Goal: Task Accomplishment & Management: Use online tool/utility

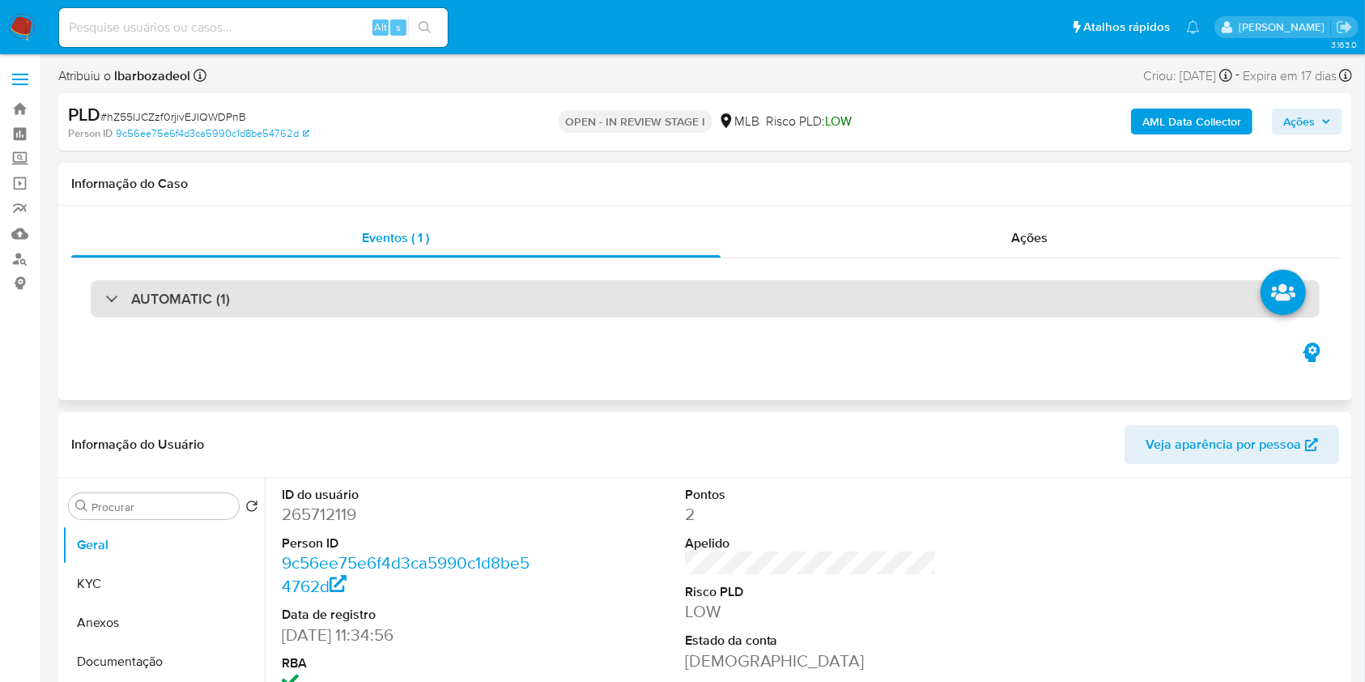
click at [640, 300] on div "AUTOMATIC (1)" at bounding box center [705, 298] width 1229 height 37
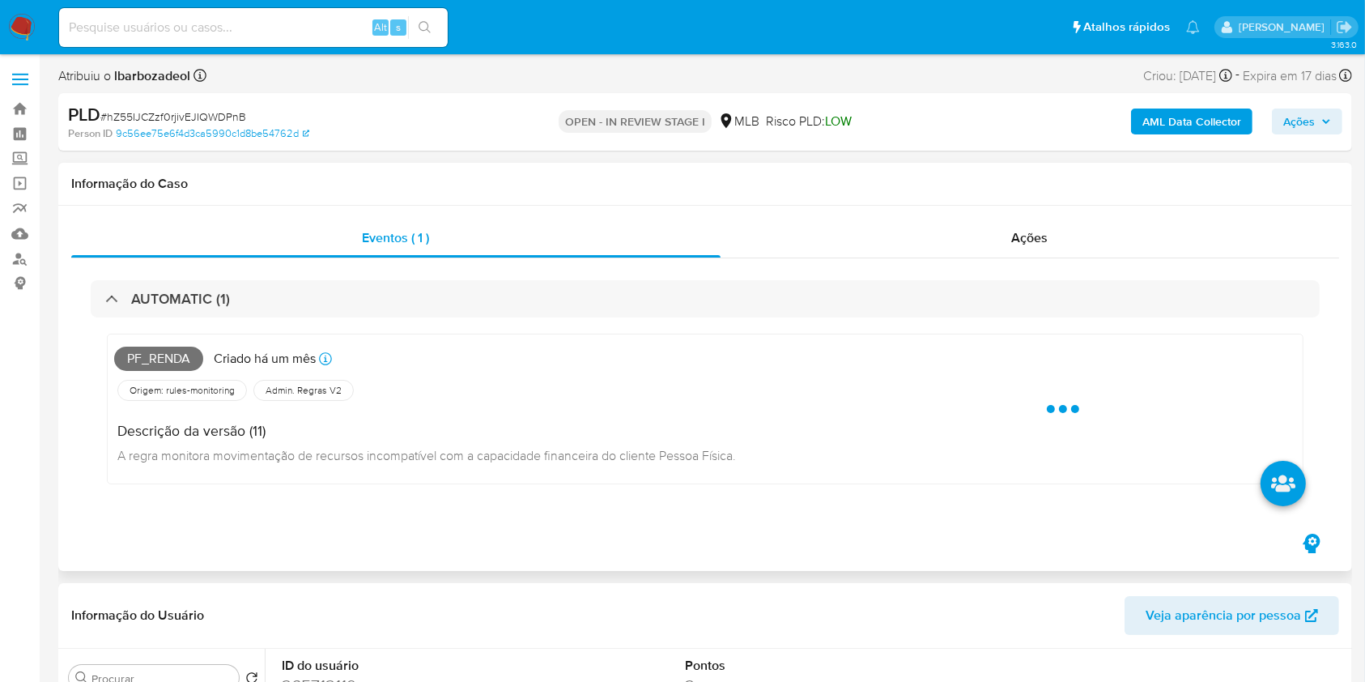
click at [167, 366] on span "Pf_renda" at bounding box center [158, 359] width 89 height 24
copy span "Pf_renda"
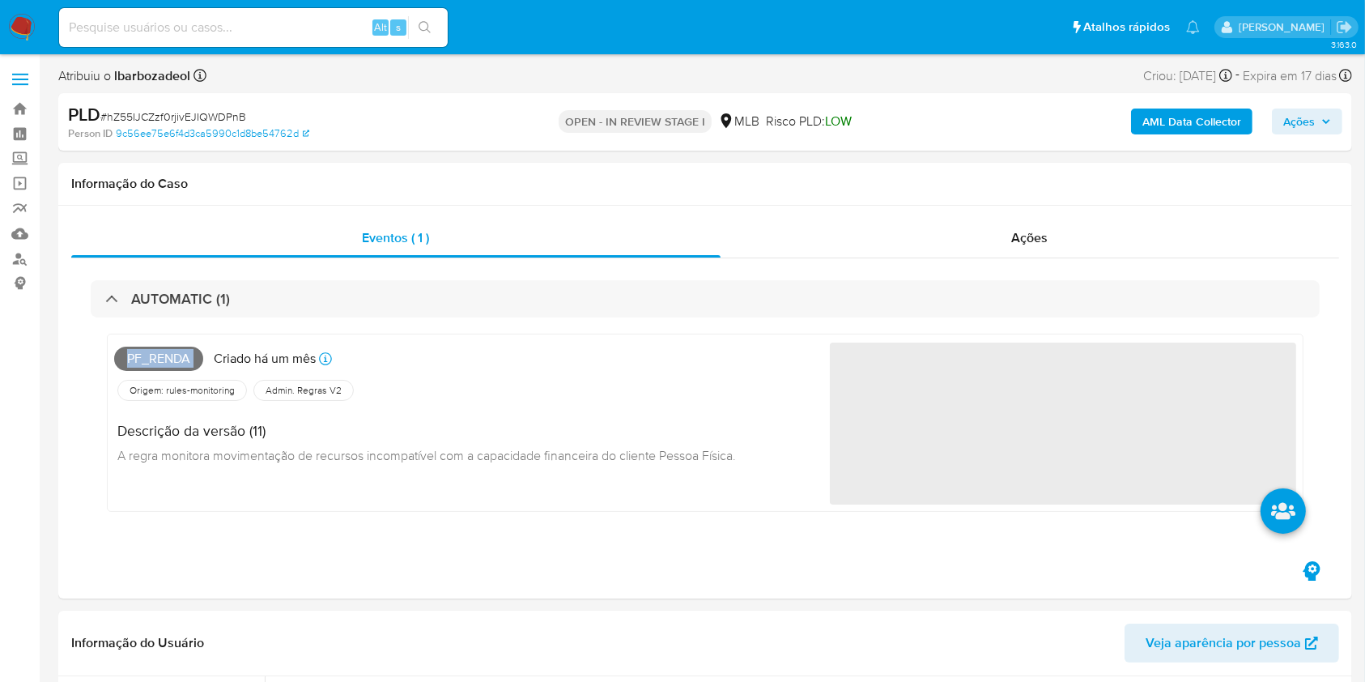
click at [1313, 122] on span "Ações" at bounding box center [1300, 122] width 32 height 26
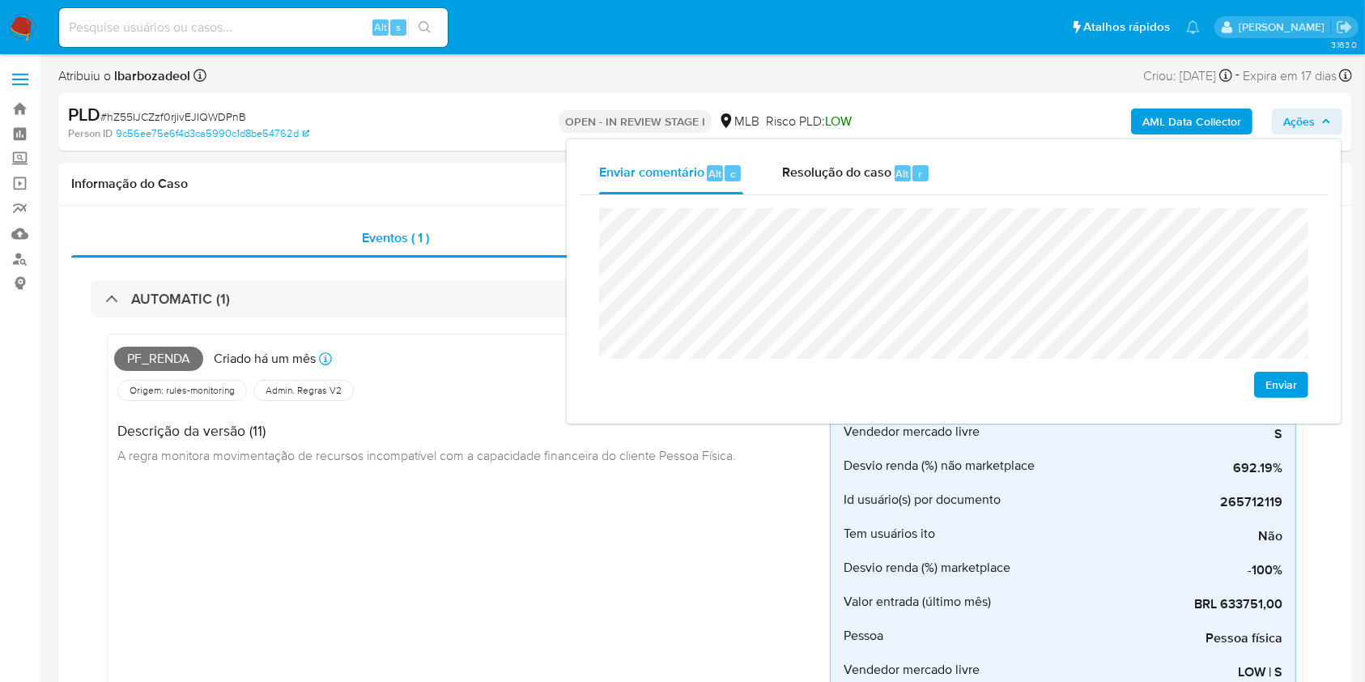
click at [462, 186] on h1 "Informação do Caso" at bounding box center [705, 184] width 1268 height 16
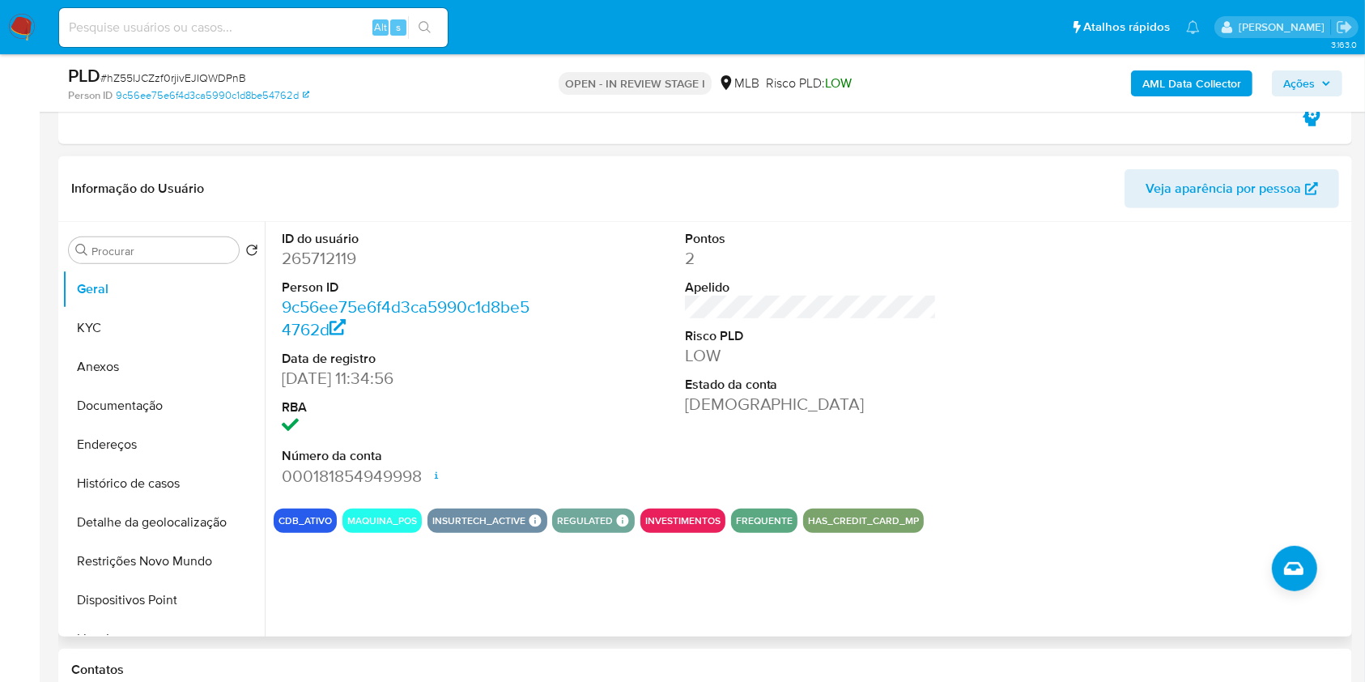
scroll to position [794, 0]
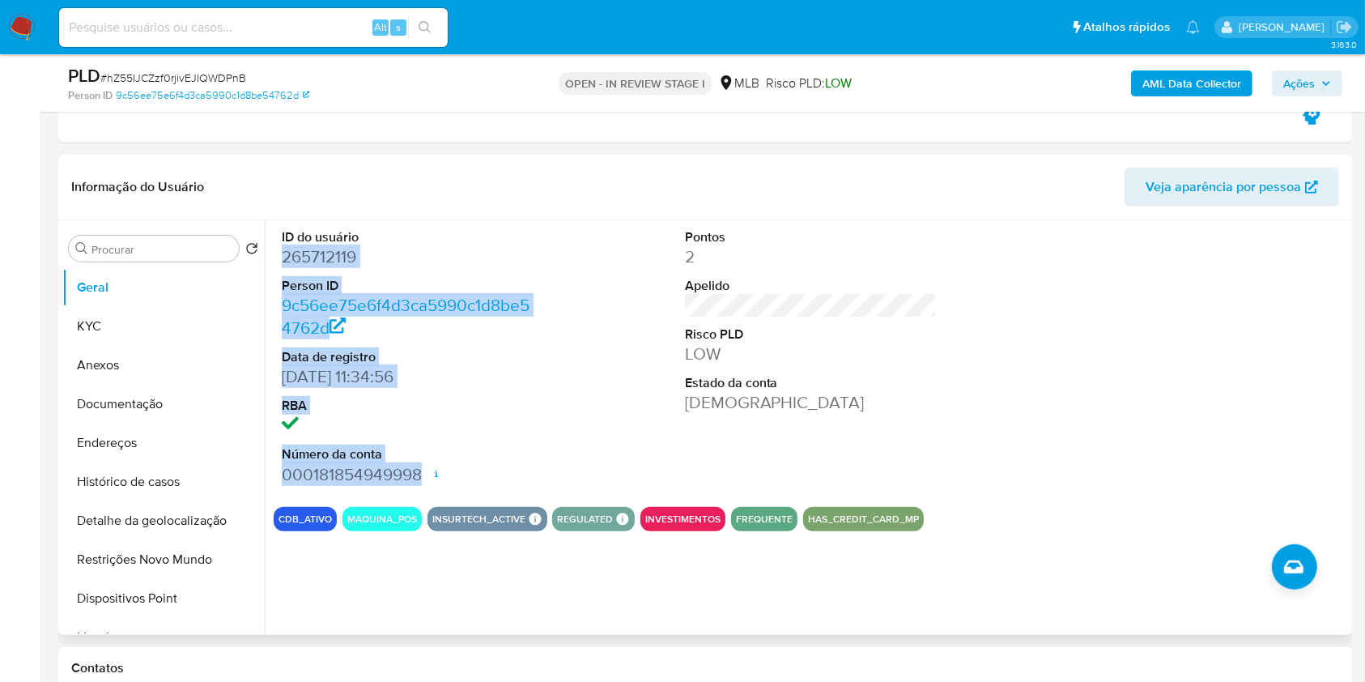
drag, startPoint x: 304, startPoint y: 261, endPoint x: 428, endPoint y: 479, distance: 250.9
click at [428, 479] on div "ID do usuário 265712119 Person ID 9c56ee75e6f4d3ca5990c1d8be54762d Data de regi…" at bounding box center [807, 427] width 1084 height 415
copy dl "265712119 Person ID 9c56ee75e6f4d3ca5990c1d8be54762d Data de registro 25/07/201…"
click at [1279, 76] on button "Ações" at bounding box center [1307, 83] width 70 height 26
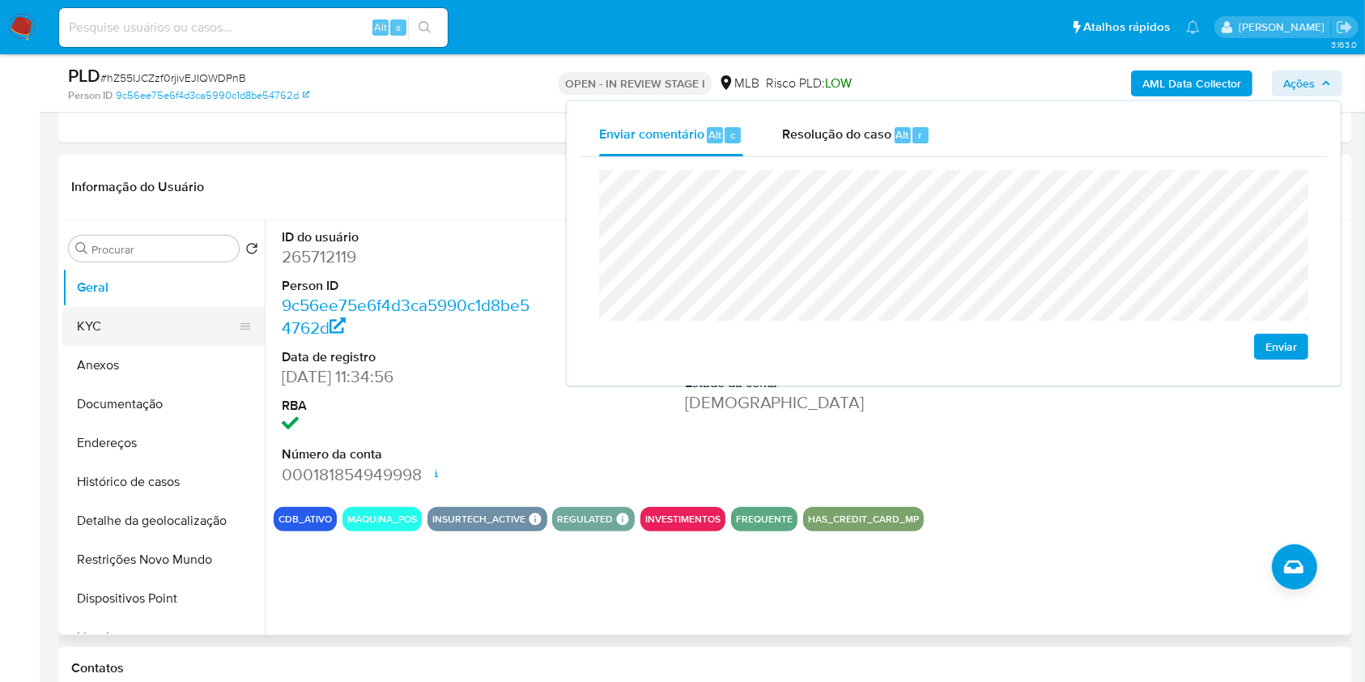
click at [130, 333] on button "KYC" at bounding box center [156, 326] width 189 height 39
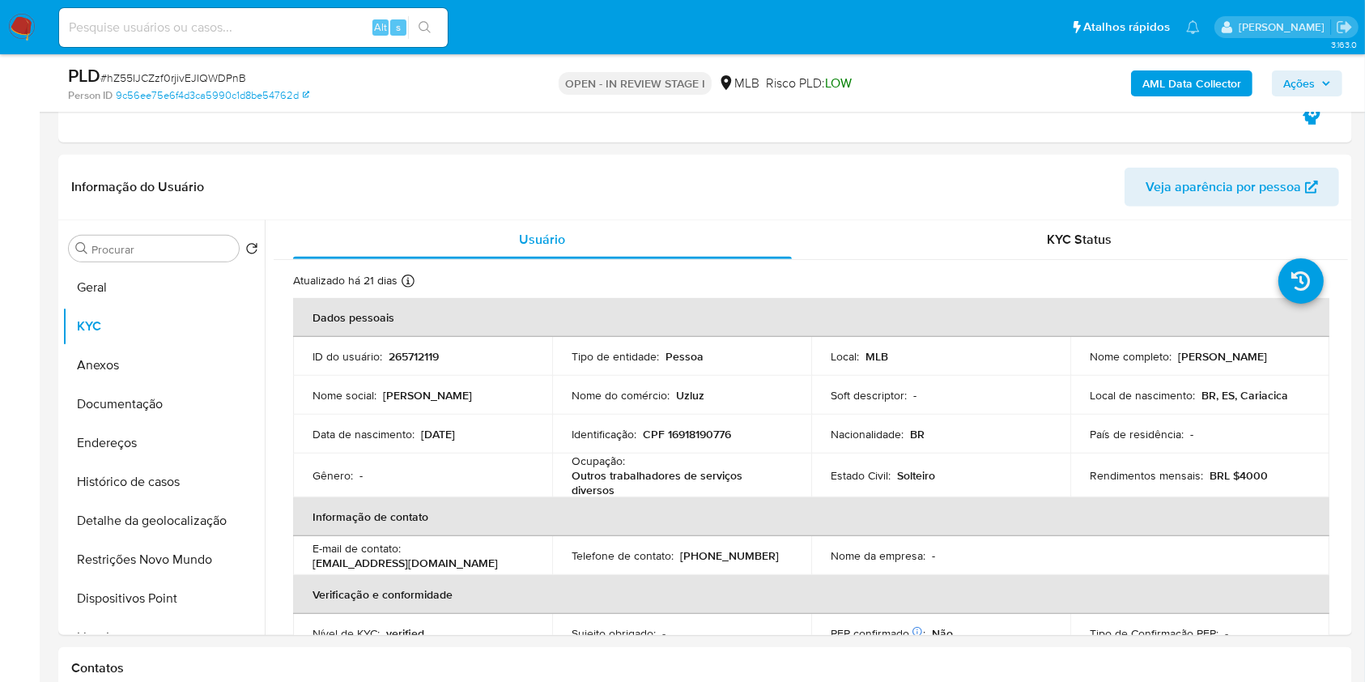
click at [198, 287] on button "Geral" at bounding box center [156, 287] width 189 height 39
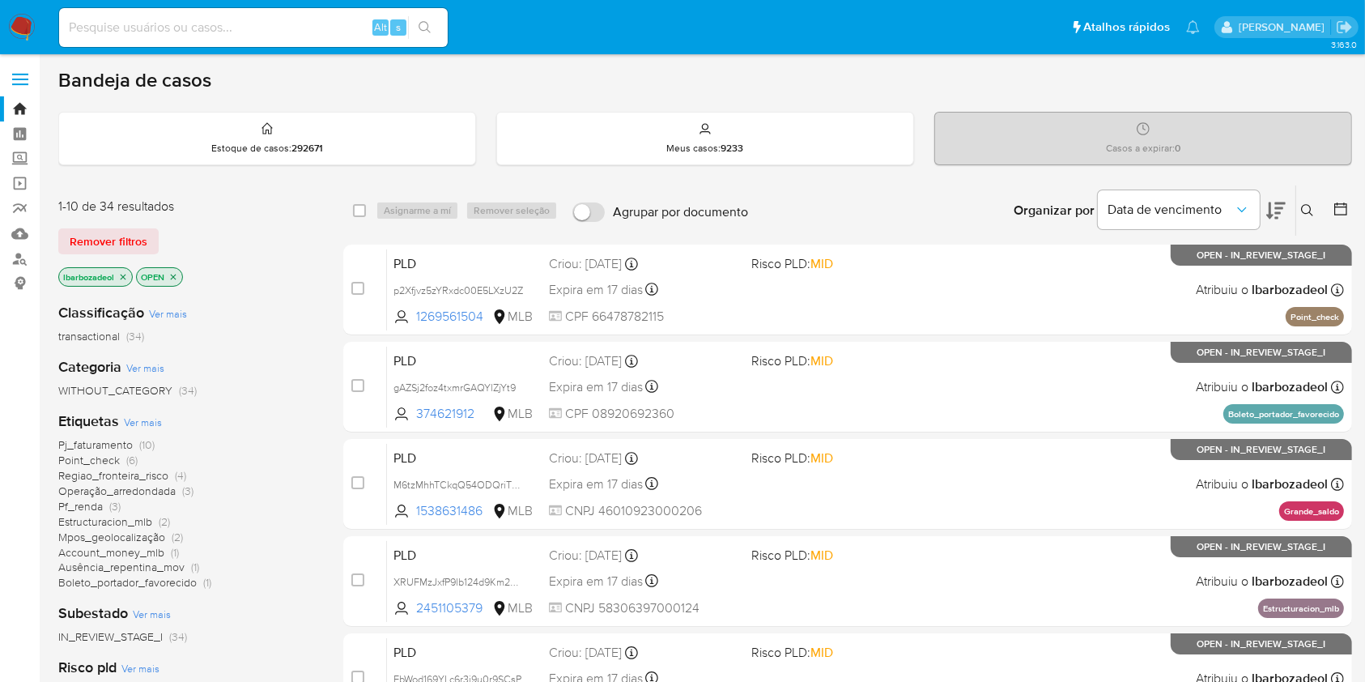
click at [1081, 87] on div "Bandeja de casos" at bounding box center [705, 80] width 1294 height 24
click at [19, 256] on link "Localizador de pessoas" at bounding box center [96, 258] width 193 height 25
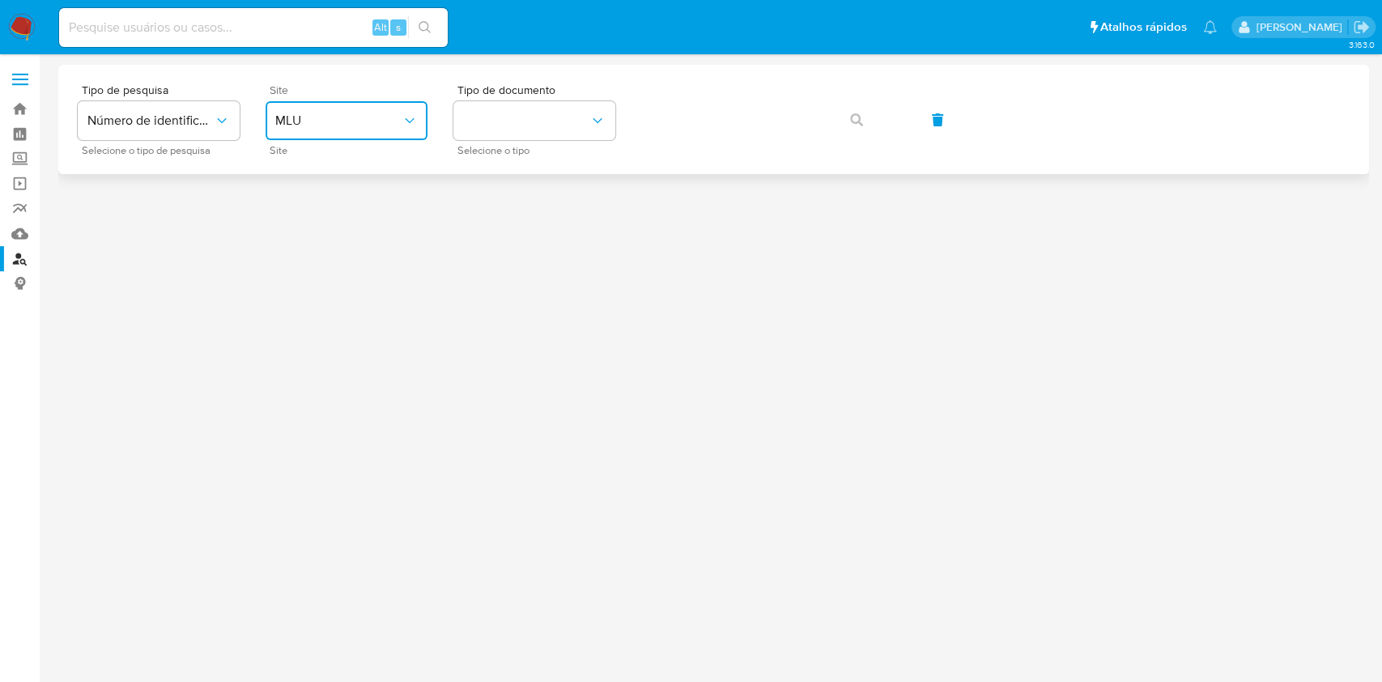
click at [368, 128] on span "MLU" at bounding box center [338, 121] width 126 height 16
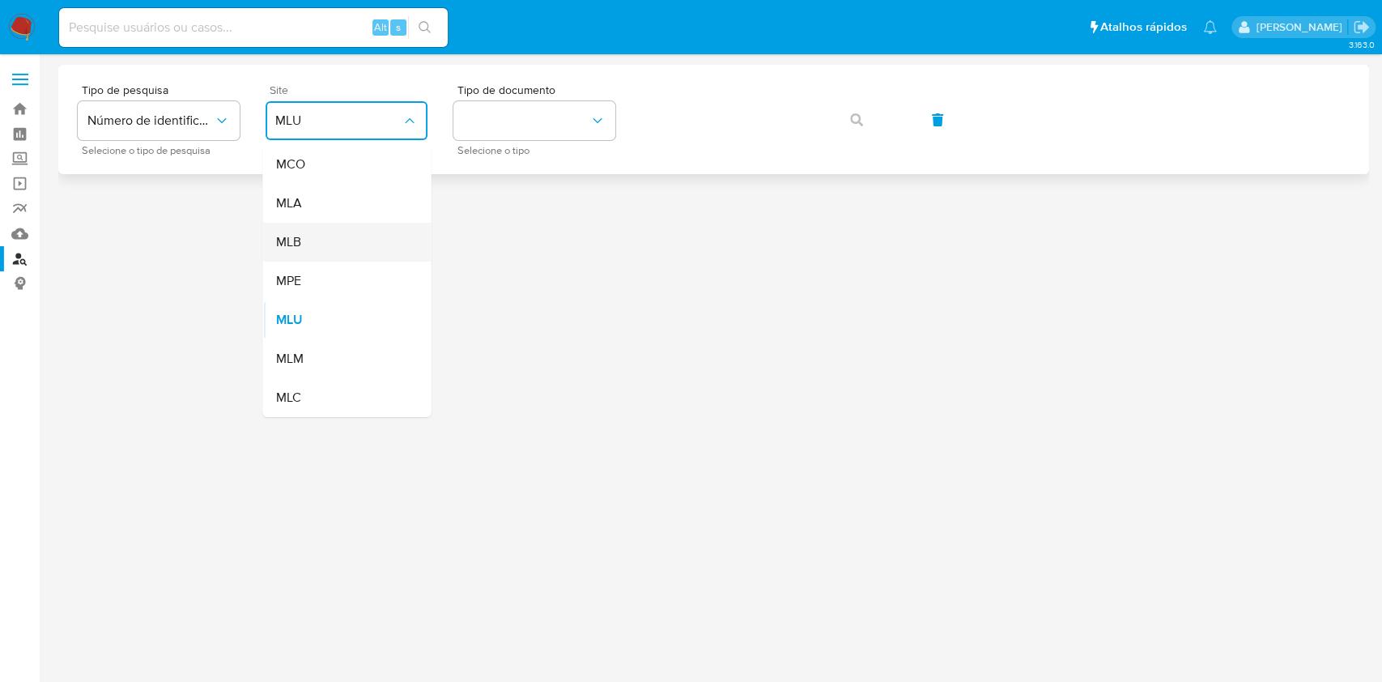
click at [322, 243] on div "MLB" at bounding box center [341, 242] width 133 height 39
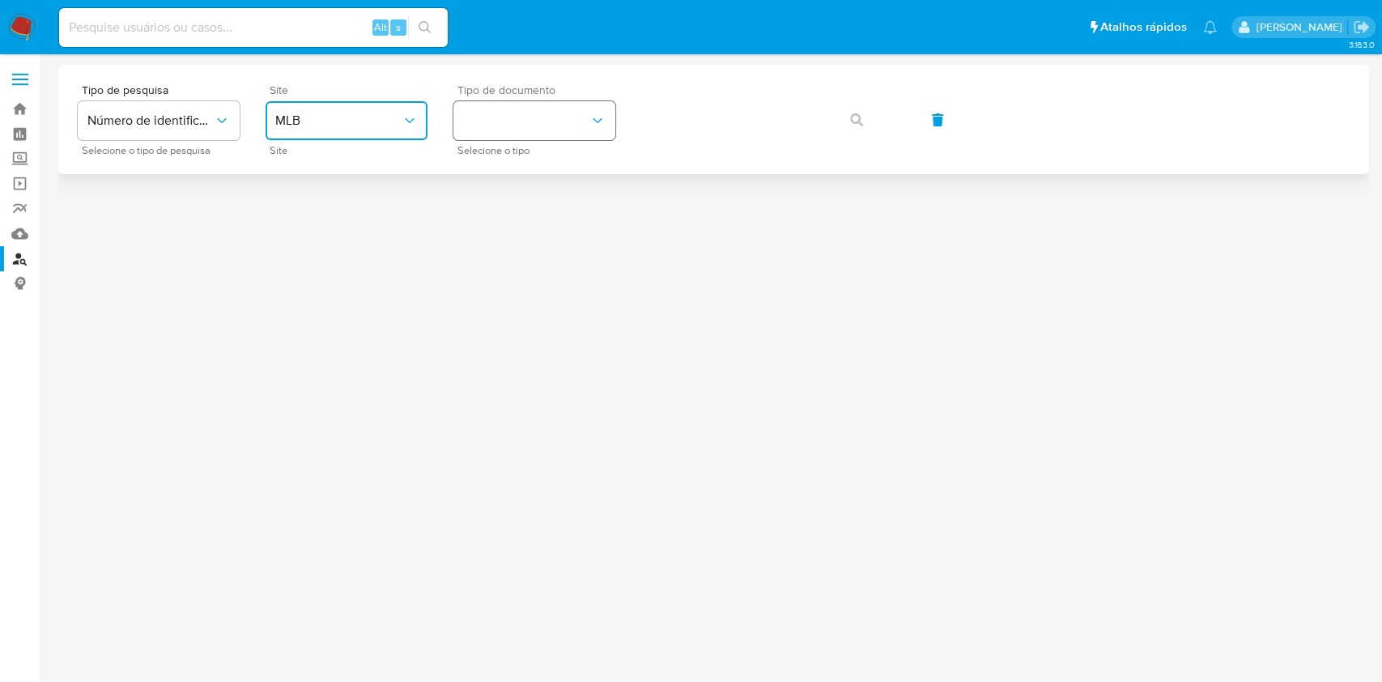
click at [528, 131] on button "identificationType" at bounding box center [534, 120] width 162 height 39
click at [544, 217] on div "CPF CPF" at bounding box center [529, 227] width 133 height 55
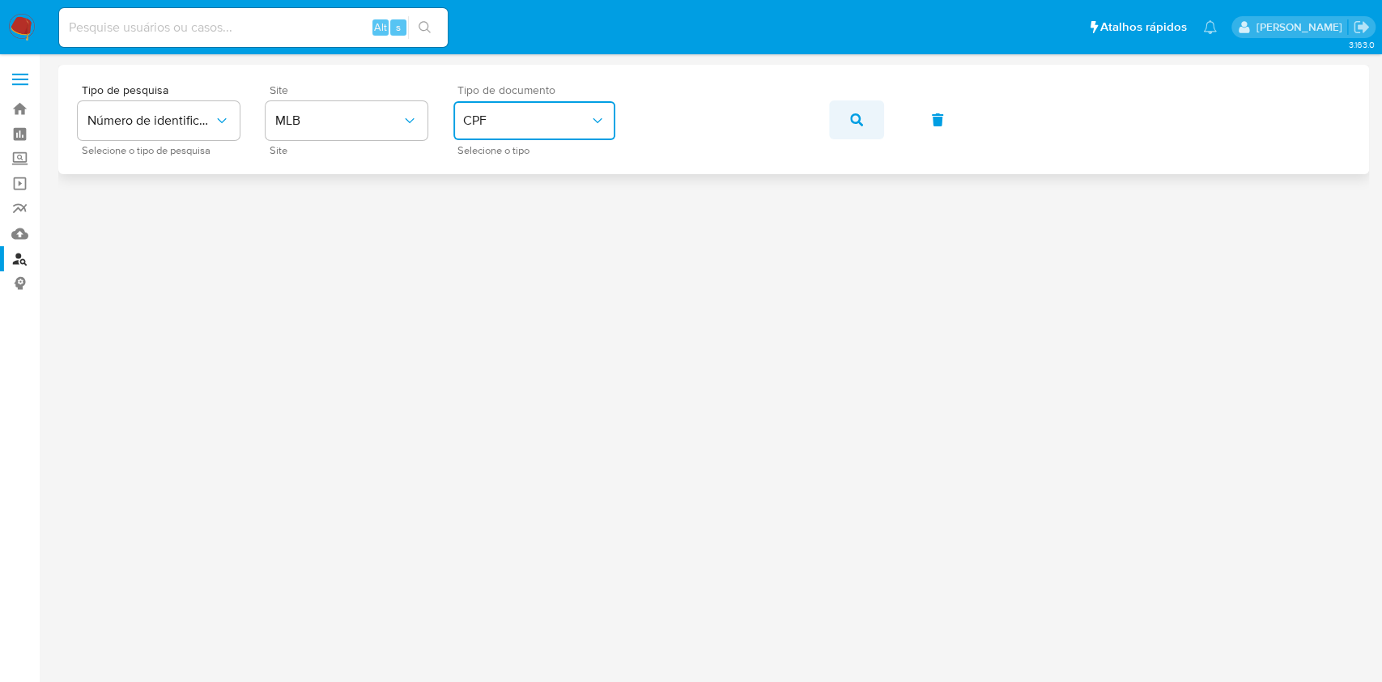
click at [846, 116] on button "button" at bounding box center [856, 119] width 55 height 39
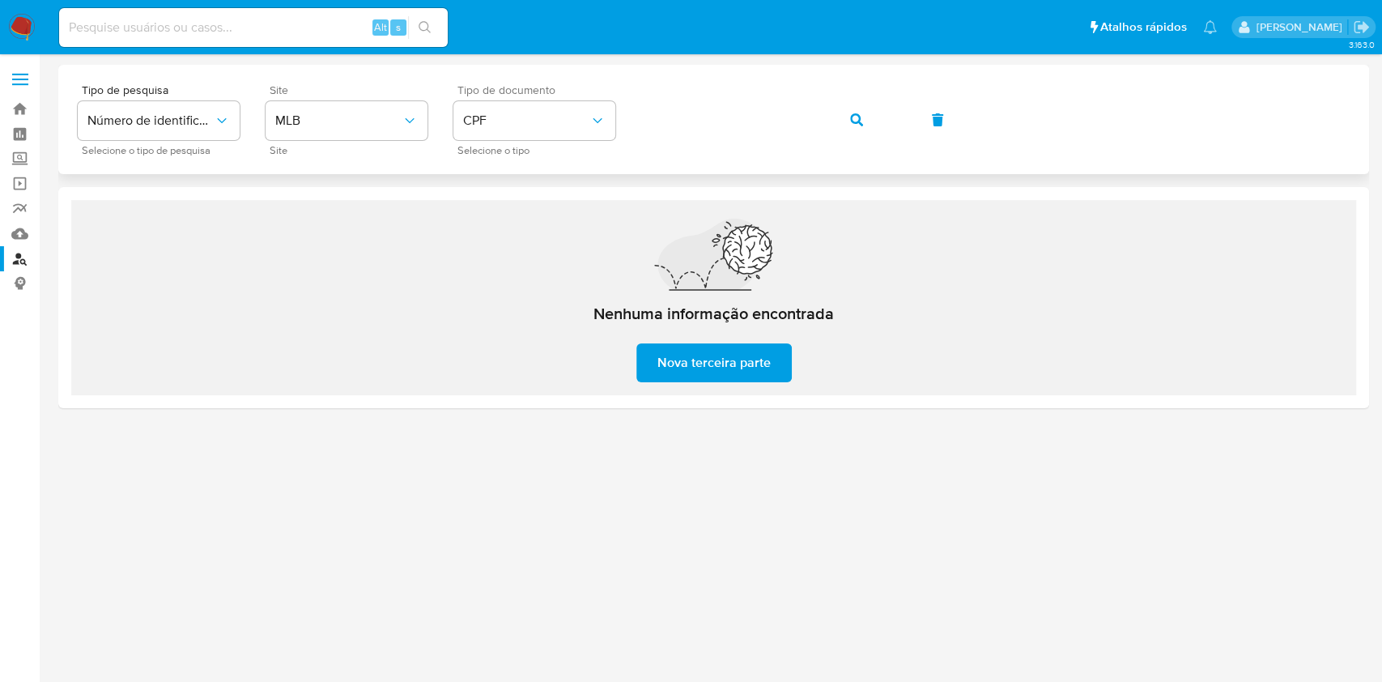
click at [848, 113] on button "button" at bounding box center [856, 119] width 55 height 39
click at [96, 31] on input at bounding box center [253, 27] width 389 height 21
paste input "1145996488"
type input "1145996488"
click at [433, 24] on button "search-icon" at bounding box center [424, 27] width 33 height 23
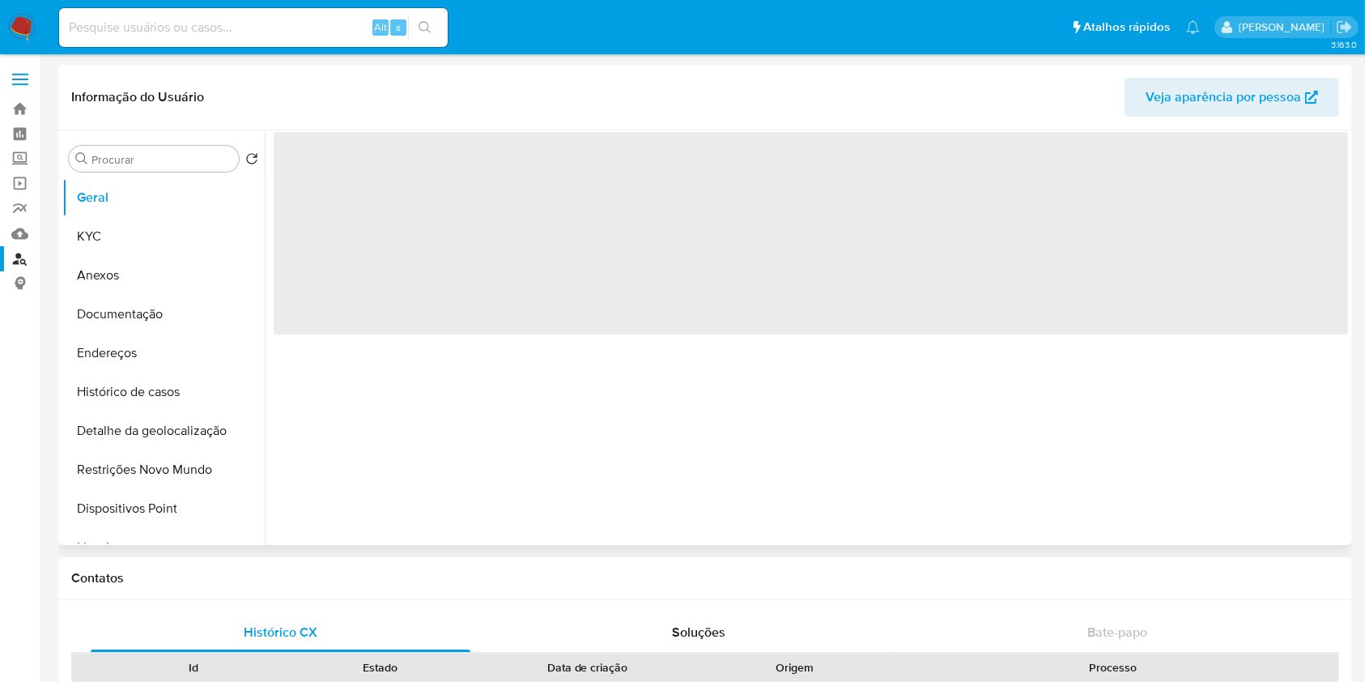
select select "10"
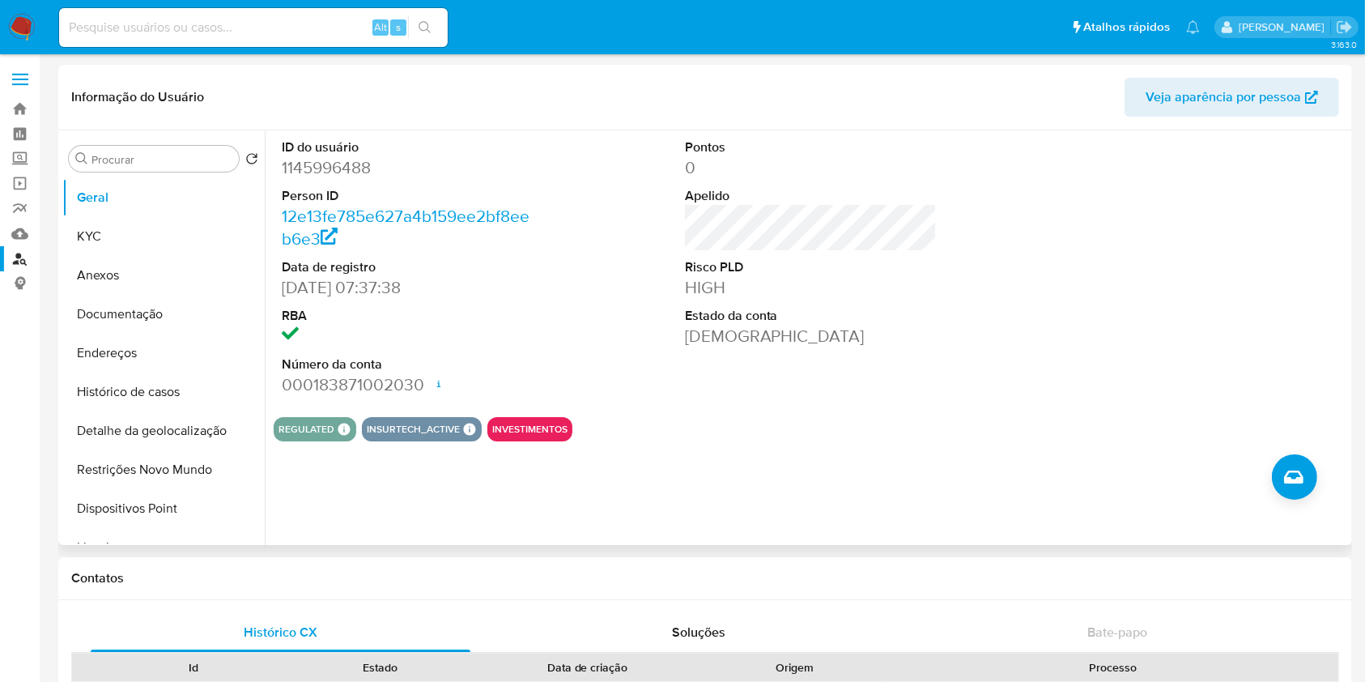
scroll to position [1323, 0]
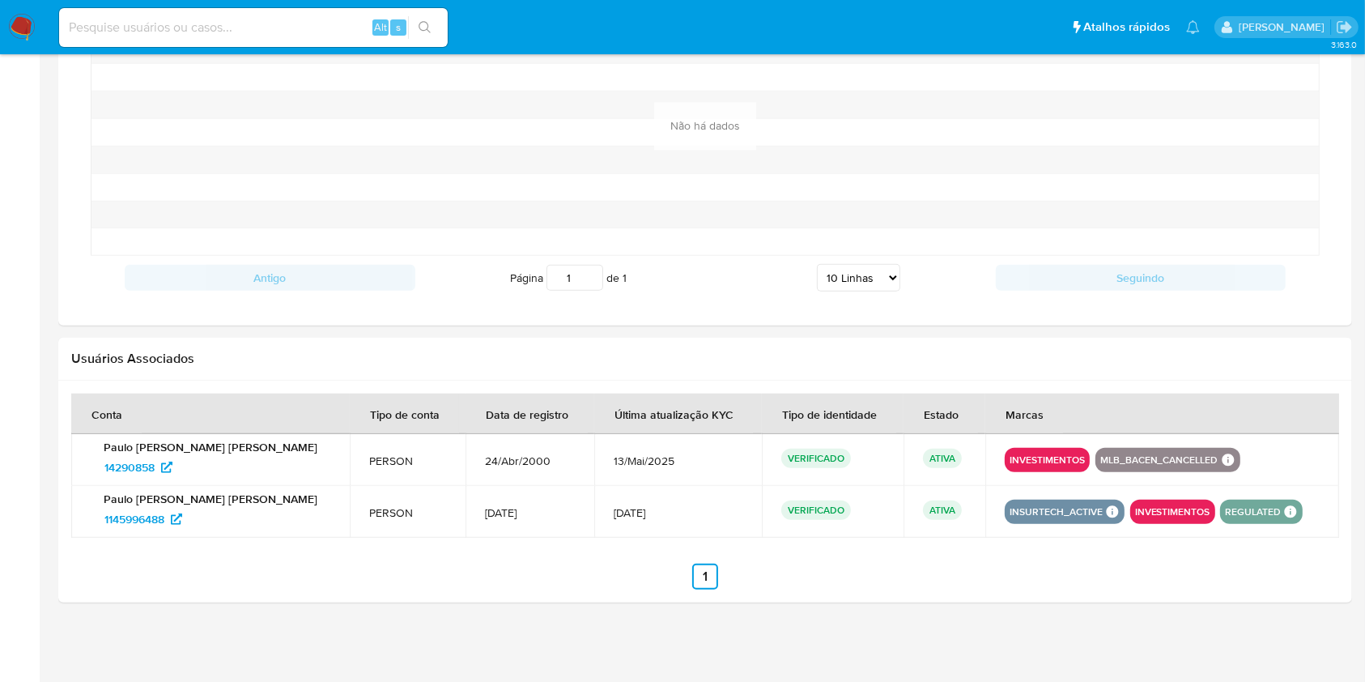
drag, startPoint x: 1240, startPoint y: 262, endPoint x: 713, endPoint y: 323, distance: 530.8
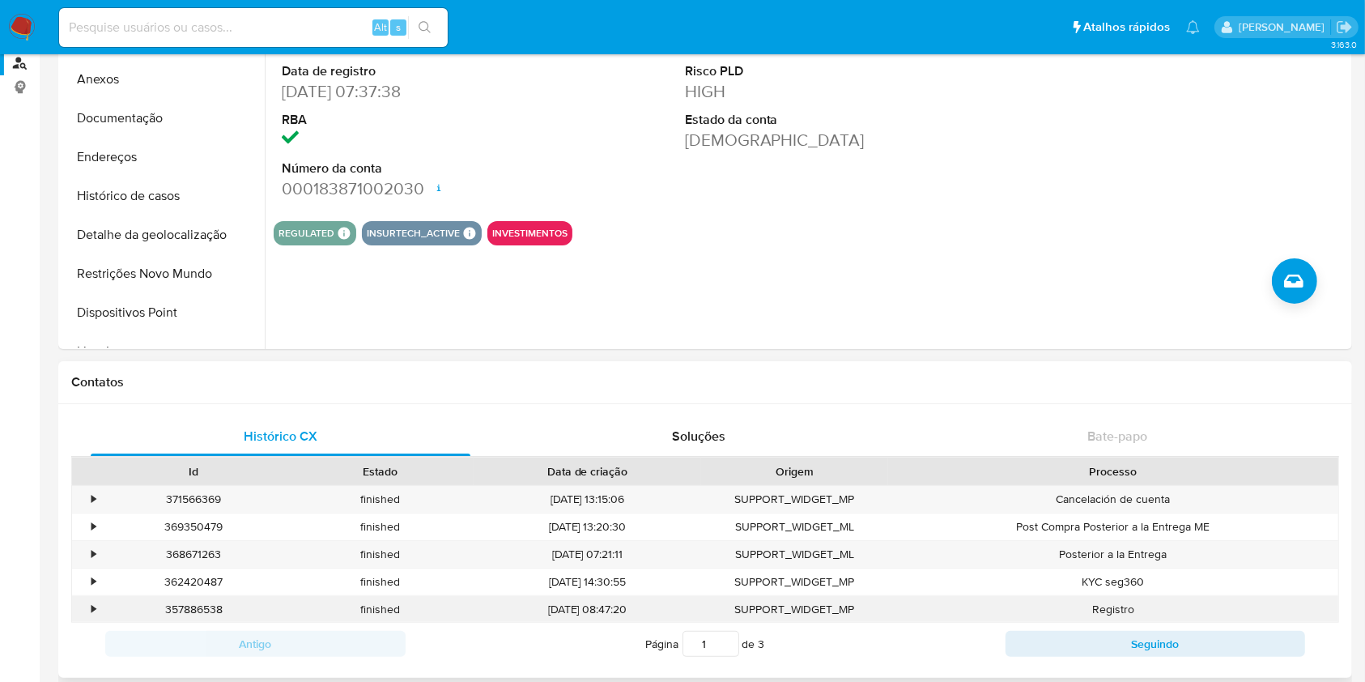
scroll to position [0, 0]
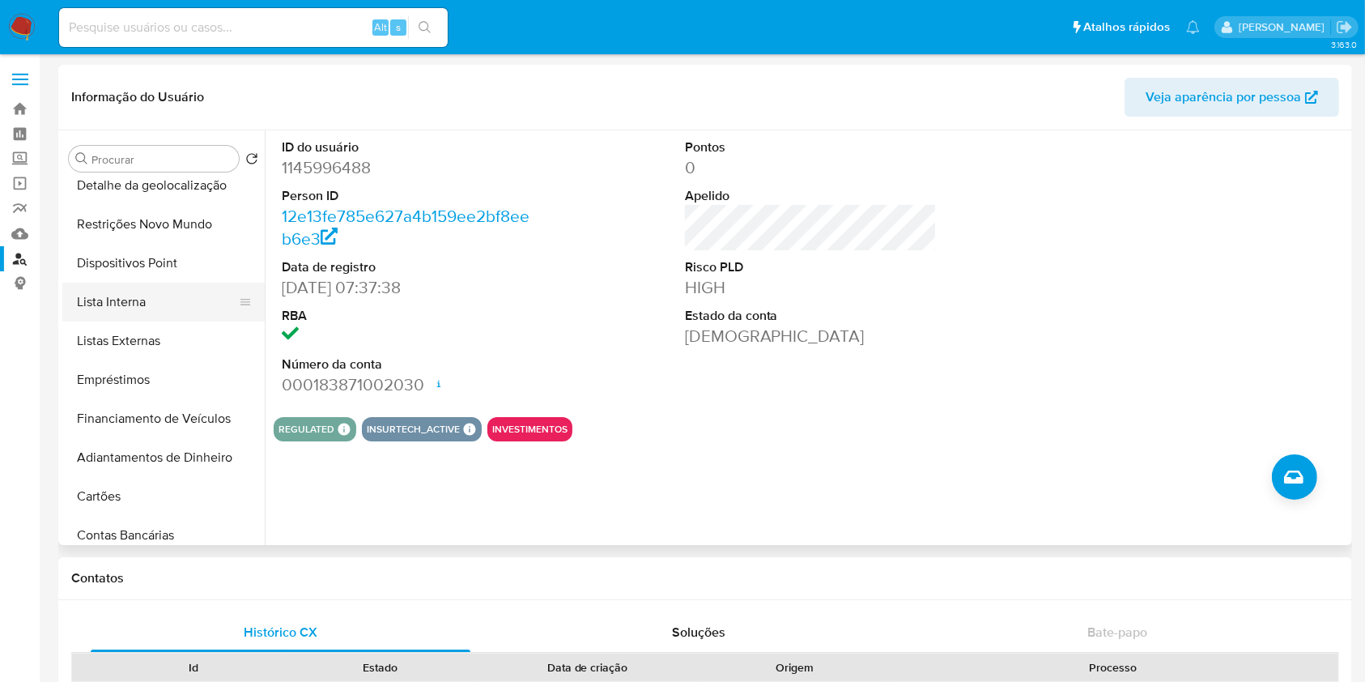
click at [208, 309] on button "Lista Interna" at bounding box center [156, 302] width 189 height 39
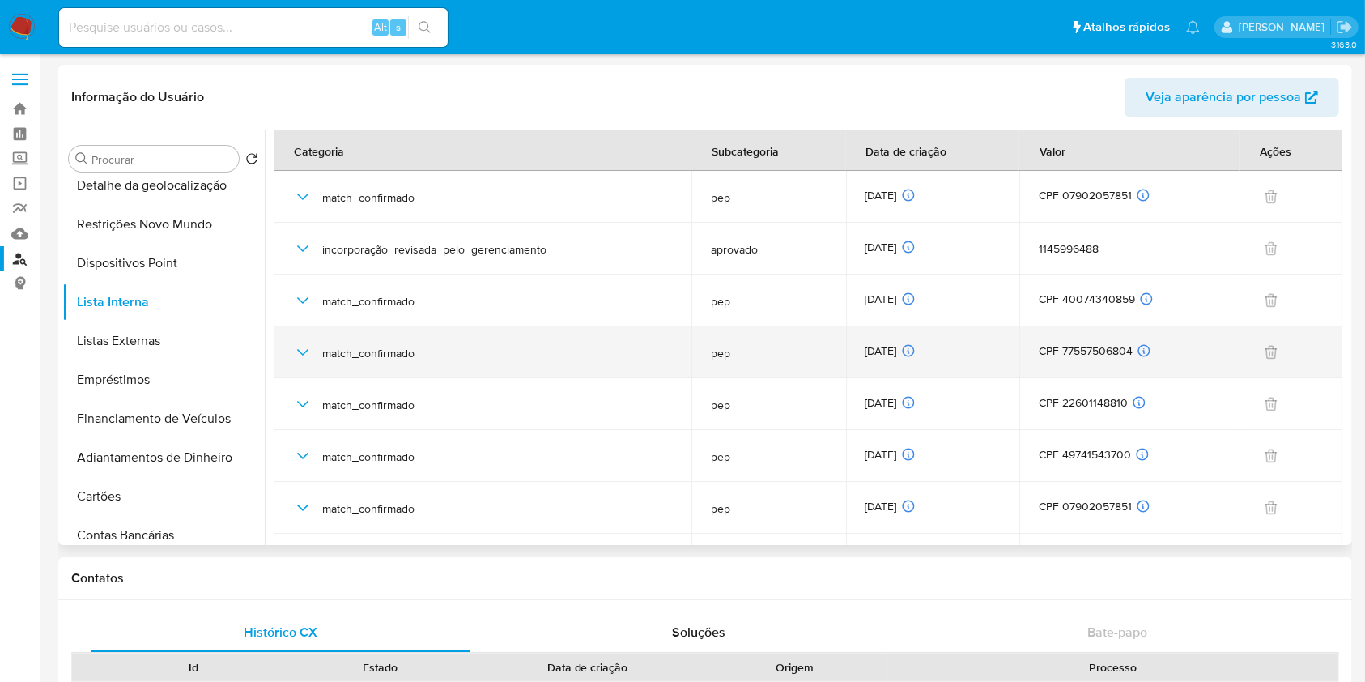
click at [1304, 347] on div at bounding box center [1291, 352] width 64 height 24
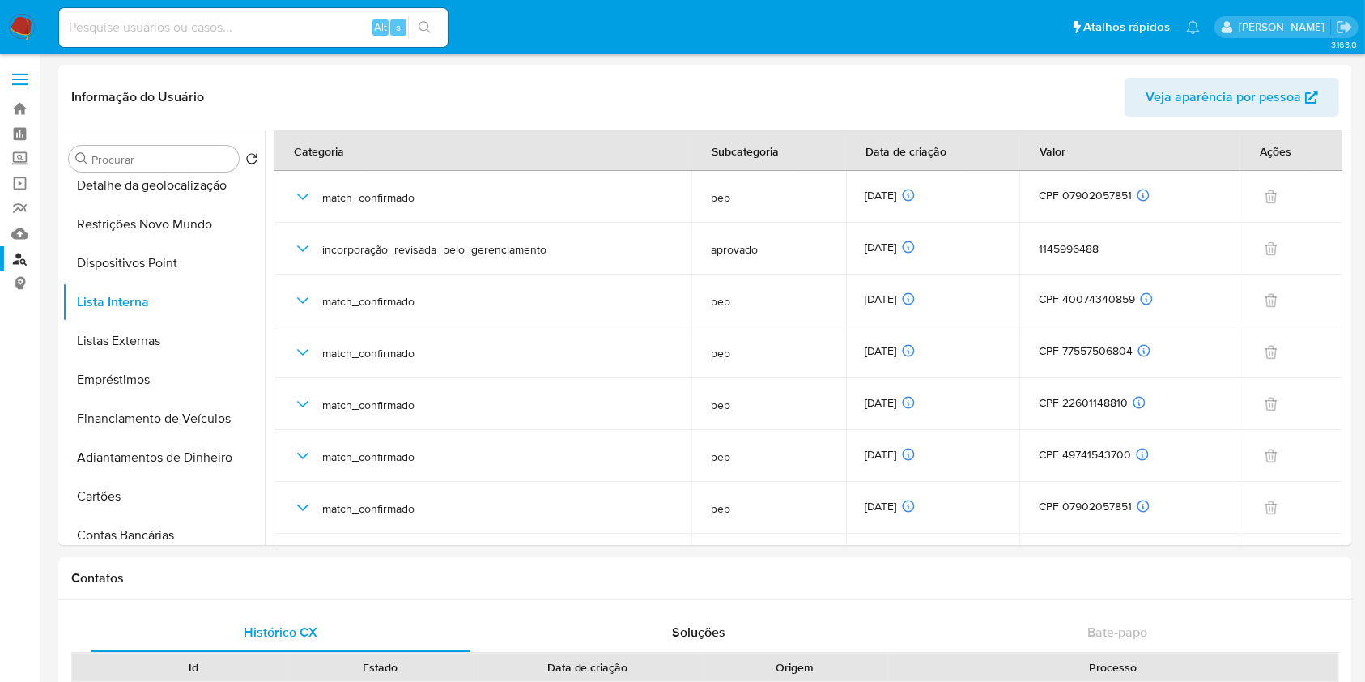
click at [315, 19] on input at bounding box center [253, 27] width 389 height 21
paste input "00860628914"
type input "00860628914"
click at [23, 258] on link "Localizador de pessoas" at bounding box center [96, 258] width 193 height 25
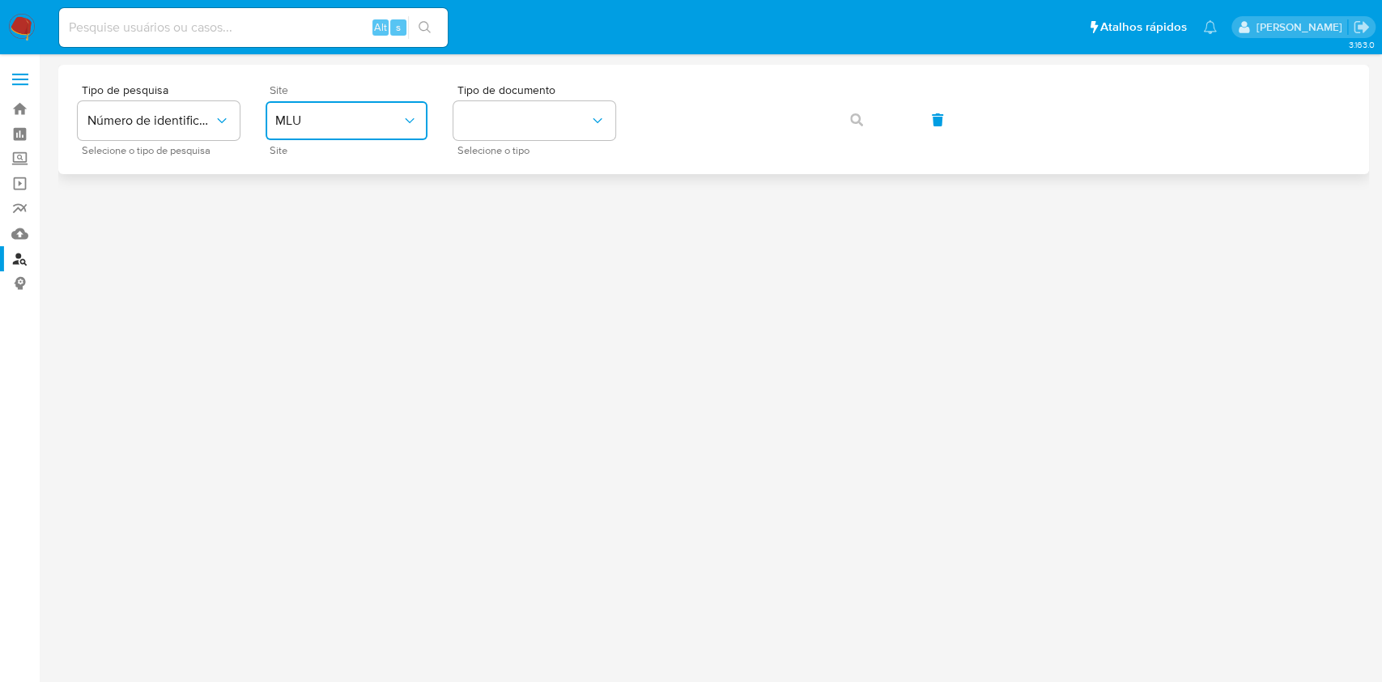
click at [344, 129] on button "MLU" at bounding box center [347, 120] width 162 height 39
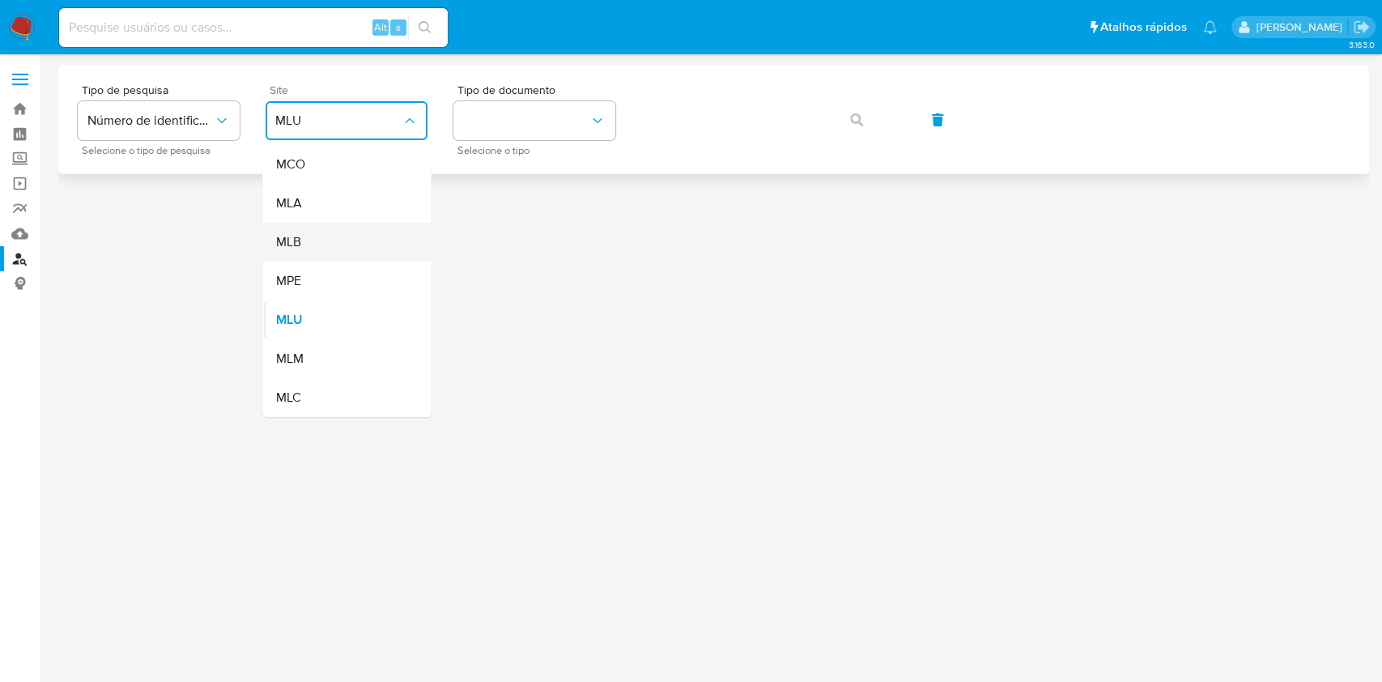
click at [352, 239] on div "MLB" at bounding box center [341, 242] width 133 height 39
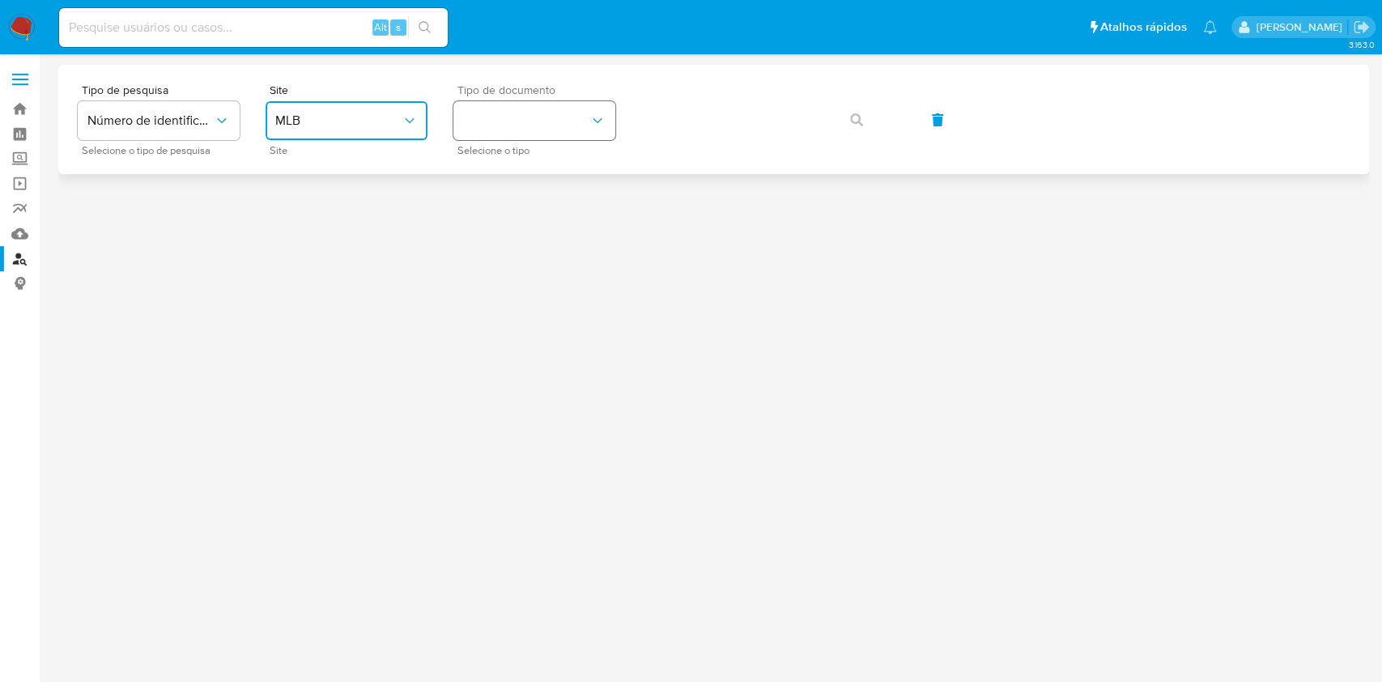
click at [492, 107] on button "identificationType" at bounding box center [534, 120] width 162 height 39
click at [505, 220] on div "CPF CPF" at bounding box center [529, 227] width 133 height 55
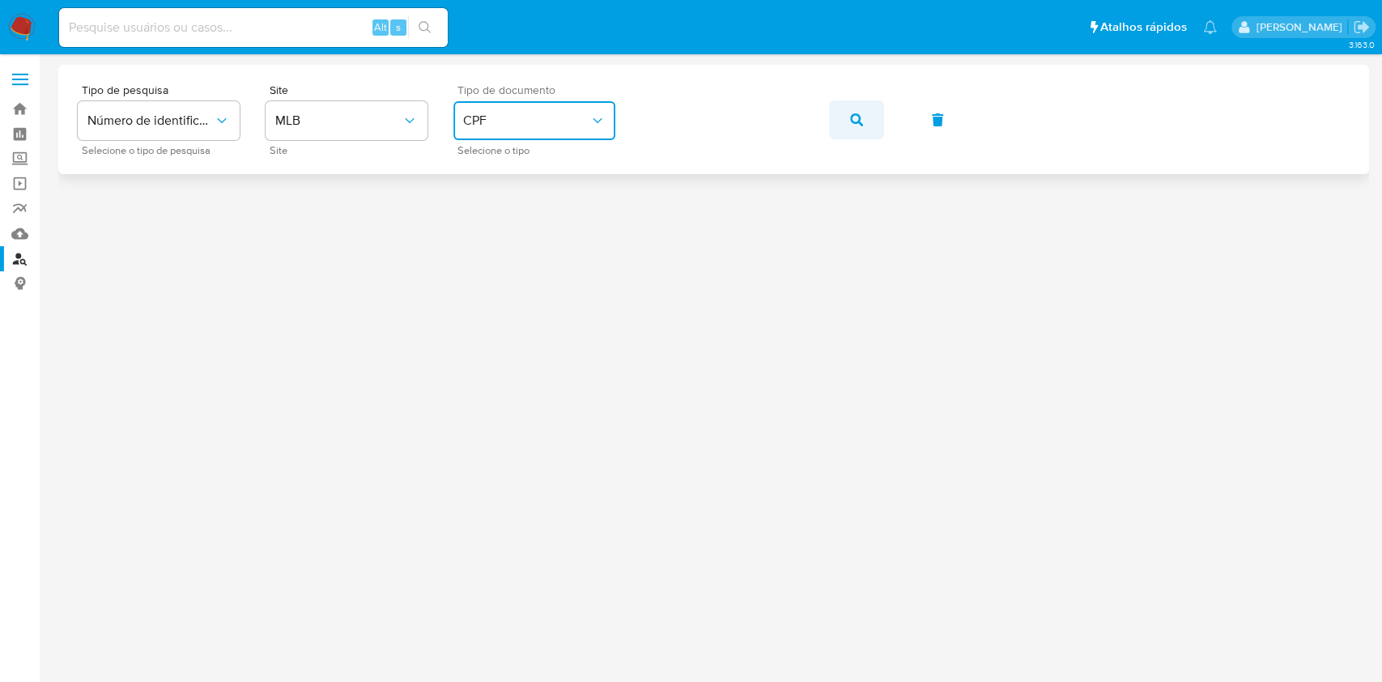
click at [858, 120] on icon "button" at bounding box center [856, 119] width 13 height 13
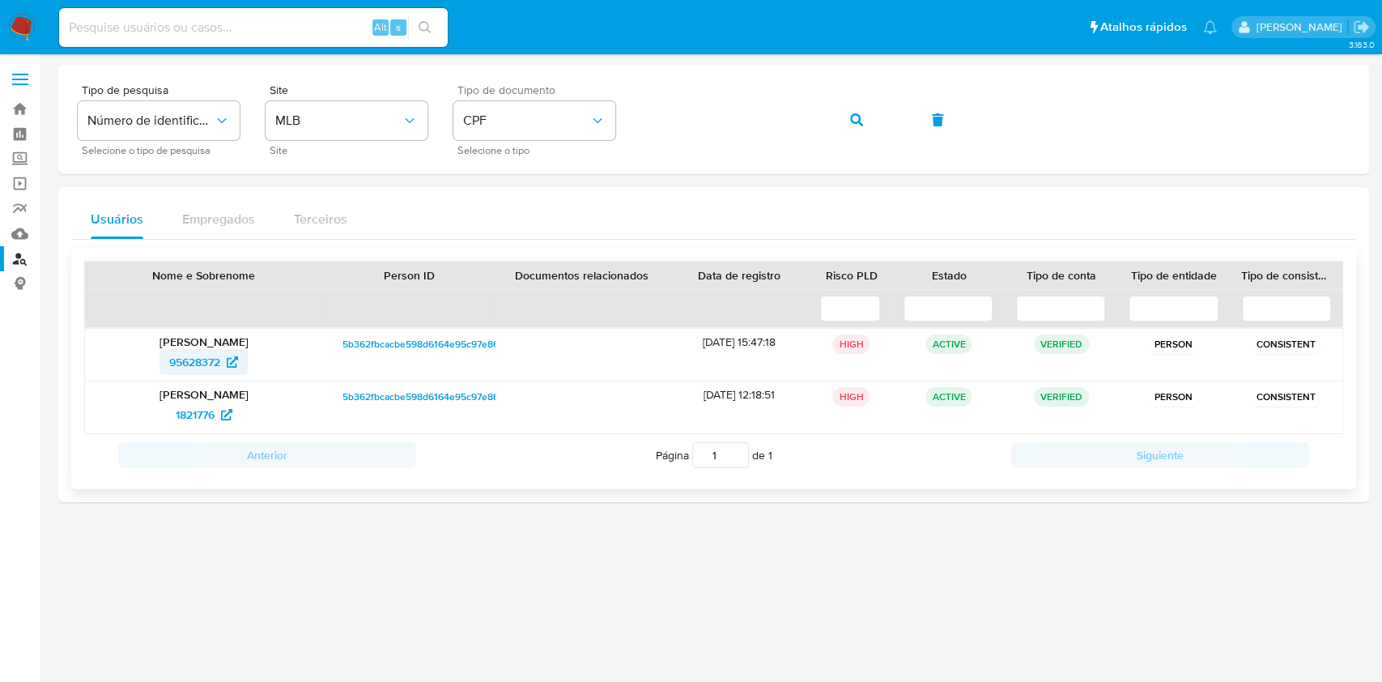
click at [189, 362] on span "95628372" at bounding box center [194, 362] width 51 height 26
click at [207, 418] on span "1821776" at bounding box center [195, 415] width 39 height 26
click at [883, 130] on div "Tipo de pesquisa Número de identificação Selecione o tipo de pesquisa Site MLB …" at bounding box center [714, 119] width 1272 height 70
click at [867, 134] on button "button" at bounding box center [856, 119] width 55 height 39
click at [841, 124] on button "button" at bounding box center [856, 119] width 55 height 39
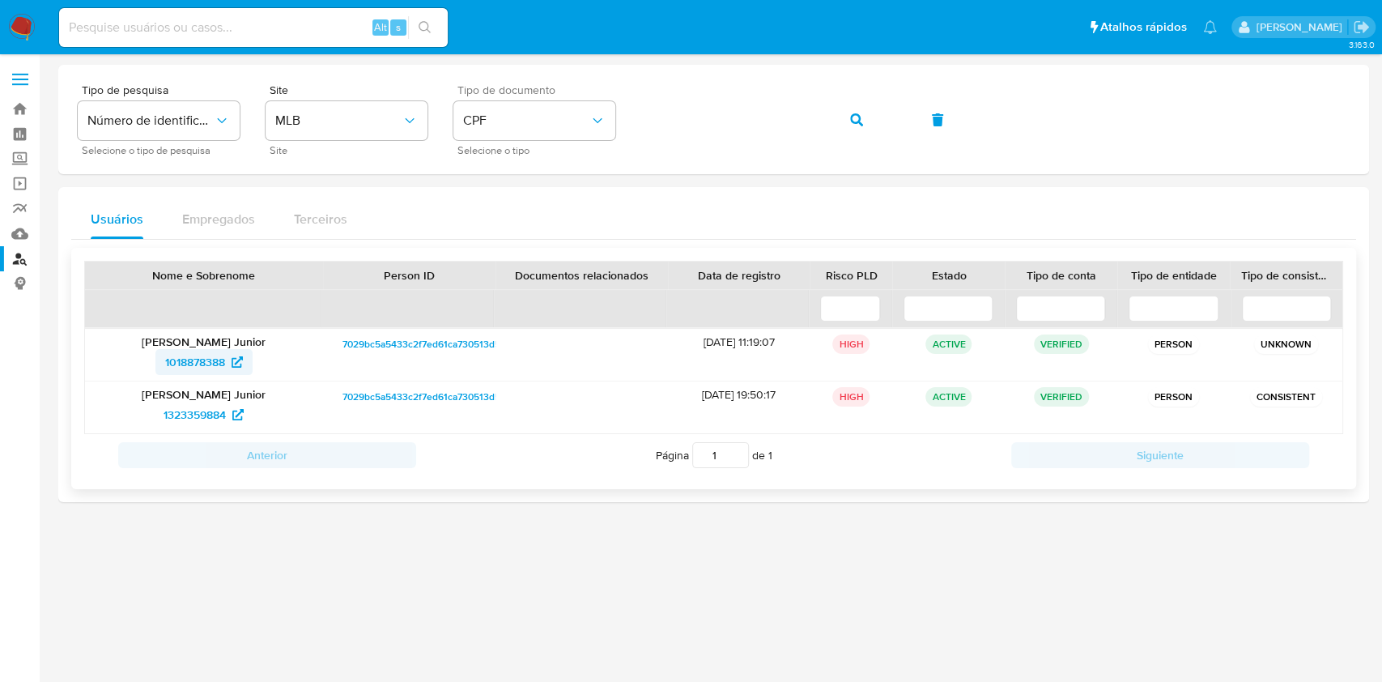
click at [206, 368] on span "1018878388" at bounding box center [195, 362] width 60 height 26
click at [209, 422] on span "1323359884" at bounding box center [195, 415] width 62 height 26
click at [855, 116] on icon "button" at bounding box center [856, 119] width 13 height 13
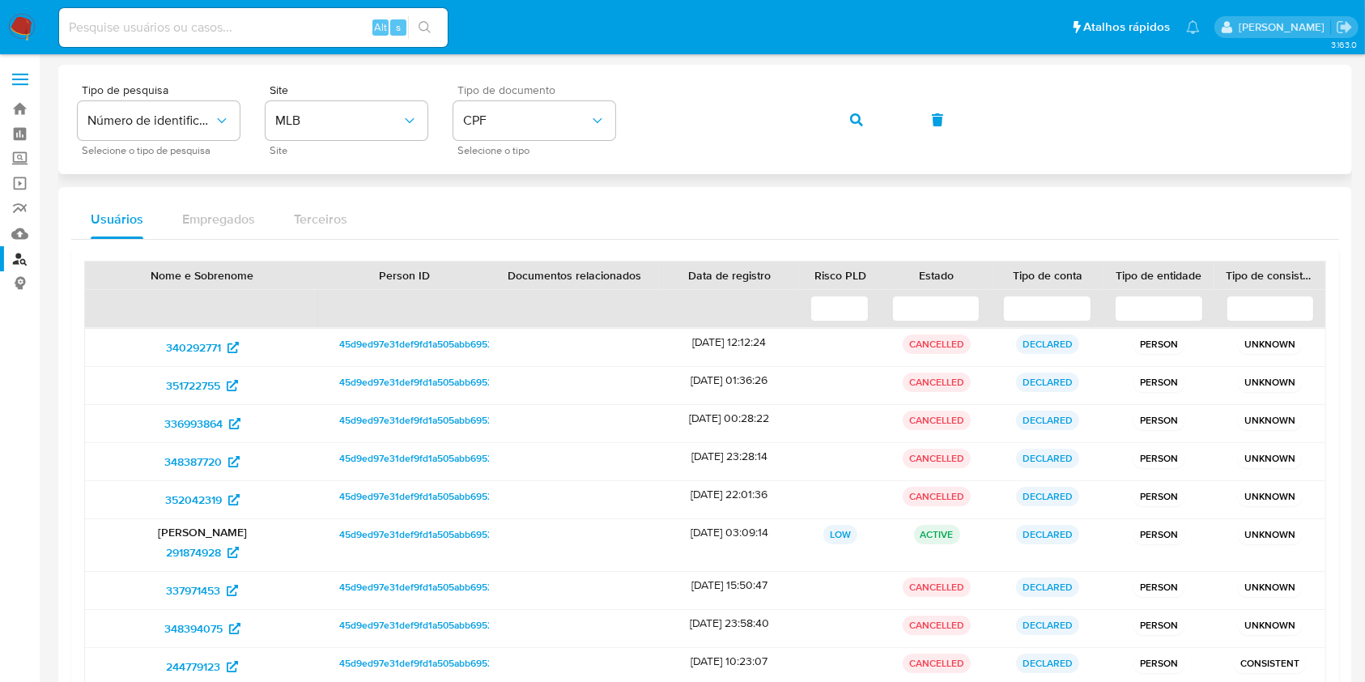
scroll to position [191, 0]
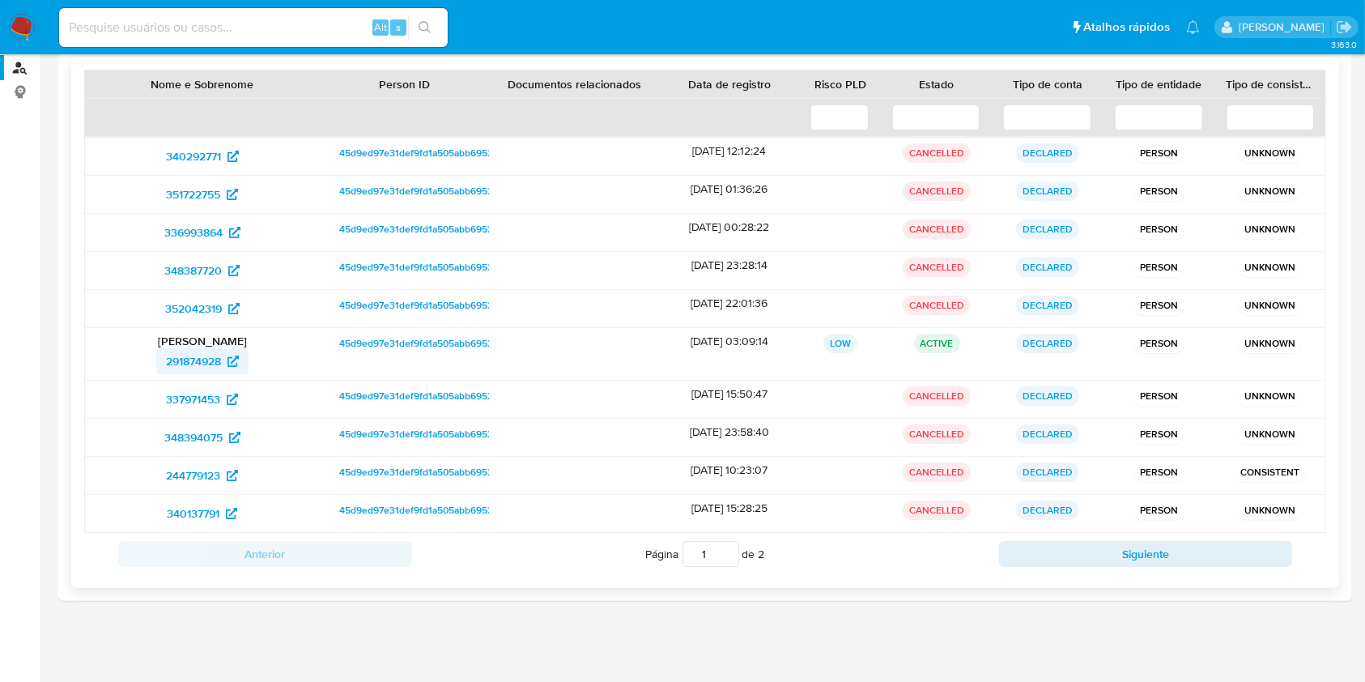
click at [222, 352] on span "291874928" at bounding box center [202, 361] width 73 height 26
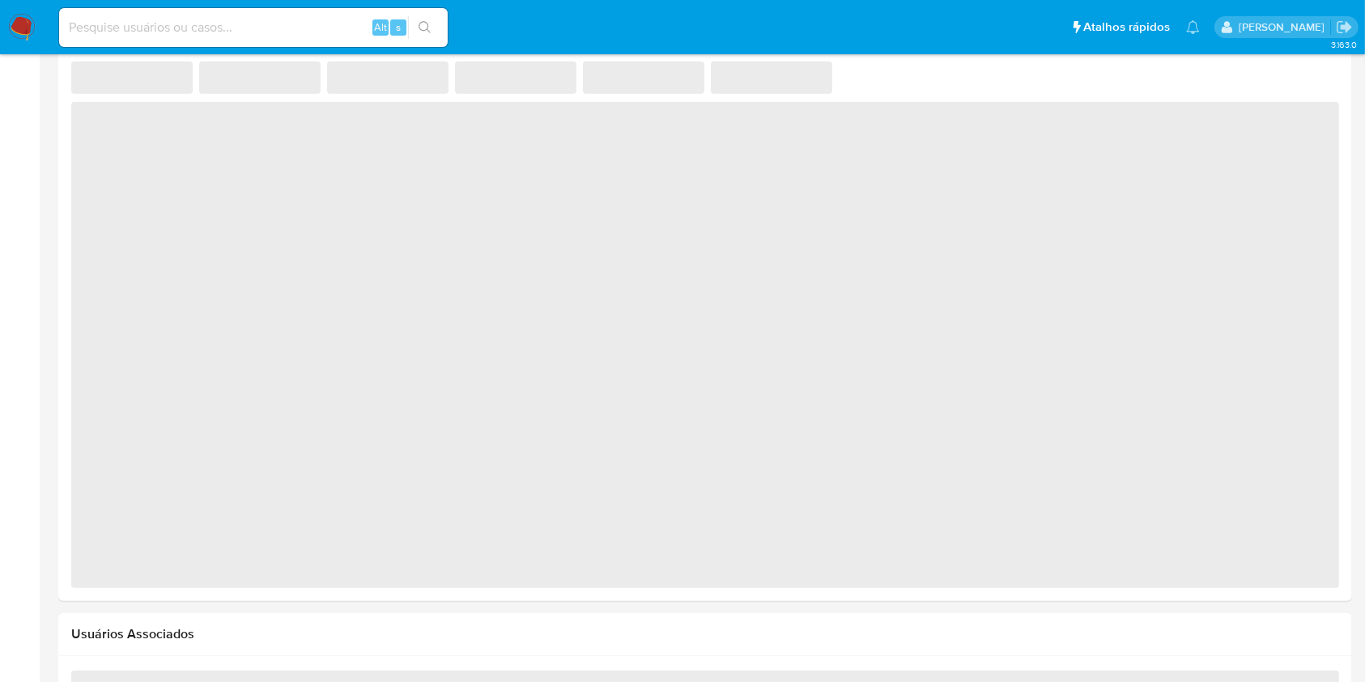
scroll to position [1164, 0]
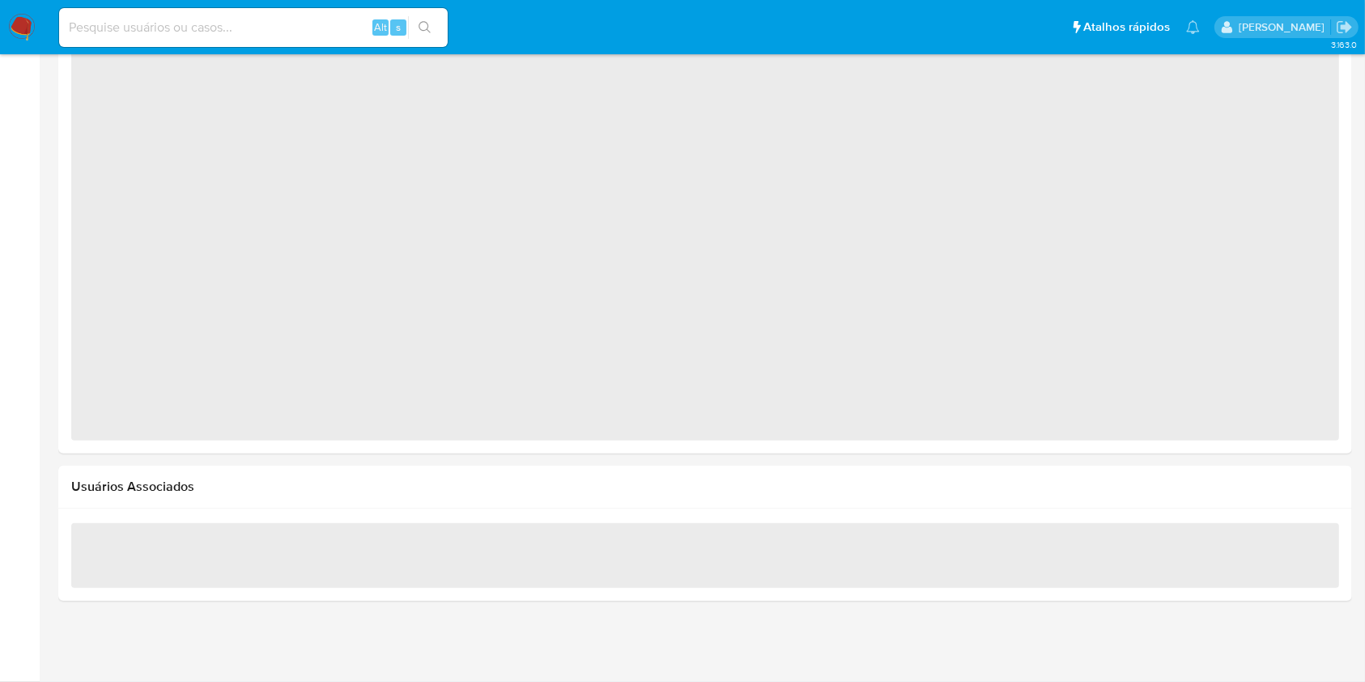
select select "10"
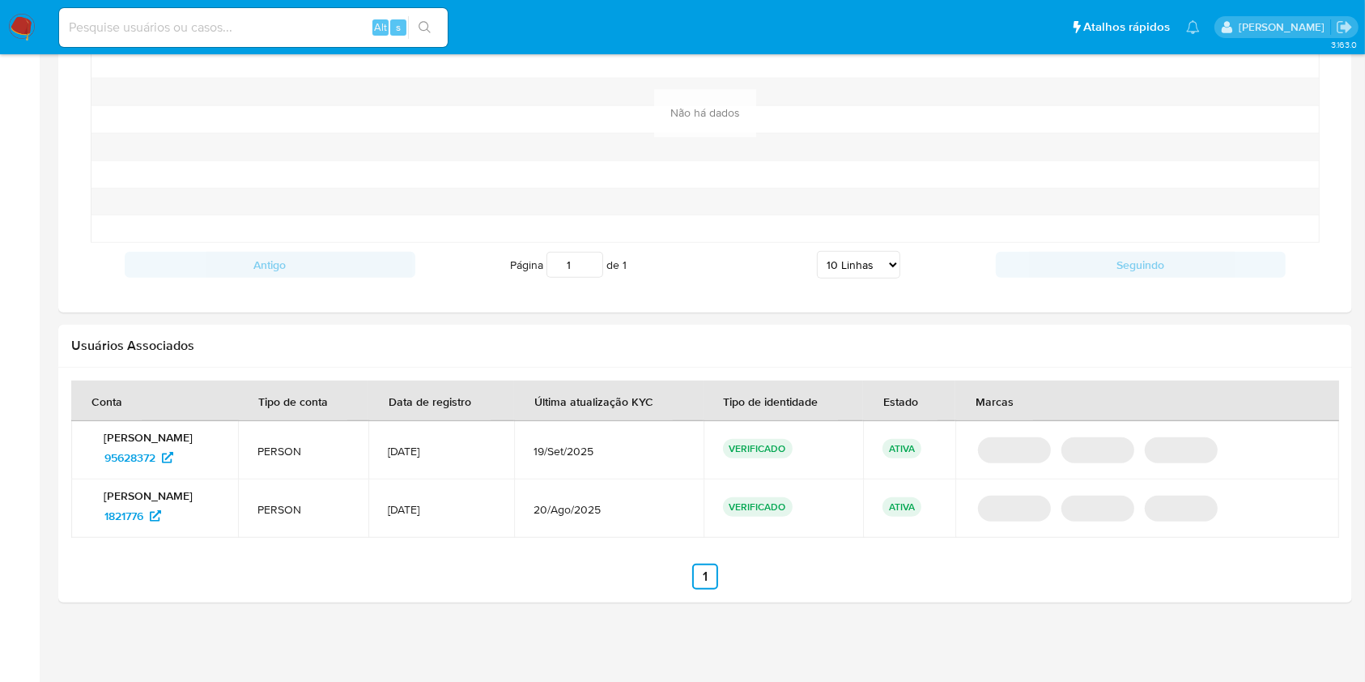
scroll to position [1323, 0]
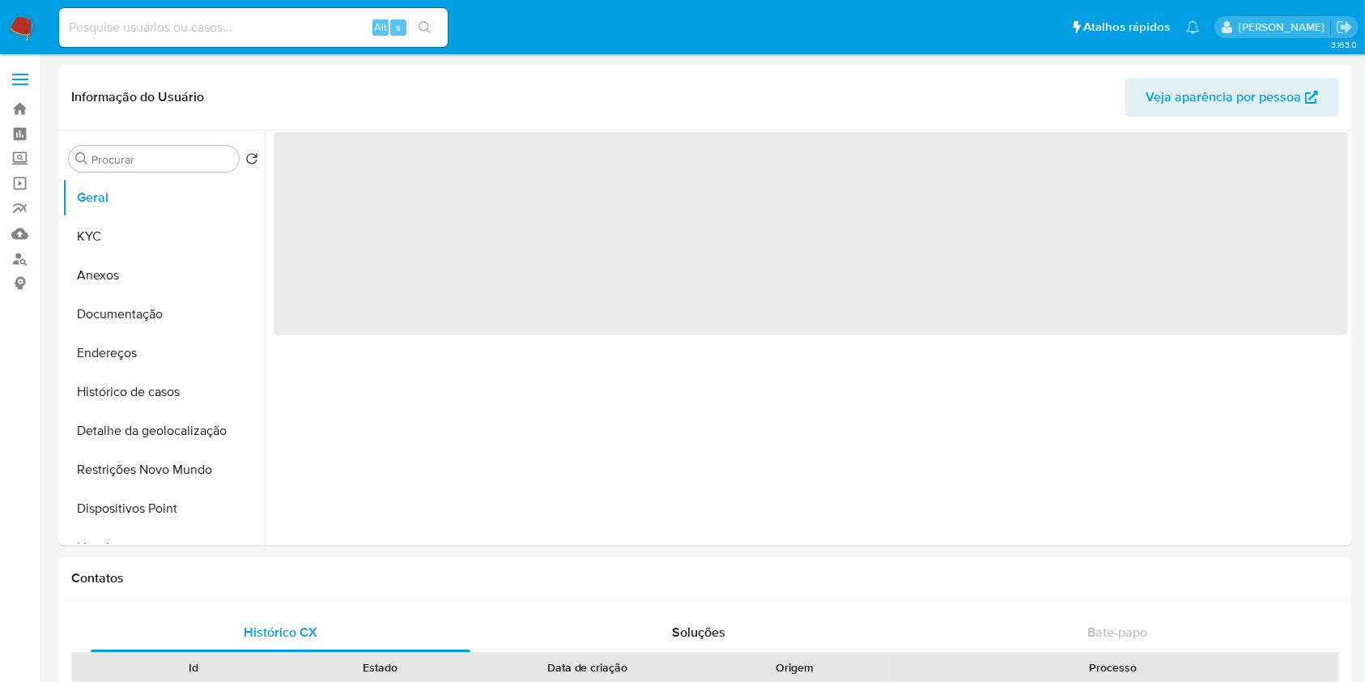
scroll to position [1164, 0]
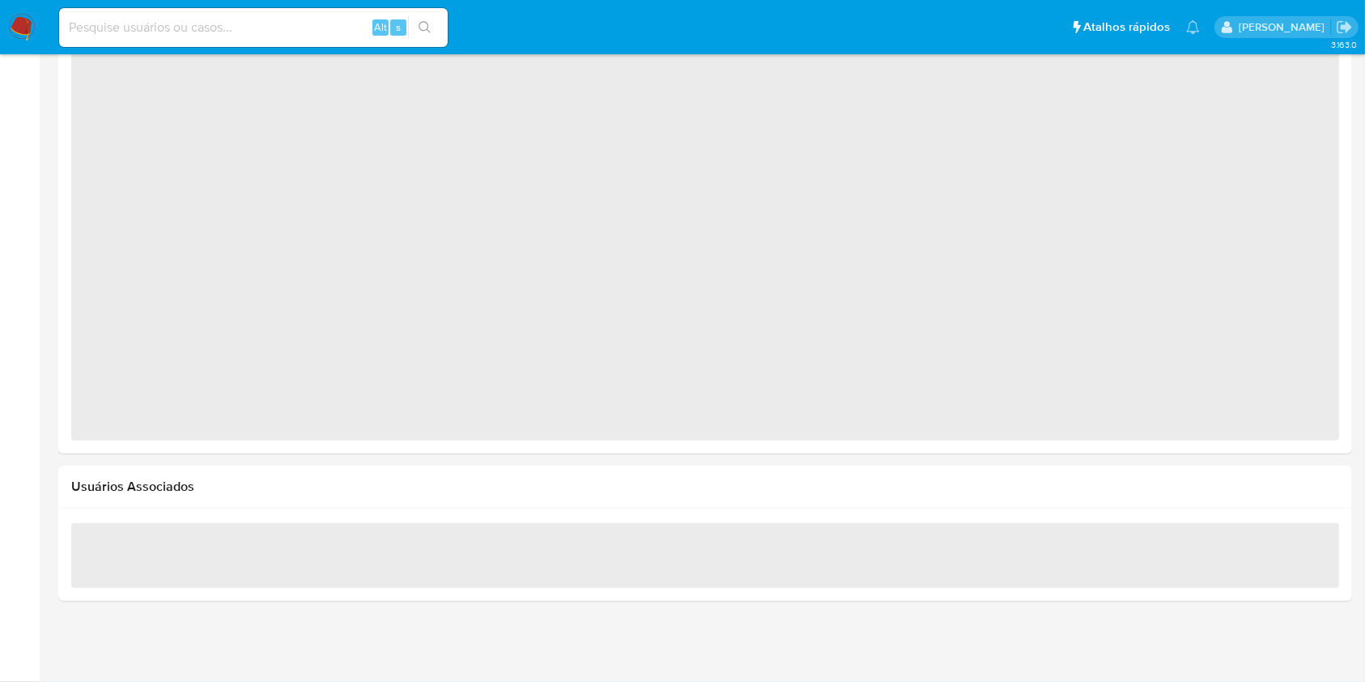
select select "10"
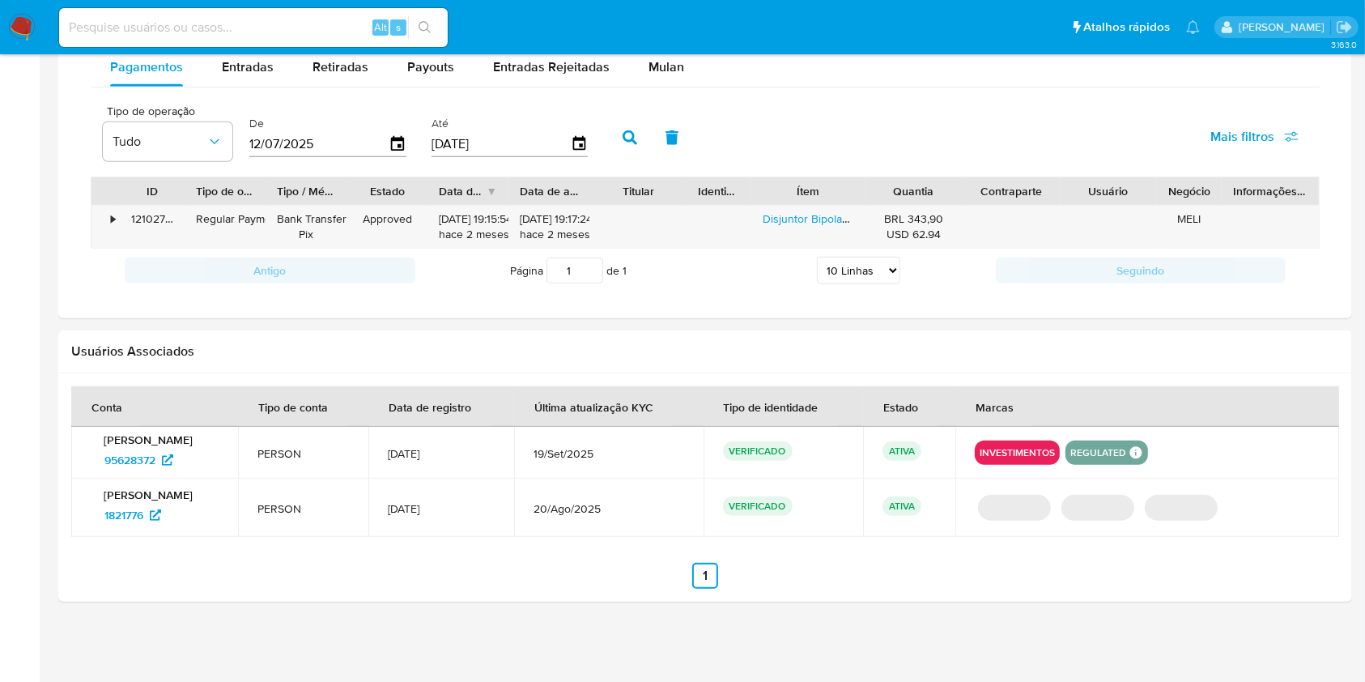
scroll to position [1092, 0]
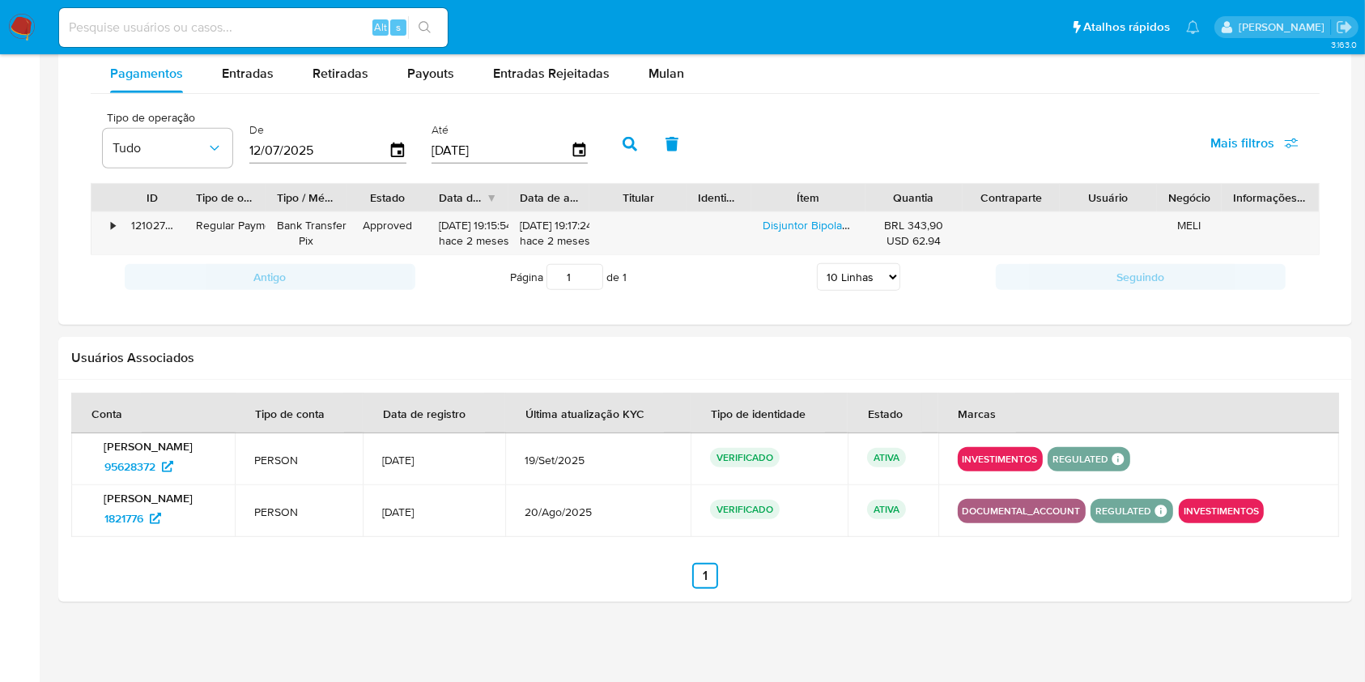
drag, startPoint x: 881, startPoint y: 636, endPoint x: 873, endPoint y: 677, distance: 42.1
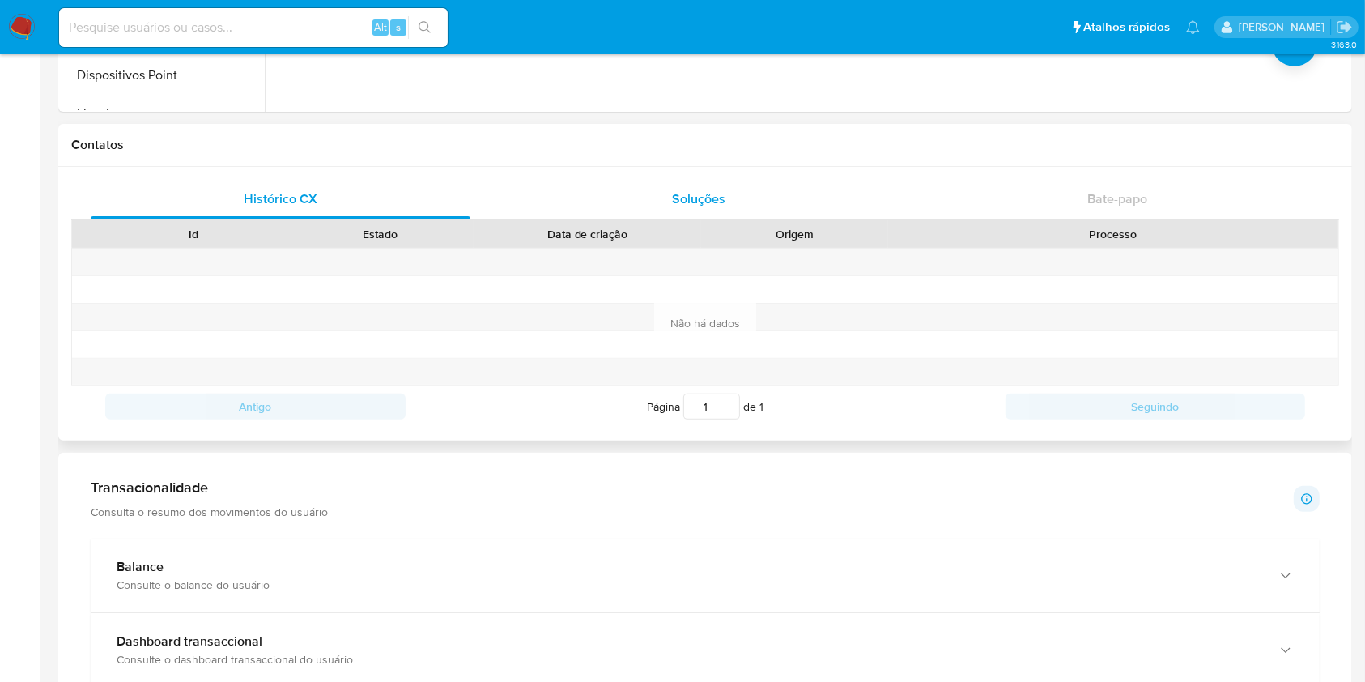
scroll to position [0, 0]
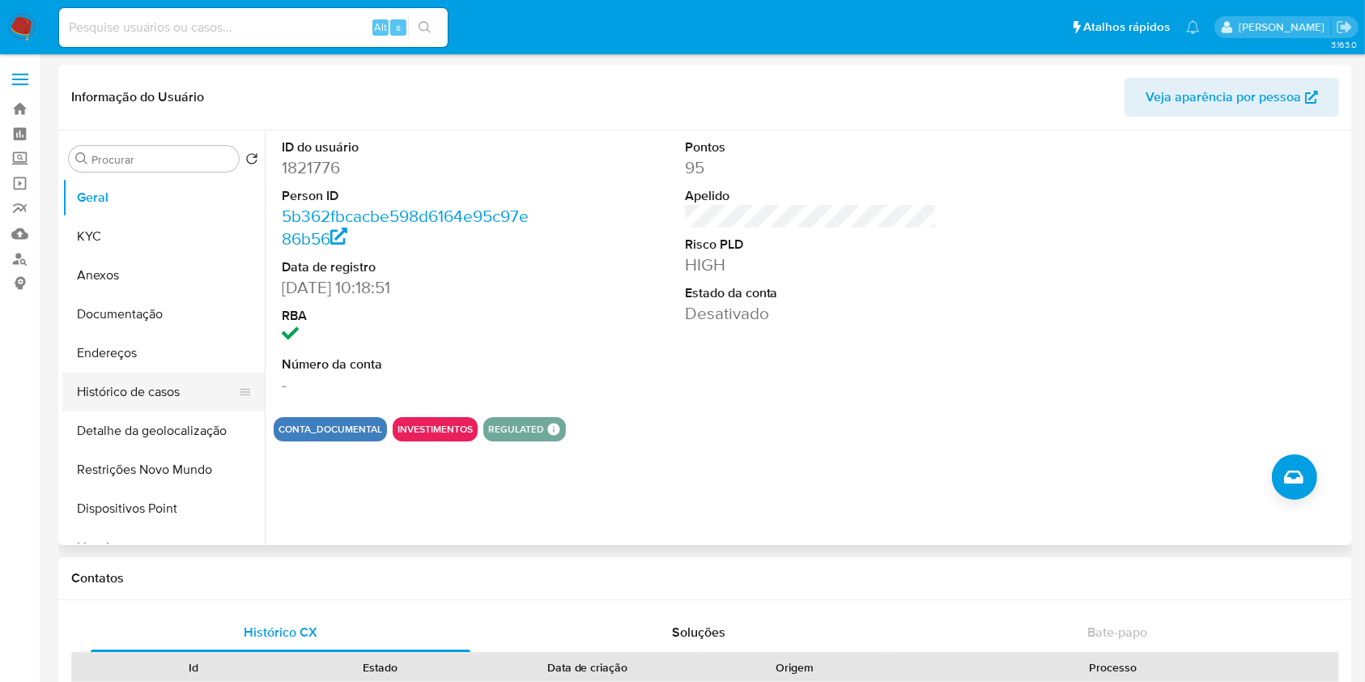
click at [162, 387] on button "Histórico de casos" at bounding box center [156, 392] width 189 height 39
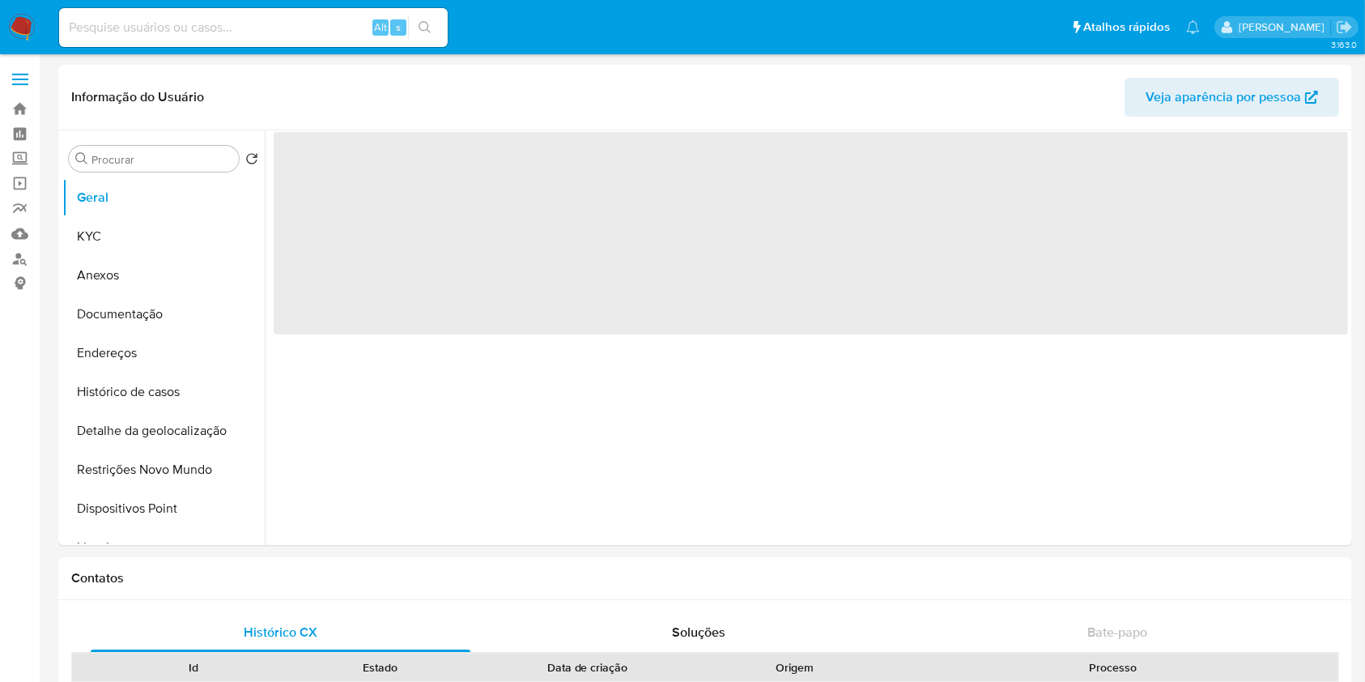
select select "10"
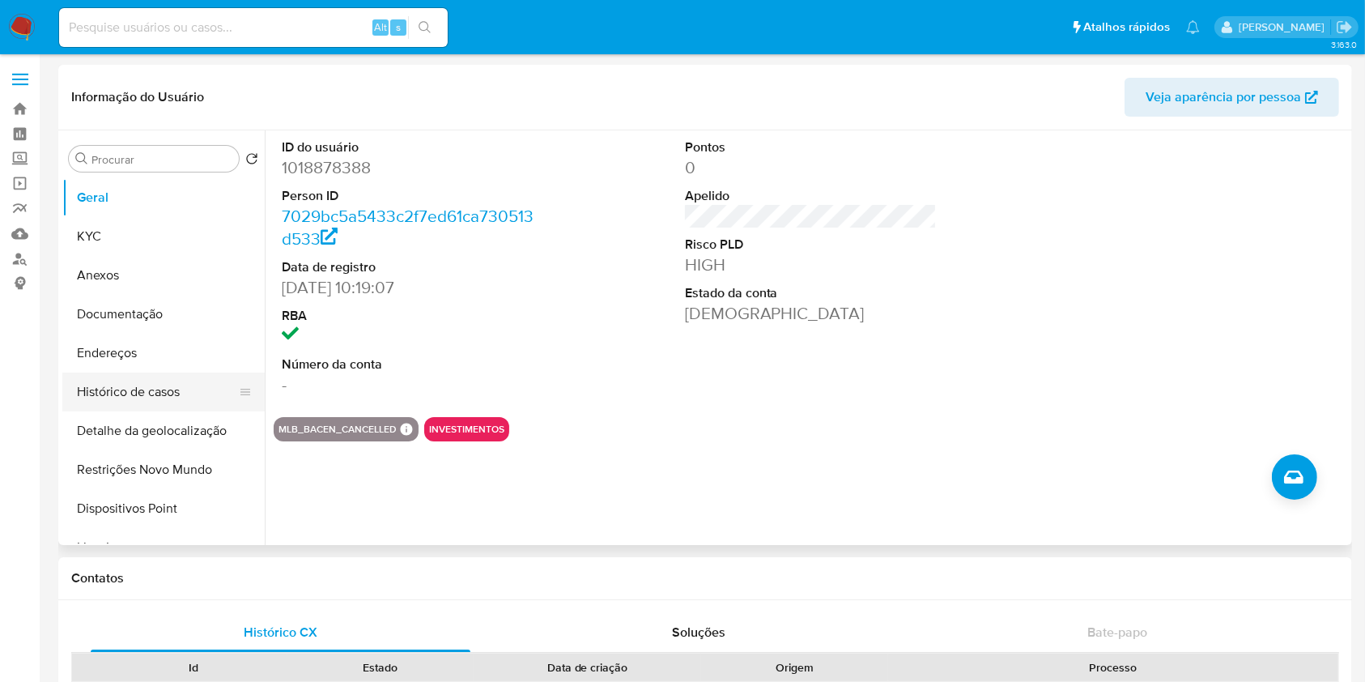
scroll to position [345, 0]
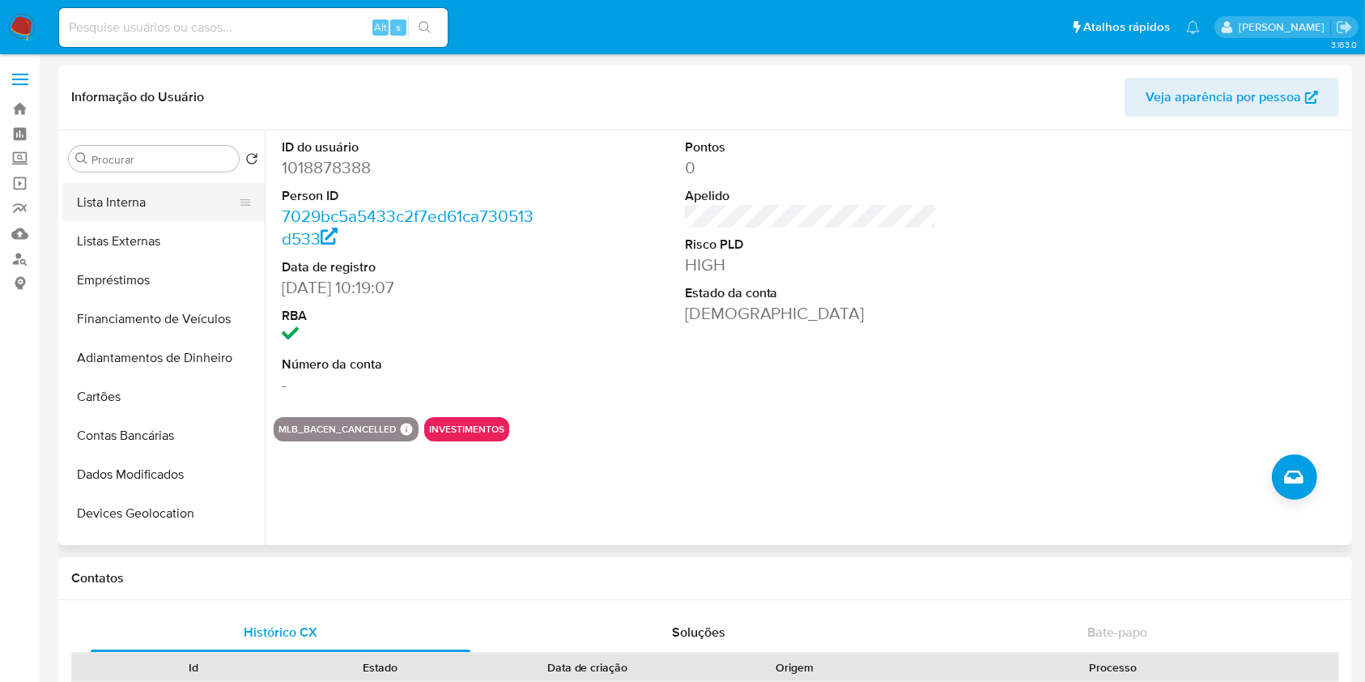
click at [177, 216] on button "Lista Interna" at bounding box center [156, 202] width 189 height 39
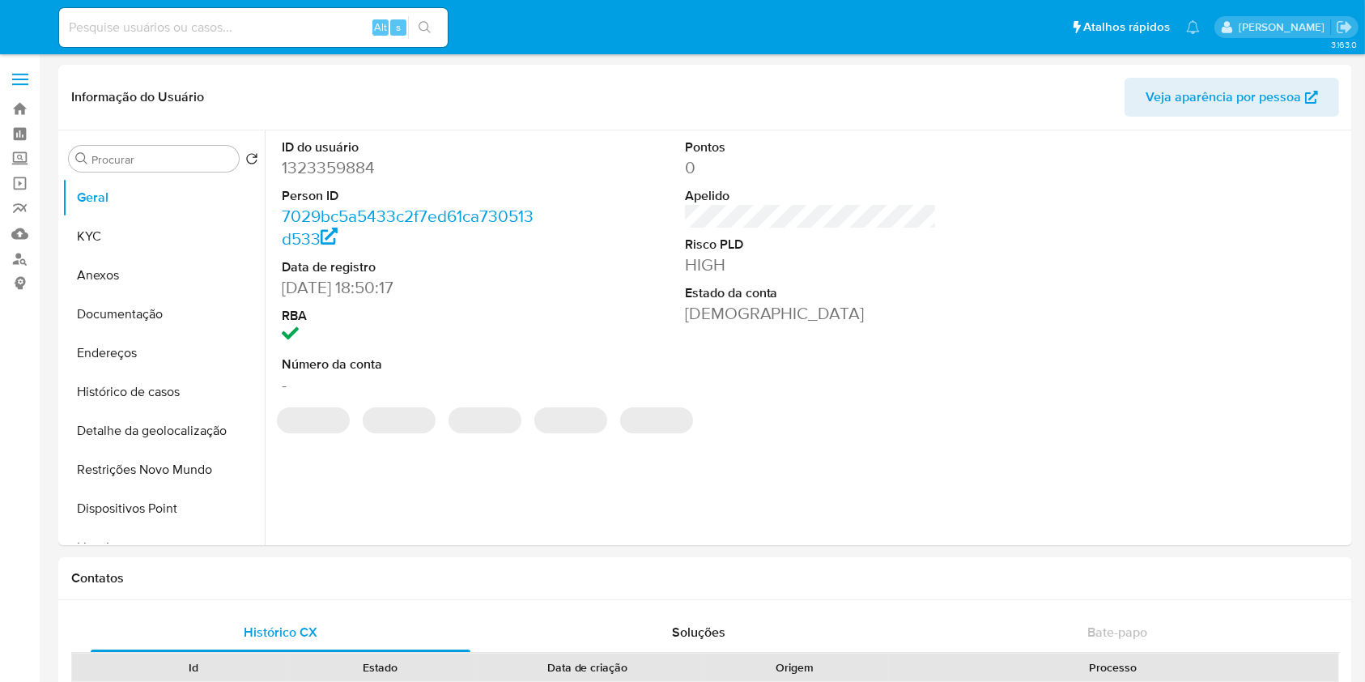
select select "10"
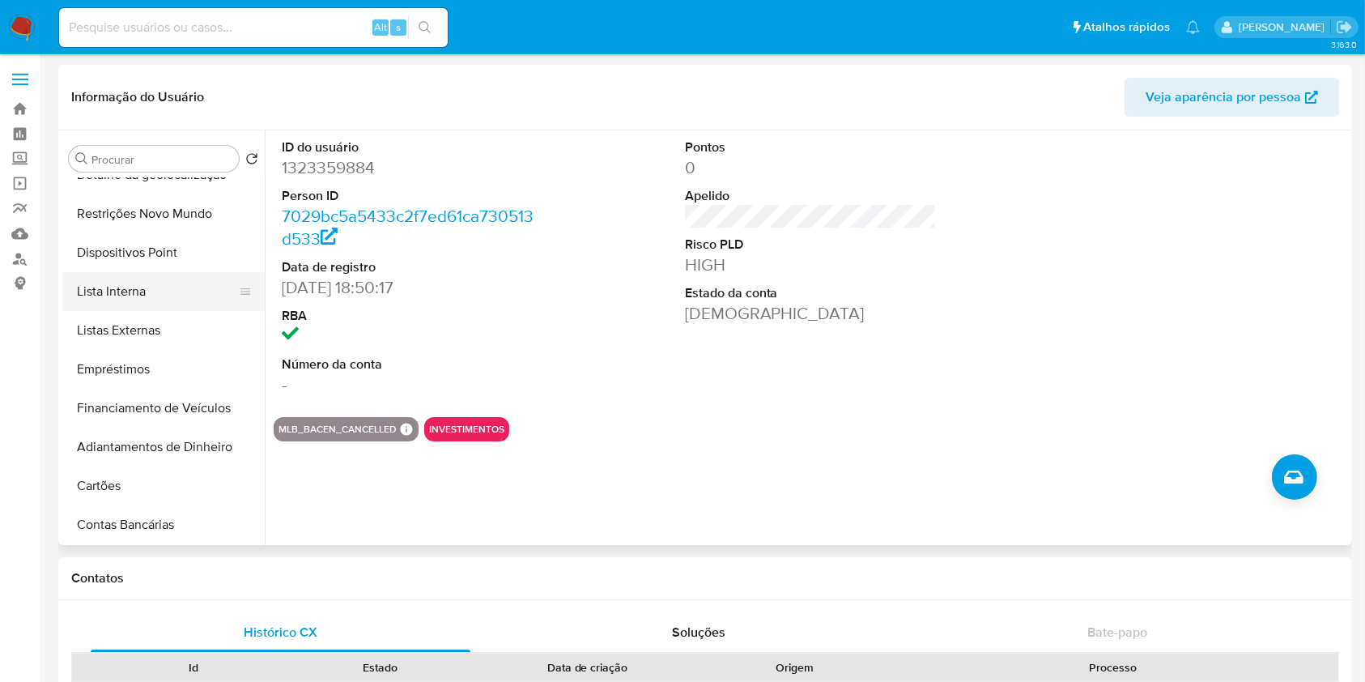
scroll to position [257, 0]
click at [144, 301] on button "Lista Interna" at bounding box center [156, 290] width 189 height 39
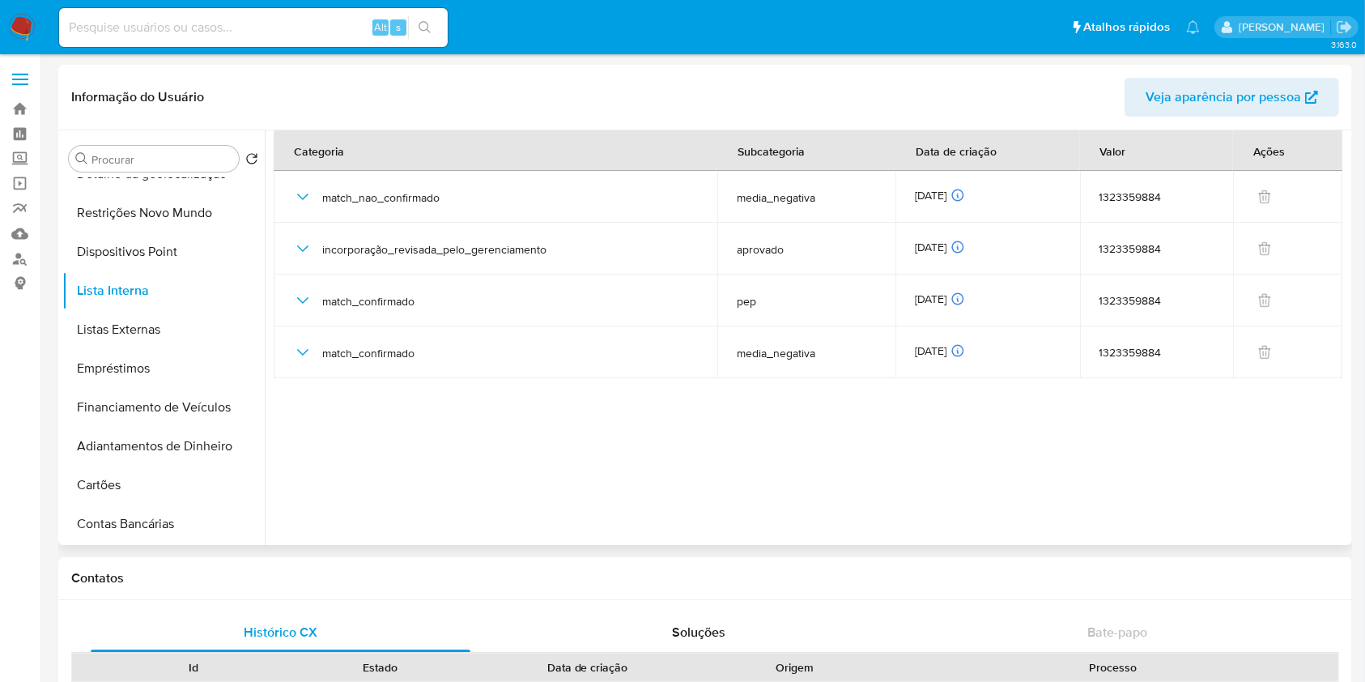
click at [1090, 447] on section at bounding box center [811, 333] width 1075 height 407
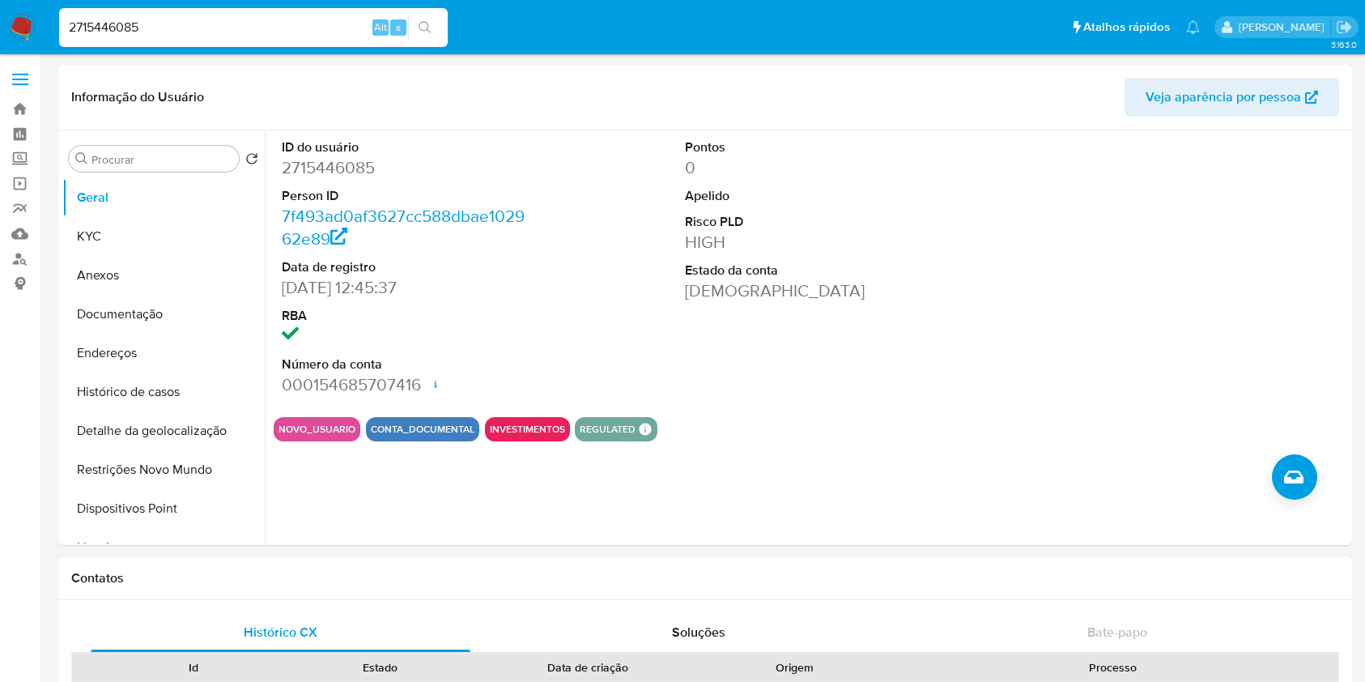
select select "10"
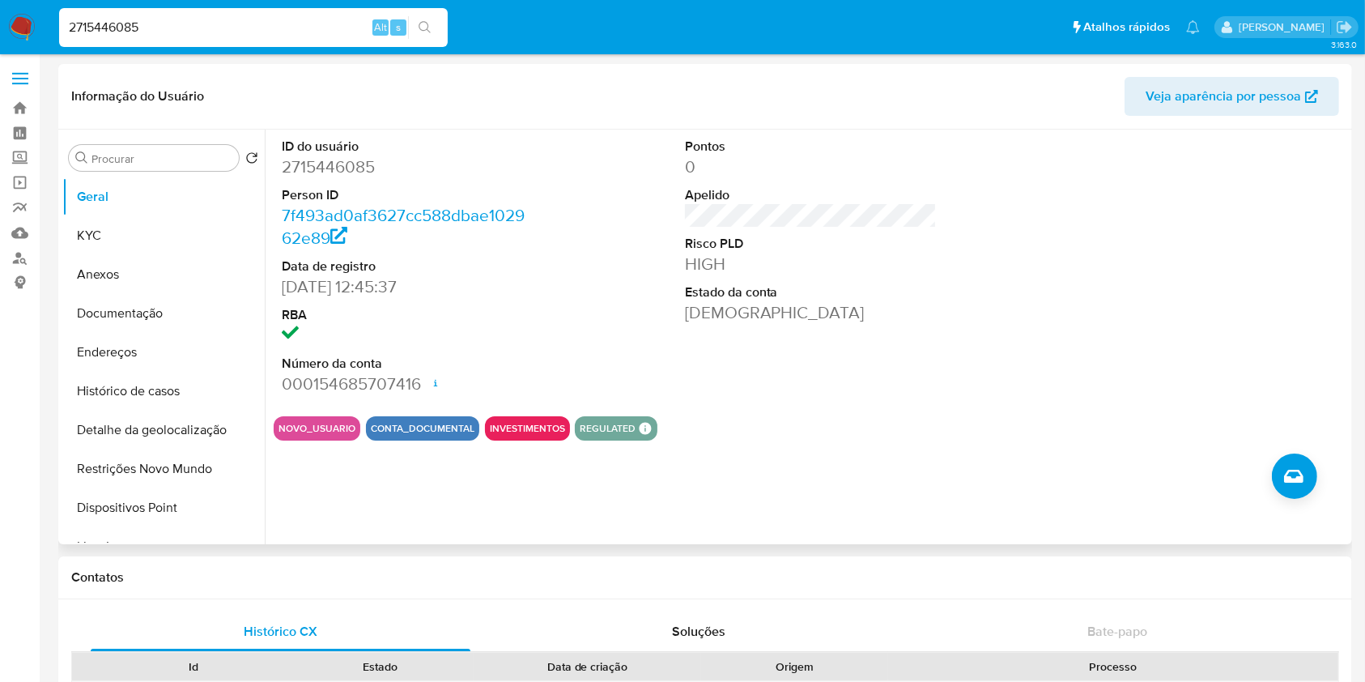
click at [564, 75] on div "Informação do Usuário Veja aparência por pessoa" at bounding box center [705, 97] width 1294 height 66
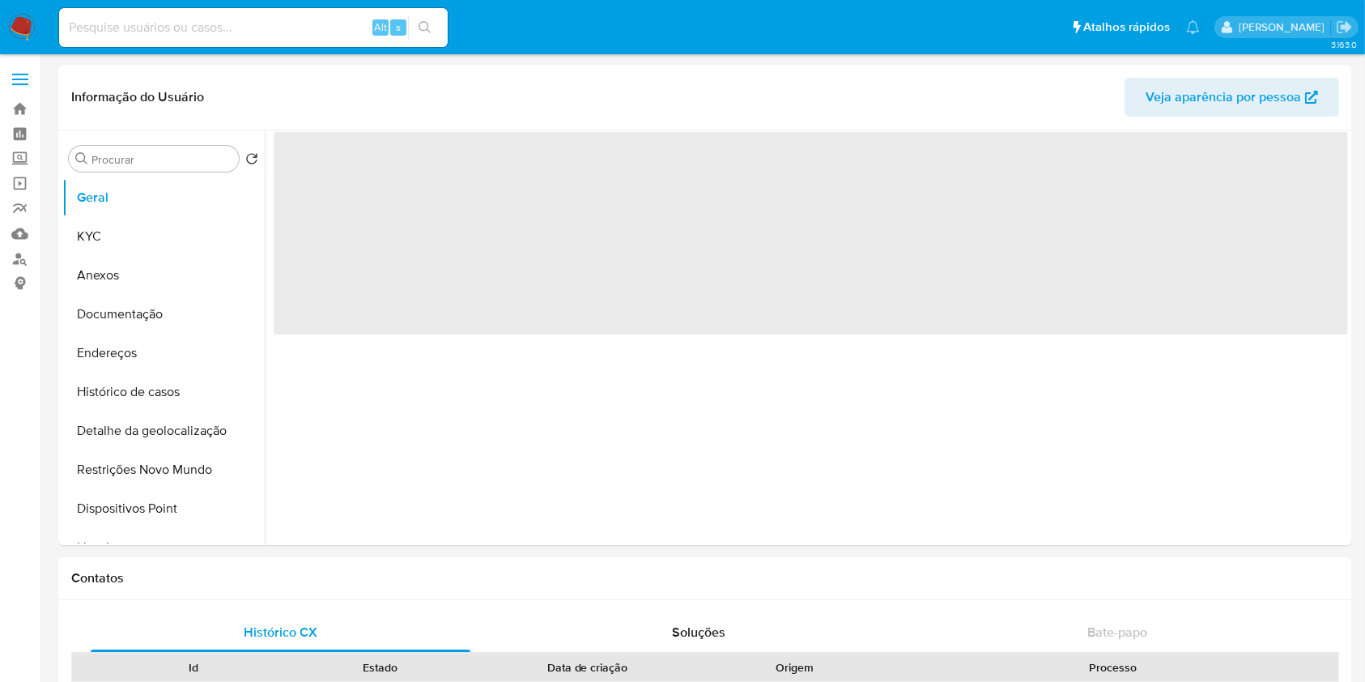
select select "10"
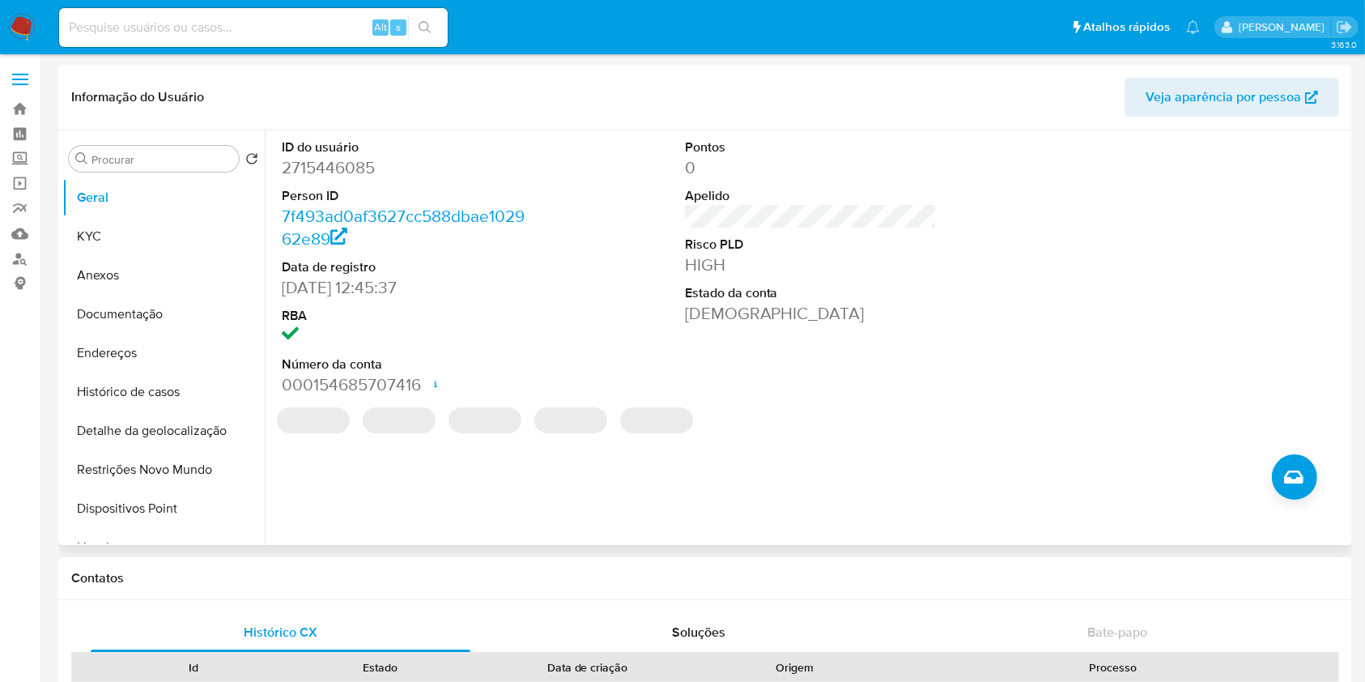
click at [1008, 283] on div "ID do usuário 2715446085 Person ID 7f493ad0af3627cc588dbae102962e89 Data de reg…" at bounding box center [811, 267] width 1075 height 274
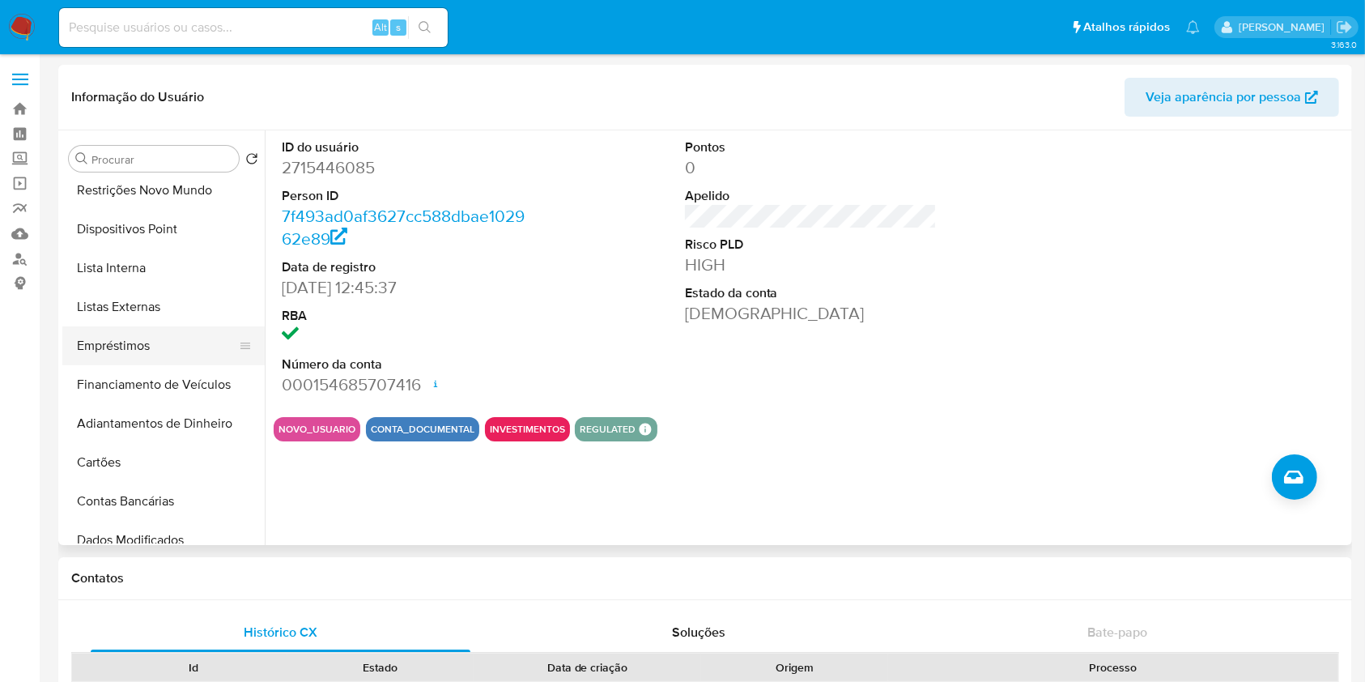
scroll to position [295, 0]
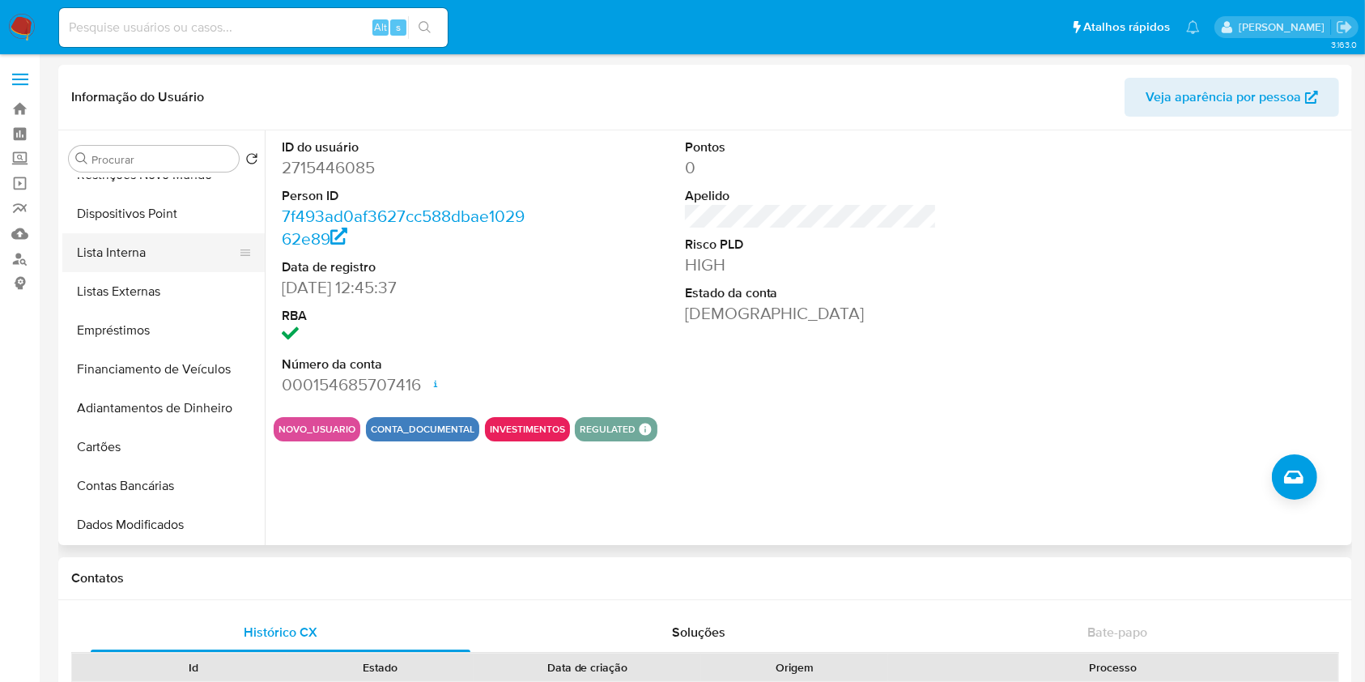
click at [177, 256] on button "Lista Interna" at bounding box center [156, 252] width 189 height 39
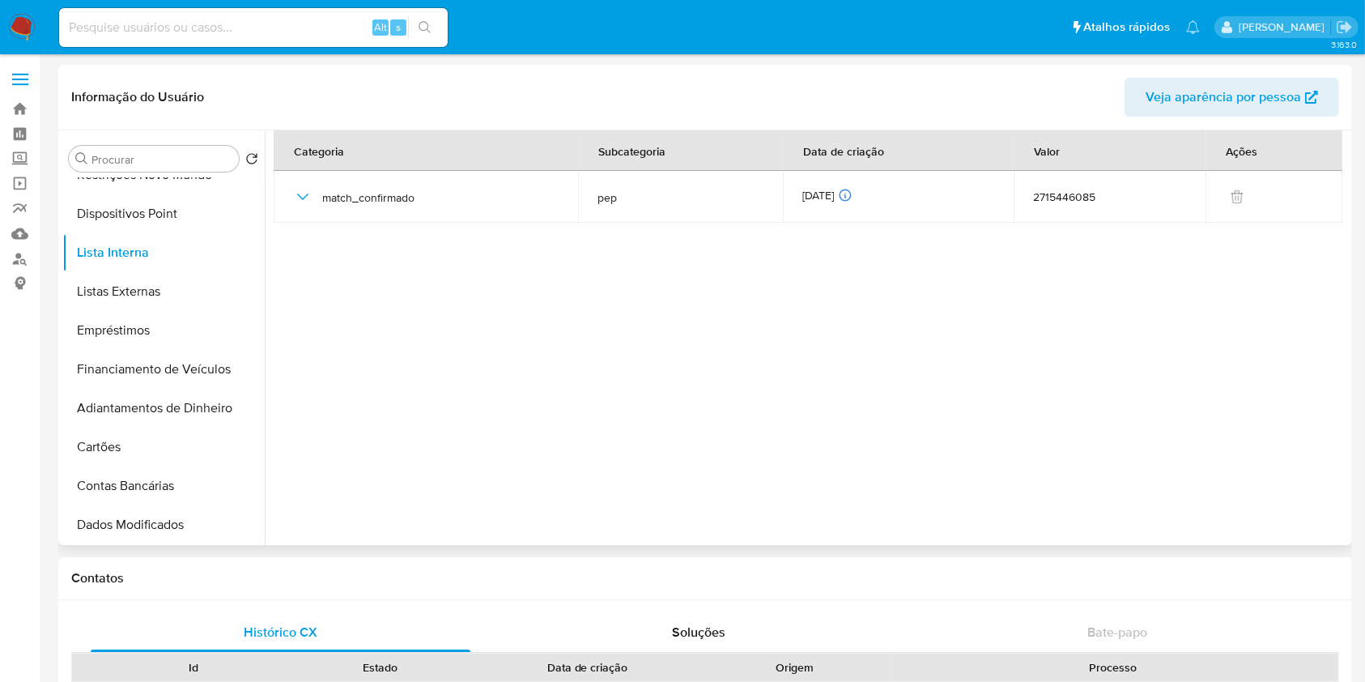
drag, startPoint x: 1306, startPoint y: 283, endPoint x: 857, endPoint y: 354, distance: 454.9
click at [1307, 283] on section at bounding box center [811, 333] width 1075 height 407
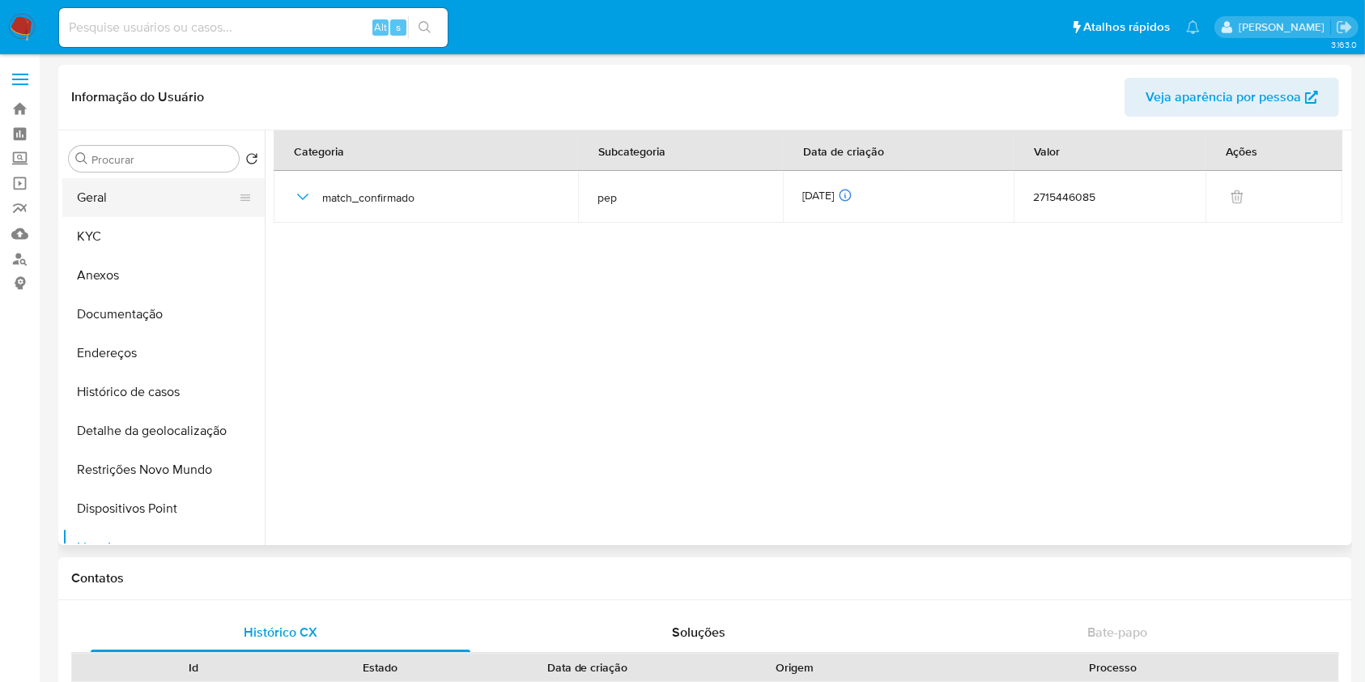
click at [134, 191] on button "Geral" at bounding box center [156, 197] width 189 height 39
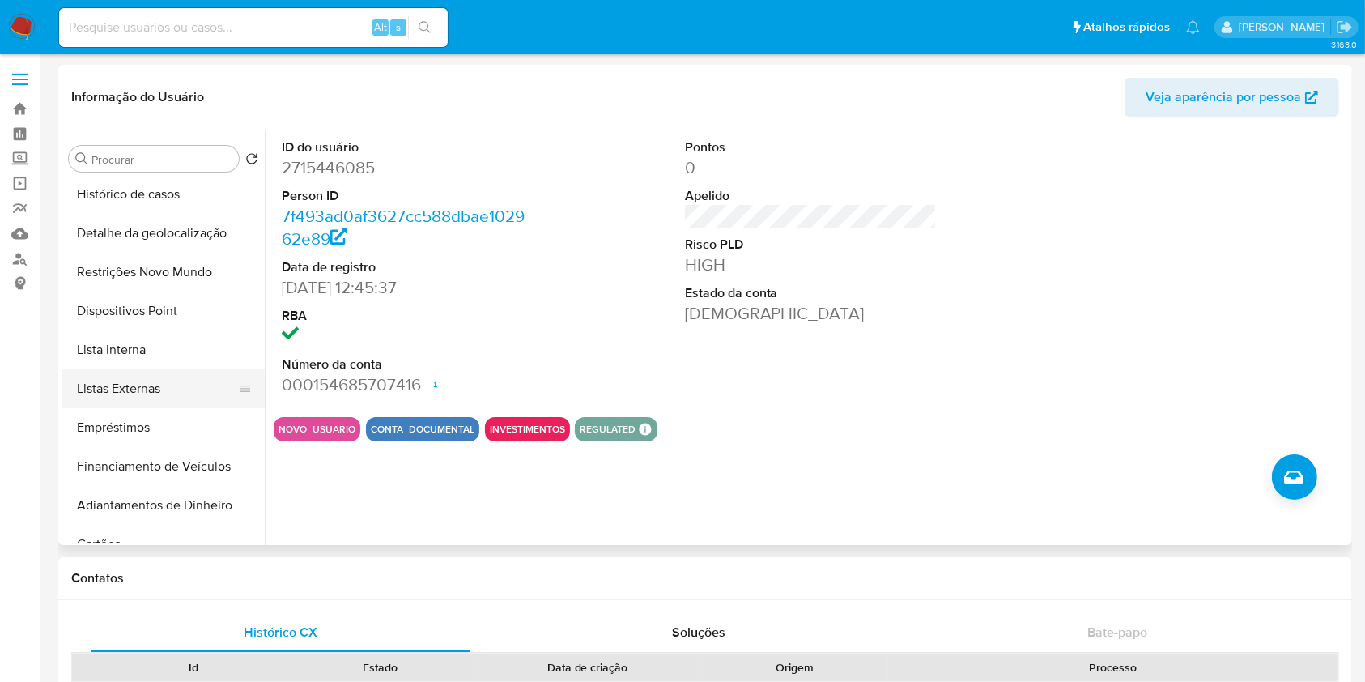
scroll to position [198, 0]
click at [172, 351] on button "Lista Interna" at bounding box center [156, 349] width 189 height 39
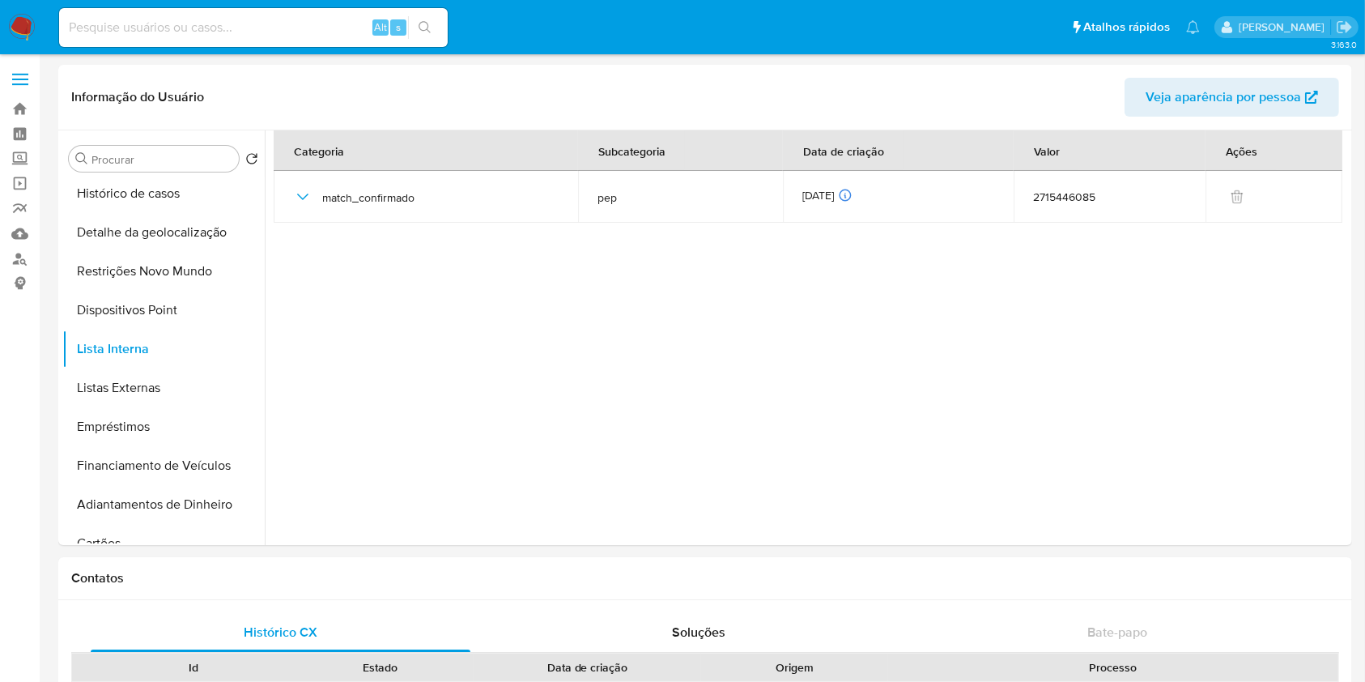
click at [306, 22] on input at bounding box center [253, 27] width 389 height 21
paste input "128475494"
click at [442, 29] on input "128475494" at bounding box center [253, 27] width 389 height 21
type input "128475494"
click at [433, 30] on button "search-icon" at bounding box center [424, 27] width 33 height 23
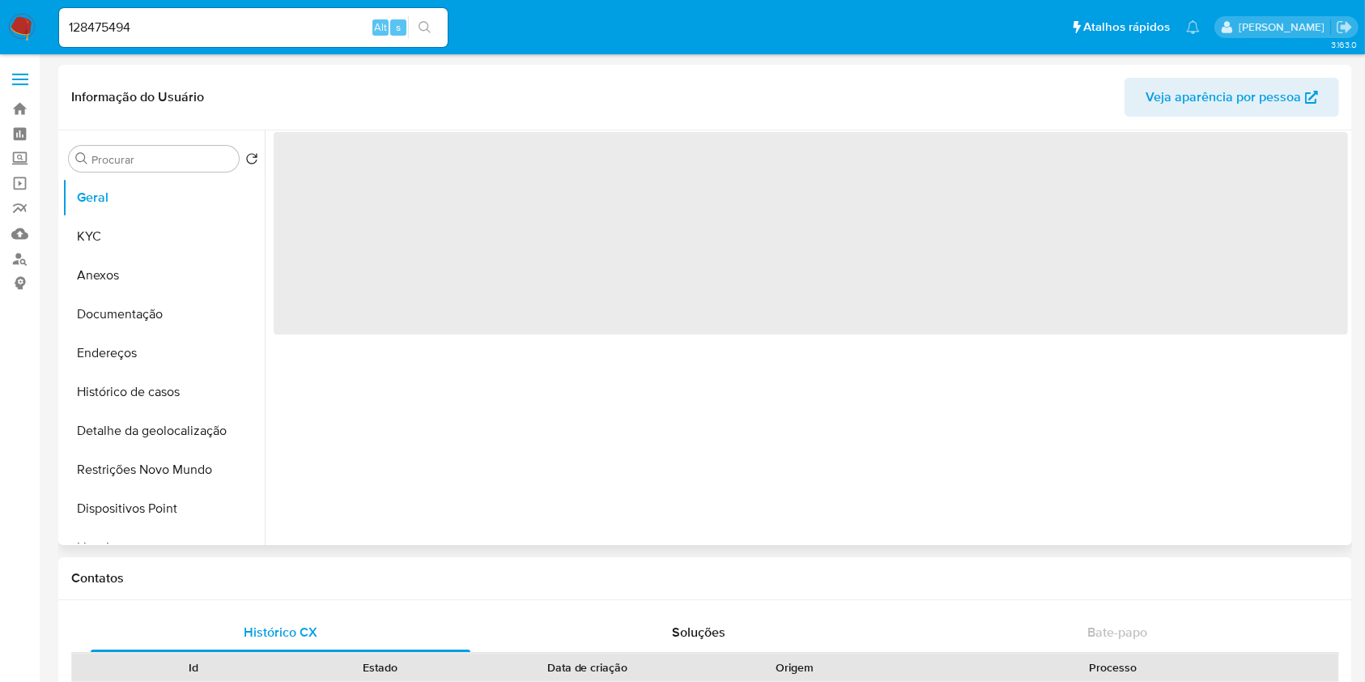
select select "10"
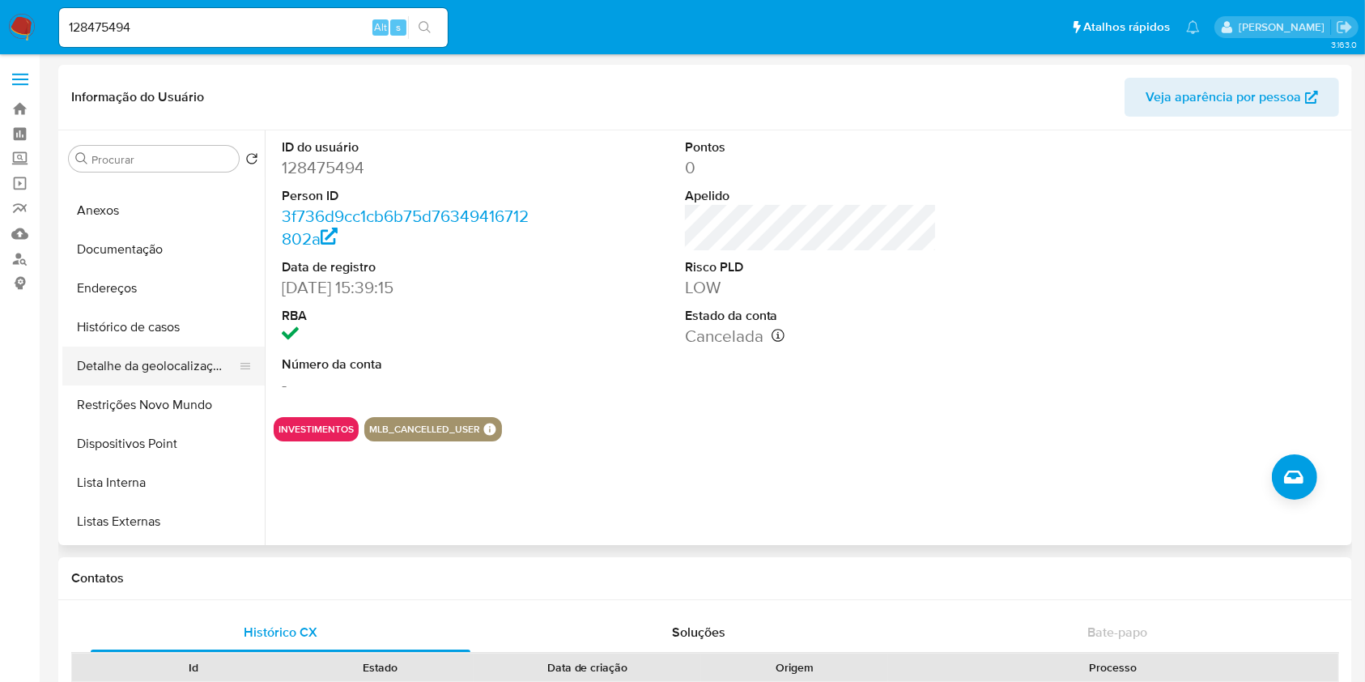
scroll to position [66, 0]
click at [161, 480] on button "Lista Interna" at bounding box center [156, 481] width 189 height 39
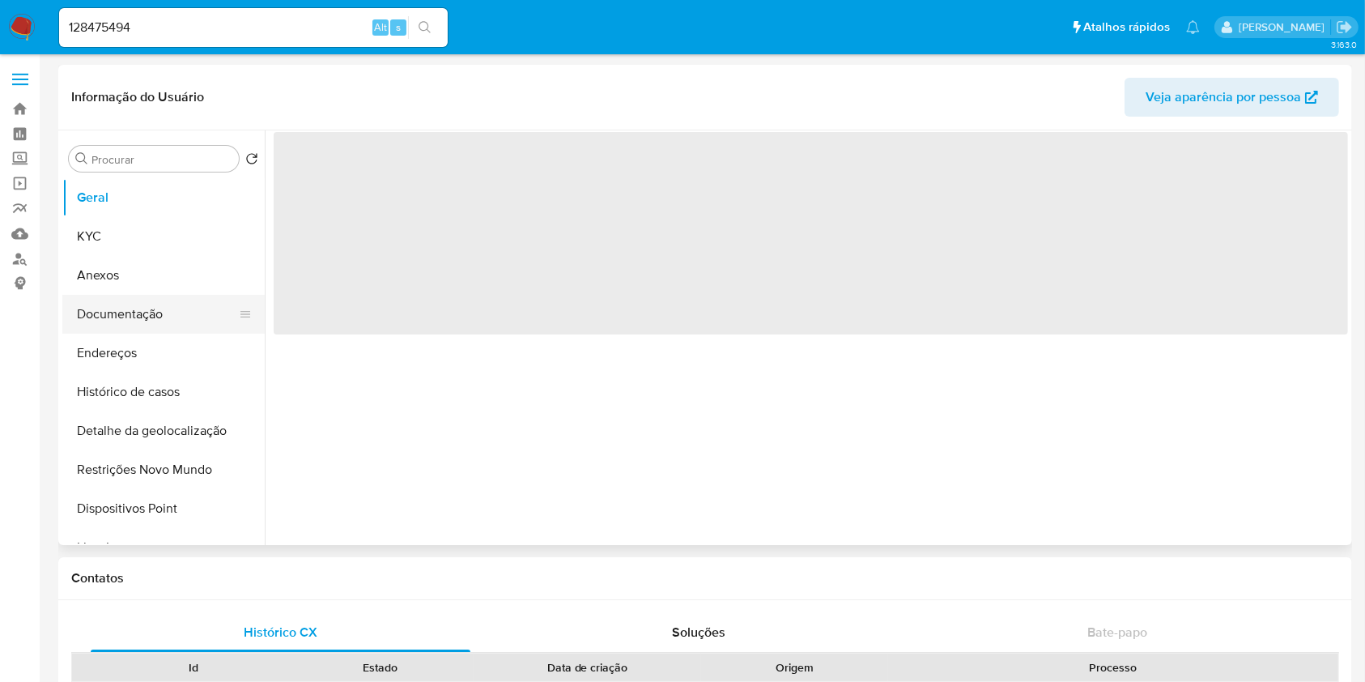
select select "10"
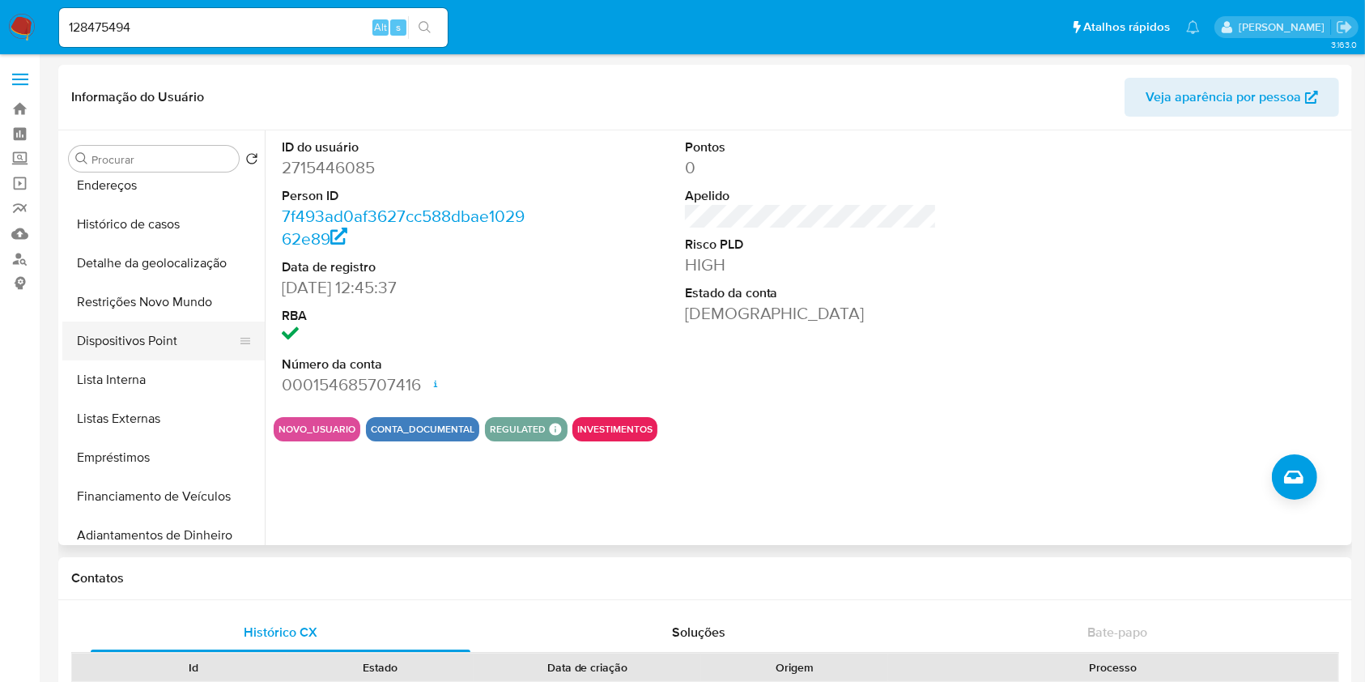
scroll to position [168, 0]
click at [175, 373] on button "Lista Interna" at bounding box center [156, 379] width 189 height 39
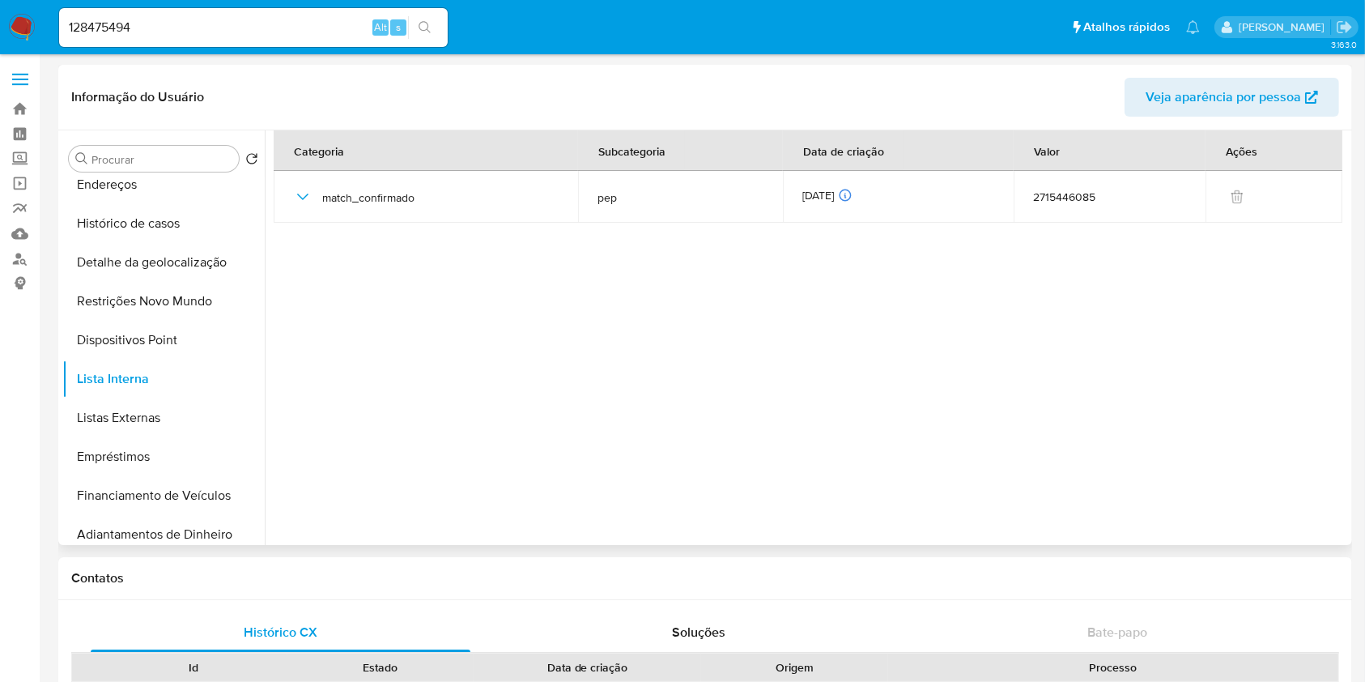
click at [1310, 473] on section at bounding box center [811, 333] width 1075 height 407
click at [1297, 237] on section at bounding box center [811, 333] width 1075 height 407
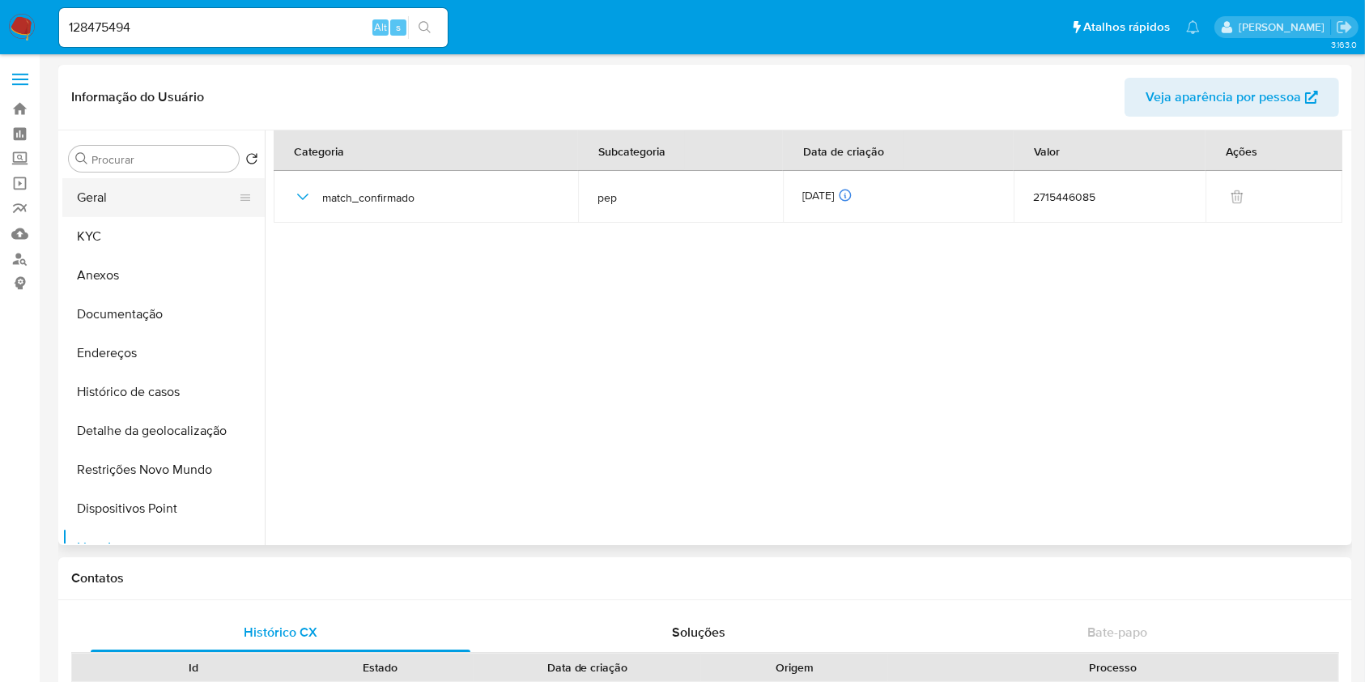
click at [140, 194] on button "Geral" at bounding box center [156, 197] width 189 height 39
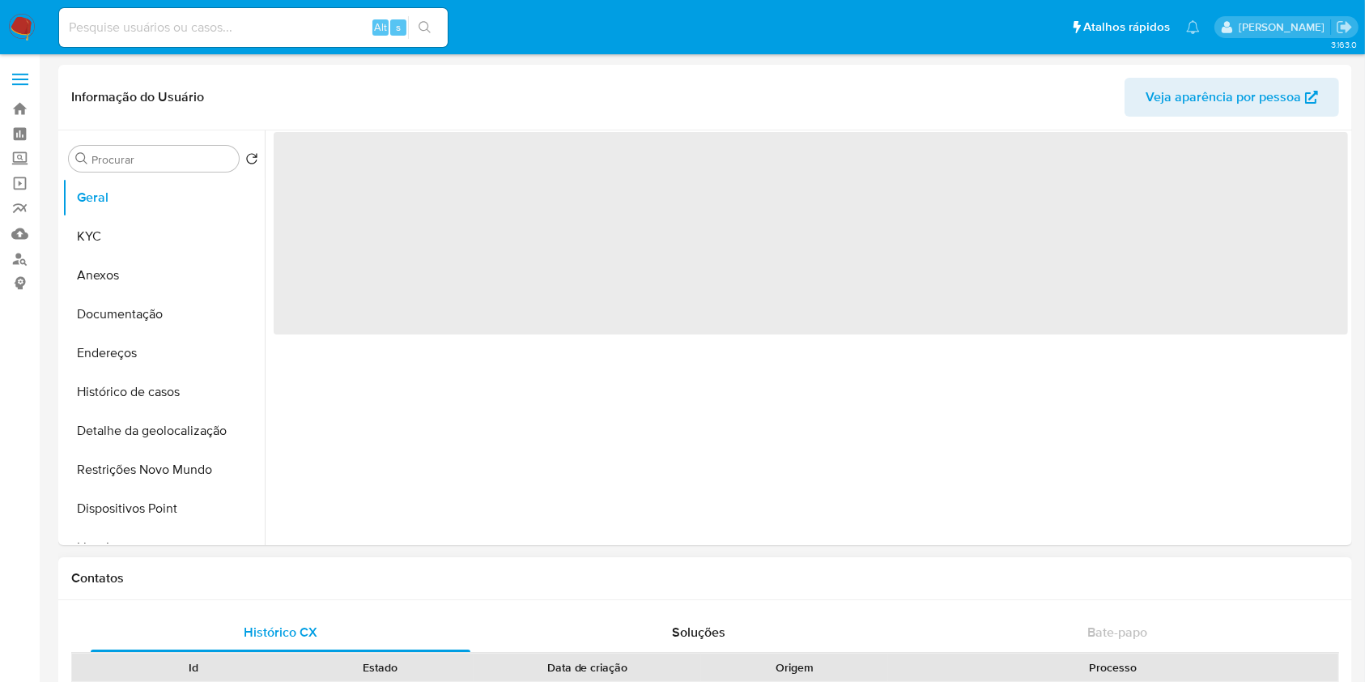
select select "10"
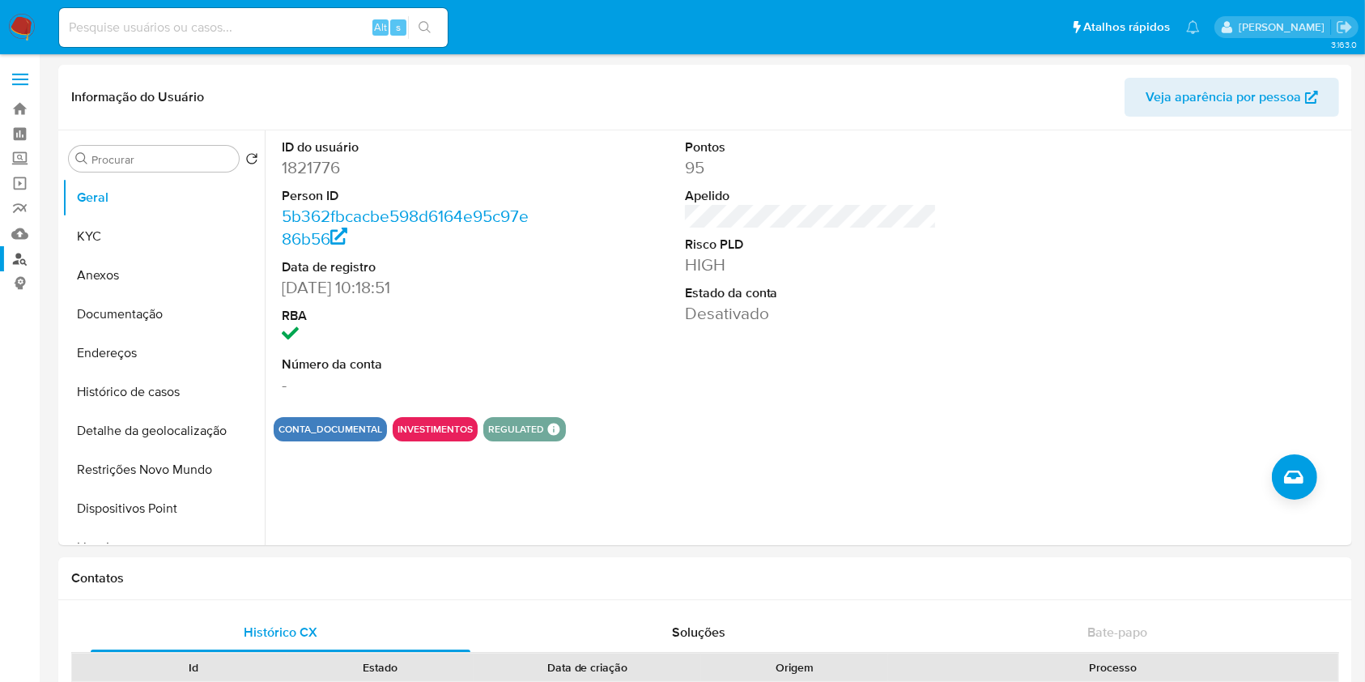
click at [18, 259] on link "Localizador de pessoas" at bounding box center [96, 258] width 193 height 25
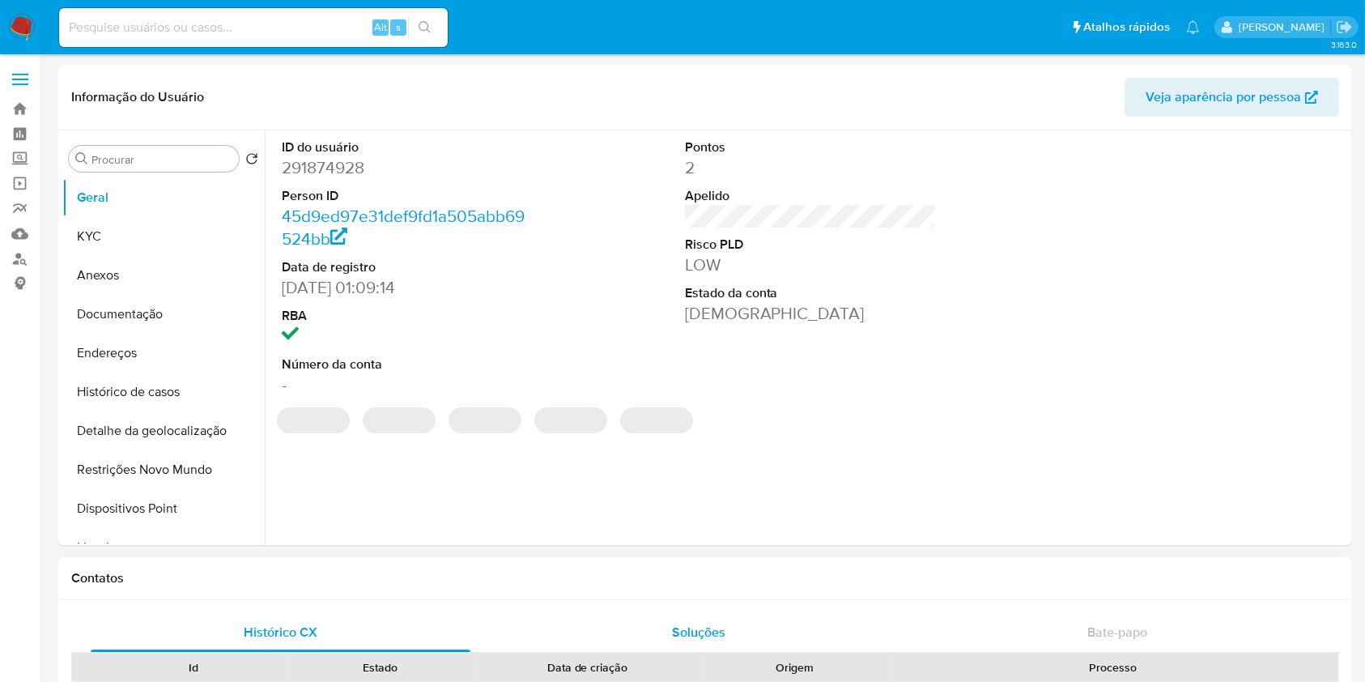
select select "10"
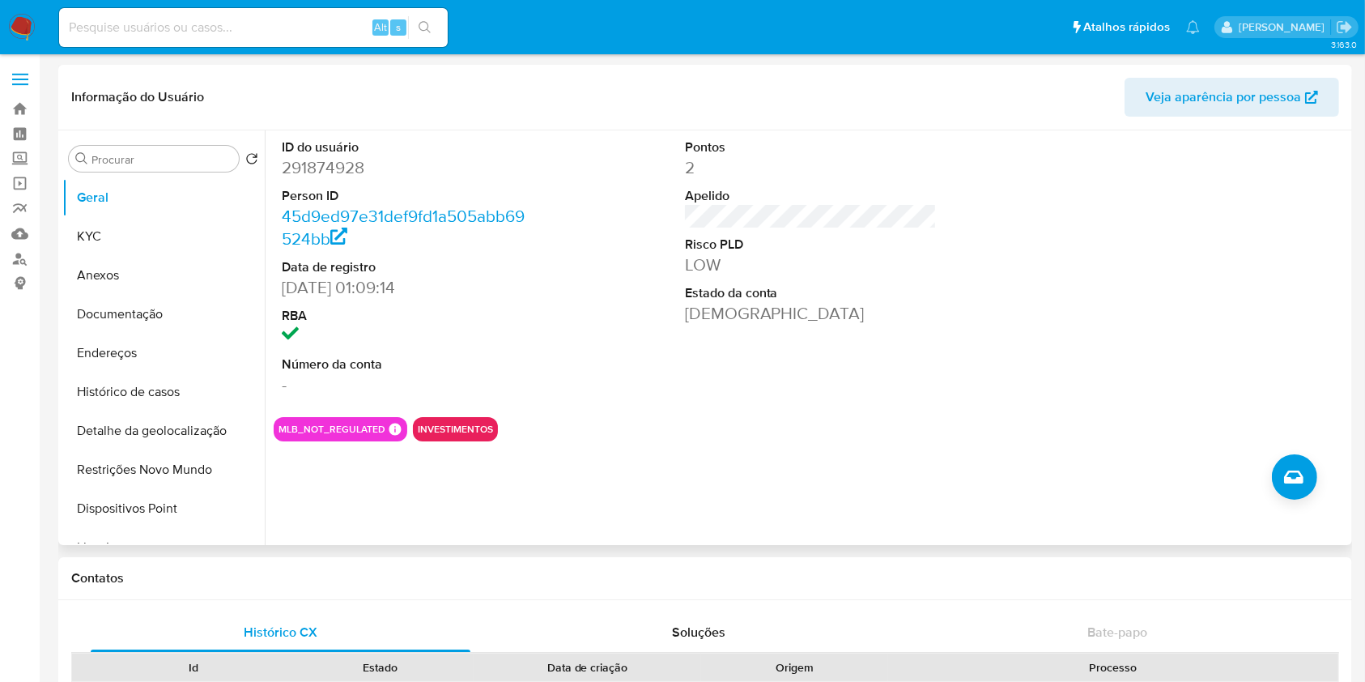
click at [1324, 290] on div at bounding box center [1213, 267] width 269 height 274
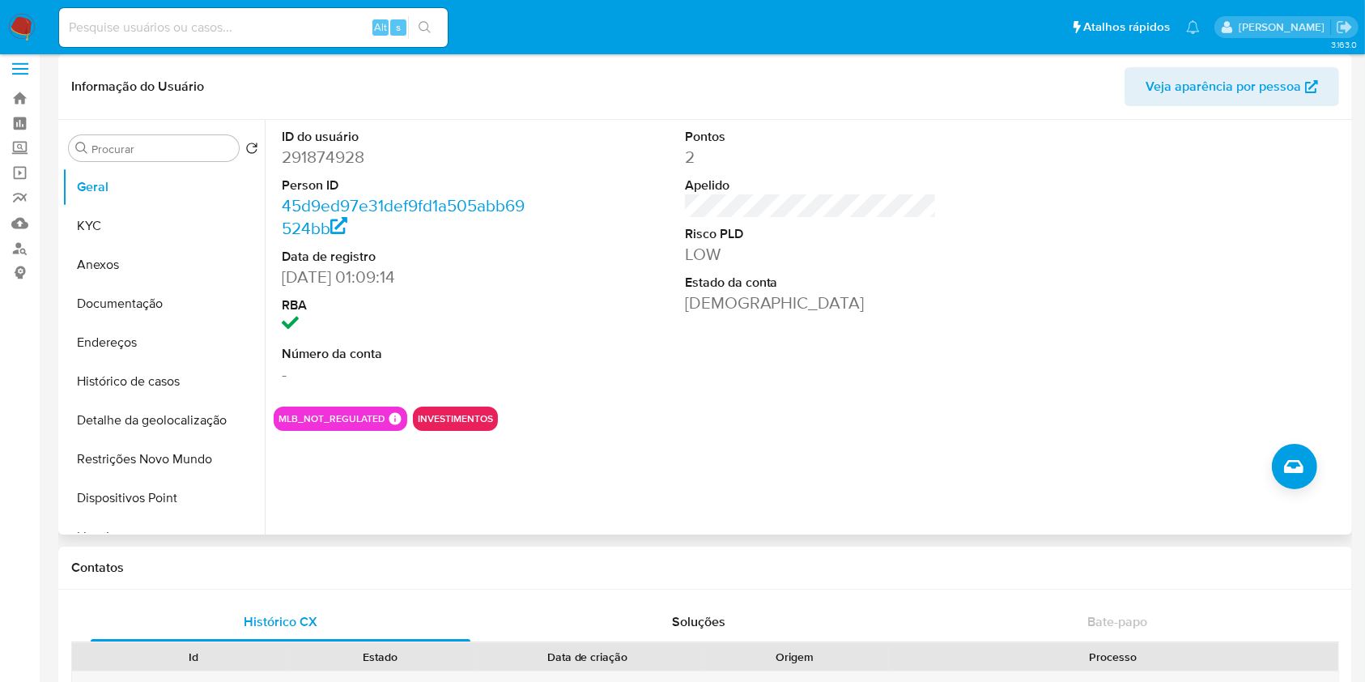
scroll to position [8, 0]
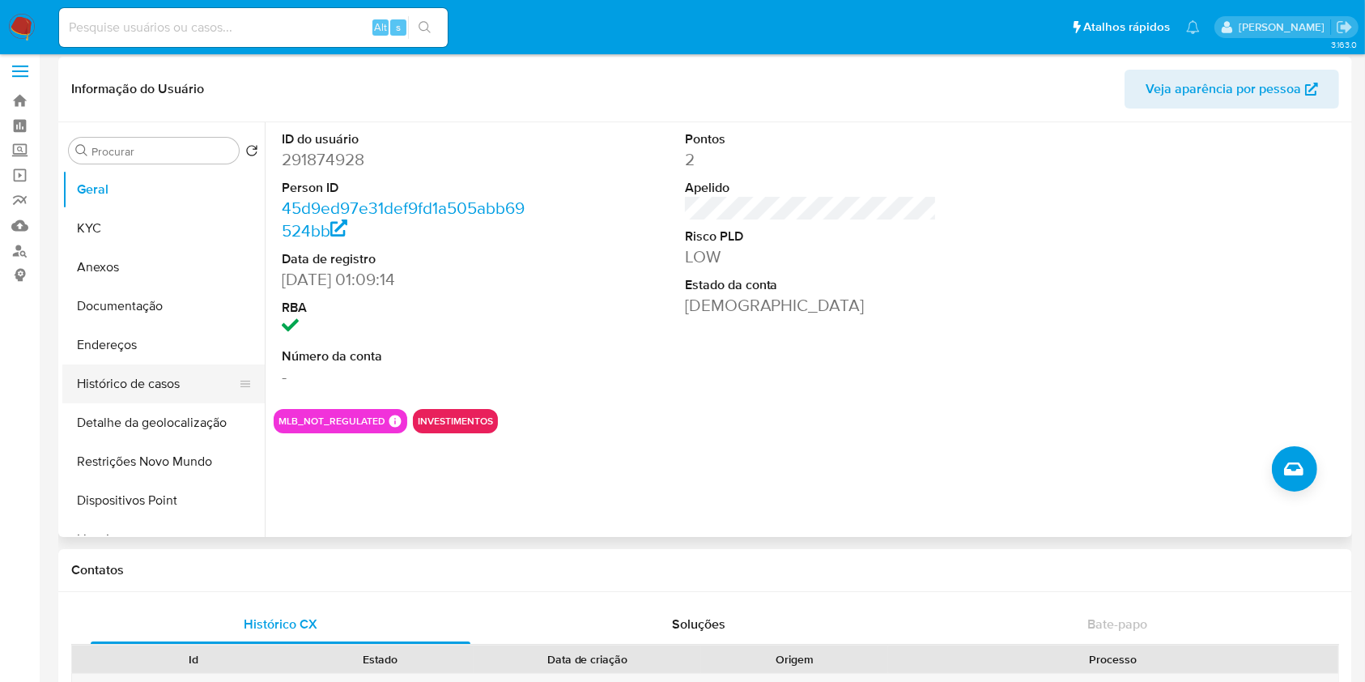
click at [193, 384] on button "Histórico de casos" at bounding box center [156, 383] width 189 height 39
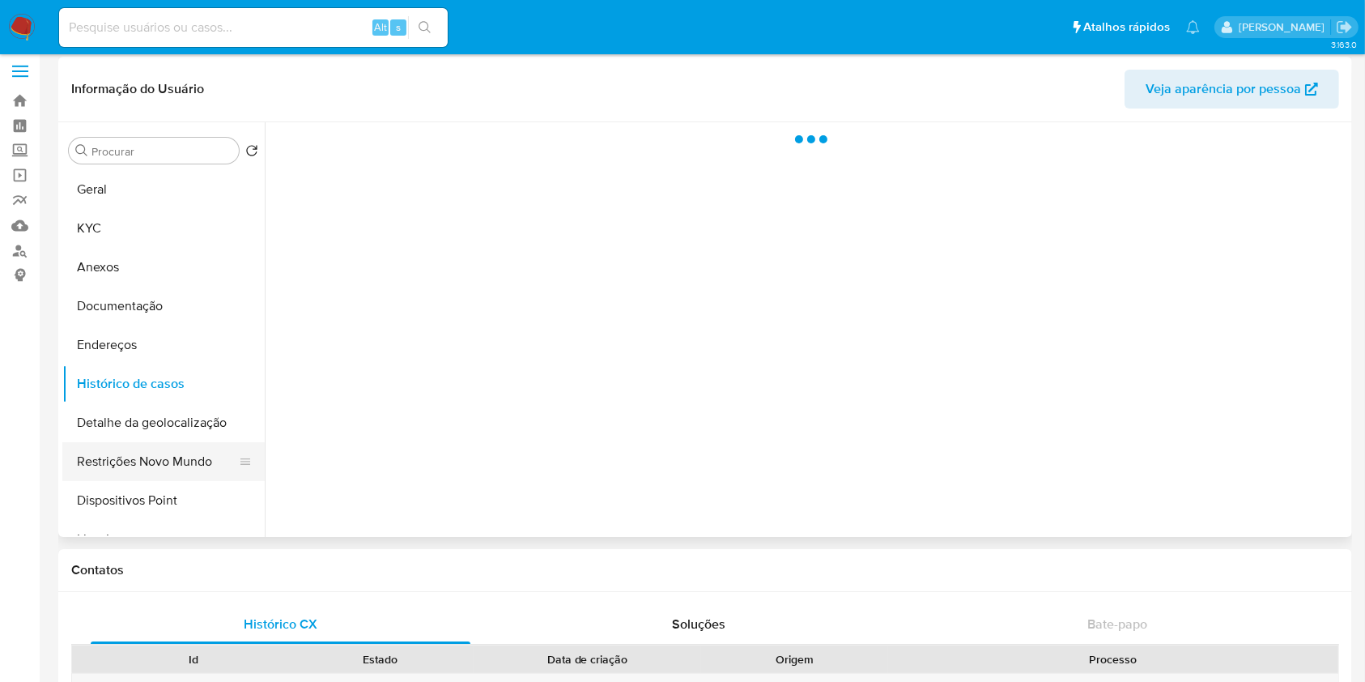
click at [178, 454] on button "Restrições Novo Mundo" at bounding box center [156, 461] width 189 height 39
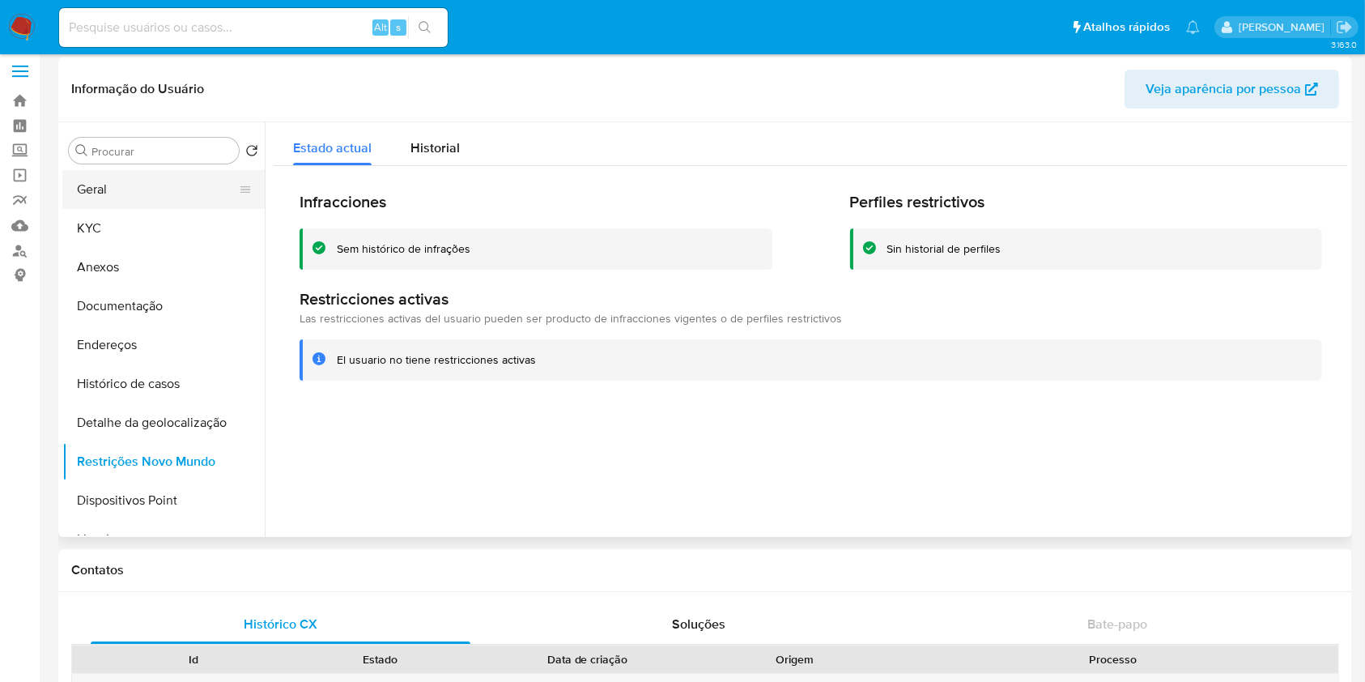
click at [160, 191] on button "Geral" at bounding box center [156, 189] width 189 height 39
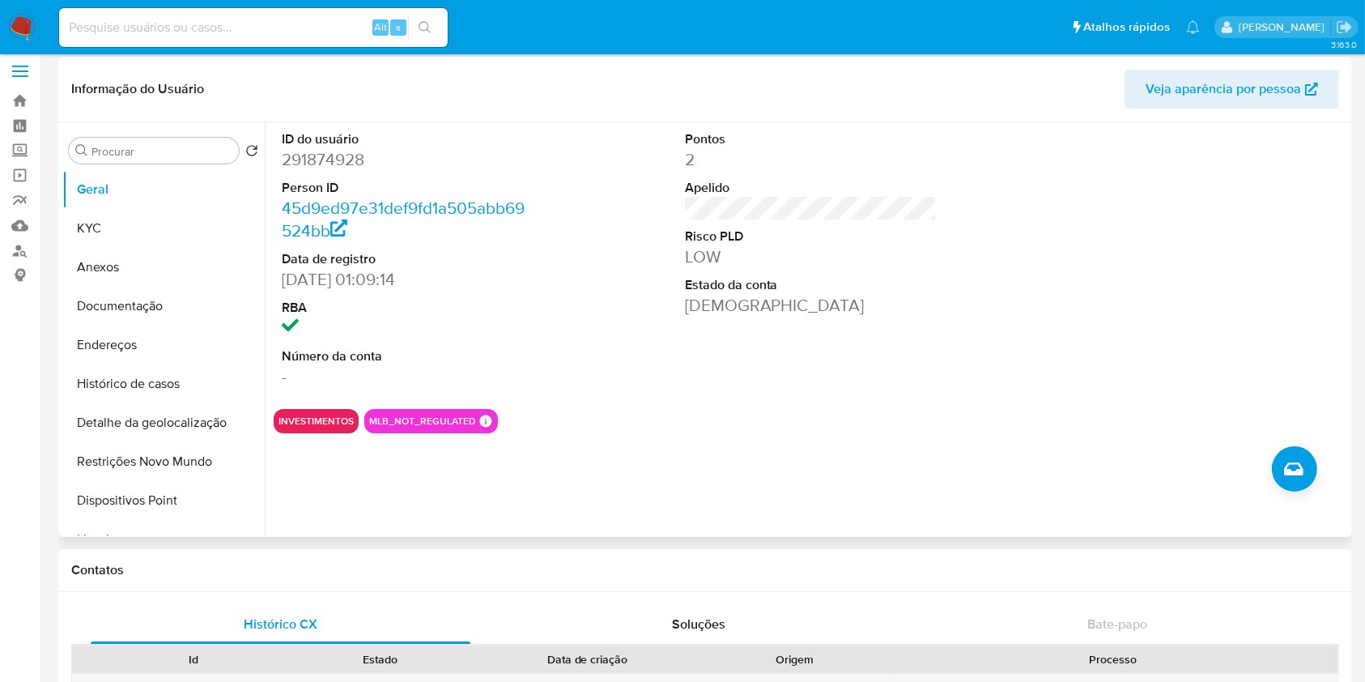
click at [1318, 271] on div at bounding box center [1213, 259] width 269 height 274
click at [175, 385] on button "Histórico de casos" at bounding box center [156, 383] width 189 height 39
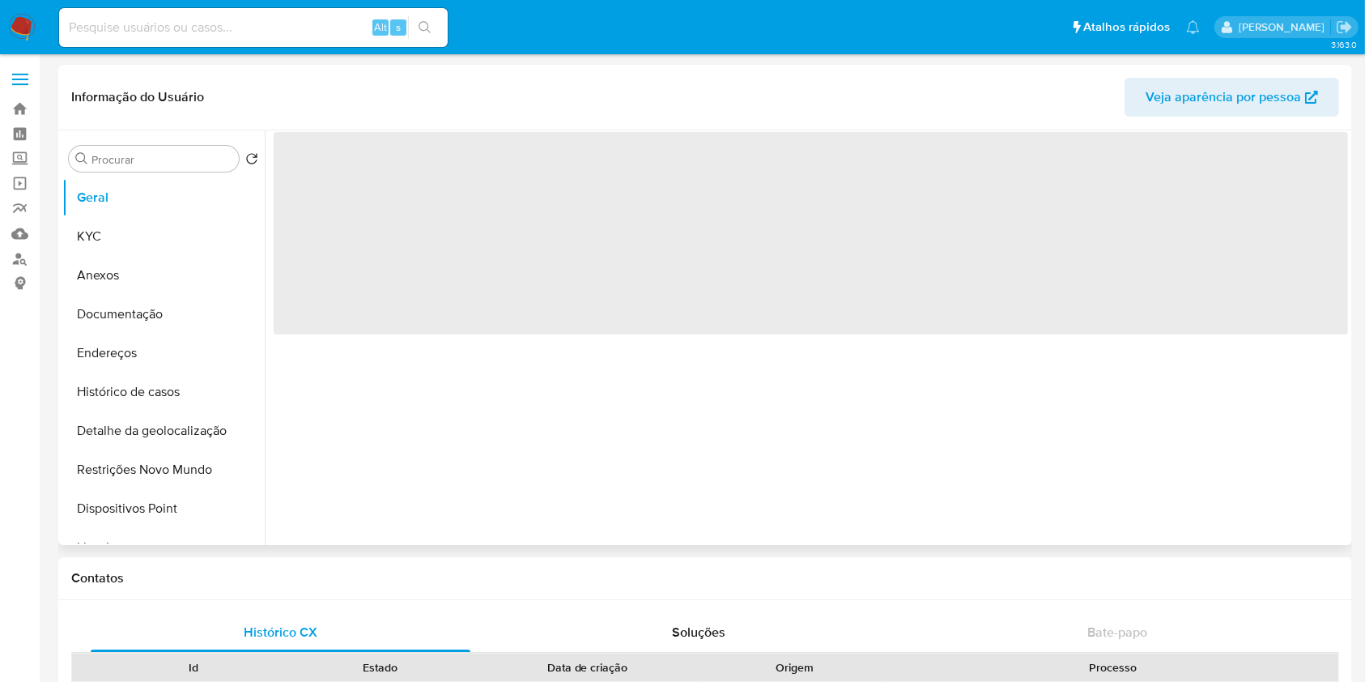
select select "10"
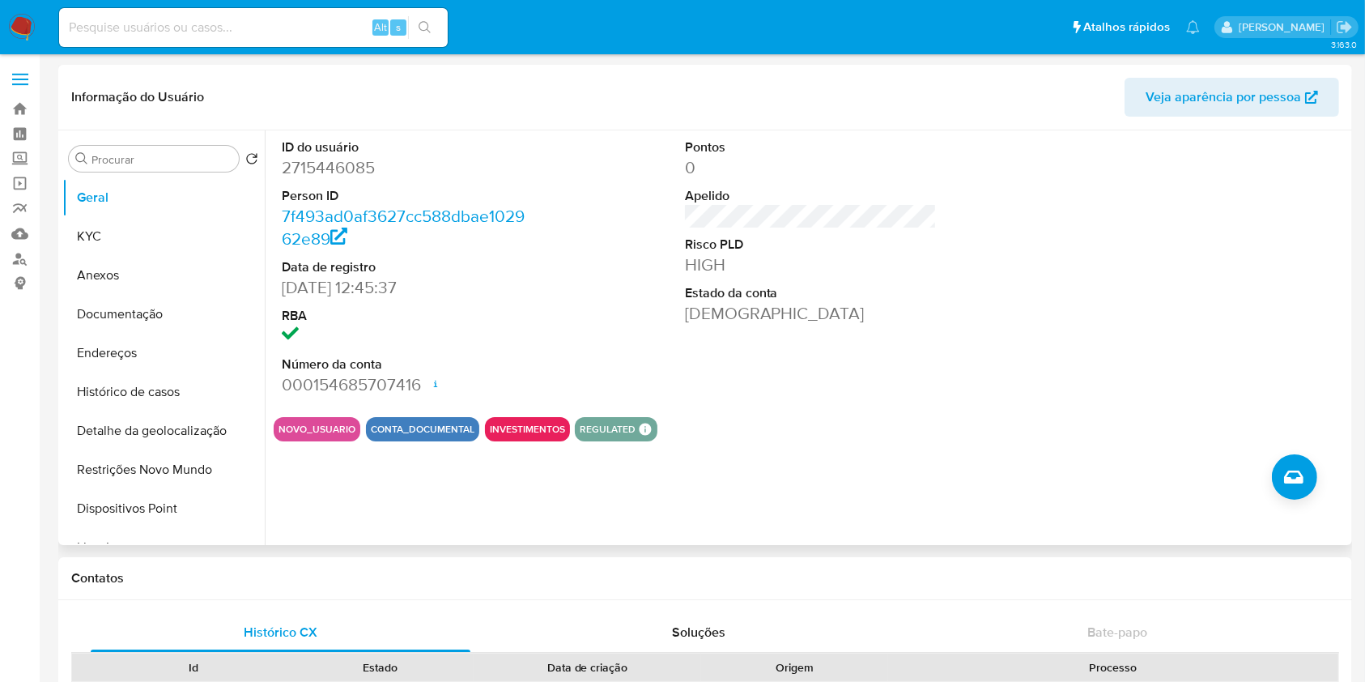
drag, startPoint x: 1322, startPoint y: 184, endPoint x: 1309, endPoint y: 184, distance: 13.0
click at [1322, 184] on div at bounding box center [1213, 267] width 269 height 274
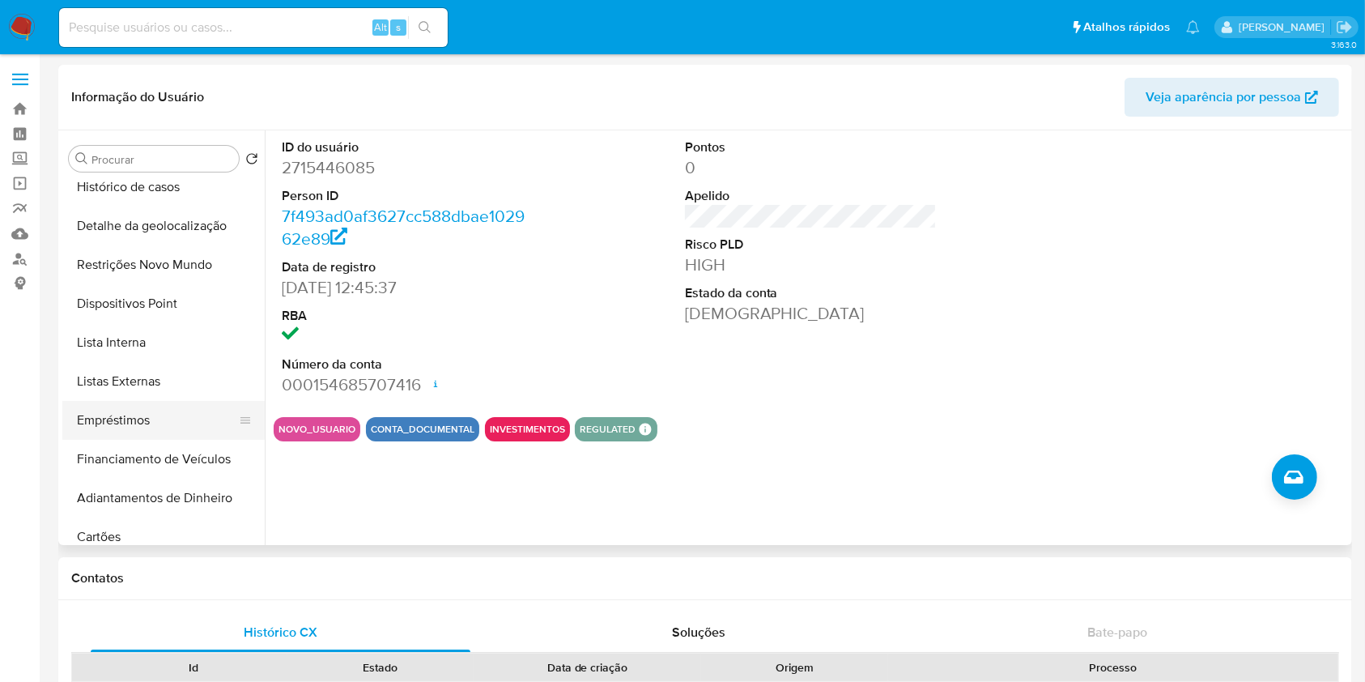
scroll to position [211, 0]
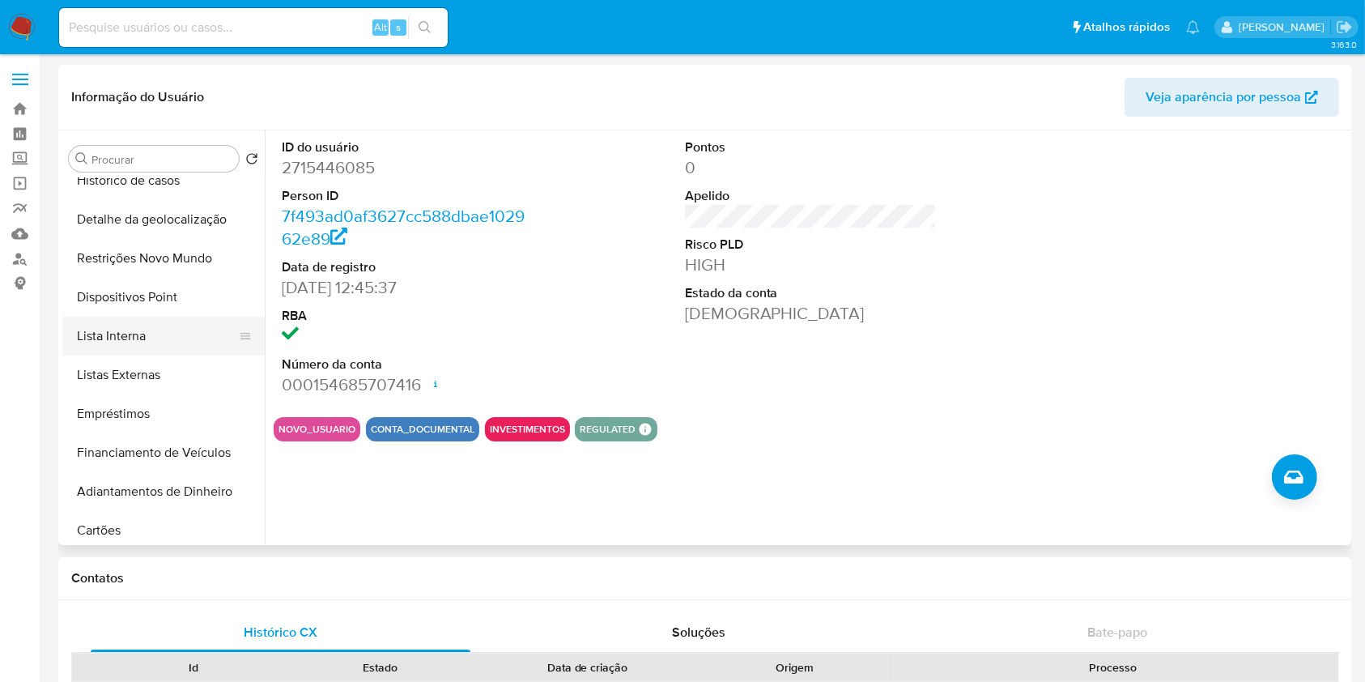
click at [153, 334] on button "Lista Interna" at bounding box center [156, 336] width 189 height 39
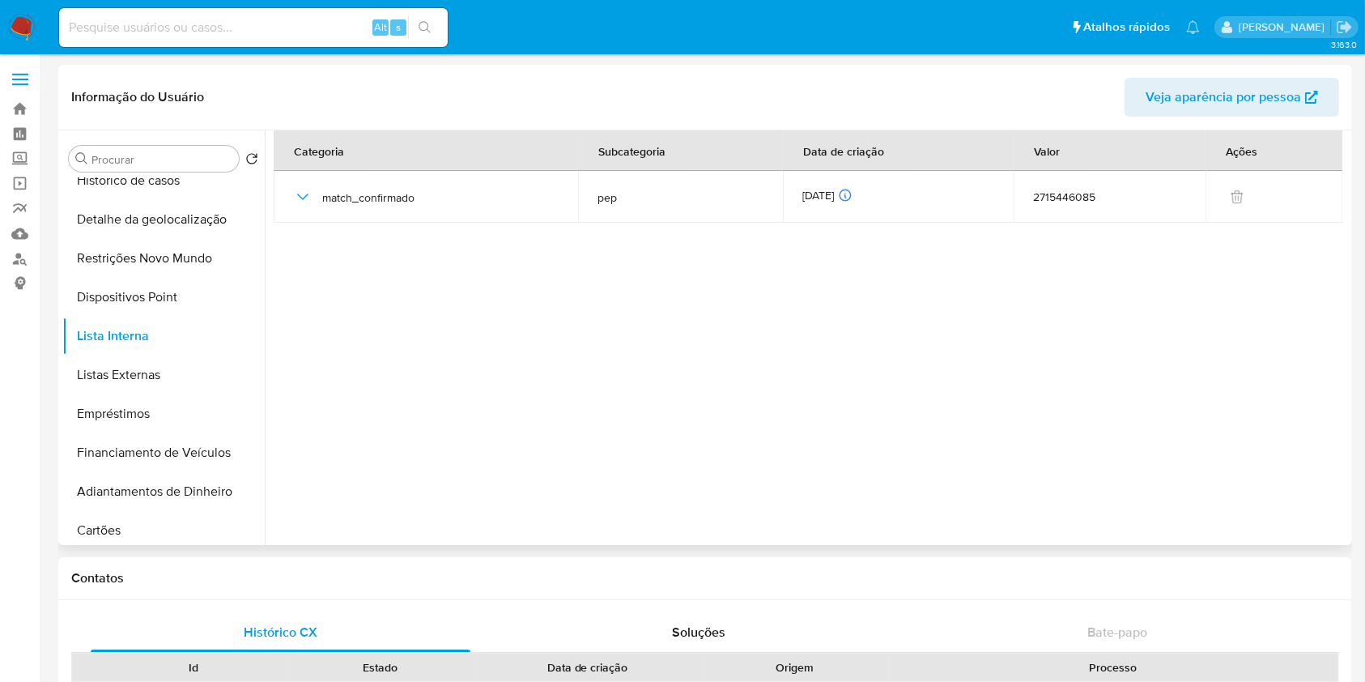
drag, startPoint x: 1354, startPoint y: 431, endPoint x: 1346, endPoint y: 430, distance: 8.1
click at [1153, 373] on section at bounding box center [811, 333] width 1075 height 407
click at [1336, 434] on section at bounding box center [811, 333] width 1075 height 407
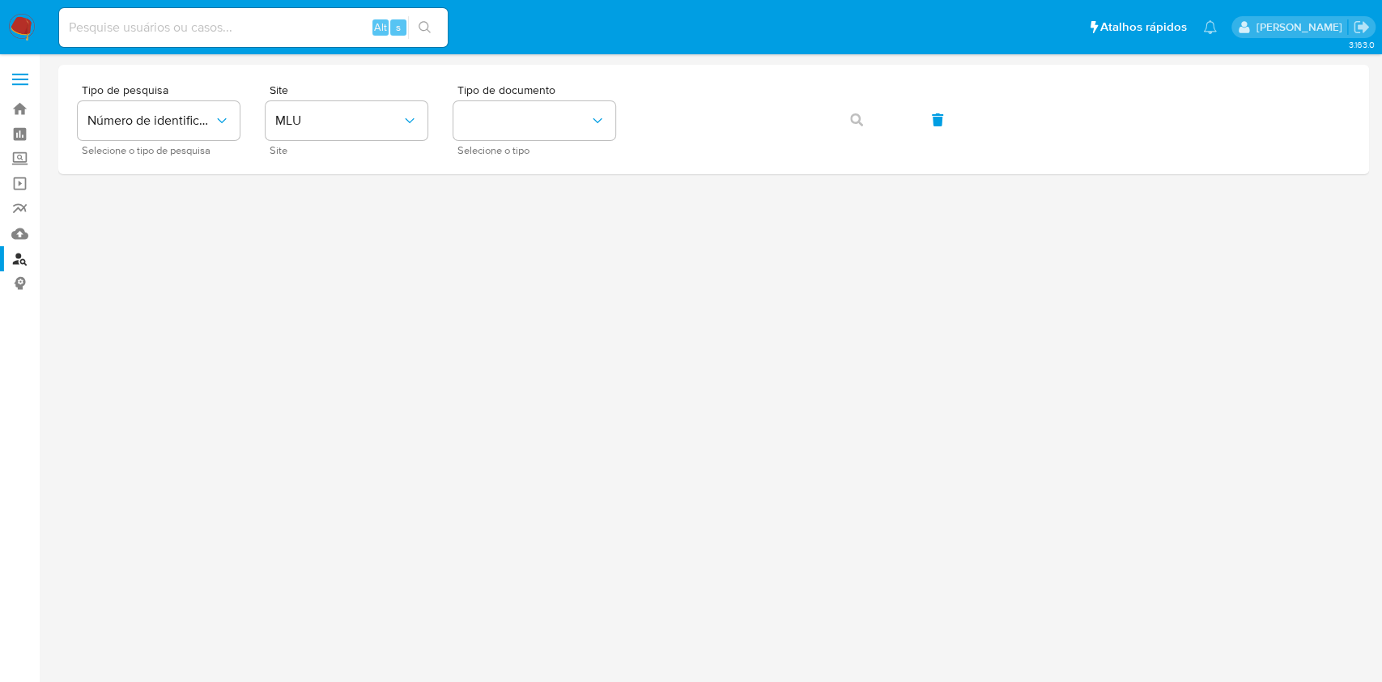
drag, startPoint x: 45, startPoint y: 419, endPoint x: 188, endPoint y: 284, distance: 196.5
click at [45, 419] on main "3.163.0" at bounding box center [691, 341] width 1382 height 682
click at [377, 122] on span "MLU" at bounding box center [338, 121] width 126 height 16
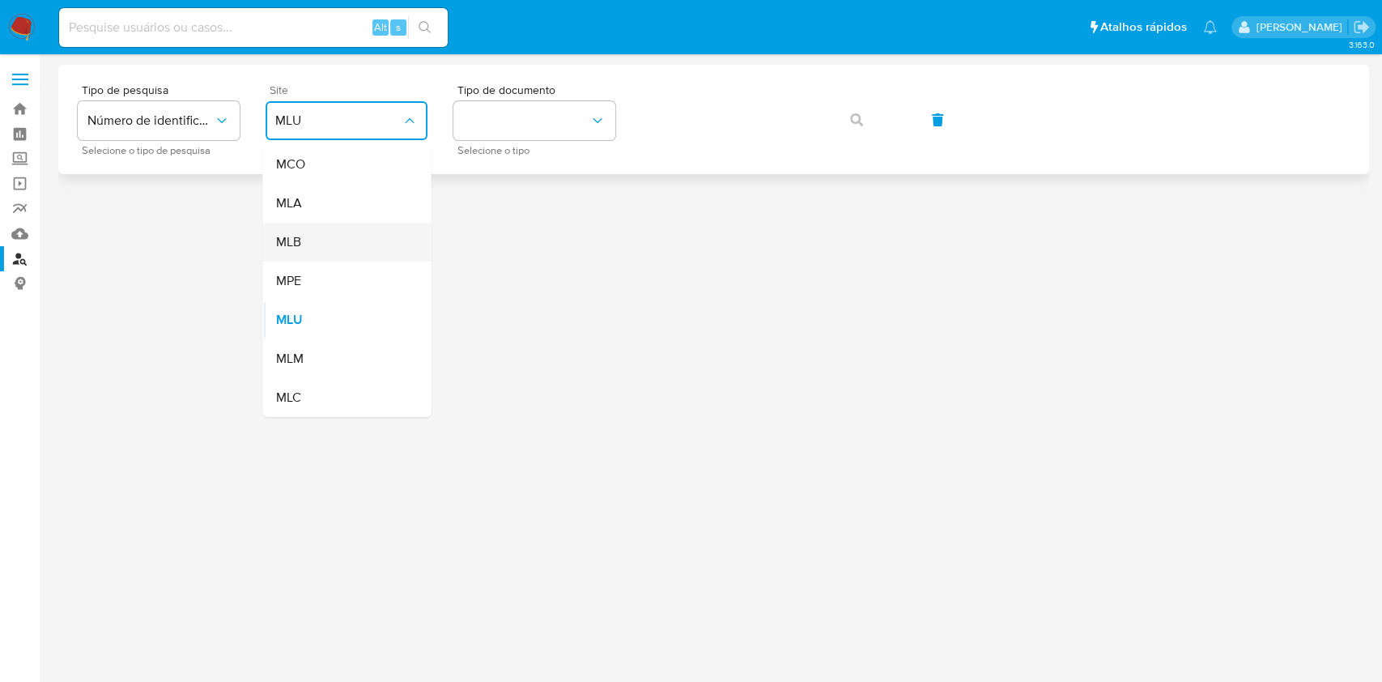
click at [363, 240] on div "MLB" at bounding box center [341, 242] width 133 height 39
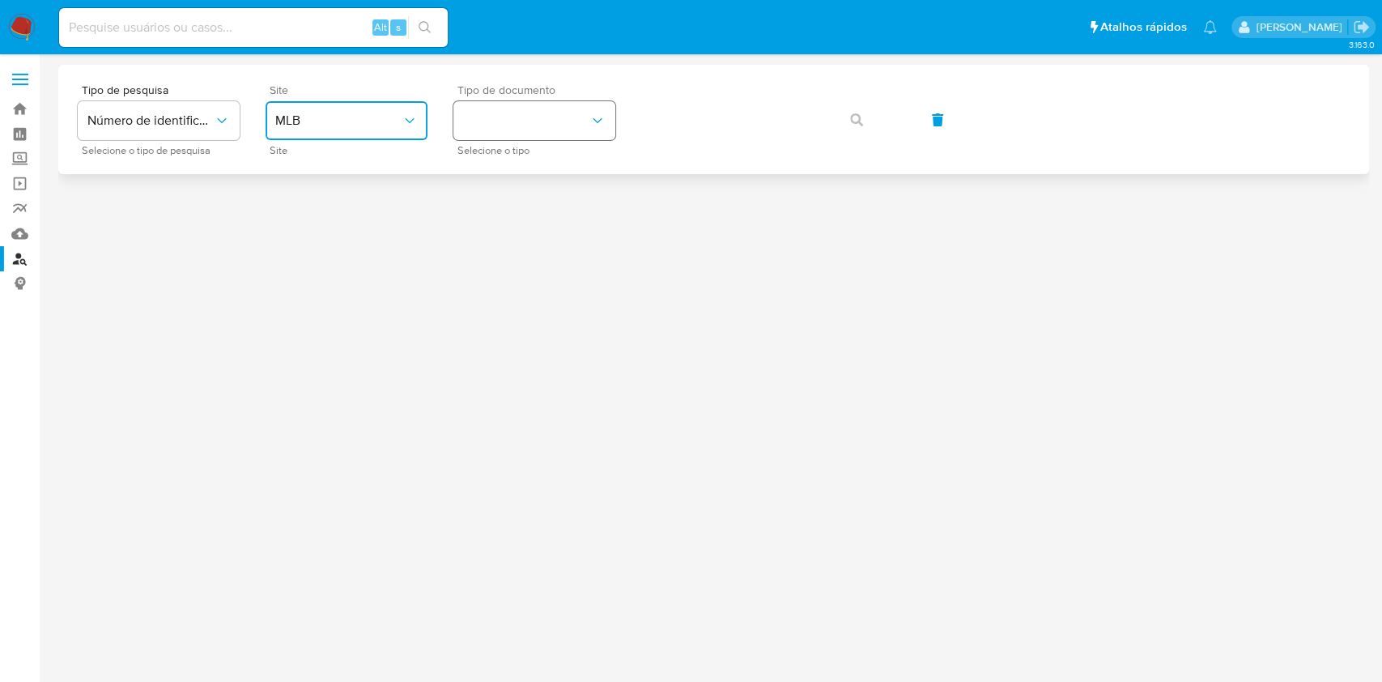
click at [503, 130] on button "identificationType" at bounding box center [534, 120] width 162 height 39
click at [512, 229] on div "CPF CPF" at bounding box center [529, 227] width 133 height 55
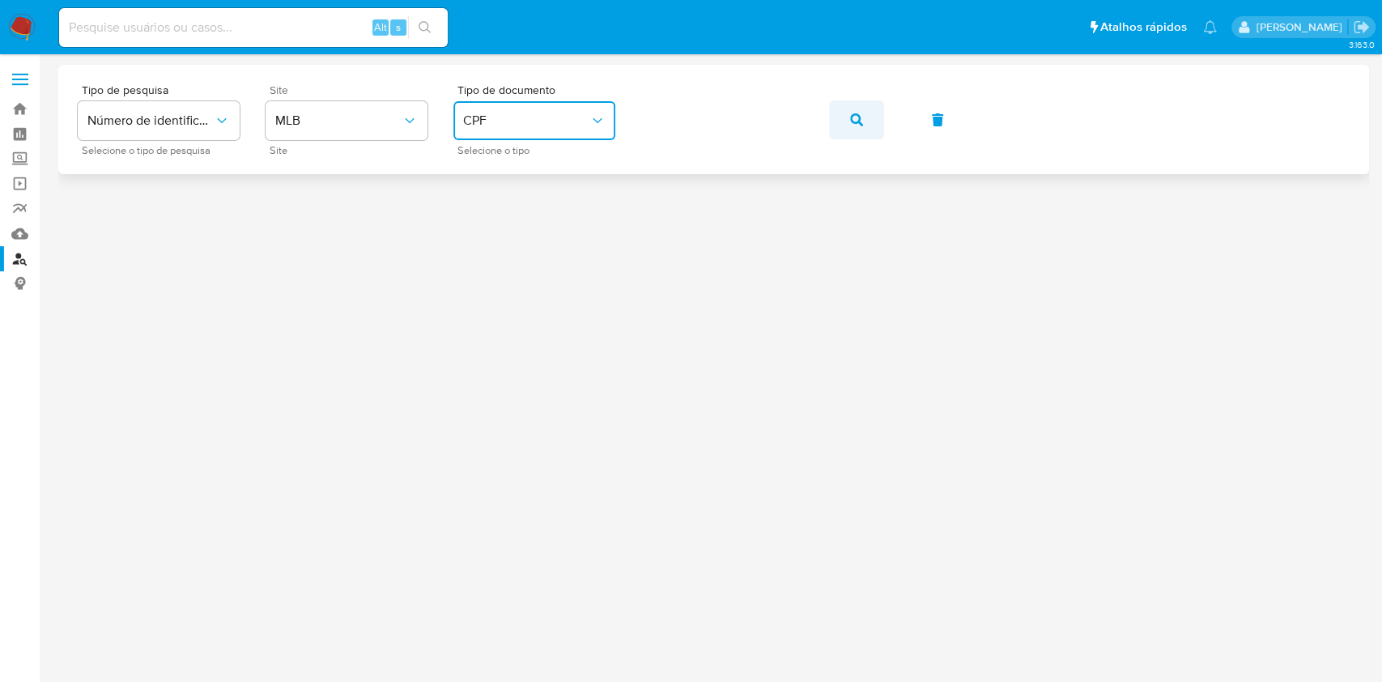
click at [854, 123] on icon "button" at bounding box center [856, 119] width 13 height 13
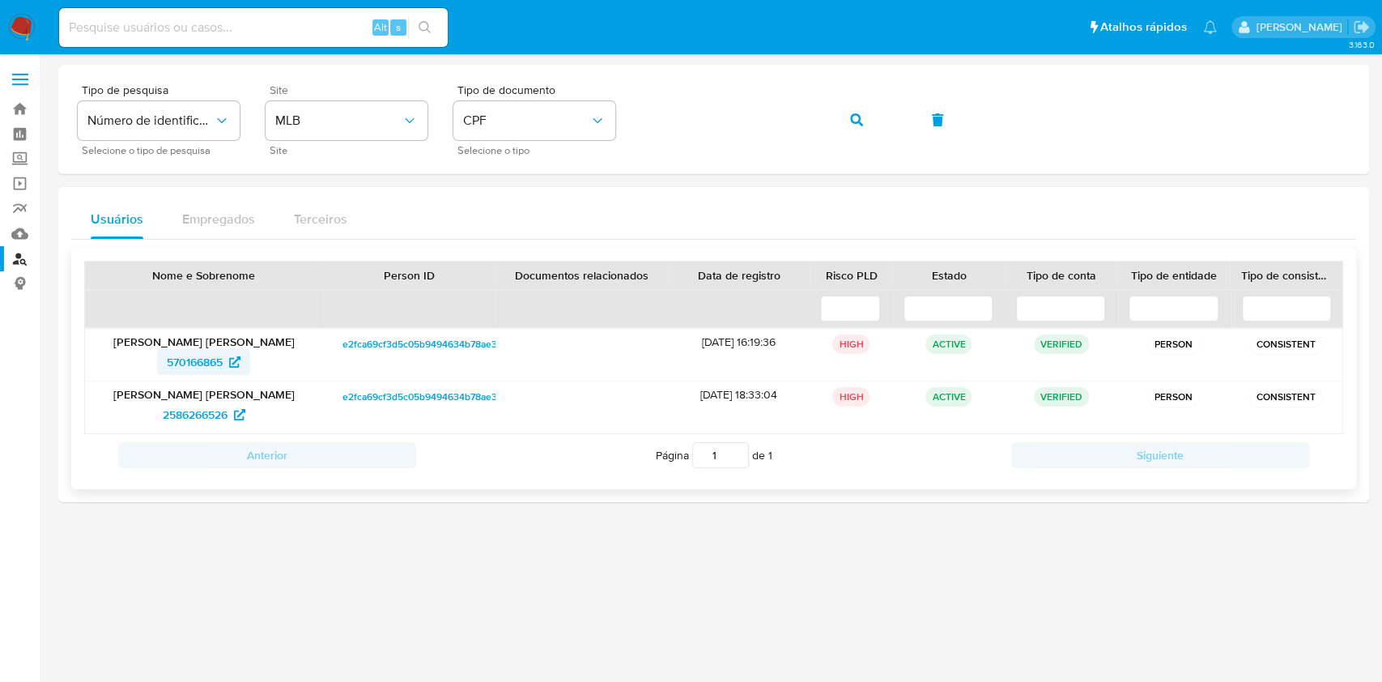
click at [190, 357] on span "570166865" at bounding box center [195, 362] width 56 height 26
click at [187, 415] on span "2586266526" at bounding box center [195, 415] width 65 height 26
click at [1340, 170] on div "Tipo de pesquisa Número de identificação Selecione o tipo de pesquisa Site MLB …" at bounding box center [713, 119] width 1311 height 109
click at [858, 115] on icon "button" at bounding box center [856, 119] width 13 height 13
click at [194, 364] on span "1018878388" at bounding box center [195, 362] width 60 height 26
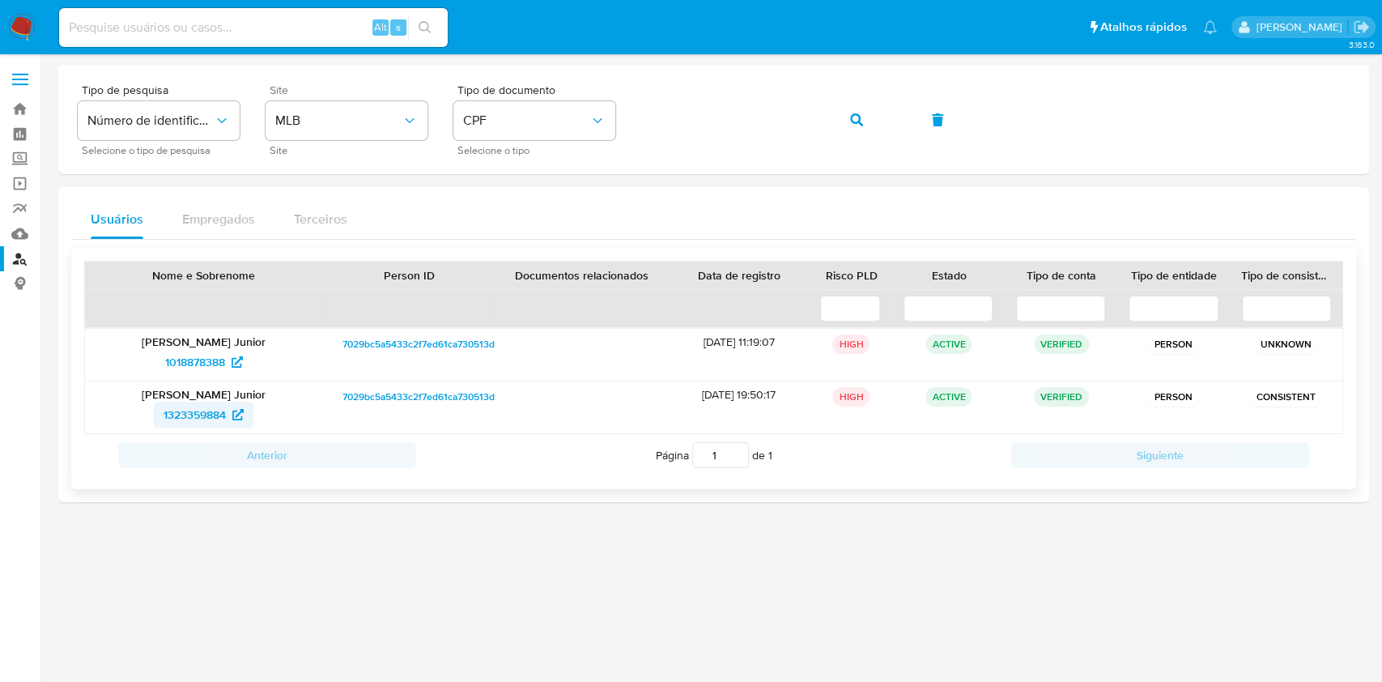
click at [194, 418] on span "1323359884" at bounding box center [195, 415] width 62 height 26
click at [848, 137] on button "button" at bounding box center [856, 119] width 55 height 39
click at [230, 358] on icon at bounding box center [232, 361] width 11 height 11
click at [207, 411] on span "1821776" at bounding box center [195, 415] width 39 height 26
click at [292, 28] on input at bounding box center [253, 27] width 389 height 21
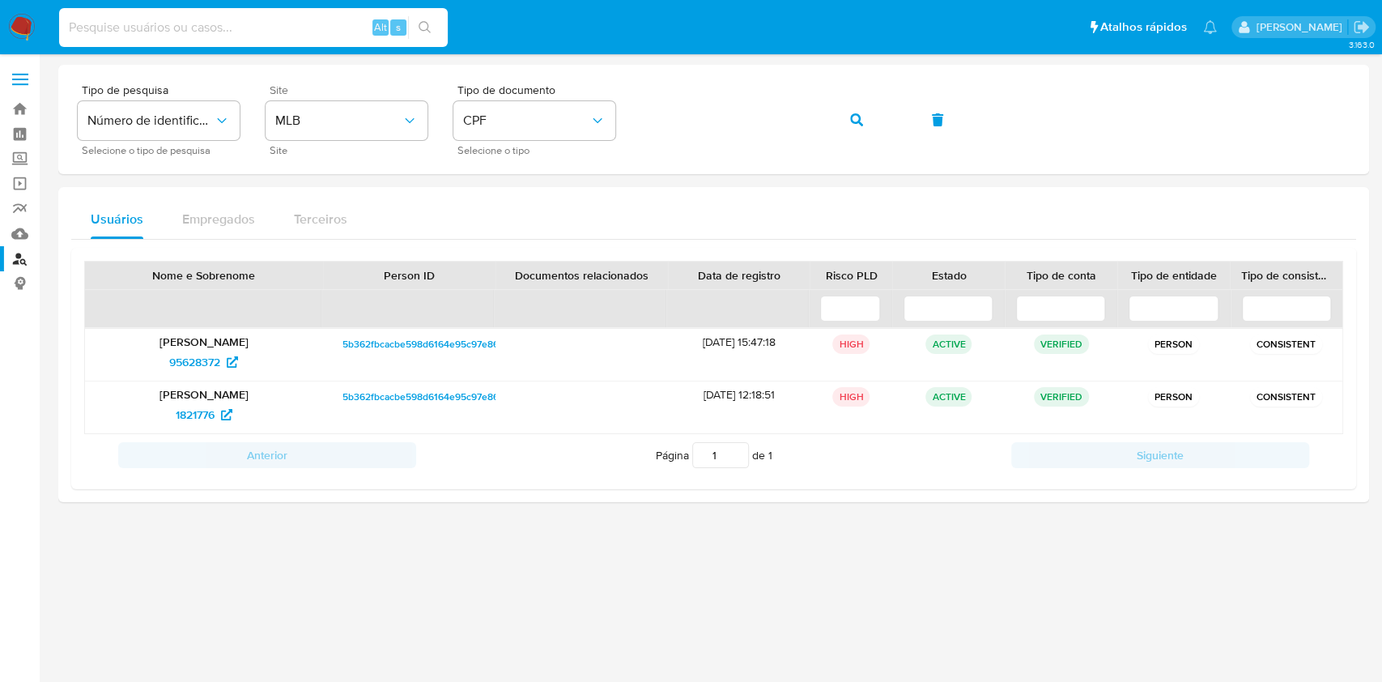
paste input "22705678387"
click at [421, 21] on icon "search-icon" at bounding box center [425, 27] width 13 height 13
click at [849, 125] on button "button" at bounding box center [856, 119] width 55 height 39
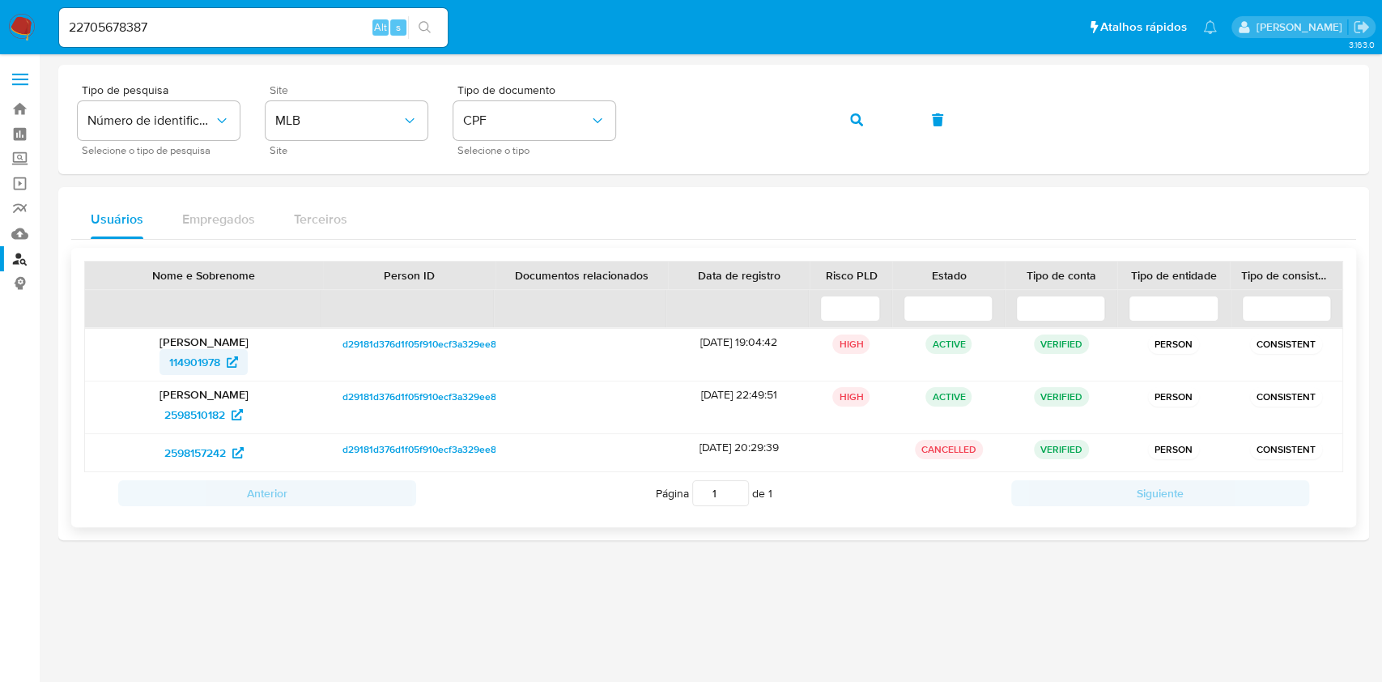
click at [226, 358] on span "114901978" at bounding box center [203, 362] width 69 height 26
click at [214, 412] on span "2598510182" at bounding box center [194, 415] width 61 height 26
click at [223, 450] on span "2598157242" at bounding box center [195, 453] width 62 height 26
click at [861, 126] on icon "button" at bounding box center [856, 119] width 13 height 13
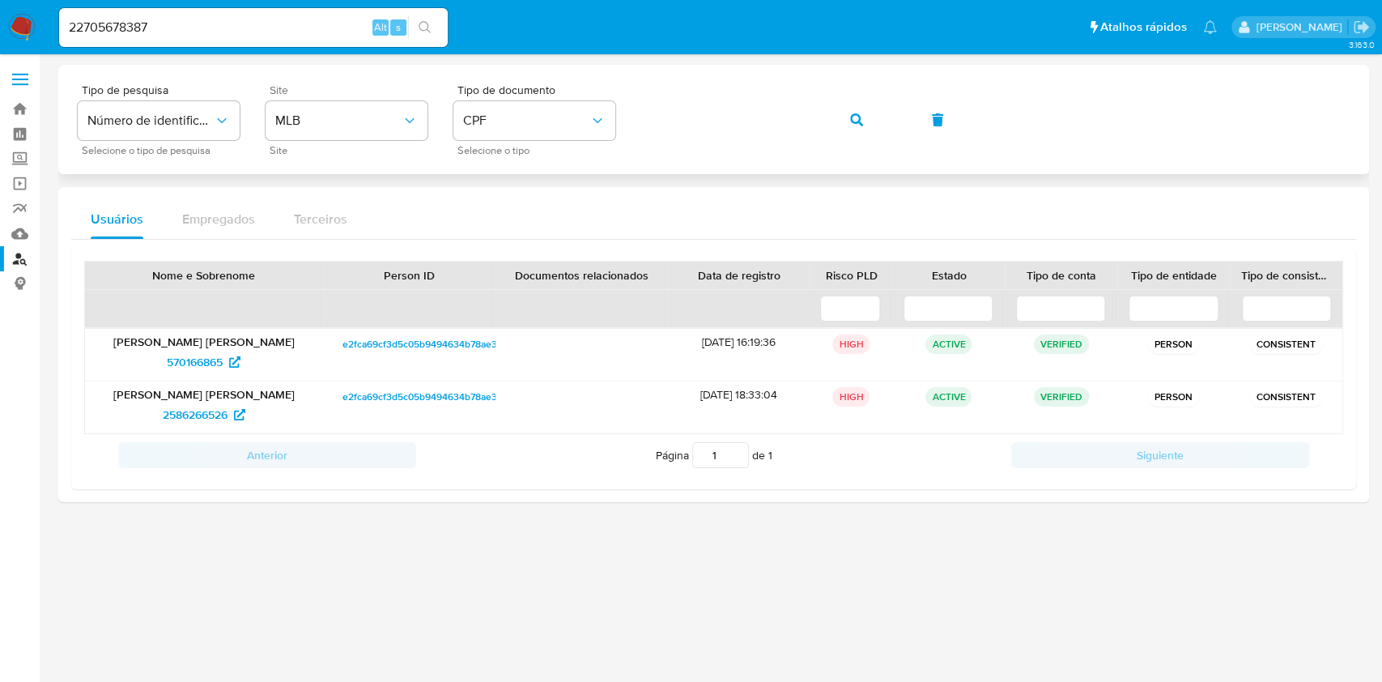
click at [847, 105] on button "button" at bounding box center [856, 119] width 55 height 39
click at [219, 355] on span "570166865" at bounding box center [195, 362] width 56 height 26
click at [203, 420] on span "2586266526" at bounding box center [195, 415] width 65 height 26
click at [855, 130] on span "button" at bounding box center [856, 120] width 13 height 36
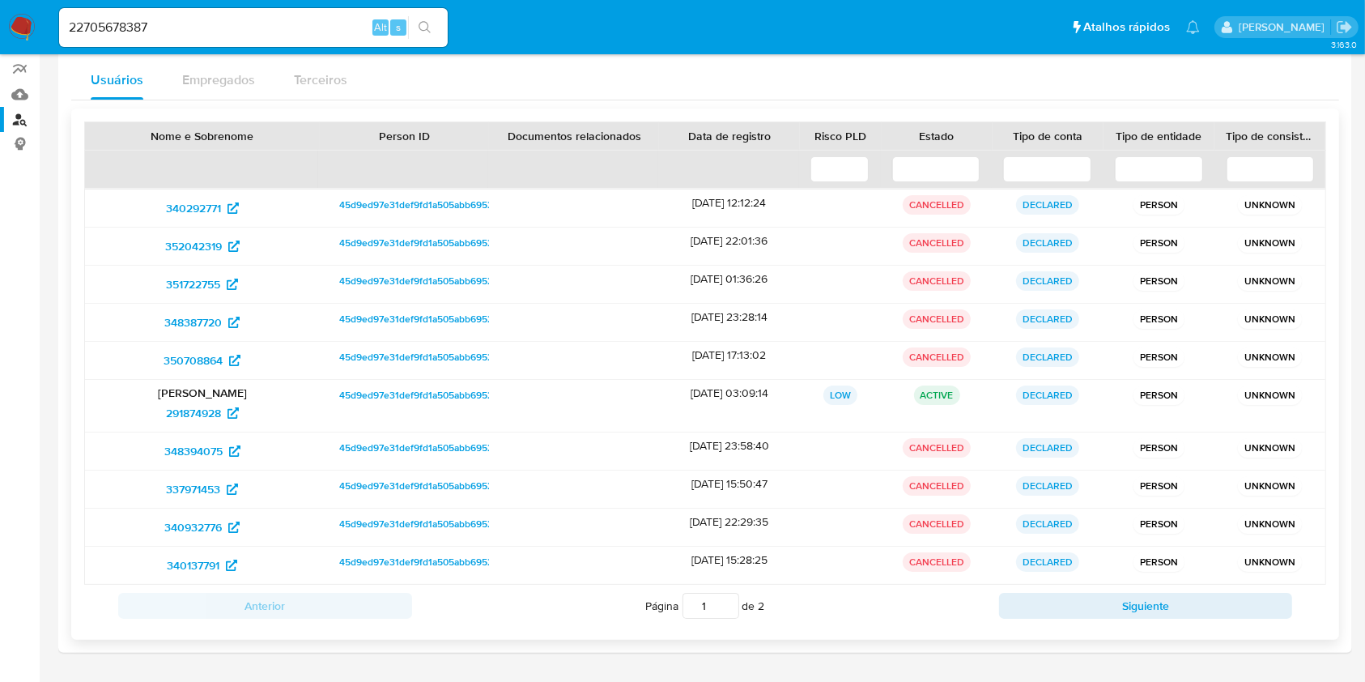
scroll to position [140, 0]
click at [214, 411] on span "291874928" at bounding box center [193, 412] width 55 height 26
click at [96, 36] on input "22705678387" at bounding box center [253, 27] width 389 height 21
paste input "90651219868"
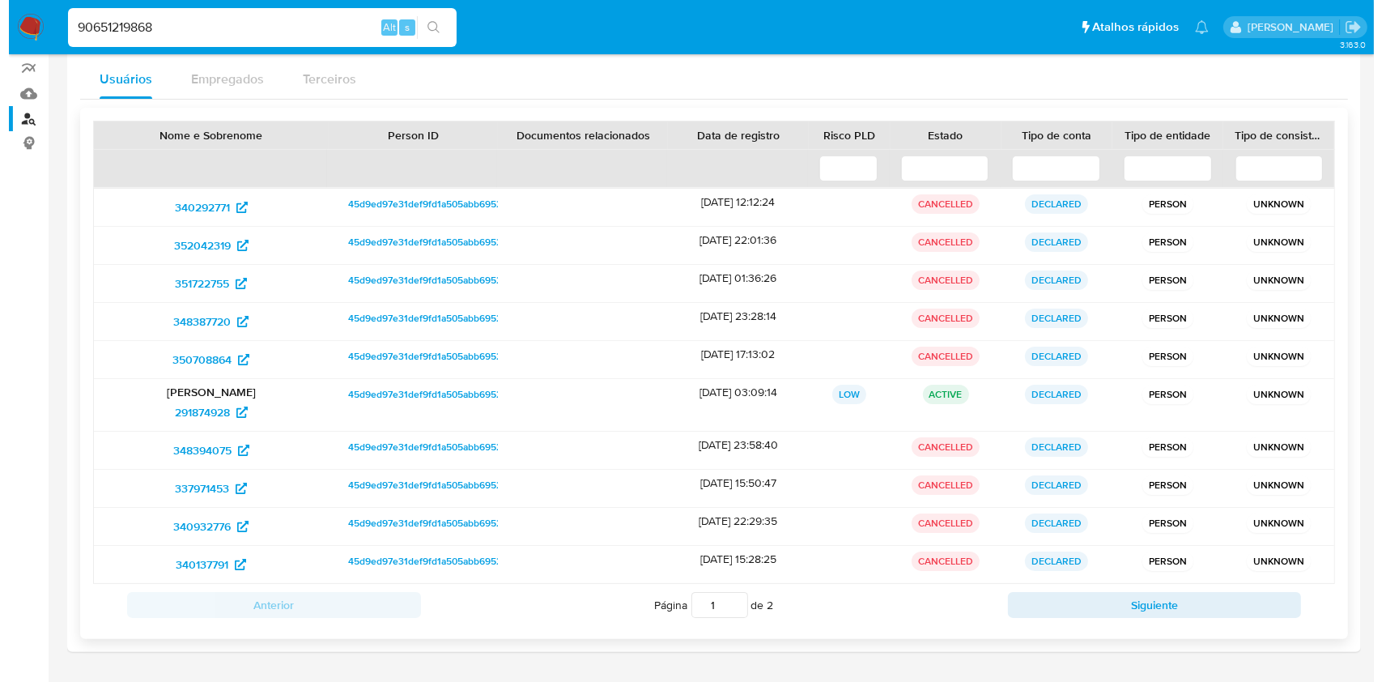
scroll to position [0, 0]
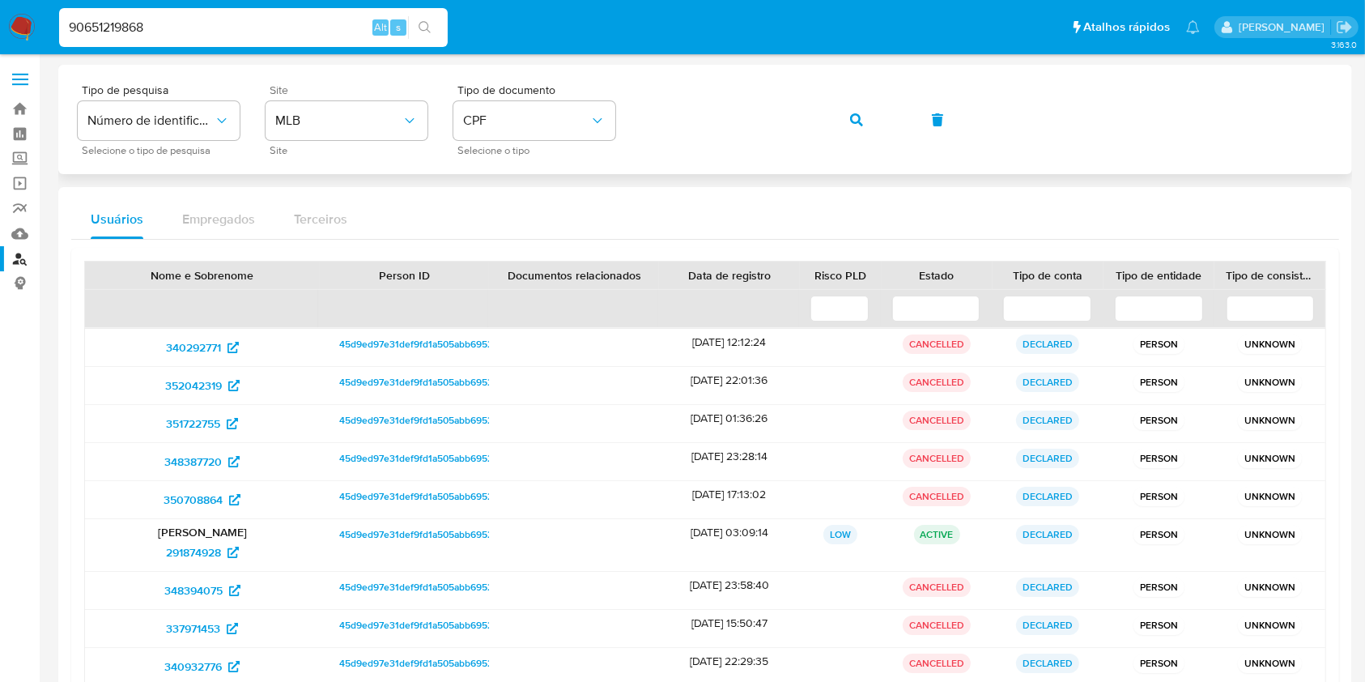
type input "90651219868"
click at [842, 118] on button "button" at bounding box center [856, 119] width 55 height 39
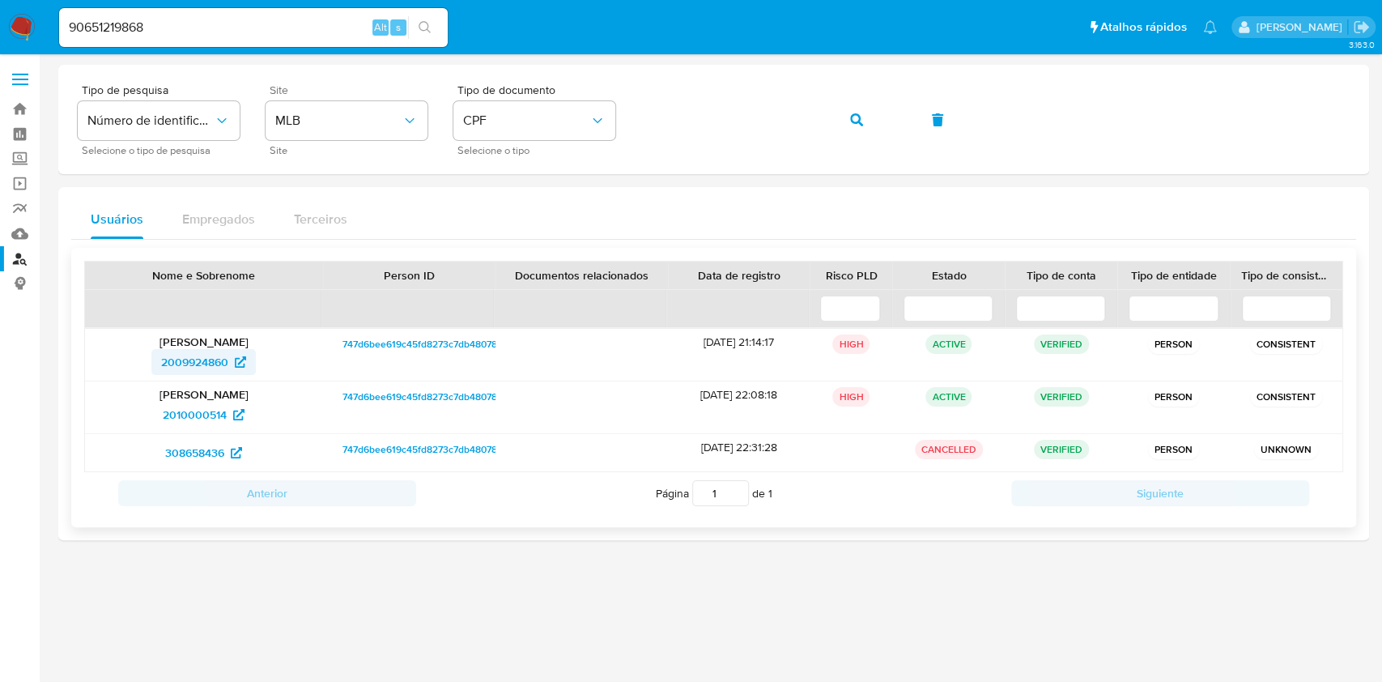
click at [224, 360] on span "2009924860" at bounding box center [194, 362] width 67 height 26
click at [220, 411] on span "2010000514" at bounding box center [195, 415] width 64 height 26
click at [858, 113] on icon "button" at bounding box center [856, 119] width 13 height 13
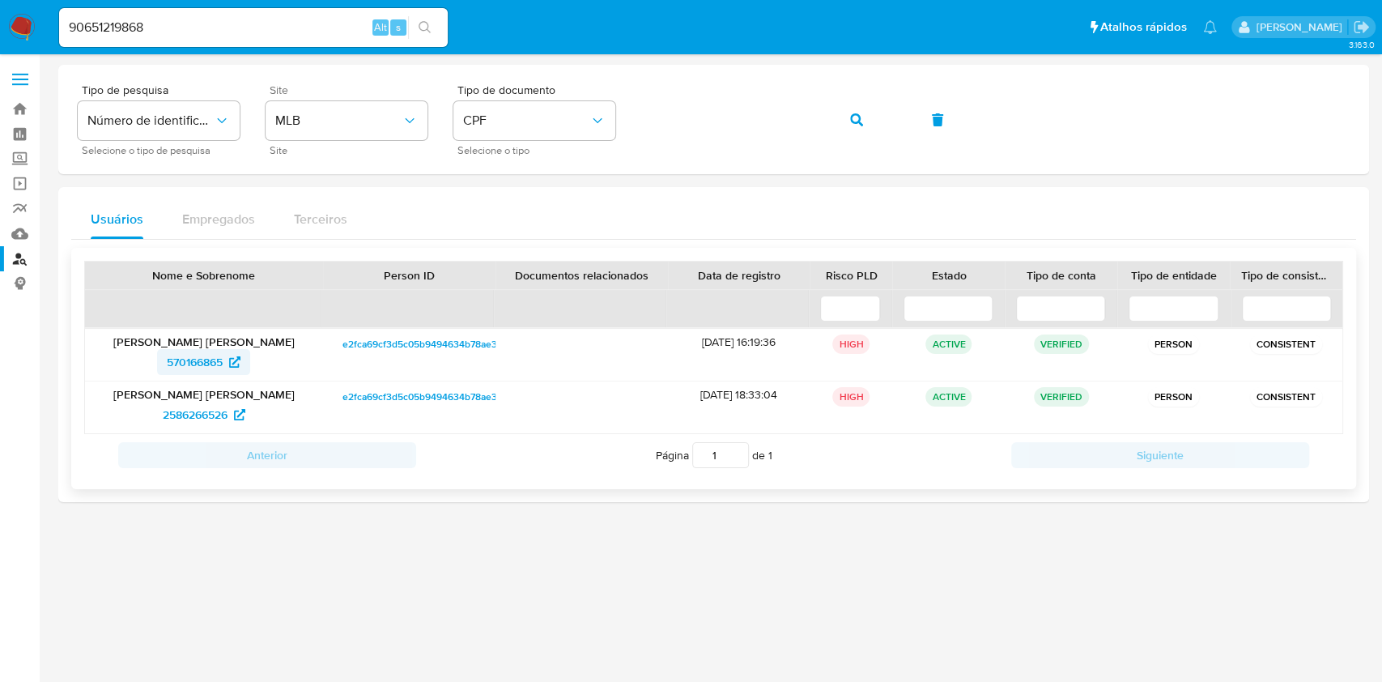
click at [219, 355] on span "570166865" at bounding box center [195, 362] width 56 height 26
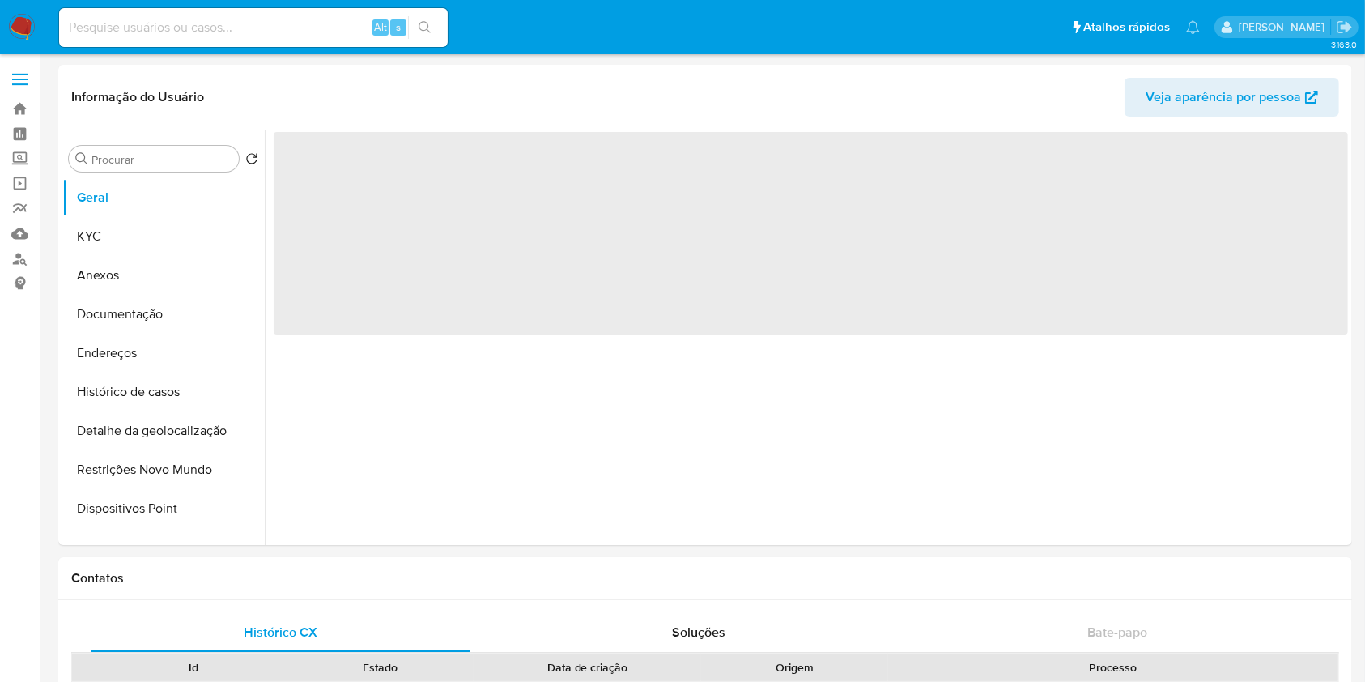
select select "10"
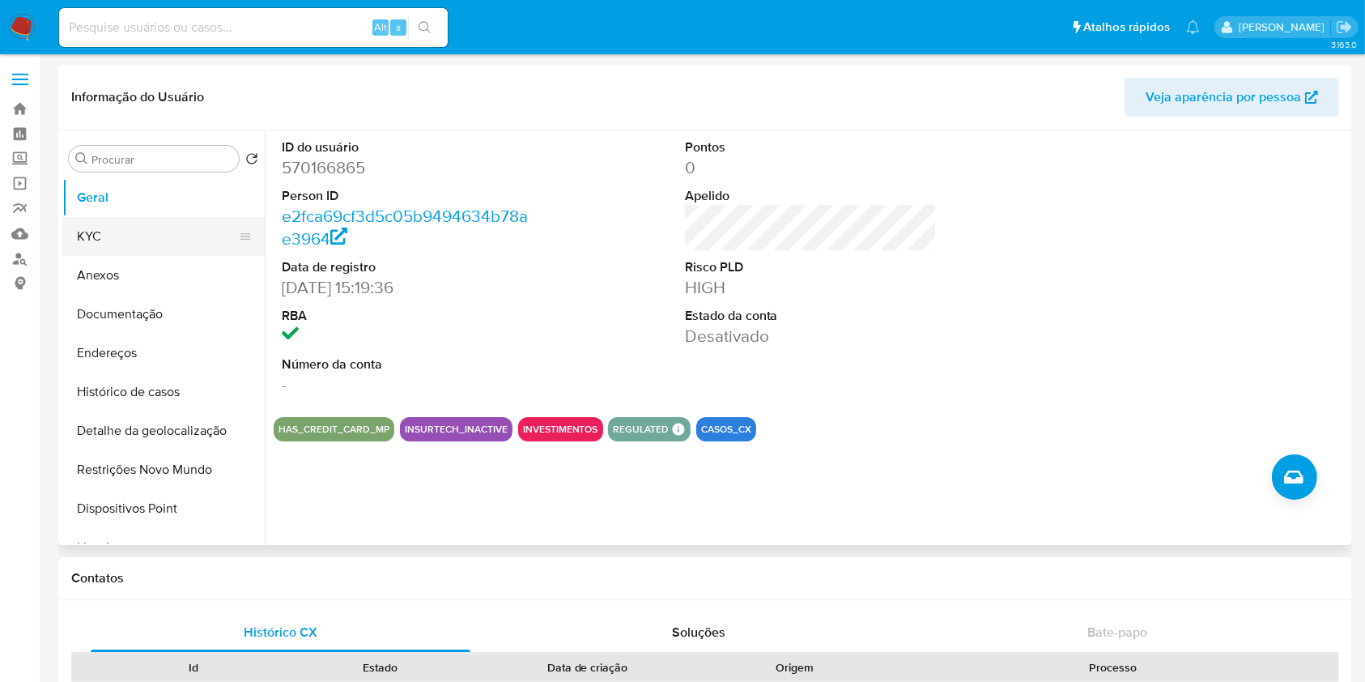
click at [151, 244] on button "KYC" at bounding box center [156, 236] width 189 height 39
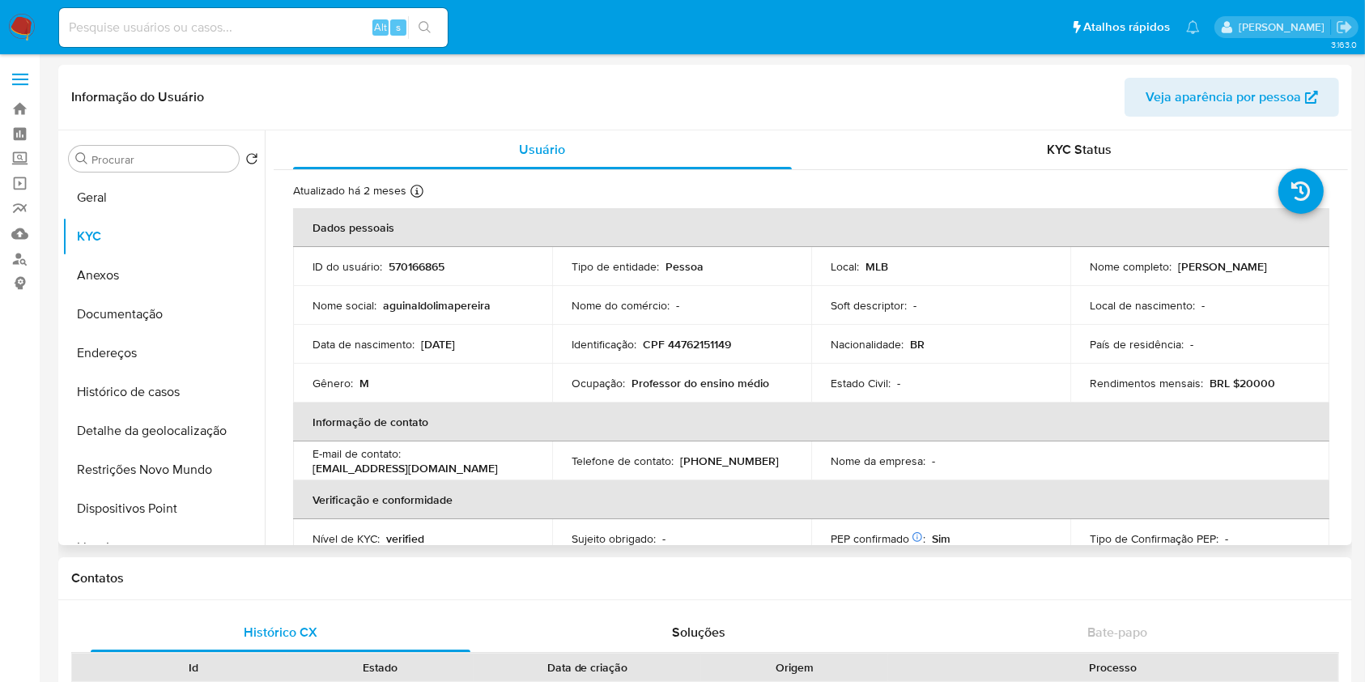
click at [419, 268] on p "570166865" at bounding box center [417, 266] width 56 height 15
click at [419, 269] on p "570166865" at bounding box center [417, 266] width 56 height 15
click at [415, 260] on p "570166865" at bounding box center [417, 266] width 56 height 15
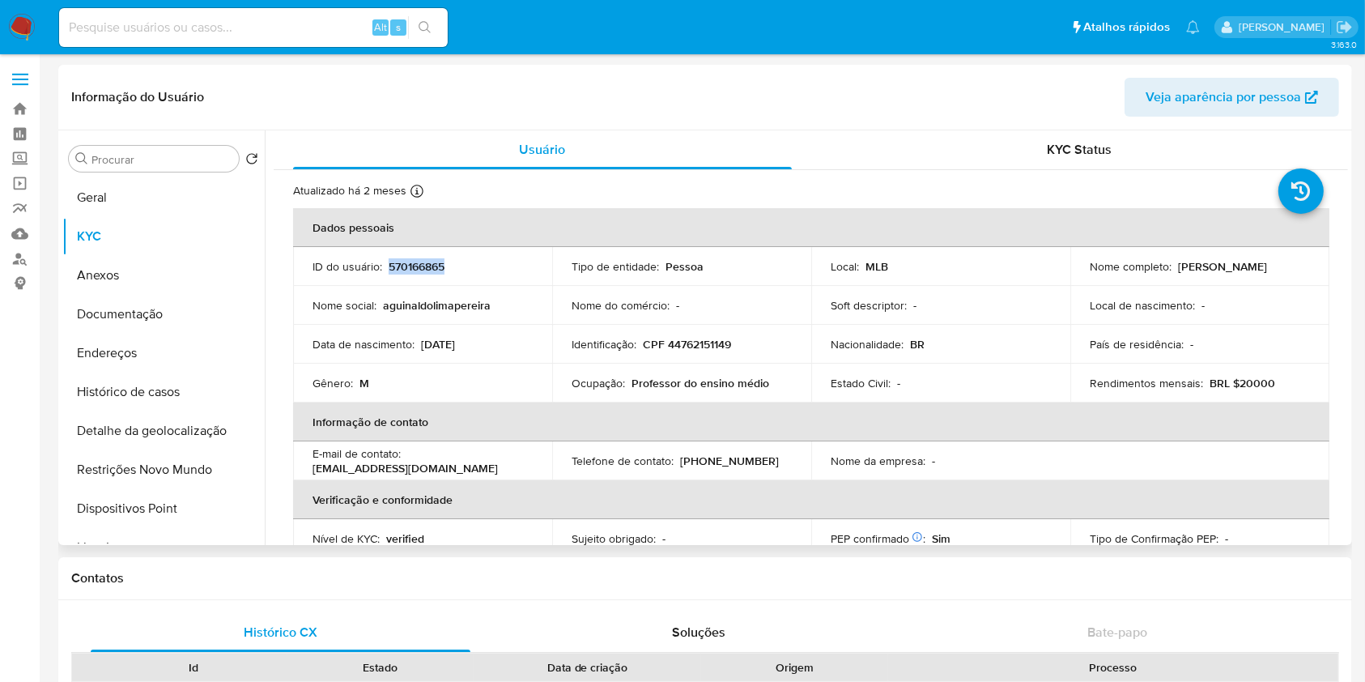
click at [415, 260] on p "570166865" at bounding box center [417, 266] width 56 height 15
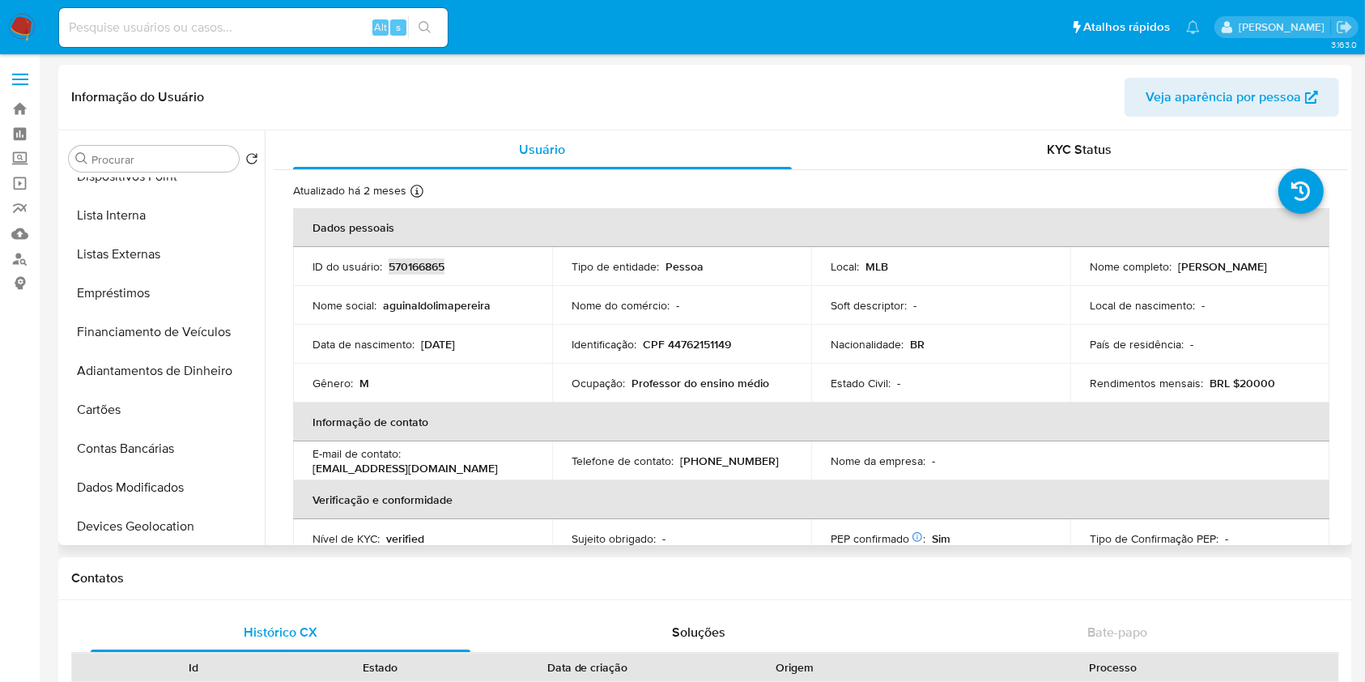
scroll to position [331, 0]
click at [162, 226] on button "Lista Interna" at bounding box center [156, 216] width 189 height 39
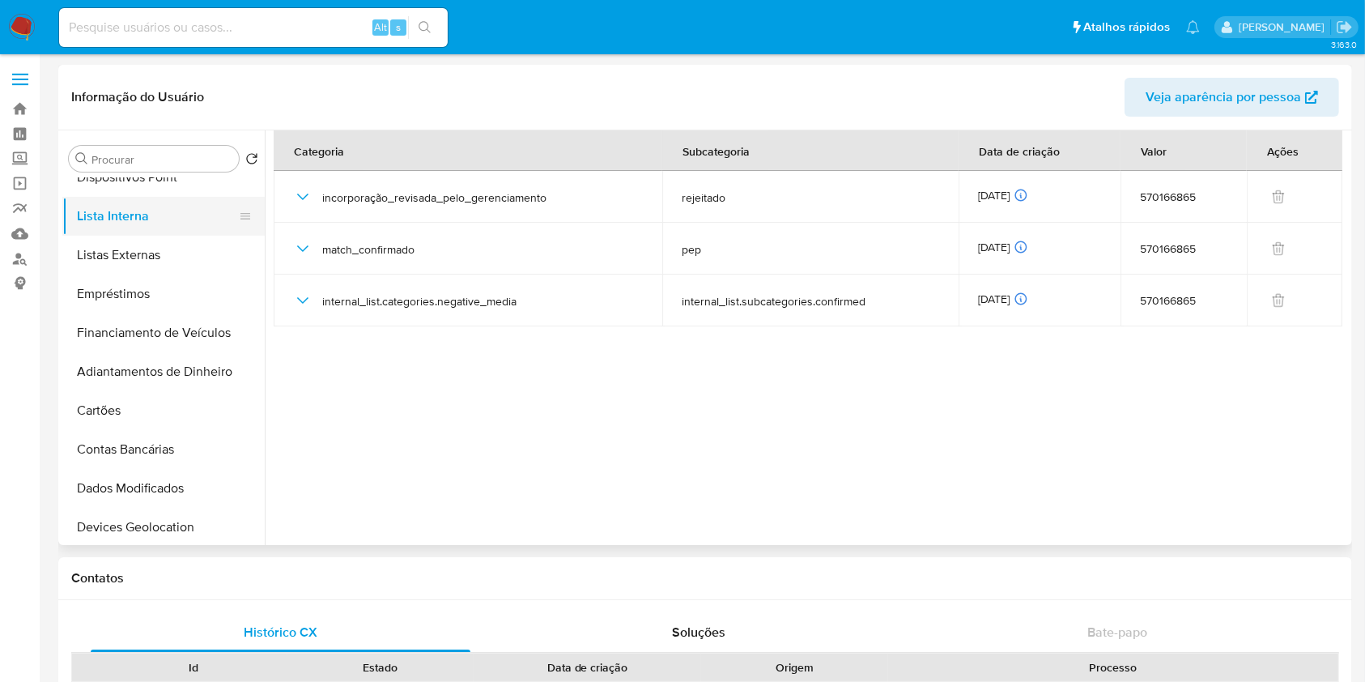
scroll to position [0, 0]
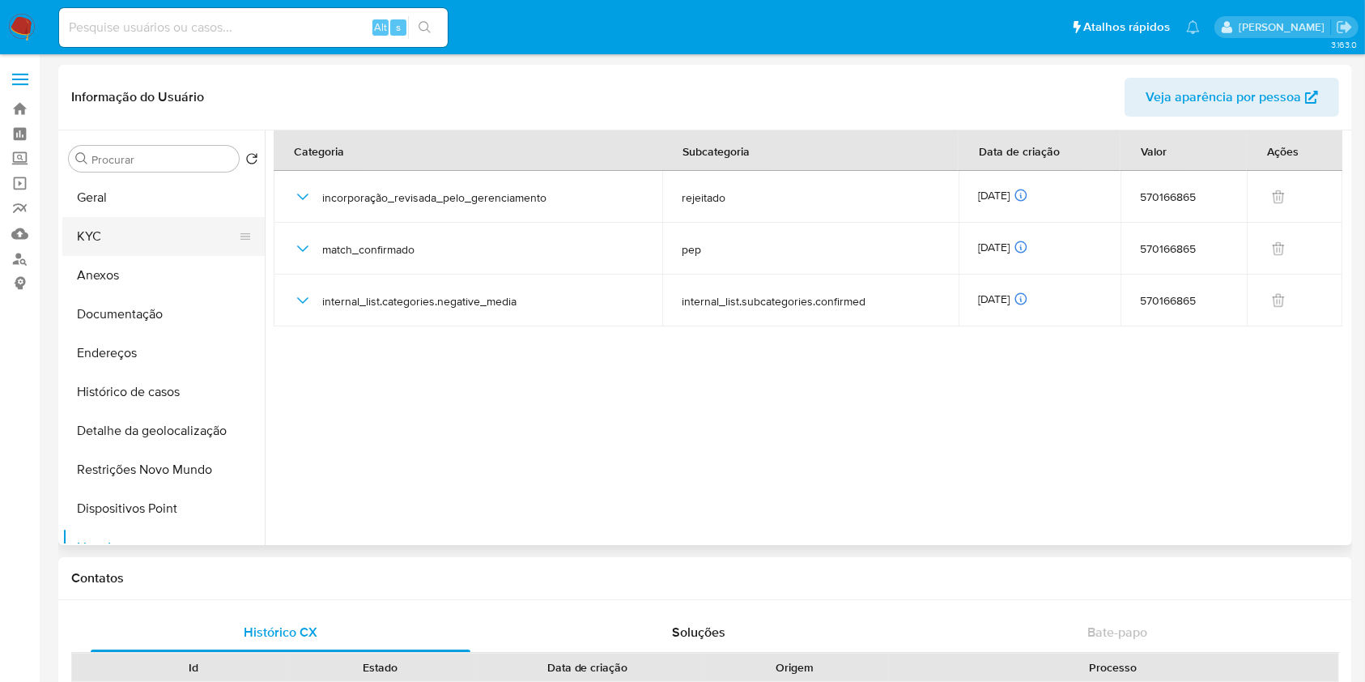
click at [115, 230] on button "KYC" at bounding box center [156, 236] width 189 height 39
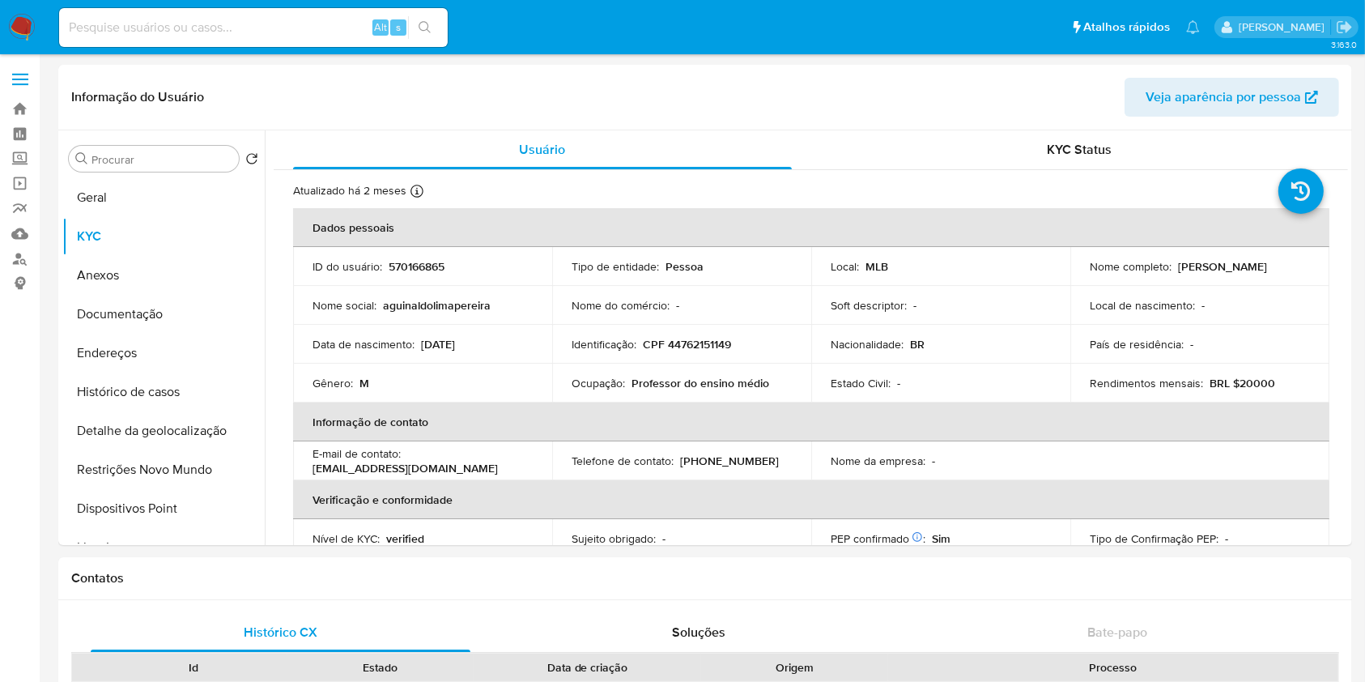
click at [169, 453] on button "Restrições Novo Mundo" at bounding box center [156, 469] width 189 height 39
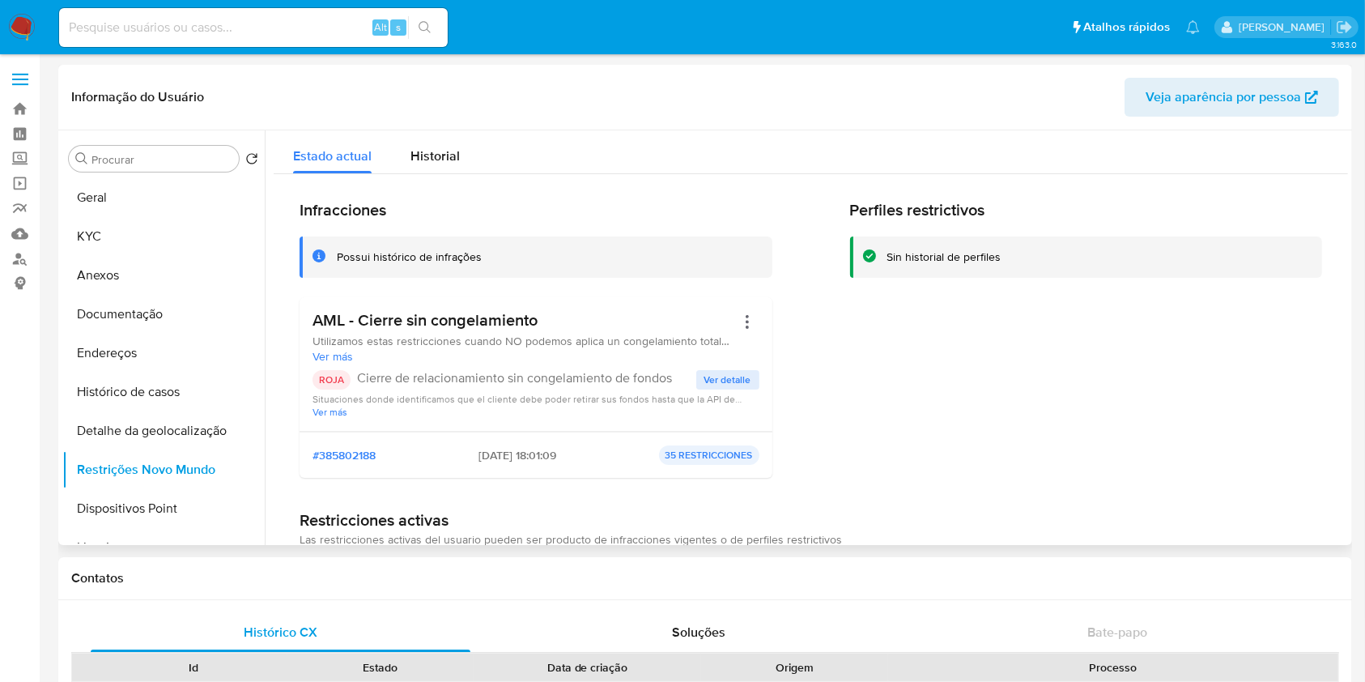
click at [1263, 463] on div "Perfiles restrictivos Sin historial de perfiles" at bounding box center [1086, 345] width 473 height 291
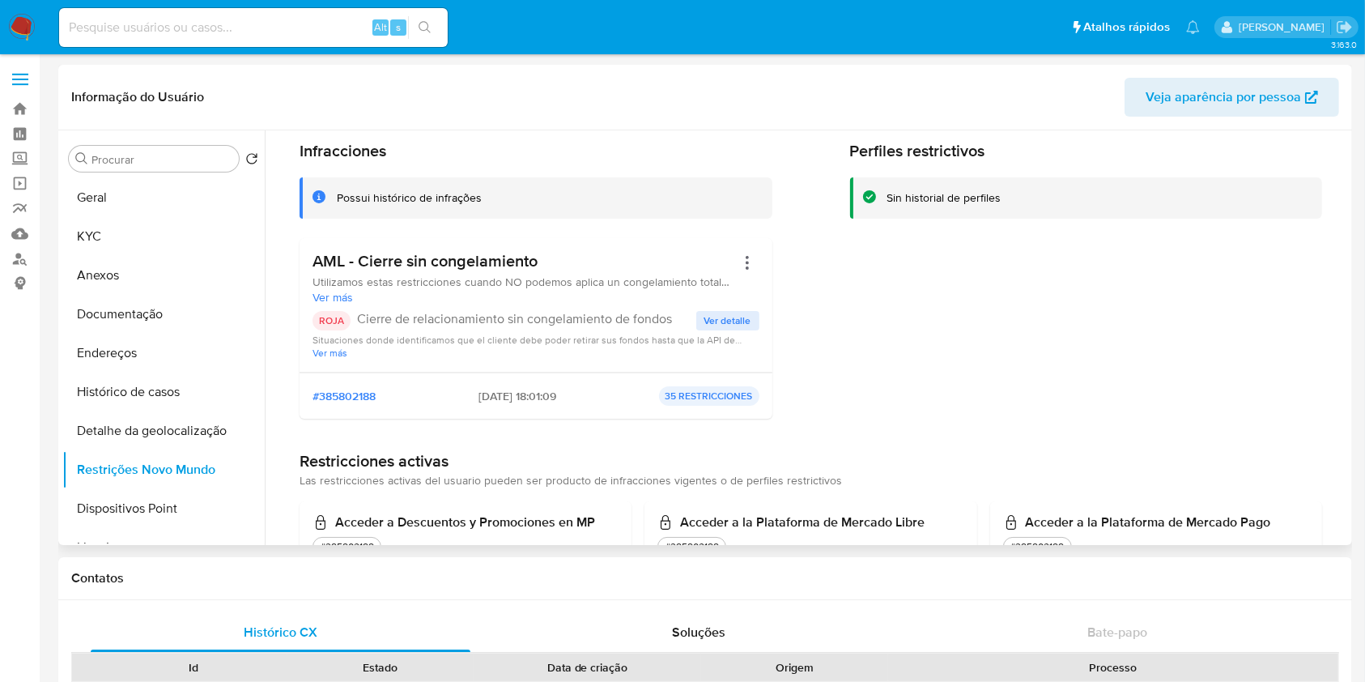
scroll to position [60, 0]
click at [148, 204] on button "Geral" at bounding box center [156, 197] width 189 height 39
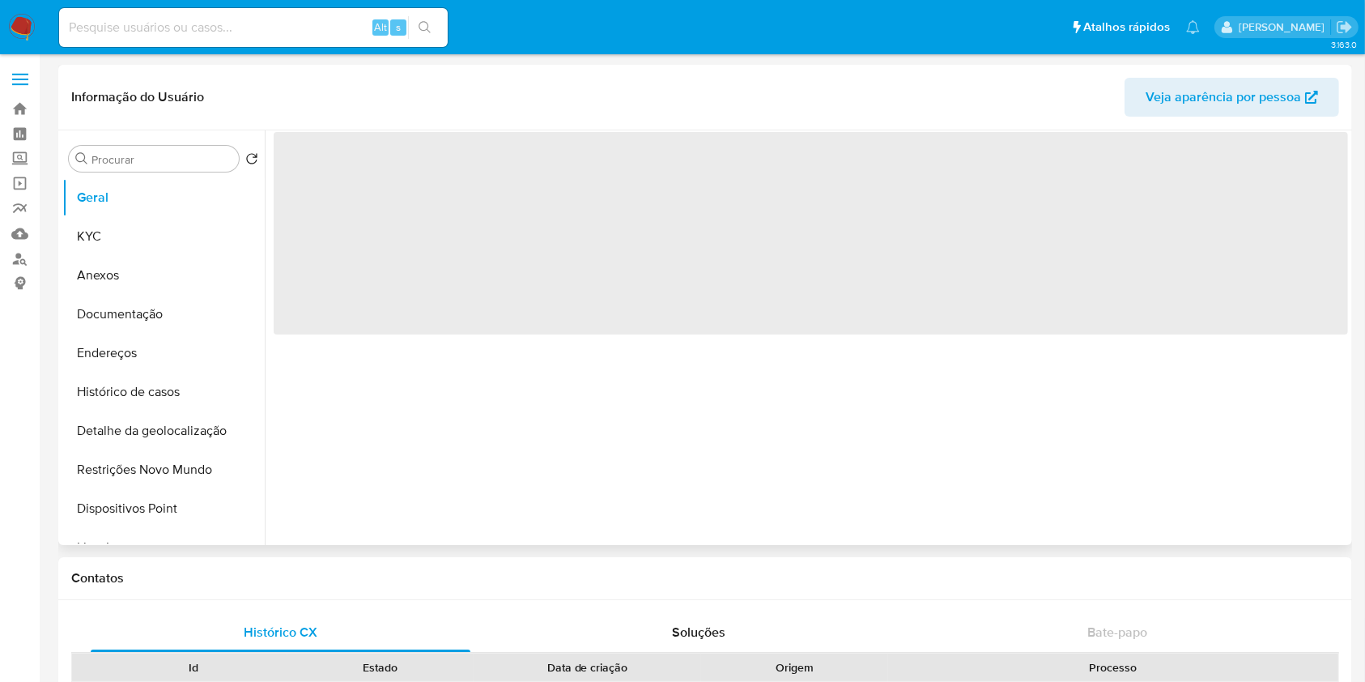
scroll to position [0, 0]
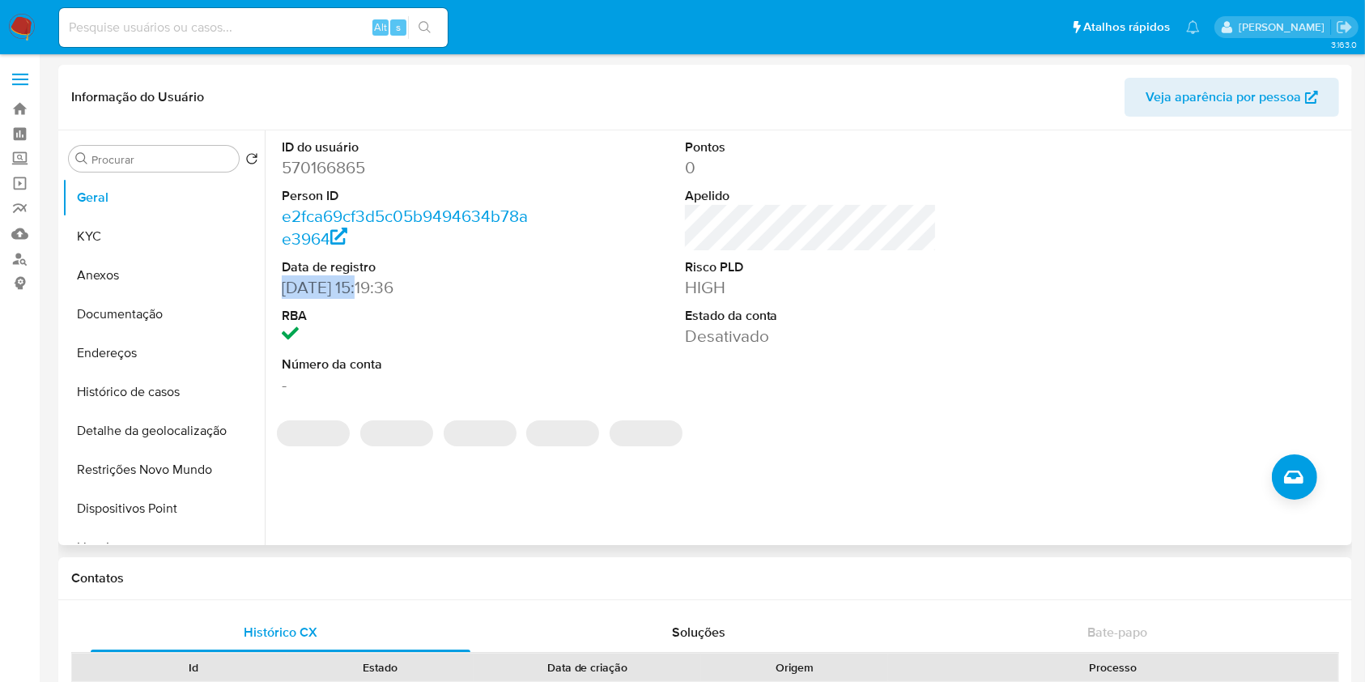
drag, startPoint x: 364, startPoint y: 285, endPoint x: 271, endPoint y: 284, distance: 92.3
click at [271, 284] on div "ID do usuário 570166865 Person ID e2fca69cf3d5c05b9494634b78ae3964 Data de regi…" at bounding box center [807, 337] width 1084 height 415
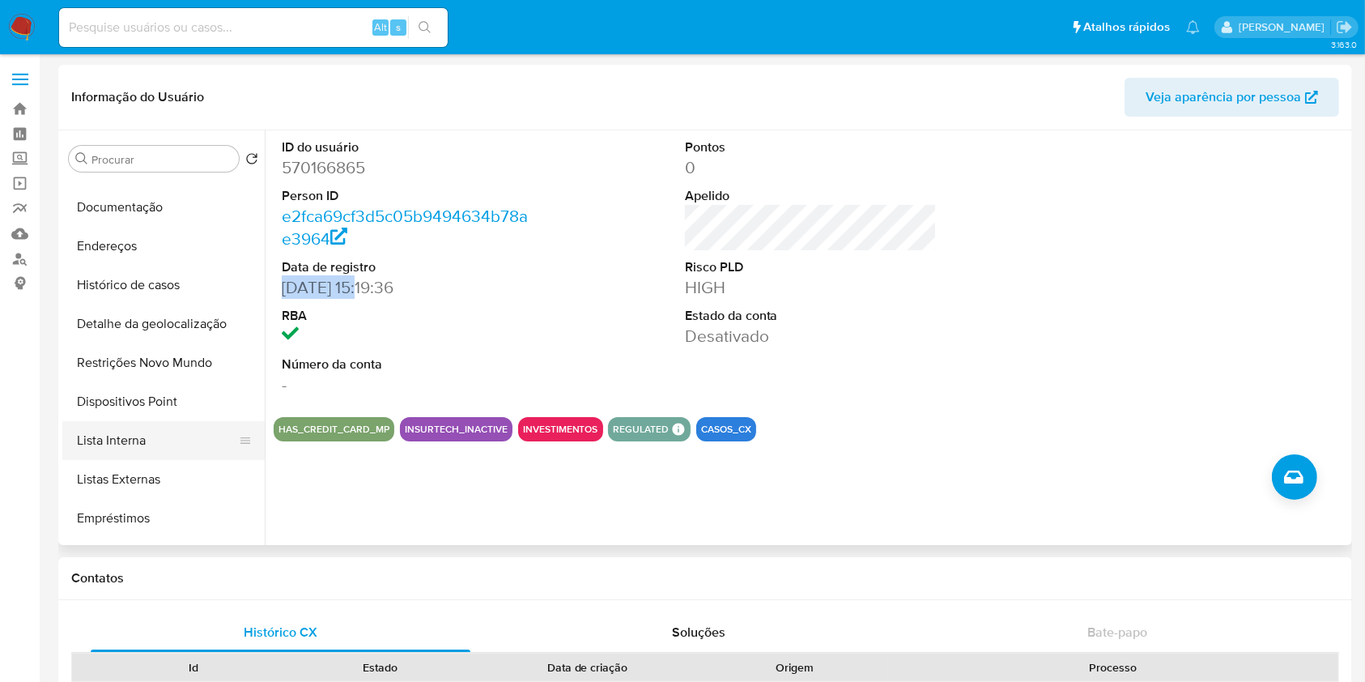
scroll to position [108, 0]
click at [161, 450] on button "Lista Interna" at bounding box center [156, 439] width 189 height 39
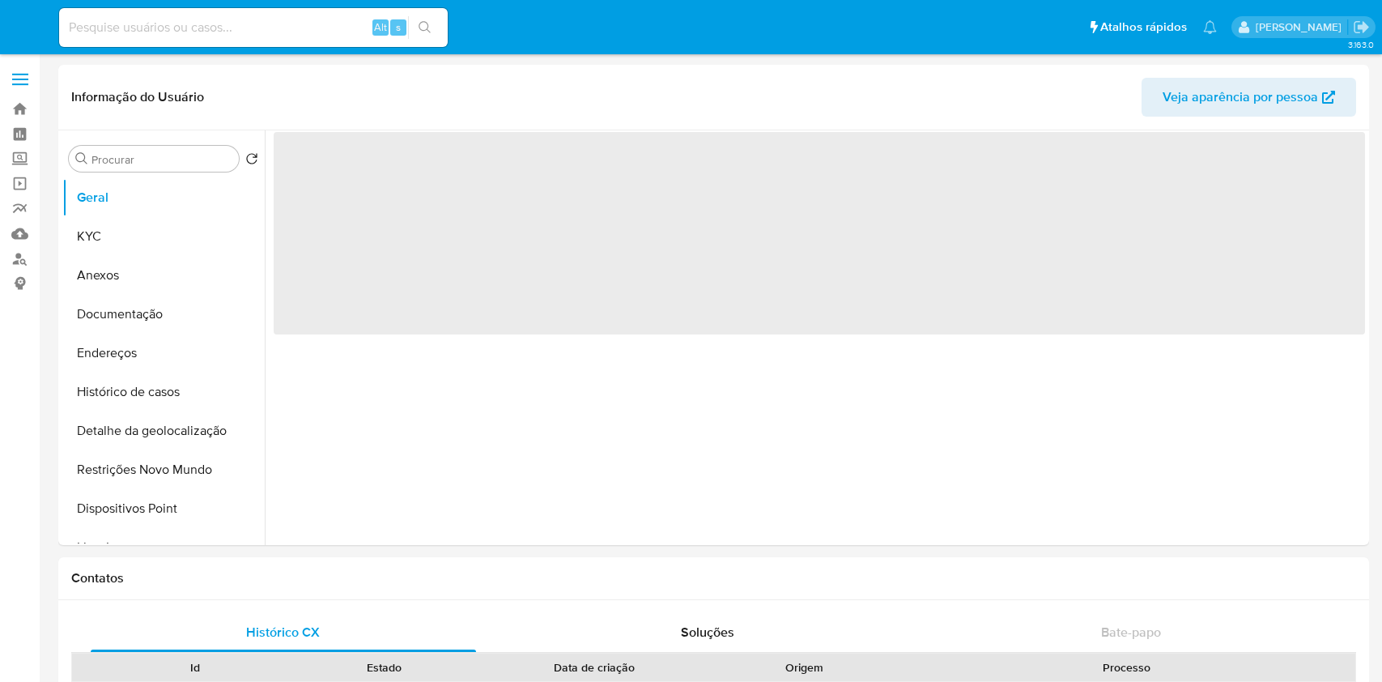
select select "10"
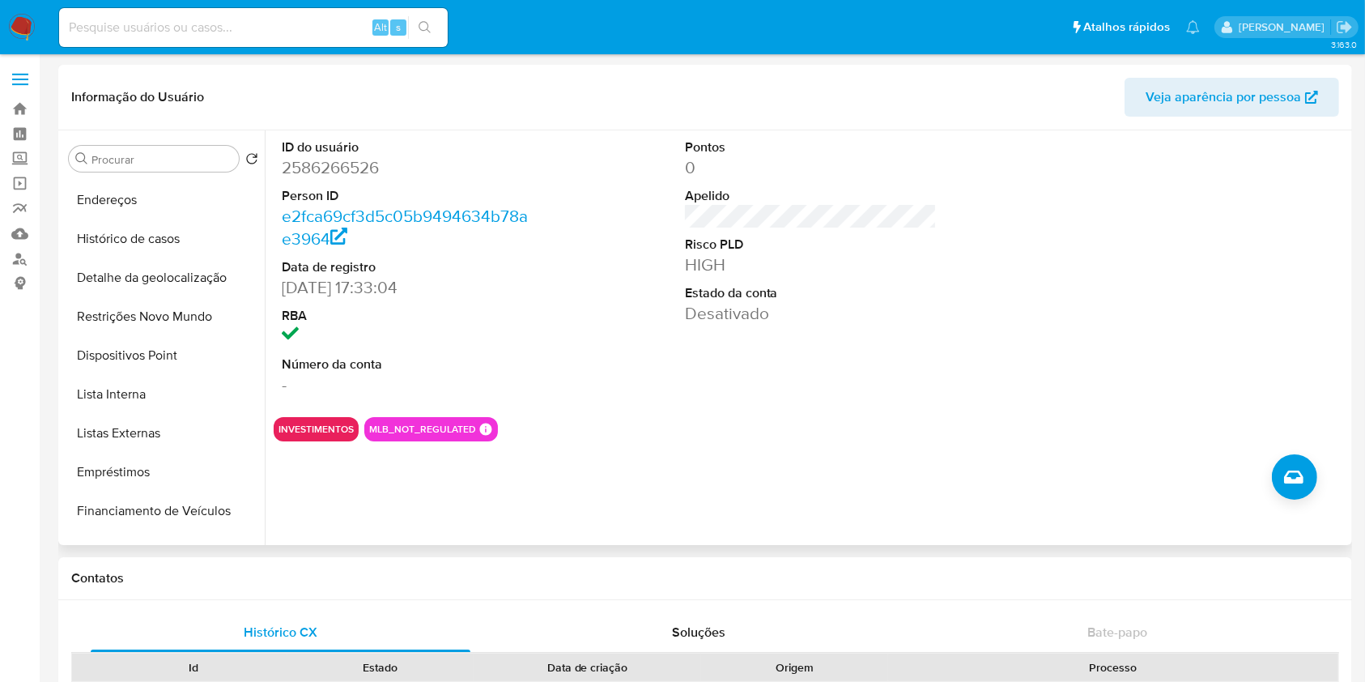
scroll to position [155, 0]
click at [179, 396] on button "Lista Interna" at bounding box center [156, 392] width 189 height 39
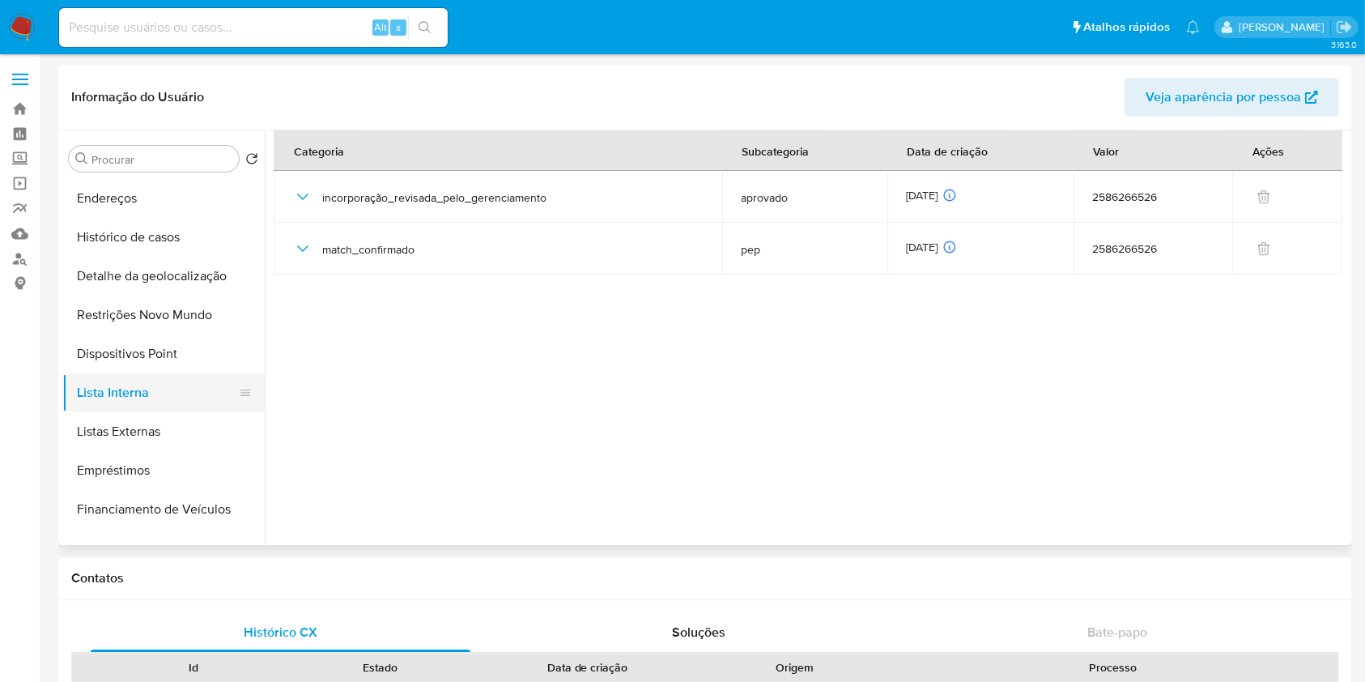
scroll to position [206, 0]
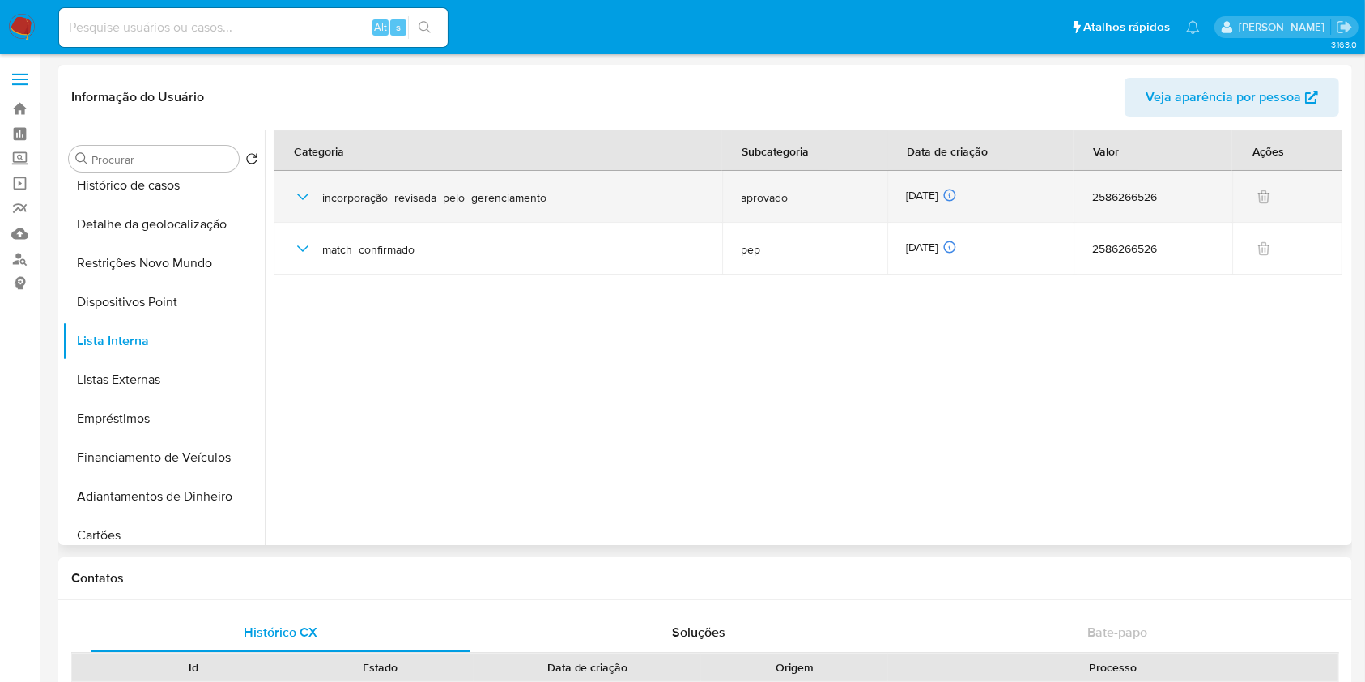
click at [757, 198] on span "aprovado" at bounding box center [805, 197] width 126 height 15
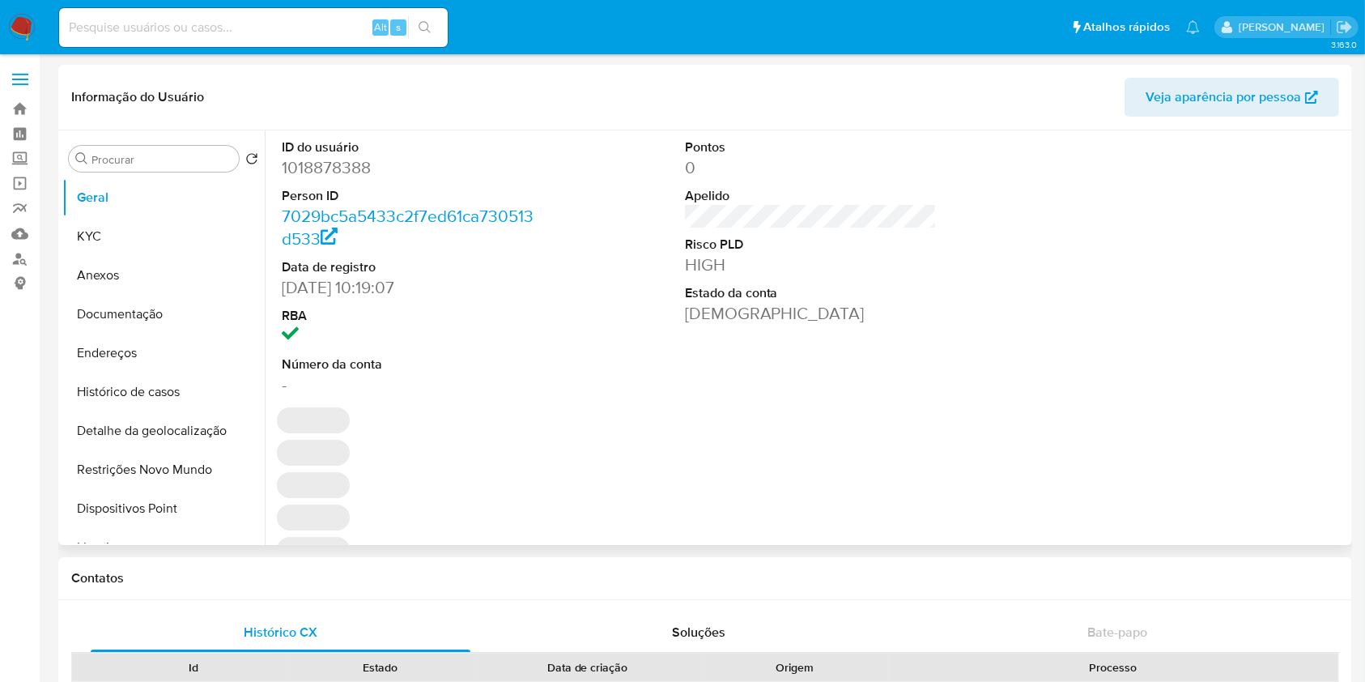
select select "10"
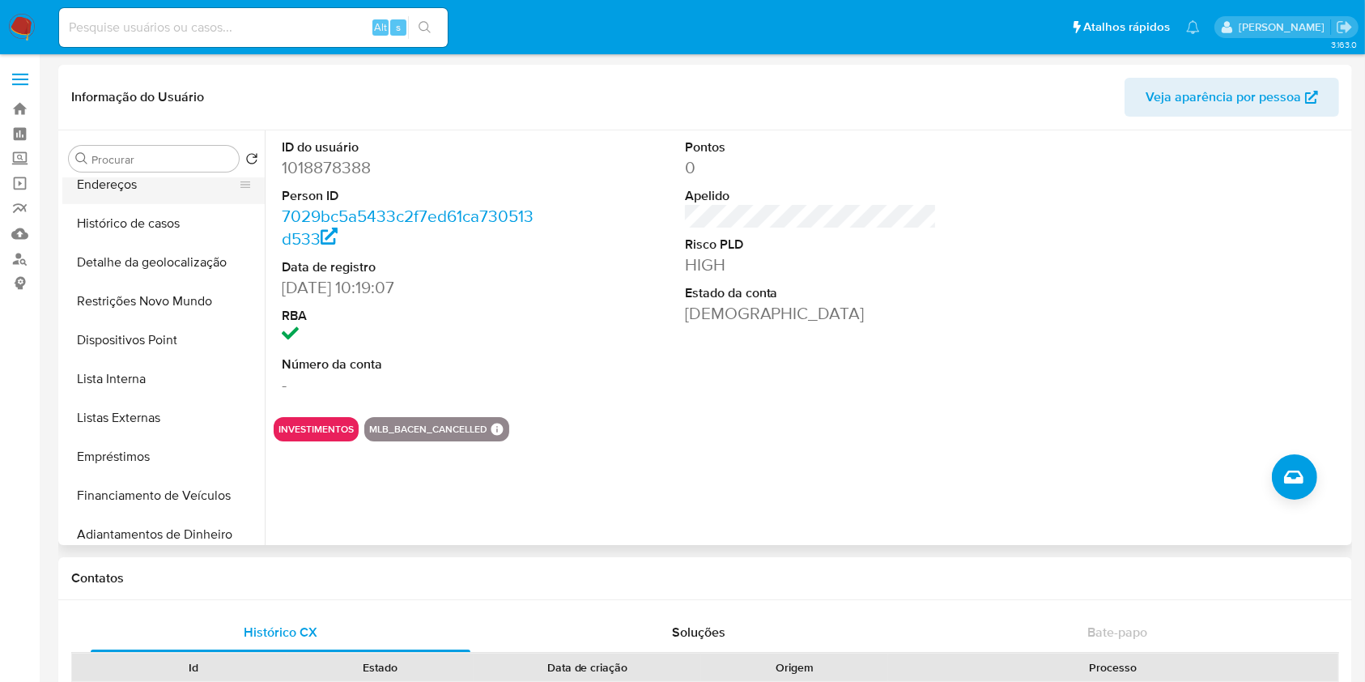
scroll to position [169, 0]
click at [173, 381] on button "Lista Interna" at bounding box center [156, 378] width 189 height 39
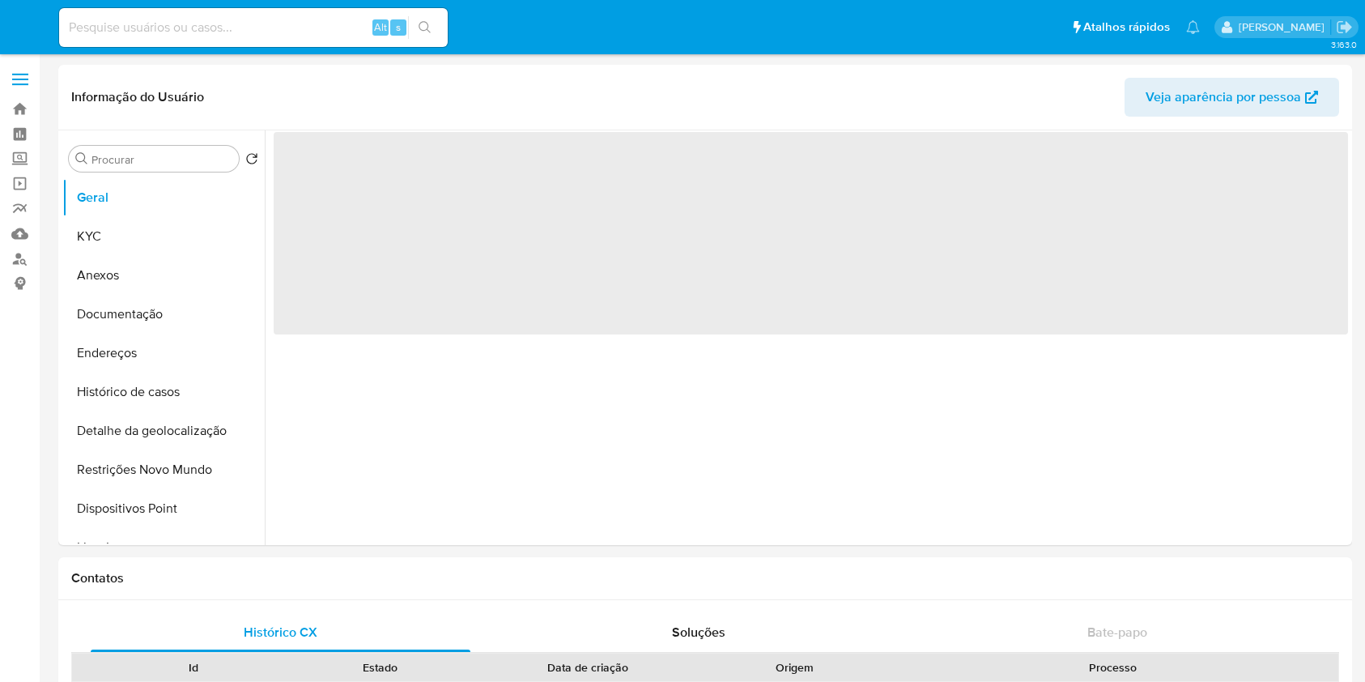
select select "10"
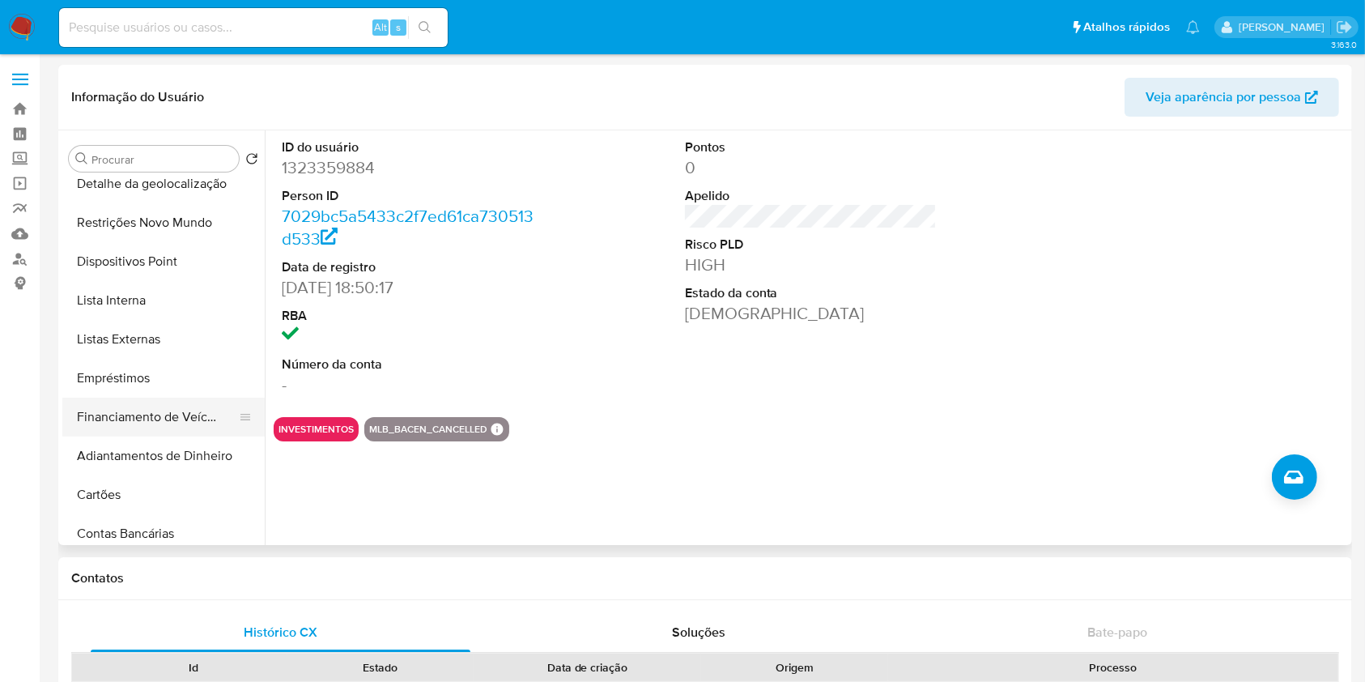
scroll to position [274, 0]
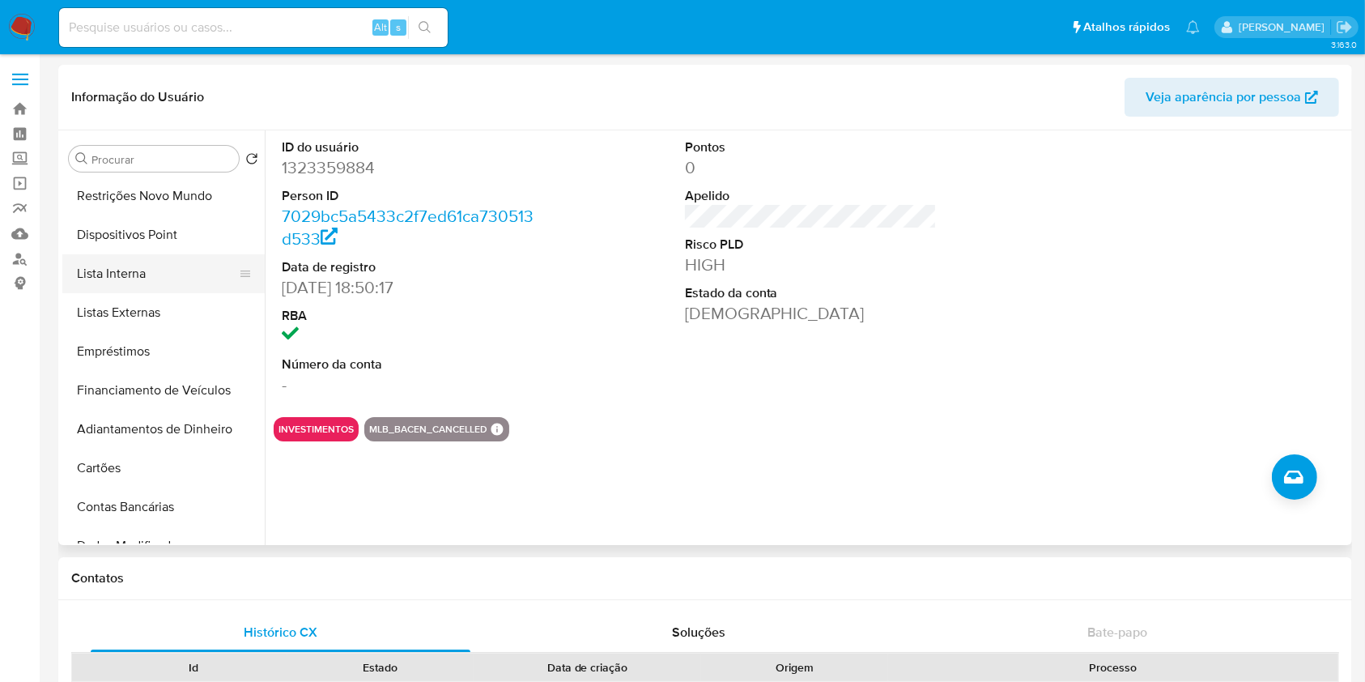
click at [147, 286] on button "Lista Interna" at bounding box center [156, 273] width 189 height 39
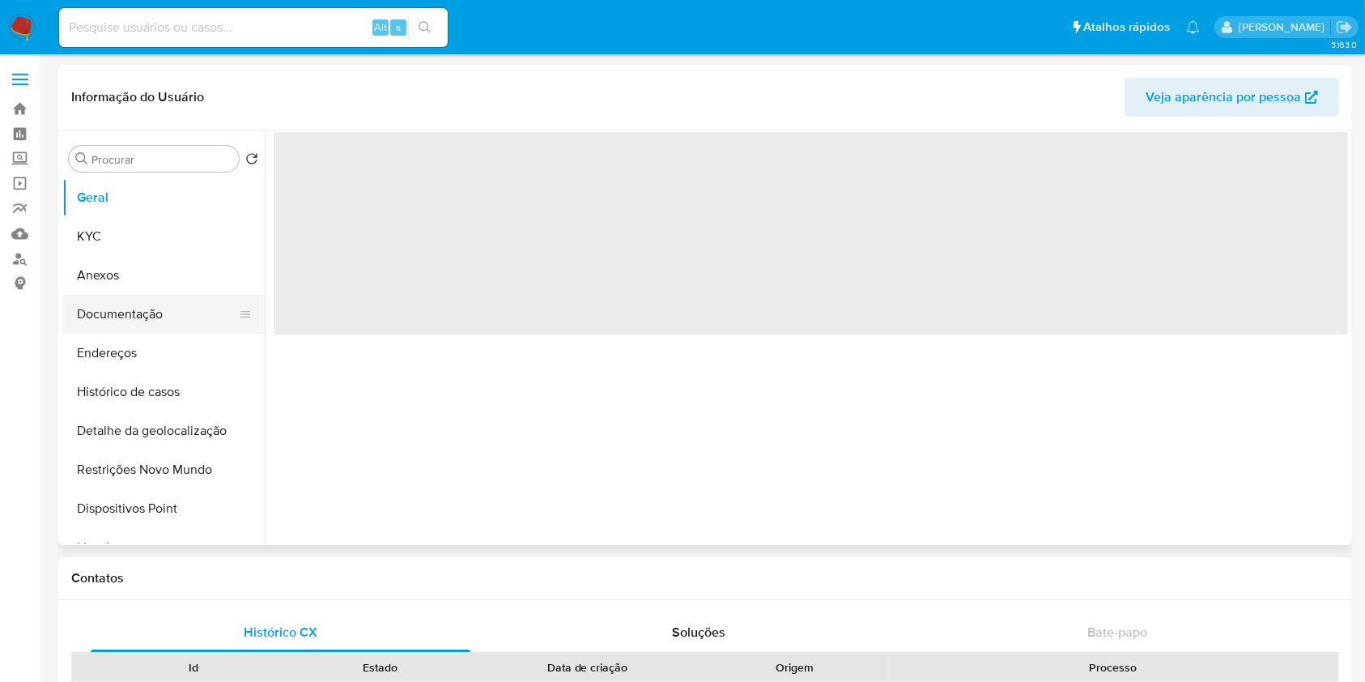
scroll to position [286, 0]
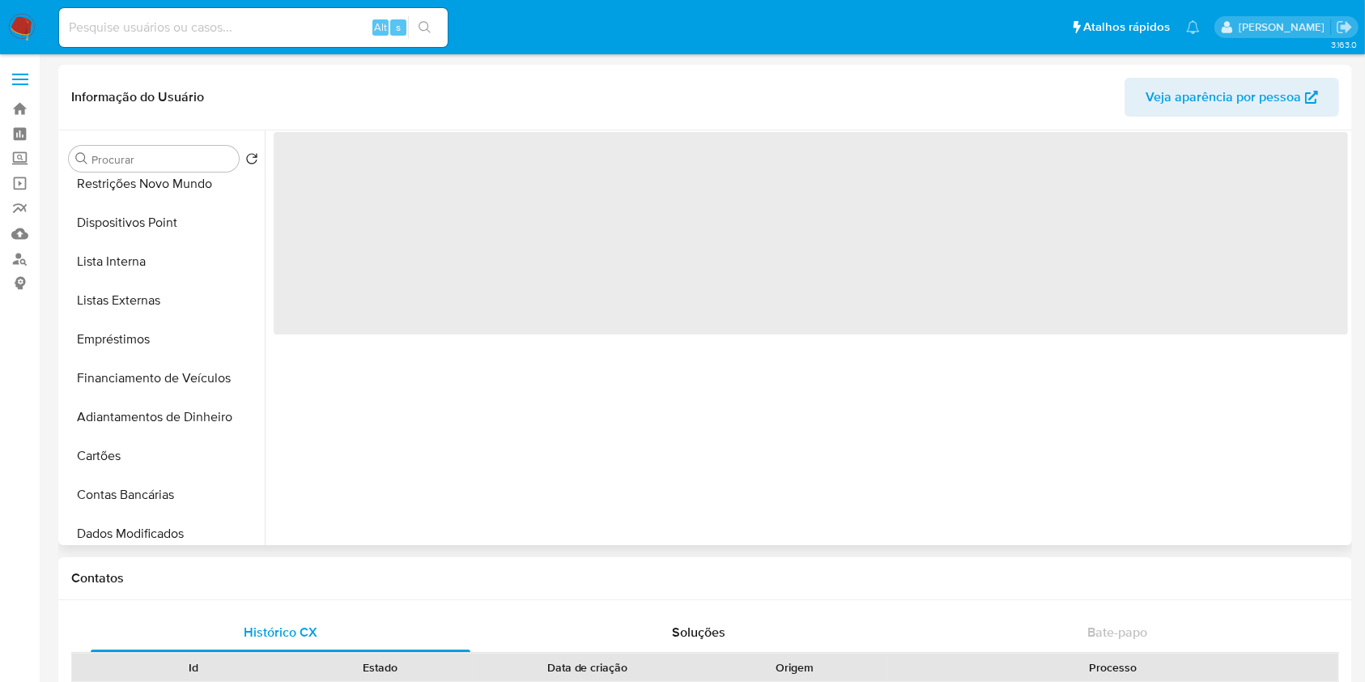
select select "10"
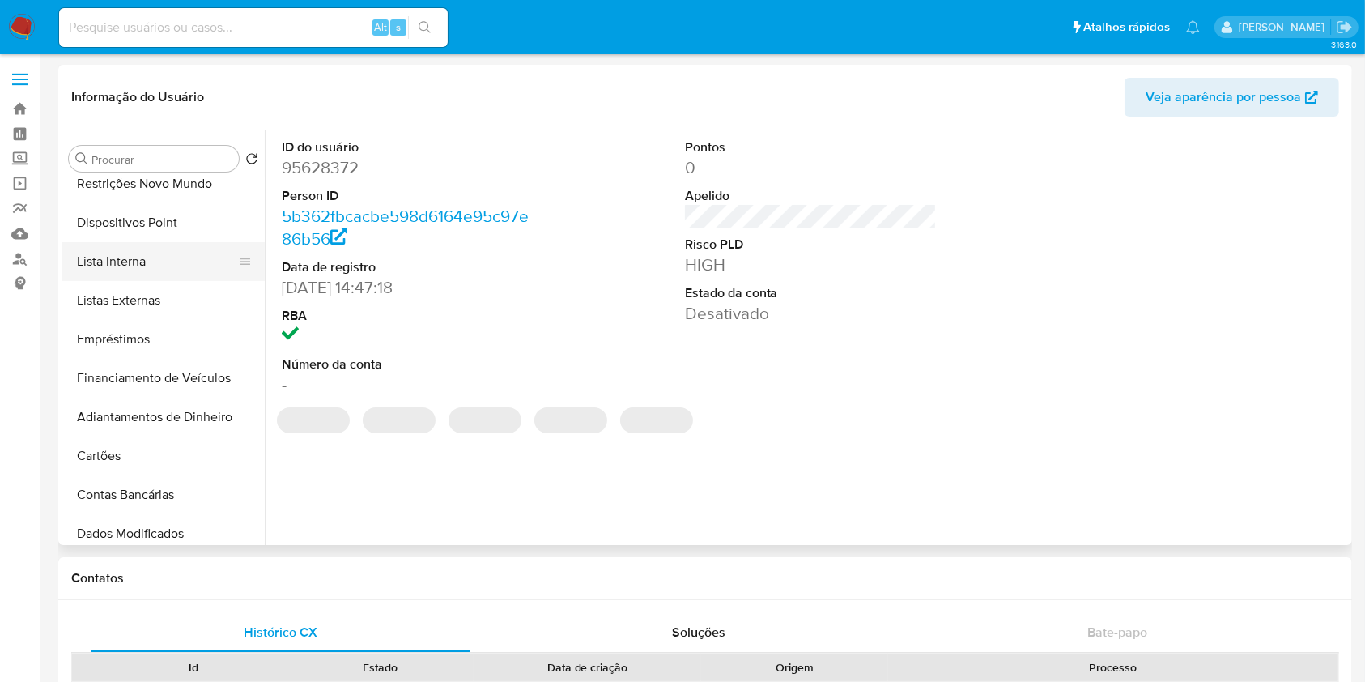
click at [159, 270] on button "Lista Interna" at bounding box center [156, 261] width 189 height 39
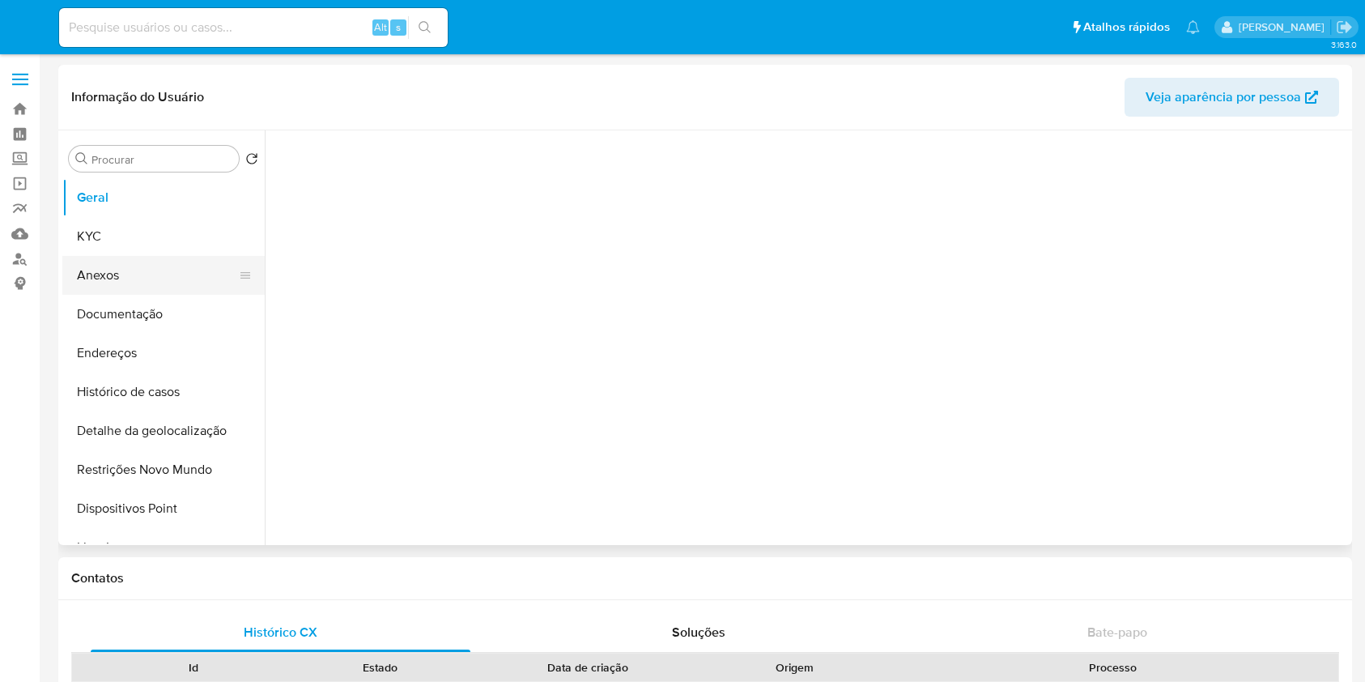
select select "10"
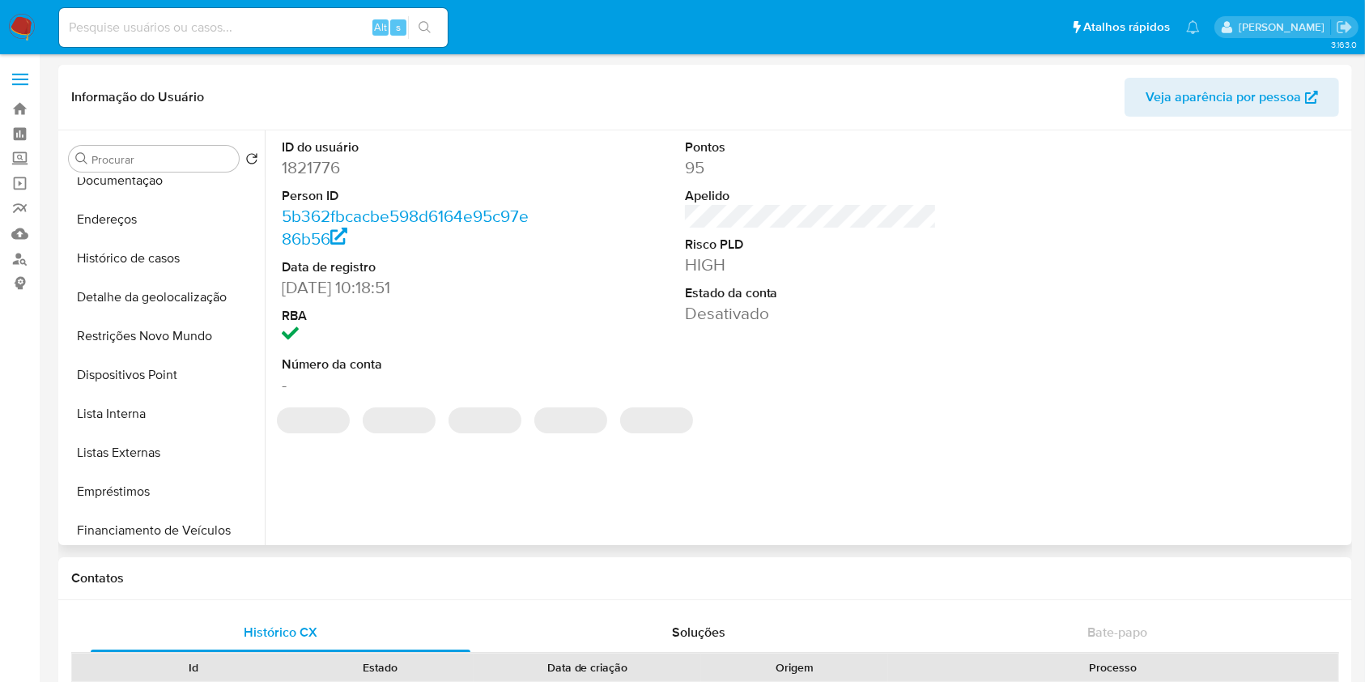
scroll to position [133, 0]
click at [155, 411] on button "Lista Interna" at bounding box center [156, 414] width 189 height 39
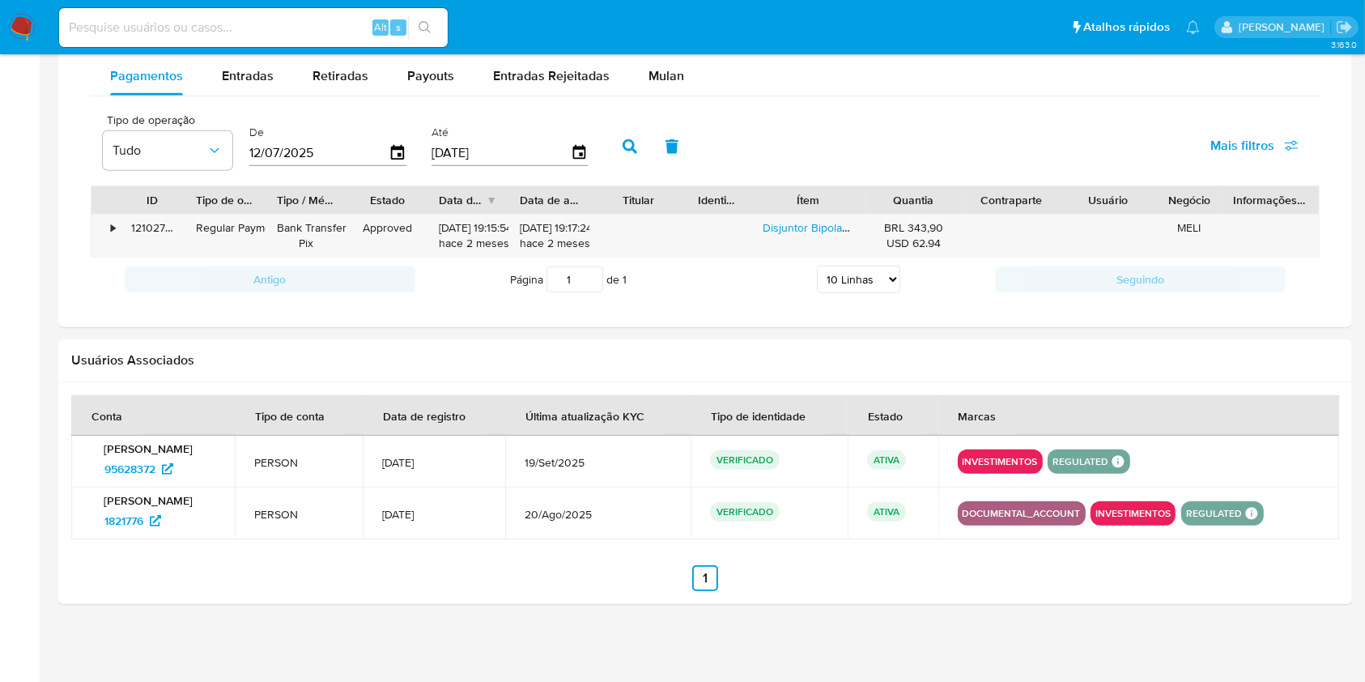
scroll to position [1092, 0]
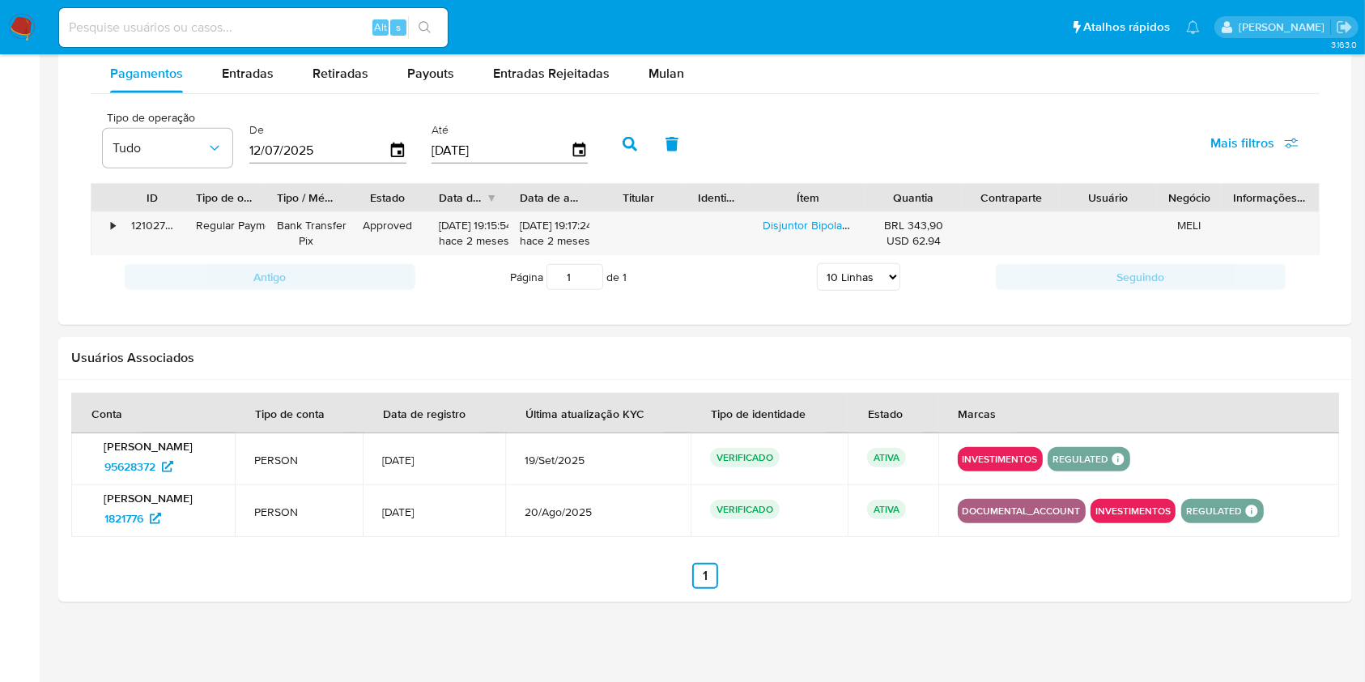
click at [1326, 344] on div "Usuários Associados" at bounding box center [705, 358] width 1294 height 43
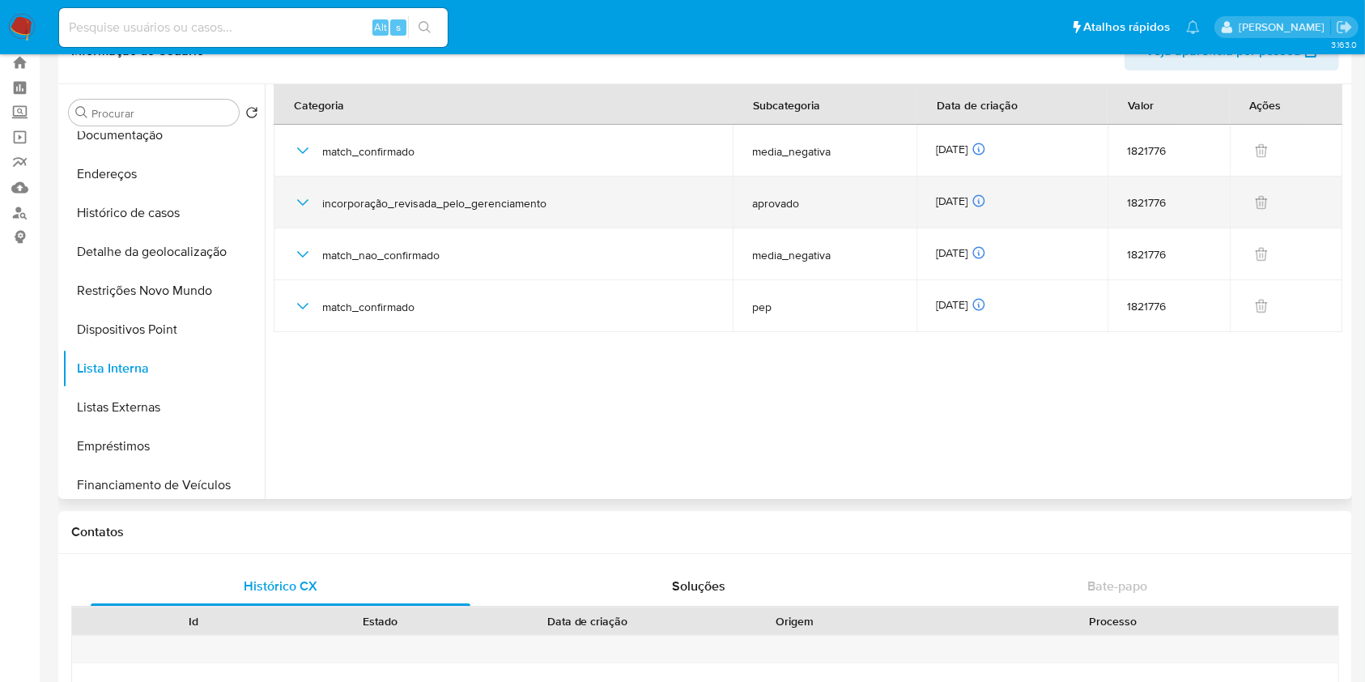
scroll to position [0, 0]
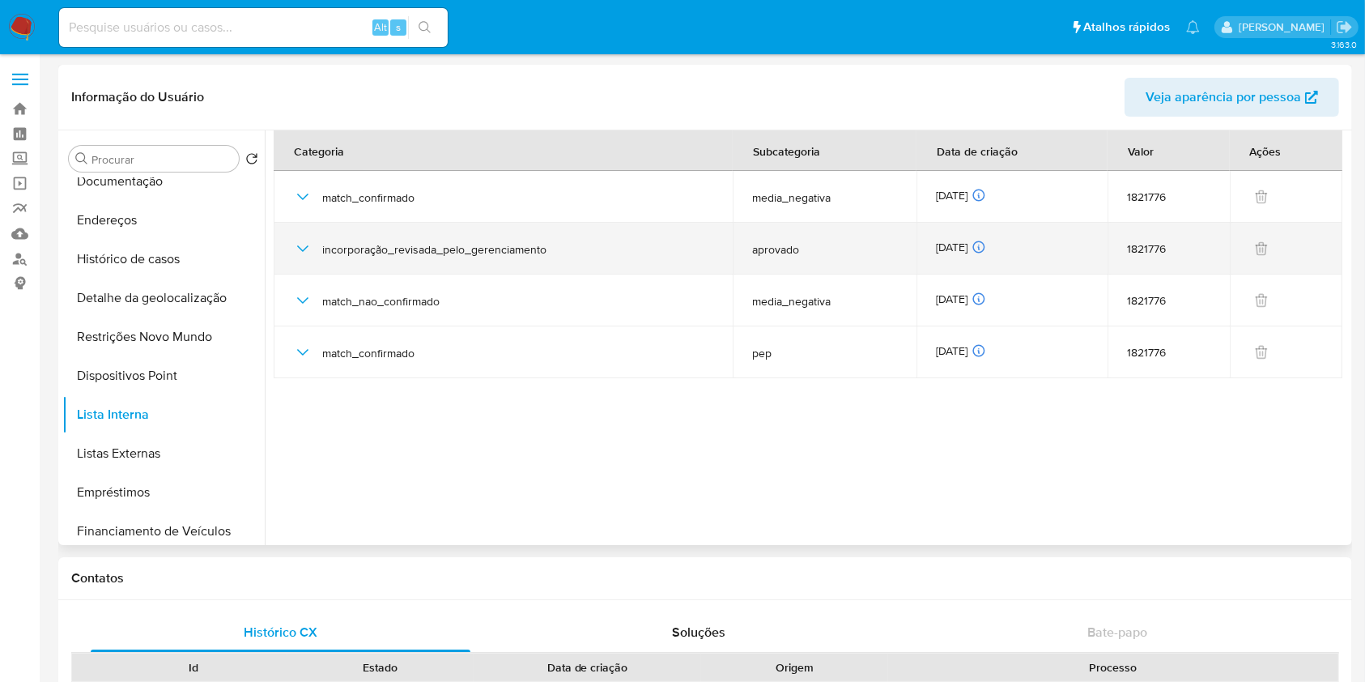
click at [779, 250] on span "aprovado" at bounding box center [825, 249] width 146 height 15
click at [777, 248] on span "aprovado" at bounding box center [825, 249] width 146 height 15
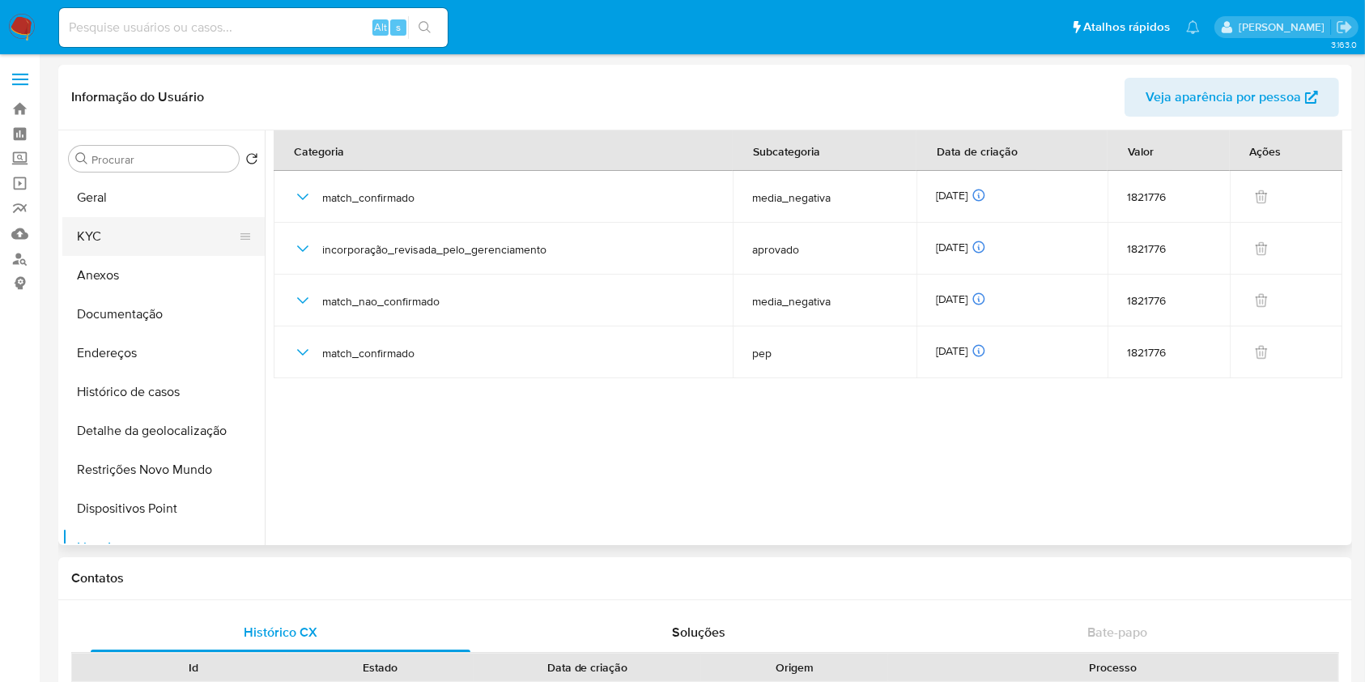
click at [131, 229] on button "KYC" at bounding box center [156, 236] width 189 height 39
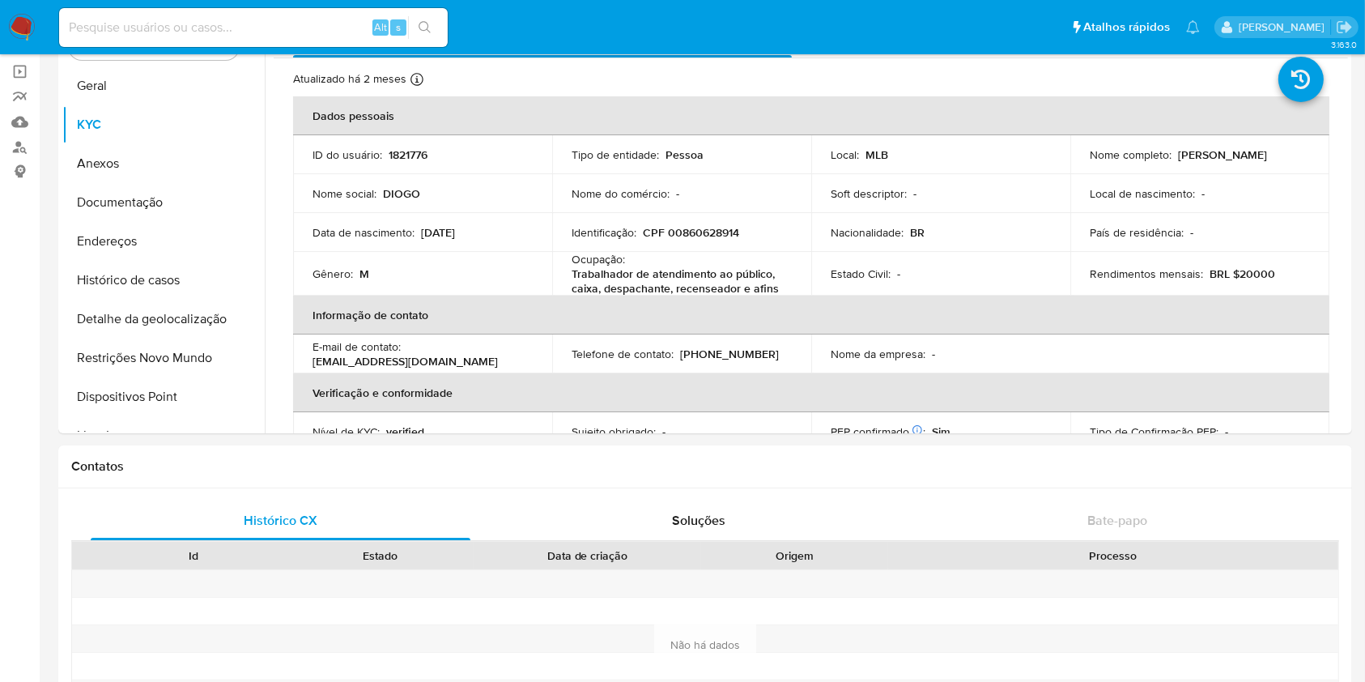
scroll to position [19, 0]
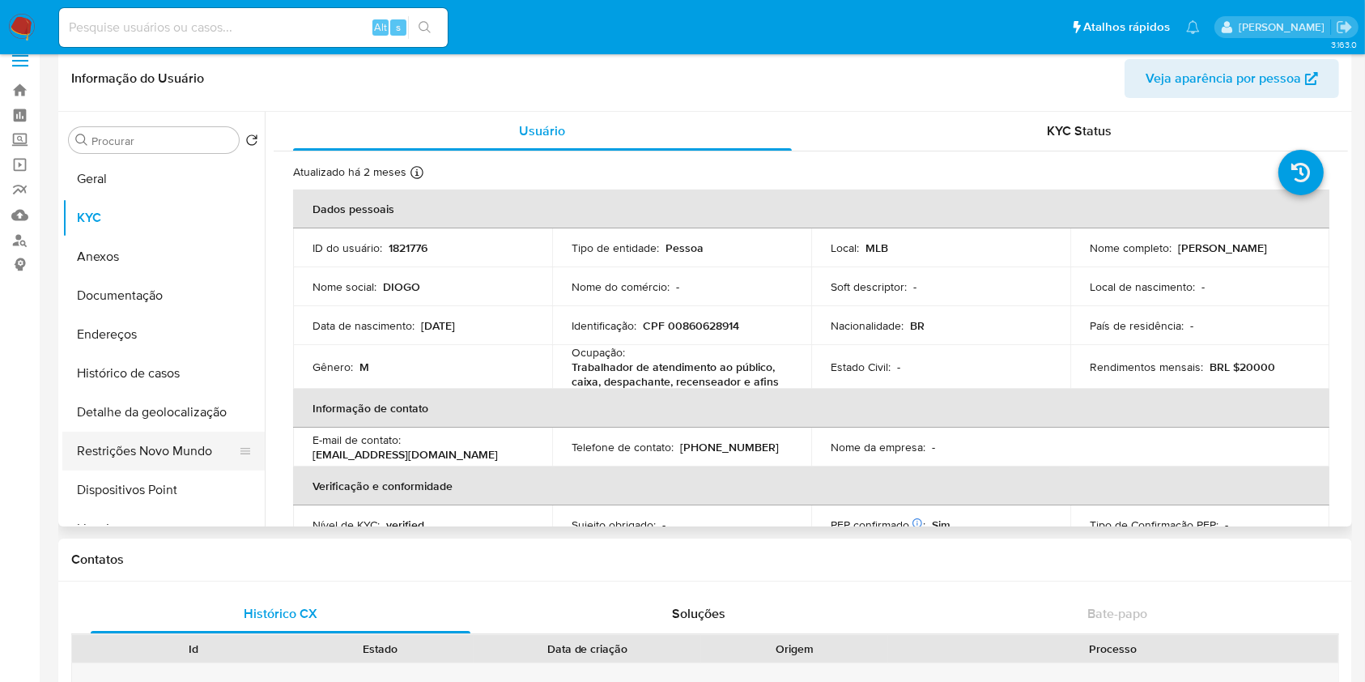
click at [162, 453] on button "Restrições Novo Mundo" at bounding box center [156, 451] width 189 height 39
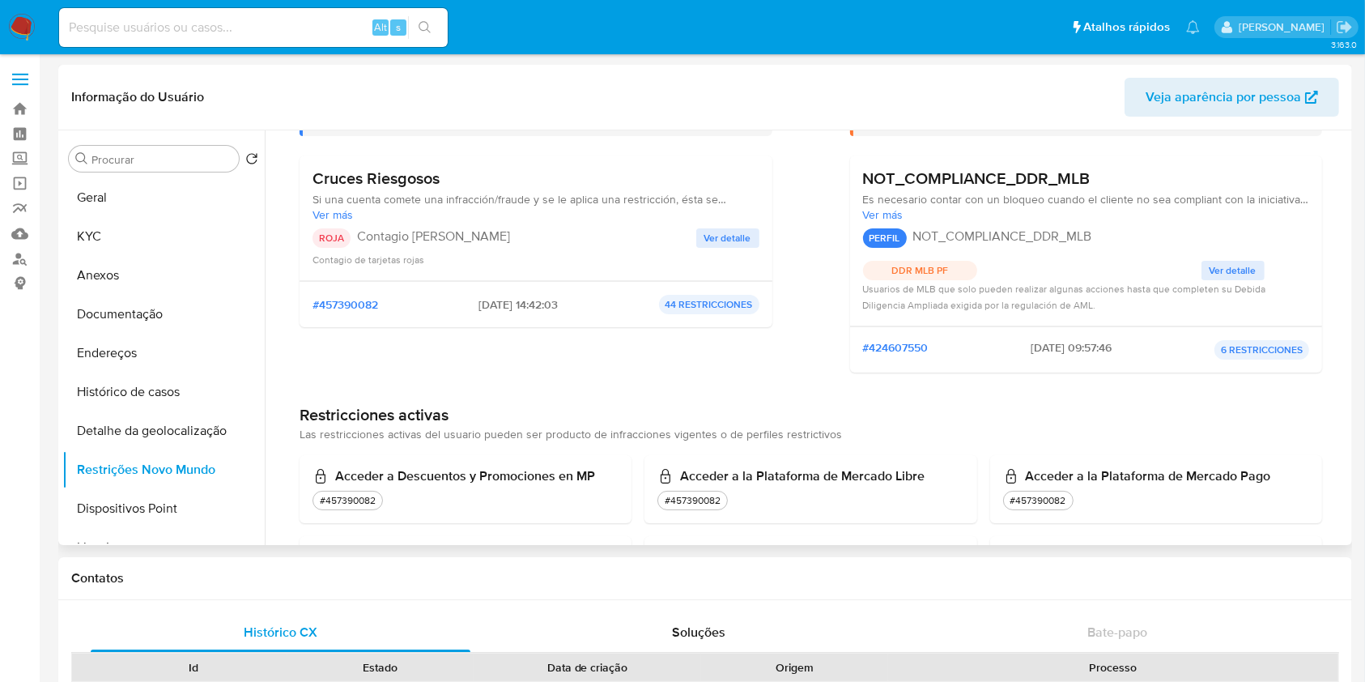
scroll to position [0, 0]
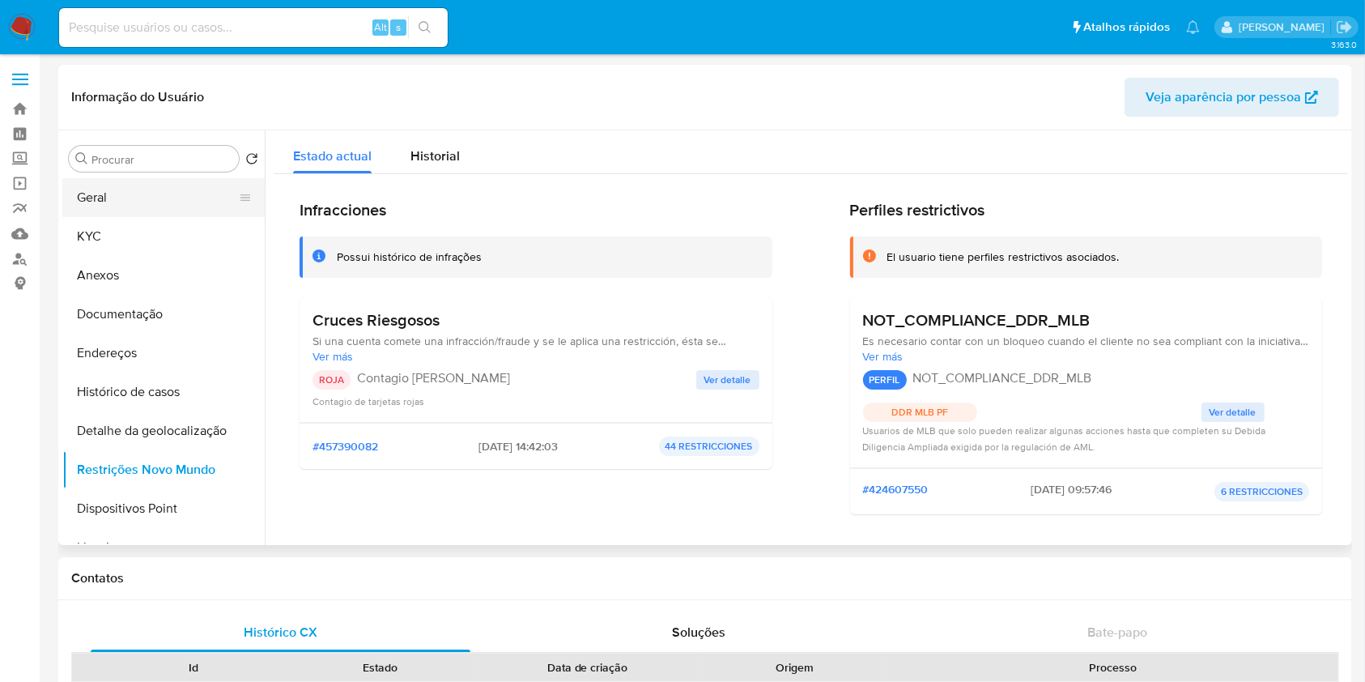
click at [115, 210] on button "Geral" at bounding box center [156, 197] width 189 height 39
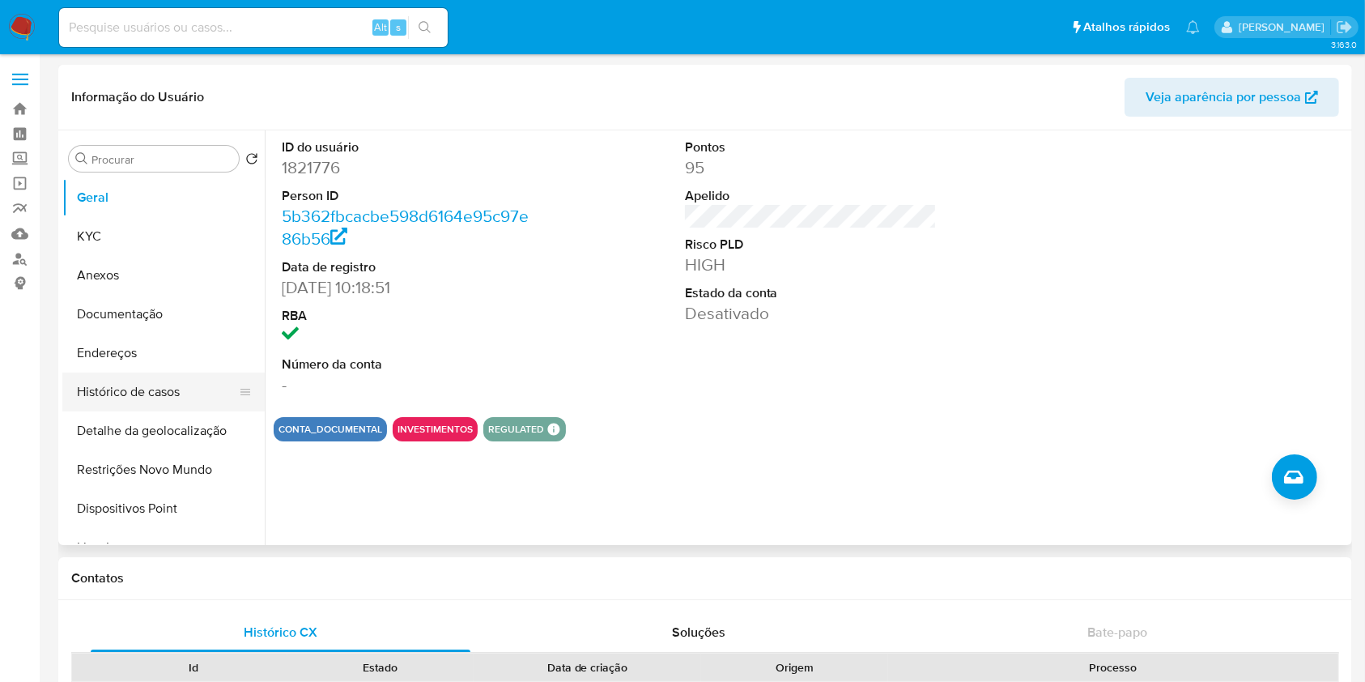
scroll to position [165, 0]
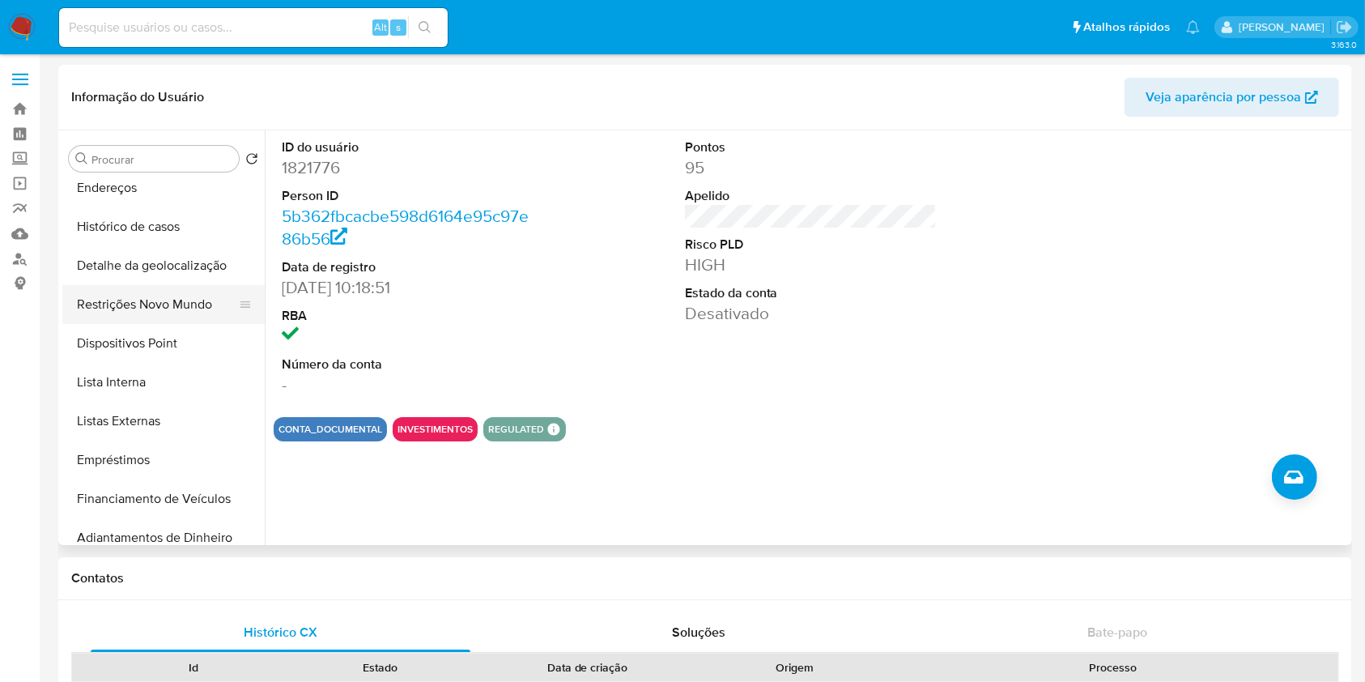
click at [166, 296] on button "Restrições Novo Mundo" at bounding box center [156, 304] width 189 height 39
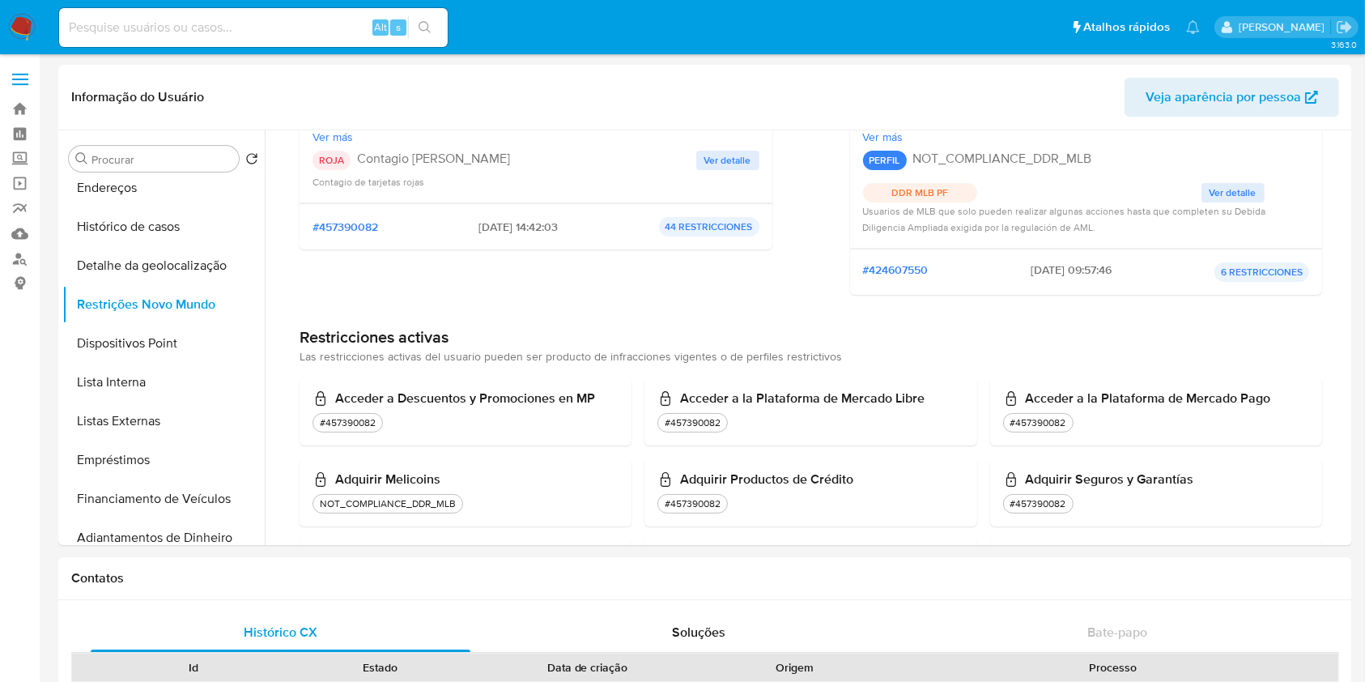
scroll to position [218, 0]
click at [172, 300] on button "Restrições Novo Mundo" at bounding box center [156, 304] width 189 height 39
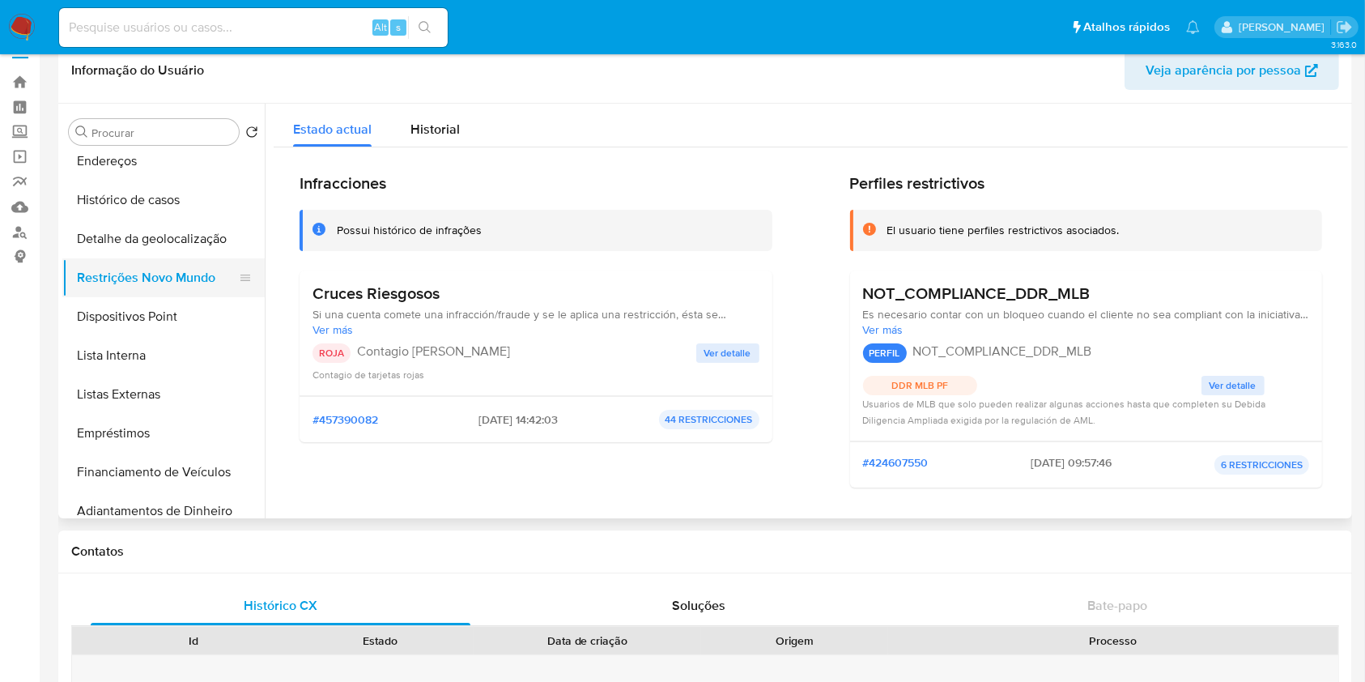
scroll to position [0, 0]
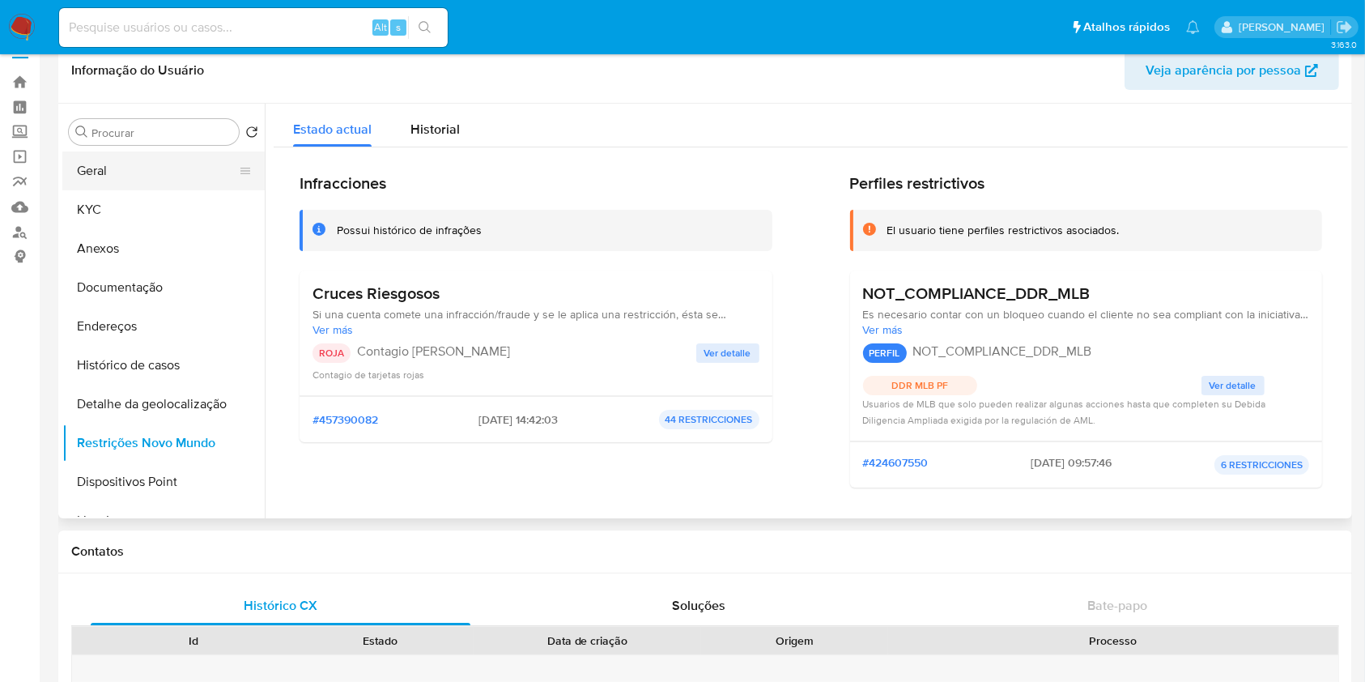
click at [133, 180] on button "Geral" at bounding box center [156, 170] width 189 height 39
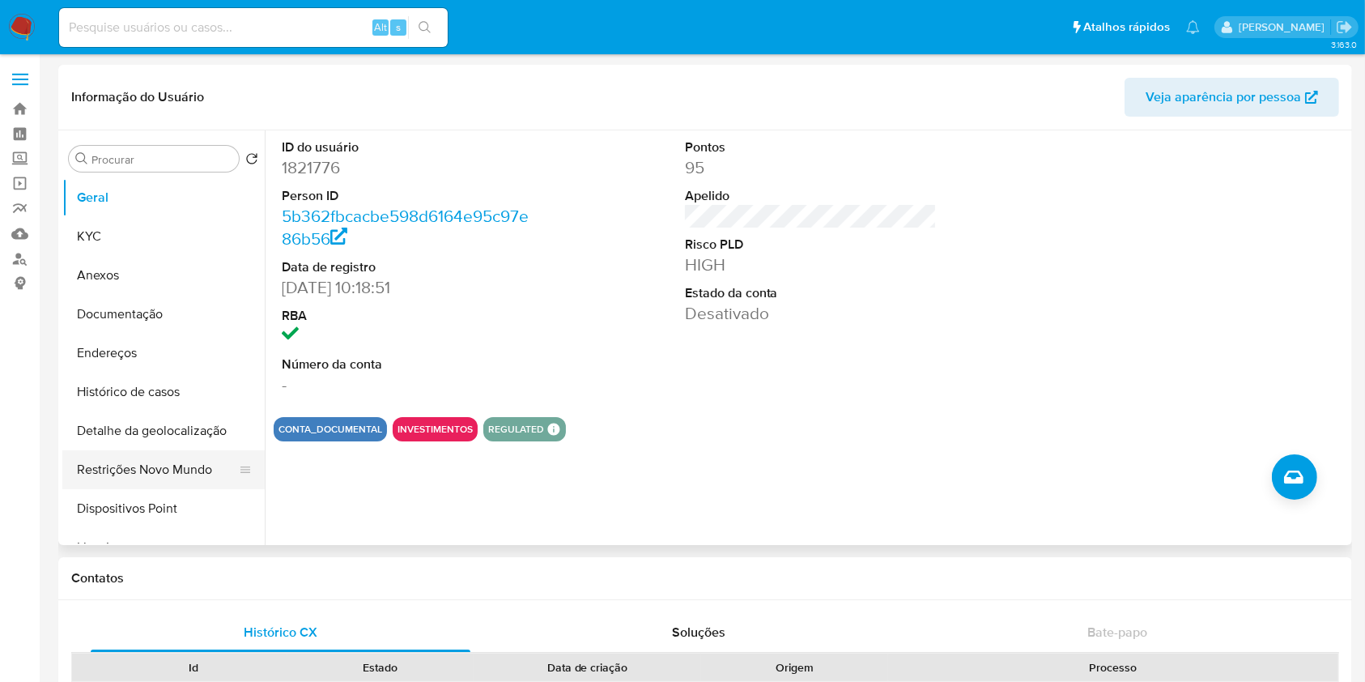
click at [181, 458] on button "Restrições Novo Mundo" at bounding box center [156, 469] width 189 height 39
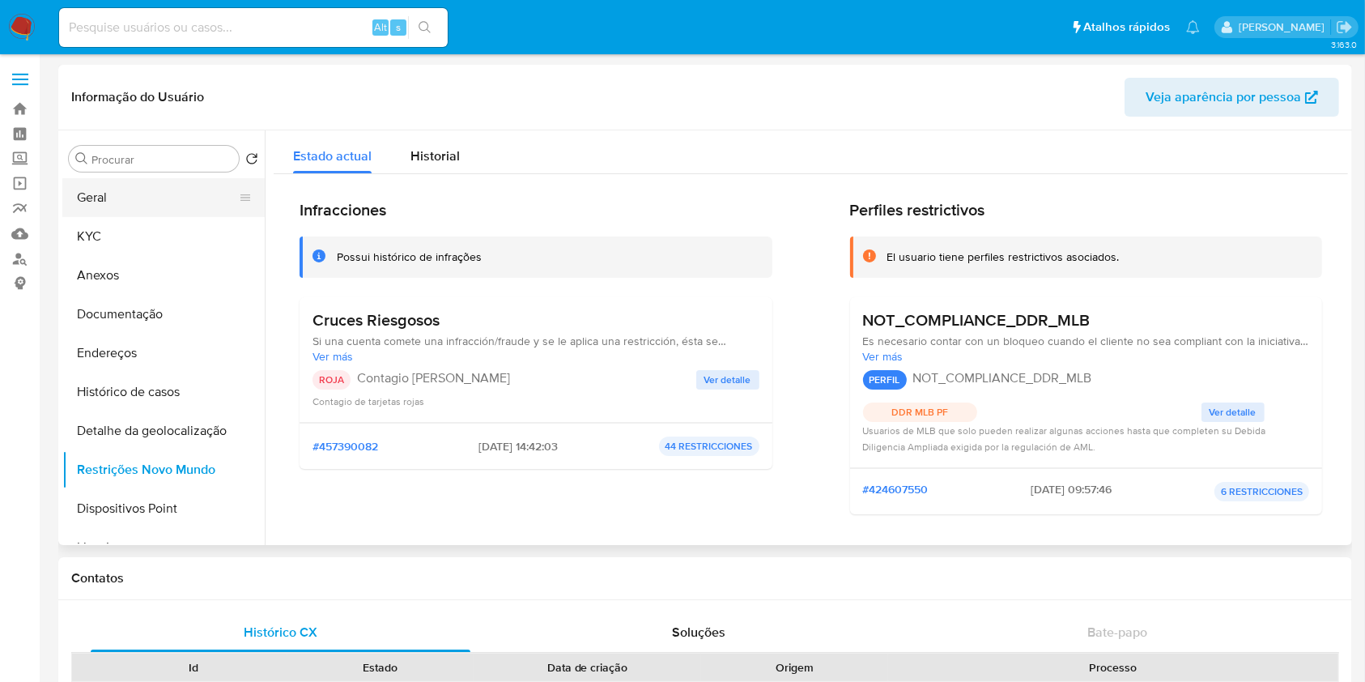
click at [130, 199] on button "Geral" at bounding box center [156, 197] width 189 height 39
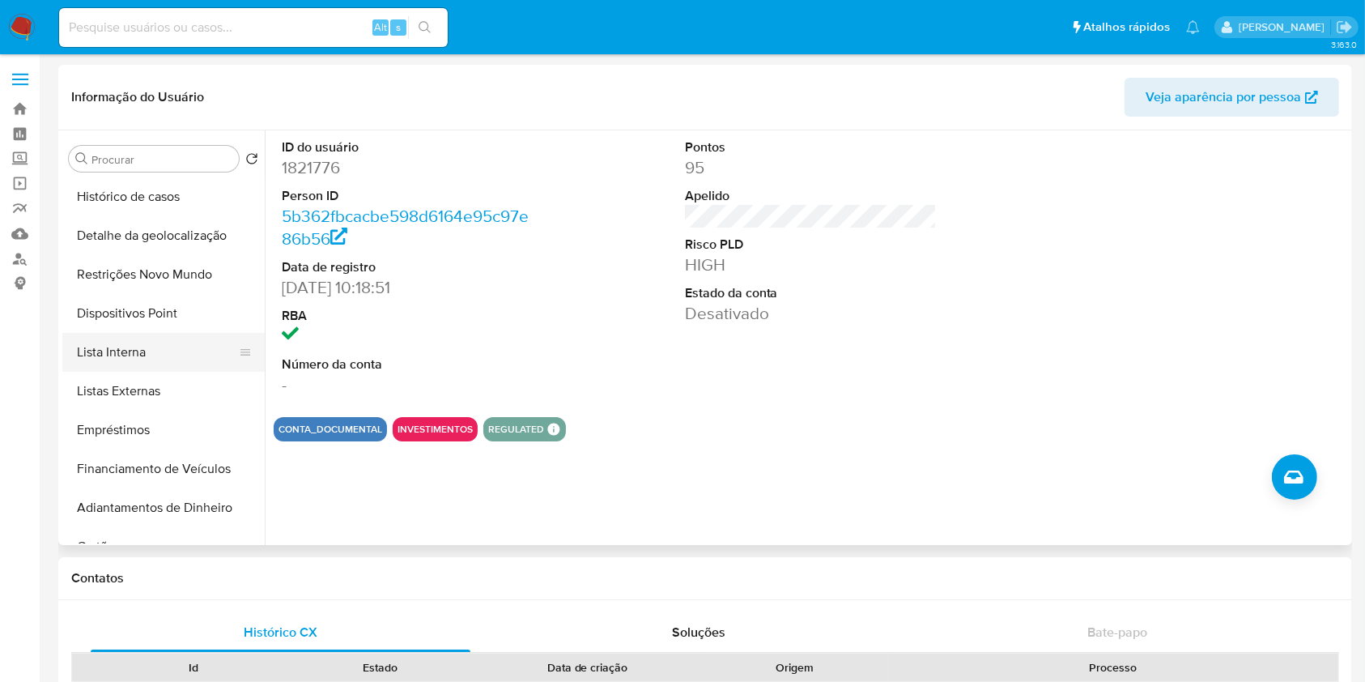
scroll to position [192, 0]
click at [192, 355] on button "Lista Interna" at bounding box center [156, 355] width 189 height 39
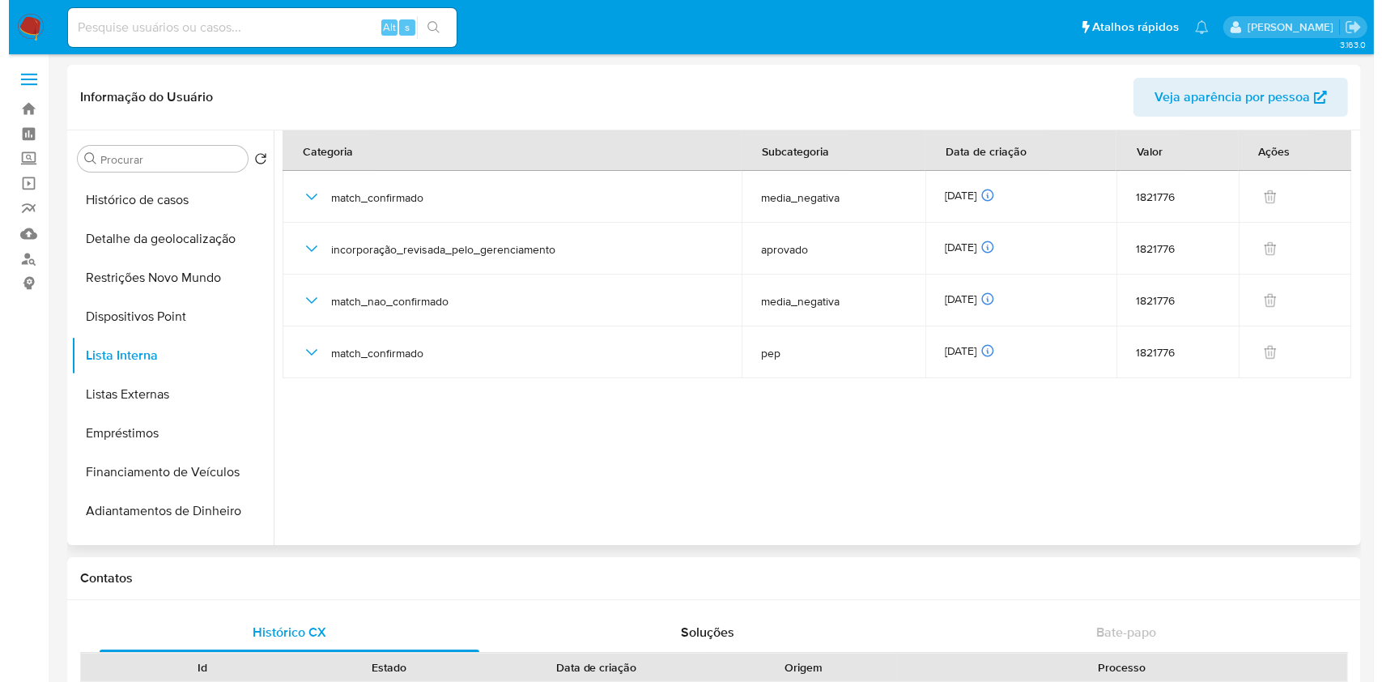
scroll to position [0, 0]
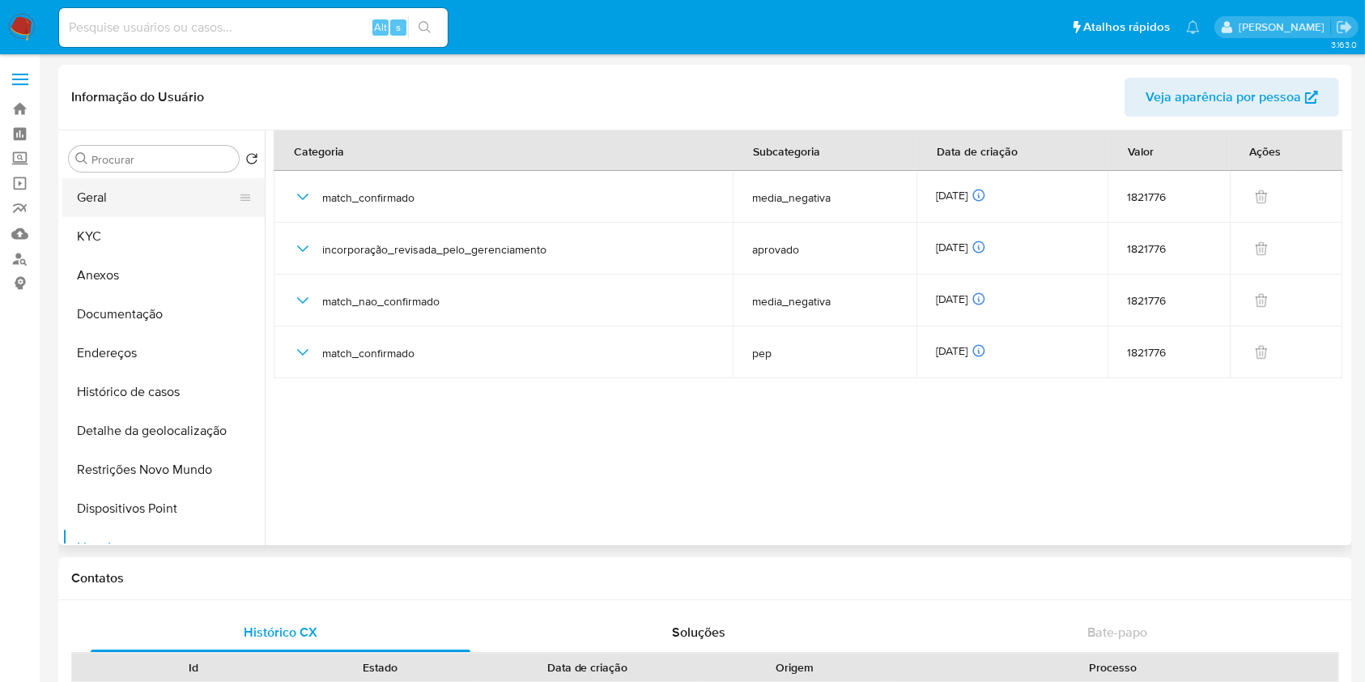
click at [142, 197] on button "Geral" at bounding box center [156, 197] width 189 height 39
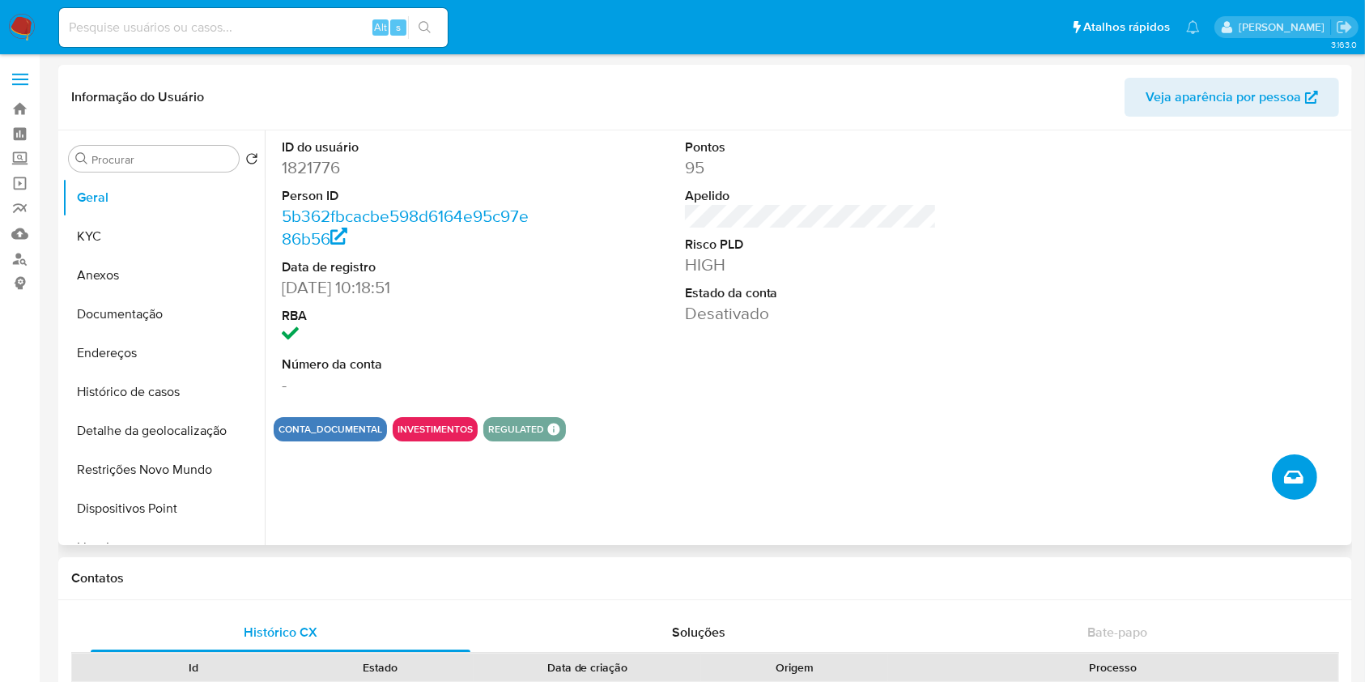
click at [1287, 470] on icon "Criar caso manual" at bounding box center [1293, 476] width 19 height 19
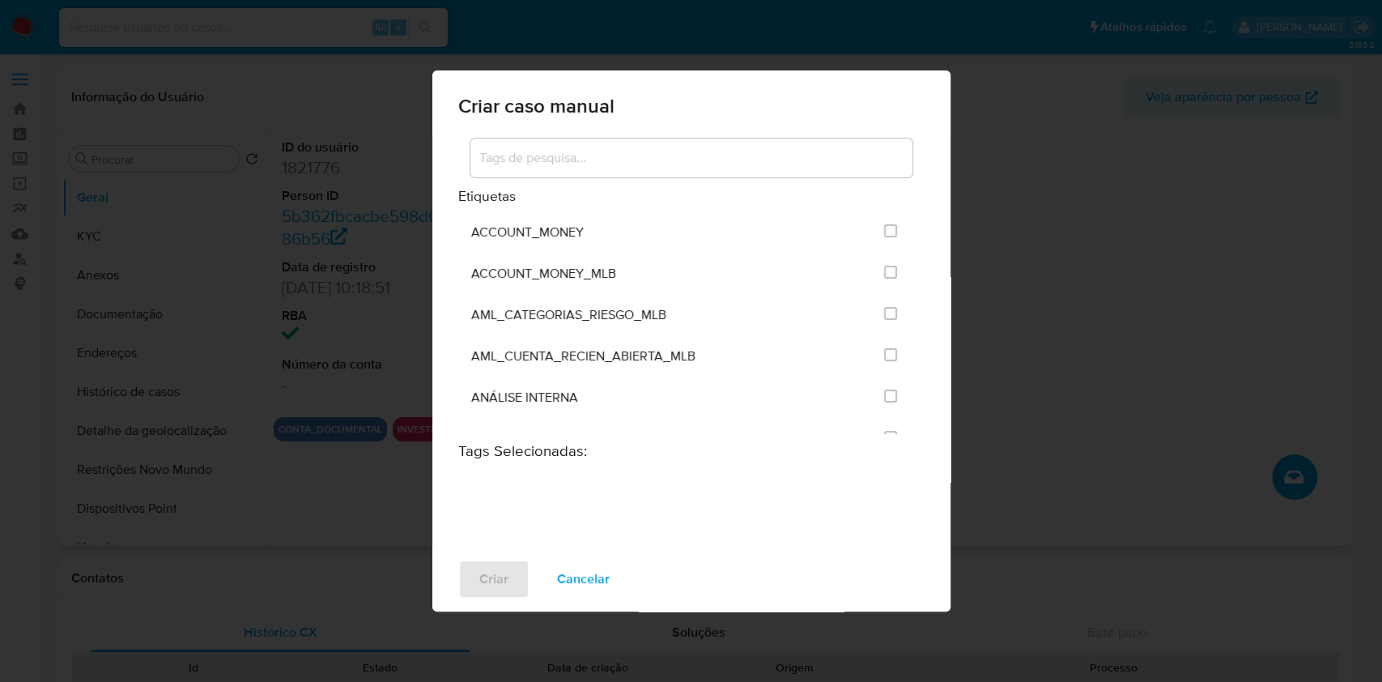
click at [559, 166] on input at bounding box center [691, 157] width 442 height 21
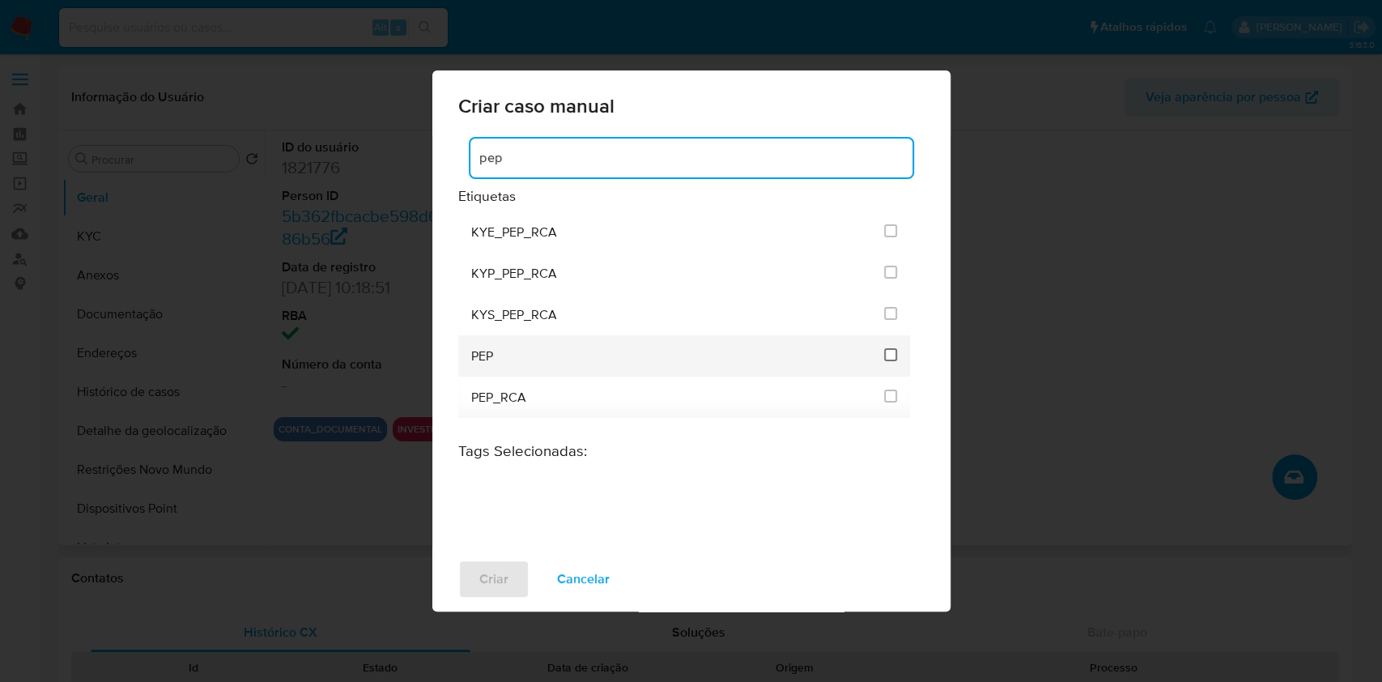
type input "pep"
click at [895, 352] on input "2512" at bounding box center [890, 354] width 13 height 13
checkbox input "true"
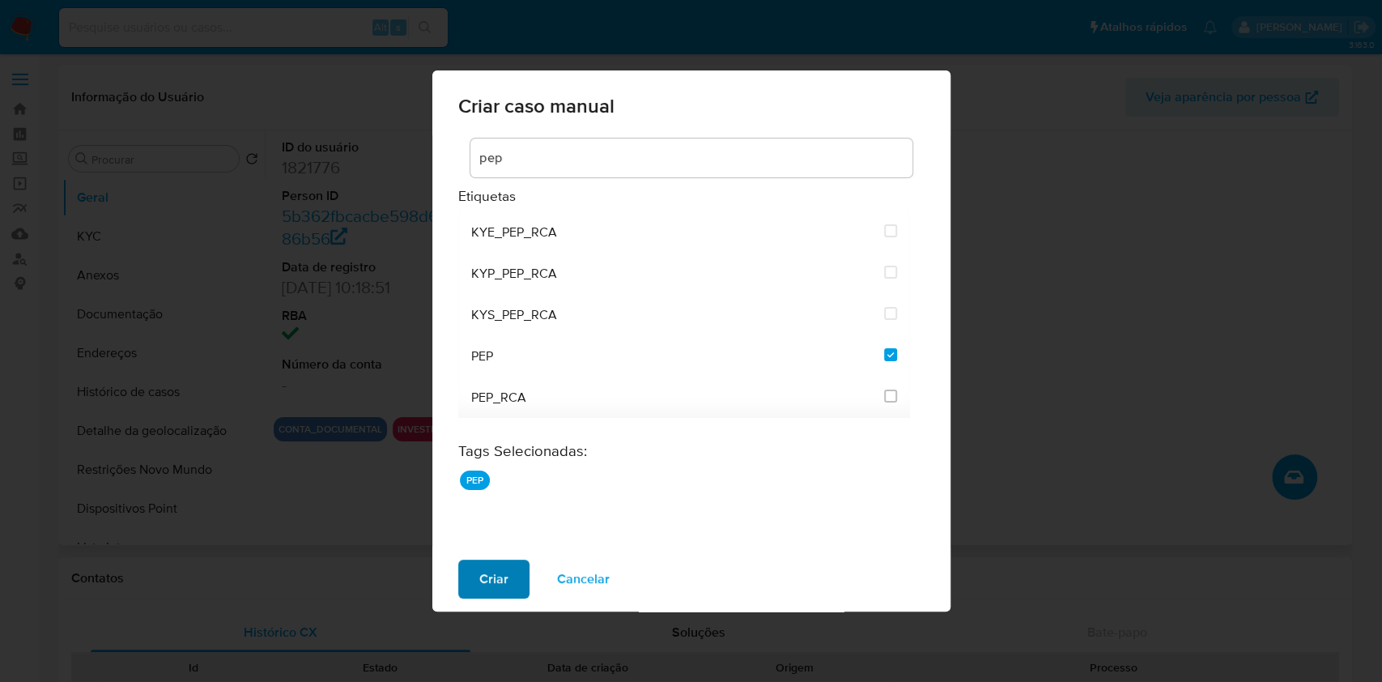
click at [514, 567] on button "Criar" at bounding box center [493, 579] width 71 height 39
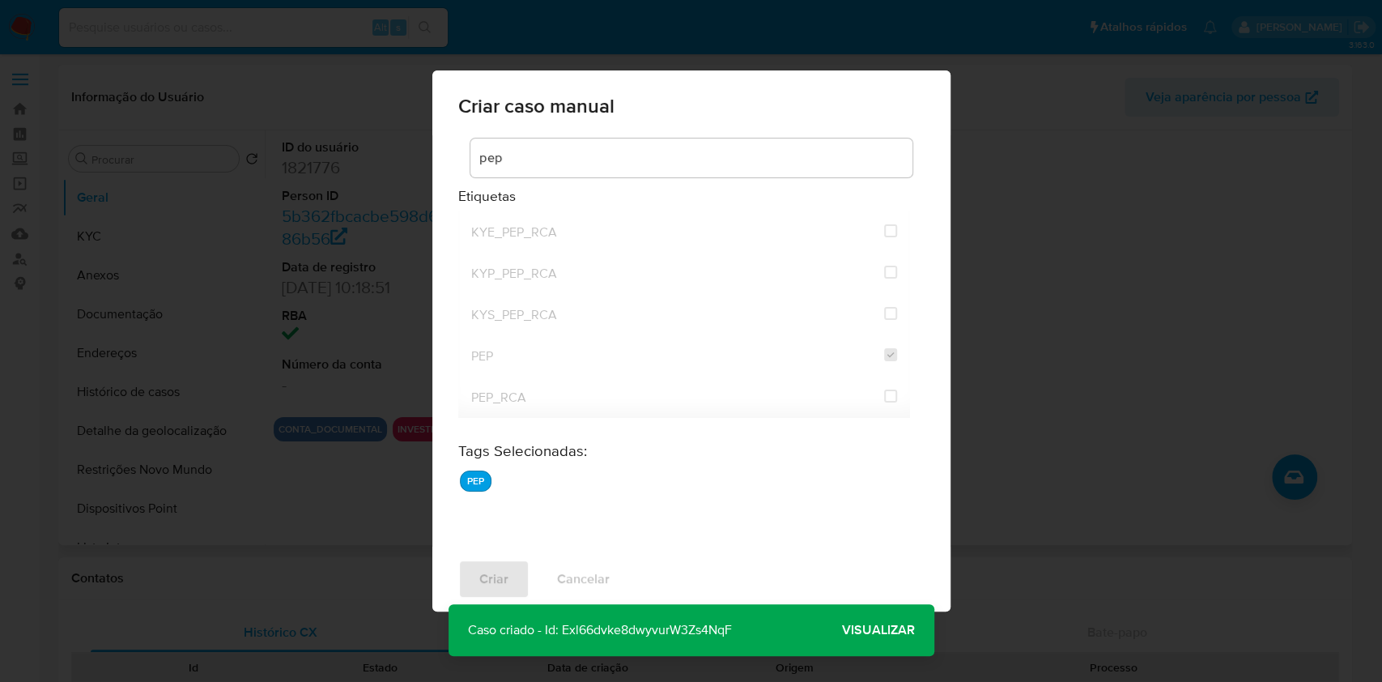
click at [887, 630] on span "Visualizar" at bounding box center [878, 630] width 73 height 0
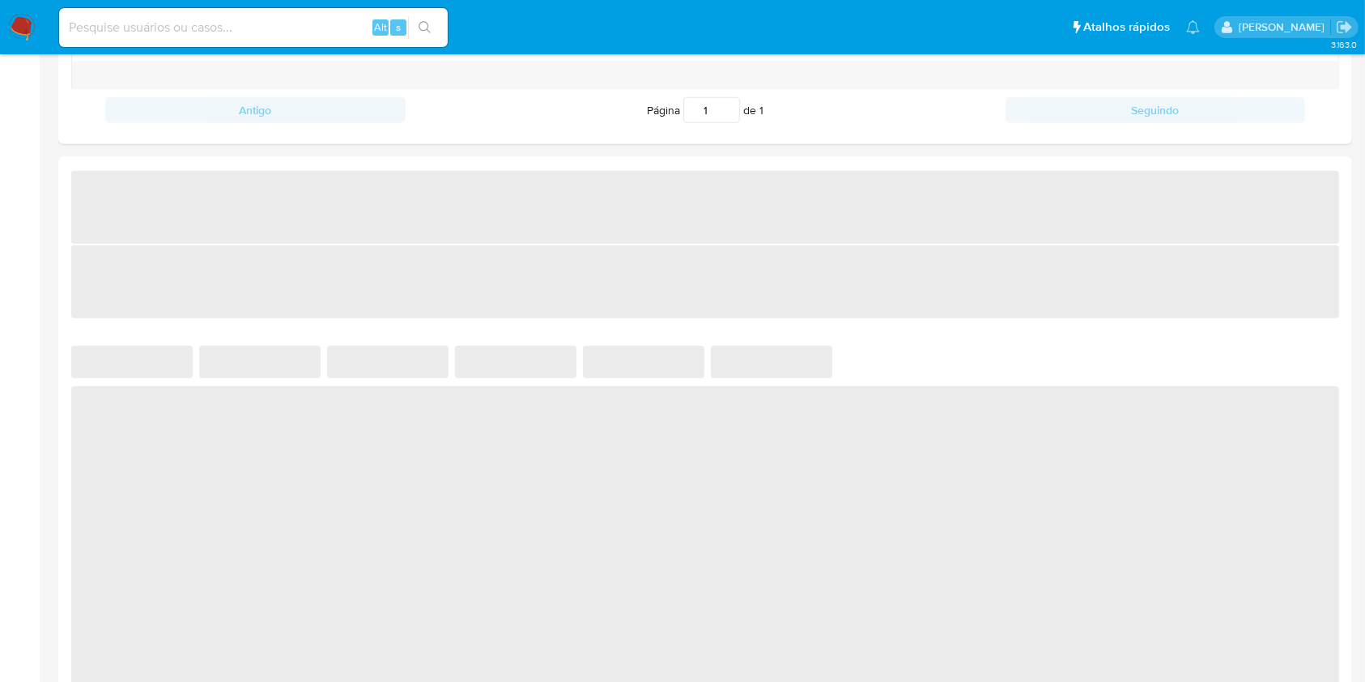
scroll to position [738, 0]
select select "10"
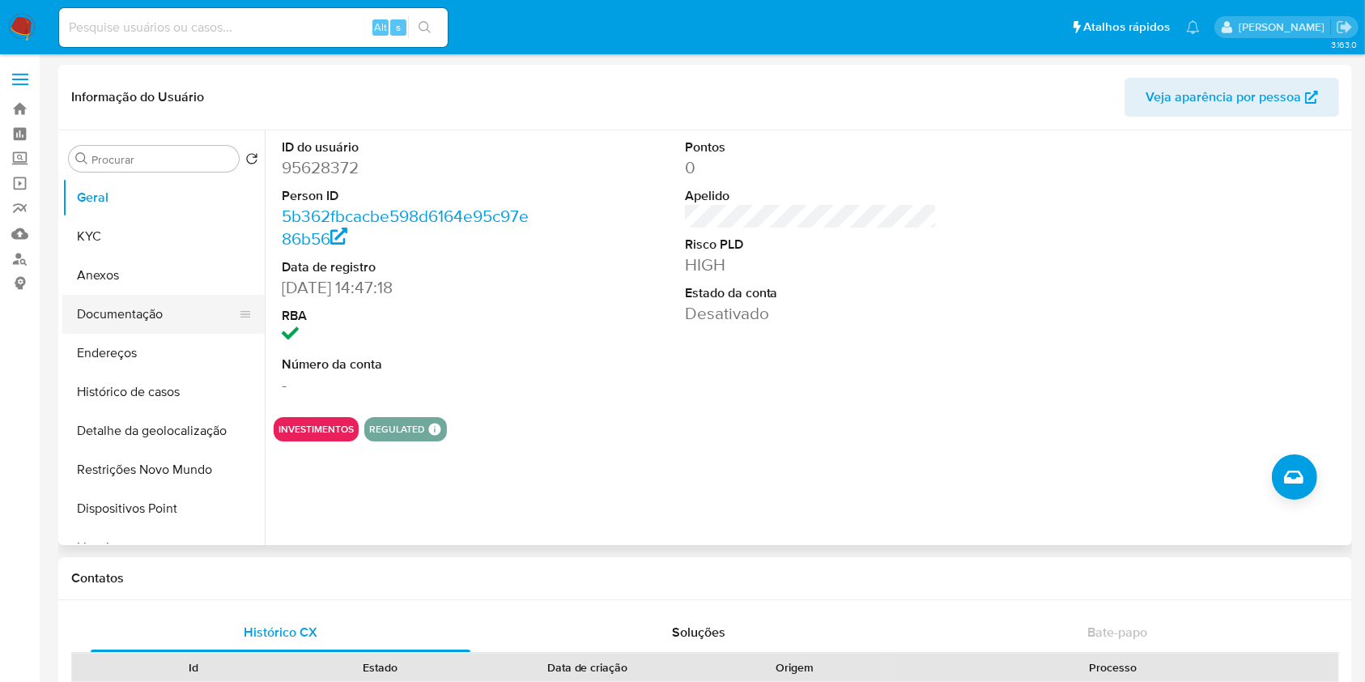
scroll to position [26, 0]
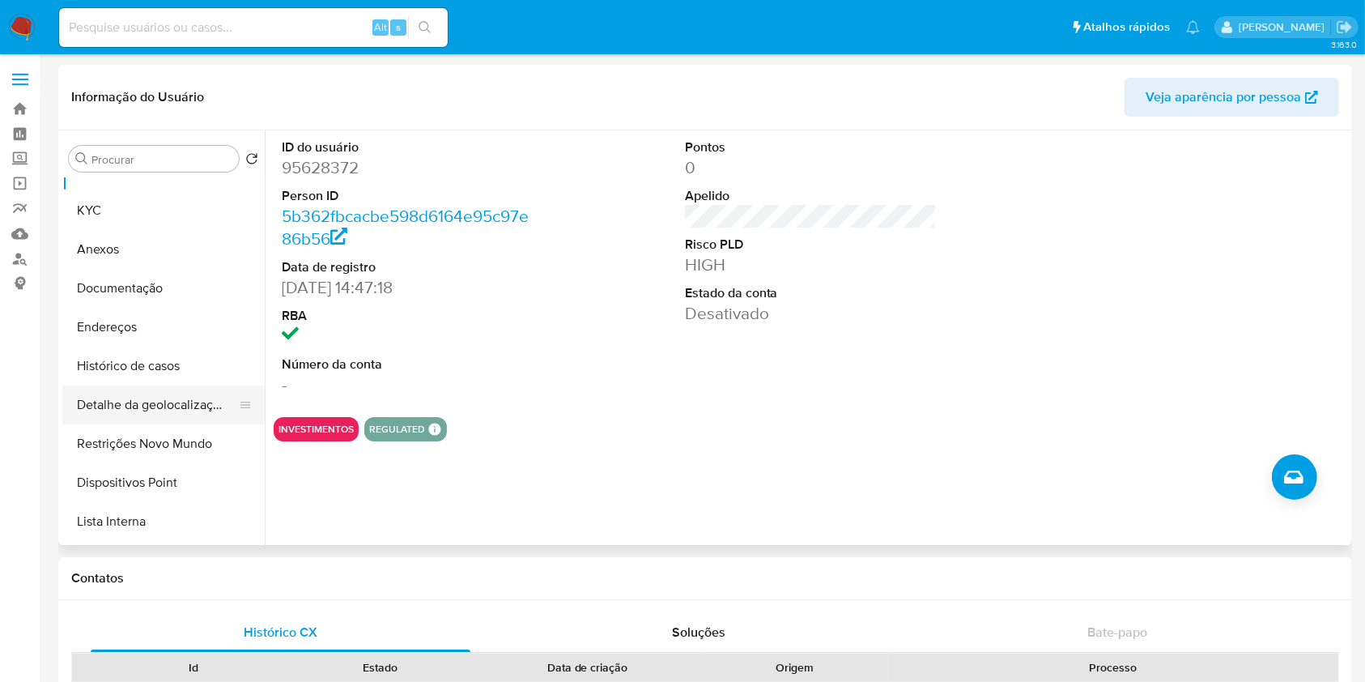
click at [155, 404] on button "Detalhe da geolocalização" at bounding box center [156, 404] width 189 height 39
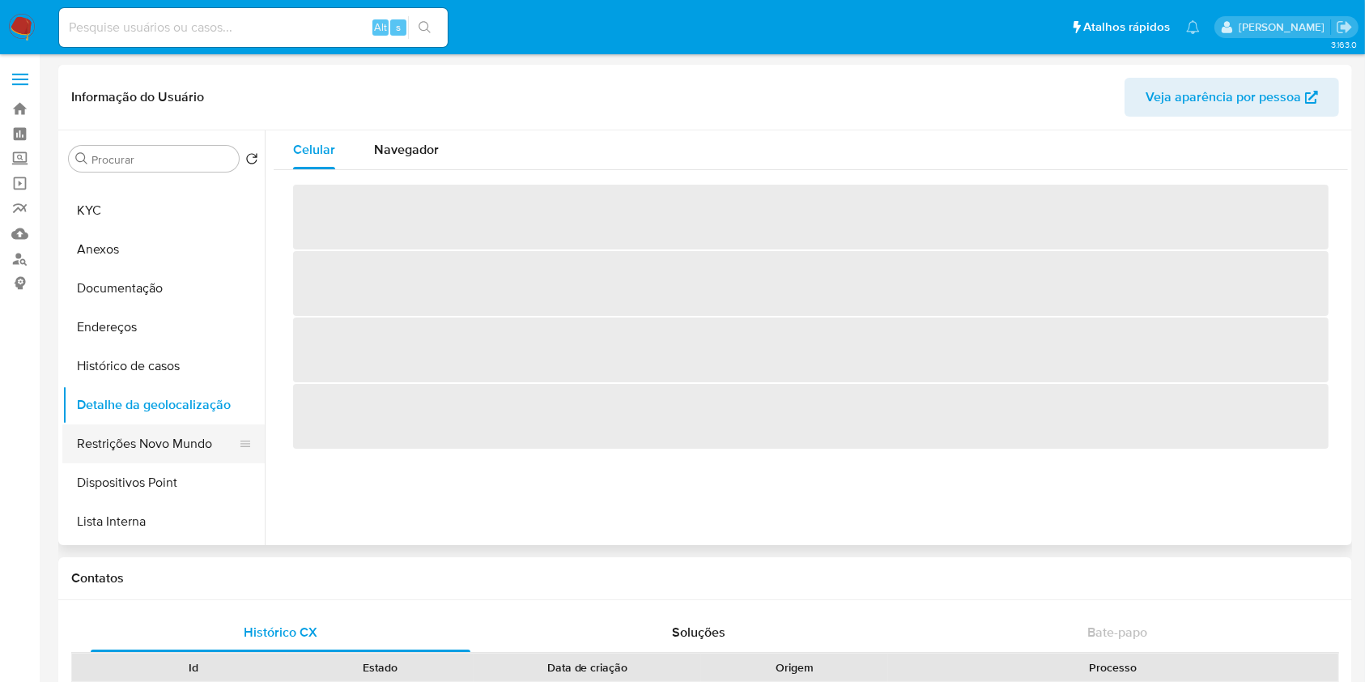
click at [174, 443] on button "Restrições Novo Mundo" at bounding box center [156, 443] width 189 height 39
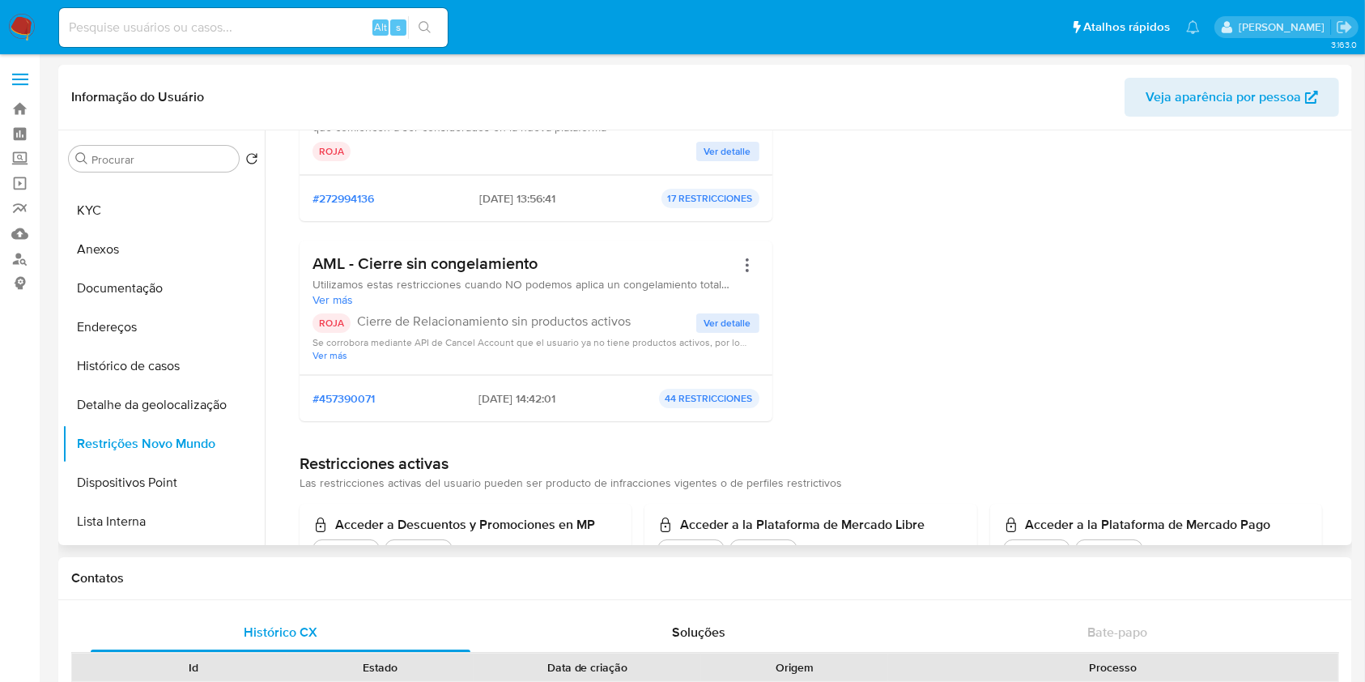
scroll to position [228, 0]
drag, startPoint x: 453, startPoint y: 398, endPoint x: 526, endPoint y: 400, distance: 72.1
click at [526, 400] on div "#457390071 19/09/2025 - 14:42:01 44 RESTRICCIONES" at bounding box center [536, 397] width 447 height 19
click at [155, 373] on button "Histórico de casos" at bounding box center [156, 366] width 189 height 39
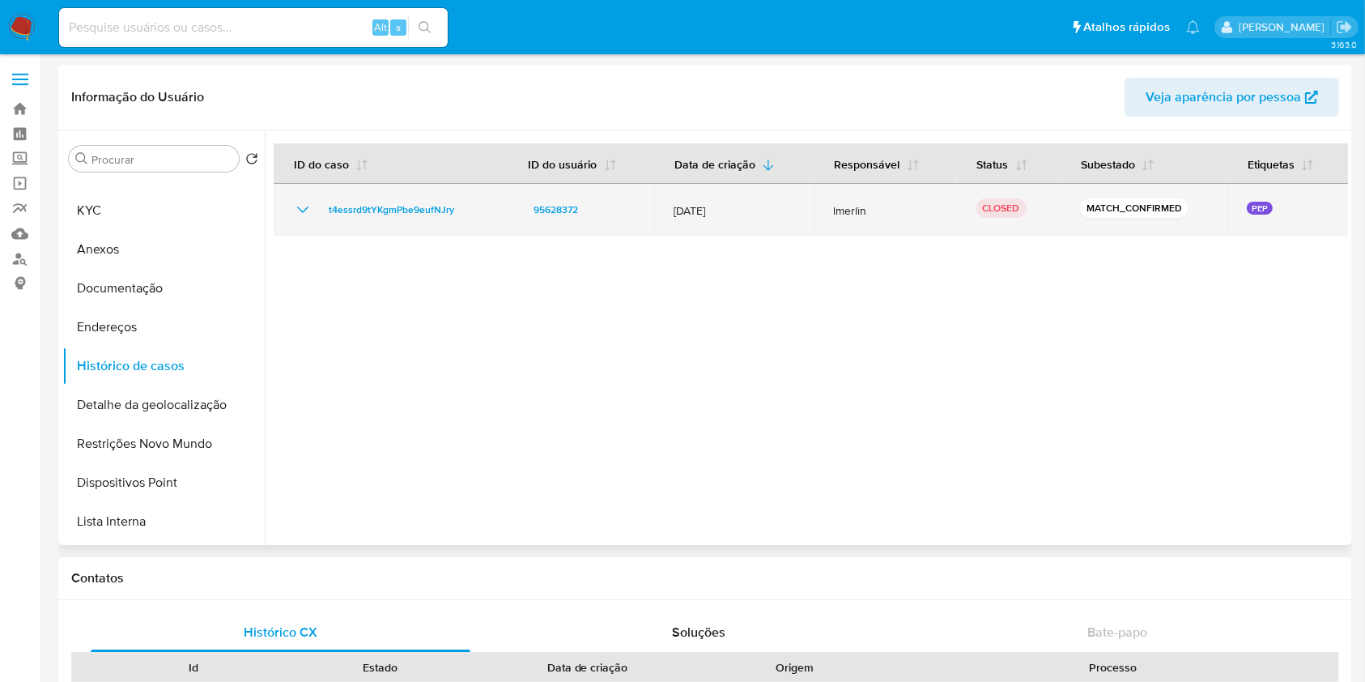
click at [305, 210] on icon "Mostrar/Ocultar" at bounding box center [302, 209] width 19 height 19
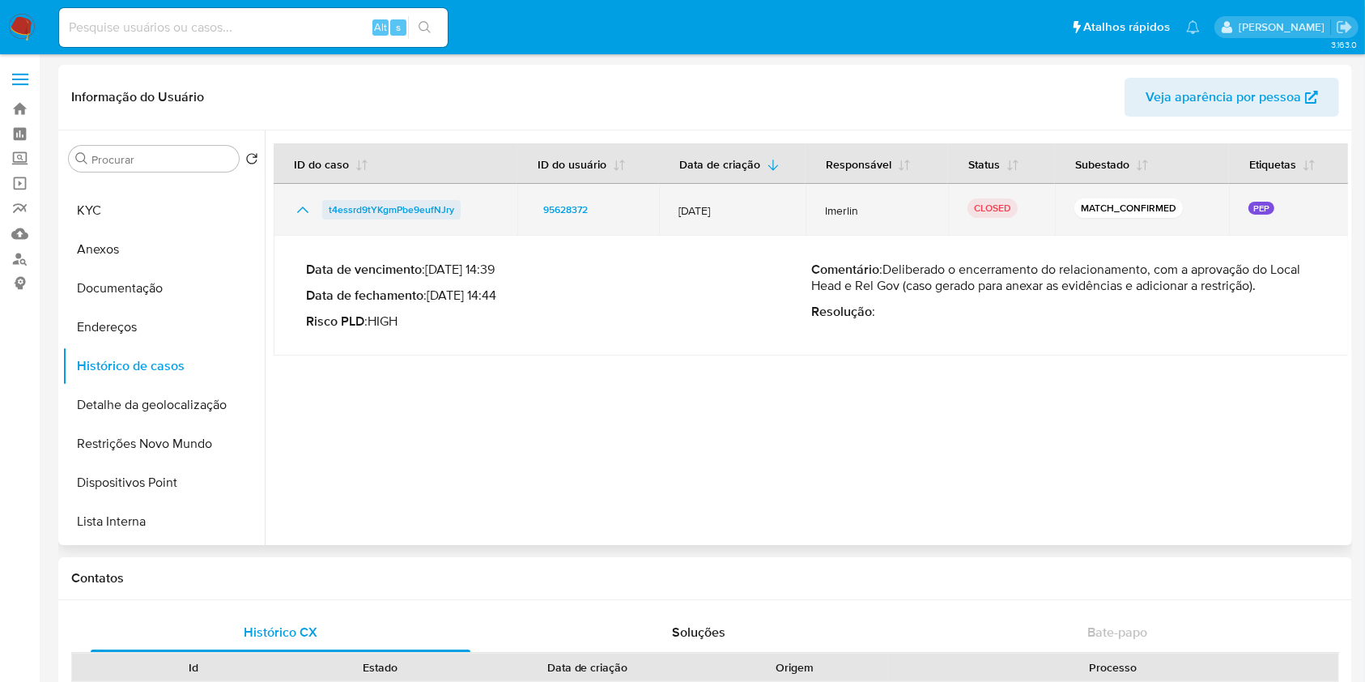
click at [428, 211] on span "t4essrd9tYKgmPbe9eufNJry" at bounding box center [392, 209] width 126 height 19
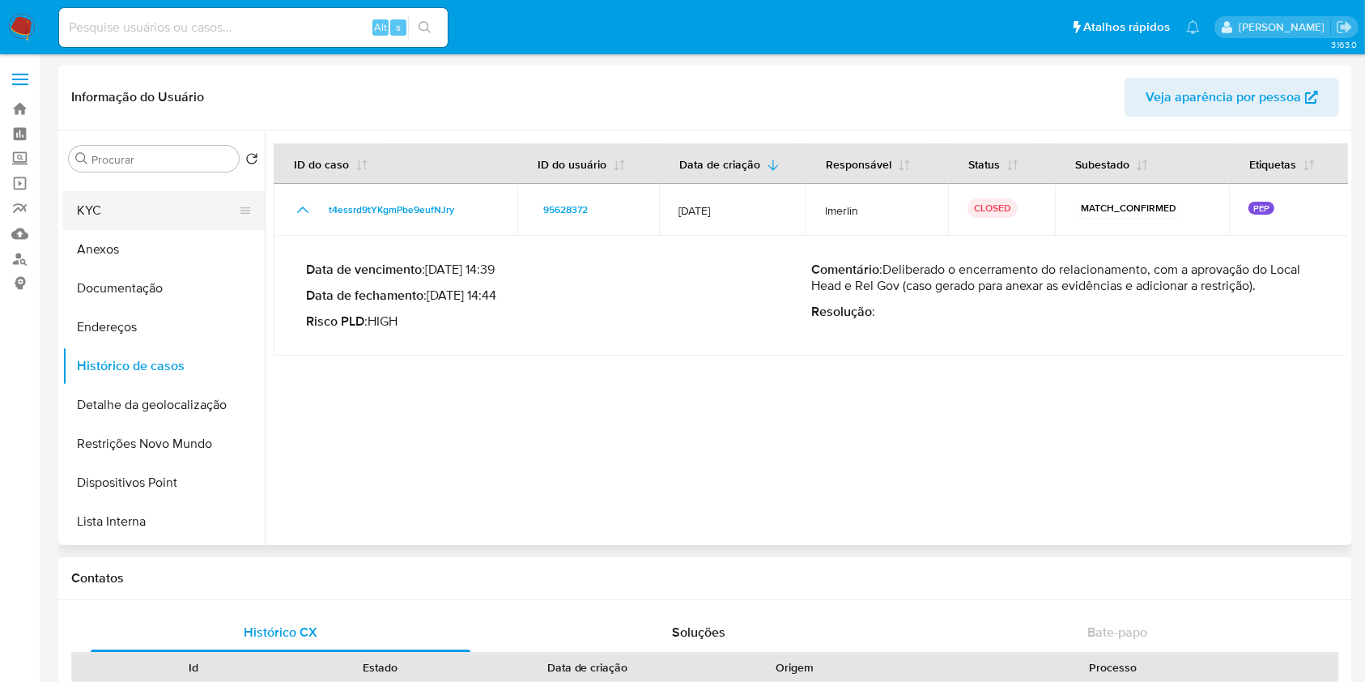
click at [155, 221] on button "KYC" at bounding box center [156, 210] width 189 height 39
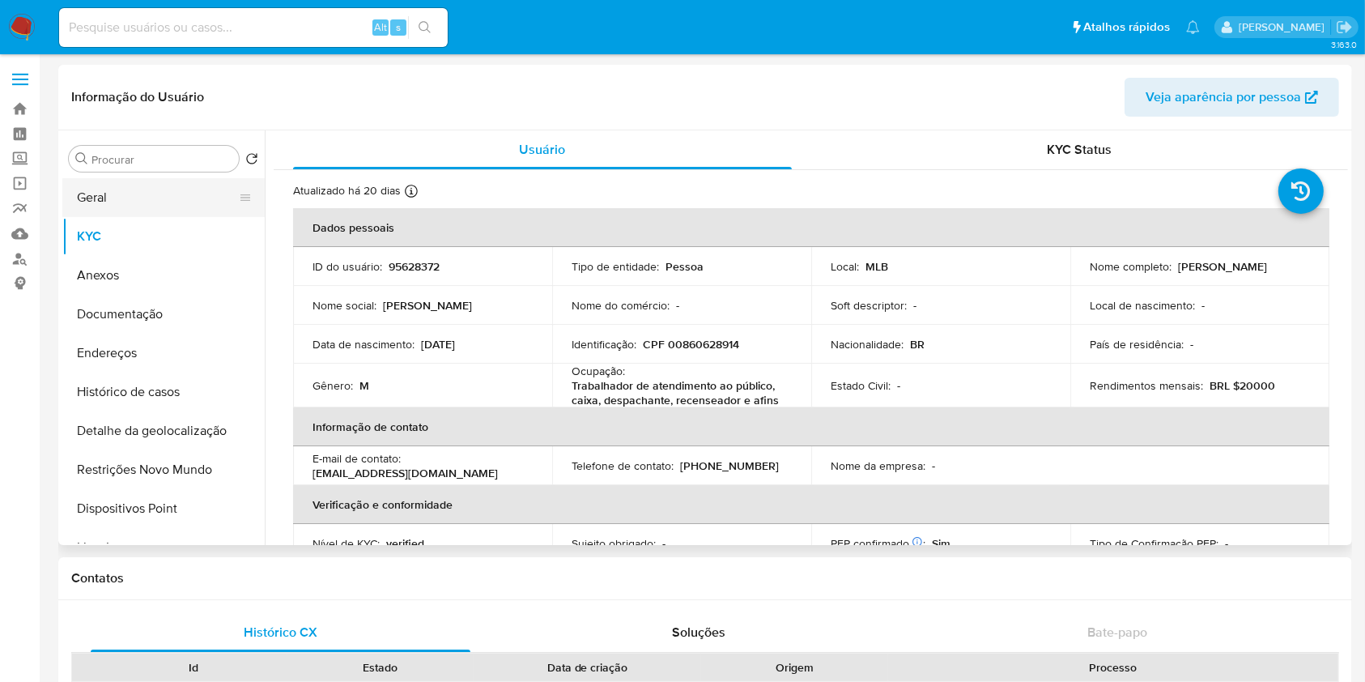
click at [215, 193] on button "Geral" at bounding box center [156, 197] width 189 height 39
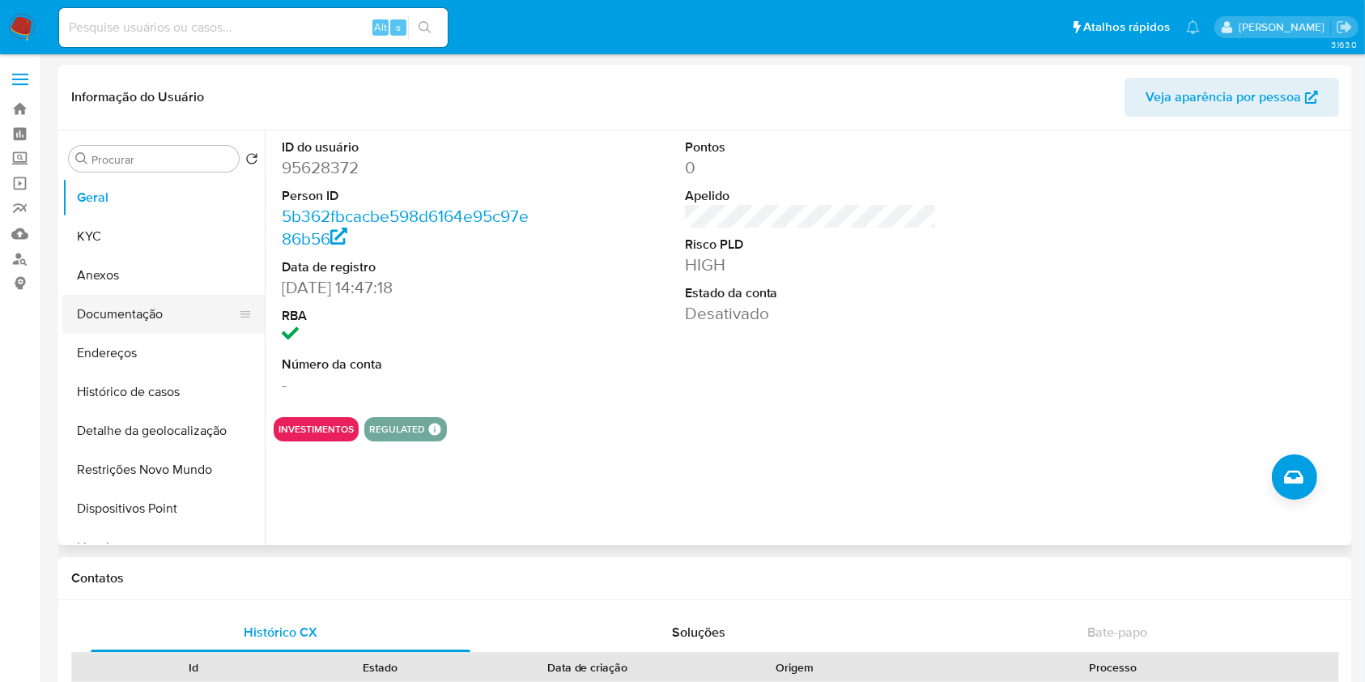
scroll to position [250, 0]
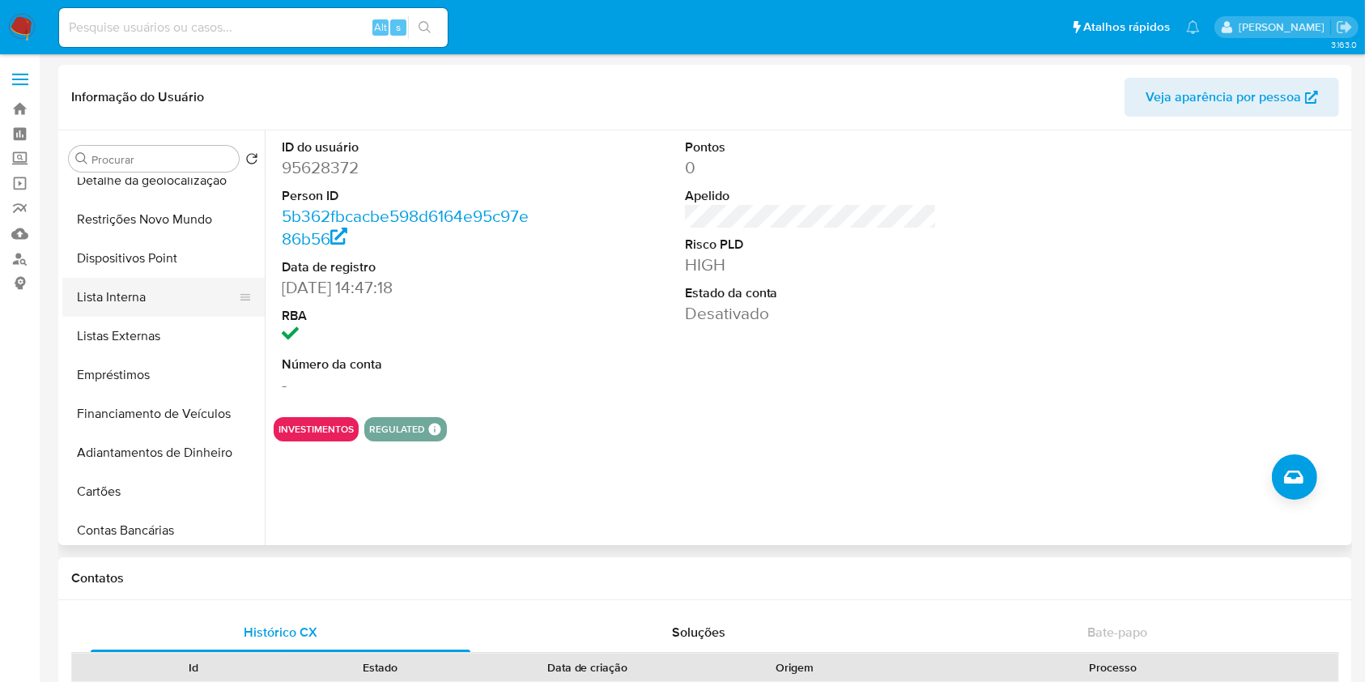
click at [195, 295] on button "Lista Interna" at bounding box center [156, 297] width 189 height 39
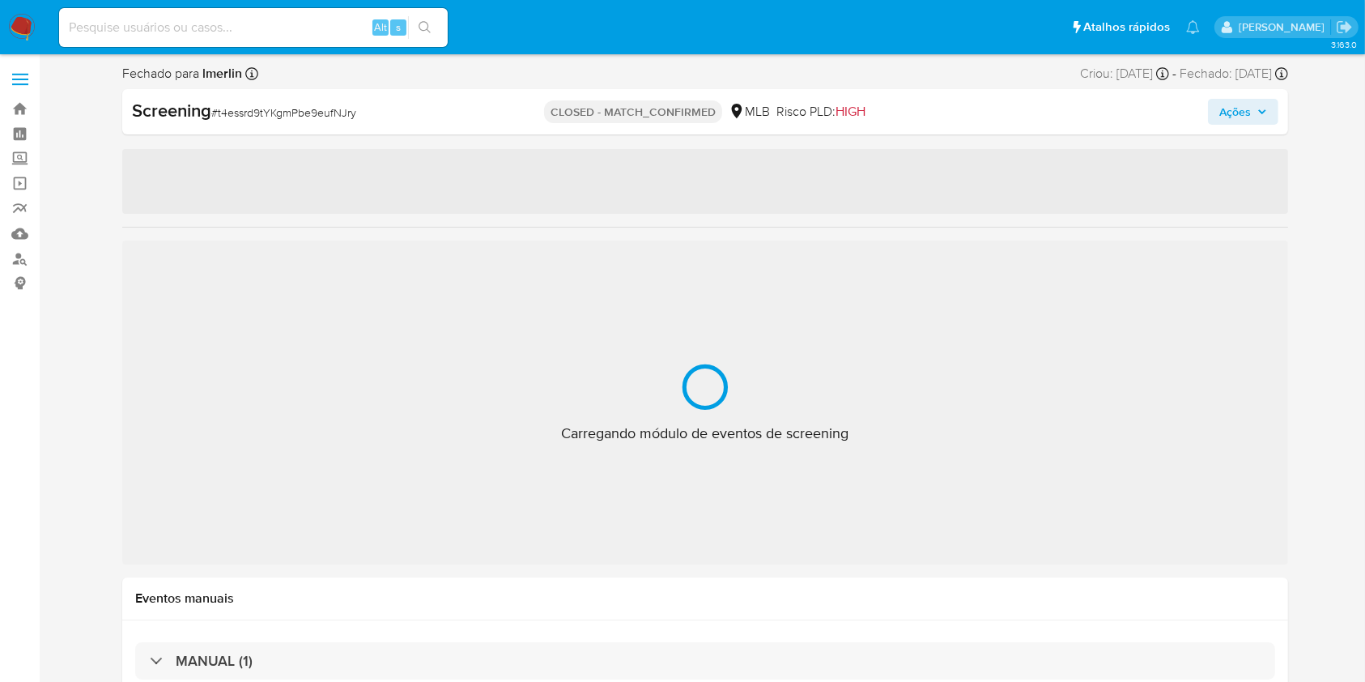
select select "10"
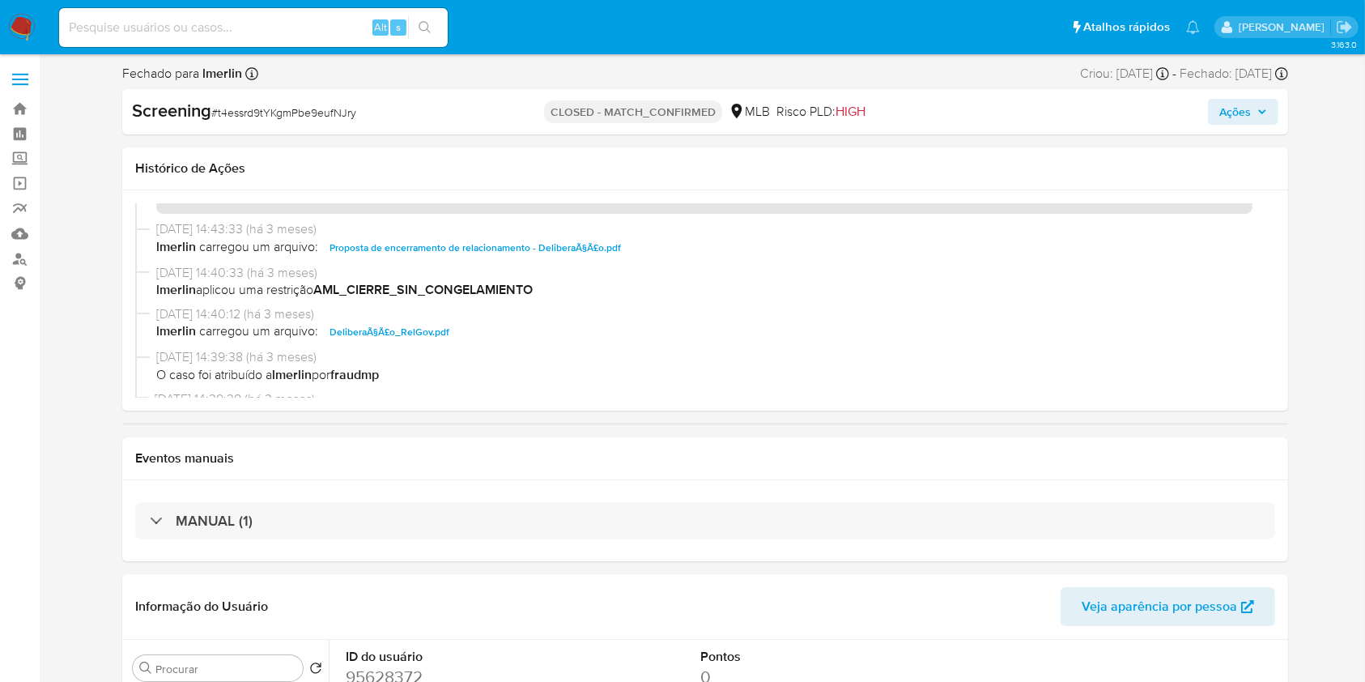
scroll to position [68, 0]
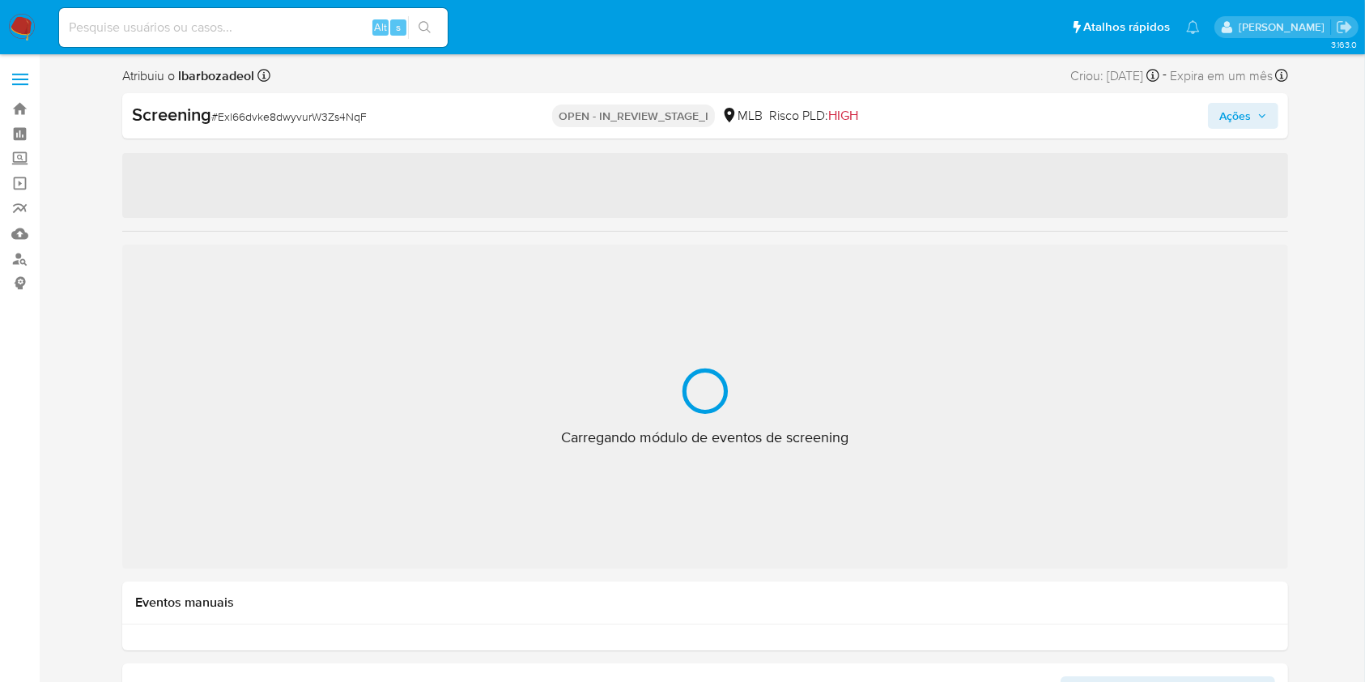
select select "10"
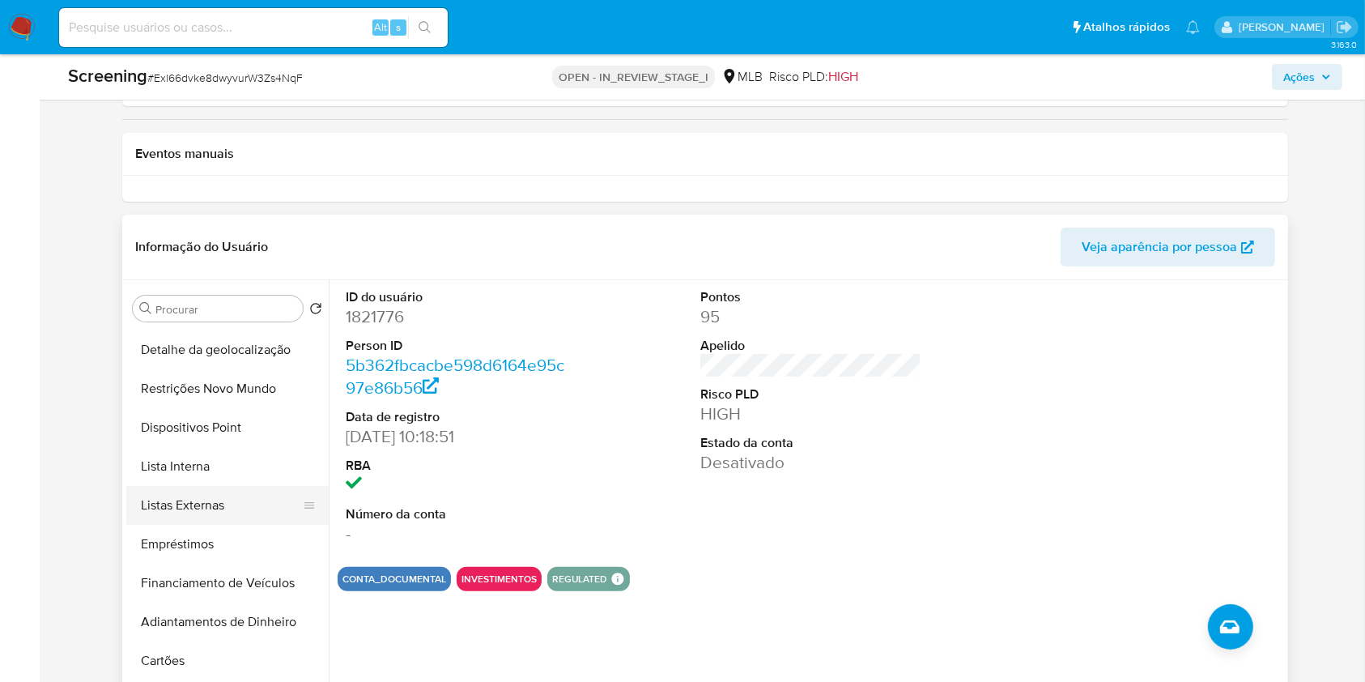
scroll to position [232, 0]
click at [249, 461] on button "Lista Interna" at bounding box center [220, 464] width 189 height 39
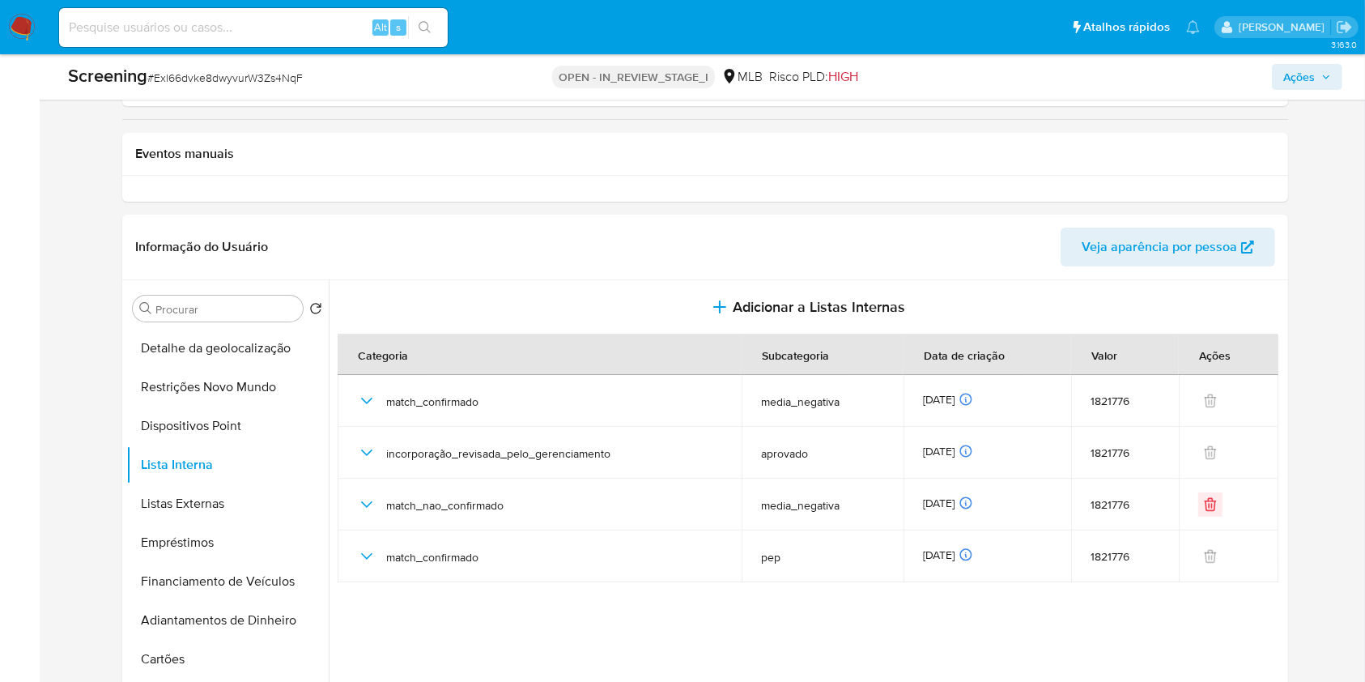
click at [1311, 77] on span "Ações" at bounding box center [1300, 77] width 32 height 26
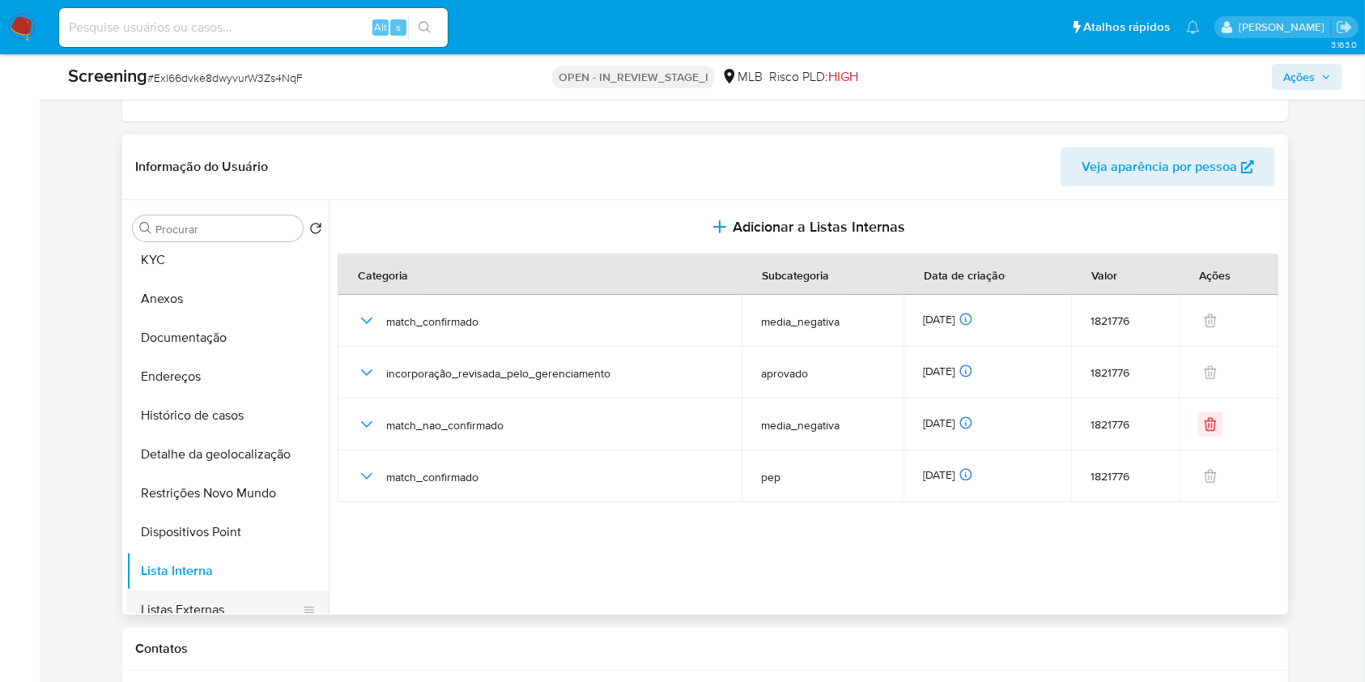
scroll to position [0, 0]
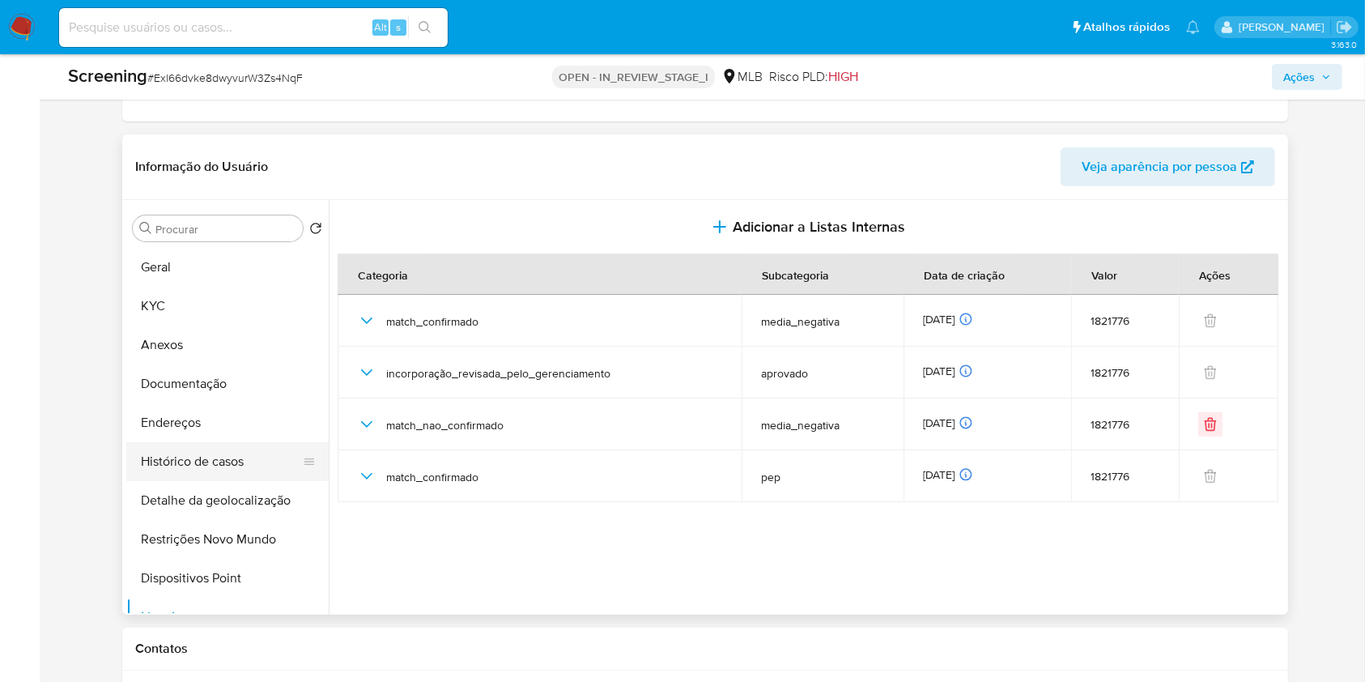
click at [240, 463] on button "Histórico de casos" at bounding box center [220, 461] width 189 height 39
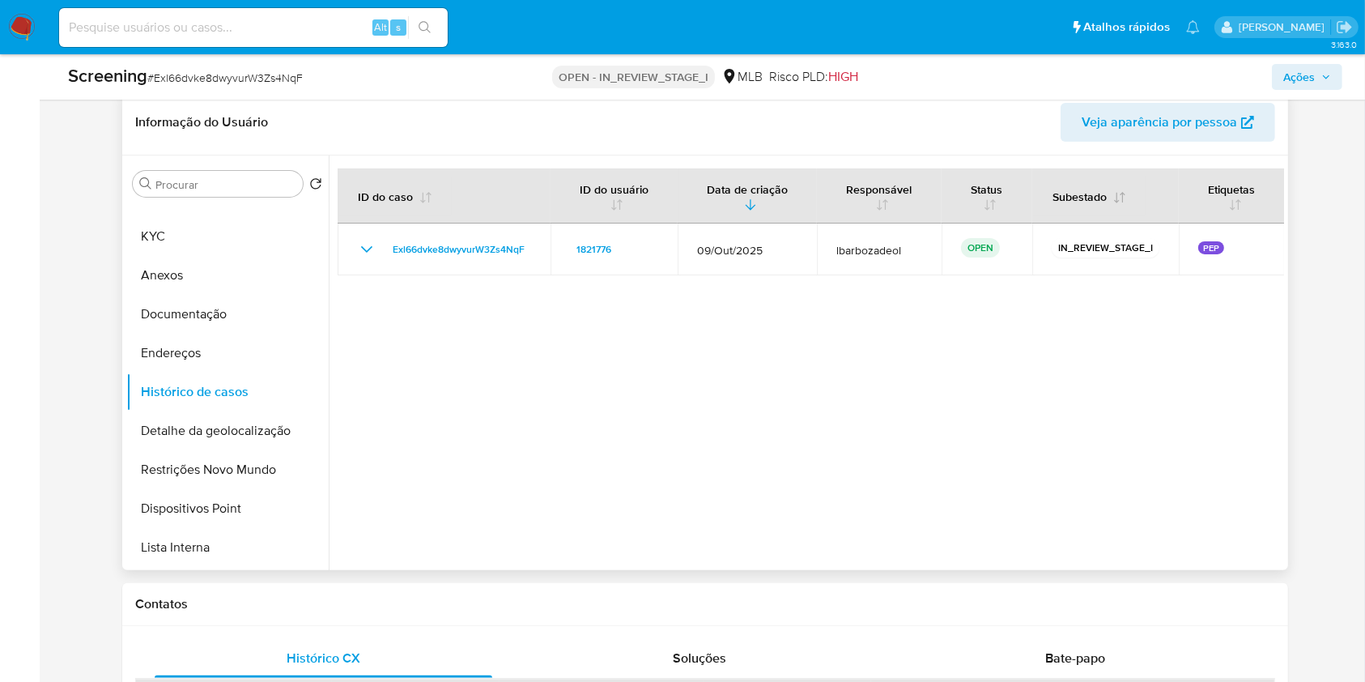
scroll to position [386, 0]
click at [1087, 125] on span "Veja aparência por pessoa" at bounding box center [1159, 123] width 155 height 39
click at [192, 215] on button "Geral" at bounding box center [220, 199] width 189 height 39
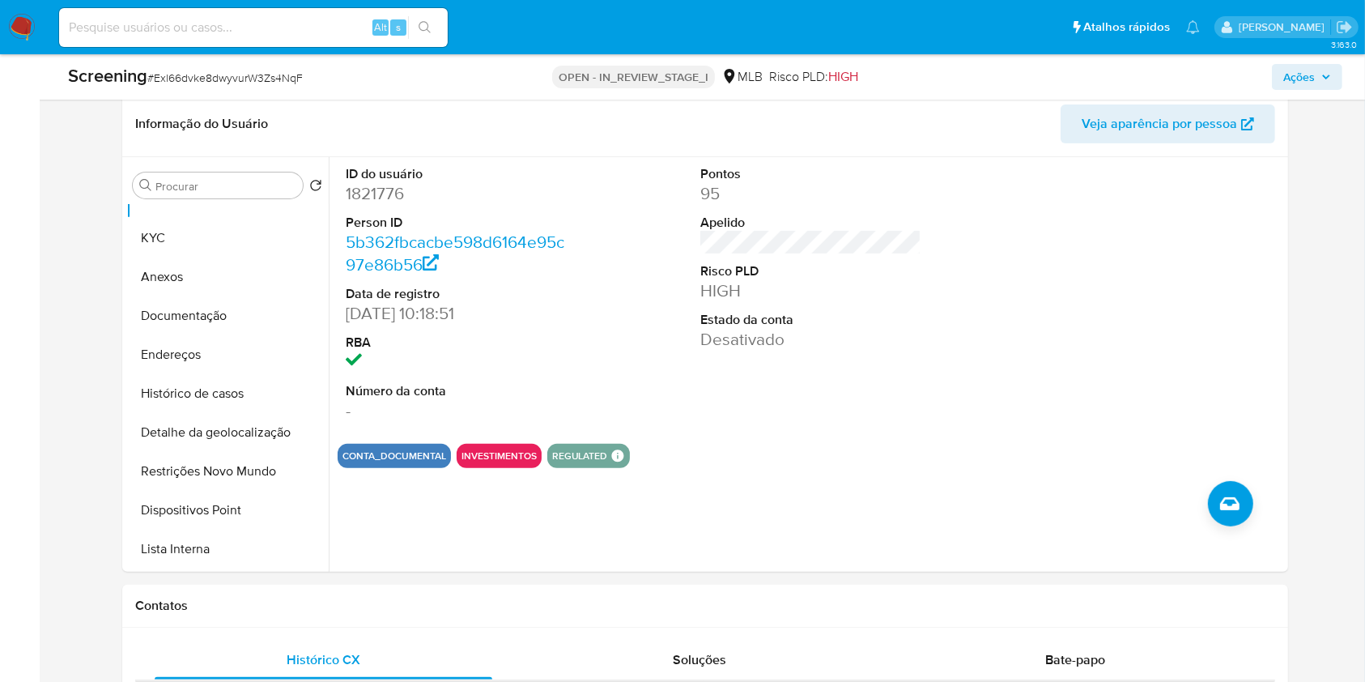
click at [1298, 87] on span "Ações" at bounding box center [1300, 77] width 32 height 26
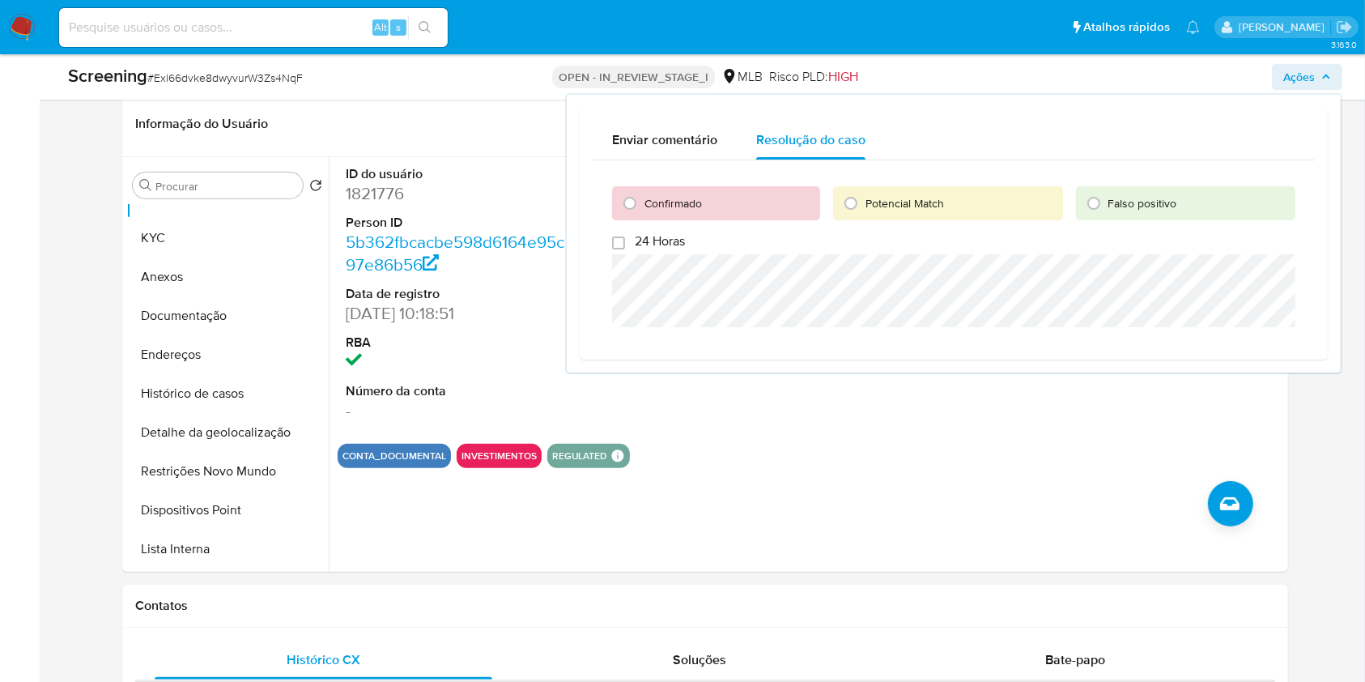
click at [693, 202] on span "Confirmado" at bounding box center [673, 203] width 57 height 16
click at [643, 202] on input "Confirmado" at bounding box center [630, 203] width 26 height 26
radio input "true"
click at [659, 151] on div "Enviar comentário" at bounding box center [664, 140] width 105 height 39
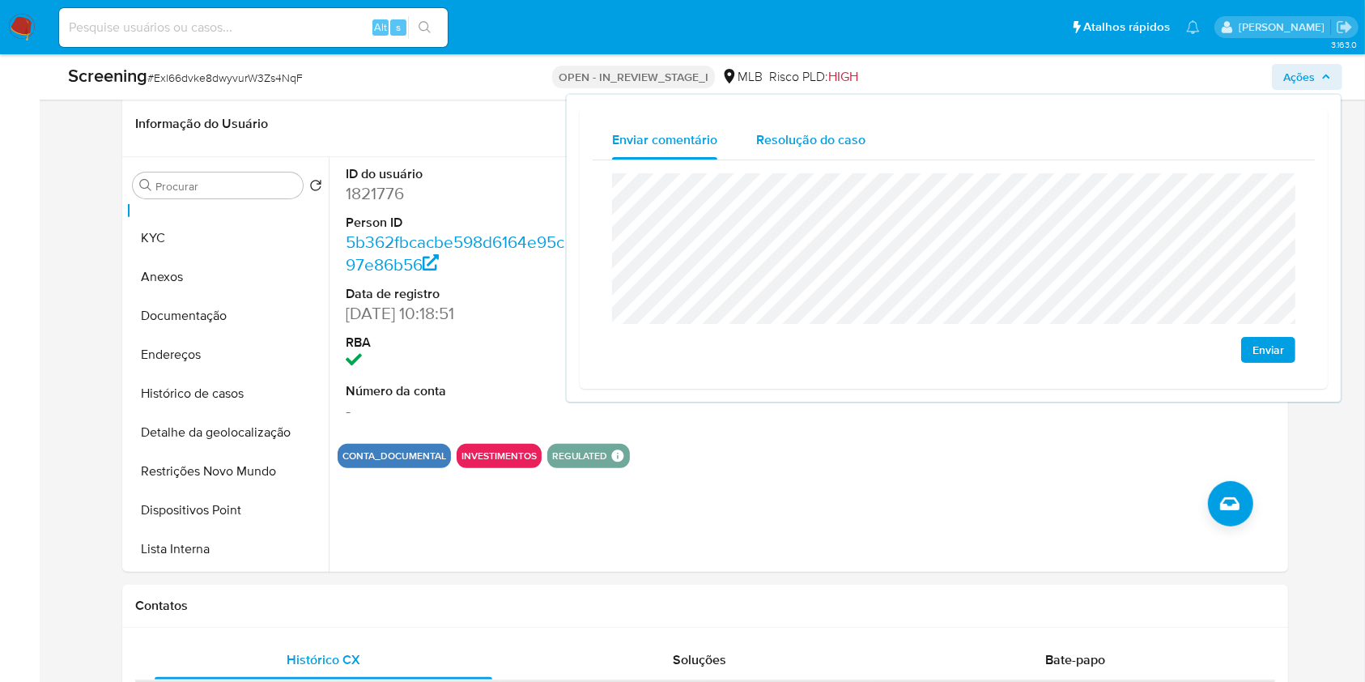
click at [801, 156] on div "Resolução do caso" at bounding box center [810, 140] width 109 height 39
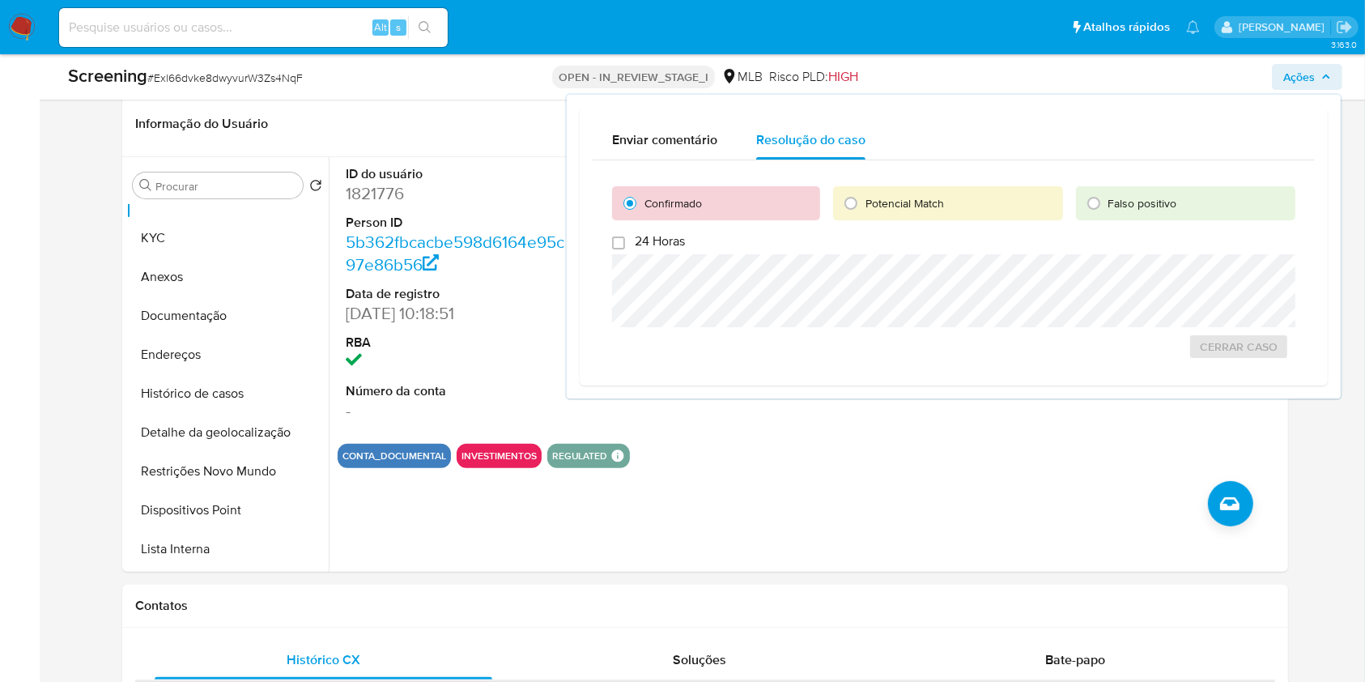
click at [1307, 147] on div "Enviar comentário Resolução do caso" at bounding box center [954, 140] width 722 height 39
click at [916, 204] on span "Potencial Match" at bounding box center [905, 203] width 79 height 16
click at [864, 204] on input "Potencial Match" at bounding box center [851, 203] width 26 height 26
radio input "true"
click at [1243, 362] on span "Escalar" at bounding box center [1253, 364] width 49 height 23
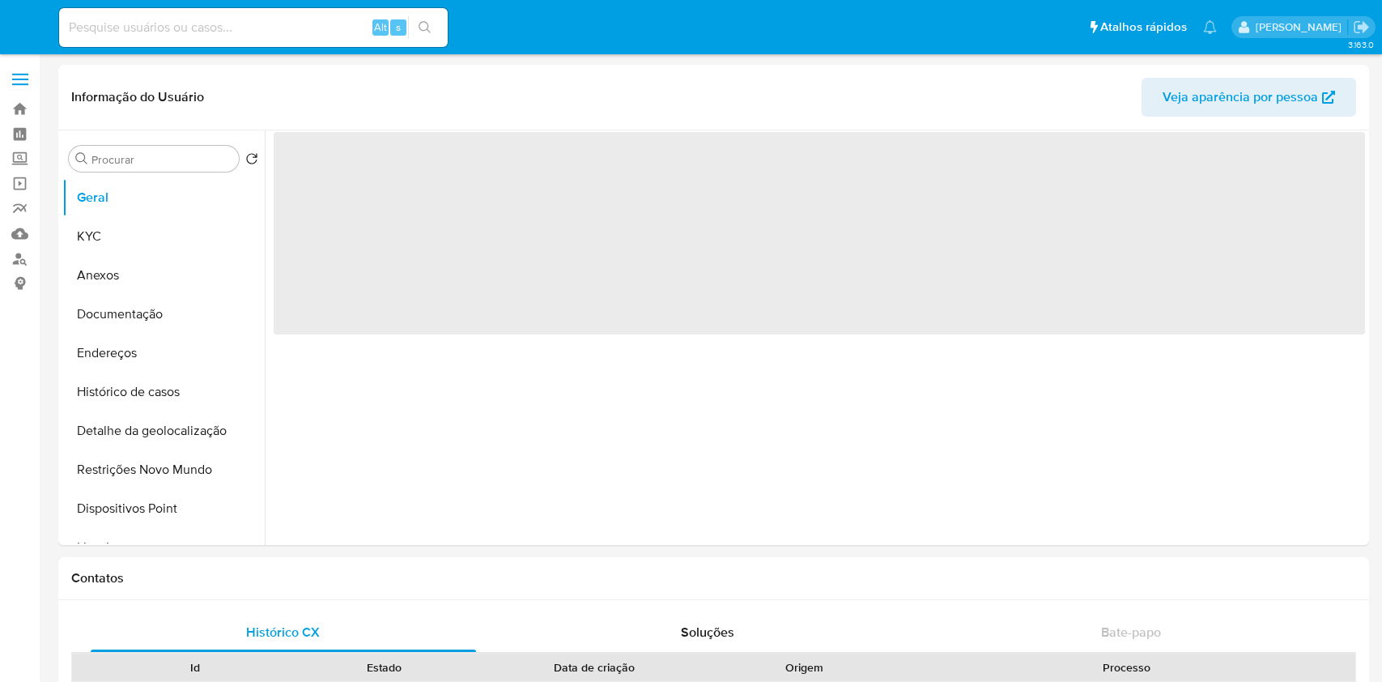
select select "10"
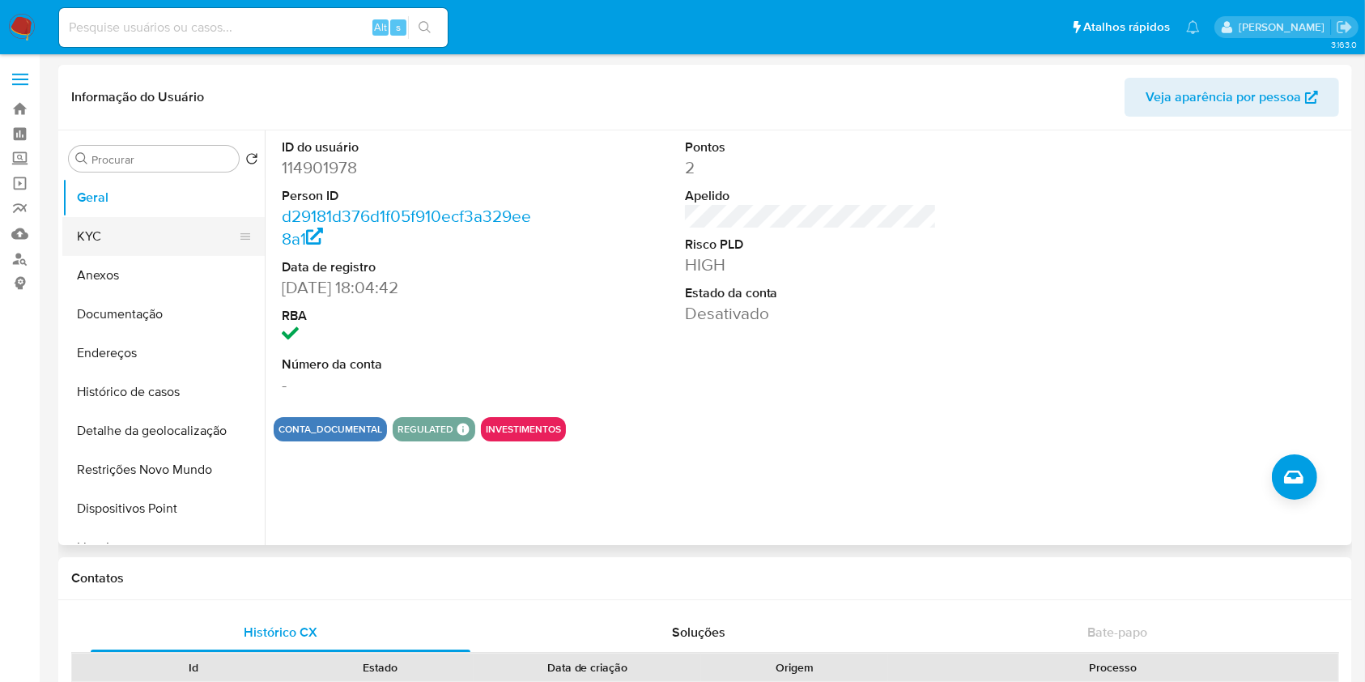
click at [121, 224] on button "KYC" at bounding box center [156, 236] width 189 height 39
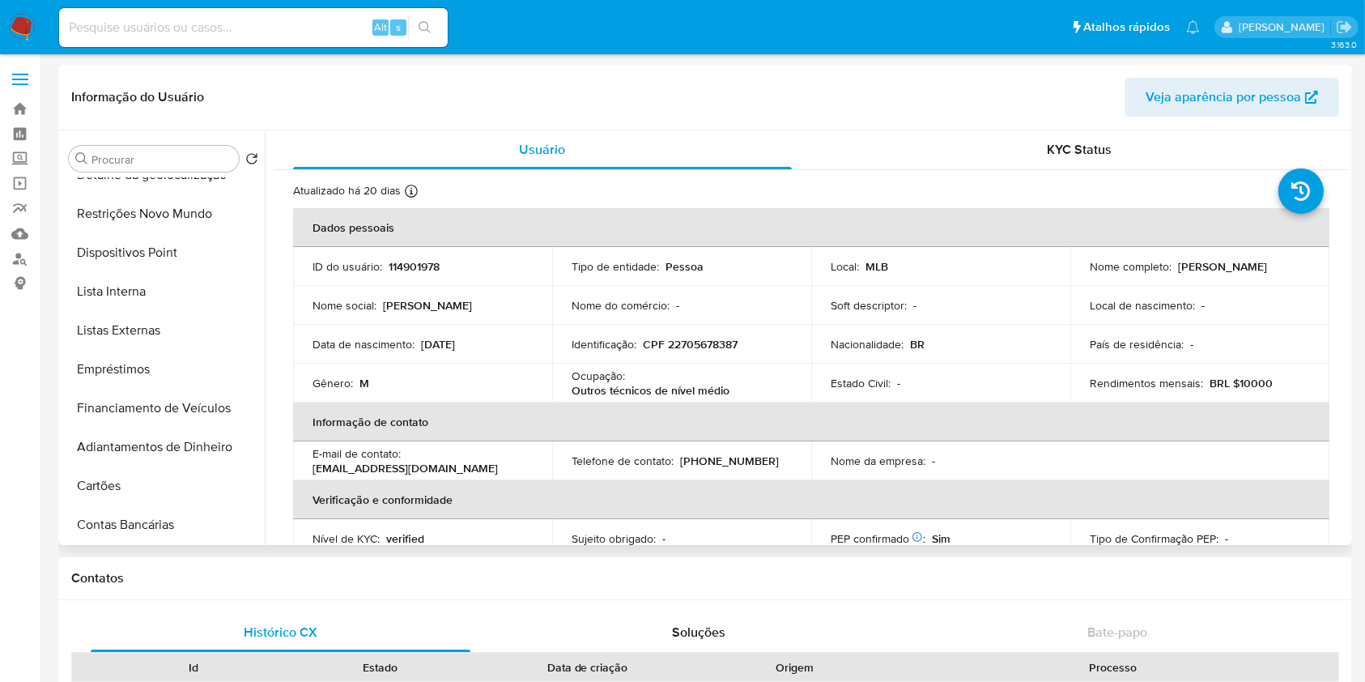
scroll to position [228, 0]
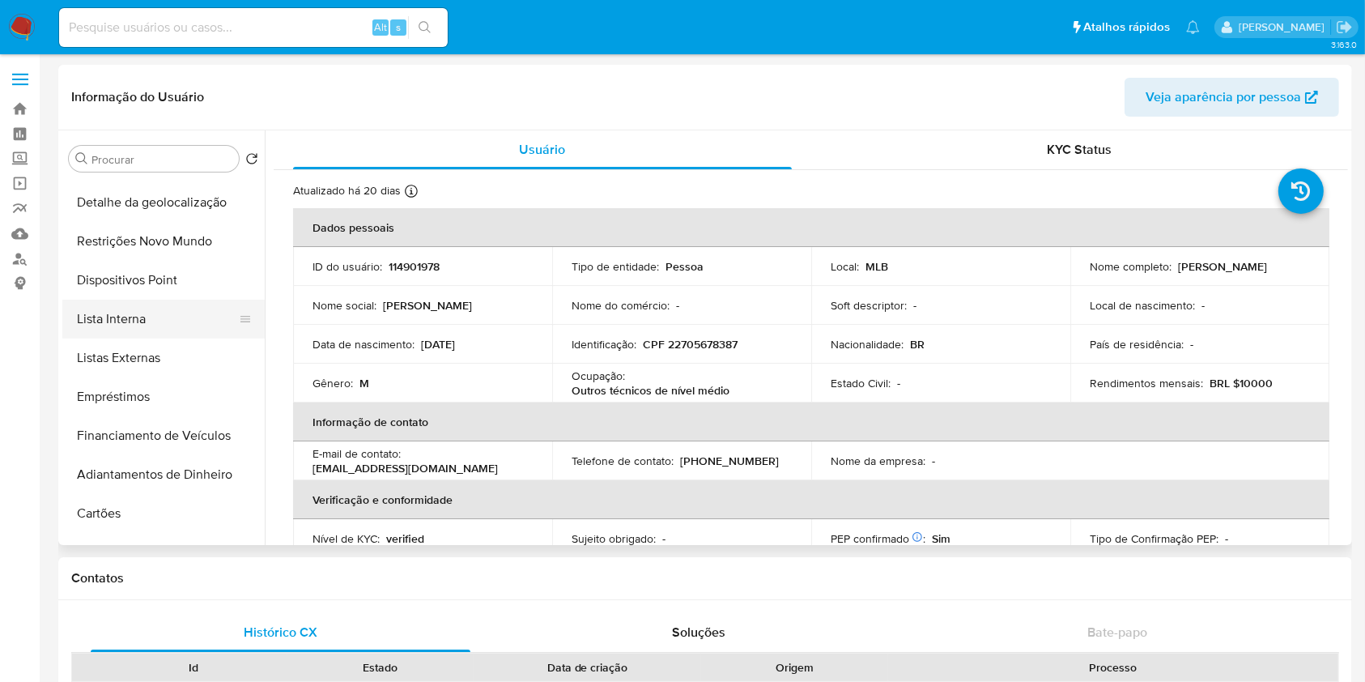
click at [164, 328] on button "Lista Interna" at bounding box center [156, 319] width 189 height 39
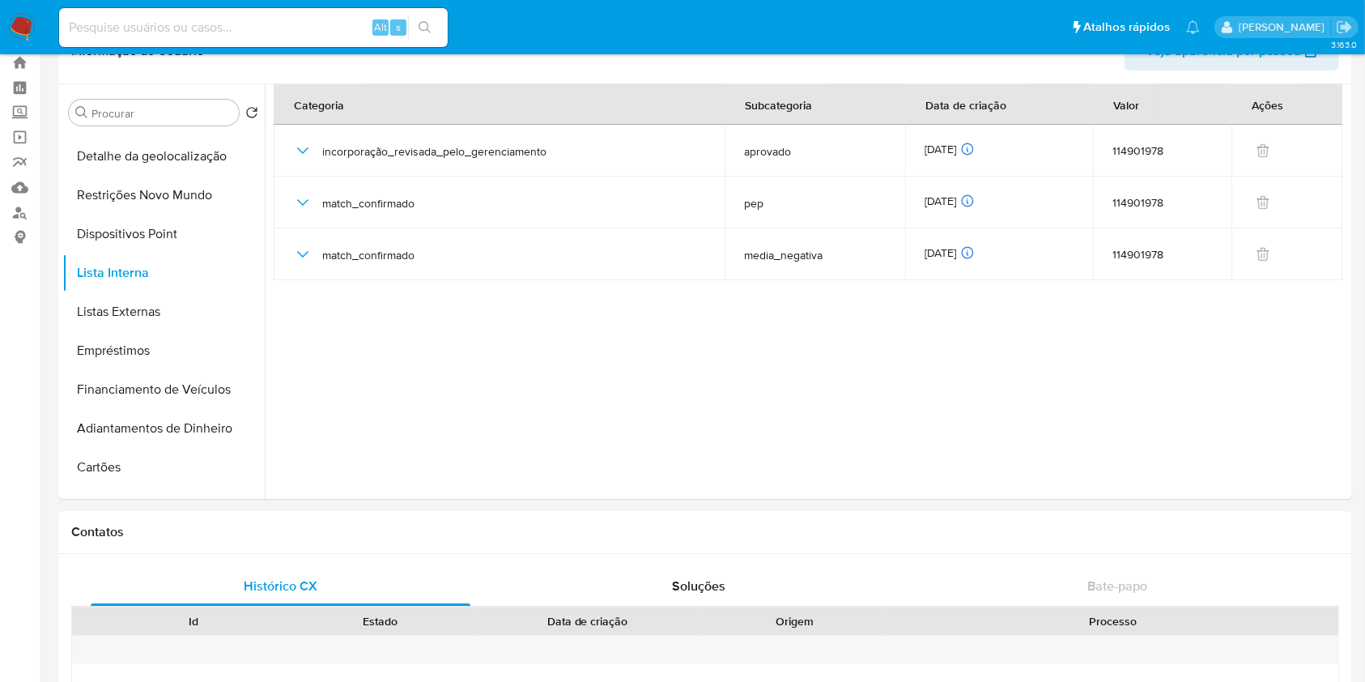
scroll to position [39, 0]
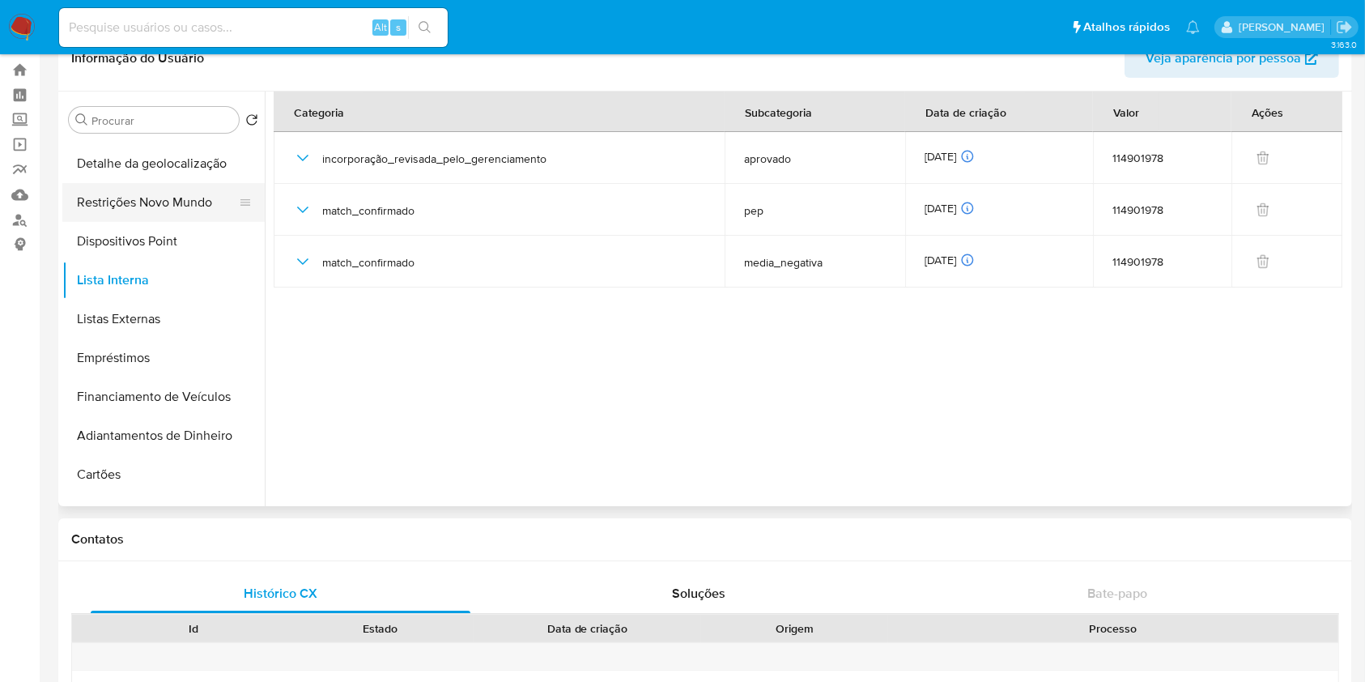
click at [181, 198] on button "Restrições Novo Mundo" at bounding box center [156, 202] width 189 height 39
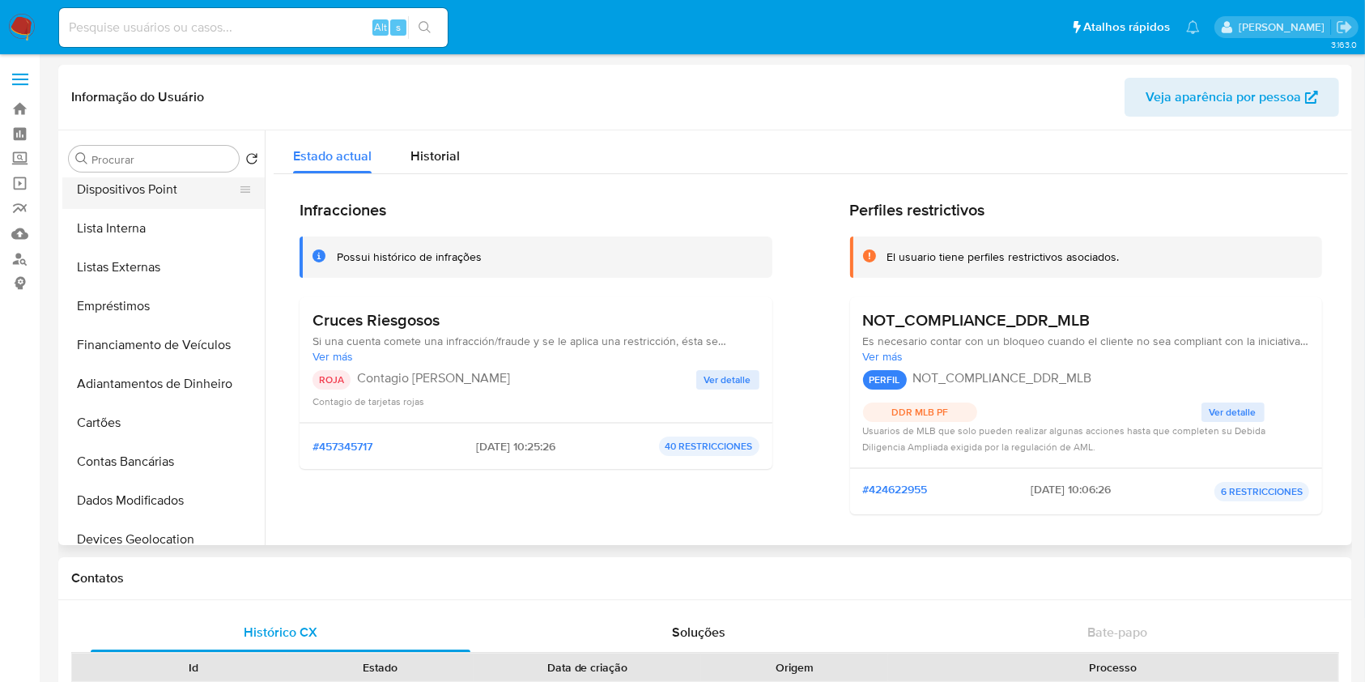
scroll to position [270, 0]
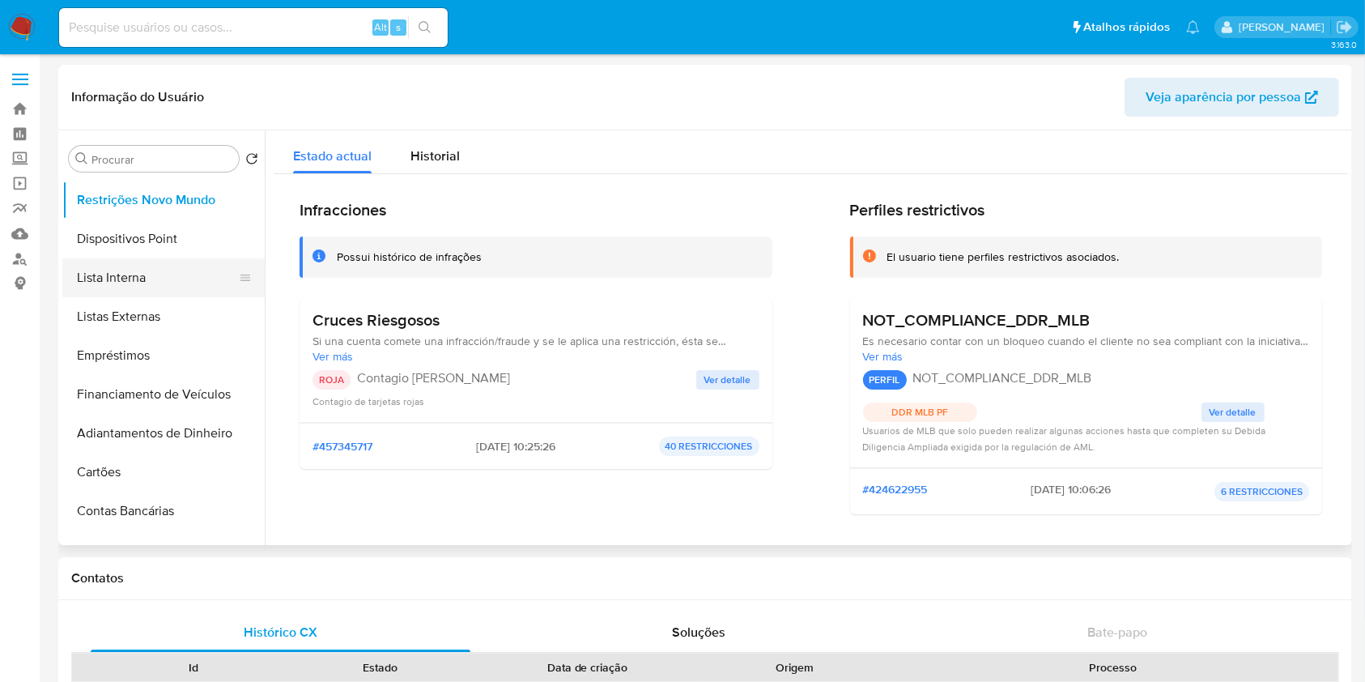
click at [164, 275] on button "Lista Interna" at bounding box center [156, 277] width 189 height 39
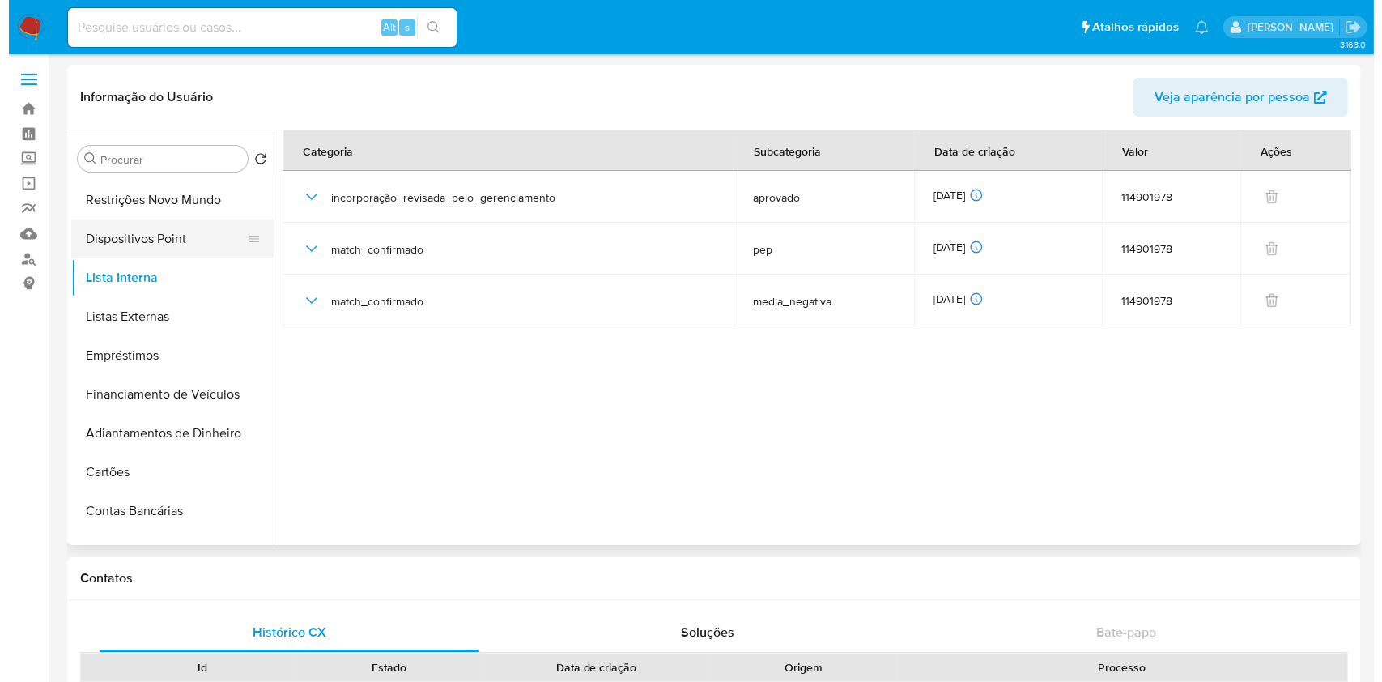
scroll to position [0, 0]
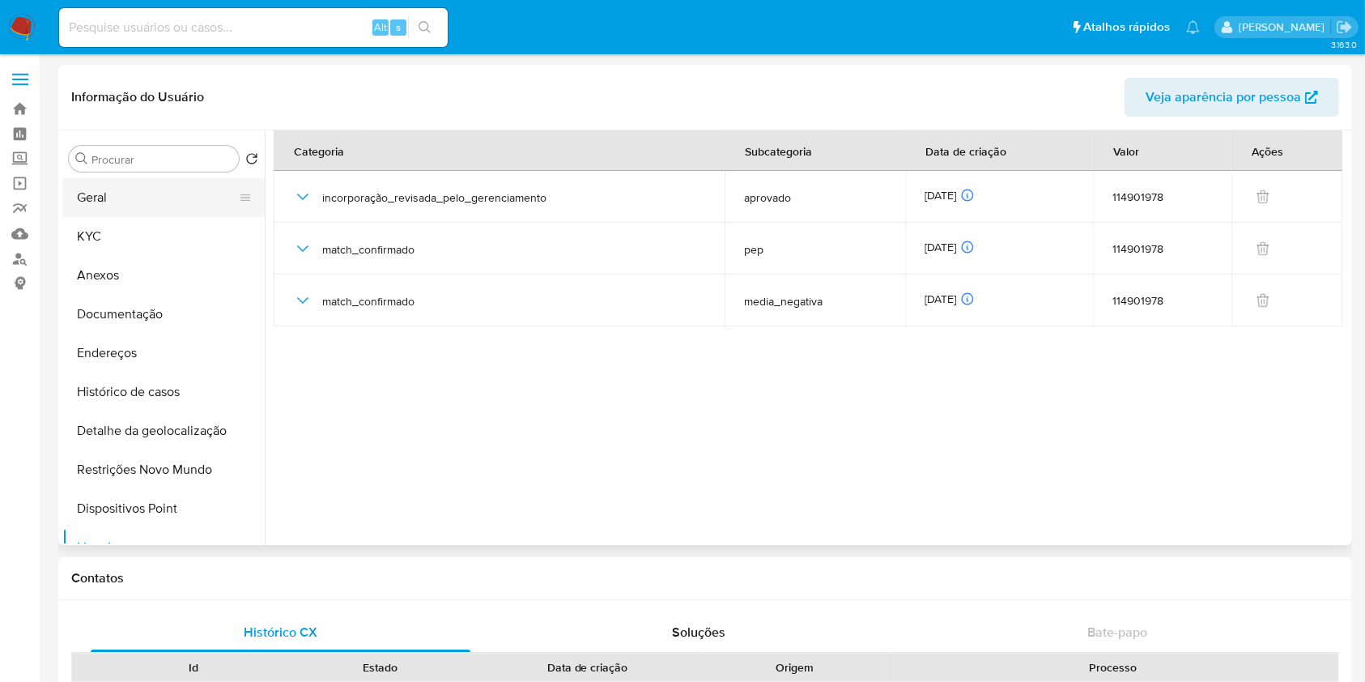
click at [130, 196] on button "Geral" at bounding box center [156, 197] width 189 height 39
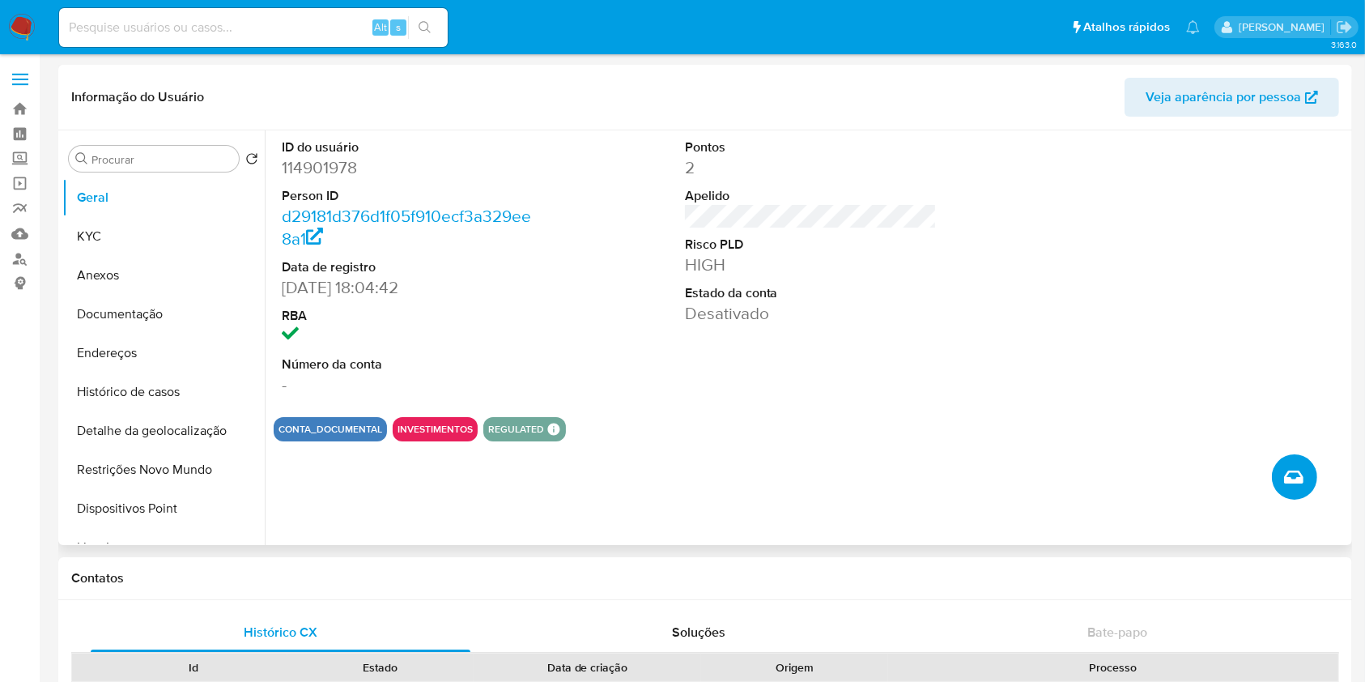
click at [1303, 492] on button "Criar caso manual" at bounding box center [1294, 476] width 45 height 45
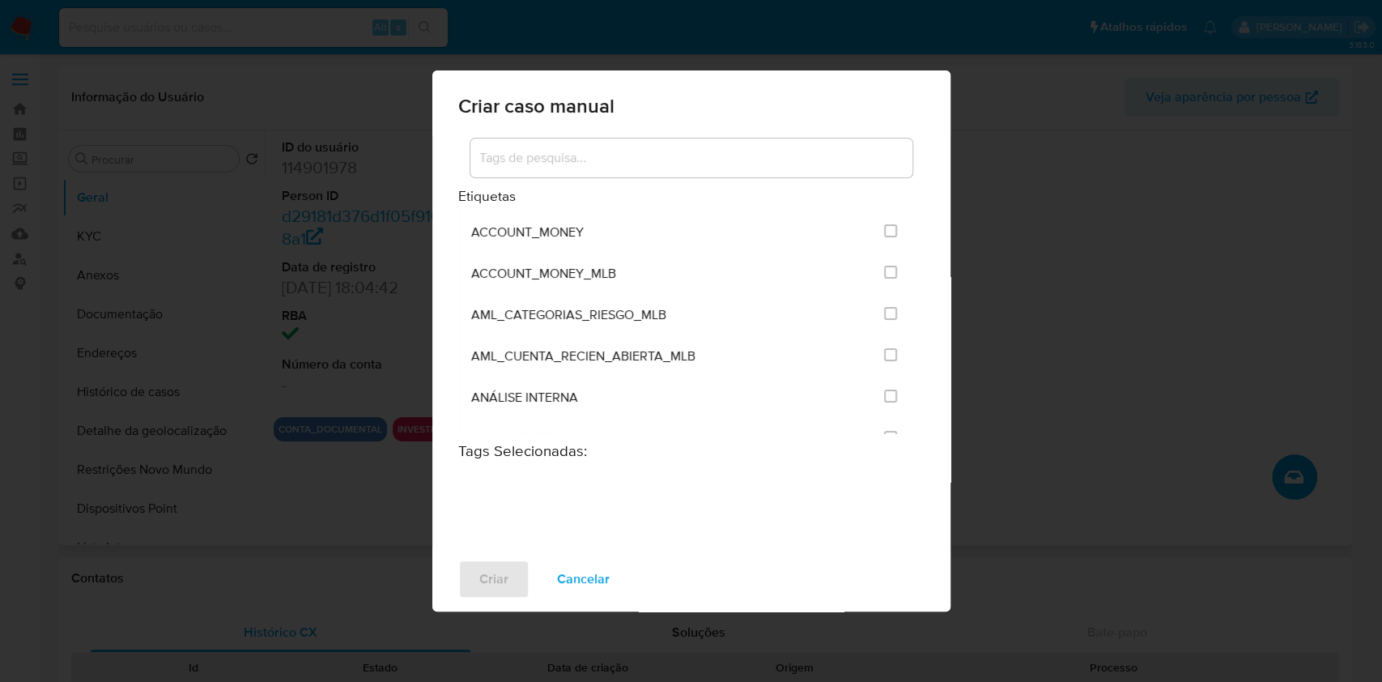
click at [695, 158] on input at bounding box center [691, 157] width 442 height 21
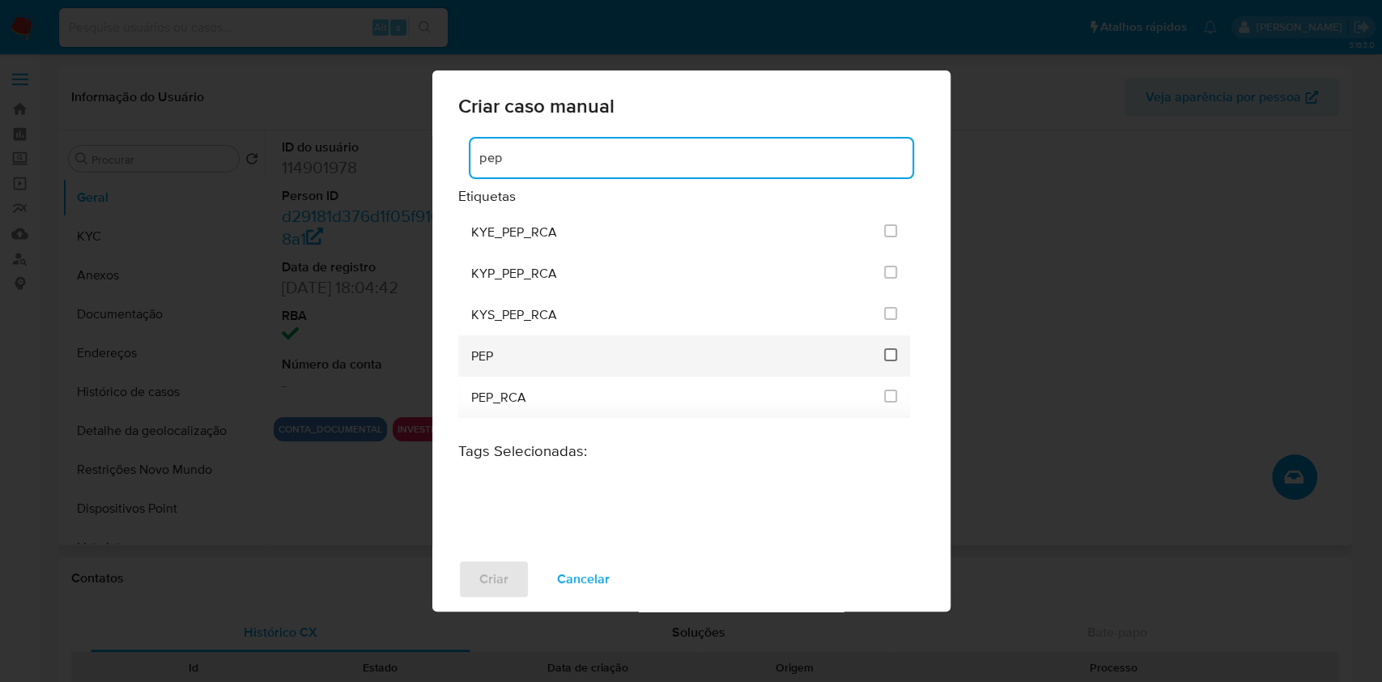
type input "pep"
click at [892, 355] on input "2512" at bounding box center [890, 354] width 13 height 13
checkbox input "true"
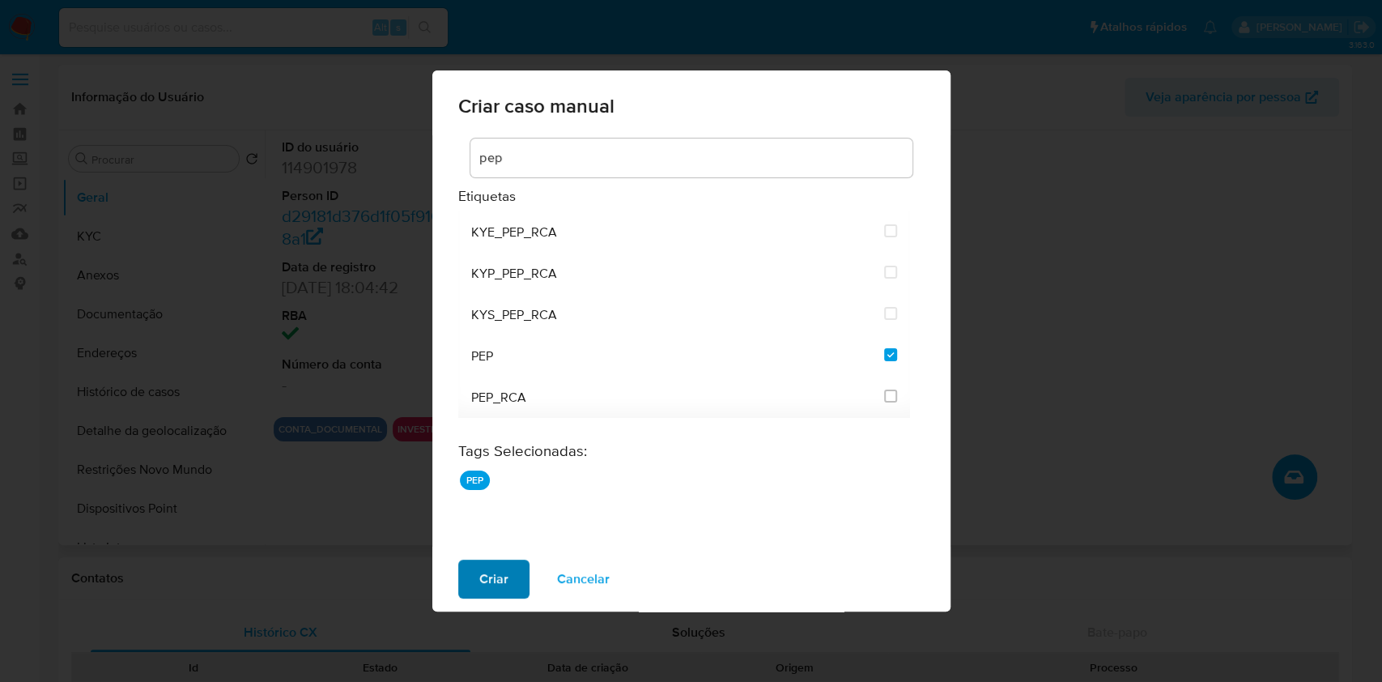
click at [473, 564] on button "Criar" at bounding box center [493, 579] width 71 height 39
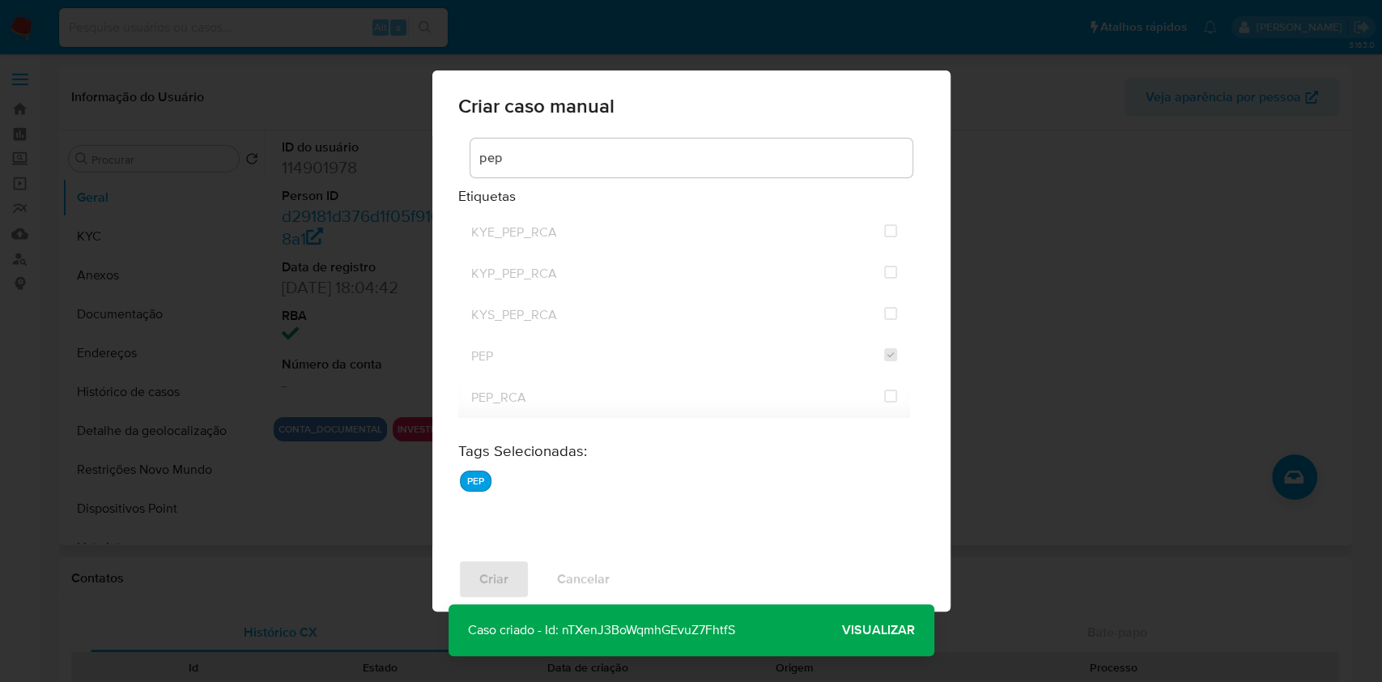
click at [885, 630] on span "Visualizar" at bounding box center [878, 630] width 73 height 0
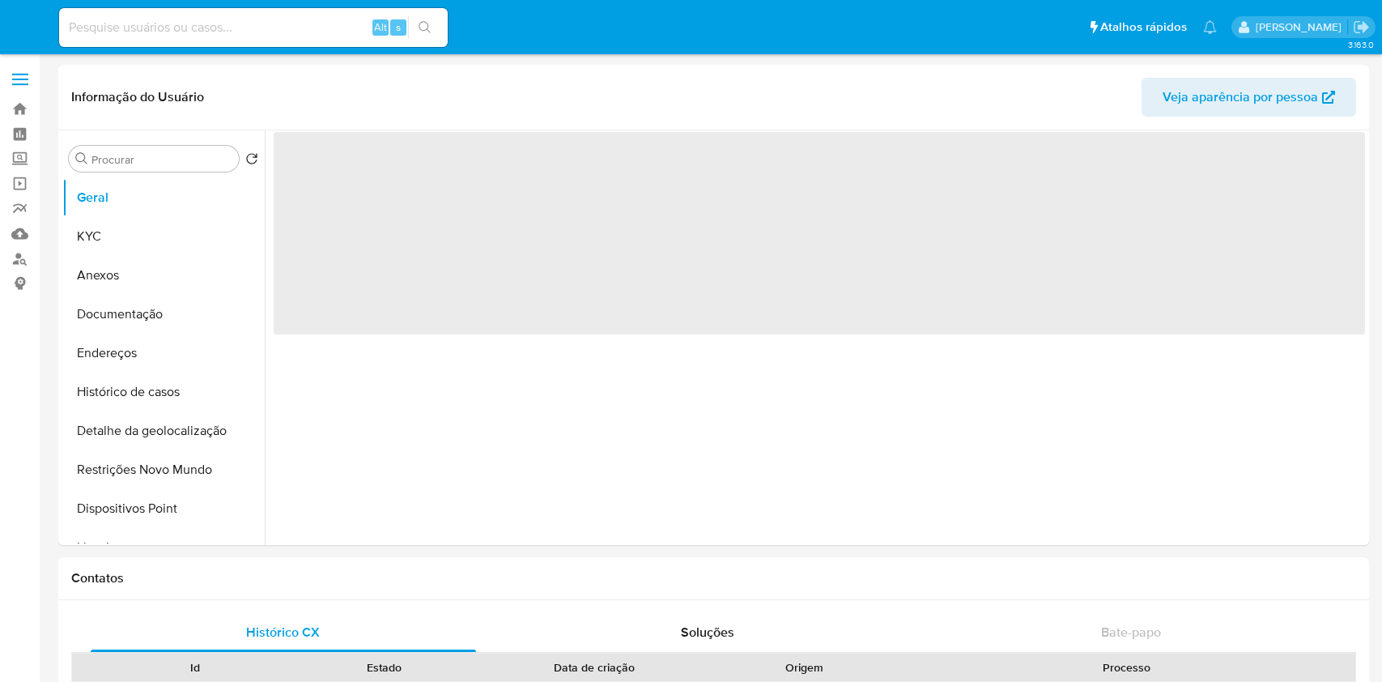
select select "10"
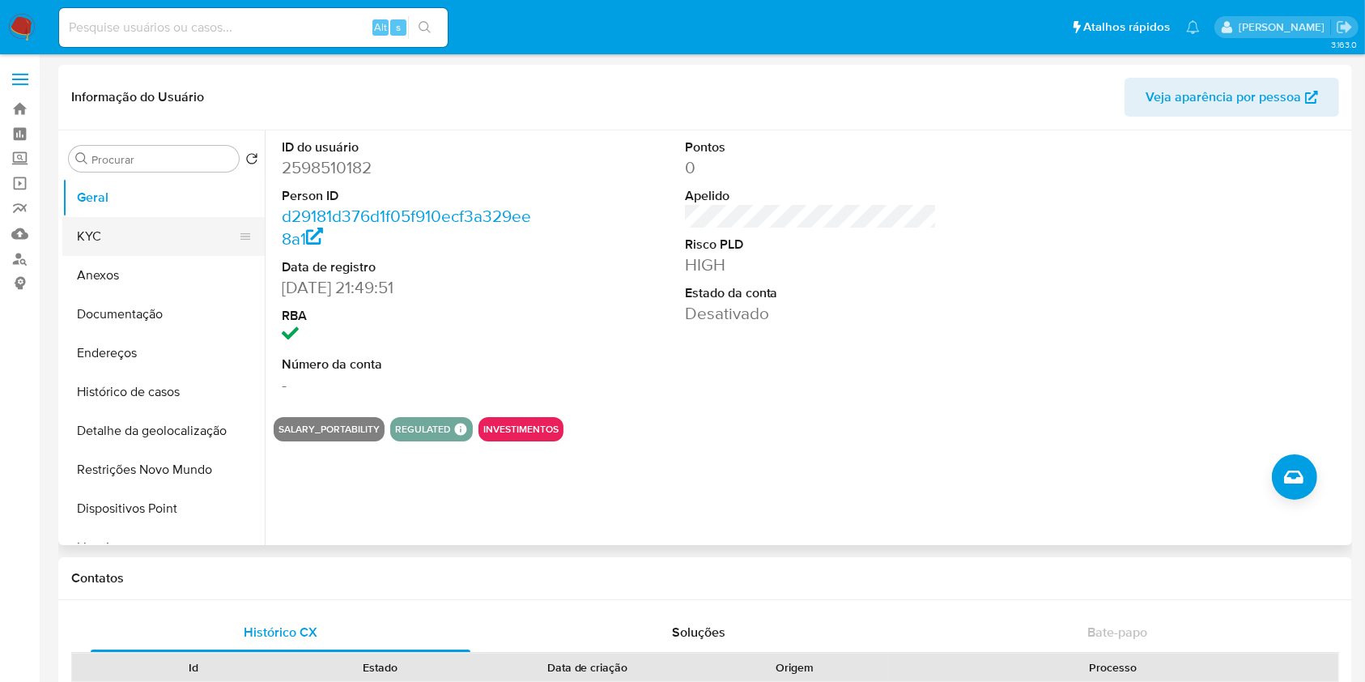
click at [156, 229] on button "KYC" at bounding box center [156, 236] width 189 height 39
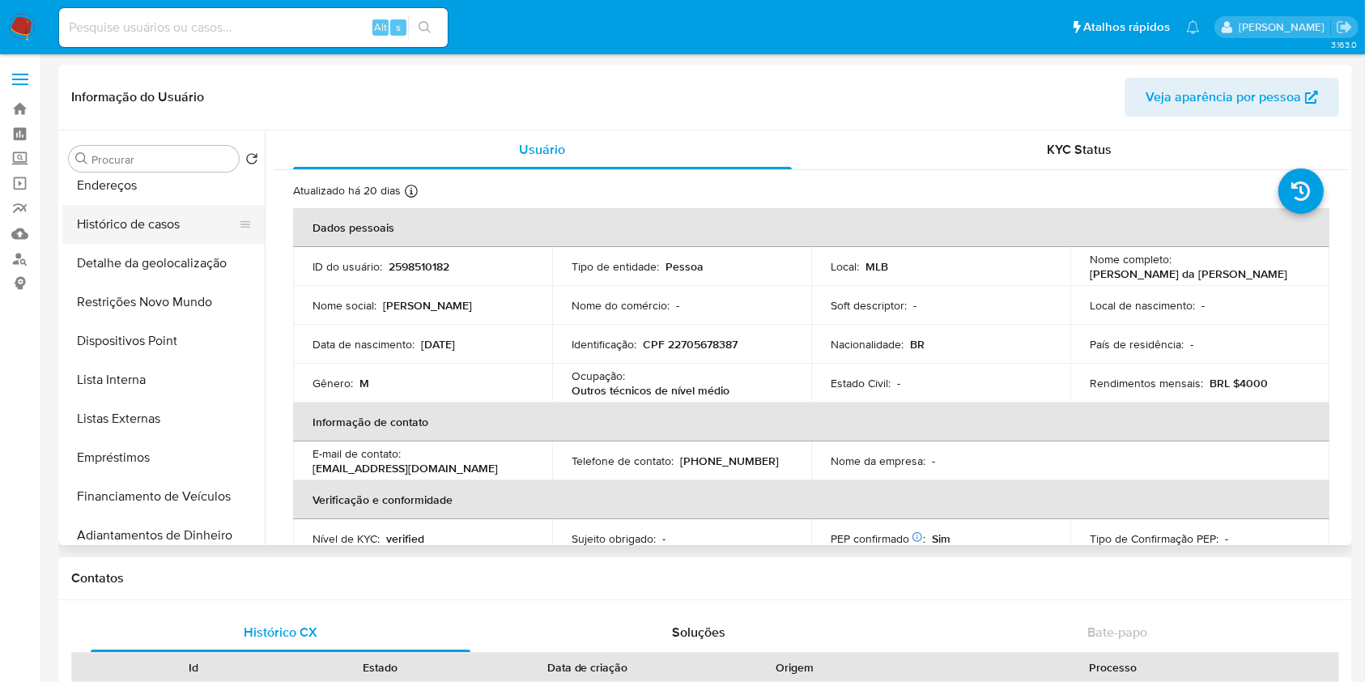
scroll to position [168, 0]
click at [186, 368] on button "Lista Interna" at bounding box center [156, 379] width 189 height 39
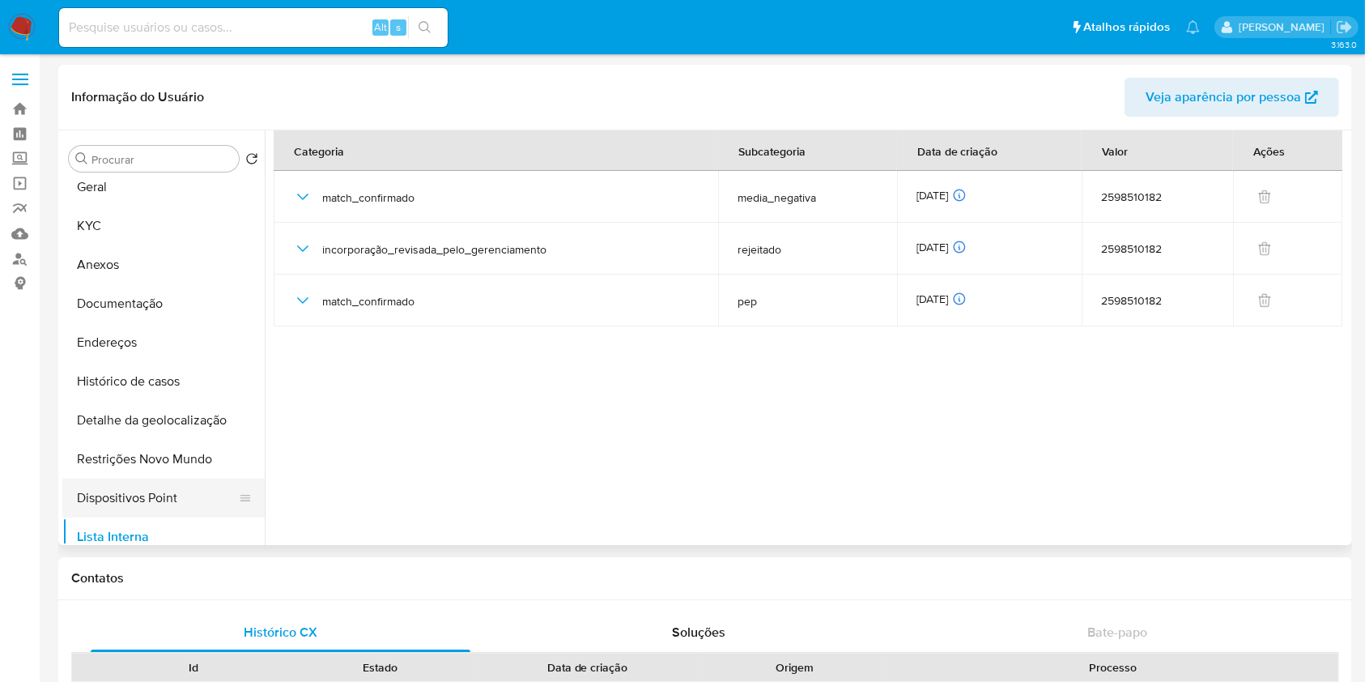
scroll to position [0, 0]
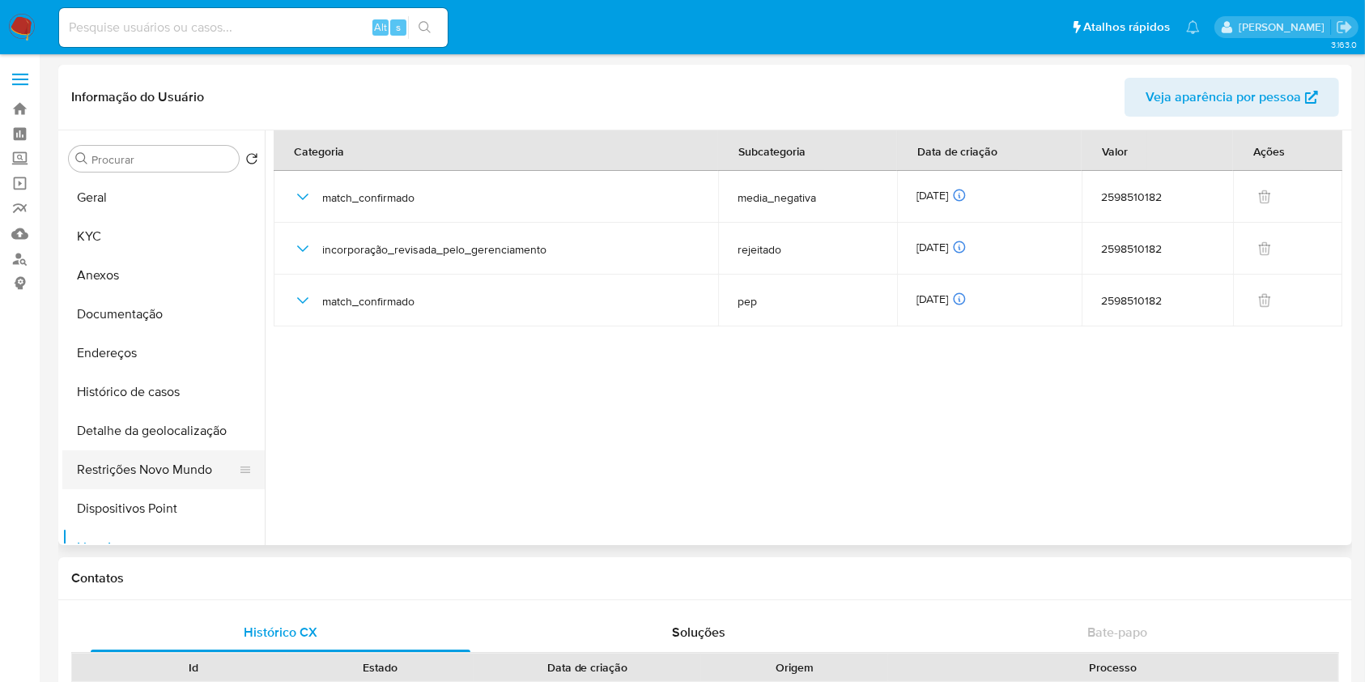
click at [164, 473] on button "Restrições Novo Mundo" at bounding box center [156, 469] width 189 height 39
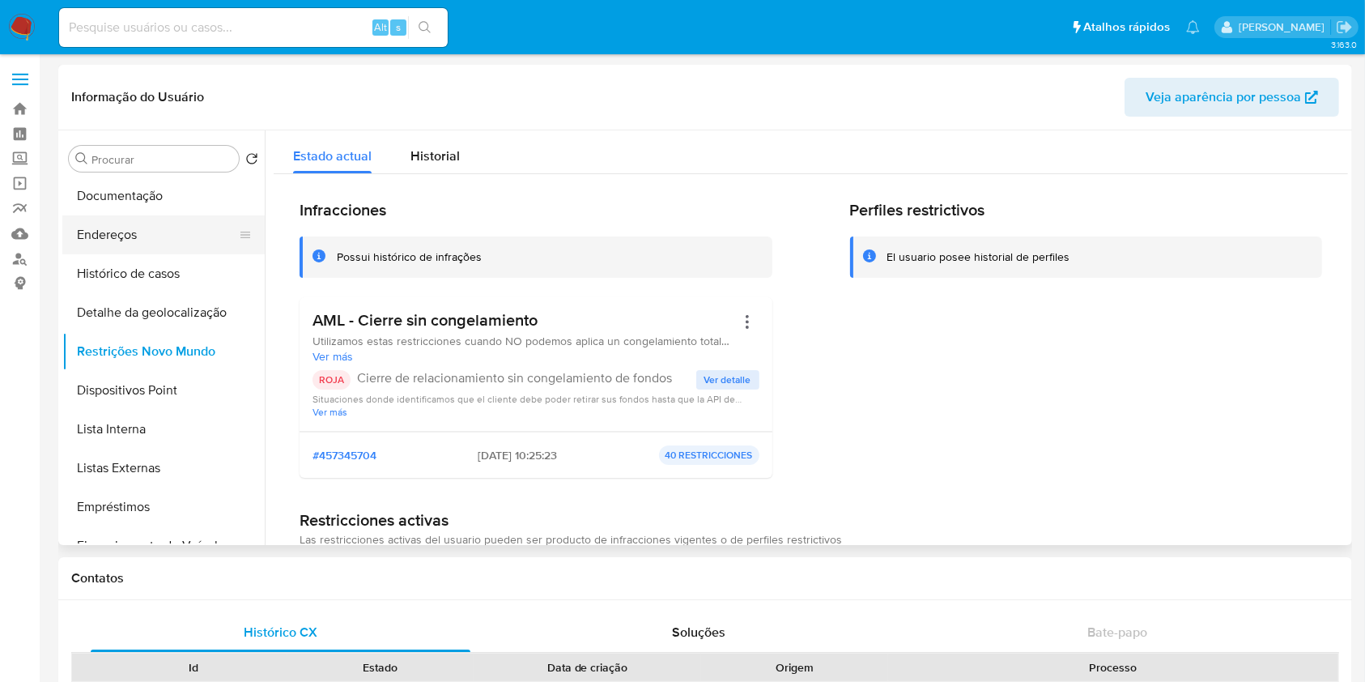
scroll to position [118, 0]
click at [168, 434] on button "Lista Interna" at bounding box center [156, 429] width 189 height 39
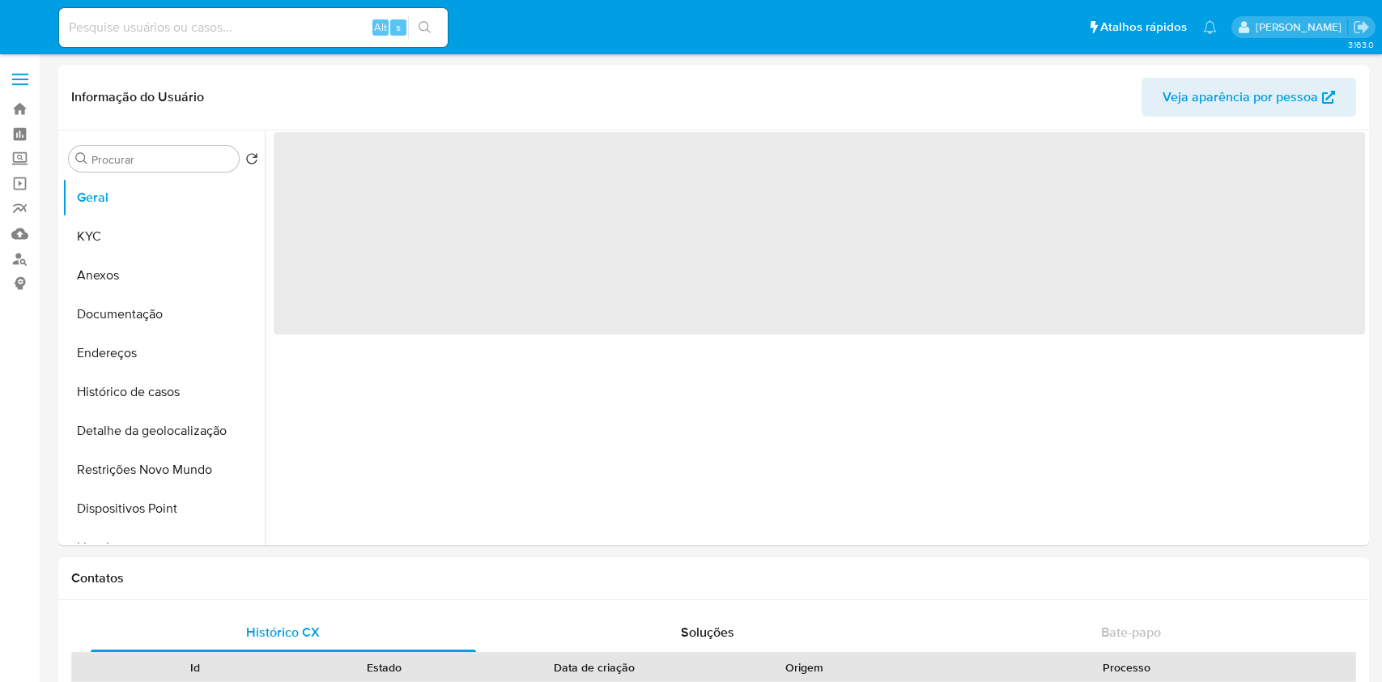
select select "10"
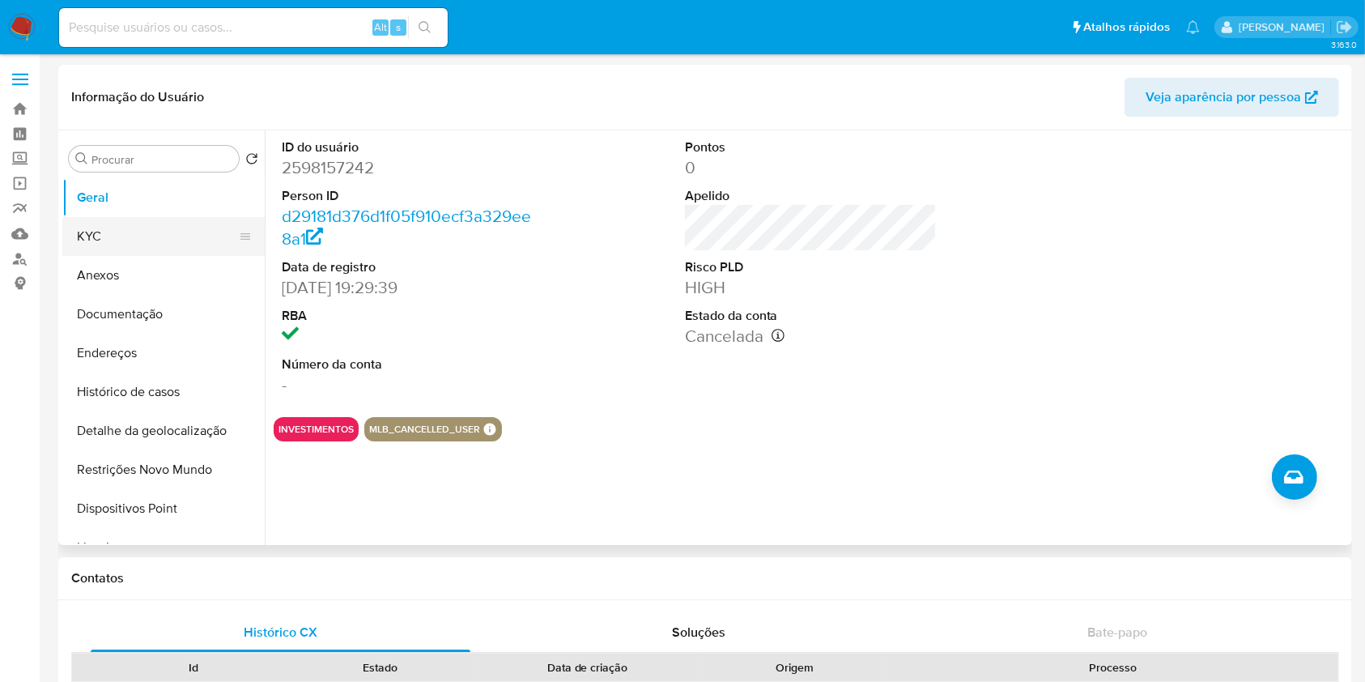
click at [155, 226] on button "KYC" at bounding box center [156, 236] width 189 height 39
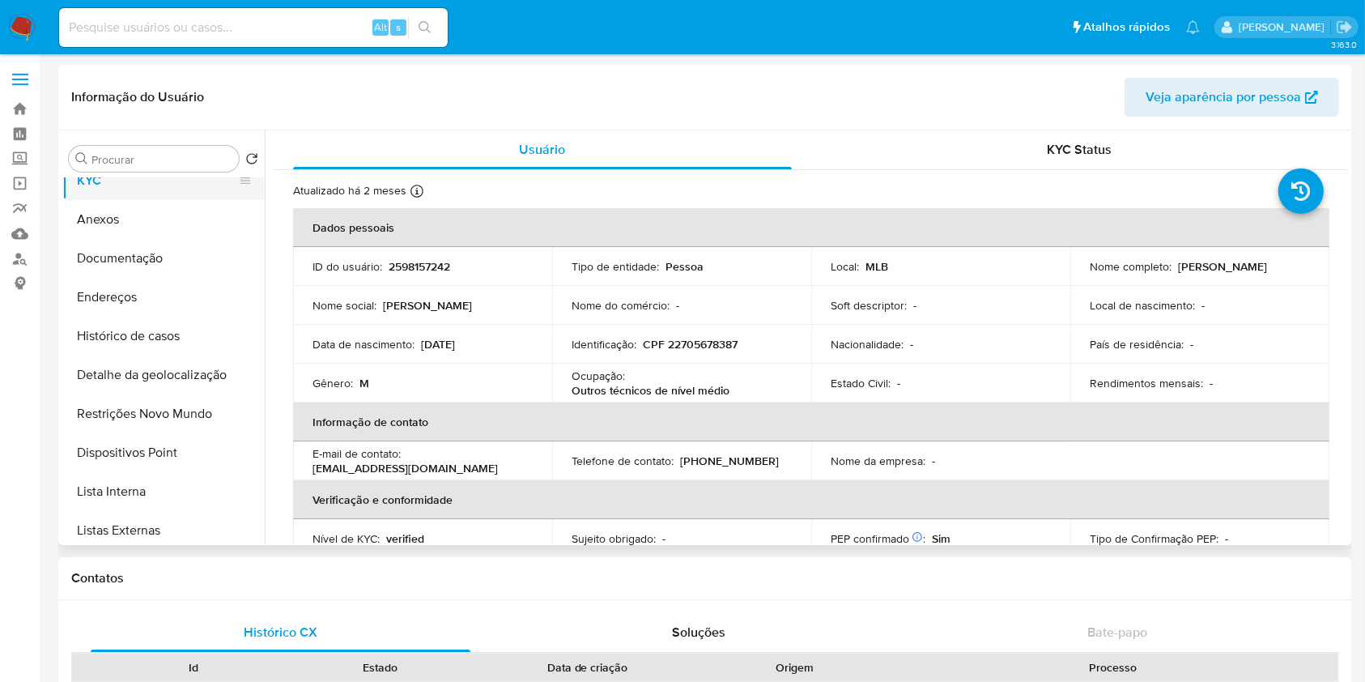
scroll to position [66, 0]
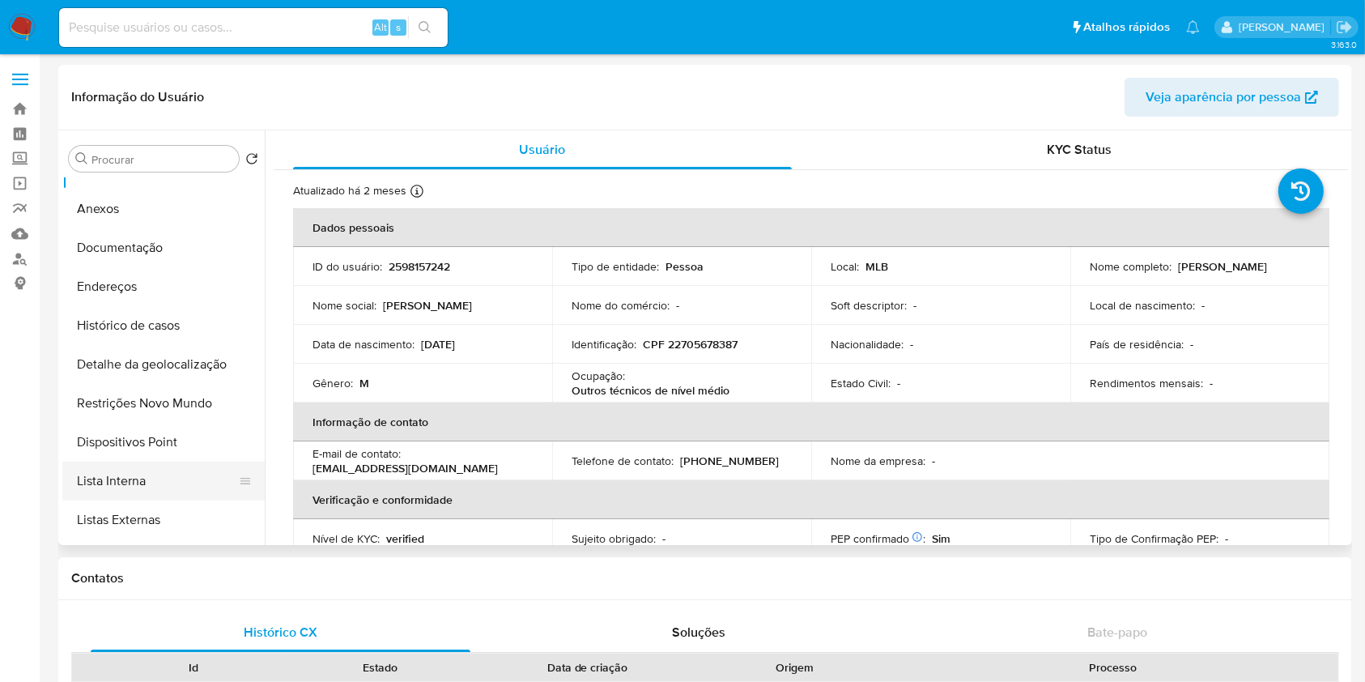
click at [164, 476] on button "Lista Interna" at bounding box center [156, 481] width 189 height 39
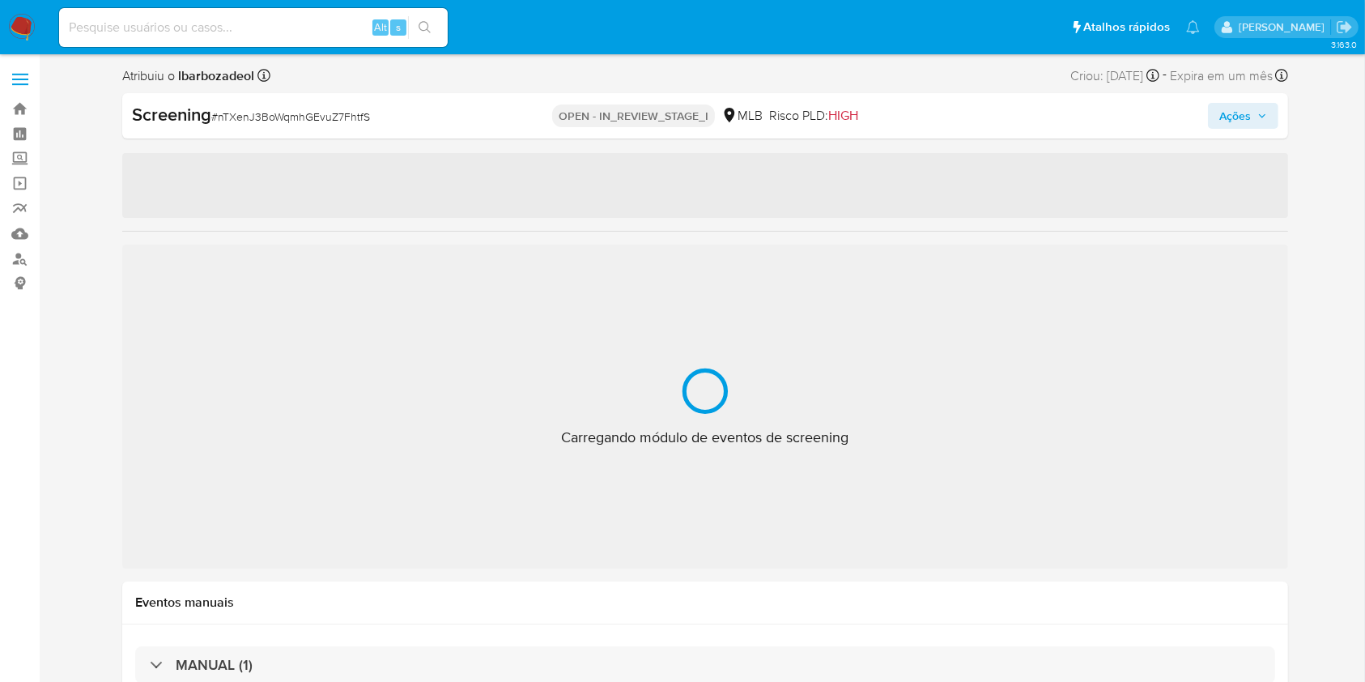
select select "10"
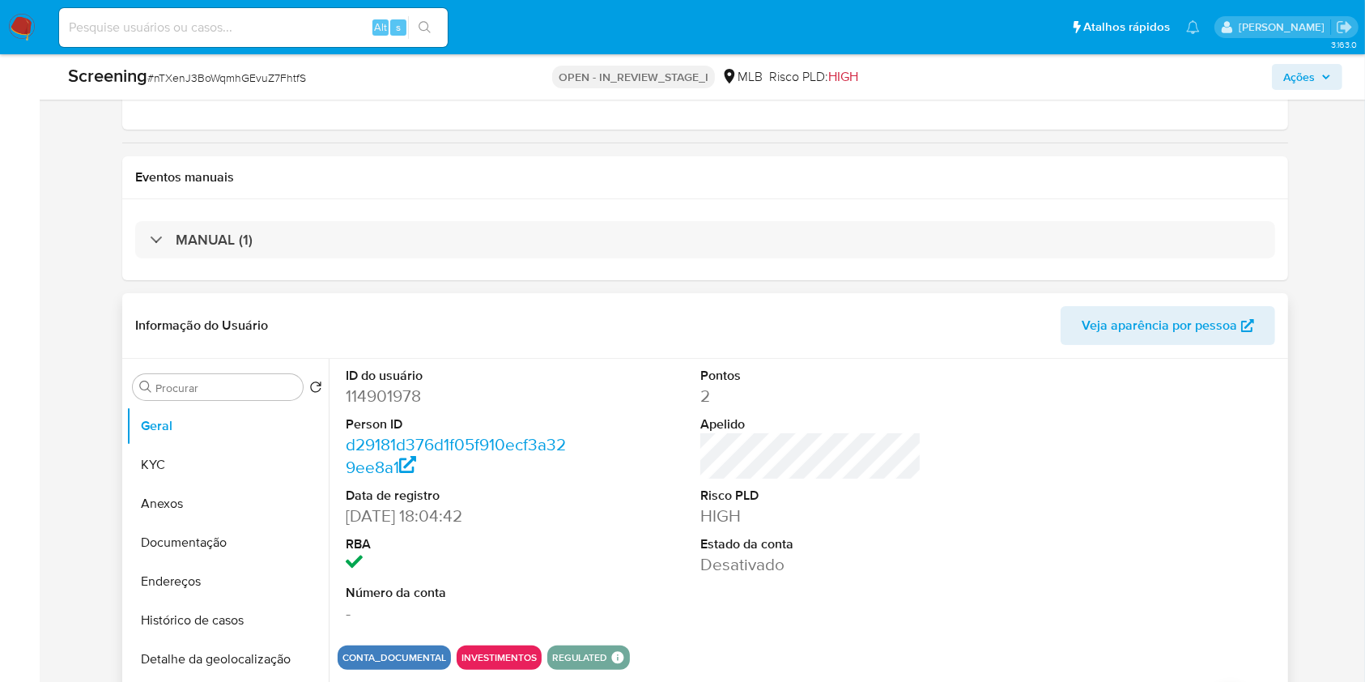
scroll to position [244, 0]
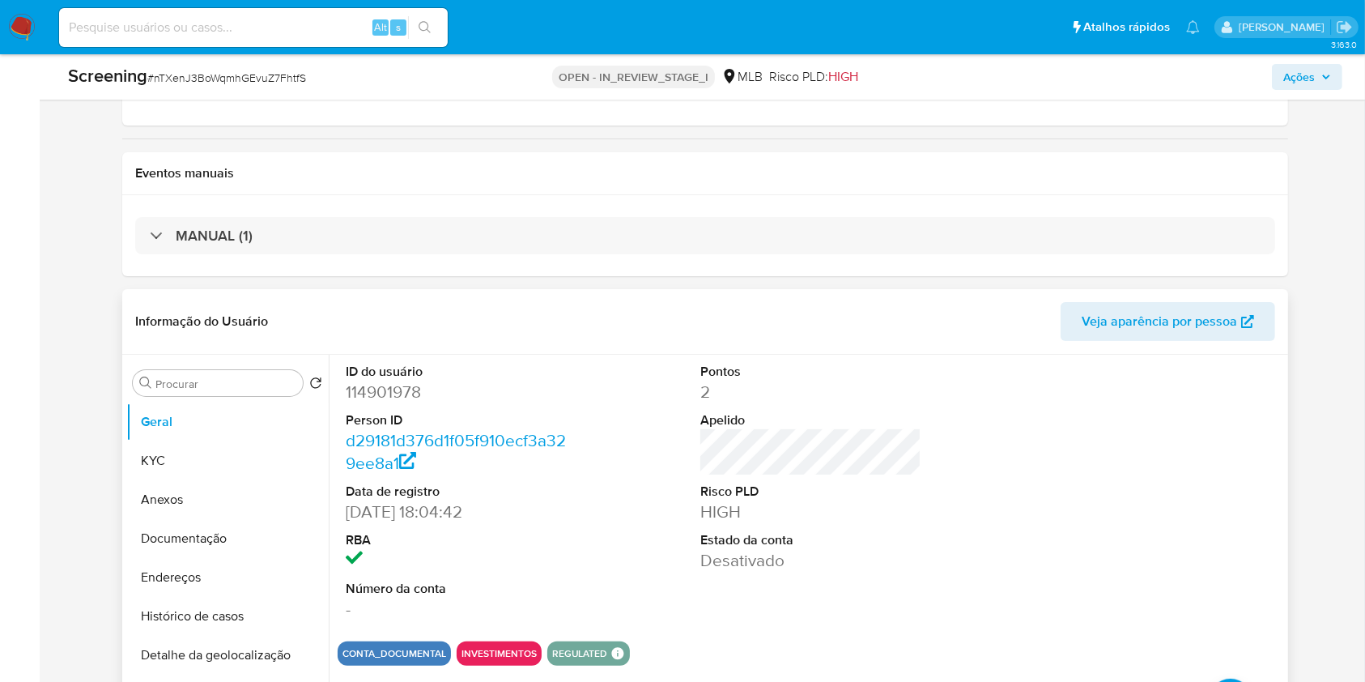
click at [1148, 321] on span "Veja aparência por pessoa" at bounding box center [1159, 321] width 155 height 39
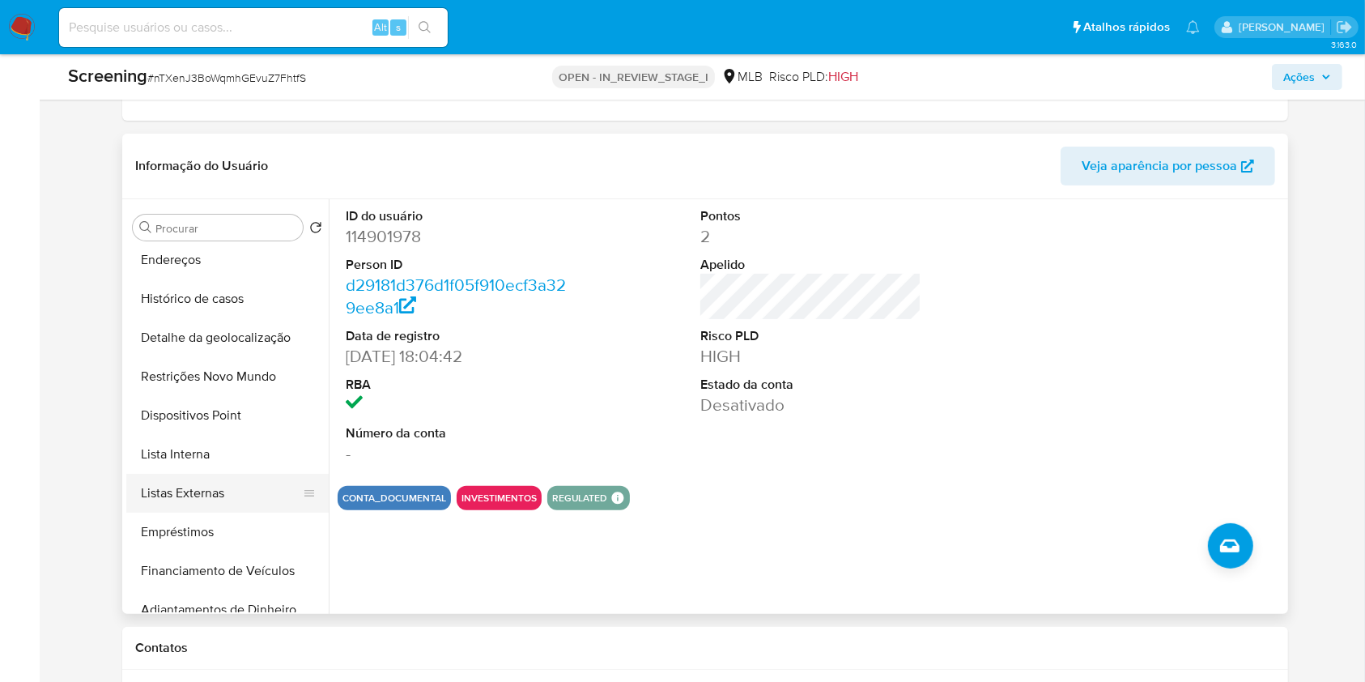
scroll to position [163, 0]
click at [249, 479] on button "Listas Externas" at bounding box center [220, 492] width 189 height 39
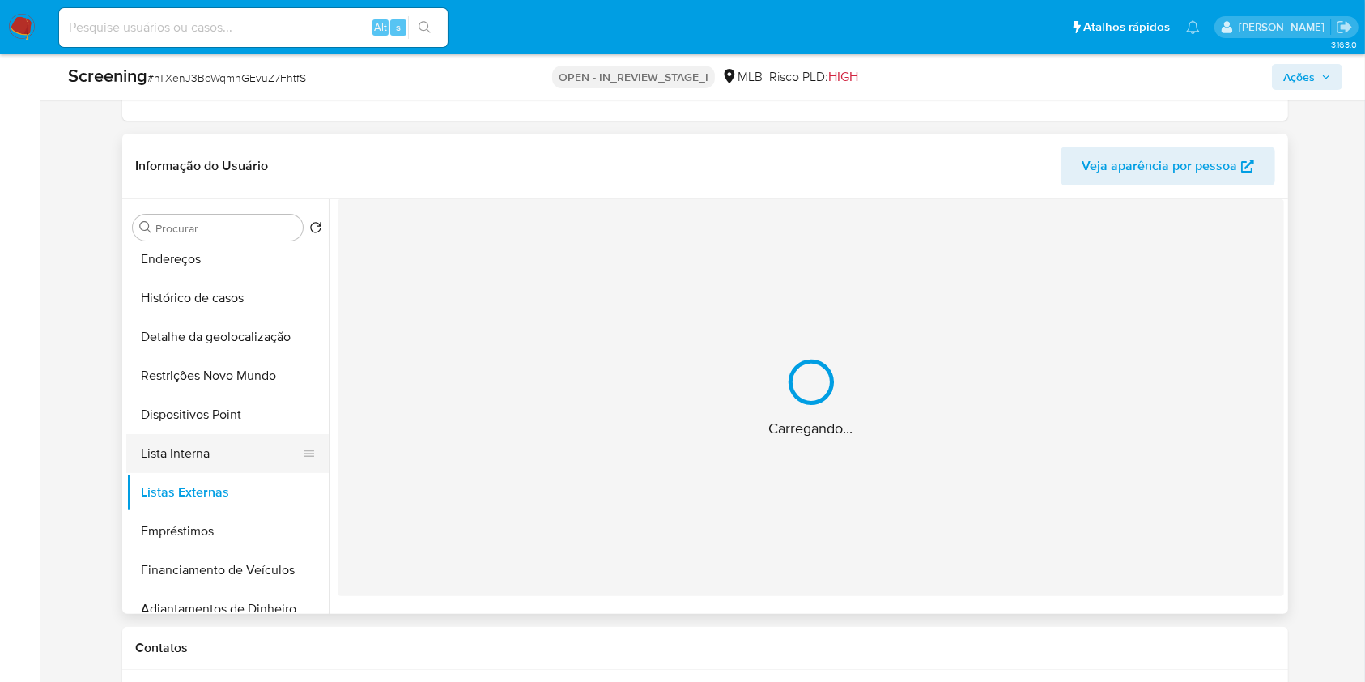
click at [249, 462] on button "Lista Interna" at bounding box center [220, 453] width 189 height 39
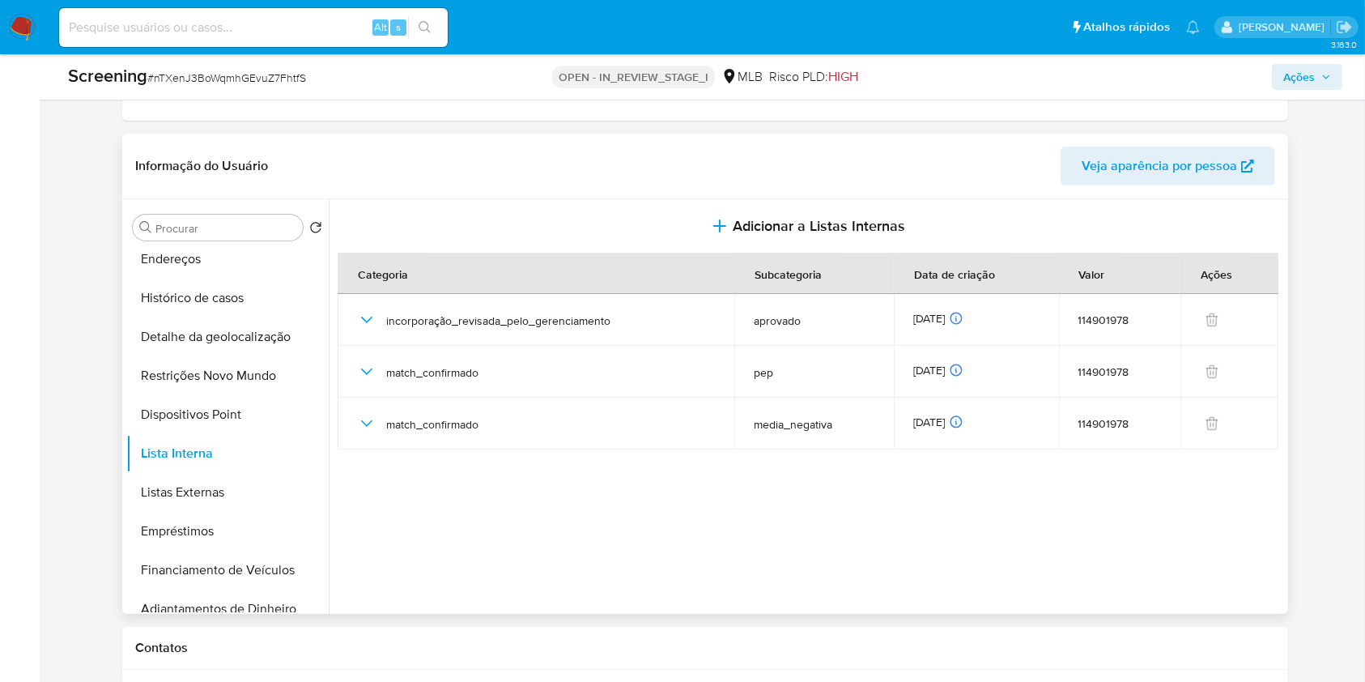
scroll to position [0, 0]
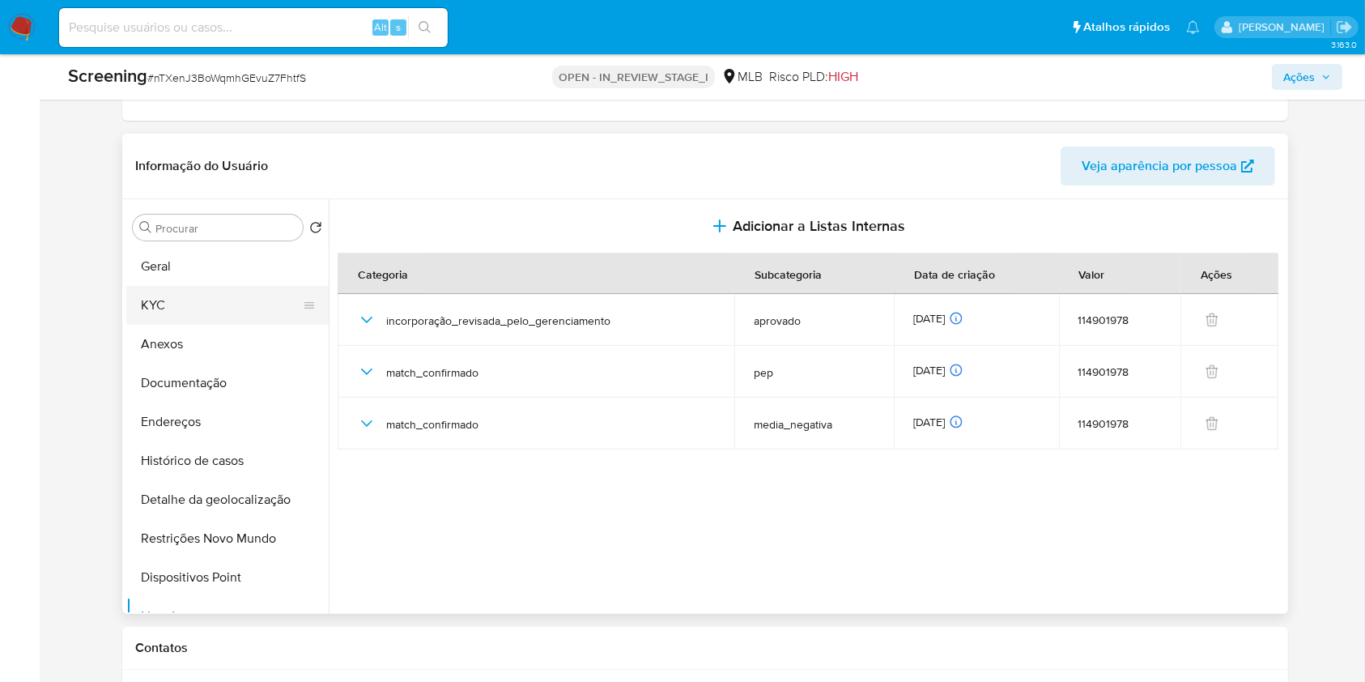
click at [224, 309] on button "KYC" at bounding box center [220, 305] width 189 height 39
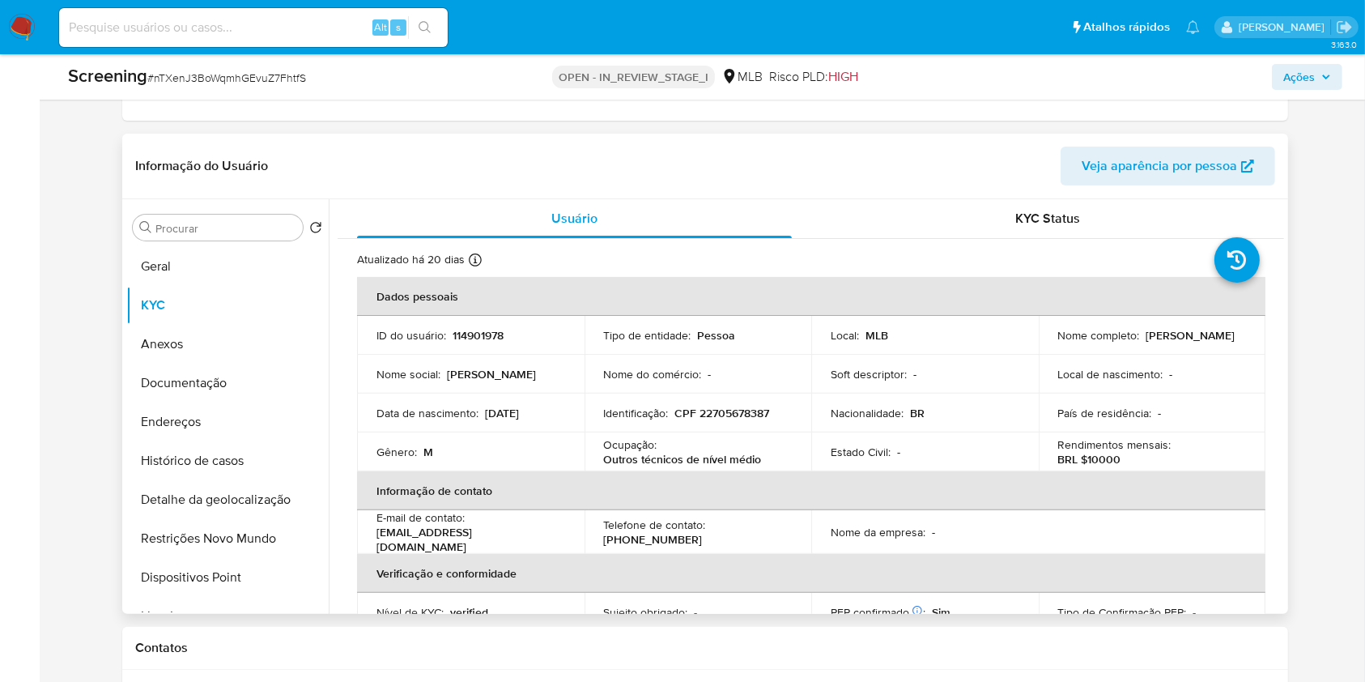
click at [703, 412] on p "CPF 22705678387" at bounding box center [722, 413] width 95 height 15
copy p "22705678387"
click at [1319, 68] on span "Ações" at bounding box center [1308, 77] width 48 height 23
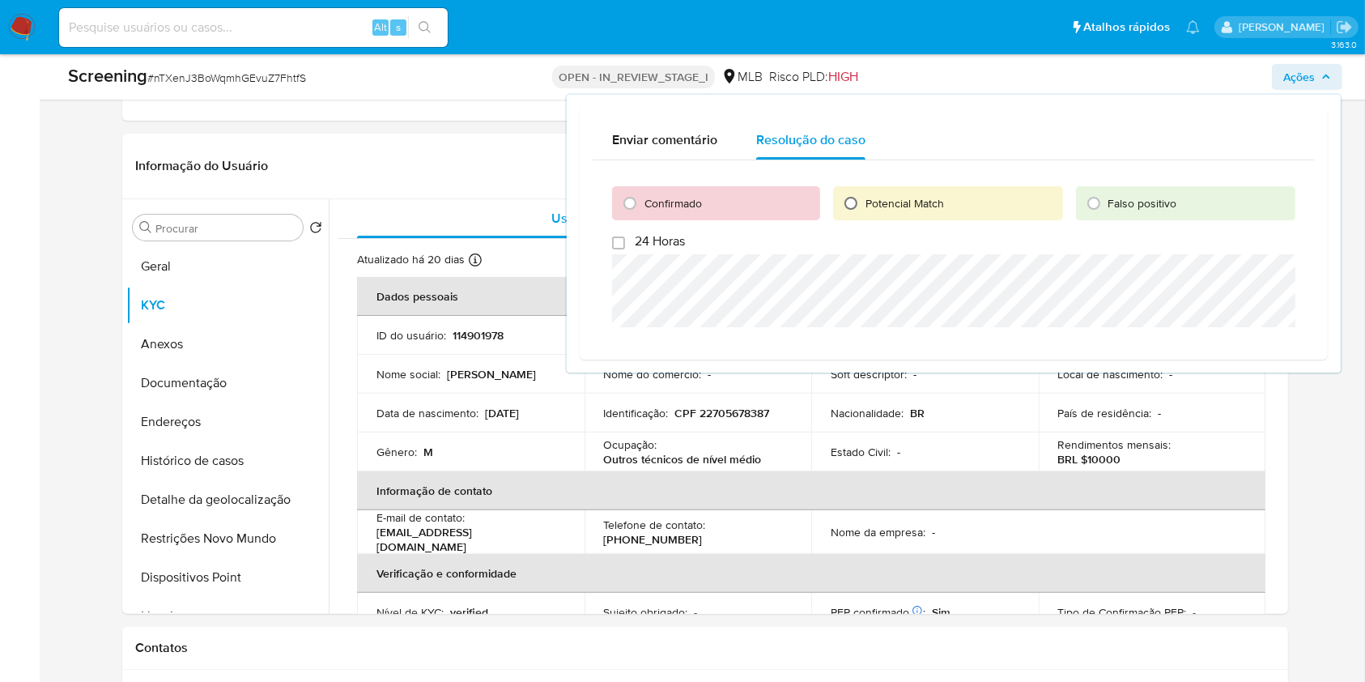
click at [855, 189] on div "Potencial Match" at bounding box center [947, 203] width 229 height 34
click at [858, 210] on input "Potencial Match" at bounding box center [851, 203] width 26 height 26
radio input "true"
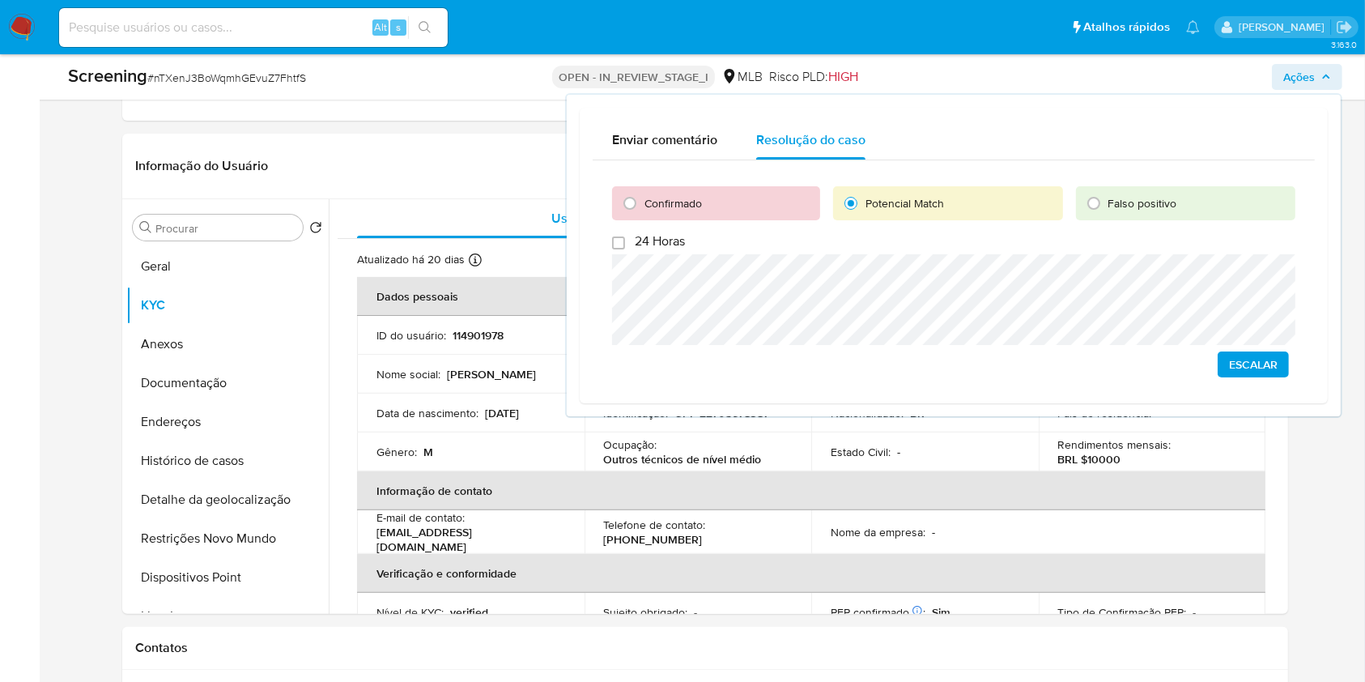
click at [1267, 364] on span "Escalar" at bounding box center [1253, 364] width 49 height 23
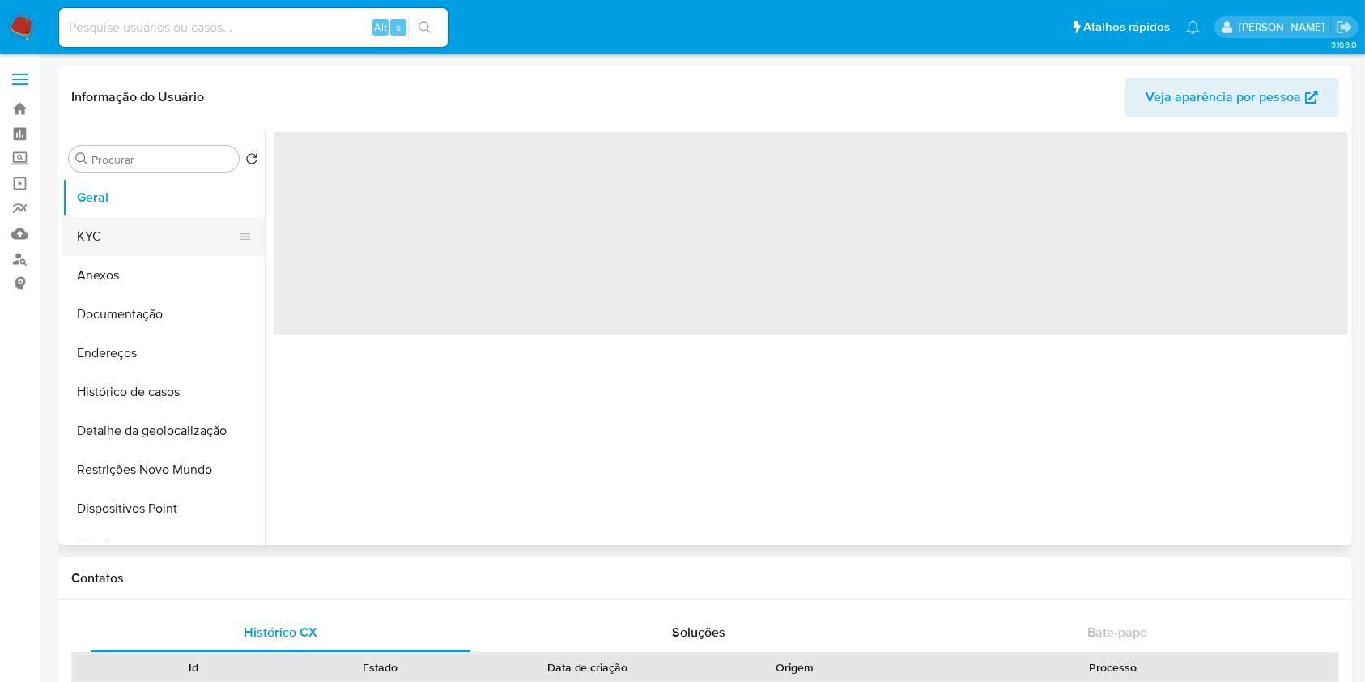
click at [174, 218] on button "KYC" at bounding box center [156, 236] width 189 height 39
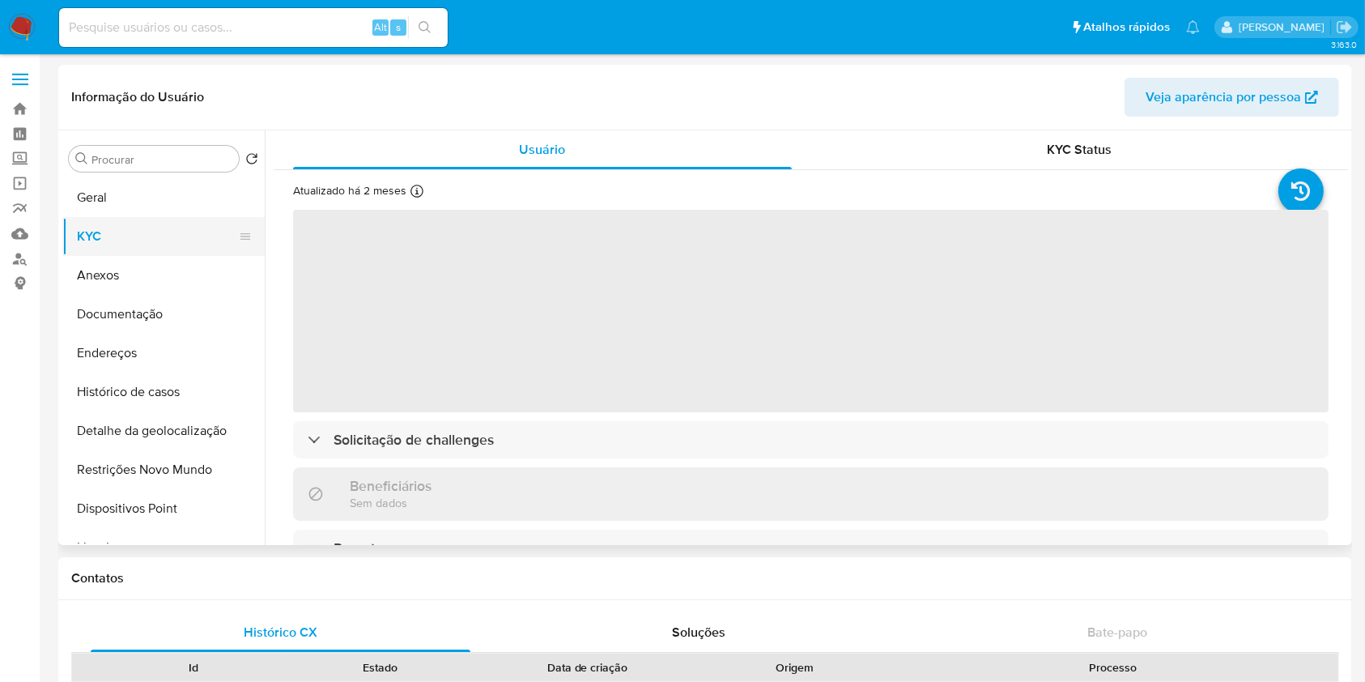
select select "10"
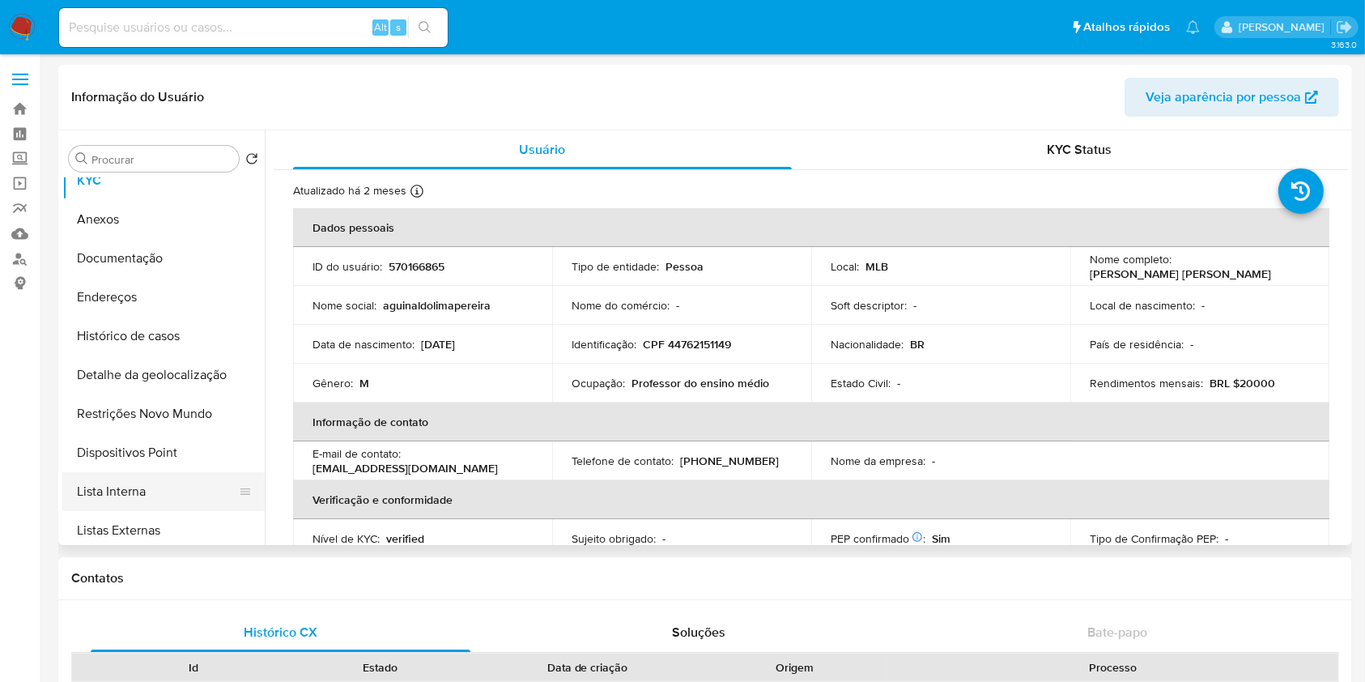
click at [162, 477] on button "Lista Interna" at bounding box center [156, 491] width 189 height 39
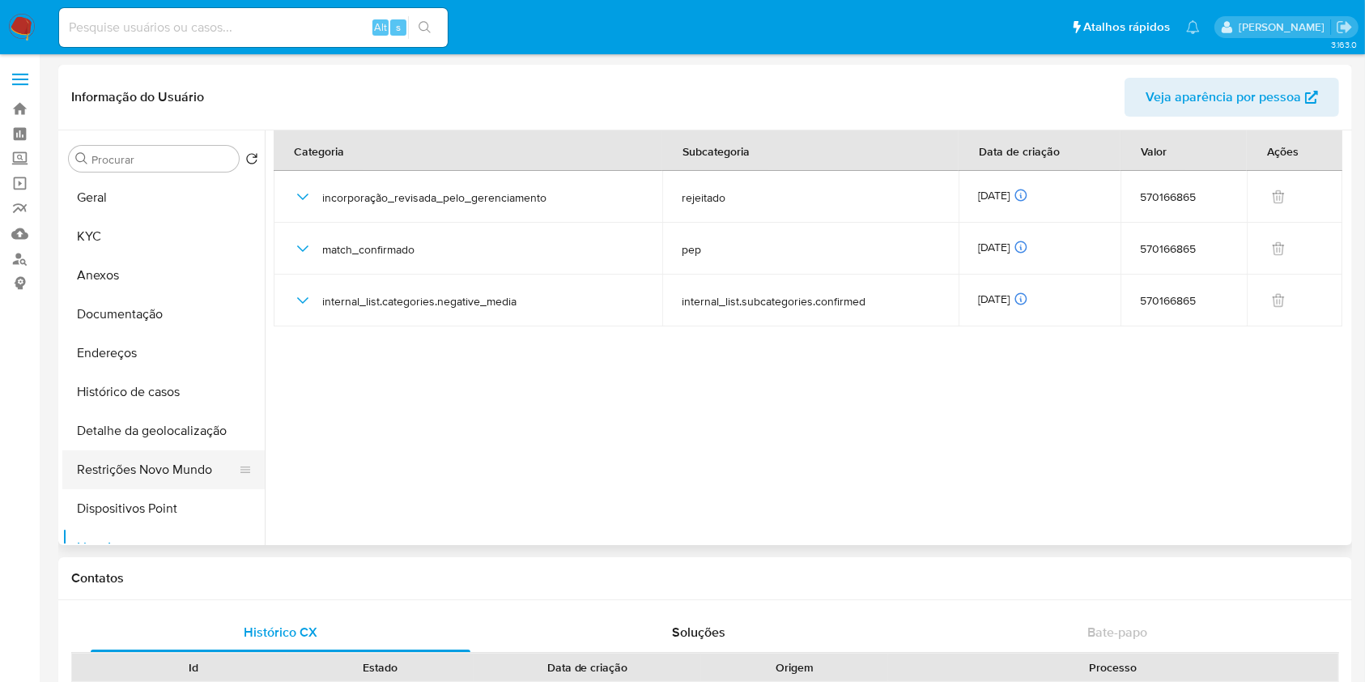
click at [190, 471] on button "Restrições Novo Mundo" at bounding box center [156, 469] width 189 height 39
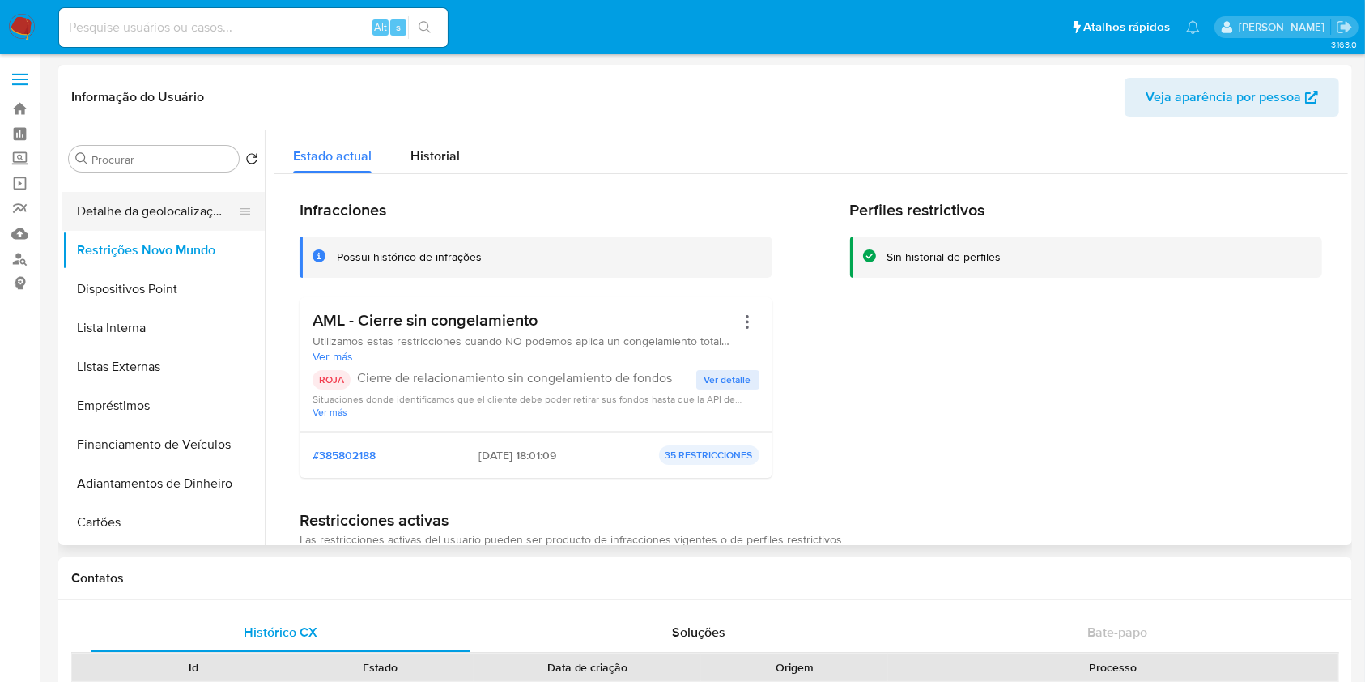
scroll to position [219, 0]
click at [189, 328] on button "Lista Interna" at bounding box center [156, 328] width 189 height 39
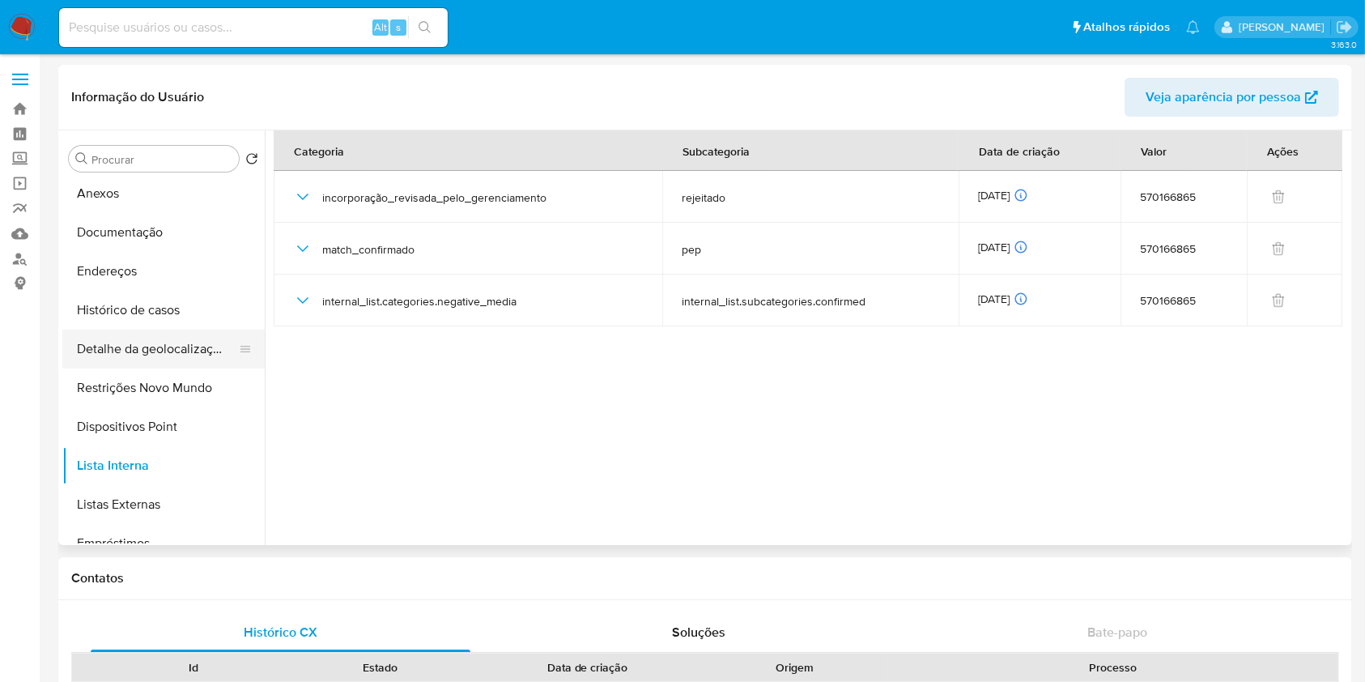
scroll to position [0, 0]
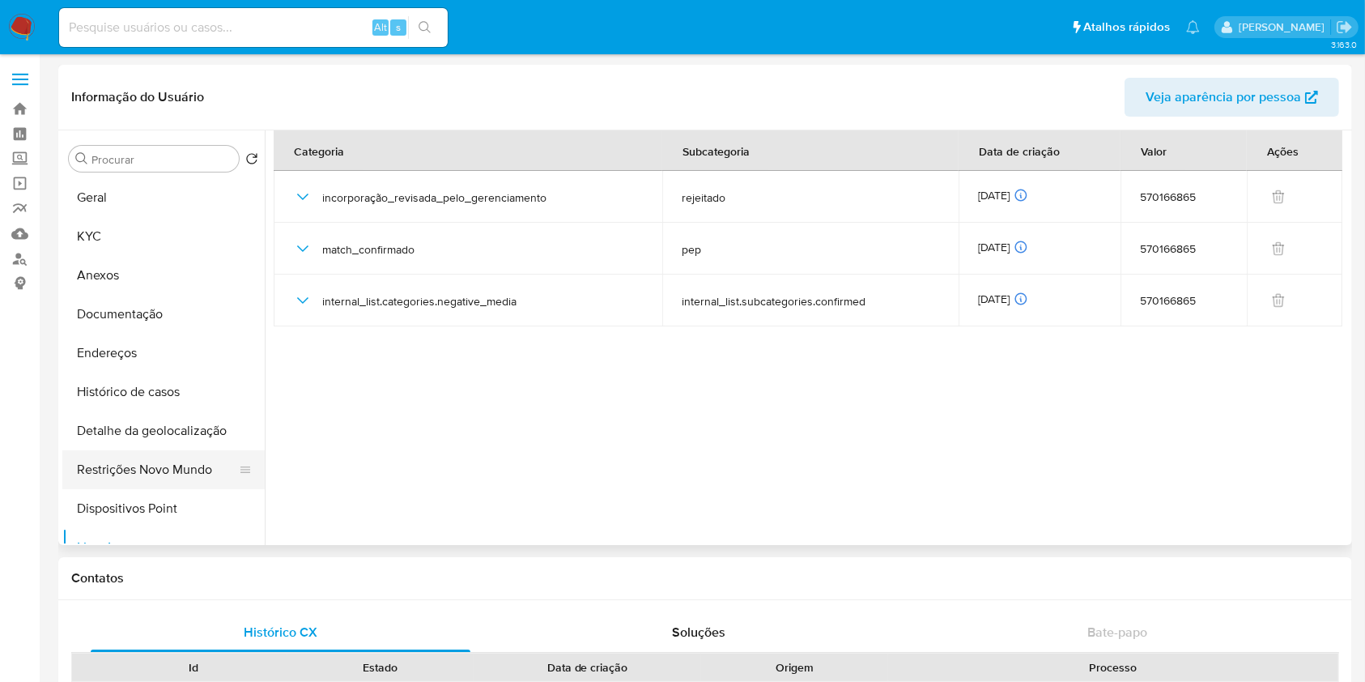
click at [168, 453] on button "Restrições Novo Mundo" at bounding box center [156, 469] width 189 height 39
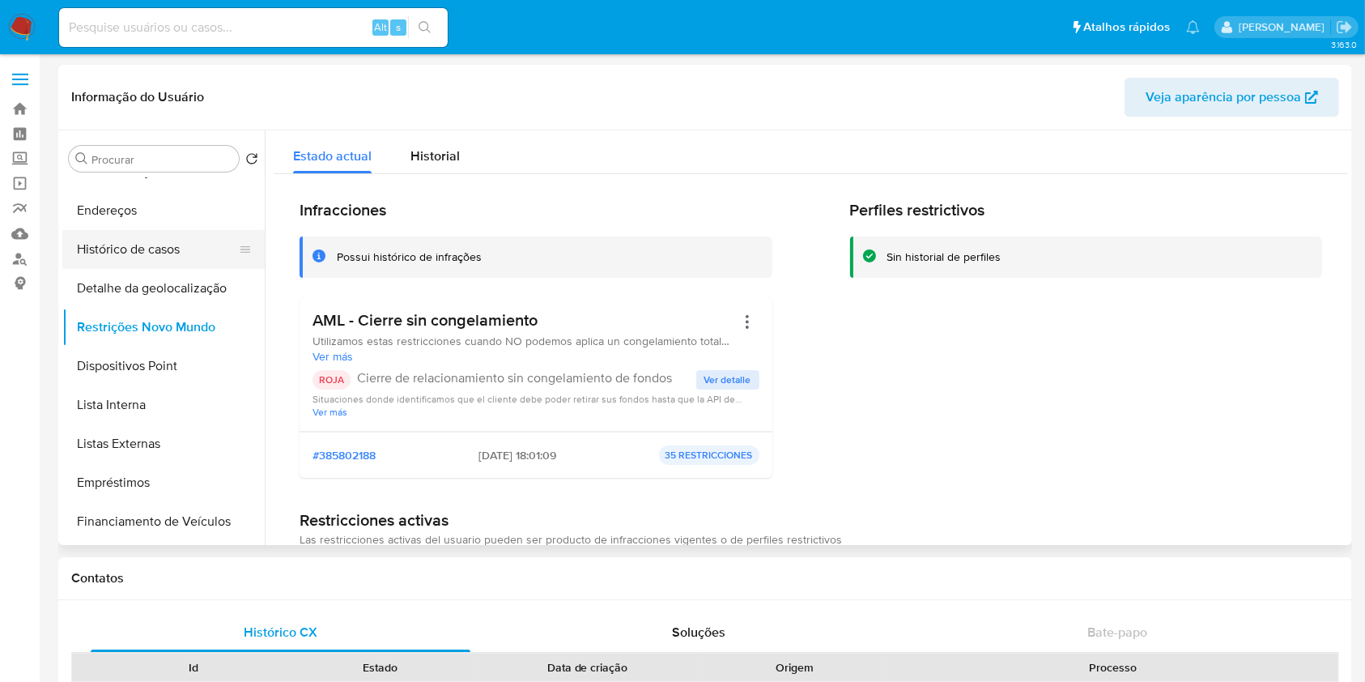
scroll to position [143, 0]
click at [168, 397] on button "Lista Interna" at bounding box center [156, 404] width 189 height 39
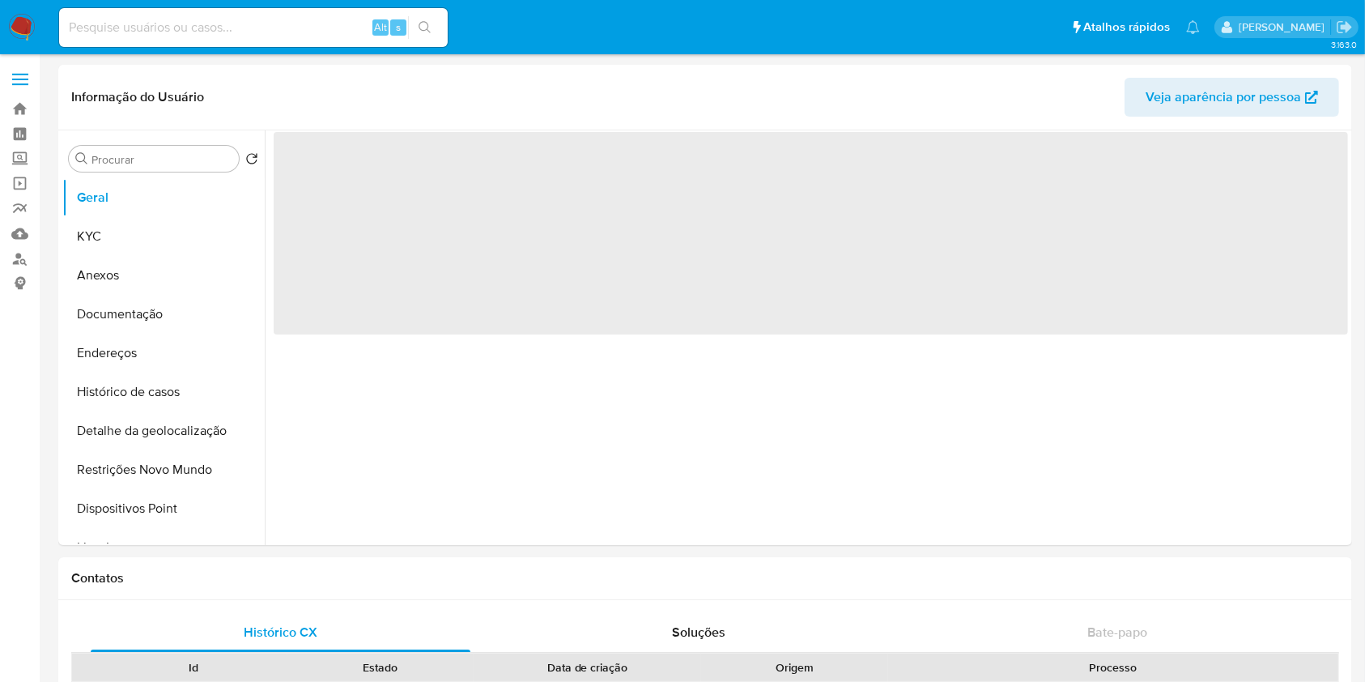
click at [174, 218] on button "KYC" at bounding box center [163, 236] width 202 height 39
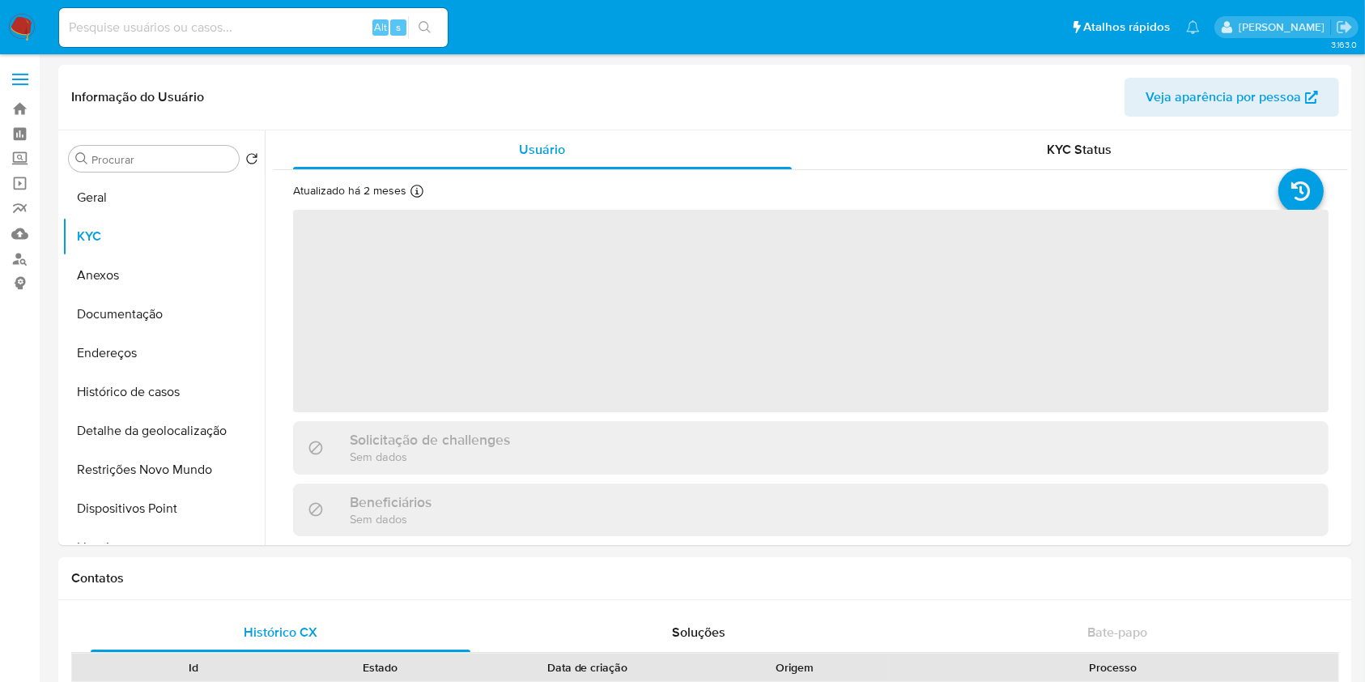
select select "10"
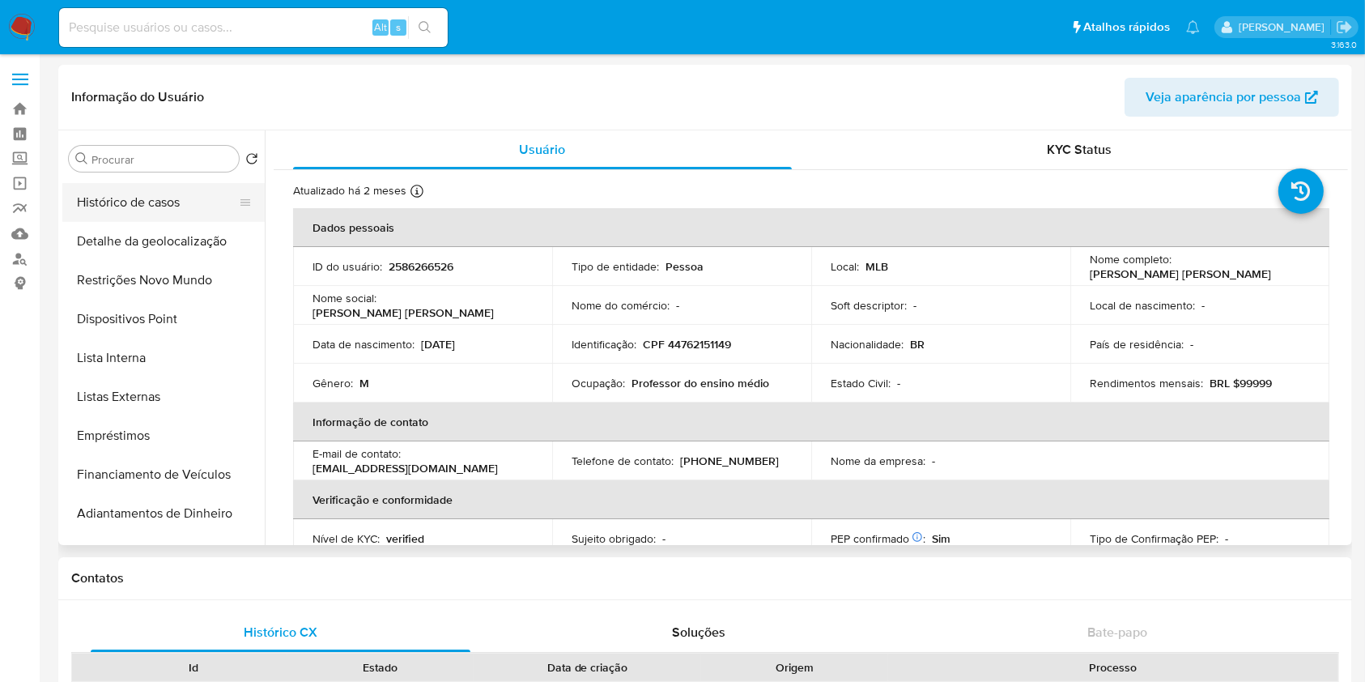
scroll to position [194, 0]
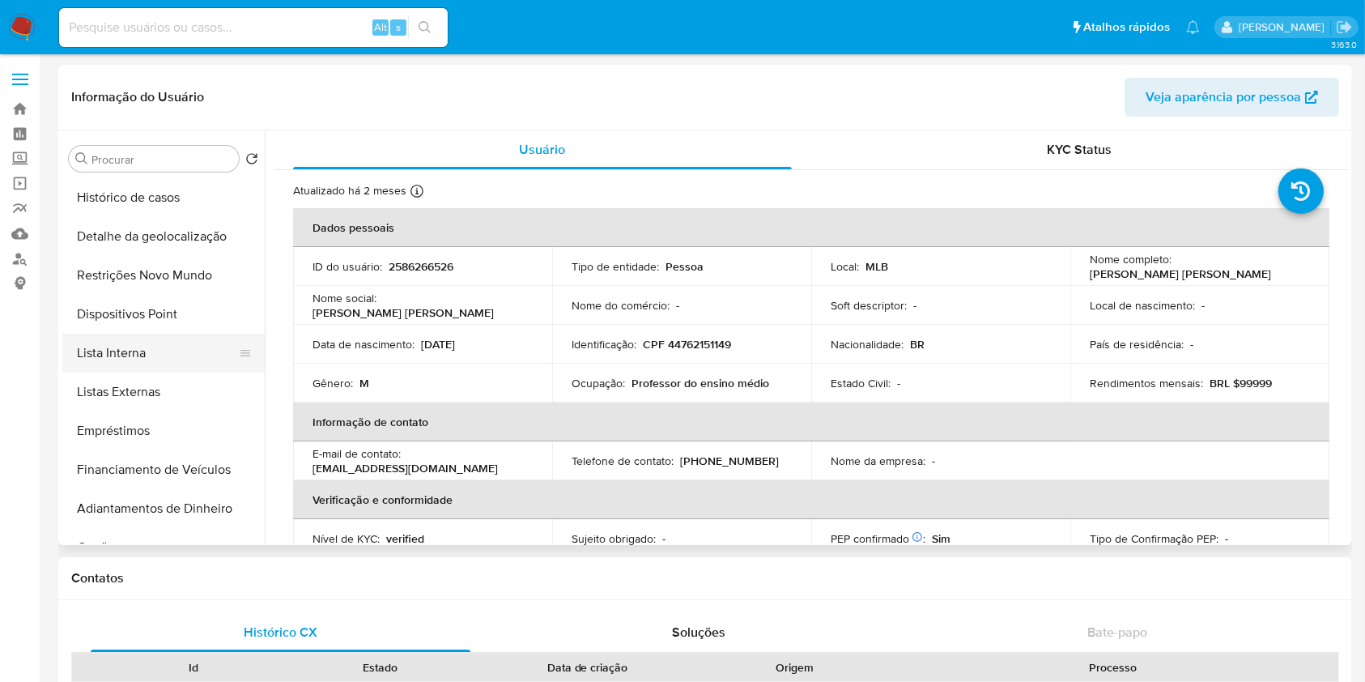
click at [134, 354] on button "Lista Interna" at bounding box center [156, 353] width 189 height 39
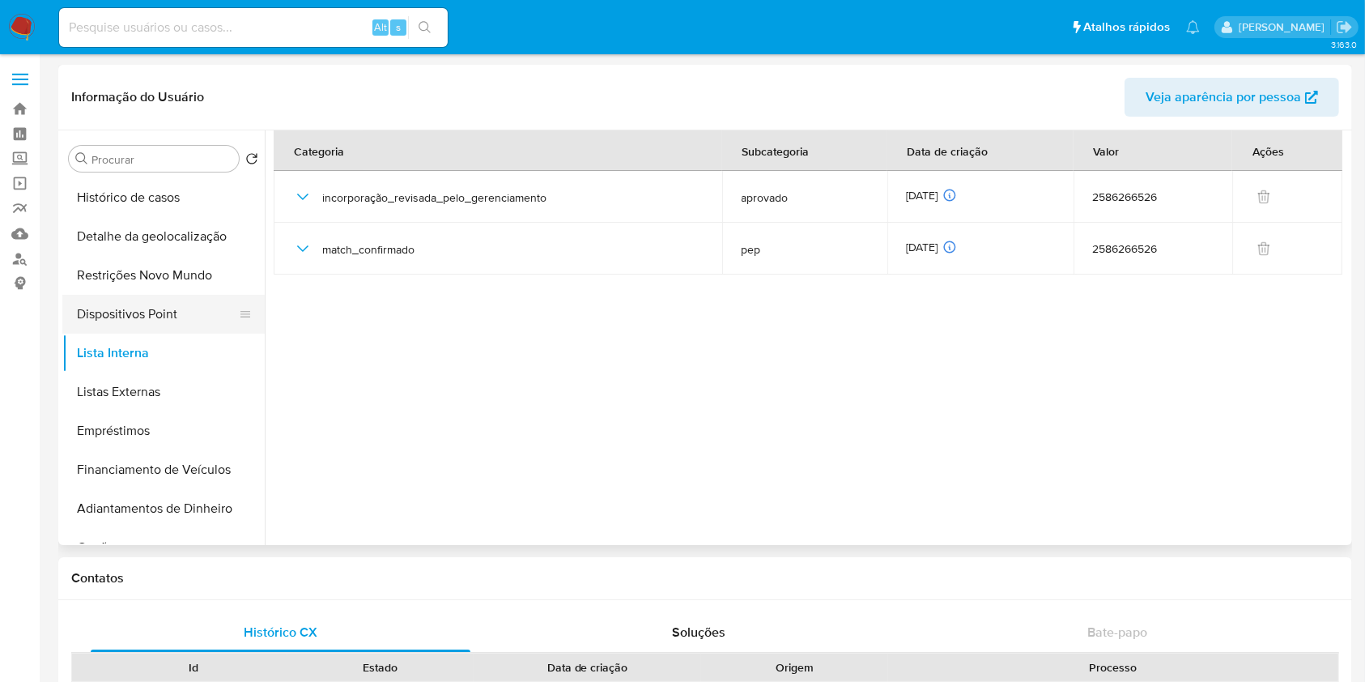
scroll to position [0, 0]
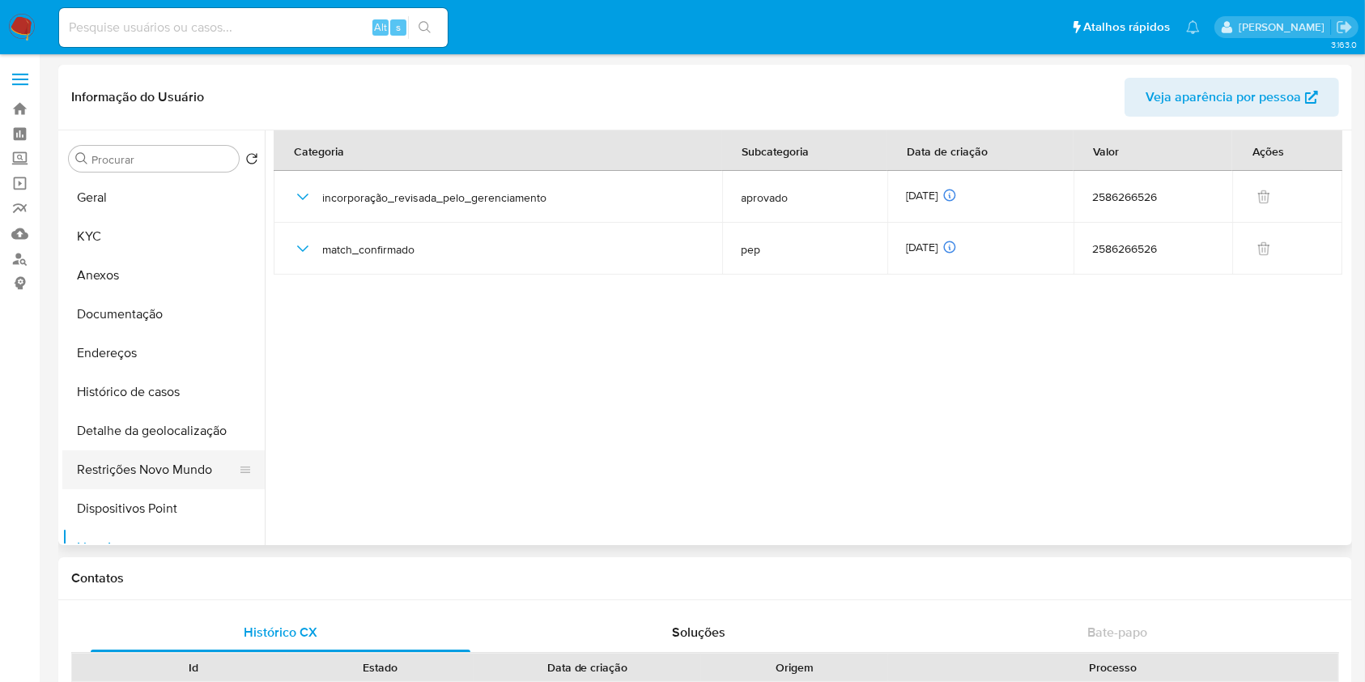
click at [165, 465] on button "Restrições Novo Mundo" at bounding box center [156, 469] width 189 height 39
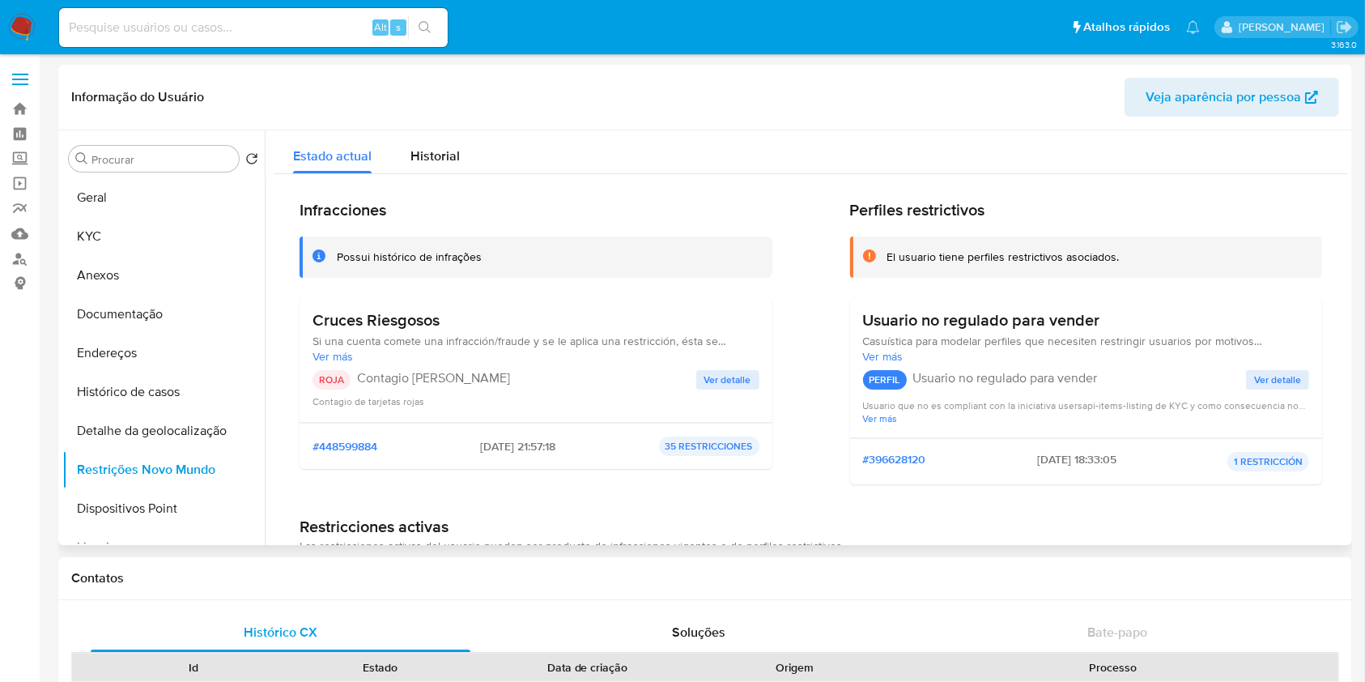
drag, startPoint x: 462, startPoint y: 448, endPoint x: 539, endPoint y: 453, distance: 77.1
click at [539, 453] on span "03/08/2025 - 21:57:18" at bounding box center [517, 446] width 75 height 15
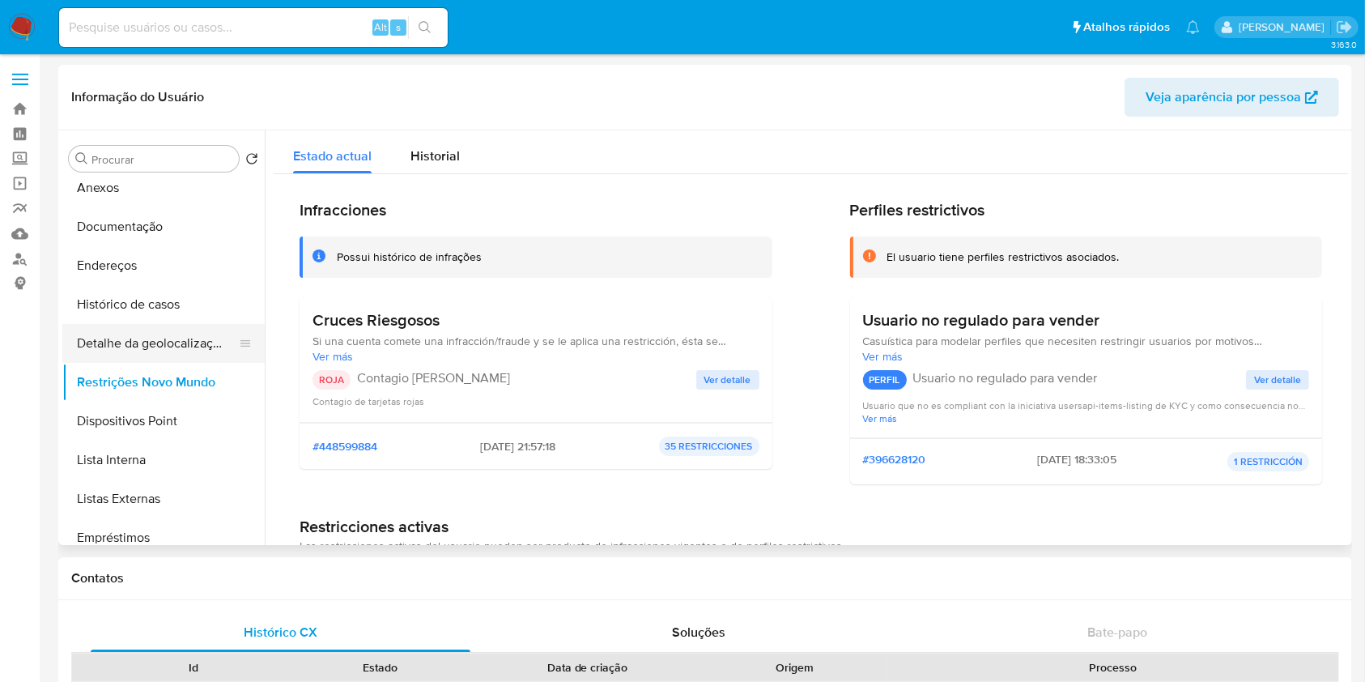
scroll to position [98, 0]
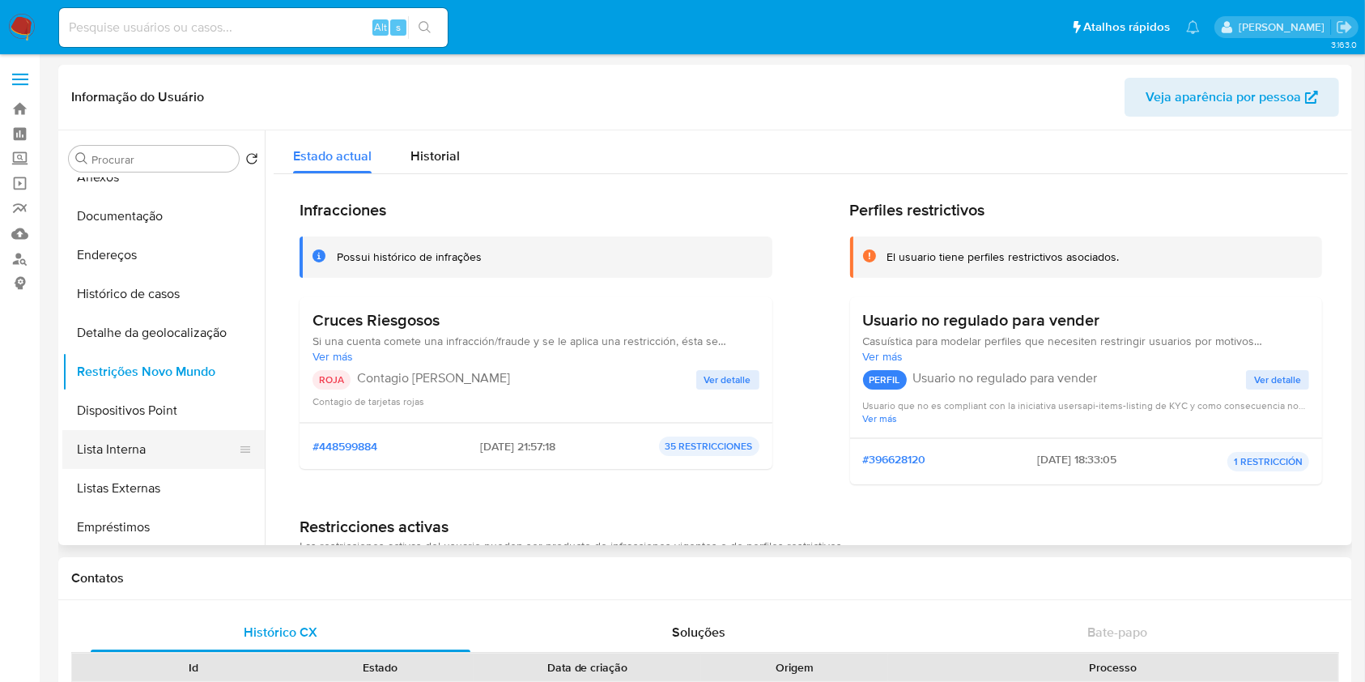
click at [175, 445] on button "Lista Interna" at bounding box center [156, 449] width 189 height 39
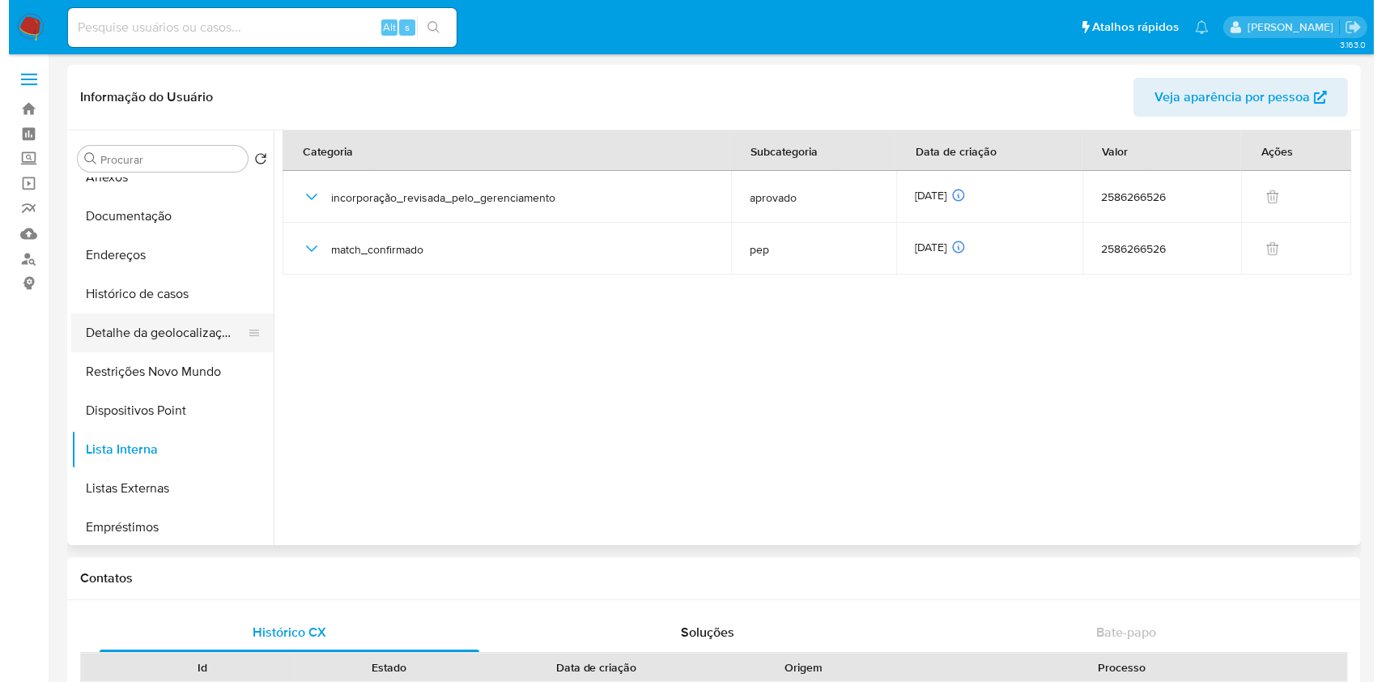
scroll to position [0, 0]
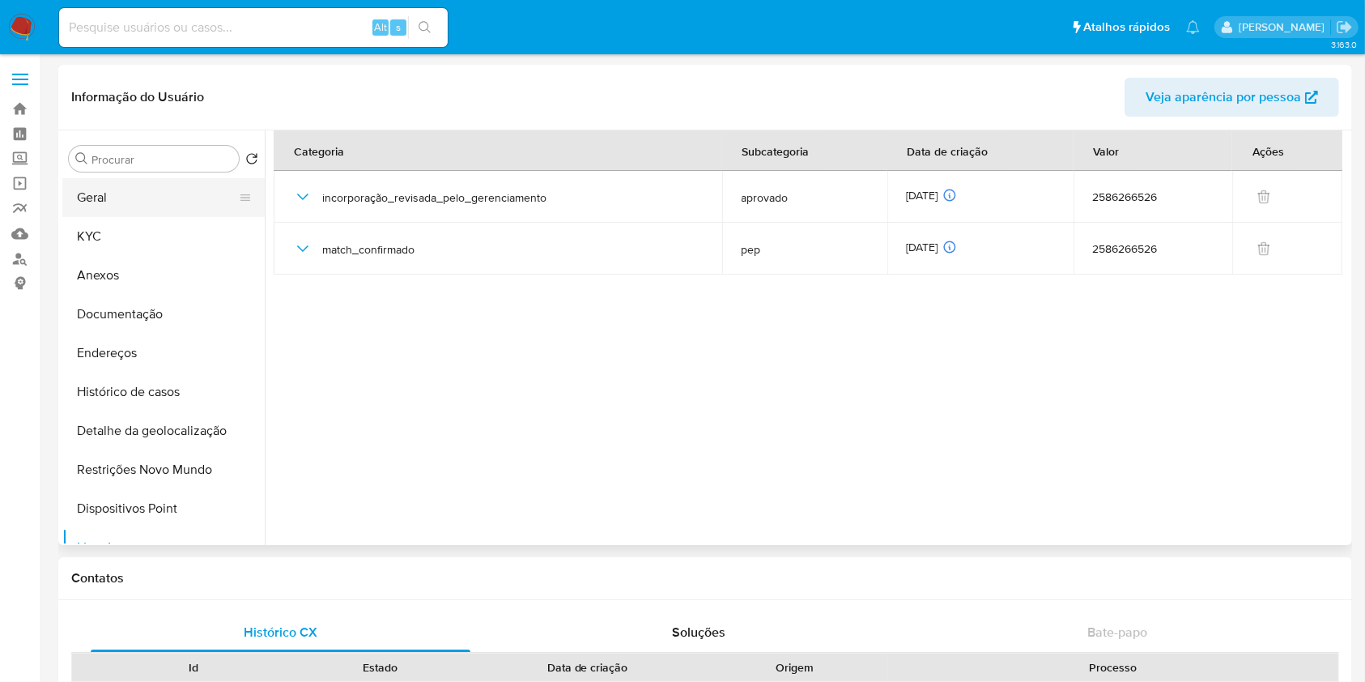
click at [144, 189] on button "Geral" at bounding box center [156, 197] width 189 height 39
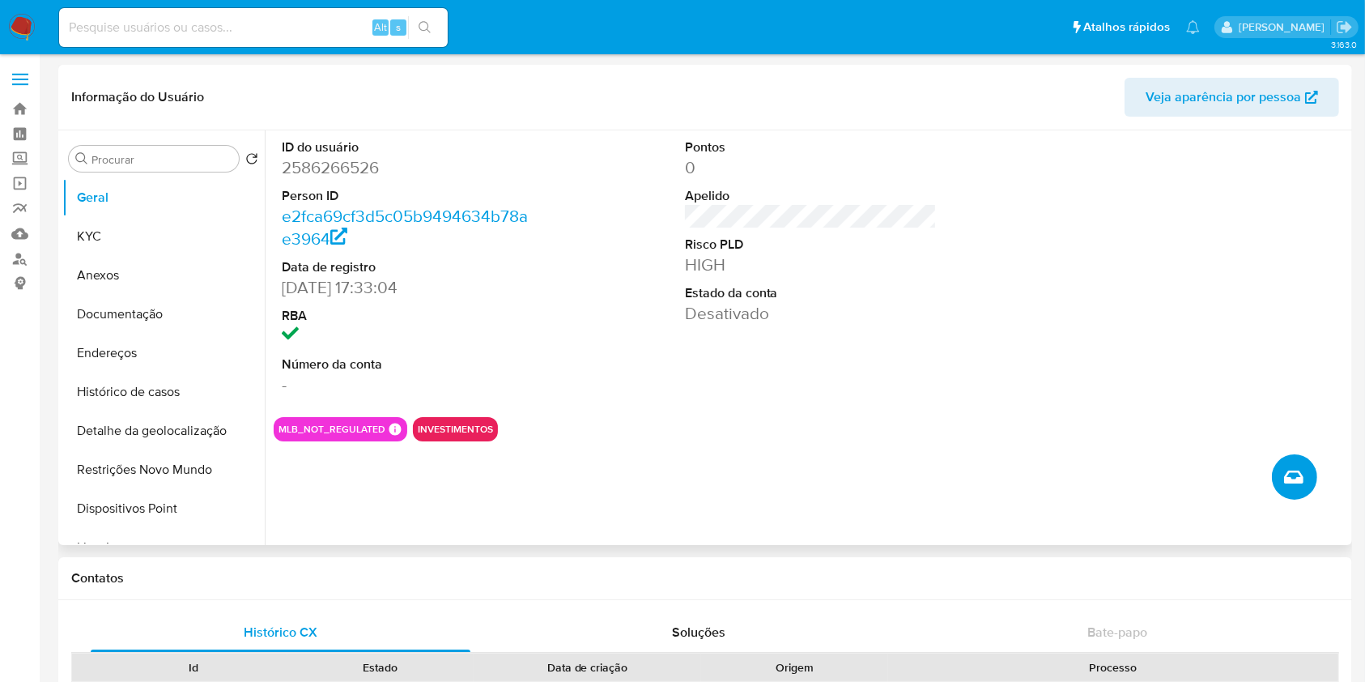
click at [1296, 487] on button "Criar caso manual" at bounding box center [1294, 476] width 45 height 45
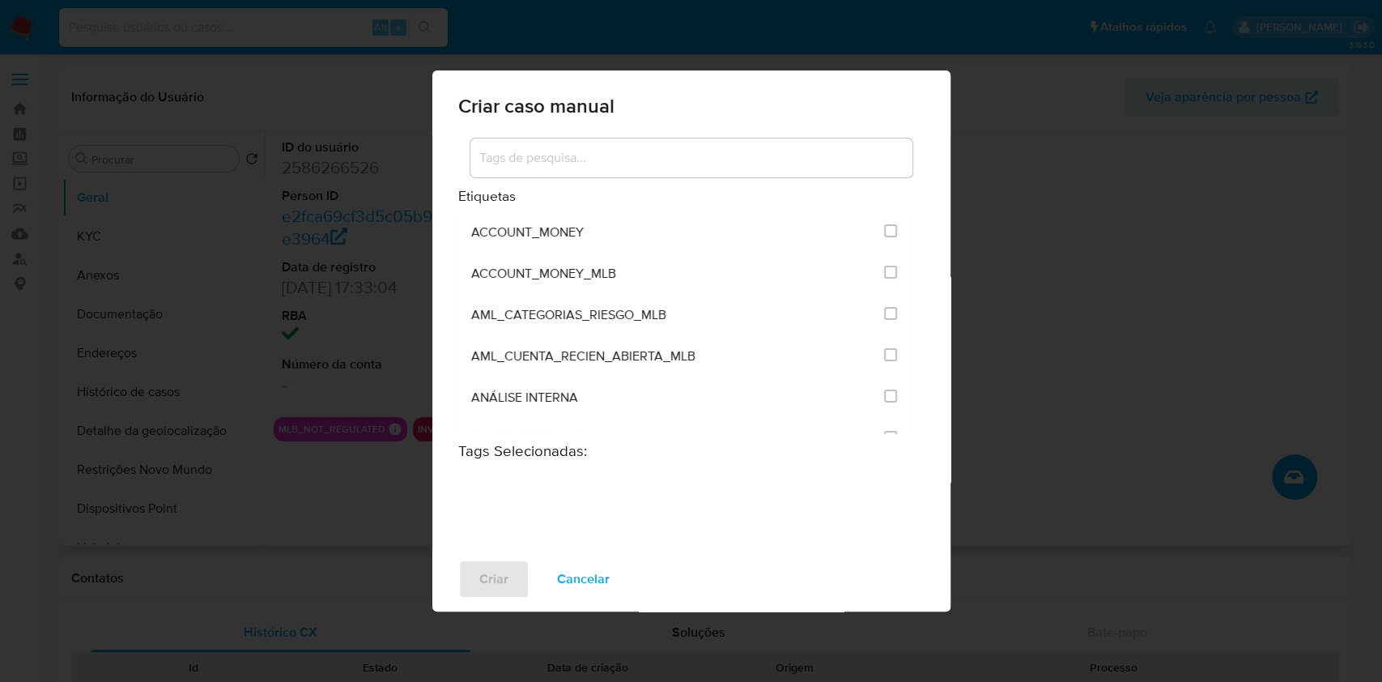
click at [746, 156] on input at bounding box center [691, 157] width 442 height 21
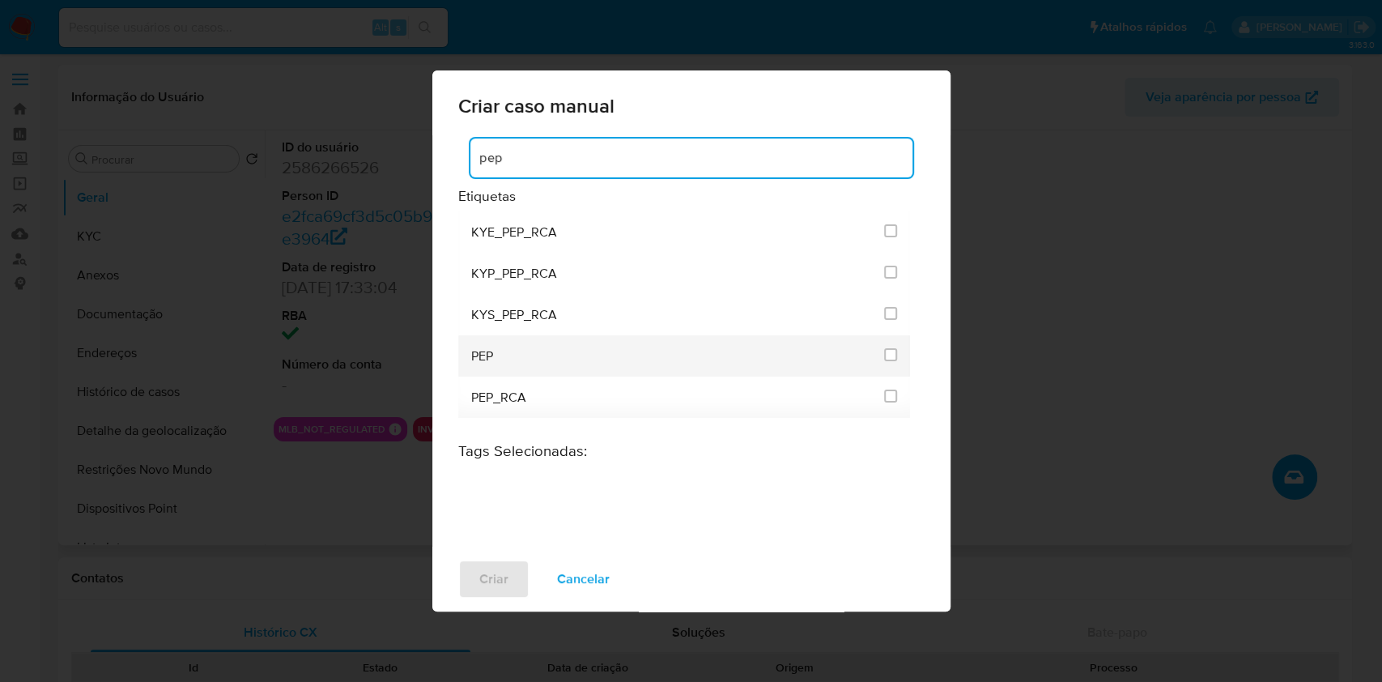
type input "pep"
click at [896, 362] on div at bounding box center [890, 355] width 13 height 16
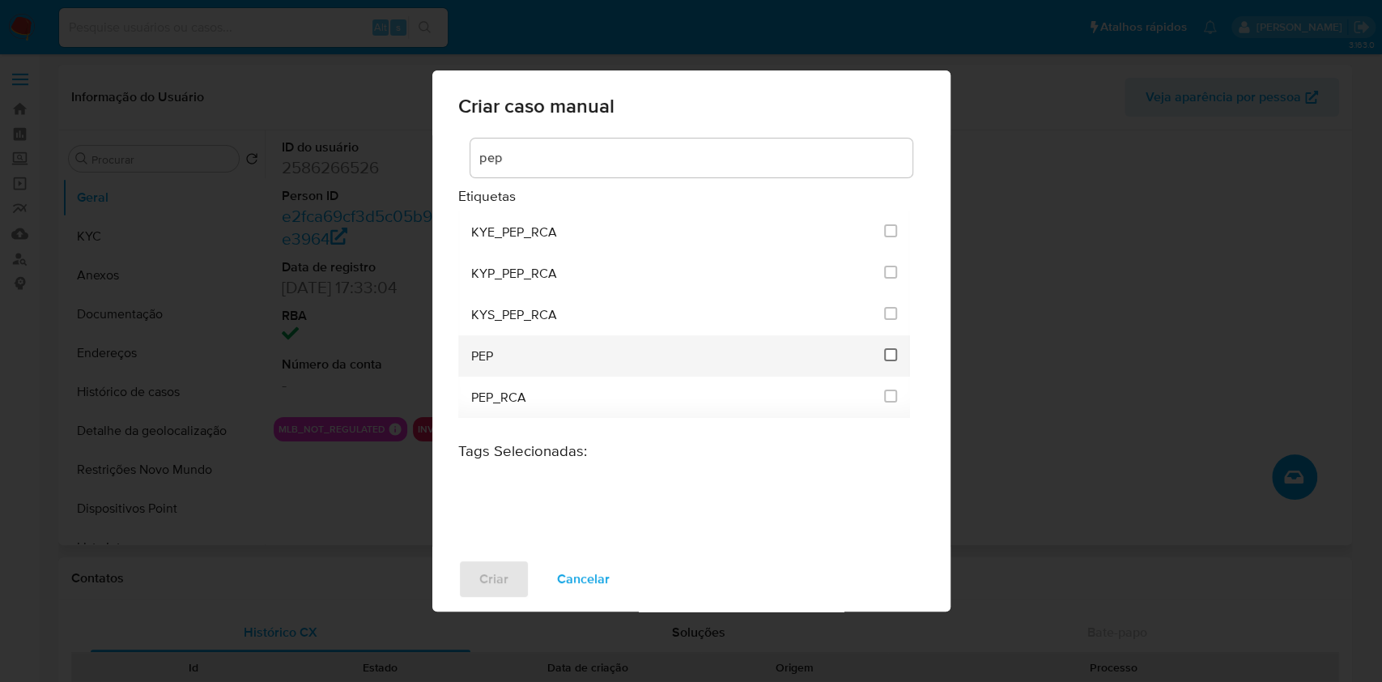
click at [887, 355] on input "2512" at bounding box center [890, 354] width 13 height 13
checkbox input "true"
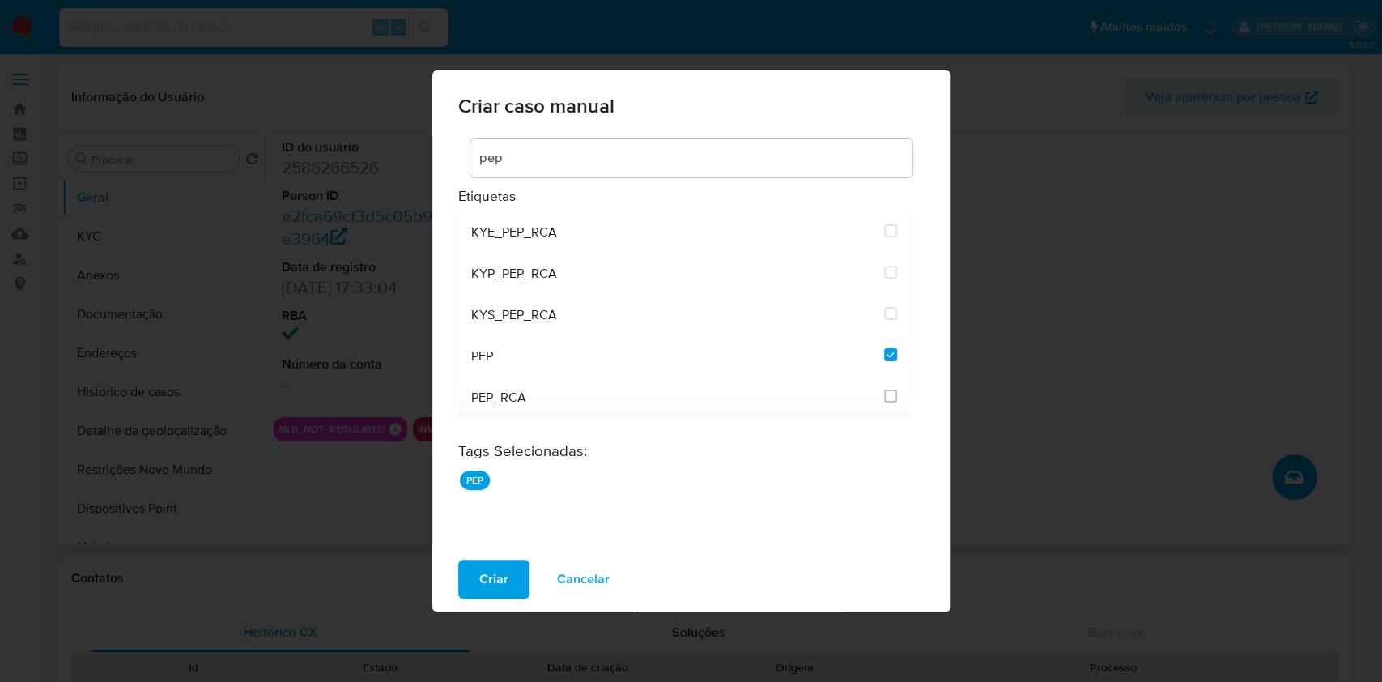
click at [504, 561] on span "Criar" at bounding box center [493, 579] width 29 height 36
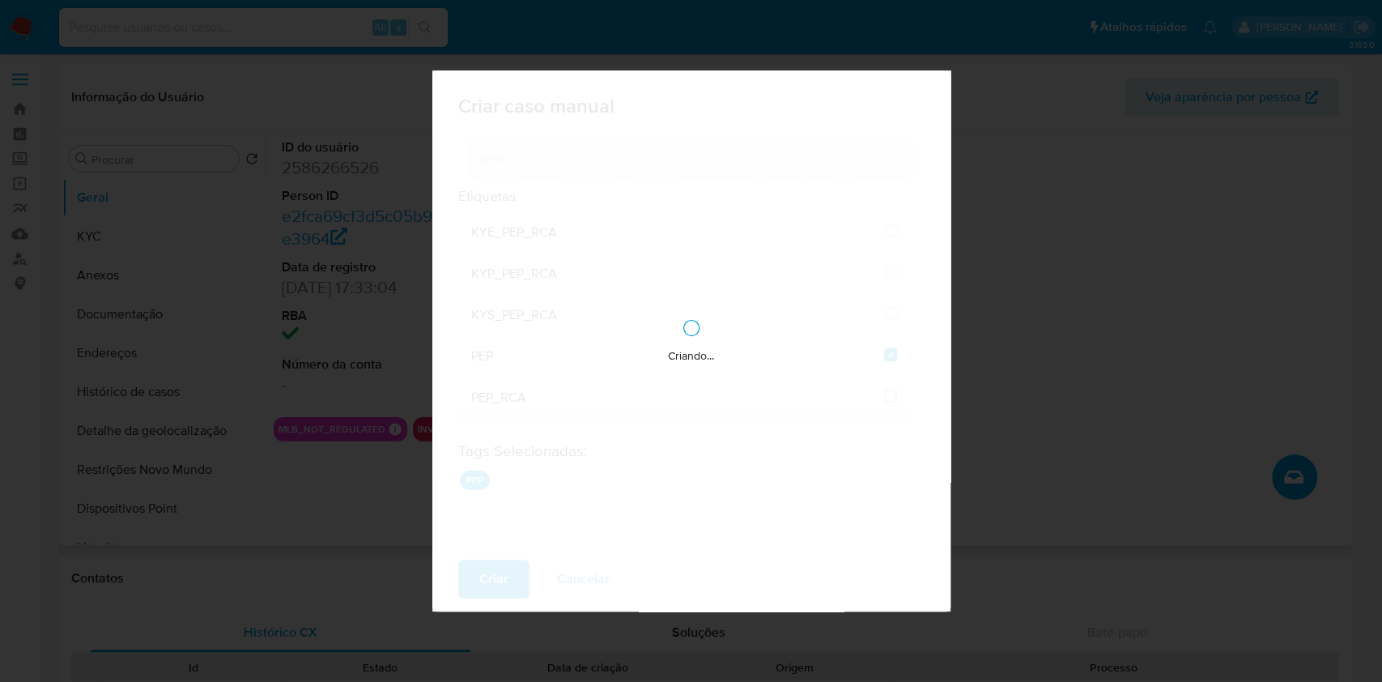
click at [502, 560] on div "Criando..." at bounding box center [691, 340] width 518 height 540
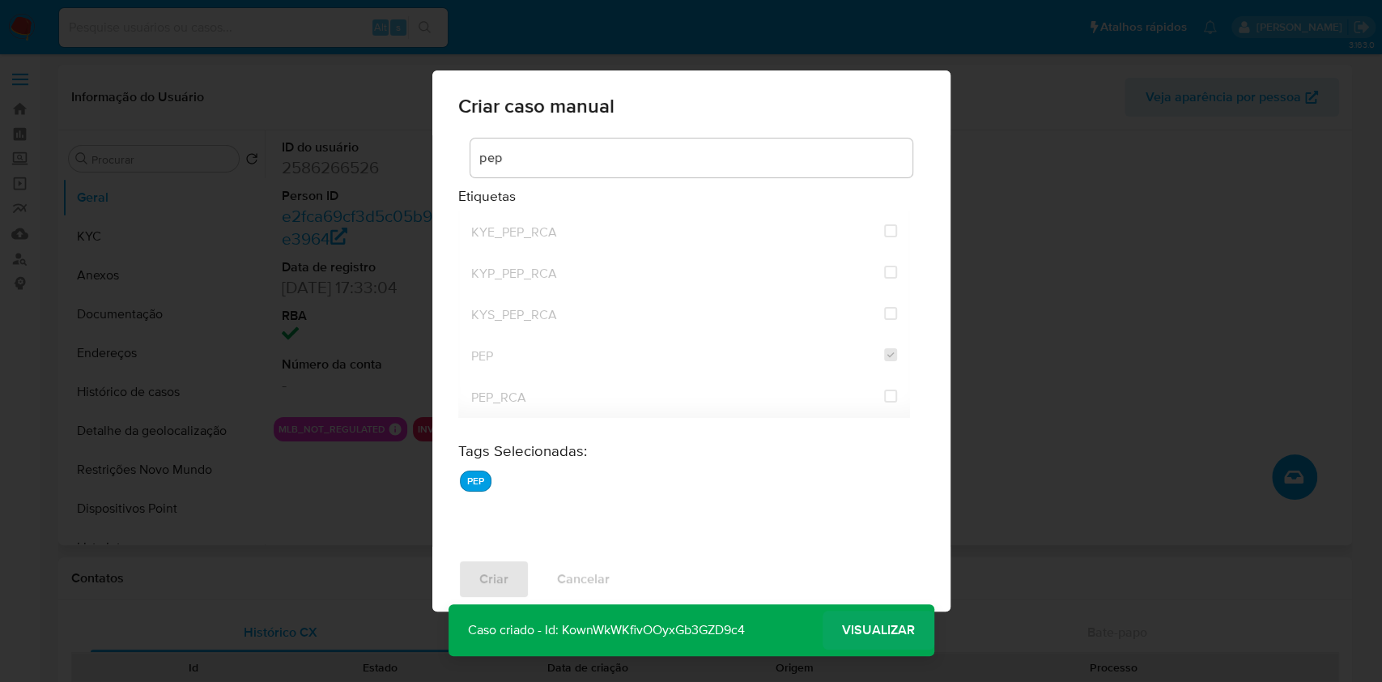
click at [887, 630] on span "Visualizar" at bounding box center [878, 630] width 73 height 0
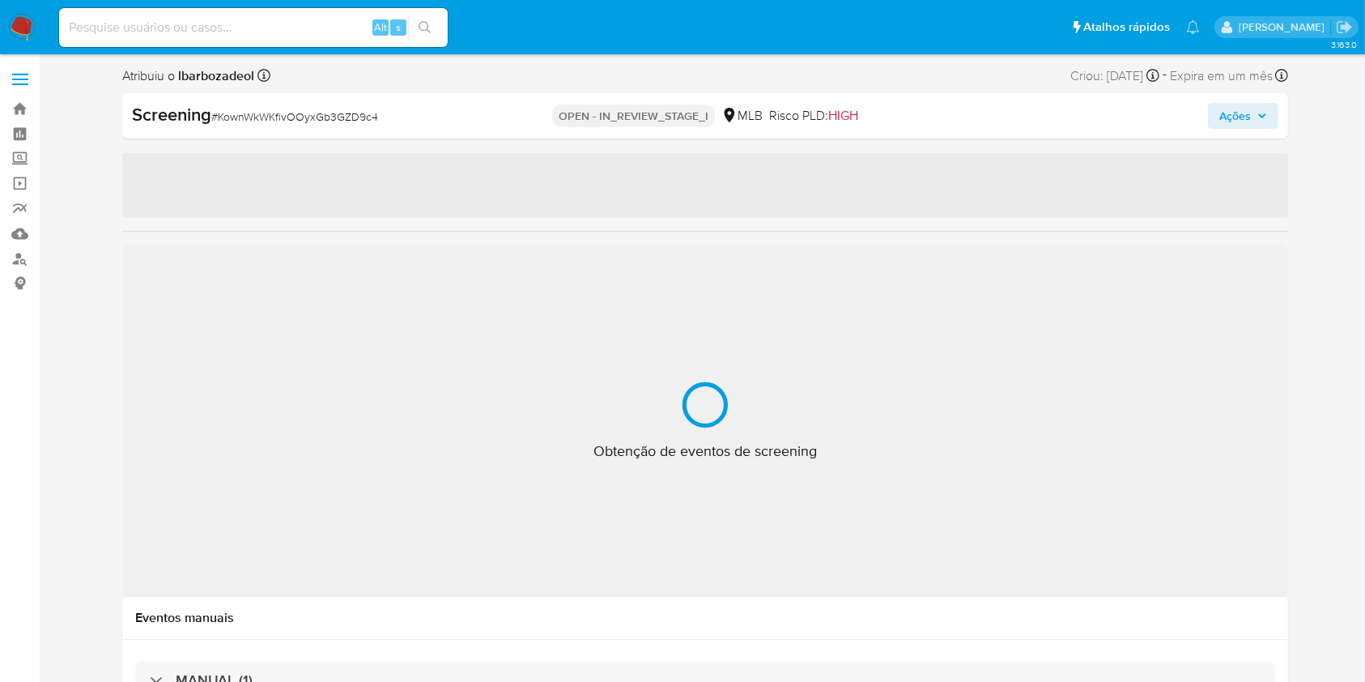
select select "10"
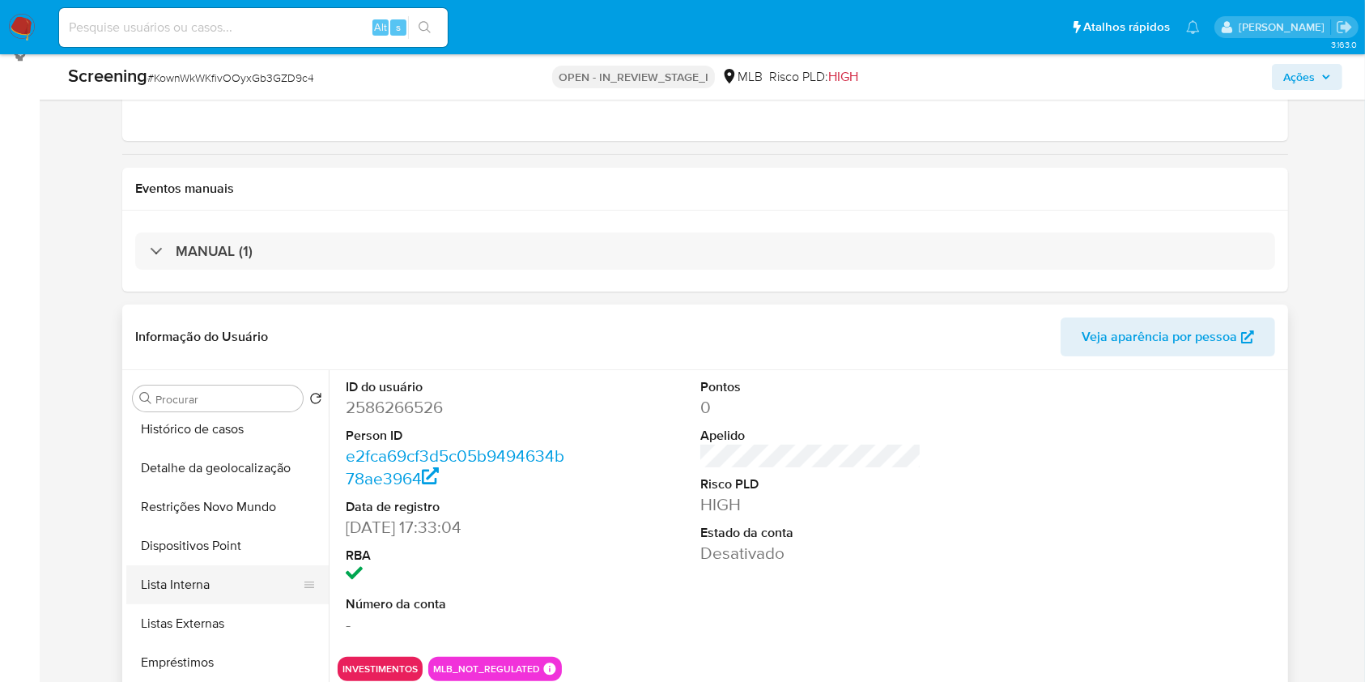
scroll to position [202, 0]
click at [233, 577] on button "Lista Interna" at bounding box center [220, 584] width 189 height 39
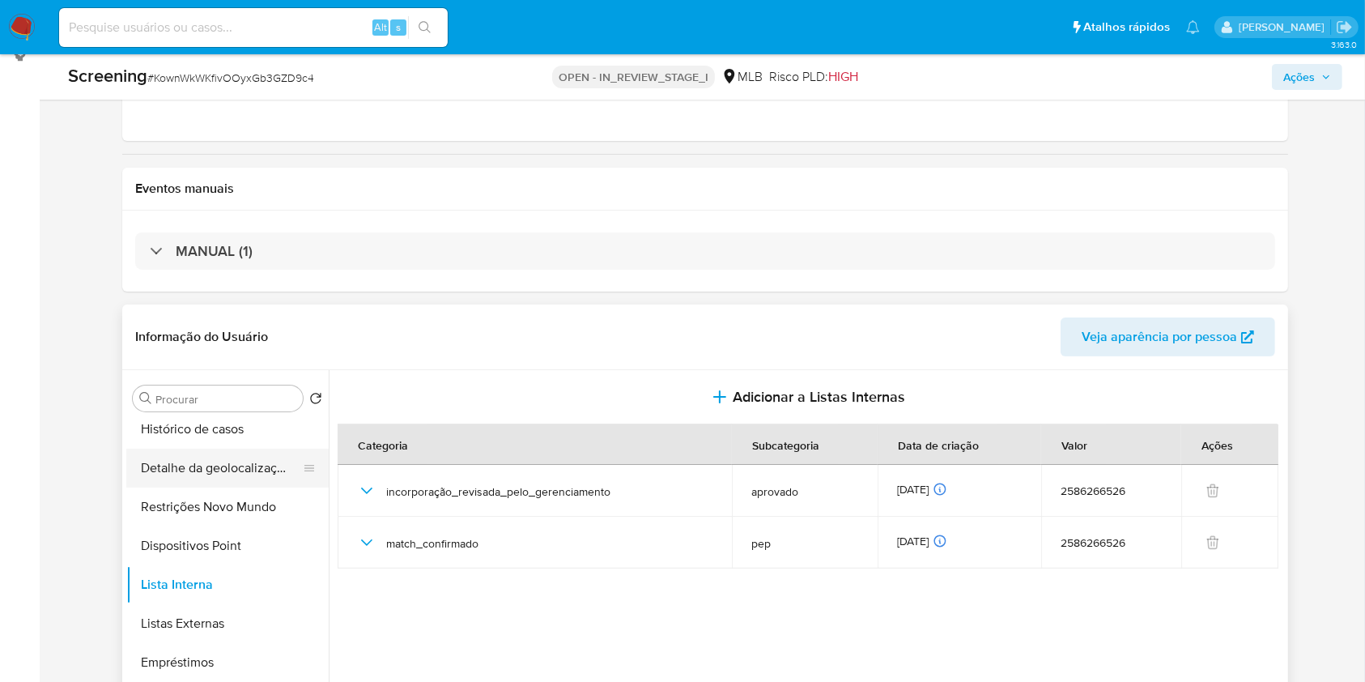
scroll to position [0, 0]
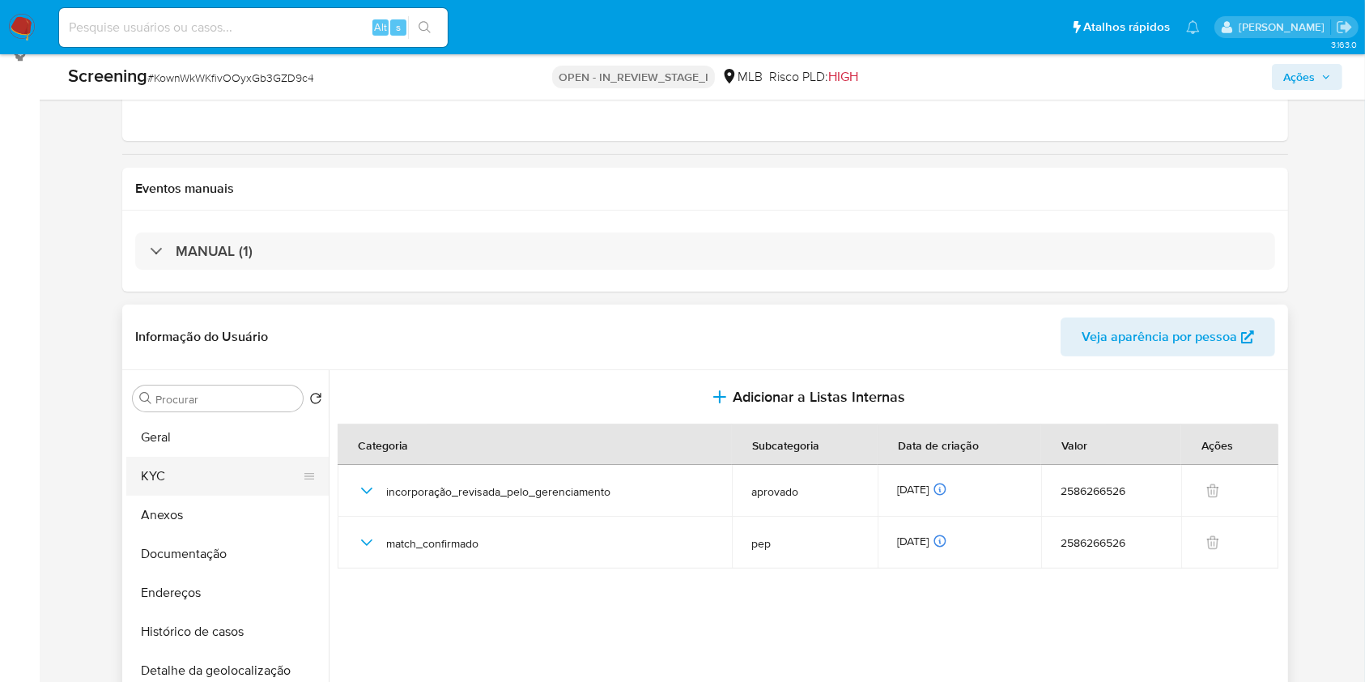
click at [218, 481] on button "KYC" at bounding box center [220, 476] width 189 height 39
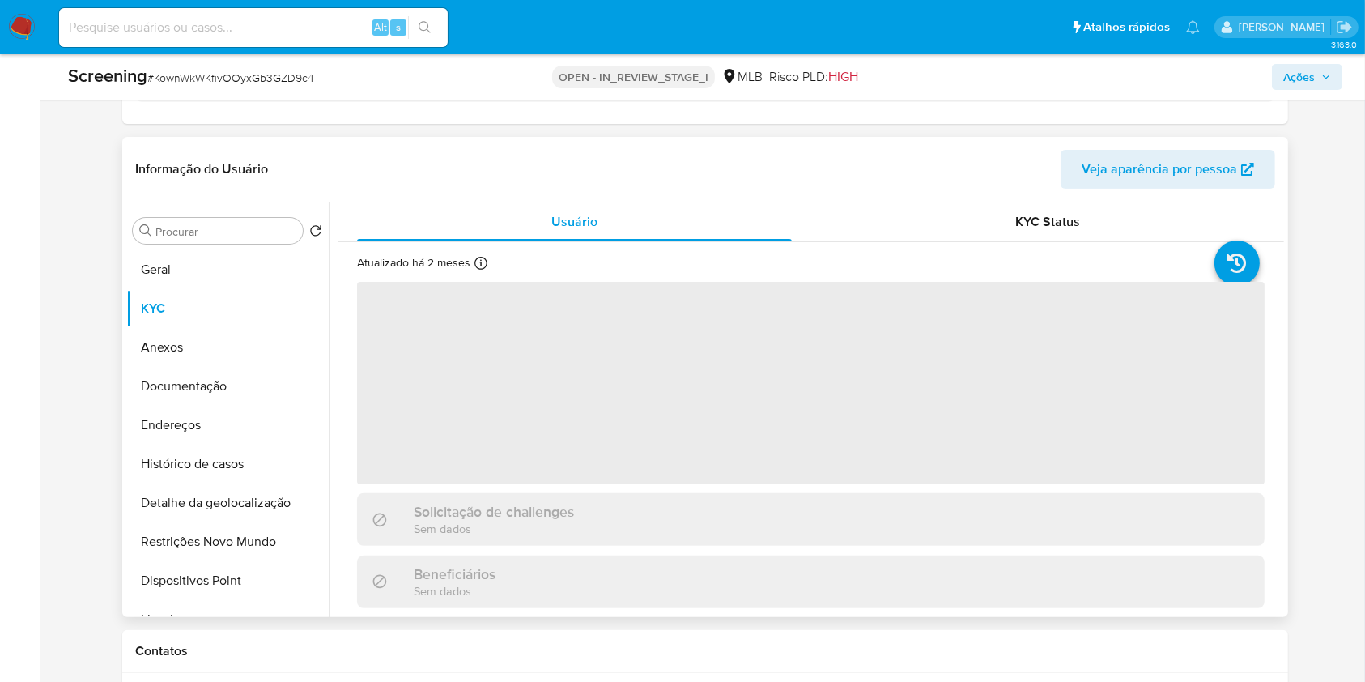
scroll to position [395, 0]
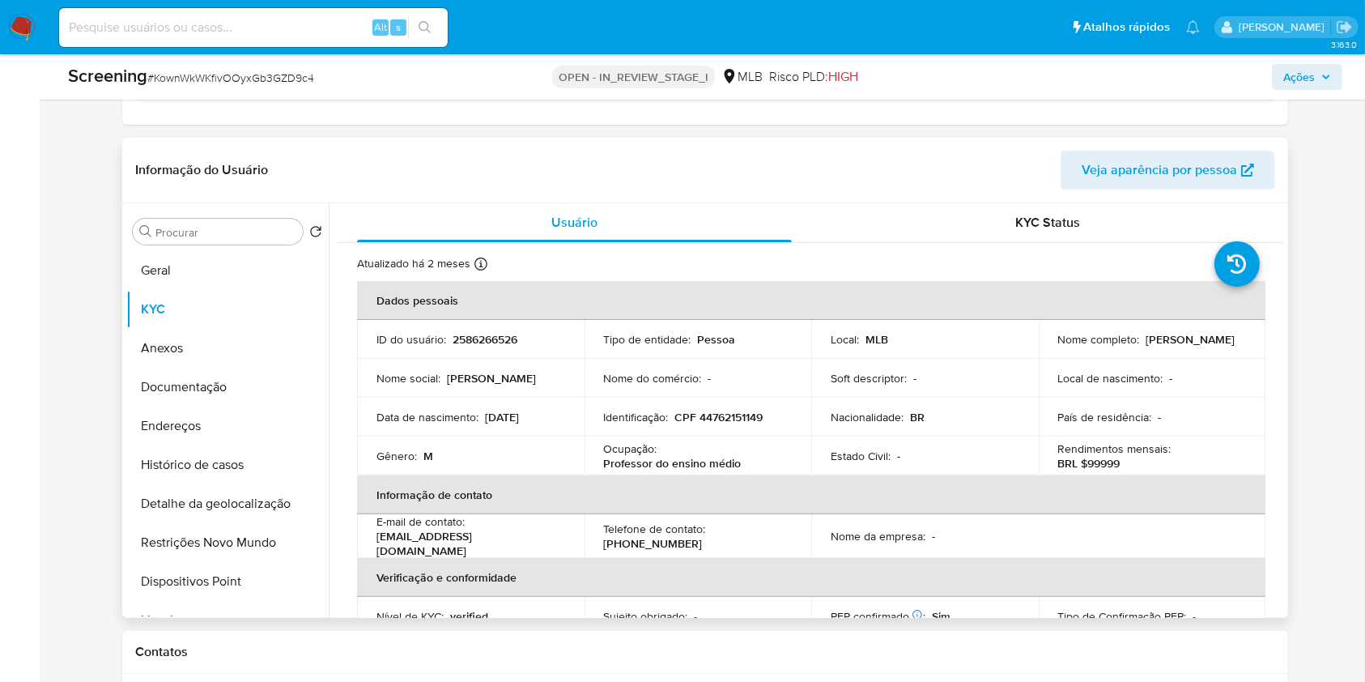
click at [731, 415] on p "CPF 44762151149" at bounding box center [719, 417] width 88 height 15
copy p "44762151149"
click at [1304, 68] on span "Ações" at bounding box center [1300, 77] width 32 height 26
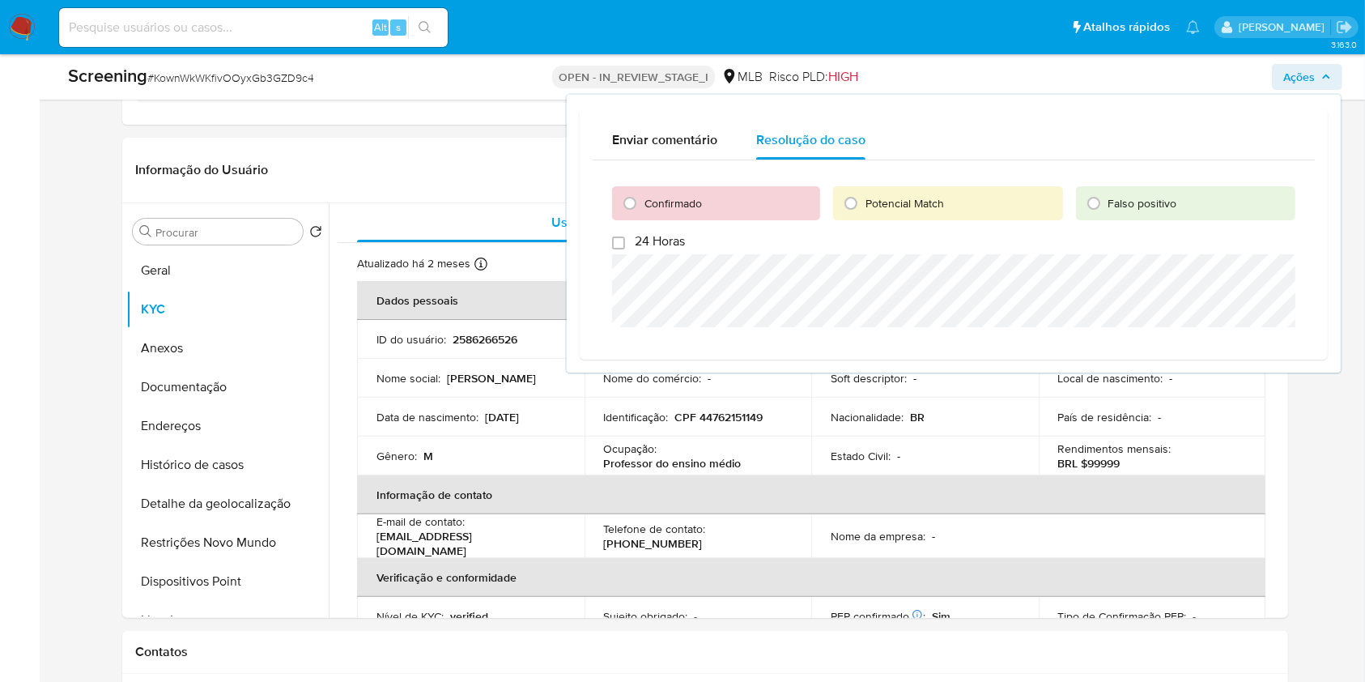
click at [899, 201] on span "Potencial Match" at bounding box center [905, 203] width 79 height 16
click at [864, 201] on input "Potencial Match" at bounding box center [851, 203] width 26 height 26
radio input "true"
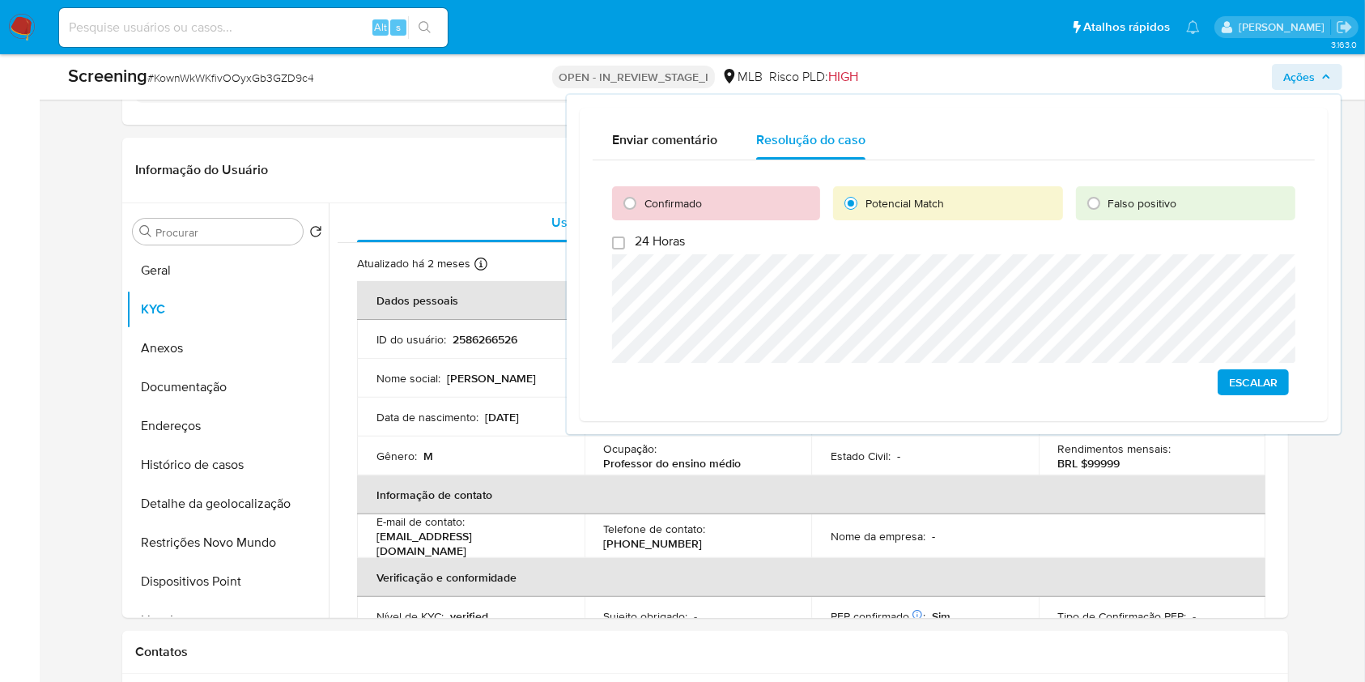
click at [1250, 377] on span "Escalar" at bounding box center [1253, 382] width 49 height 23
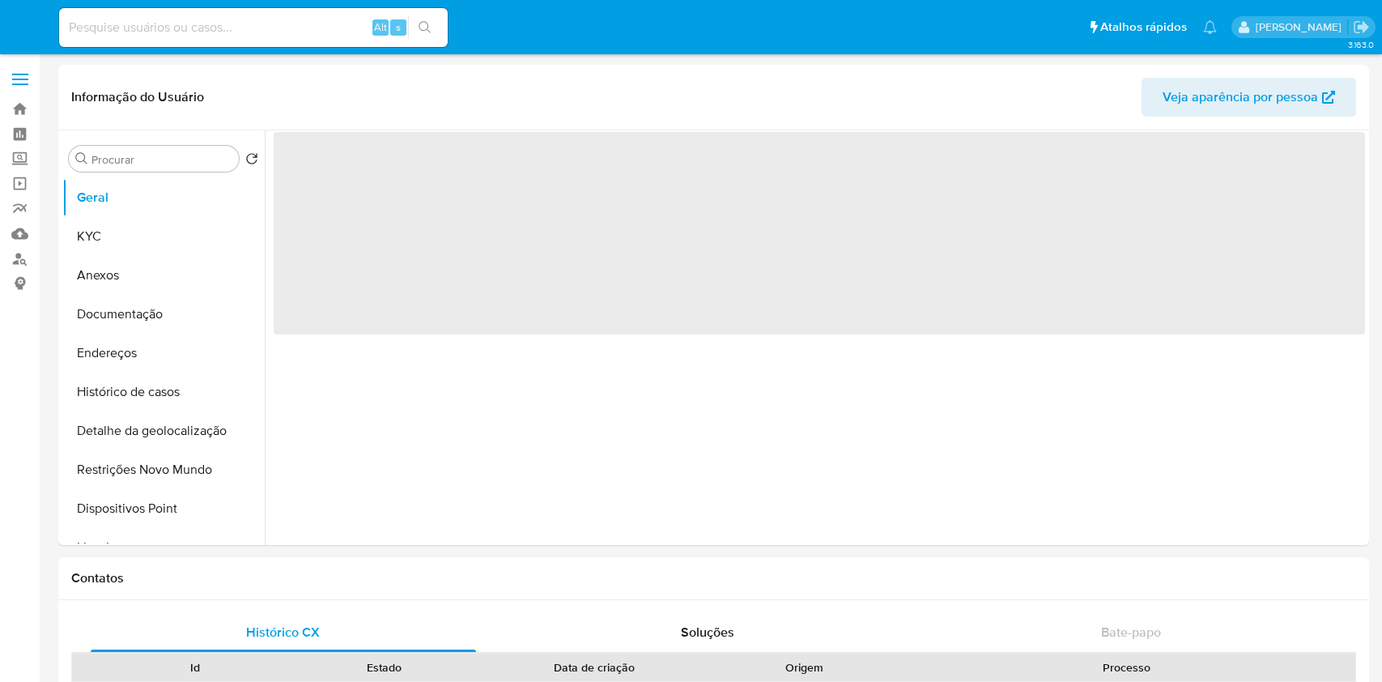
select select "10"
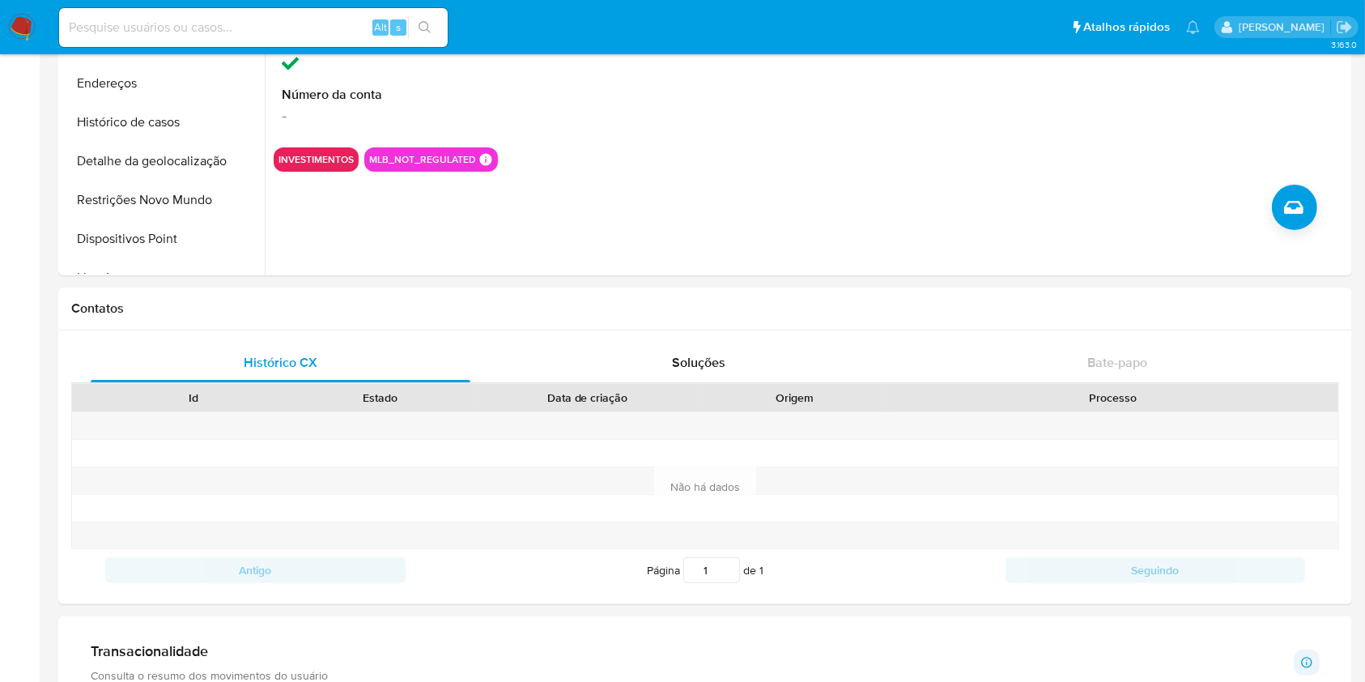
scroll to position [239, 0]
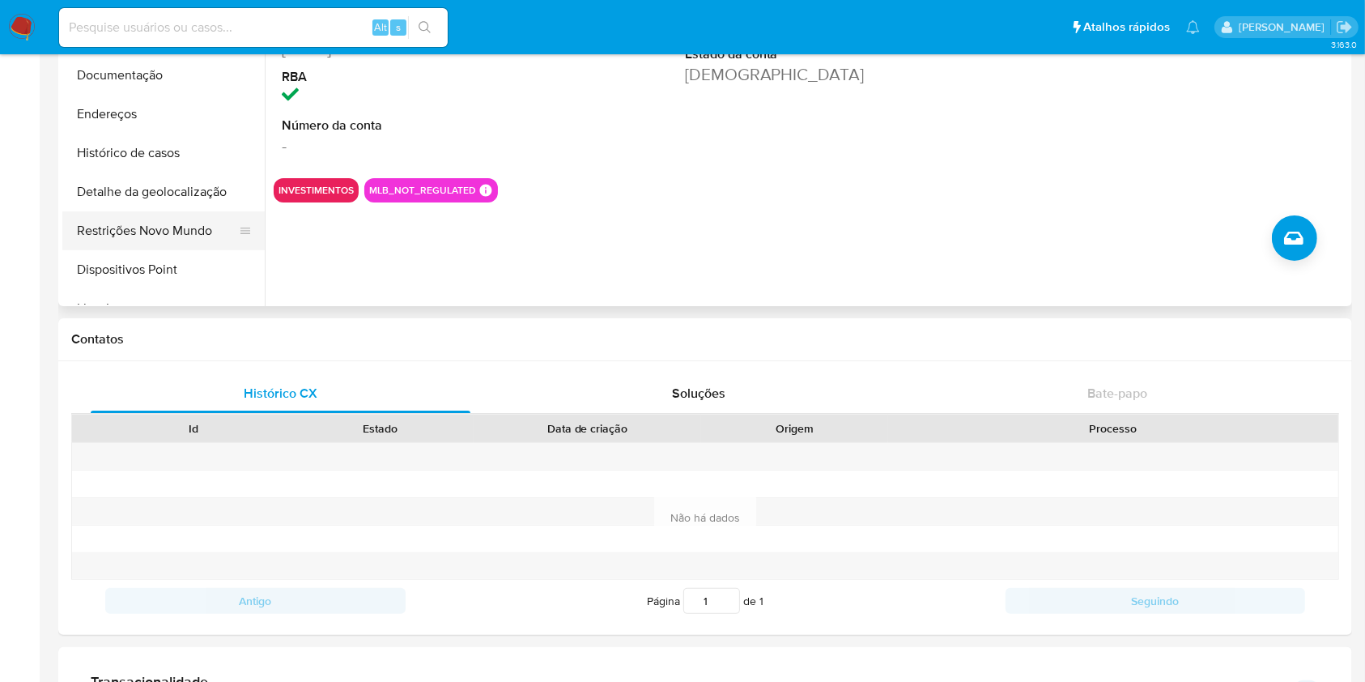
click at [200, 228] on button "Restrições Novo Mundo" at bounding box center [156, 230] width 189 height 39
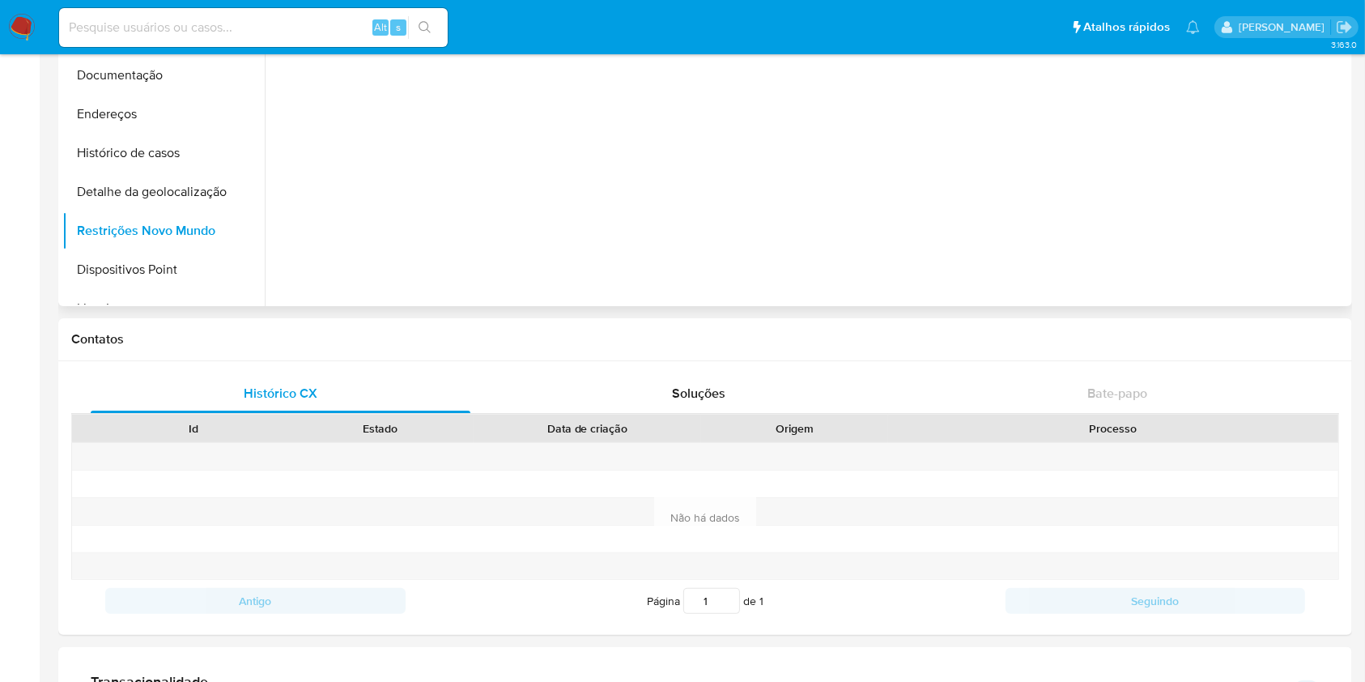
scroll to position [0, 0]
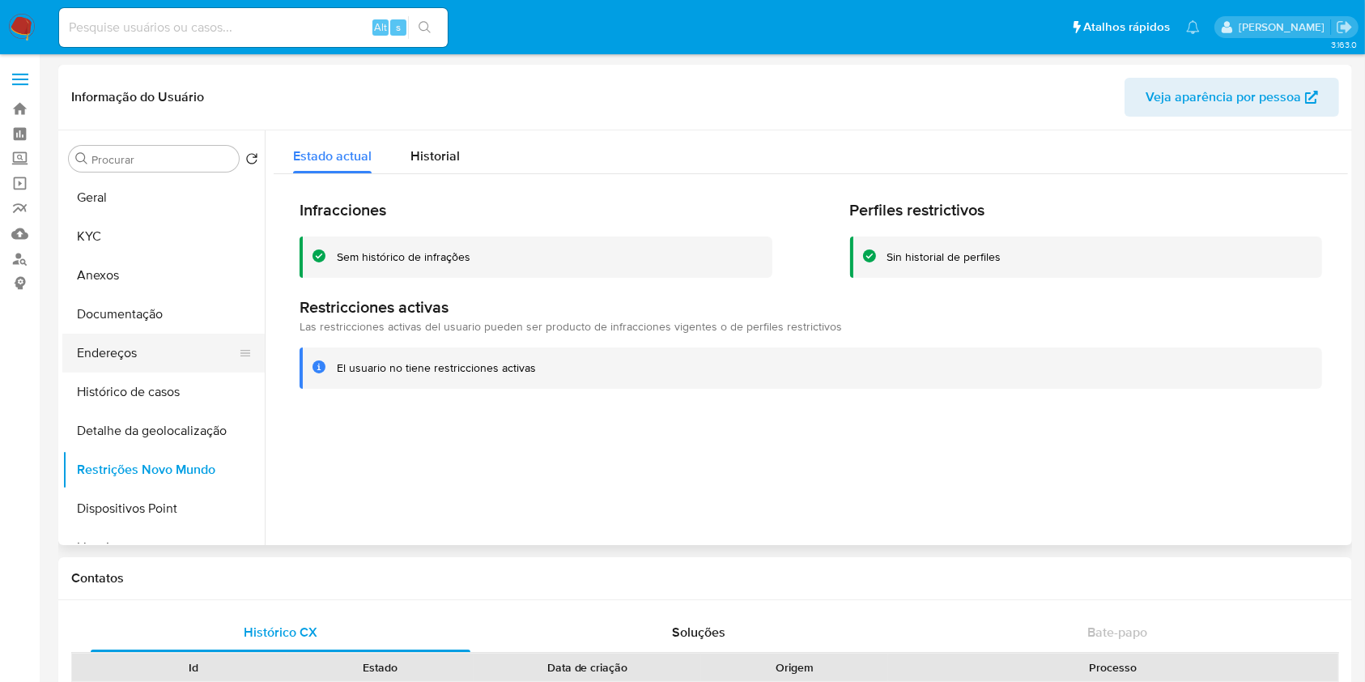
drag, startPoint x: 339, startPoint y: 301, endPoint x: 136, endPoint y: 349, distance: 208.8
click at [141, 347] on div "Procurar Retornar ao pedido padrão Geral KYC Anexos Documentação Endereços Hist…" at bounding box center [705, 337] width 1286 height 415
click at [135, 349] on button "Endereços" at bounding box center [156, 353] width 189 height 39
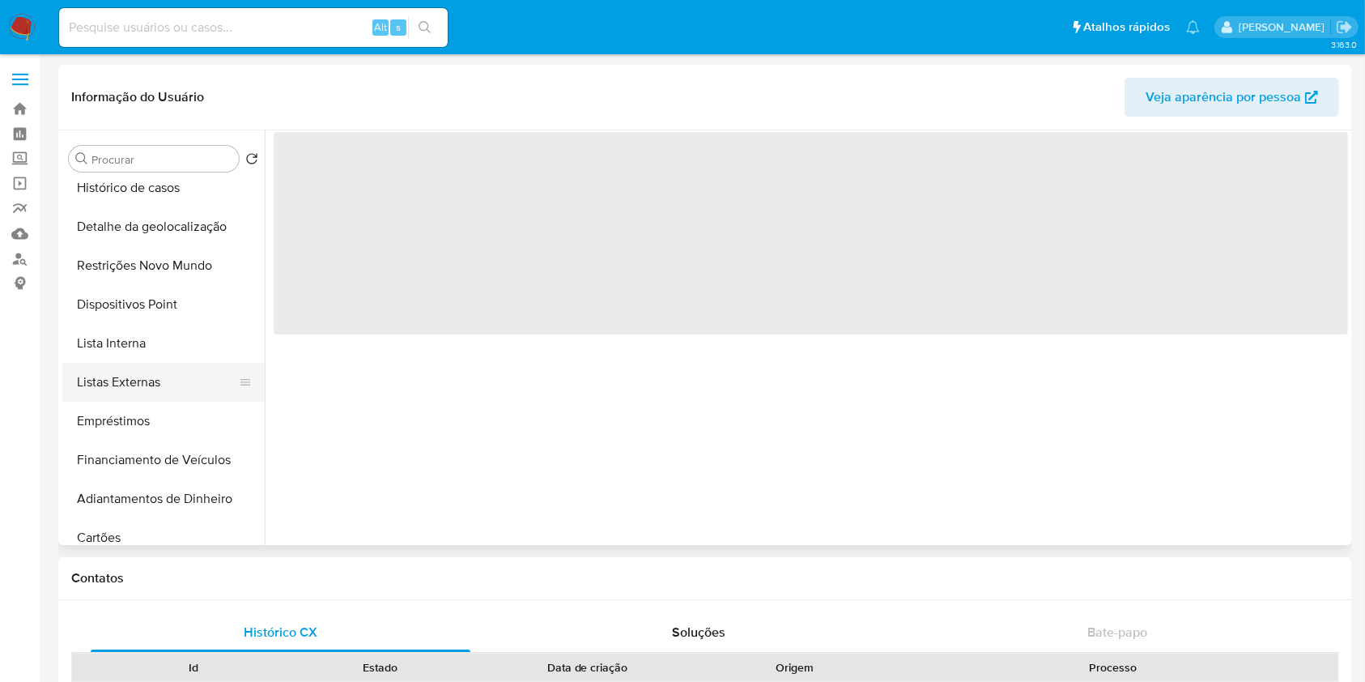
scroll to position [205, 0]
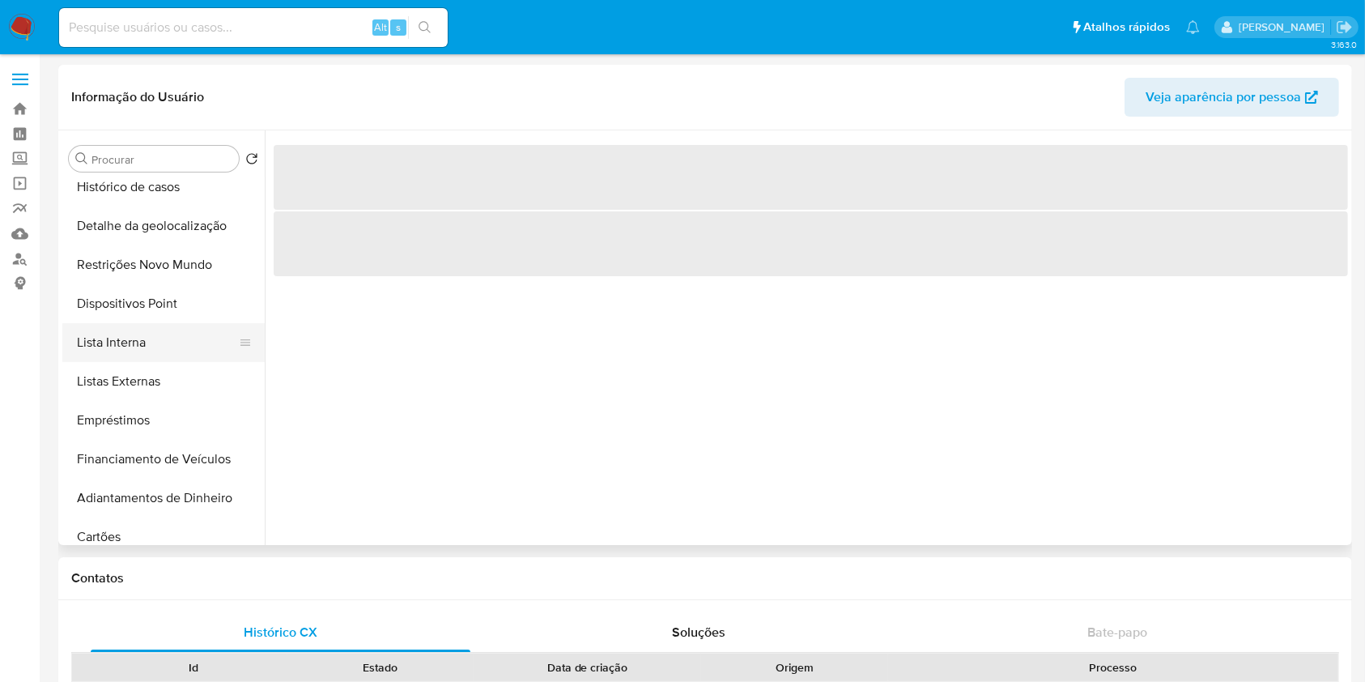
click at [139, 344] on button "Lista Interna" at bounding box center [156, 342] width 189 height 39
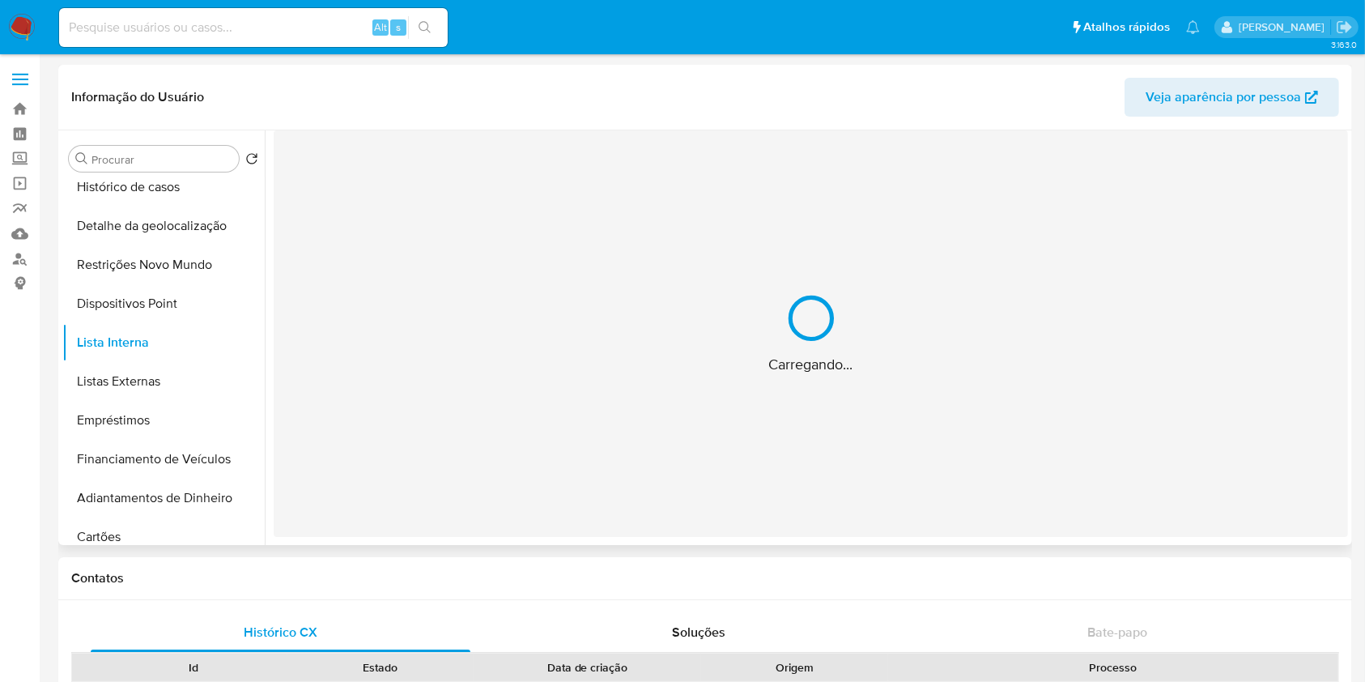
click at [551, 398] on div "Carregando..." at bounding box center [811, 333] width 1075 height 407
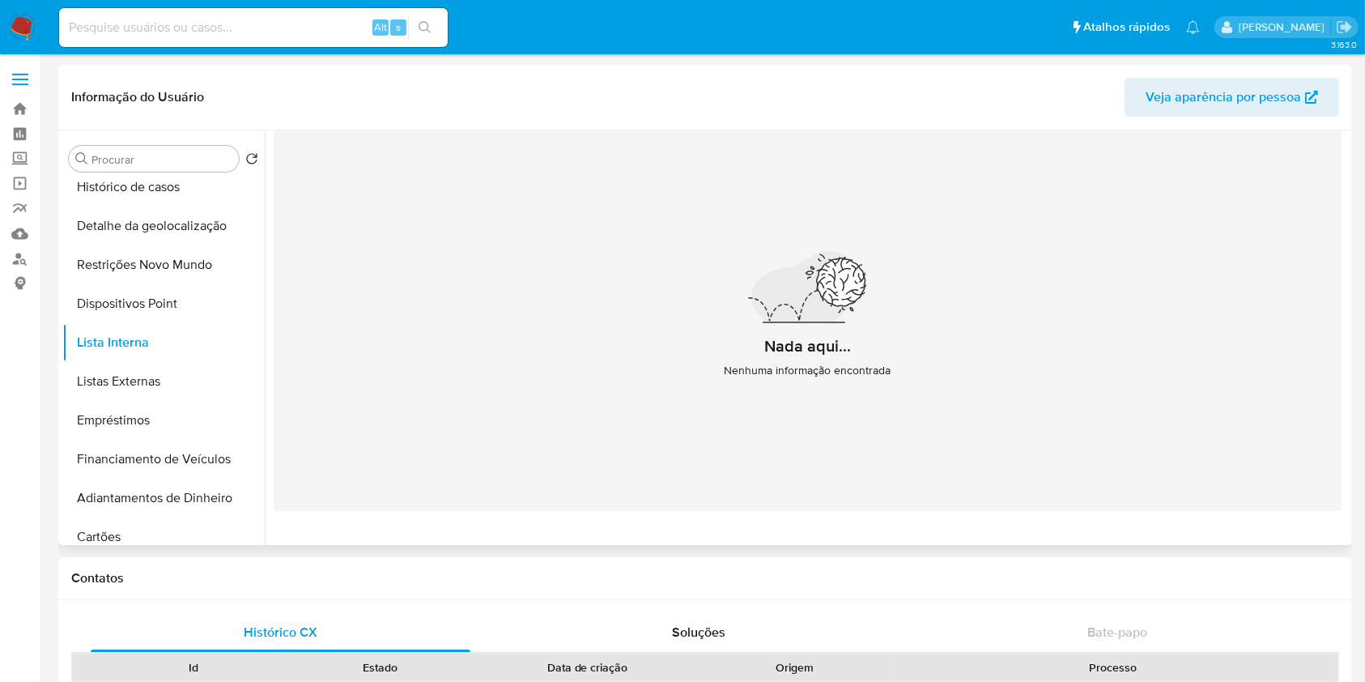
click at [156, 388] on button "Listas Externas" at bounding box center [156, 381] width 189 height 39
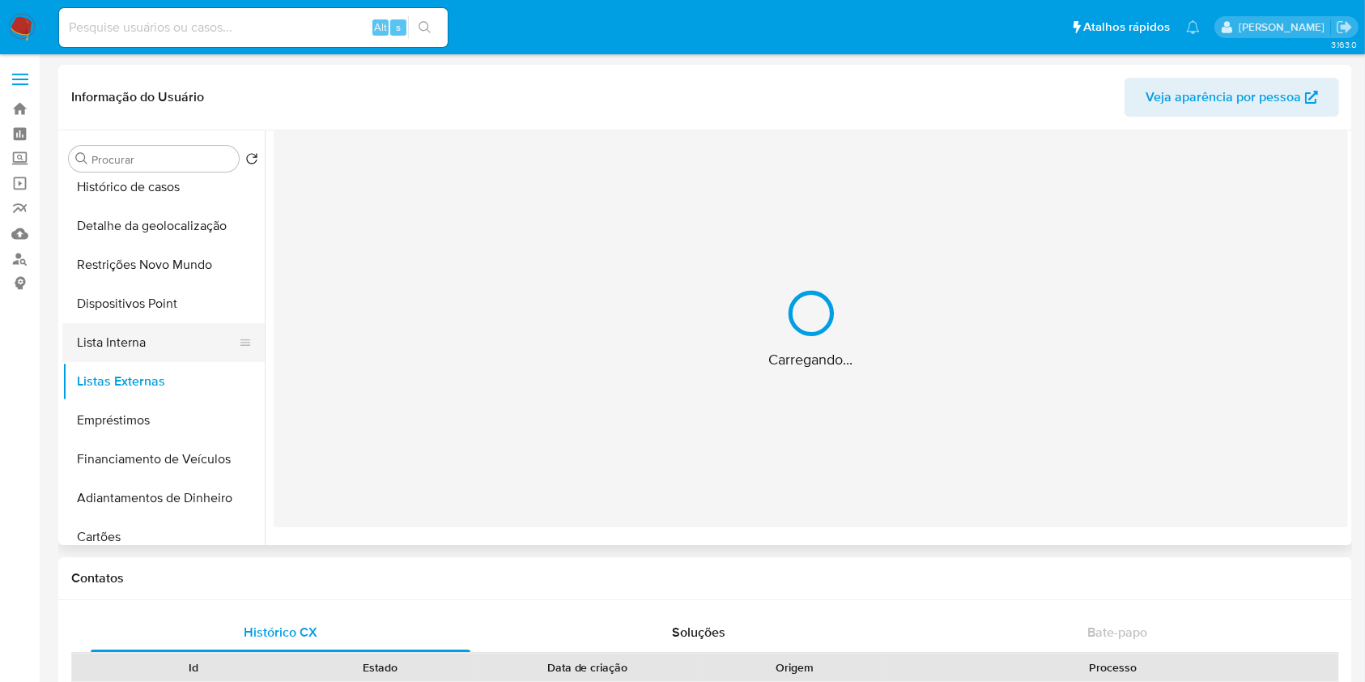
click at [153, 340] on button "Lista Interna" at bounding box center [156, 342] width 189 height 39
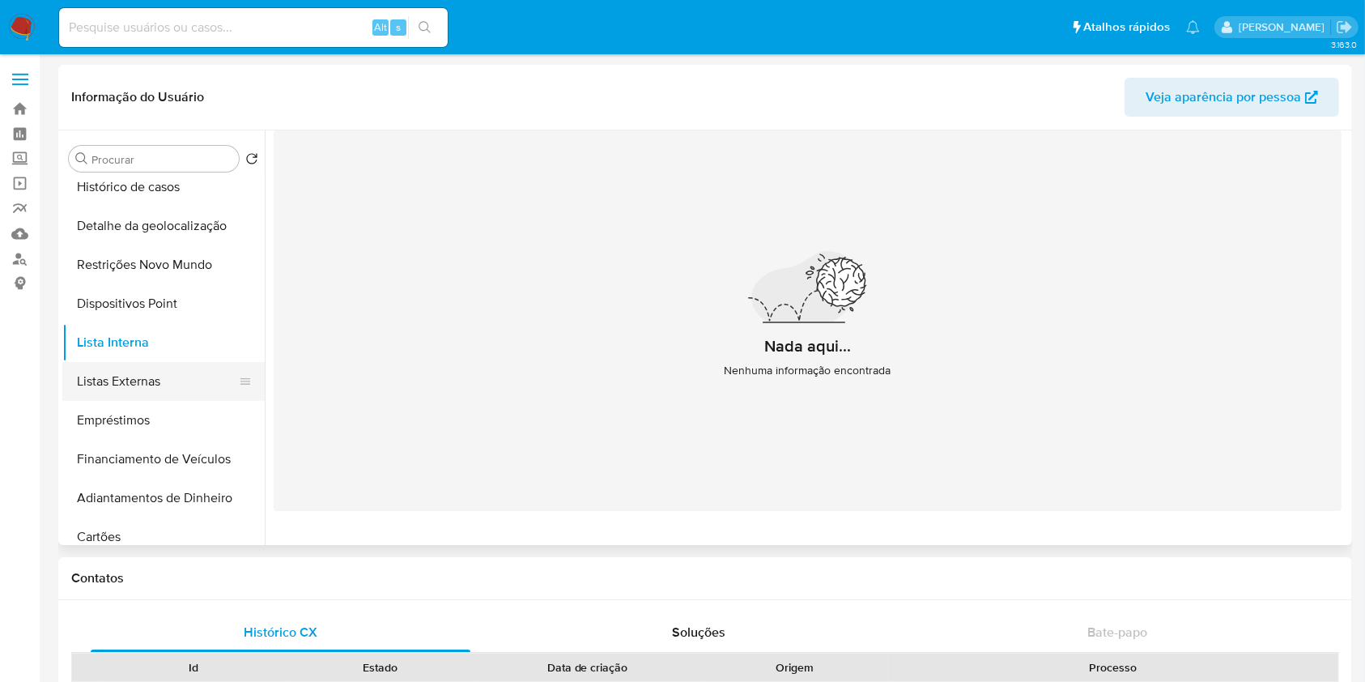
click at [157, 378] on button "Listas Externas" at bounding box center [156, 381] width 189 height 39
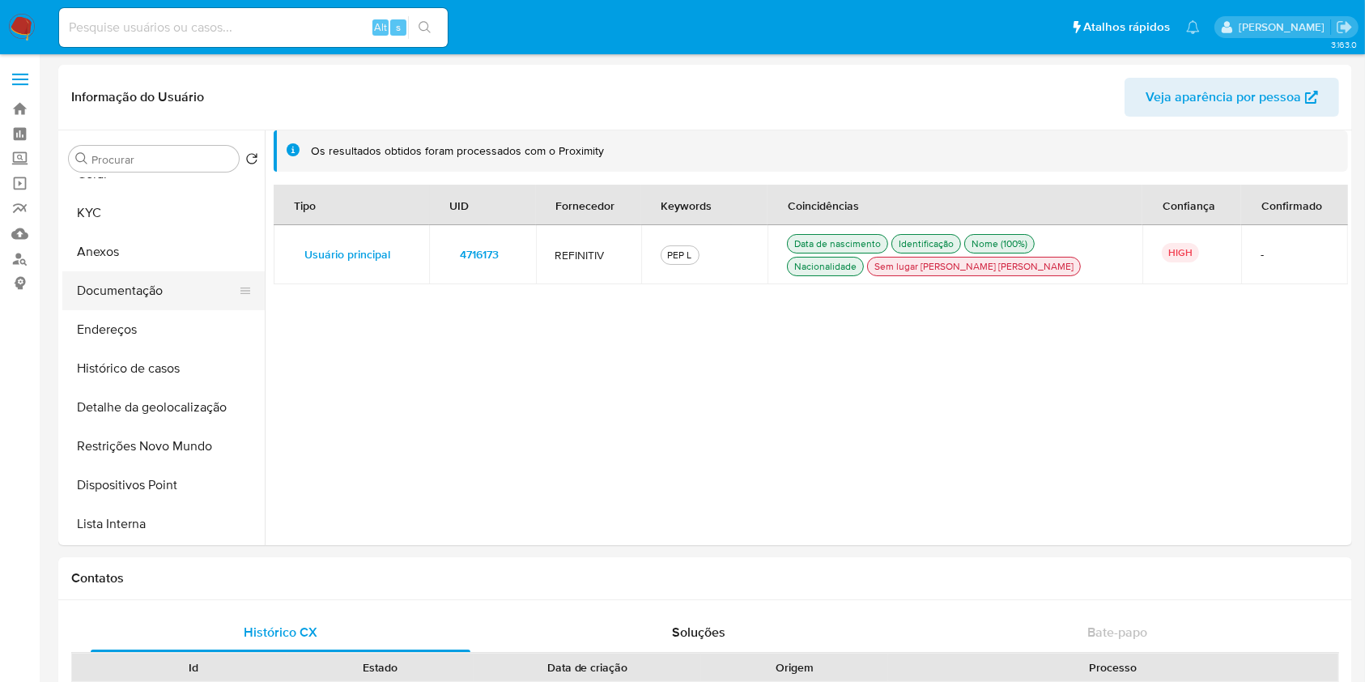
scroll to position [0, 0]
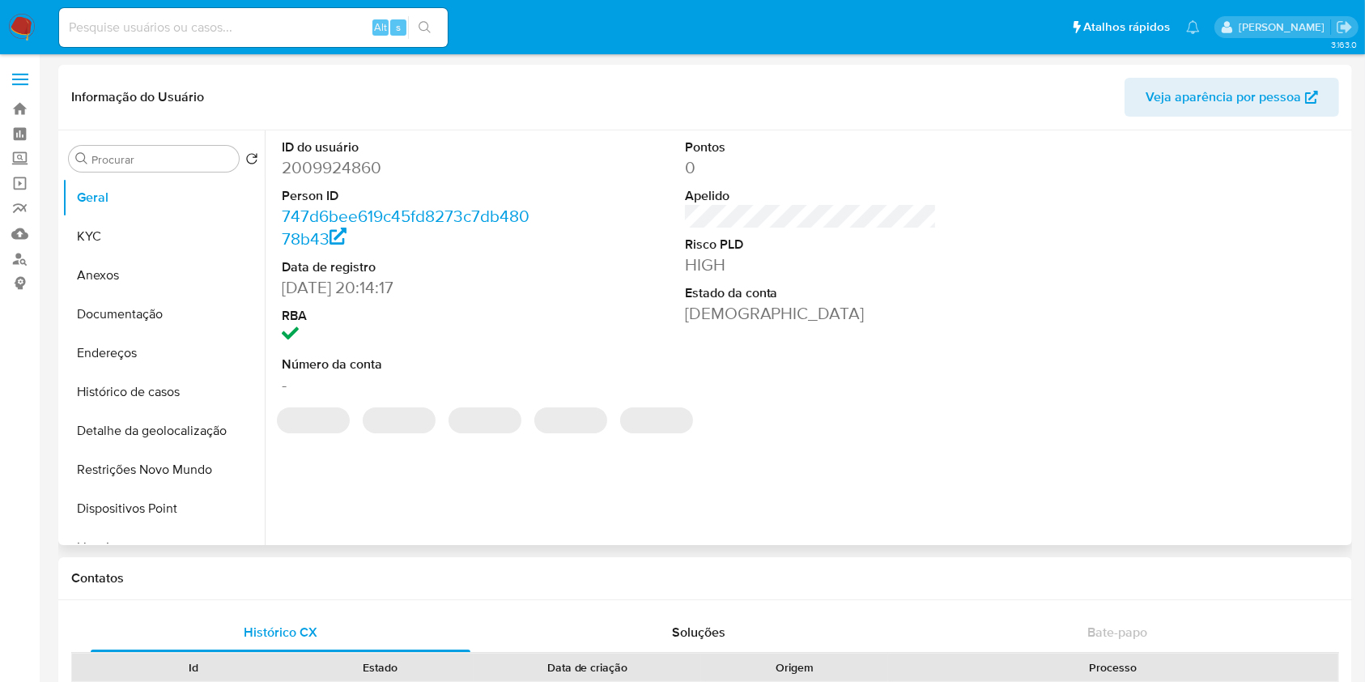
select select "10"
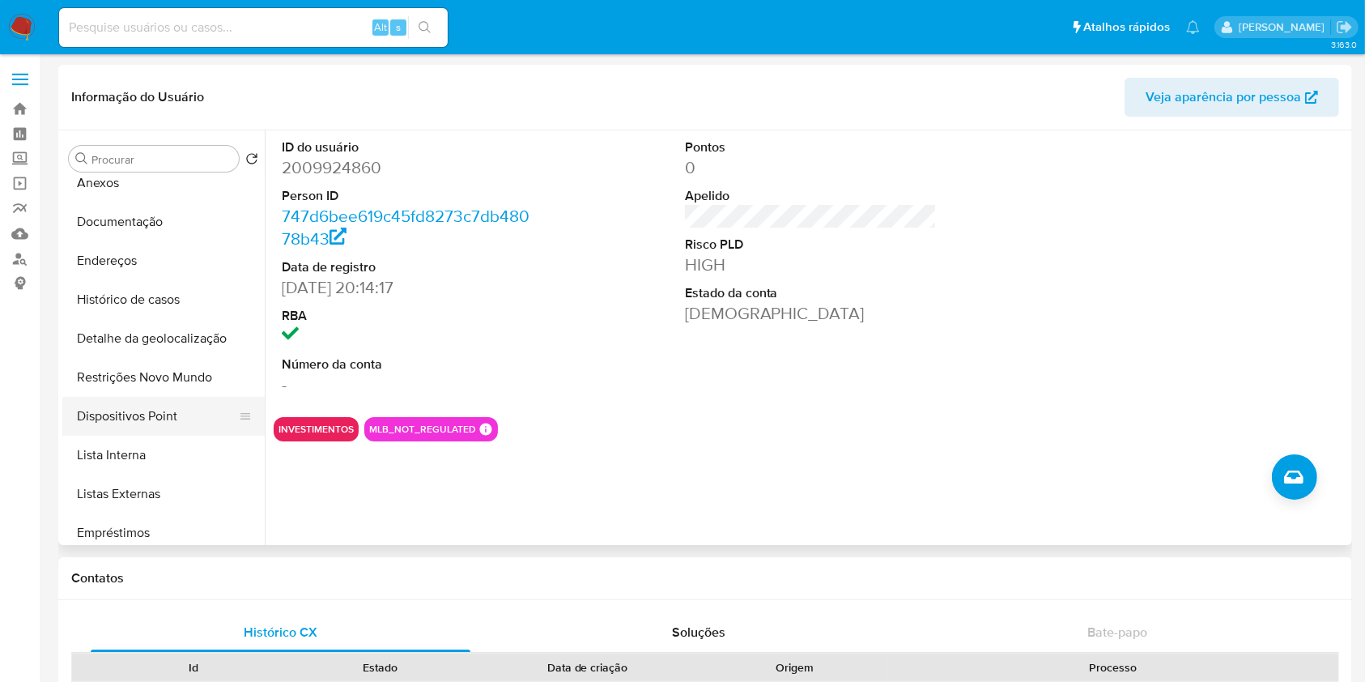
scroll to position [138, 0]
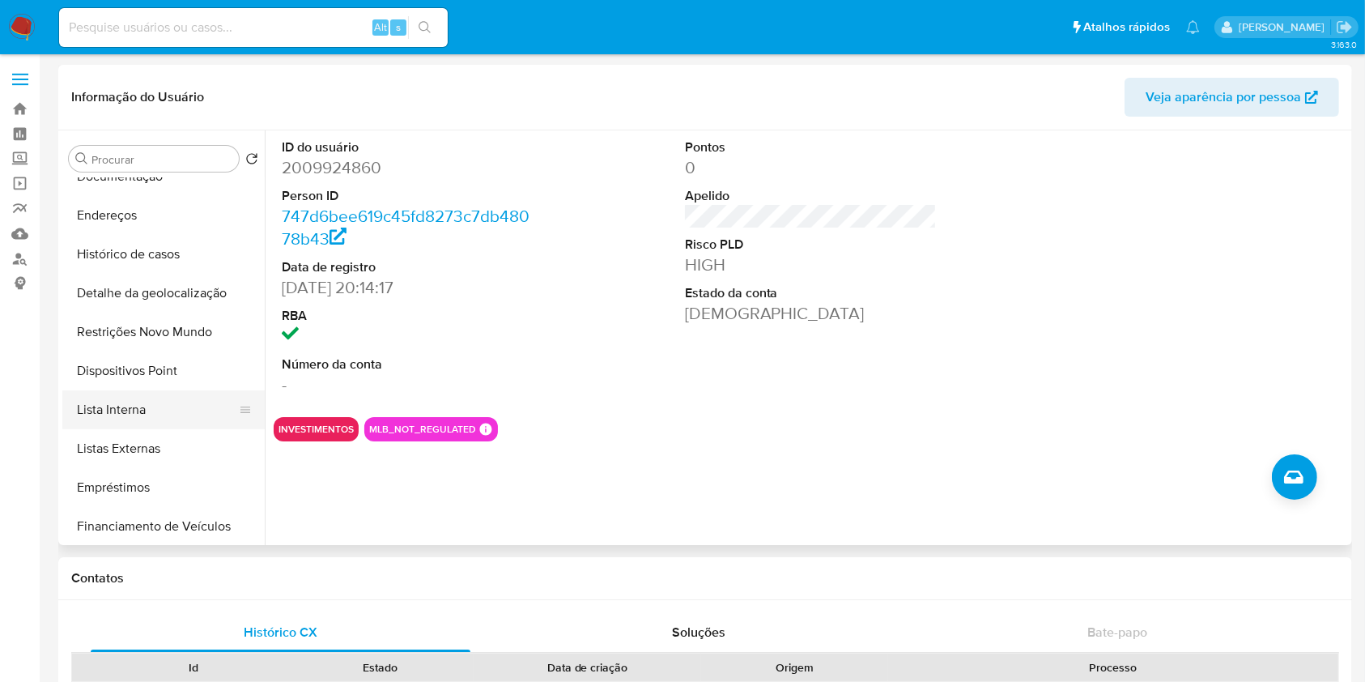
click at [143, 406] on button "Lista Interna" at bounding box center [156, 409] width 189 height 39
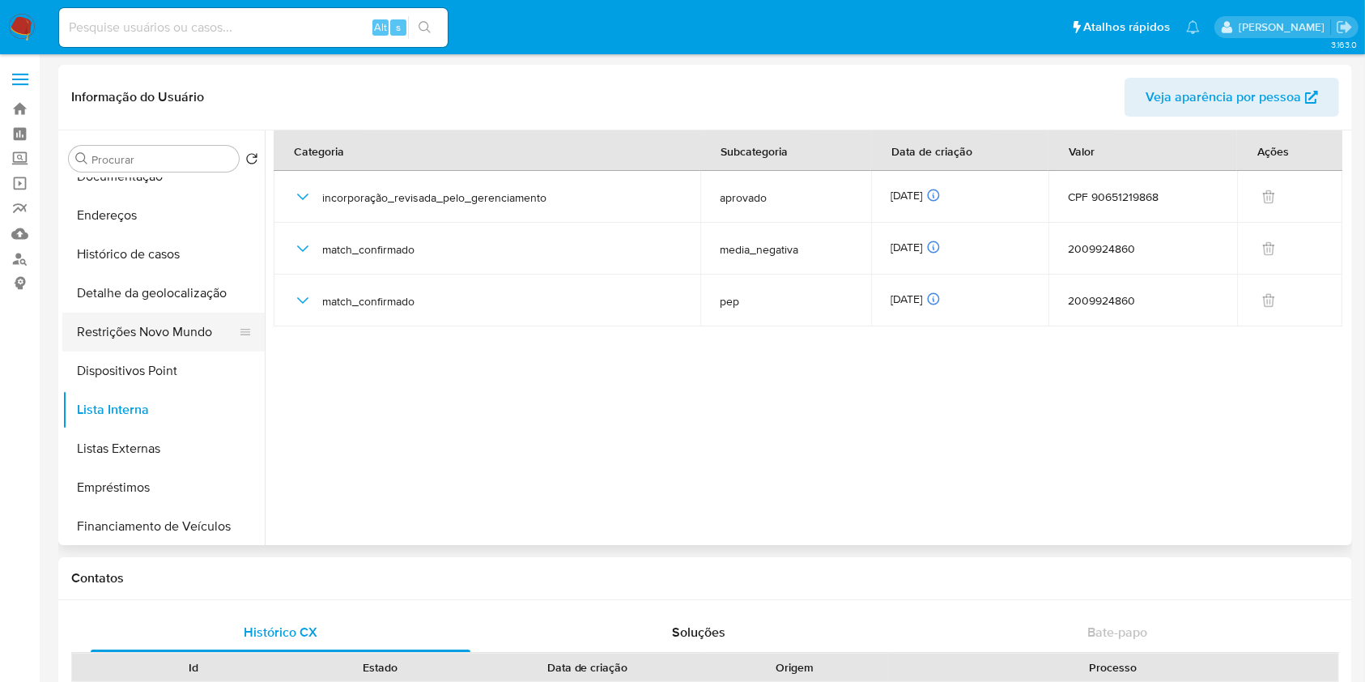
click at [168, 333] on button "Restrições Novo Mundo" at bounding box center [156, 332] width 189 height 39
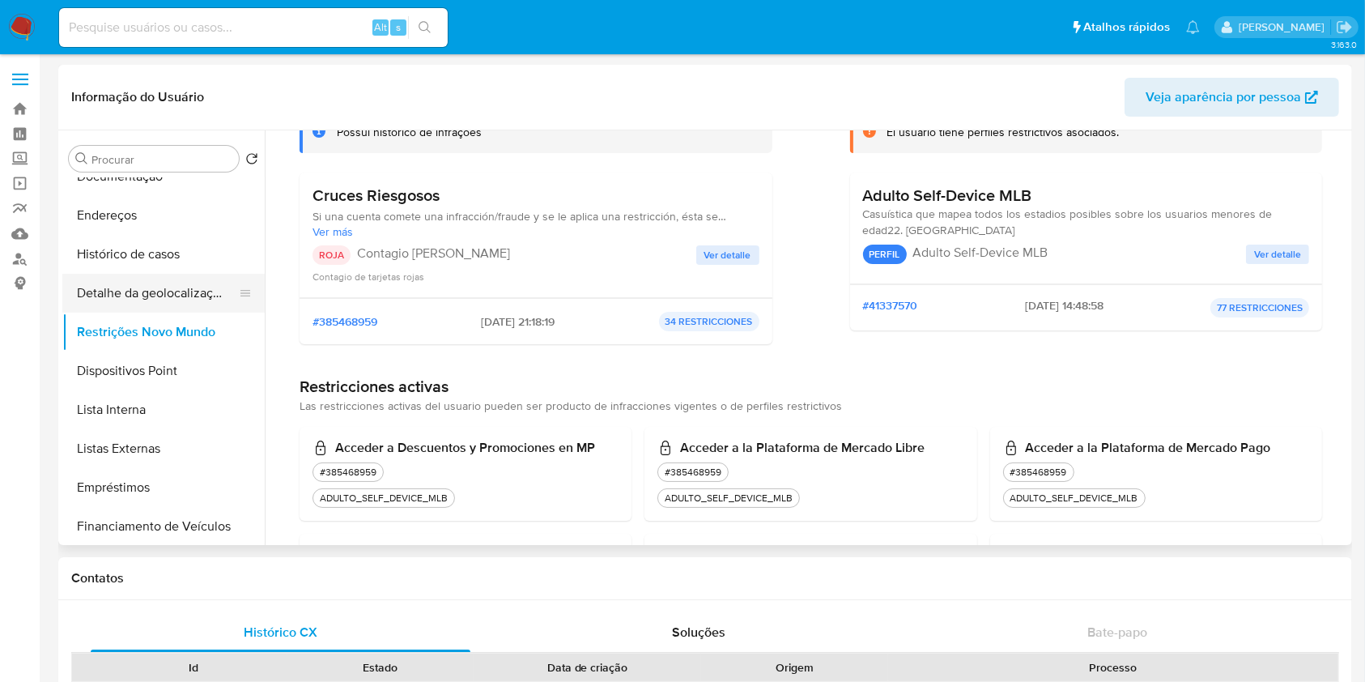
scroll to position [0, 0]
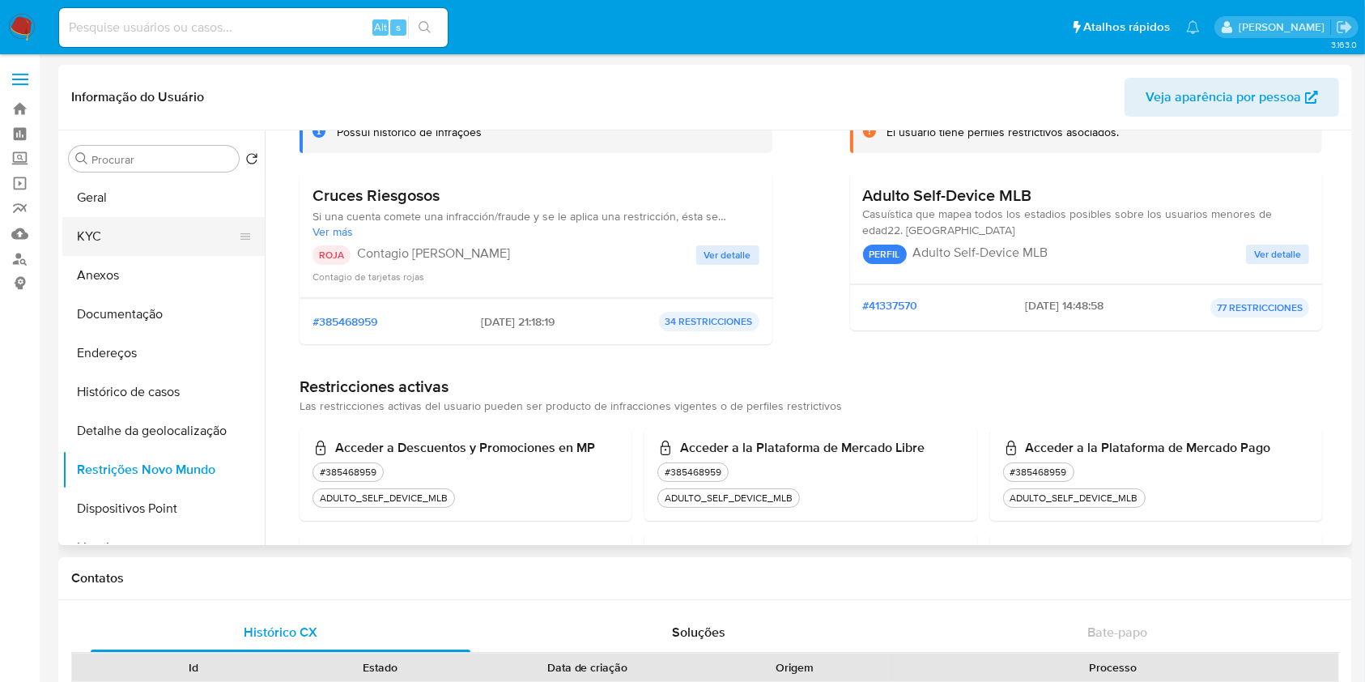
click at [121, 242] on button "KYC" at bounding box center [156, 236] width 189 height 39
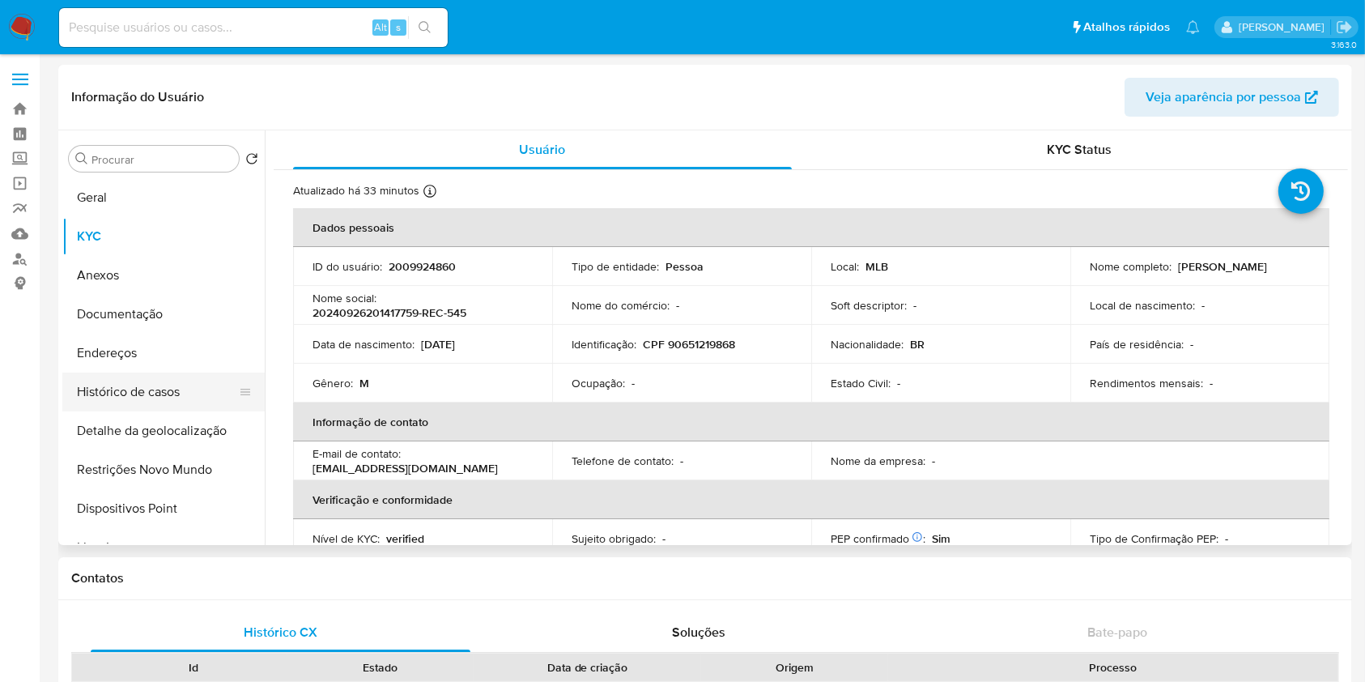
click at [172, 387] on button "Histórico de casos" at bounding box center [156, 392] width 189 height 39
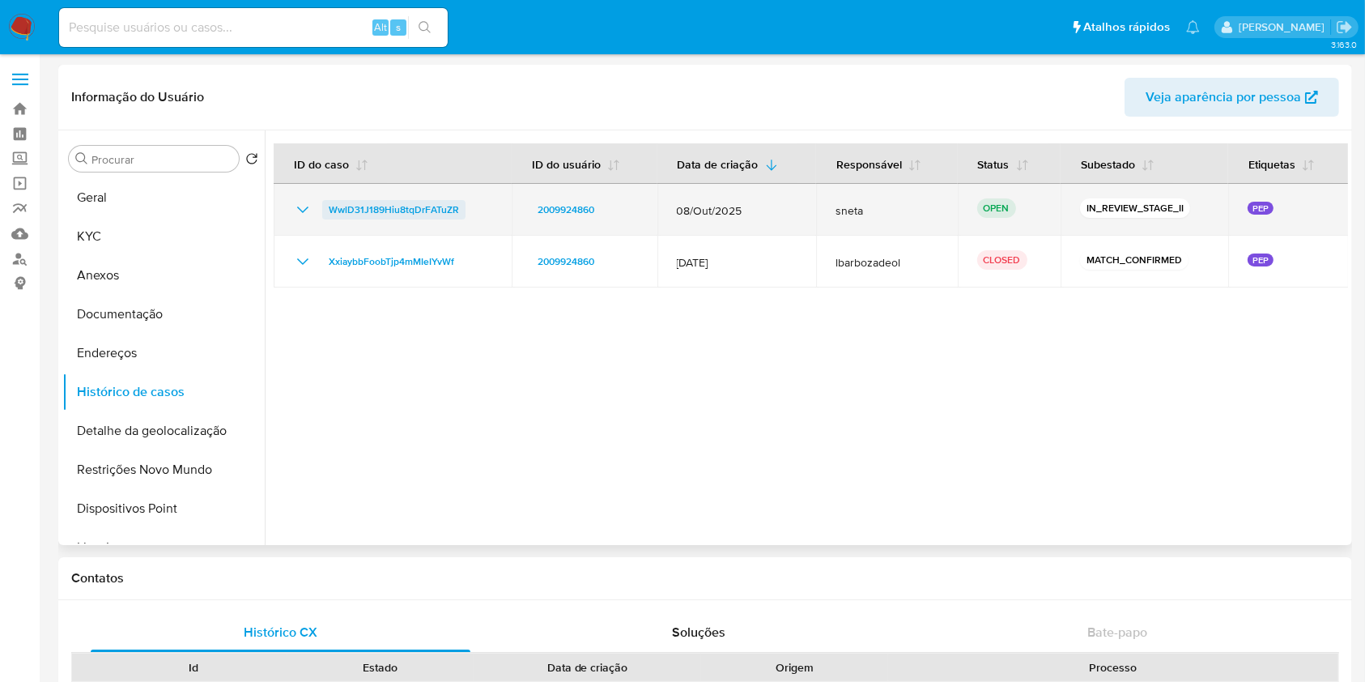
click at [389, 212] on span "WwlD31J189Hiu8tqDrFATuZR" at bounding box center [394, 209] width 130 height 19
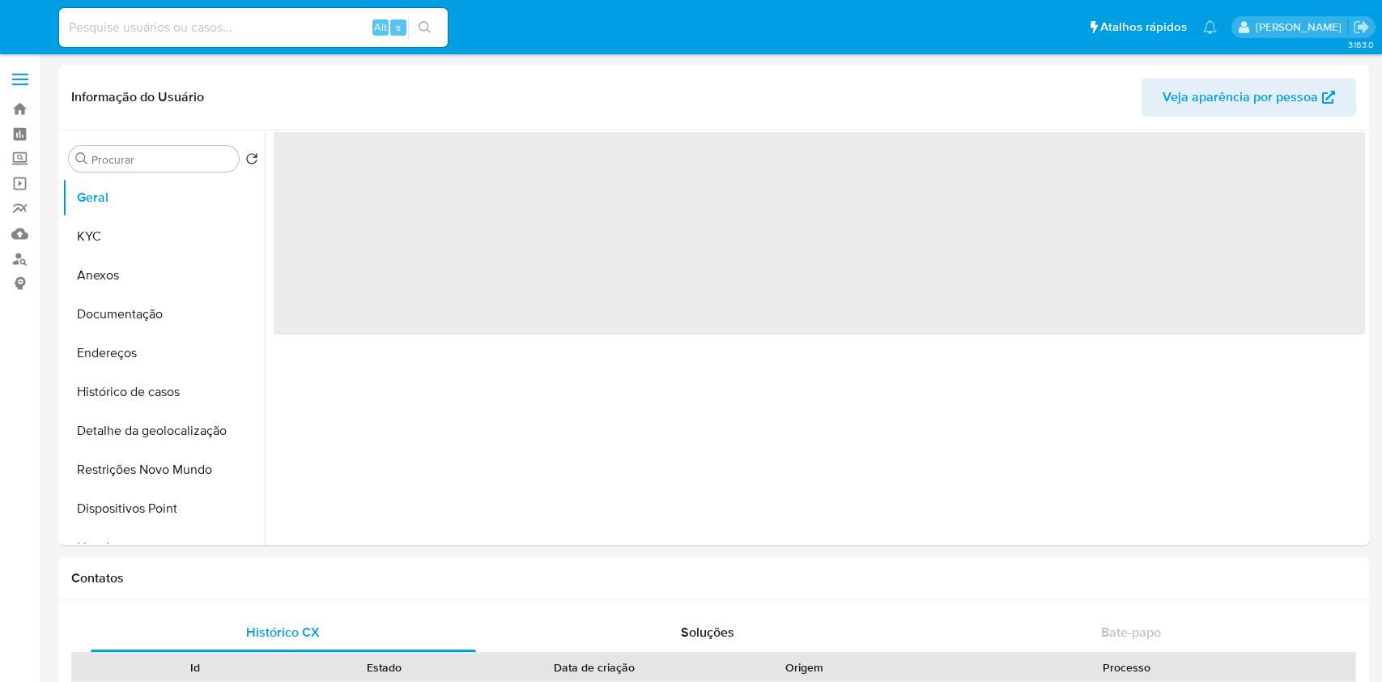
select select "10"
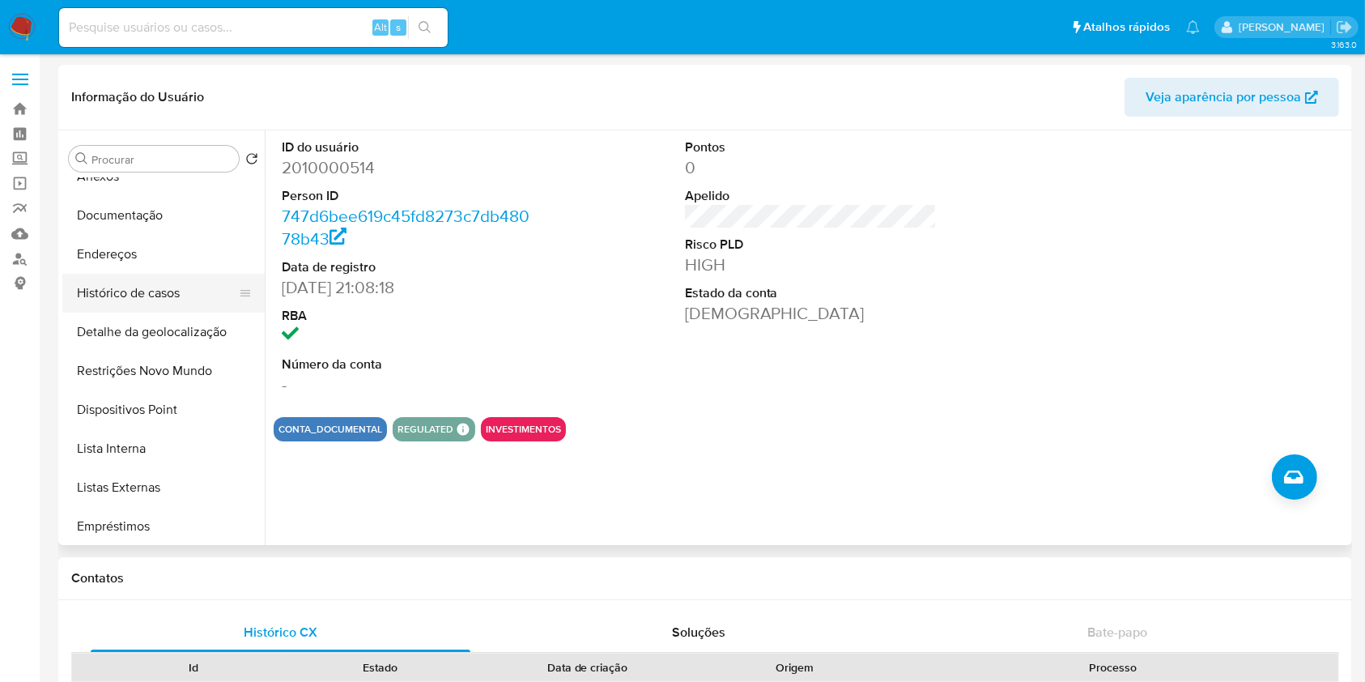
scroll to position [137, 0]
click at [143, 406] on button "Lista Interna" at bounding box center [163, 410] width 202 height 39
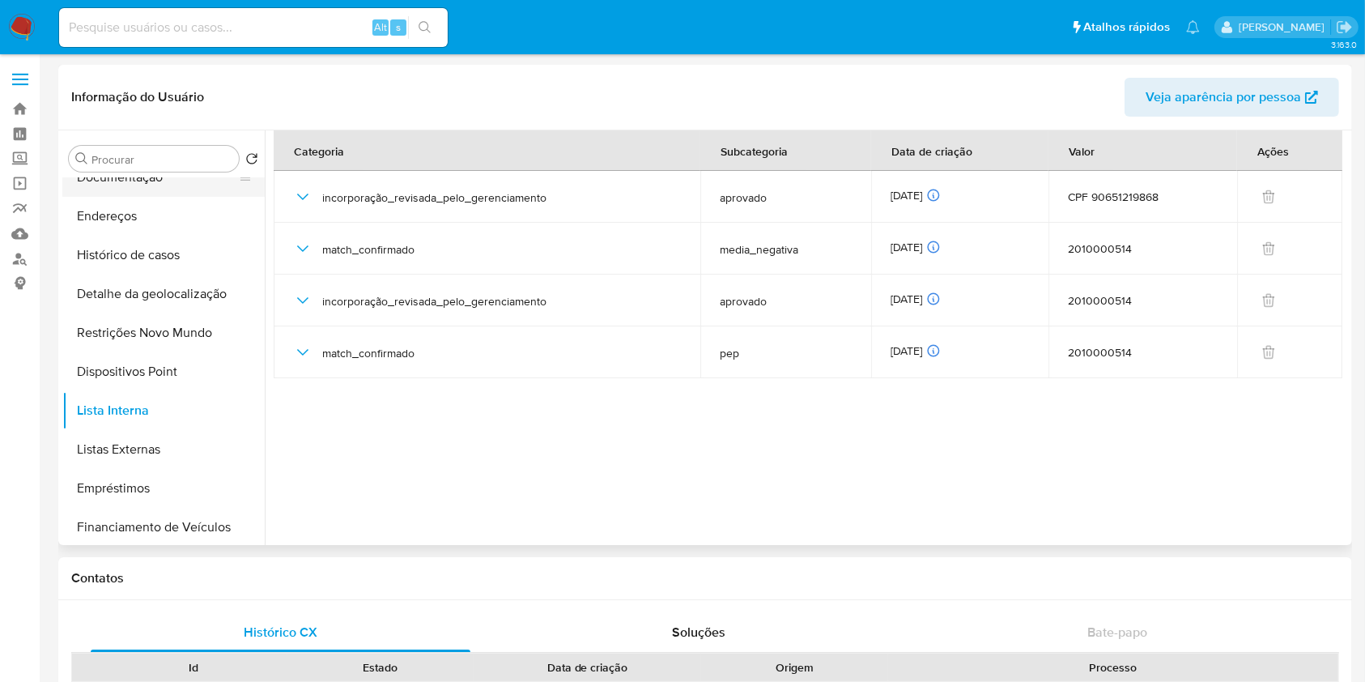
scroll to position [0, 0]
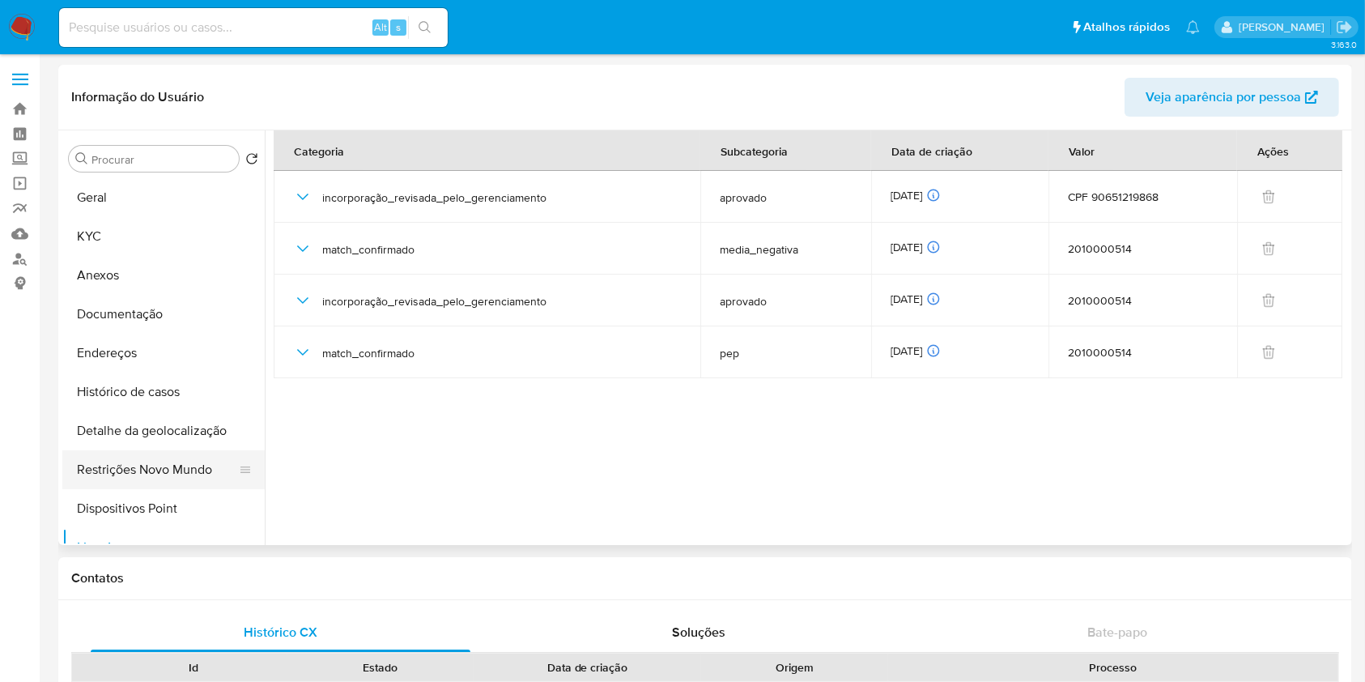
click at [181, 461] on button "Restrições Novo Mundo" at bounding box center [156, 469] width 189 height 39
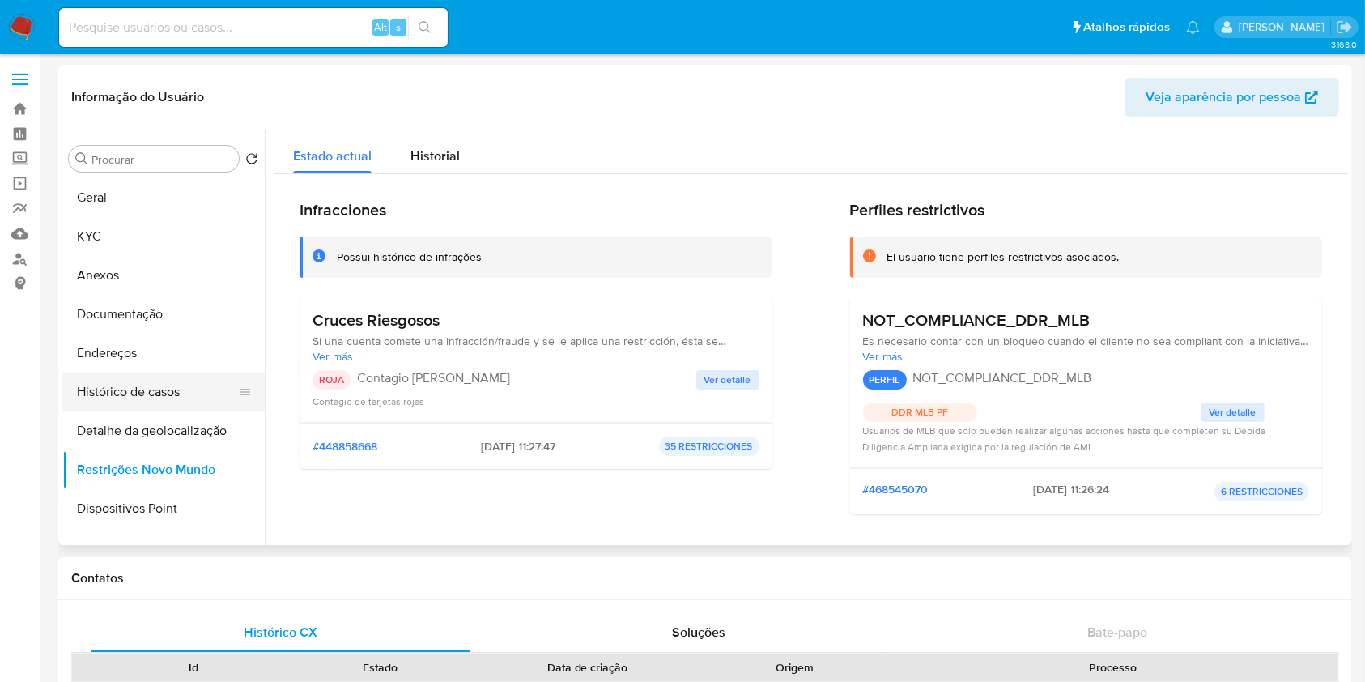
click at [176, 402] on button "Histórico de casos" at bounding box center [156, 392] width 189 height 39
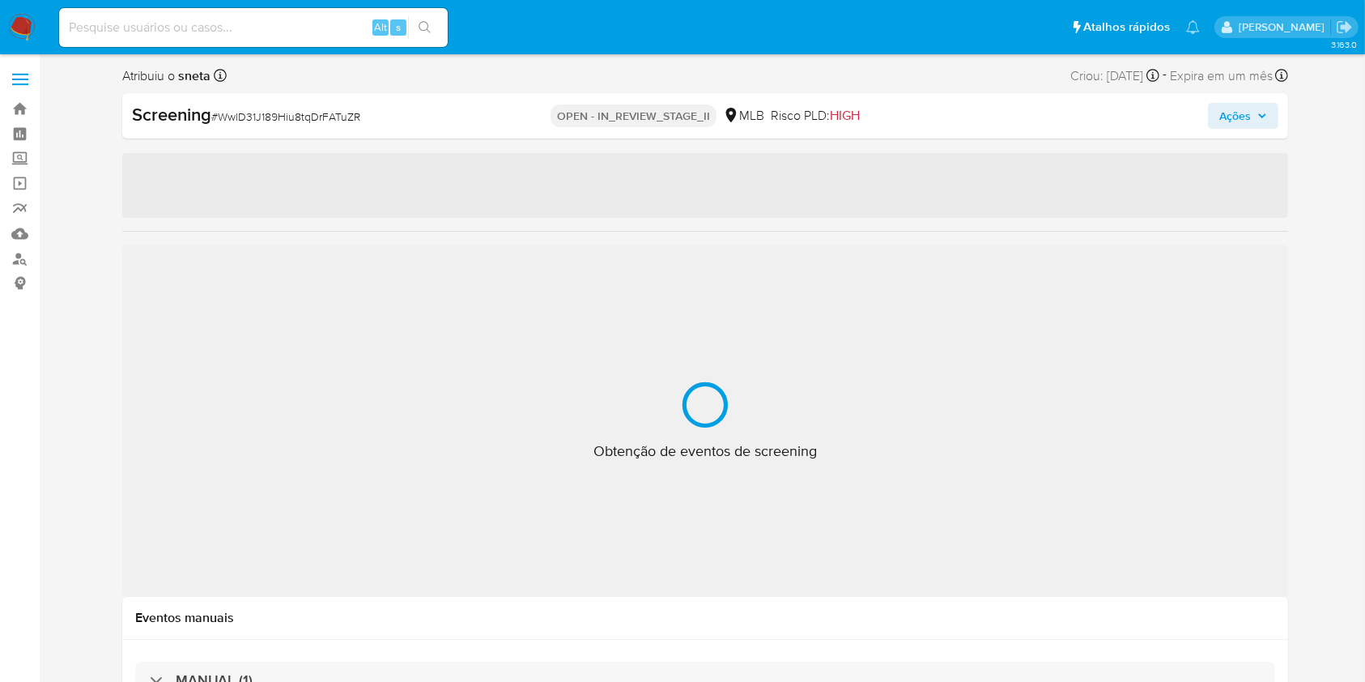
select select "10"
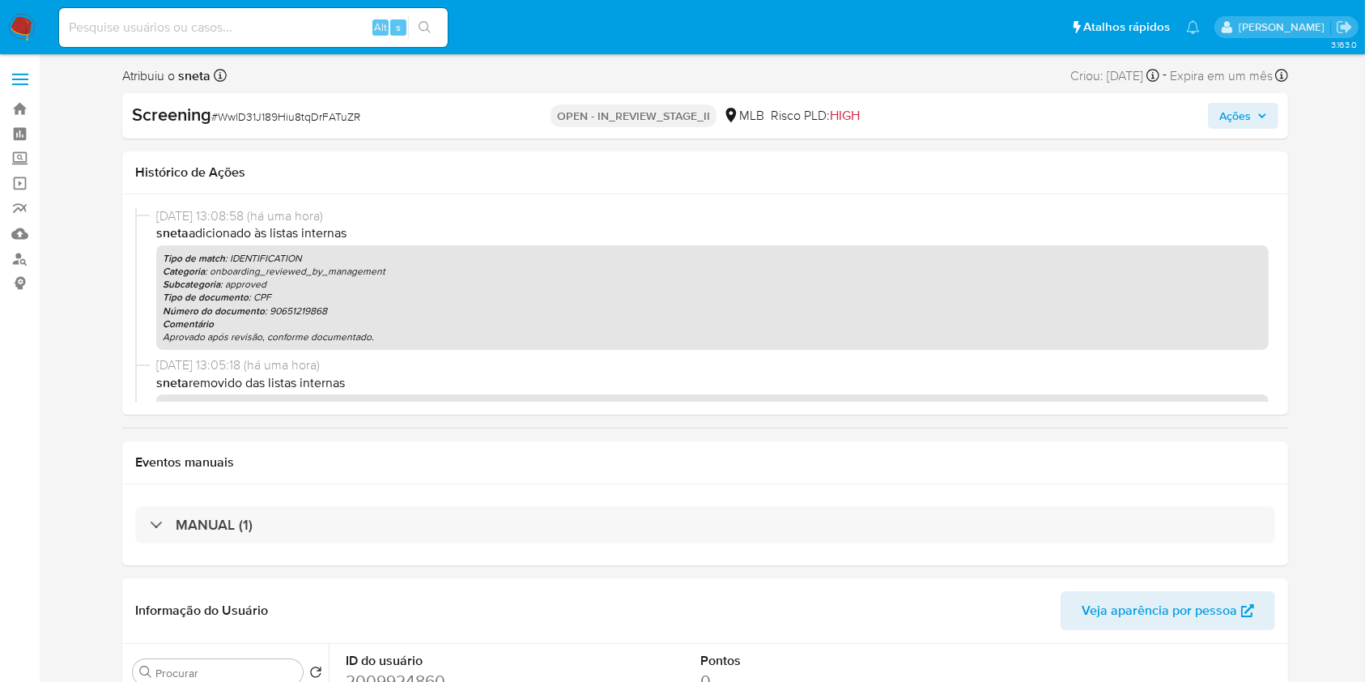
scroll to position [421, 0]
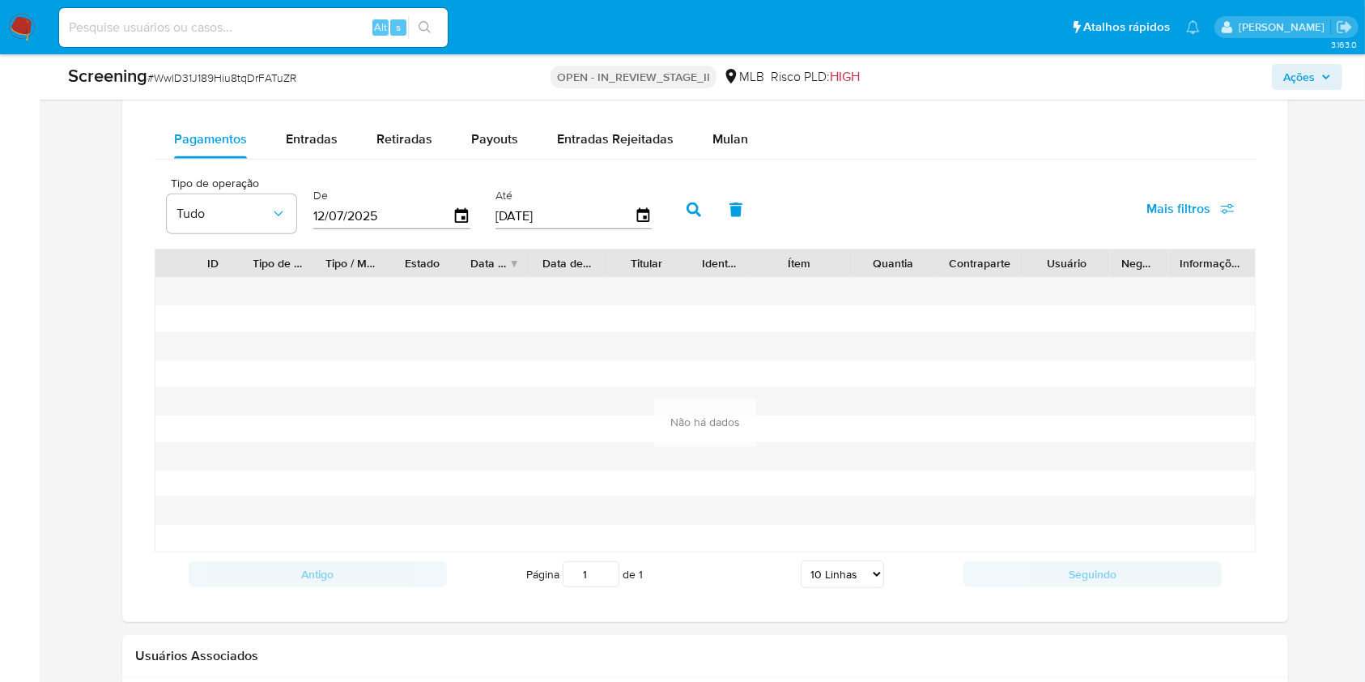
scroll to position [1679, 0]
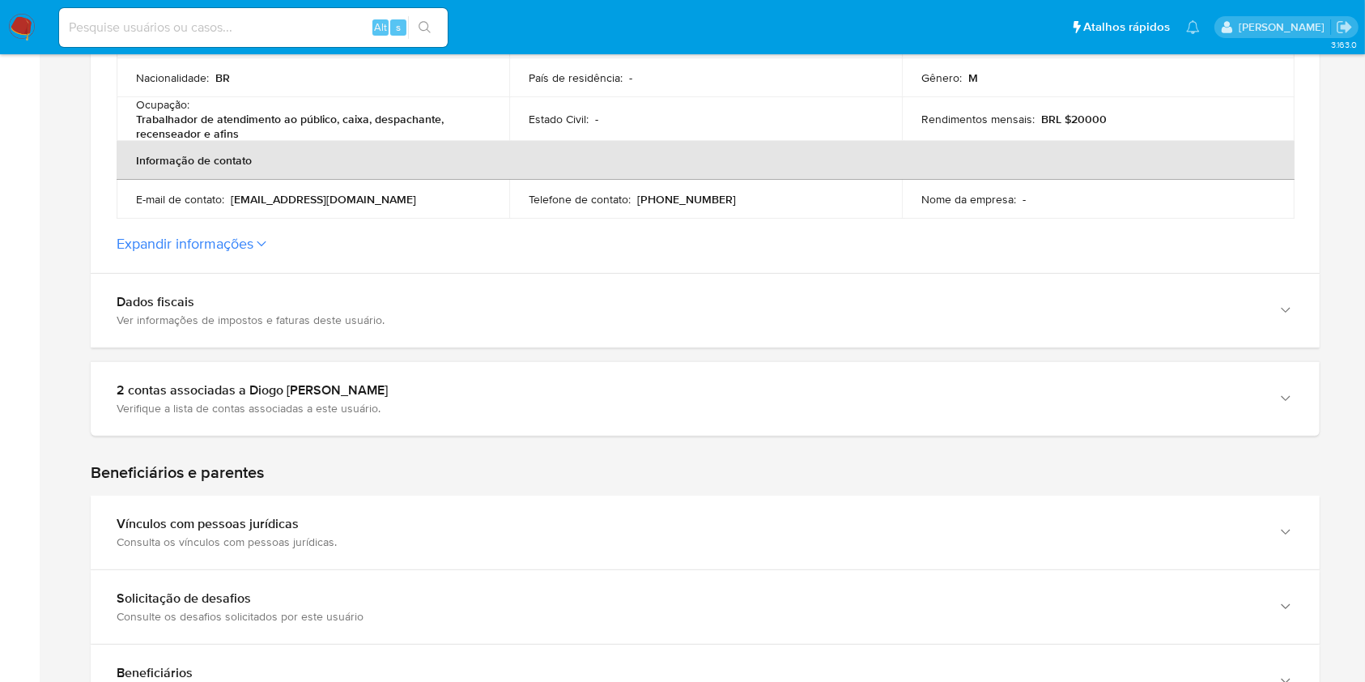
scroll to position [483, 0]
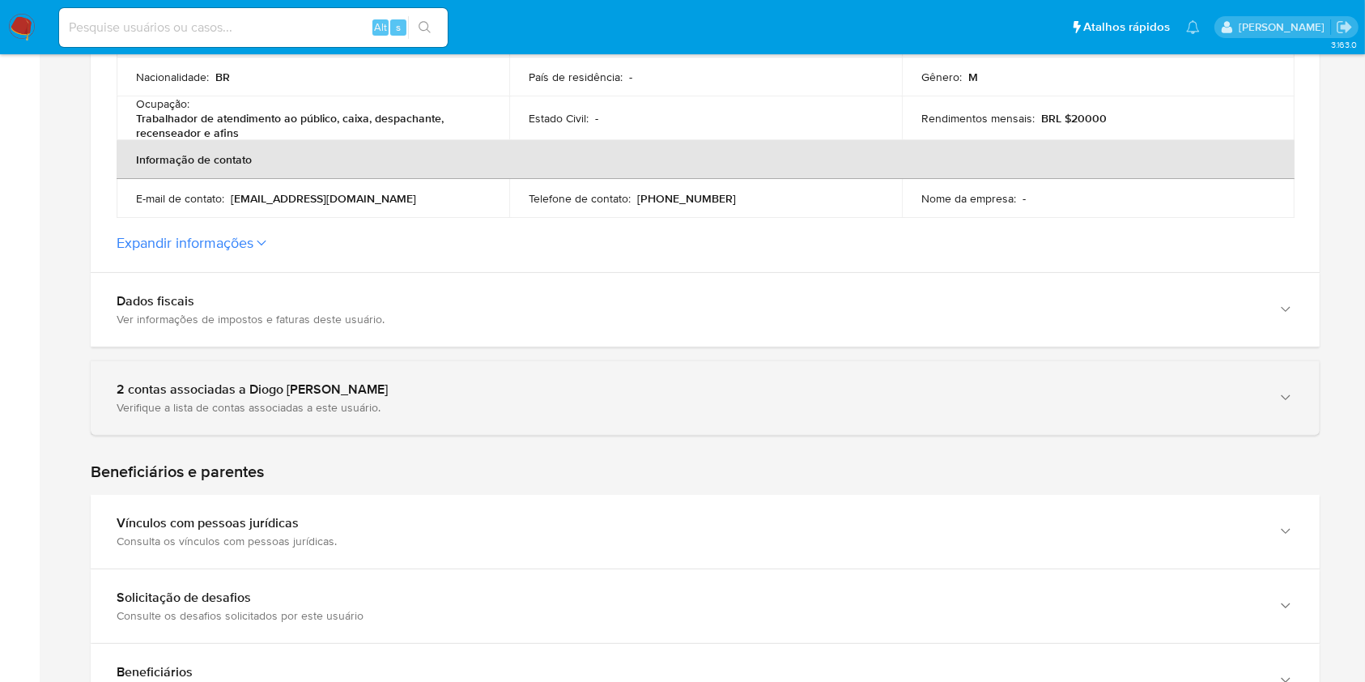
click at [611, 383] on div "2 contas associadas a Diogo [PERSON_NAME]" at bounding box center [689, 389] width 1145 height 16
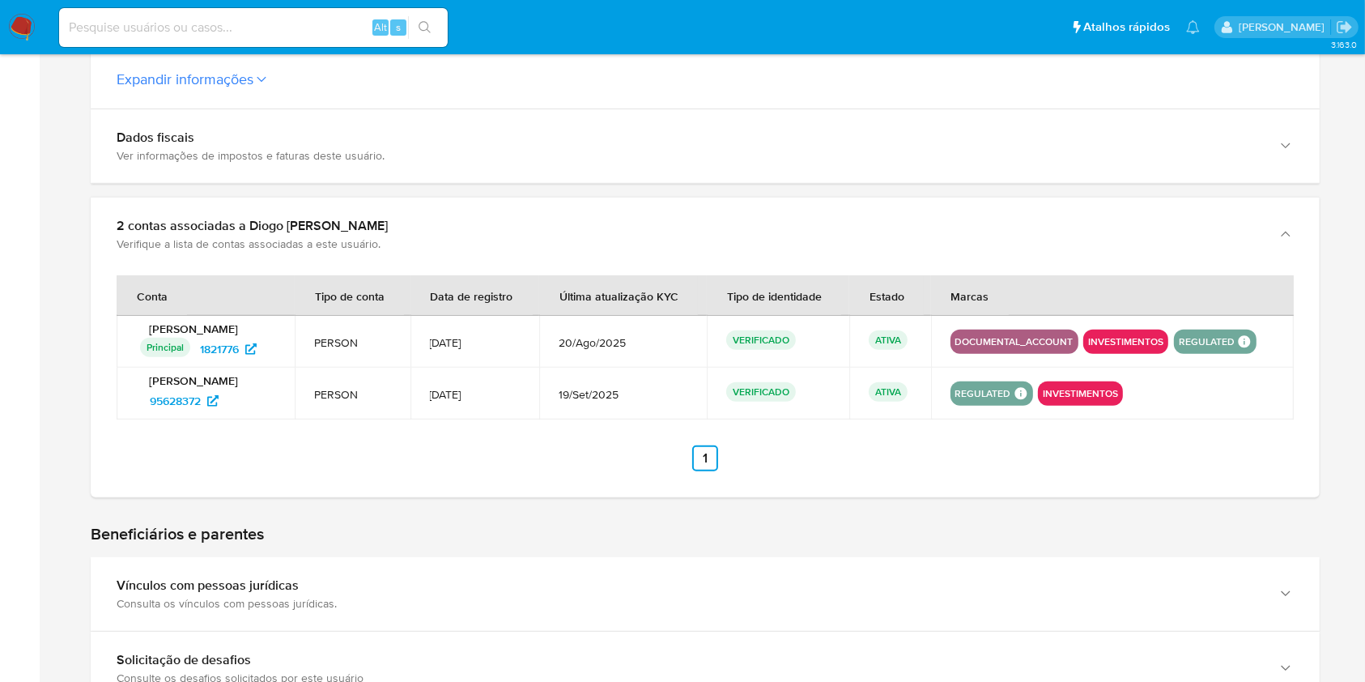
scroll to position [714, 0]
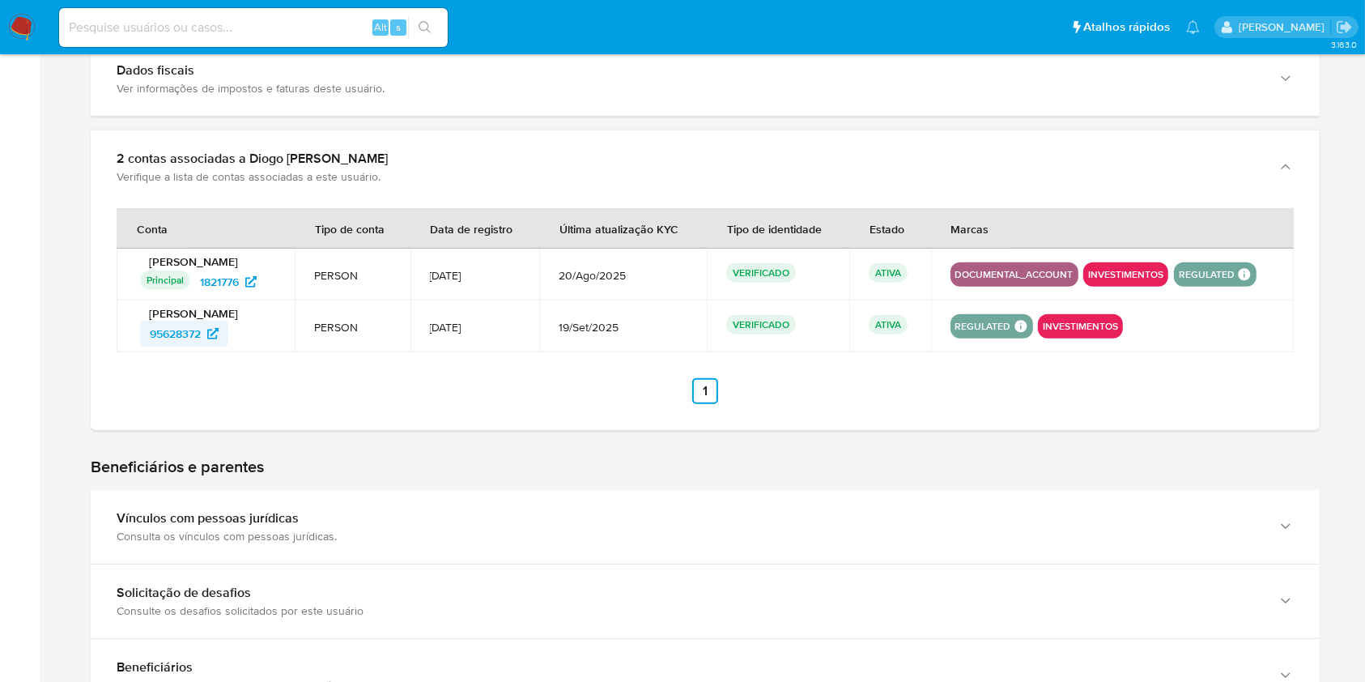
click at [201, 335] on span "95628372" at bounding box center [175, 334] width 51 height 26
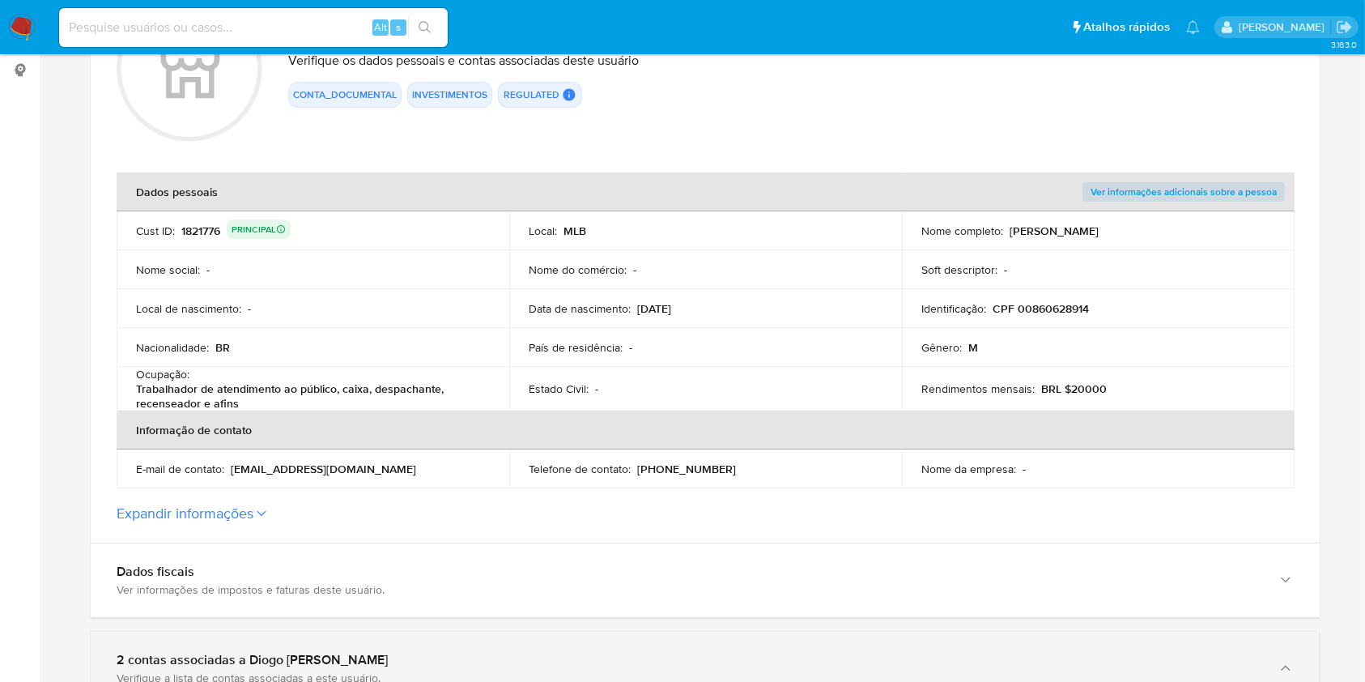
scroll to position [211, 0]
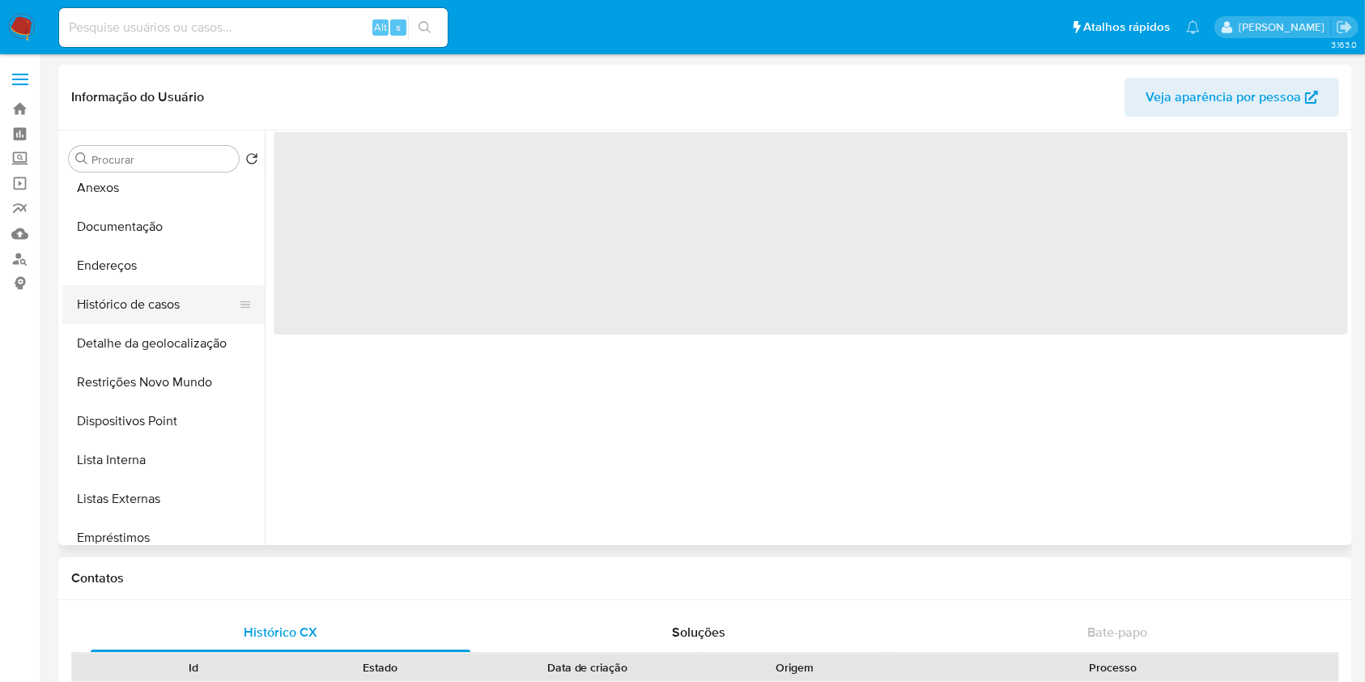
scroll to position [88, 0]
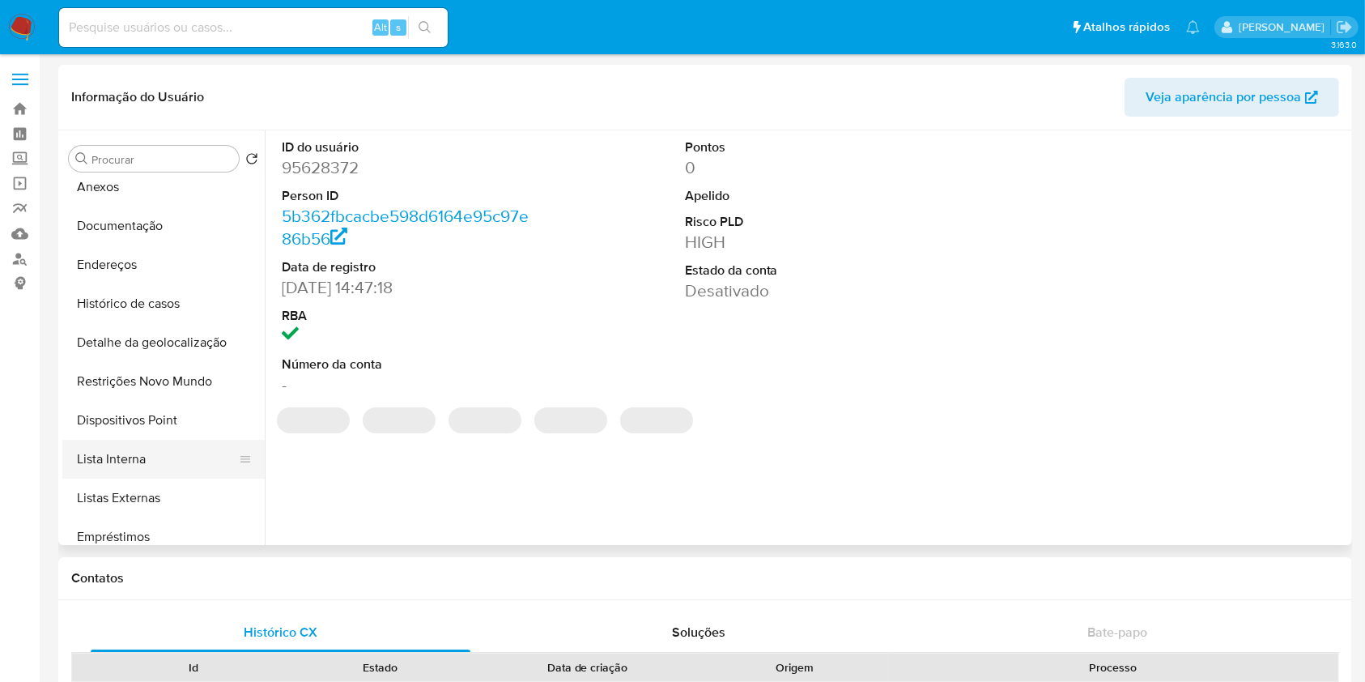
click at [152, 457] on button "Lista Interna" at bounding box center [156, 459] width 189 height 39
select select "10"
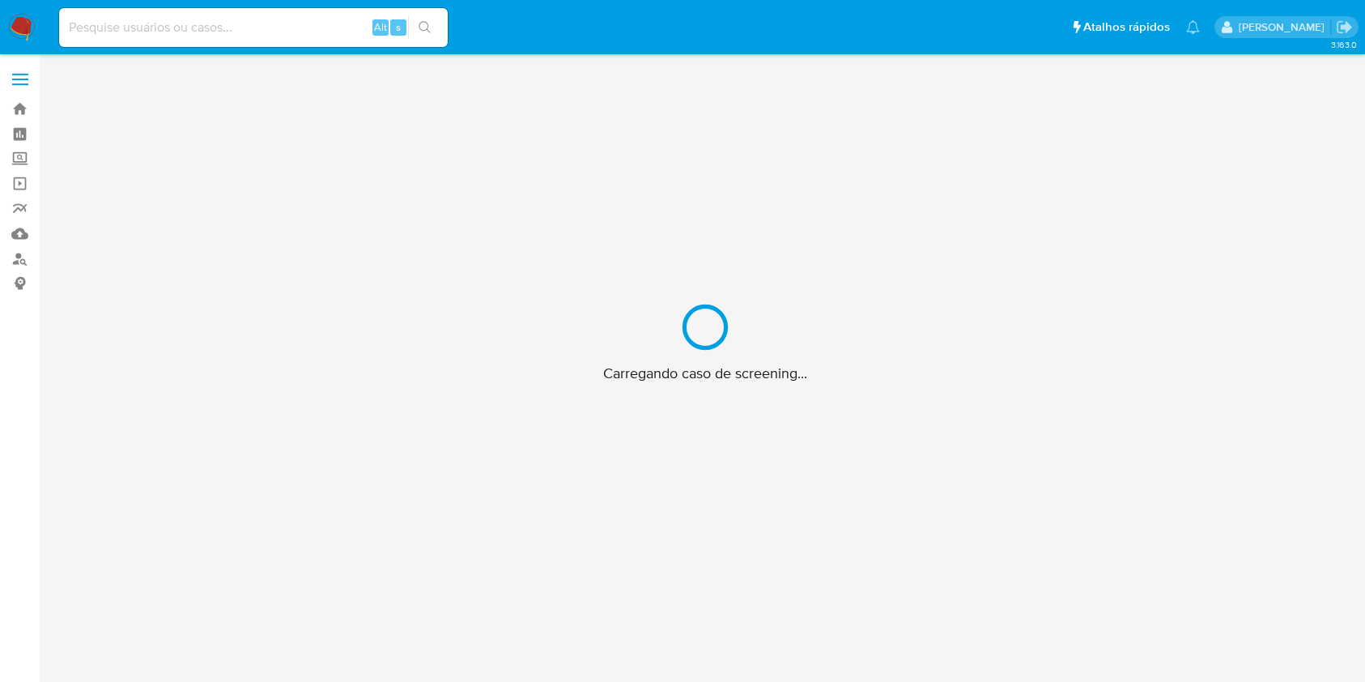
scroll to position [58, 0]
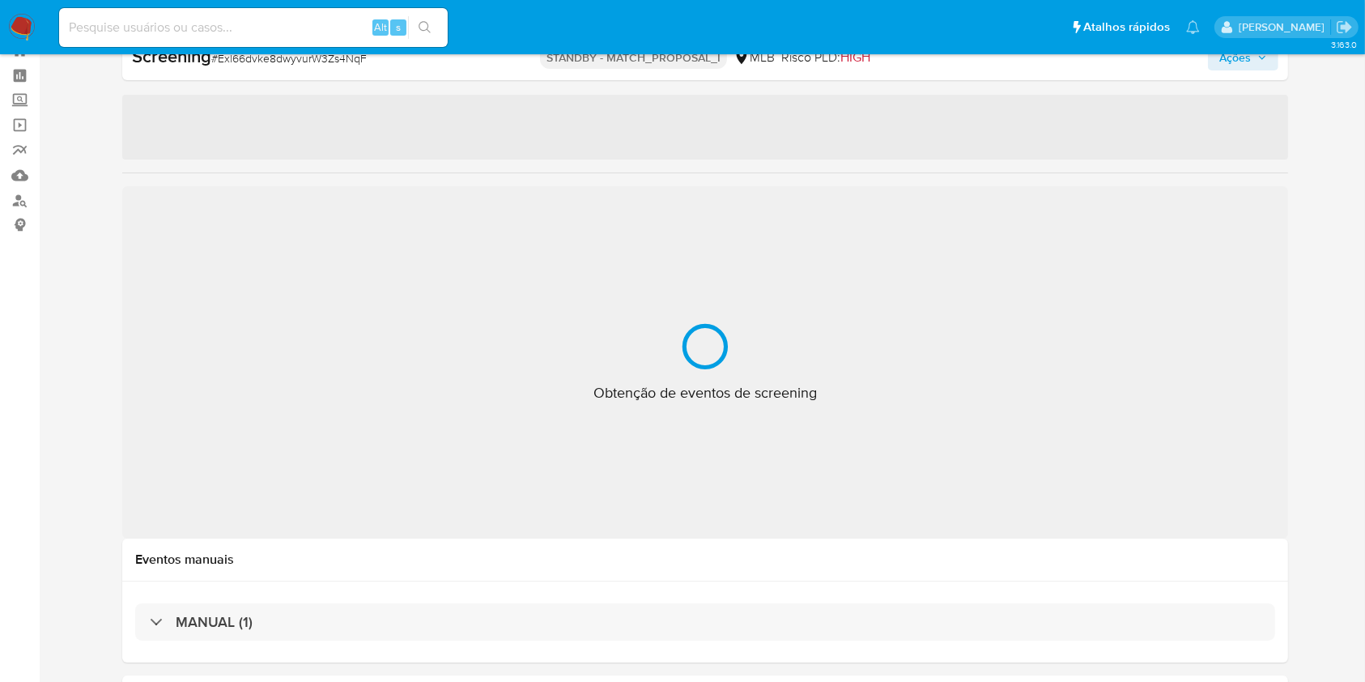
select select "10"
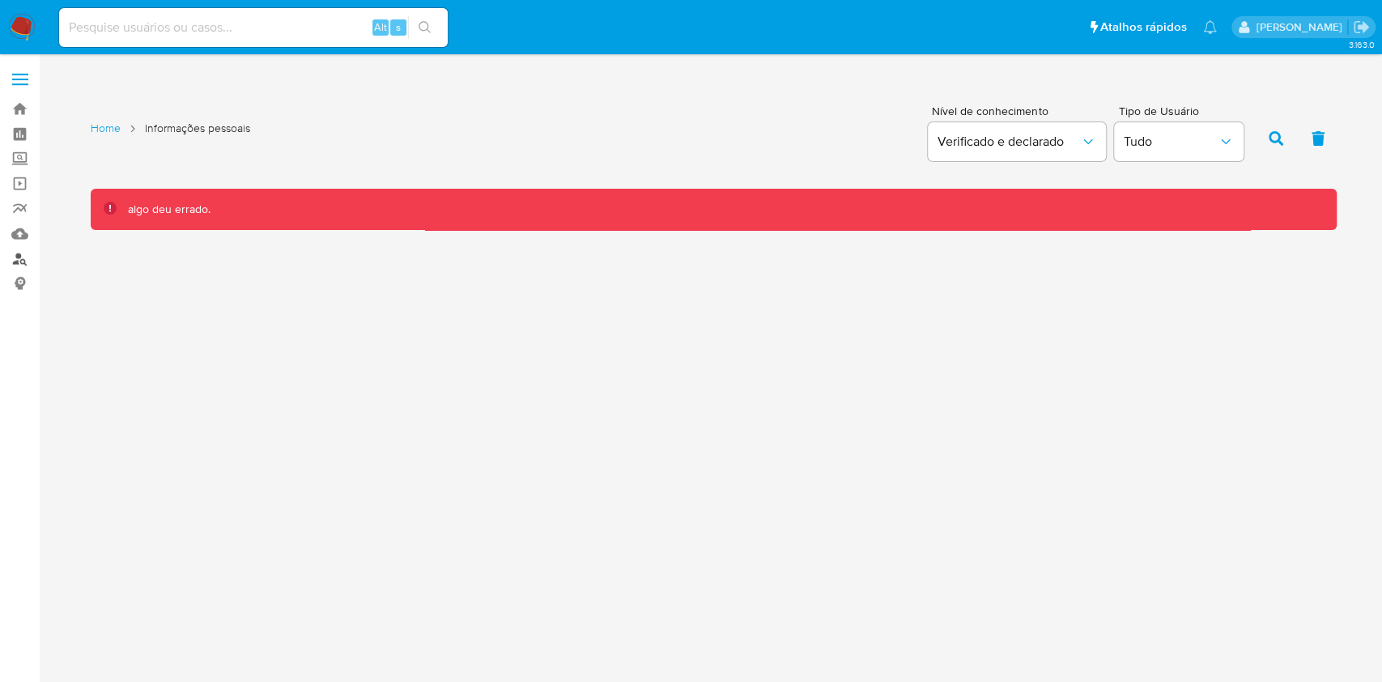
click at [29, 249] on link "Localizador de pessoas" at bounding box center [96, 258] width 193 height 25
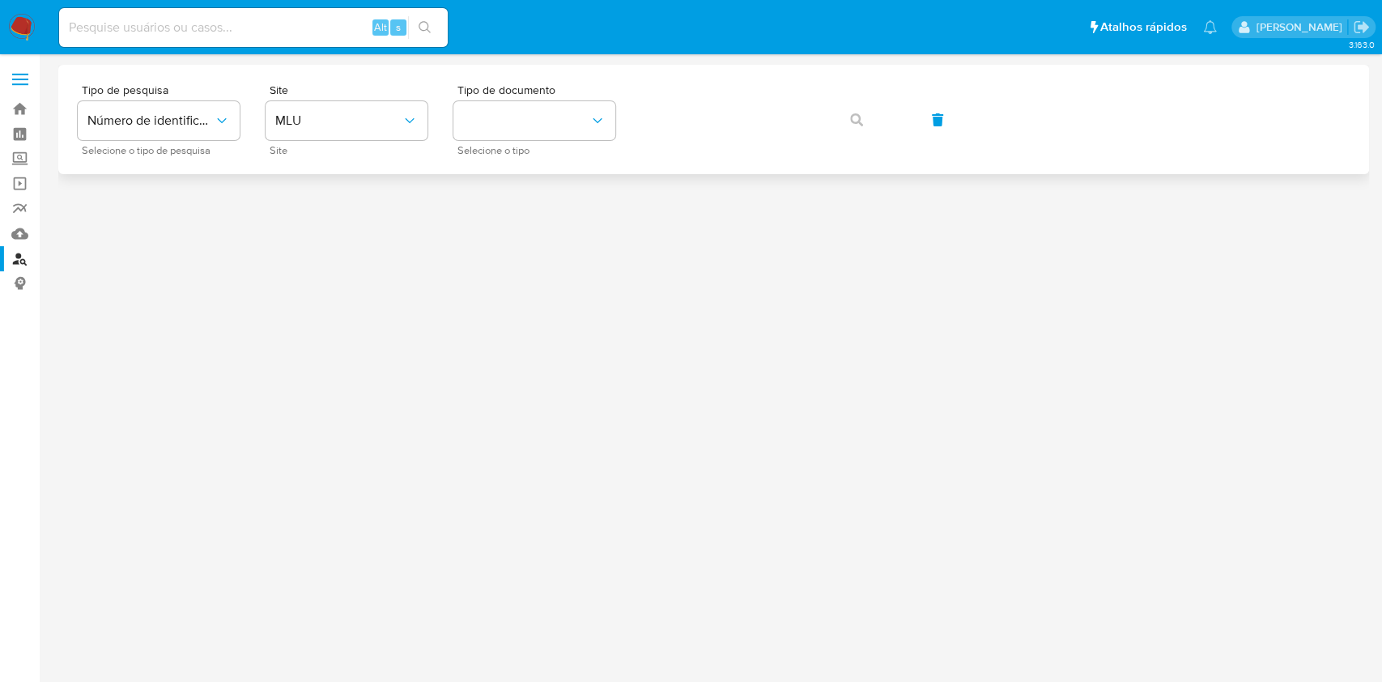
click at [450, 114] on div "Tipo de pesquisa Número de identificação Selecione o tipo de pesquisa Site MLU …" at bounding box center [714, 119] width 1272 height 70
click at [419, 121] on button "MLU" at bounding box center [347, 120] width 162 height 39
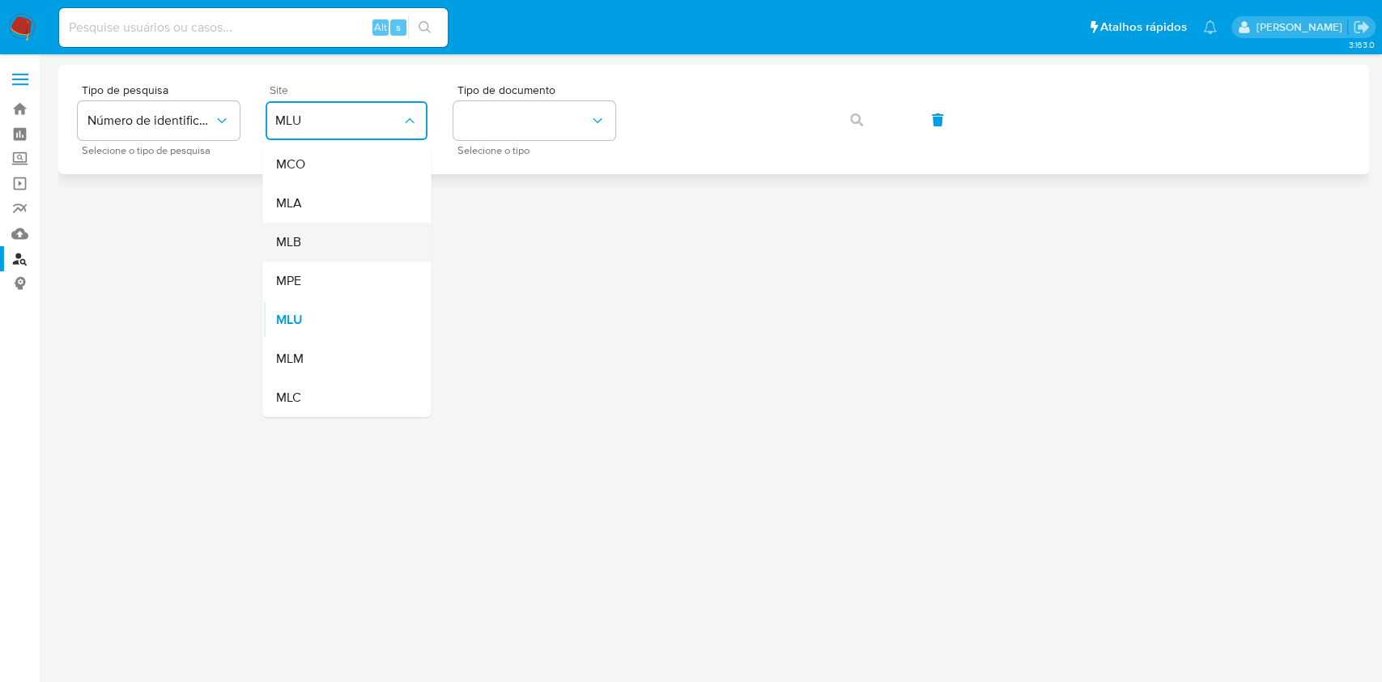
click at [403, 253] on div "MLB" at bounding box center [341, 242] width 133 height 39
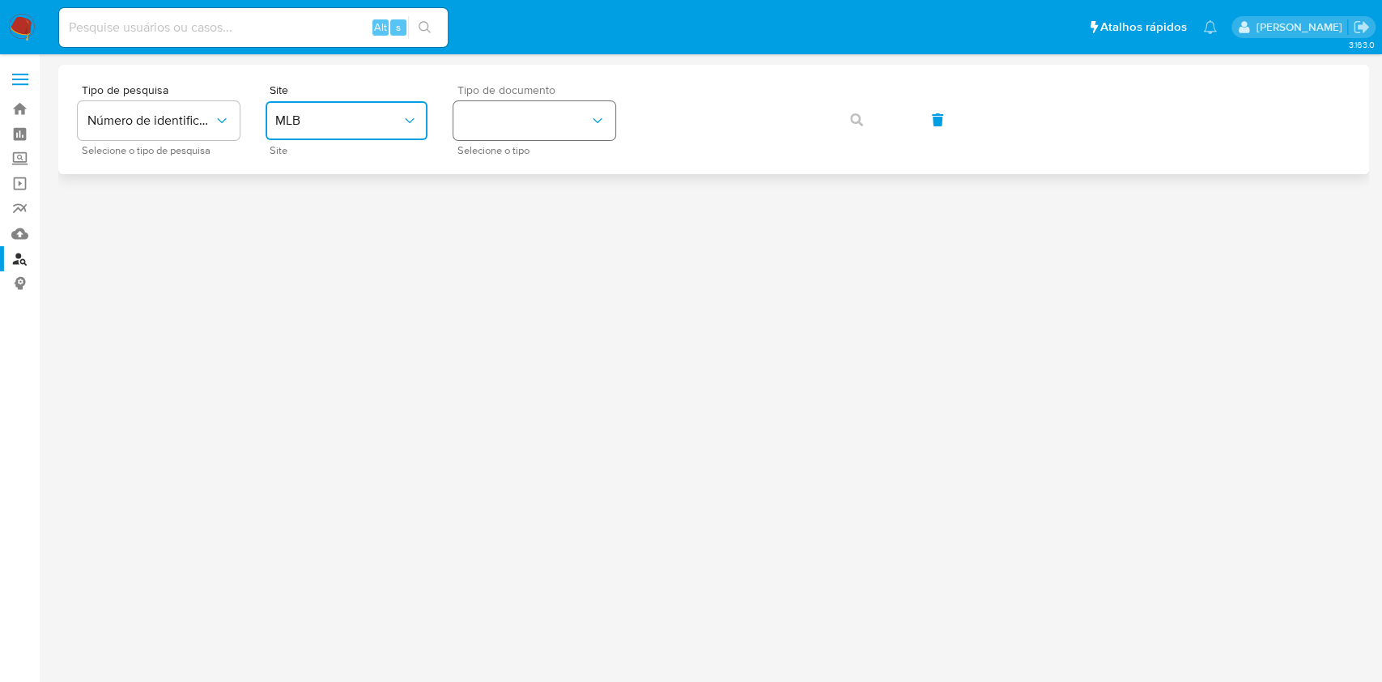
click at [499, 133] on button "identificationType" at bounding box center [534, 120] width 162 height 39
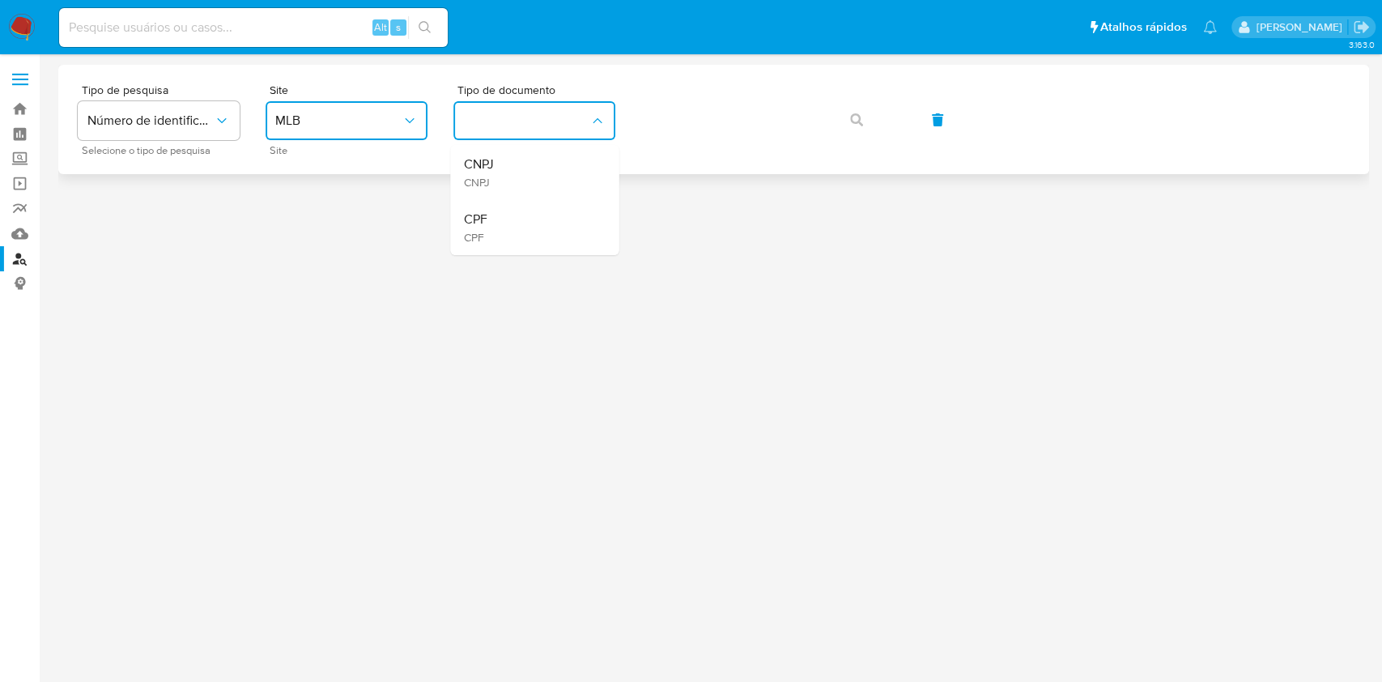
drag, startPoint x: 505, startPoint y: 218, endPoint x: 632, endPoint y: 140, distance: 149.7
click at [505, 219] on div "CPF CPF" at bounding box center [529, 227] width 133 height 55
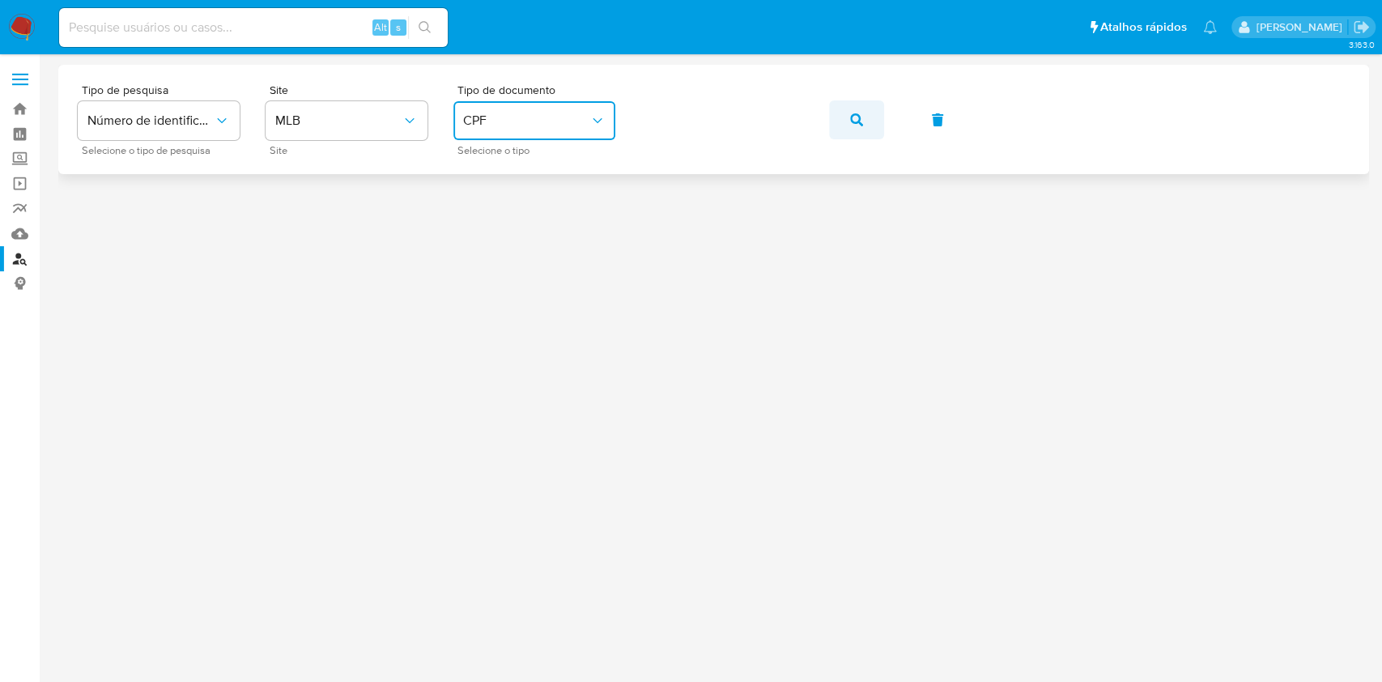
click at [854, 122] on icon "button" at bounding box center [856, 119] width 13 height 13
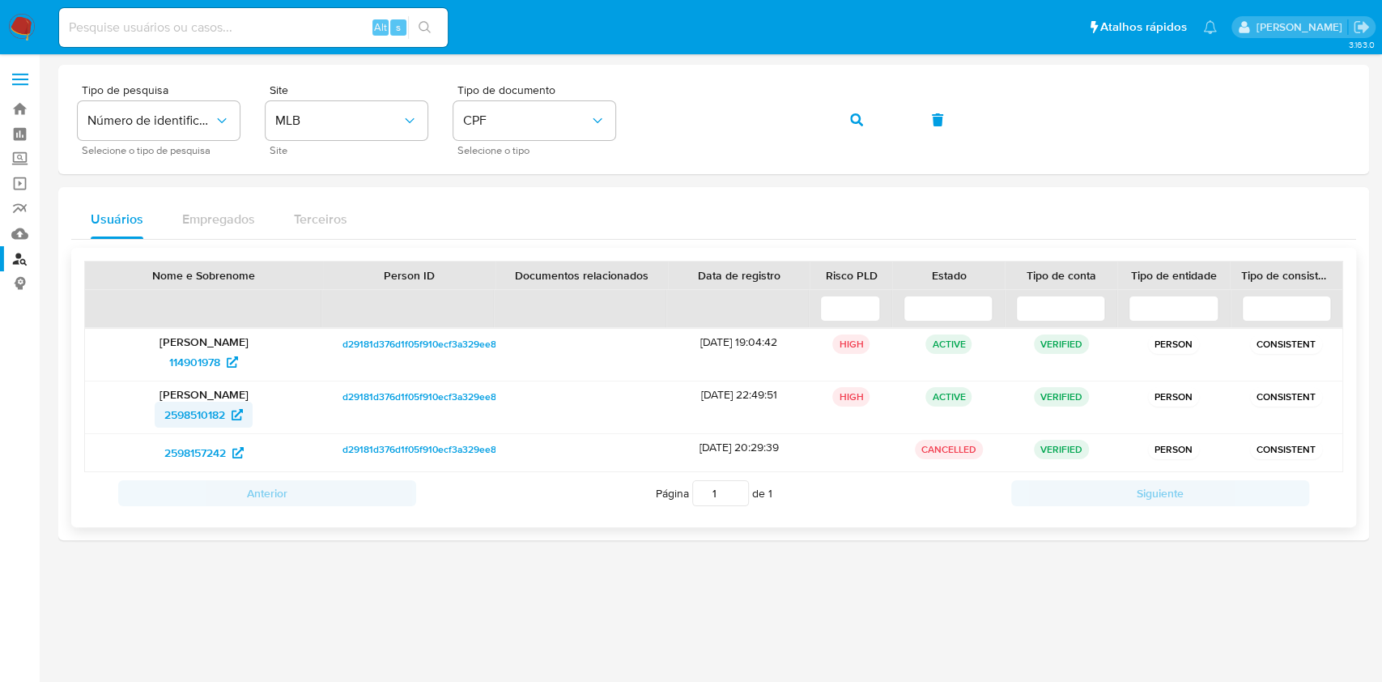
click at [188, 423] on span "2598510182" at bounding box center [194, 415] width 61 height 26
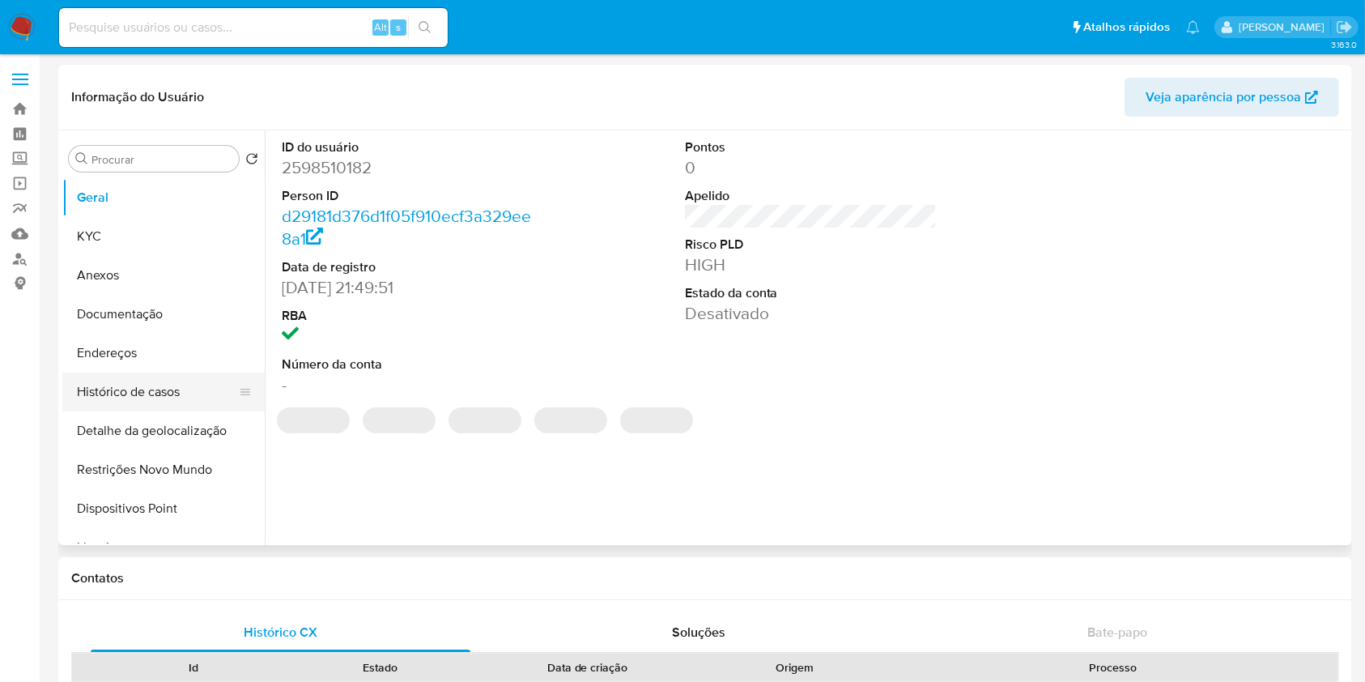
select select "10"
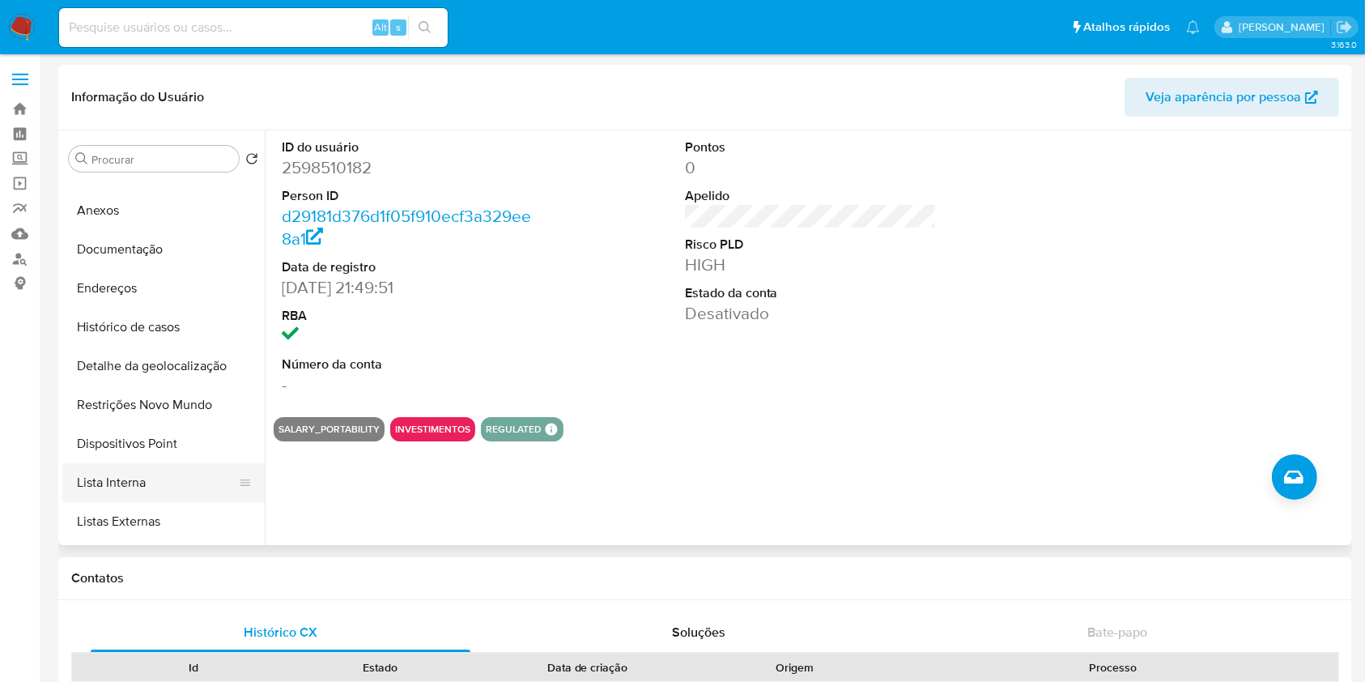
scroll to position [66, 0]
click at [179, 473] on button "Lista Interna" at bounding box center [156, 481] width 189 height 39
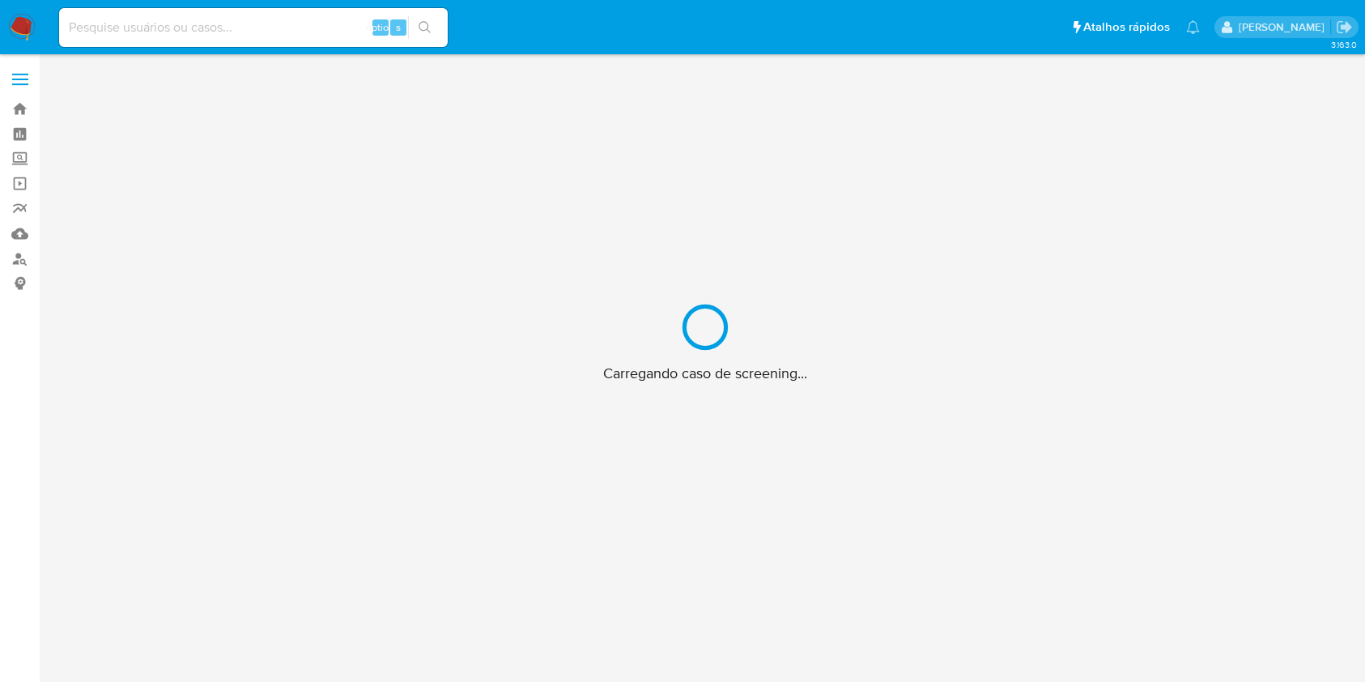
scroll to position [58, 0]
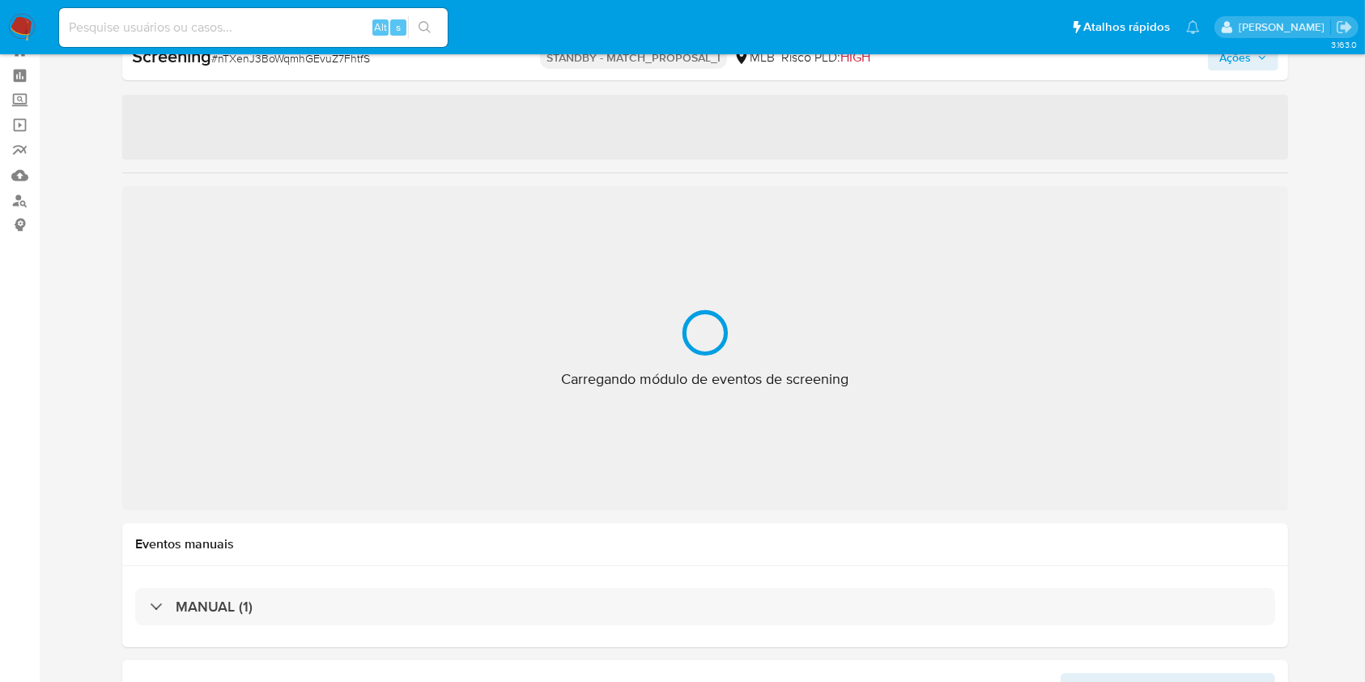
select select "10"
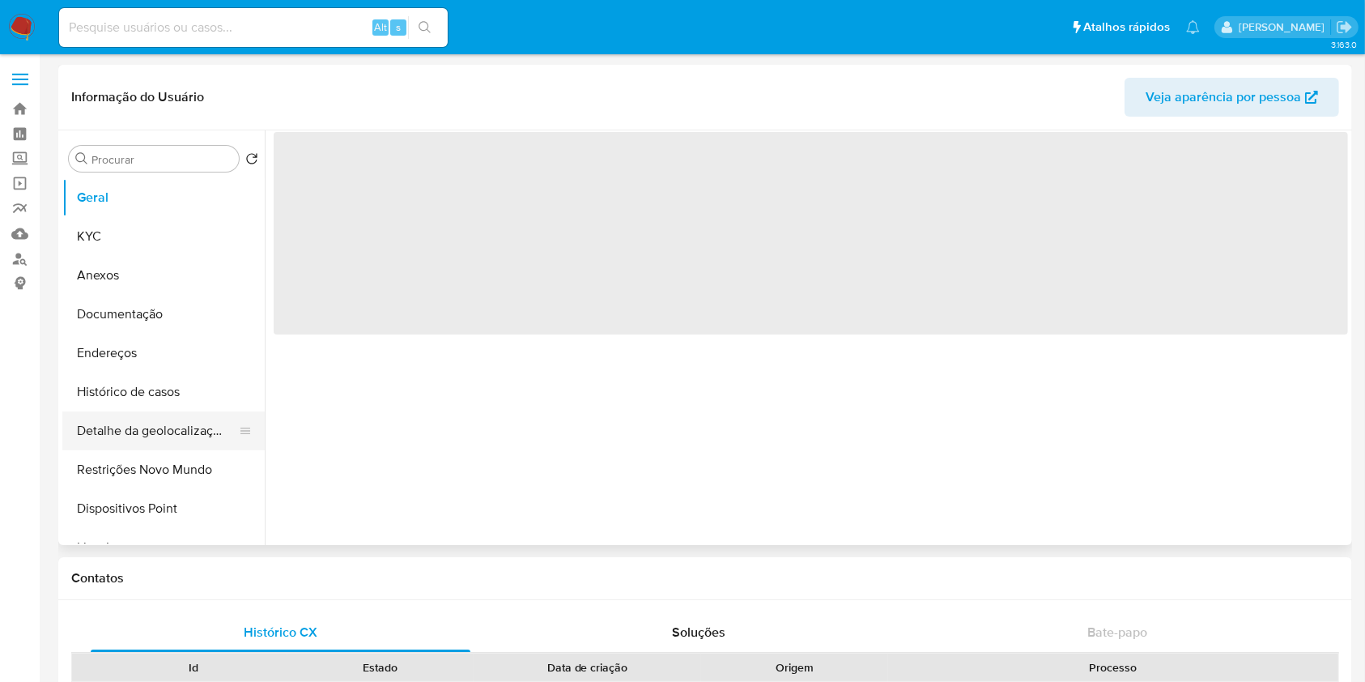
select select "10"
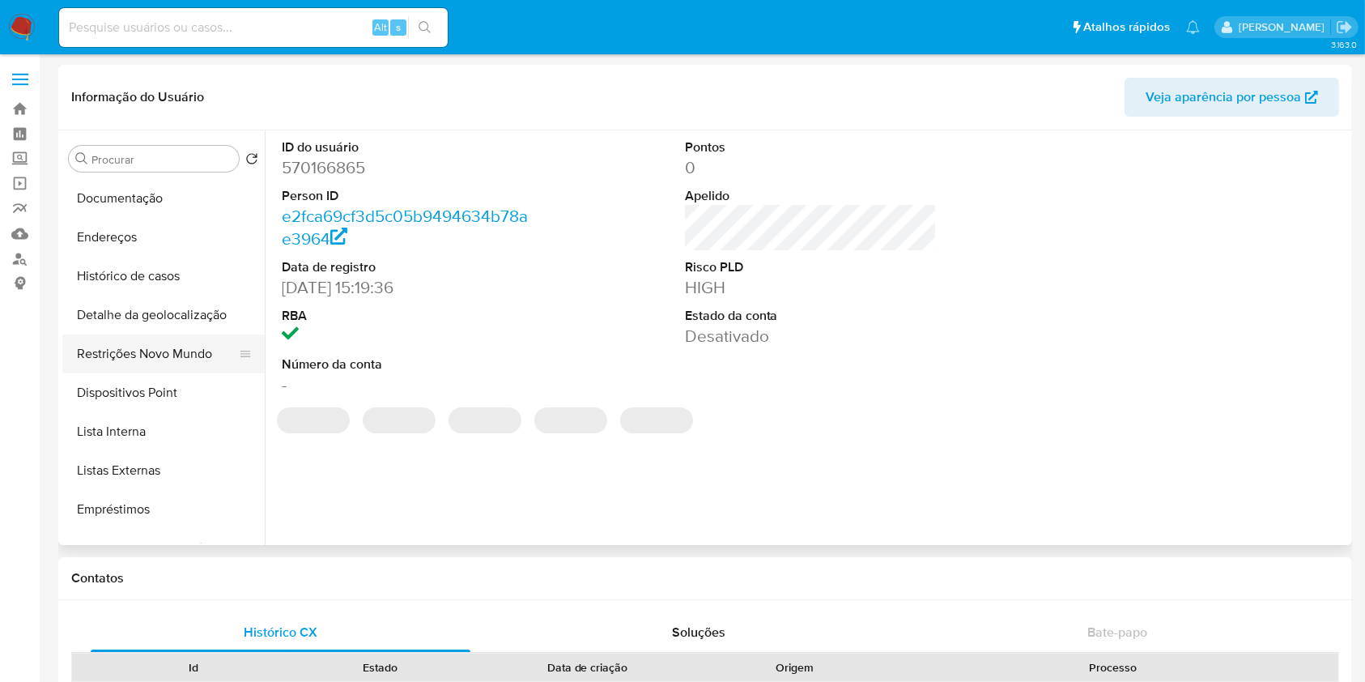
scroll to position [117, 0]
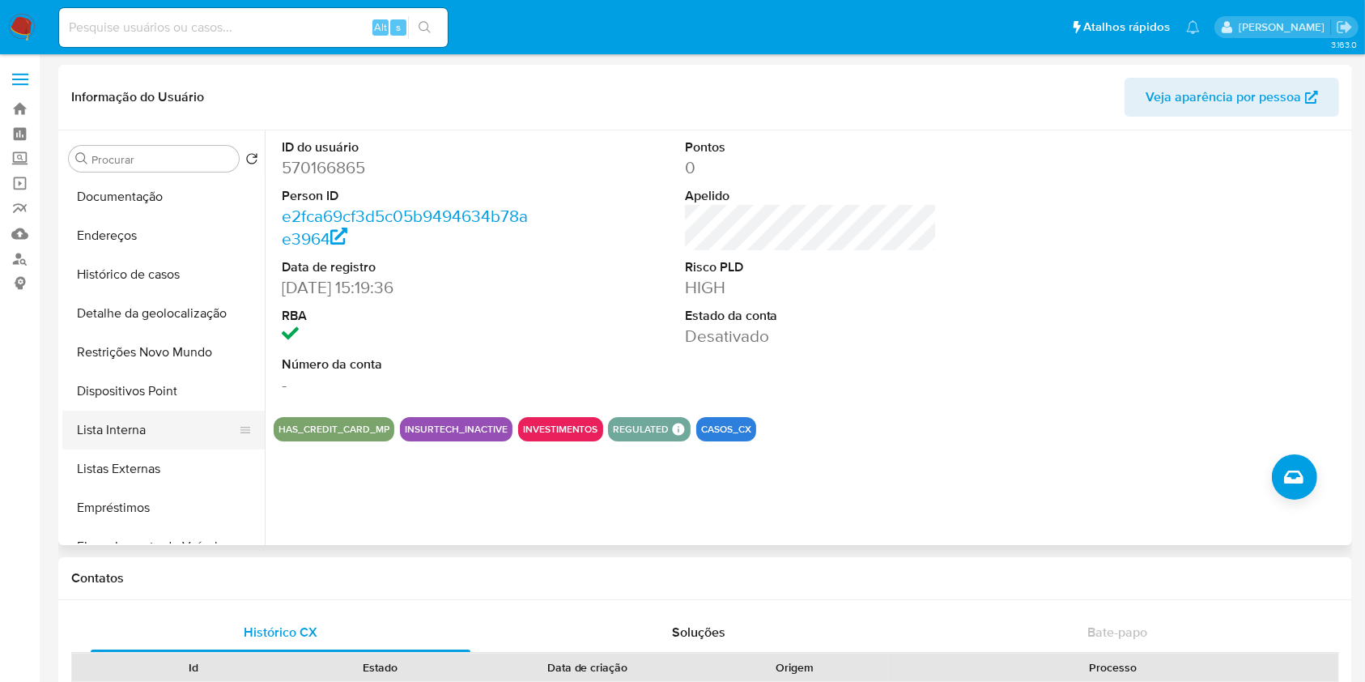
click at [161, 431] on button "Lista Interna" at bounding box center [156, 430] width 189 height 39
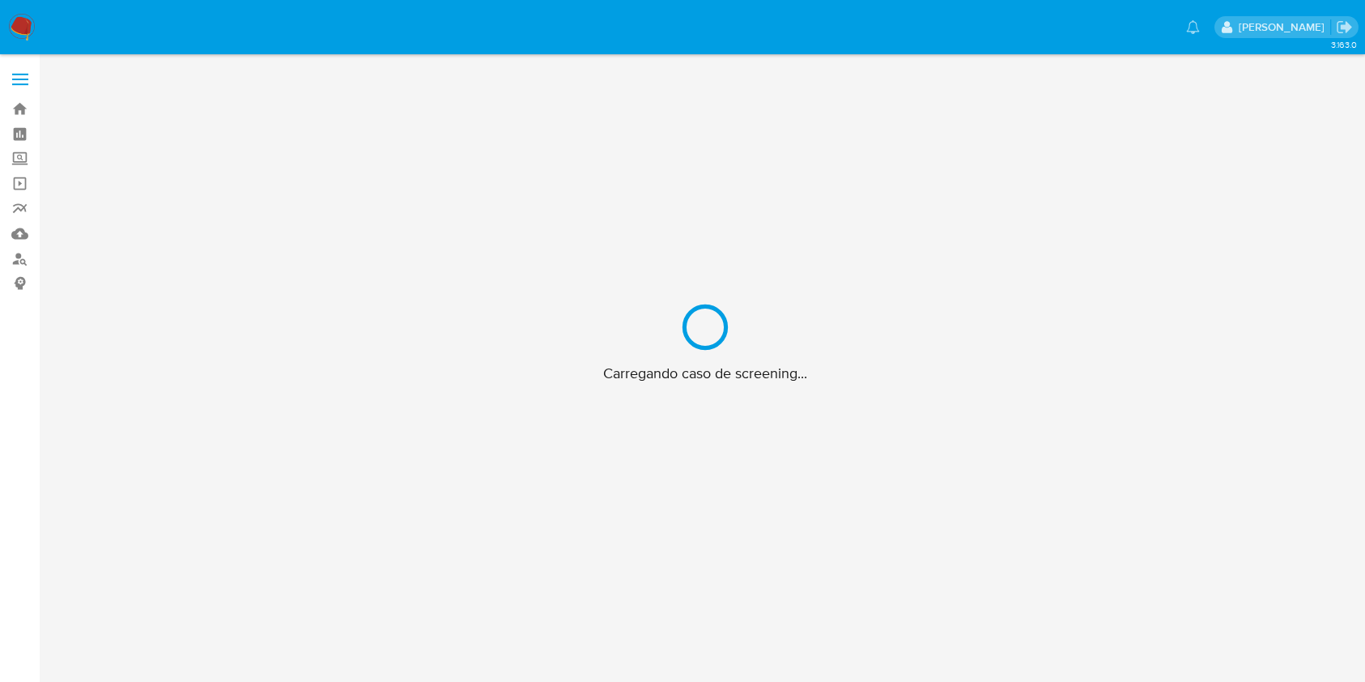
scroll to position [58, 0]
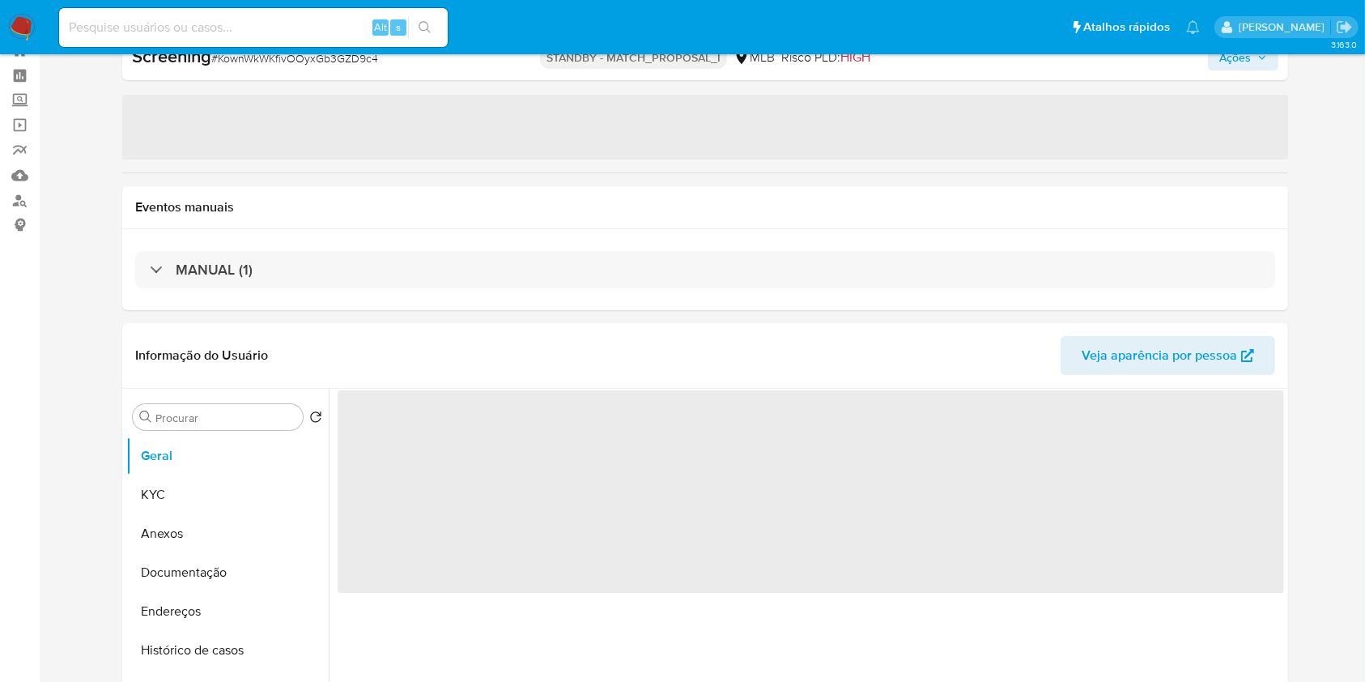
select select "10"
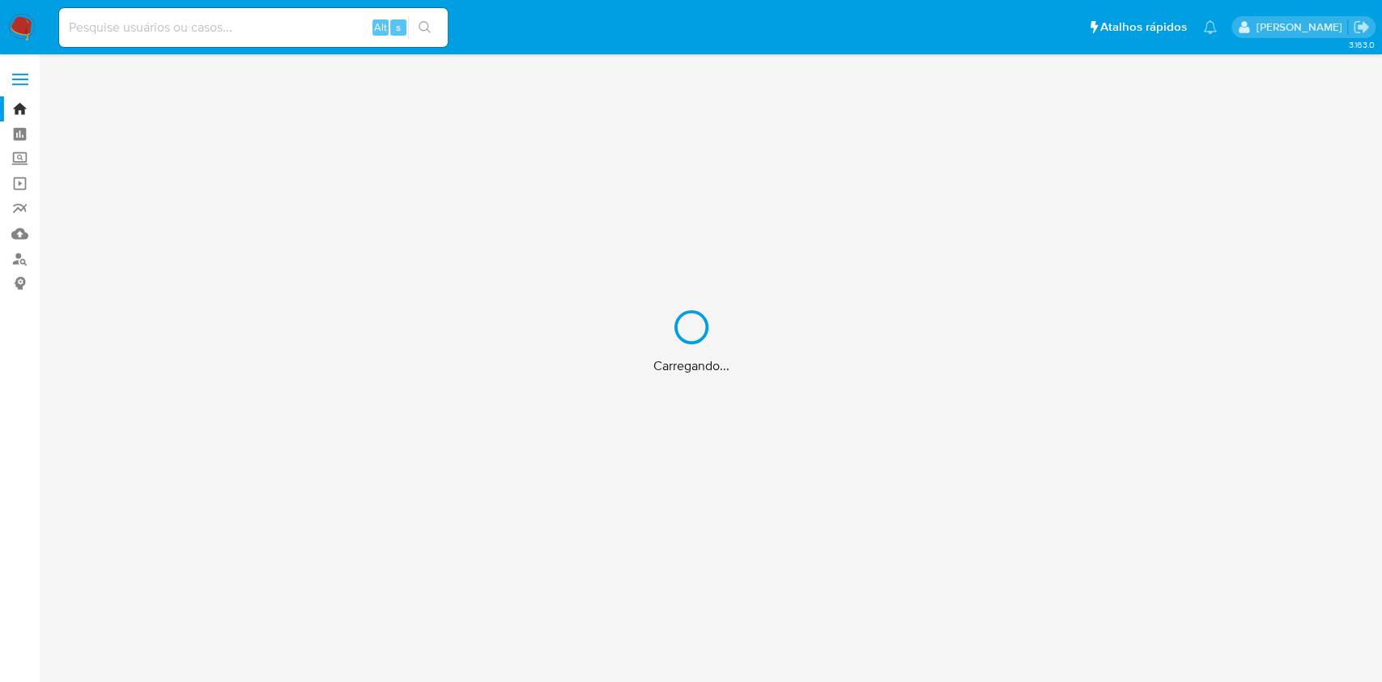
click at [250, 27] on div "Carregando..." at bounding box center [691, 341] width 1382 height 682
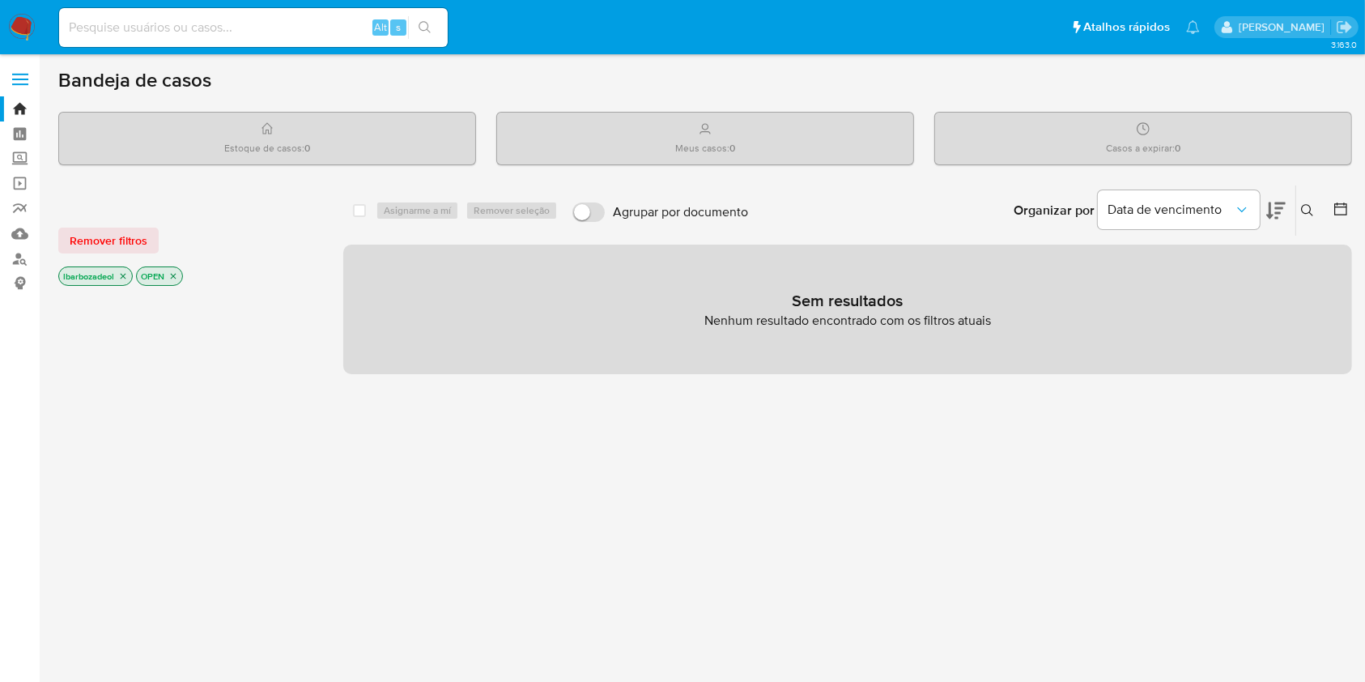
click at [165, 30] on input at bounding box center [253, 27] width 389 height 21
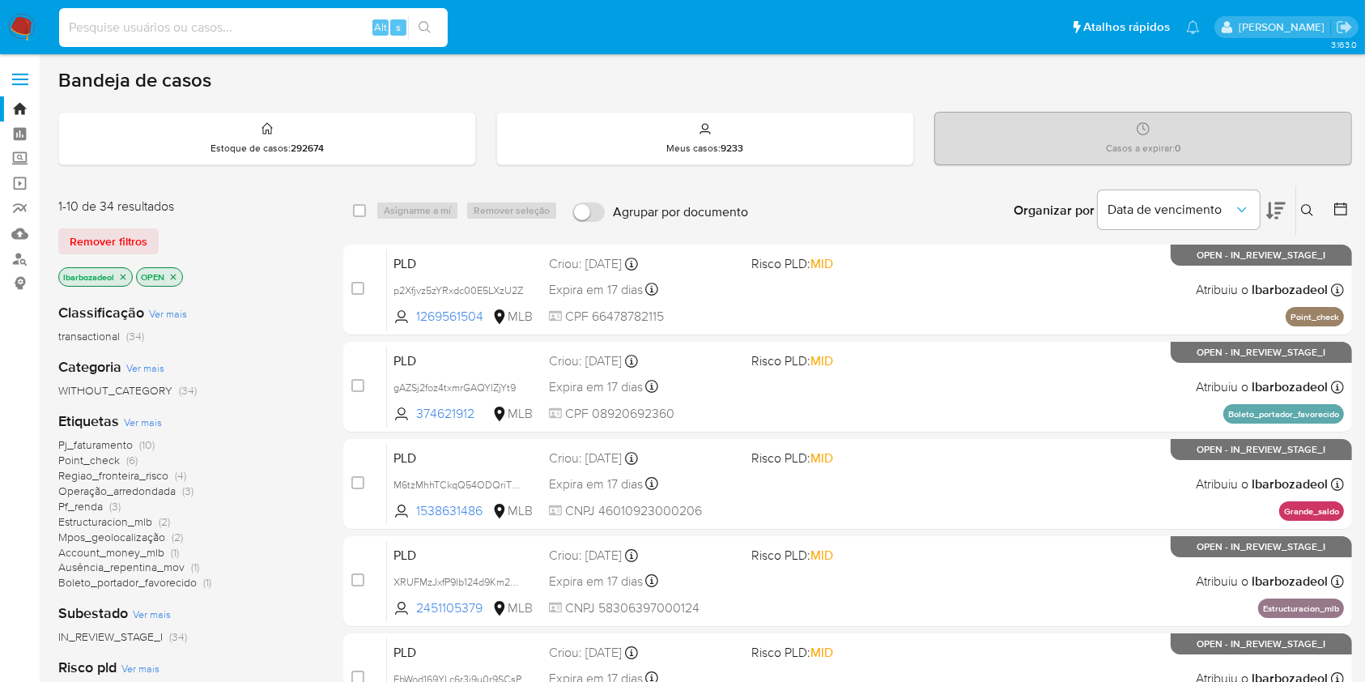
paste input "WwlD31J189Hiu8tqDrFATuZR"
type input "WwlD31J189Hiu8tqDrFATuZR"
click at [430, 24] on icon "search-icon" at bounding box center [425, 27] width 13 height 13
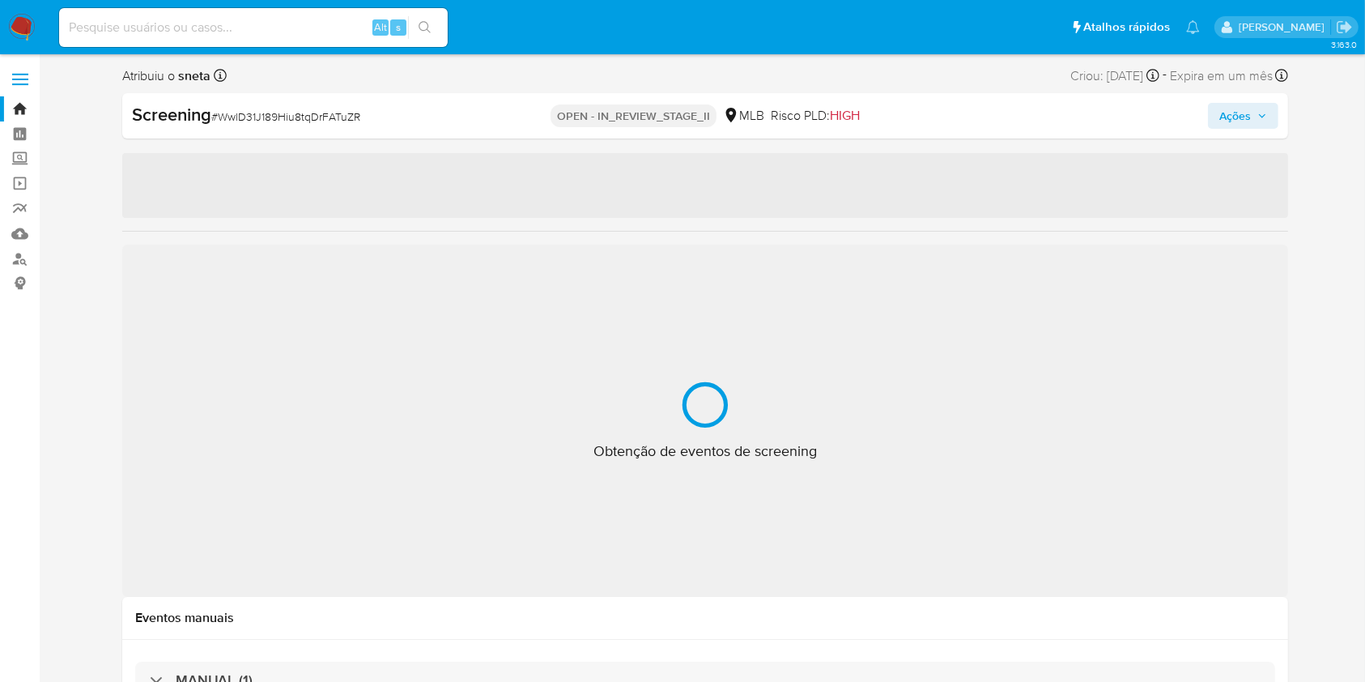
select select "10"
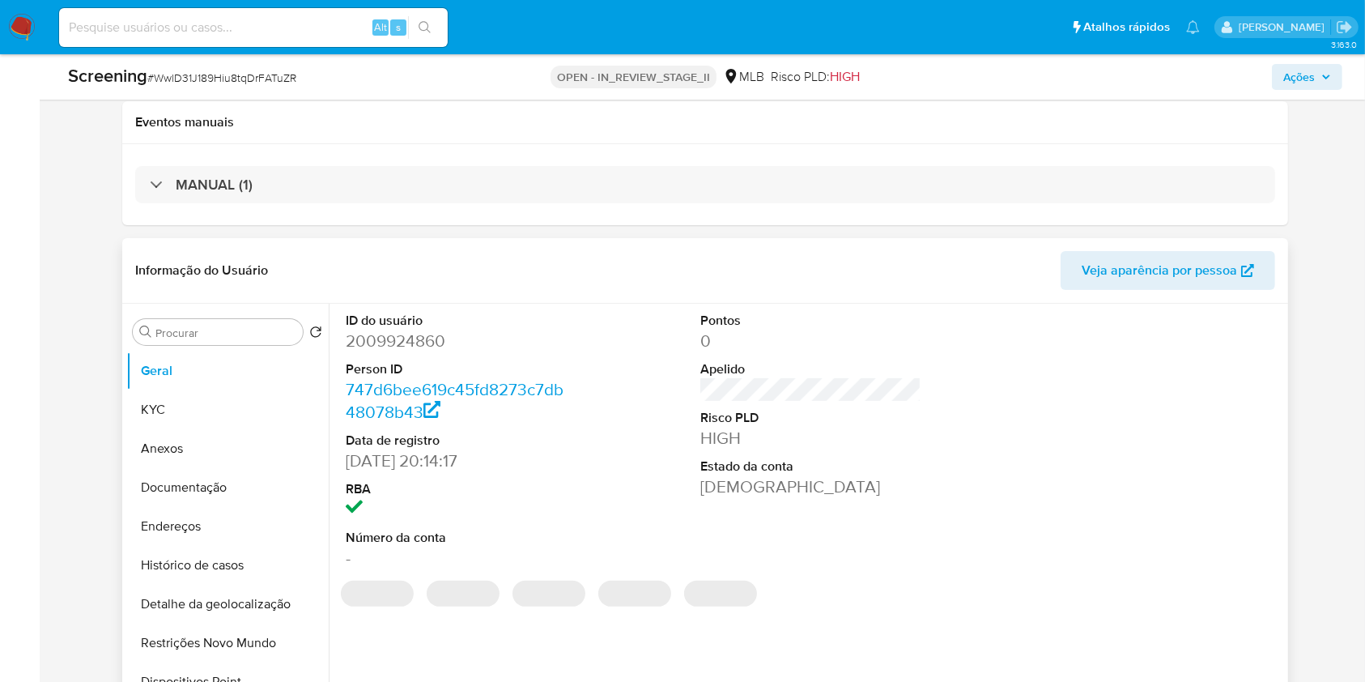
scroll to position [296, 0]
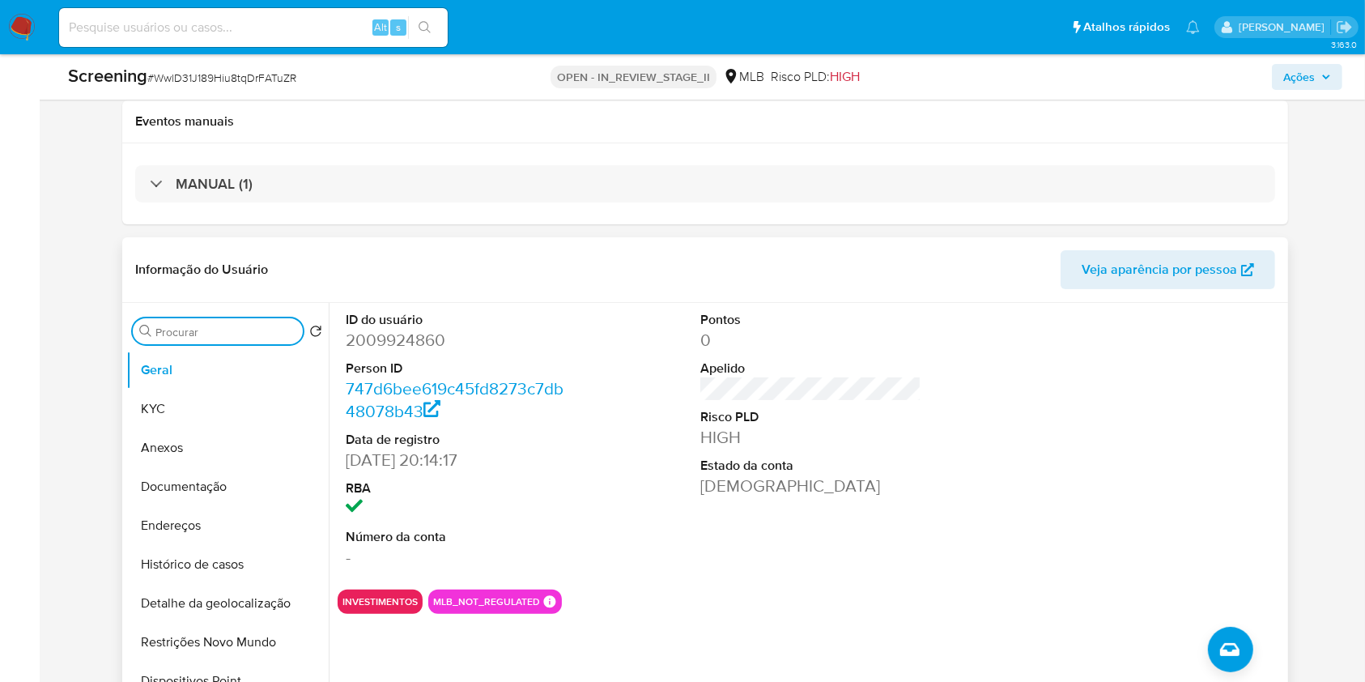
click at [277, 332] on input "Procurar" at bounding box center [225, 332] width 141 height 15
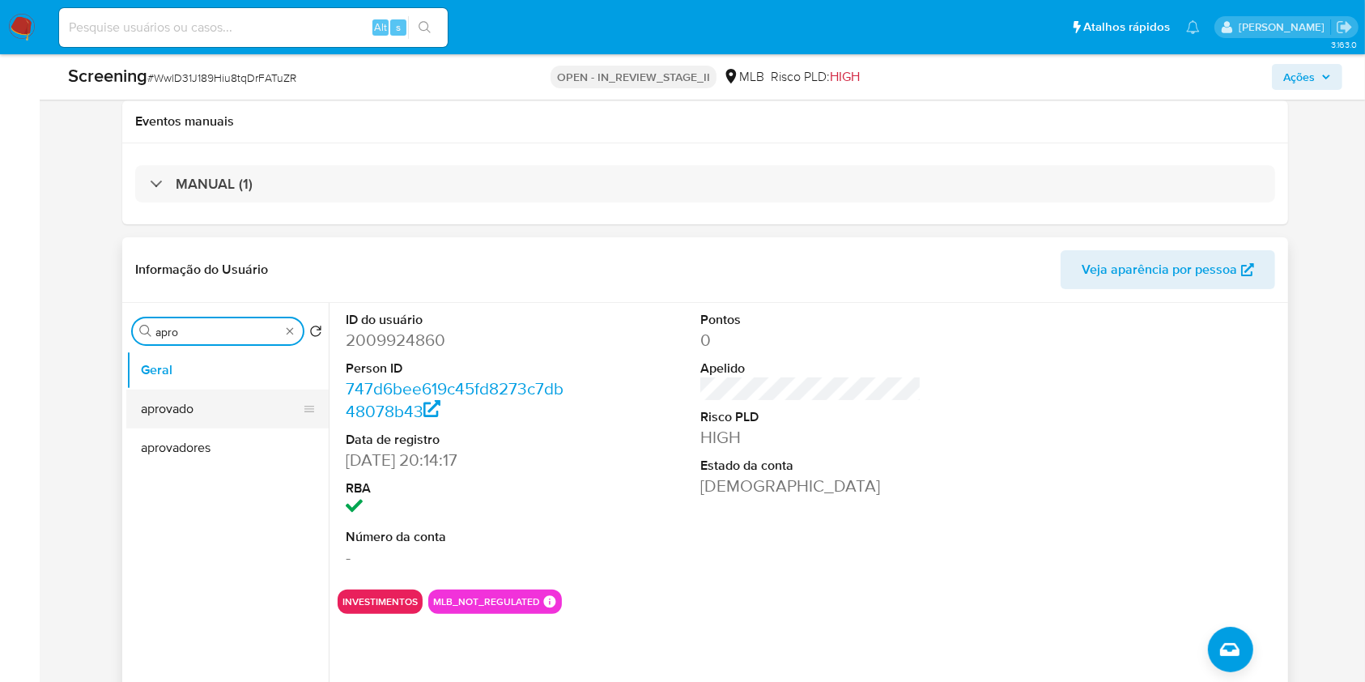
type input "apro"
click at [228, 404] on button "aprovado" at bounding box center [220, 409] width 189 height 39
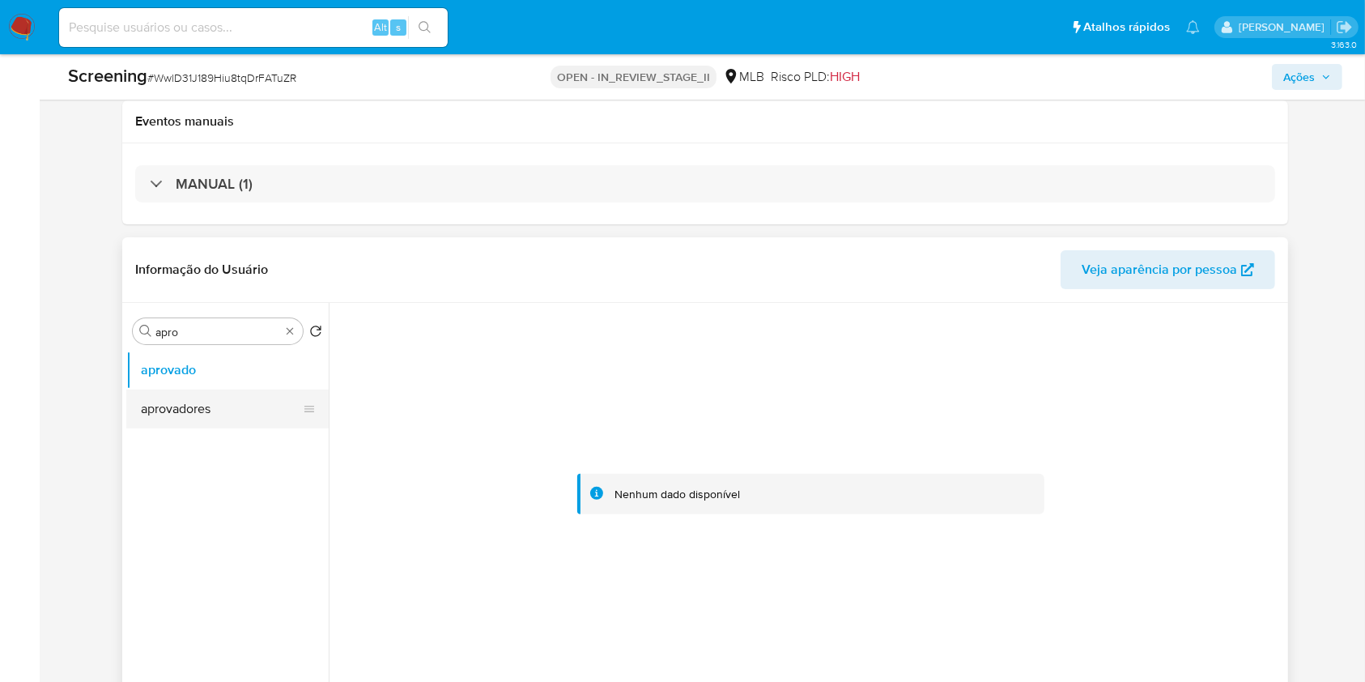
click at [232, 410] on button "aprovadores" at bounding box center [220, 409] width 189 height 39
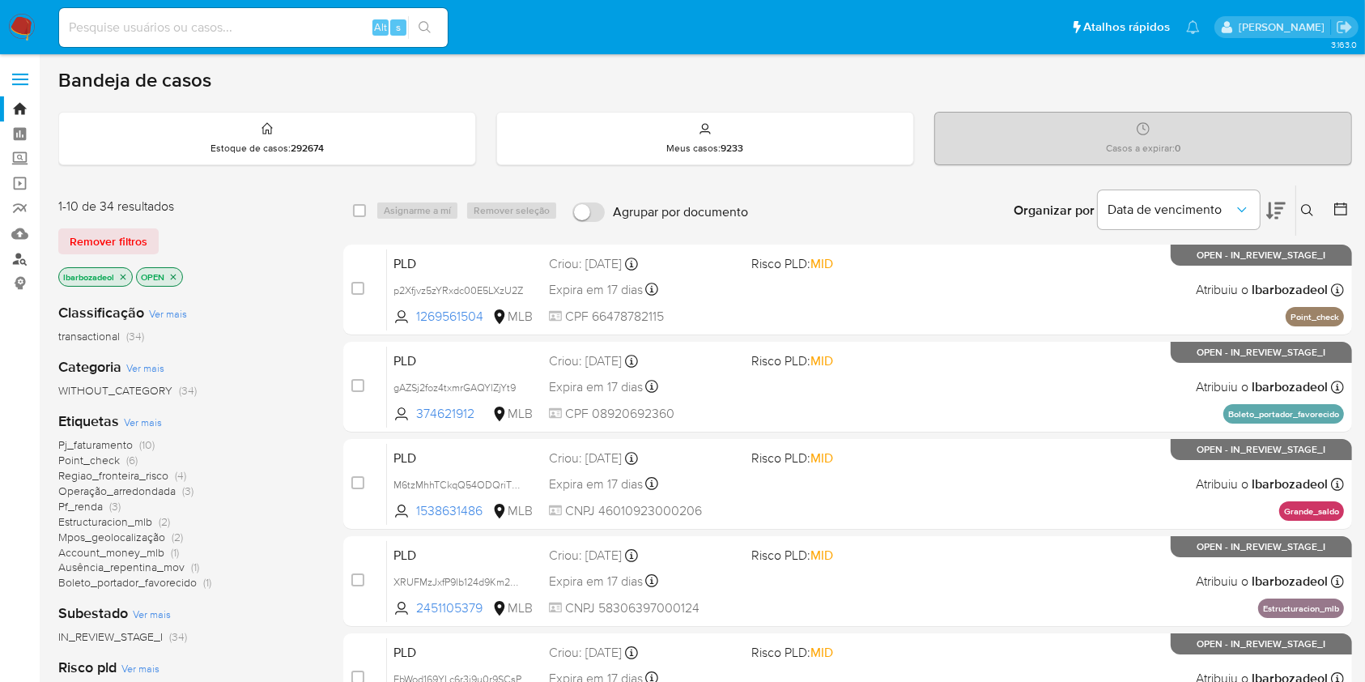
click at [21, 256] on link "Localizador de pessoas" at bounding box center [96, 258] width 193 height 25
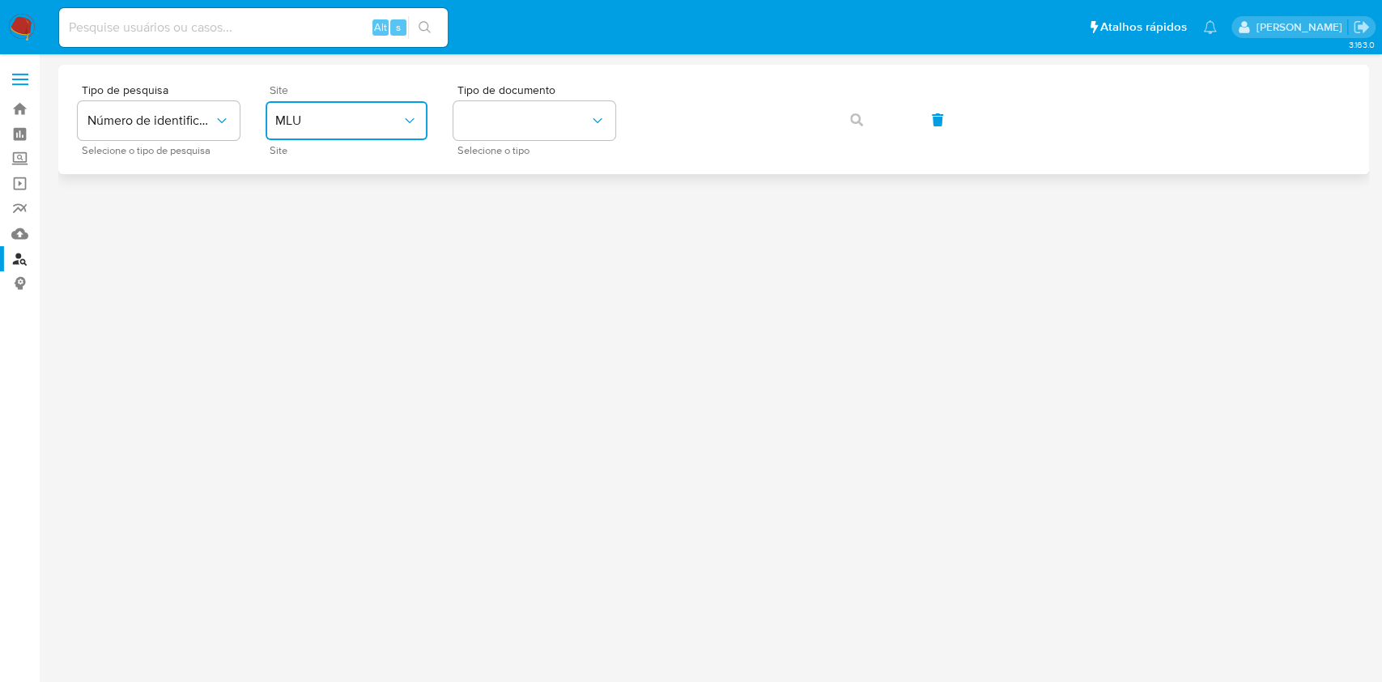
click at [373, 121] on span "MLU" at bounding box center [338, 121] width 126 height 16
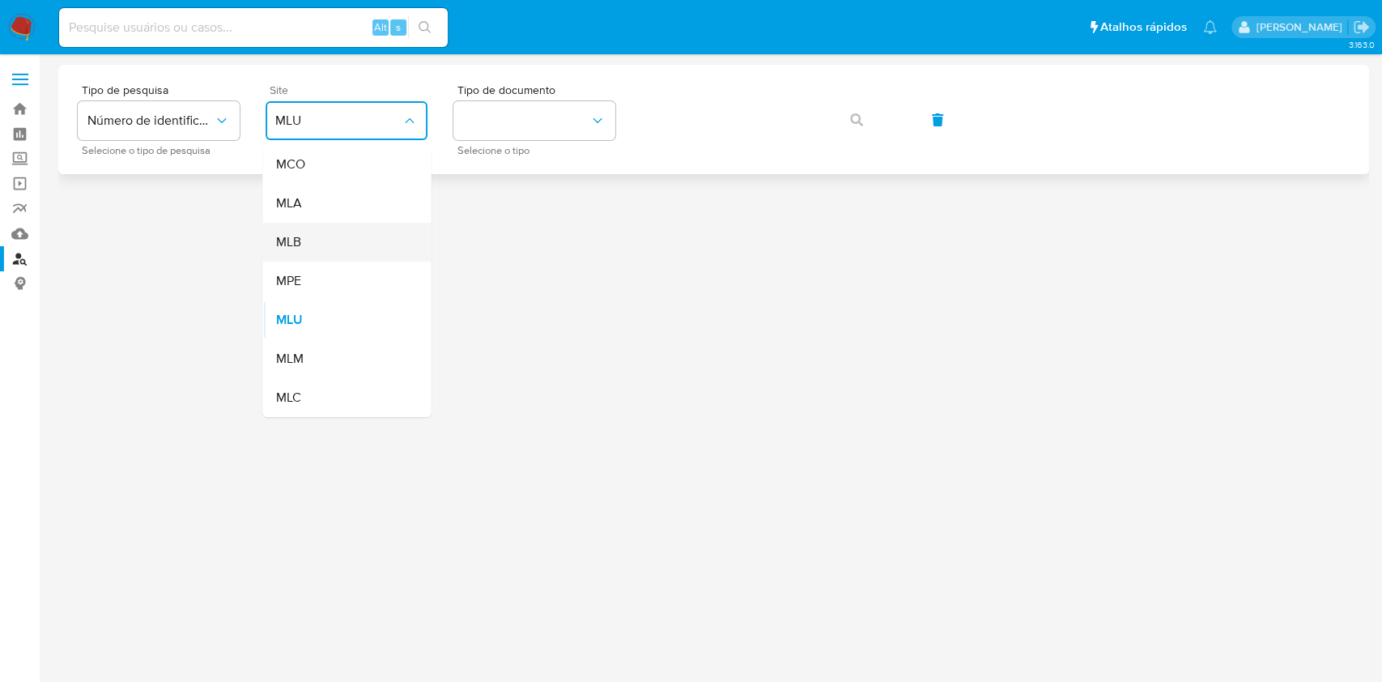
click at [356, 232] on div "MLB" at bounding box center [341, 242] width 133 height 39
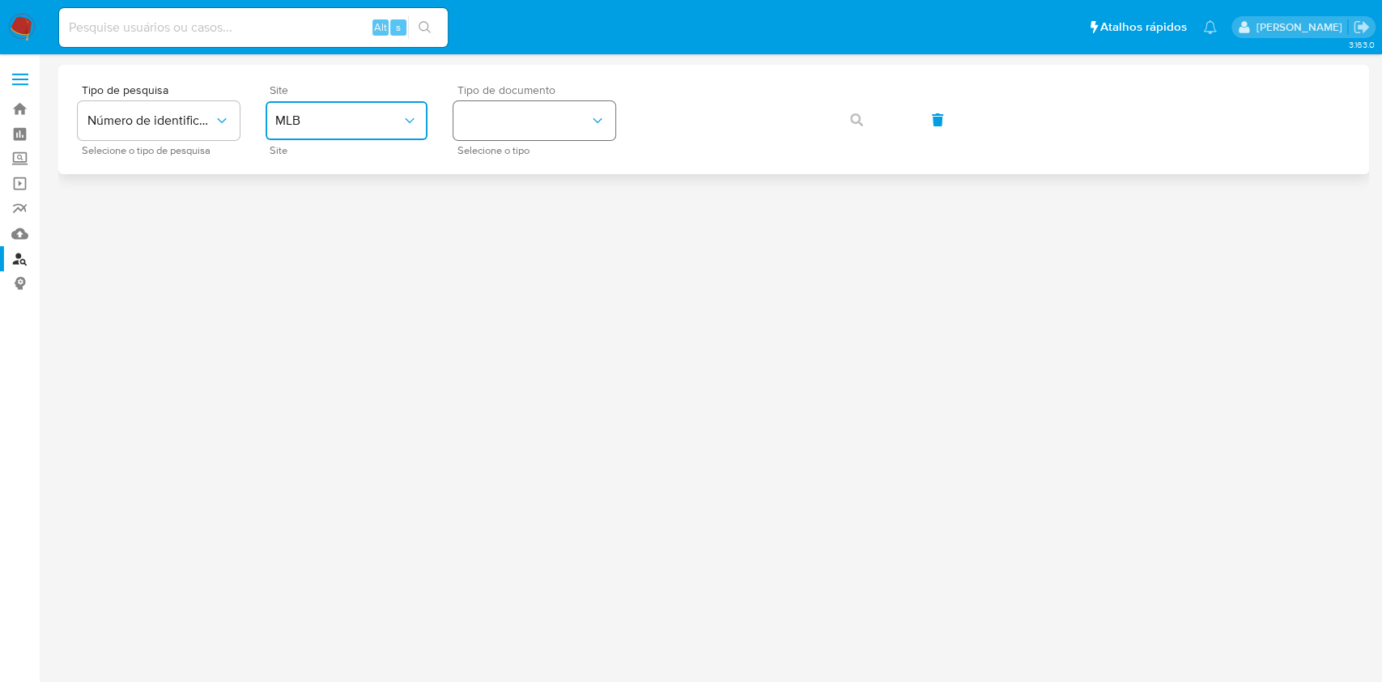
click at [531, 109] on button "identificationType" at bounding box center [534, 120] width 162 height 39
click at [523, 219] on div "CPF CPF" at bounding box center [529, 227] width 133 height 55
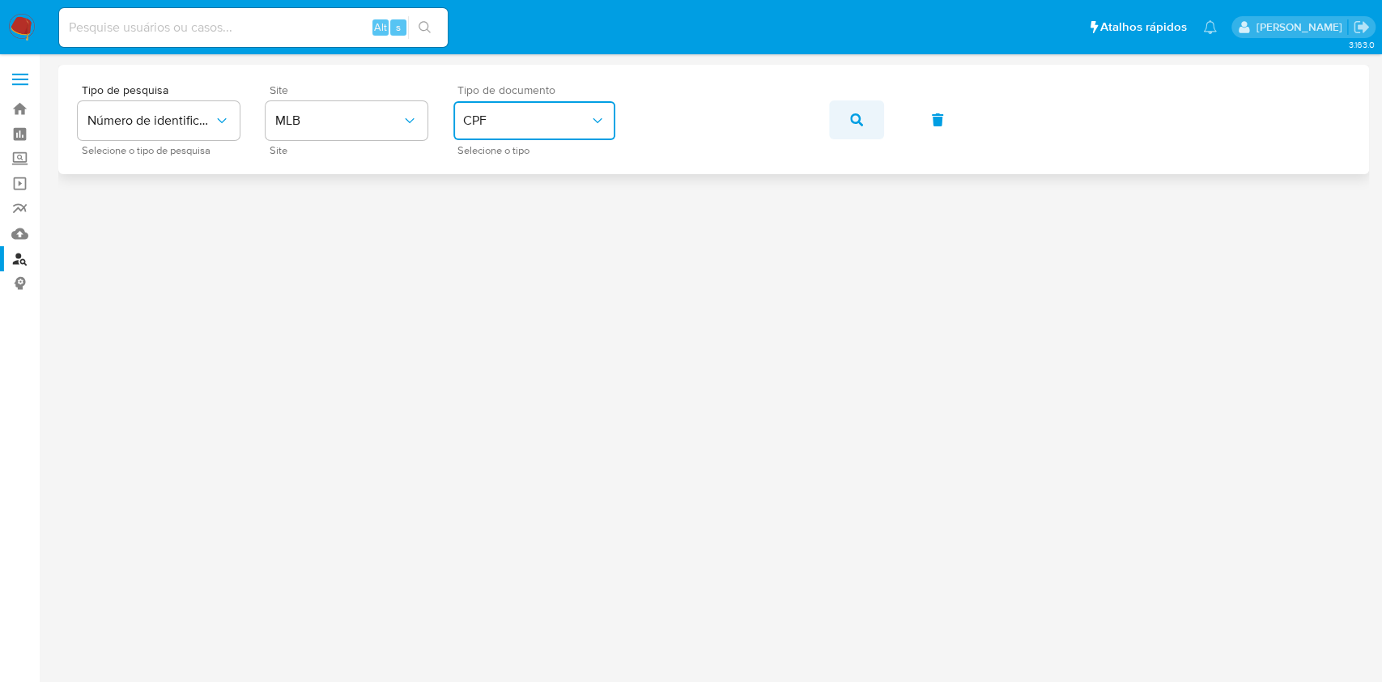
click at [839, 114] on button "button" at bounding box center [856, 119] width 55 height 39
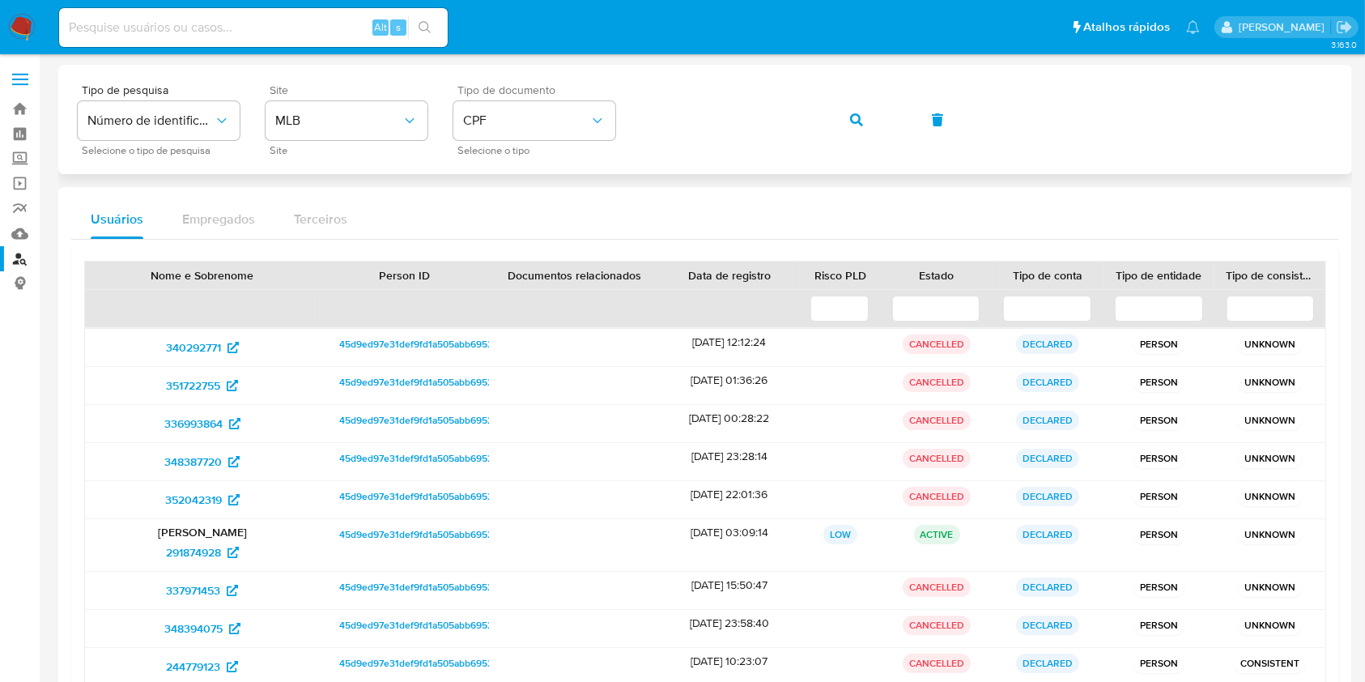
scroll to position [191, 0]
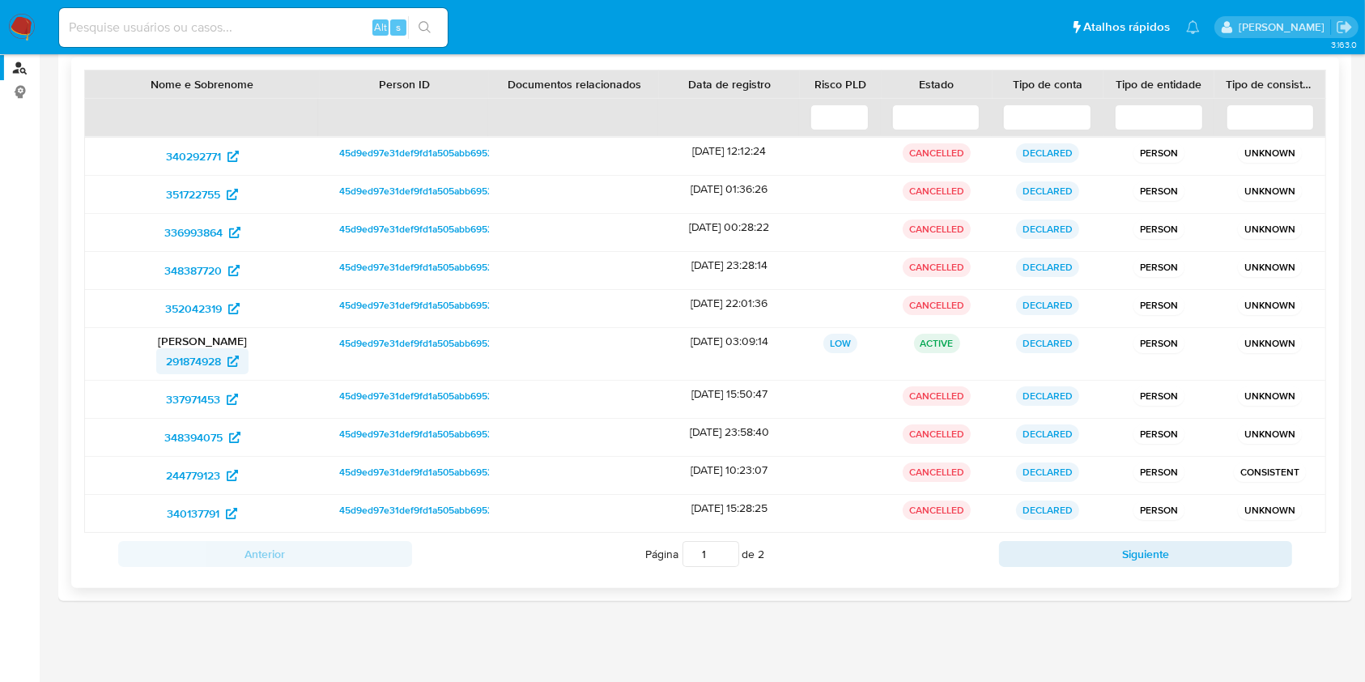
click at [198, 365] on span "291874928" at bounding box center [193, 361] width 55 height 26
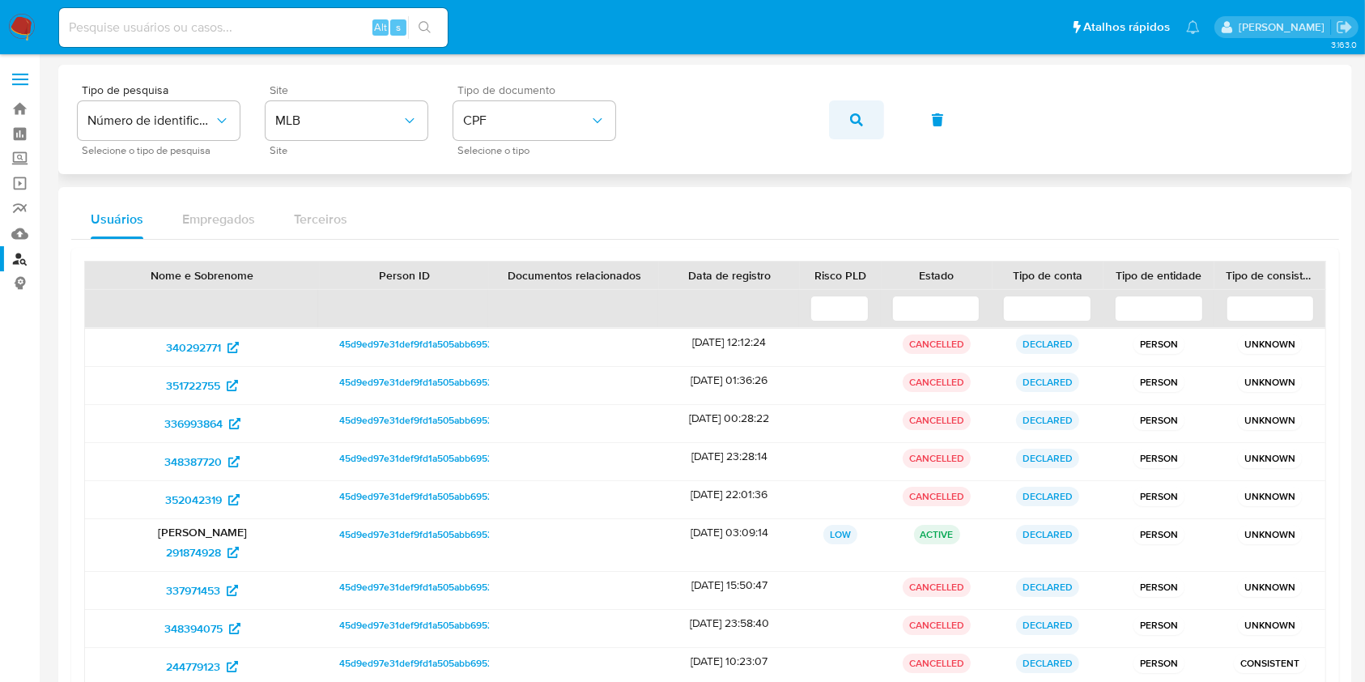
click at [845, 114] on button "button" at bounding box center [856, 119] width 55 height 39
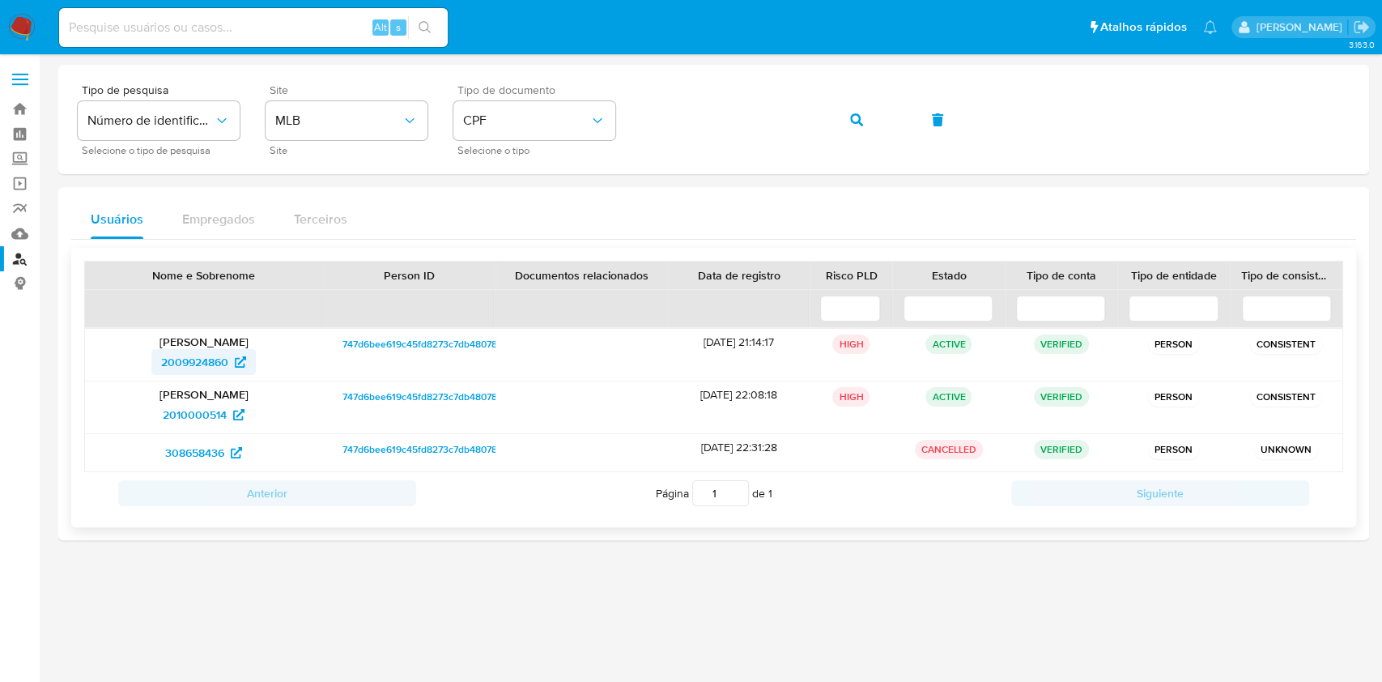
click at [203, 364] on span "2009924860" at bounding box center [194, 362] width 67 height 26
click at [214, 418] on span "2010000514" at bounding box center [195, 415] width 64 height 26
click at [846, 121] on button "button" at bounding box center [856, 119] width 55 height 39
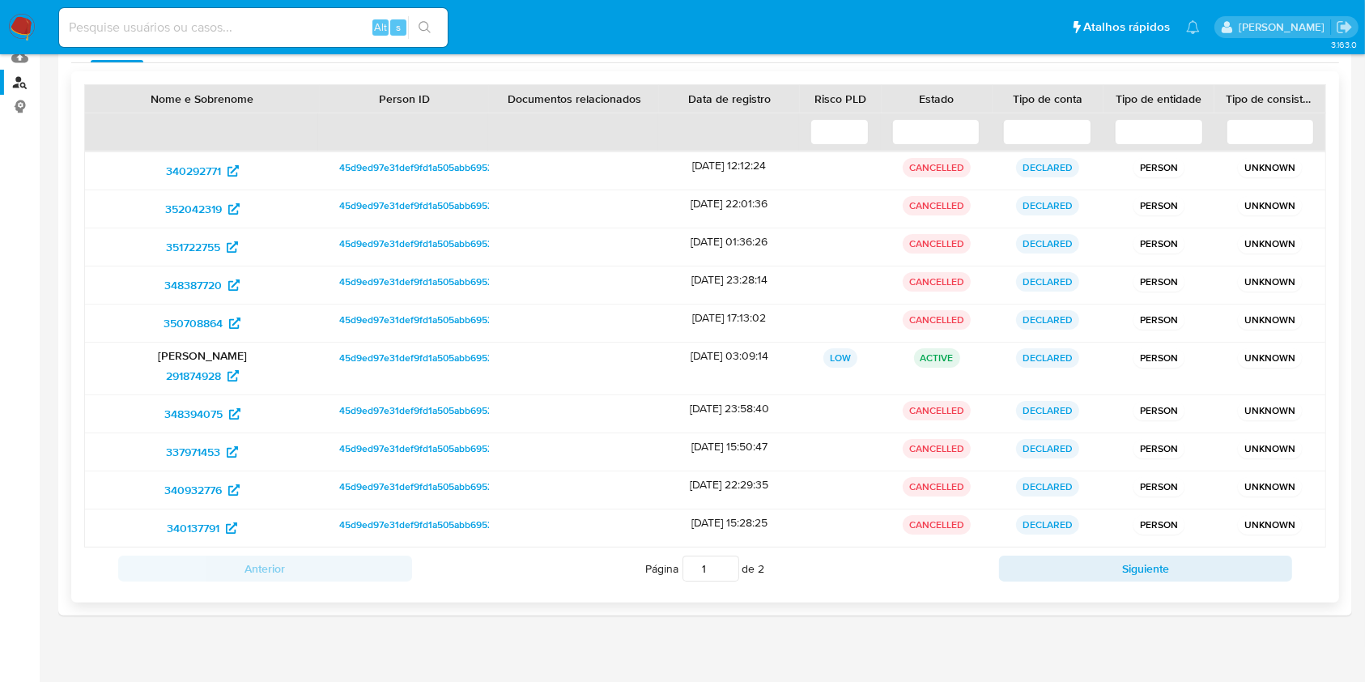
scroll to position [191, 0]
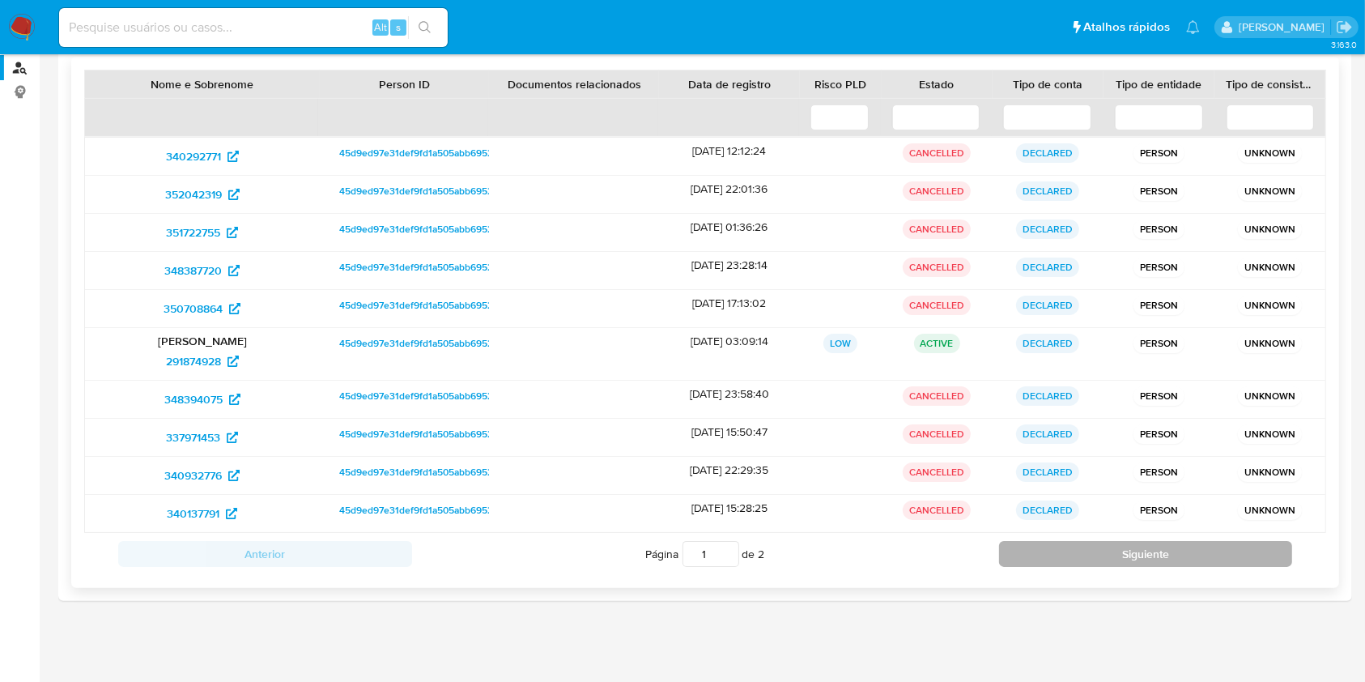
click at [1153, 547] on button "Siguiente" at bounding box center [1146, 554] width 294 height 26
type input "2"
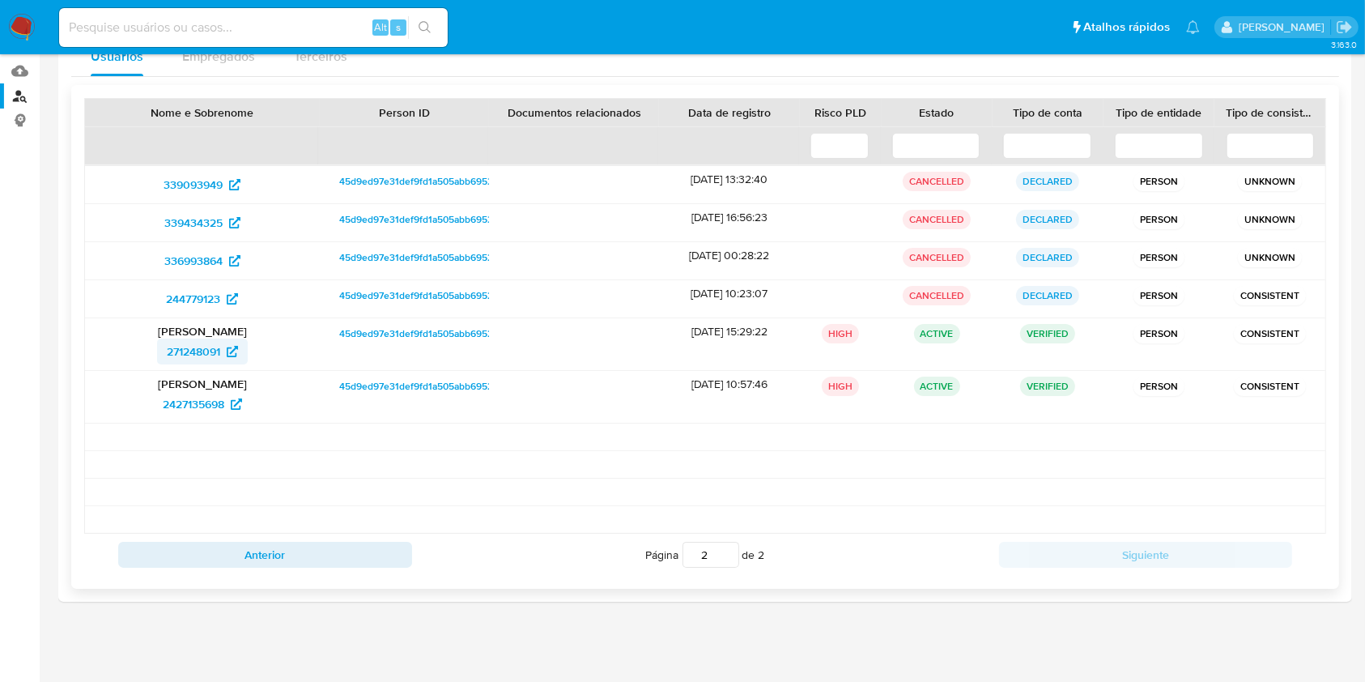
click at [188, 354] on span "271248091" at bounding box center [193, 351] width 53 height 26
click at [195, 402] on span "2427135698" at bounding box center [194, 404] width 62 height 26
click at [41, 262] on main "3.163.0" at bounding box center [682, 259] width 1365 height 845
click at [26, 33] on img at bounding box center [22, 28] width 28 height 28
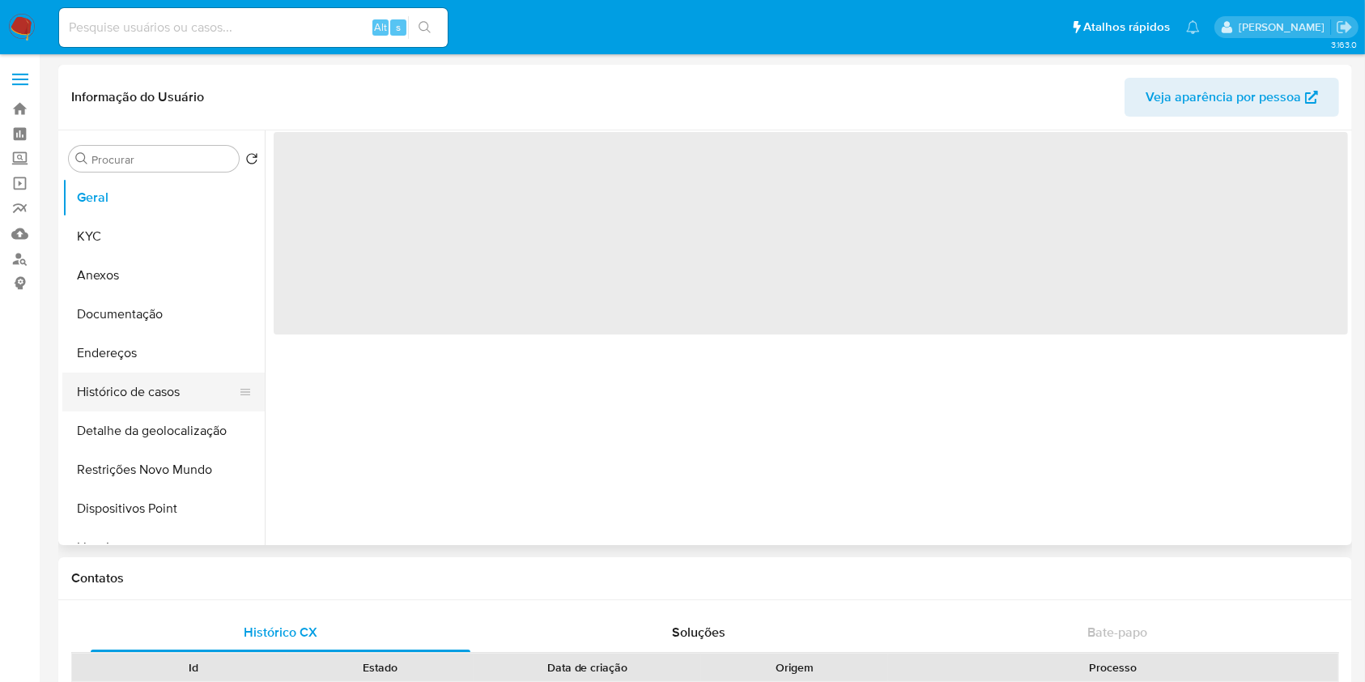
click at [180, 390] on button "Histórico de casos" at bounding box center [156, 392] width 189 height 39
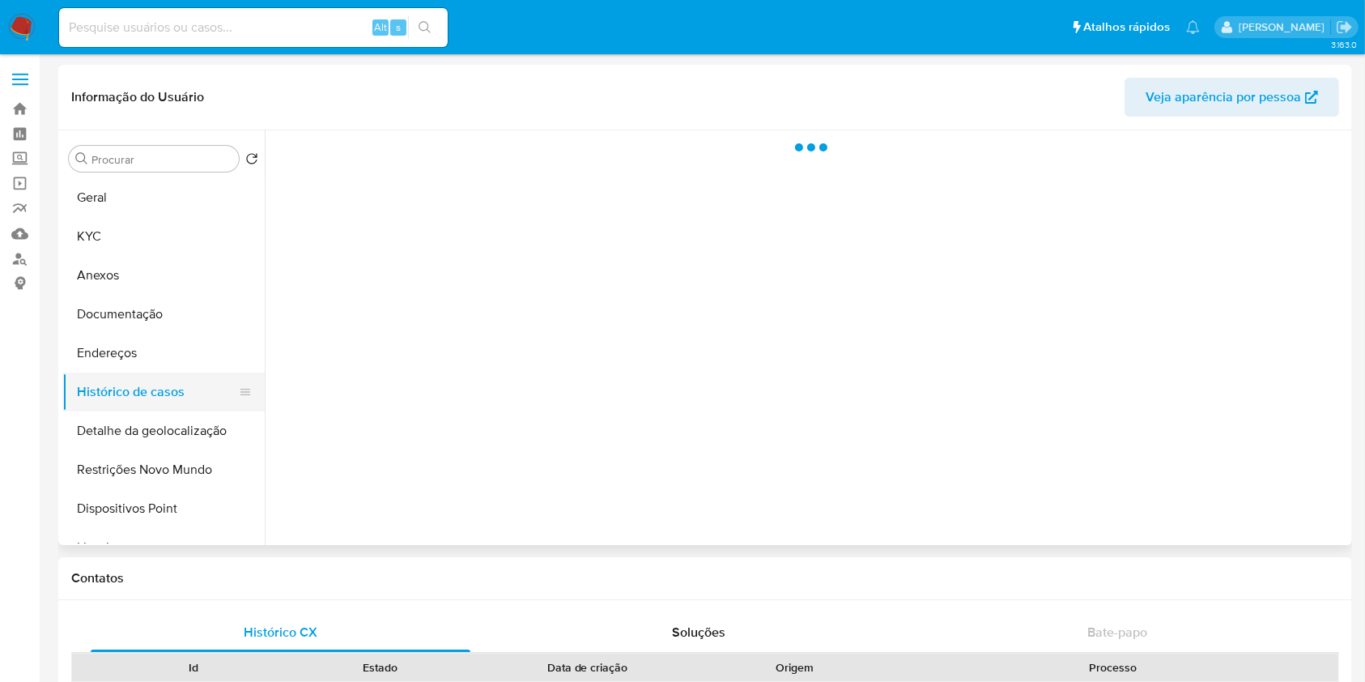
select select "10"
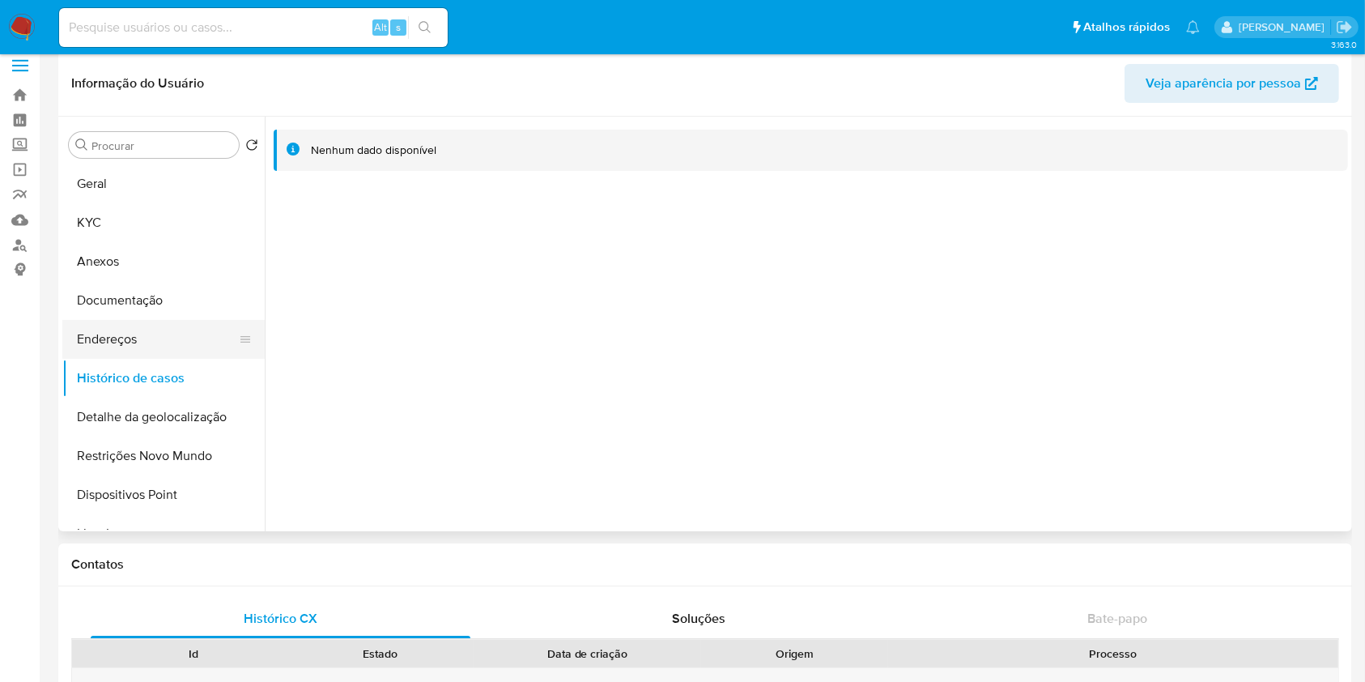
scroll to position [107, 0]
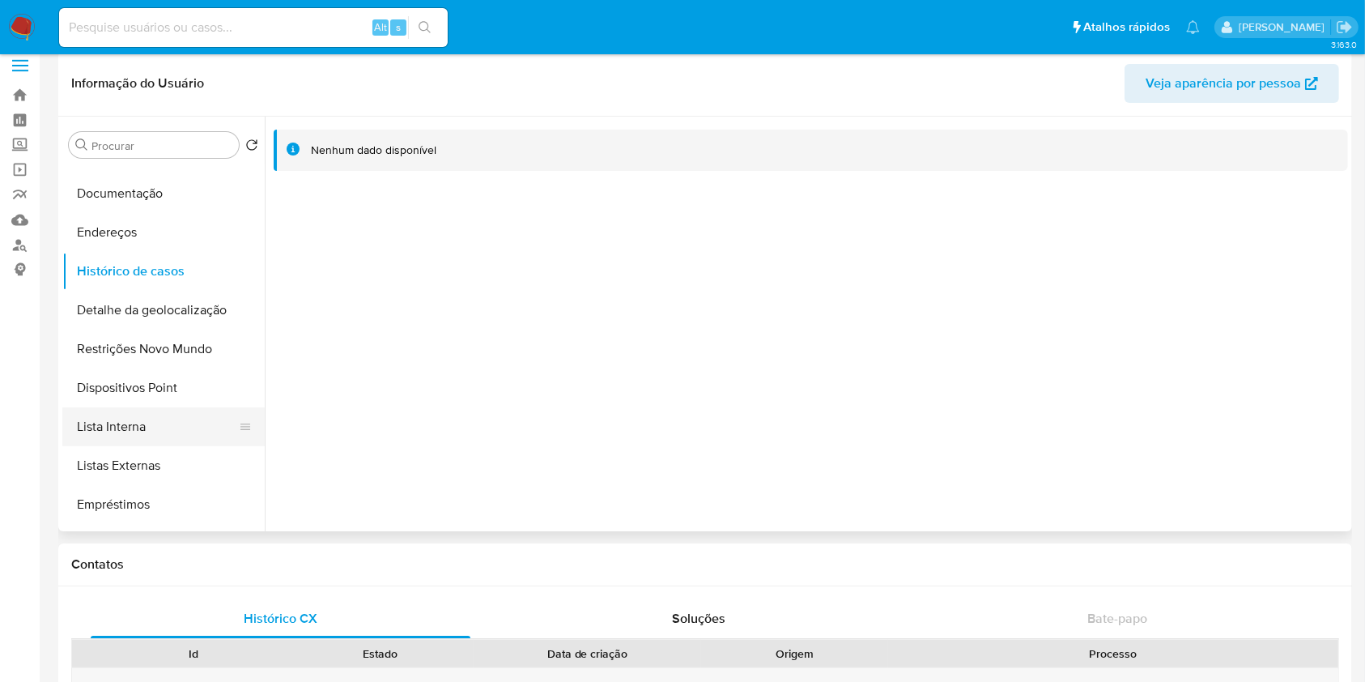
click at [147, 423] on button "Lista Interna" at bounding box center [156, 426] width 189 height 39
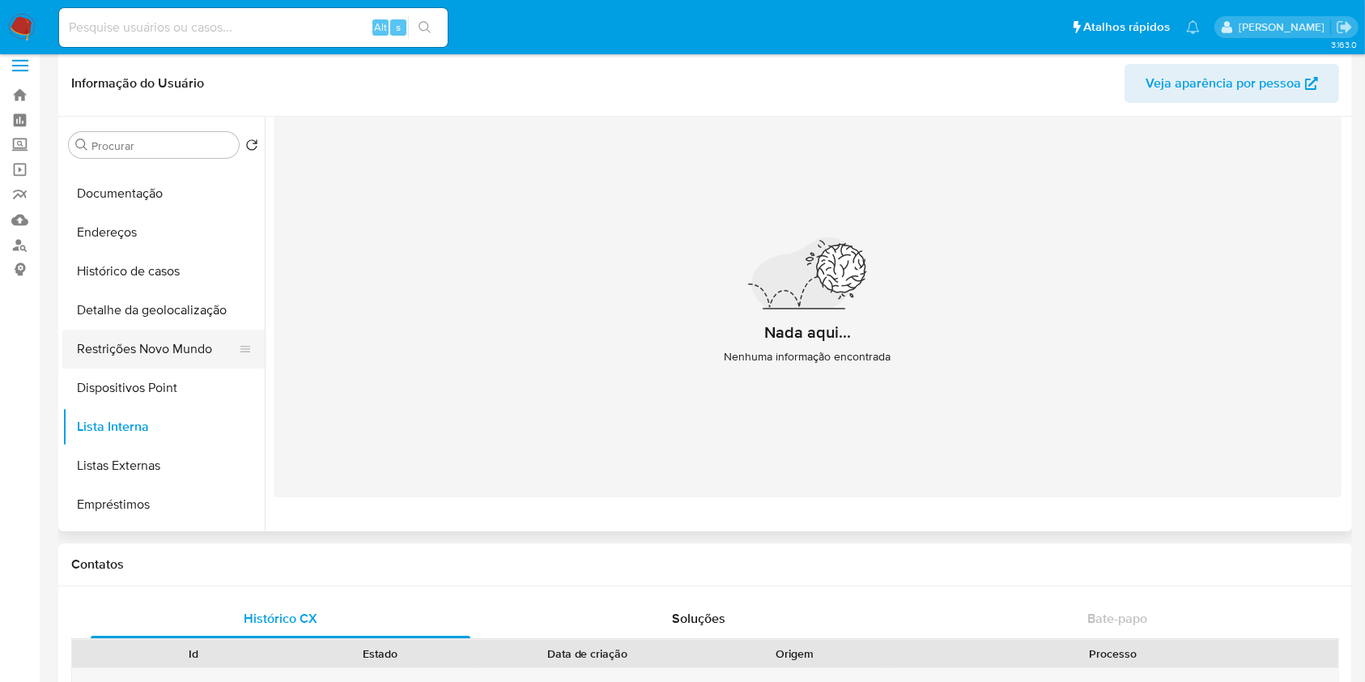
click at [140, 359] on button "Restrições Novo Mundo" at bounding box center [156, 349] width 189 height 39
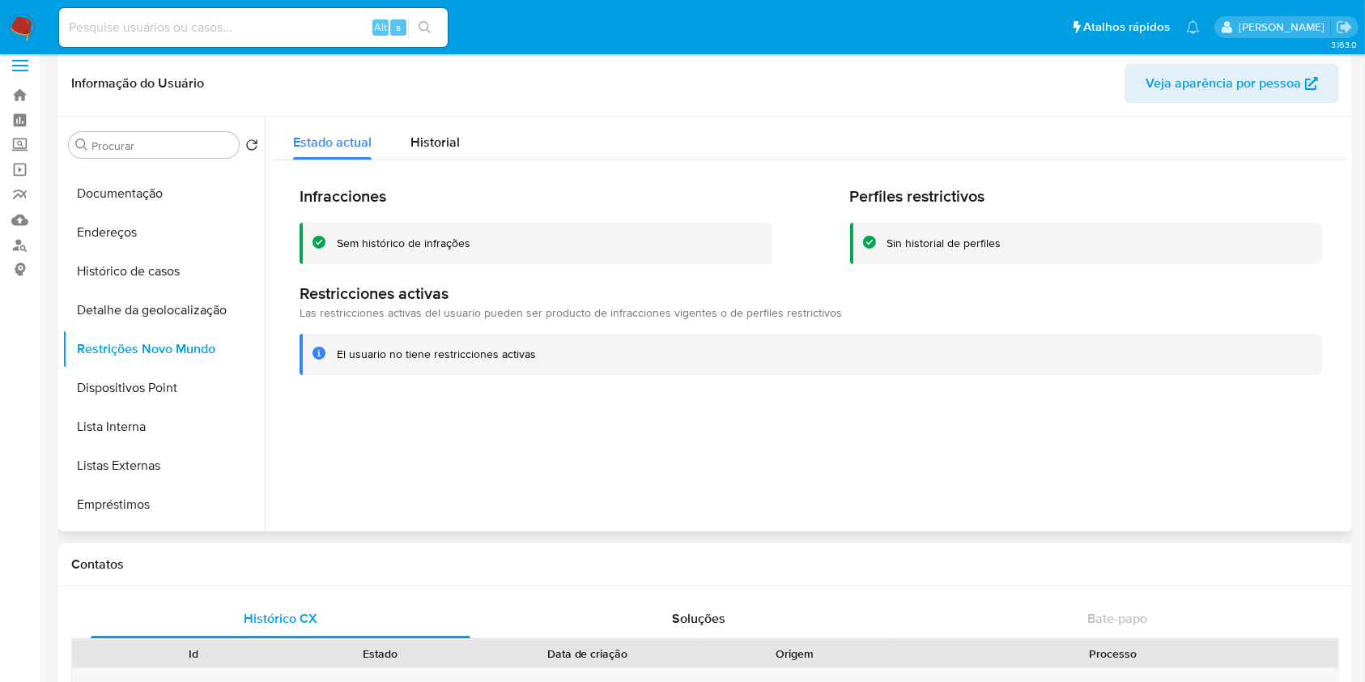
click at [1322, 225] on div "Infracciones Sem histórico de infrações Perfiles restrictivos Sin historial de …" at bounding box center [811, 280] width 1075 height 241
click at [1313, 164] on div "Infracciones Sem histórico de infrações Perfiles restrictivos Sin historial de …" at bounding box center [811, 280] width 1075 height 241
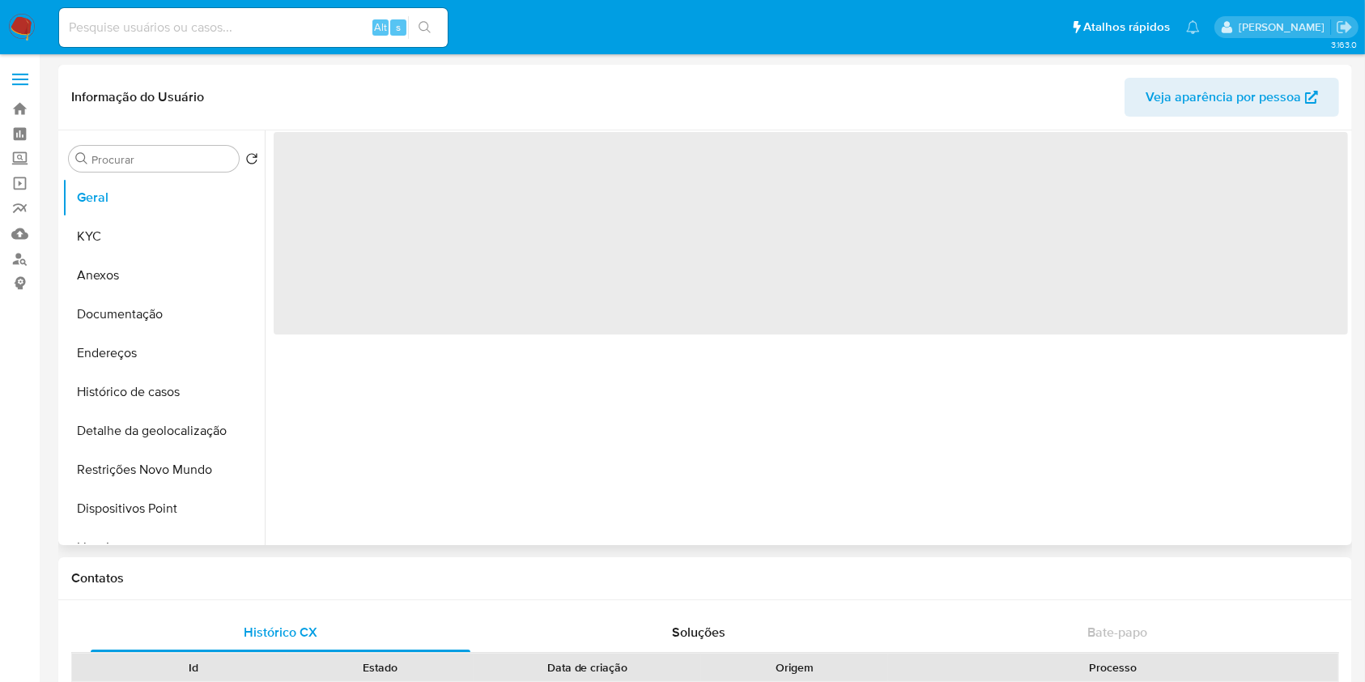
select select "10"
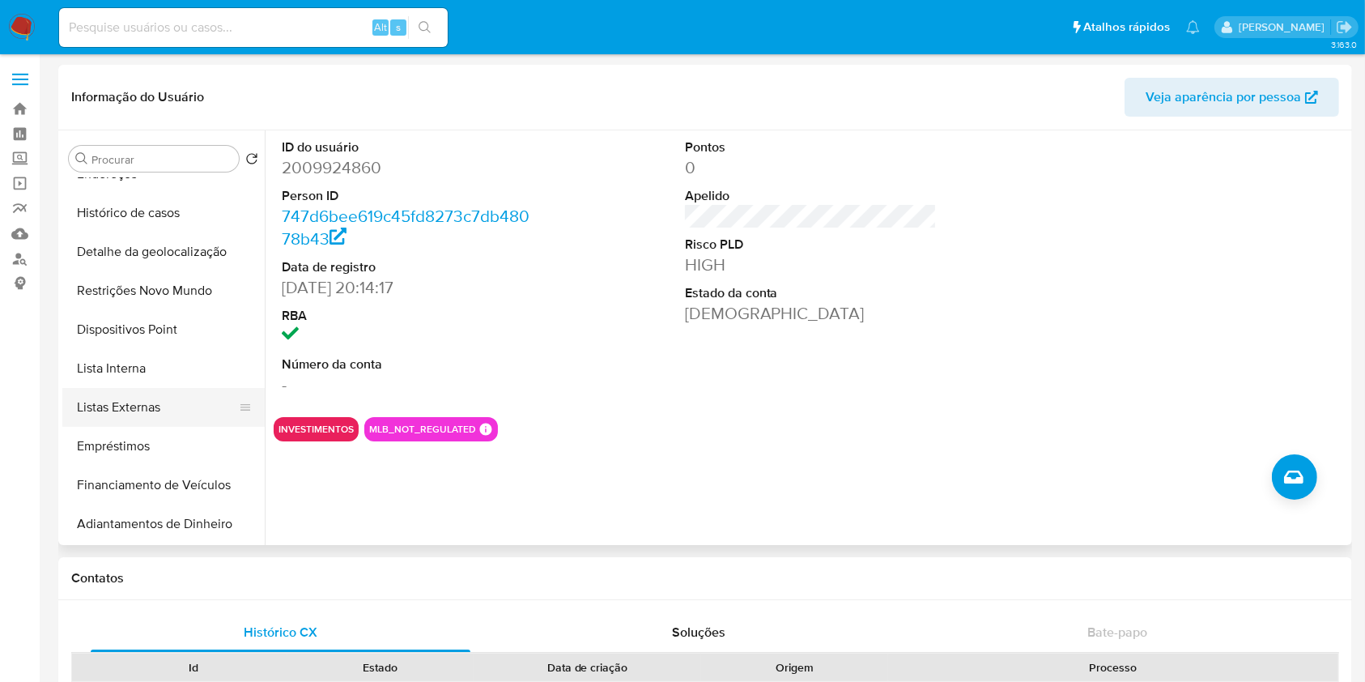
scroll to position [178, 0]
click at [172, 368] on button "Lista Interna" at bounding box center [156, 369] width 189 height 39
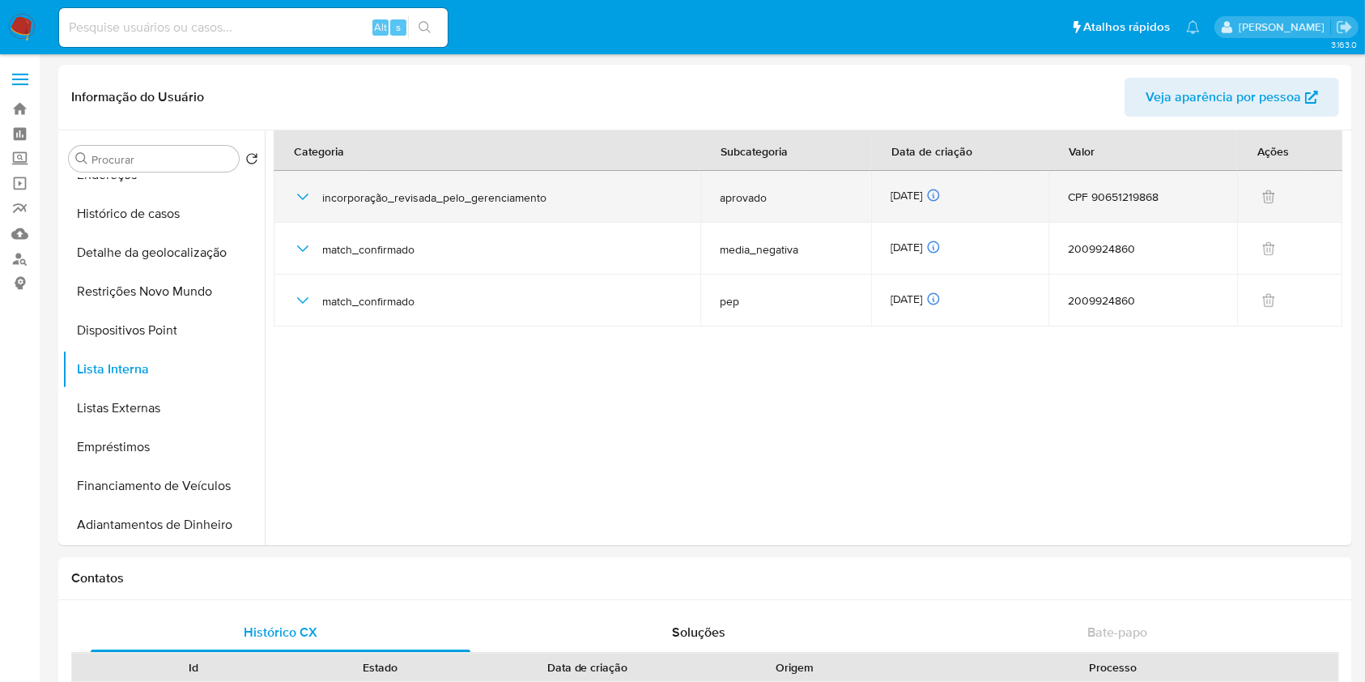
click at [754, 192] on span "aprovado" at bounding box center [786, 197] width 133 height 15
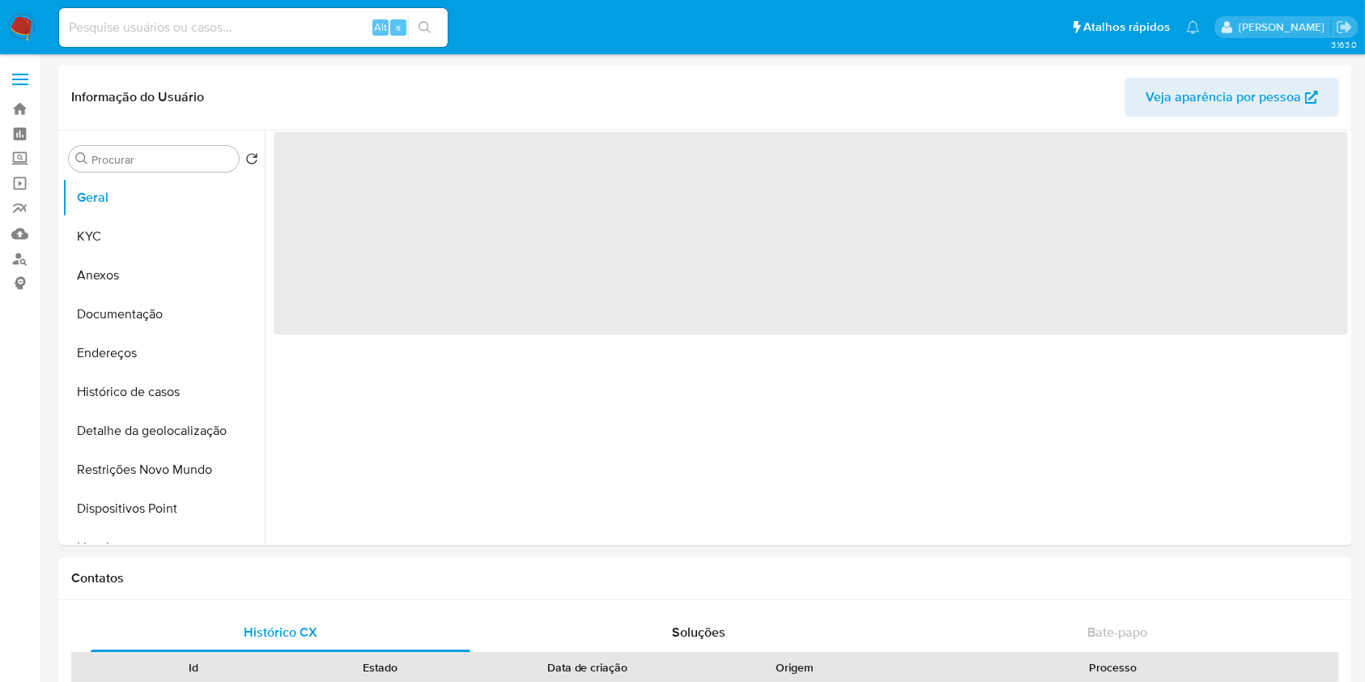
select select "10"
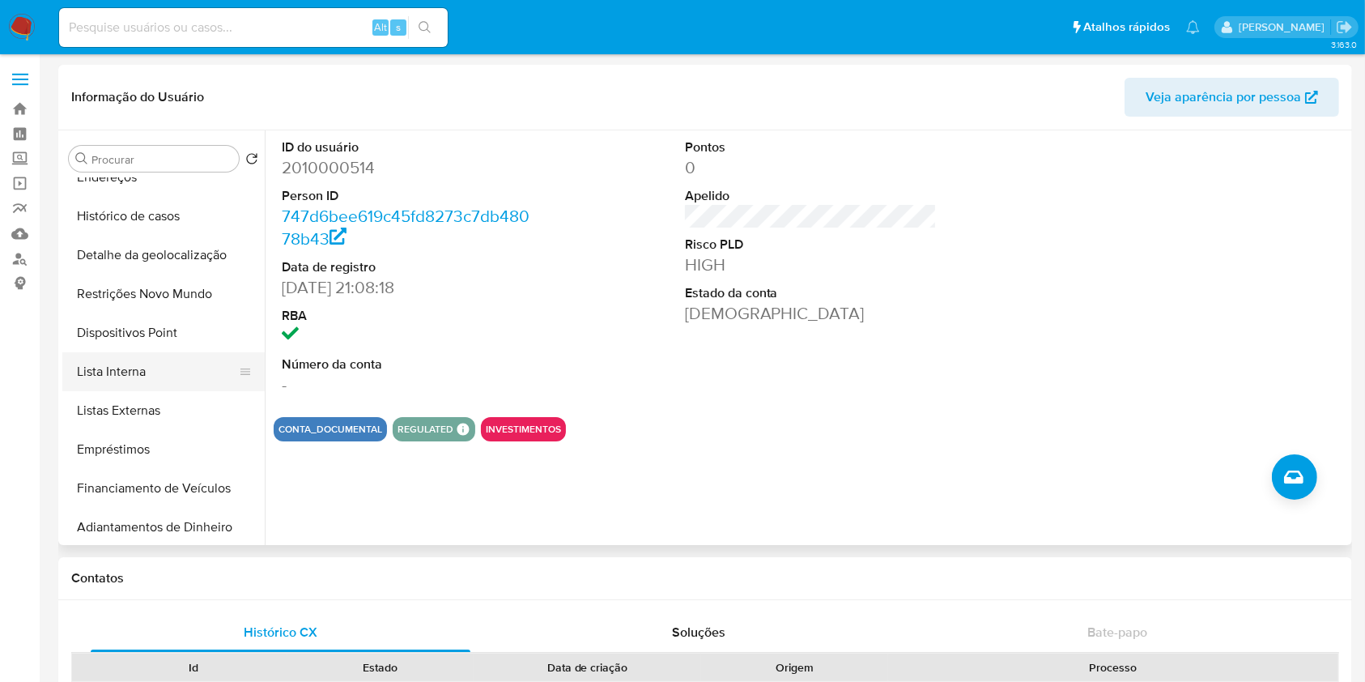
scroll to position [177, 0]
click at [173, 368] on button "Lista Interna" at bounding box center [156, 370] width 189 height 39
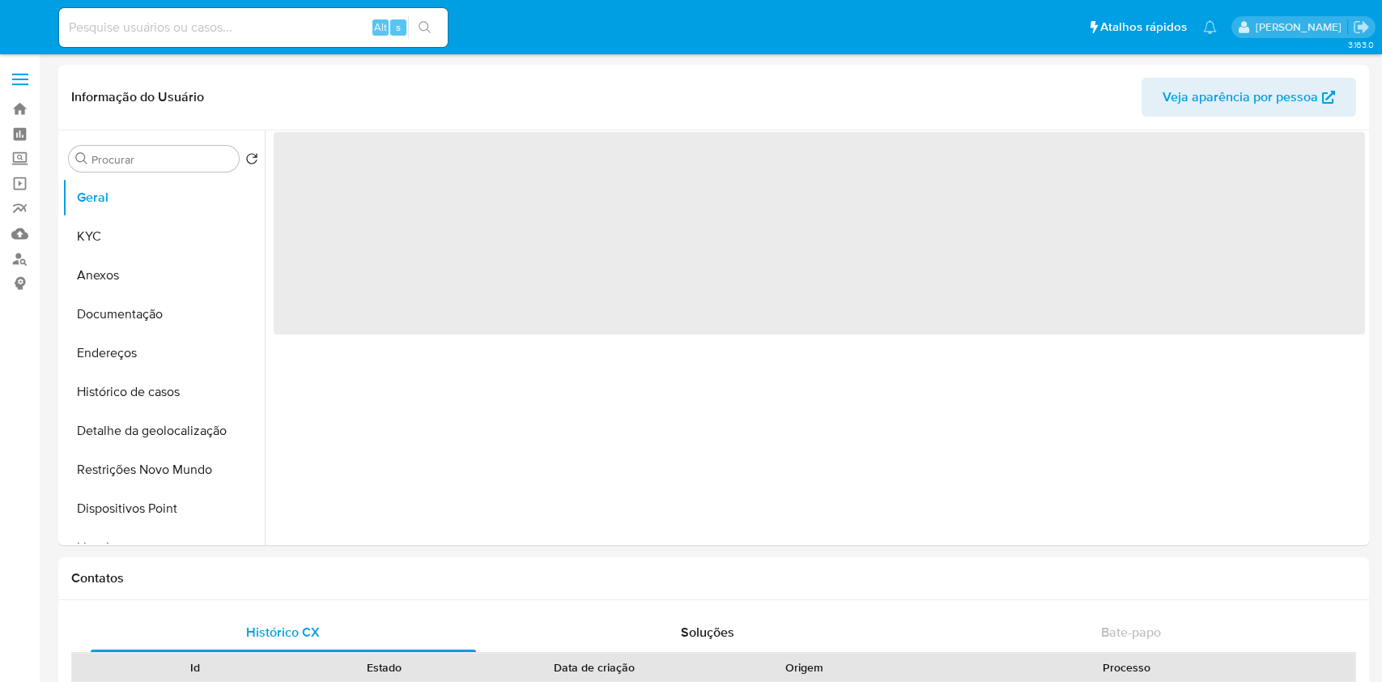
select select "10"
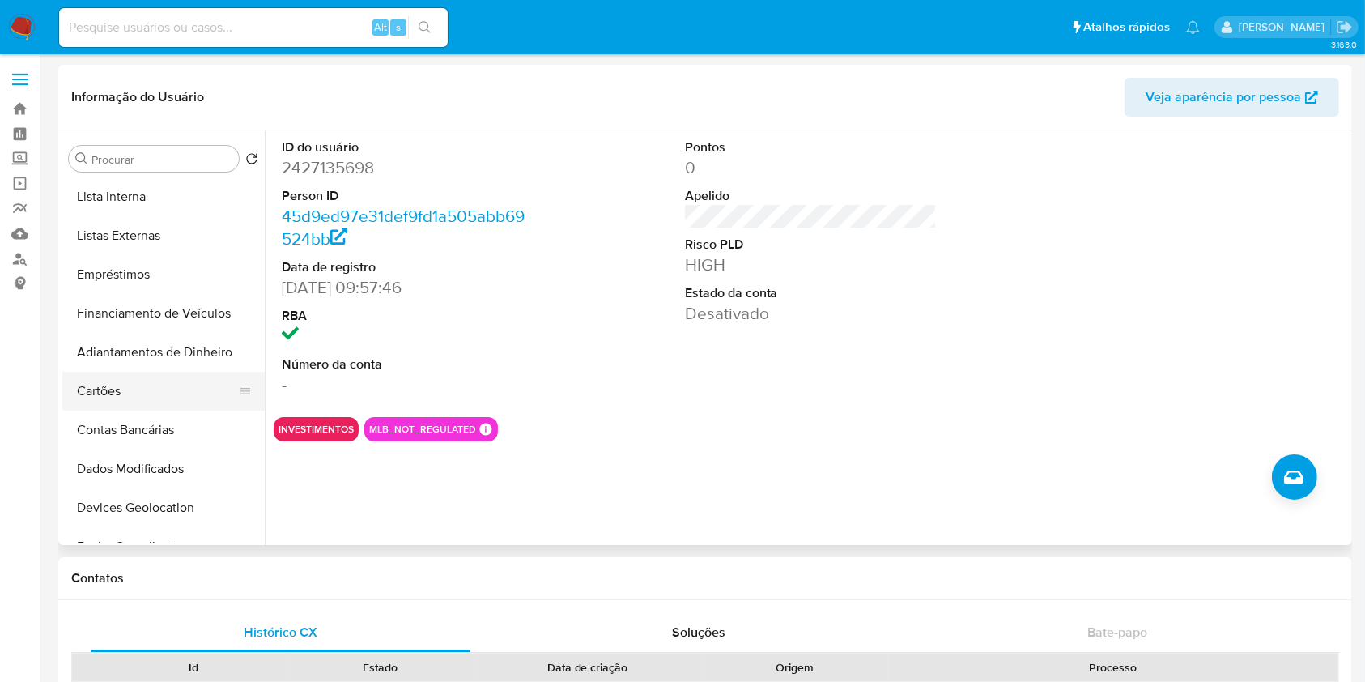
scroll to position [356, 0]
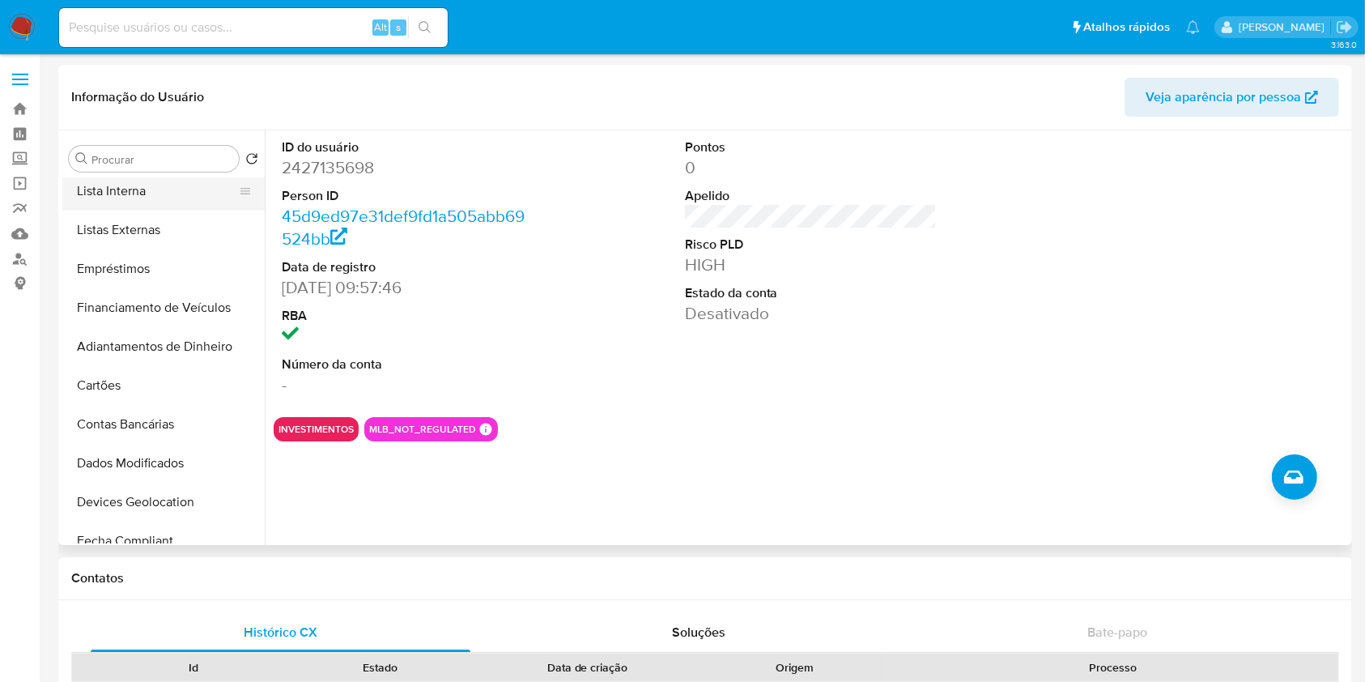
click at [161, 185] on button "Lista Interna" at bounding box center [156, 191] width 189 height 39
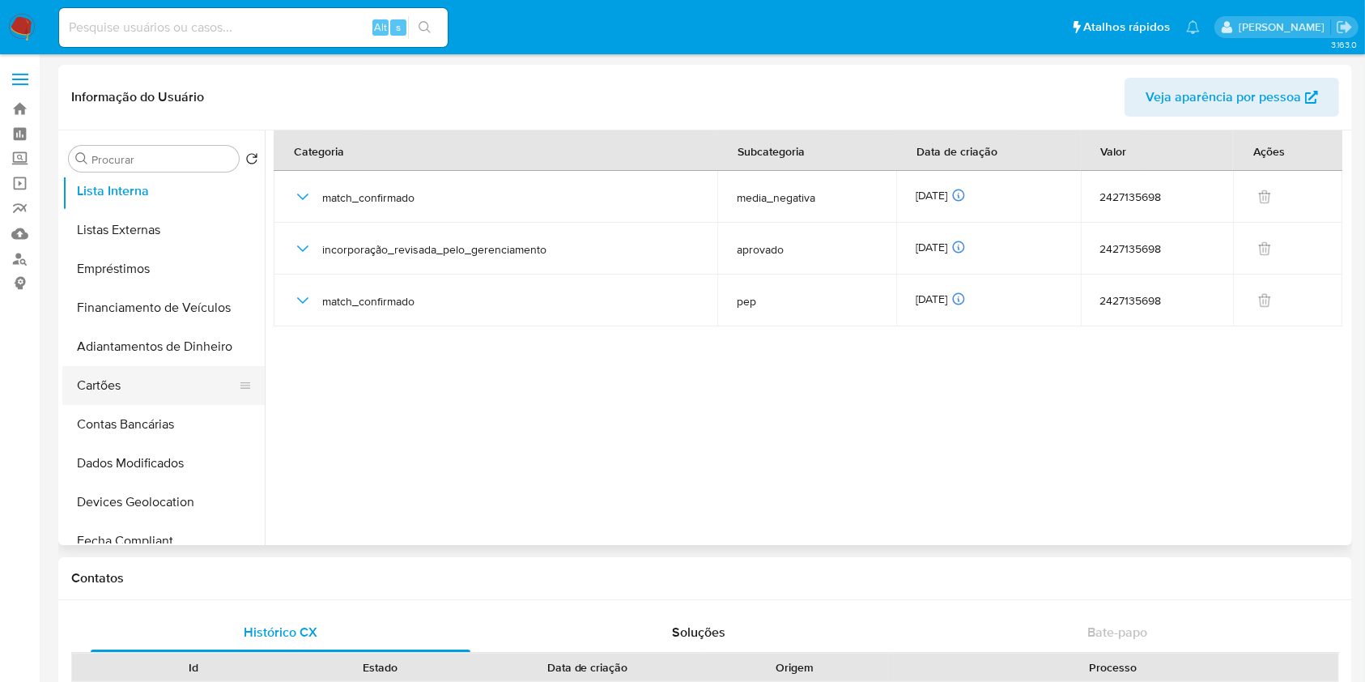
drag, startPoint x: 0, startPoint y: 385, endPoint x: 90, endPoint y: 385, distance: 89.9
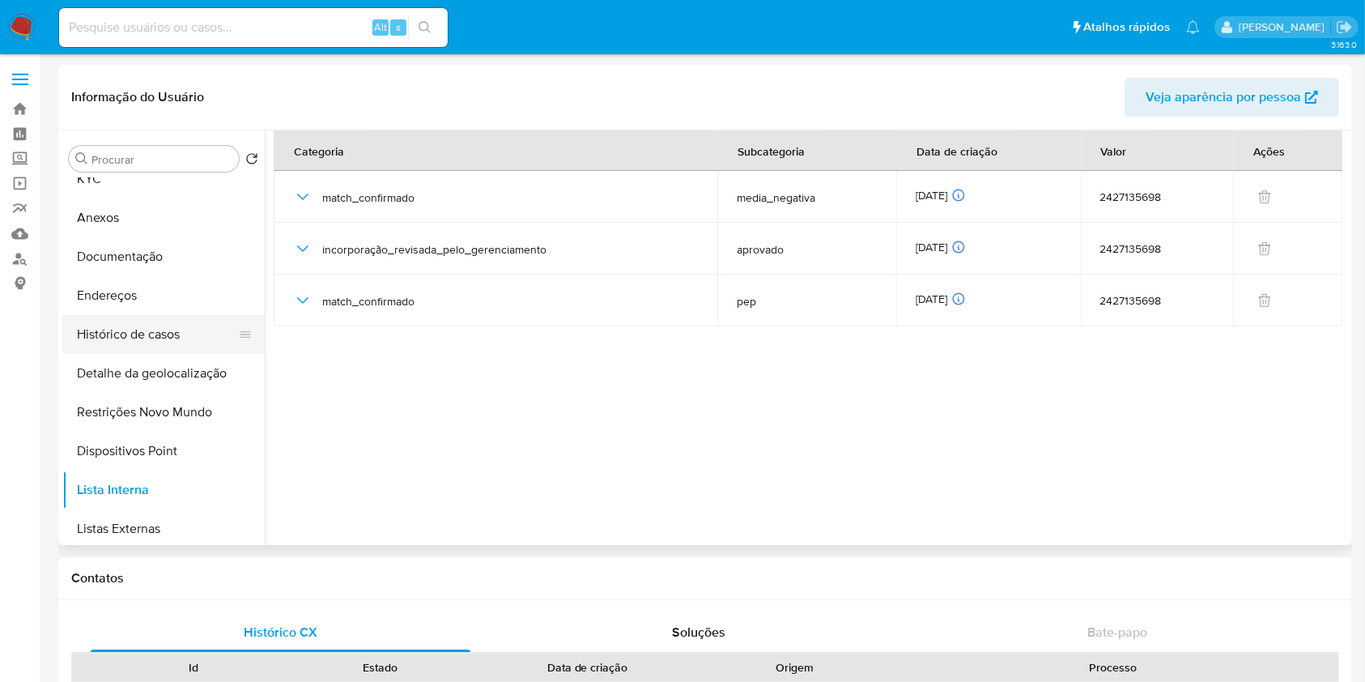
scroll to position [58, 0]
click at [152, 326] on button "Histórico de casos" at bounding box center [156, 333] width 189 height 39
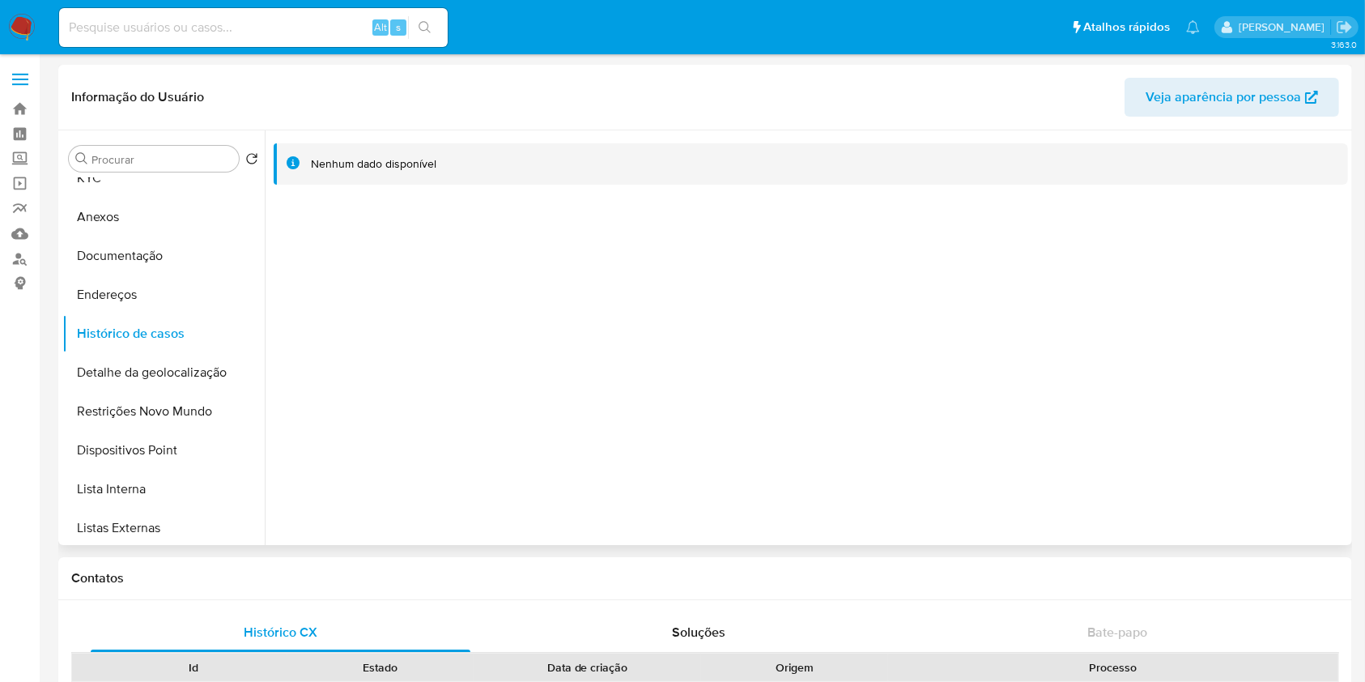
drag, startPoint x: 1312, startPoint y: 374, endPoint x: 1296, endPoint y: 374, distance: 15.4
click at [1312, 374] on div at bounding box center [807, 337] width 1084 height 415
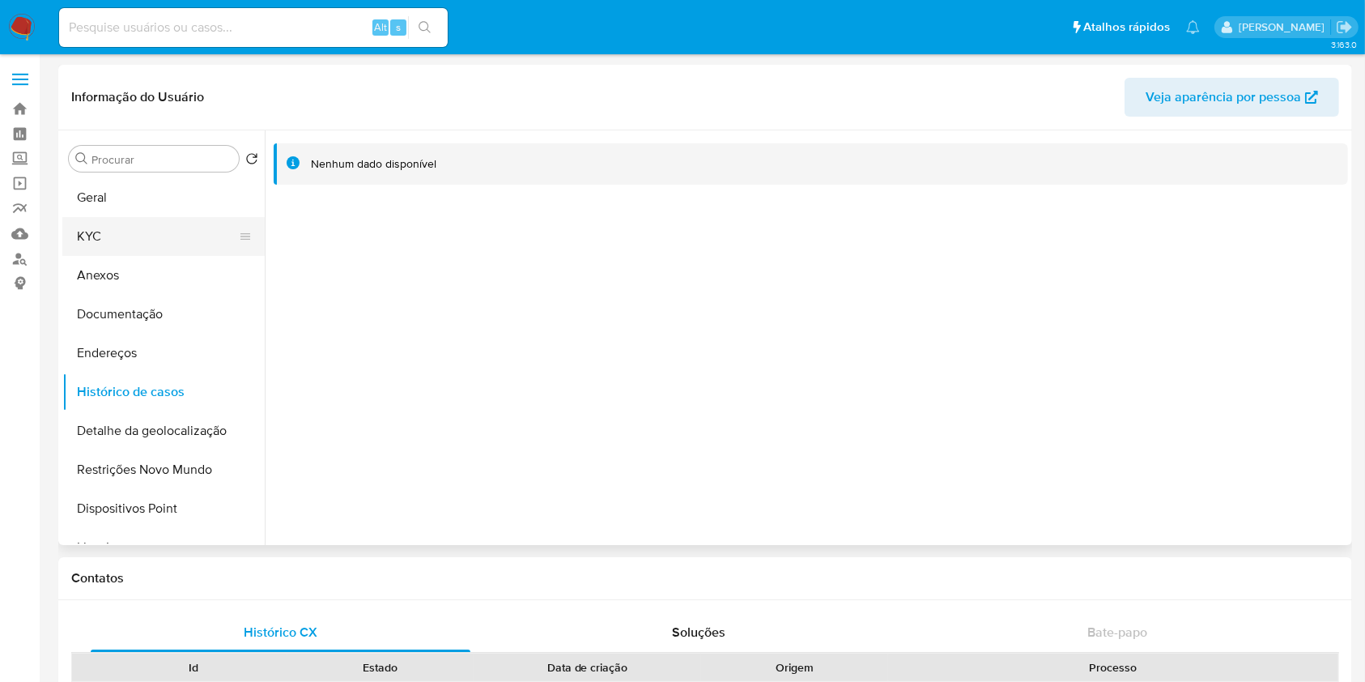
click at [118, 244] on button "KYC" at bounding box center [156, 236] width 189 height 39
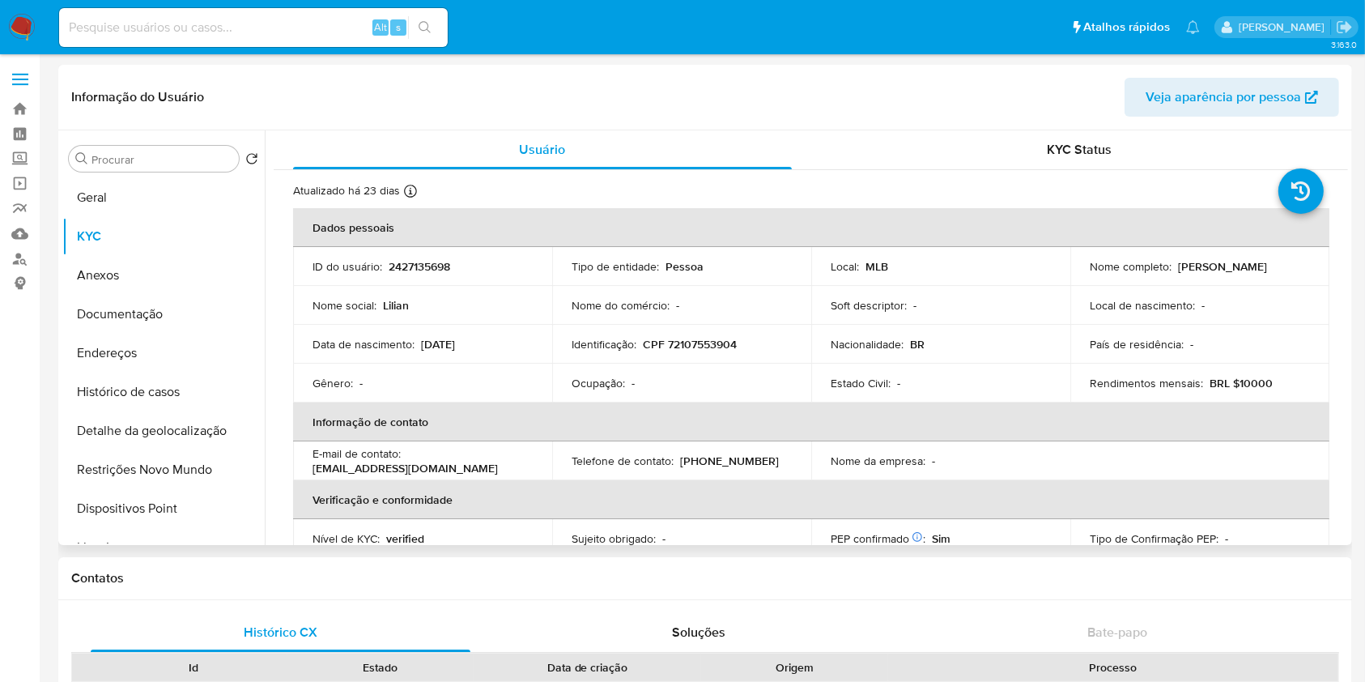
click at [1242, 267] on p "[PERSON_NAME]" at bounding box center [1222, 266] width 89 height 15
copy div "Nome completo : Lilian Ramos Narloch"
click at [1194, 308] on div "Local de nascimento : -" at bounding box center [1200, 305] width 220 height 15
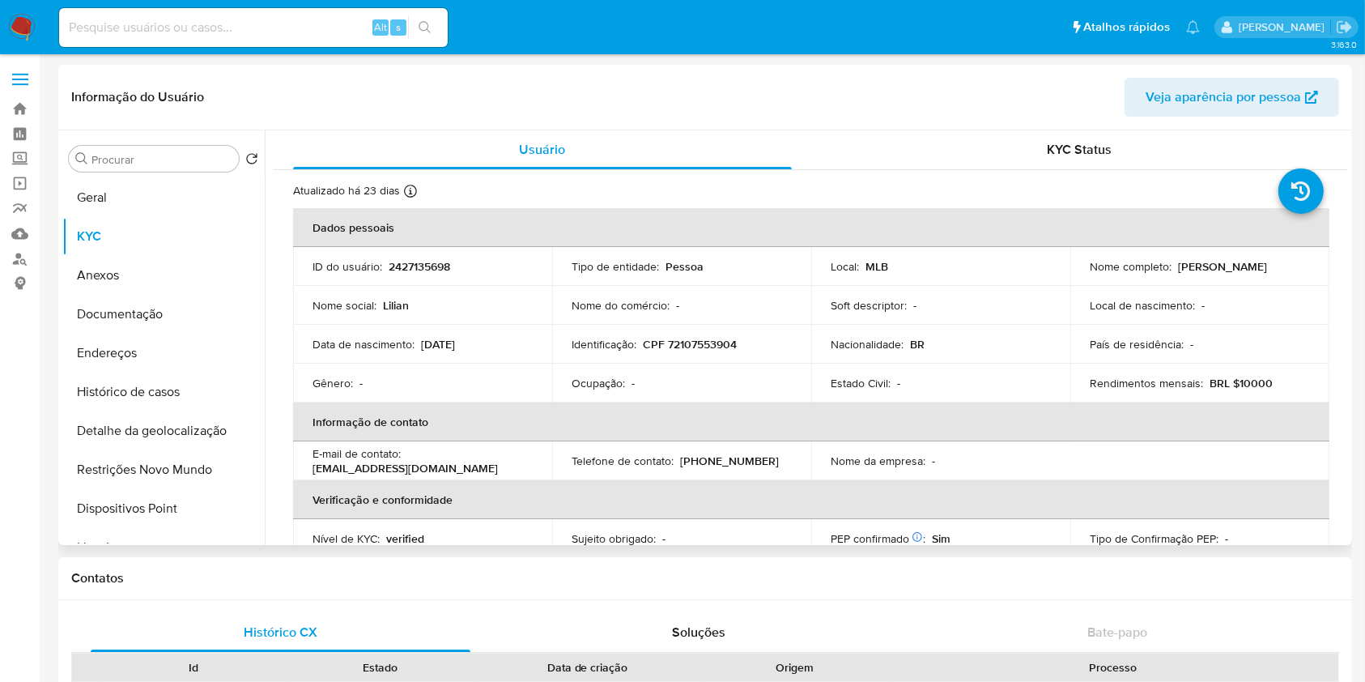
drag, startPoint x: 1171, startPoint y: 269, endPoint x: 1289, endPoint y: 262, distance: 118.4
click at [1289, 262] on div "Nome completo : Lilian Ramos Narloch" at bounding box center [1200, 266] width 220 height 15
copy div "Lilian Ramos Narloch"
click at [166, 469] on button "Restrições Novo Mundo" at bounding box center [156, 469] width 189 height 39
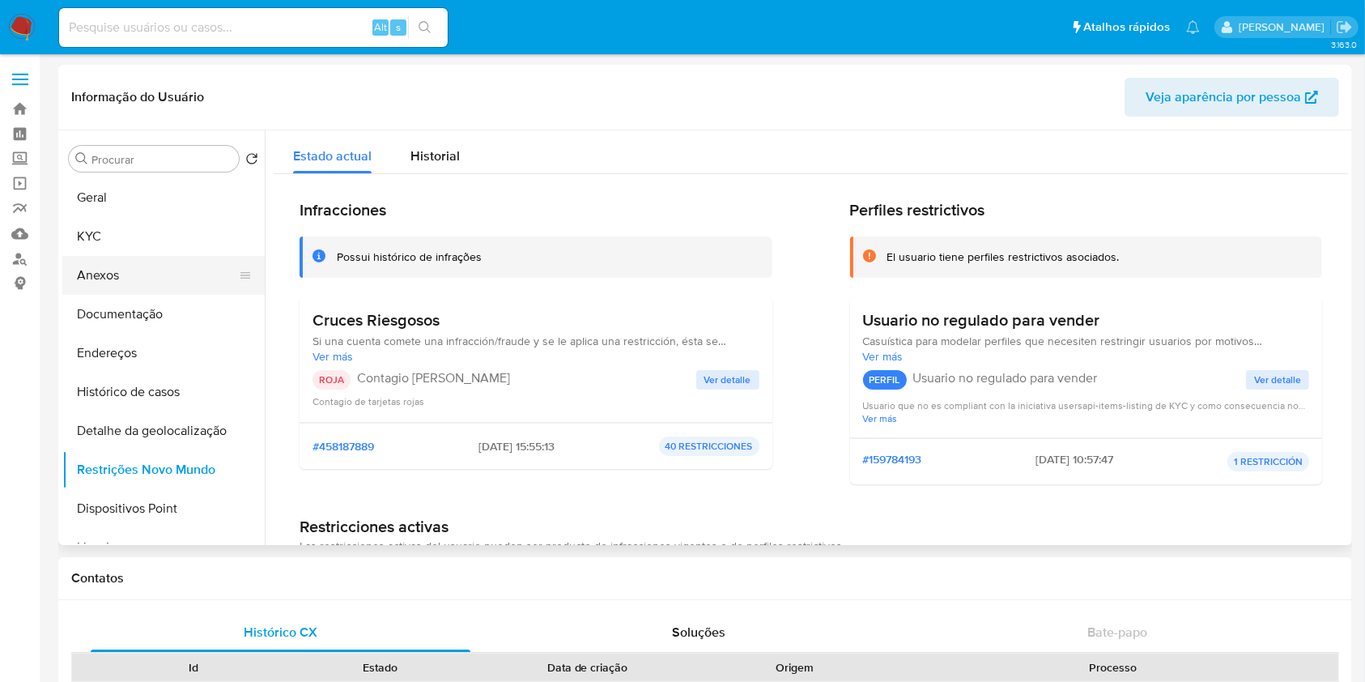
scroll to position [64, 0]
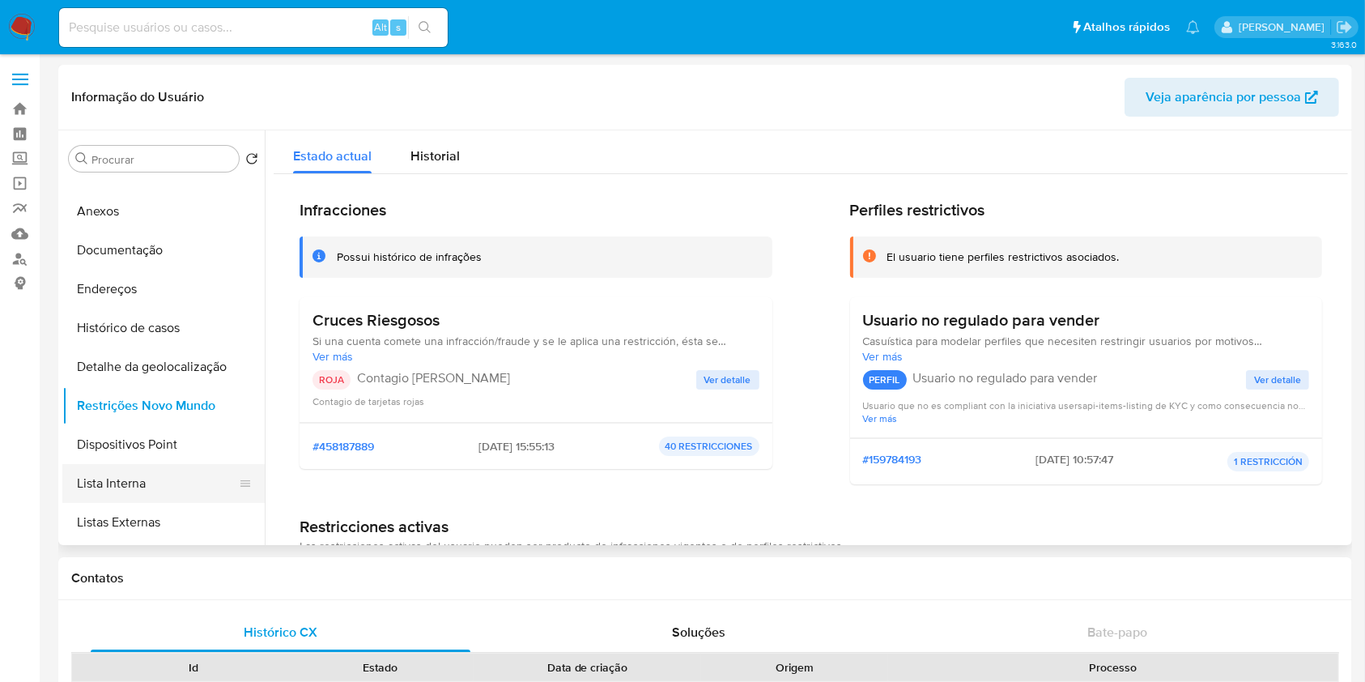
click at [147, 487] on button "Lista Interna" at bounding box center [156, 483] width 189 height 39
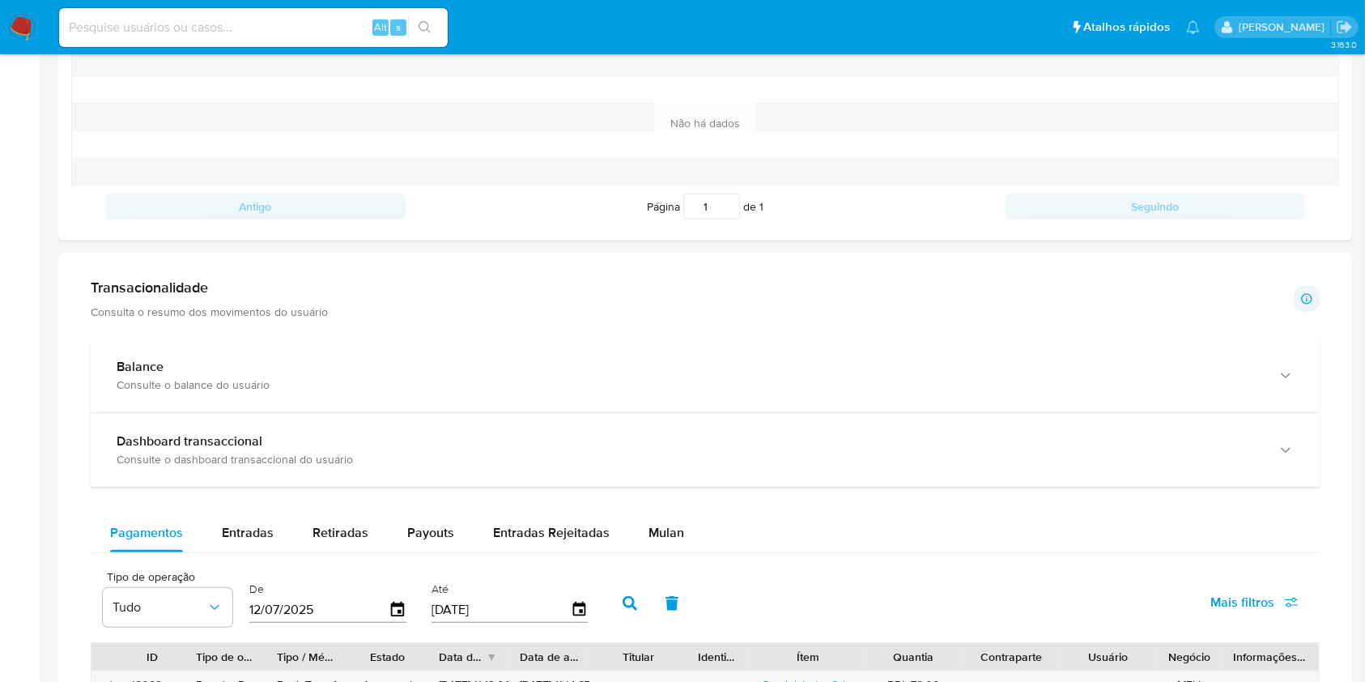
click at [726, 677] on div "Informação do Usuário Veja aparência por pessoa Procurar Retornar ao pedido pad…" at bounding box center [705, 475] width 1294 height 2087
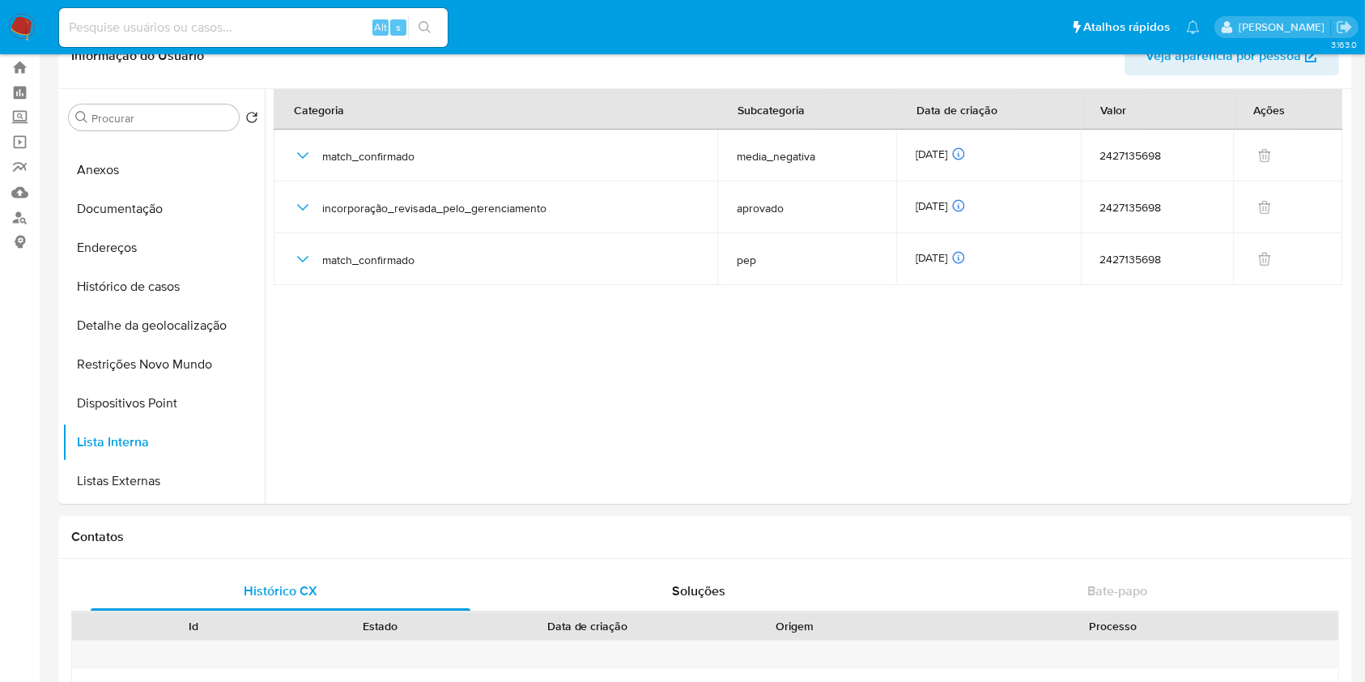
scroll to position [0, 0]
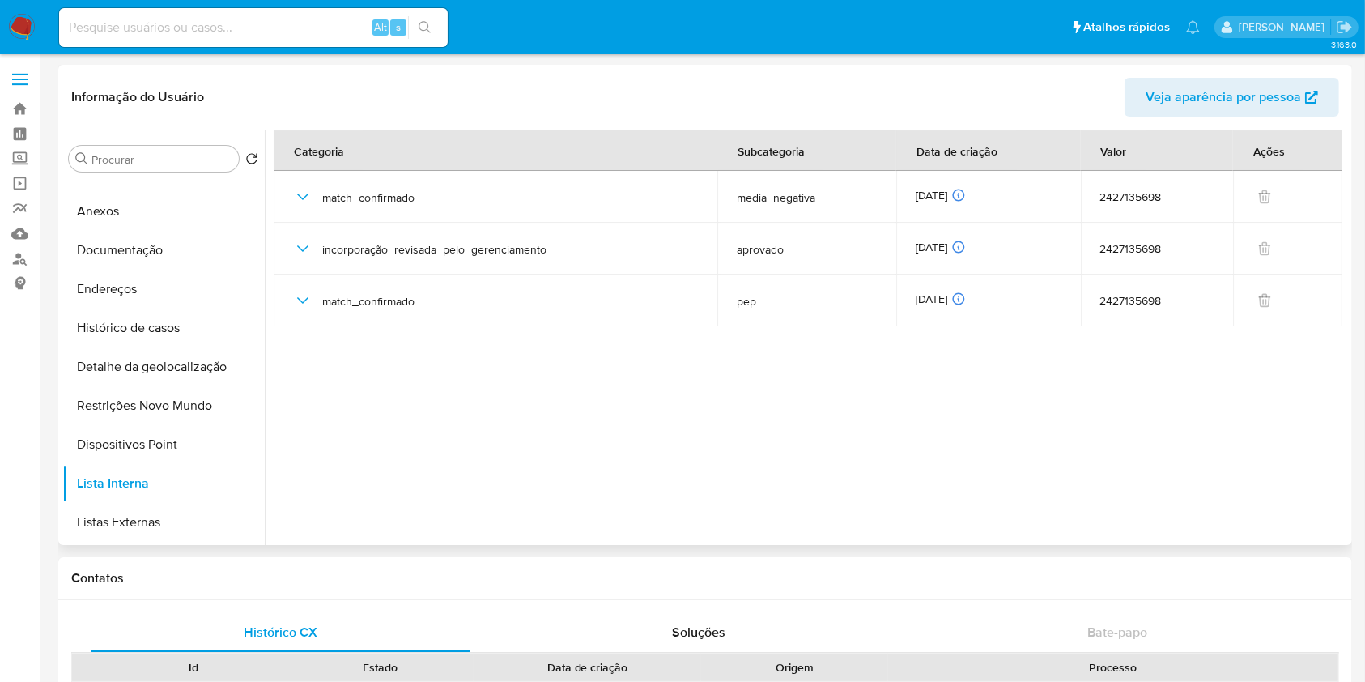
click at [1304, 392] on section at bounding box center [811, 333] width 1075 height 407
click at [1319, 340] on section at bounding box center [811, 333] width 1075 height 407
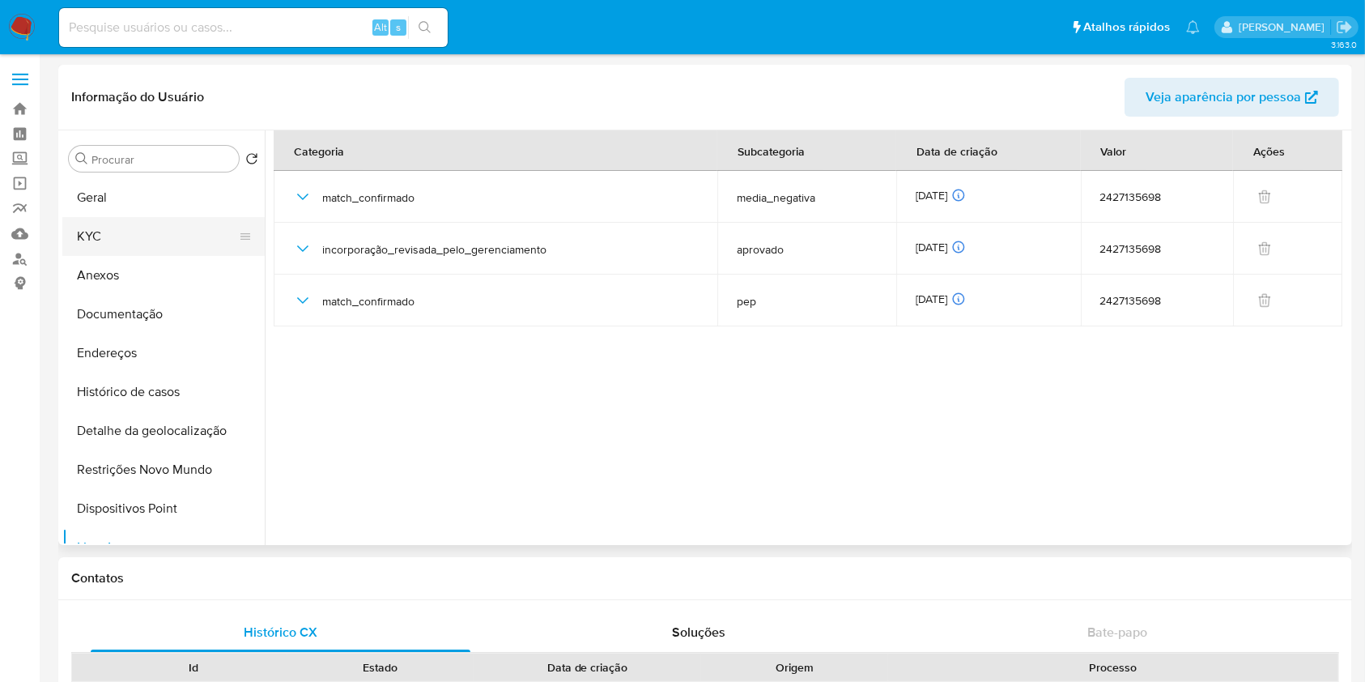
click at [166, 235] on button "KYC" at bounding box center [156, 236] width 189 height 39
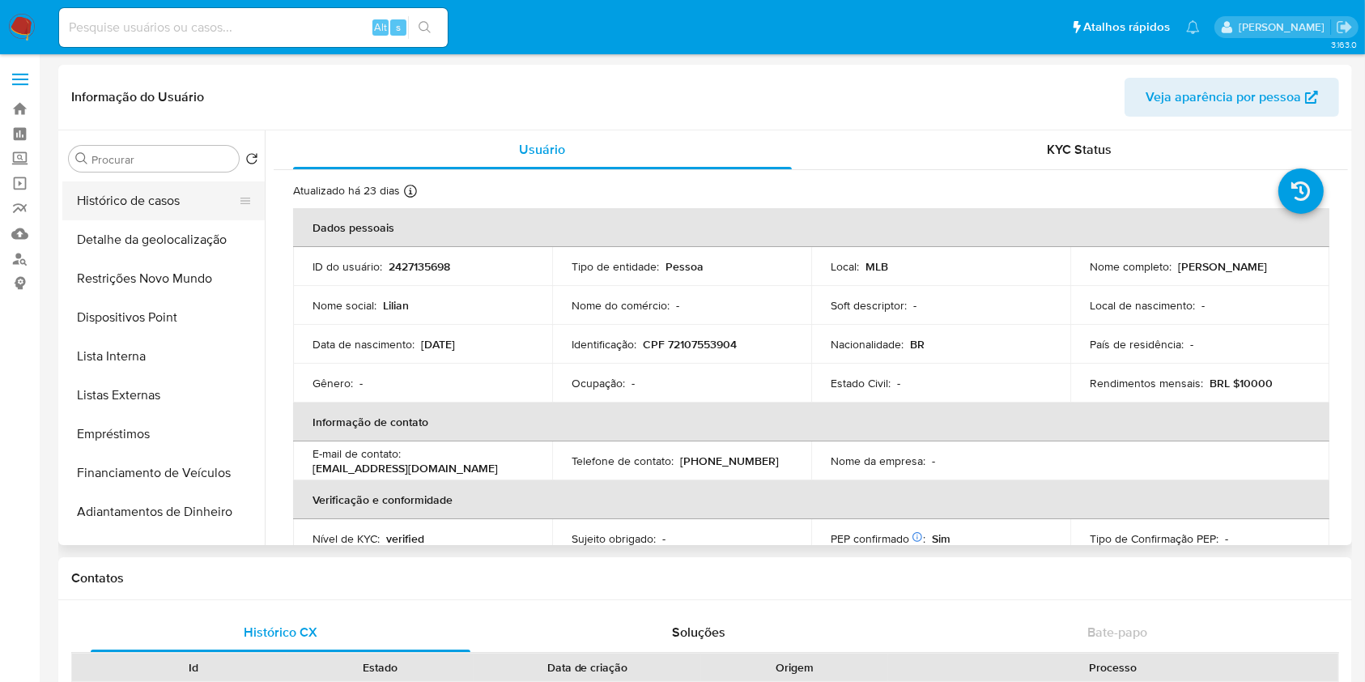
scroll to position [189, 0]
click at [175, 355] on button "Lista Interna" at bounding box center [156, 357] width 189 height 39
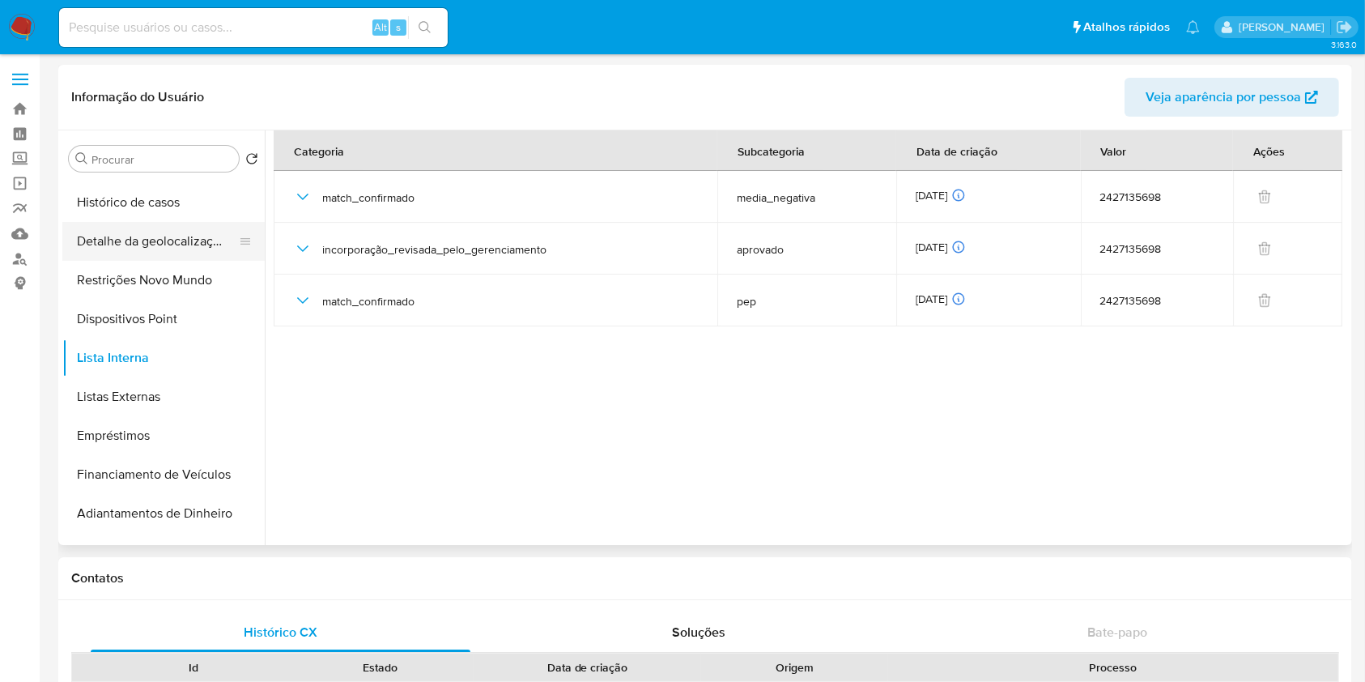
scroll to position [0, 0]
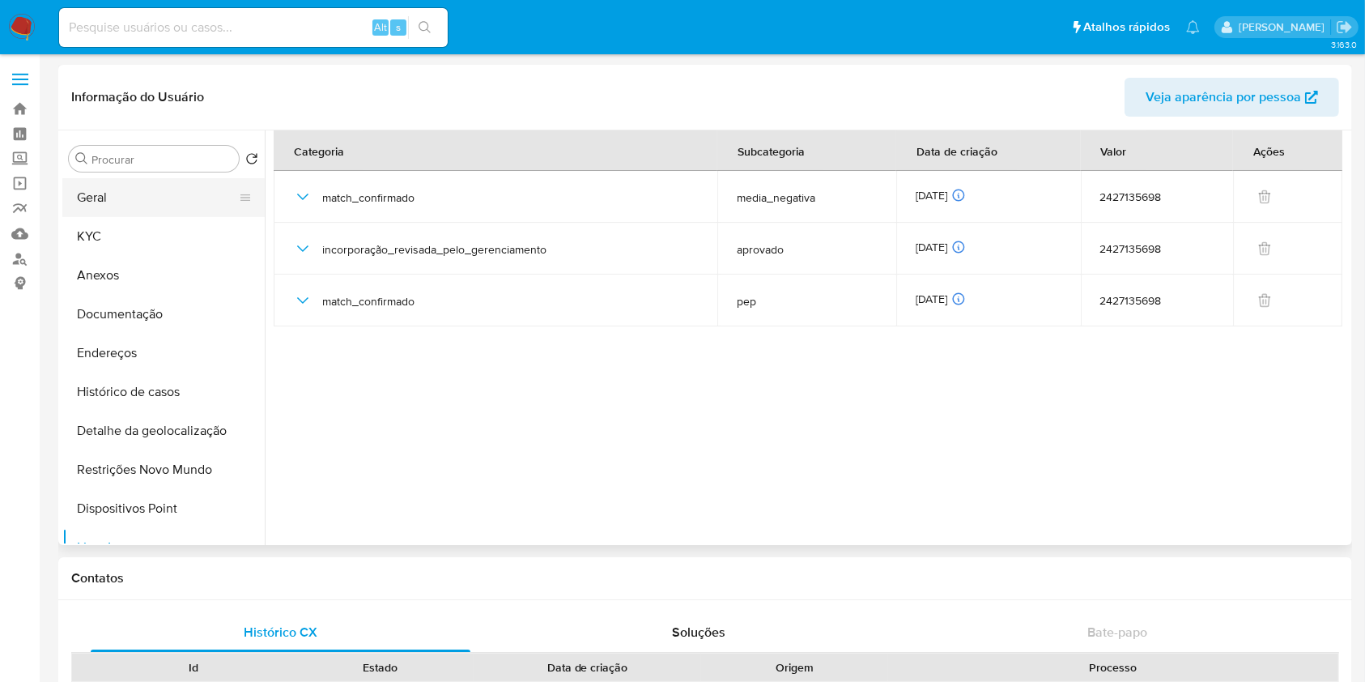
click at [133, 211] on button "Geral" at bounding box center [156, 197] width 189 height 39
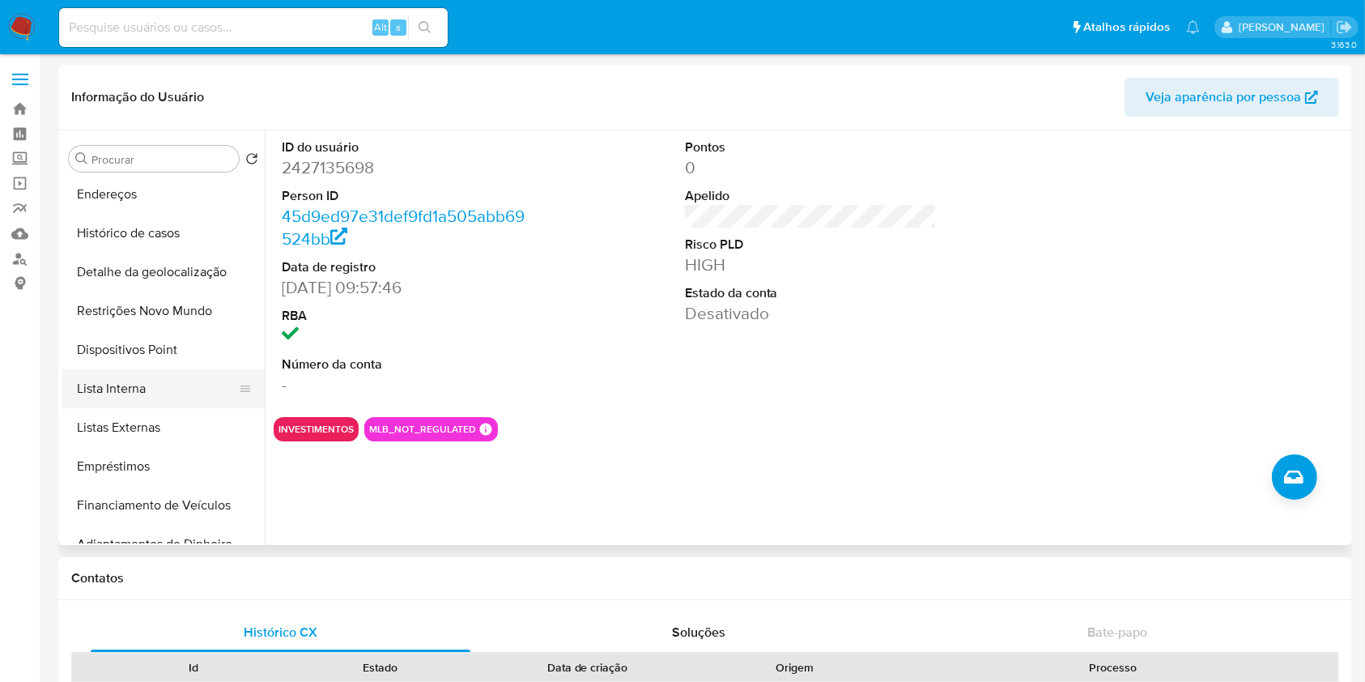
scroll to position [160, 0]
click at [162, 397] on button "Lista Interna" at bounding box center [156, 387] width 189 height 39
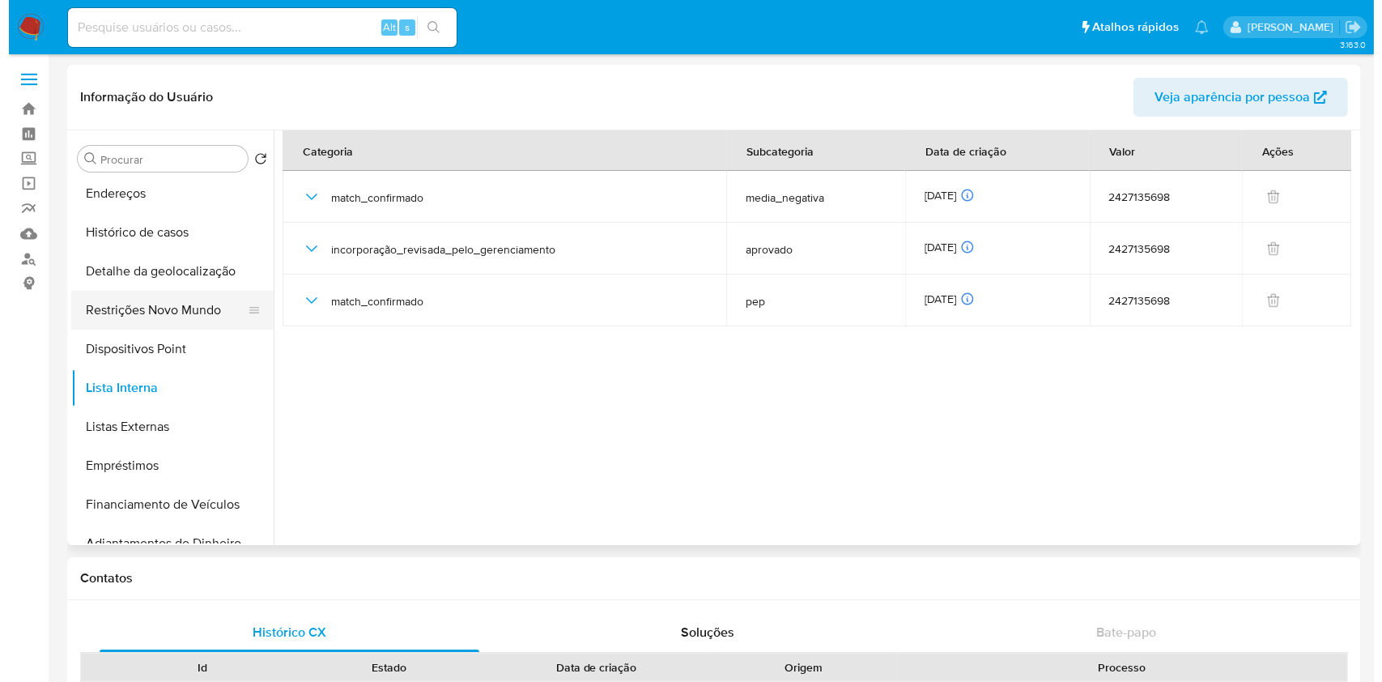
scroll to position [0, 0]
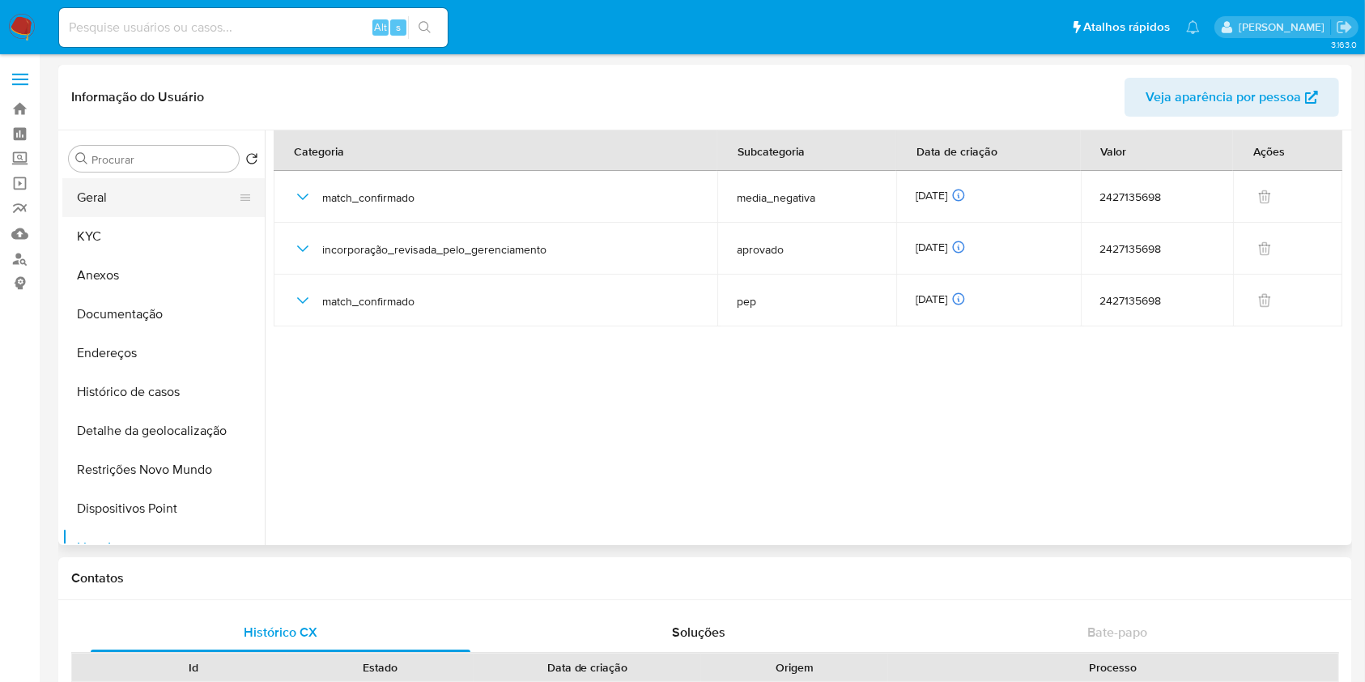
click at [166, 202] on button "Geral" at bounding box center [156, 197] width 189 height 39
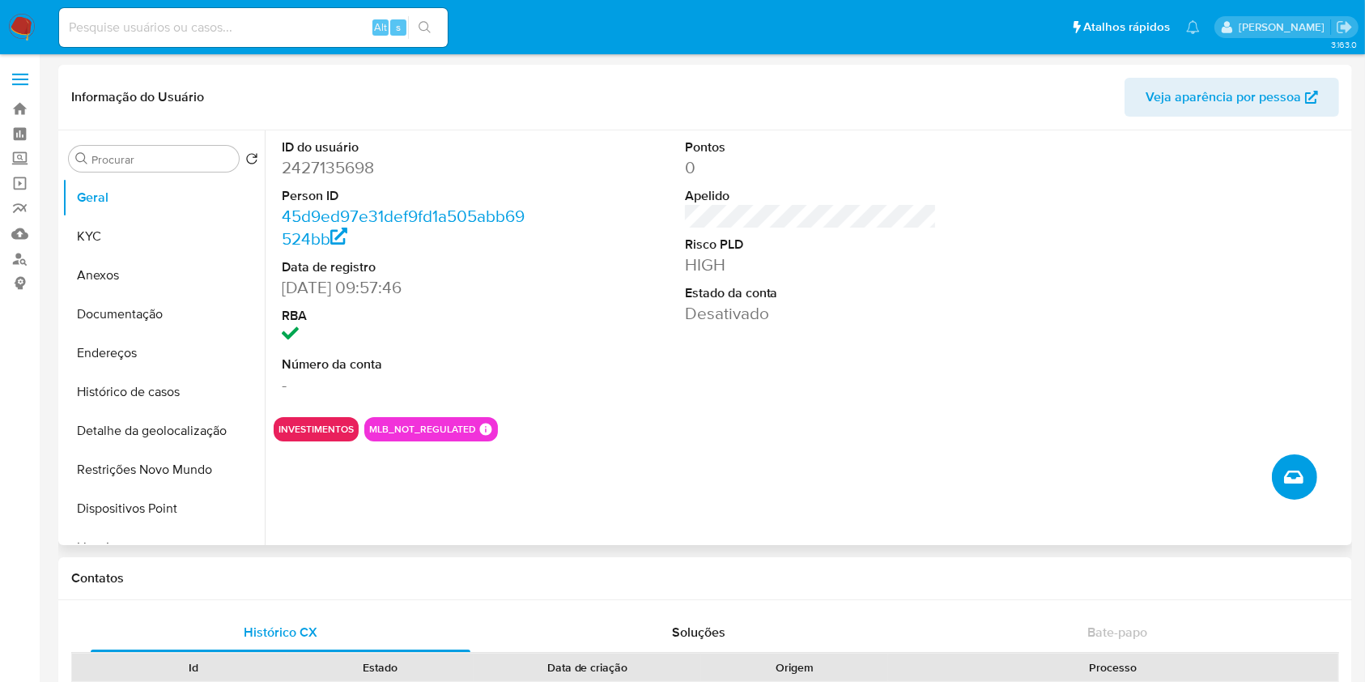
click at [1292, 484] on icon "Criar caso manual" at bounding box center [1293, 476] width 19 height 19
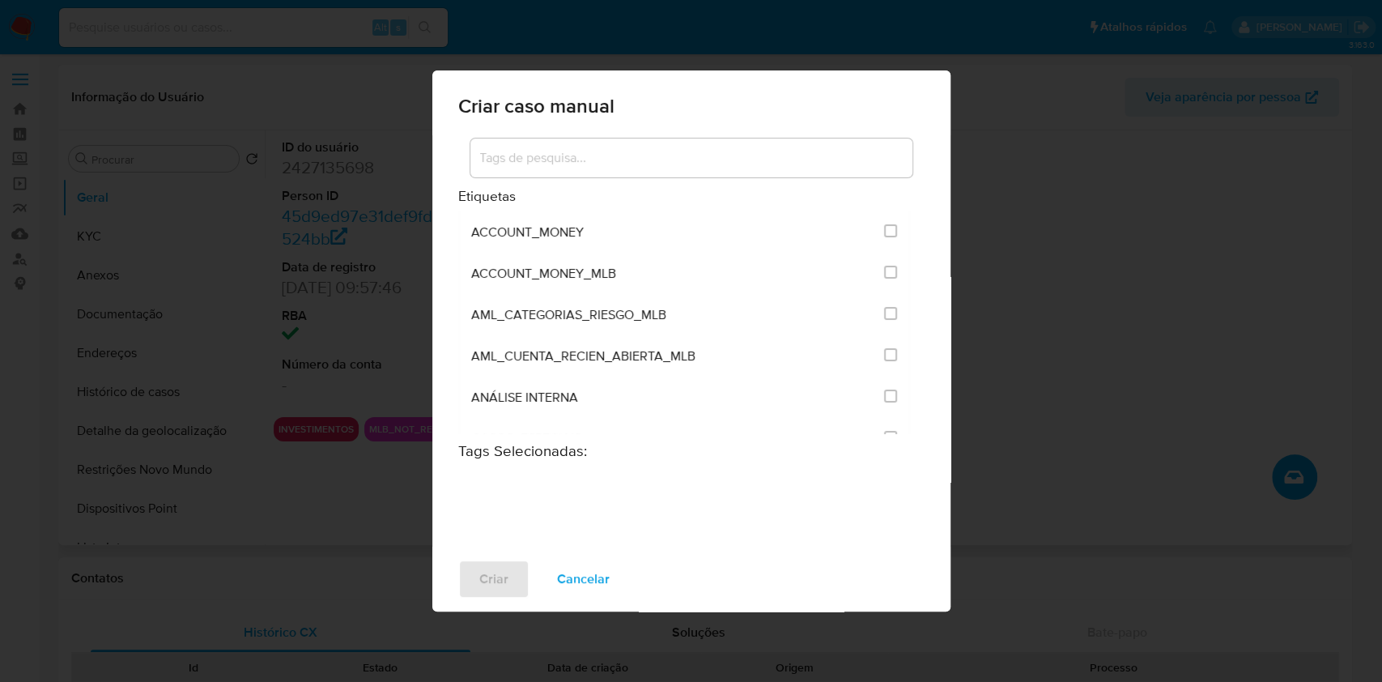
click at [602, 160] on input at bounding box center [691, 157] width 442 height 21
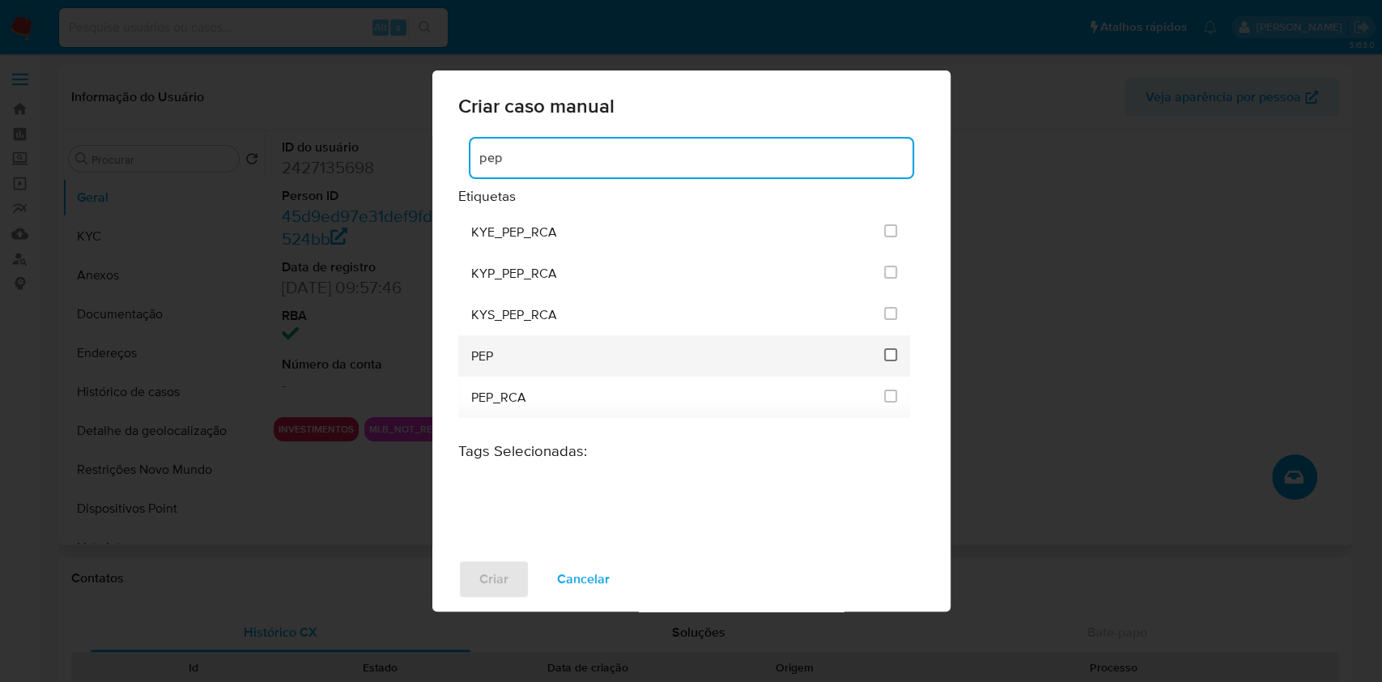
type input "pep"
click at [889, 353] on input "2512" at bounding box center [890, 354] width 13 height 13
checkbox input "true"
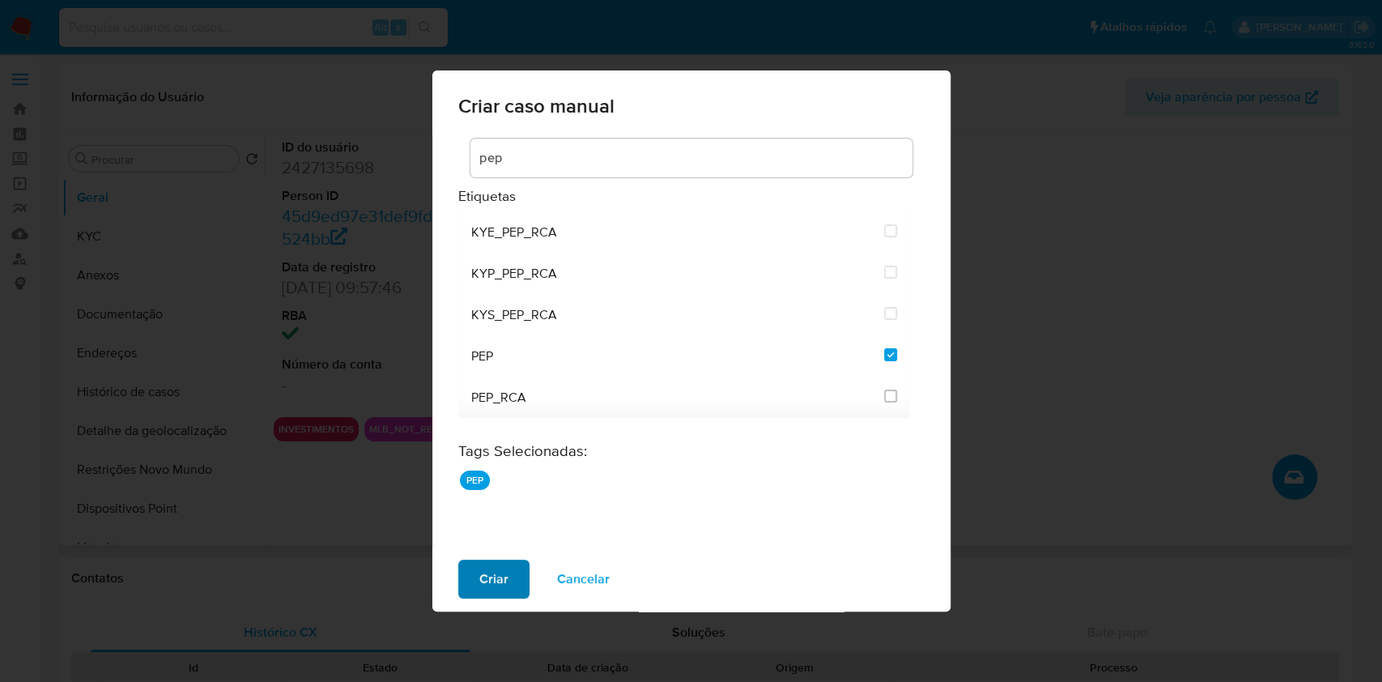
click at [483, 587] on span "Criar" at bounding box center [493, 579] width 29 height 36
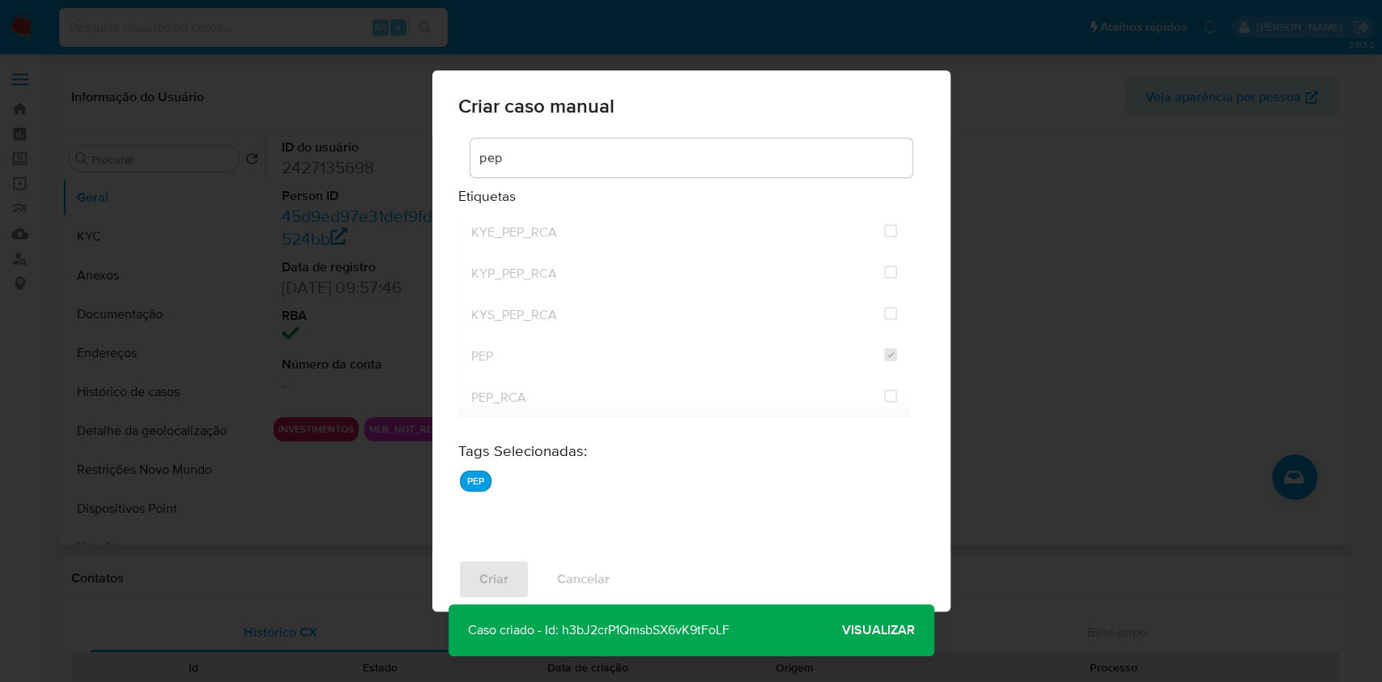
click at [866, 630] on span "Visualizar" at bounding box center [878, 630] width 73 height 0
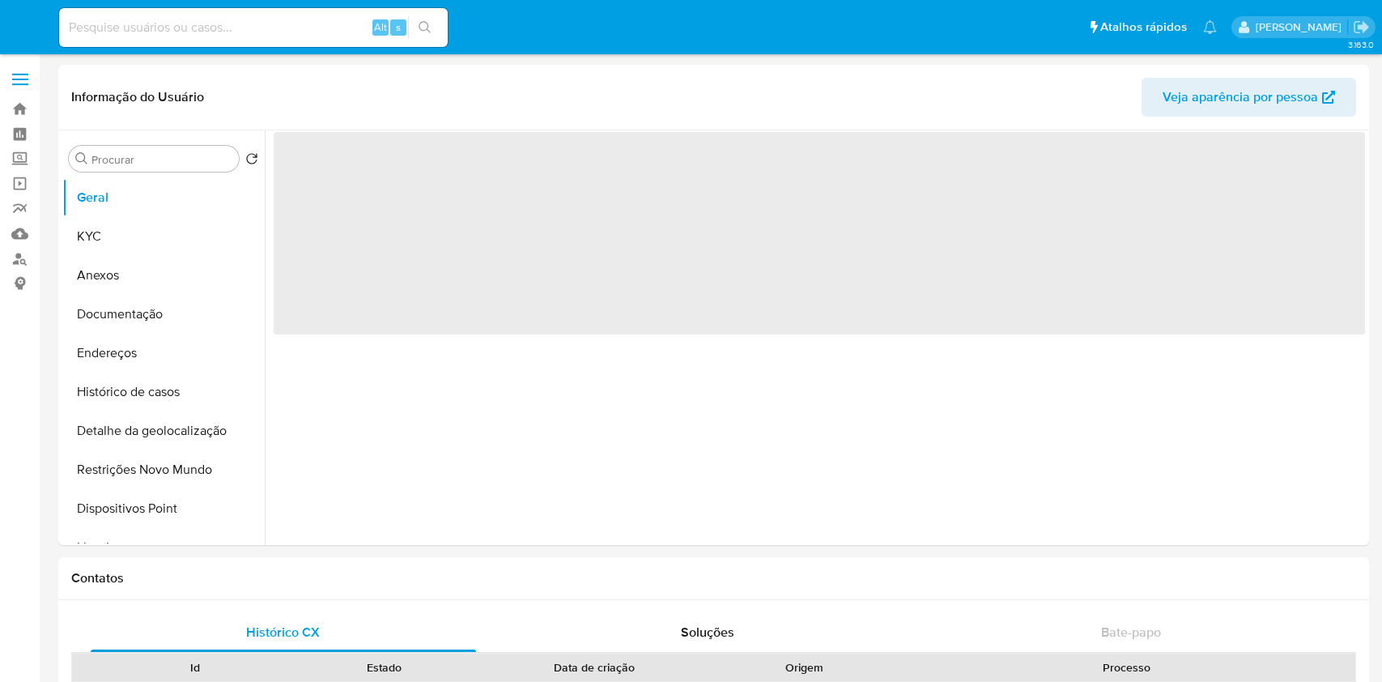
select select "10"
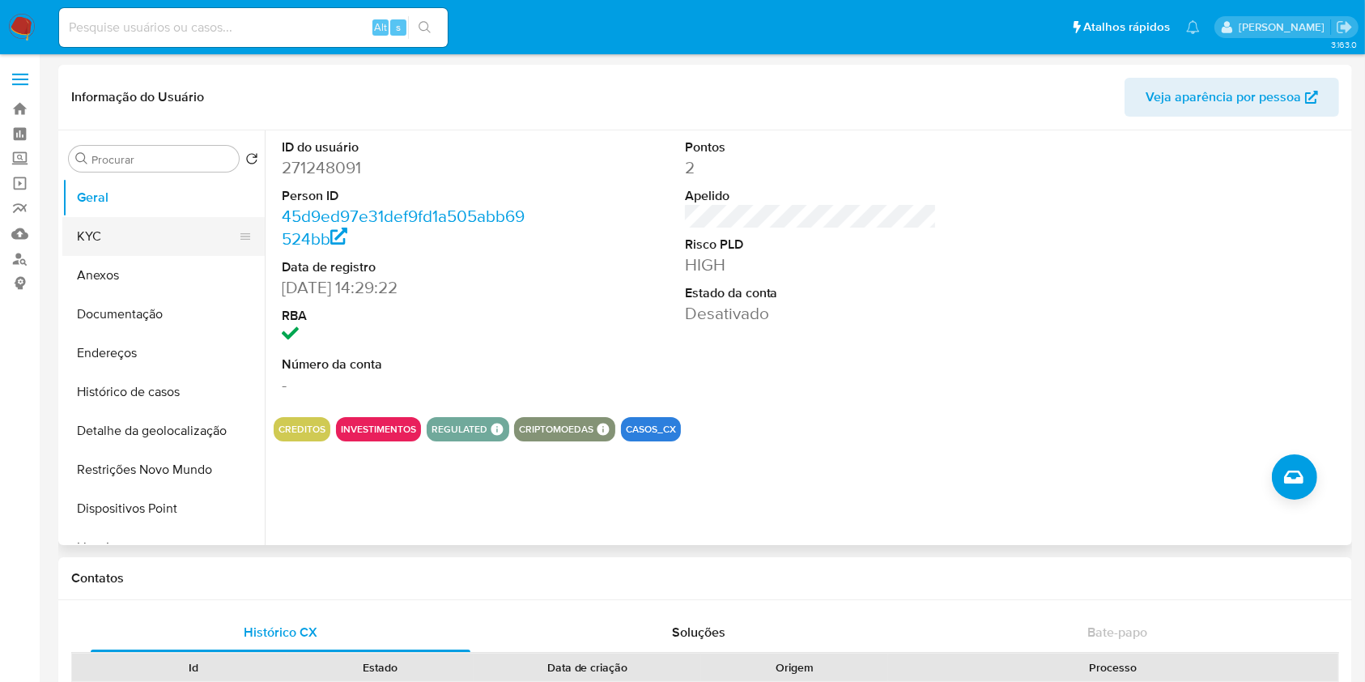
click at [118, 232] on button "KYC" at bounding box center [156, 236] width 189 height 39
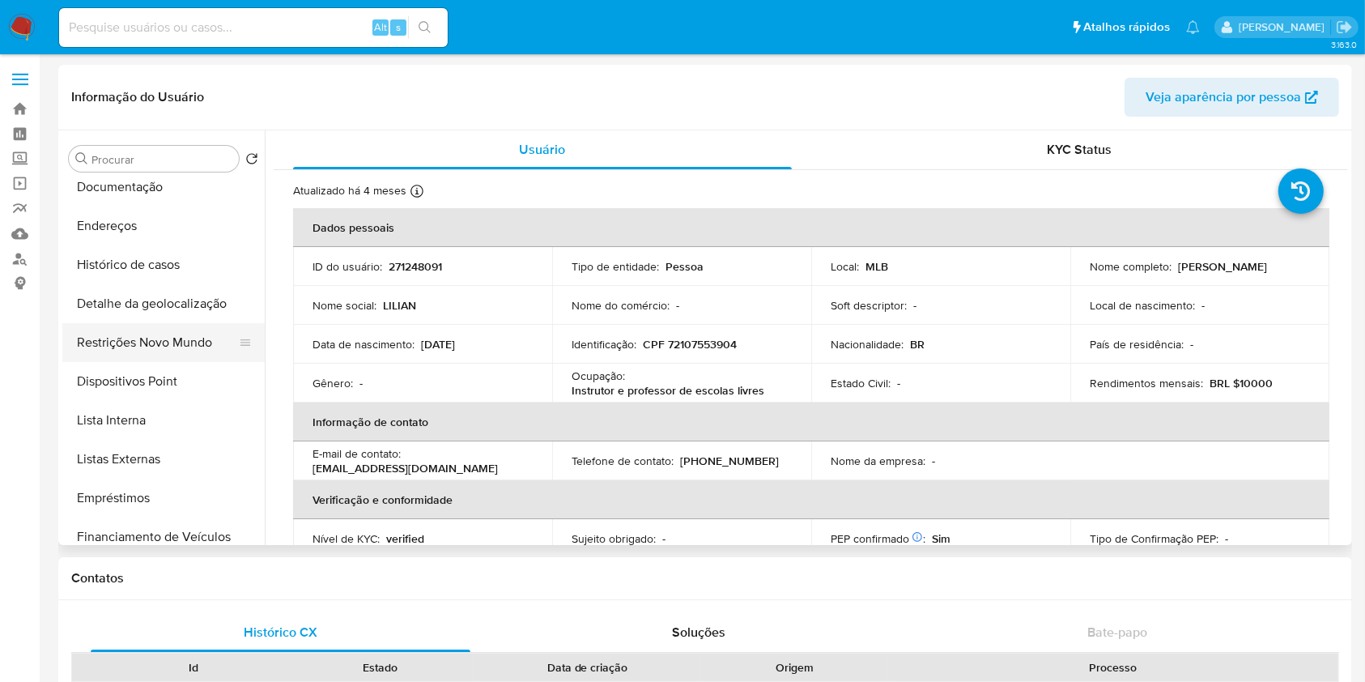
scroll to position [126, 0]
click at [155, 425] on button "Lista Interna" at bounding box center [156, 421] width 189 height 39
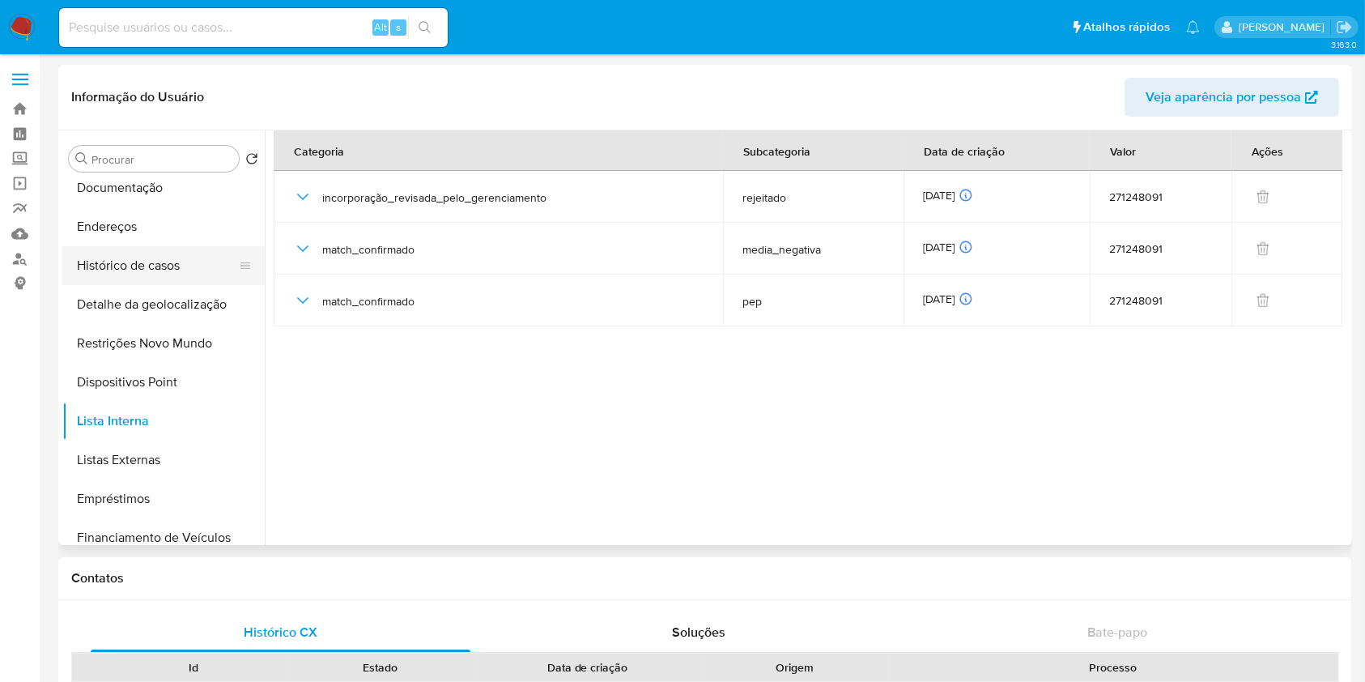
click at [140, 269] on button "Histórico de casos" at bounding box center [156, 265] width 189 height 39
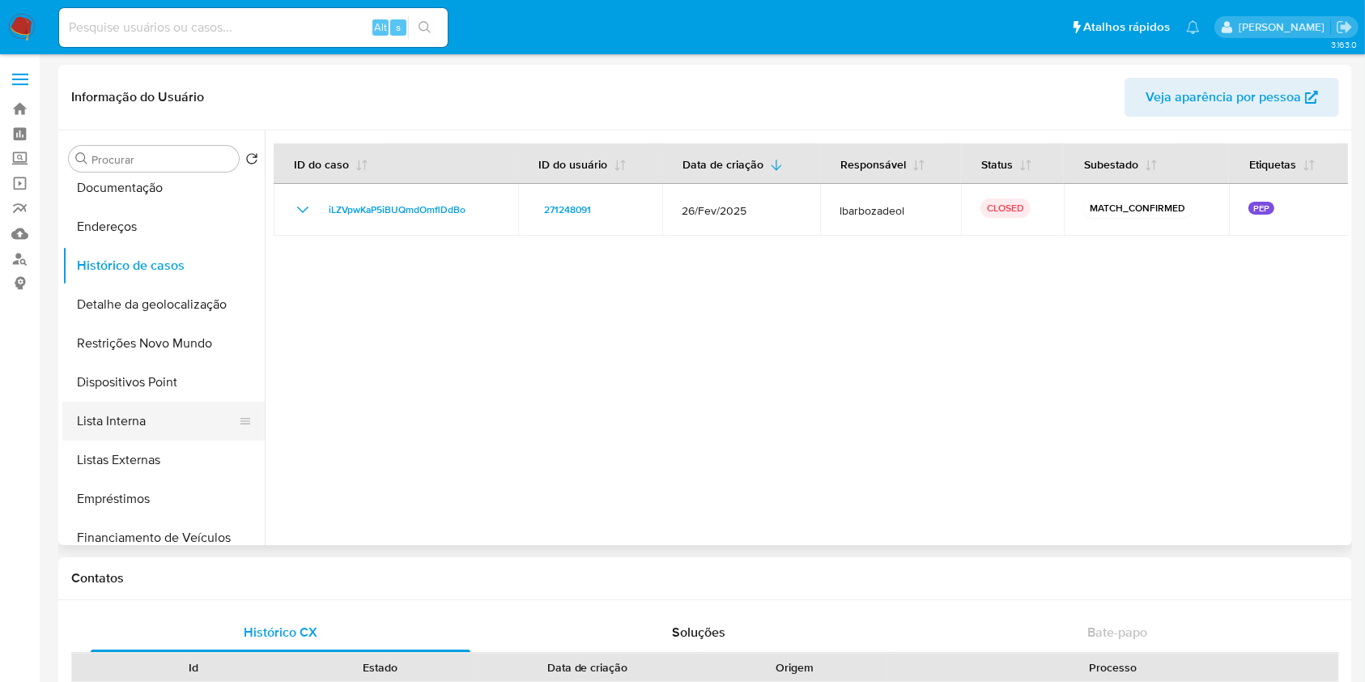
scroll to position [0, 0]
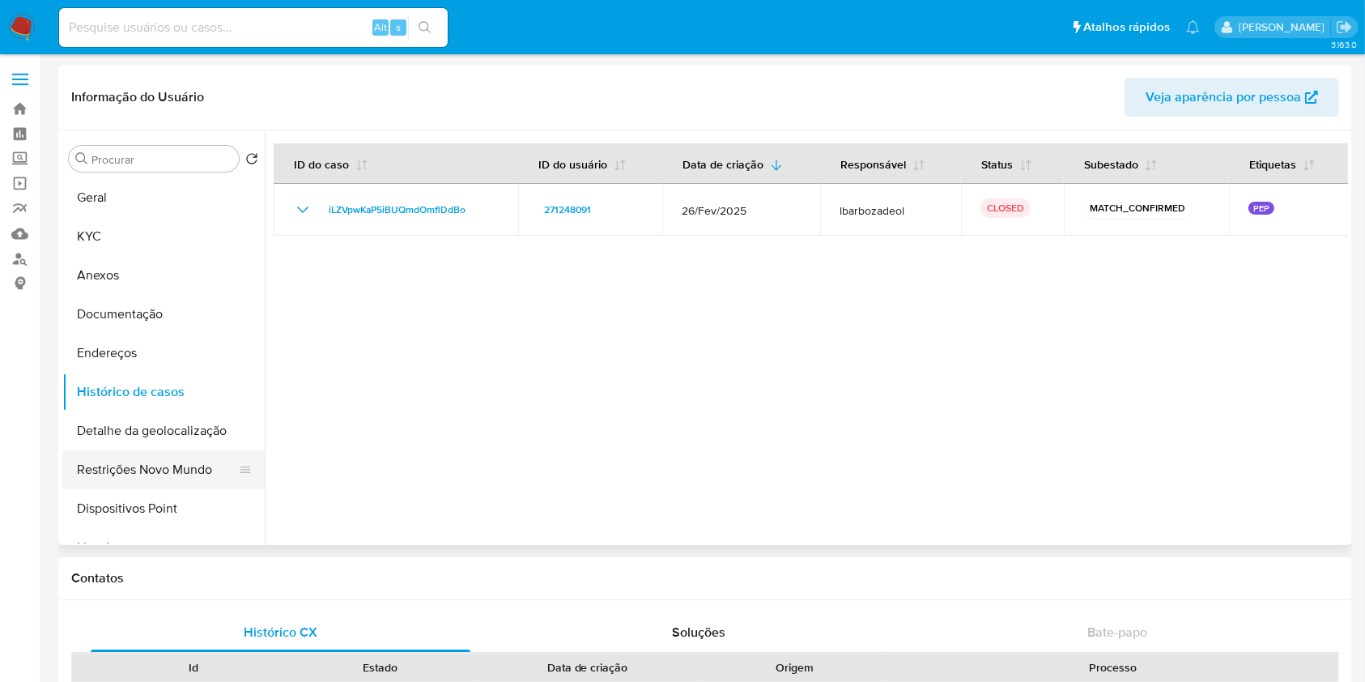
click at [174, 461] on button "Restrições Novo Mundo" at bounding box center [156, 469] width 189 height 39
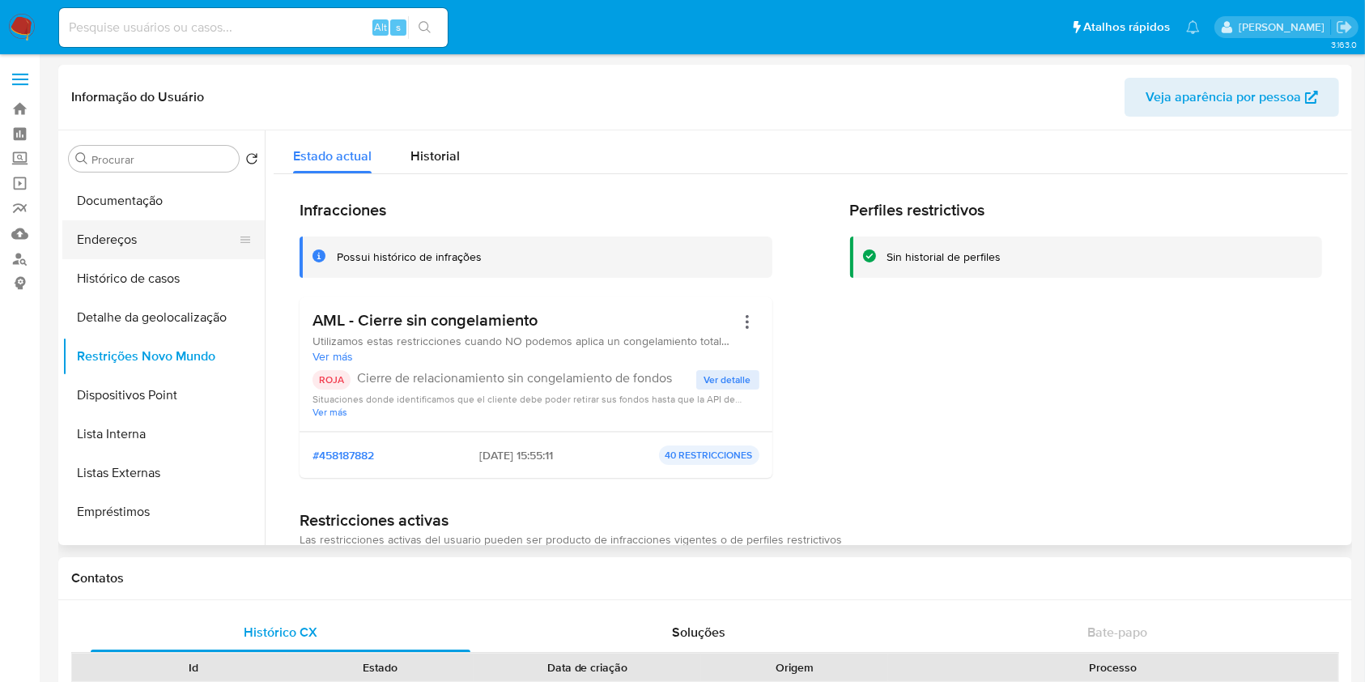
scroll to position [120, 0]
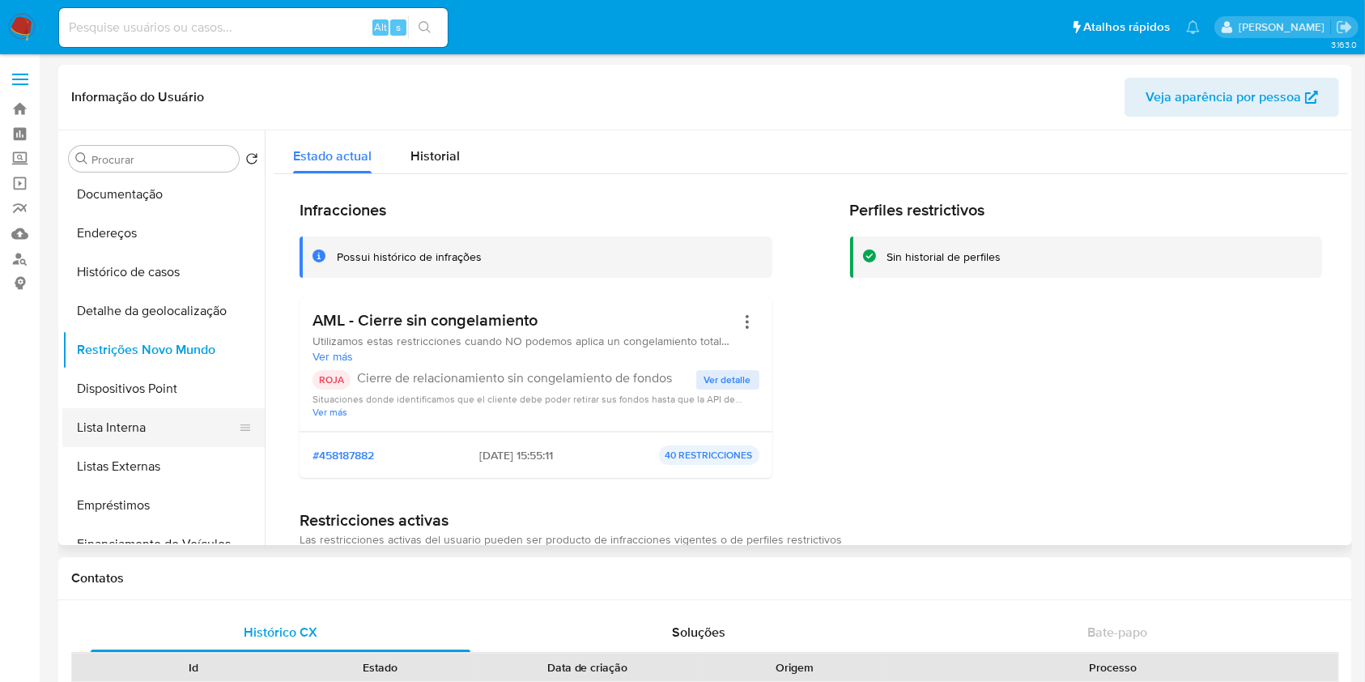
click at [158, 432] on button "Lista Interna" at bounding box center [156, 427] width 189 height 39
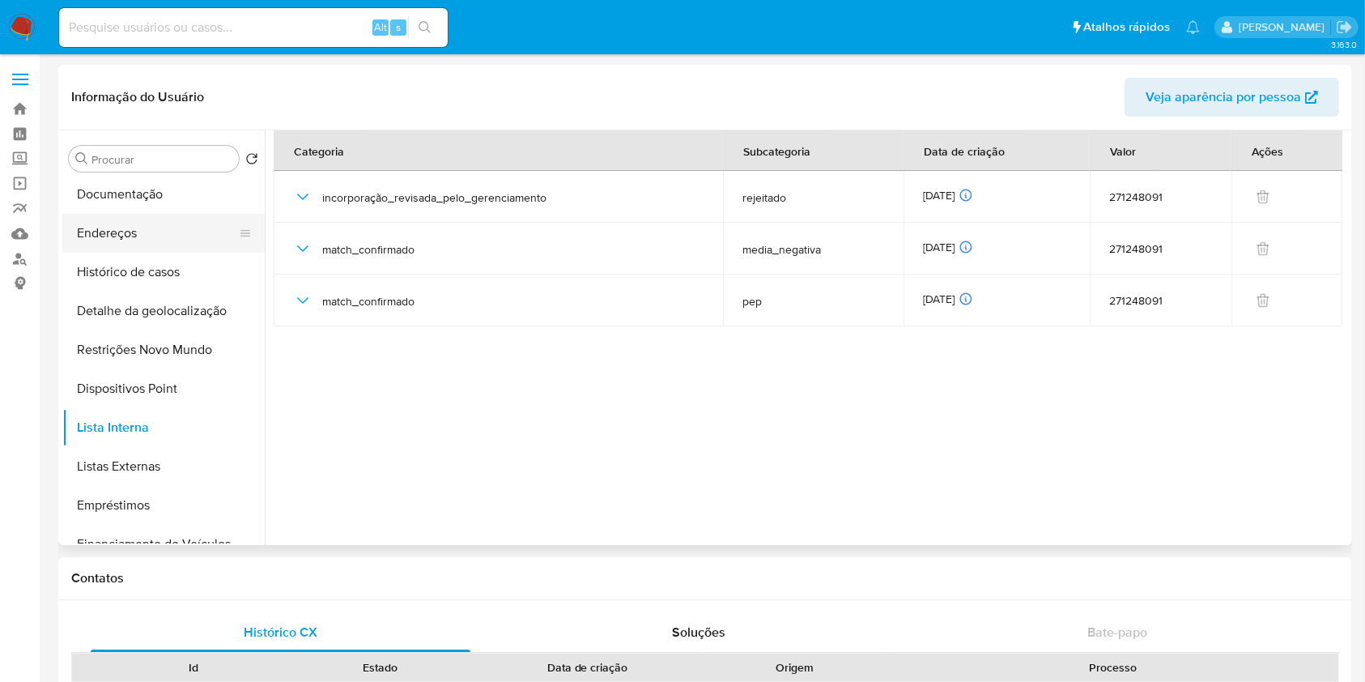
scroll to position [0, 0]
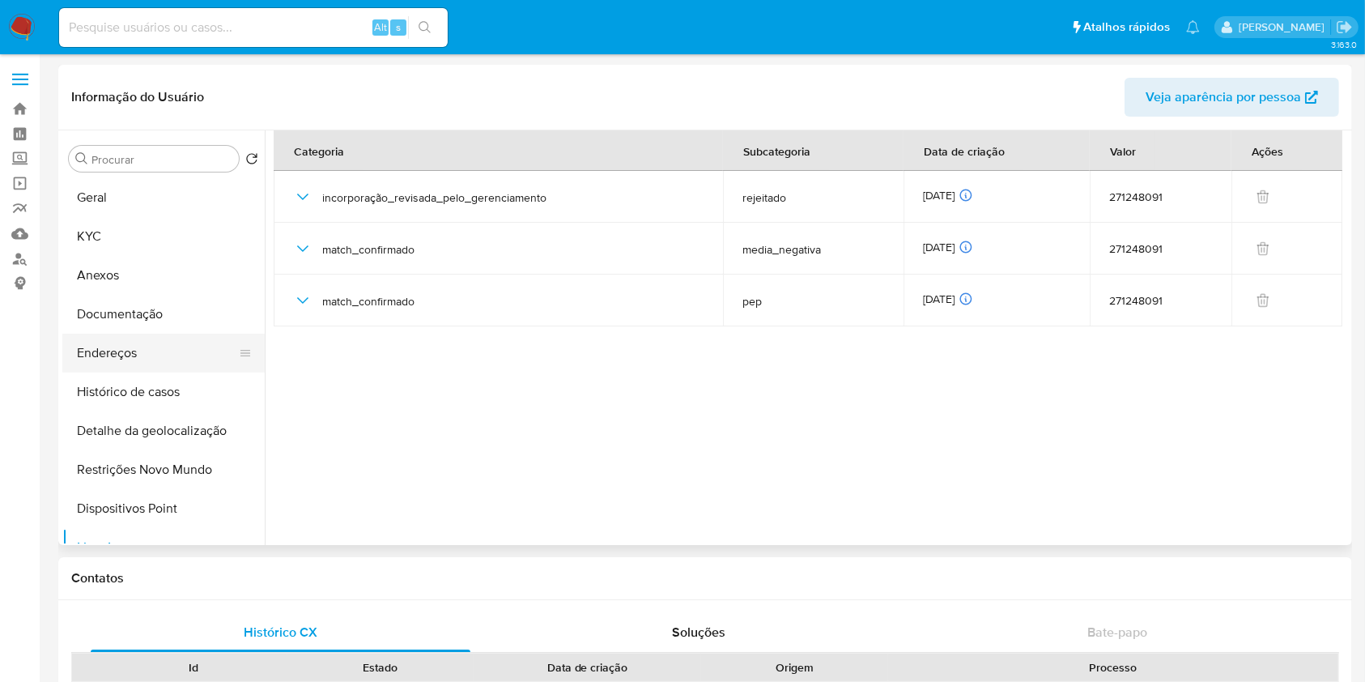
click at [153, 244] on button "KYC" at bounding box center [163, 236] width 202 height 39
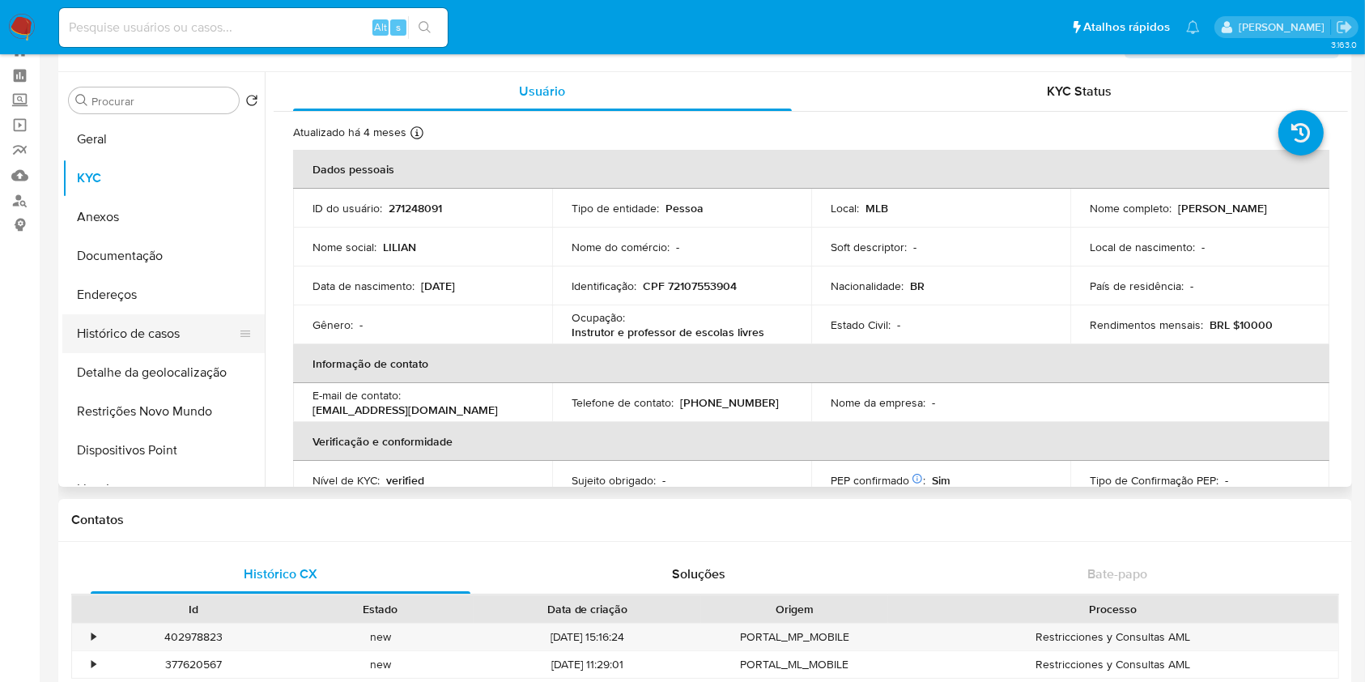
scroll to position [110, 0]
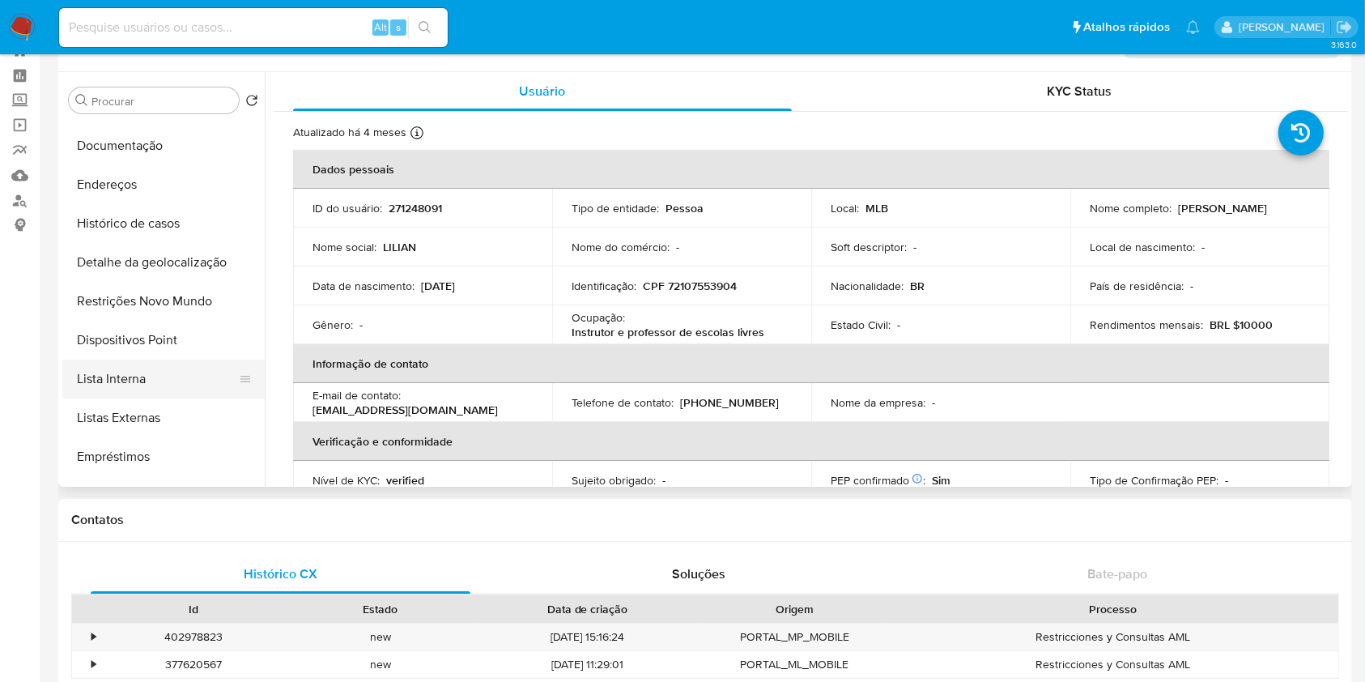
click at [160, 381] on button "Lista Interna" at bounding box center [156, 379] width 189 height 39
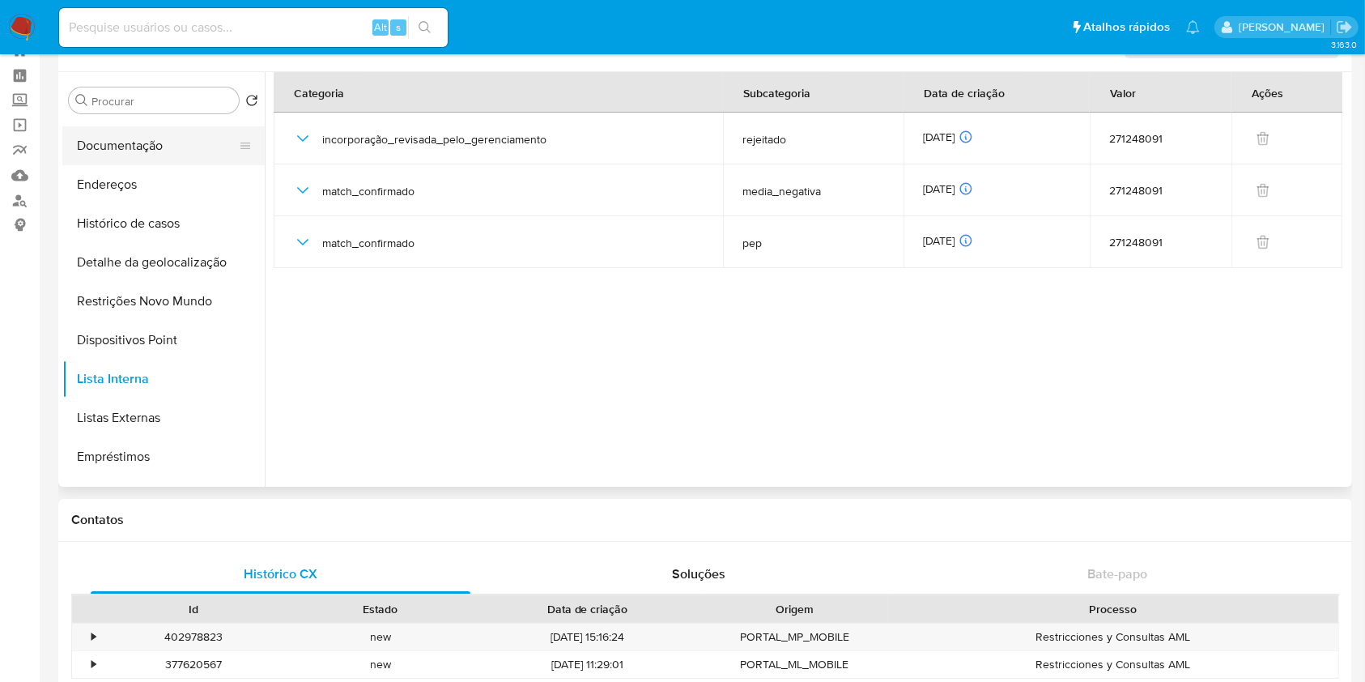
scroll to position [0, 0]
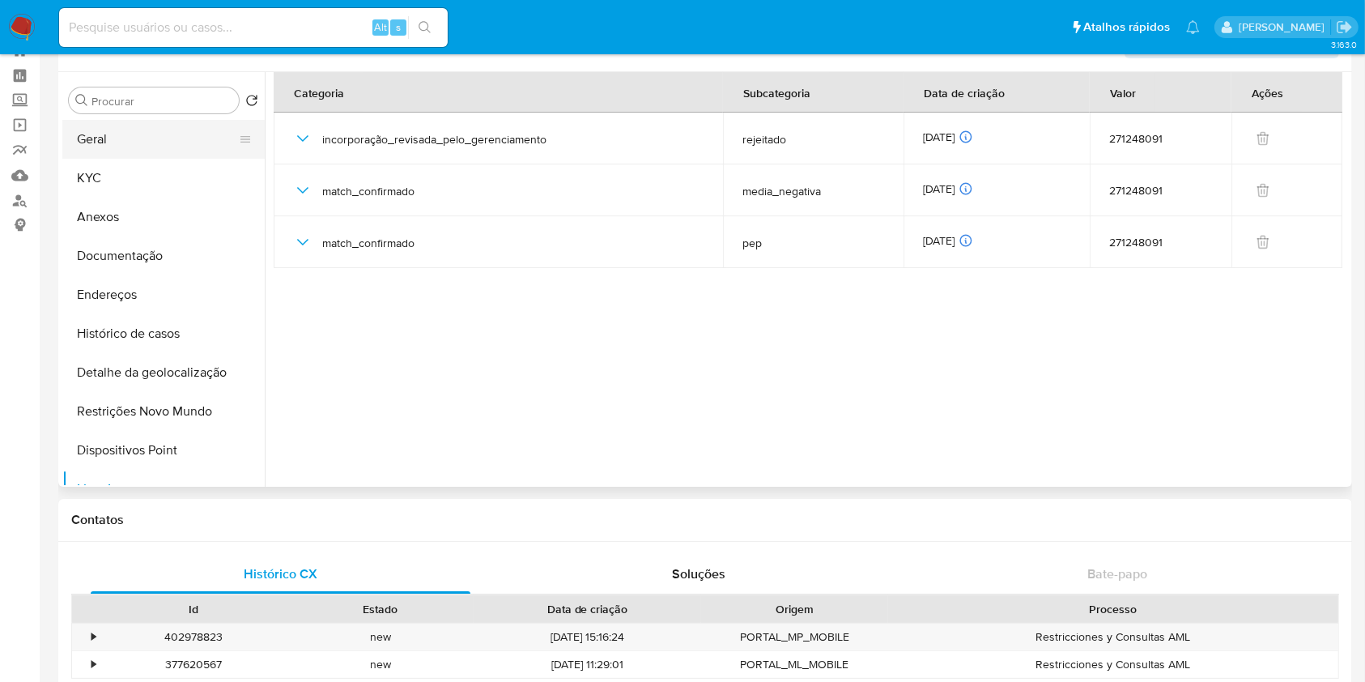
click at [188, 144] on button "Geral" at bounding box center [156, 139] width 189 height 39
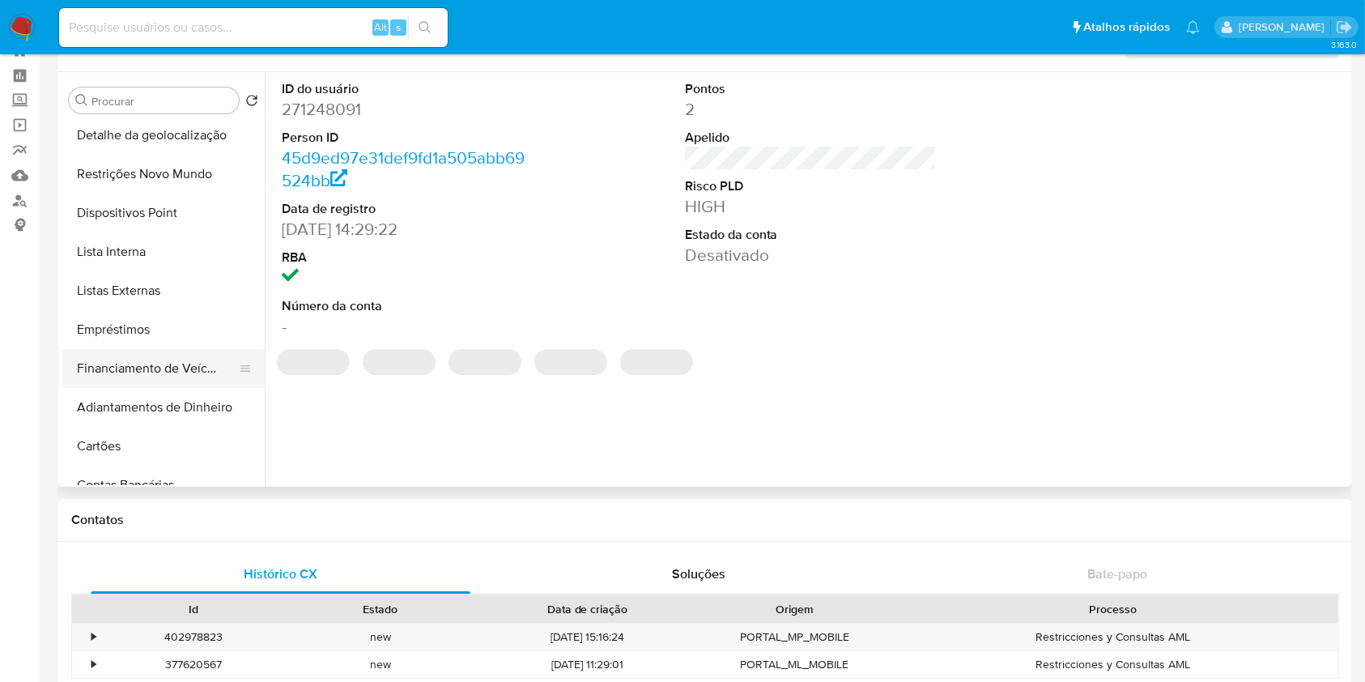
scroll to position [240, 0]
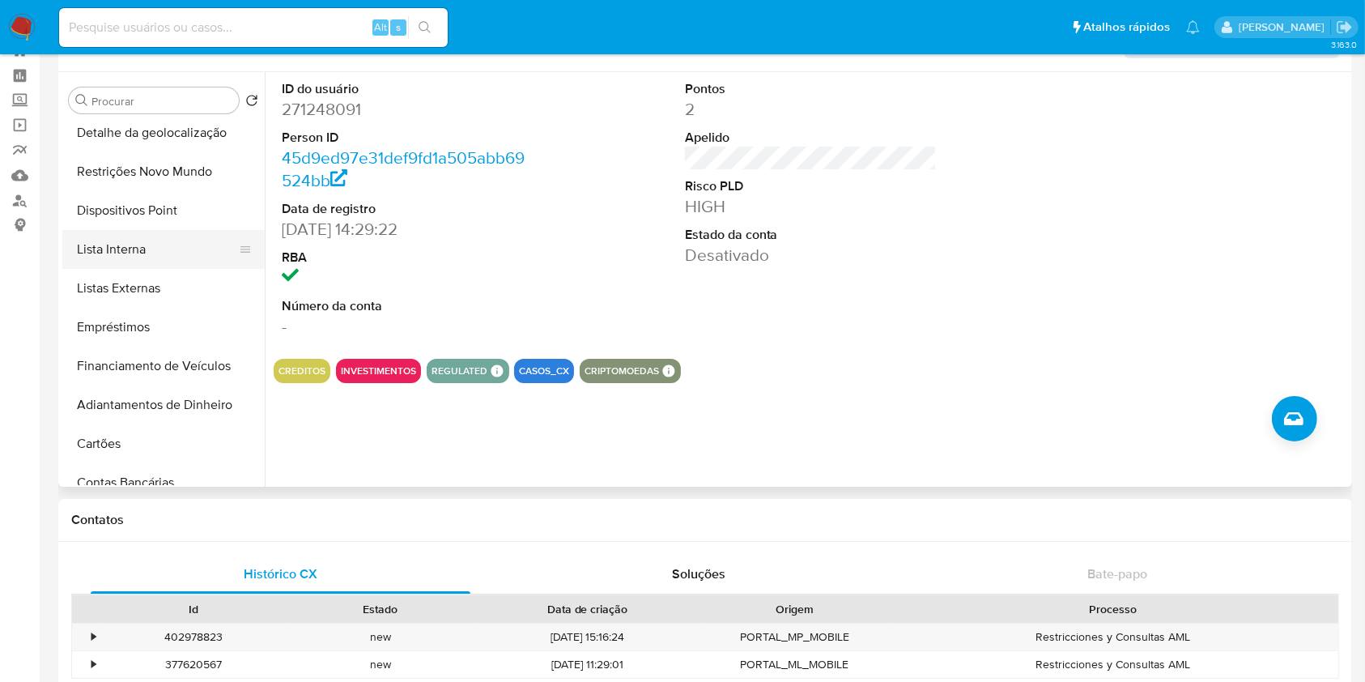
click at [160, 251] on button "Lista Interna" at bounding box center [156, 249] width 189 height 39
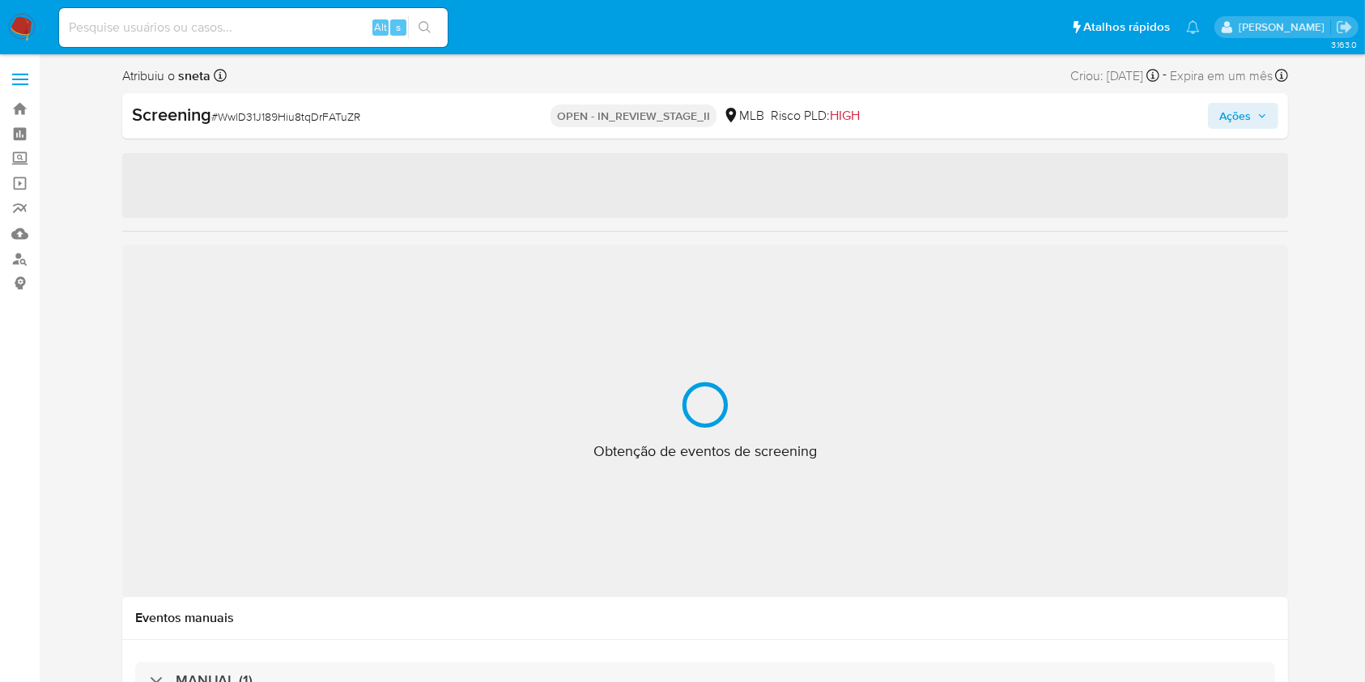
select select "10"
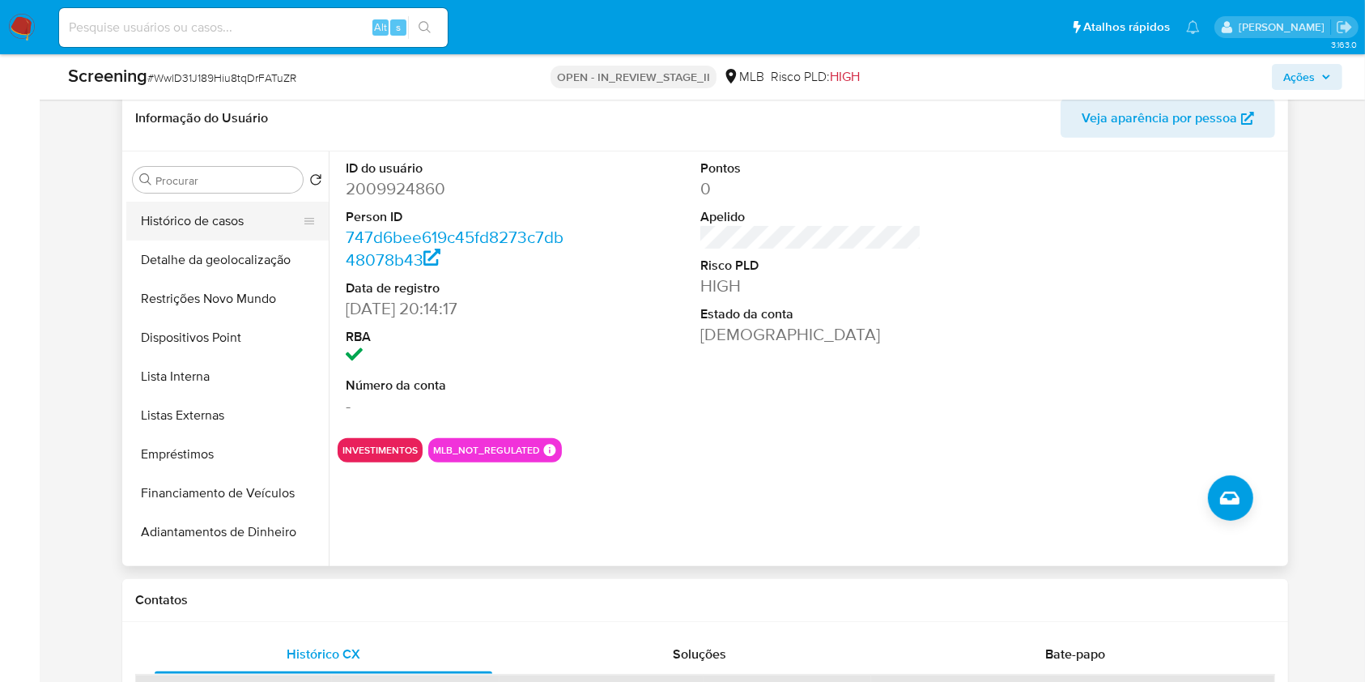
scroll to position [205, 0]
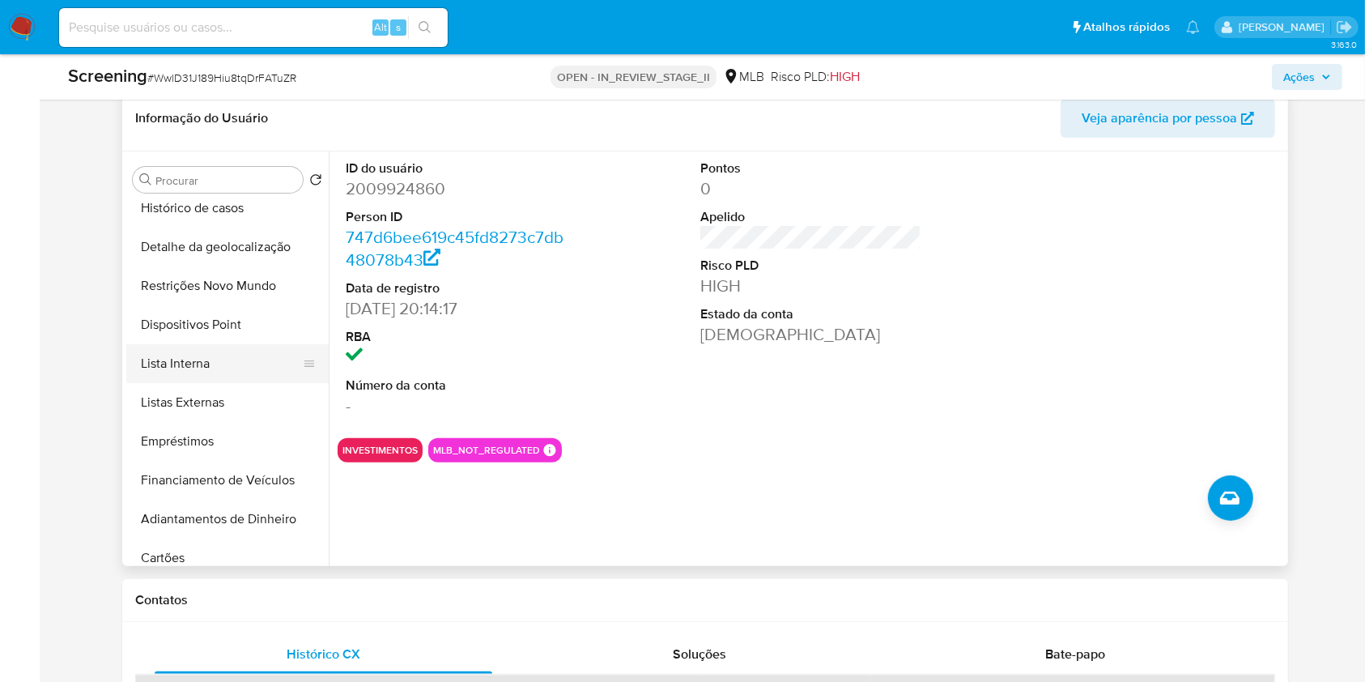
click at [228, 355] on button "Lista Interna" at bounding box center [220, 363] width 189 height 39
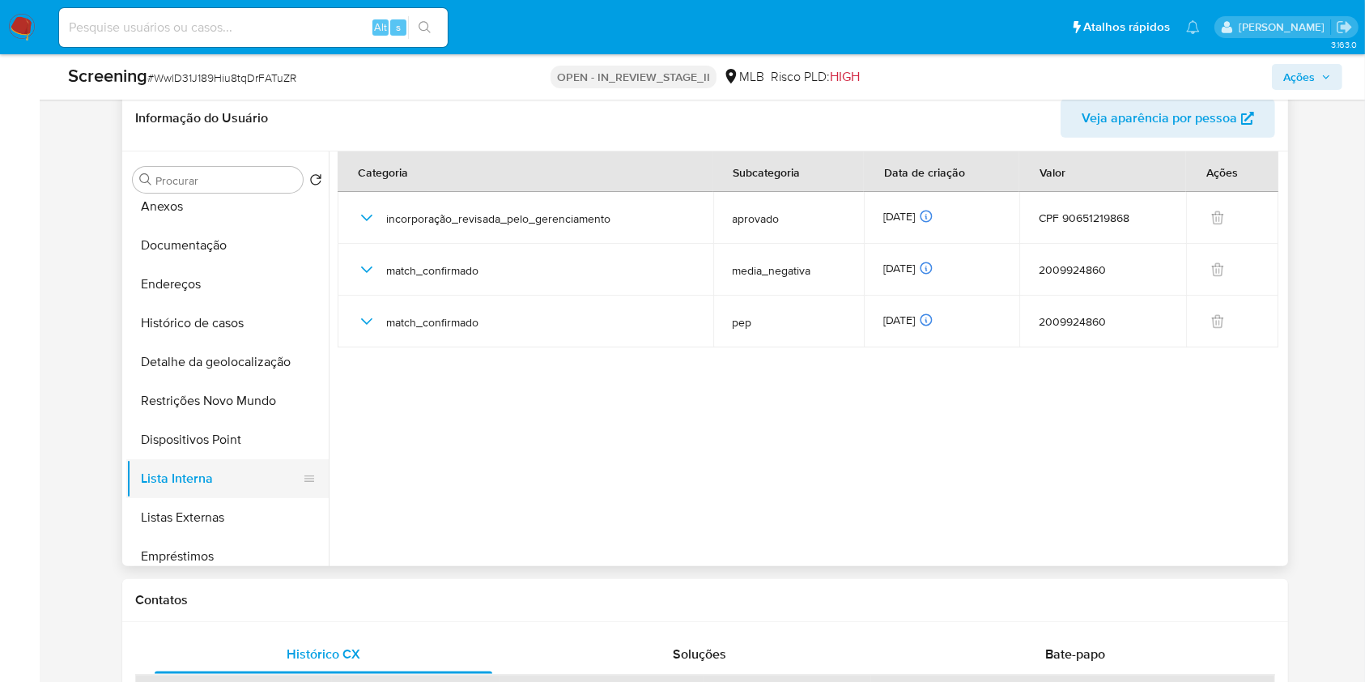
scroll to position [0, 0]
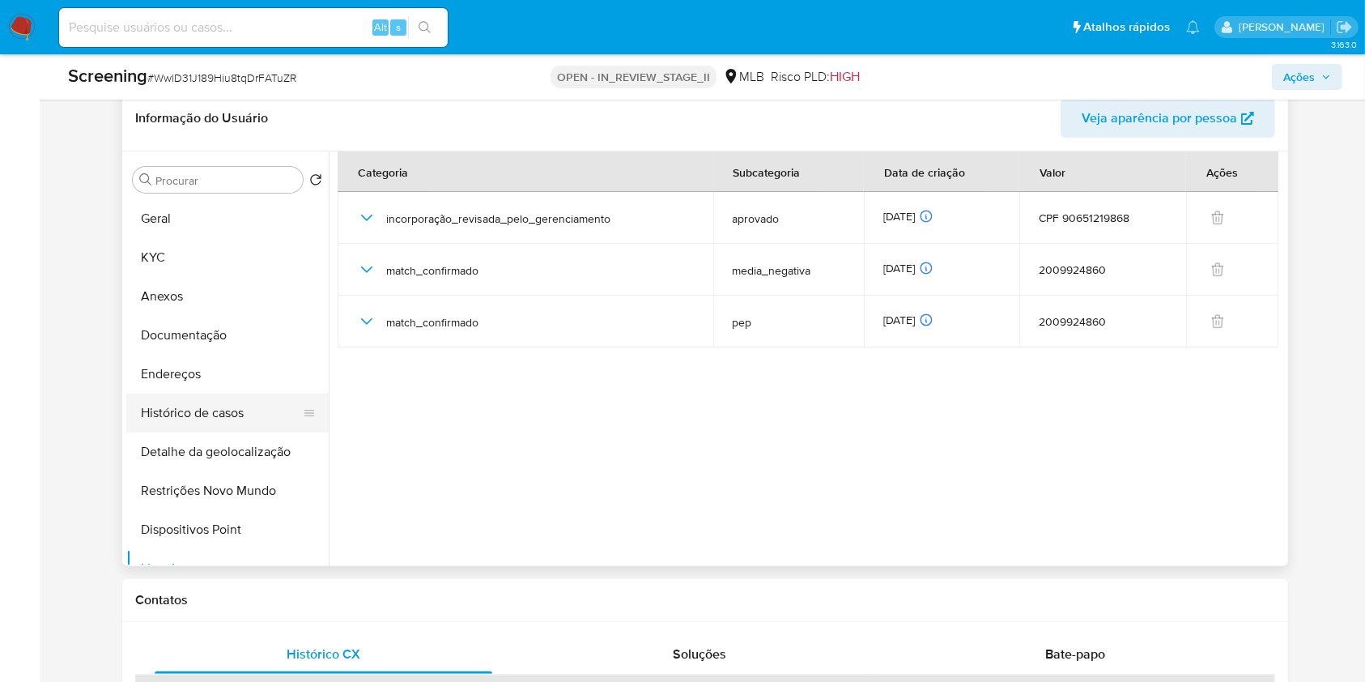
click at [258, 398] on button "Histórico de casos" at bounding box center [220, 413] width 189 height 39
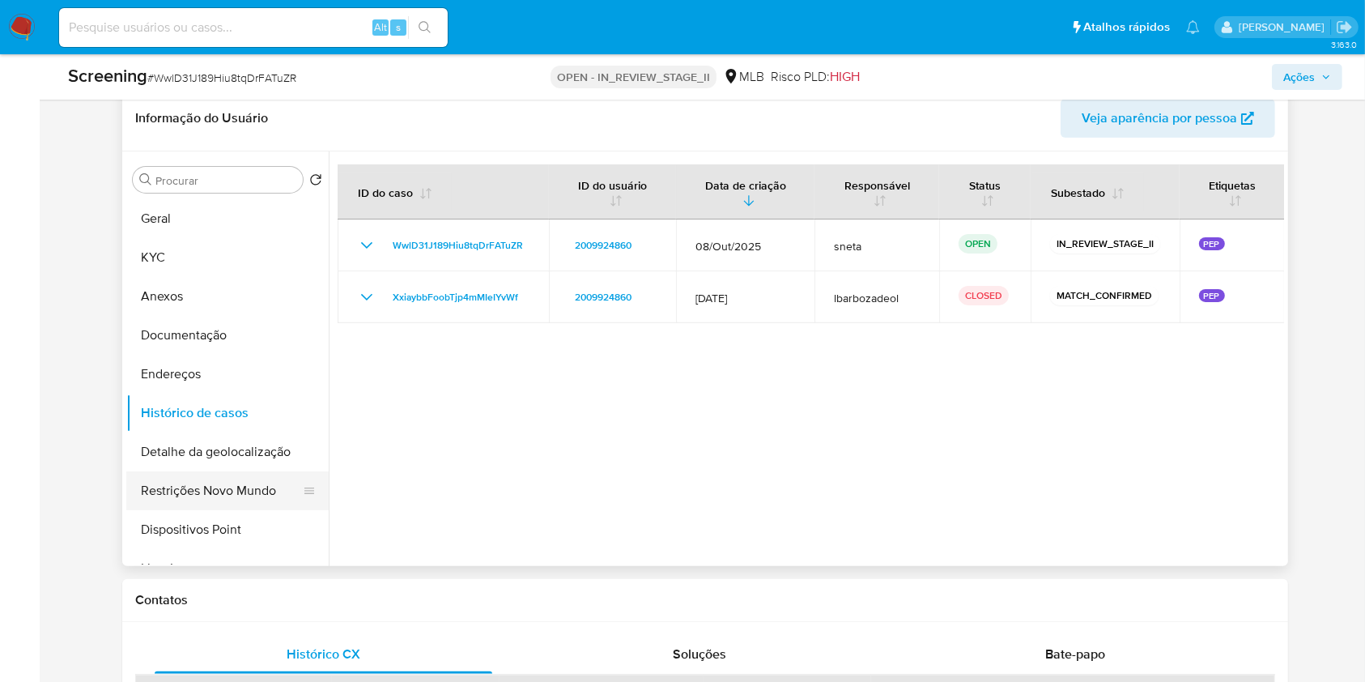
click at [242, 481] on button "Restrições Novo Mundo" at bounding box center [220, 490] width 189 height 39
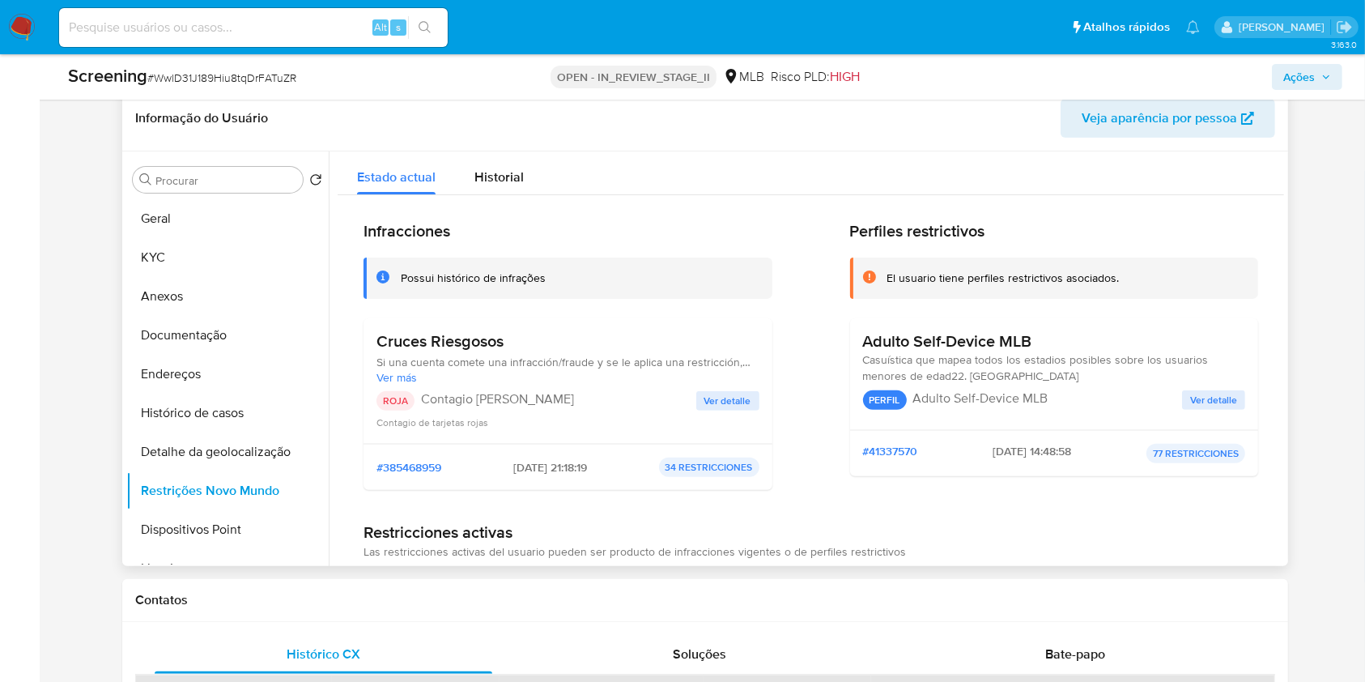
click at [1196, 398] on span "Ver detalle" at bounding box center [1213, 400] width 47 height 16
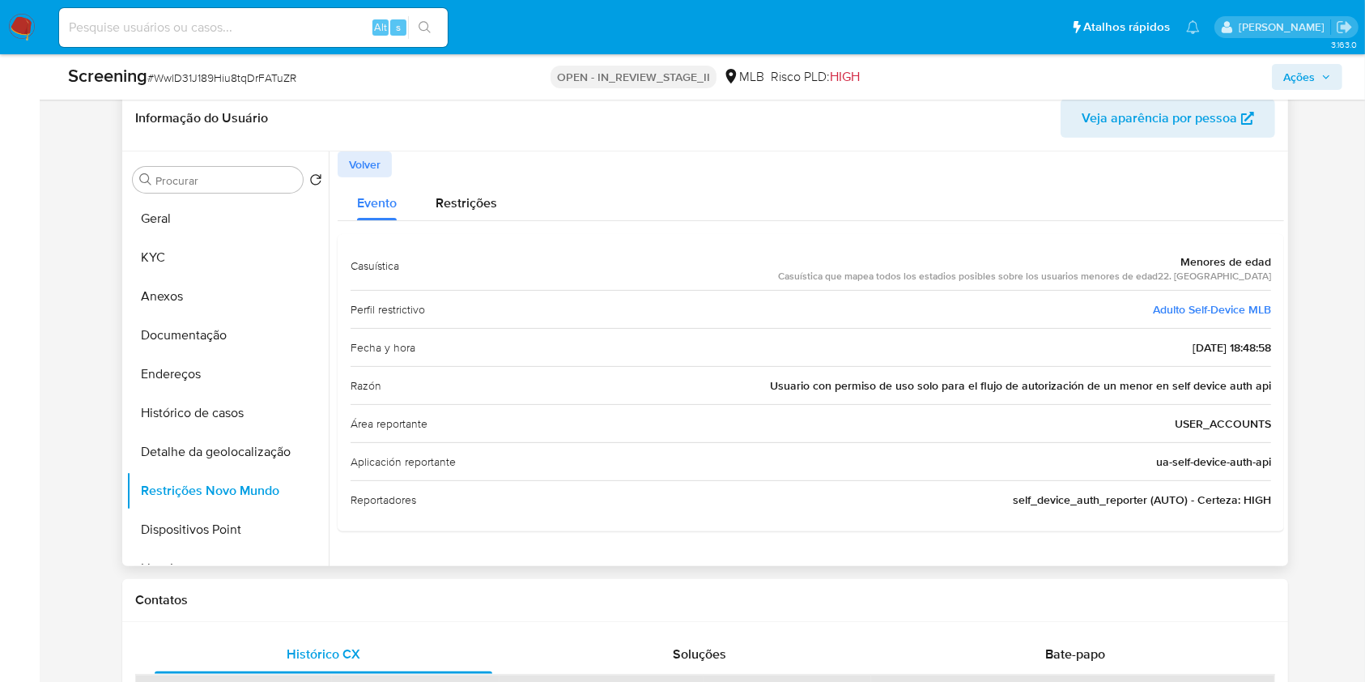
click at [346, 160] on button "Volver" at bounding box center [365, 164] width 54 height 26
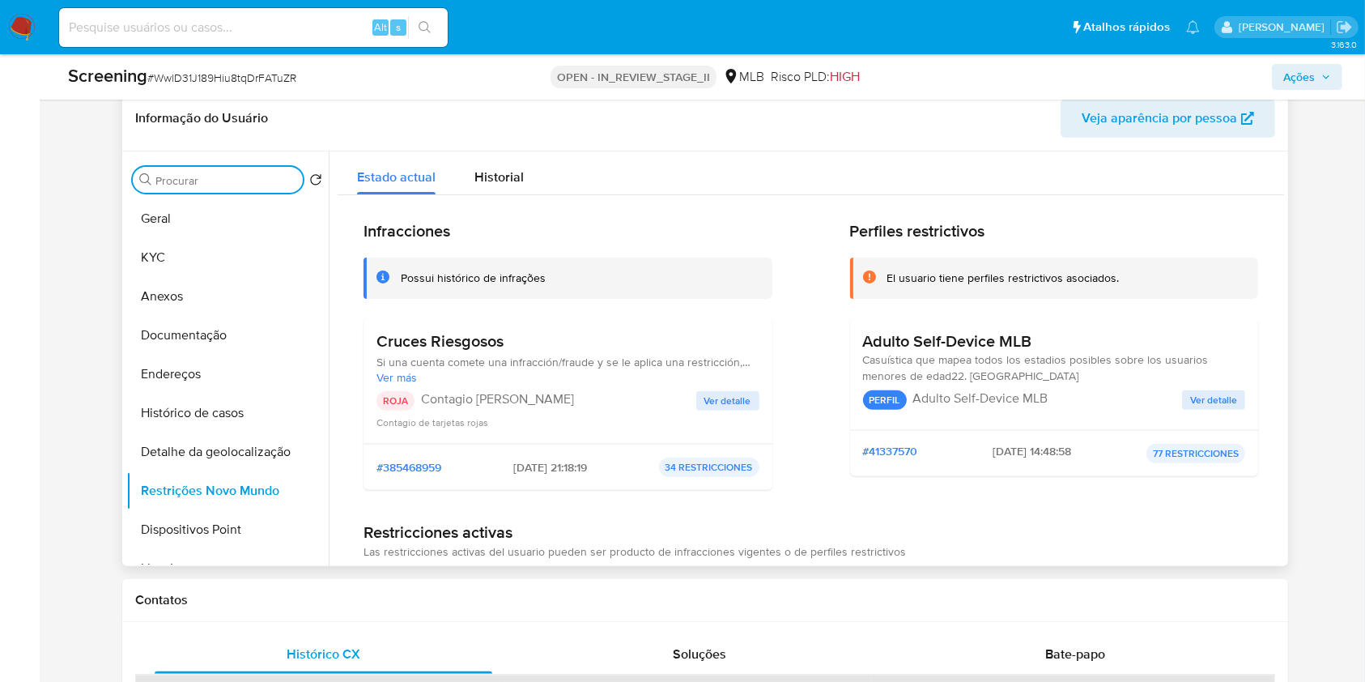
click at [253, 175] on input "Procurar" at bounding box center [225, 180] width 141 height 15
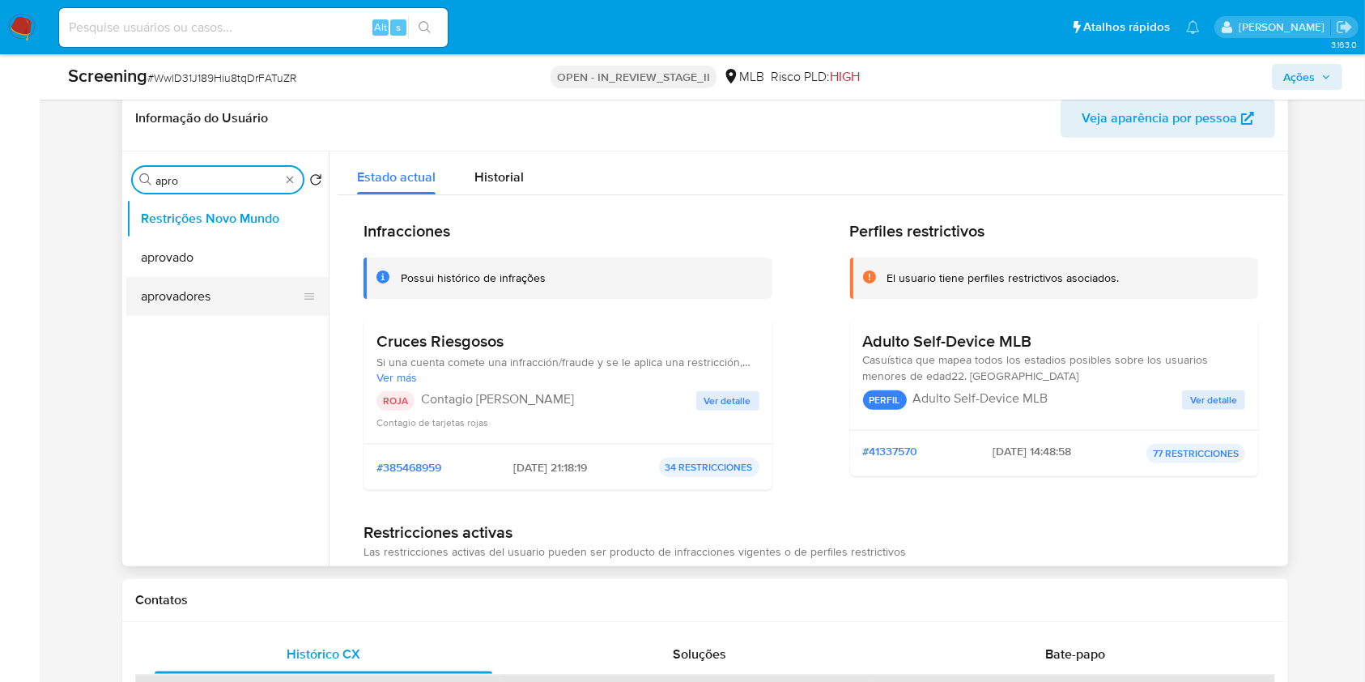
type input "apro"
click at [253, 287] on button "aprovadores" at bounding box center [220, 296] width 189 height 39
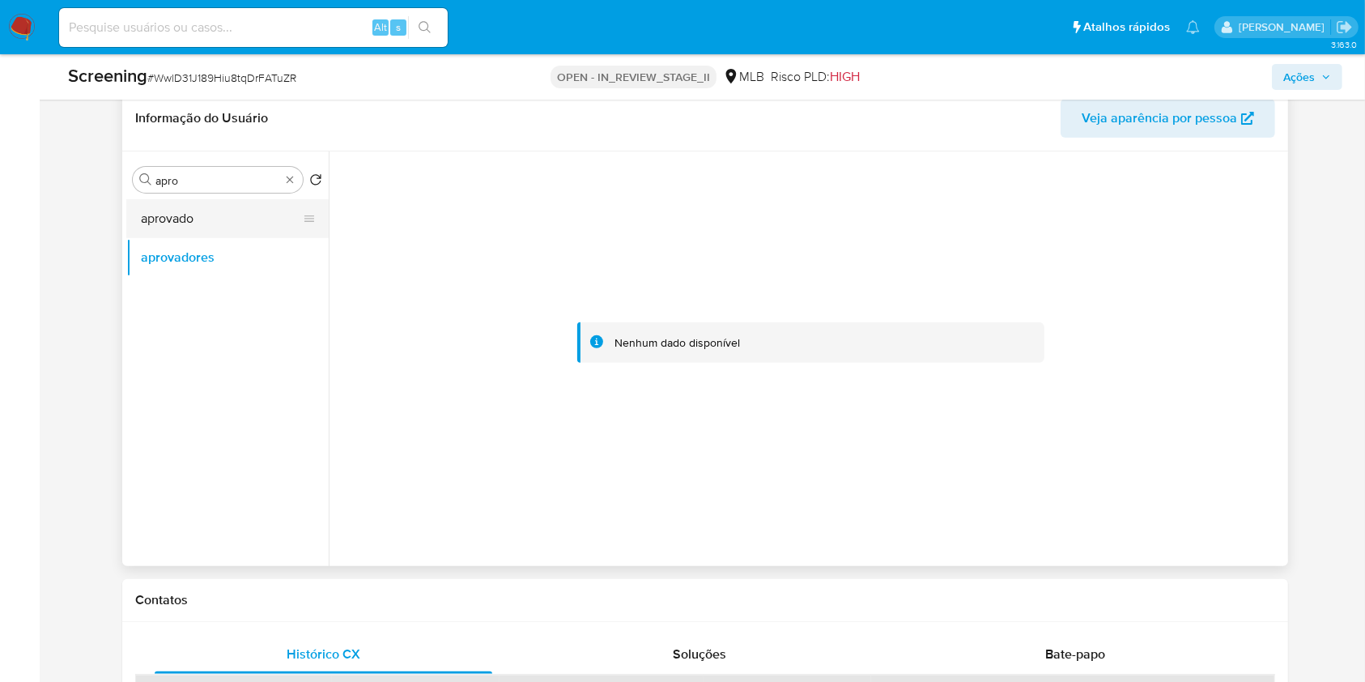
click at [219, 228] on button "aprovado" at bounding box center [220, 218] width 189 height 39
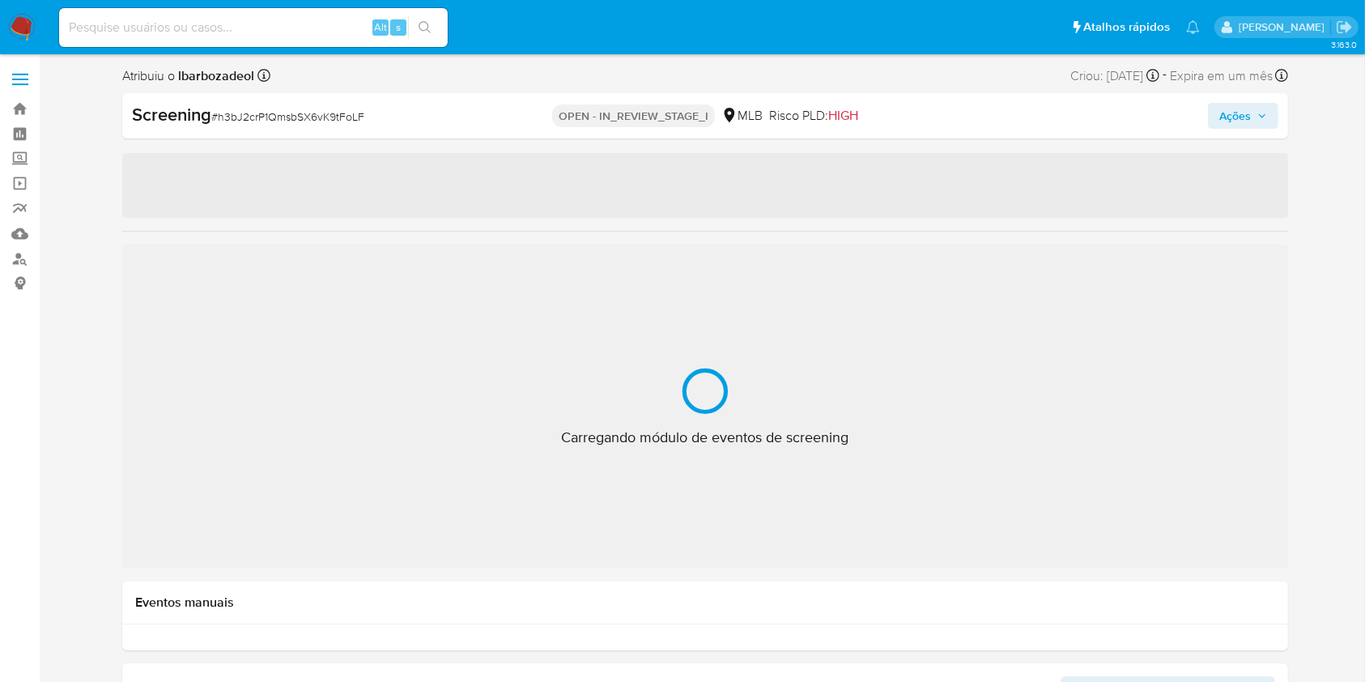
select select "10"
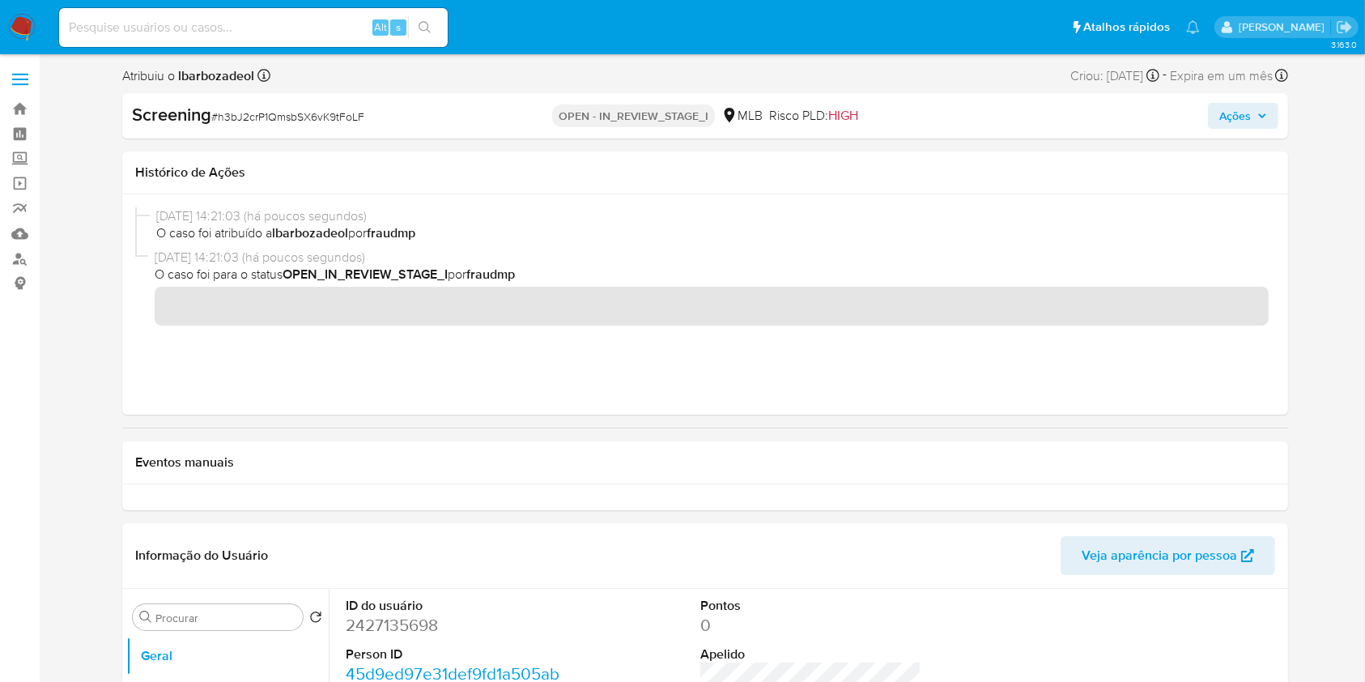
click at [1230, 126] on span "Ações" at bounding box center [1236, 116] width 32 height 26
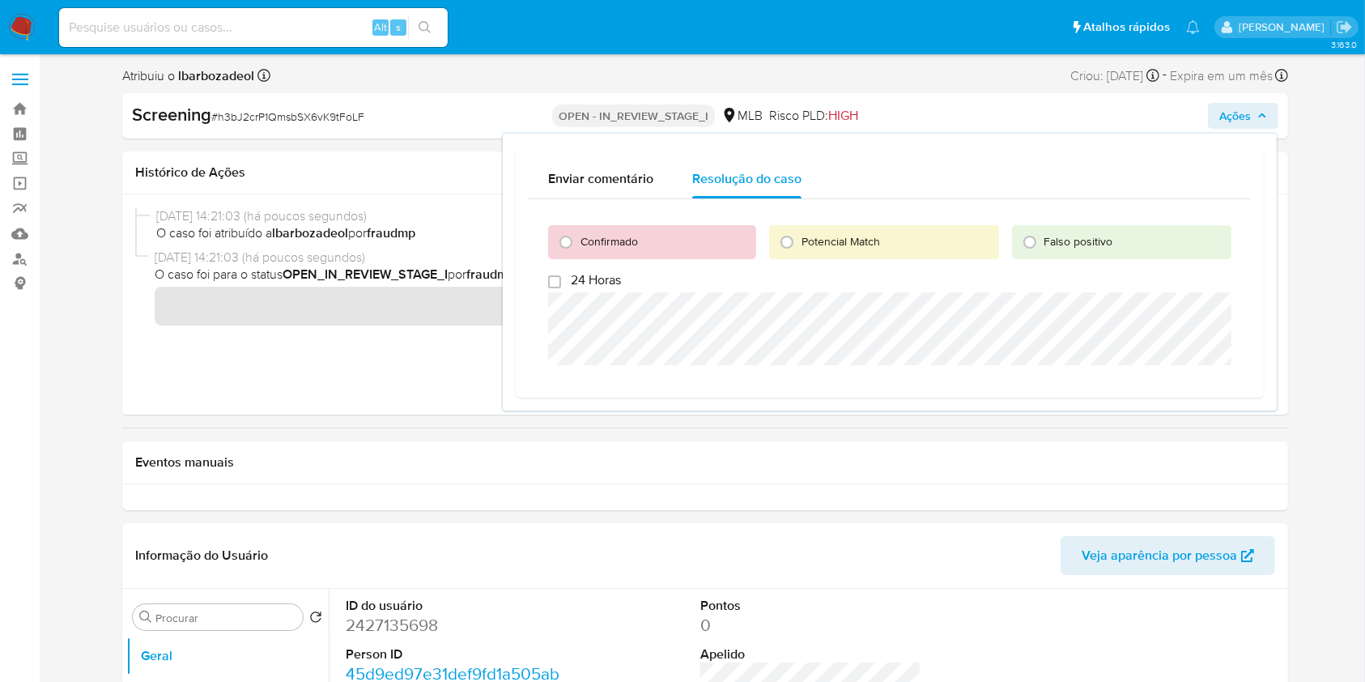
click at [807, 248] on span "Potencial Match" at bounding box center [841, 241] width 79 height 16
click at [800, 248] on input "Potencial Match" at bounding box center [787, 242] width 26 height 26
radio input "true"
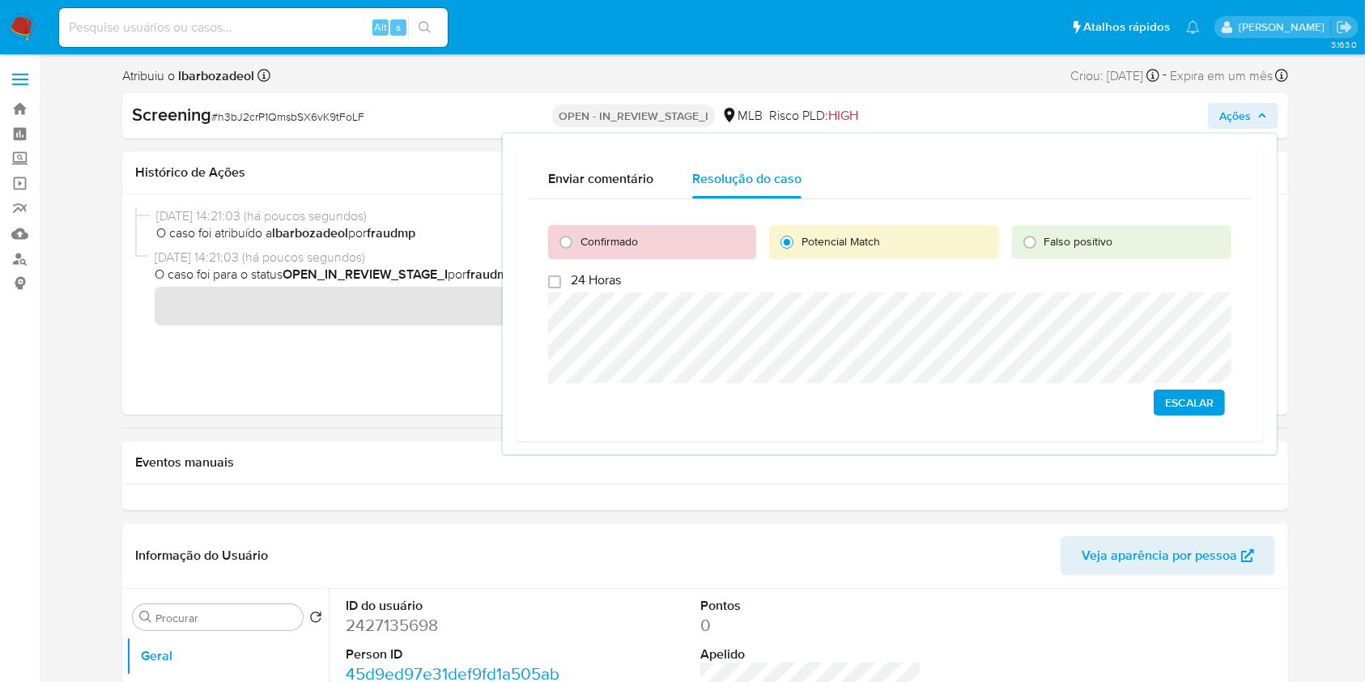
click at [1193, 398] on span "Escalar" at bounding box center [1189, 402] width 49 height 23
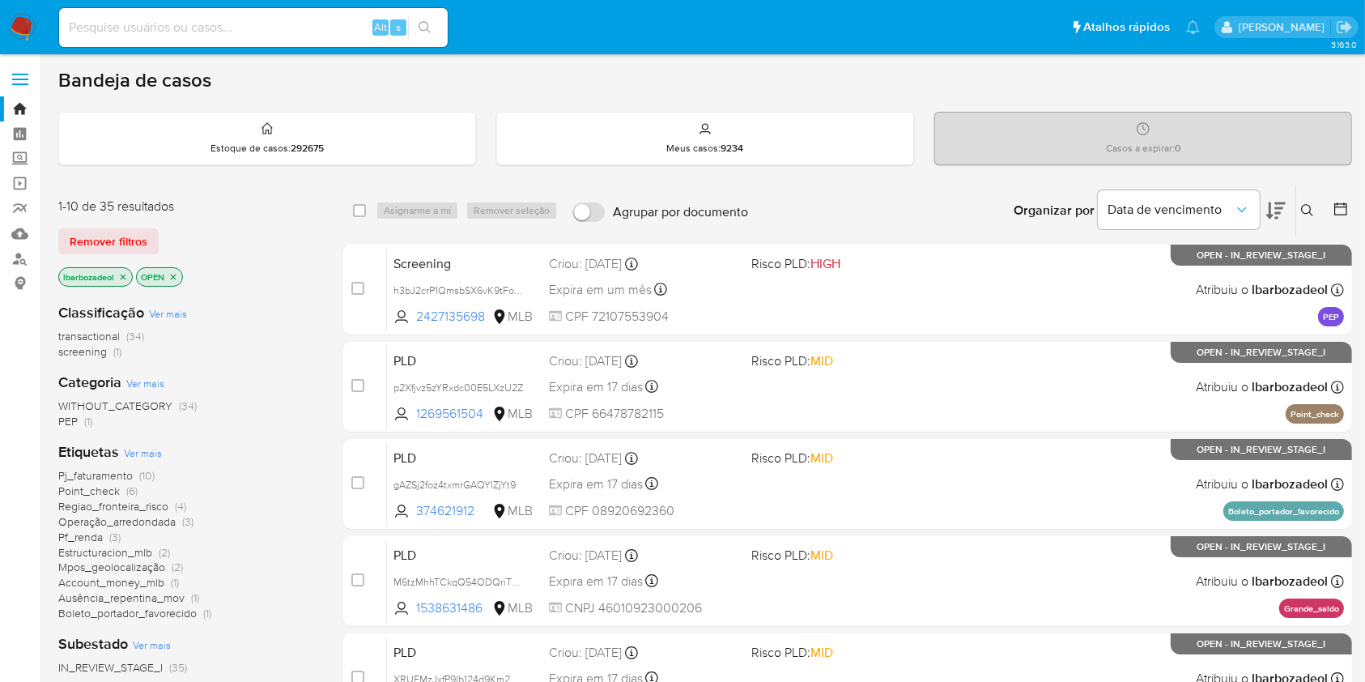
click at [122, 279] on icon "close-filter" at bounding box center [123, 277] width 10 height 10
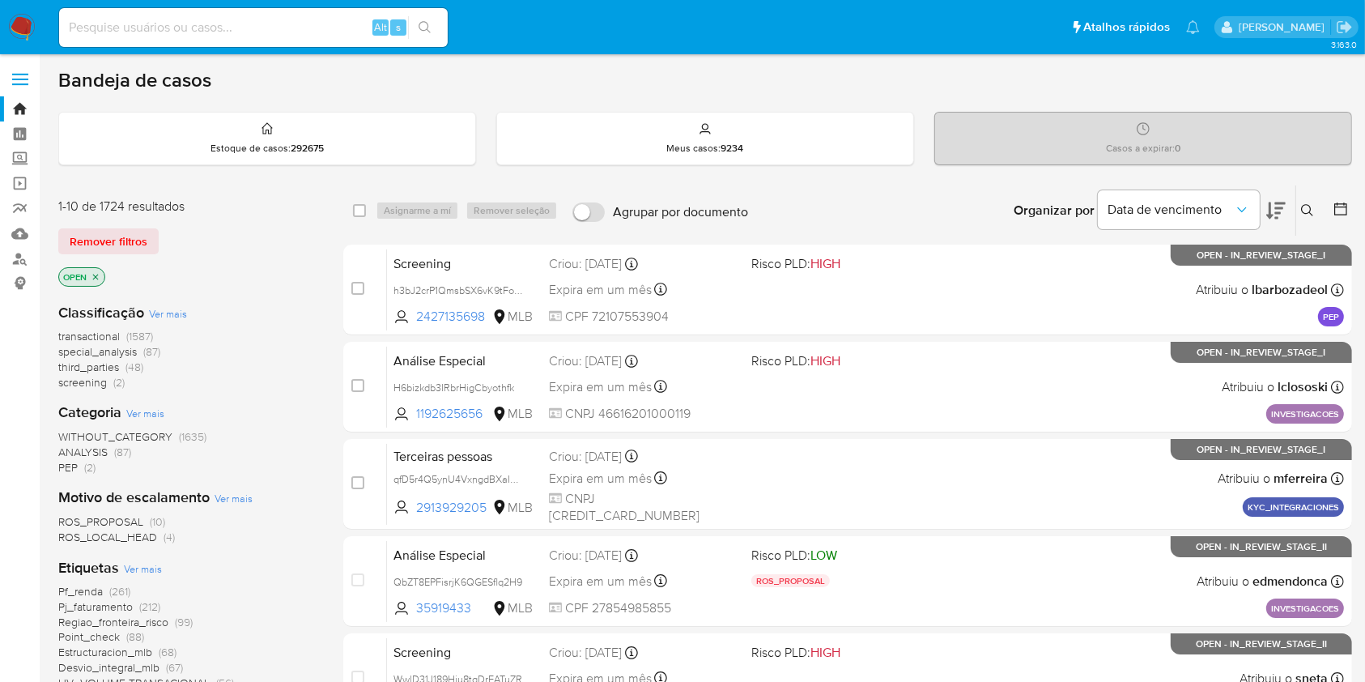
click at [114, 378] on span "(2)" at bounding box center [118, 382] width 11 height 16
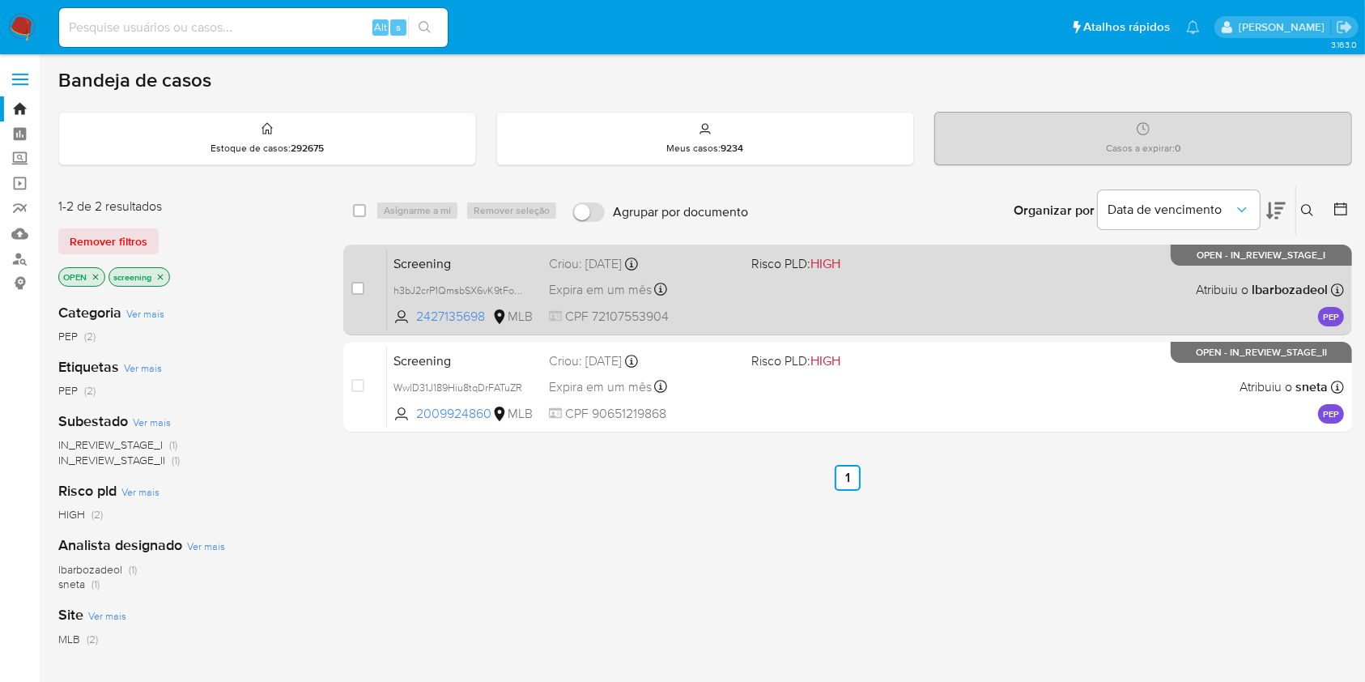
click at [926, 288] on span at bounding box center [845, 288] width 189 height 3
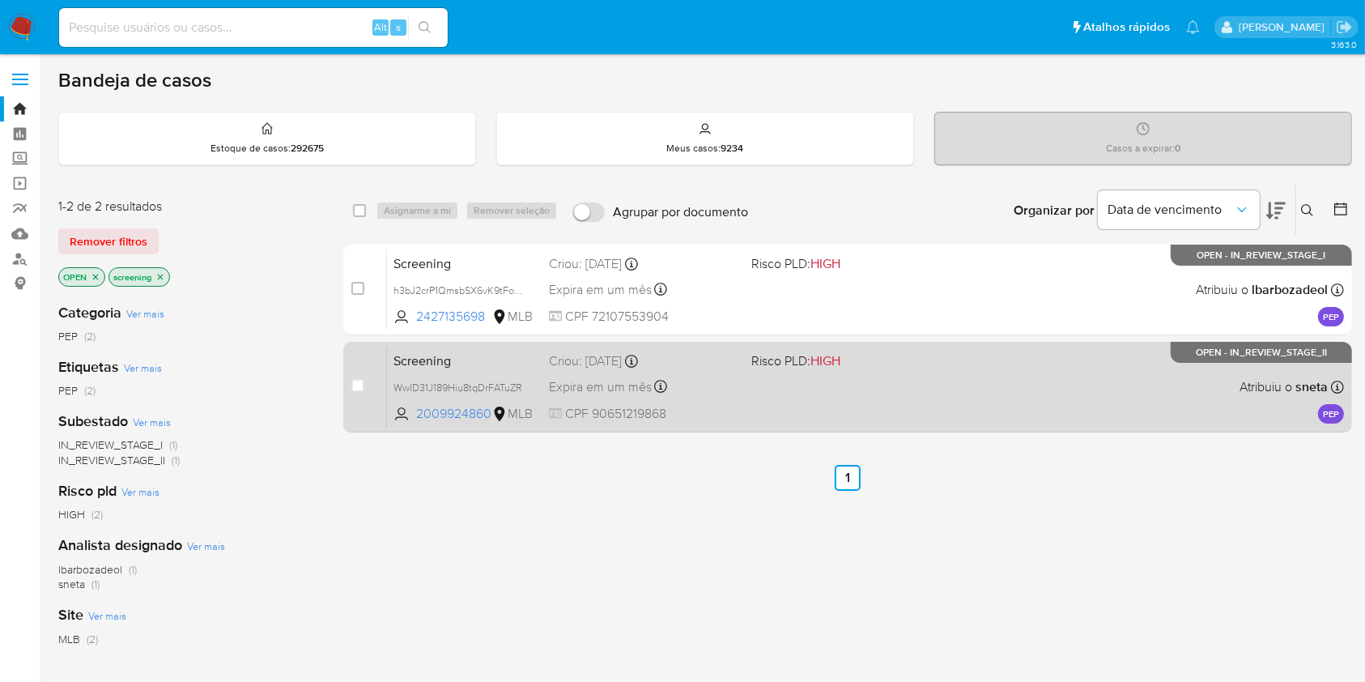
click at [848, 385] on span at bounding box center [845, 386] width 189 height 3
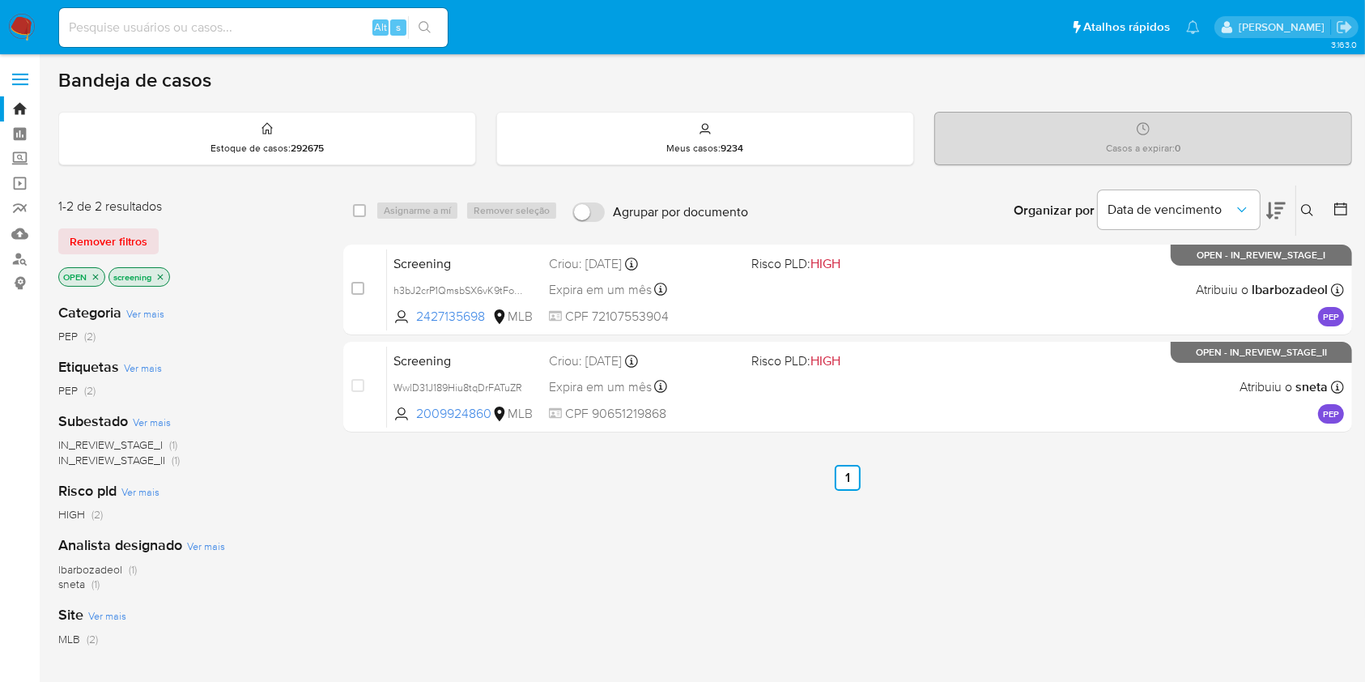
click at [95, 274] on icon "close-filter" at bounding box center [96, 277] width 10 height 10
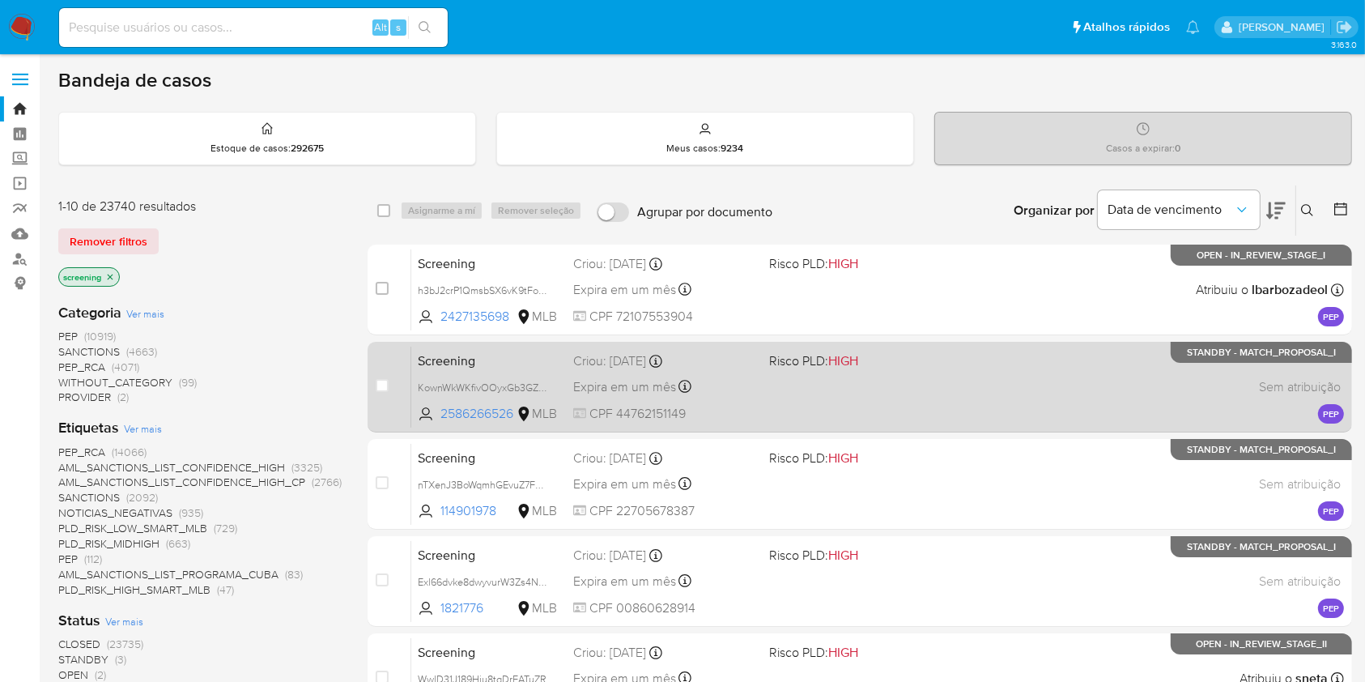
click at [977, 414] on div "Screening KownWkWKfivOOyxGb3GZD9c4 2586266526 MLB Risco PLD: HIGH Criou: 09/10/…" at bounding box center [877, 387] width 933 height 82
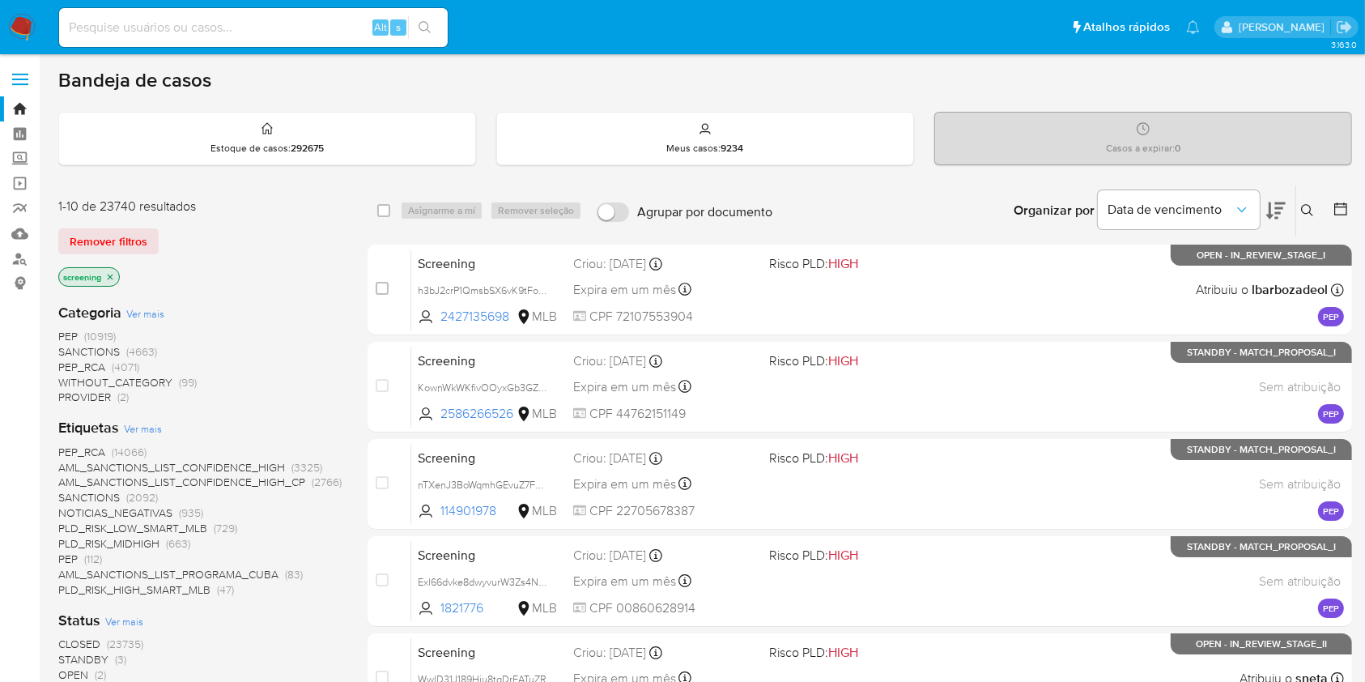
click at [92, 23] on input at bounding box center [253, 27] width 389 height 21
paste input "1145996488"
type input "1145996488"
click at [434, 27] on button "search-icon" at bounding box center [424, 27] width 33 height 23
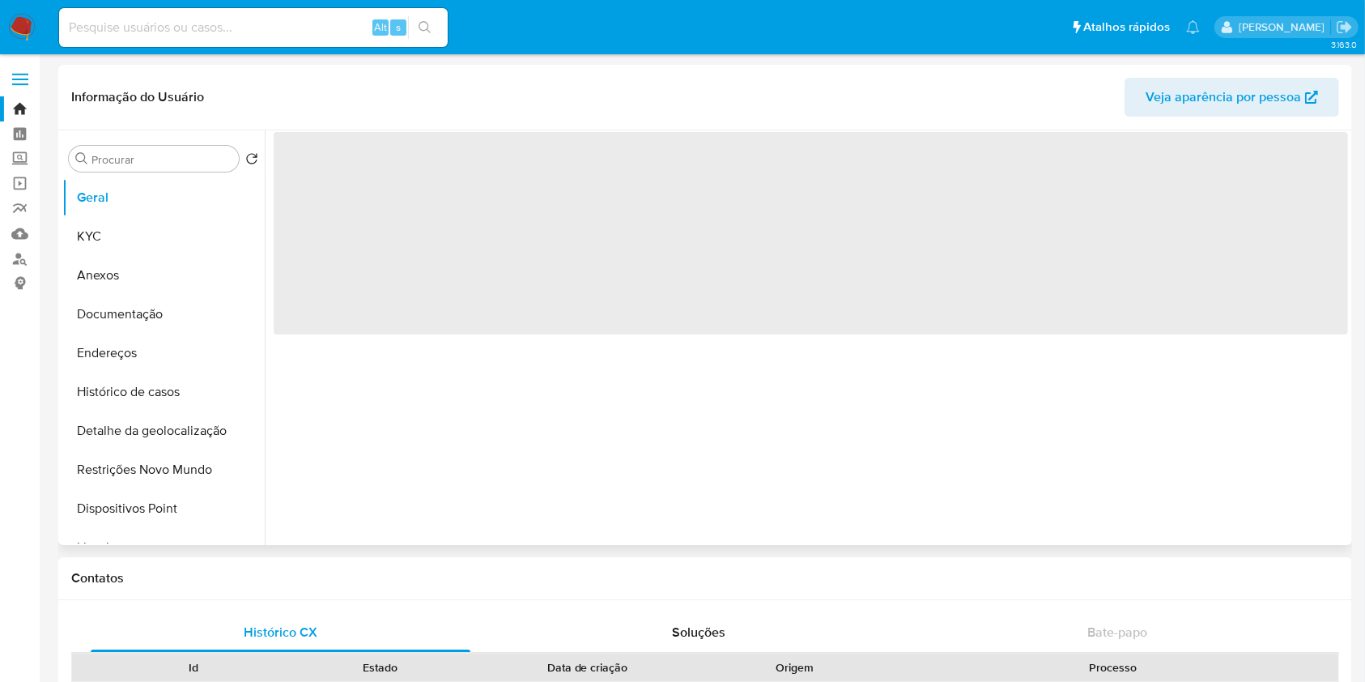
select select "10"
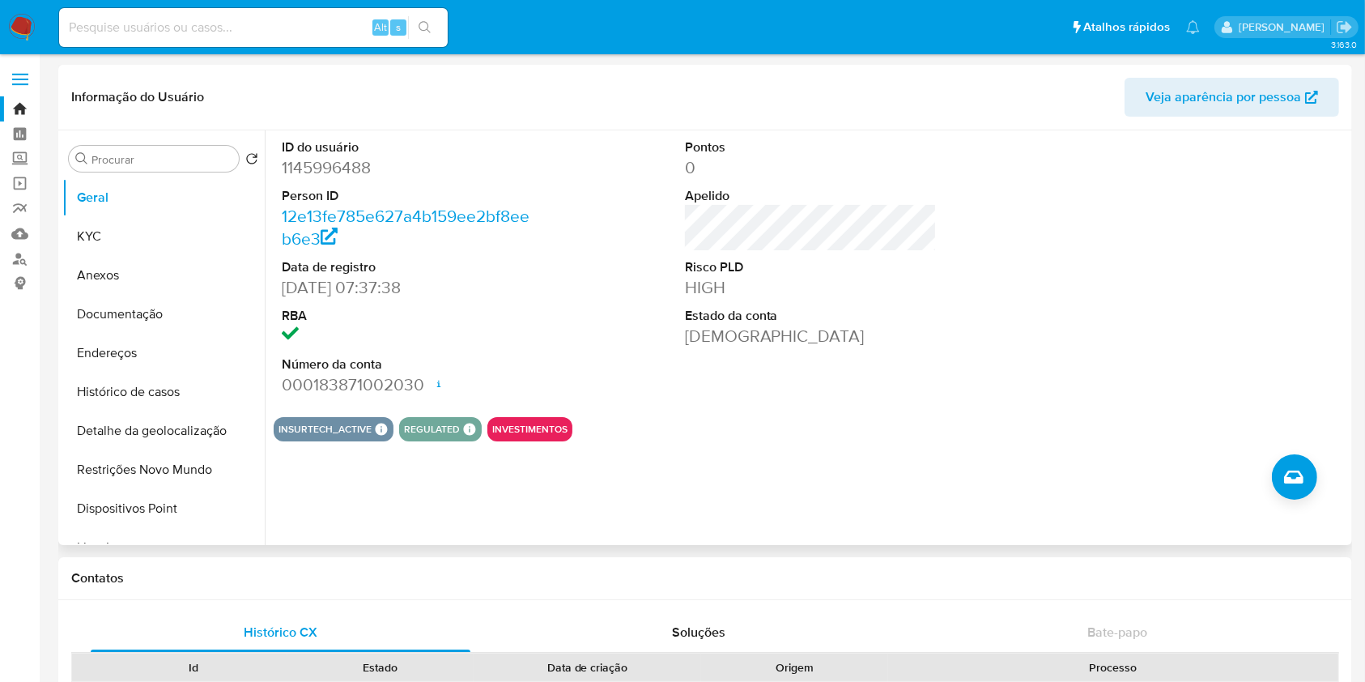
click at [1139, 315] on div at bounding box center [1213, 267] width 269 height 274
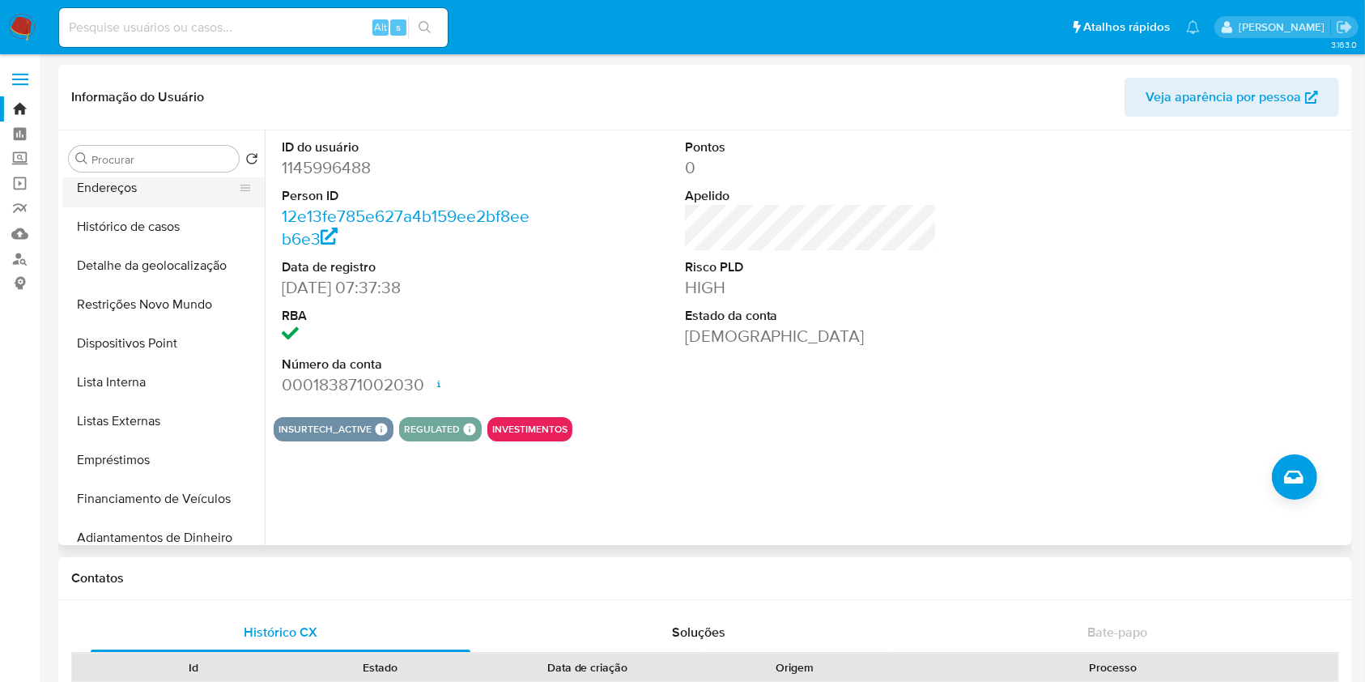
scroll to position [166, 0]
drag, startPoint x: 194, startPoint y: 405, endPoint x: 184, endPoint y: 382, distance: 25.0
click at [185, 385] on ul "Geral KYC Anexos Documentação Endereços Histórico de casos Detalhe da geolocali…" at bounding box center [163, 360] width 202 height 365
click at [181, 379] on button "Lista Interna" at bounding box center [156, 381] width 189 height 39
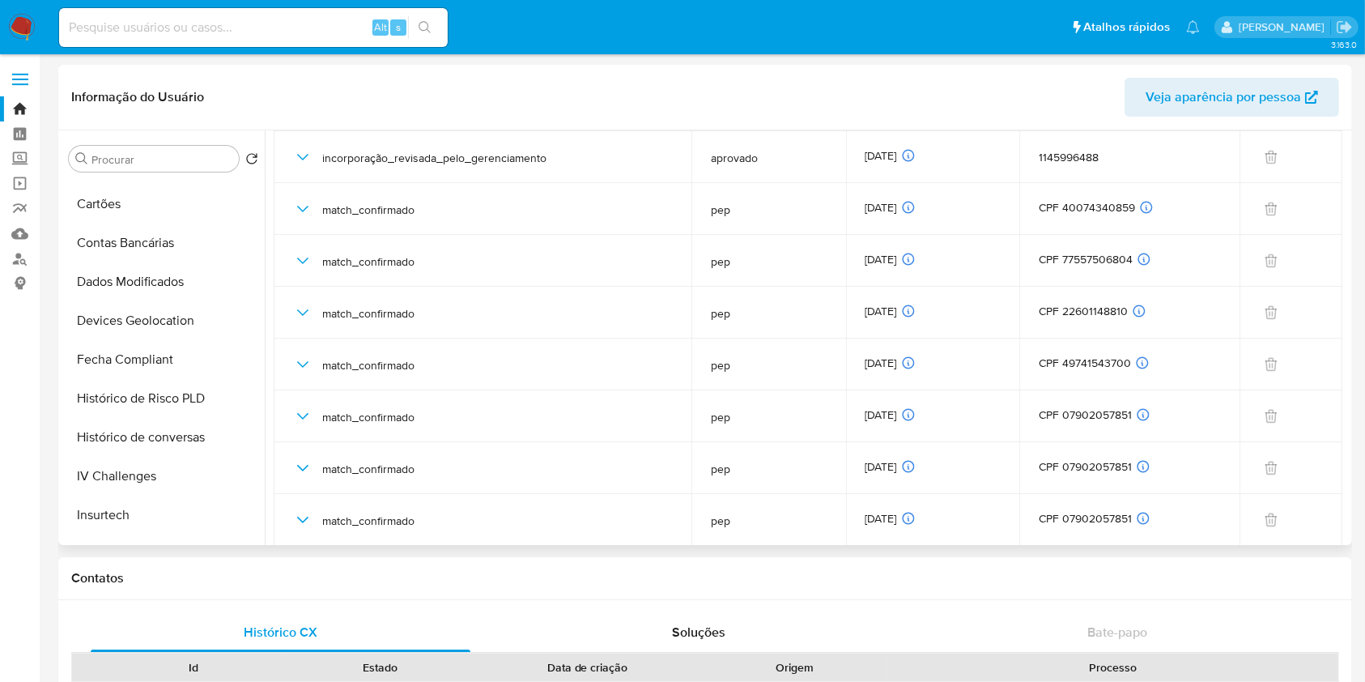
scroll to position [537, 0]
click at [174, 279] on button "Dados Modificados" at bounding box center [156, 282] width 189 height 39
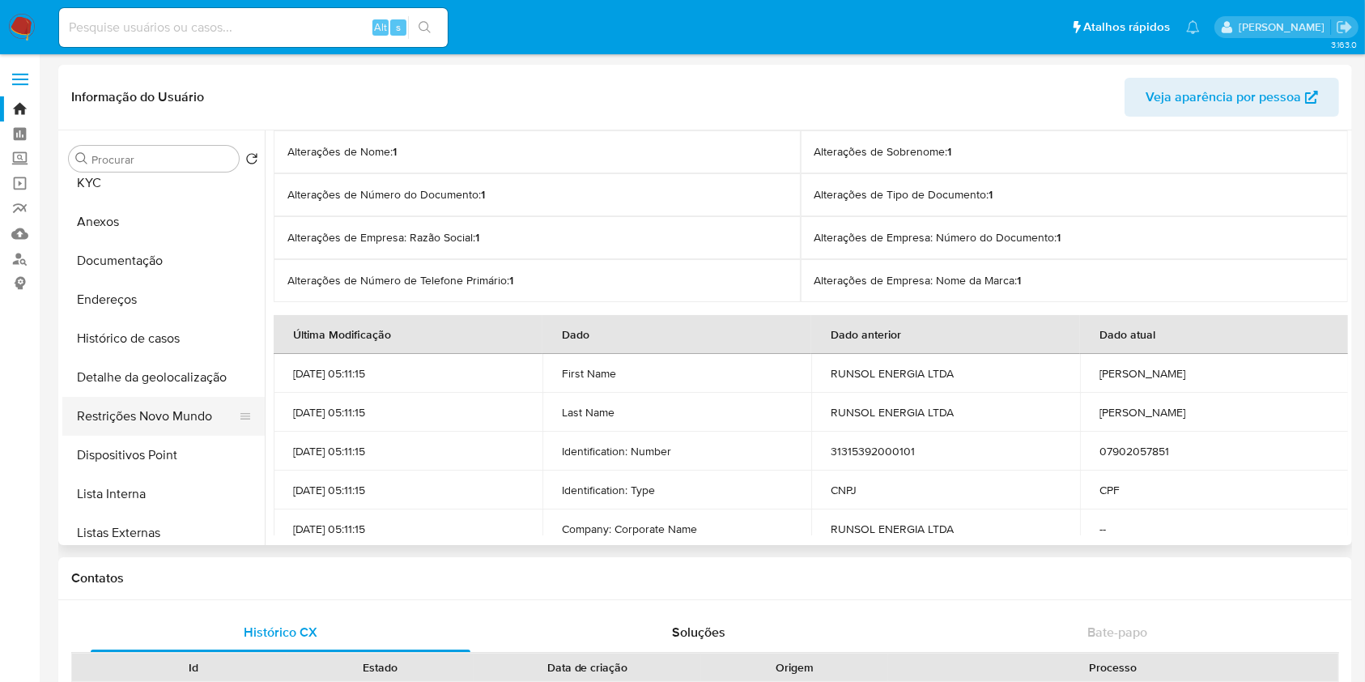
scroll to position [55, 0]
click at [155, 524] on button "Listas Externas" at bounding box center [156, 531] width 189 height 39
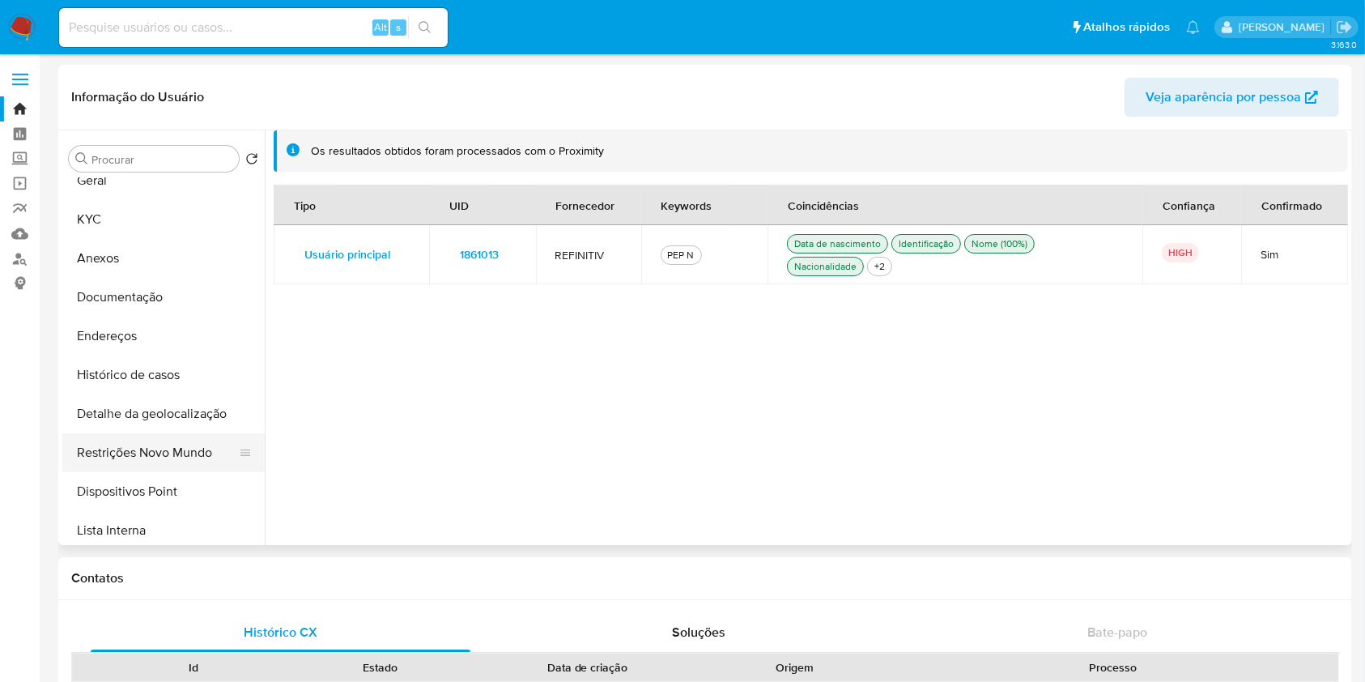
scroll to position [14, 0]
click at [453, 255] on button "1861013" at bounding box center [480, 254] width 62 height 26
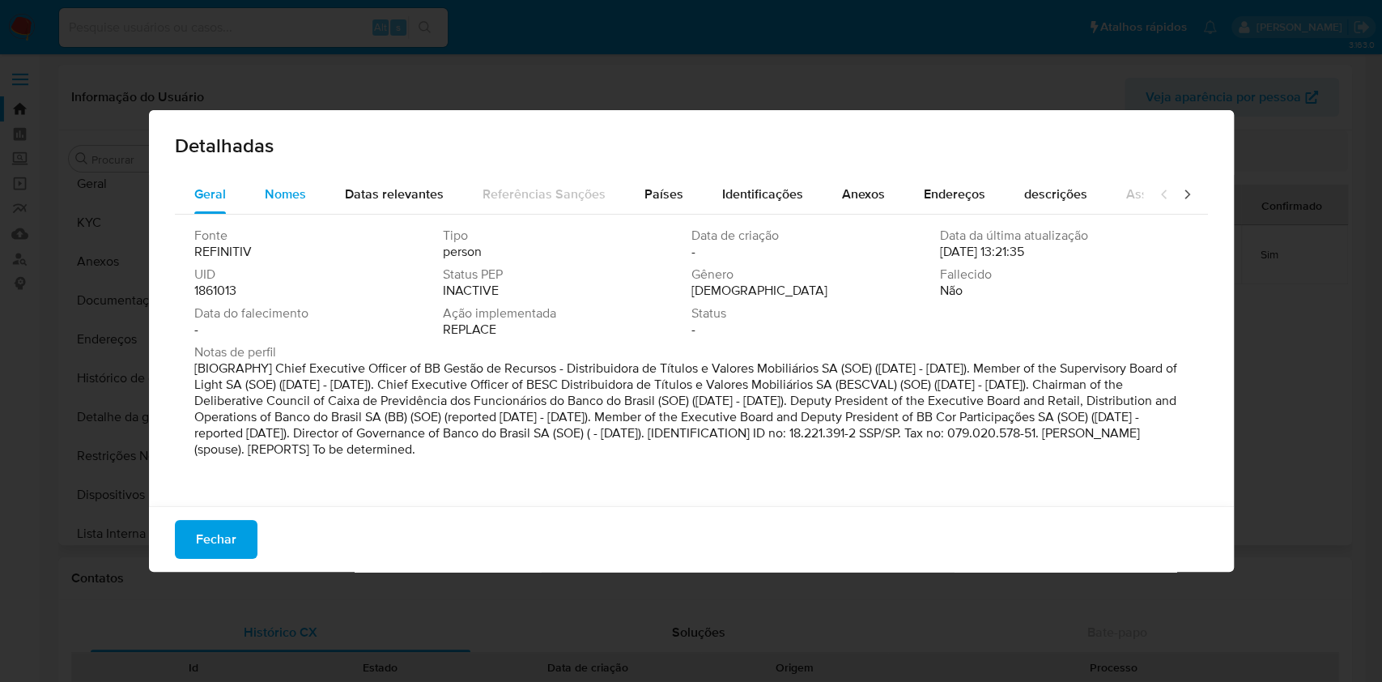
click at [286, 196] on span "Nomes" at bounding box center [285, 194] width 41 height 19
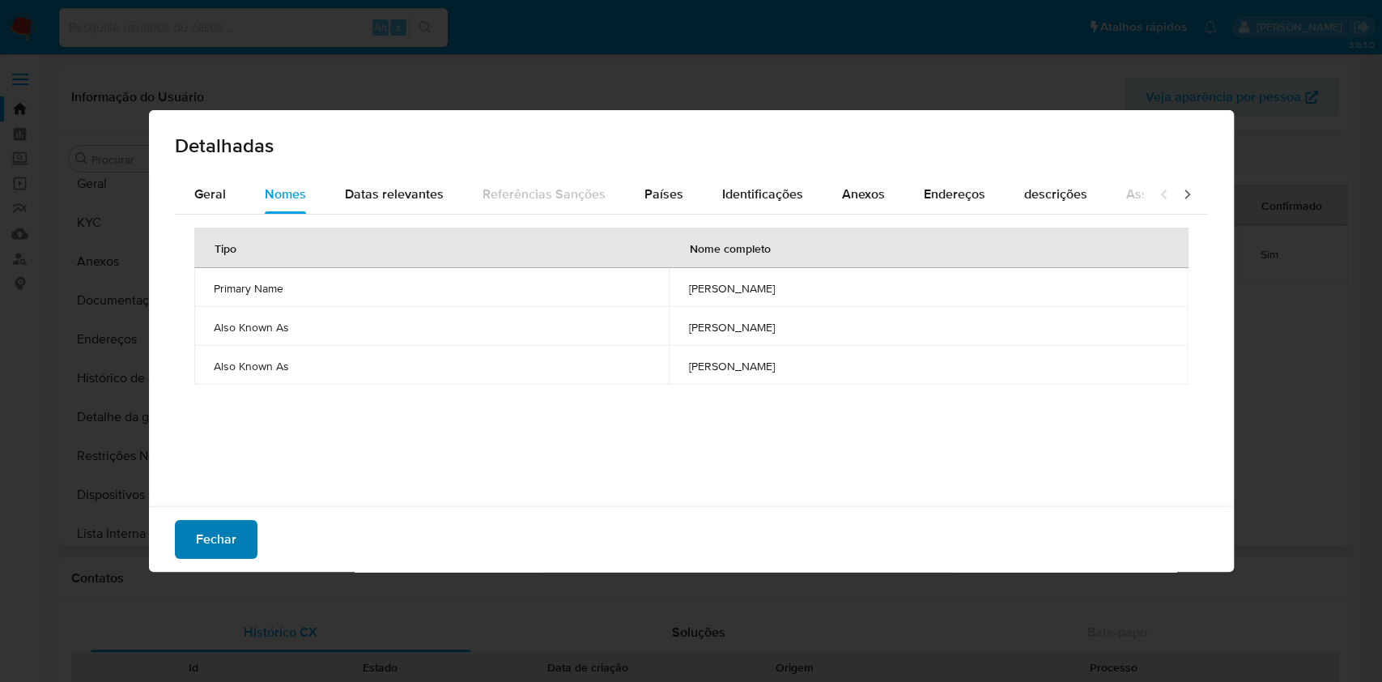
click at [213, 534] on span "Fechar" at bounding box center [216, 540] width 40 height 36
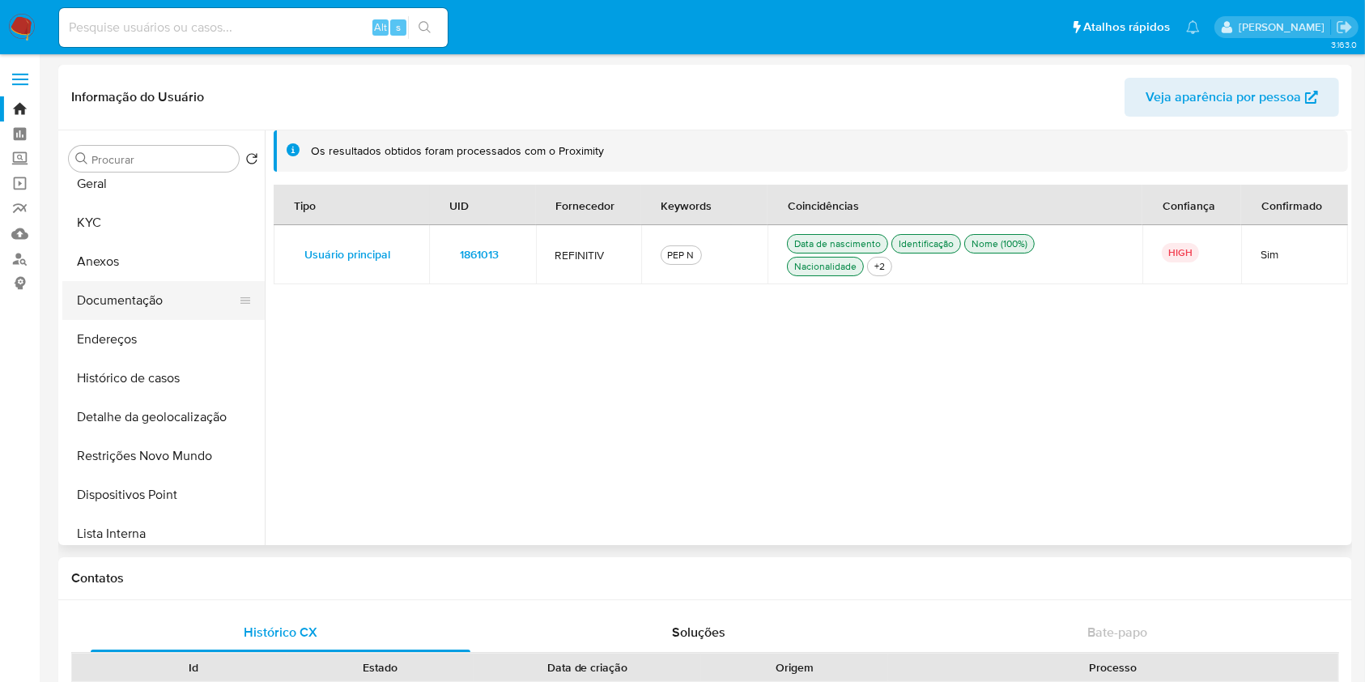
scroll to position [0, 0]
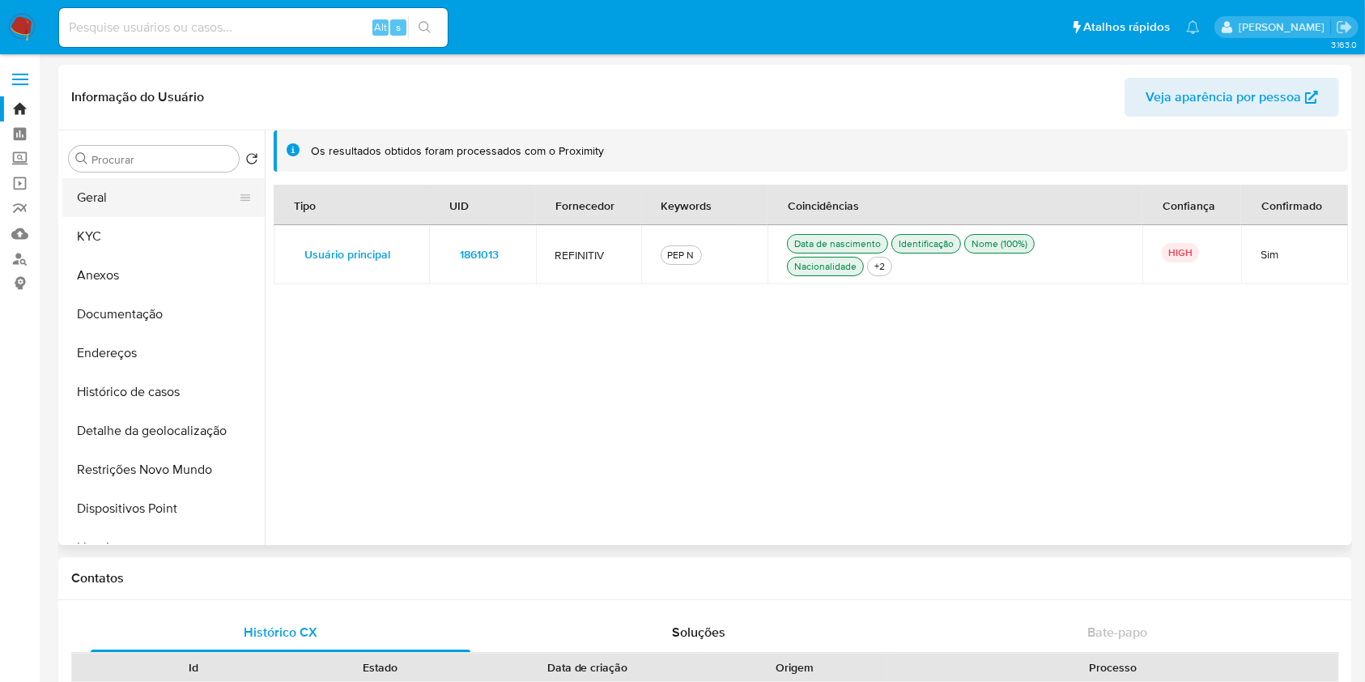
click at [119, 213] on button "Geral" at bounding box center [156, 197] width 189 height 39
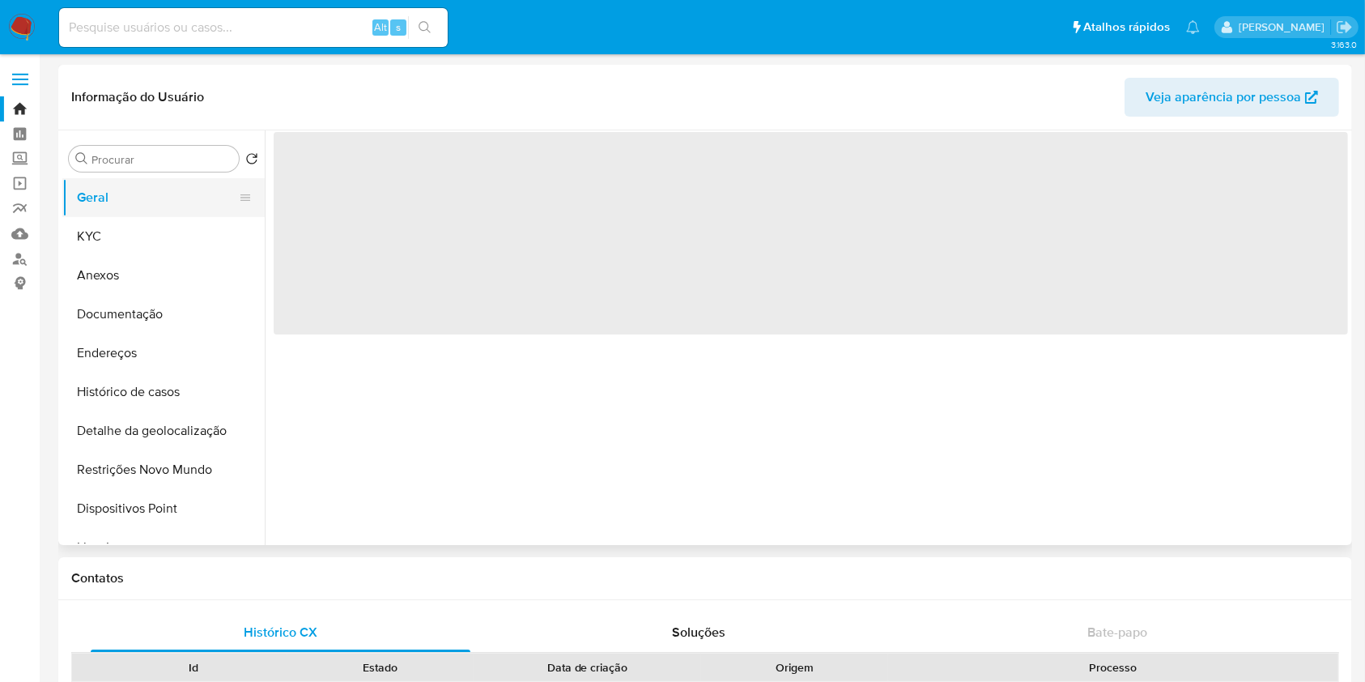
click at [121, 216] on button "Geral" at bounding box center [156, 197] width 189 height 39
click at [130, 232] on button "KYC" at bounding box center [156, 236] width 189 height 39
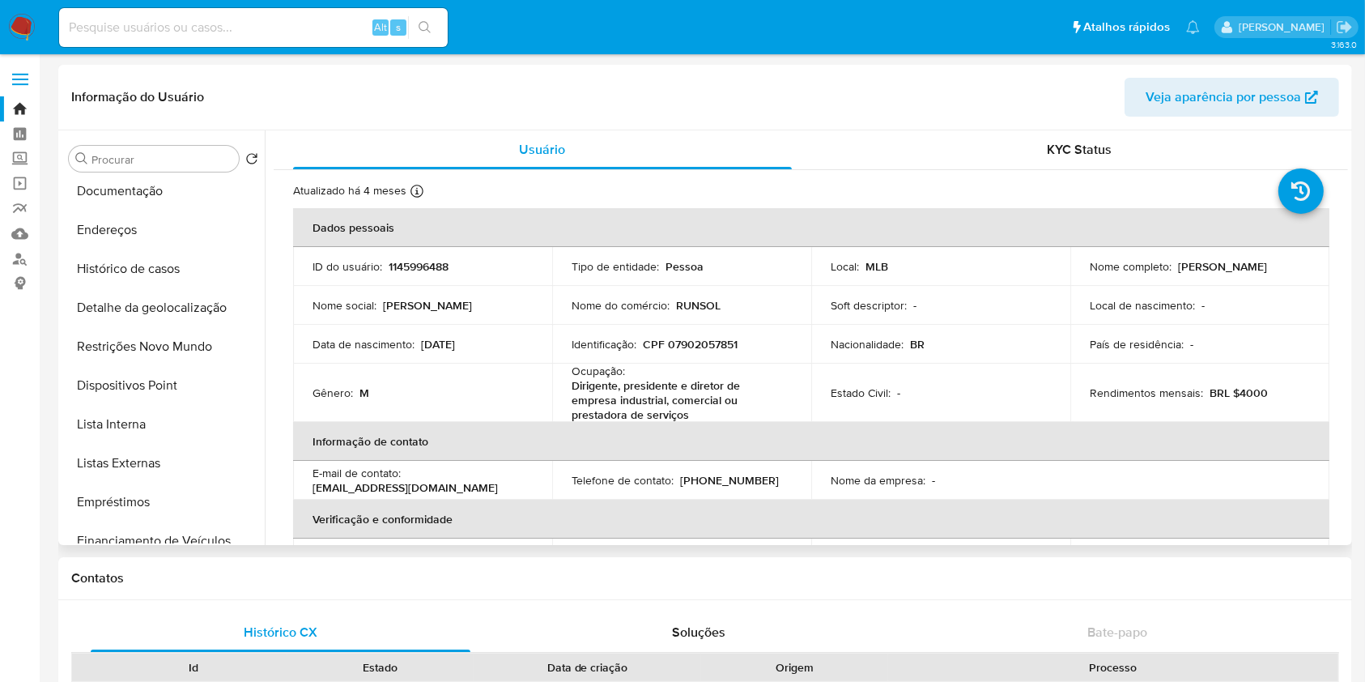
scroll to position [125, 0]
click at [165, 426] on button "Lista Interna" at bounding box center [156, 422] width 189 height 39
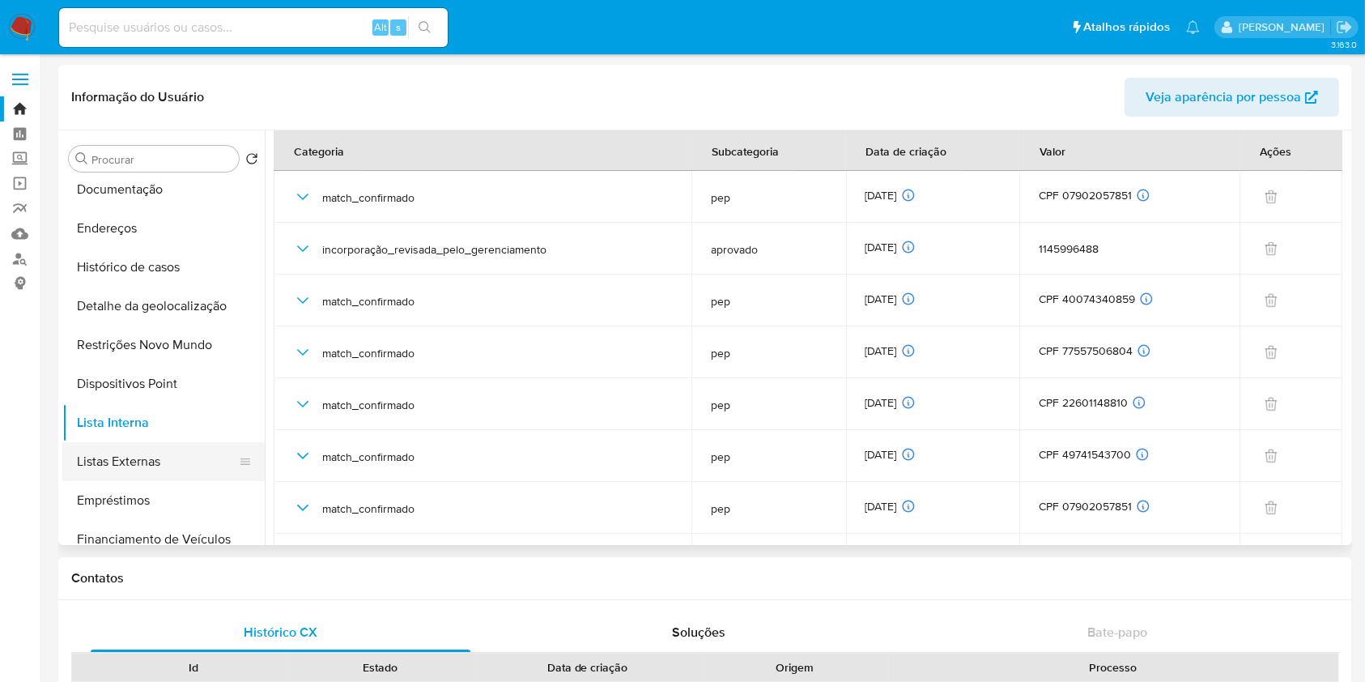
click at [192, 465] on button "Listas Externas" at bounding box center [156, 461] width 189 height 39
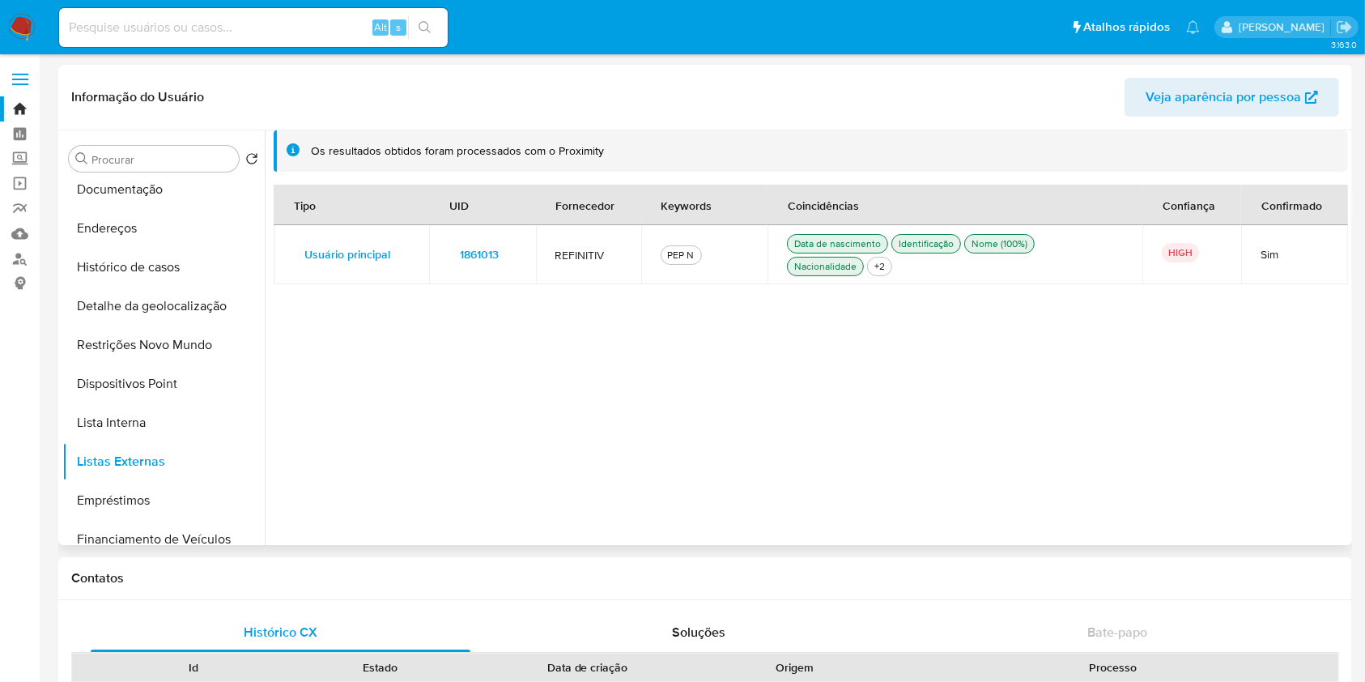
click at [490, 257] on span "1861013" at bounding box center [479, 254] width 39 height 23
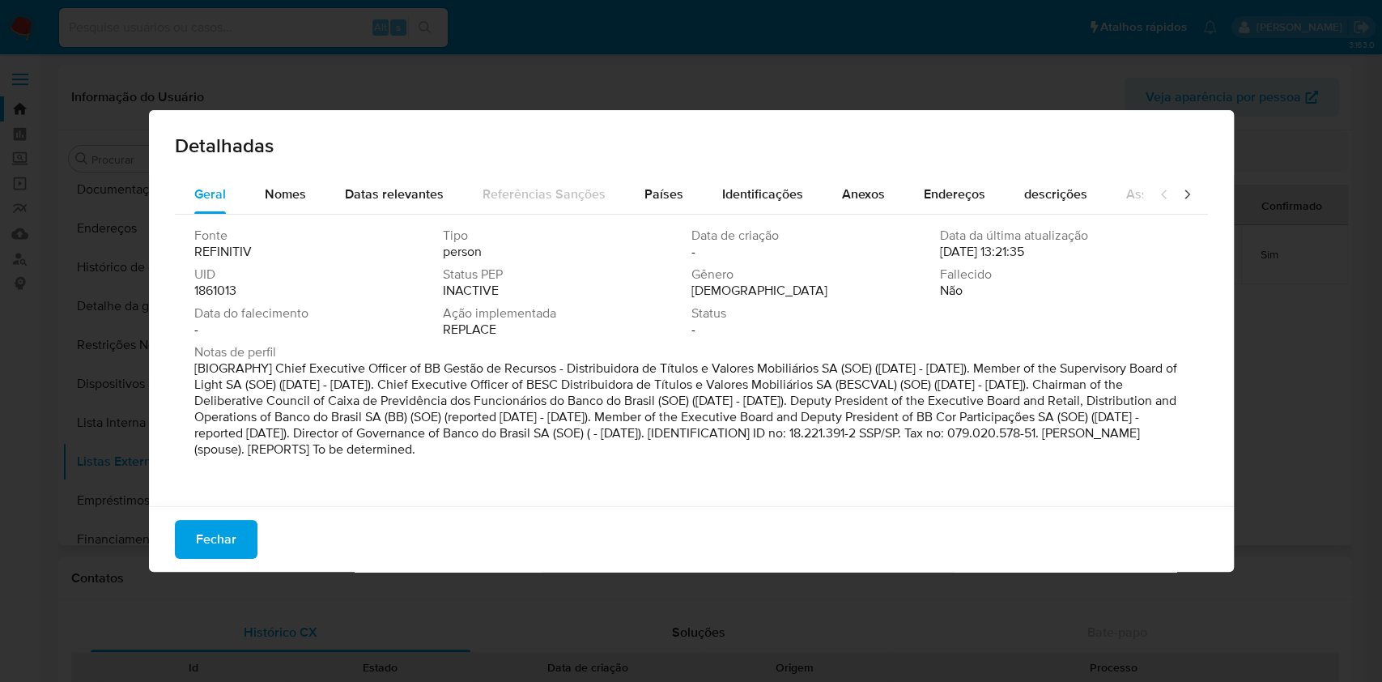
click at [226, 293] on span "1861013" at bounding box center [215, 291] width 42 height 16
click at [292, 188] on span "Nomes" at bounding box center [285, 194] width 41 height 19
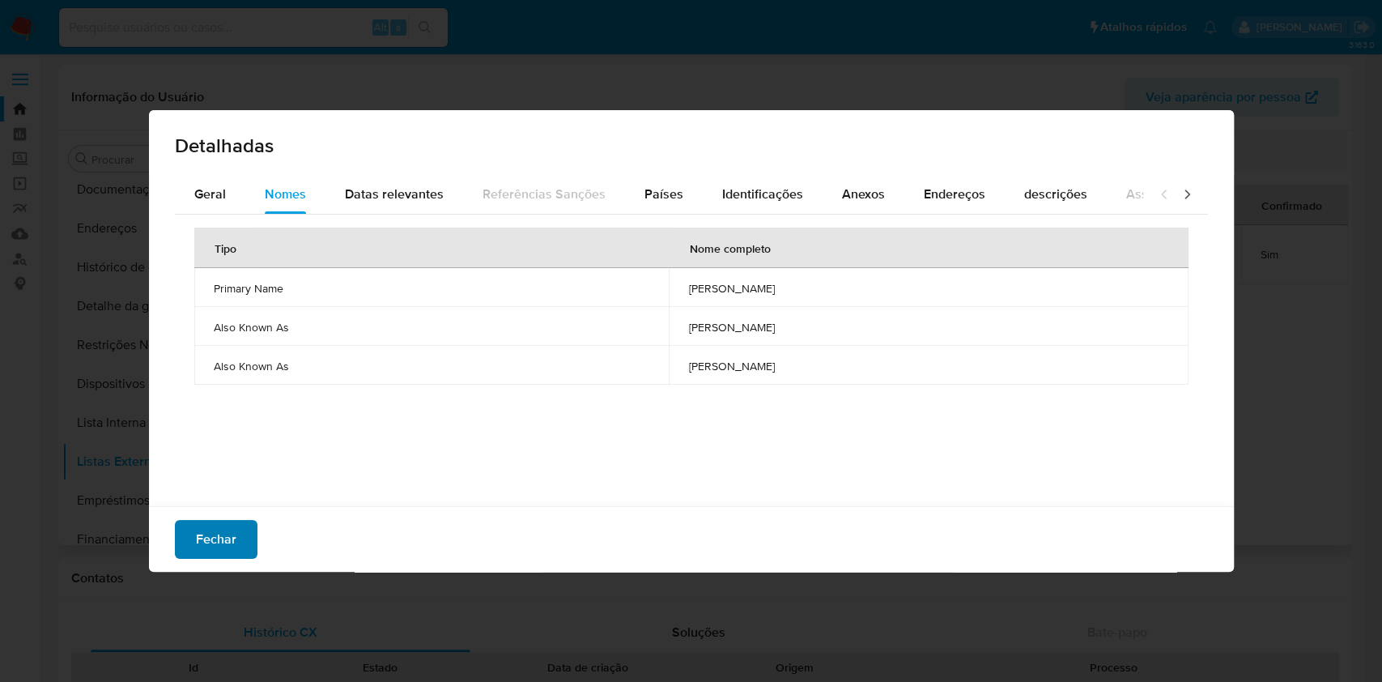
click at [235, 531] on button "Fechar" at bounding box center [216, 539] width 83 height 39
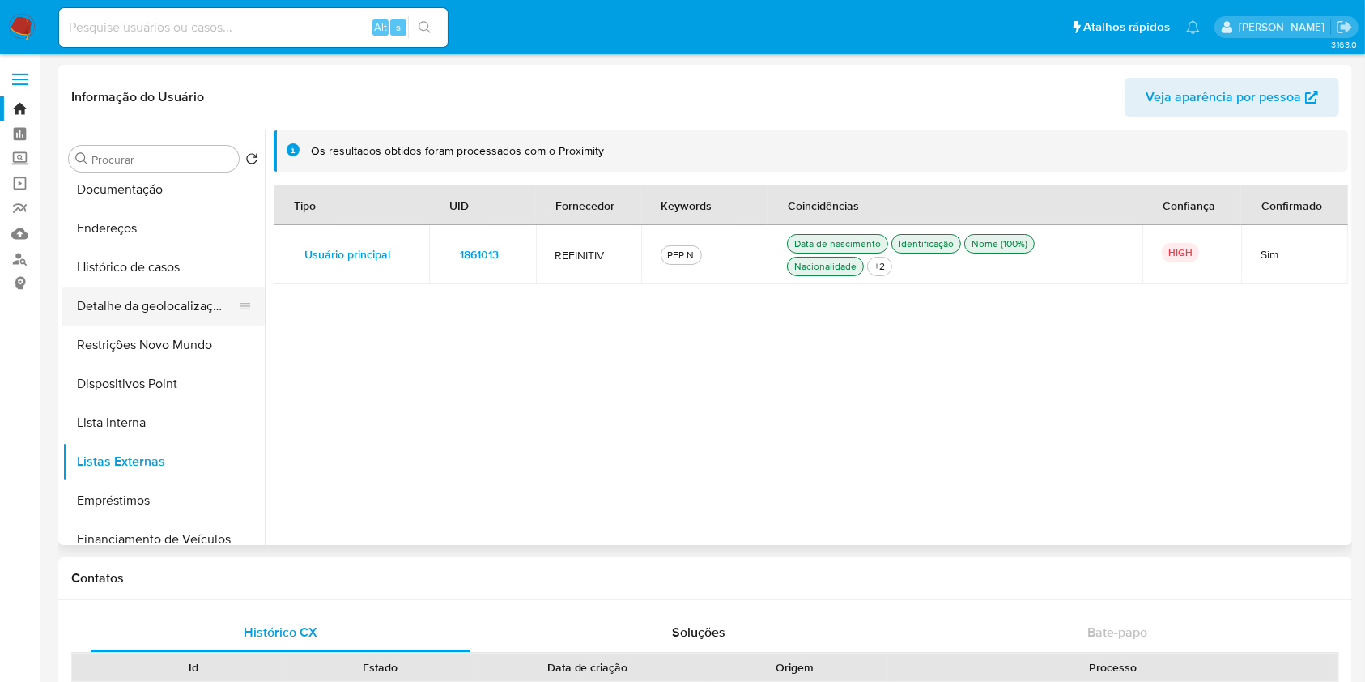
scroll to position [0, 0]
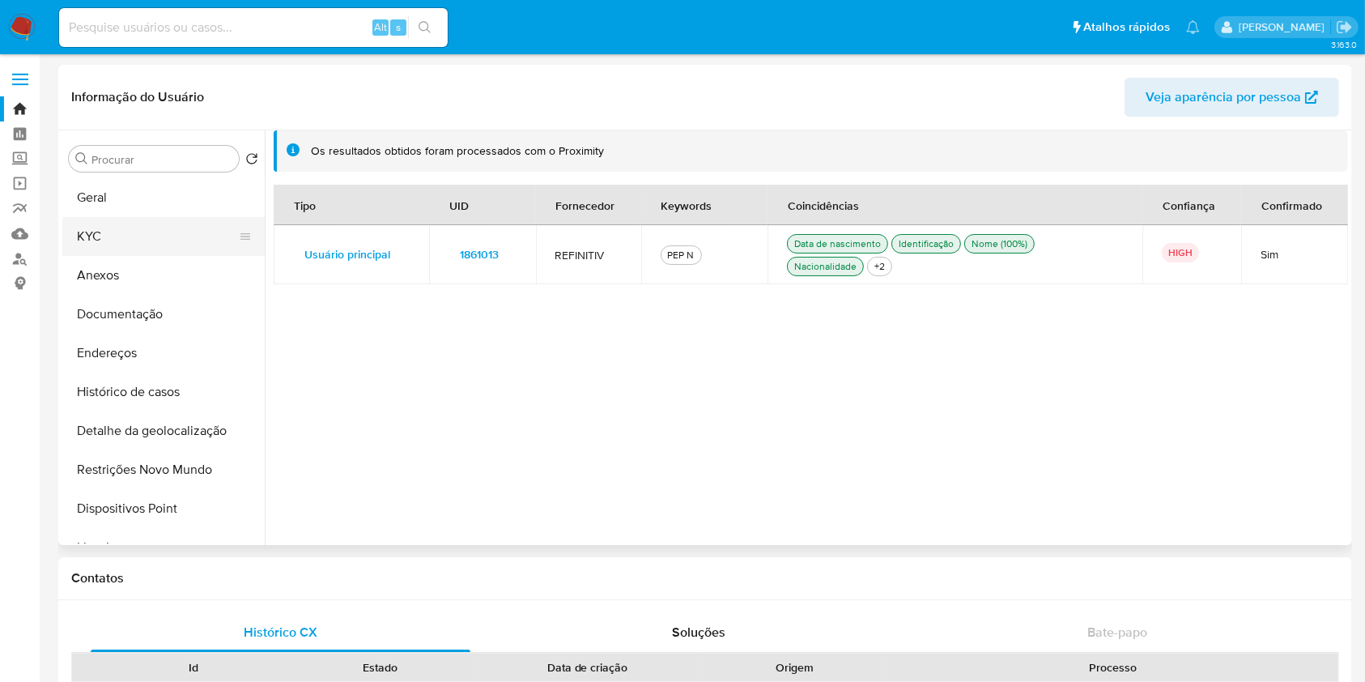
click at [126, 233] on button "KYC" at bounding box center [156, 236] width 189 height 39
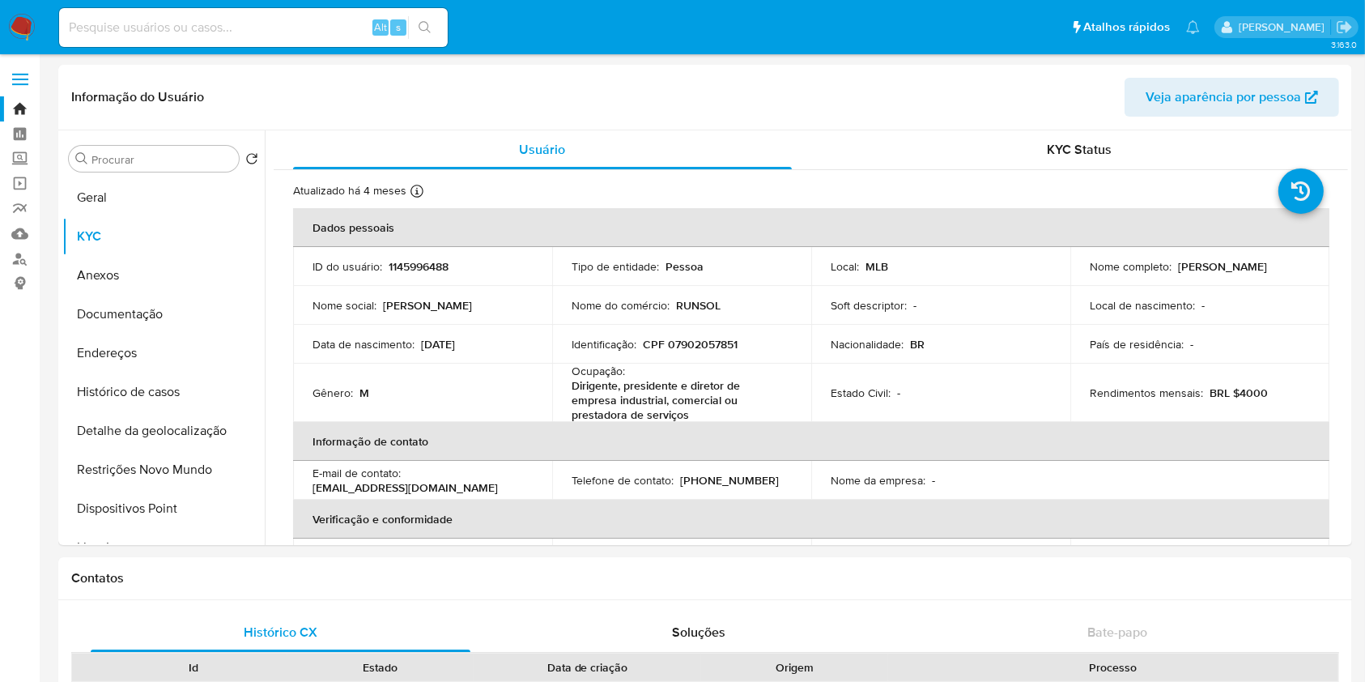
click at [1178, 274] on p "Paulo Roberto Lopes Ricci" at bounding box center [1222, 266] width 89 height 15
copy div "Nome completo : Paulo Roberto Lopes Ricci"
click at [1190, 302] on div "Local de nascimento : -" at bounding box center [1200, 305] width 220 height 15
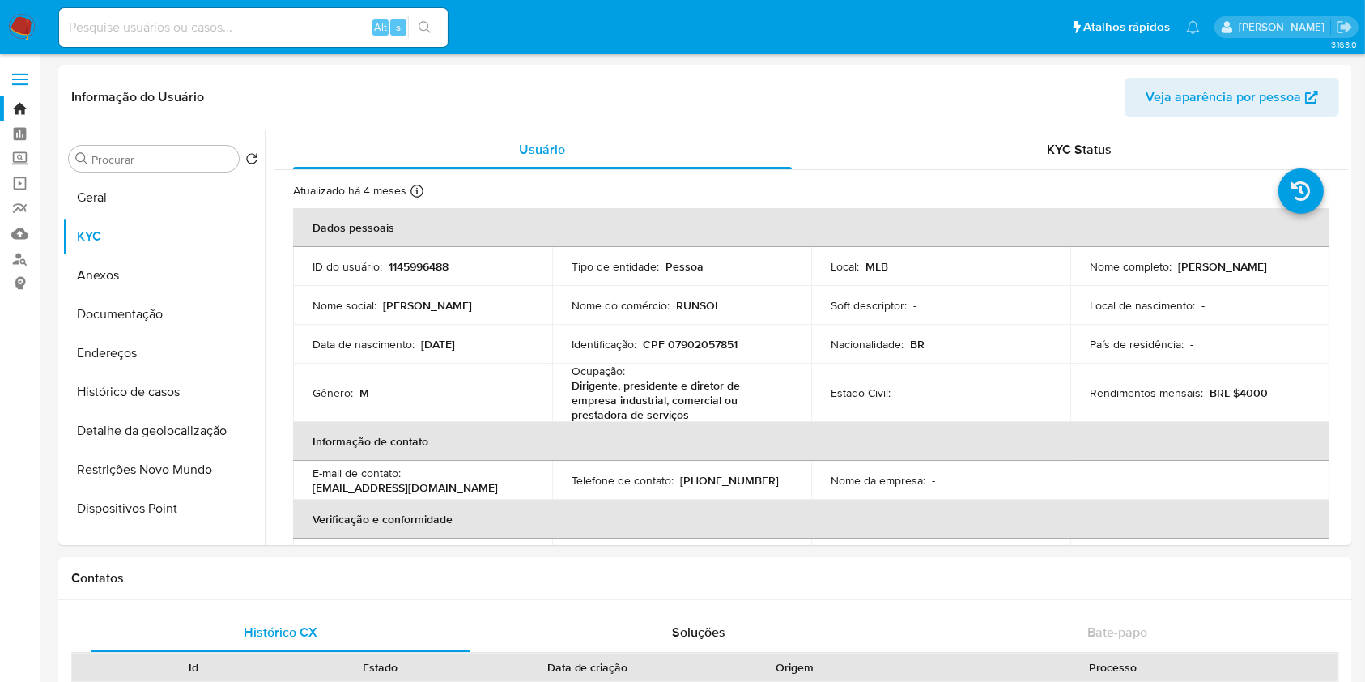
click at [694, 343] on p "CPF 07902057851" at bounding box center [690, 344] width 95 height 15
copy p "07902057851"
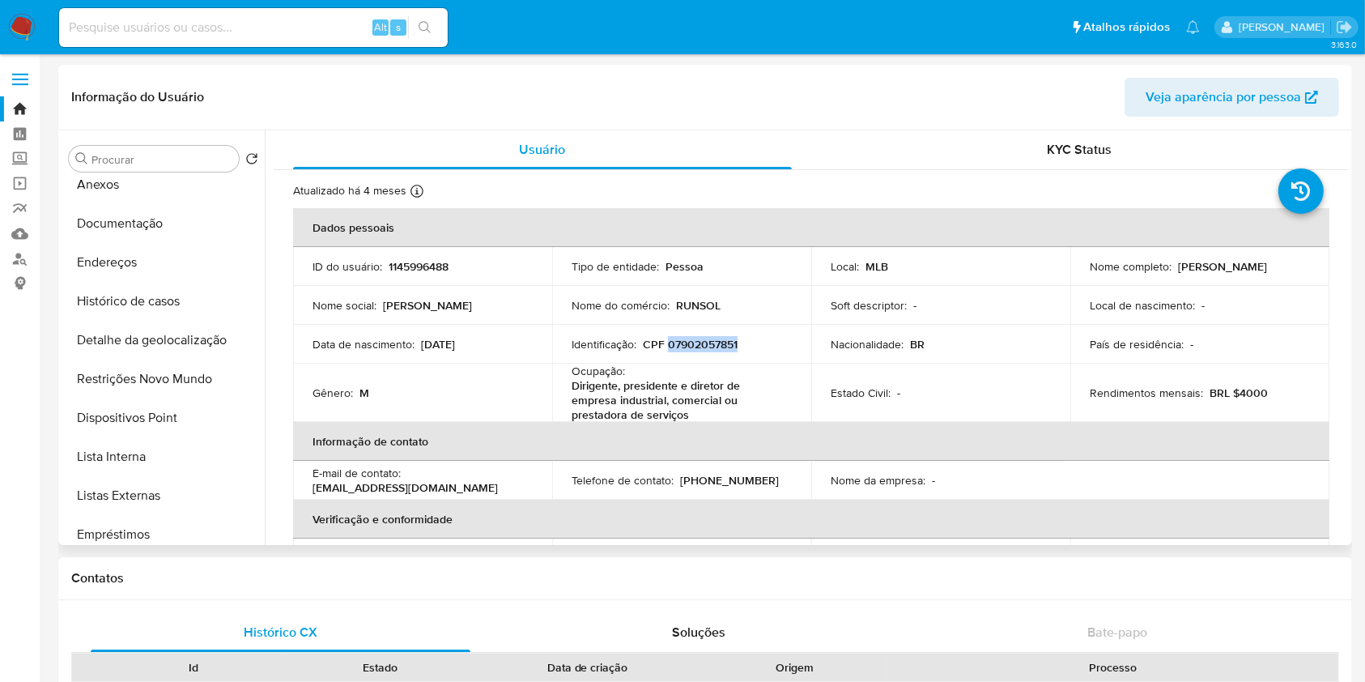
scroll to position [127, 0]
click at [152, 419] on button "Lista Interna" at bounding box center [156, 420] width 189 height 39
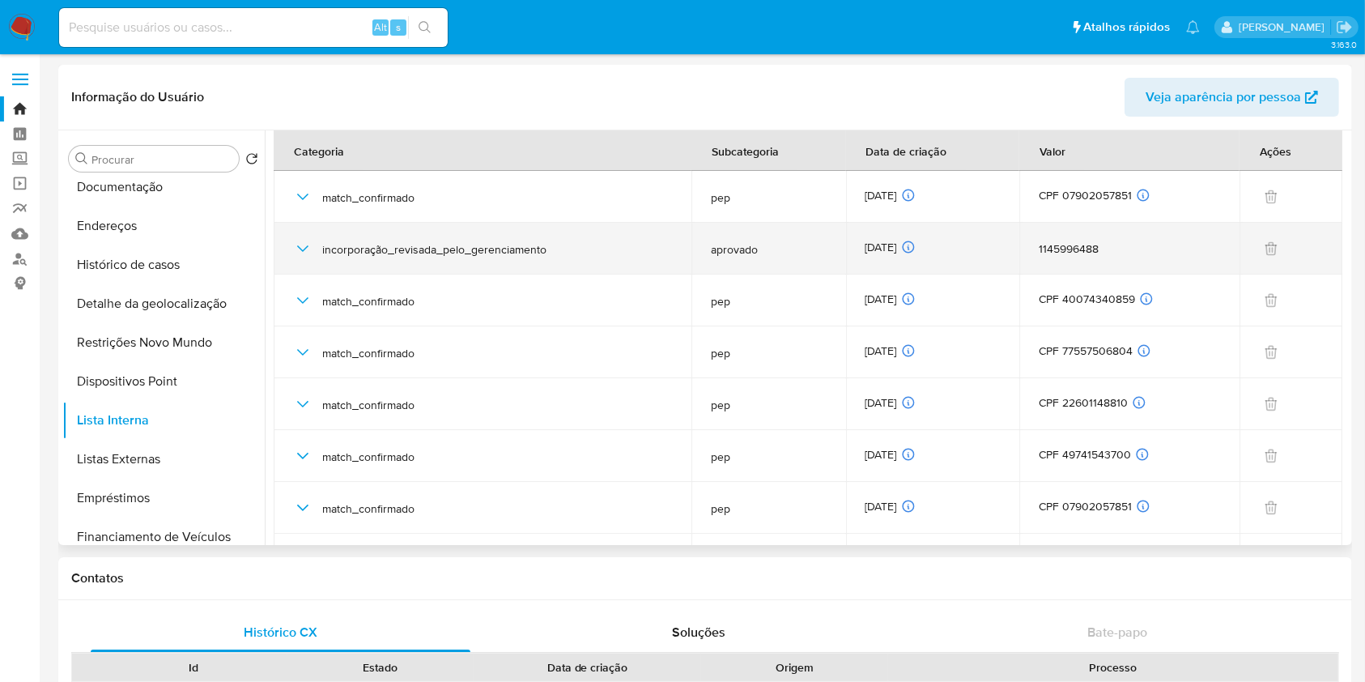
click at [886, 245] on div "12/03/2025 12/03/2025 10:41:54" at bounding box center [933, 249] width 135 height 18
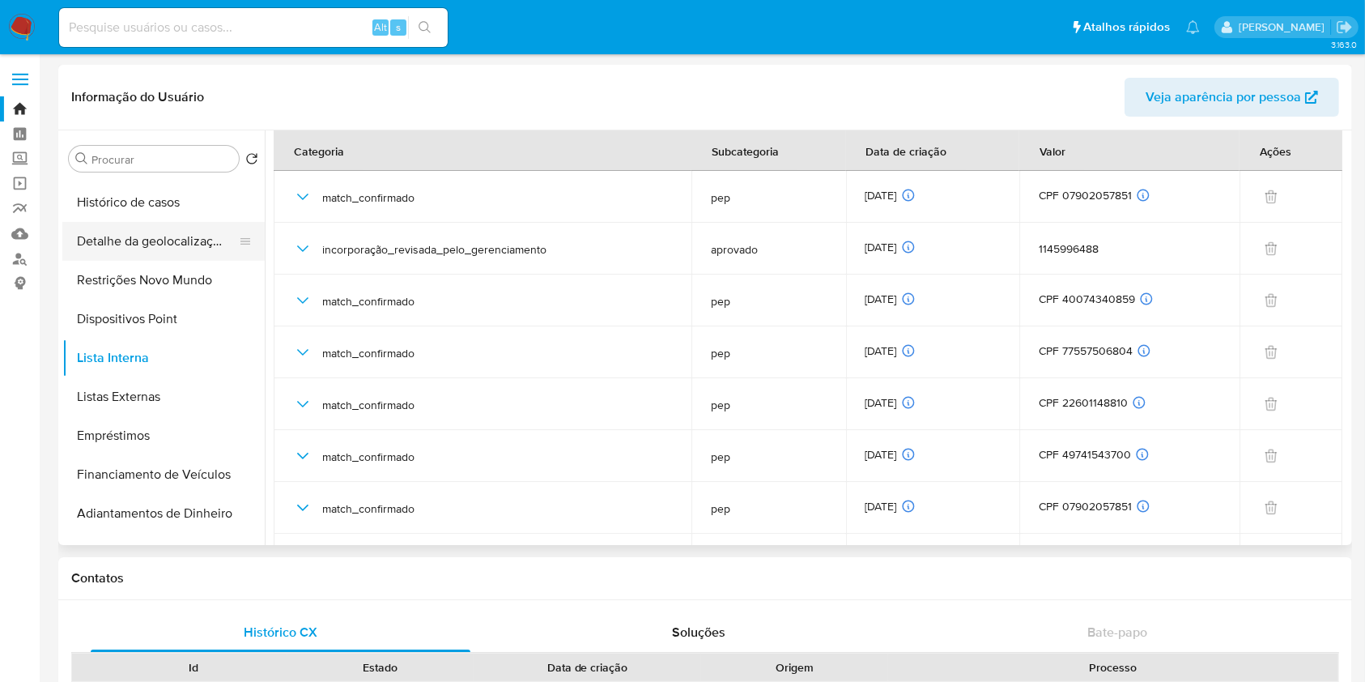
scroll to position [188, 0]
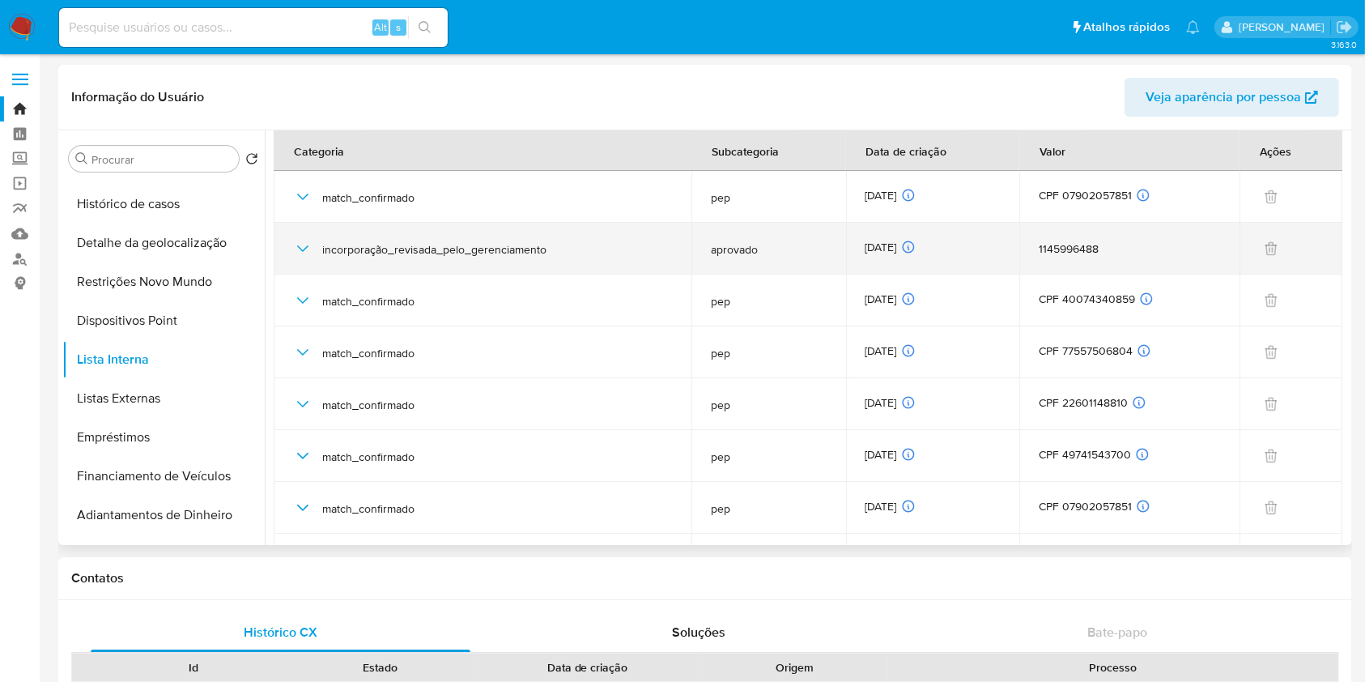
click at [302, 248] on icon "button" at bounding box center [302, 248] width 19 height 19
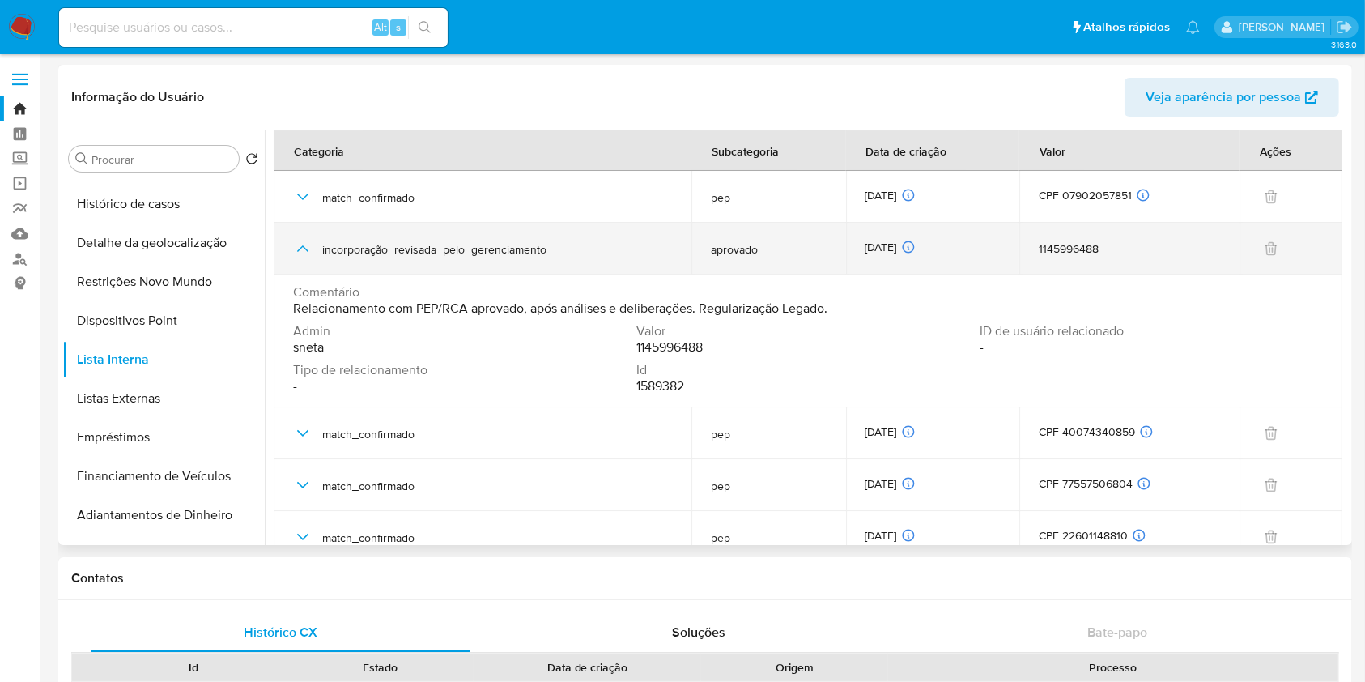
click at [300, 253] on icon "button" at bounding box center [302, 248] width 19 height 19
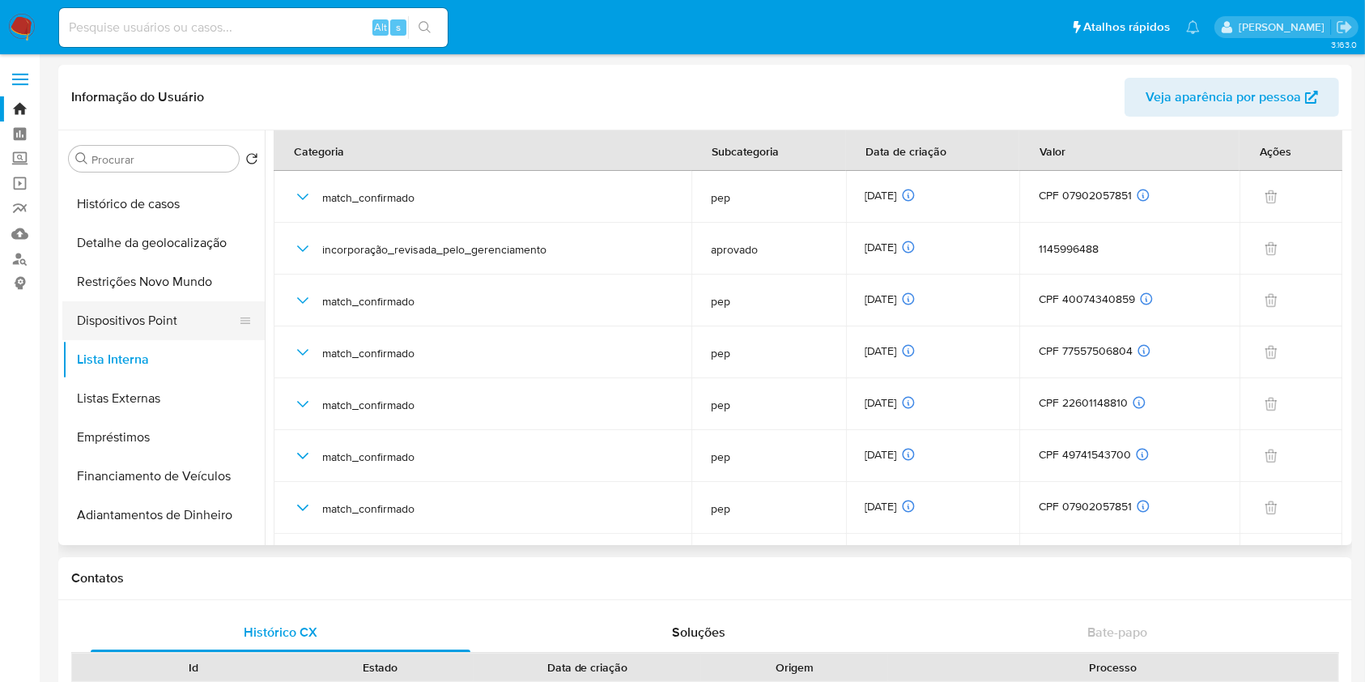
scroll to position [0, 0]
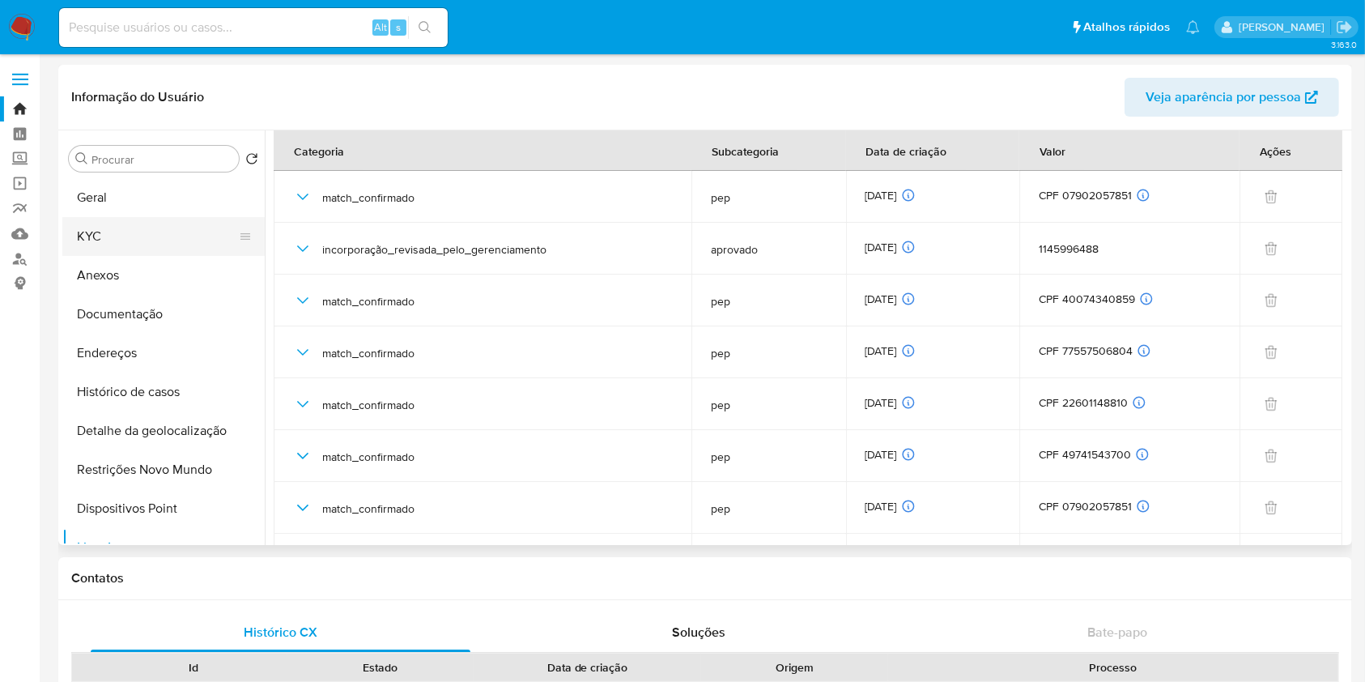
click at [168, 250] on button "KYC" at bounding box center [156, 236] width 189 height 39
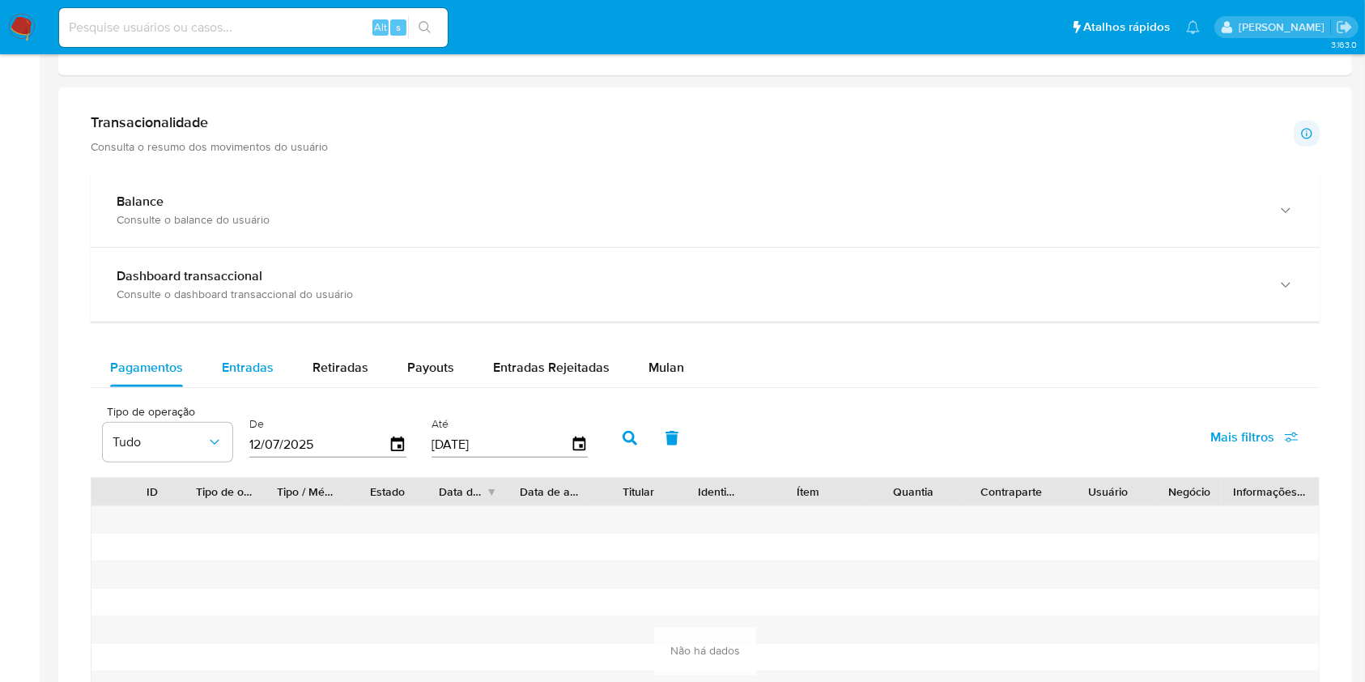
scroll to position [798, 0]
drag, startPoint x: 212, startPoint y: 366, endPoint x: 258, endPoint y: 364, distance: 45.4
click at [211, 367] on button "Entradas" at bounding box center [247, 368] width 91 height 39
select select "10"
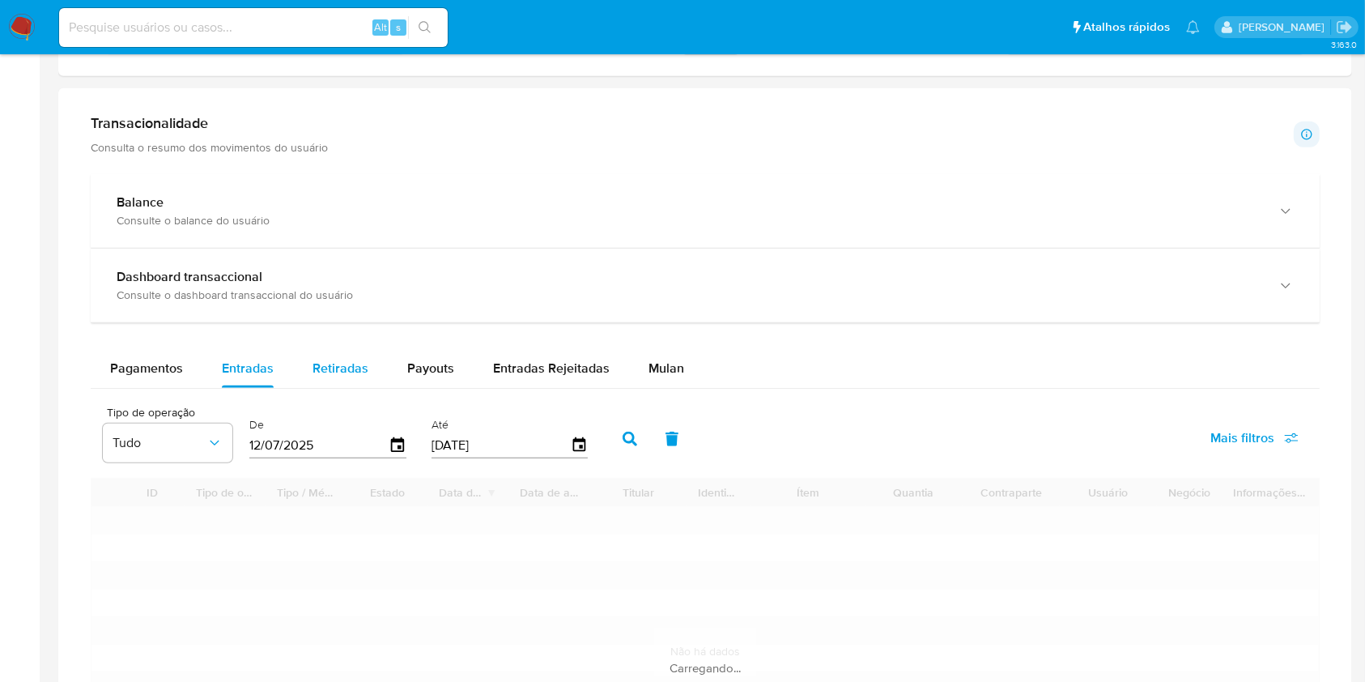
click at [346, 363] on span "Retiradas" at bounding box center [341, 368] width 56 height 19
select select "10"
click at [448, 363] on span "Payouts" at bounding box center [430, 368] width 47 height 19
select select "10"
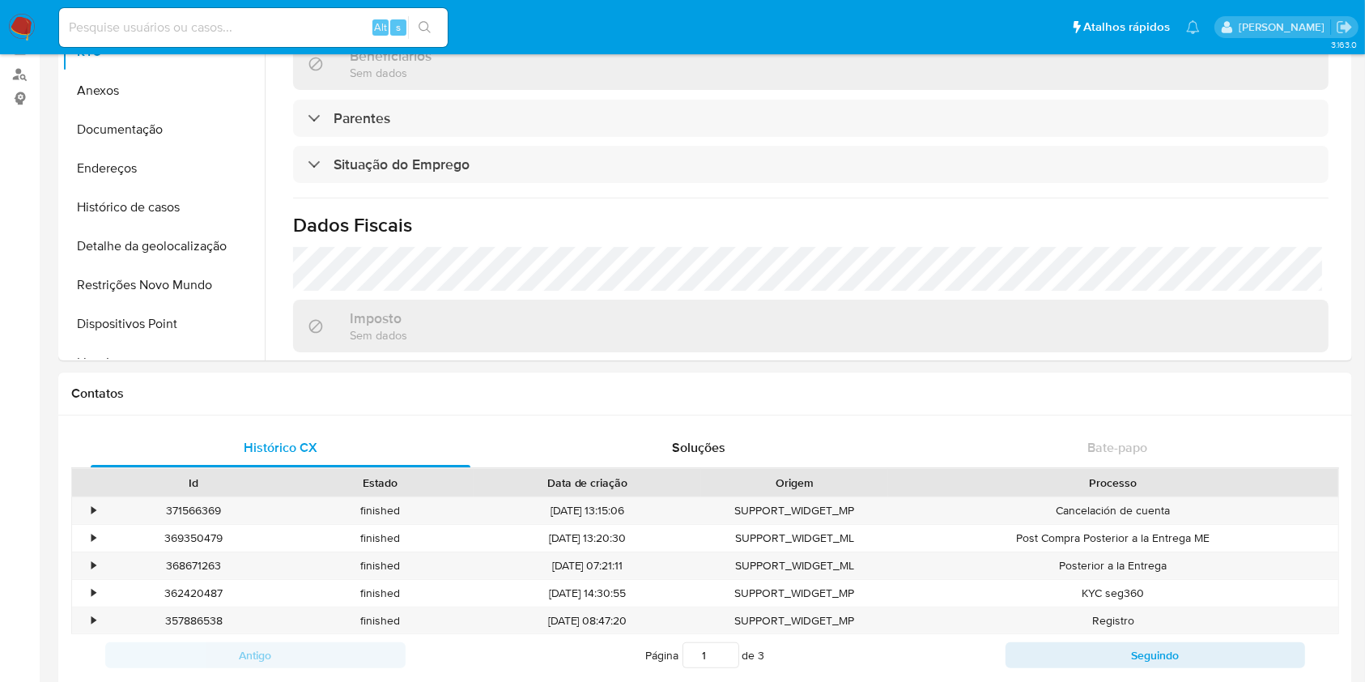
scroll to position [156, 0]
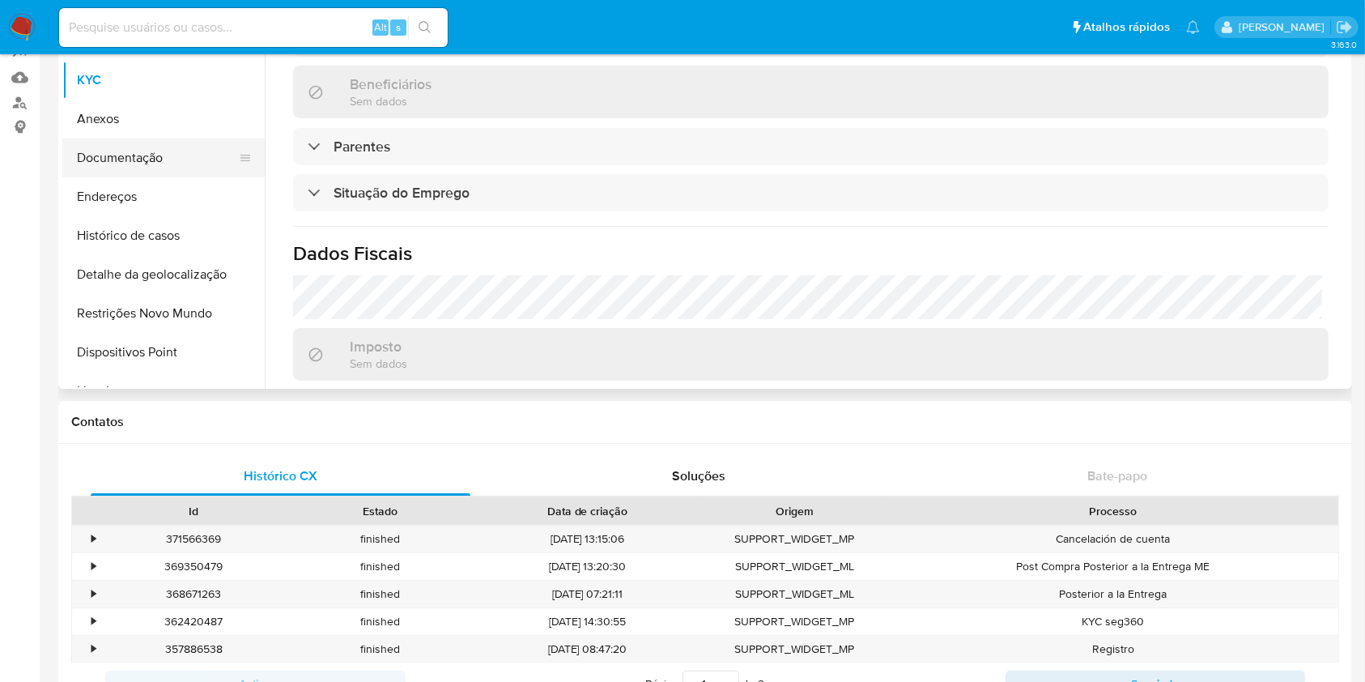
click at [167, 167] on button "Documentação" at bounding box center [156, 157] width 189 height 39
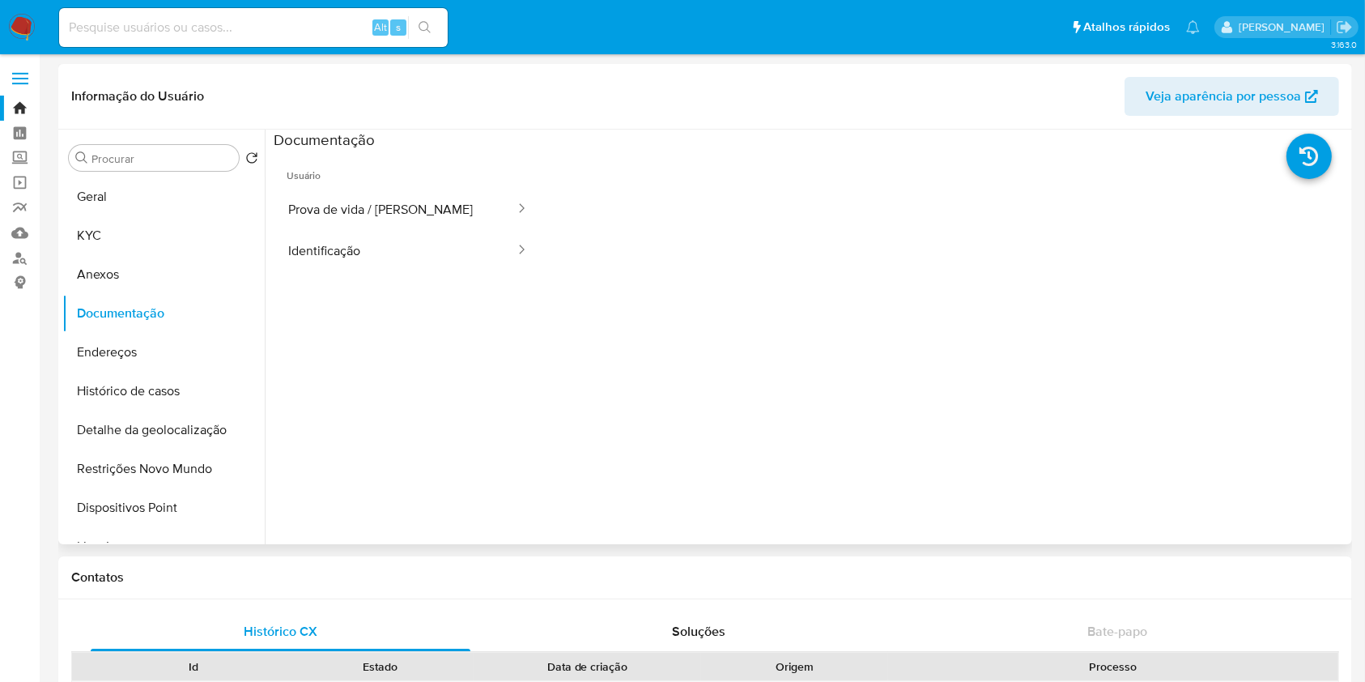
scroll to position [2, 0]
click at [395, 203] on button "Prova de vida / Selfie" at bounding box center [395, 208] width 243 height 41
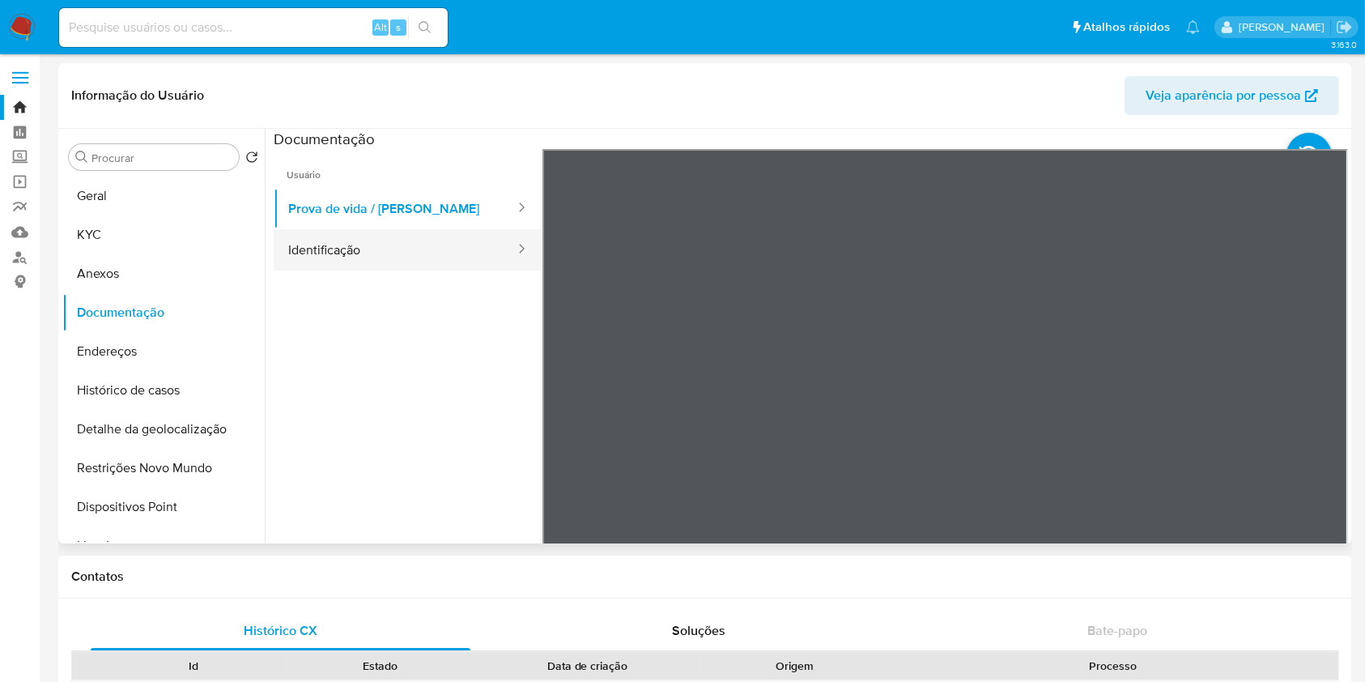
click at [400, 261] on button "Identificação" at bounding box center [395, 249] width 243 height 41
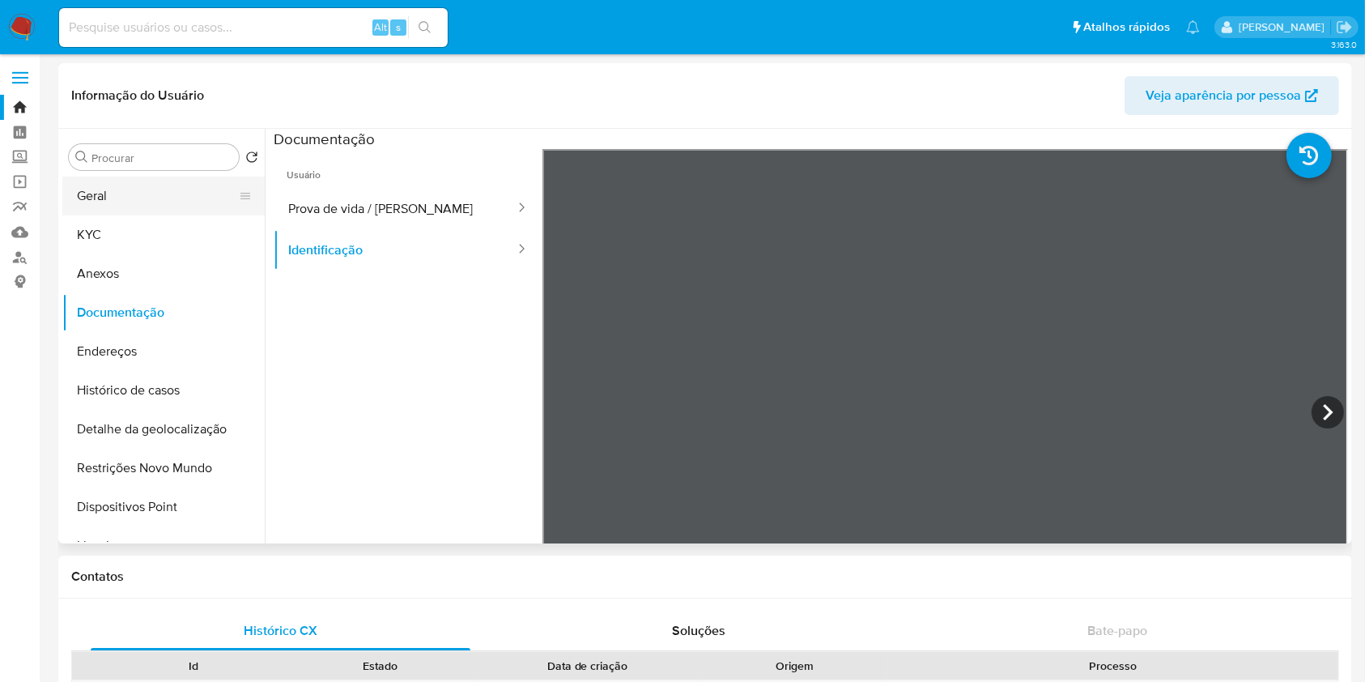
click at [111, 213] on button "Geral" at bounding box center [156, 196] width 189 height 39
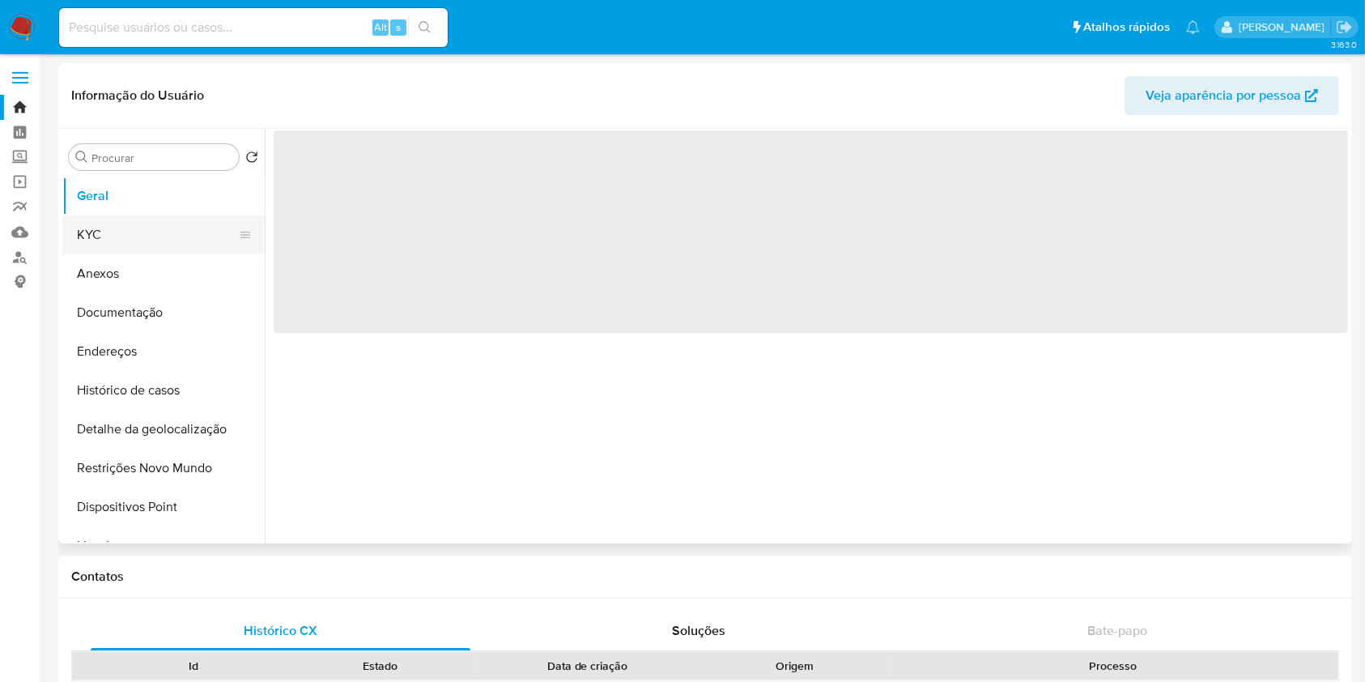
click at [109, 225] on button "KYC" at bounding box center [156, 234] width 189 height 39
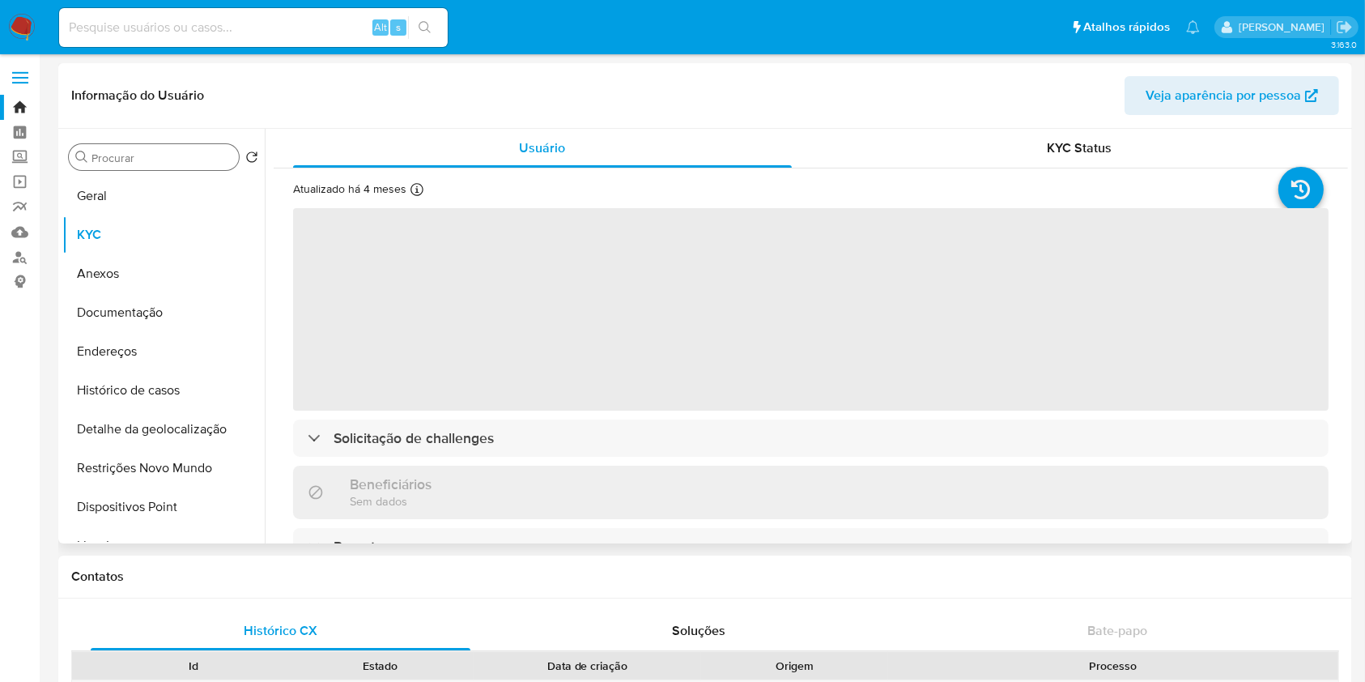
click at [139, 159] on input "Procurar" at bounding box center [162, 158] width 141 height 15
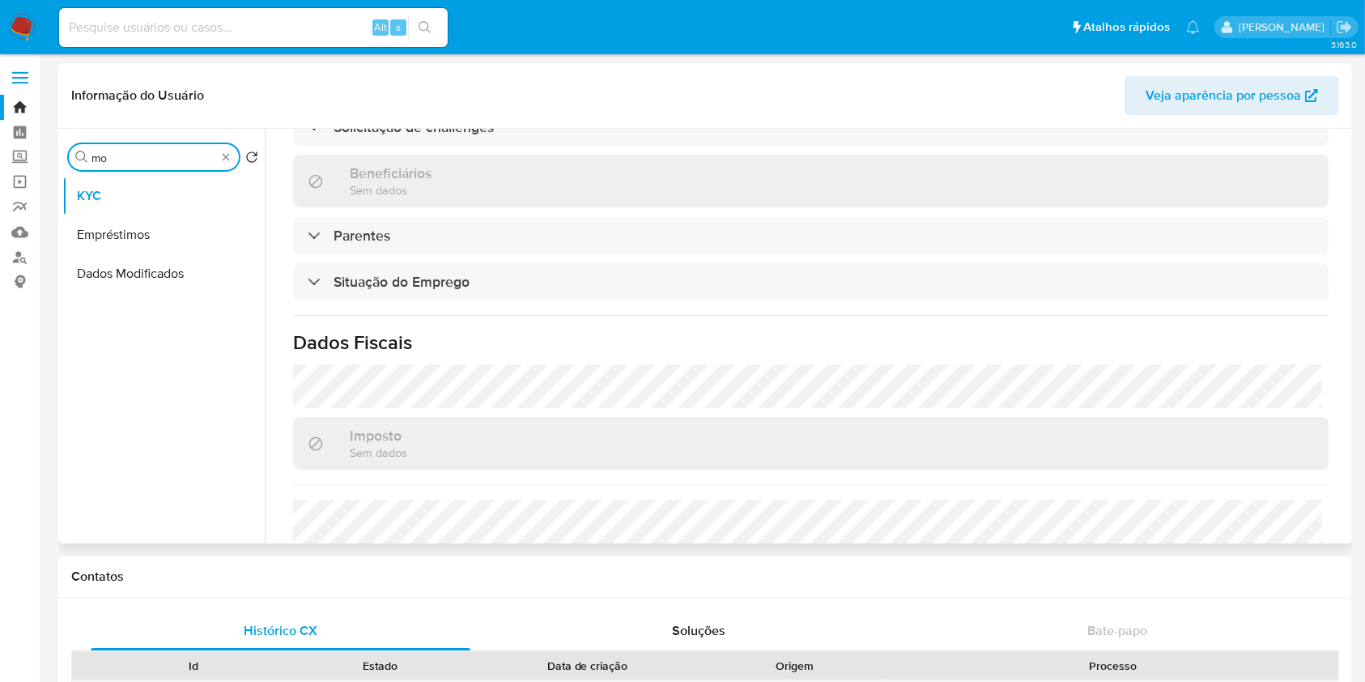
scroll to position [603, 0]
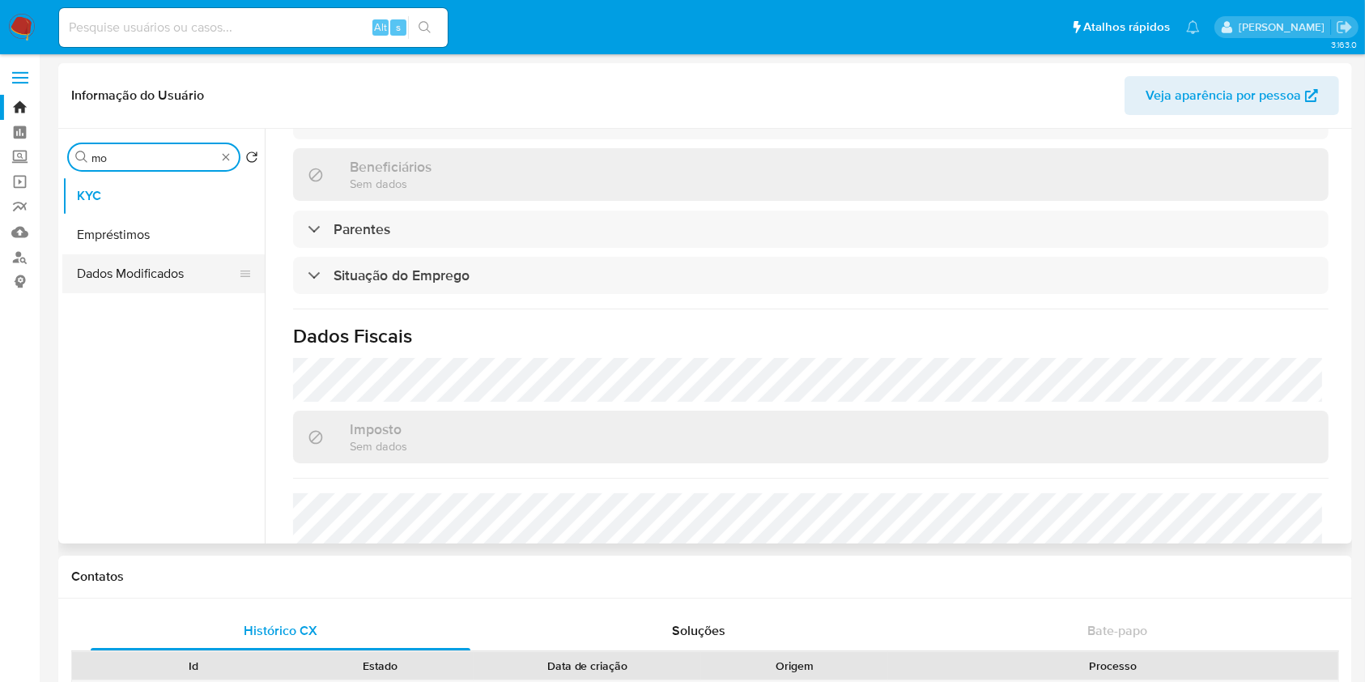
type input "mo"
click at [139, 262] on button "Dados Modificados" at bounding box center [163, 273] width 202 height 39
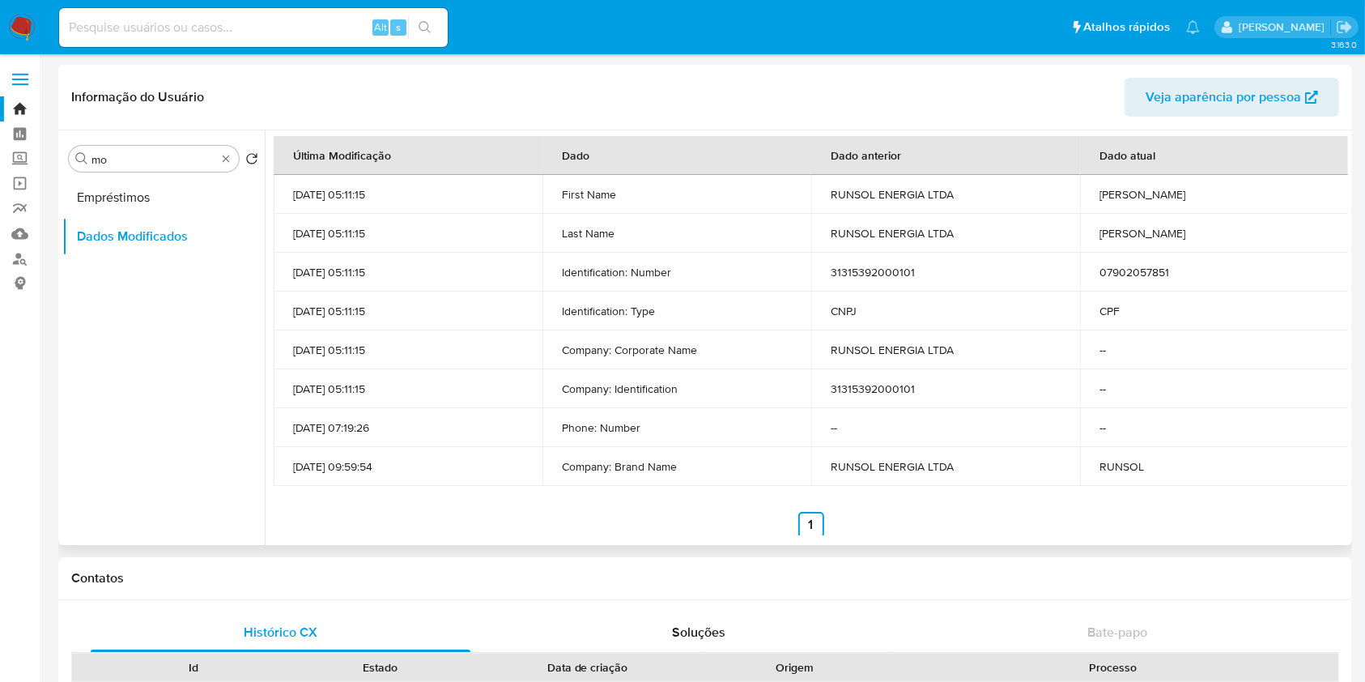
scroll to position [180, 0]
drag, startPoint x: 348, startPoint y: 191, endPoint x: 288, endPoint y: 191, distance: 59.9
click at [288, 191] on td "07/12/2024 05:11:15" at bounding box center [408, 193] width 269 height 39
copy p "07/12/2024"
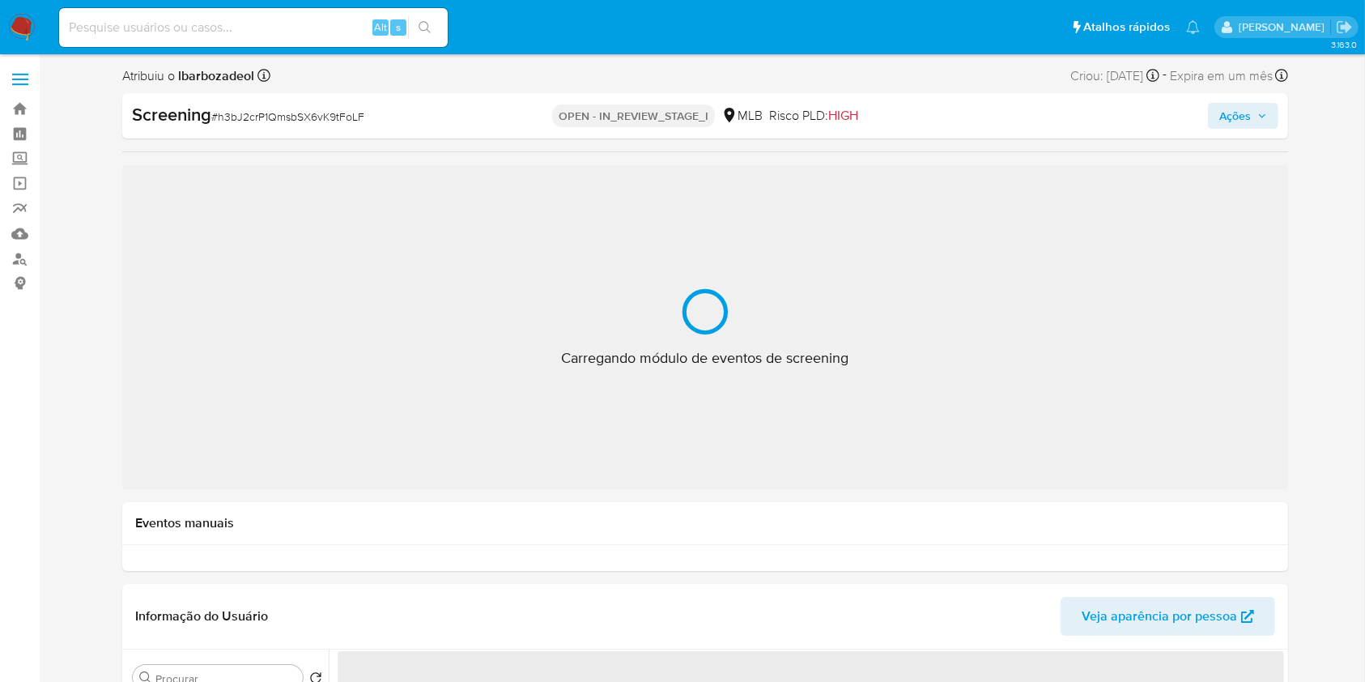
select select "10"
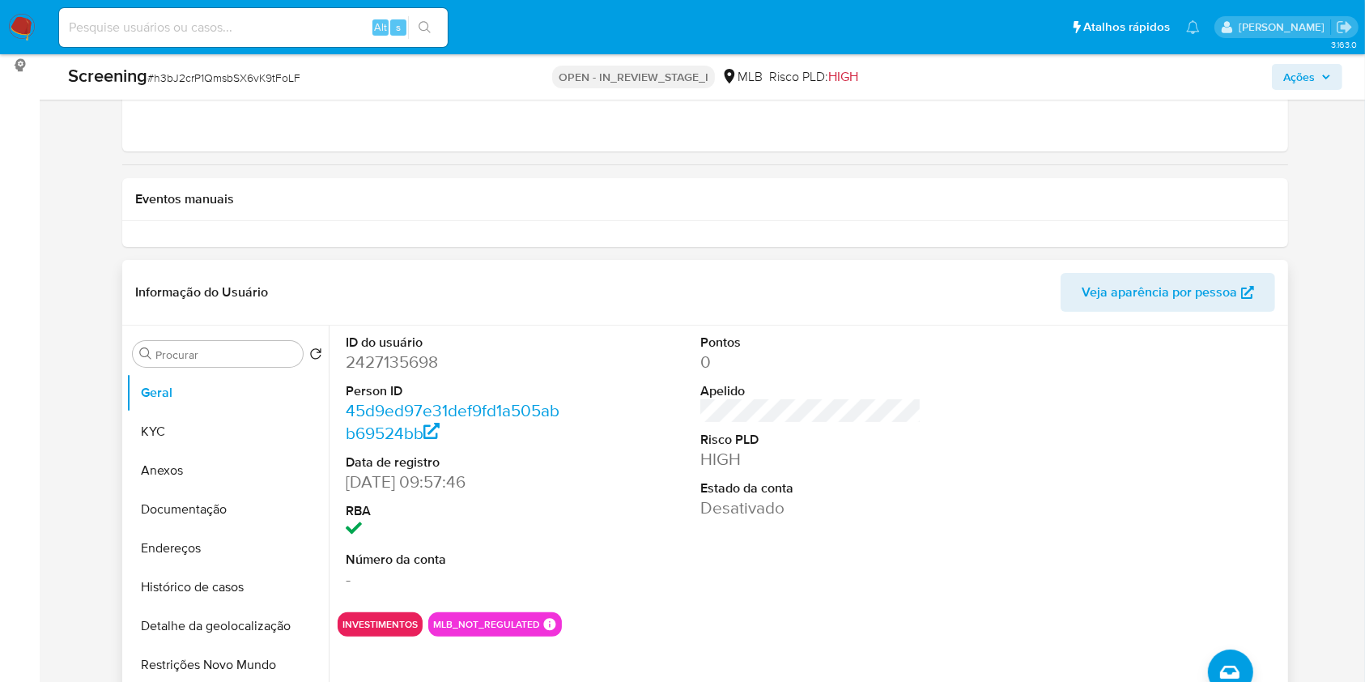
scroll to position [252, 0]
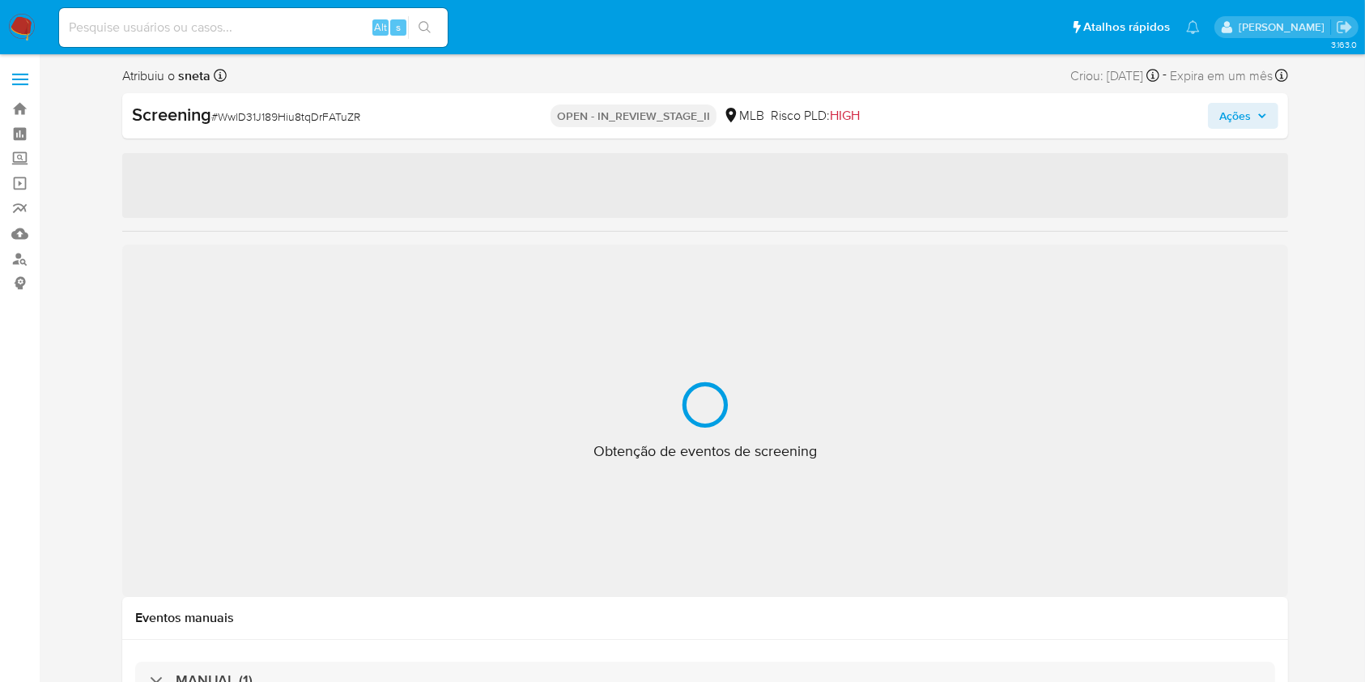
select select "10"
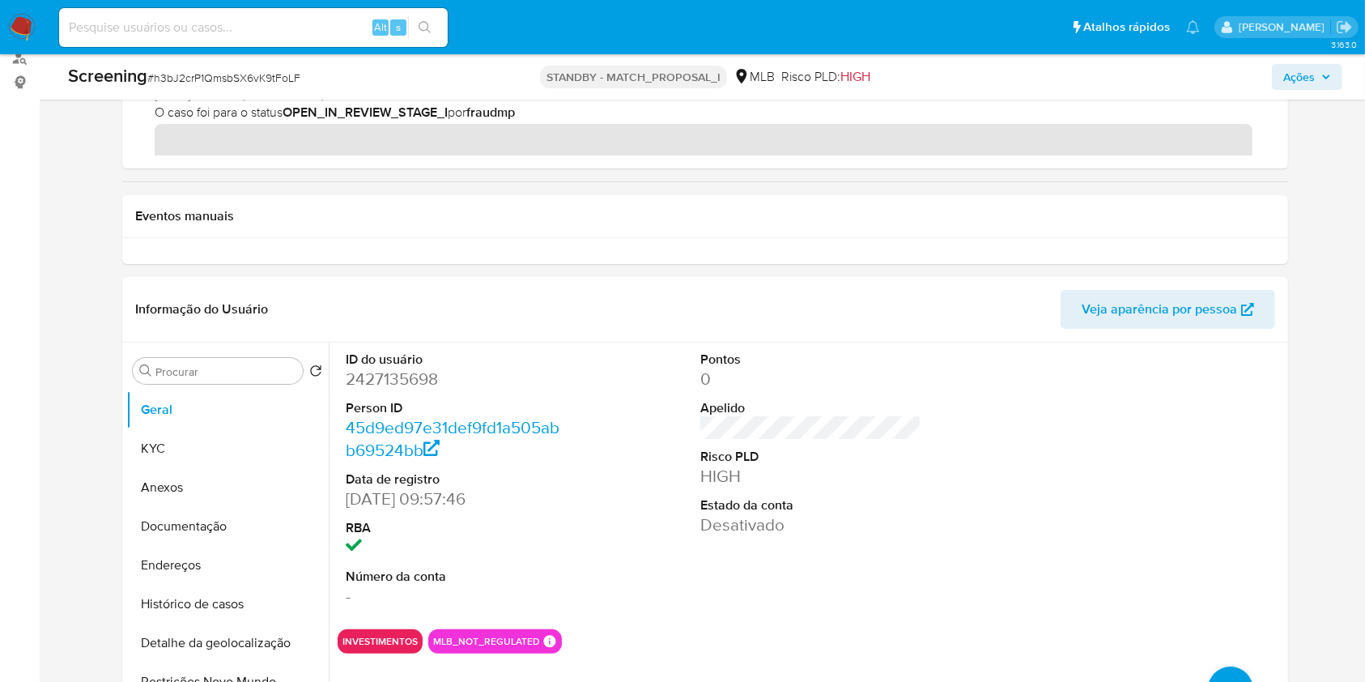
scroll to position [278, 0]
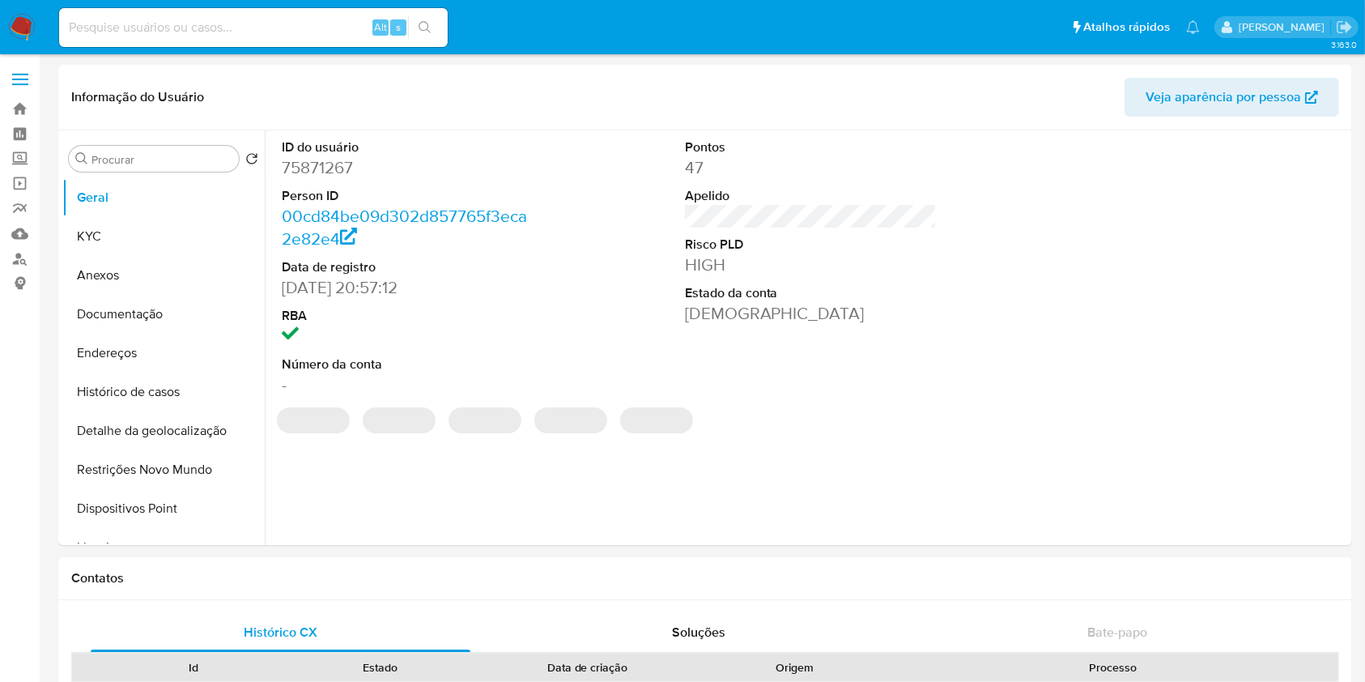
select select "10"
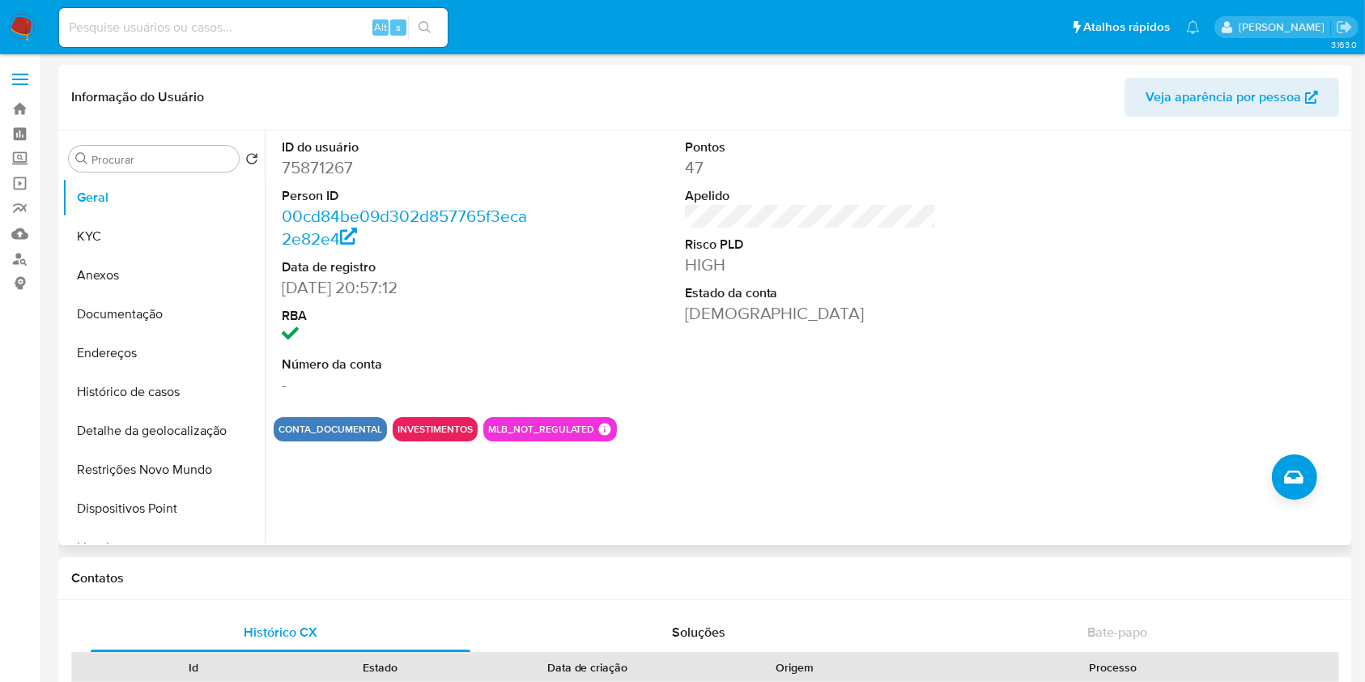
click at [1309, 242] on div at bounding box center [1213, 267] width 269 height 274
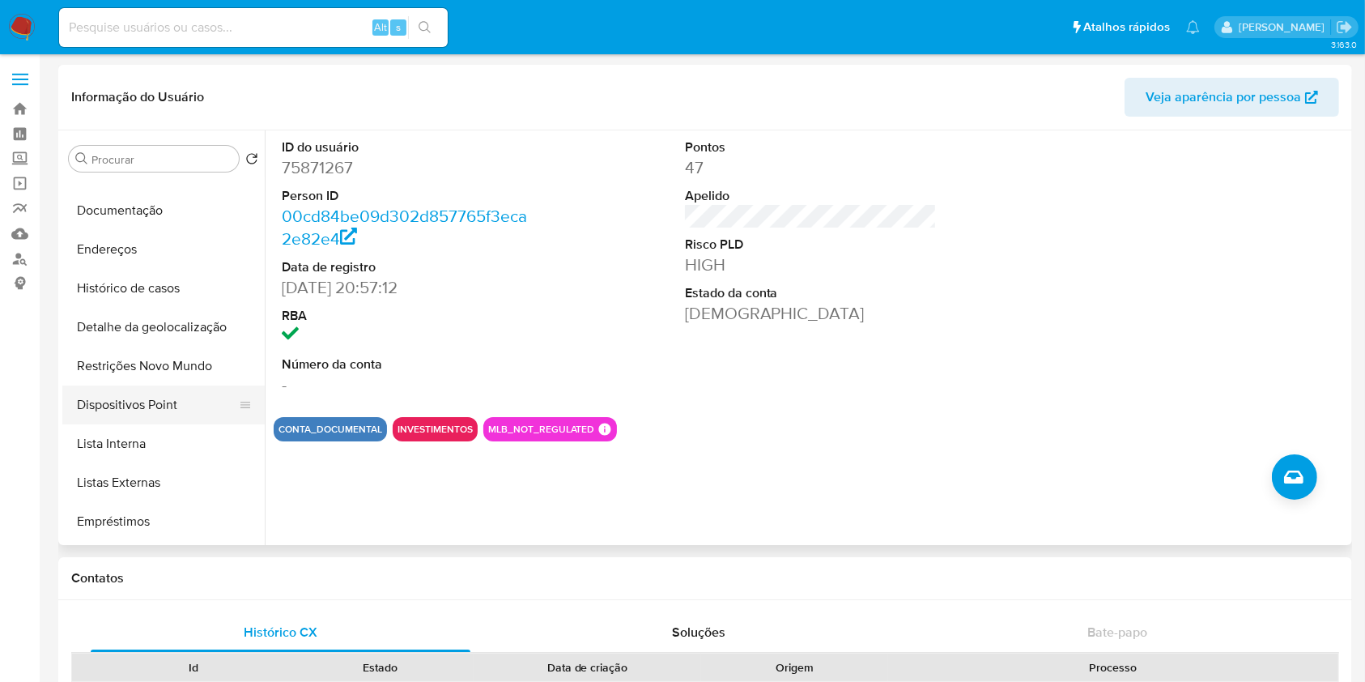
scroll to position [114, 0]
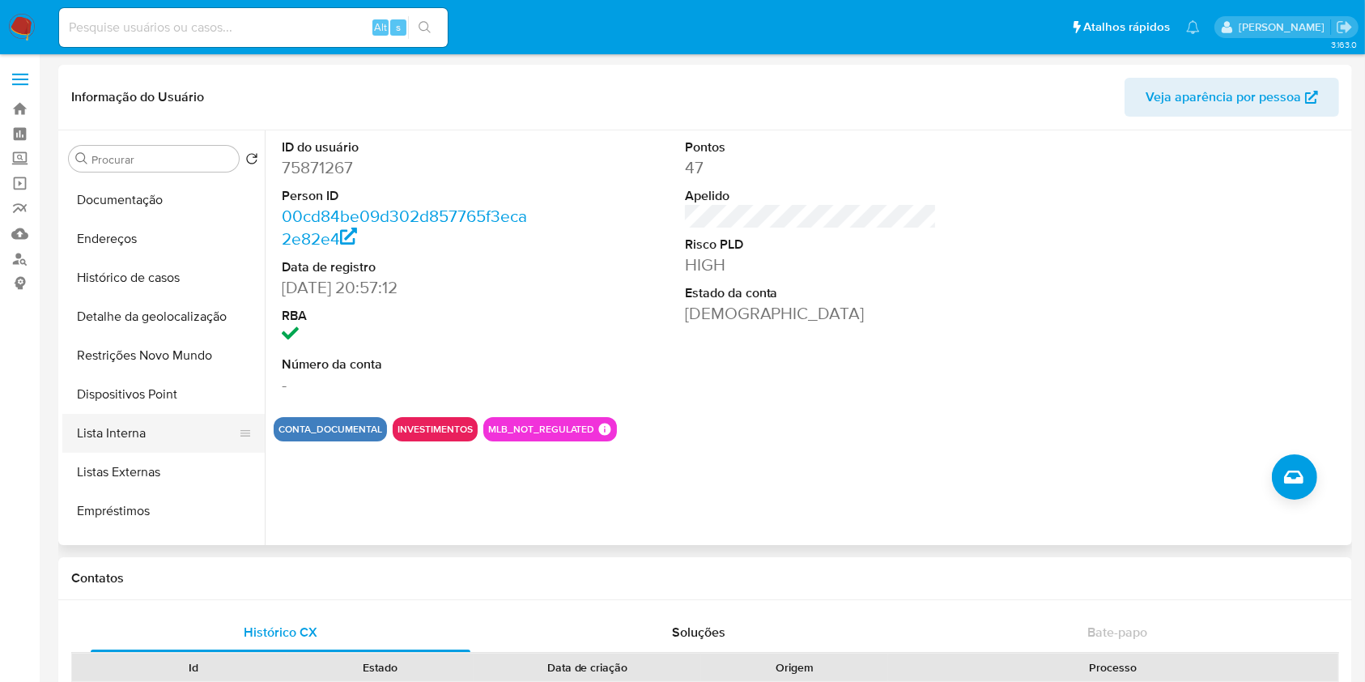
click at [143, 439] on button "Lista Interna" at bounding box center [156, 433] width 189 height 39
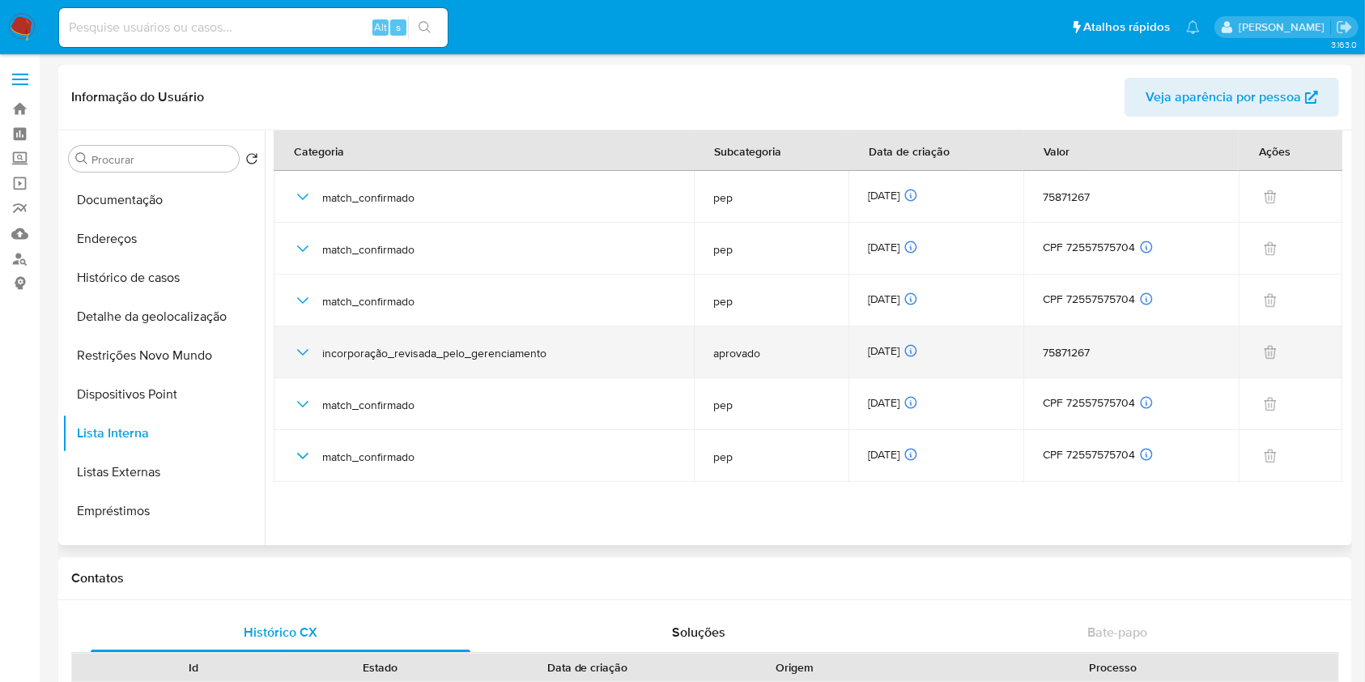
click at [875, 346] on div "[DATE] [DATE] 14:30:33" at bounding box center [936, 352] width 136 height 18
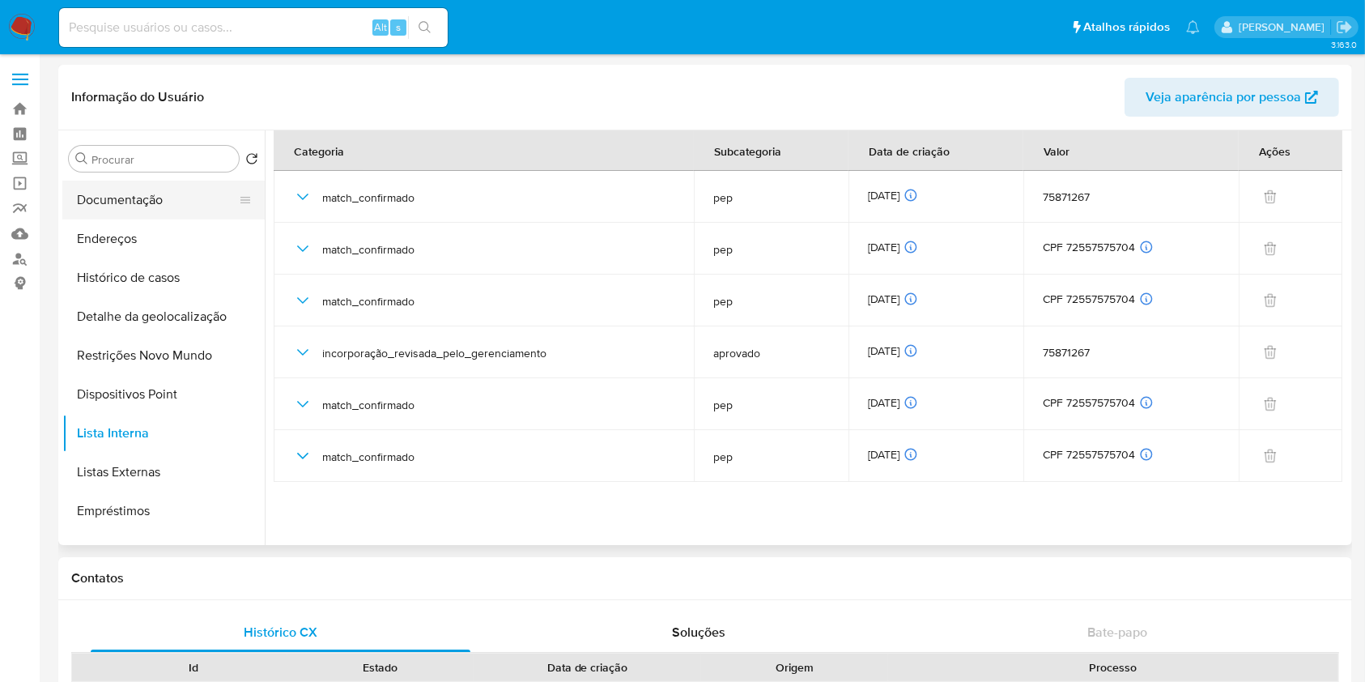
scroll to position [0, 0]
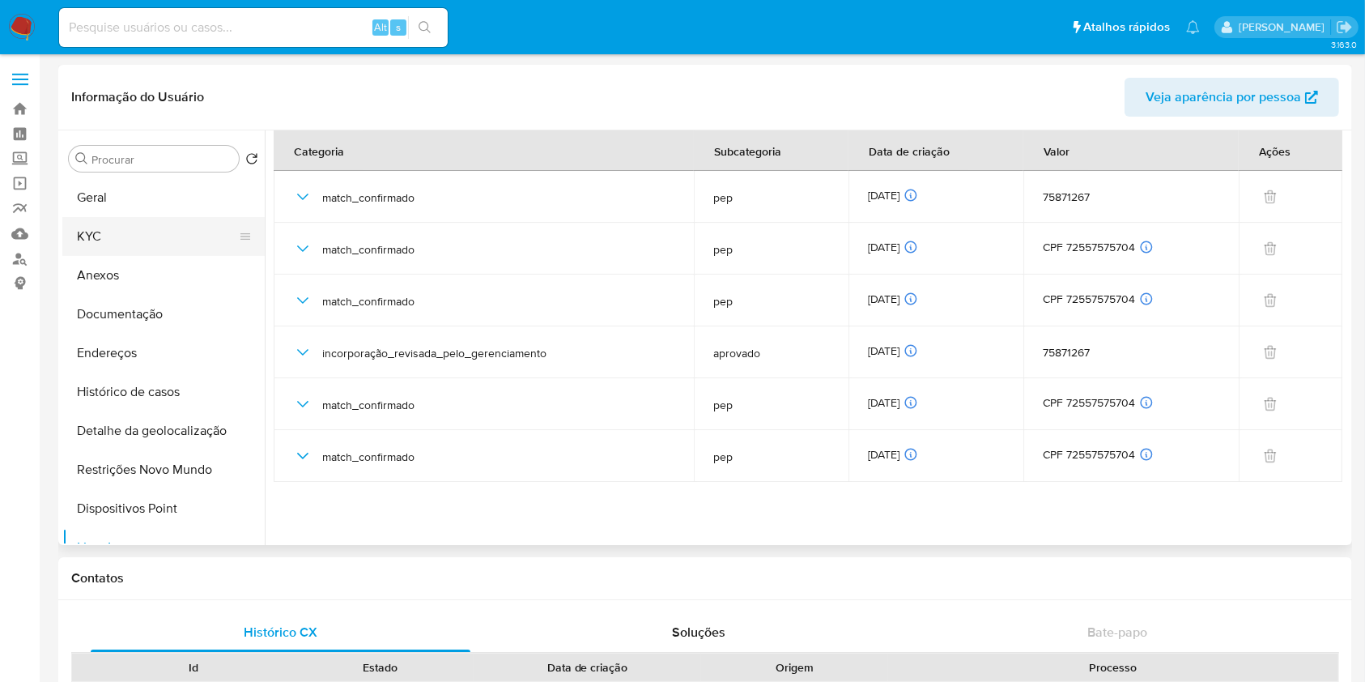
click at [143, 249] on button "KYC" at bounding box center [156, 236] width 189 height 39
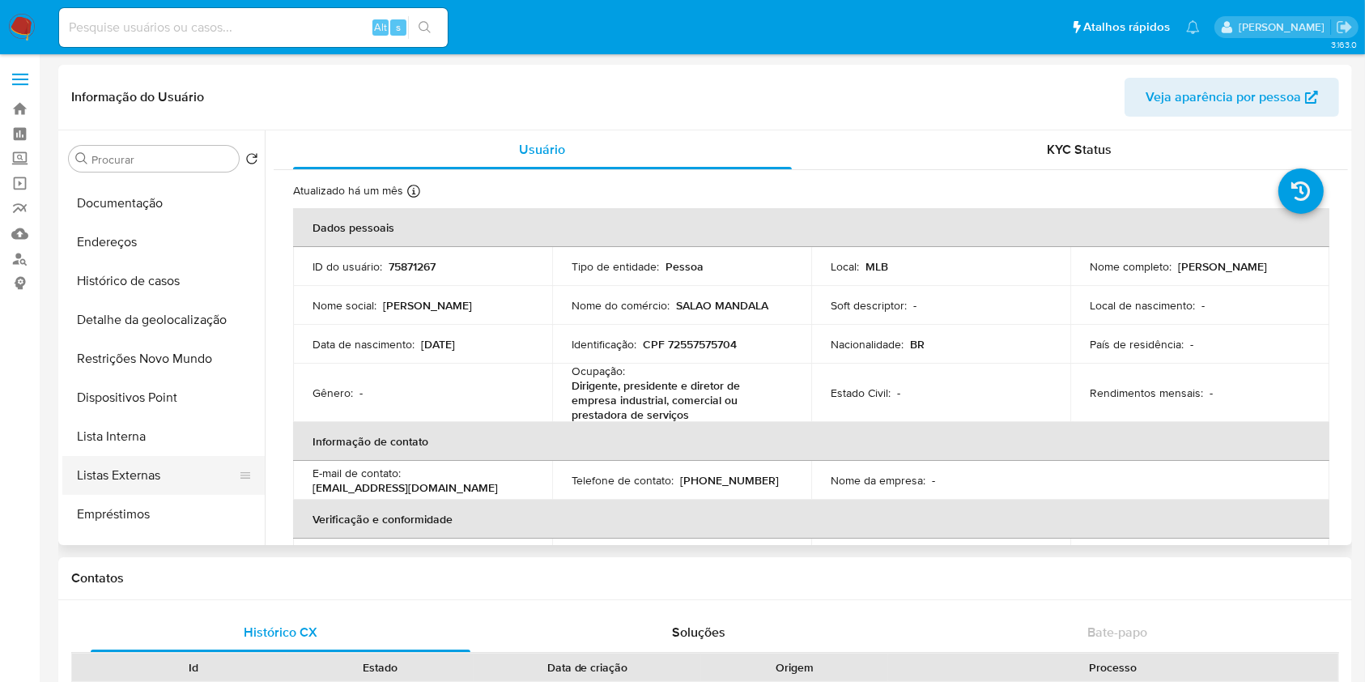
scroll to position [112, 0]
click at [178, 468] on button "Listas Externas" at bounding box center [156, 474] width 189 height 39
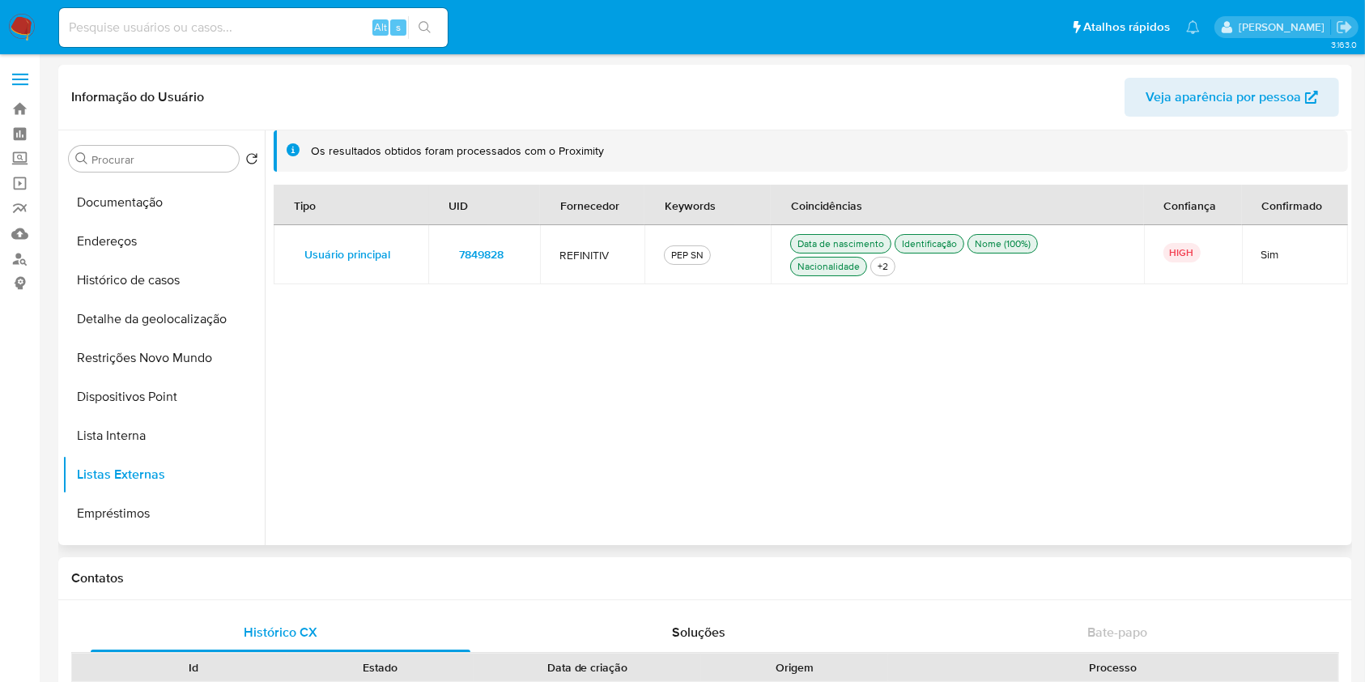
click at [470, 256] on span "7849828" at bounding box center [481, 254] width 45 height 23
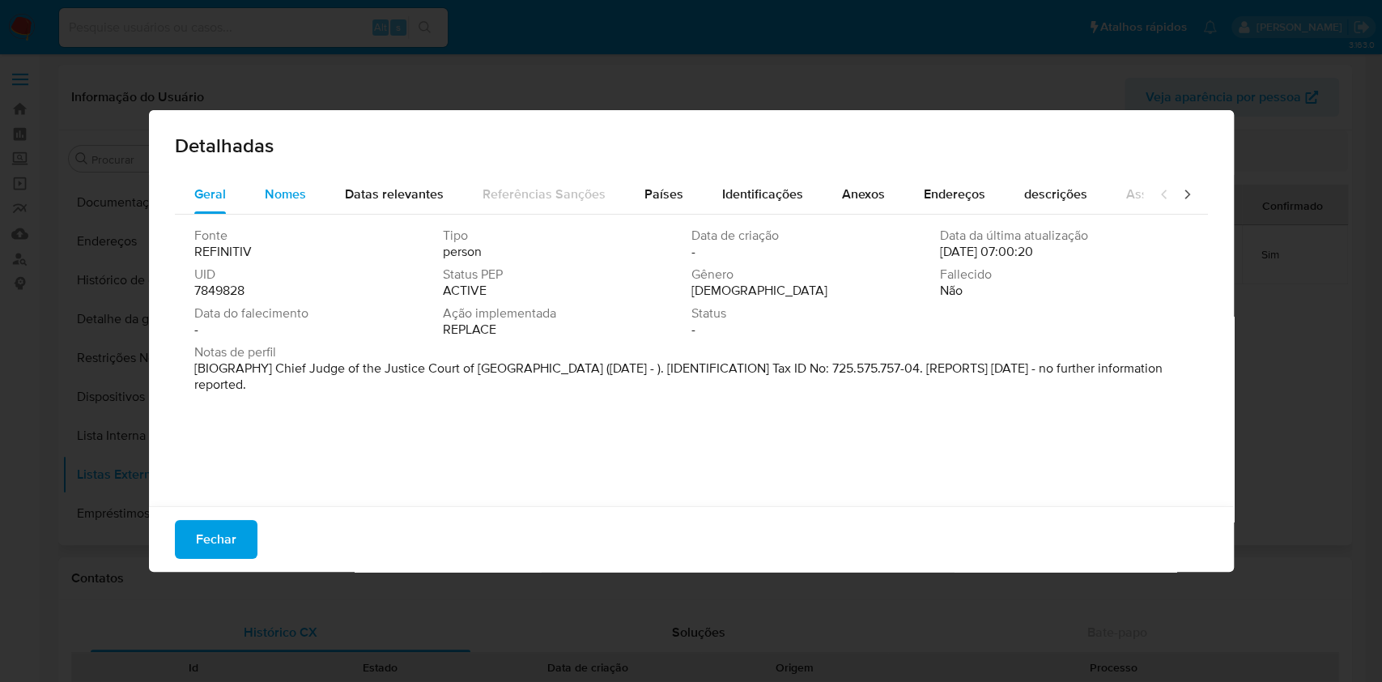
click at [303, 198] on span "Nomes" at bounding box center [285, 194] width 41 height 19
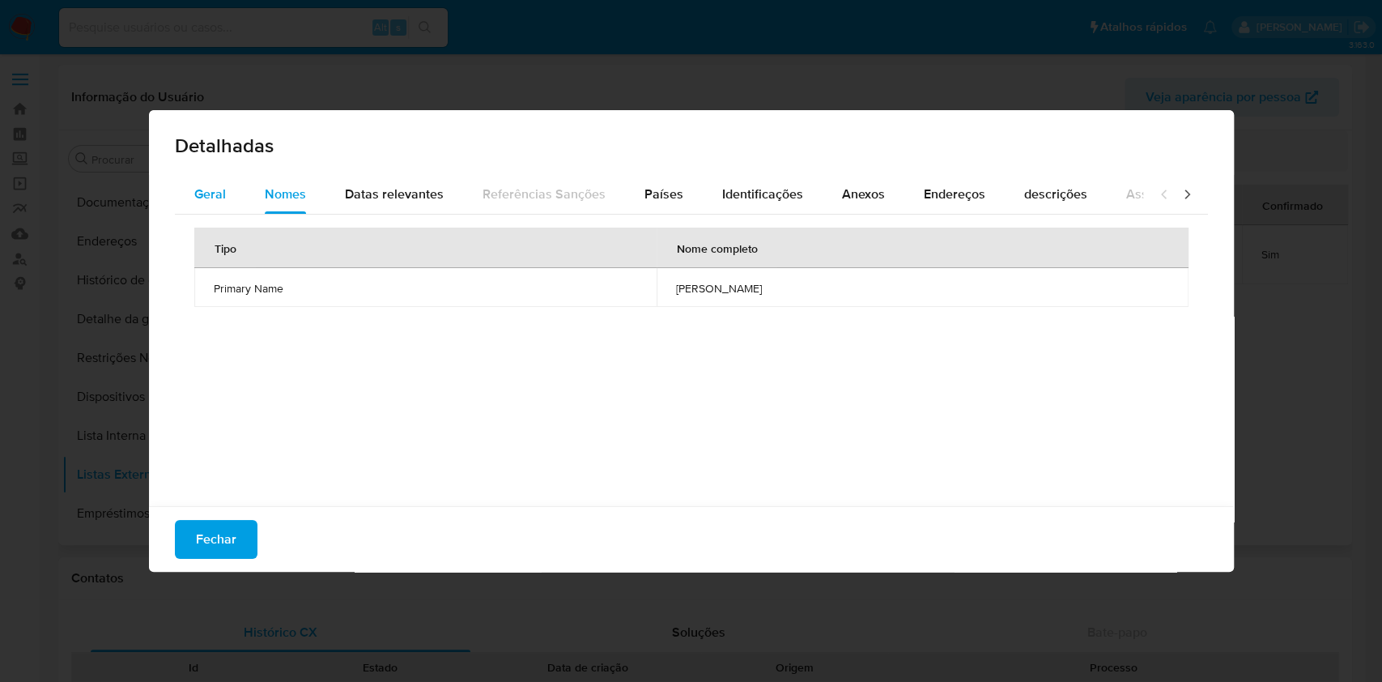
click at [226, 197] on button "Geral" at bounding box center [210, 194] width 70 height 39
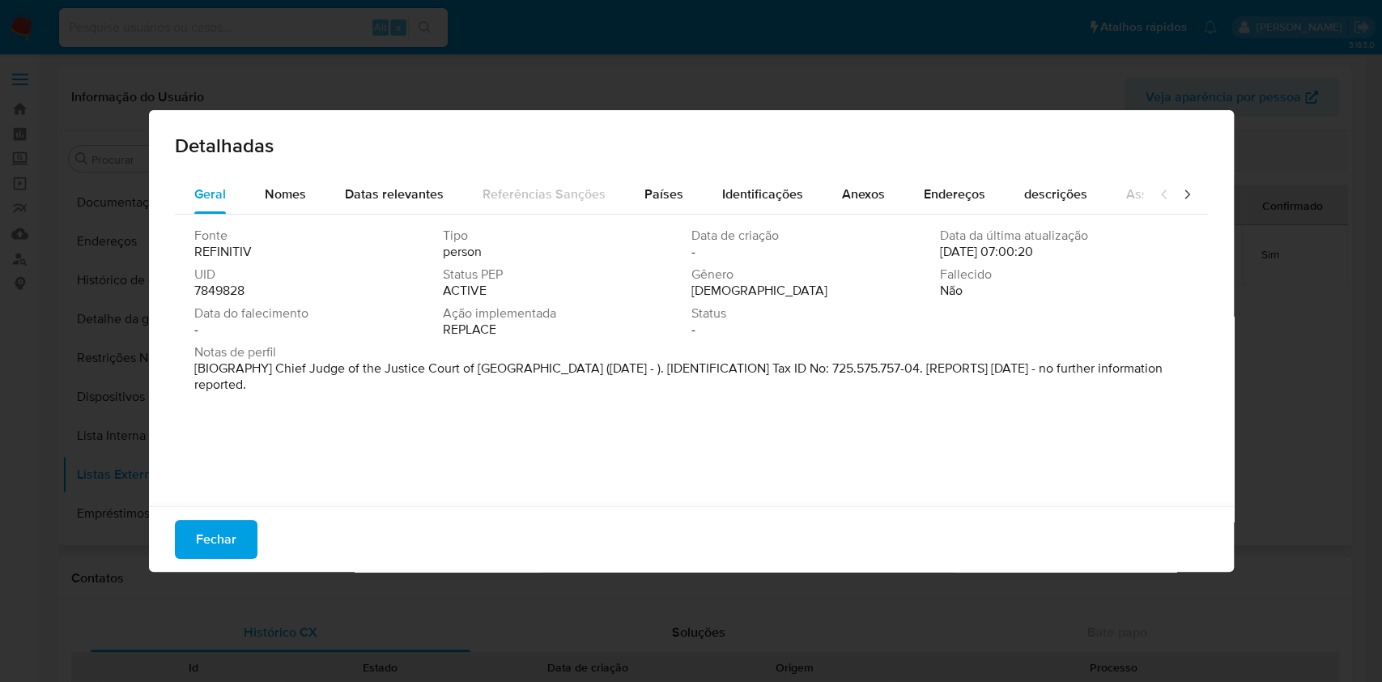
click at [240, 292] on span "7849828" at bounding box center [219, 291] width 50 height 16
click at [235, 547] on button "Fechar" at bounding box center [216, 539] width 83 height 39
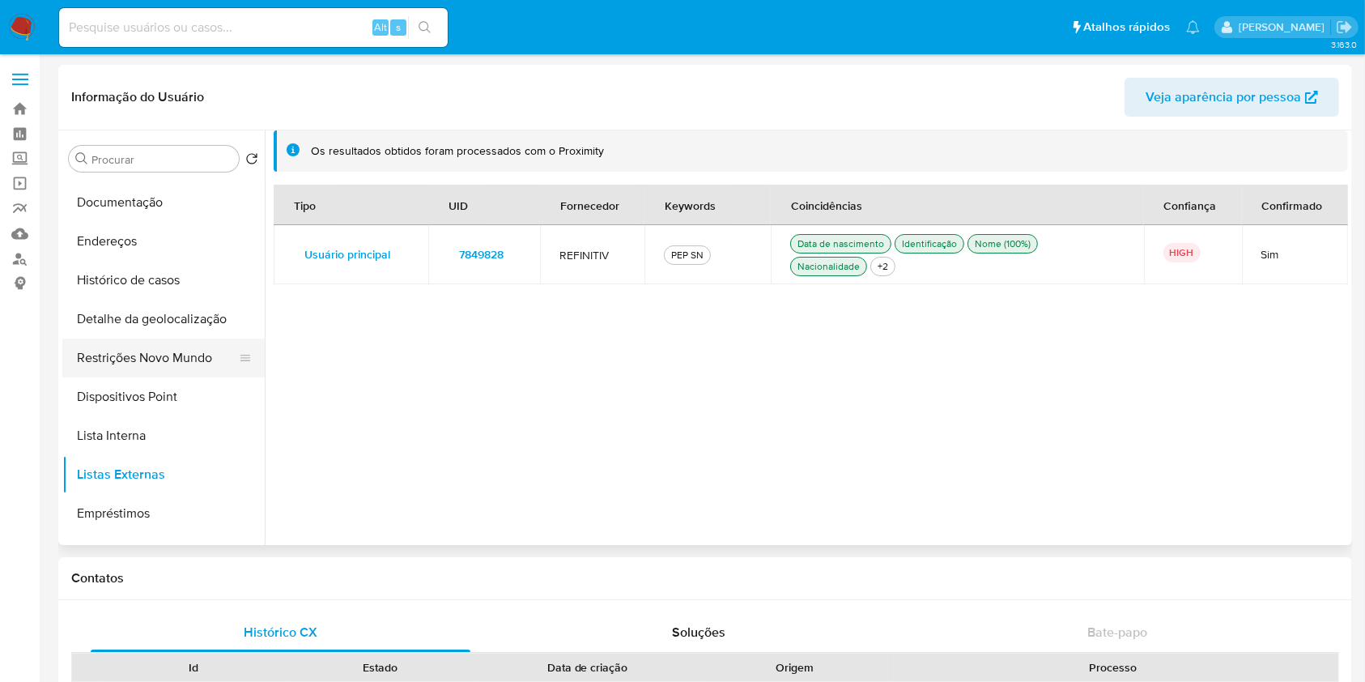
scroll to position [0, 0]
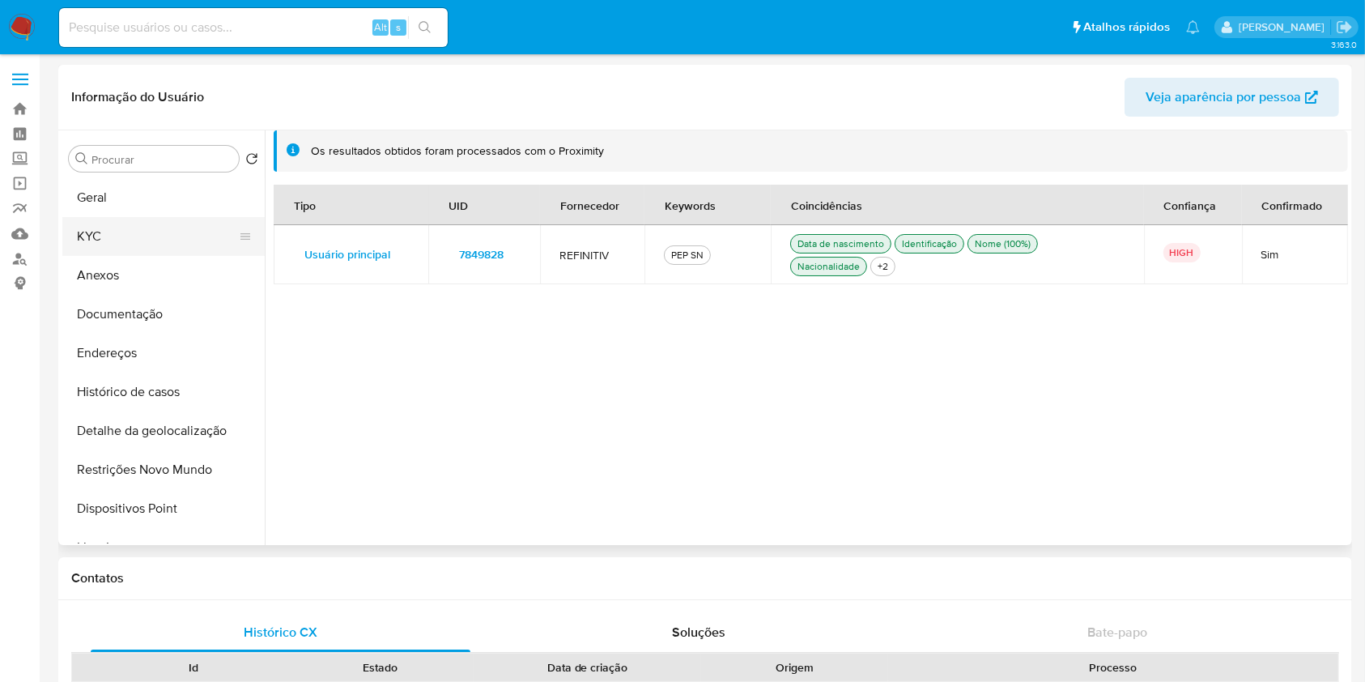
click at [173, 235] on button "KYC" at bounding box center [156, 236] width 189 height 39
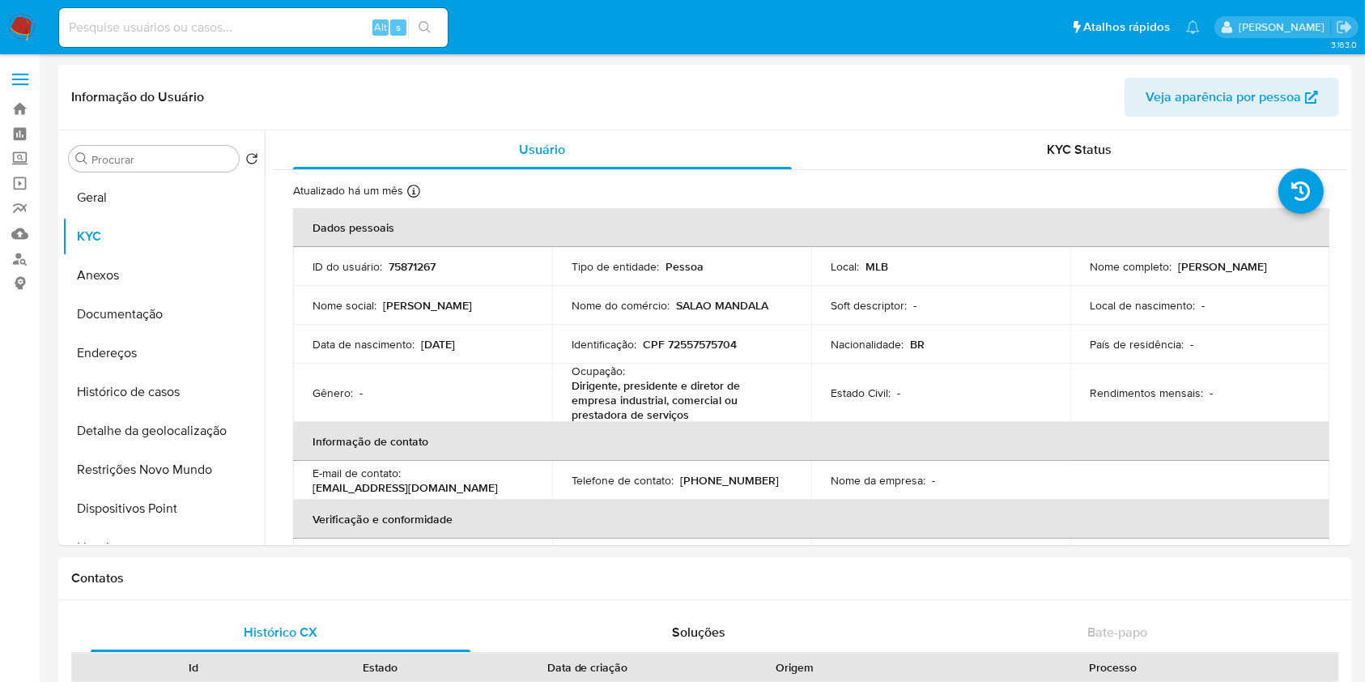
click at [1174, 356] on td "País de residência : -" at bounding box center [1200, 344] width 259 height 39
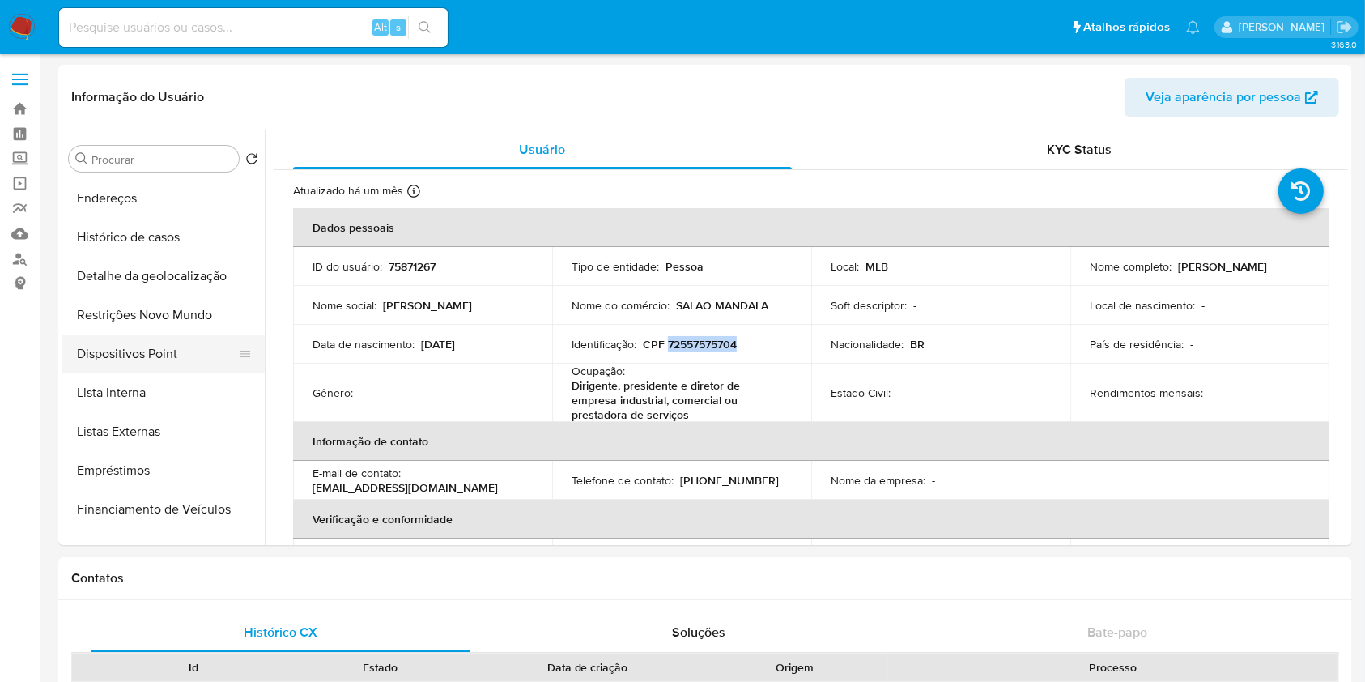
scroll to position [155, 0]
click at [159, 409] on button "Lista Interna" at bounding box center [156, 392] width 189 height 39
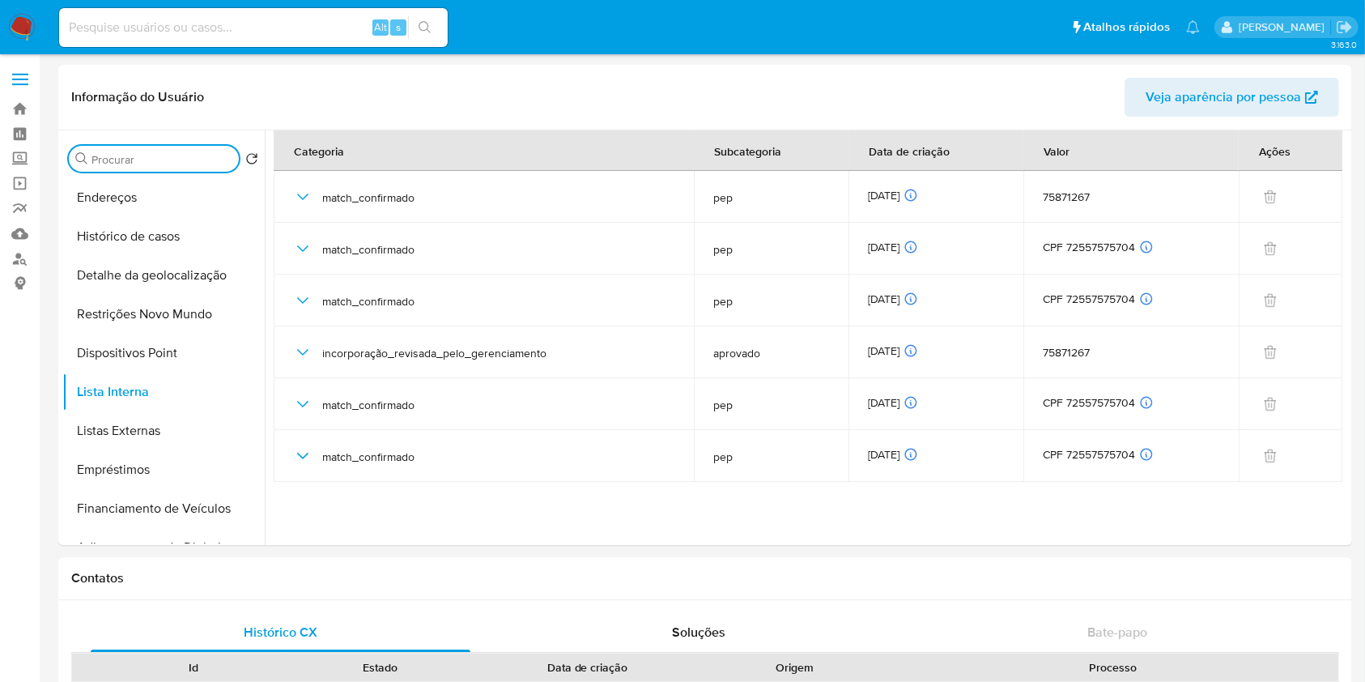
click at [164, 165] on input "Procurar" at bounding box center [162, 159] width 141 height 15
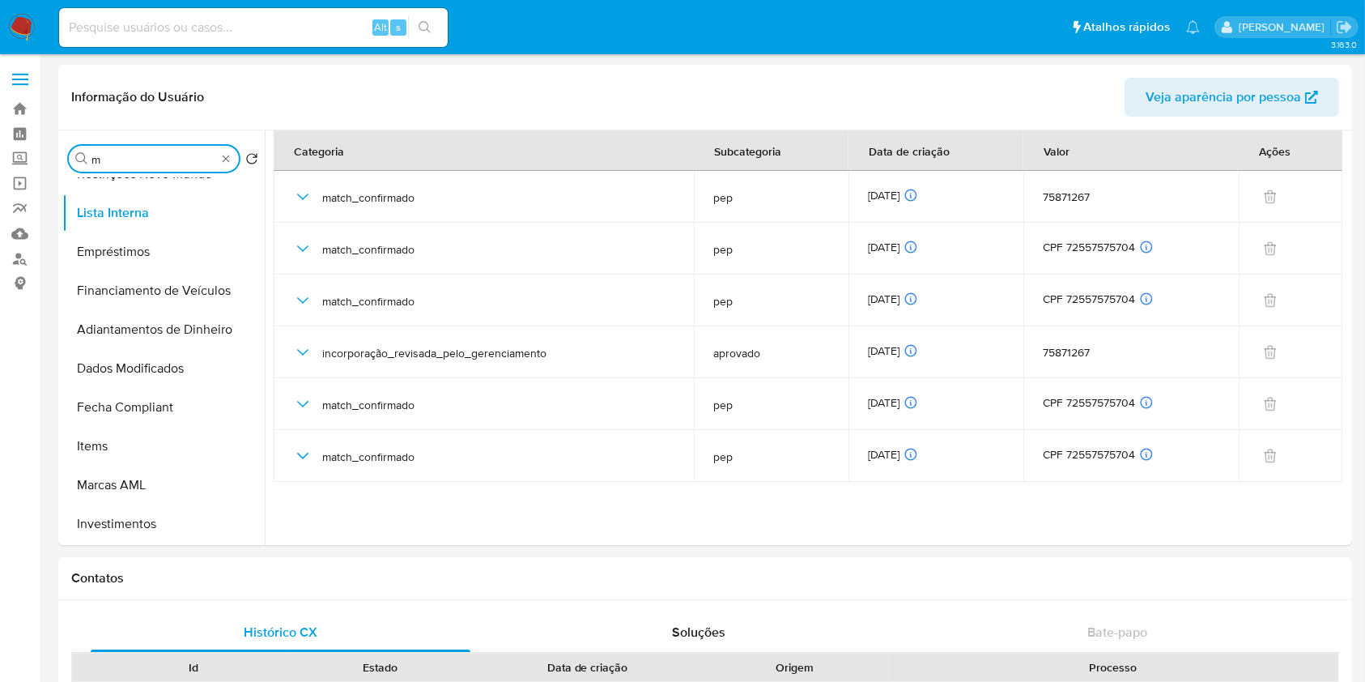
scroll to position [0, 0]
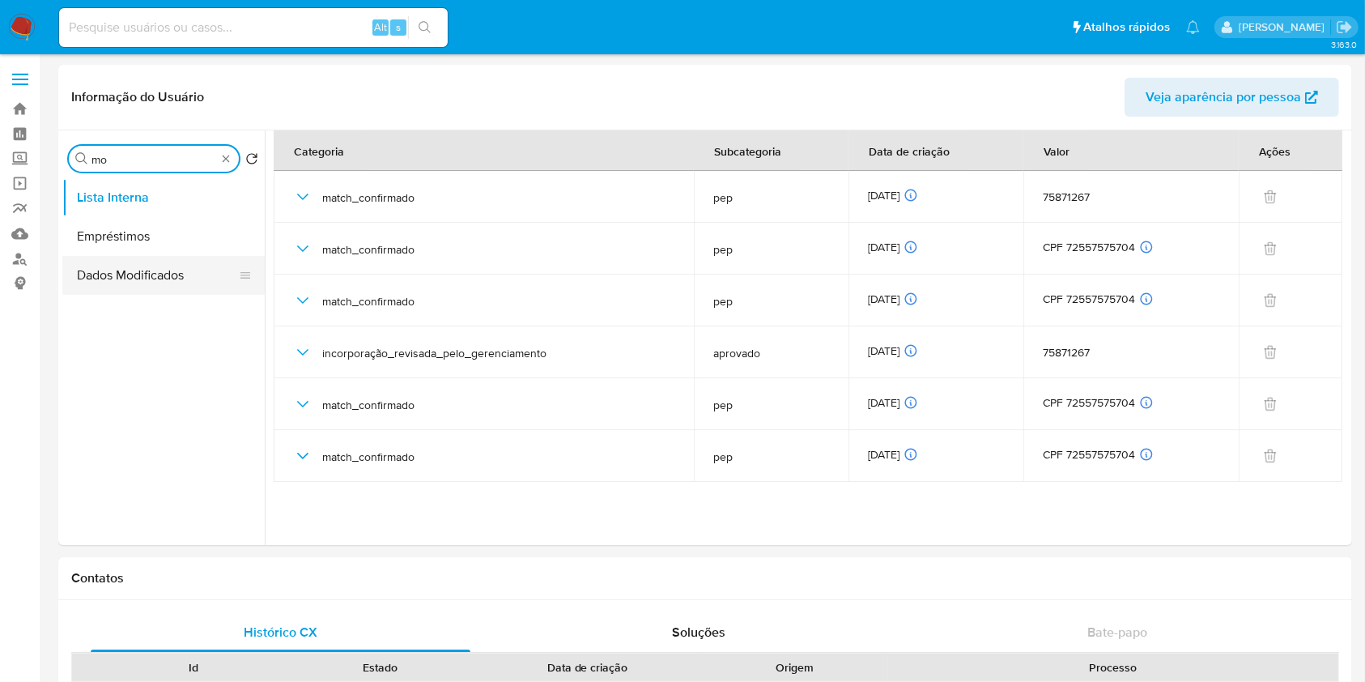
type input "mo"
click at [158, 267] on button "Dados Modificados" at bounding box center [156, 275] width 189 height 39
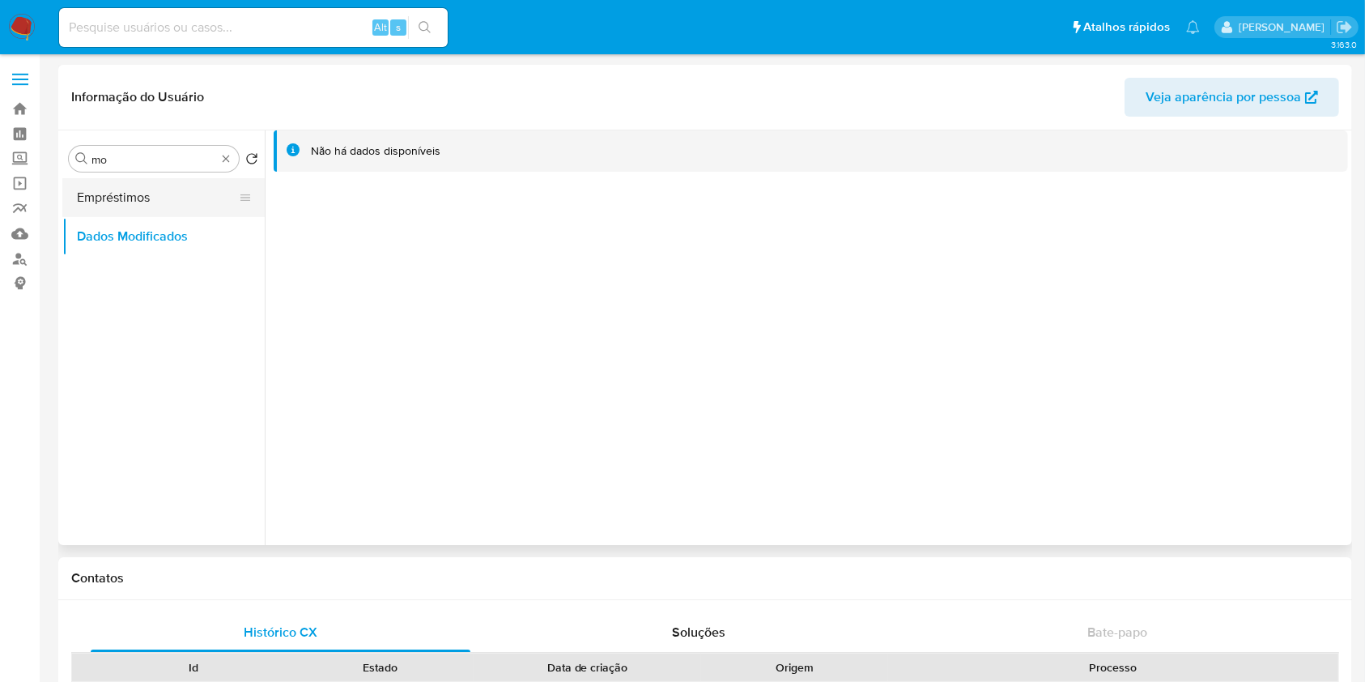
click at [185, 202] on button "Empréstimos" at bounding box center [156, 197] width 189 height 39
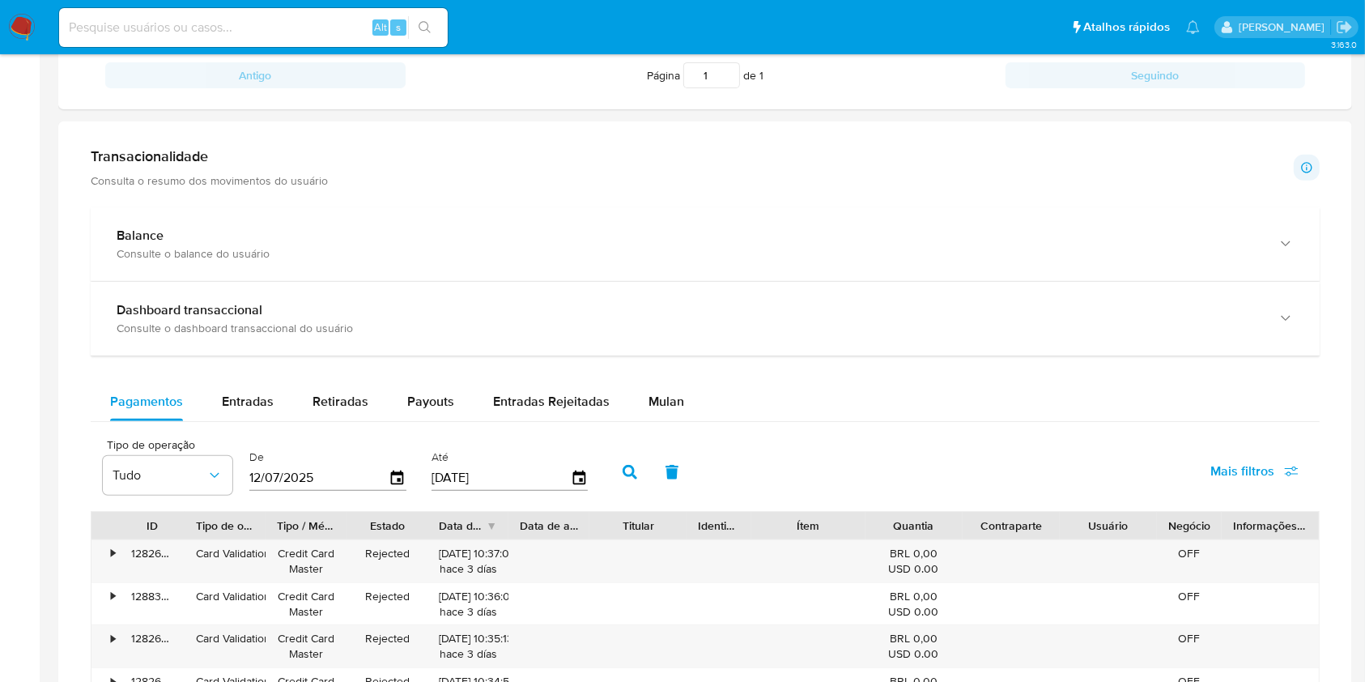
scroll to position [1419, 0]
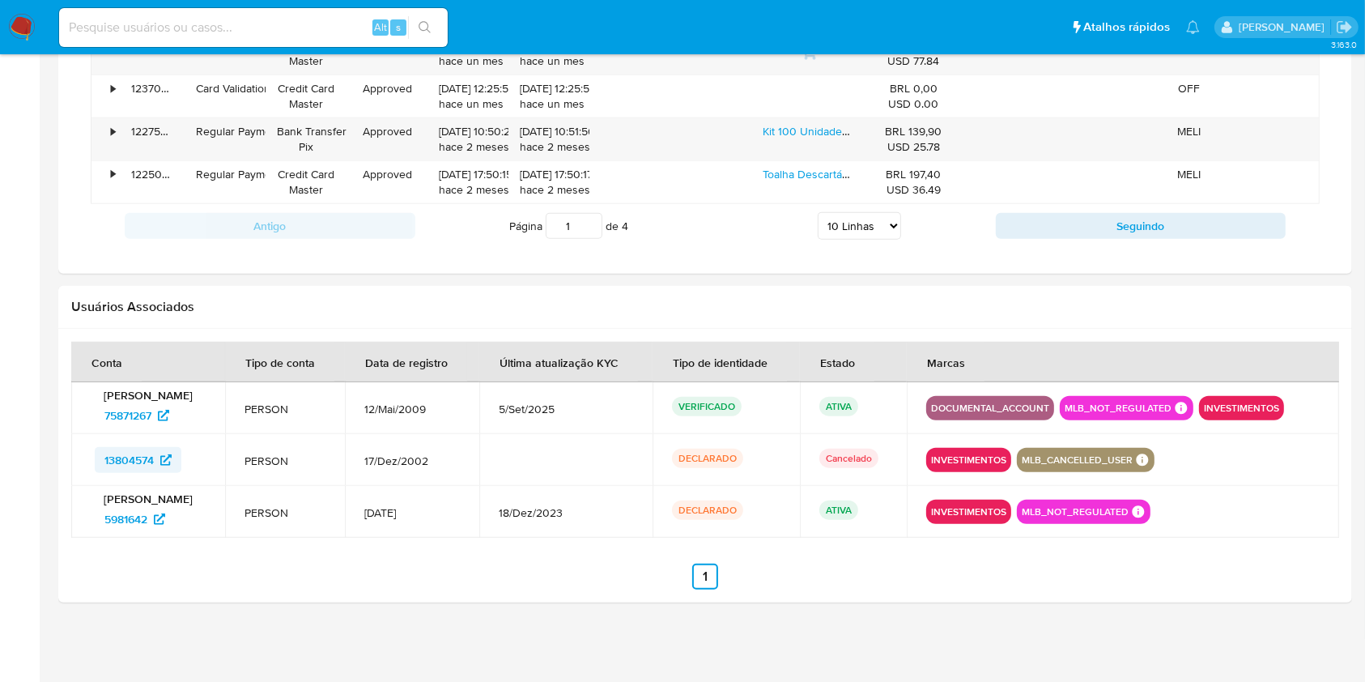
click at [140, 462] on span "13804574" at bounding box center [128, 460] width 49 height 26
click at [135, 521] on span "5981642" at bounding box center [125, 519] width 43 height 26
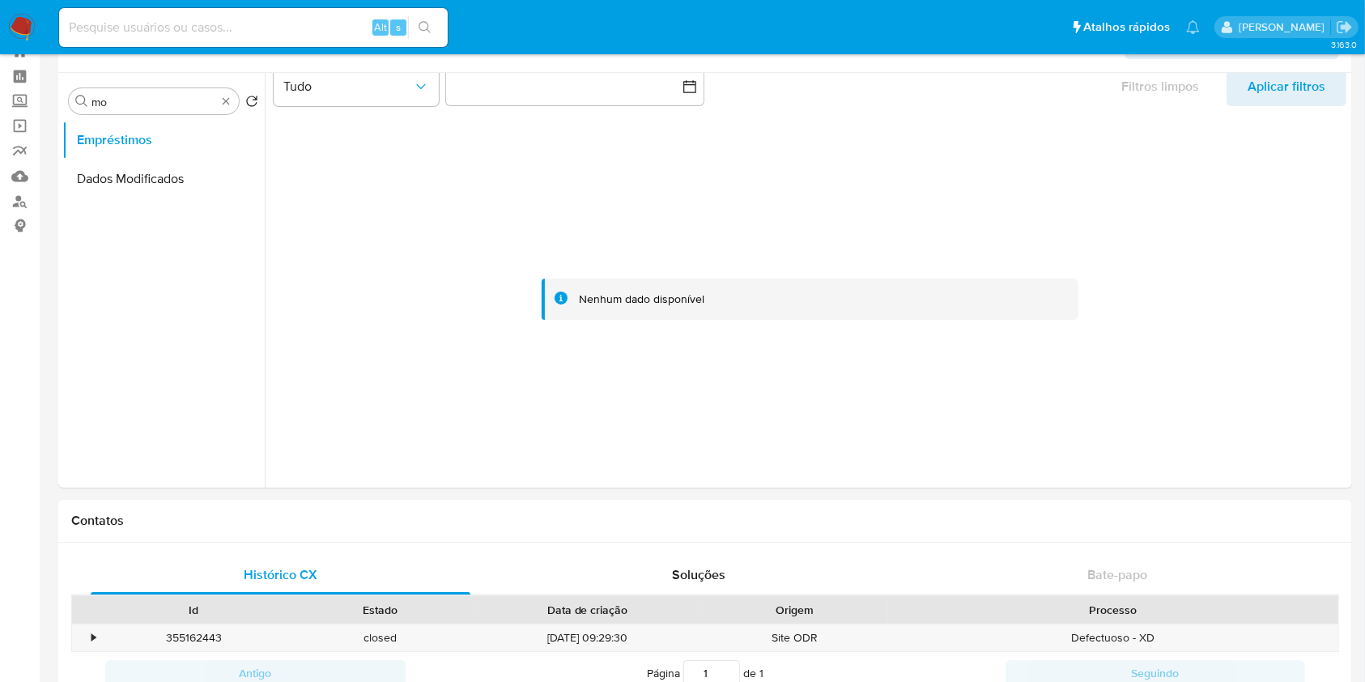
scroll to position [0, 0]
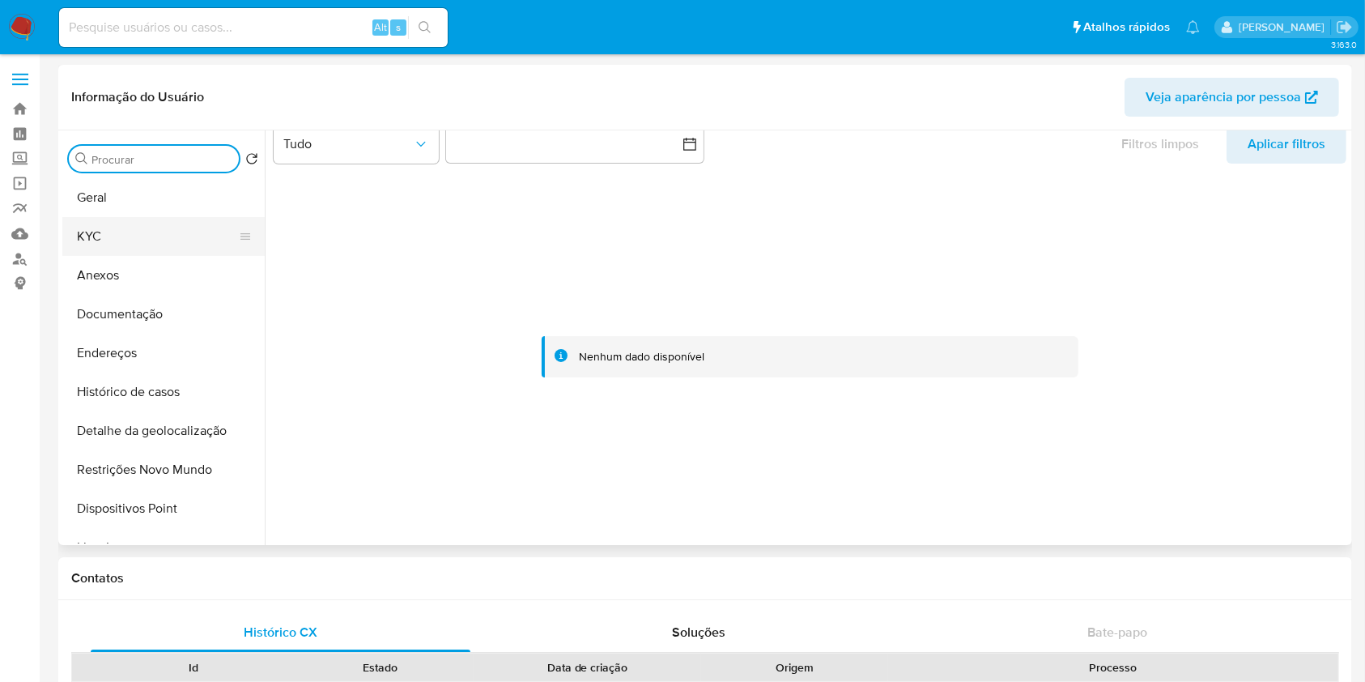
click at [135, 237] on button "KYC" at bounding box center [156, 236] width 189 height 39
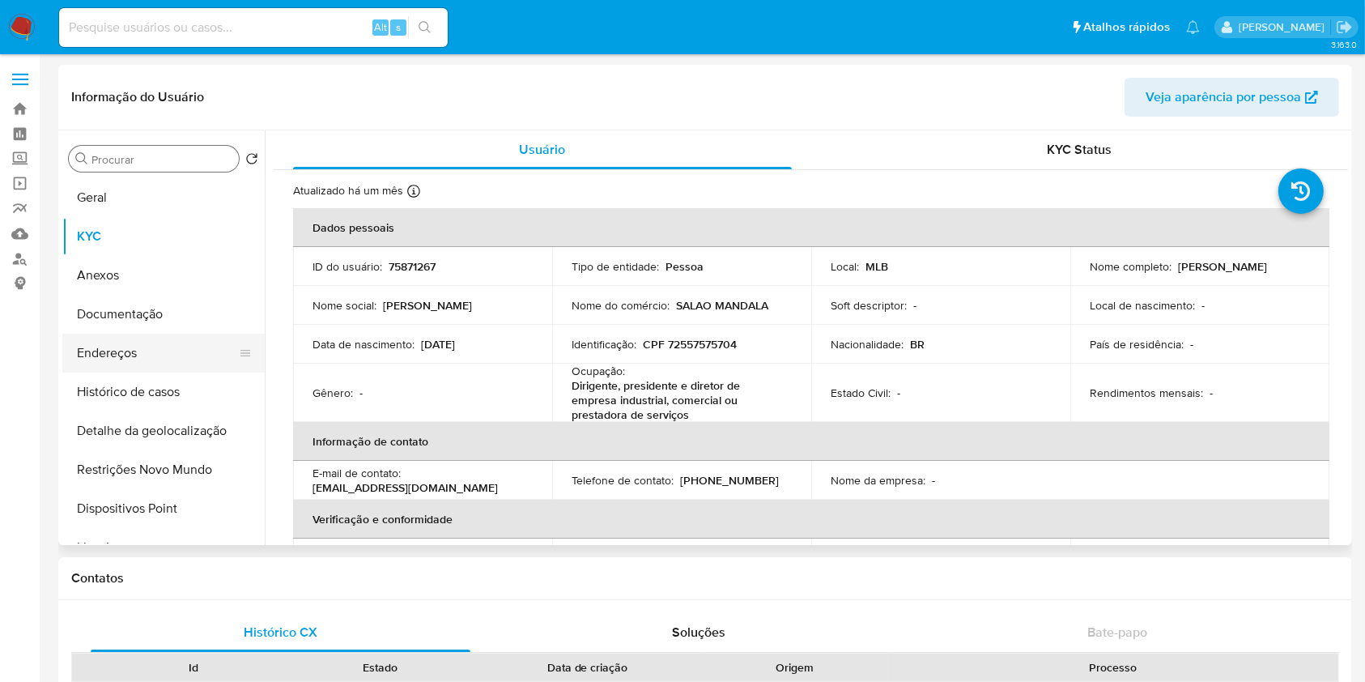
scroll to position [196, 0]
click at [181, 347] on button "Lista Interna" at bounding box center [156, 351] width 189 height 39
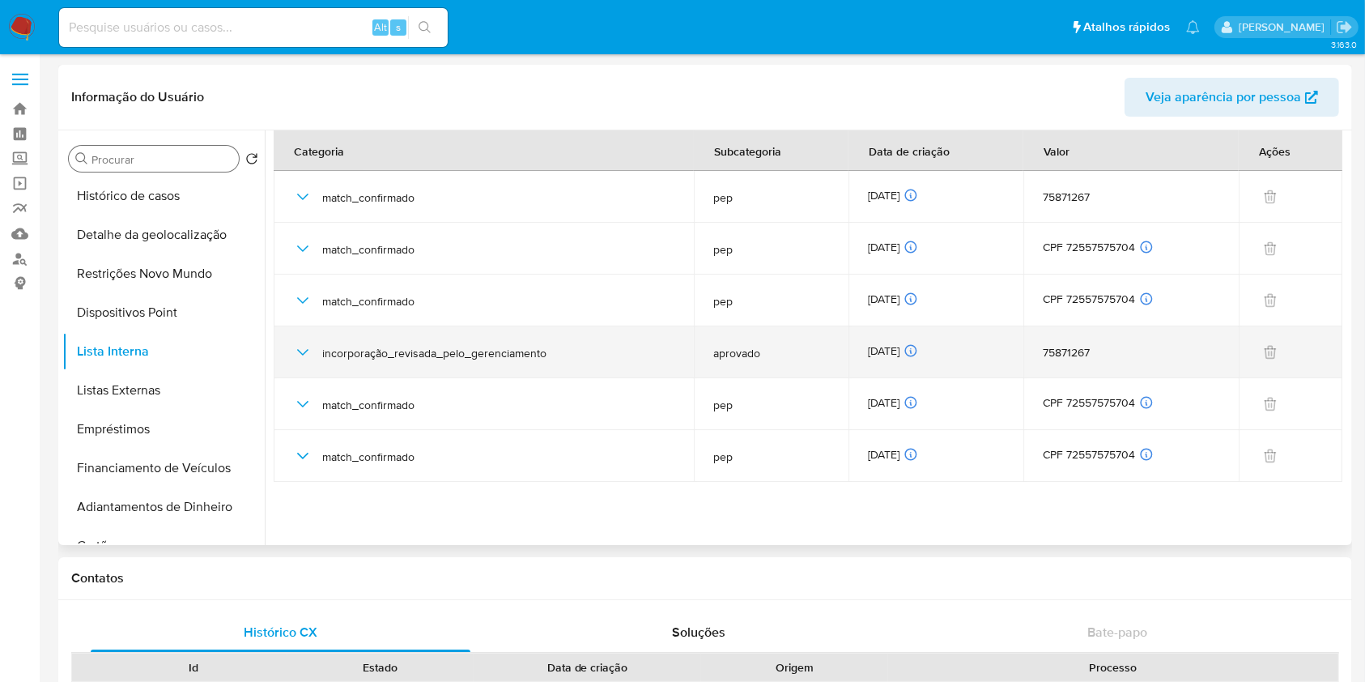
click at [303, 352] on icon "button" at bounding box center [302, 352] width 19 height 19
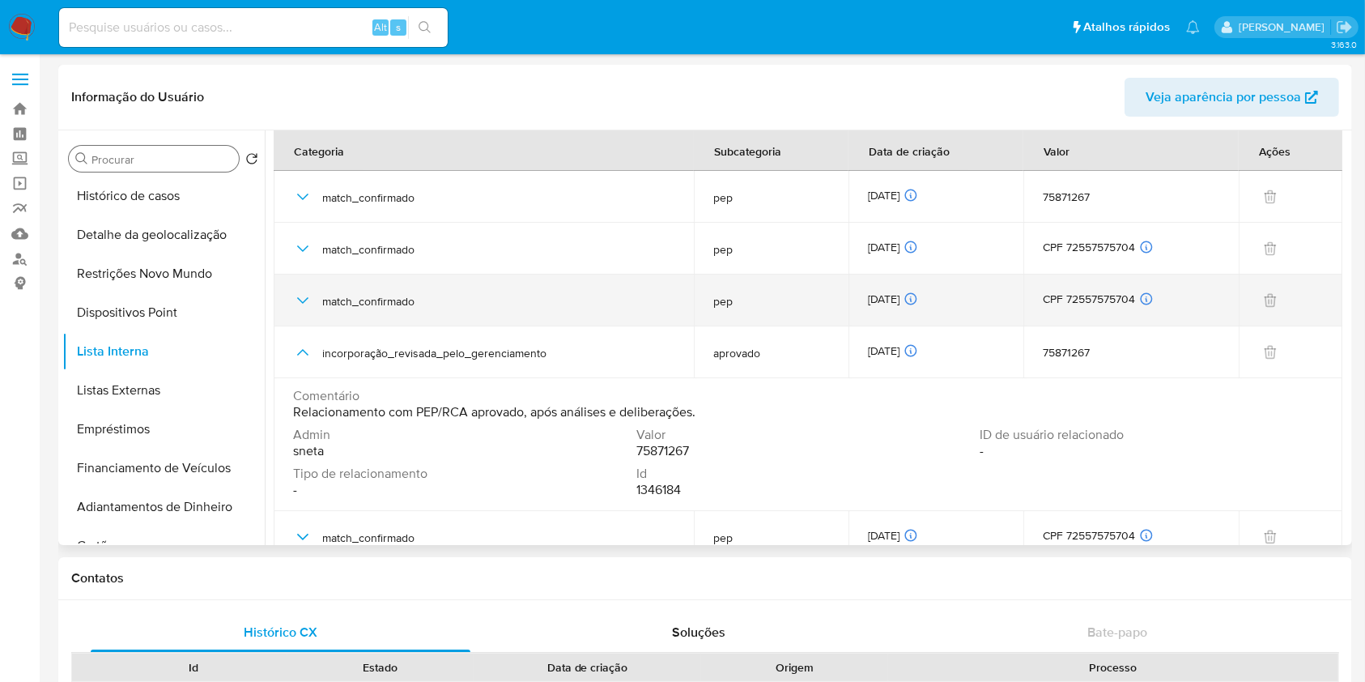
click at [304, 306] on icon "button" at bounding box center [302, 300] width 19 height 19
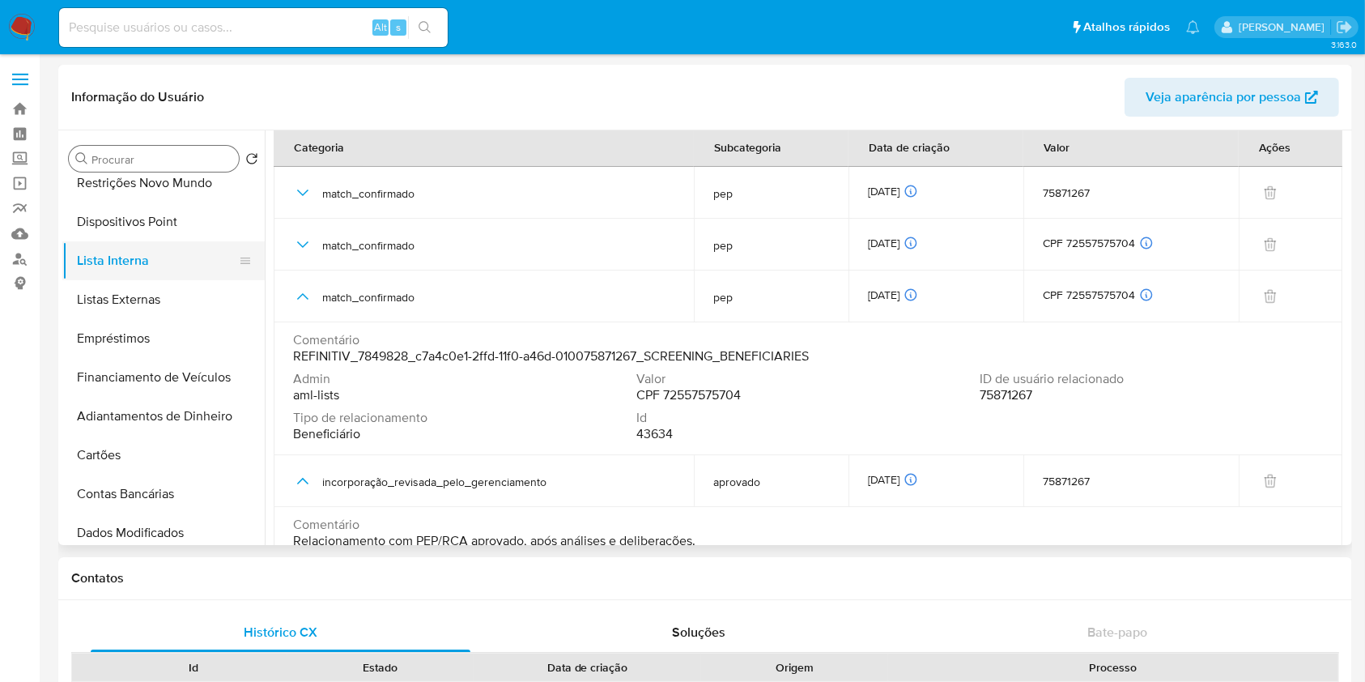
scroll to position [317, 0]
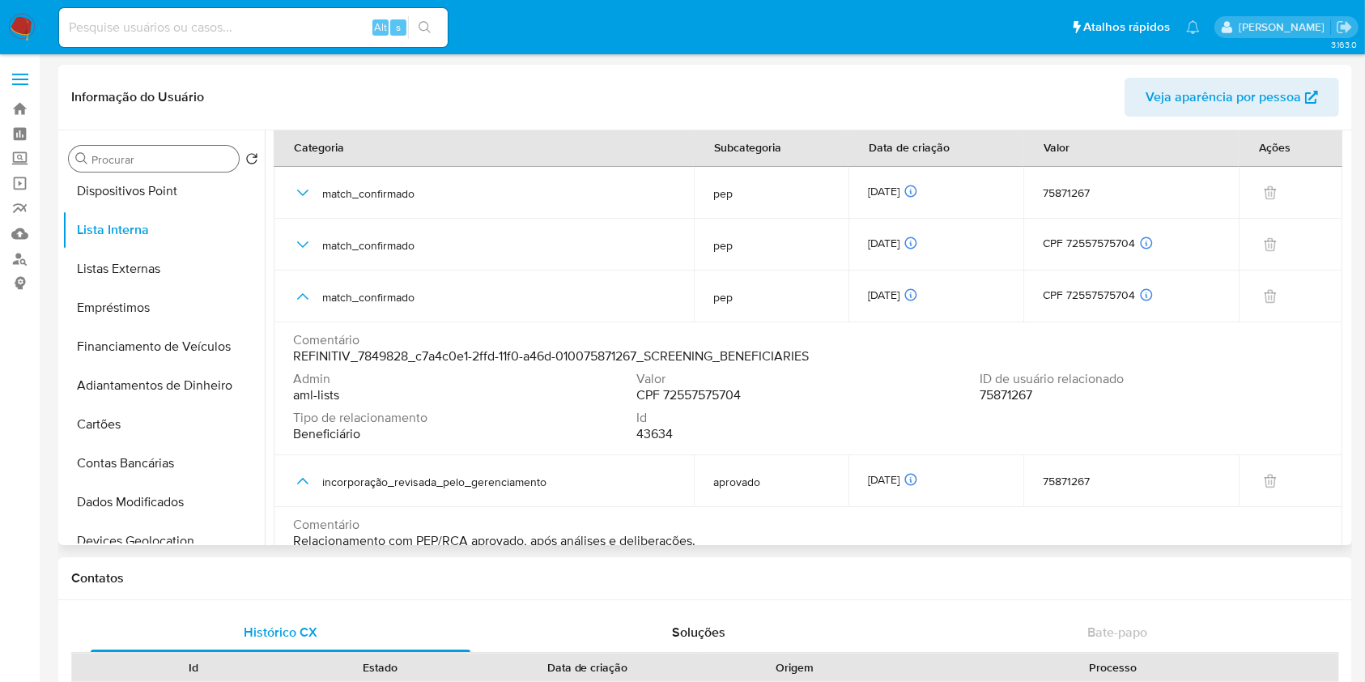
click at [338, 437] on span "Beneficiário" at bounding box center [326, 434] width 67 height 16
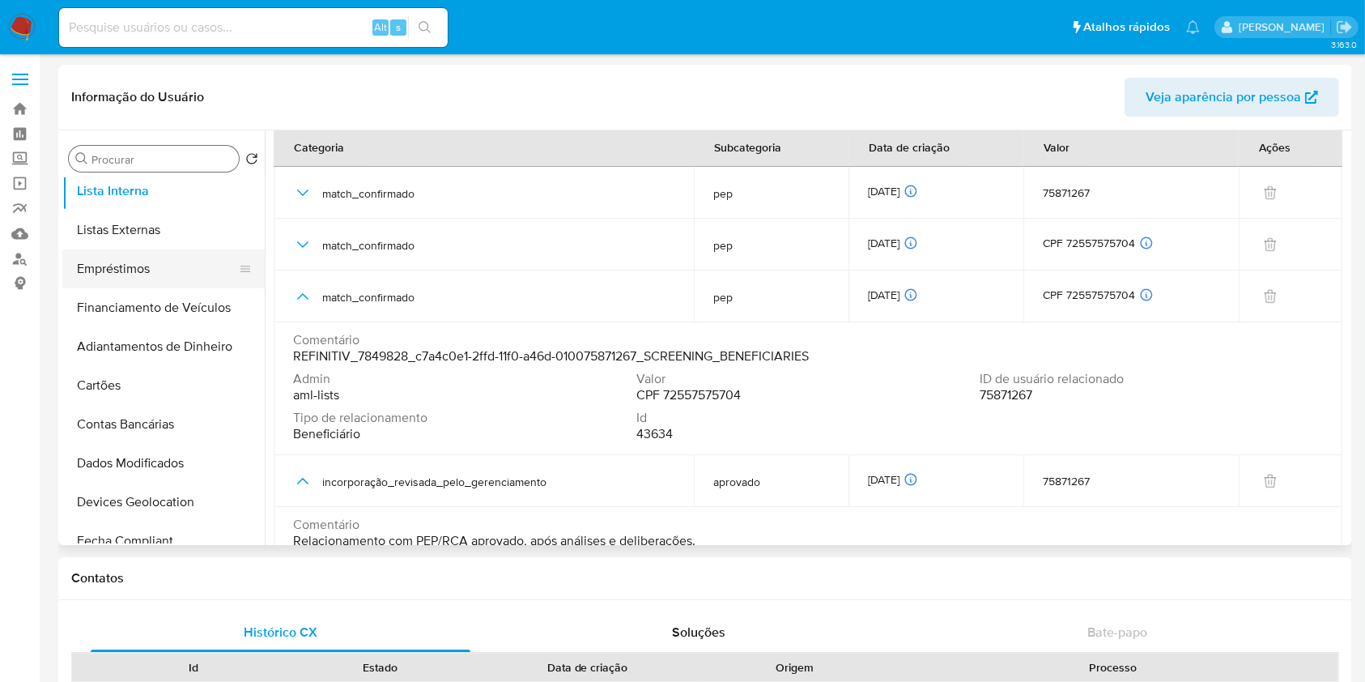
scroll to position [355, 0]
click at [189, 226] on button "Listas Externas" at bounding box center [156, 230] width 189 height 39
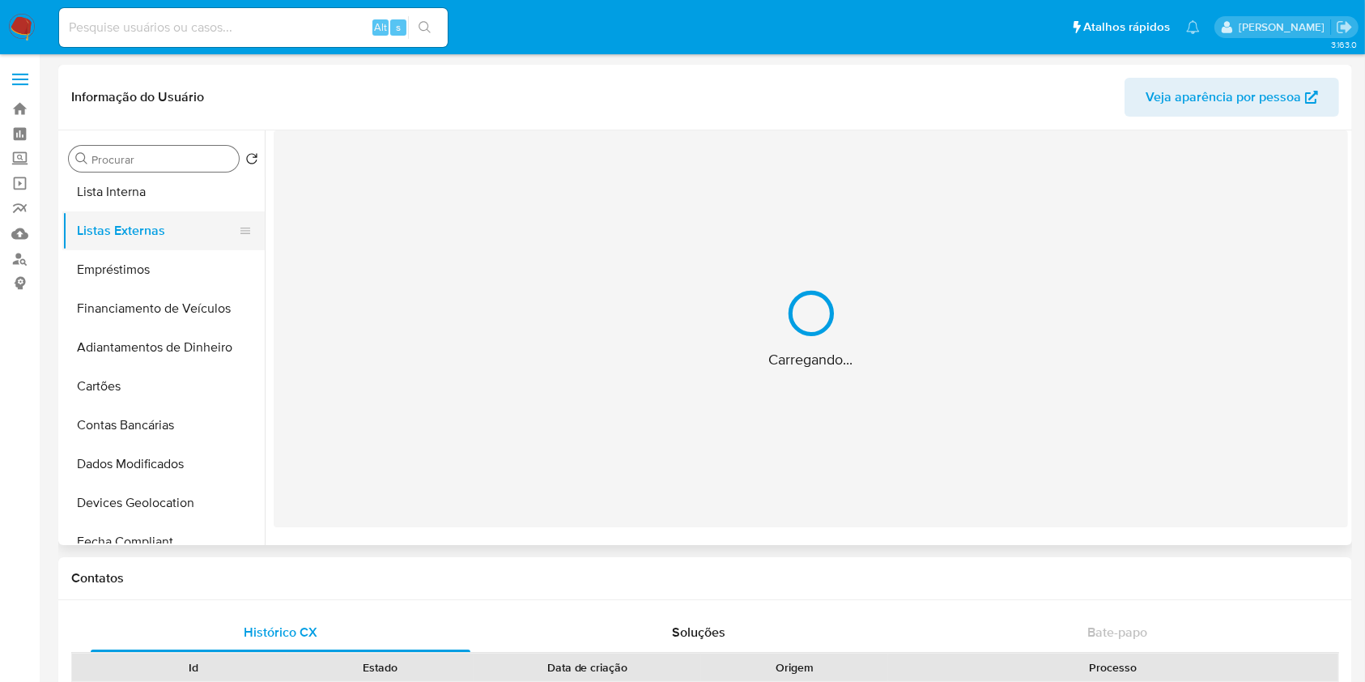
scroll to position [0, 0]
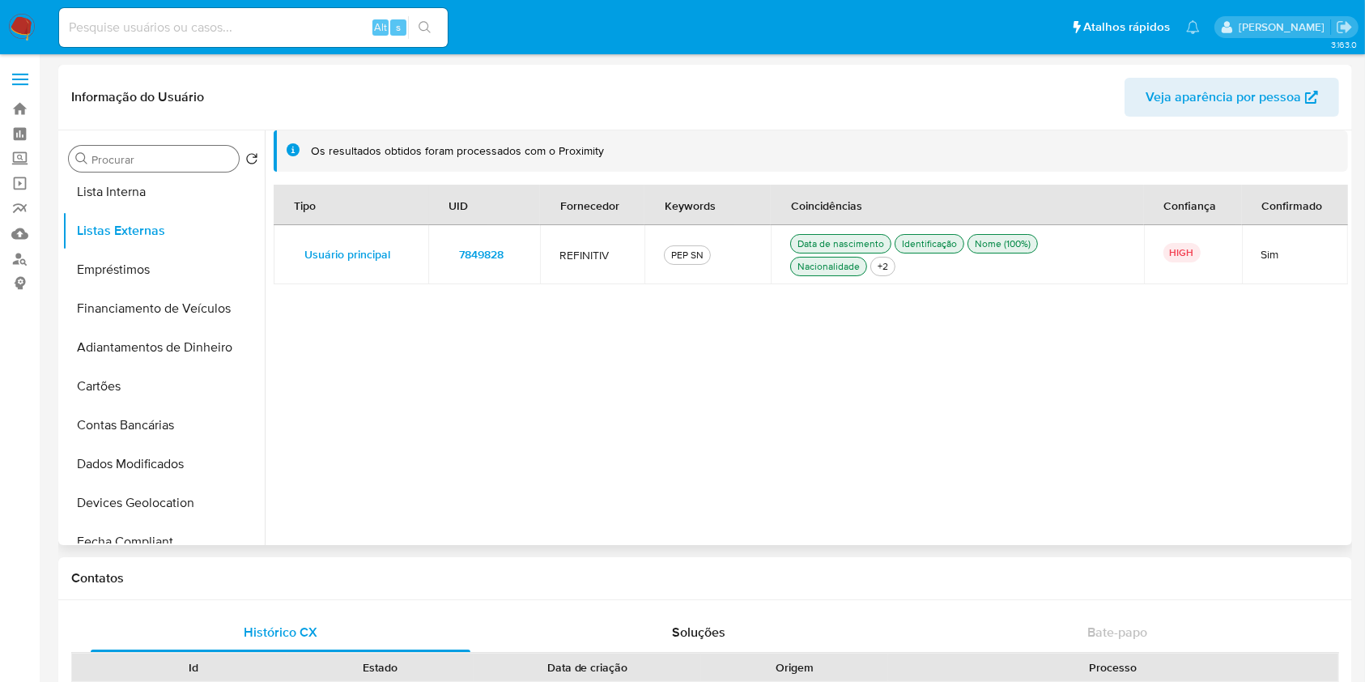
click at [495, 254] on span "7849828" at bounding box center [481, 254] width 45 height 23
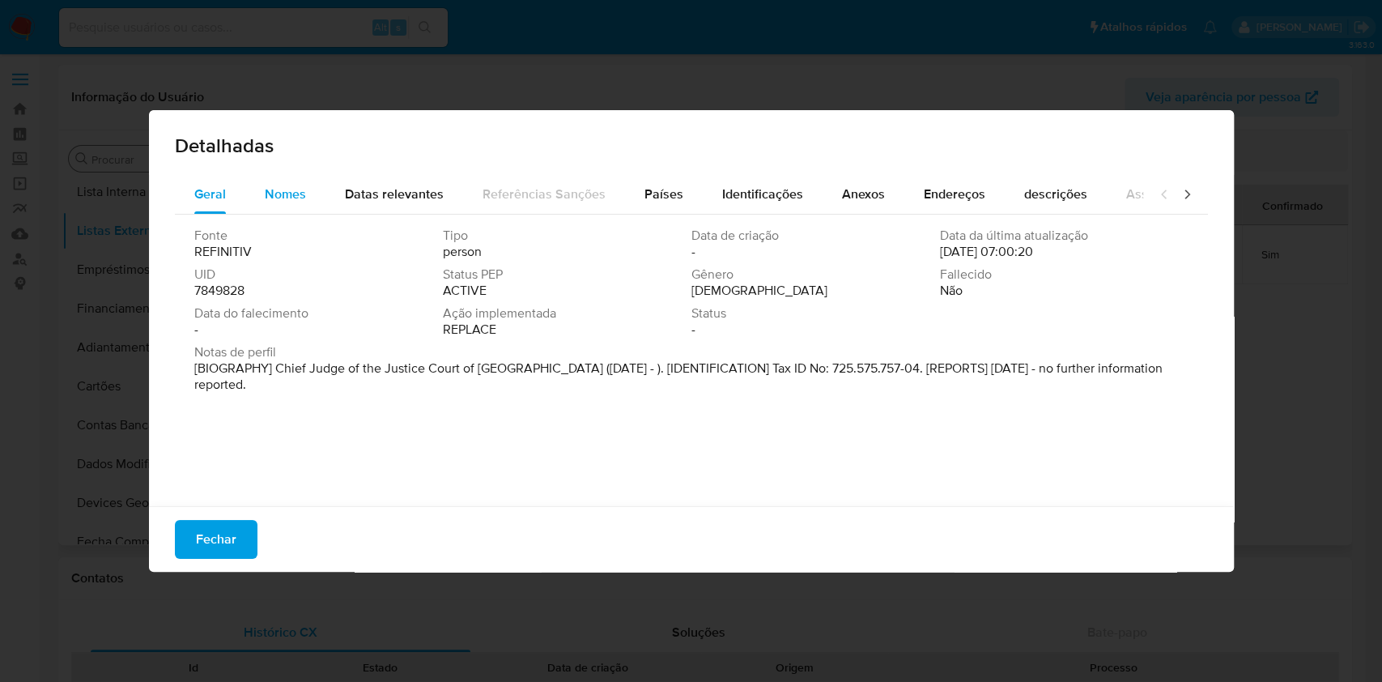
click at [296, 195] on span "Nomes" at bounding box center [285, 194] width 41 height 19
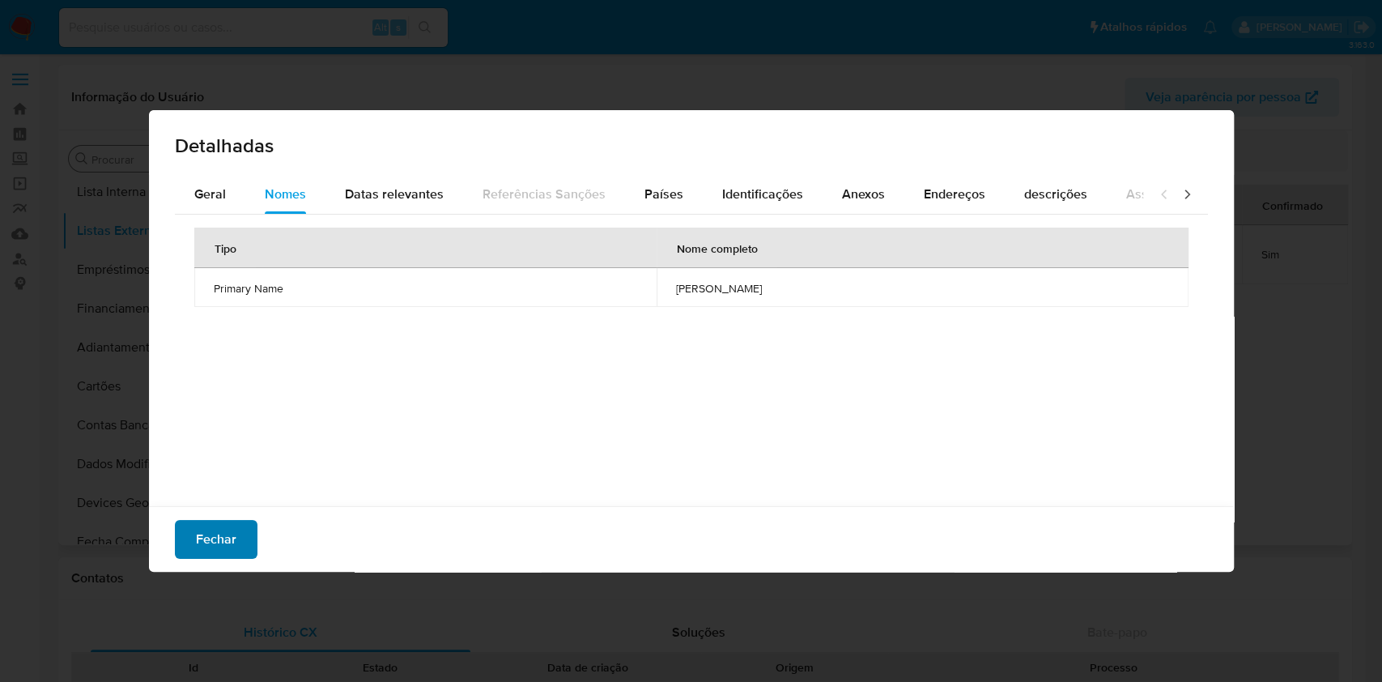
click at [193, 531] on button "Fechar" at bounding box center [216, 539] width 83 height 39
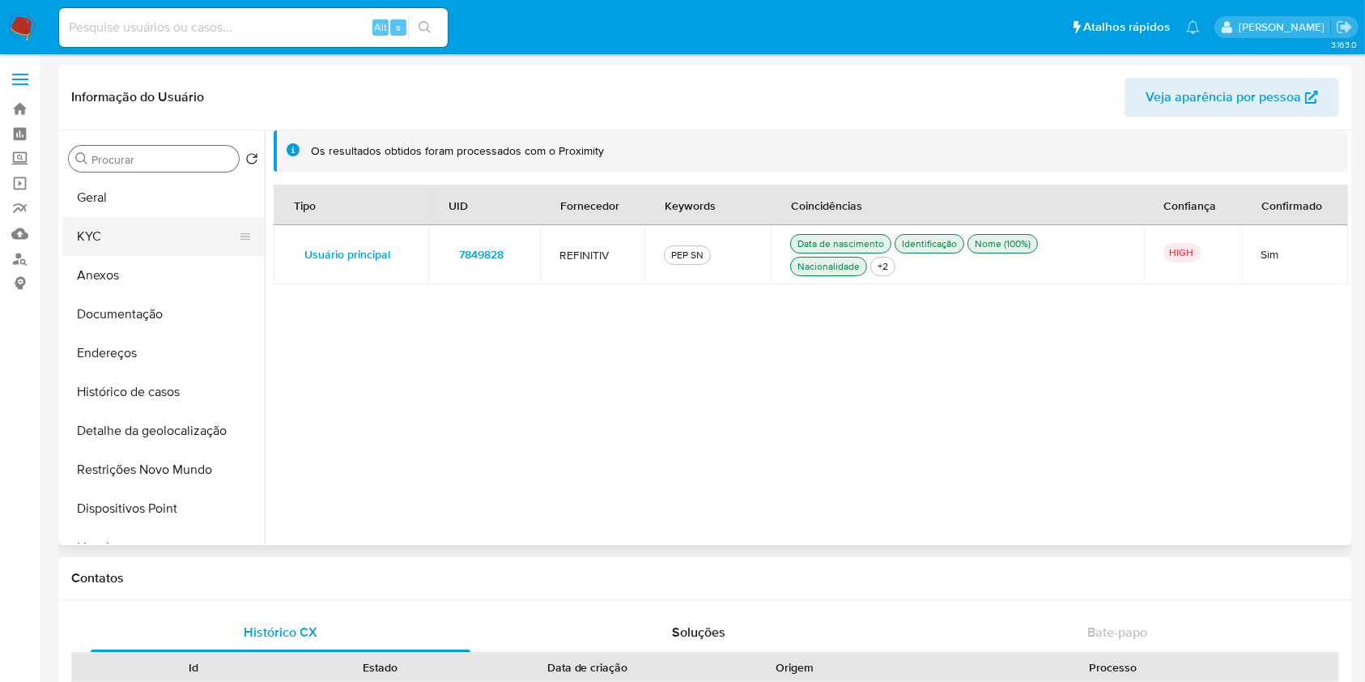
click at [149, 236] on button "KYC" at bounding box center [156, 236] width 189 height 39
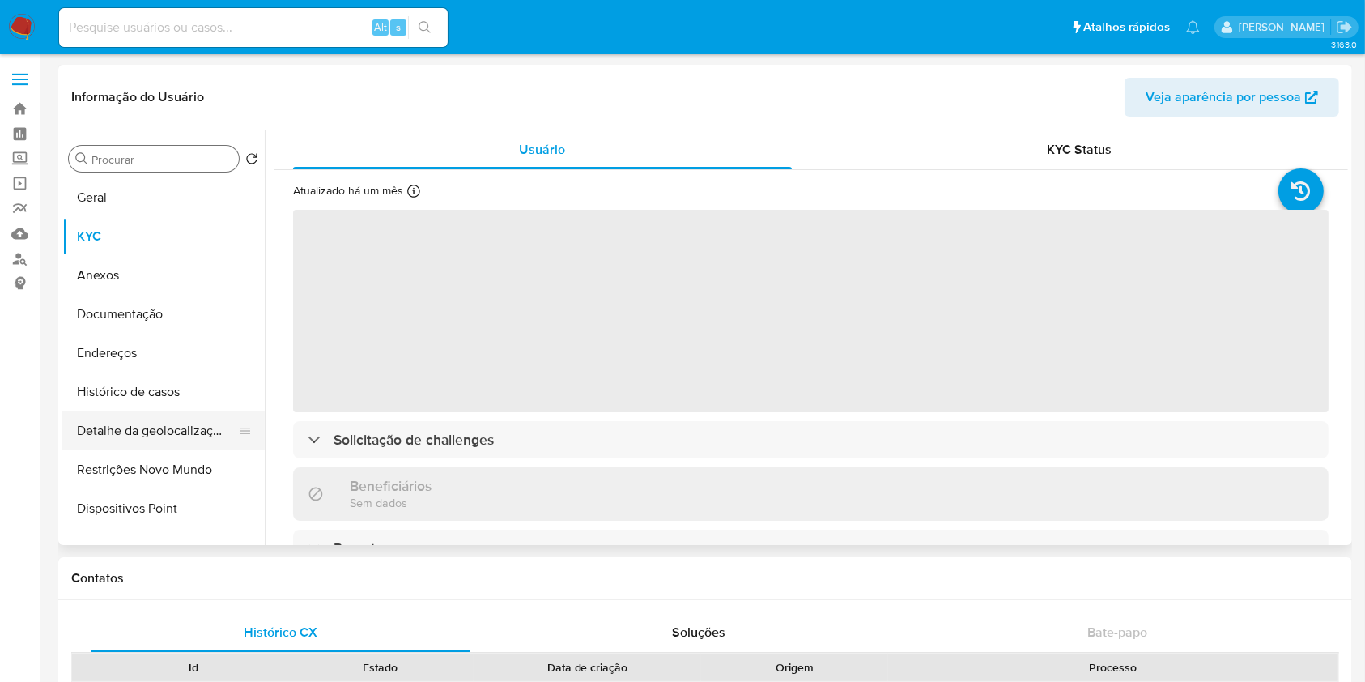
scroll to position [62, 0]
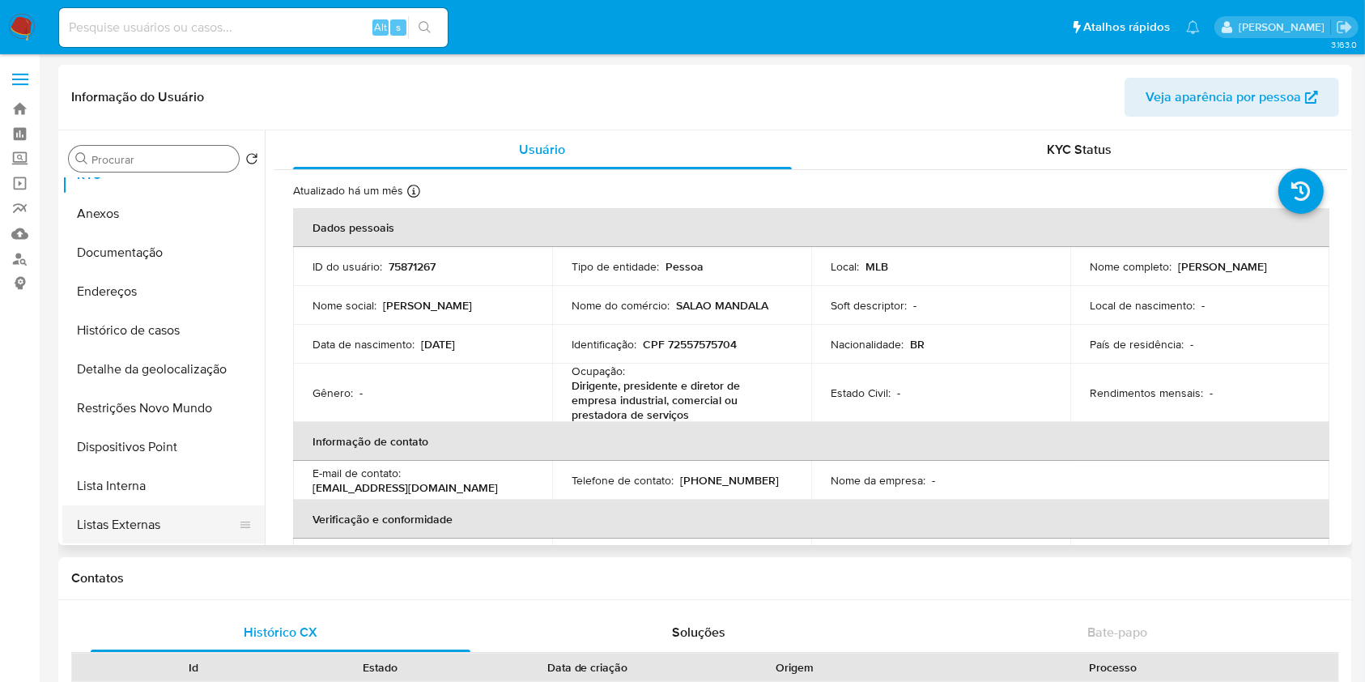
click at [153, 509] on button "Listas Externas" at bounding box center [156, 524] width 189 height 39
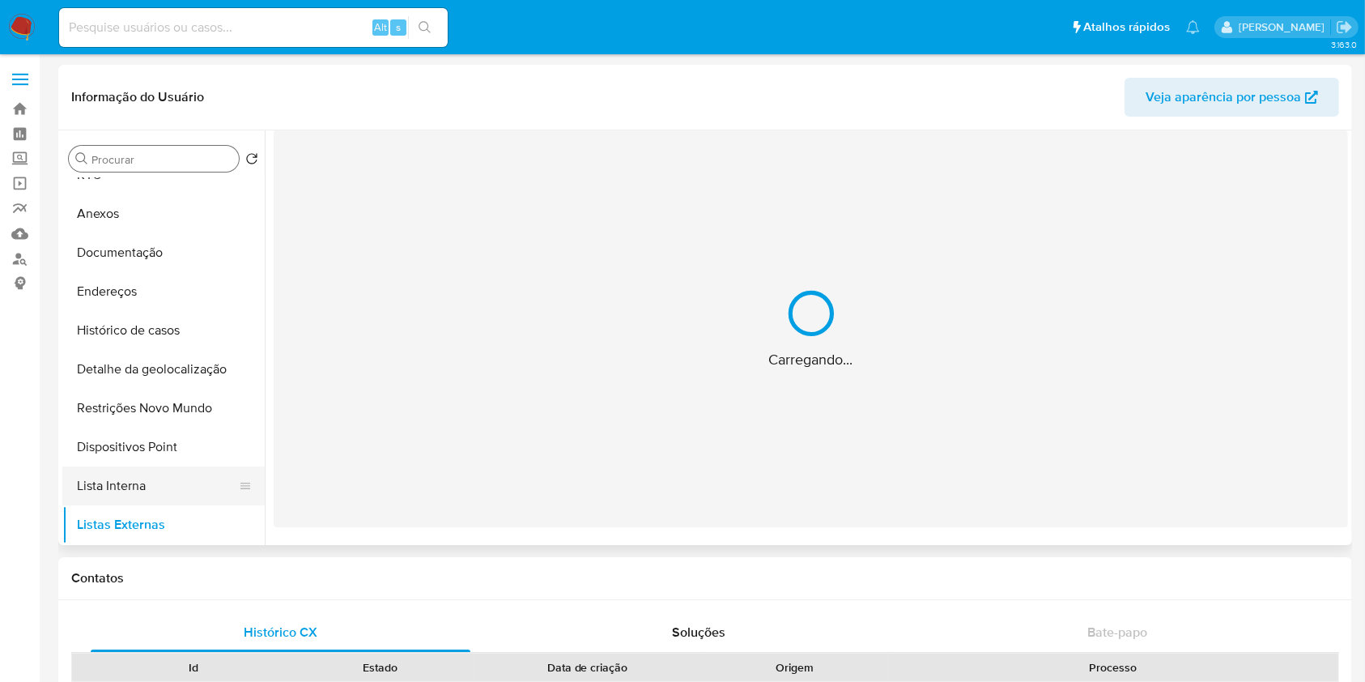
click at [168, 485] on button "Lista Interna" at bounding box center [156, 485] width 189 height 39
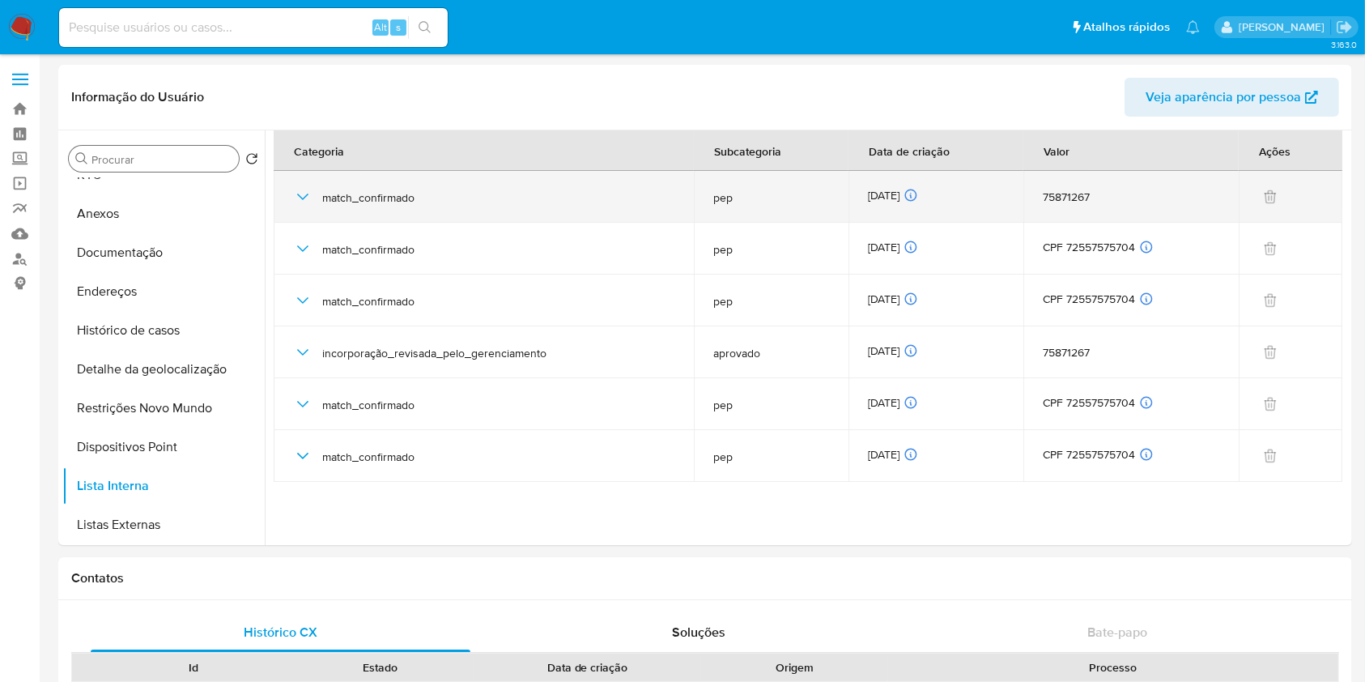
click at [298, 191] on icon "button" at bounding box center [302, 196] width 19 height 19
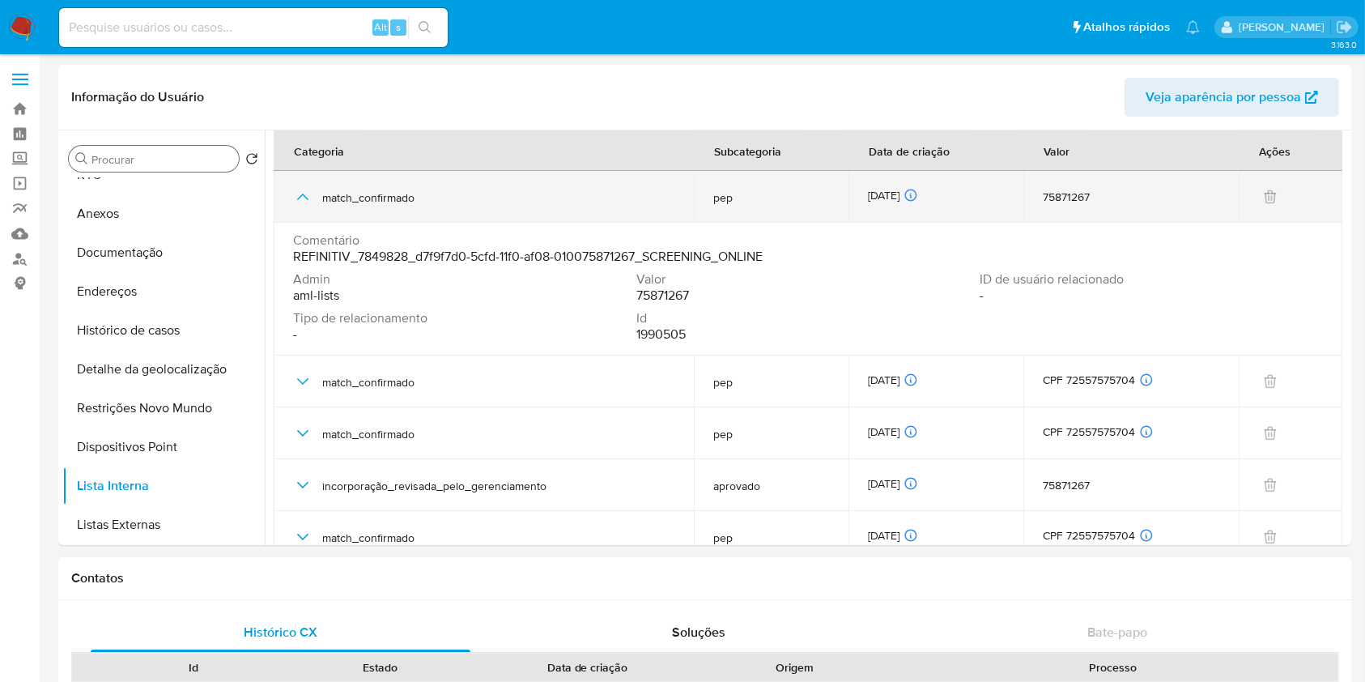
click at [298, 190] on icon "button" at bounding box center [302, 196] width 19 height 19
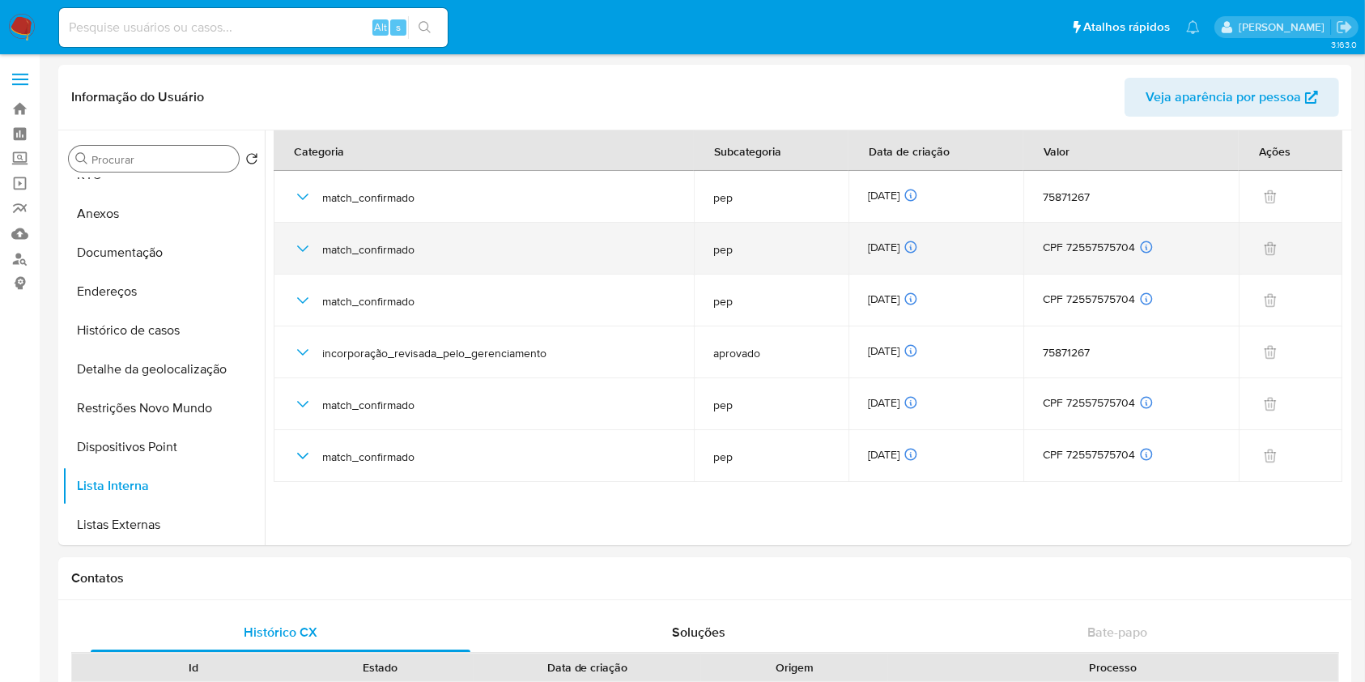
click at [310, 251] on icon "button" at bounding box center [302, 248] width 19 height 19
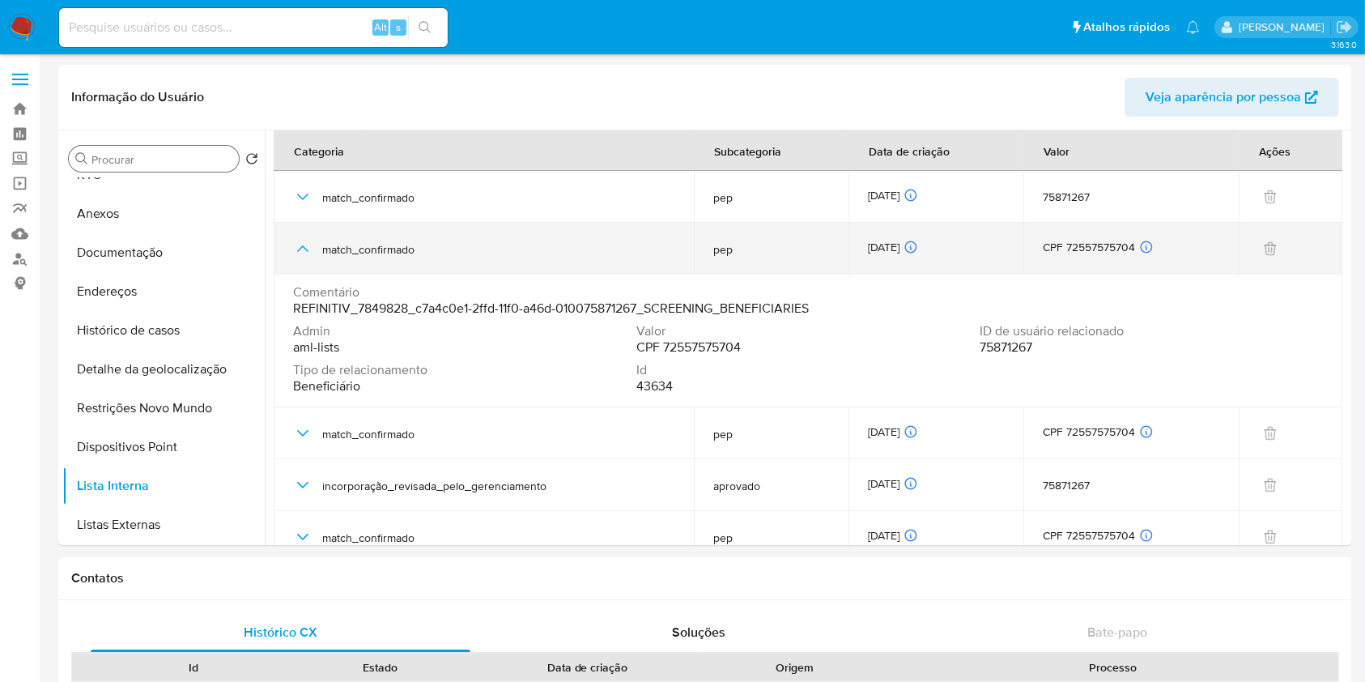
click at [304, 244] on icon "button" at bounding box center [302, 248] width 19 height 19
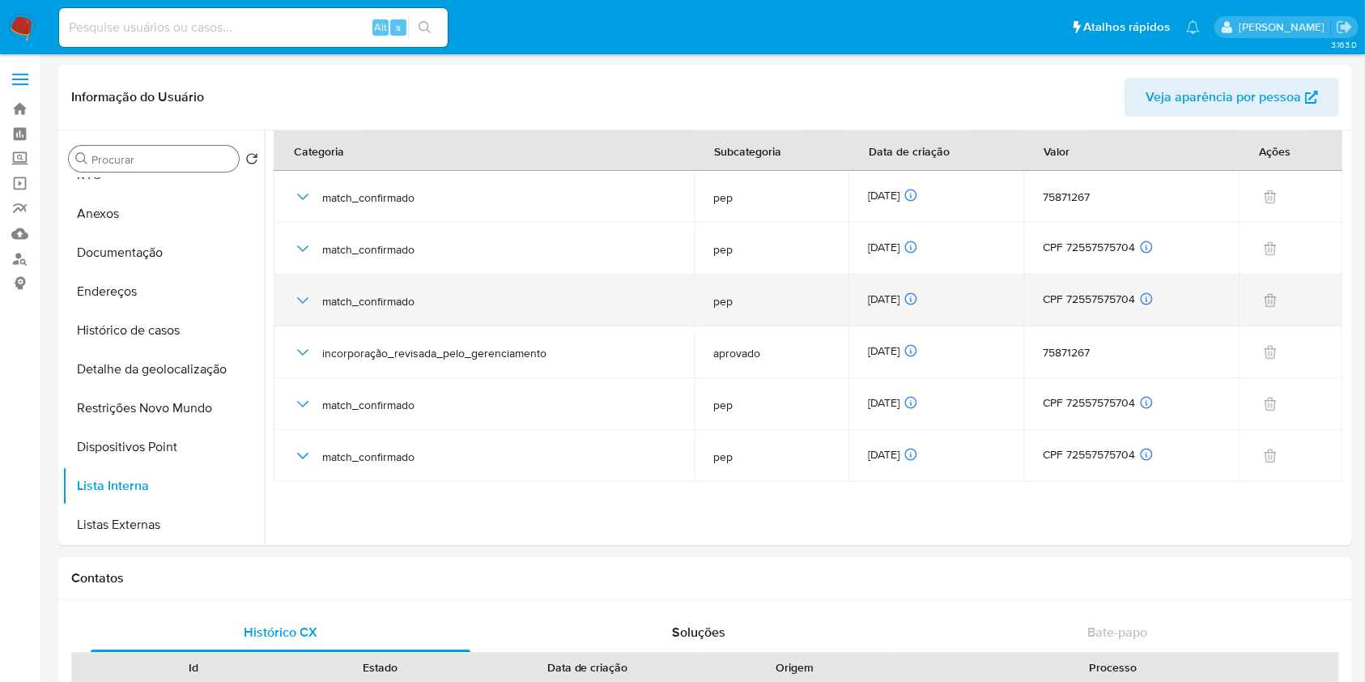
click at [301, 299] on icon "button" at bounding box center [302, 300] width 19 height 19
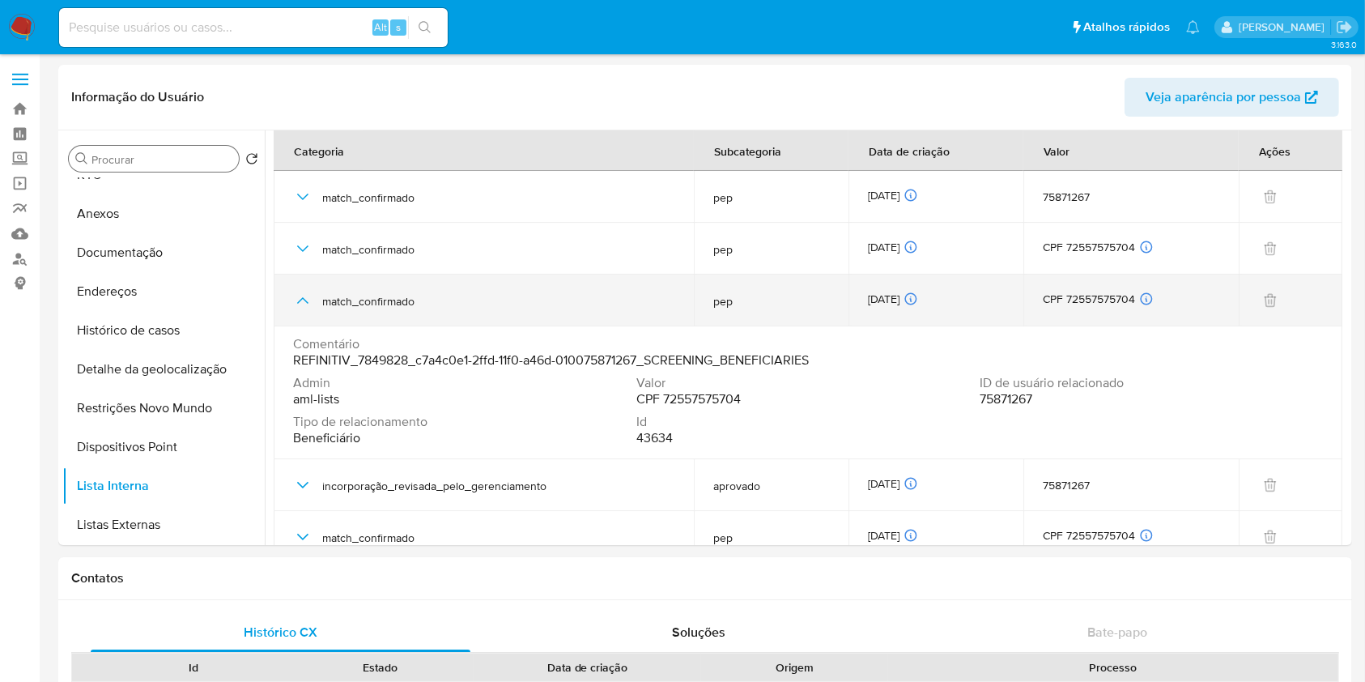
click at [310, 305] on icon "button" at bounding box center [302, 300] width 19 height 19
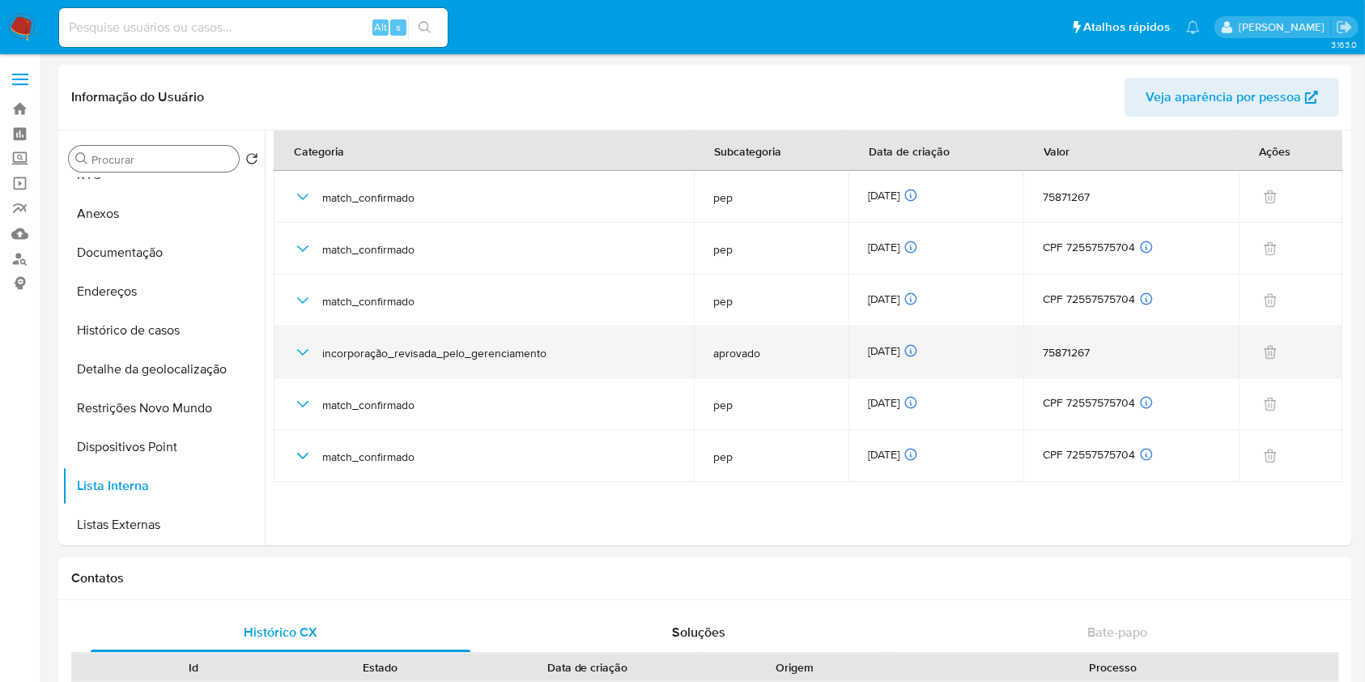
click at [294, 361] on icon "button" at bounding box center [302, 352] width 19 height 19
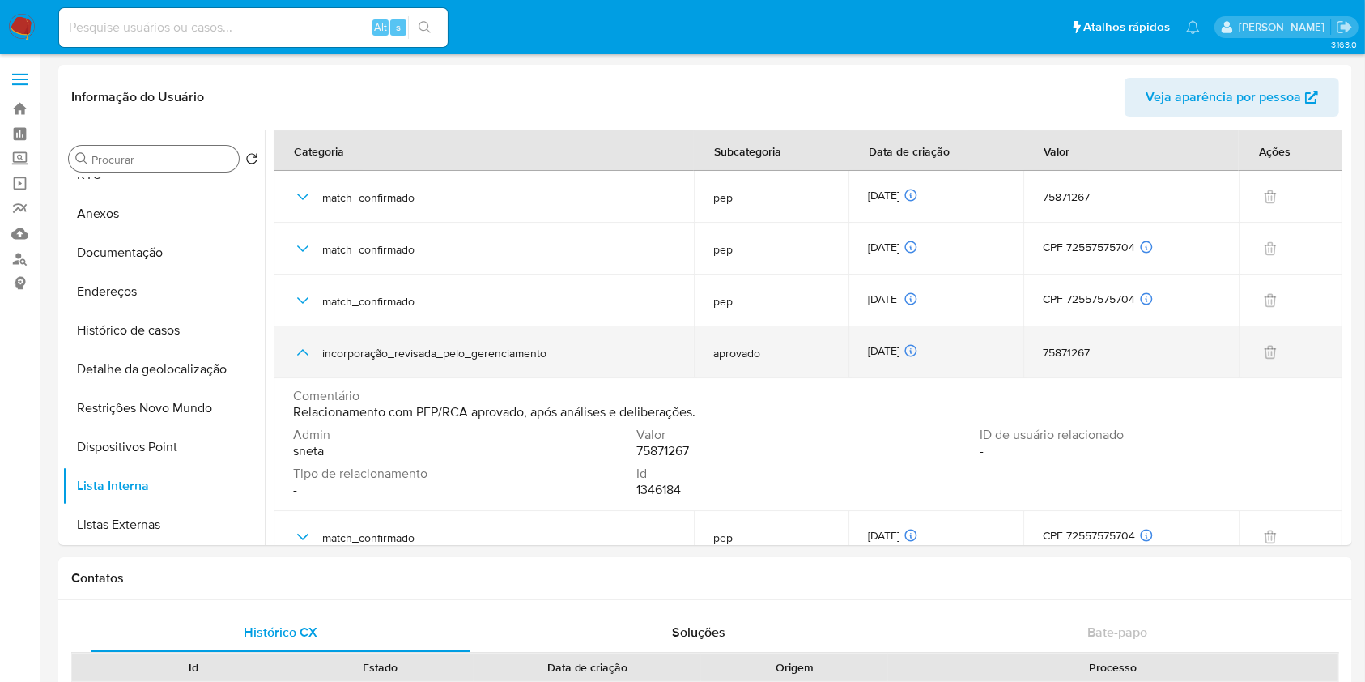
click at [296, 355] on icon "button" at bounding box center [302, 352] width 19 height 19
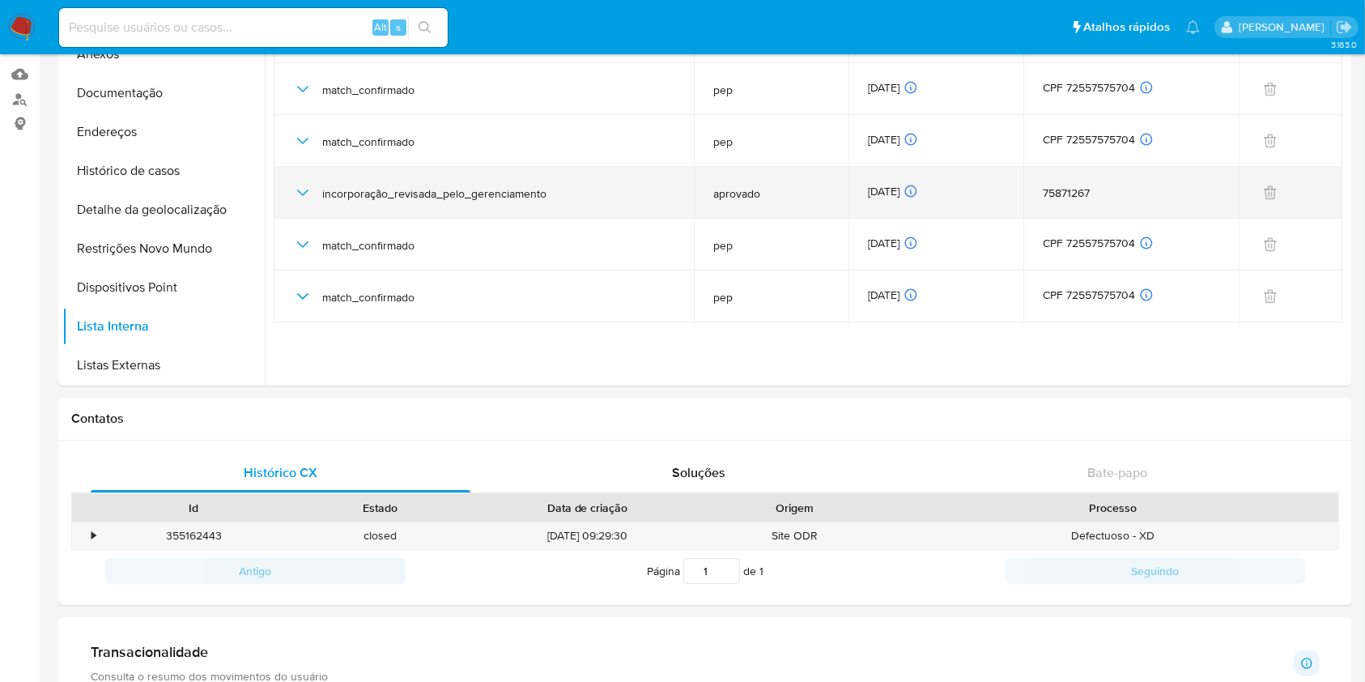
scroll to position [162, 0]
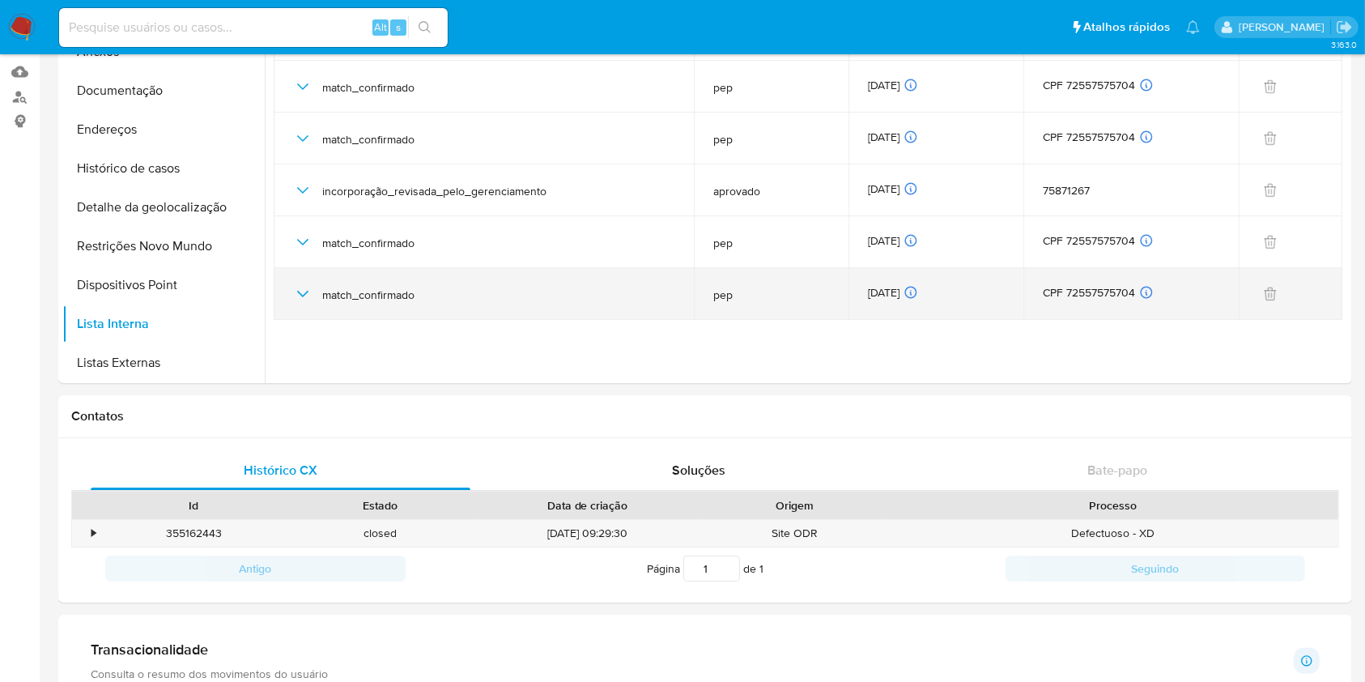
click at [300, 298] on icon "button" at bounding box center [302, 293] width 19 height 19
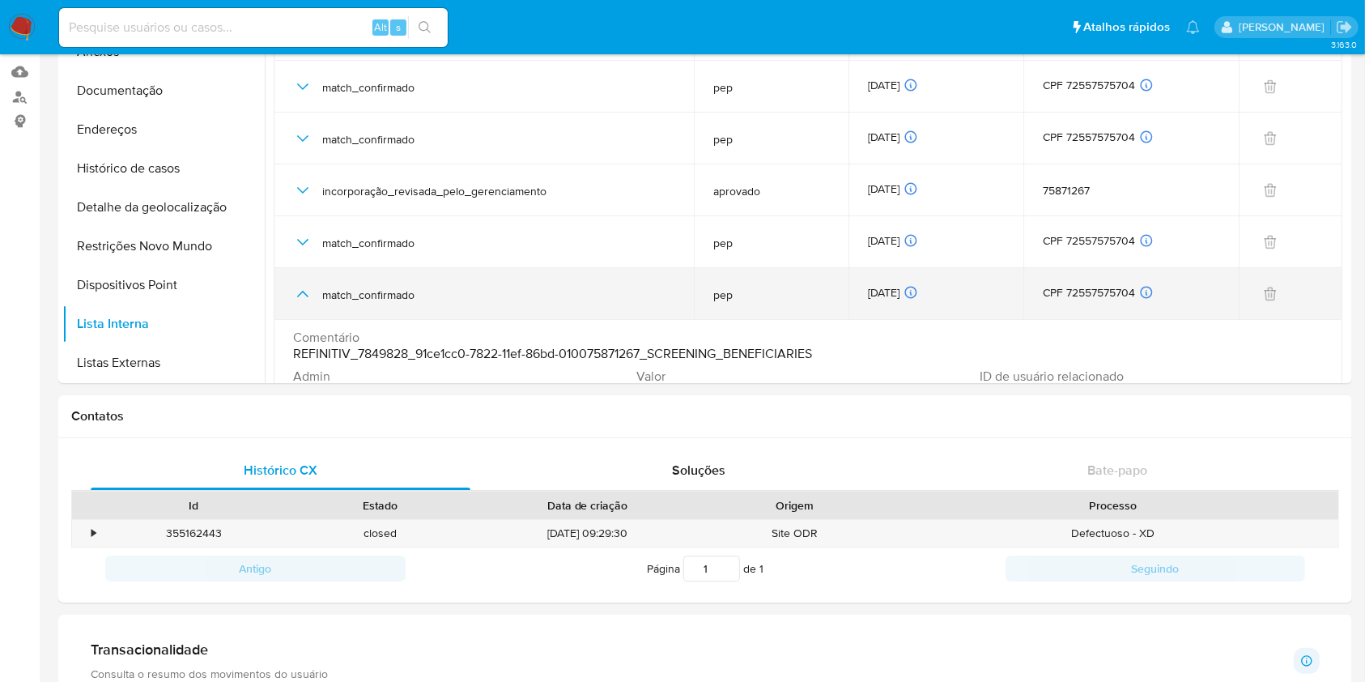
scroll to position [70, 0]
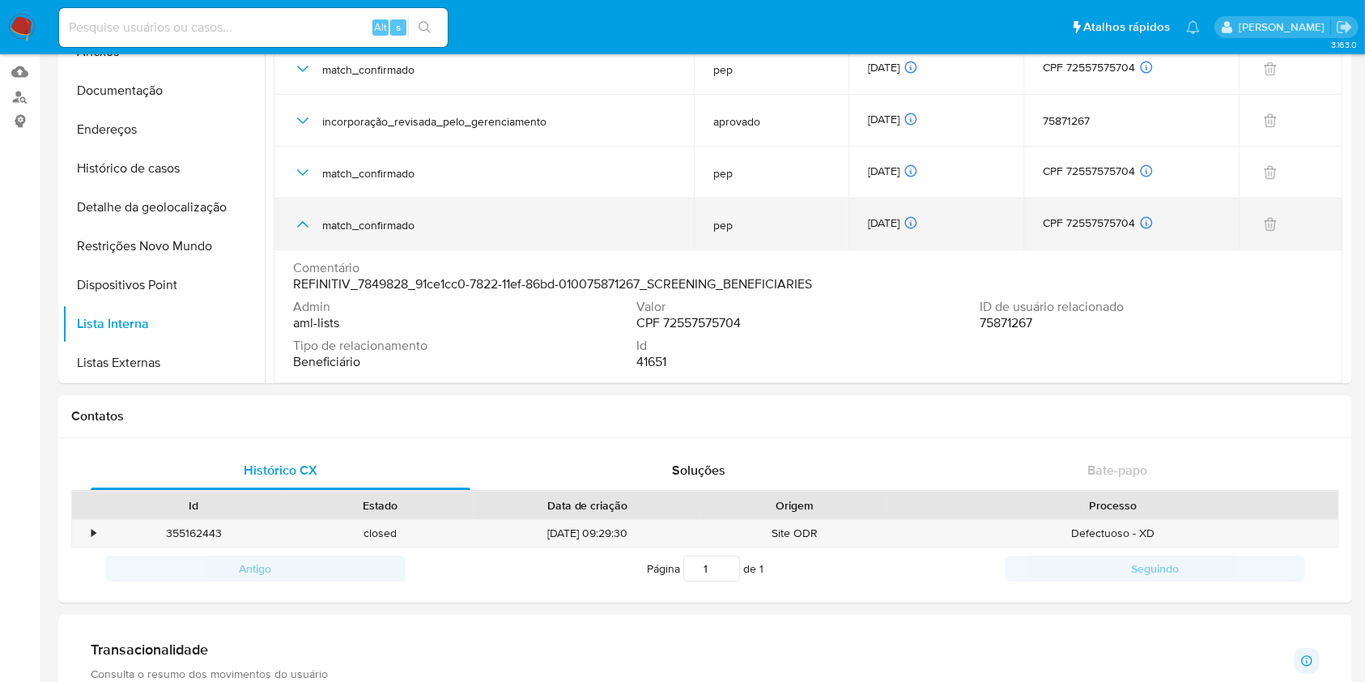
click at [303, 224] on icon "button" at bounding box center [302, 224] width 19 height 19
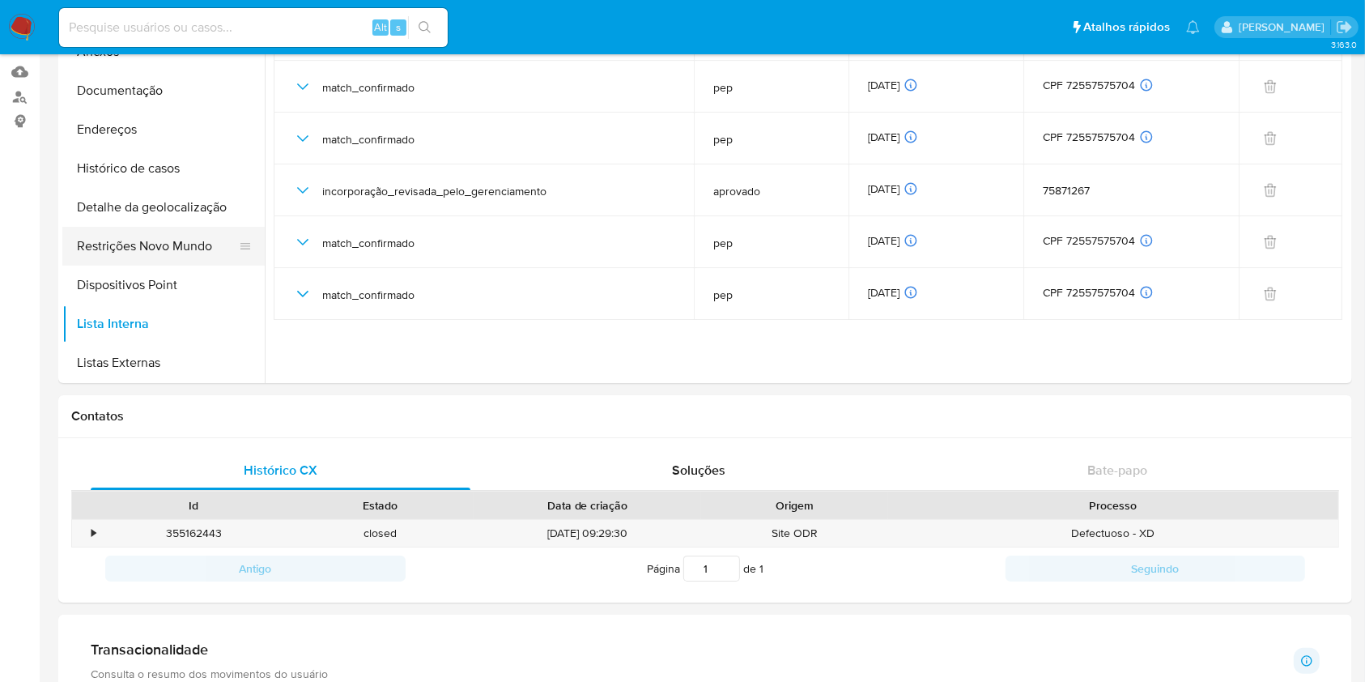
scroll to position [0, 0]
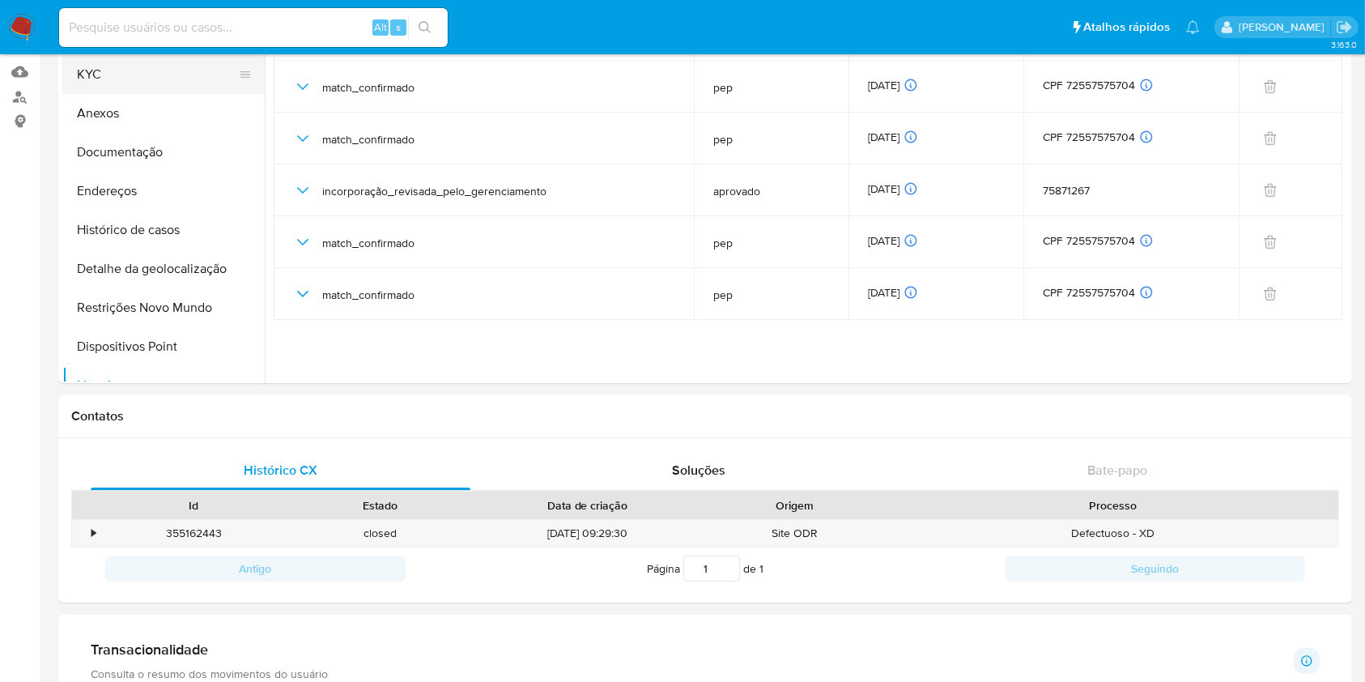
click at [145, 79] on button "KYC" at bounding box center [156, 74] width 189 height 39
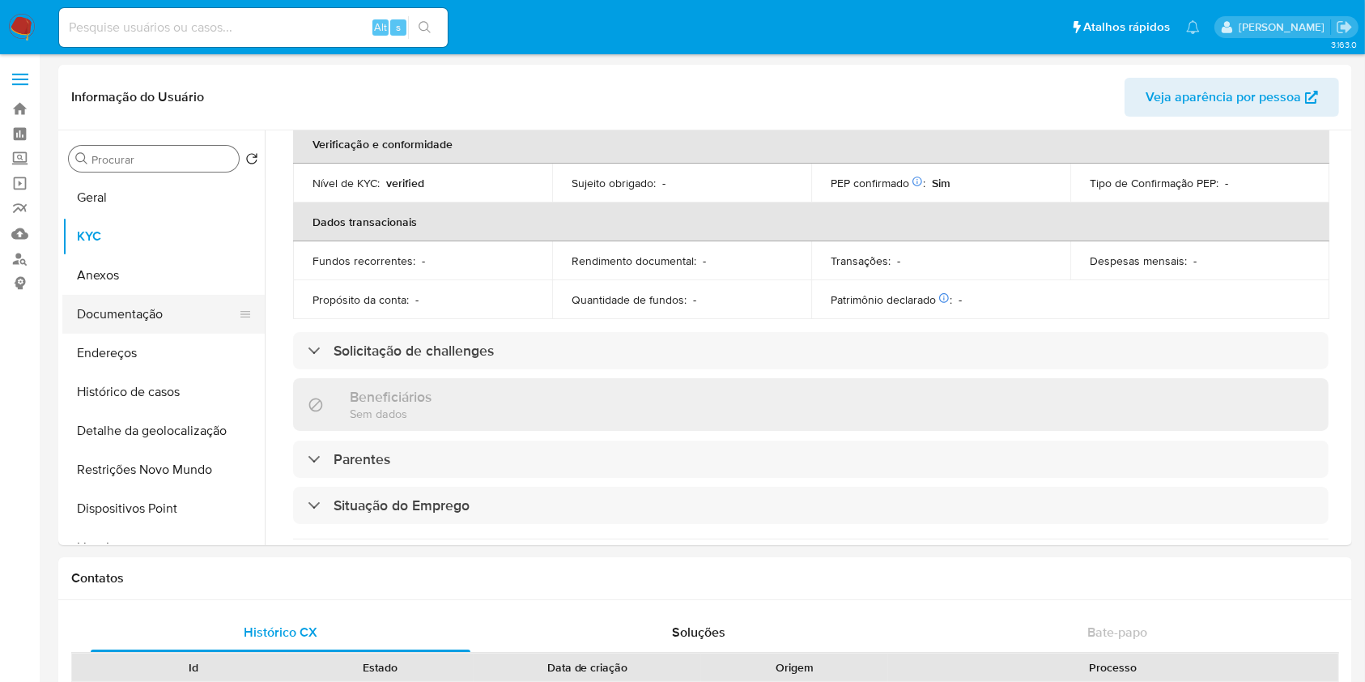
scroll to position [59, 0]
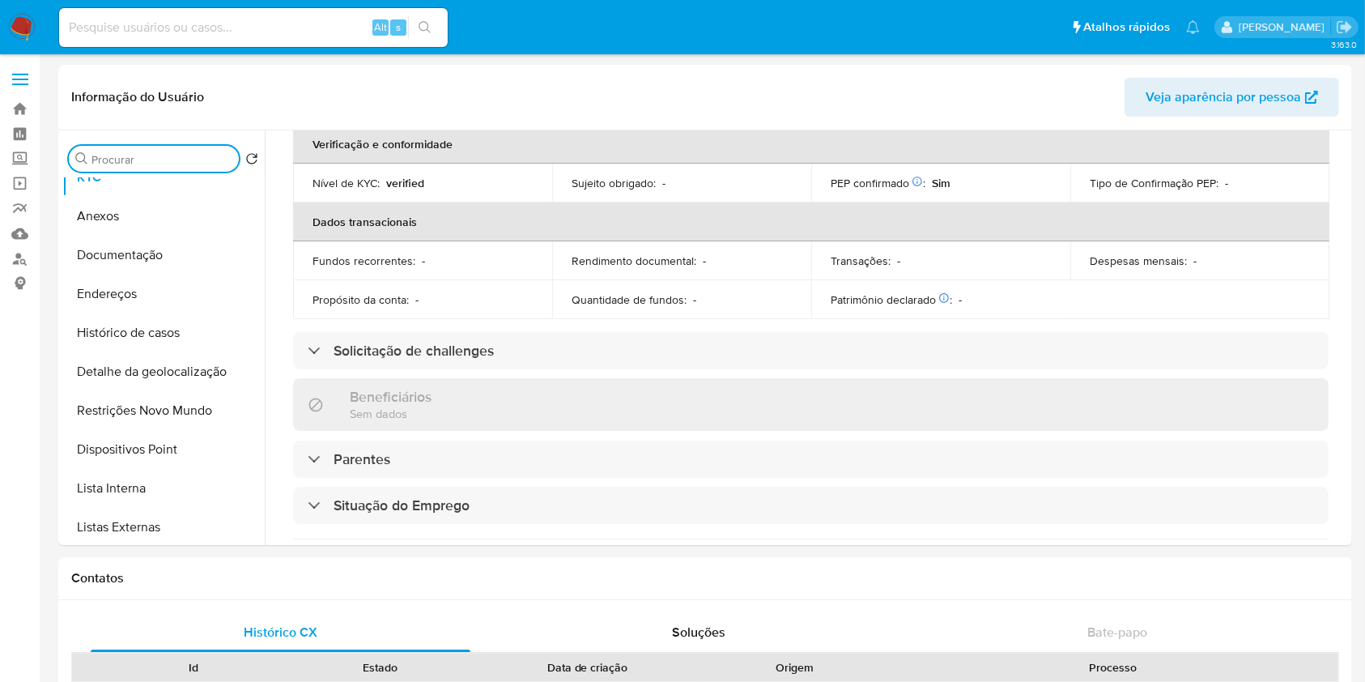
click at [169, 155] on input "Procurar" at bounding box center [162, 159] width 141 height 15
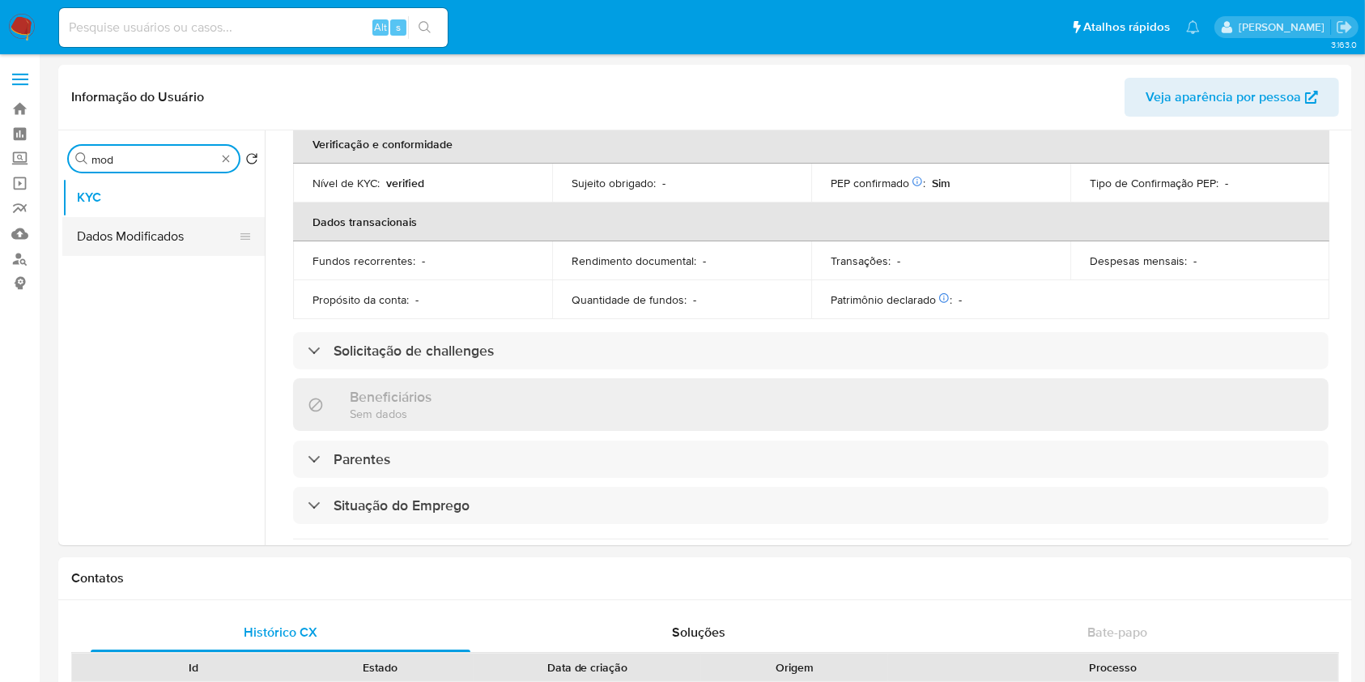
type input "mod"
click at [175, 227] on button "Dados Modificados" at bounding box center [156, 236] width 189 height 39
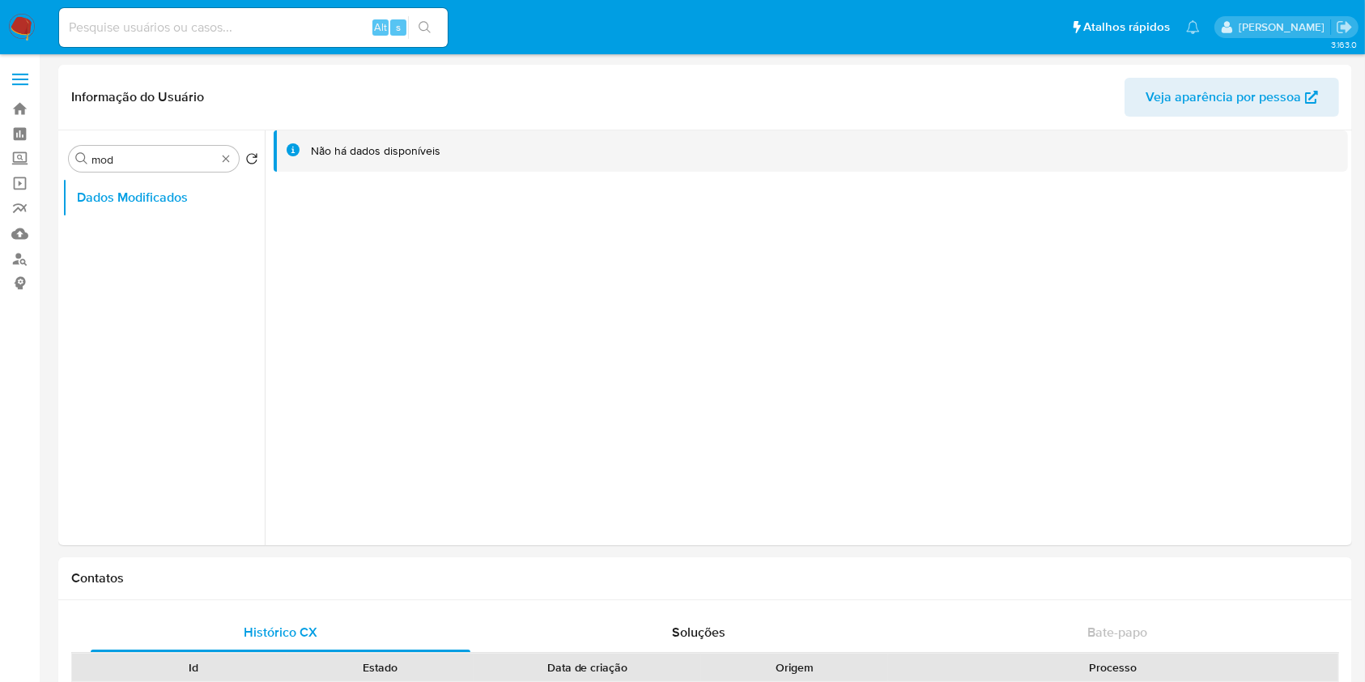
click at [319, 17] on input at bounding box center [253, 27] width 389 height 21
paste input "289043495"
type input "289043495"
click at [415, 23] on button "search-icon" at bounding box center [424, 27] width 33 height 23
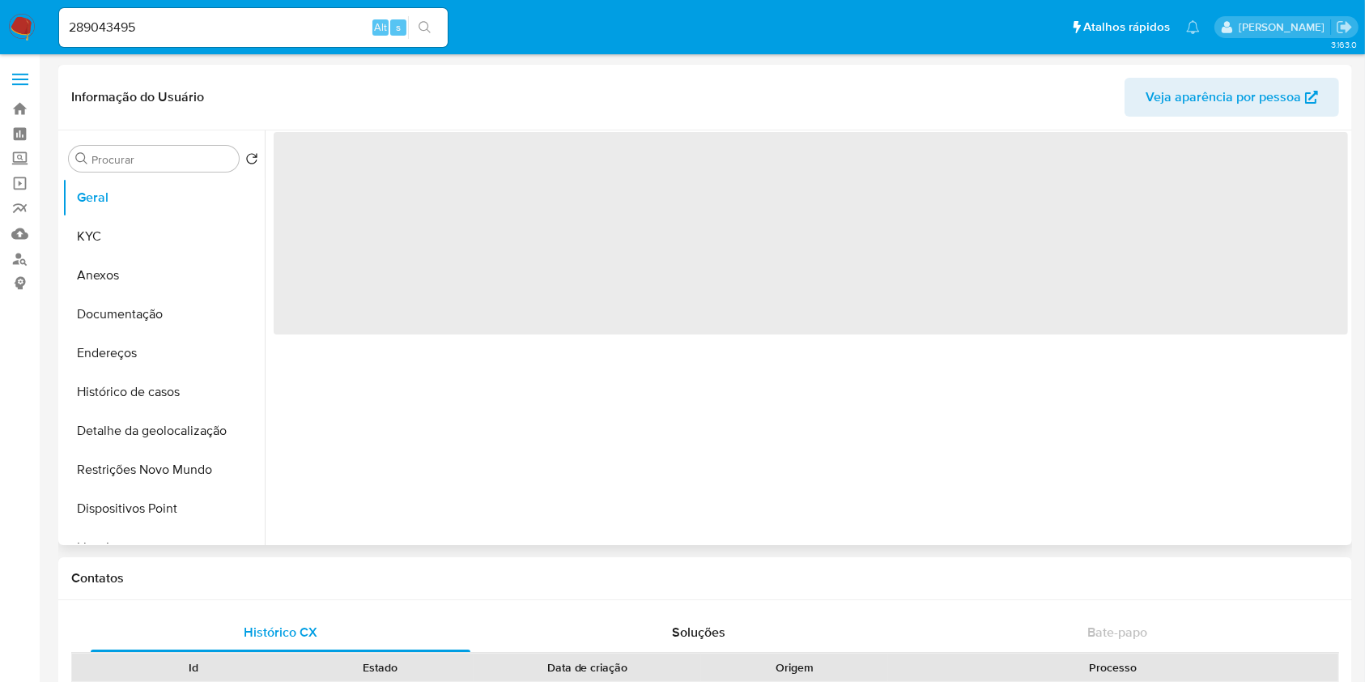
select select "10"
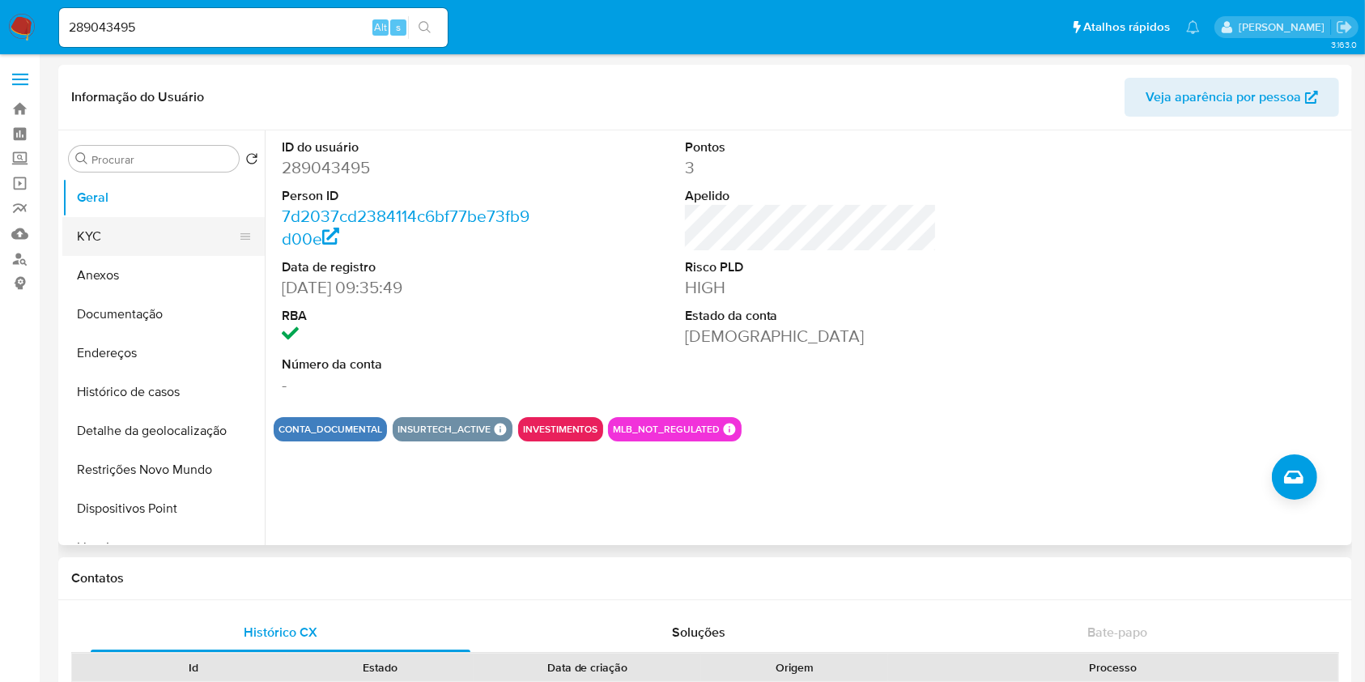
click at [166, 220] on button "KYC" at bounding box center [156, 236] width 189 height 39
click at [186, 244] on button "KYC" at bounding box center [156, 236] width 189 height 39
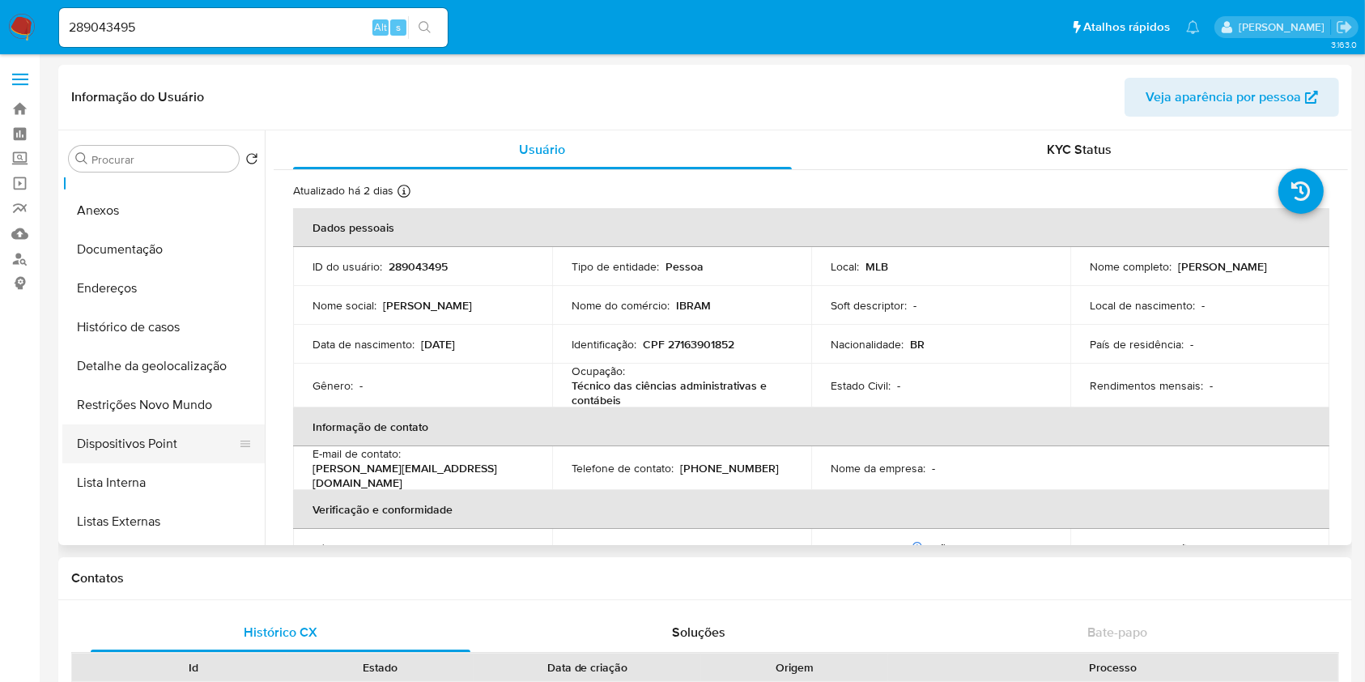
scroll to position [71, 0]
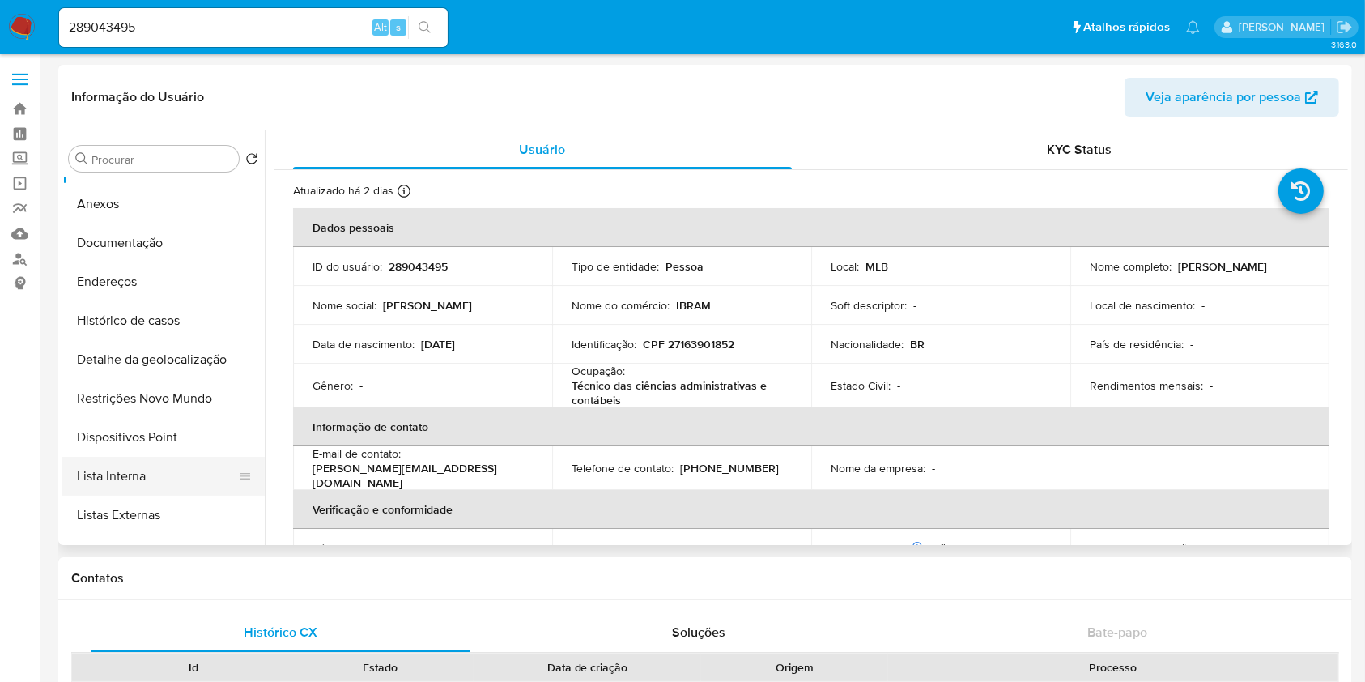
click at [150, 482] on button "Lista Interna" at bounding box center [156, 476] width 189 height 39
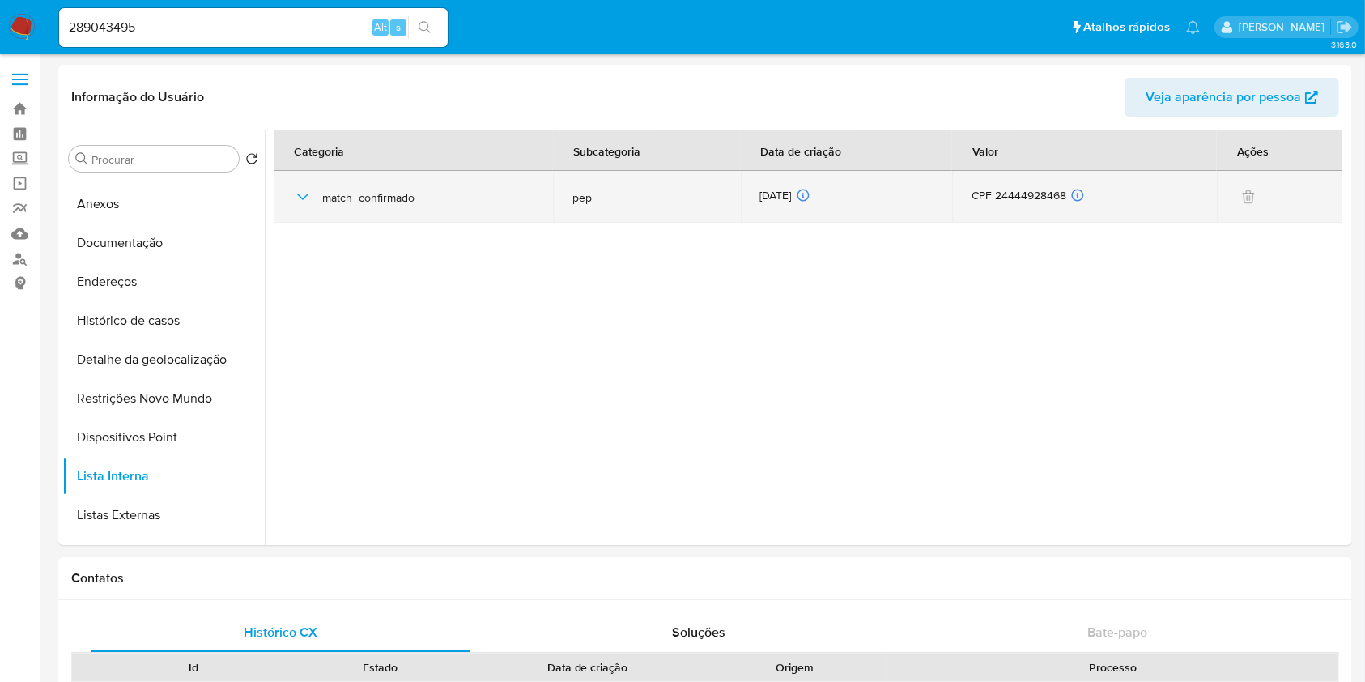
click at [301, 204] on icon "button" at bounding box center [302, 196] width 19 height 19
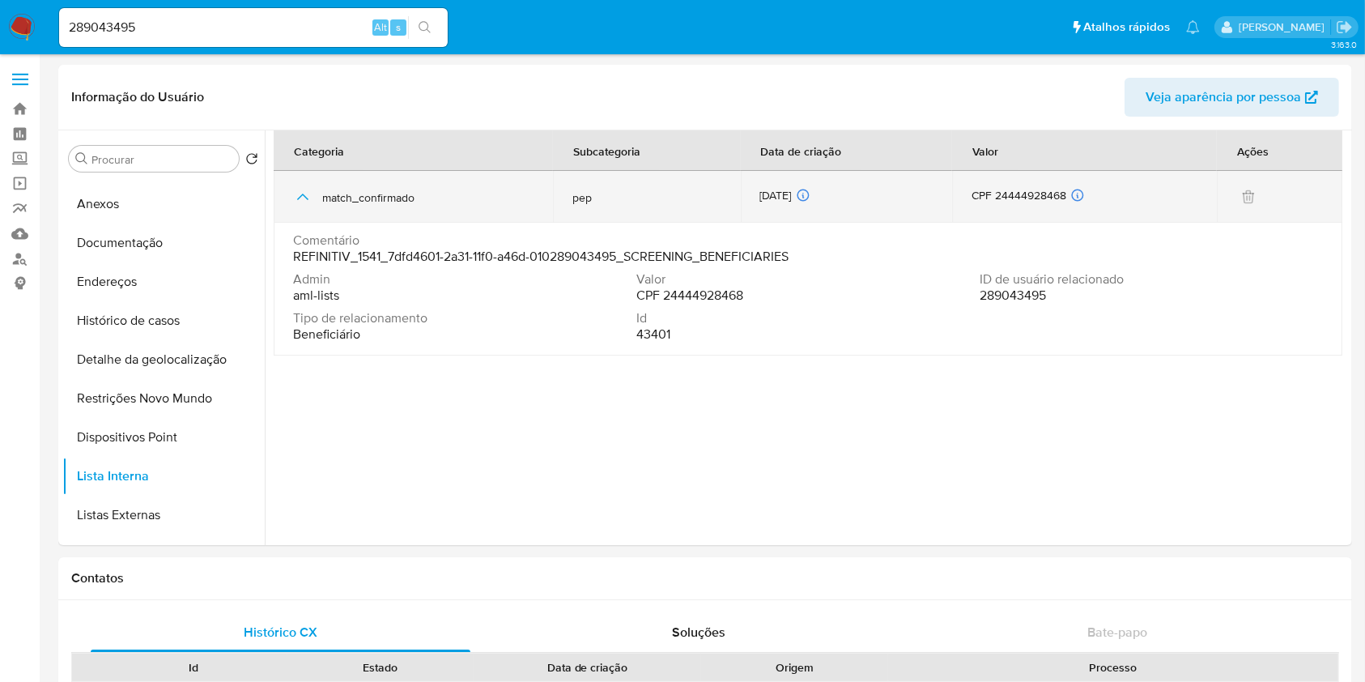
click at [301, 204] on icon "button" at bounding box center [302, 196] width 19 height 19
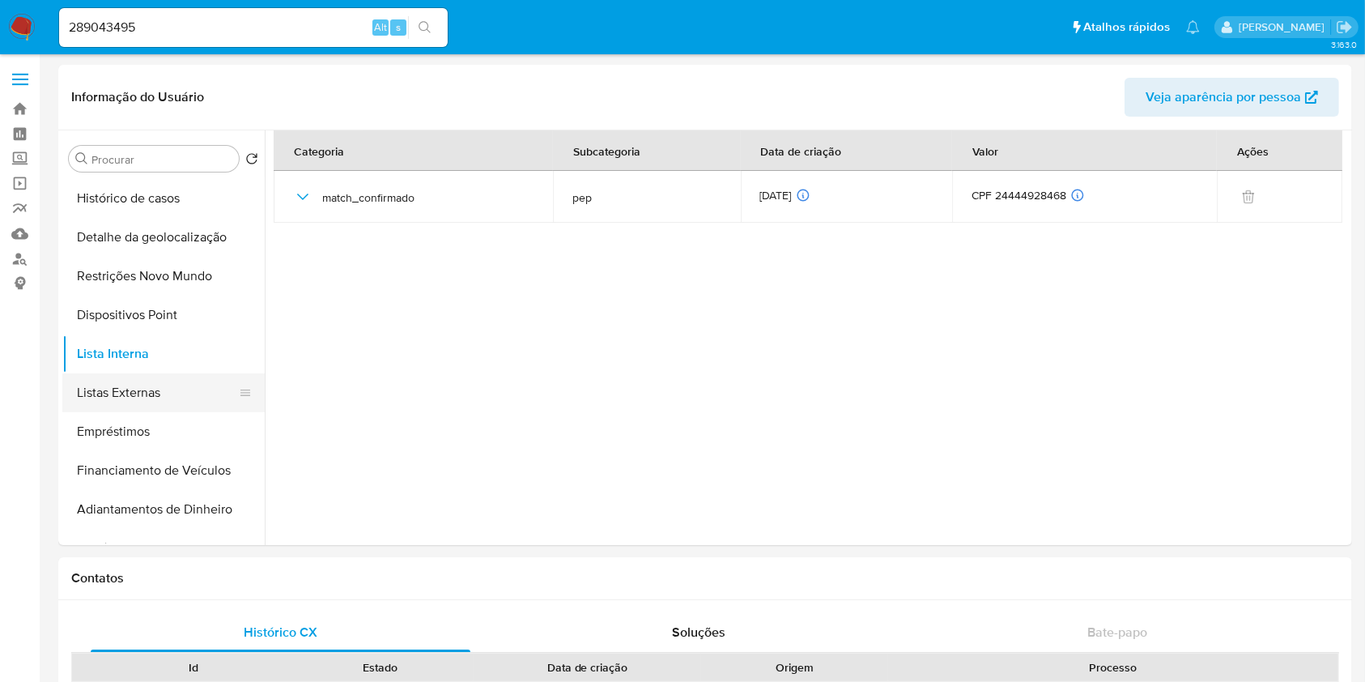
scroll to position [194, 0]
click at [161, 396] on button "Listas Externas" at bounding box center [156, 392] width 189 height 39
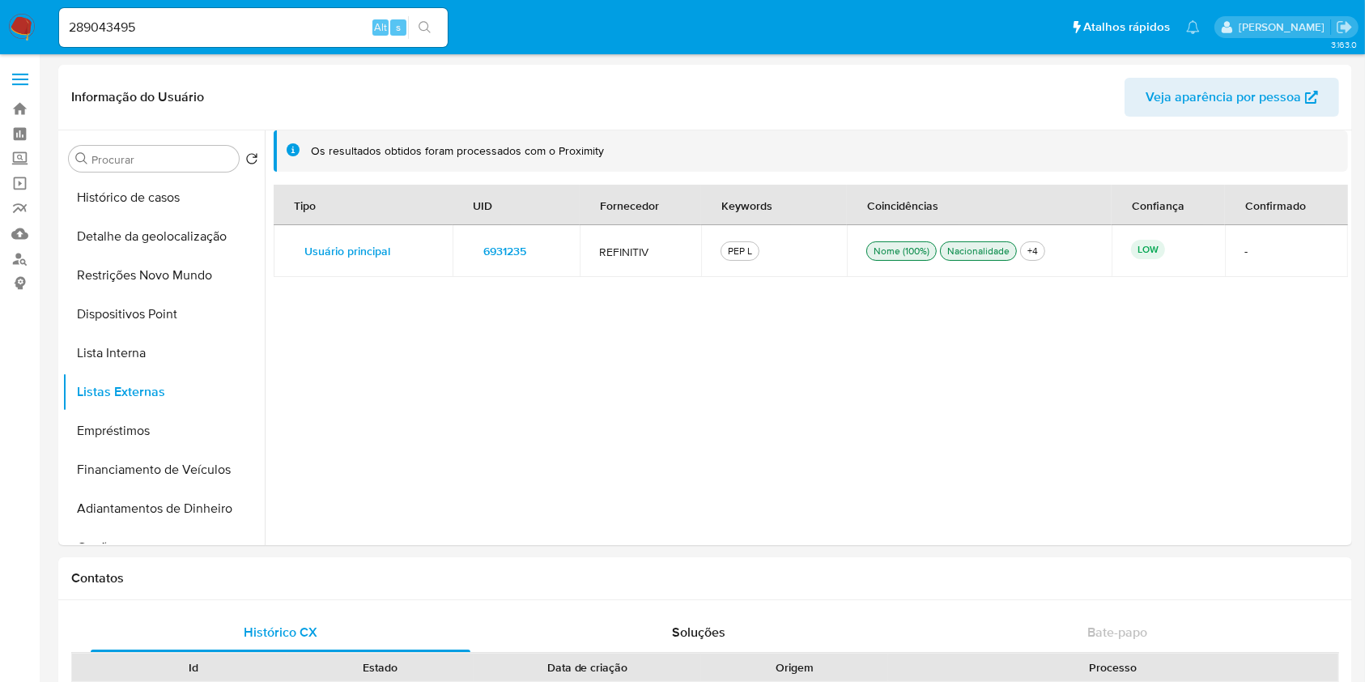
click at [500, 250] on span "6931235" at bounding box center [504, 251] width 43 height 23
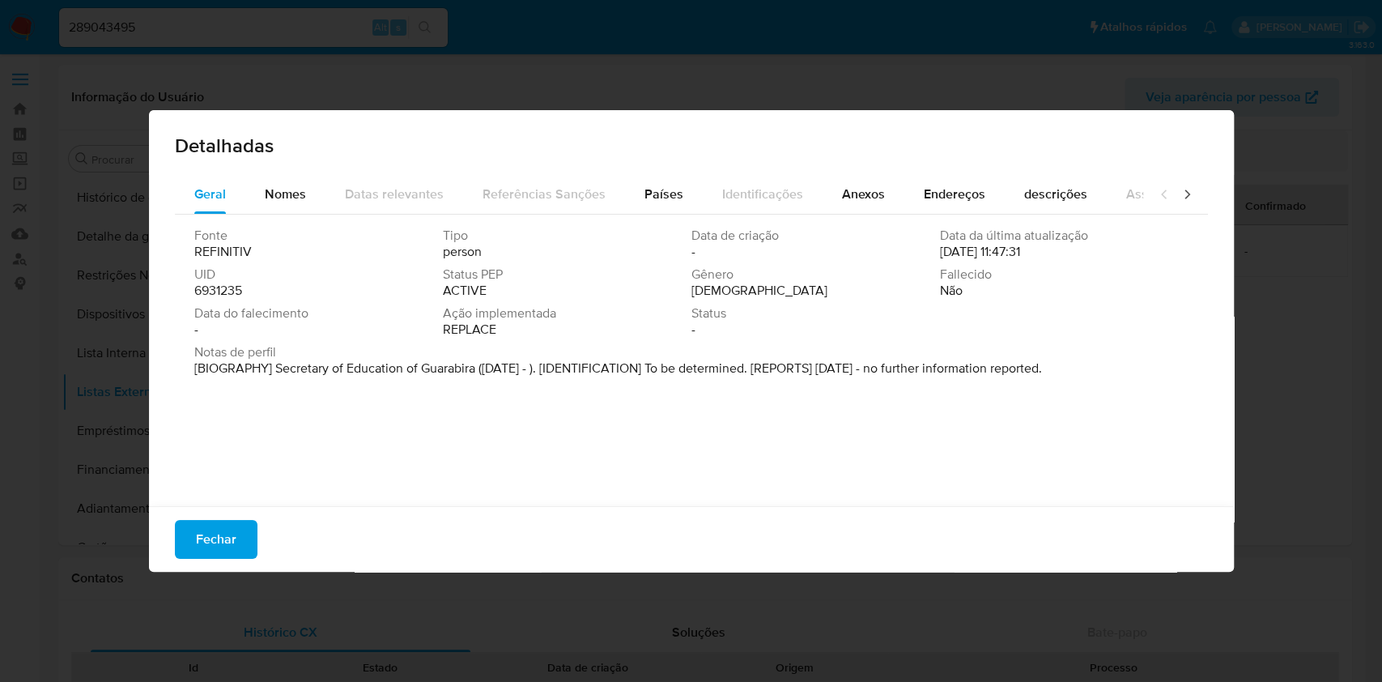
click at [200, 291] on span "6931235" at bounding box center [218, 291] width 48 height 16
click at [268, 185] on span "Nomes" at bounding box center [285, 194] width 41 height 19
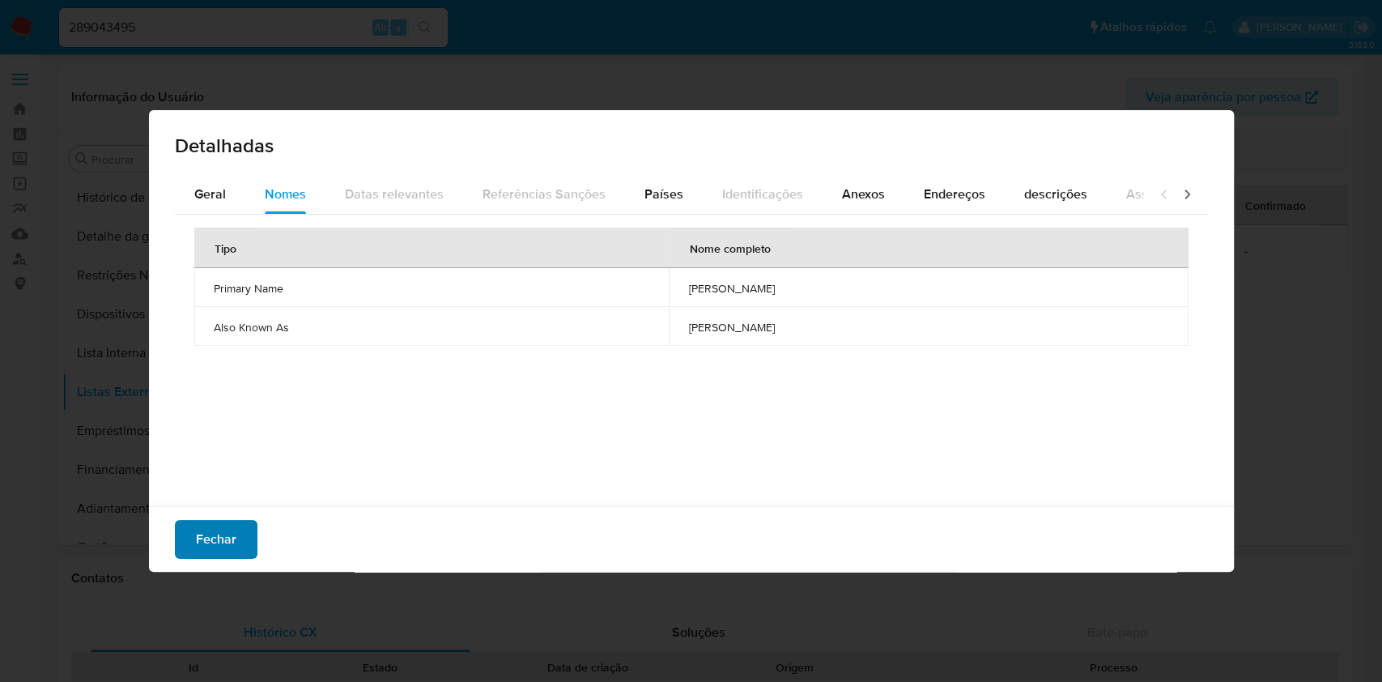
click at [240, 528] on button "Fechar" at bounding box center [216, 539] width 83 height 39
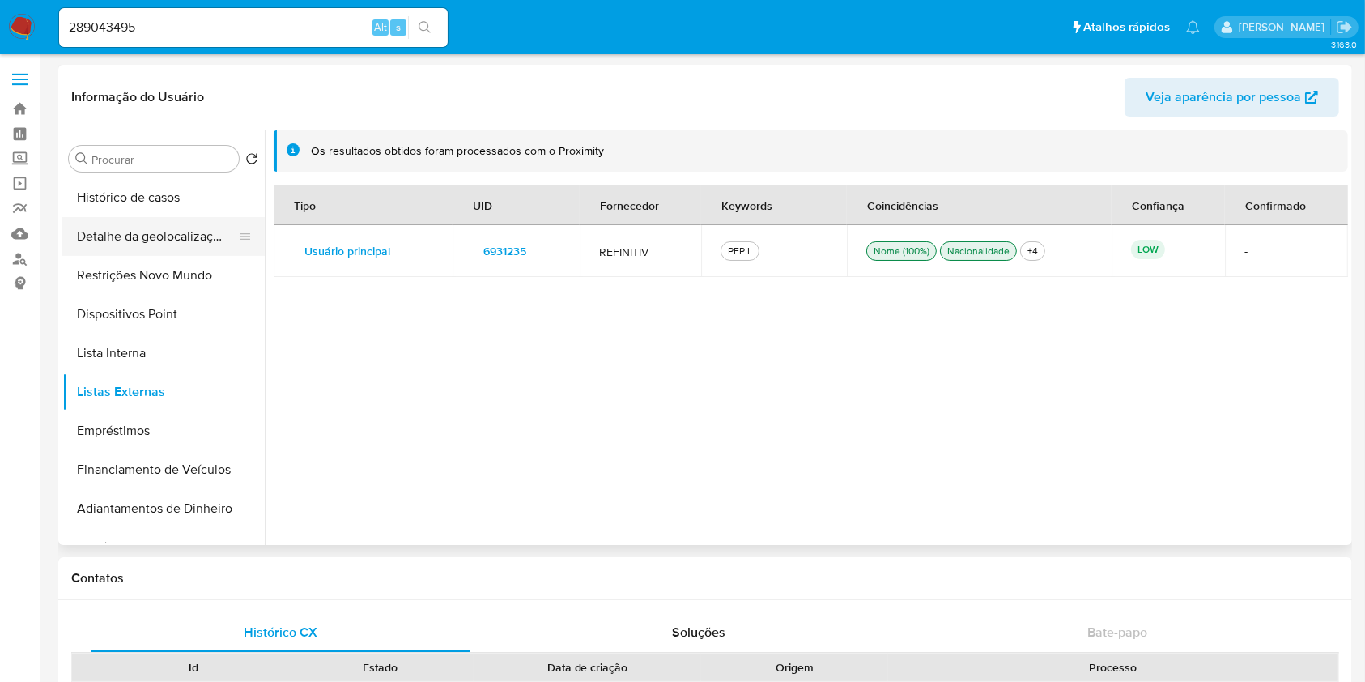
scroll to position [0, 0]
click at [172, 230] on button "KYC" at bounding box center [156, 236] width 189 height 39
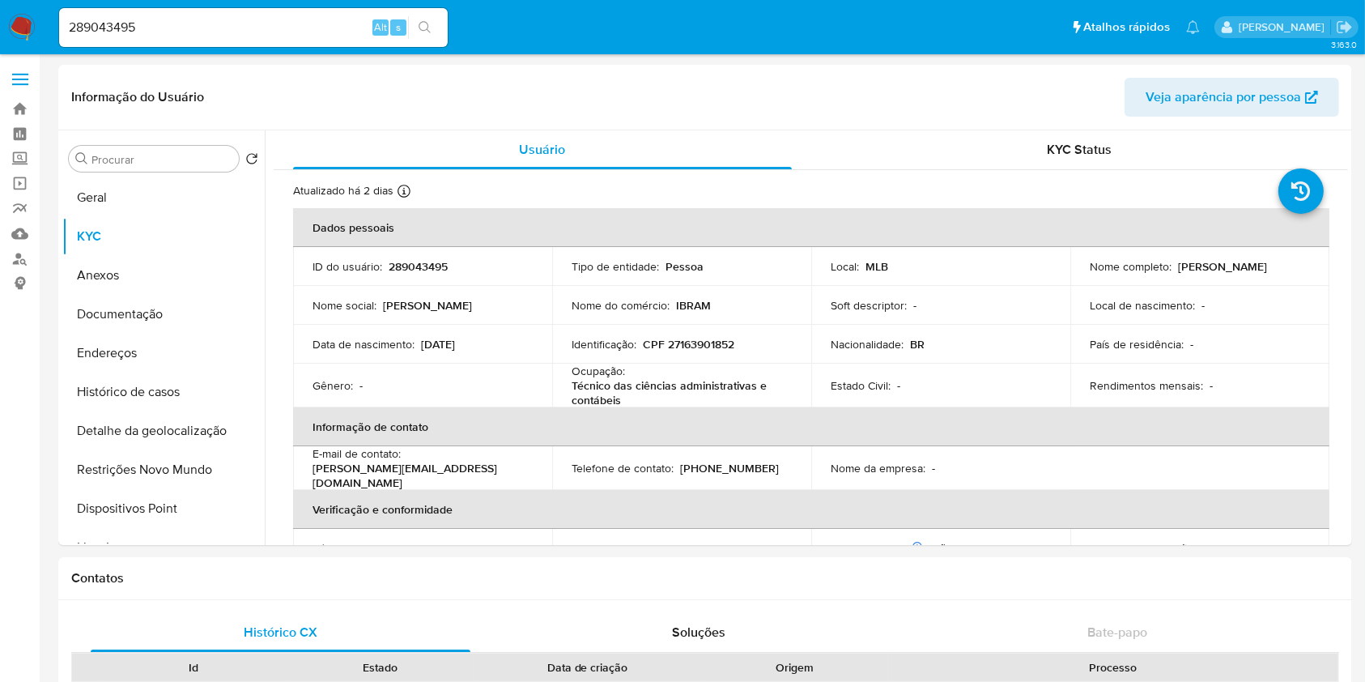
click at [782, 282] on td "Tipo de entidade : Pessoa" at bounding box center [681, 266] width 259 height 39
click at [171, 347] on button "Endereços" at bounding box center [156, 353] width 189 height 39
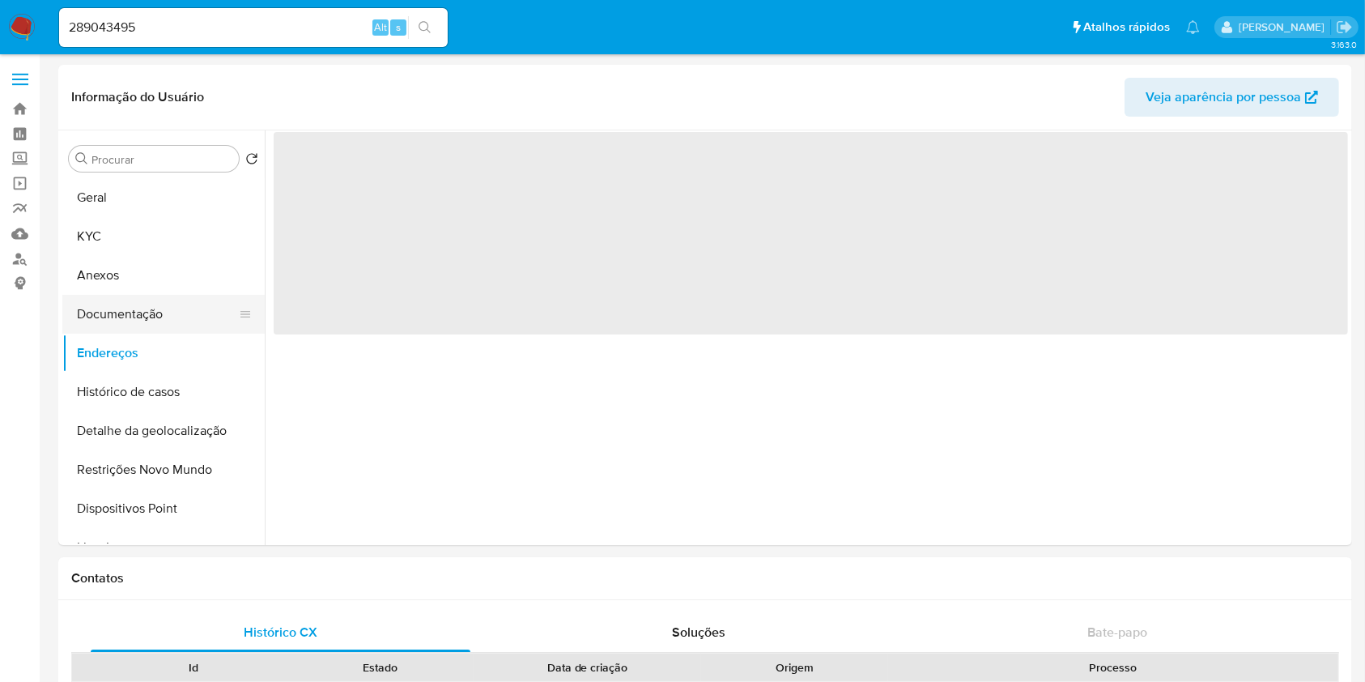
click at [171, 319] on button "Documentação" at bounding box center [156, 314] width 189 height 39
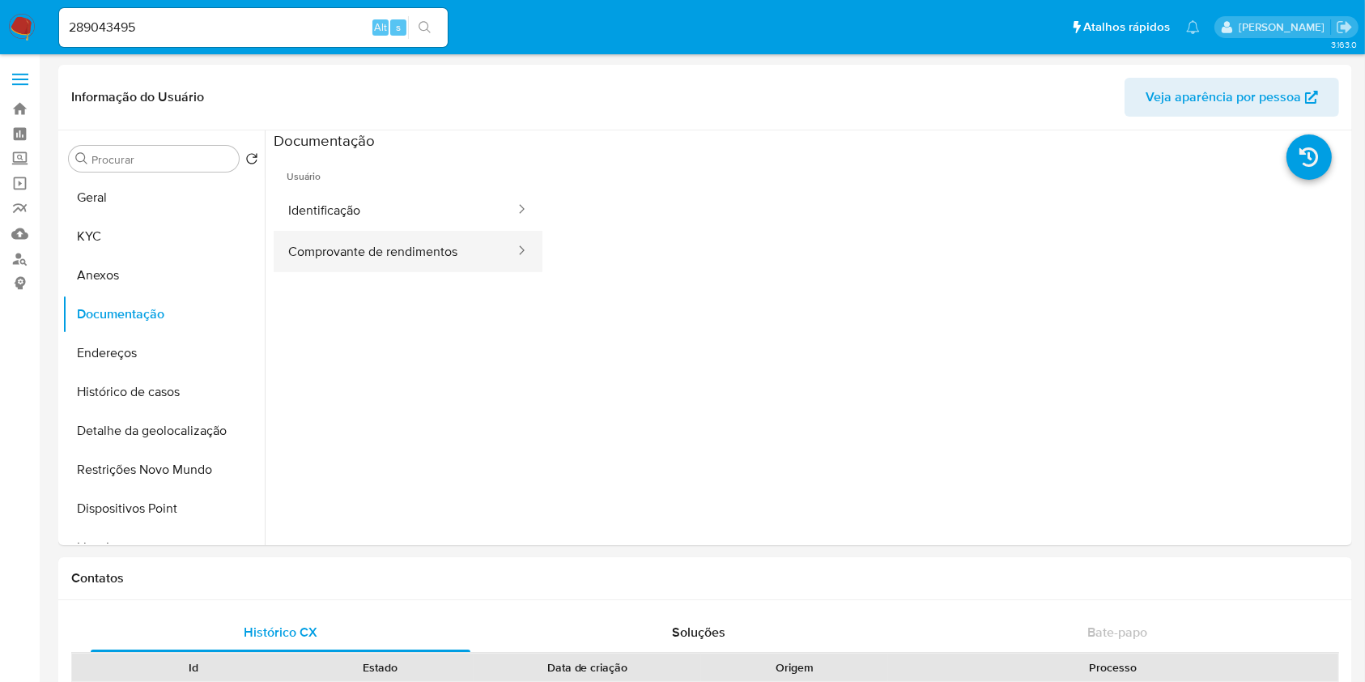
click at [434, 246] on button "Comprovante de rendimentos" at bounding box center [395, 251] width 243 height 41
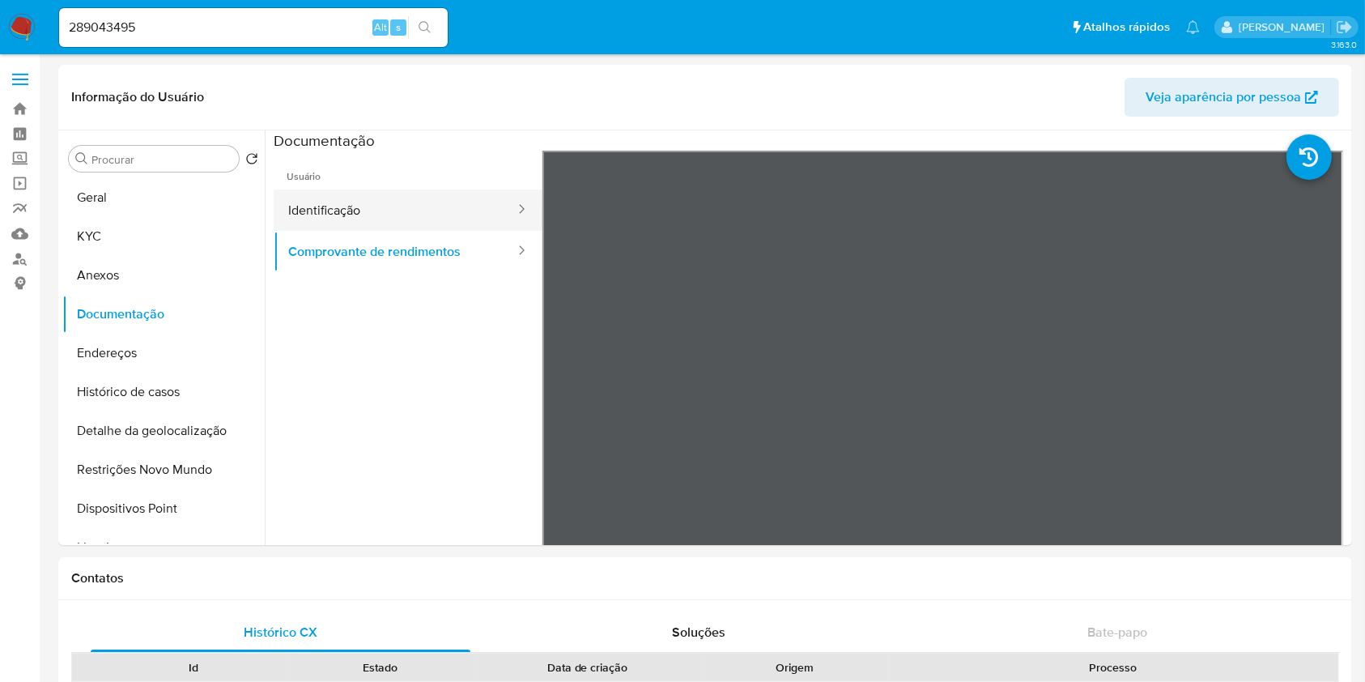
click at [360, 207] on button "Identificação" at bounding box center [395, 209] width 243 height 41
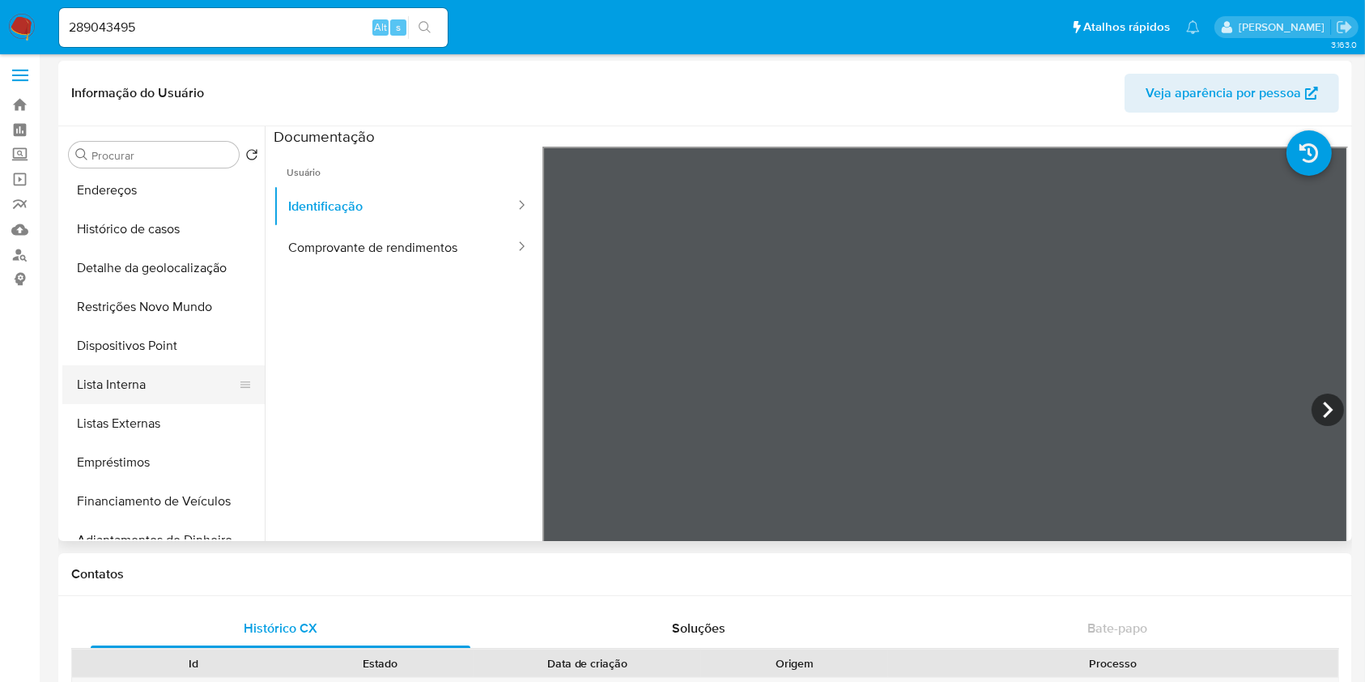
scroll to position [160, 0]
click at [143, 389] on button "Lista Interna" at bounding box center [156, 383] width 189 height 39
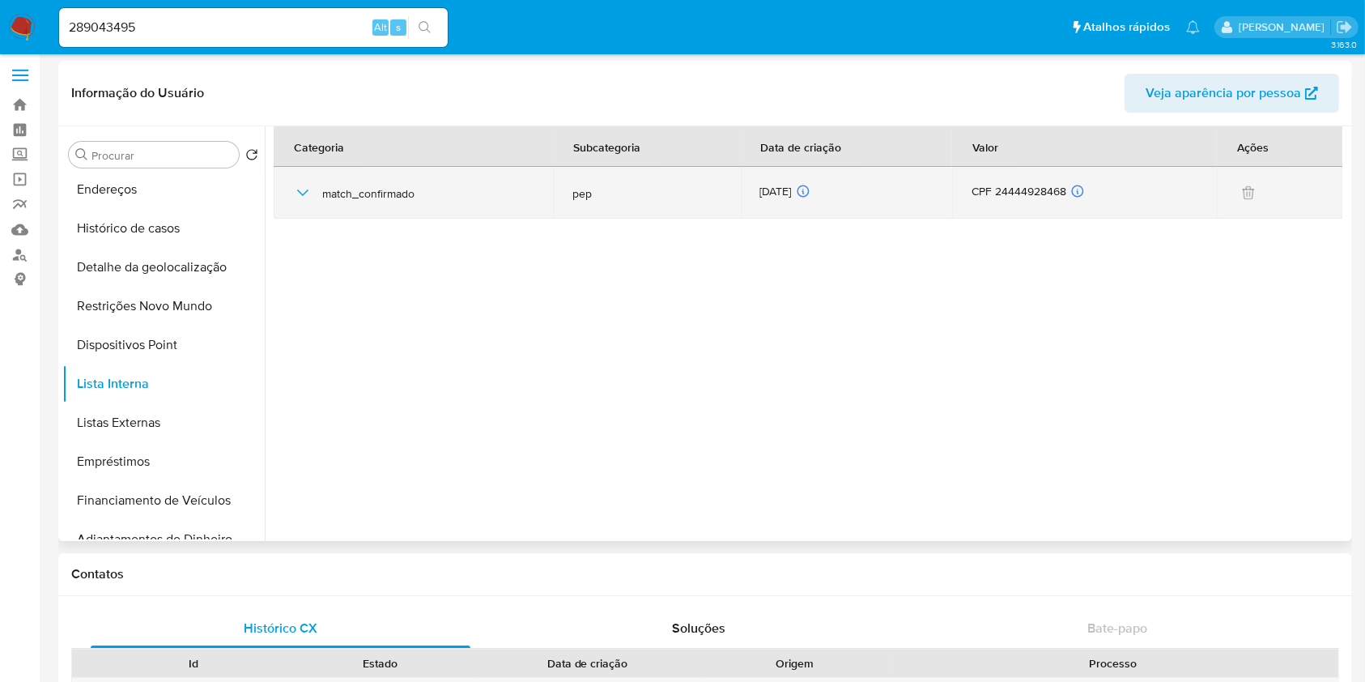
click at [309, 192] on icon "button" at bounding box center [302, 192] width 19 height 19
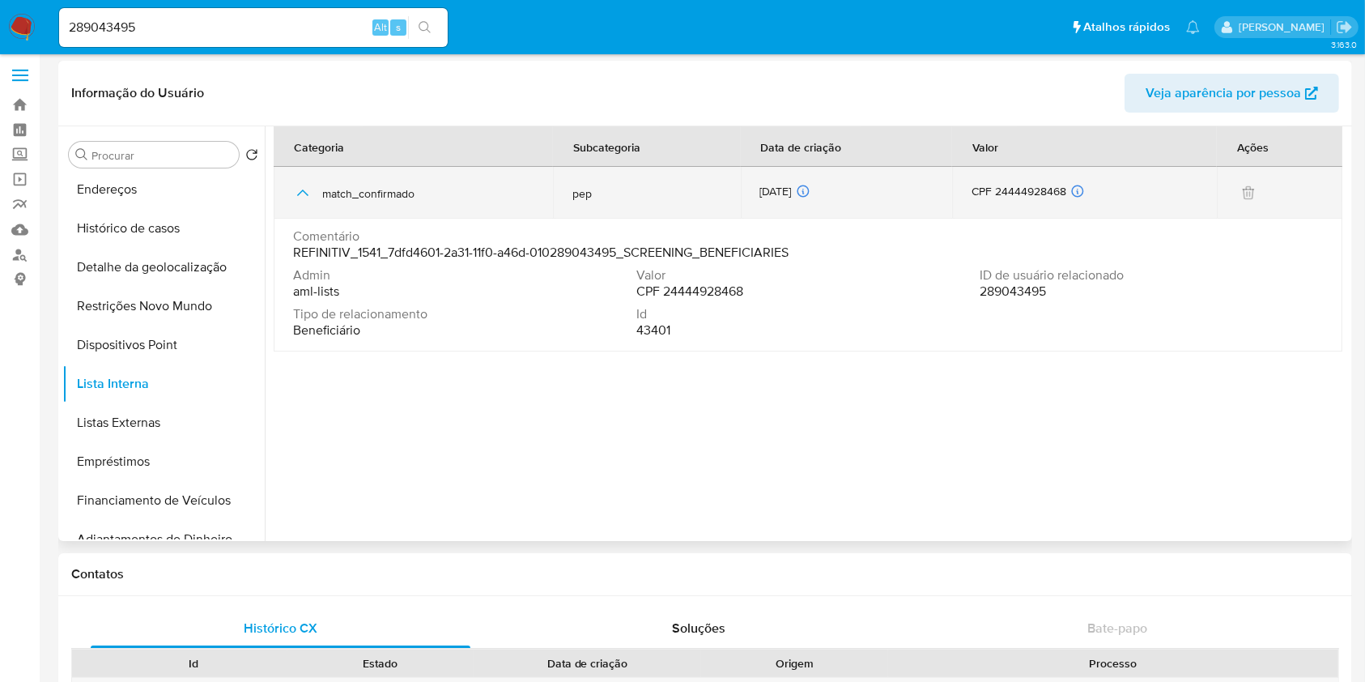
click at [303, 192] on icon "button" at bounding box center [302, 192] width 19 height 19
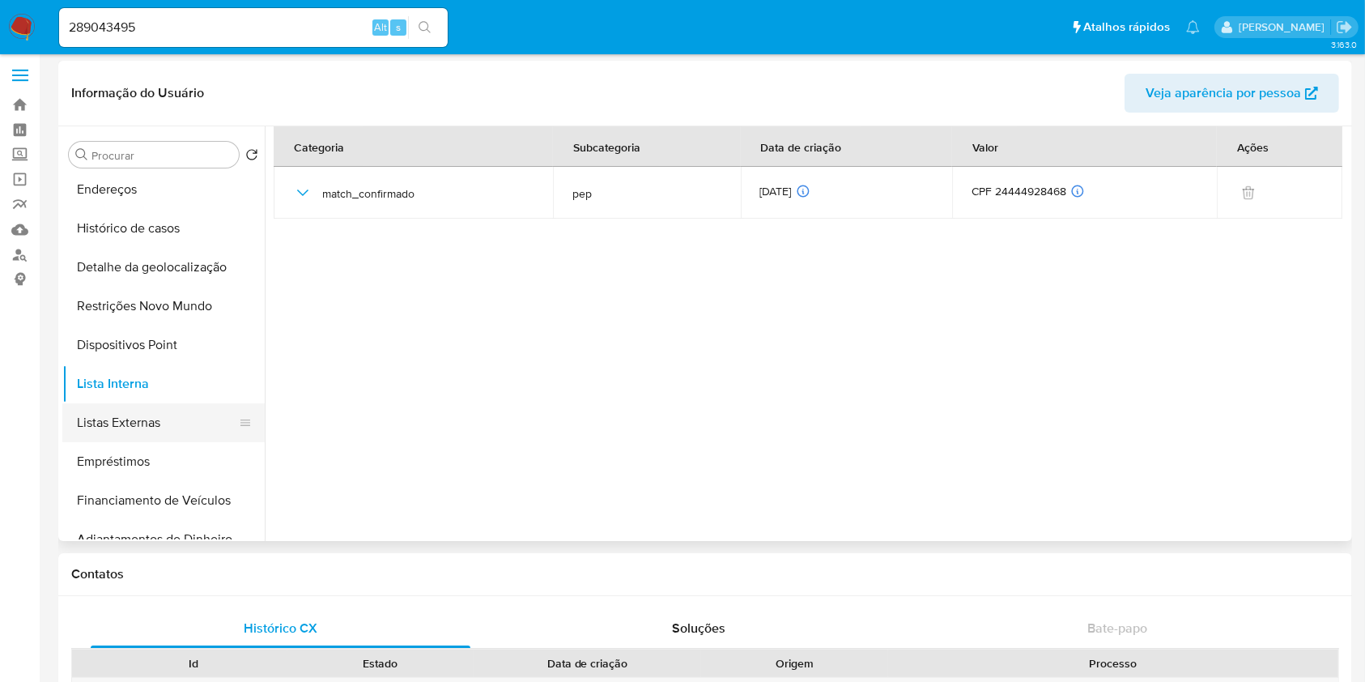
click at [165, 424] on button "Listas Externas" at bounding box center [156, 422] width 189 height 39
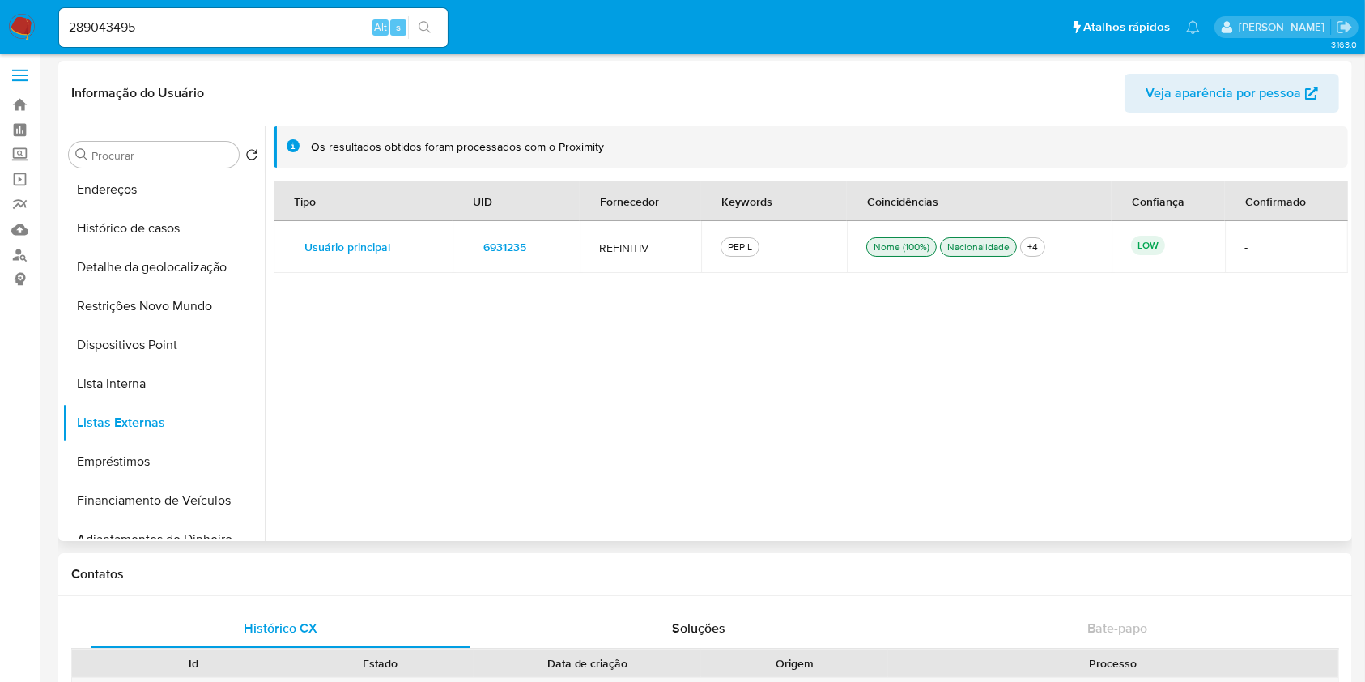
click at [492, 249] on span "6931235" at bounding box center [504, 247] width 43 height 23
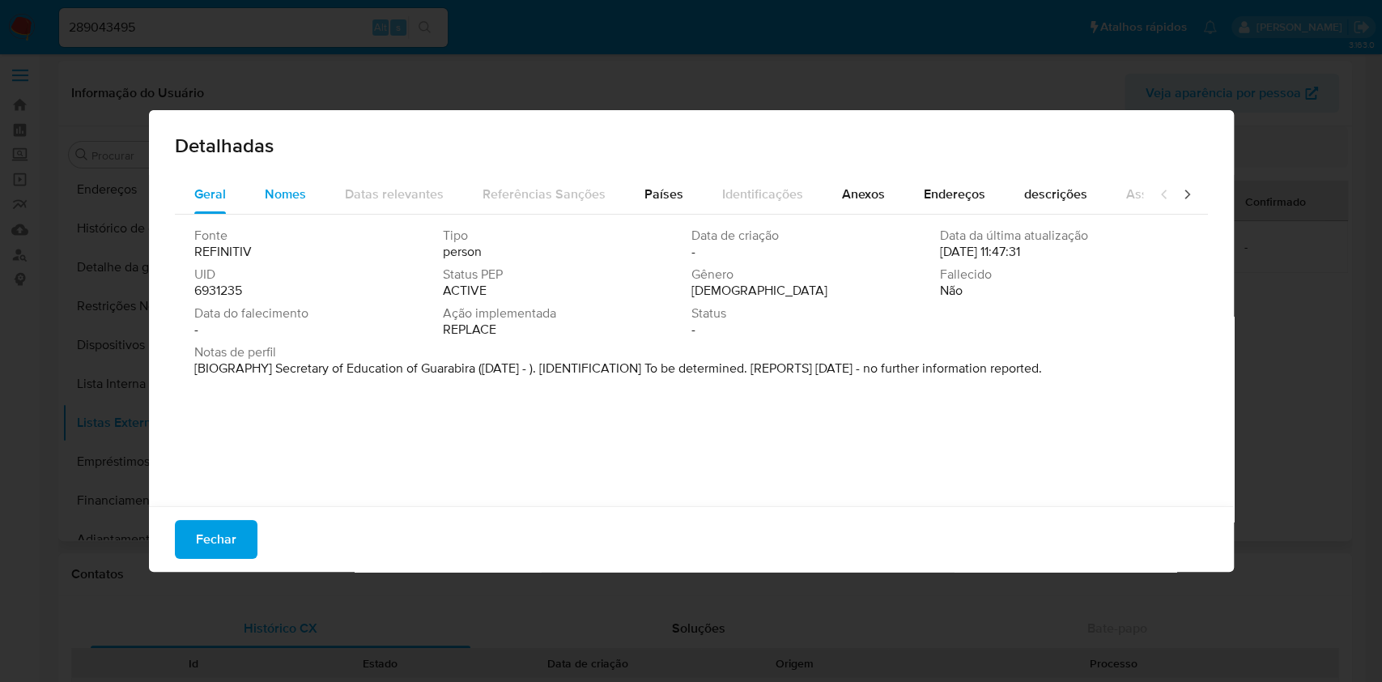
click at [271, 204] on div "Nomes" at bounding box center [285, 194] width 41 height 39
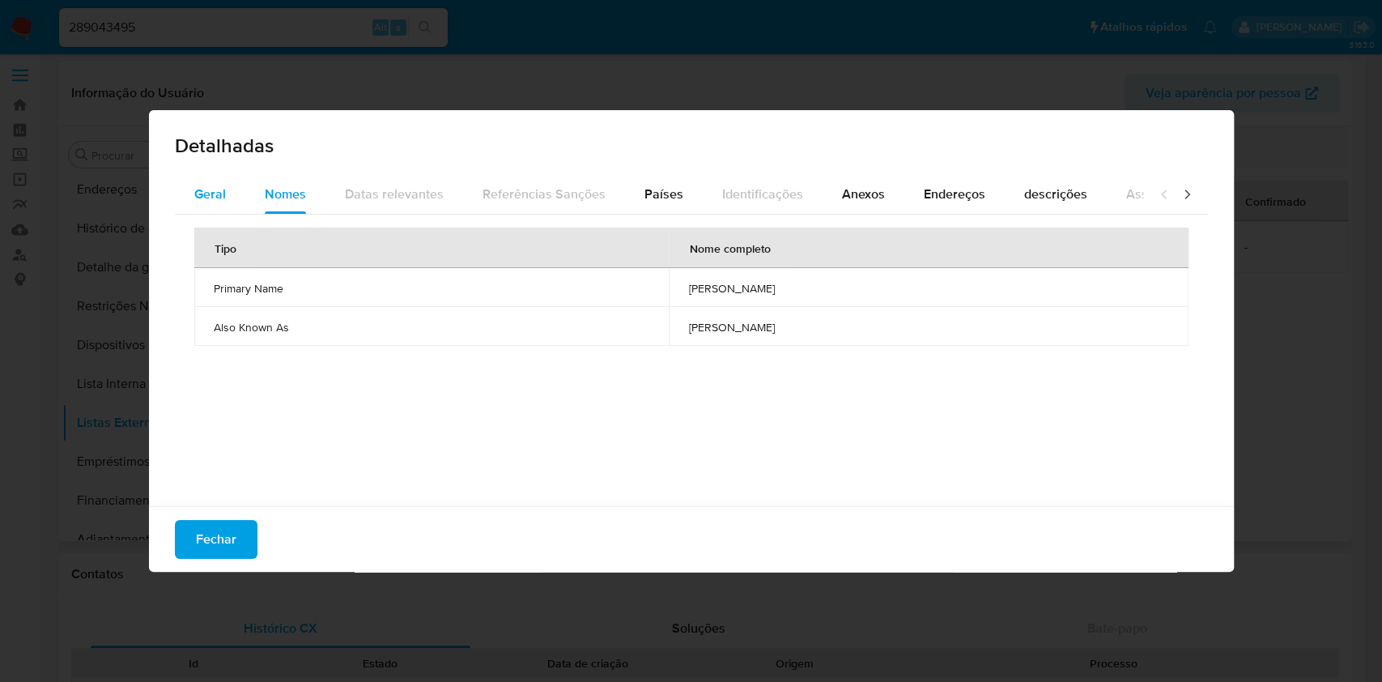
click at [221, 201] on span "Geral" at bounding box center [210, 194] width 32 height 19
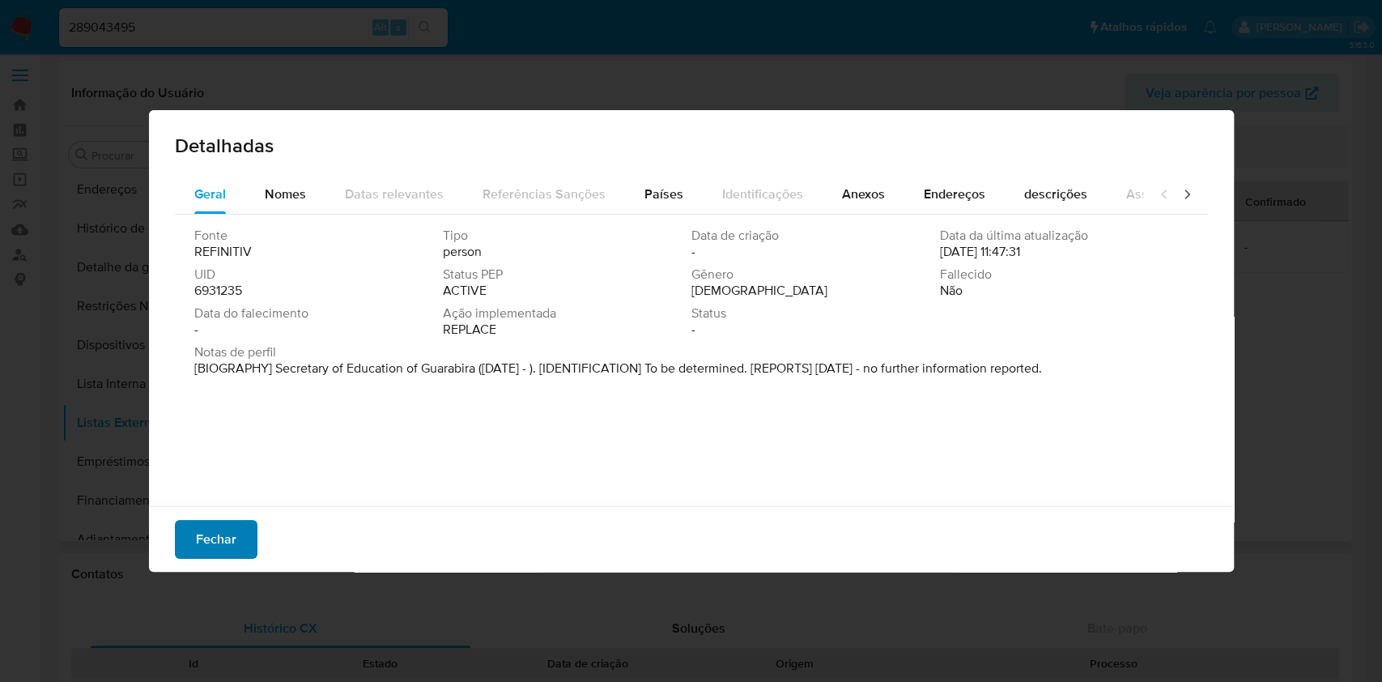
click at [207, 529] on span "Fechar" at bounding box center [216, 540] width 40 height 36
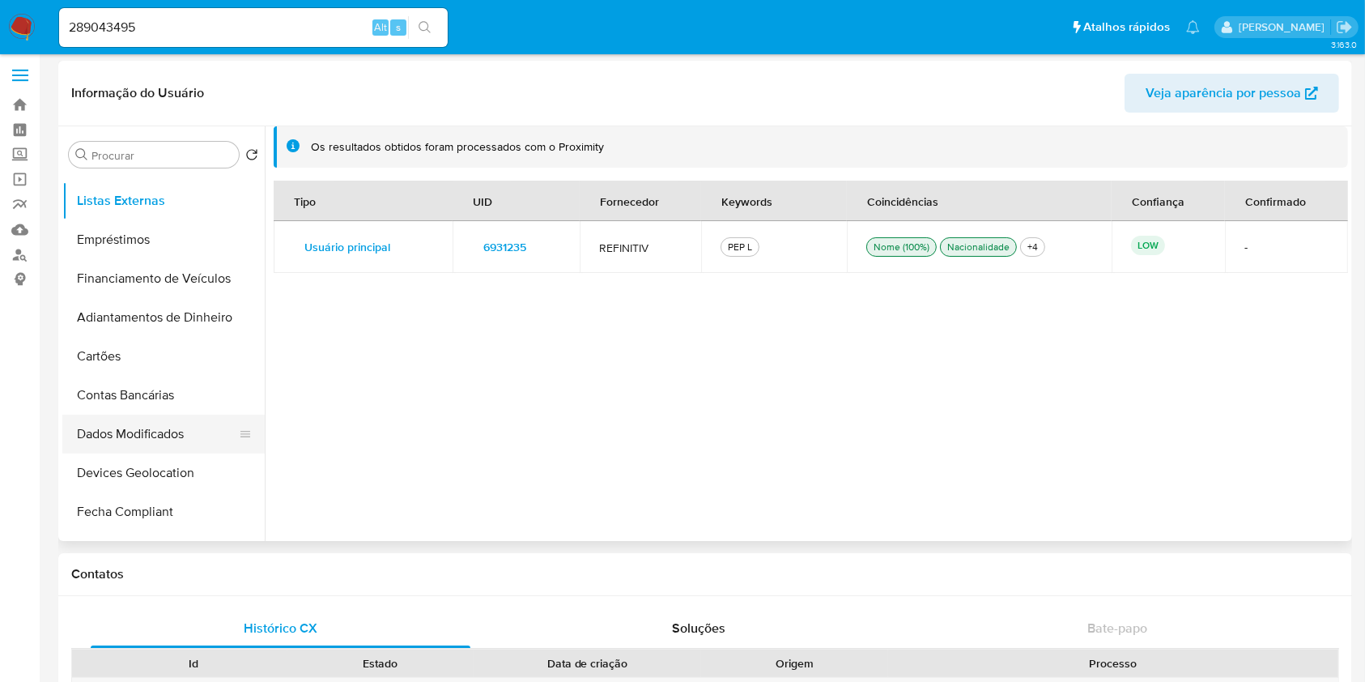
scroll to position [402, 0]
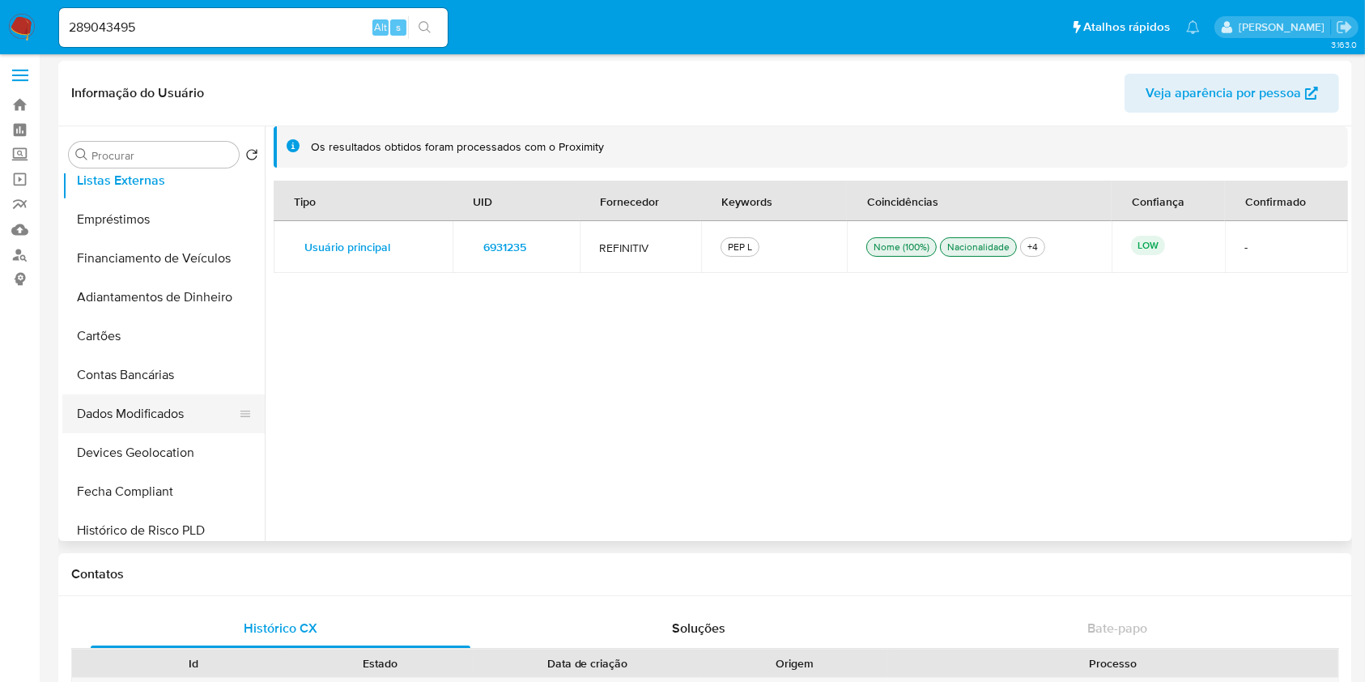
click at [179, 405] on button "Dados Modificados" at bounding box center [156, 413] width 189 height 39
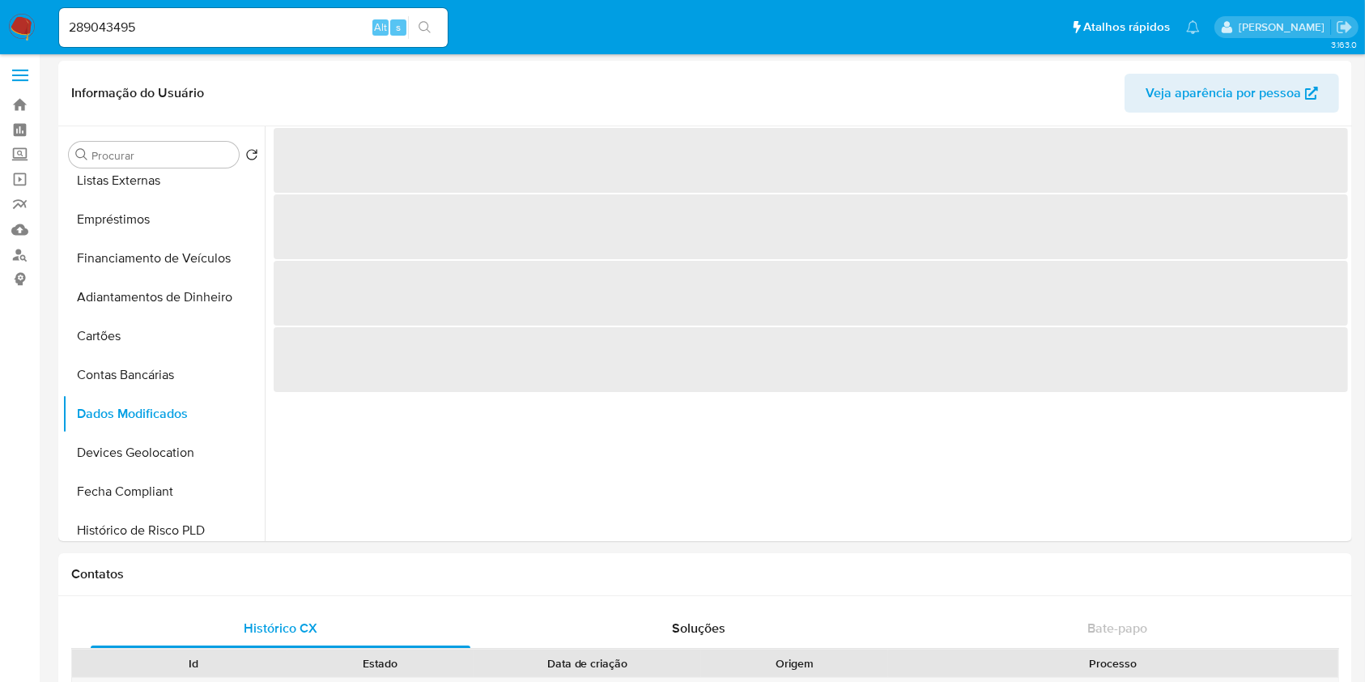
click at [1137, 469] on div "‌ ‌ ‌ ‌" at bounding box center [807, 333] width 1084 height 415
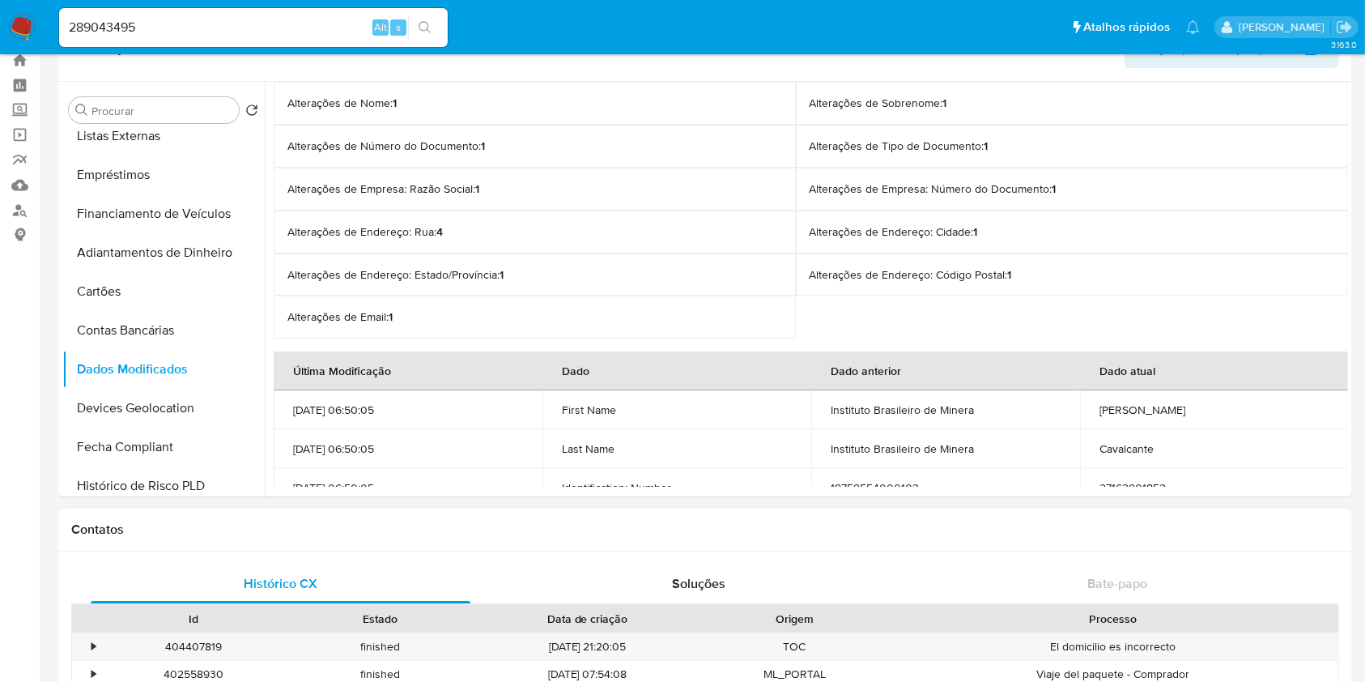
scroll to position [0, 0]
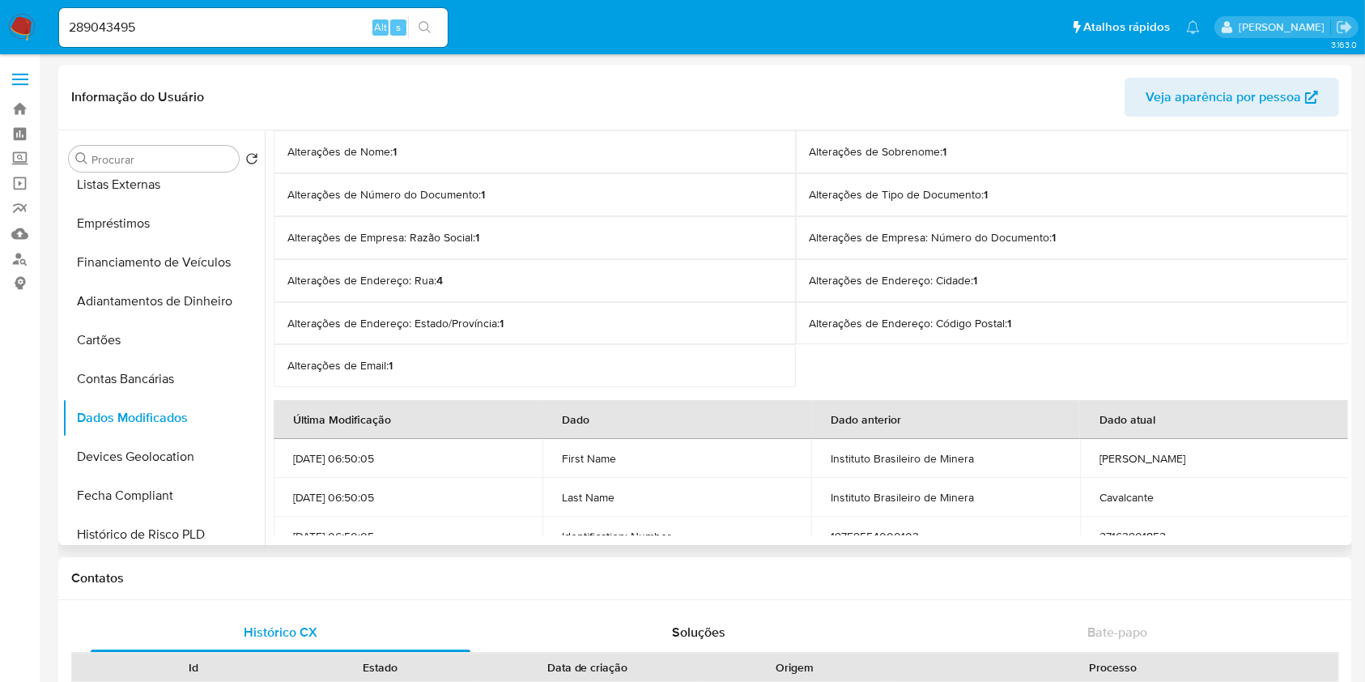
drag, startPoint x: 1100, startPoint y: 436, endPoint x: 1047, endPoint y: 390, distance: 70.5
click at [1100, 436] on th "Dado atual" at bounding box center [1214, 419] width 269 height 39
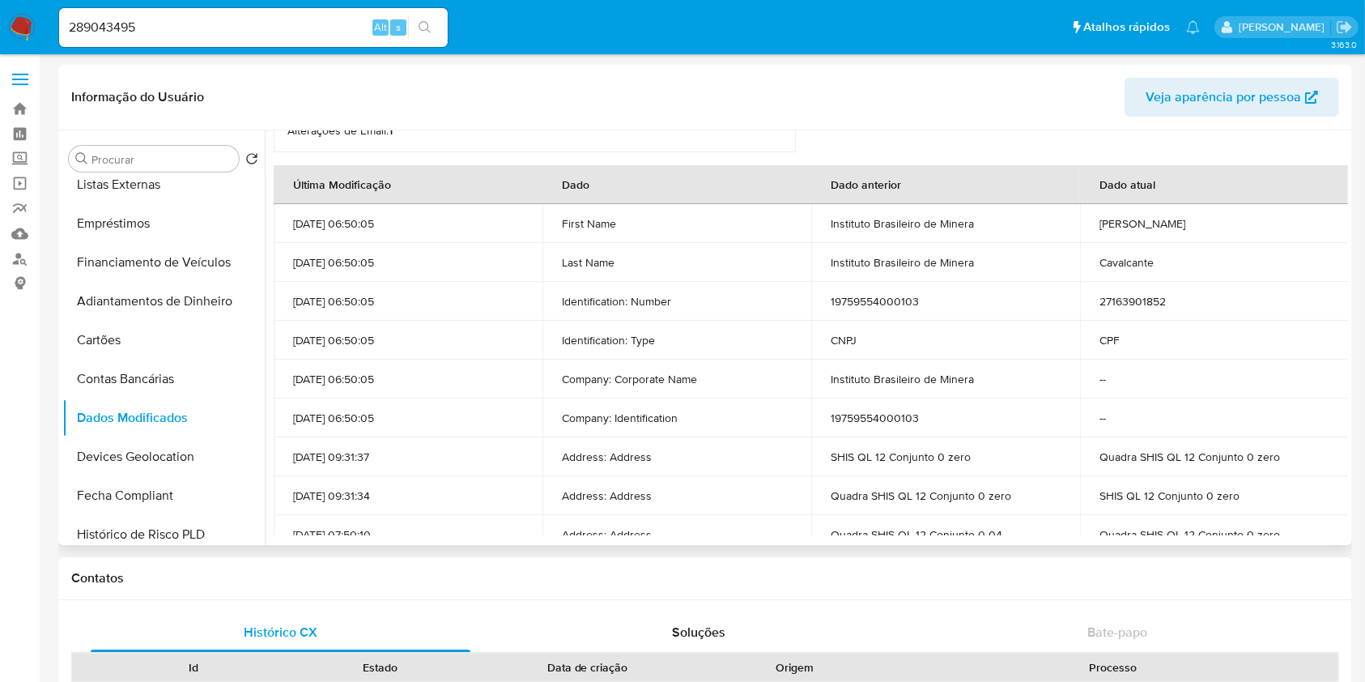
scroll to position [240, 0]
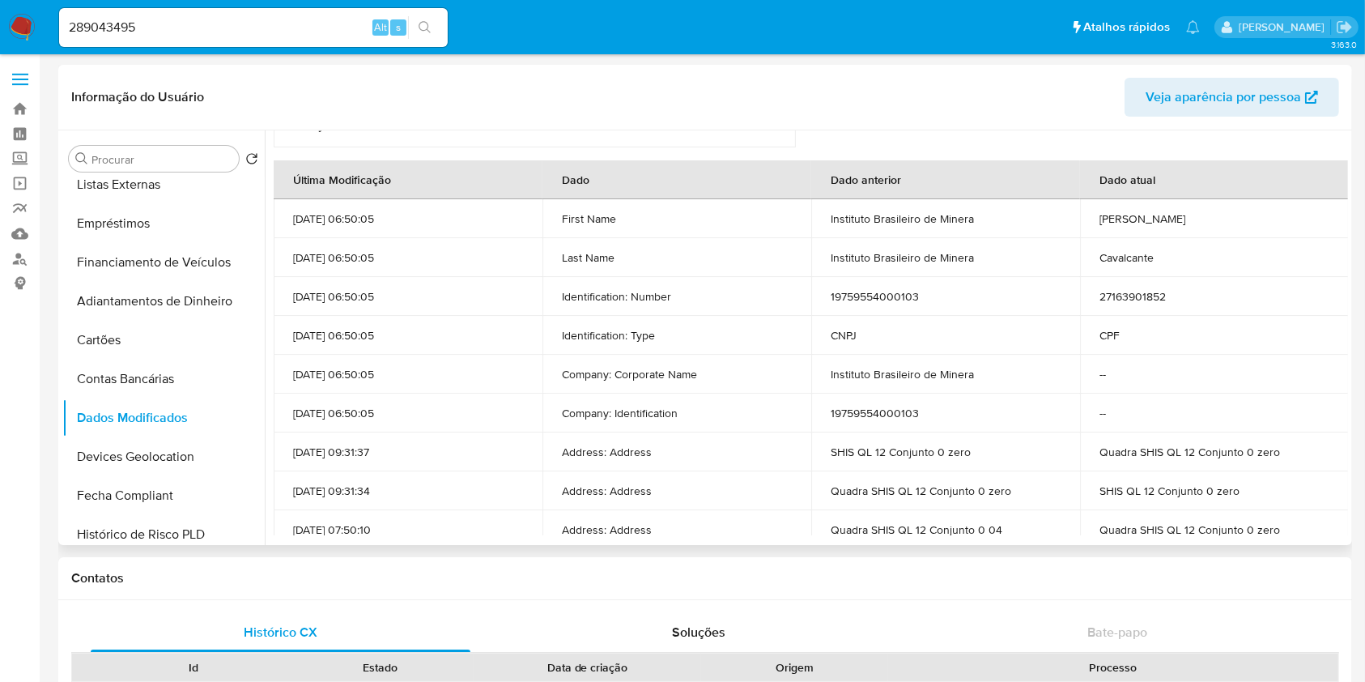
click at [1119, 288] on td "27163901852" at bounding box center [1214, 296] width 269 height 39
copy td "27163901852"
click at [854, 296] on td "19759554000103" at bounding box center [945, 296] width 269 height 39
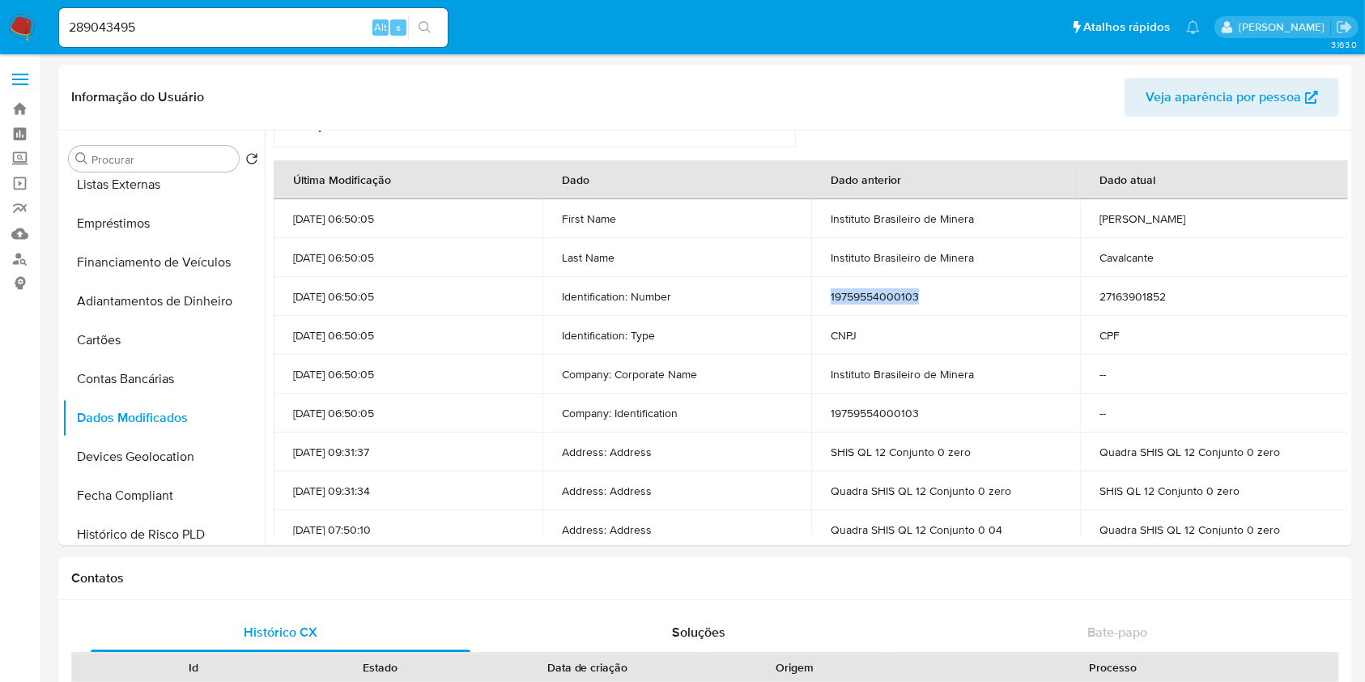
copy td "19759554000103"
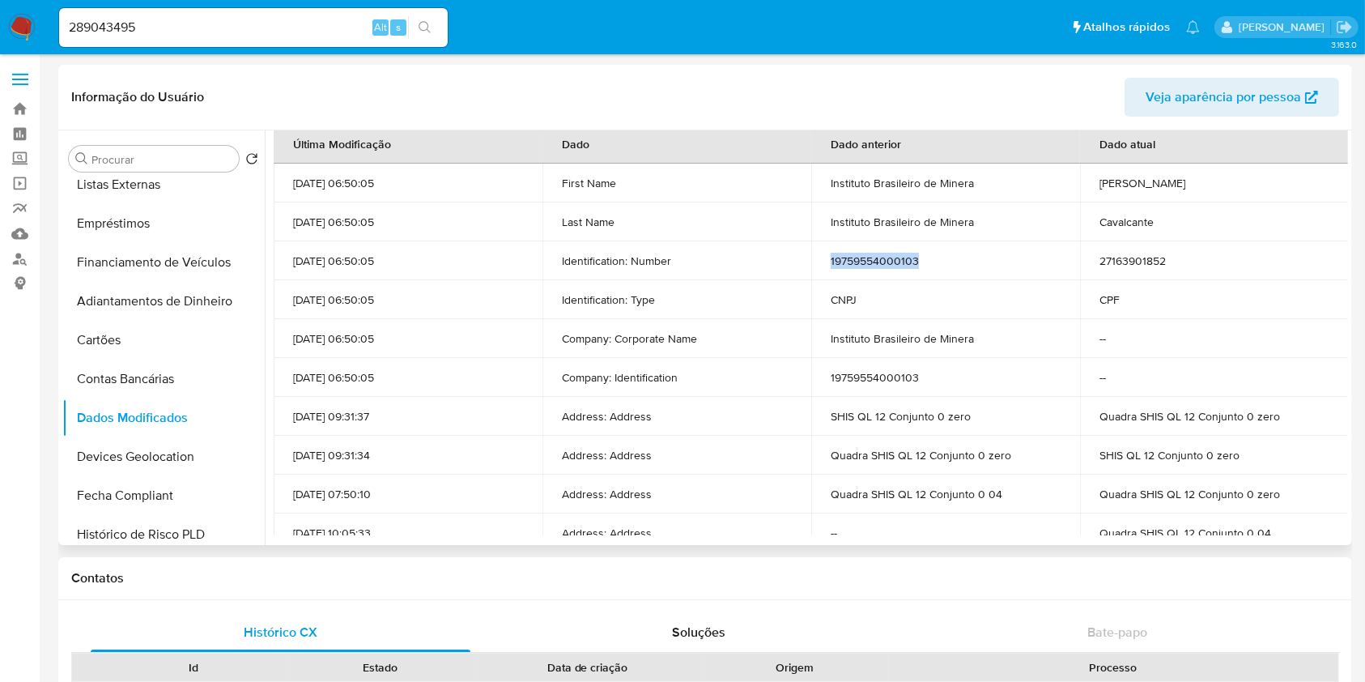
scroll to position [343, 0]
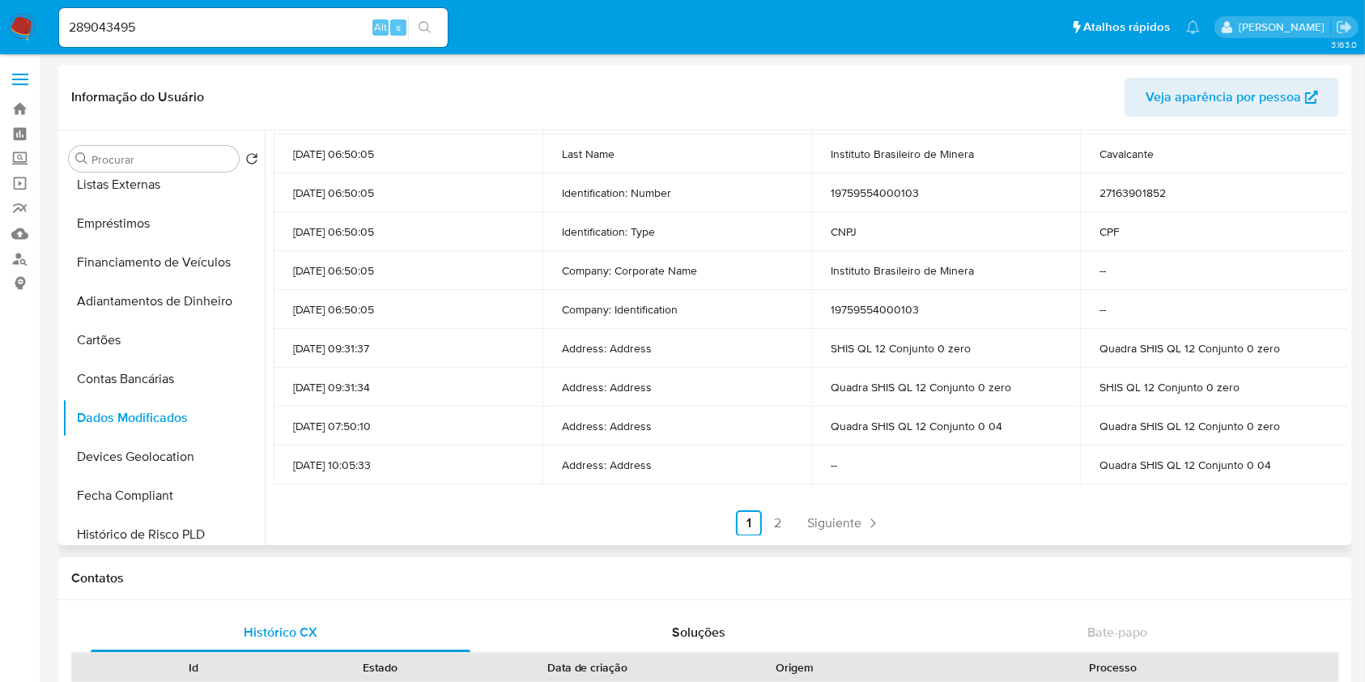
click at [1112, 187] on td "27163901852" at bounding box center [1214, 192] width 269 height 39
click at [1112, 190] on td "27163901852" at bounding box center [1214, 192] width 269 height 39
copy td "27163901852"
drag, startPoint x: 350, startPoint y: 191, endPoint x: 296, endPoint y: 191, distance: 54.3
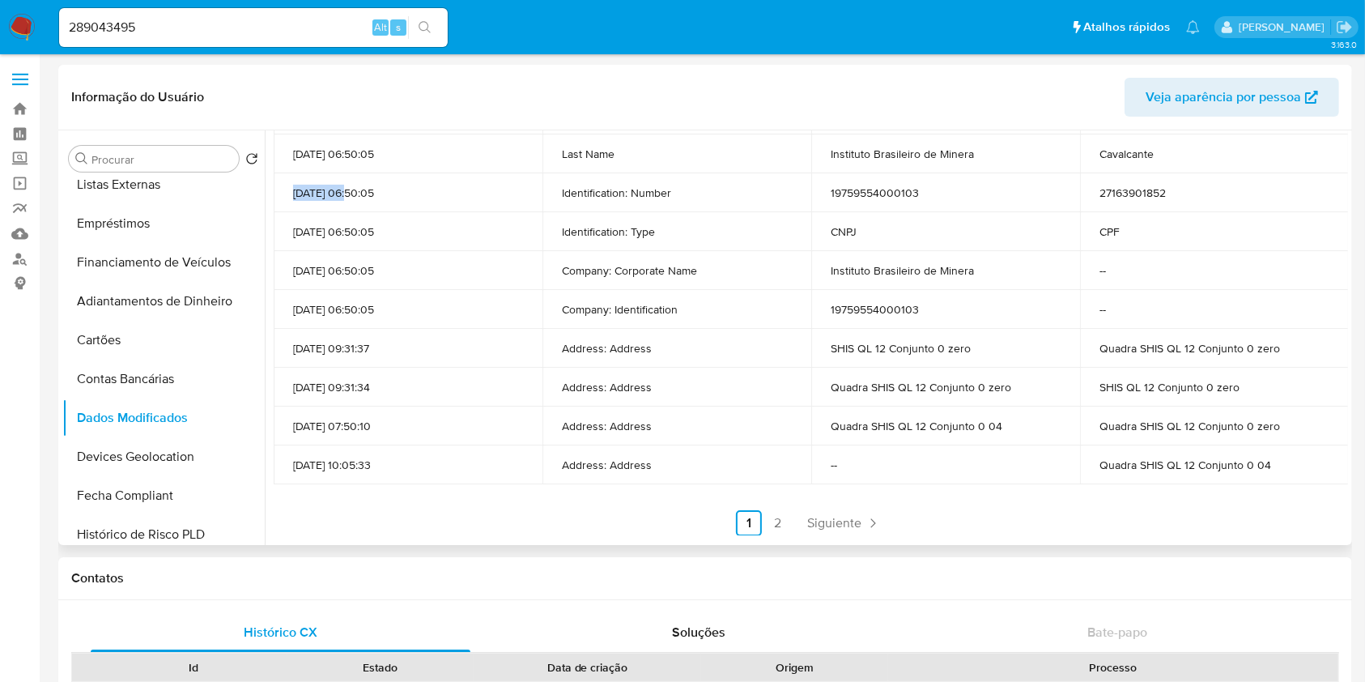
click at [295, 191] on p "07/10/2025 06:50:05" at bounding box center [408, 192] width 230 height 15
copy p "07/10/2025"
click at [89, 28] on input "289043495" at bounding box center [253, 27] width 389 height 21
paste input "102648177"
type input "1026481775"
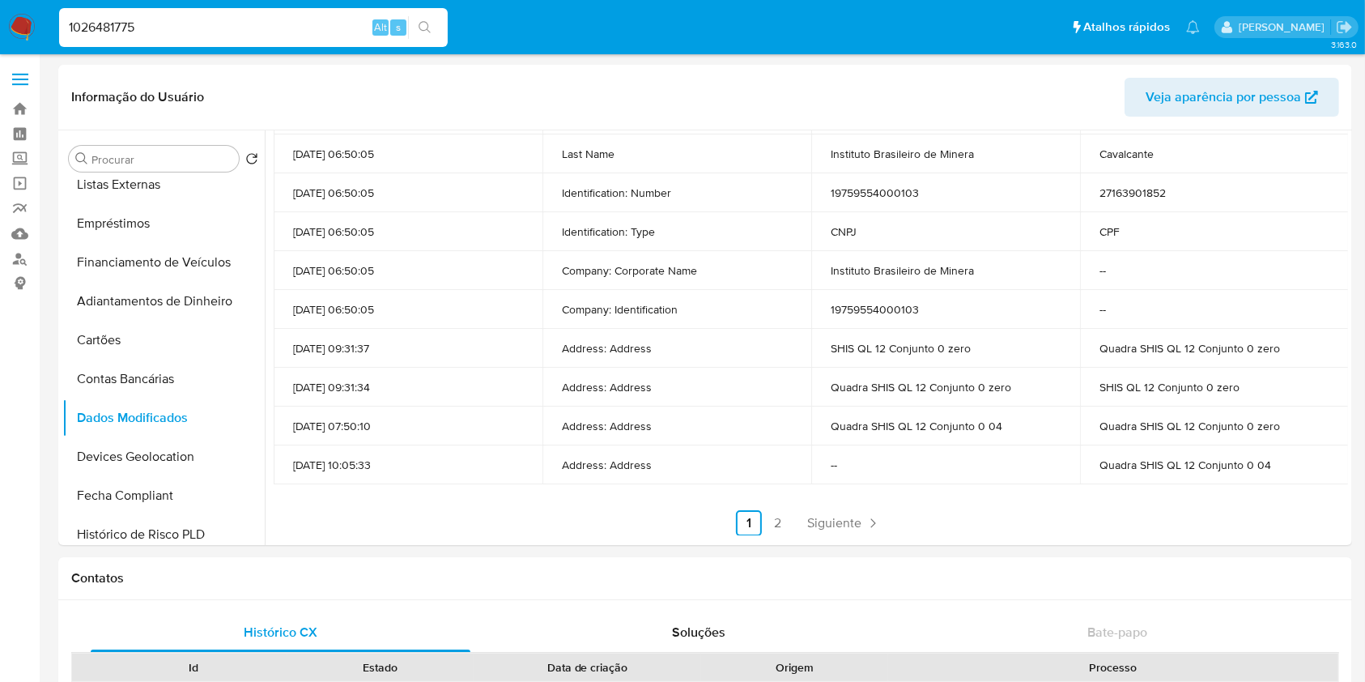
click at [428, 29] on icon "search-icon" at bounding box center [425, 27] width 13 height 13
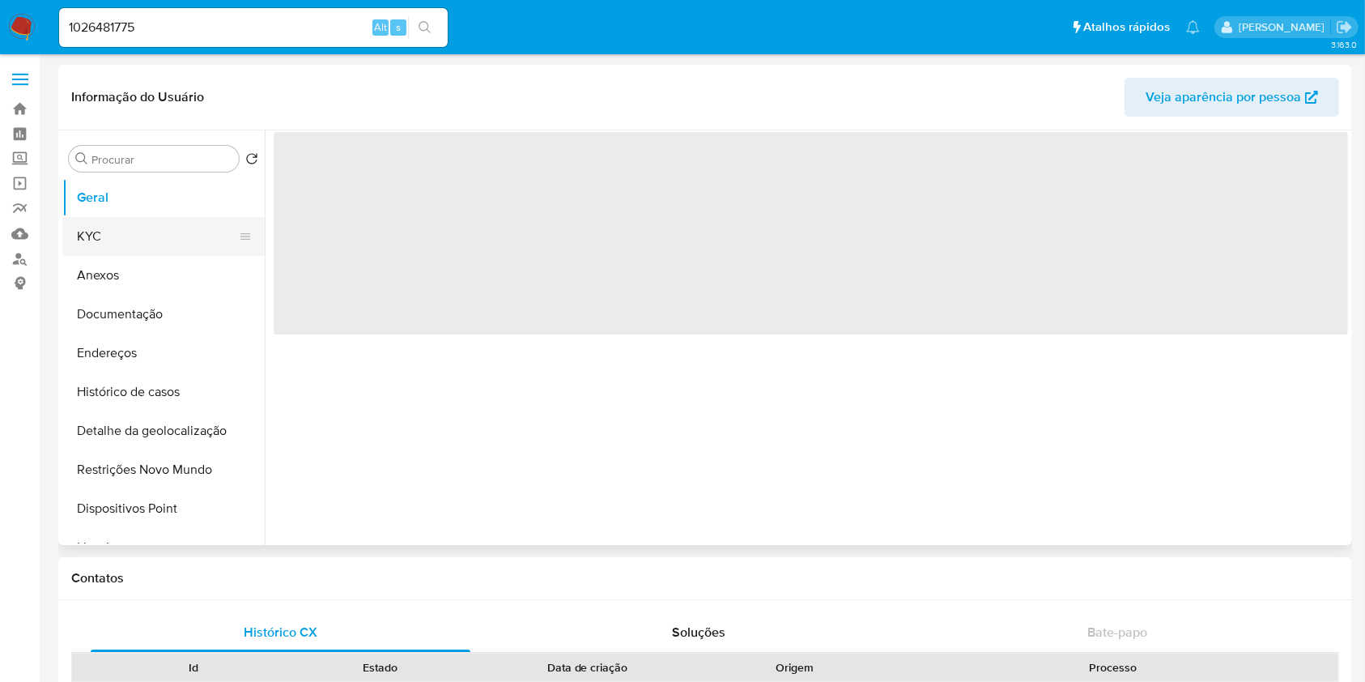
click at [197, 236] on button "KYC" at bounding box center [156, 236] width 189 height 39
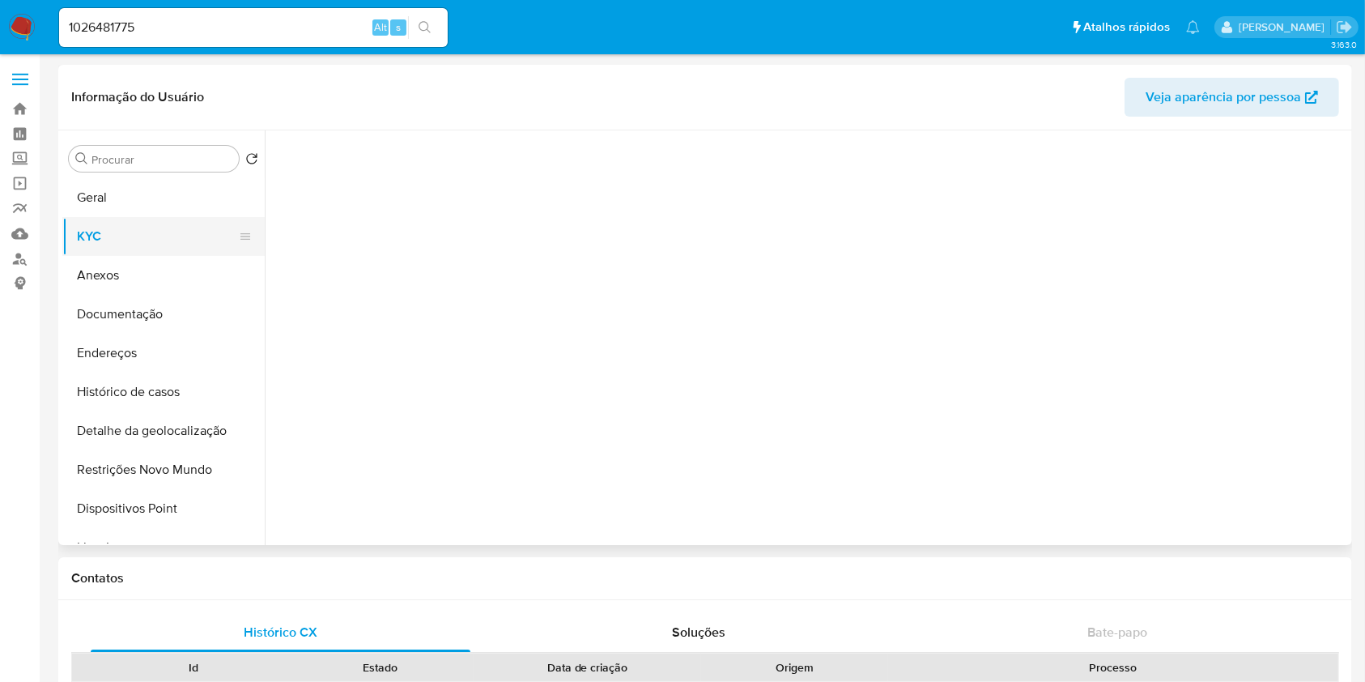
select select "10"
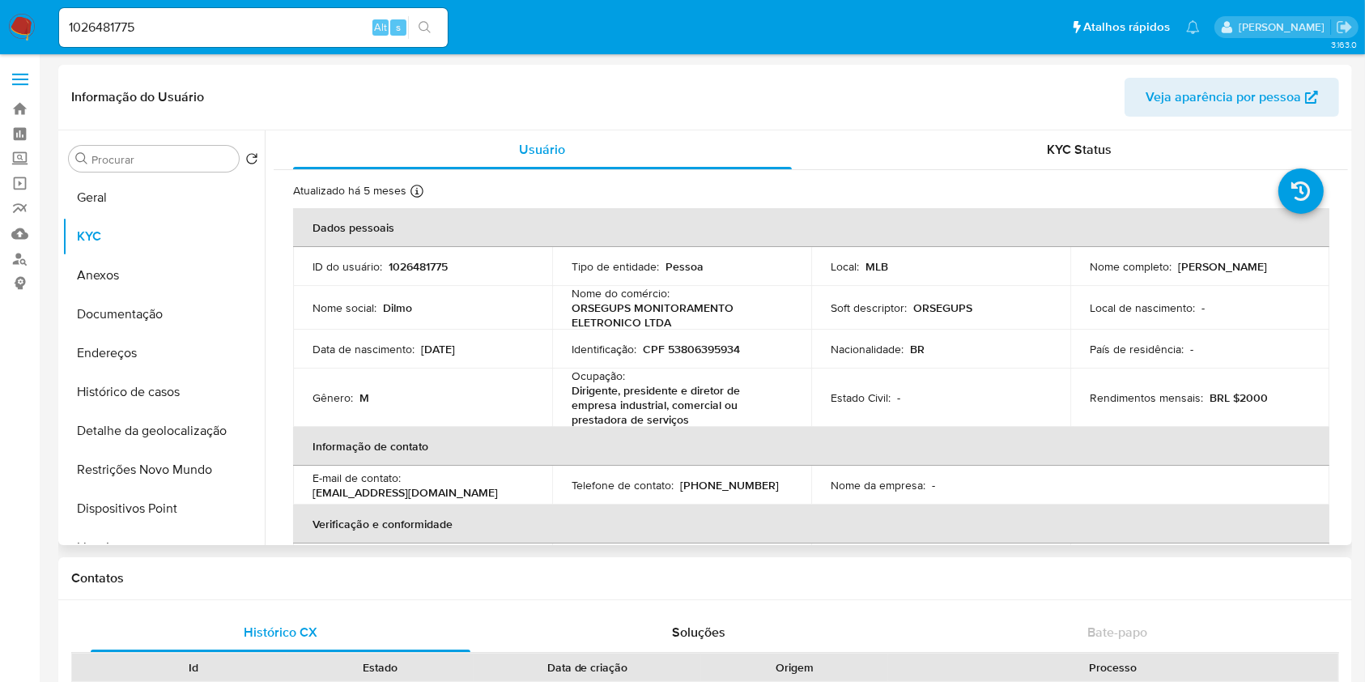
click at [712, 352] on p "CPF 53806395934" at bounding box center [691, 349] width 97 height 15
copy p "53806395934"
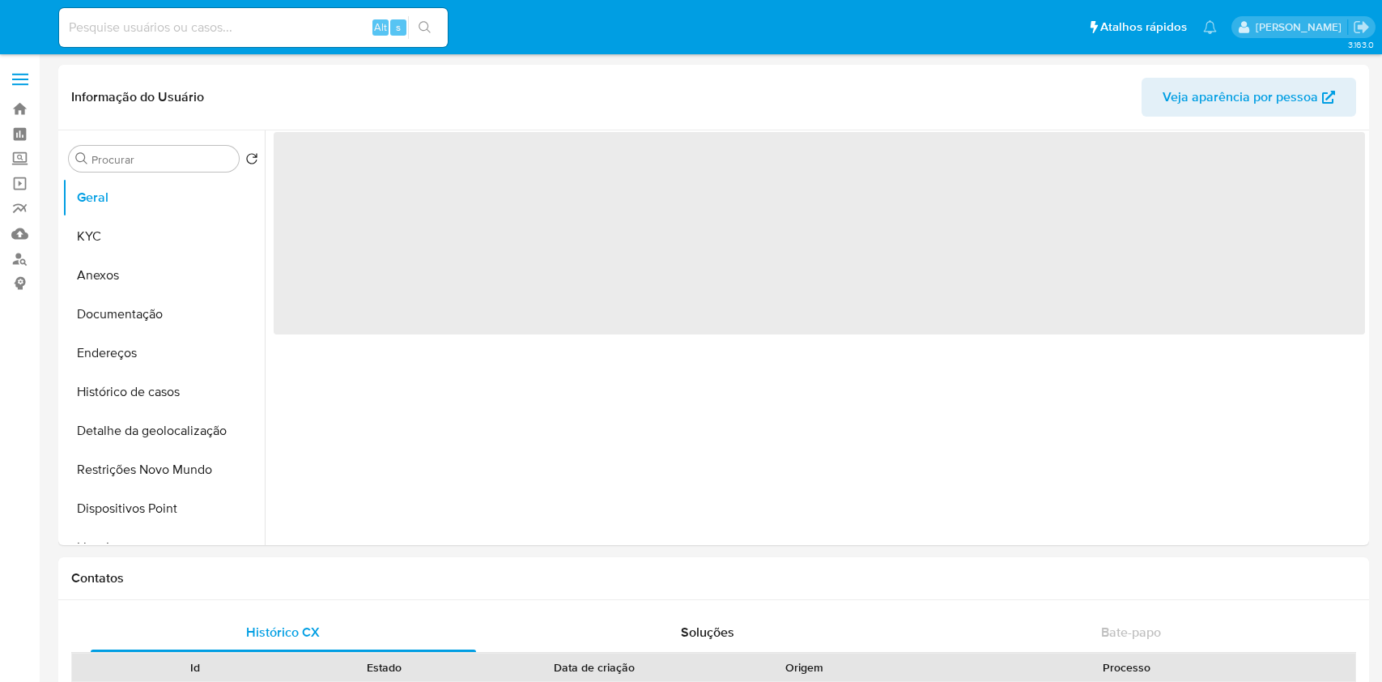
select select "10"
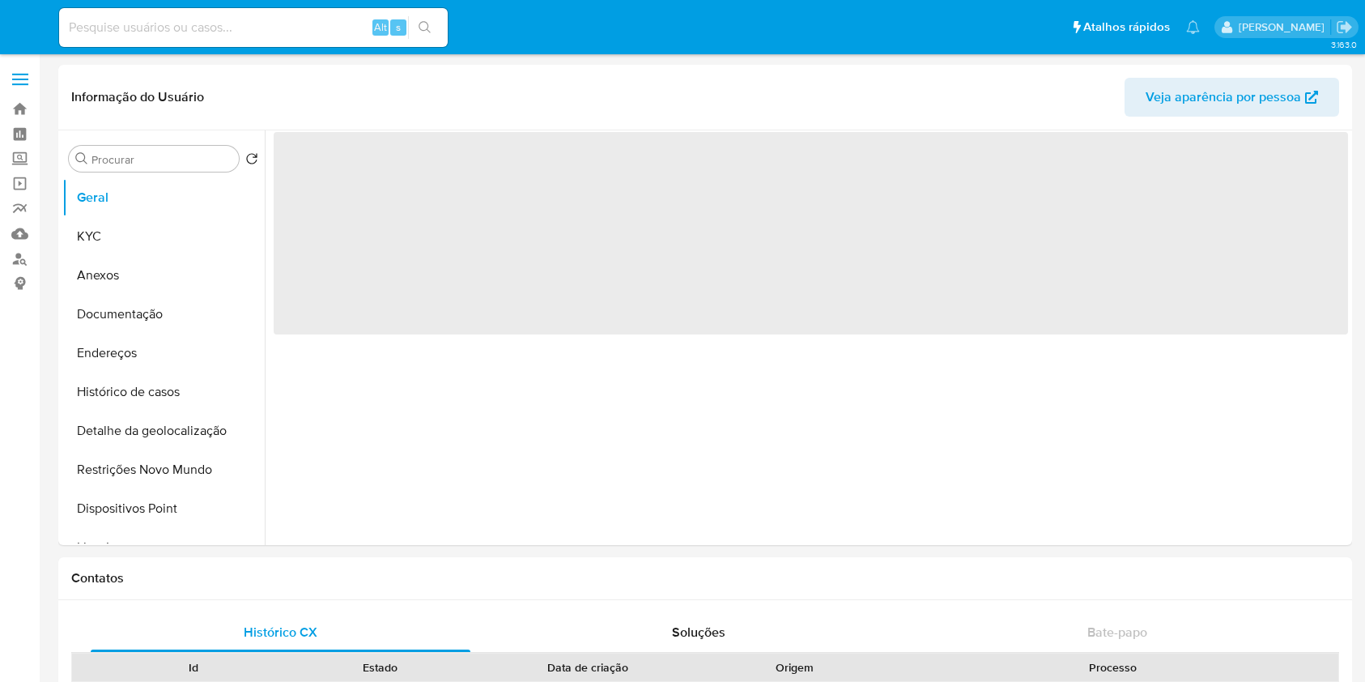
select select "10"
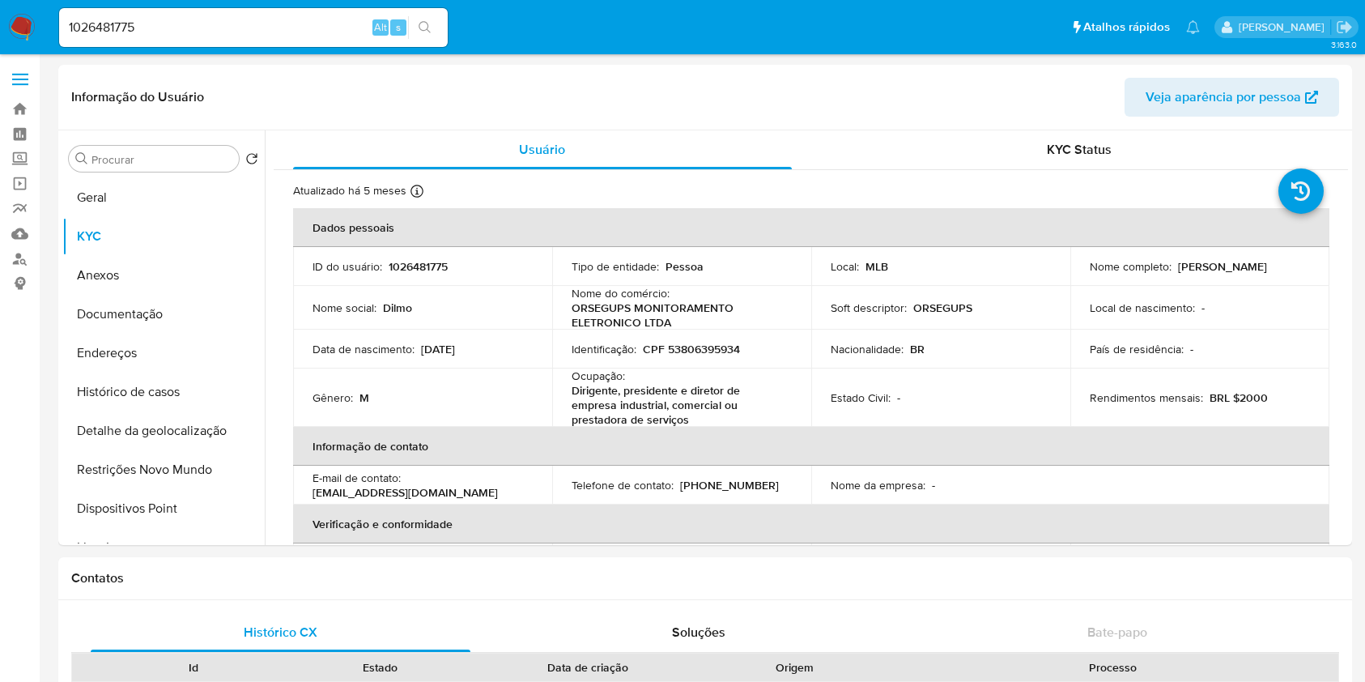
select select "10"
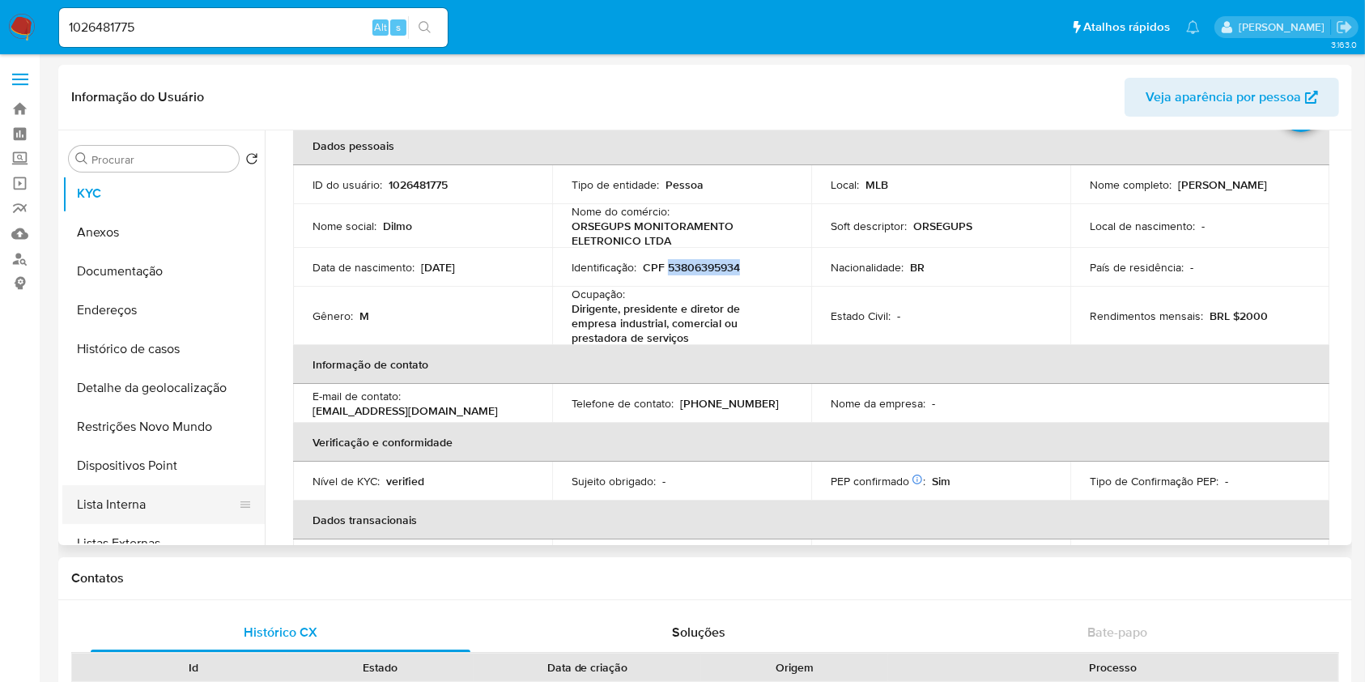
scroll to position [43, 0]
click at [163, 498] on button "Lista Interna" at bounding box center [156, 504] width 189 height 39
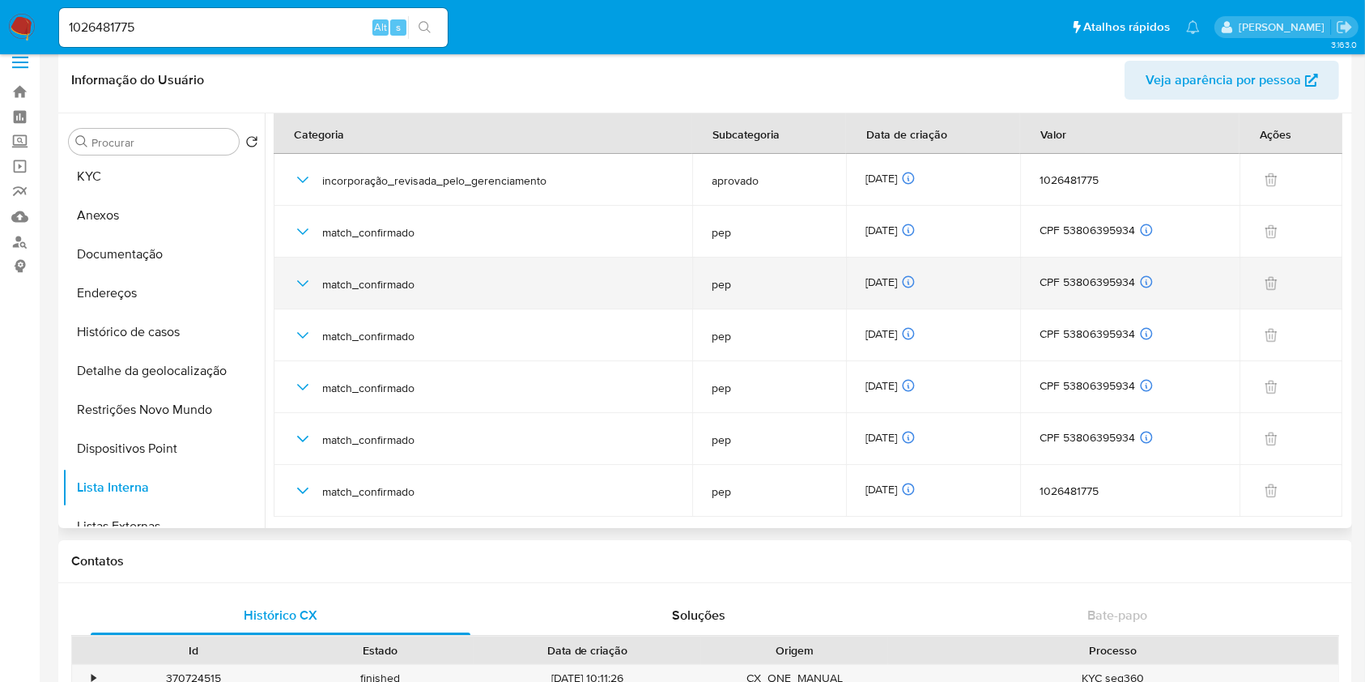
scroll to position [19, 0]
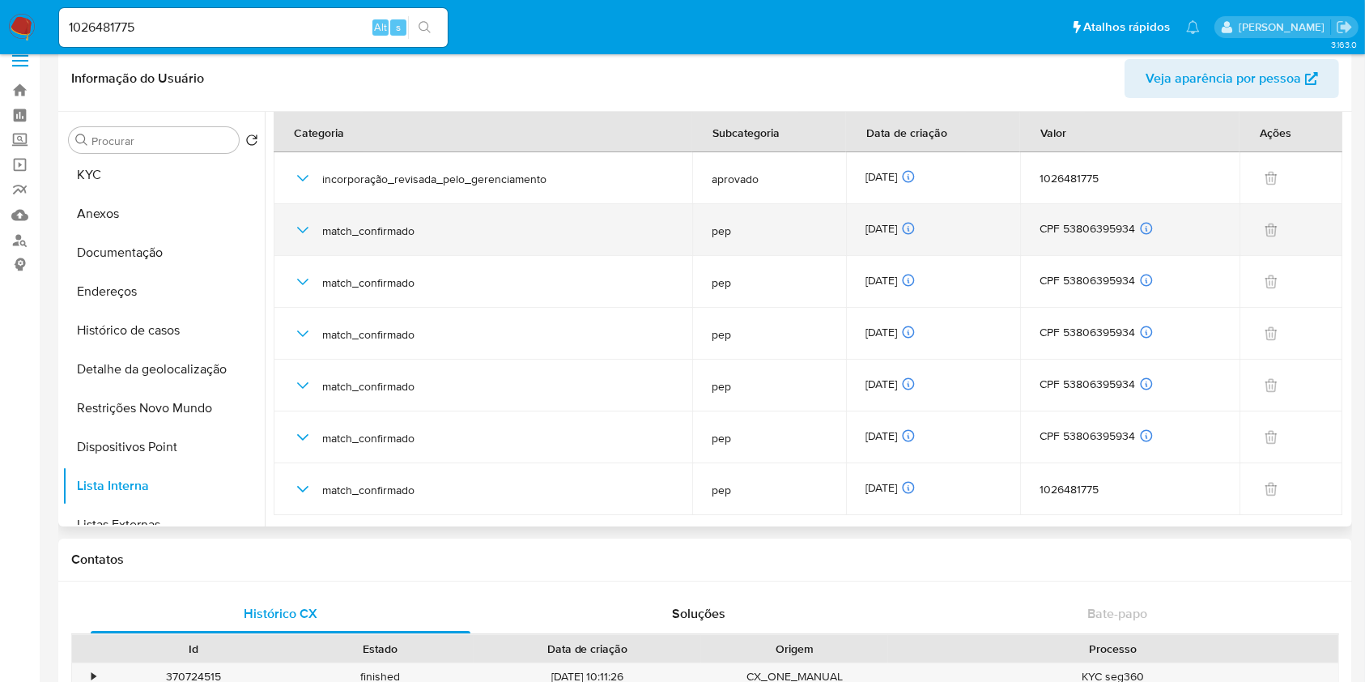
click at [301, 234] on icon "button" at bounding box center [302, 229] width 19 height 19
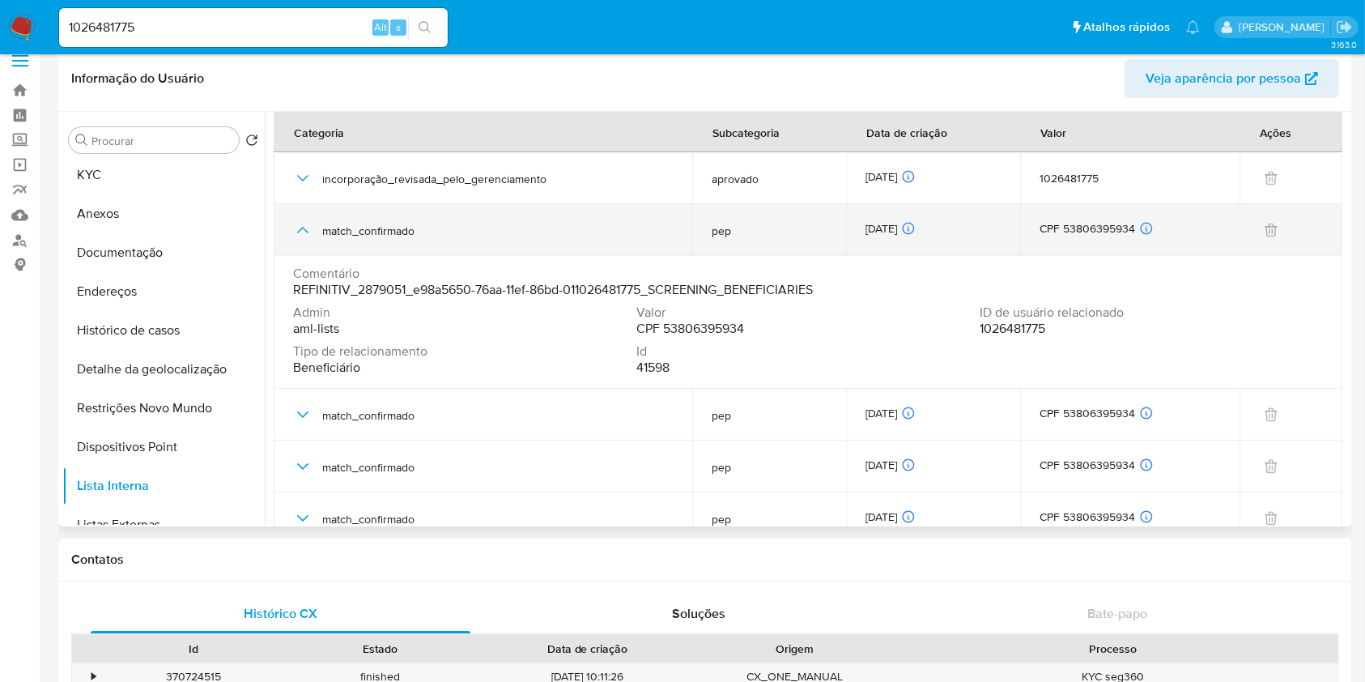
click at [301, 234] on icon "button" at bounding box center [302, 229] width 19 height 19
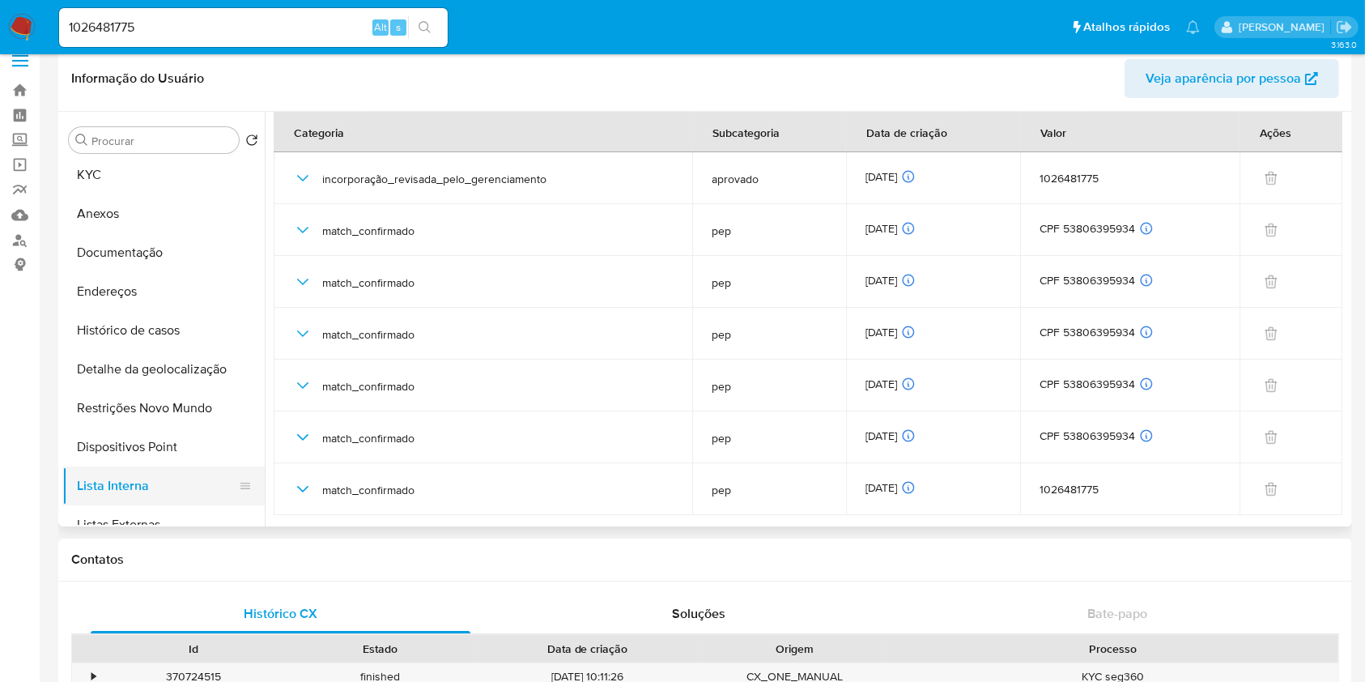
scroll to position [117, 0]
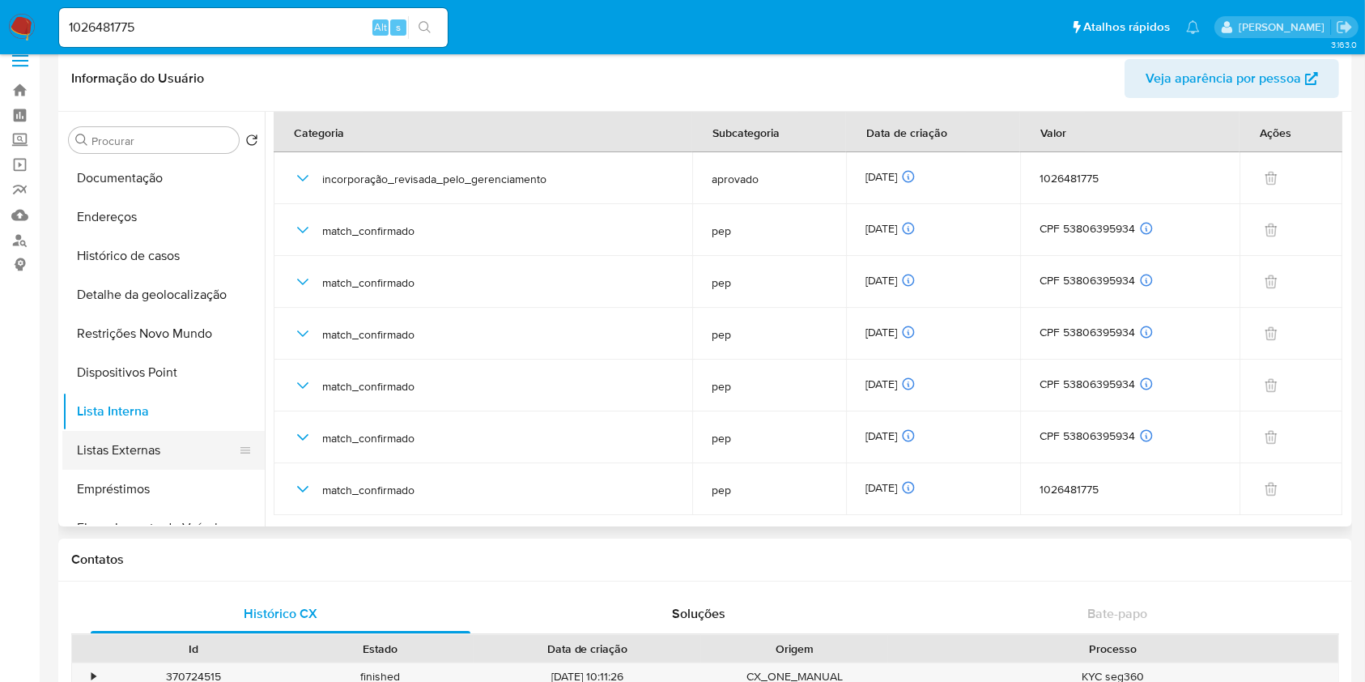
click at [160, 450] on button "Listas Externas" at bounding box center [156, 450] width 189 height 39
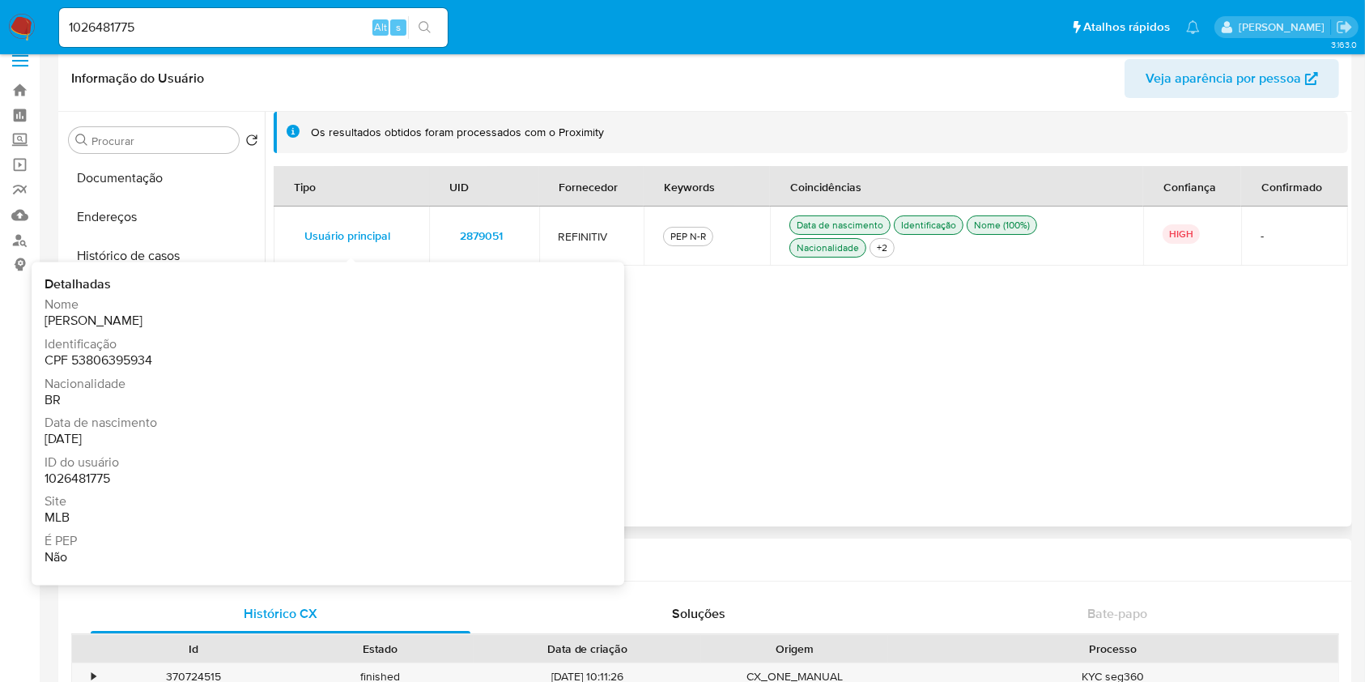
click at [479, 231] on span "2879051" at bounding box center [481, 235] width 43 height 23
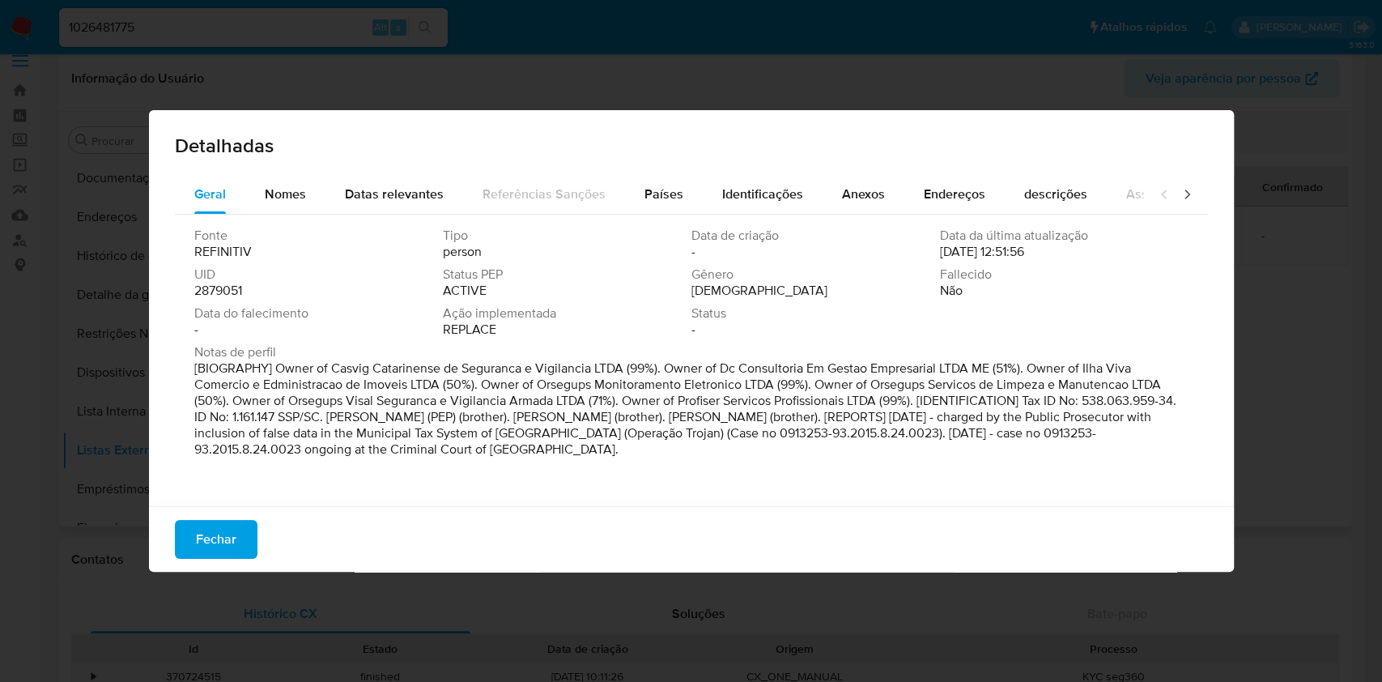
click at [221, 296] on span "2879051" at bounding box center [218, 291] width 48 height 16
click at [279, 202] on span "Nomes" at bounding box center [285, 194] width 41 height 19
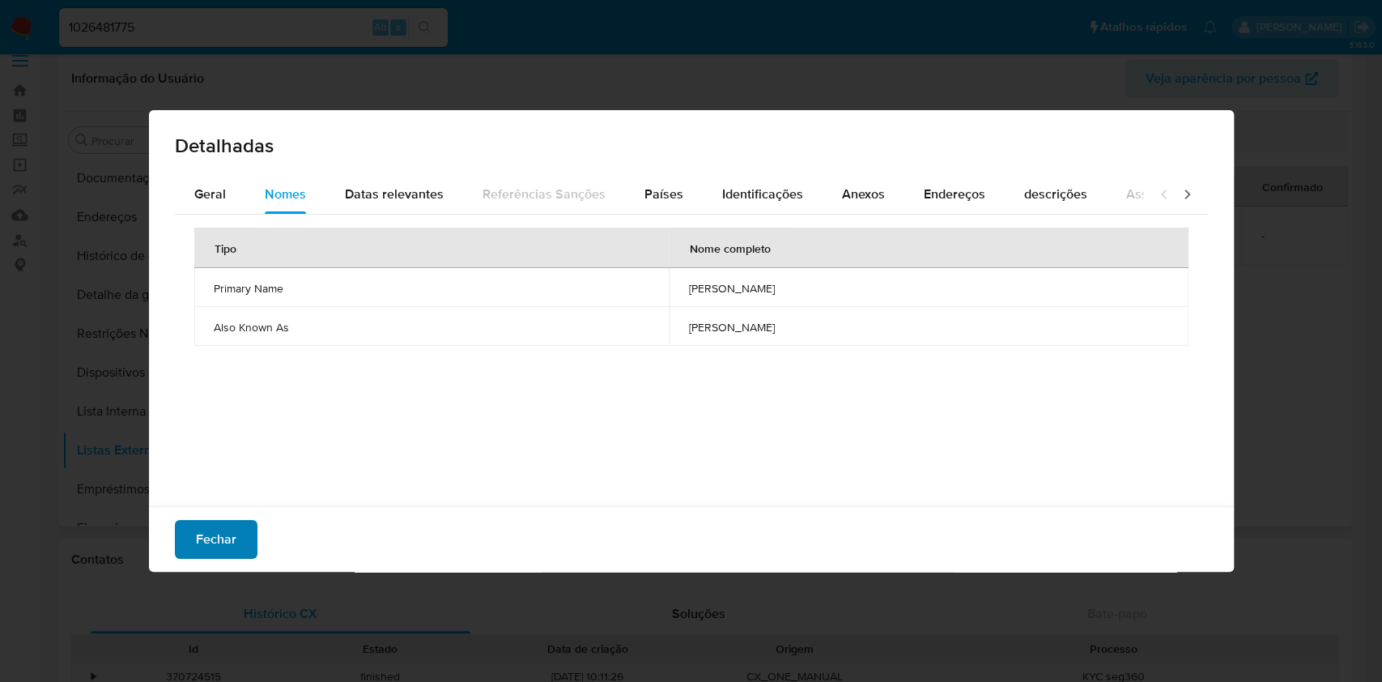
click at [200, 556] on span "Fechar" at bounding box center [216, 540] width 40 height 36
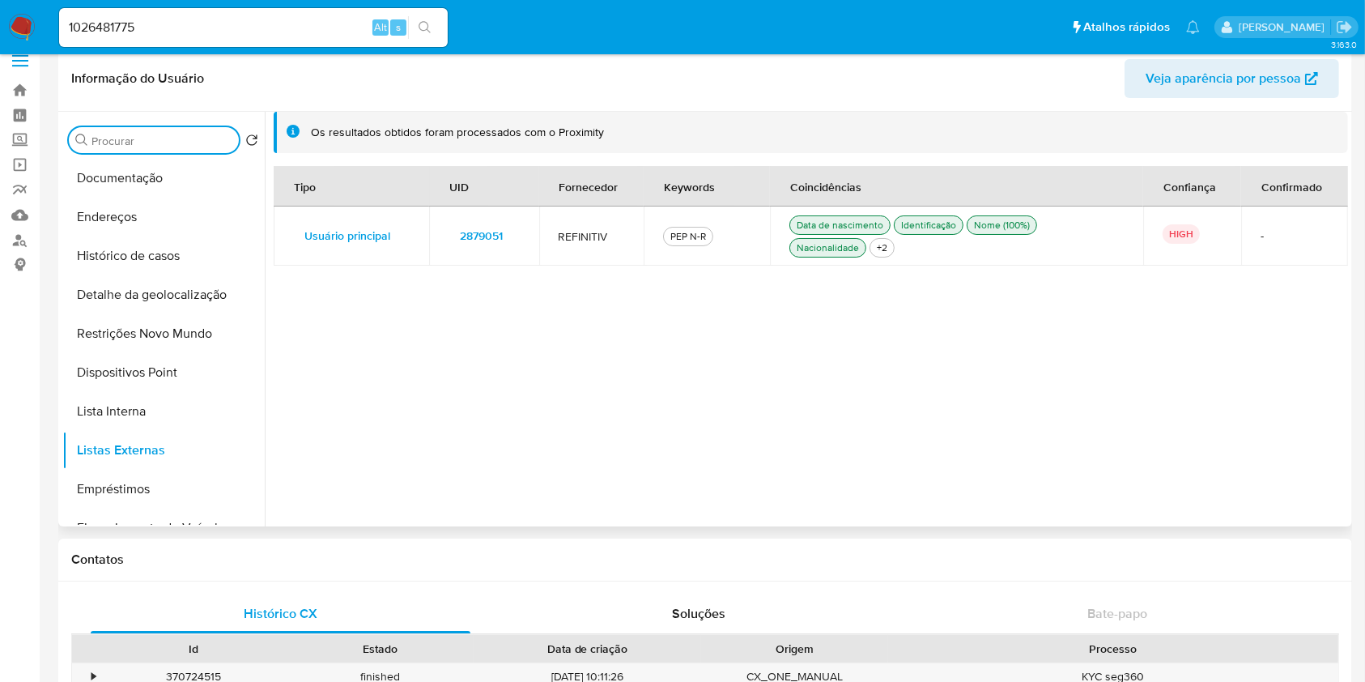
click at [156, 137] on input "Procurar" at bounding box center [162, 141] width 141 height 15
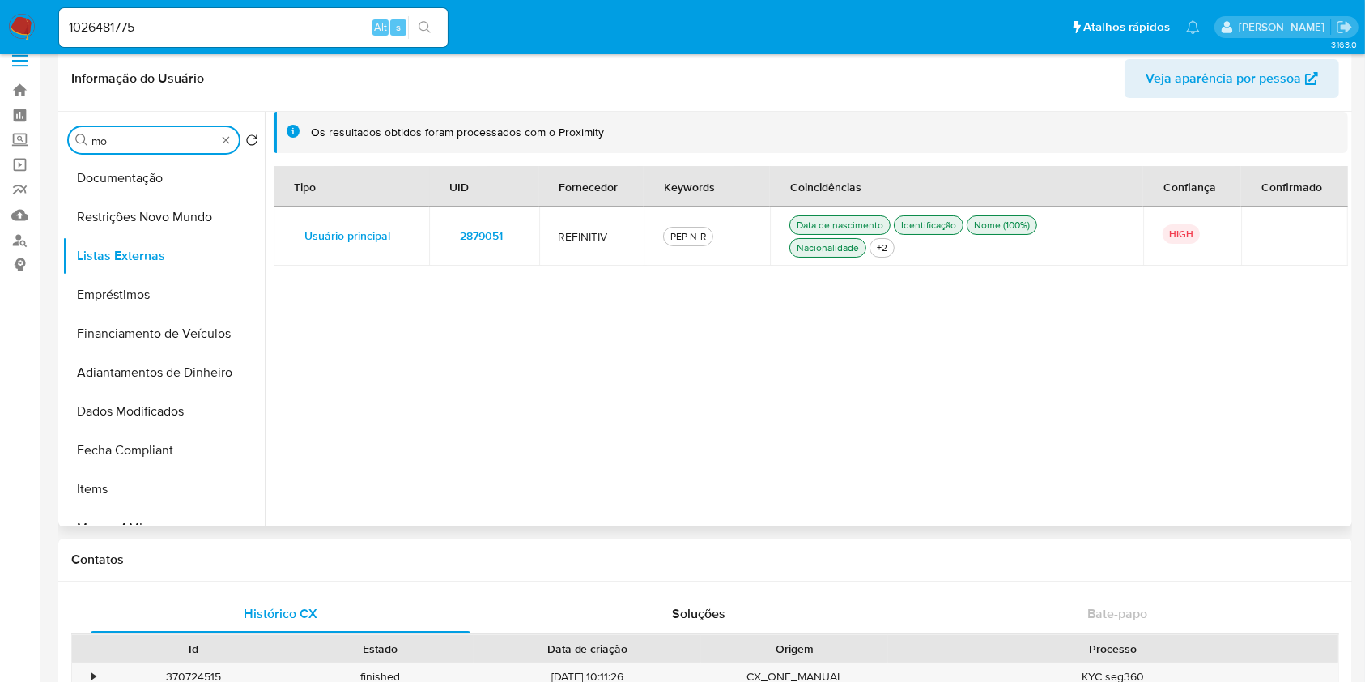
scroll to position [0, 0]
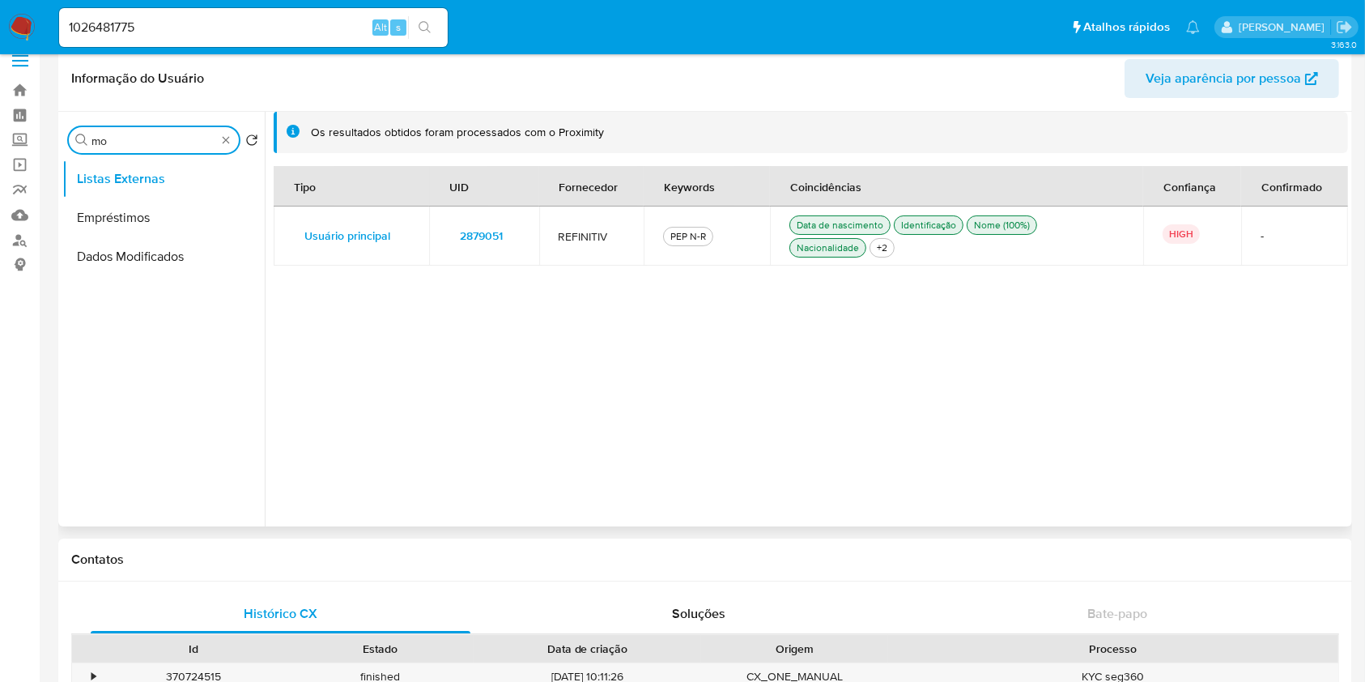
type input "mo"
click at [156, 268] on button "Dados Modificados" at bounding box center [163, 256] width 202 height 39
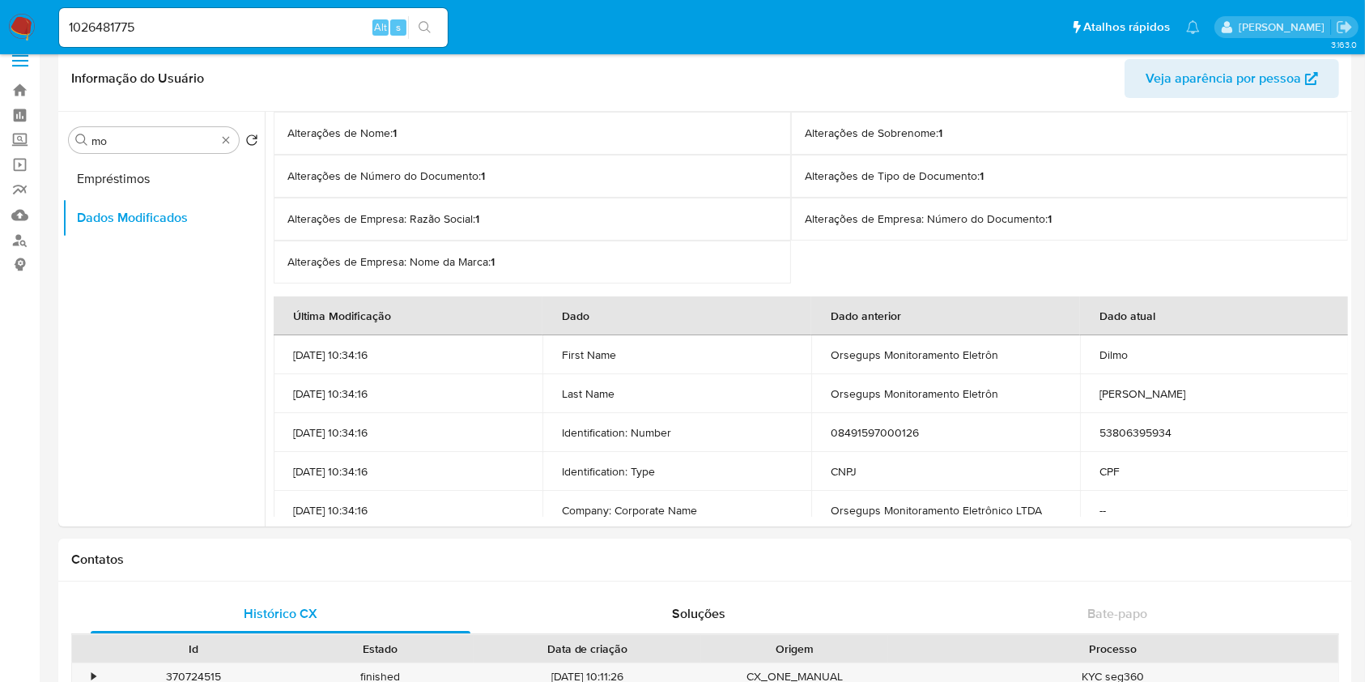
scroll to position [122, 0]
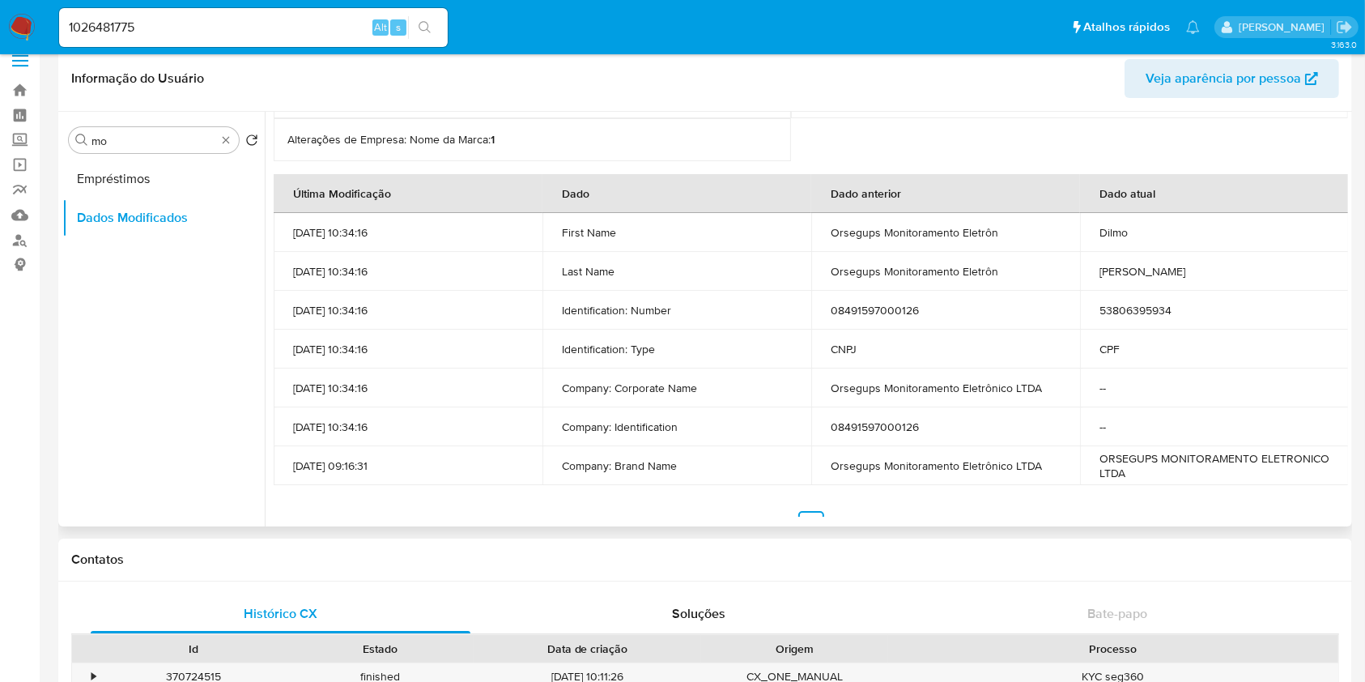
click at [841, 304] on td "08491597000126" at bounding box center [945, 310] width 269 height 39
copy td "08491597000126"
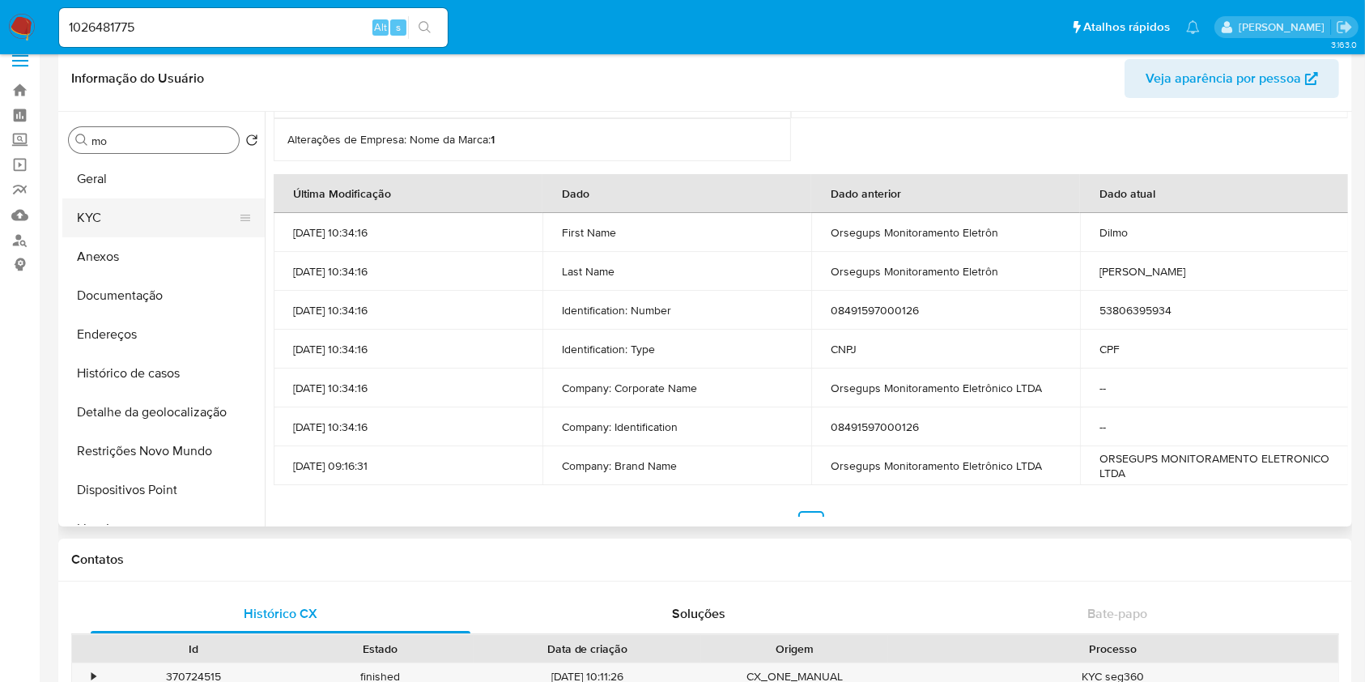
click at [177, 214] on button "KYC" at bounding box center [156, 217] width 189 height 39
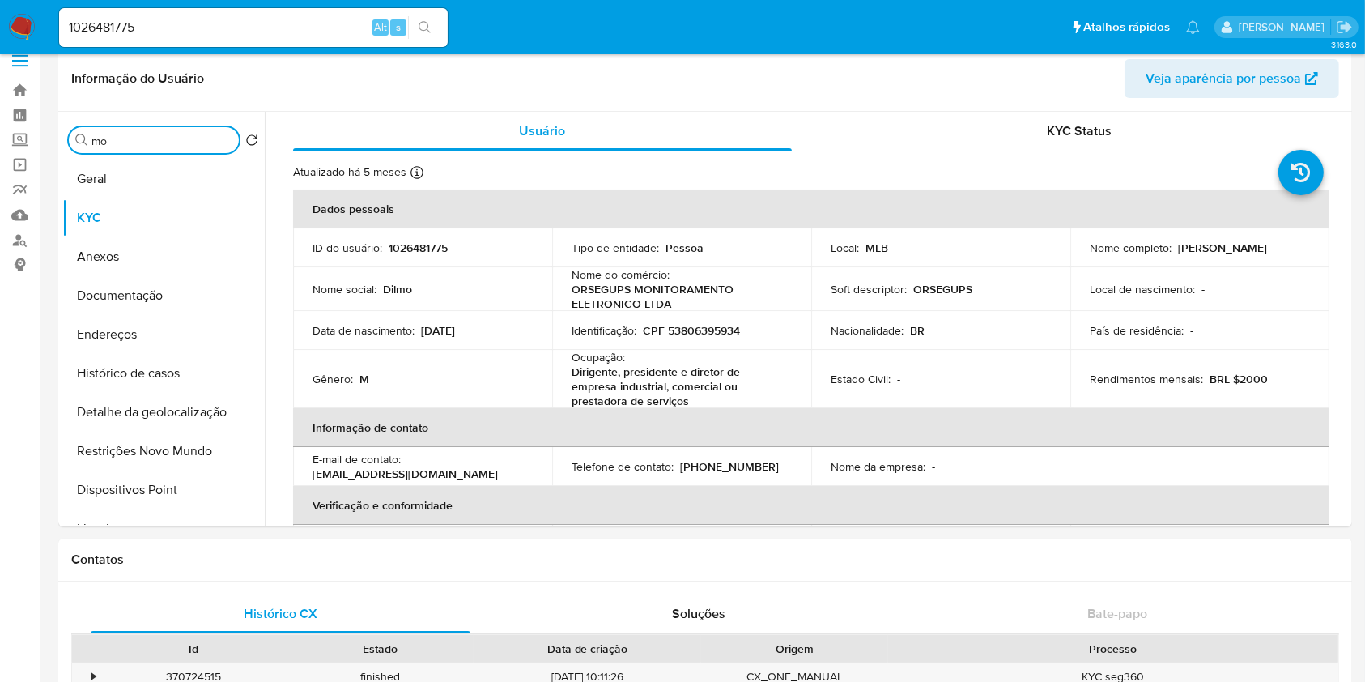
click at [111, 137] on input "mo" at bounding box center [162, 141] width 141 height 15
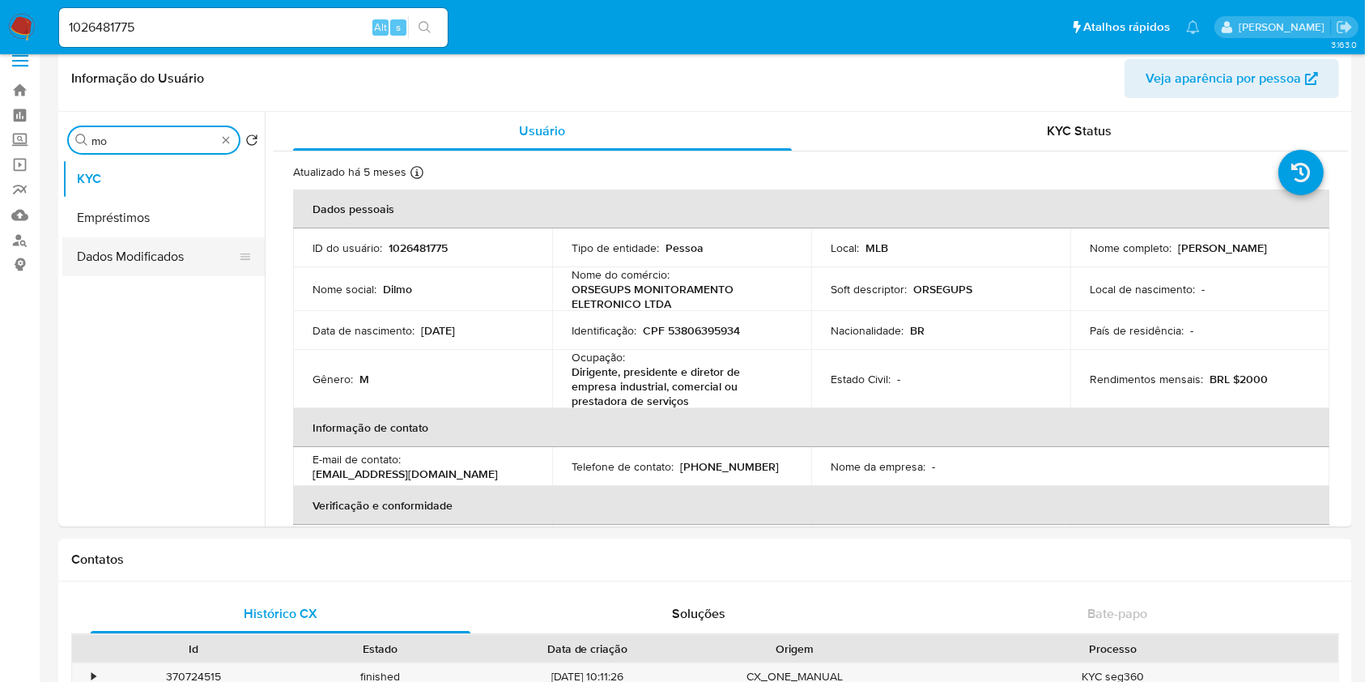
type input "mo"
click at [143, 248] on button "Dados Modificados" at bounding box center [156, 256] width 189 height 39
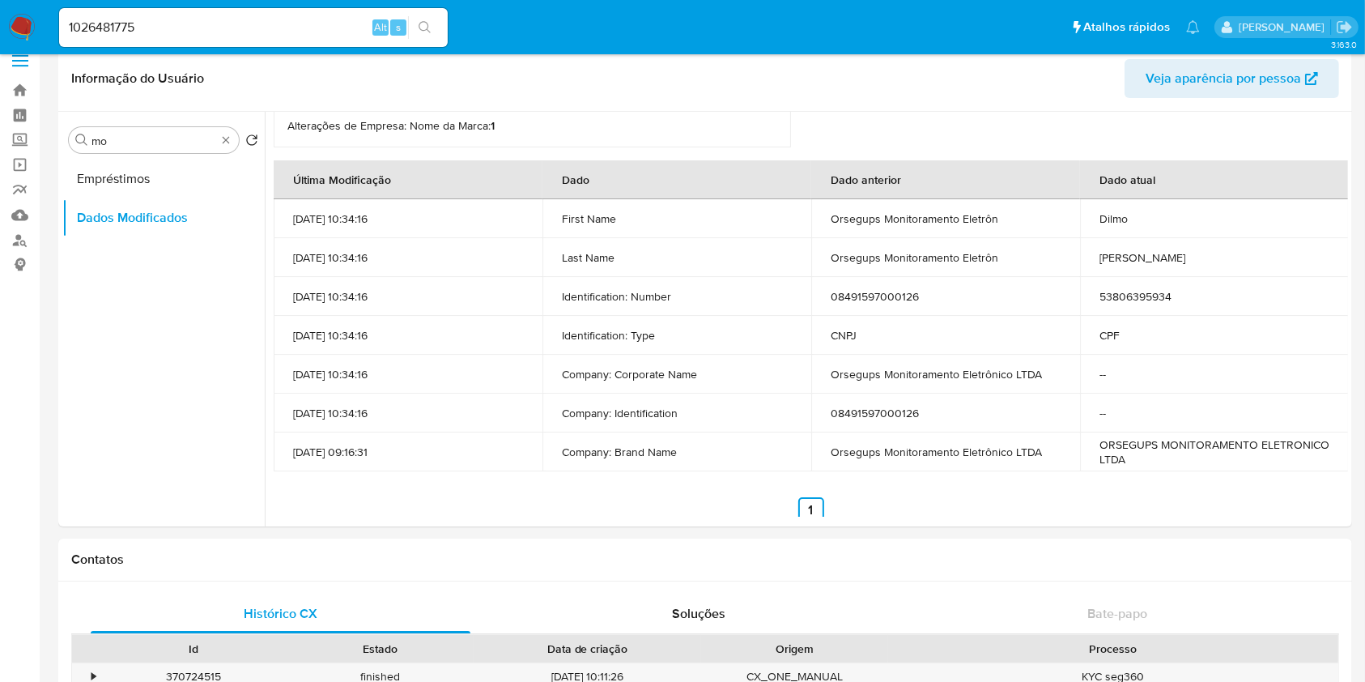
scroll to position [137, 0]
drag, startPoint x: 349, startPoint y: 289, endPoint x: 293, endPoint y: 290, distance: 55.9
click at [293, 290] on p "06/11/2024 10:34:16" at bounding box center [408, 295] width 230 height 15
copy p "06/11/2024"
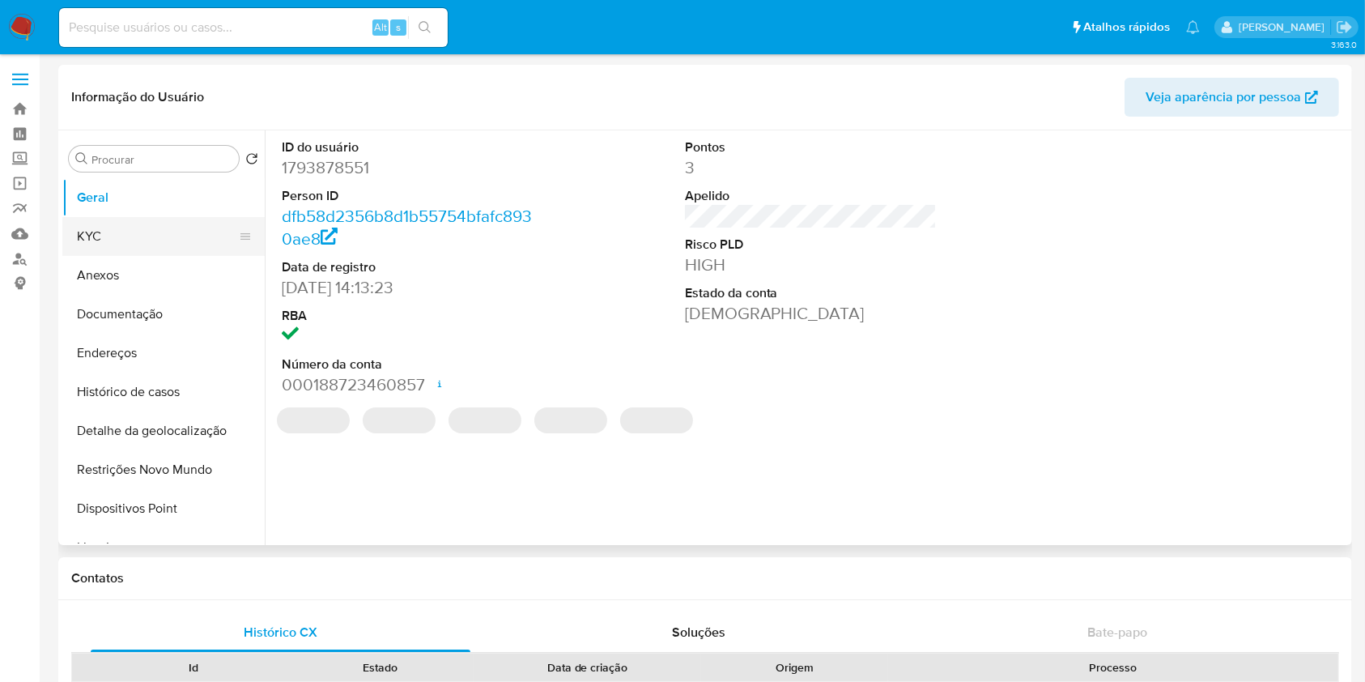
select select "10"
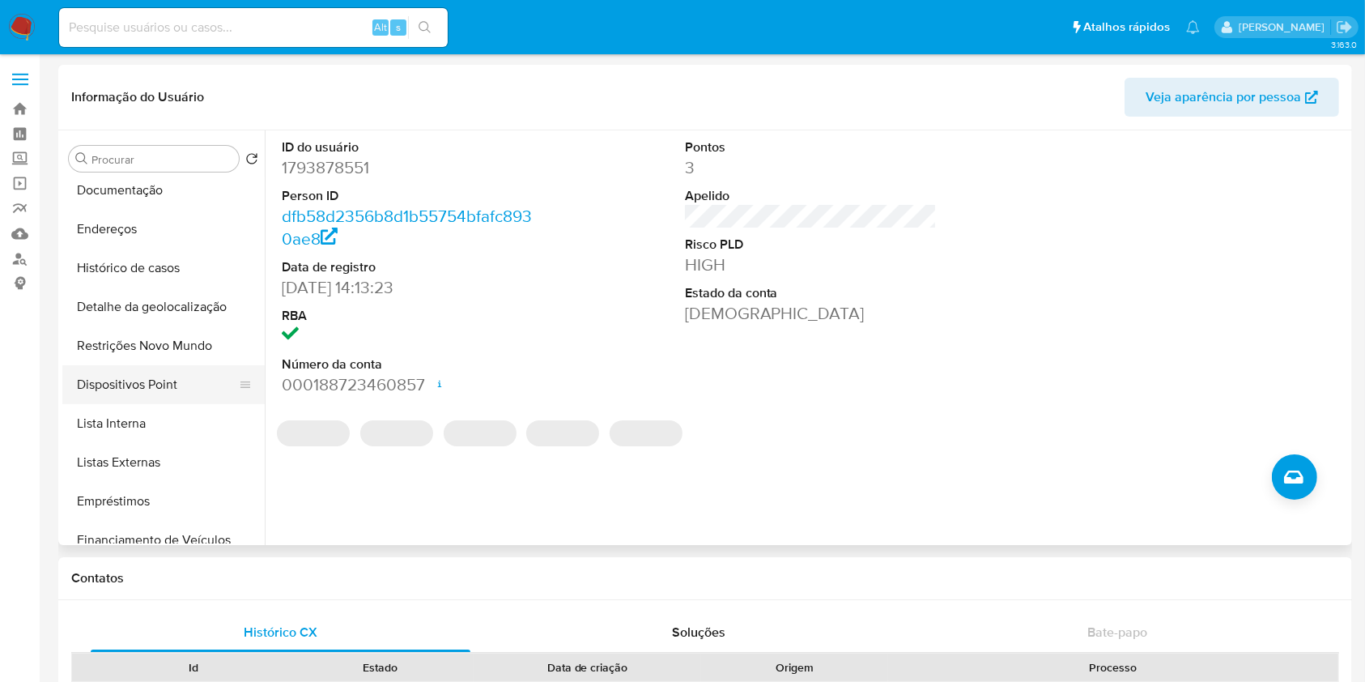
scroll to position [130, 0]
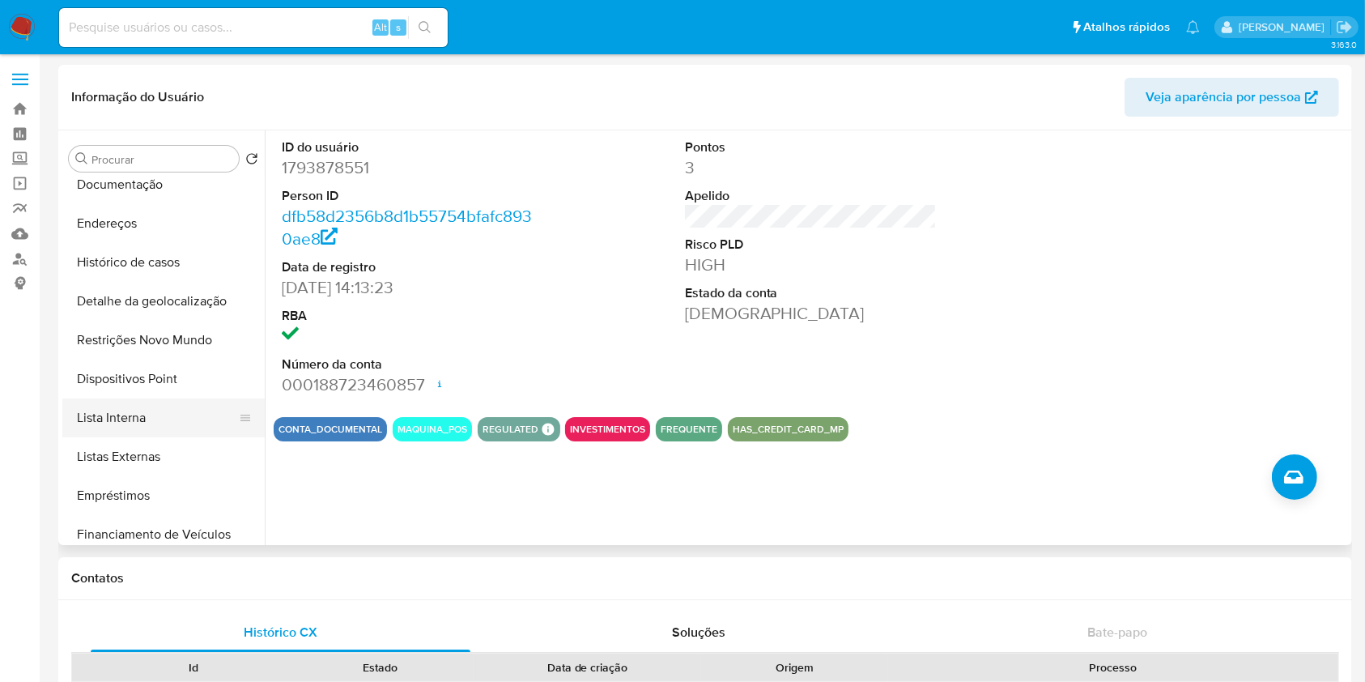
click at [140, 425] on button "Lista Interna" at bounding box center [156, 417] width 189 height 39
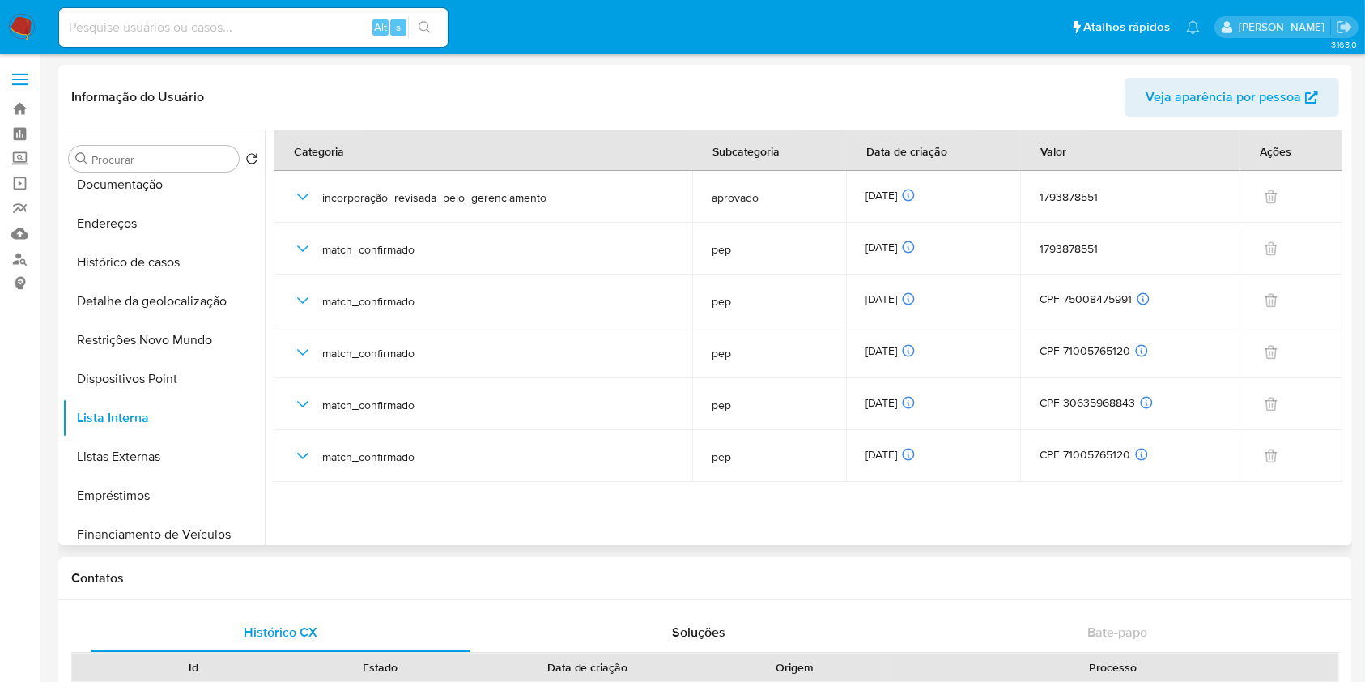
scroll to position [0, 0]
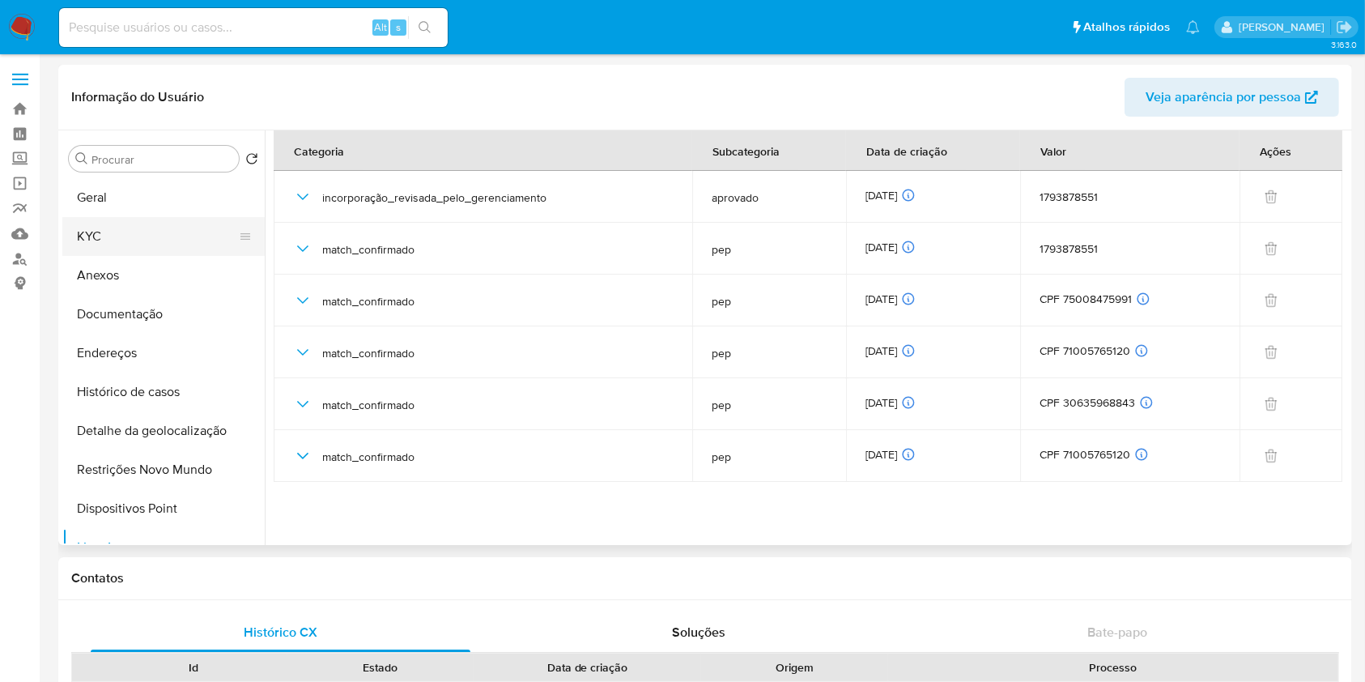
click at [147, 232] on button "KYC" at bounding box center [156, 236] width 189 height 39
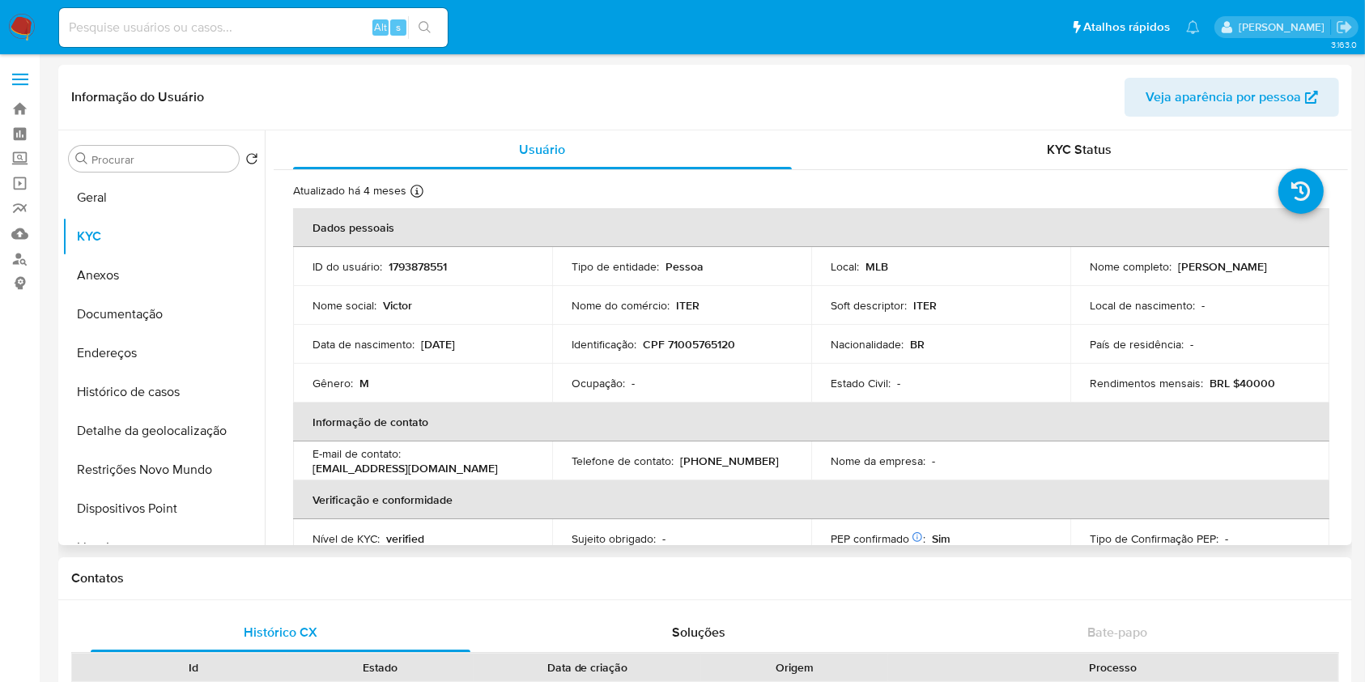
click at [692, 351] on p "CPF 71005765120" at bounding box center [689, 344] width 92 height 15
copy p "71005765120"
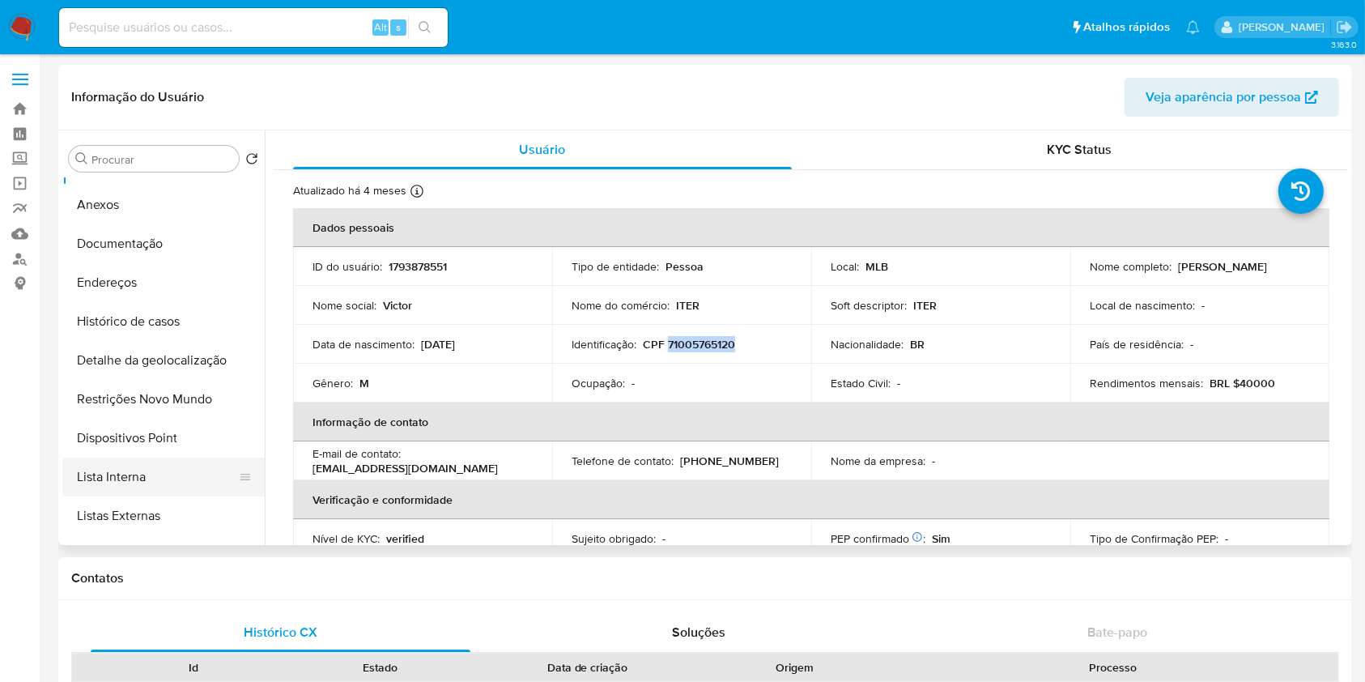
click at [168, 473] on button "Lista Interna" at bounding box center [156, 477] width 189 height 39
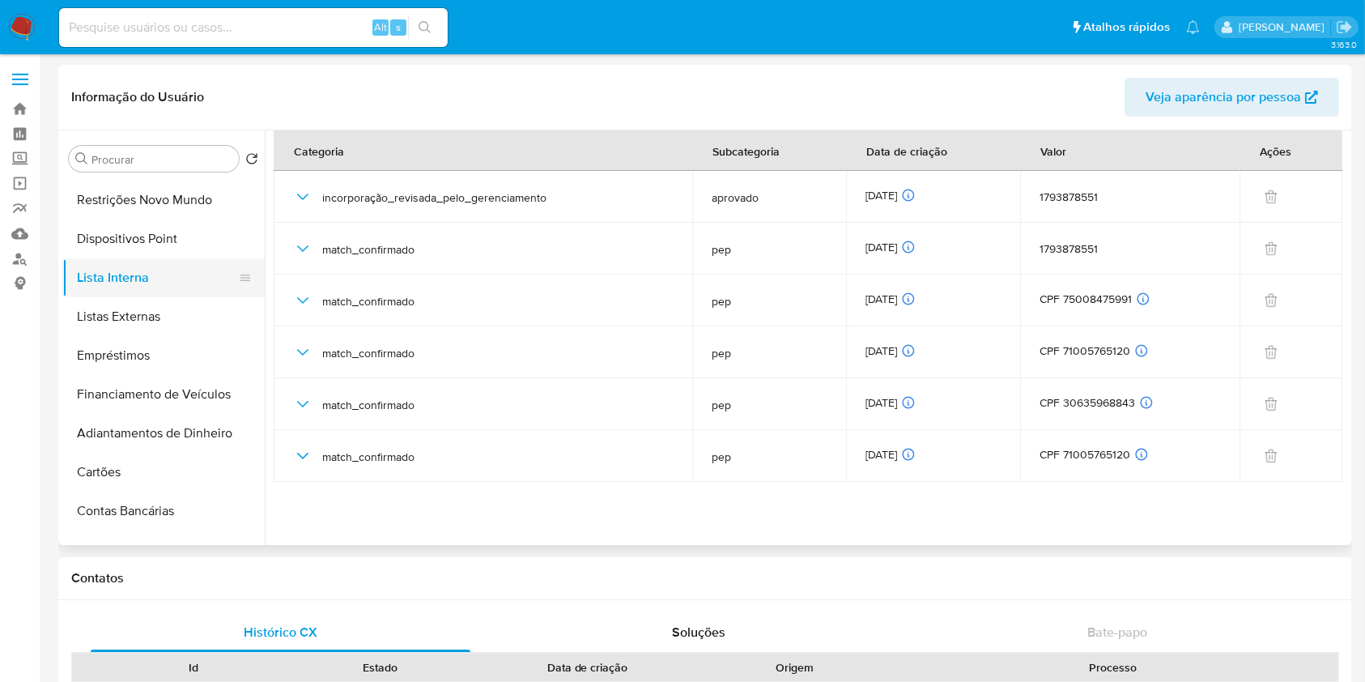
scroll to position [271, 0]
click at [193, 321] on button "Listas Externas" at bounding box center [156, 315] width 189 height 39
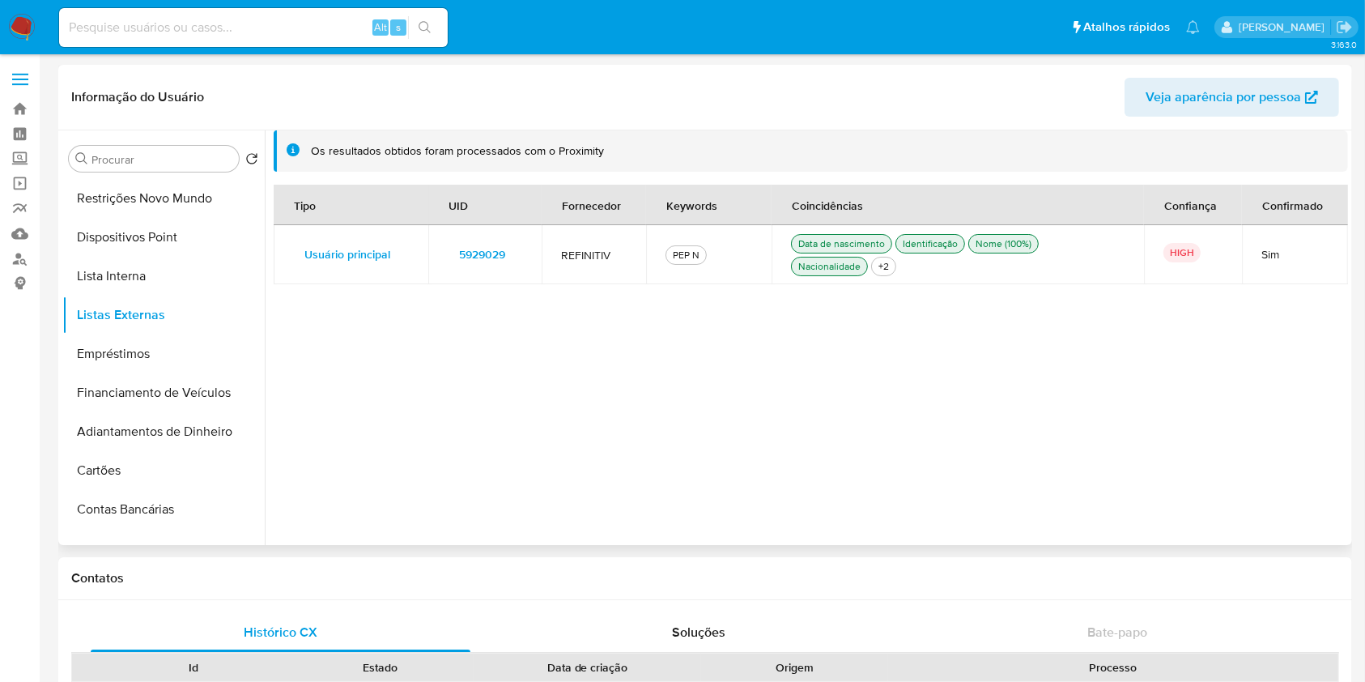
click at [479, 249] on span "5929029" at bounding box center [482, 254] width 46 height 23
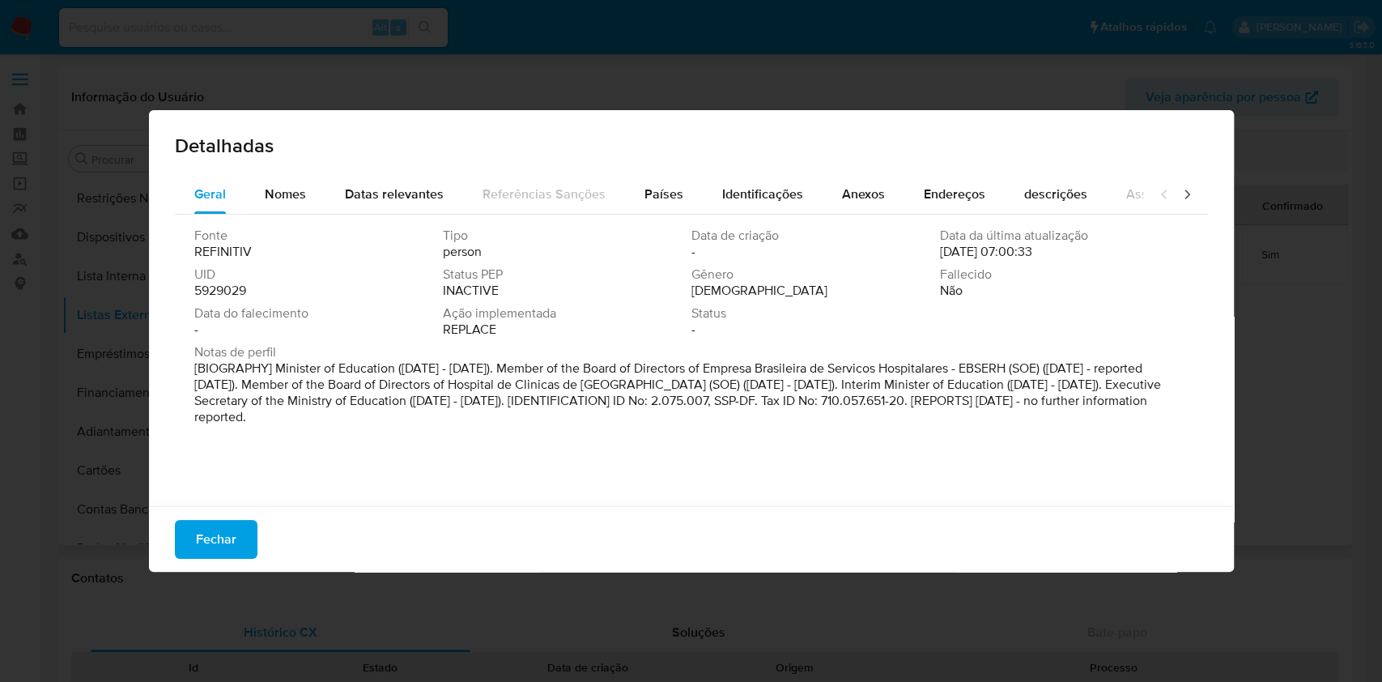
click at [244, 290] on span "5929029" at bounding box center [220, 291] width 52 height 16
click at [244, 289] on span "5929029" at bounding box center [220, 291] width 52 height 16
click at [203, 295] on span "5929029" at bounding box center [220, 291] width 52 height 16
click at [289, 199] on span "Nomes" at bounding box center [285, 194] width 41 height 19
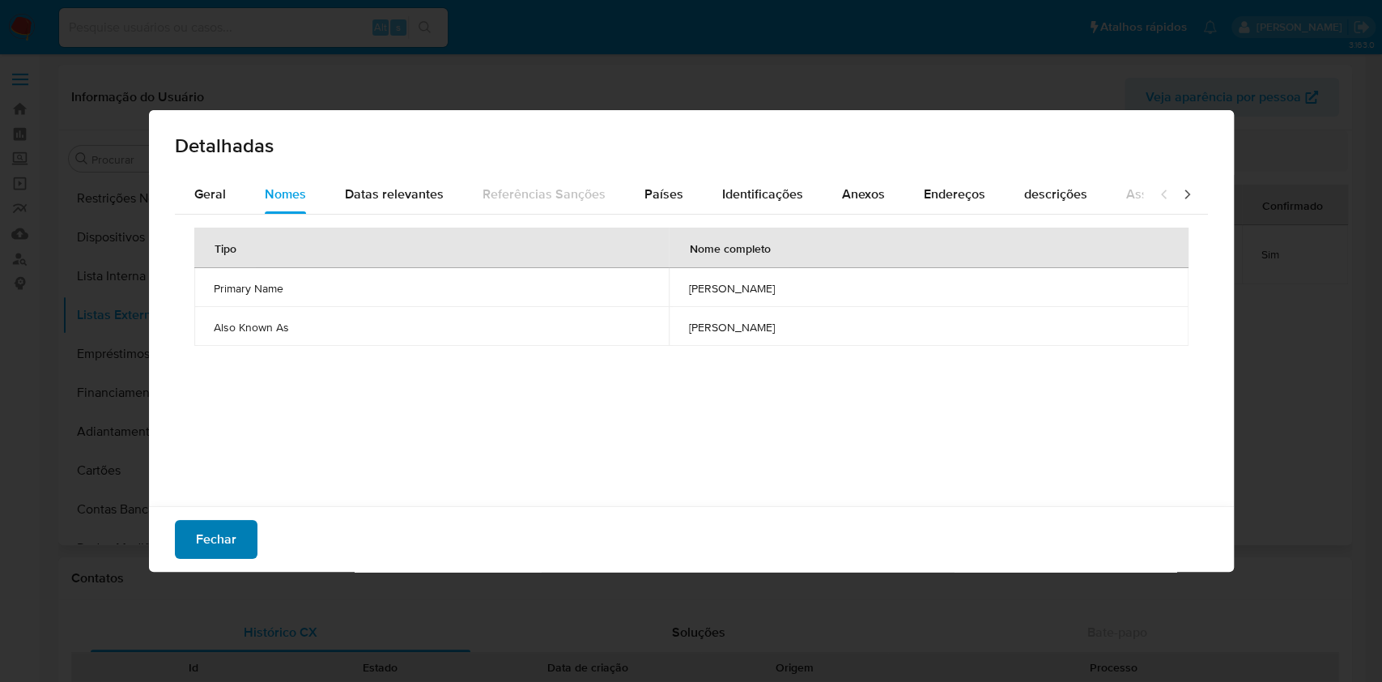
click at [211, 540] on span "Fechar" at bounding box center [216, 540] width 40 height 36
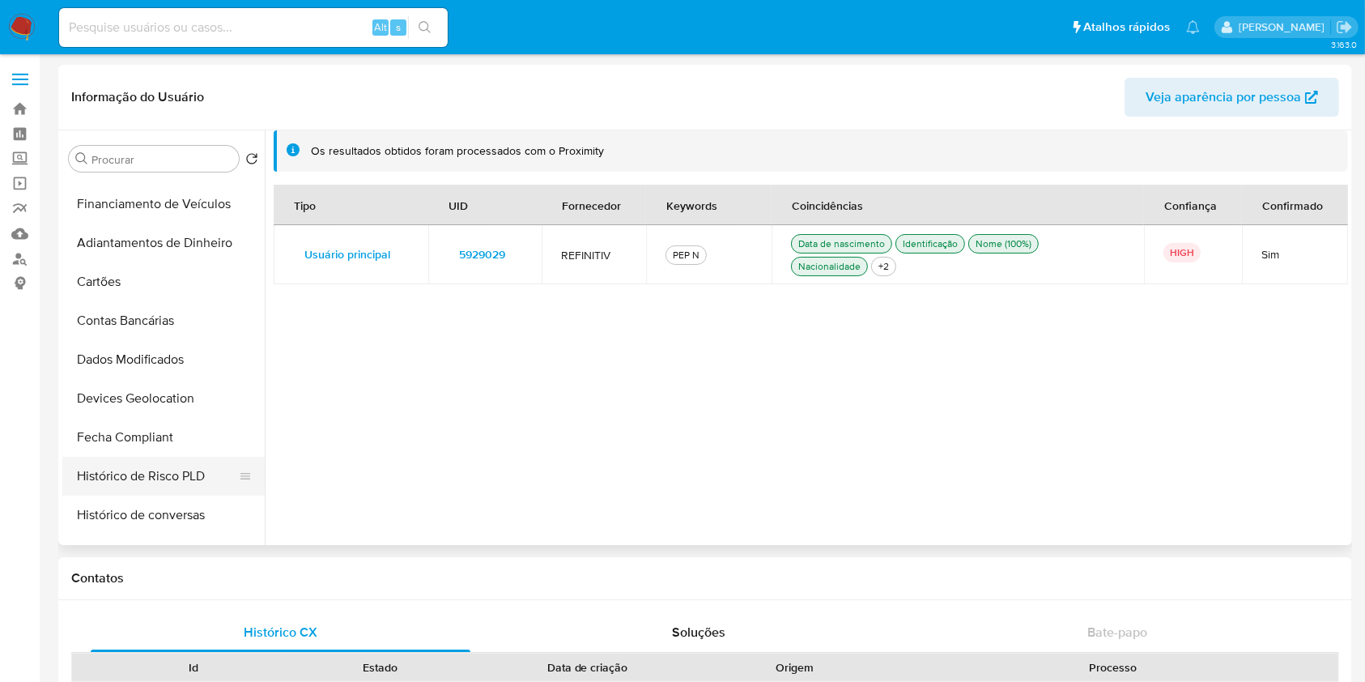
scroll to position [479, 0]
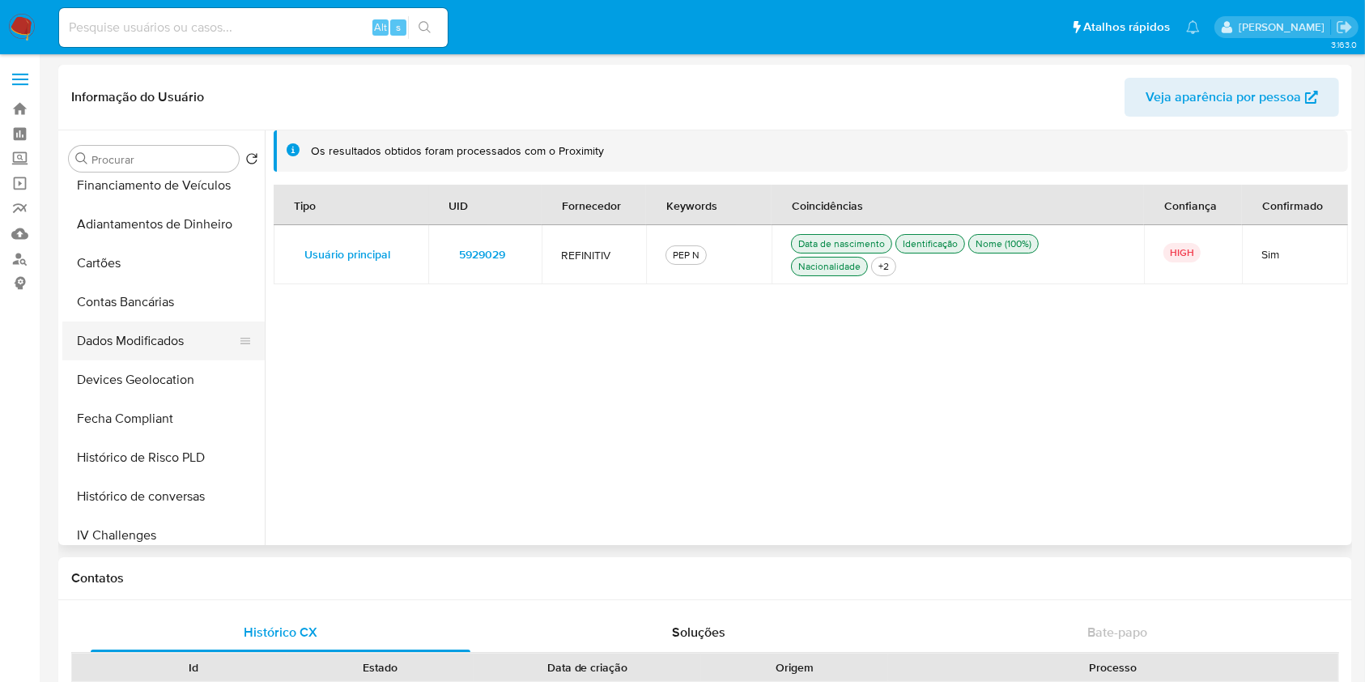
click at [181, 334] on button "Dados Modificados" at bounding box center [156, 340] width 189 height 39
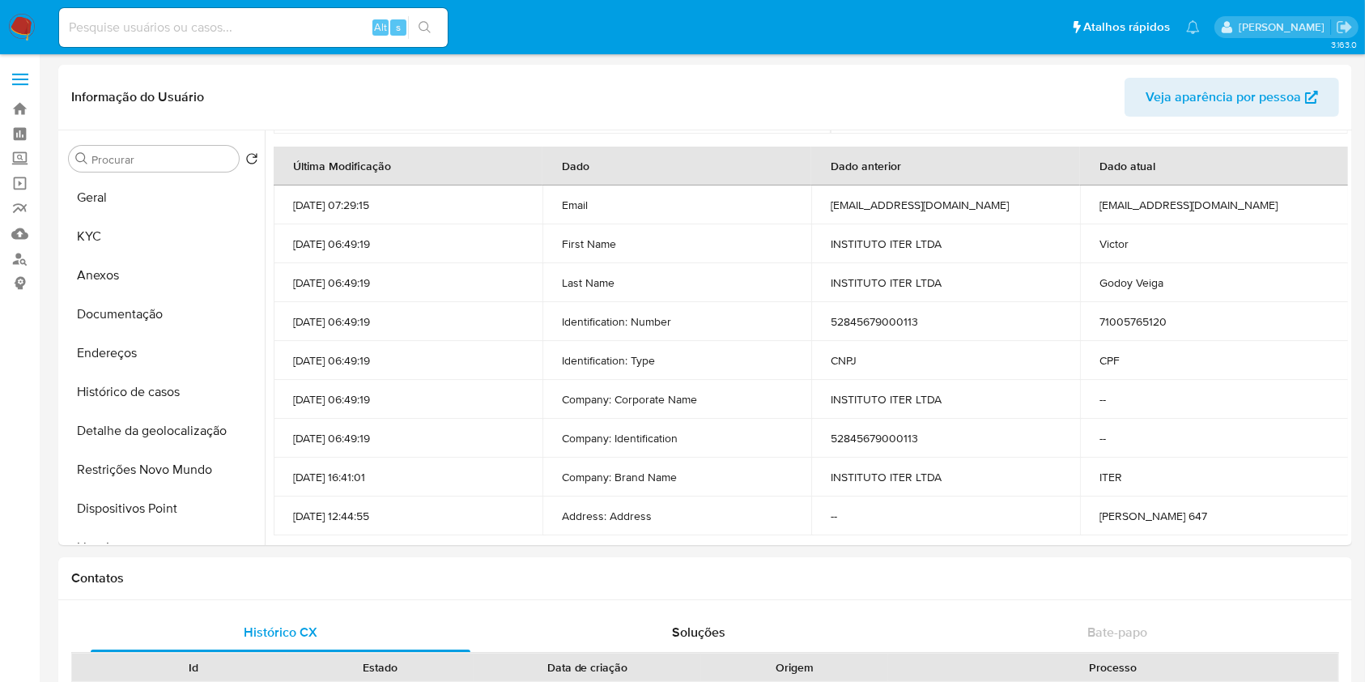
scroll to position [254, 0]
click at [863, 323] on td "52845679000113" at bounding box center [945, 320] width 269 height 39
copy td "52845679000113"
click at [135, 159] on input "Procurar" at bounding box center [162, 159] width 141 height 15
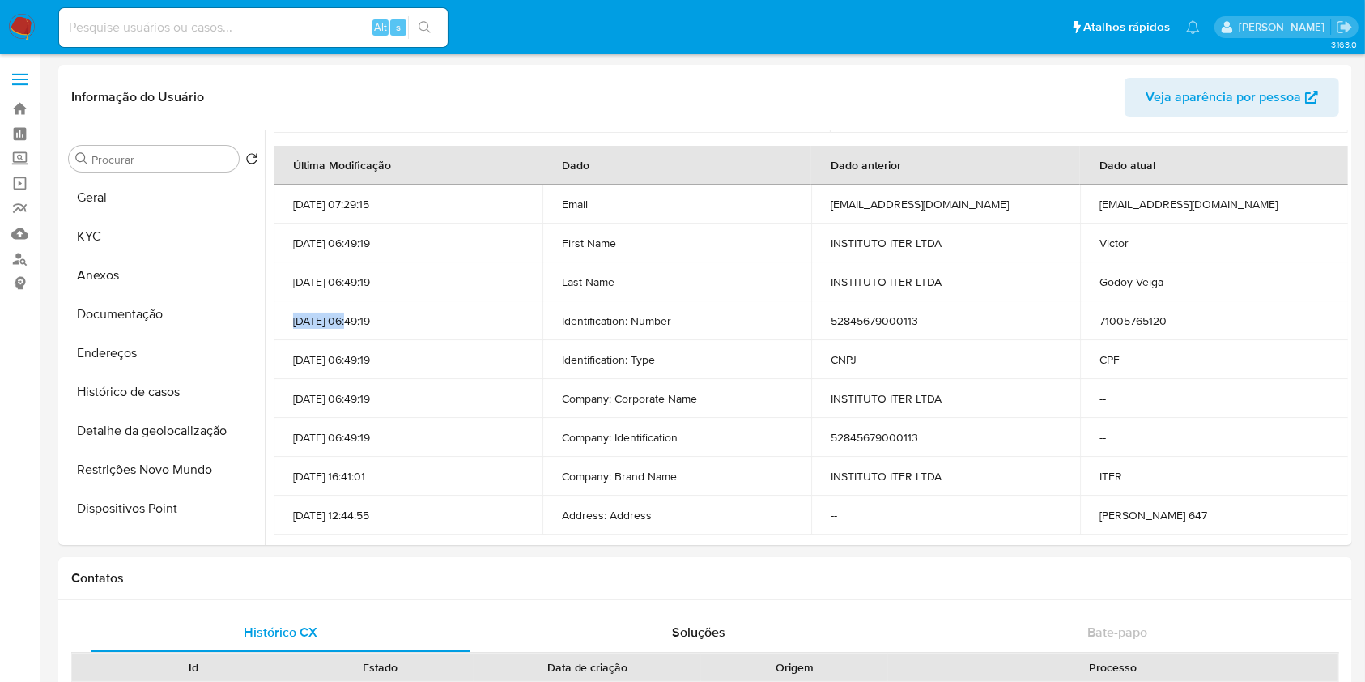
drag, startPoint x: 343, startPoint y: 313, endPoint x: 292, endPoint y: 321, distance: 50.7
click at [293, 321] on p "12/11/2024 06:49:19" at bounding box center [408, 320] width 230 height 15
copy p "12/11/2024"
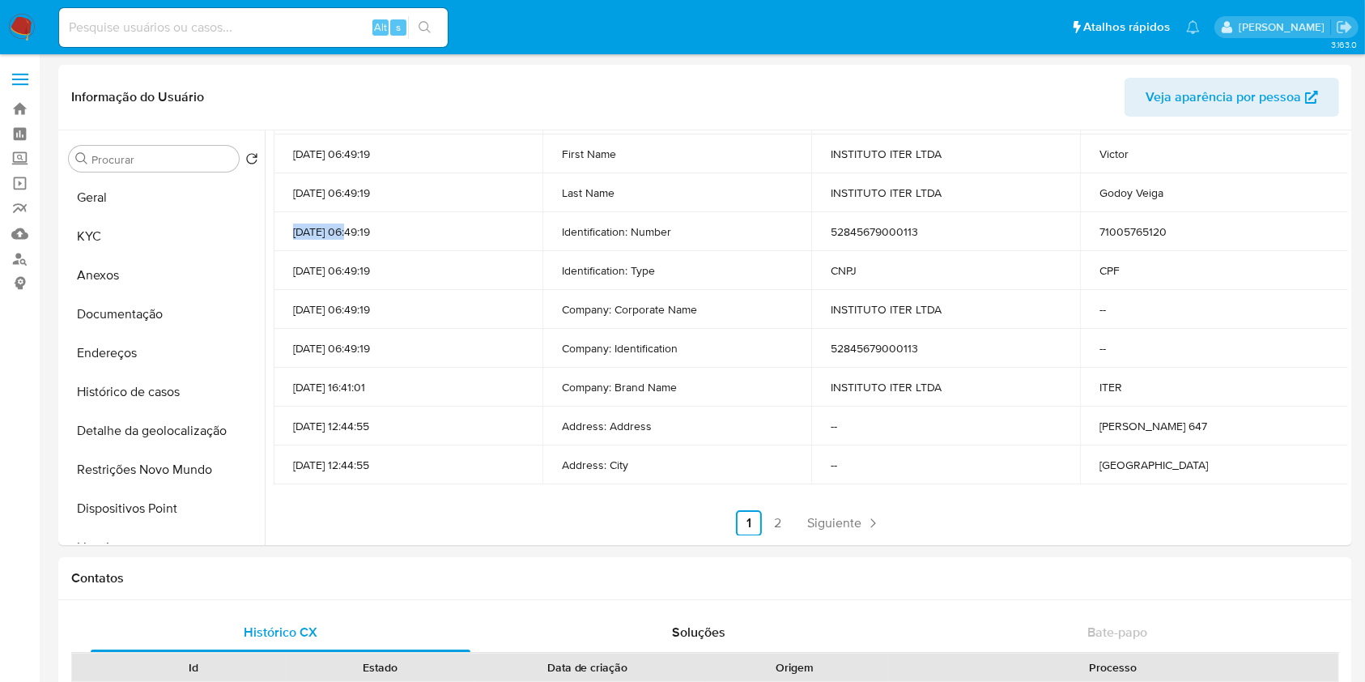
drag, startPoint x: 83, startPoint y: 18, endPoint x: 92, endPoint y: 18, distance: 8.9
click at [83, 19] on input at bounding box center [253, 27] width 389 height 21
paste input "39786149"
type input "39786149"
click at [423, 26] on icon "search-icon" at bounding box center [425, 27] width 13 height 13
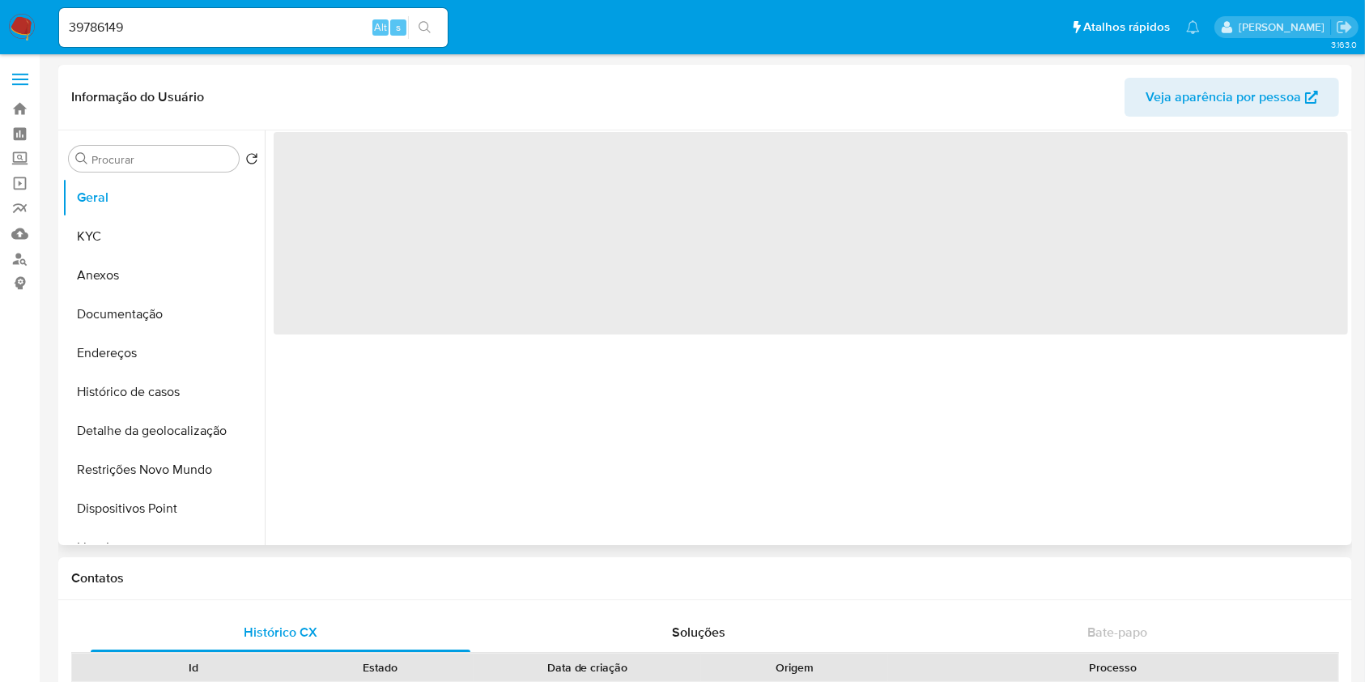
select select "10"
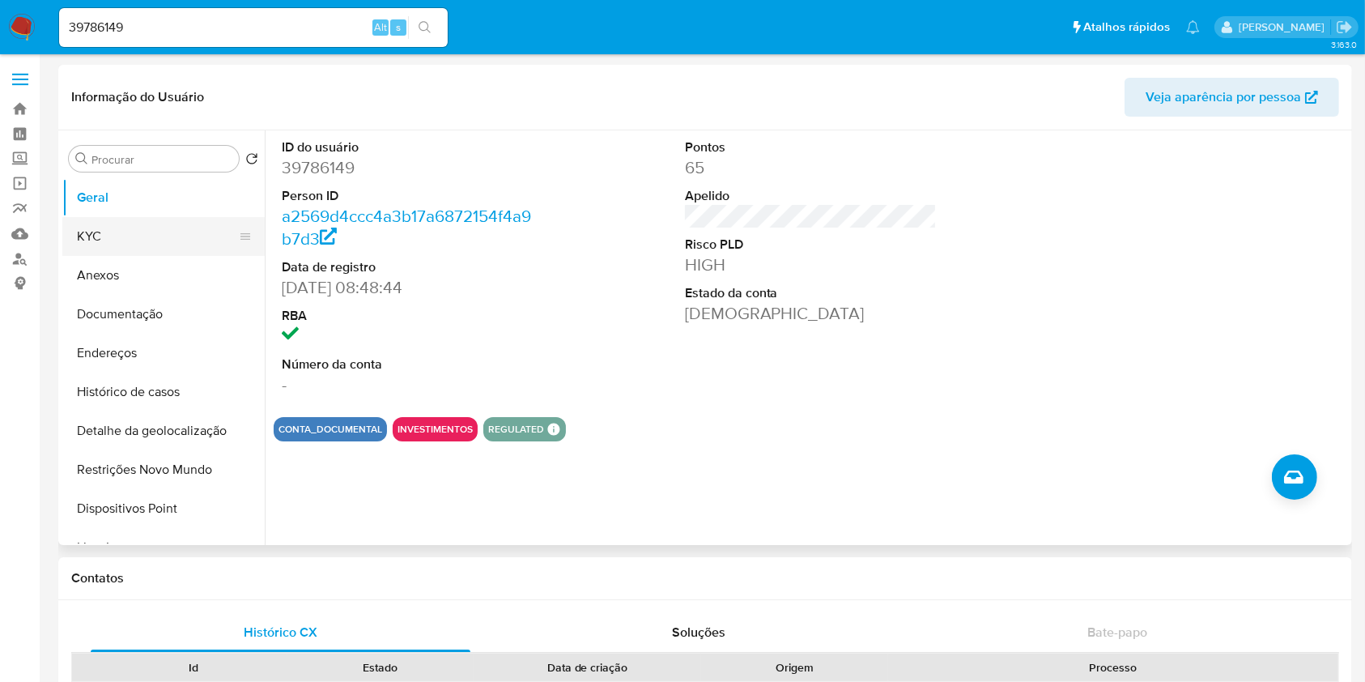
click at [158, 224] on button "KYC" at bounding box center [156, 236] width 189 height 39
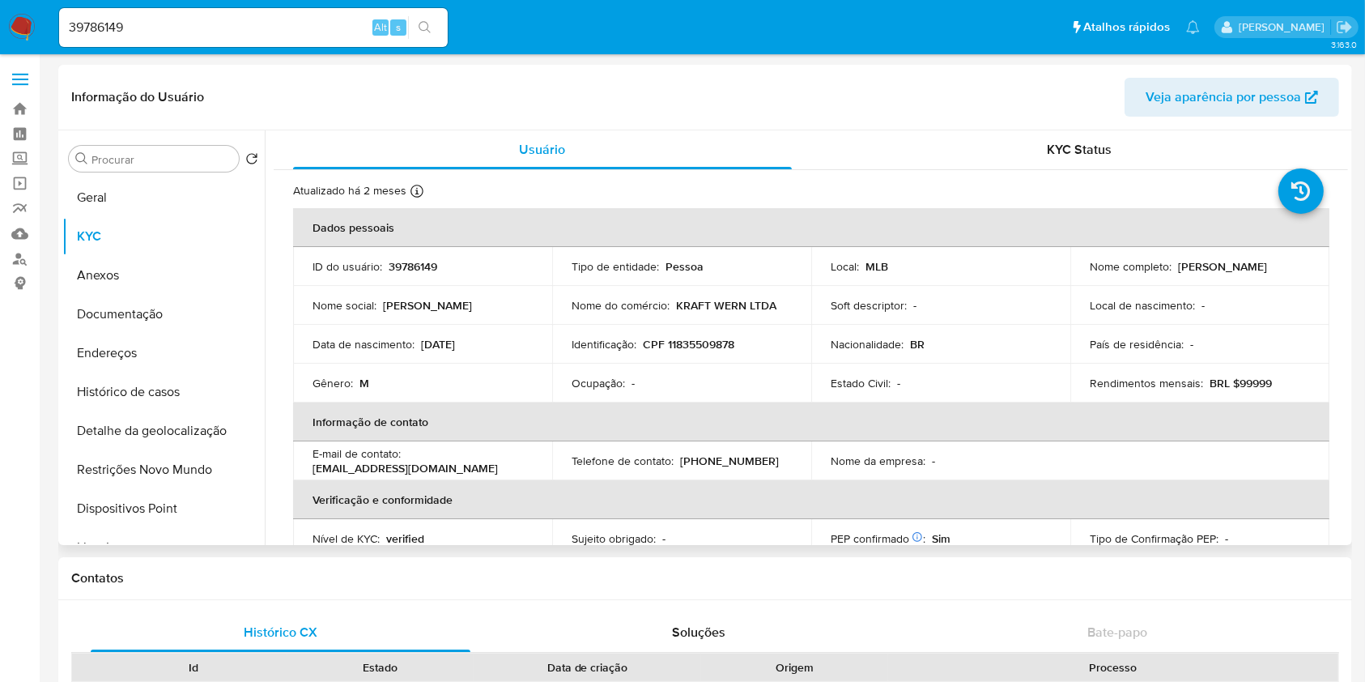
click at [697, 348] on p "CPF 11835509878" at bounding box center [689, 344] width 92 height 15
copy p "11835509878"
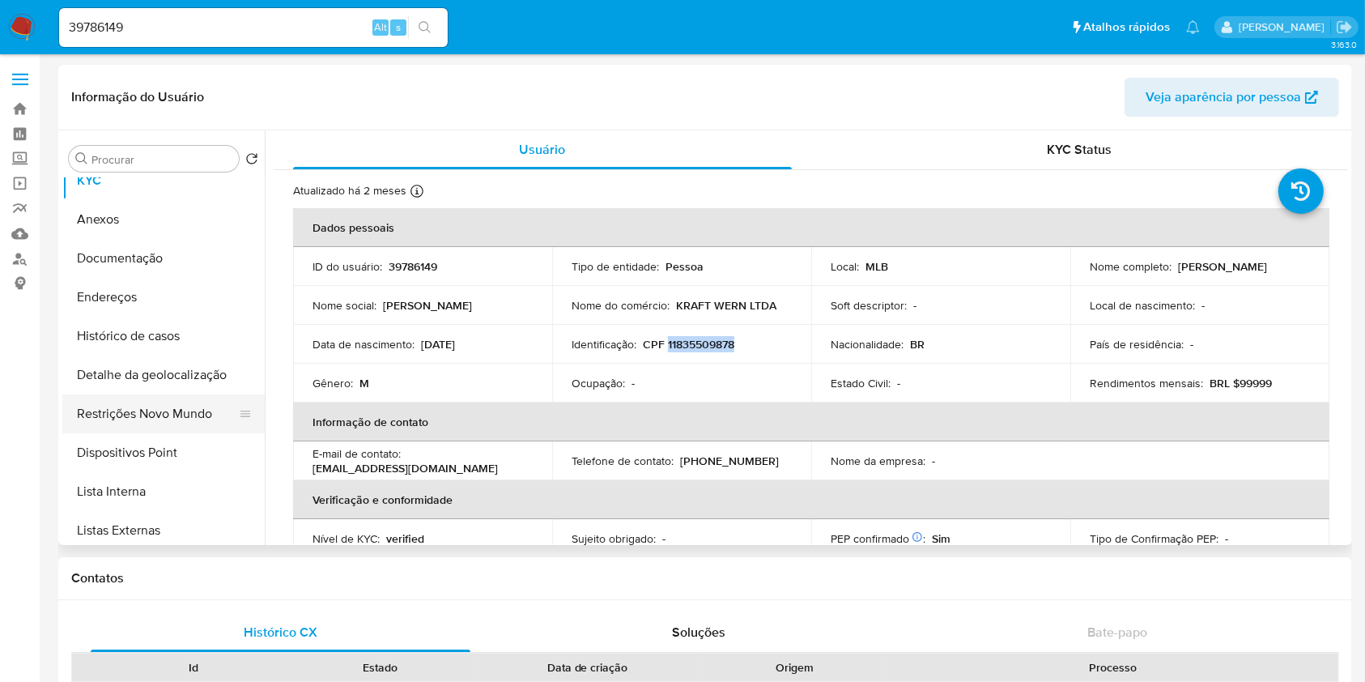
scroll to position [57, 0]
click at [186, 488] on button "Lista Interna" at bounding box center [156, 489] width 189 height 39
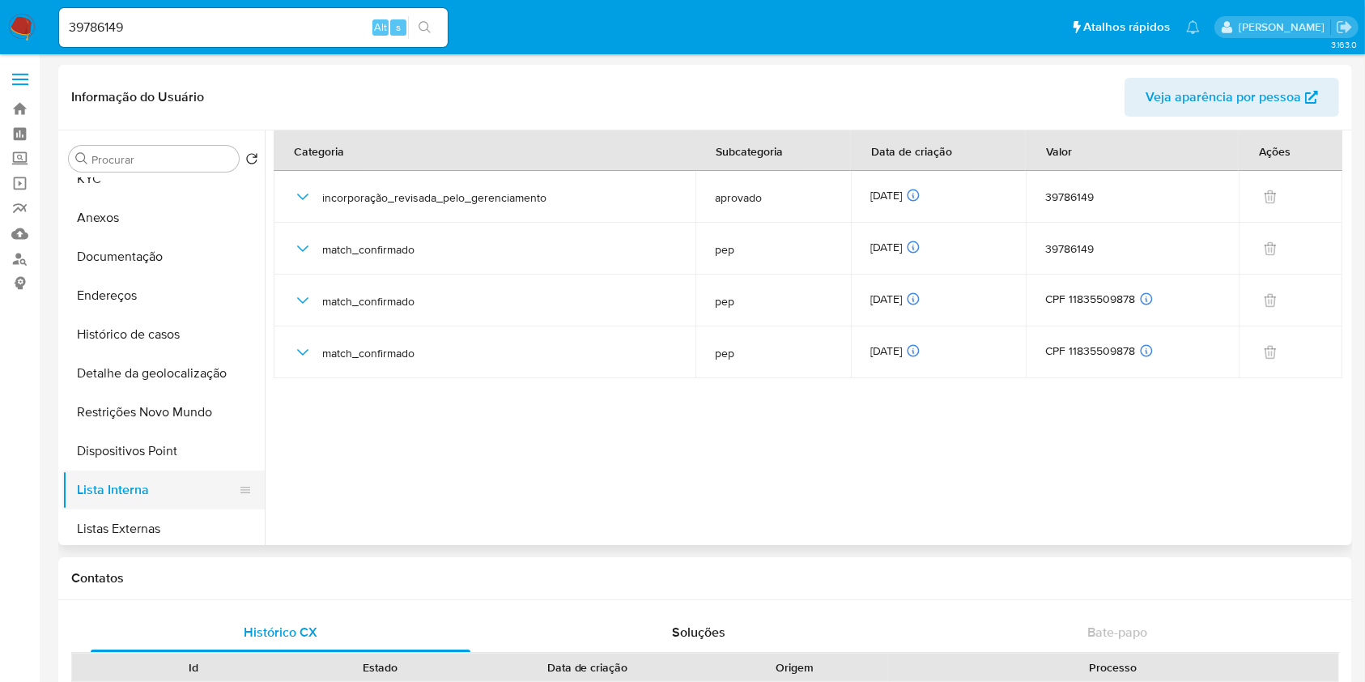
scroll to position [75, 0]
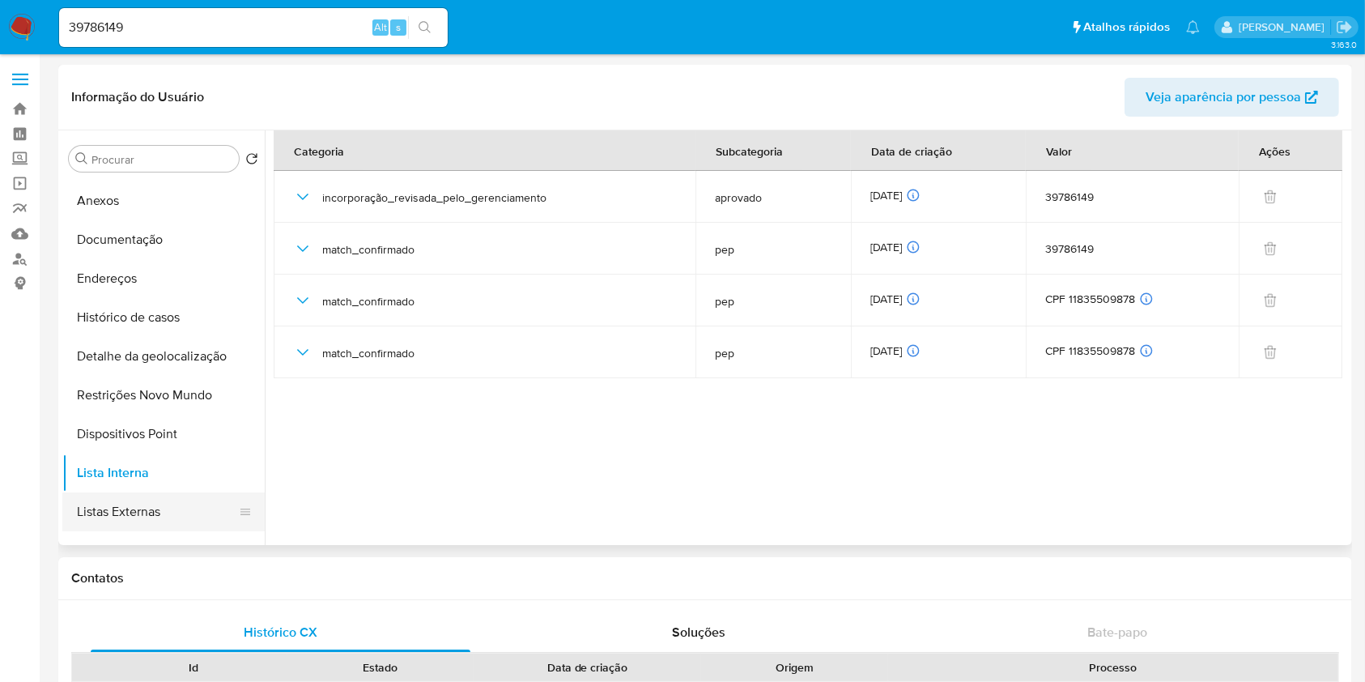
click at [149, 500] on button "Listas Externas" at bounding box center [156, 511] width 189 height 39
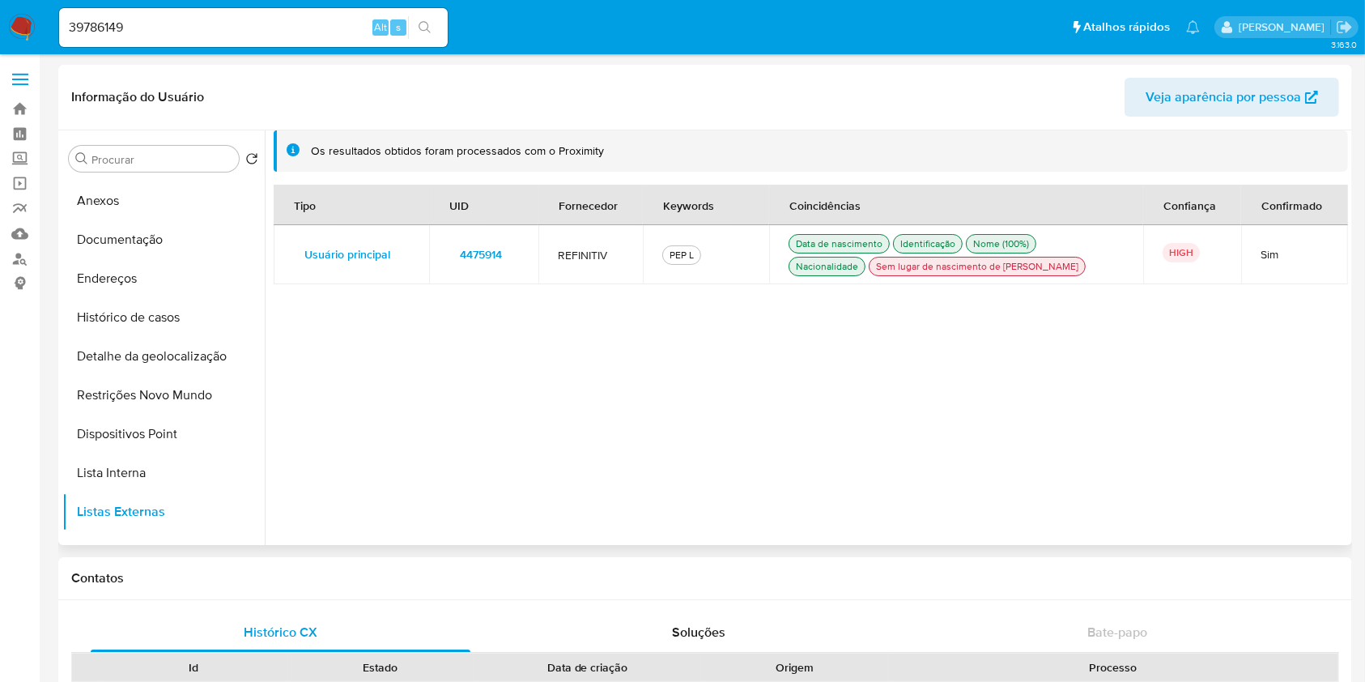
click at [480, 239] on td "4475914" at bounding box center [483, 254] width 109 height 59
click at [477, 263] on span "4475914" at bounding box center [481, 254] width 42 height 23
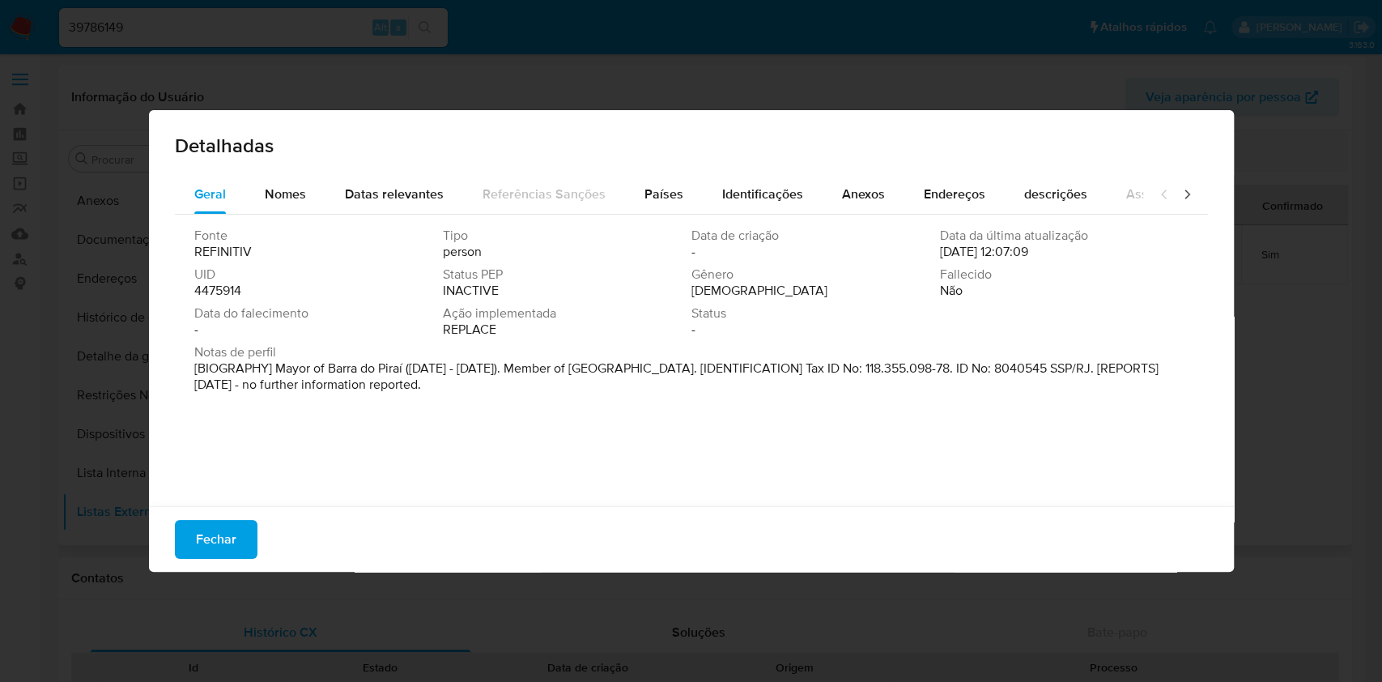
click at [236, 289] on span "4475914" at bounding box center [217, 291] width 47 height 16
click at [301, 177] on div "Nomes" at bounding box center [285, 194] width 41 height 39
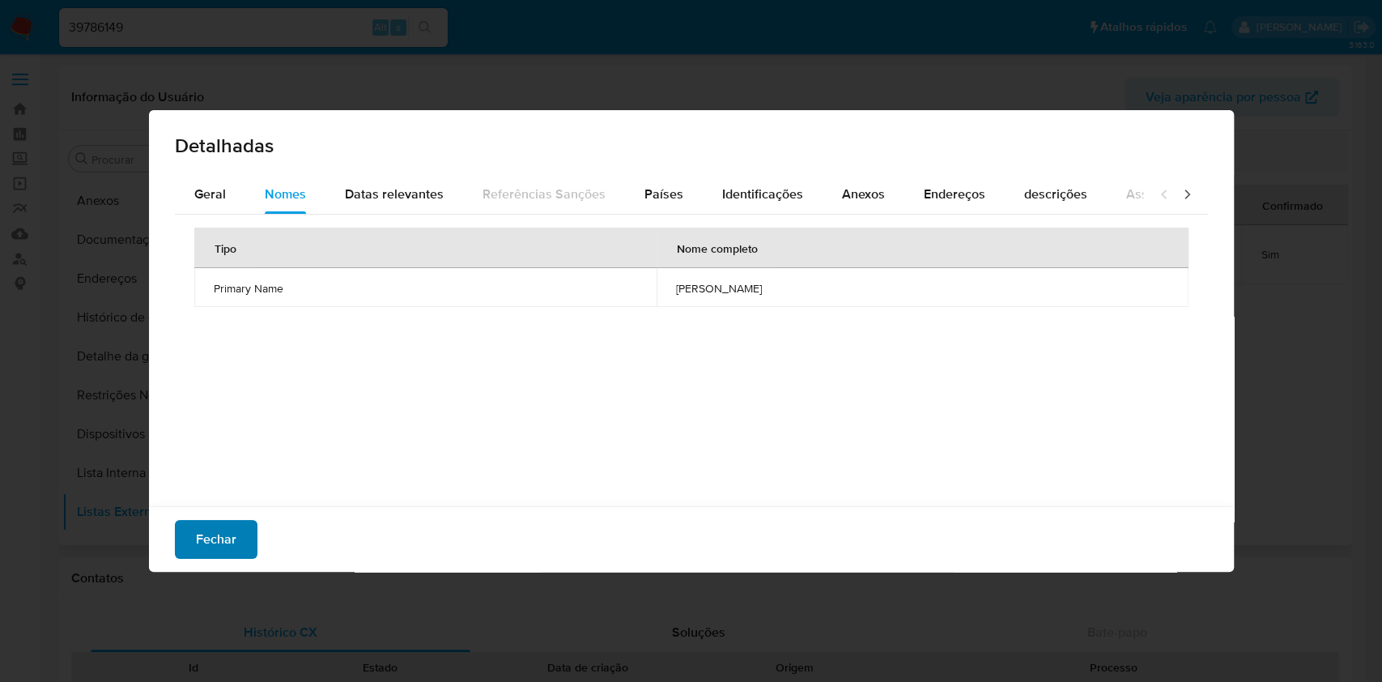
click at [237, 533] on button "Fechar" at bounding box center [216, 539] width 83 height 39
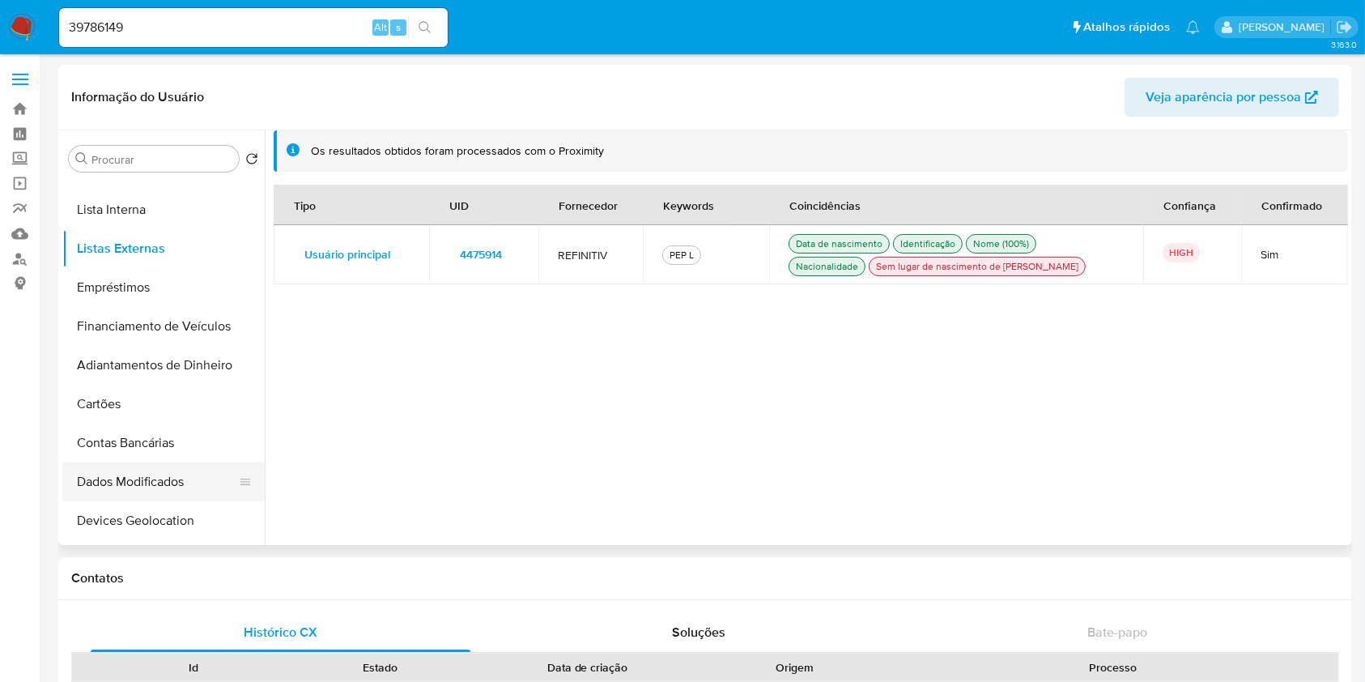
scroll to position [340, 0]
click at [172, 513] on button "Devices Geolocation" at bounding box center [156, 518] width 189 height 39
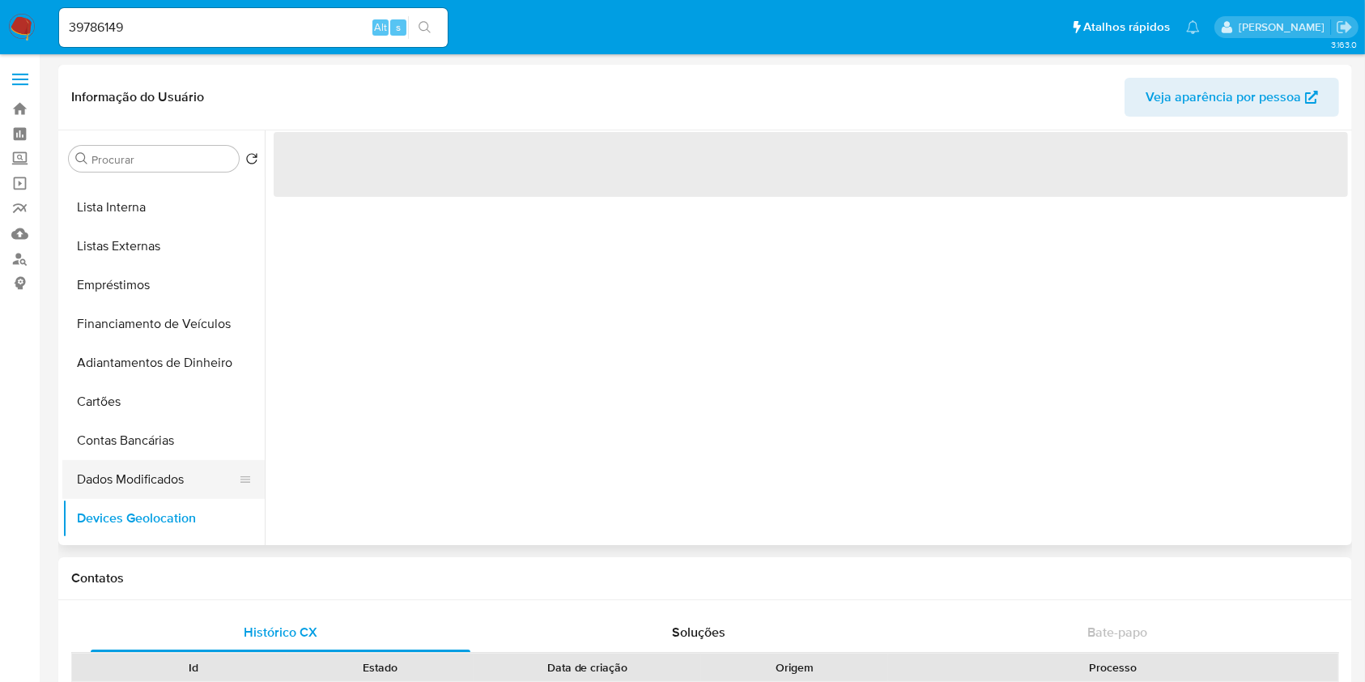
click at [179, 476] on button "Dados Modificados" at bounding box center [156, 479] width 189 height 39
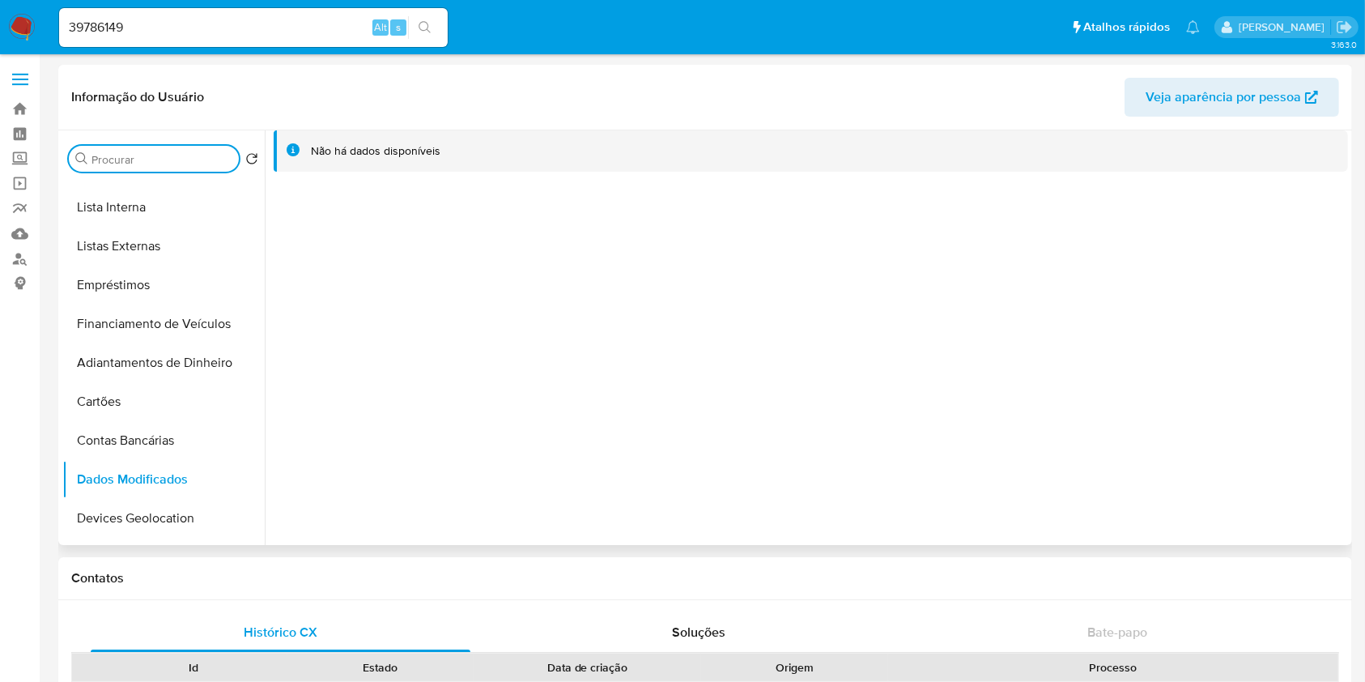
click at [205, 162] on input "Procurar" at bounding box center [162, 159] width 141 height 15
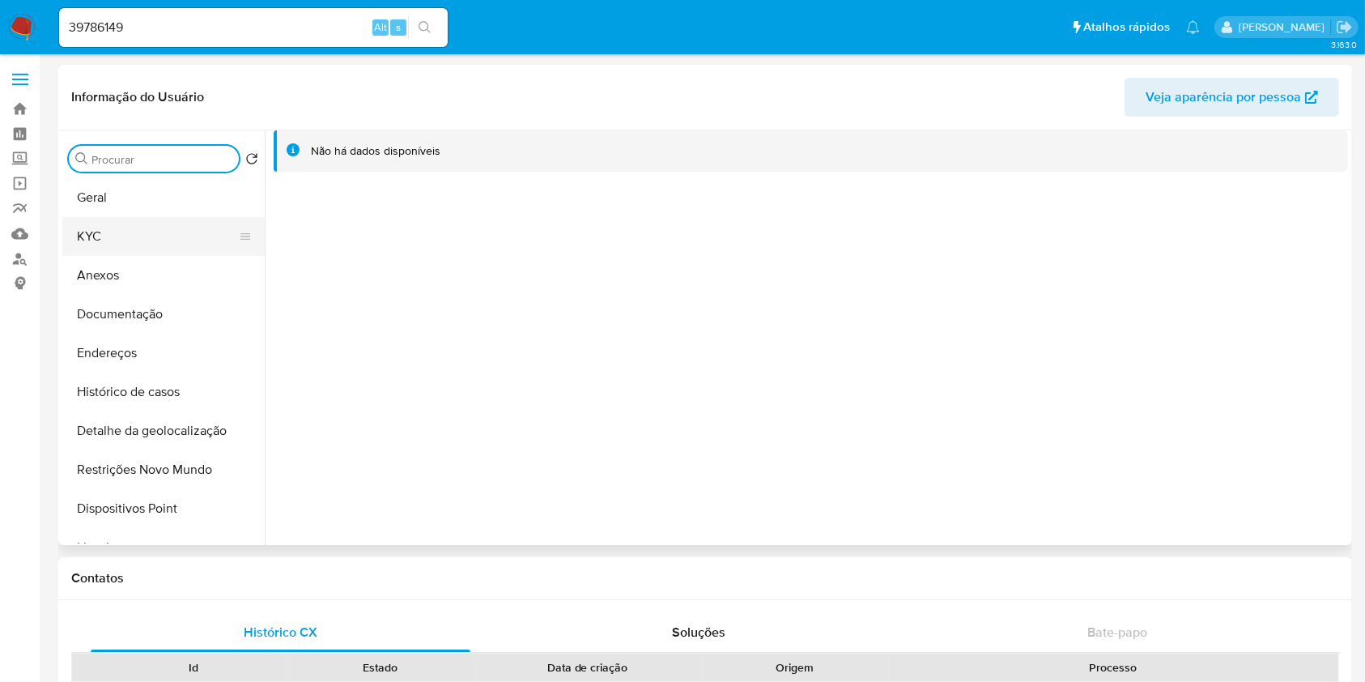
click at [153, 224] on button "KYC" at bounding box center [156, 236] width 189 height 39
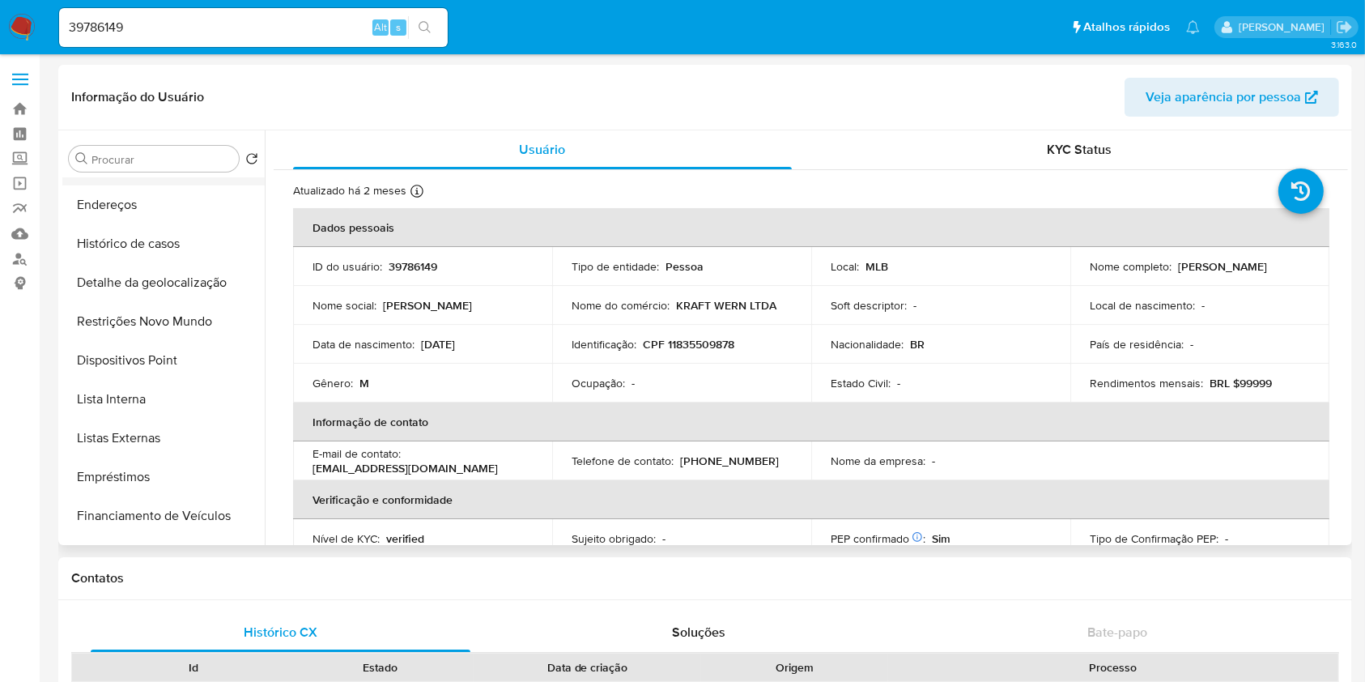
scroll to position [151, 0]
click at [163, 398] on button "Lista Interna" at bounding box center [156, 396] width 189 height 39
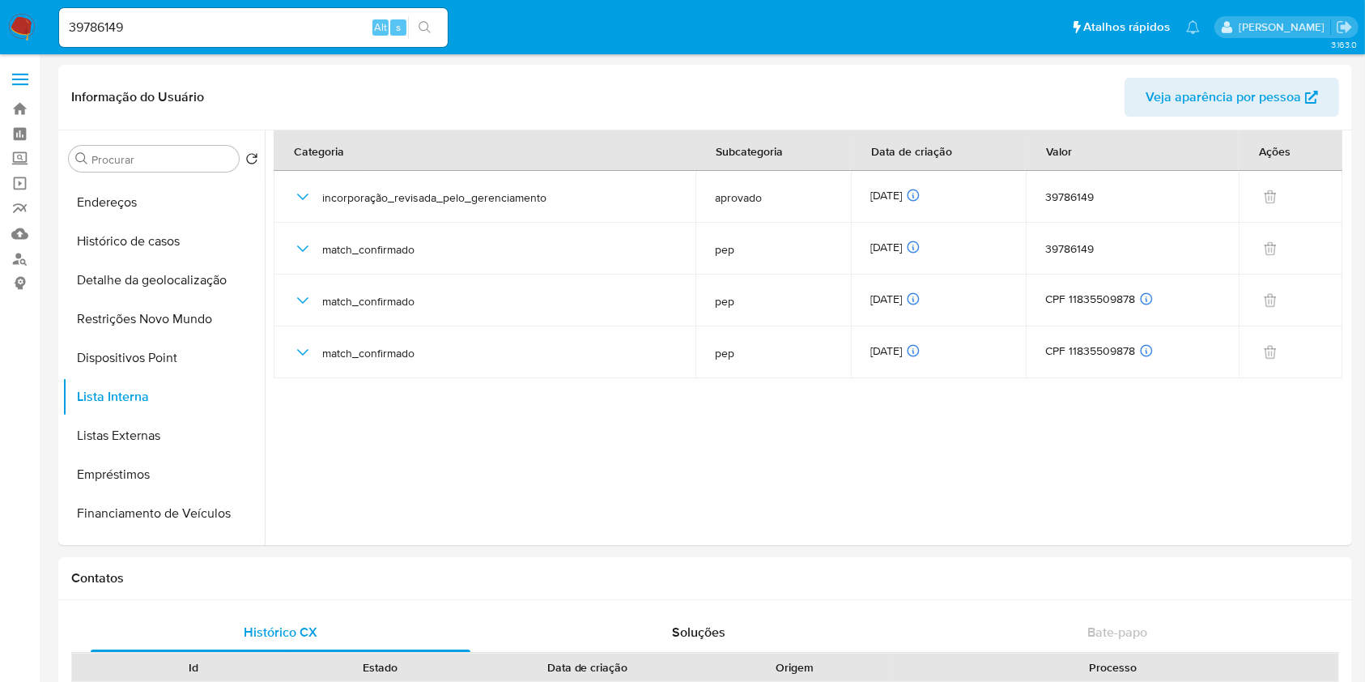
click at [102, 23] on input "39786149" at bounding box center [253, 27] width 389 height 21
paste input "14353985"
type input "143539859"
click at [430, 19] on button "search-icon" at bounding box center [424, 27] width 33 height 23
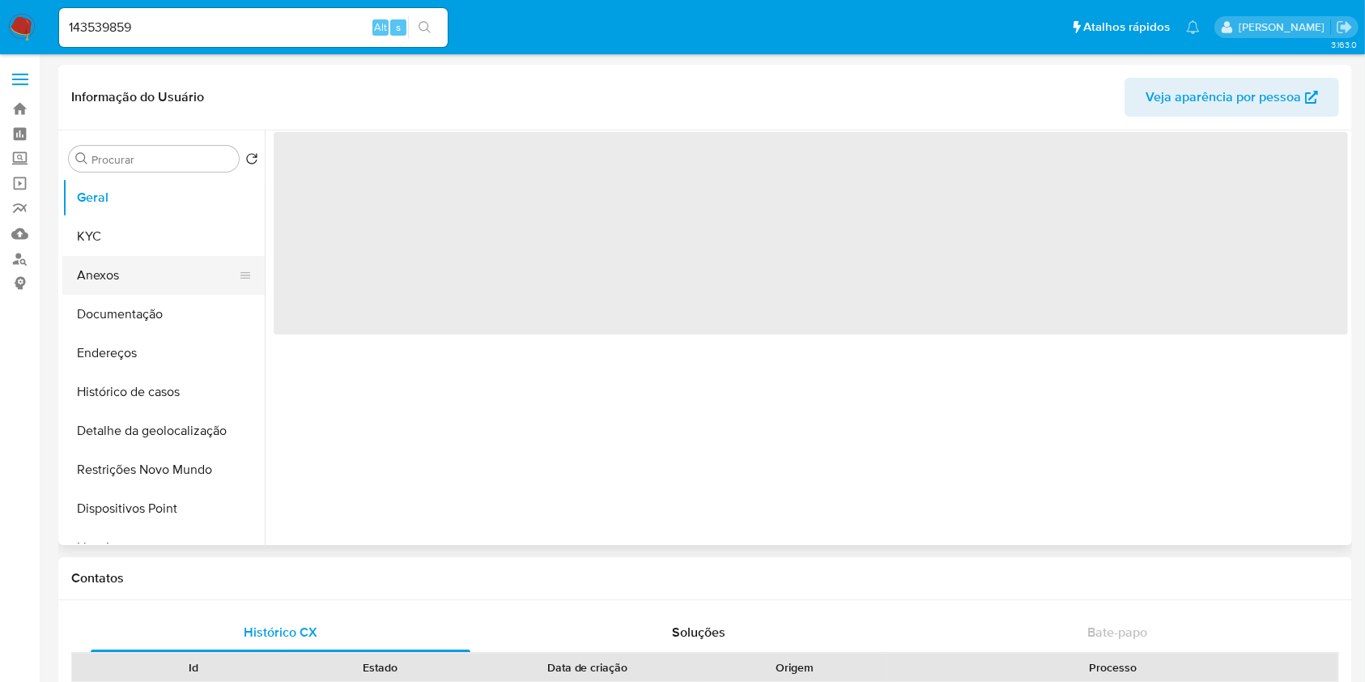
select select "10"
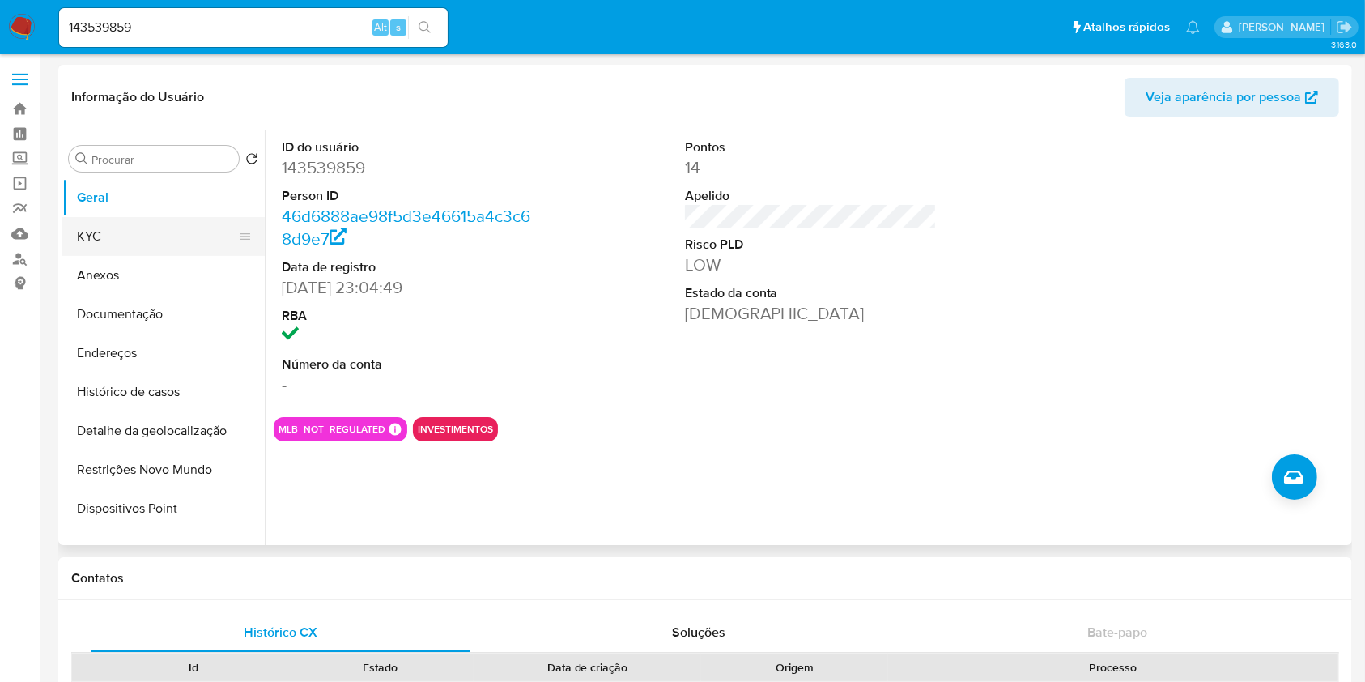
click at [155, 236] on button "KYC" at bounding box center [156, 236] width 189 height 39
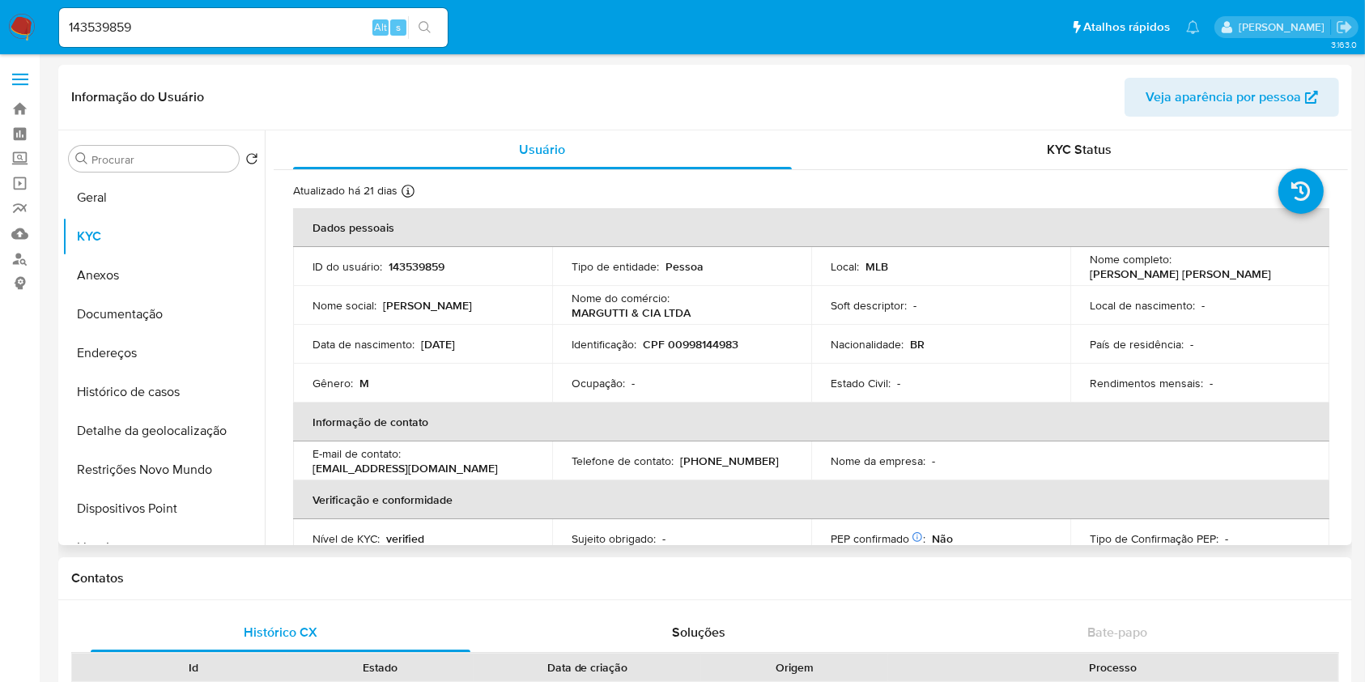
click at [682, 346] on p "CPF 00998144983" at bounding box center [691, 344] width 96 height 15
copy p "00998144983"
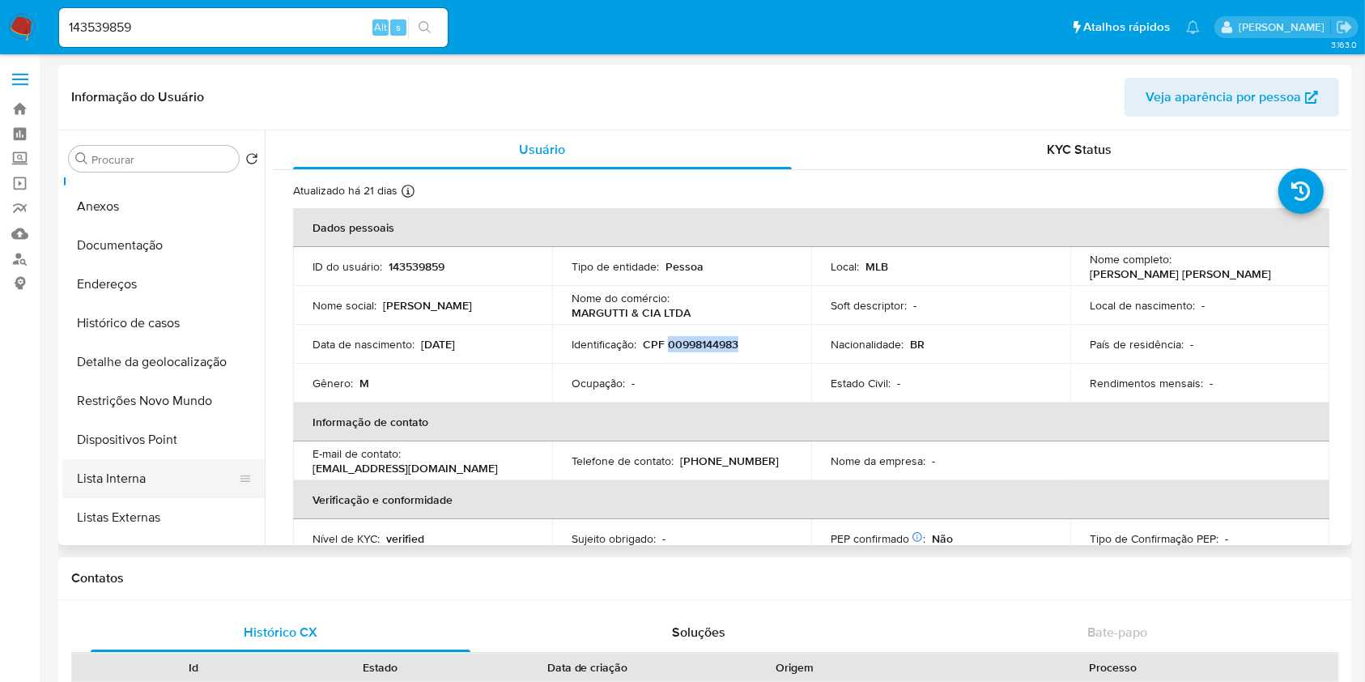
scroll to position [70, 0]
click at [160, 476] on button "Lista Interna" at bounding box center [156, 477] width 189 height 39
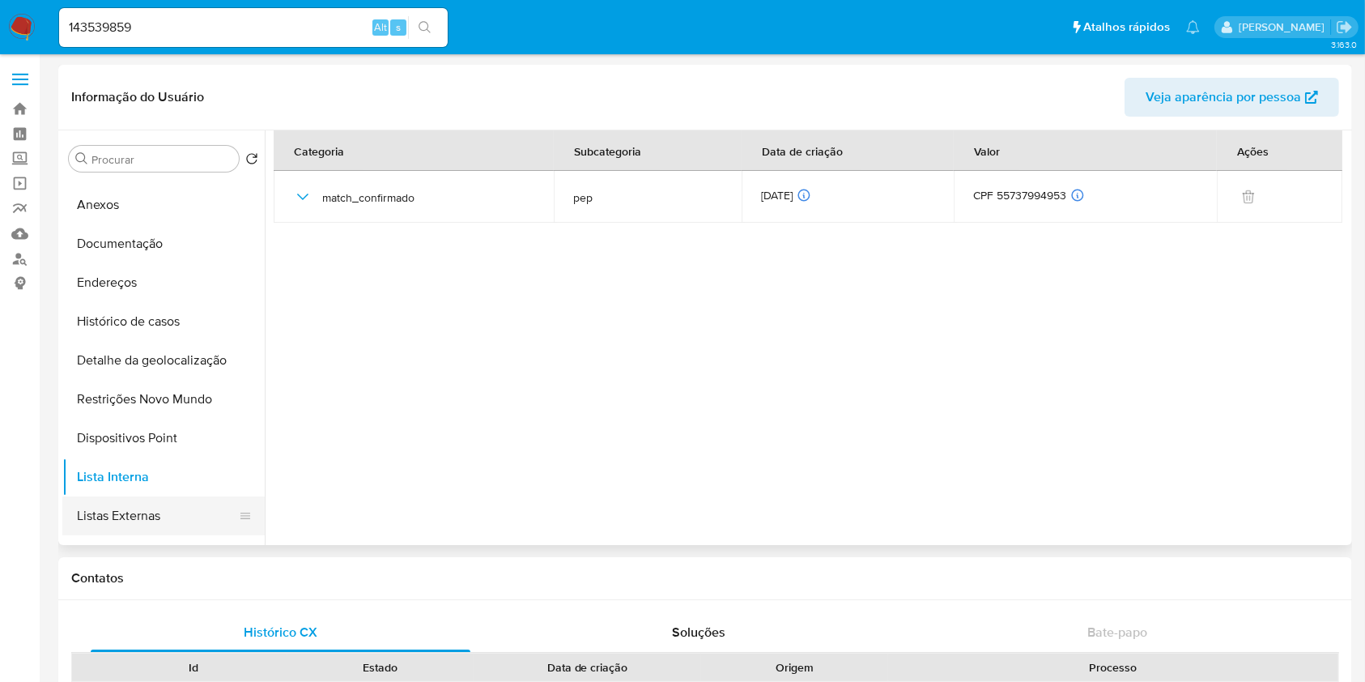
click at [162, 526] on button "Listas Externas" at bounding box center [156, 515] width 189 height 39
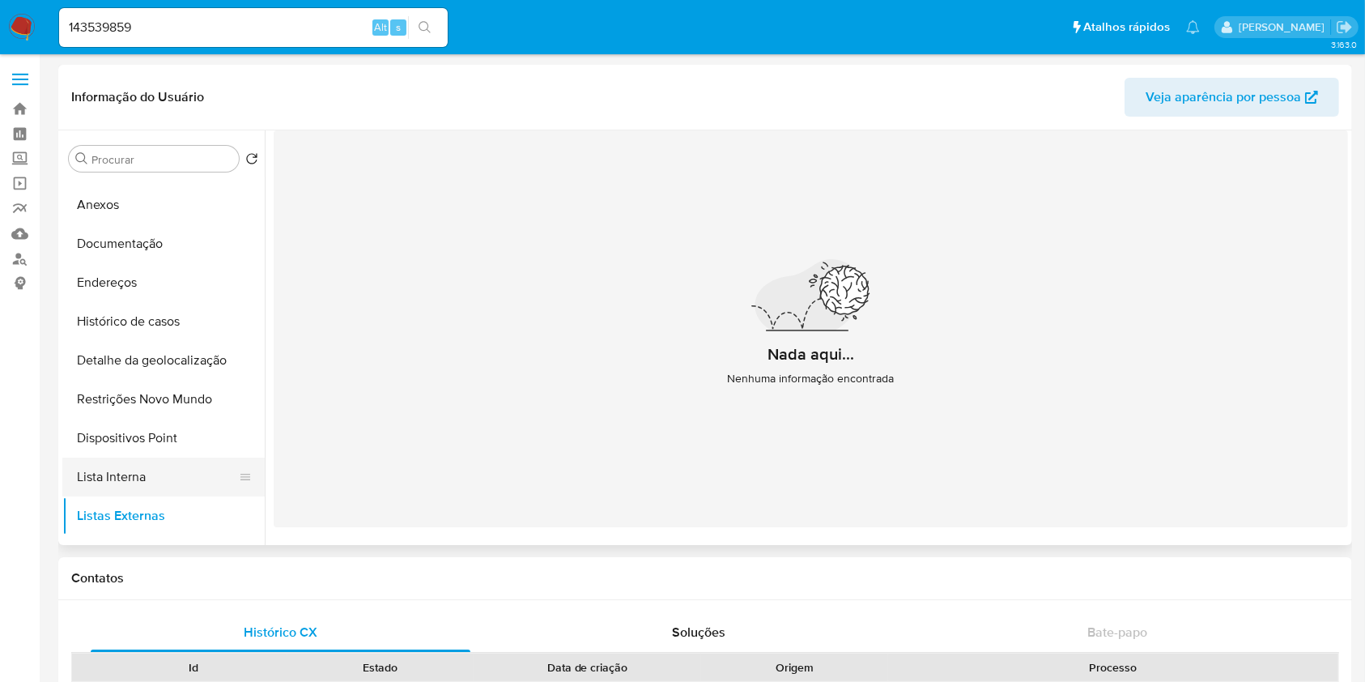
click at [170, 473] on button "Lista Interna" at bounding box center [156, 477] width 189 height 39
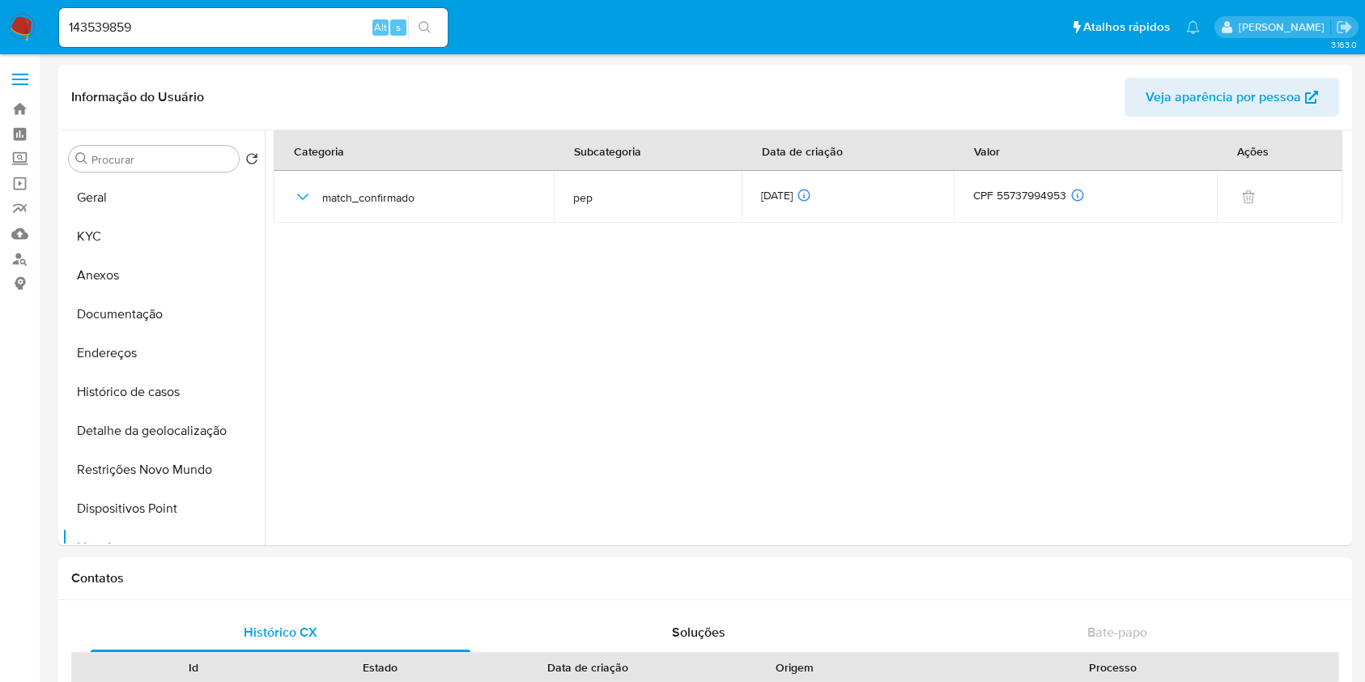
select select "10"
click at [160, 567] on button "Listas Externas" at bounding box center [163, 586] width 202 height 39
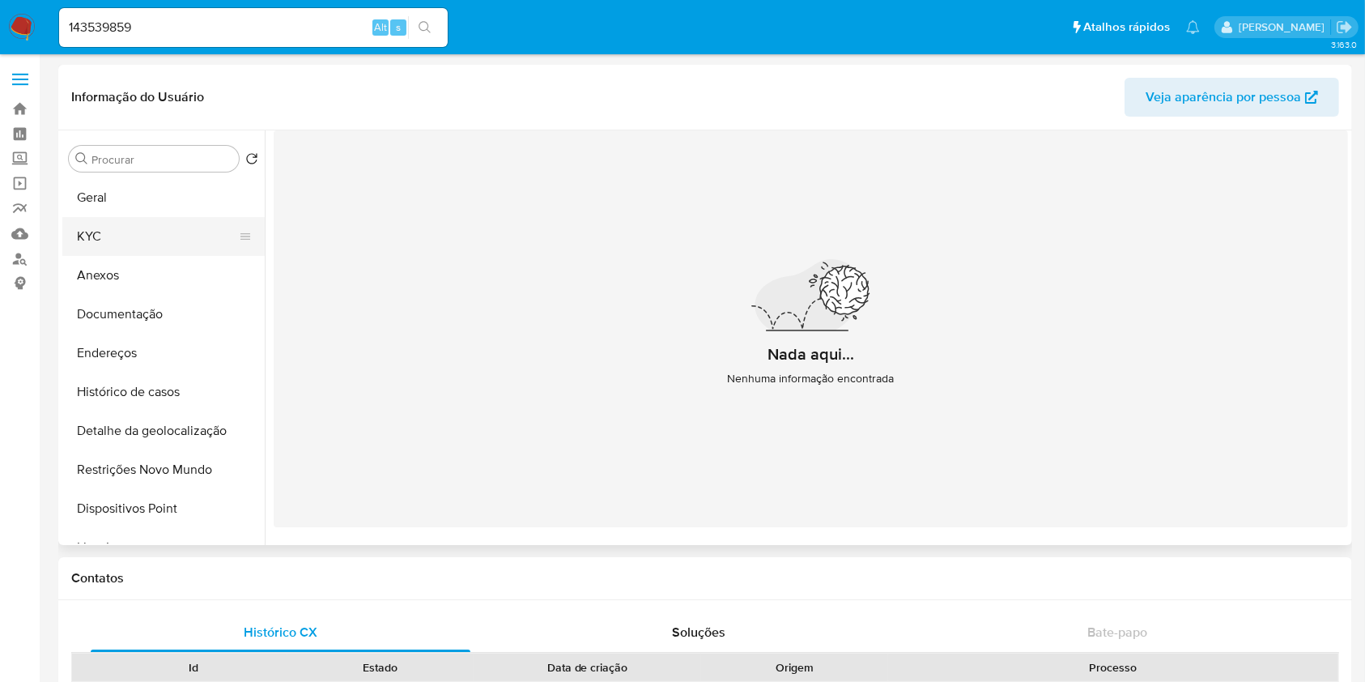
click at [160, 246] on button "KYC" at bounding box center [156, 236] width 189 height 39
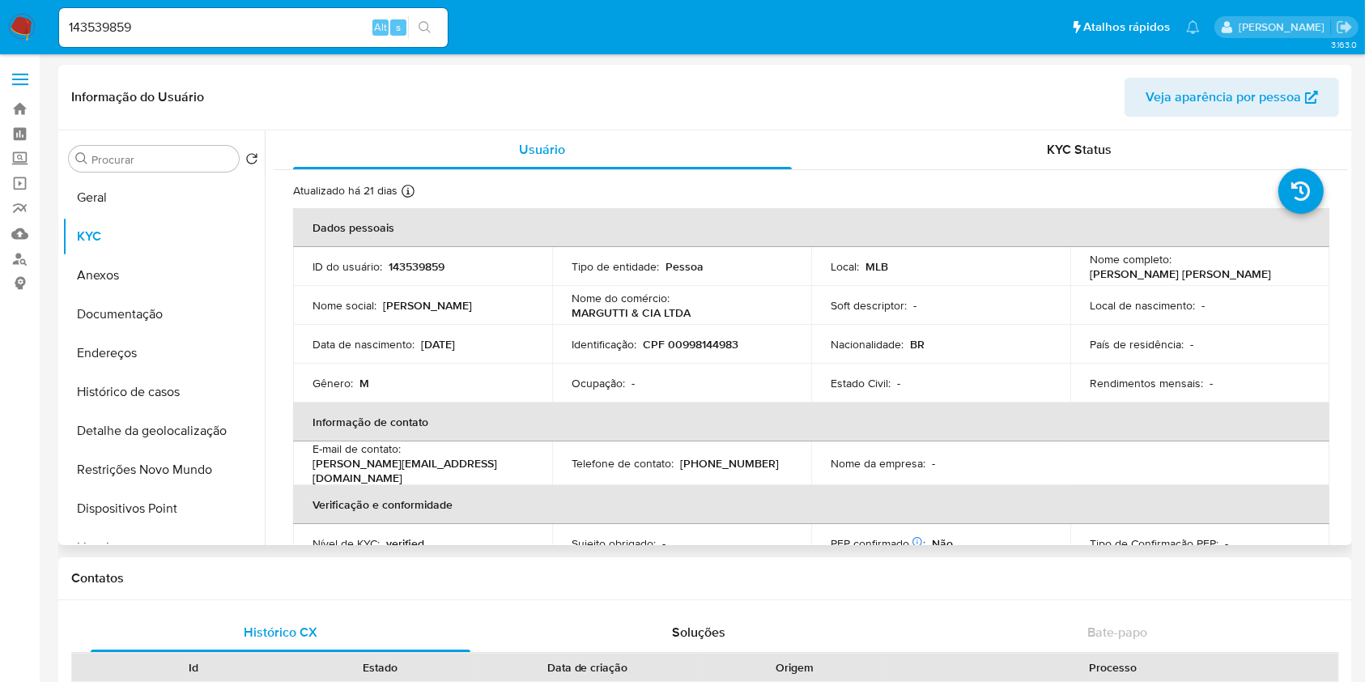
drag, startPoint x: 1085, startPoint y: 275, endPoint x: 1244, endPoint y: 275, distance: 158.7
click at [1244, 275] on div "Nome completo : [PERSON_NAME] [PERSON_NAME] Margutti" at bounding box center [1200, 266] width 220 height 29
copy p "[PERSON_NAME] [PERSON_NAME]"
click at [688, 345] on p "CPF 00998144983" at bounding box center [691, 344] width 96 height 15
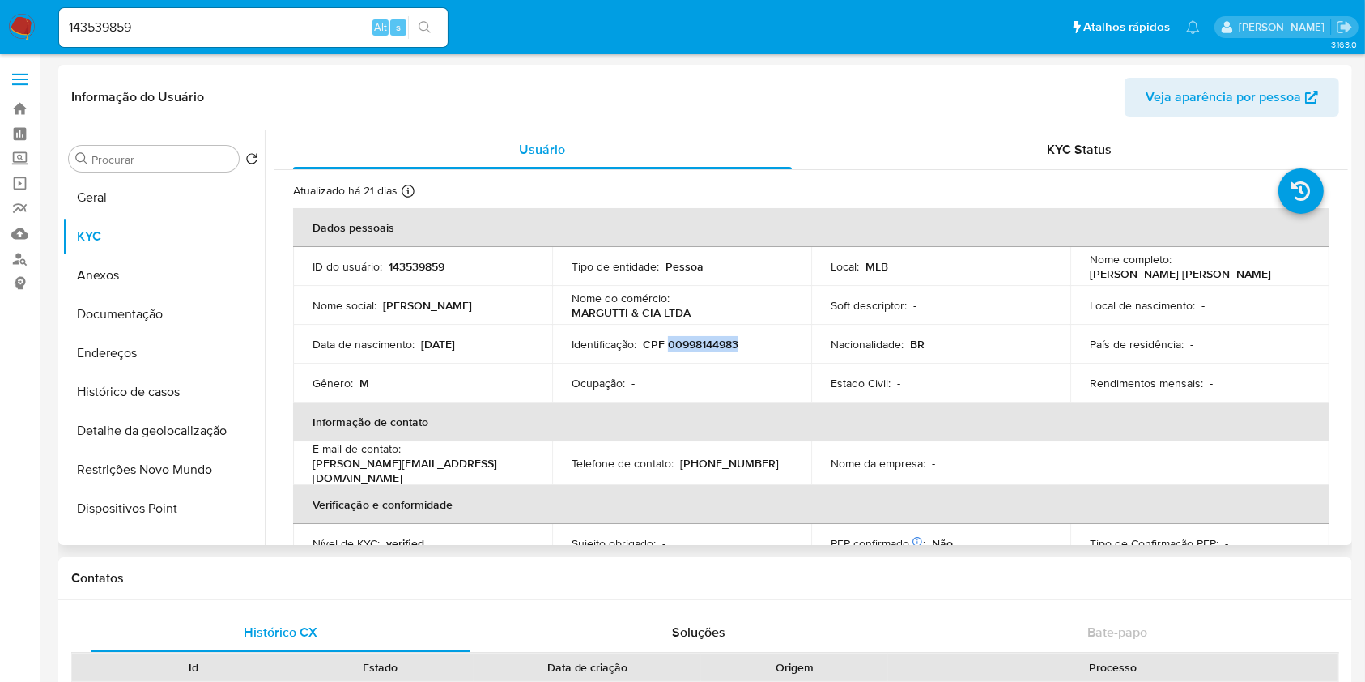
copy p "00998144983"
click at [158, 301] on button "Documentação" at bounding box center [156, 314] width 189 height 39
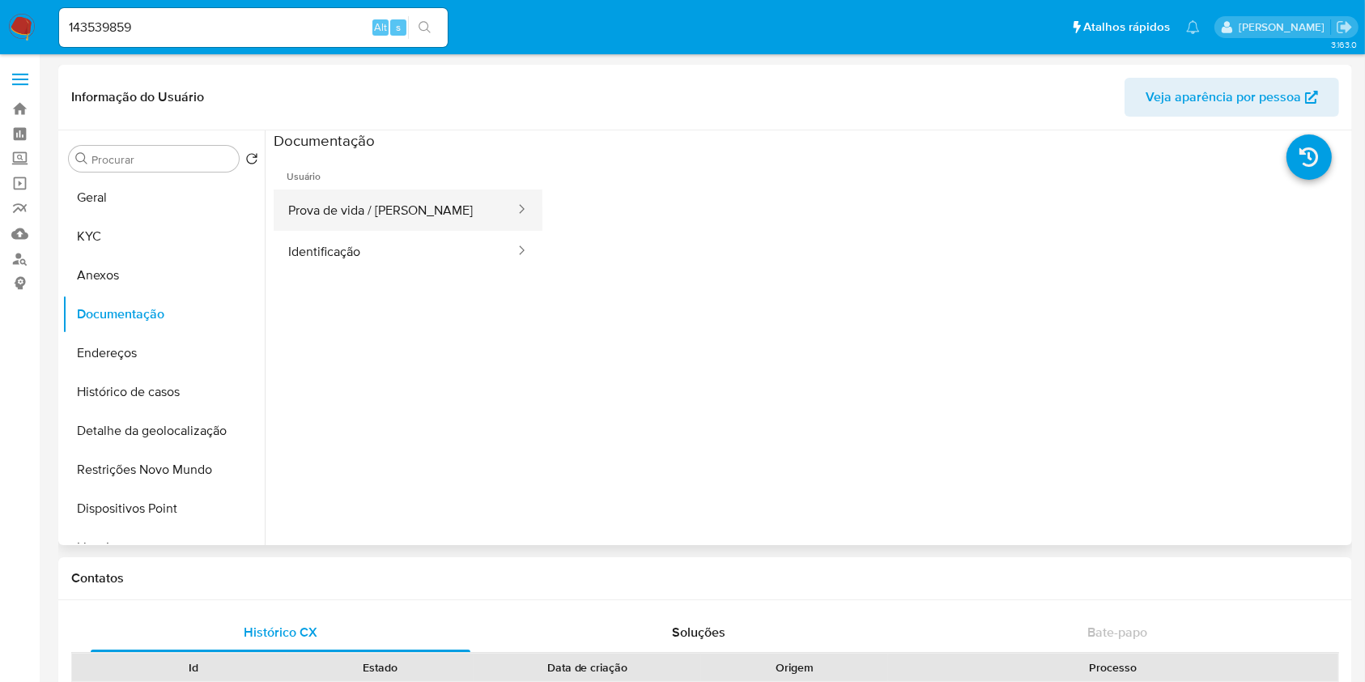
click at [417, 205] on button "Prova de vida / [PERSON_NAME]" at bounding box center [395, 209] width 243 height 41
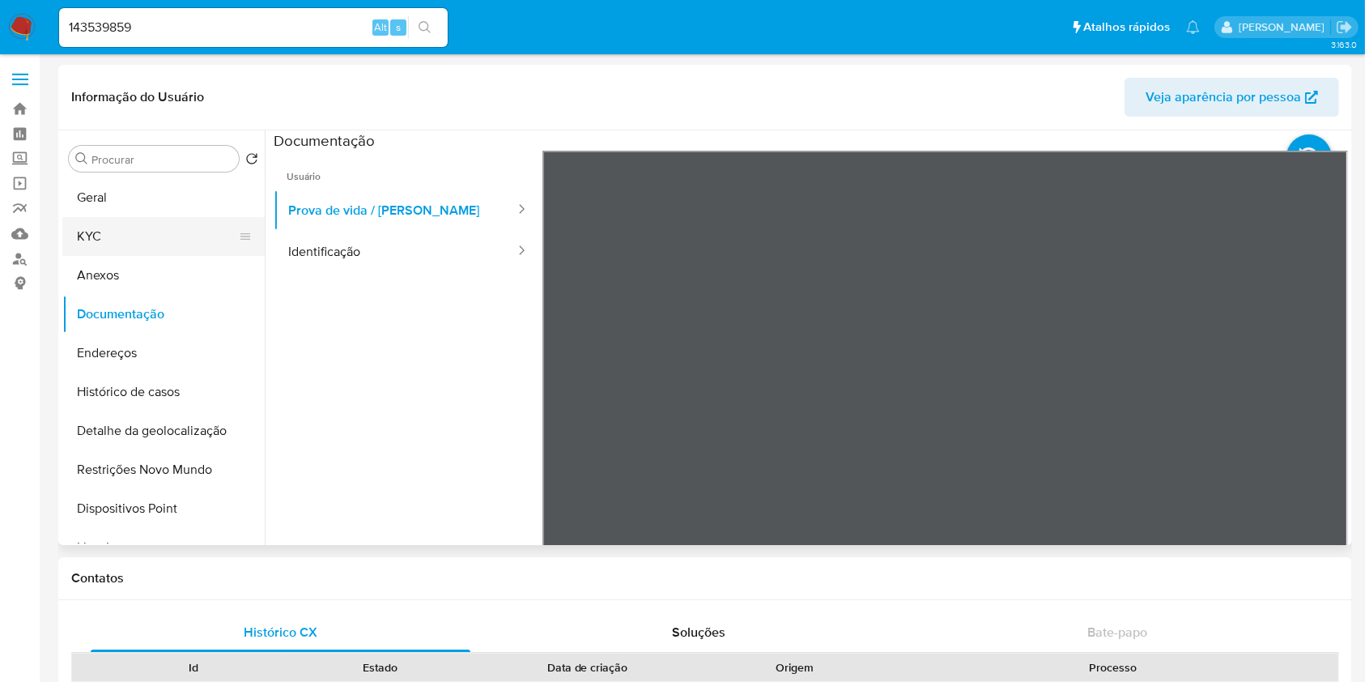
click at [127, 243] on button "KYC" at bounding box center [156, 236] width 189 height 39
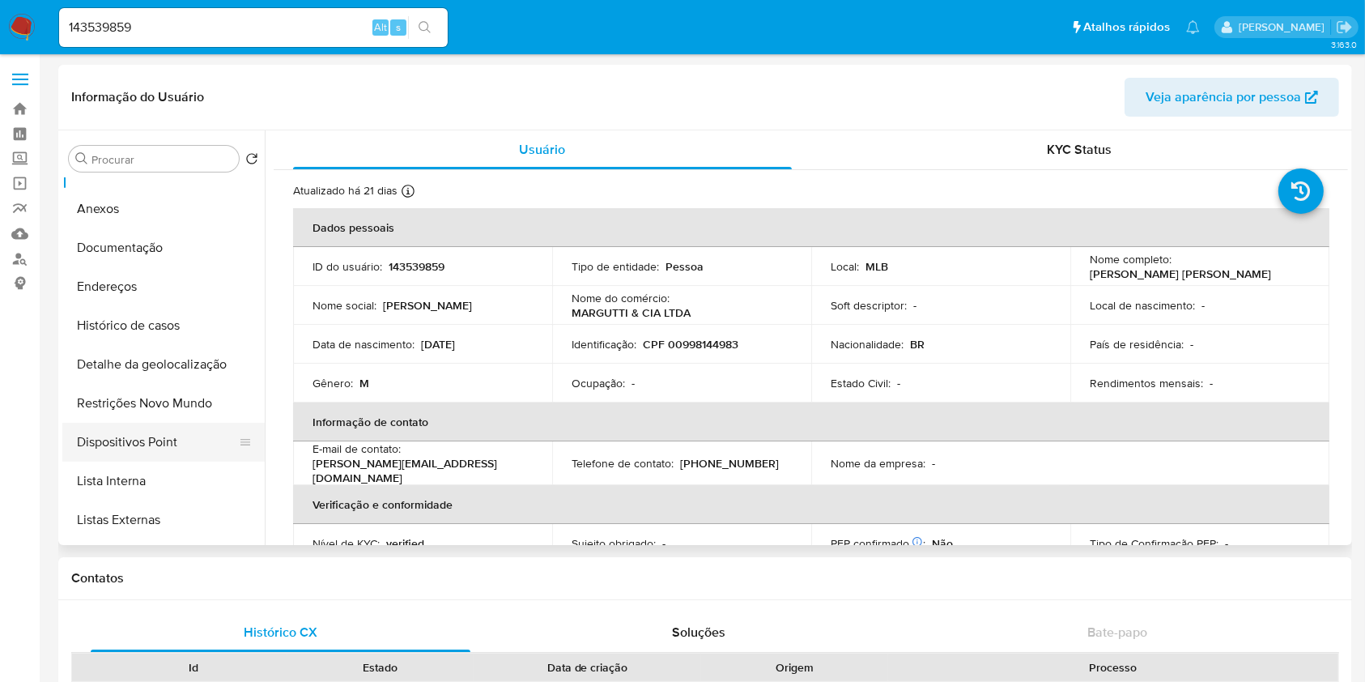
scroll to position [69, 0]
click at [165, 475] on button "Lista Interna" at bounding box center [156, 478] width 189 height 39
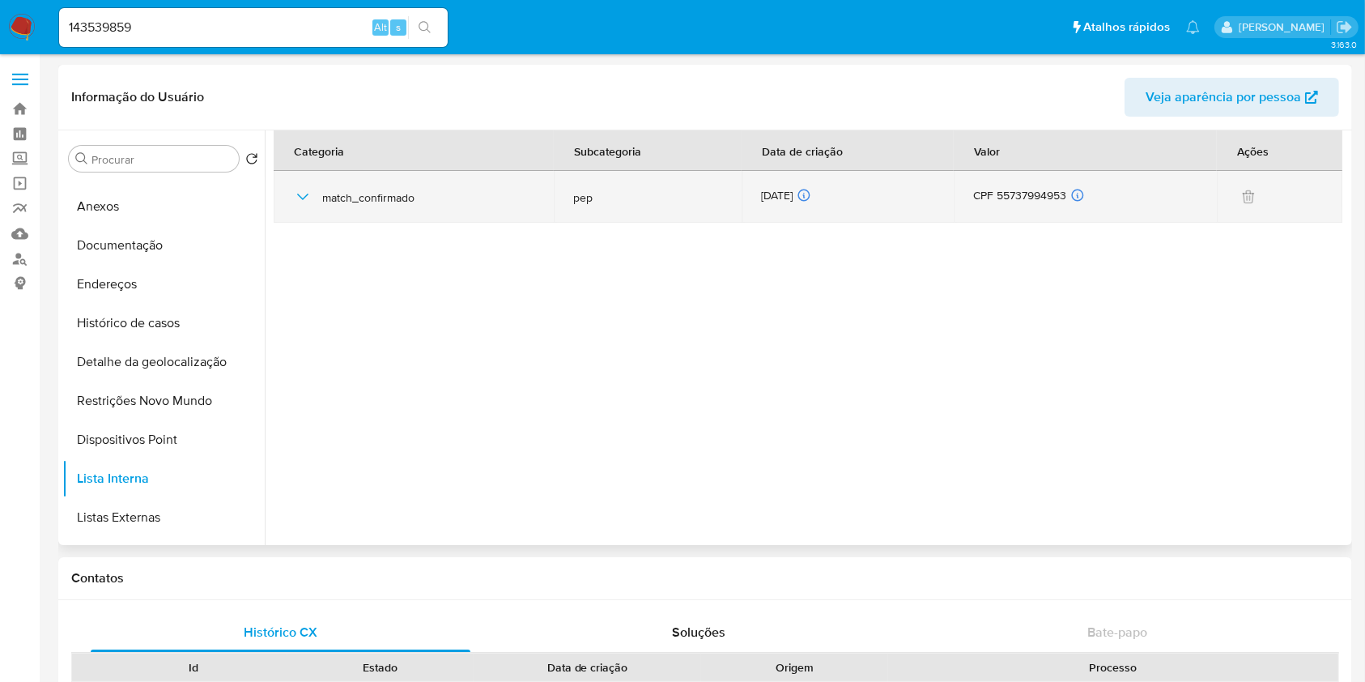
click at [305, 200] on icon "button" at bounding box center [302, 196] width 19 height 19
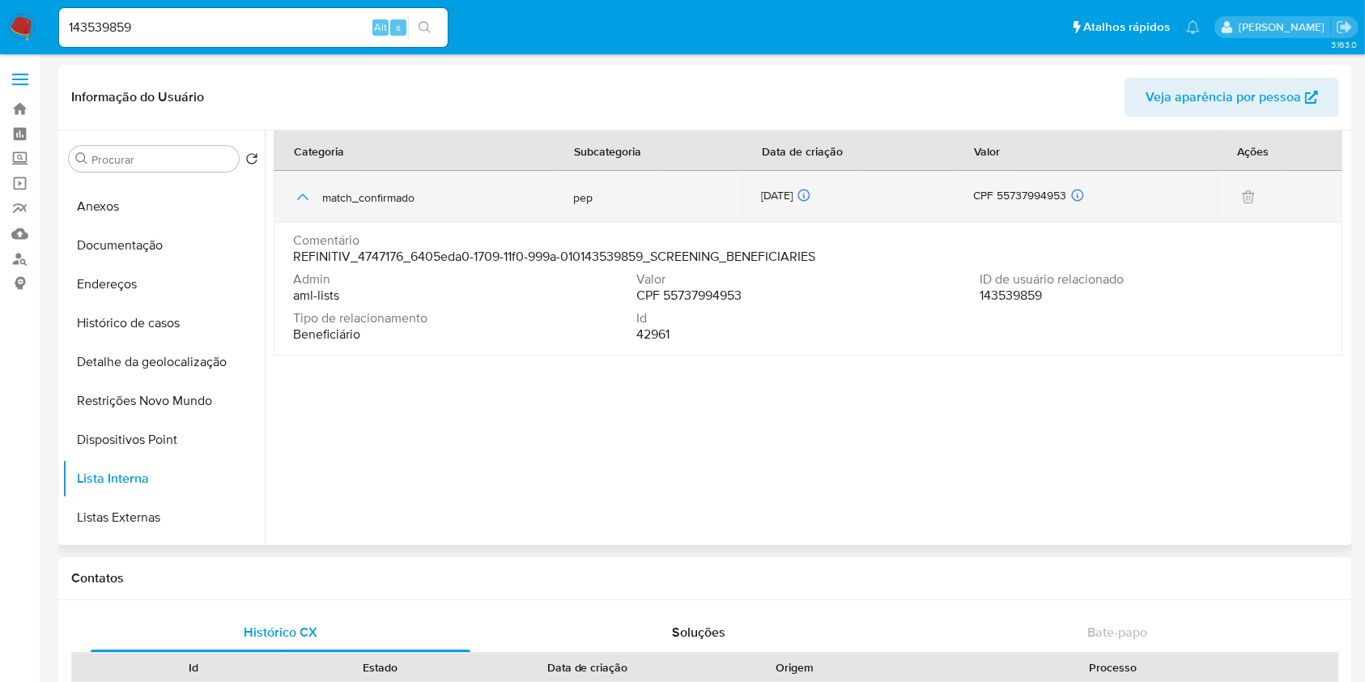
click at [304, 198] on icon "button" at bounding box center [302, 196] width 19 height 19
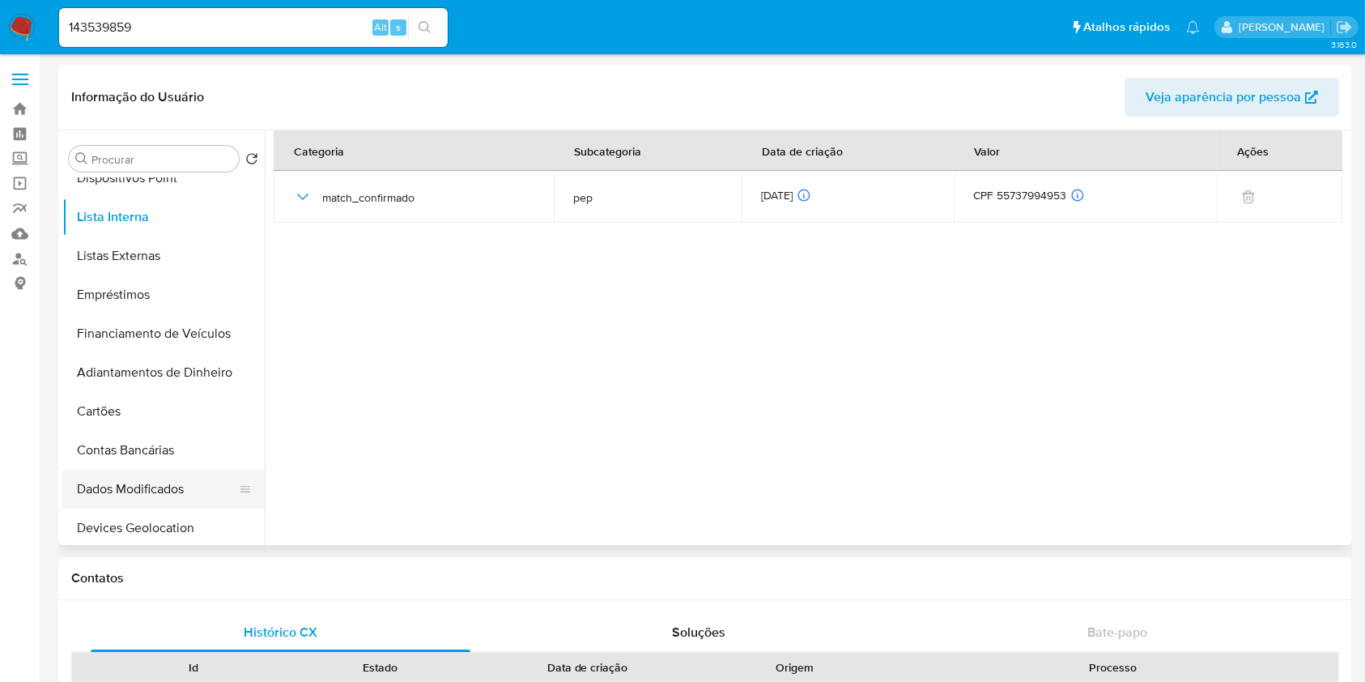
scroll to position [331, 0]
click at [181, 495] on button "Dados Modificados" at bounding box center [156, 488] width 189 height 39
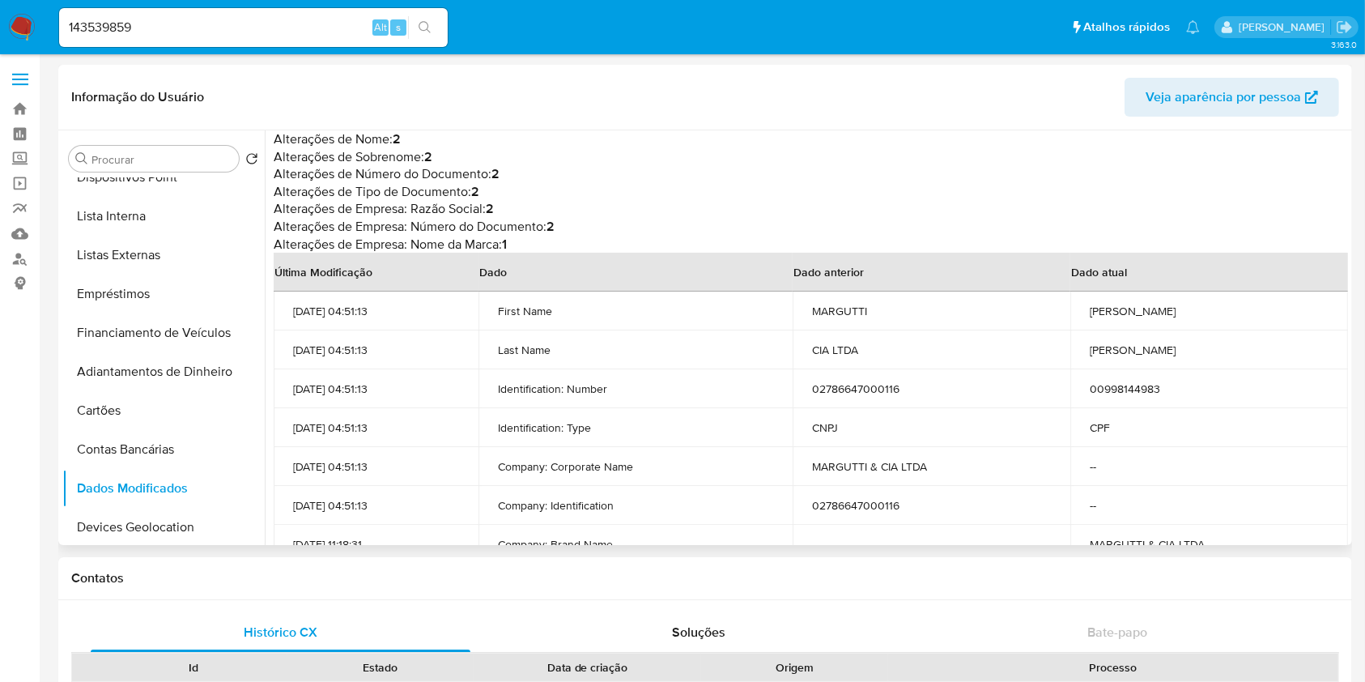
scroll to position [130, 0]
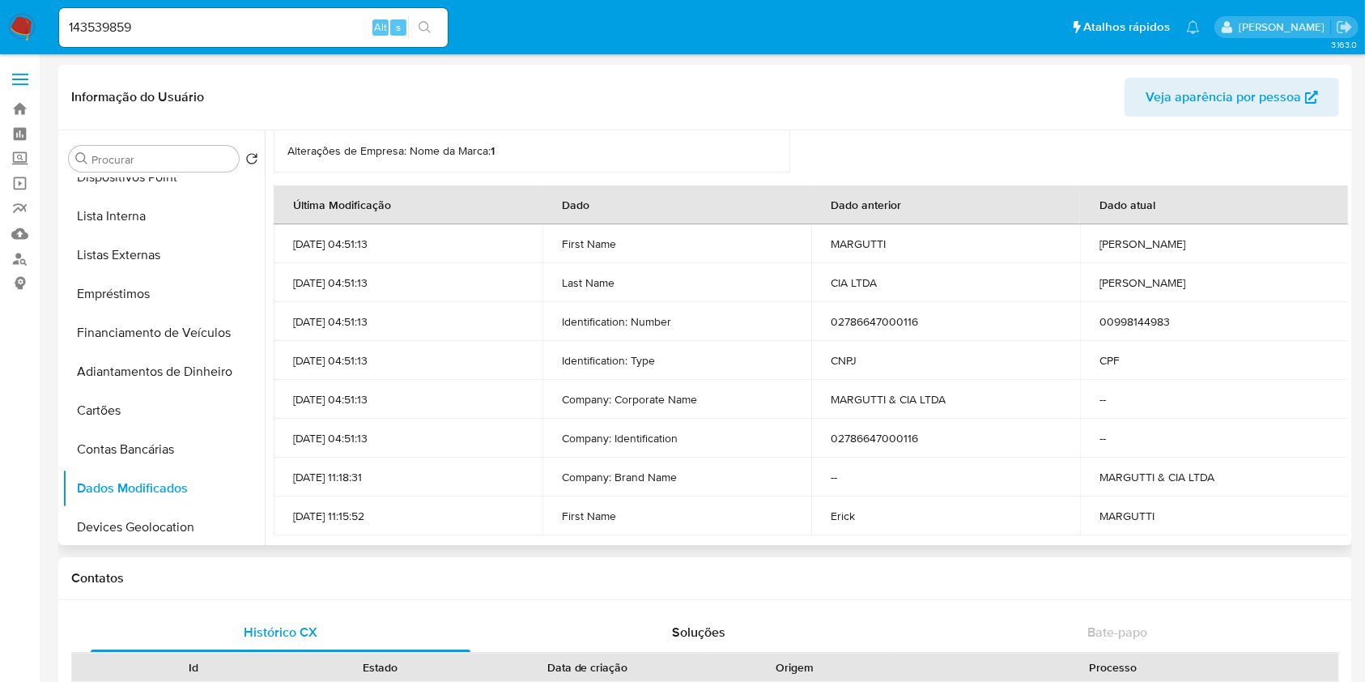
click at [896, 322] on td "02786647000116" at bounding box center [945, 321] width 269 height 39
copy td "02786647000116"
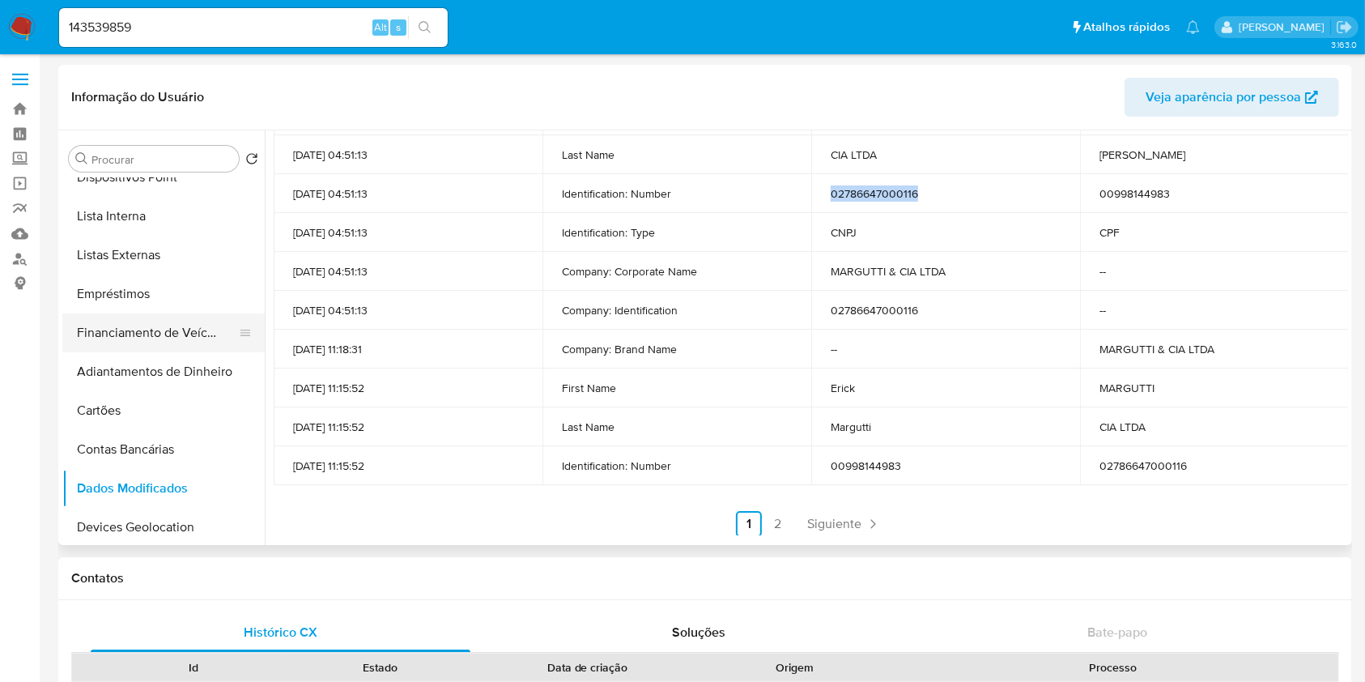
scroll to position [325, 0]
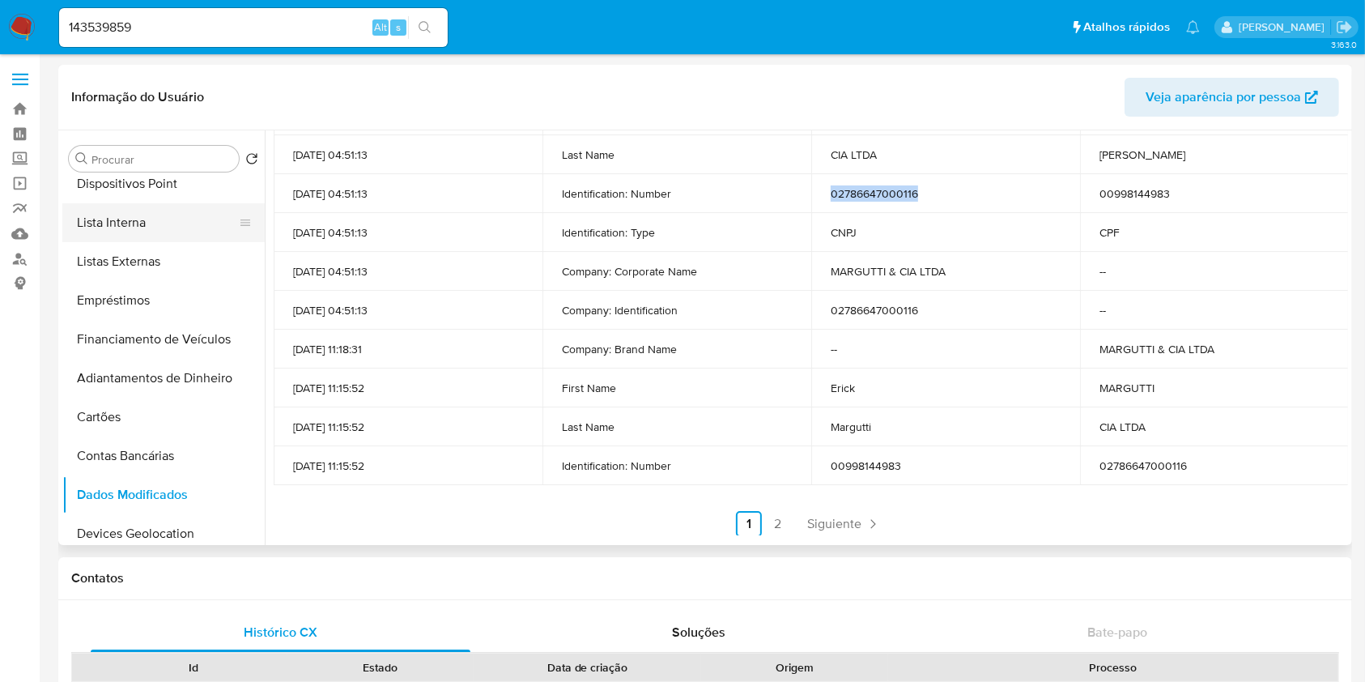
click at [179, 219] on button "Lista Interna" at bounding box center [156, 222] width 189 height 39
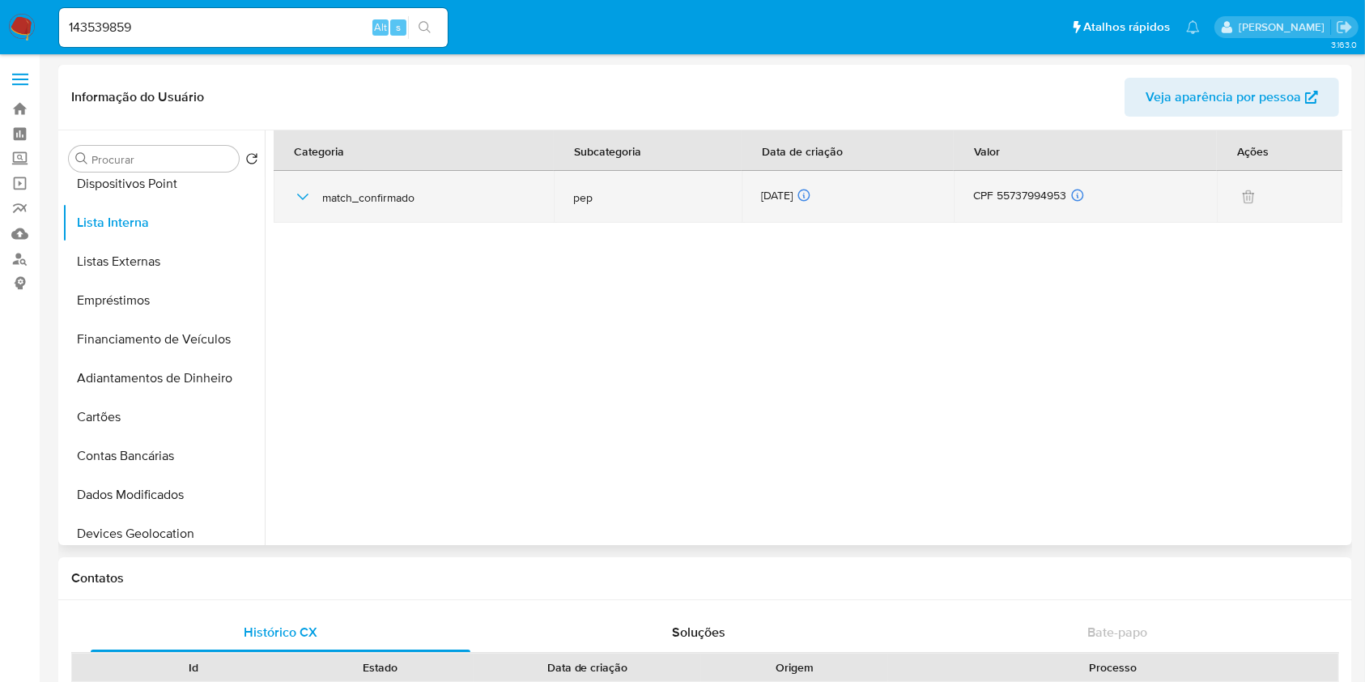
click at [297, 200] on icon "button" at bounding box center [302, 196] width 19 height 19
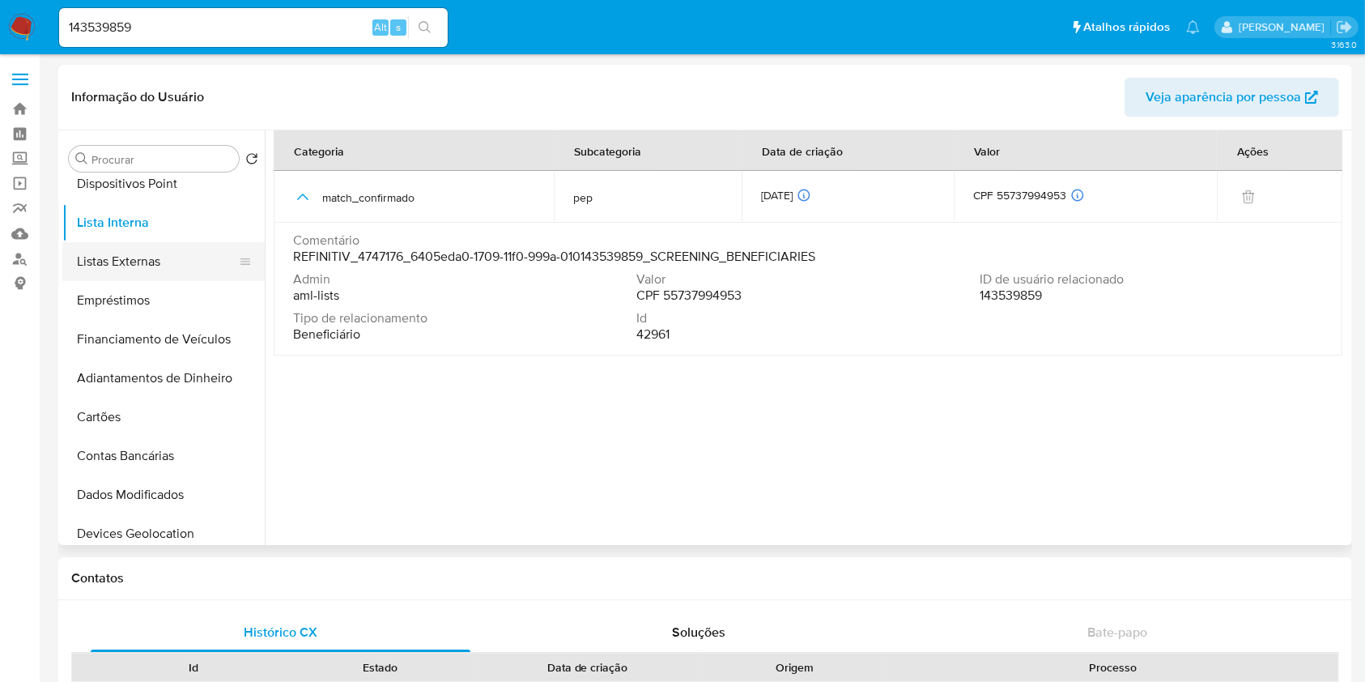
click at [177, 252] on button "Listas Externas" at bounding box center [156, 261] width 189 height 39
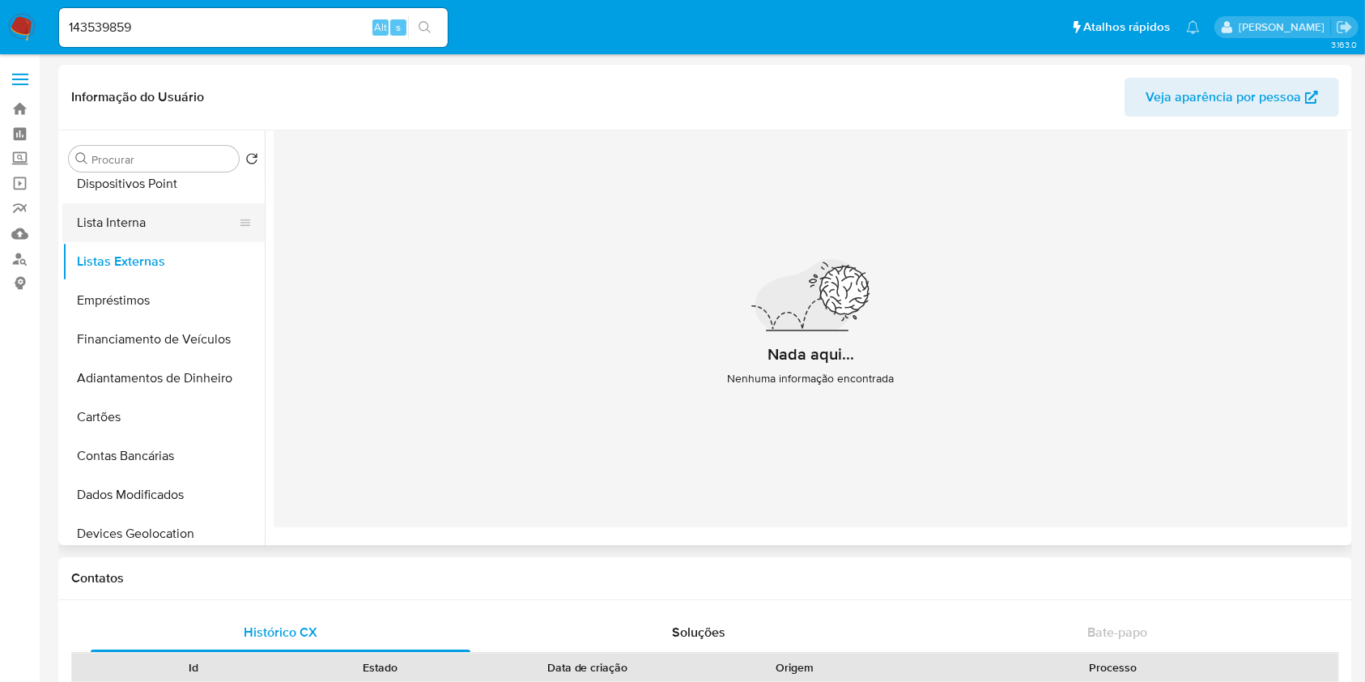
drag, startPoint x: 150, startPoint y: 233, endPoint x: 161, endPoint y: 233, distance: 11.3
click at [150, 232] on button "Lista Interna" at bounding box center [156, 222] width 189 height 39
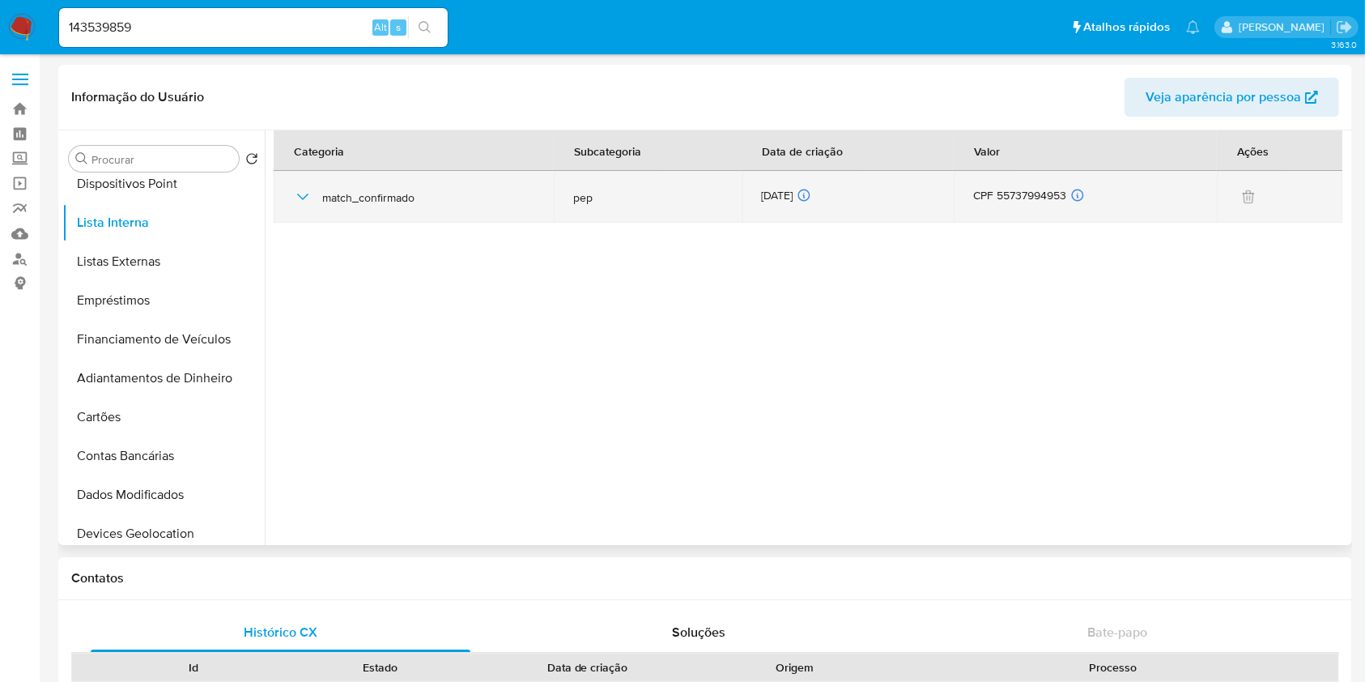
click at [305, 202] on icon "button" at bounding box center [302, 196] width 19 height 19
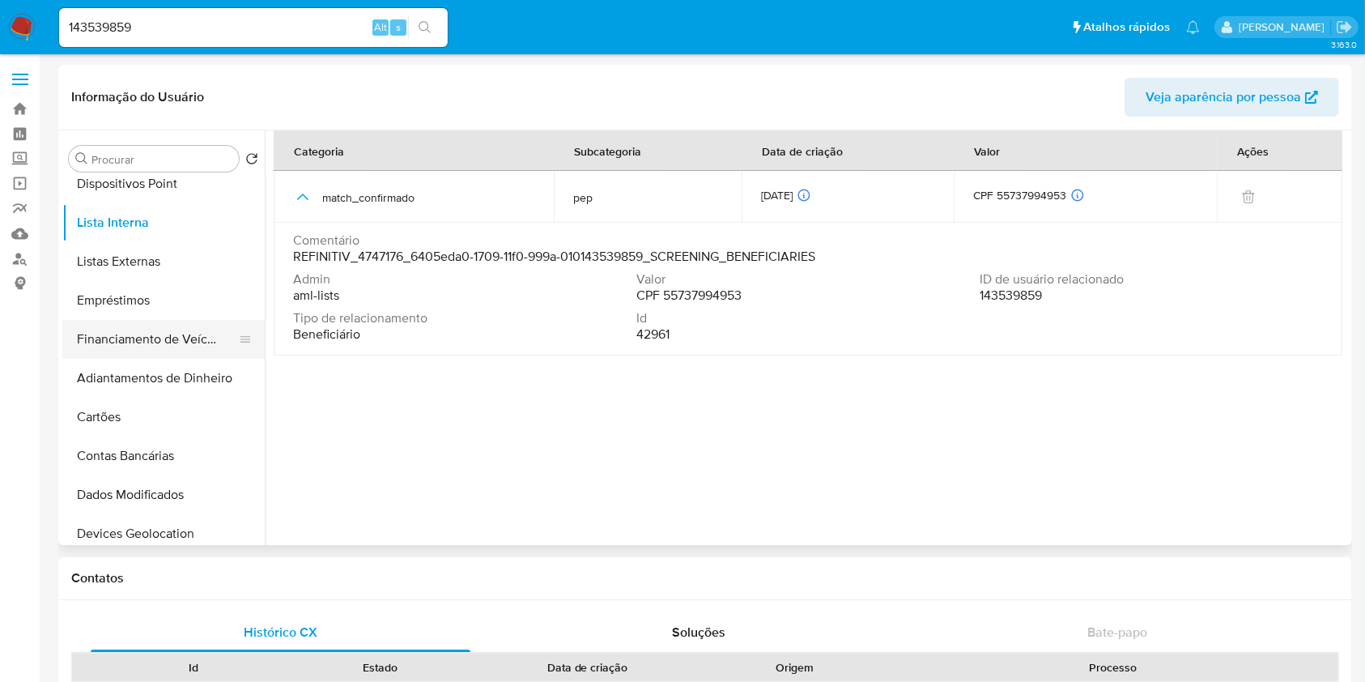
scroll to position [0, 0]
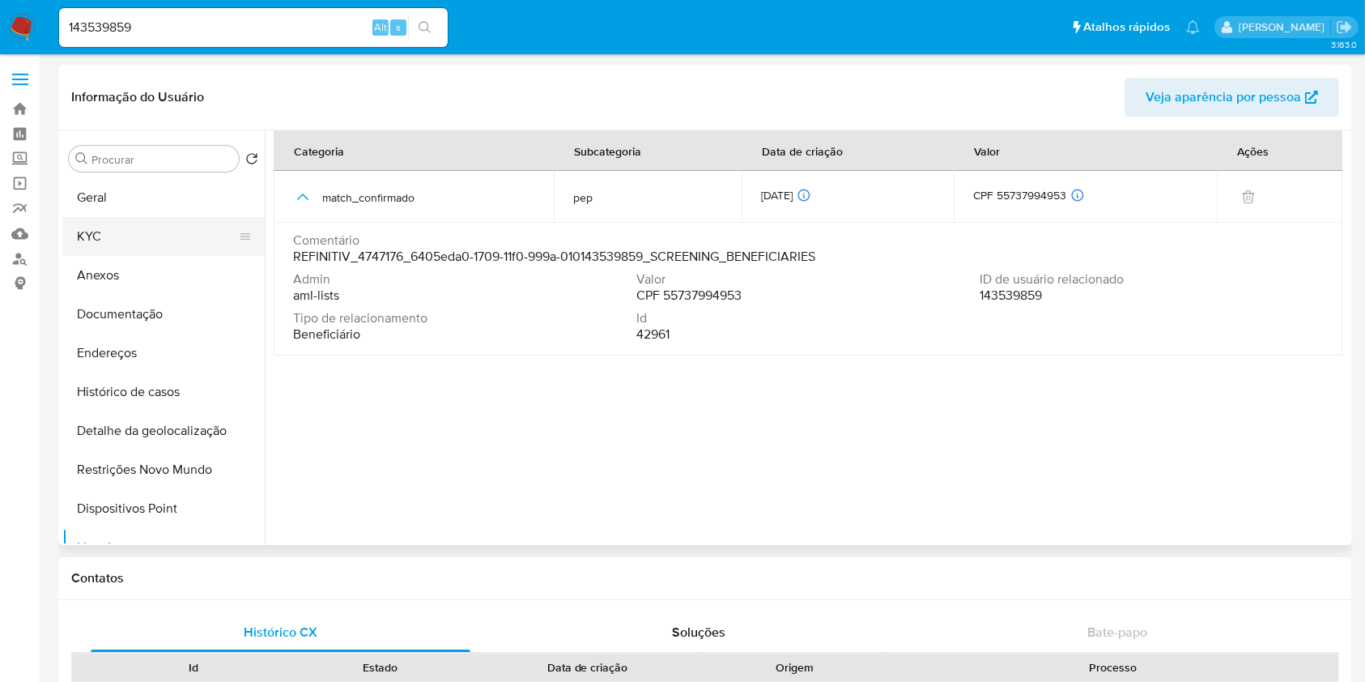
click at [134, 239] on button "KYC" at bounding box center [156, 236] width 189 height 39
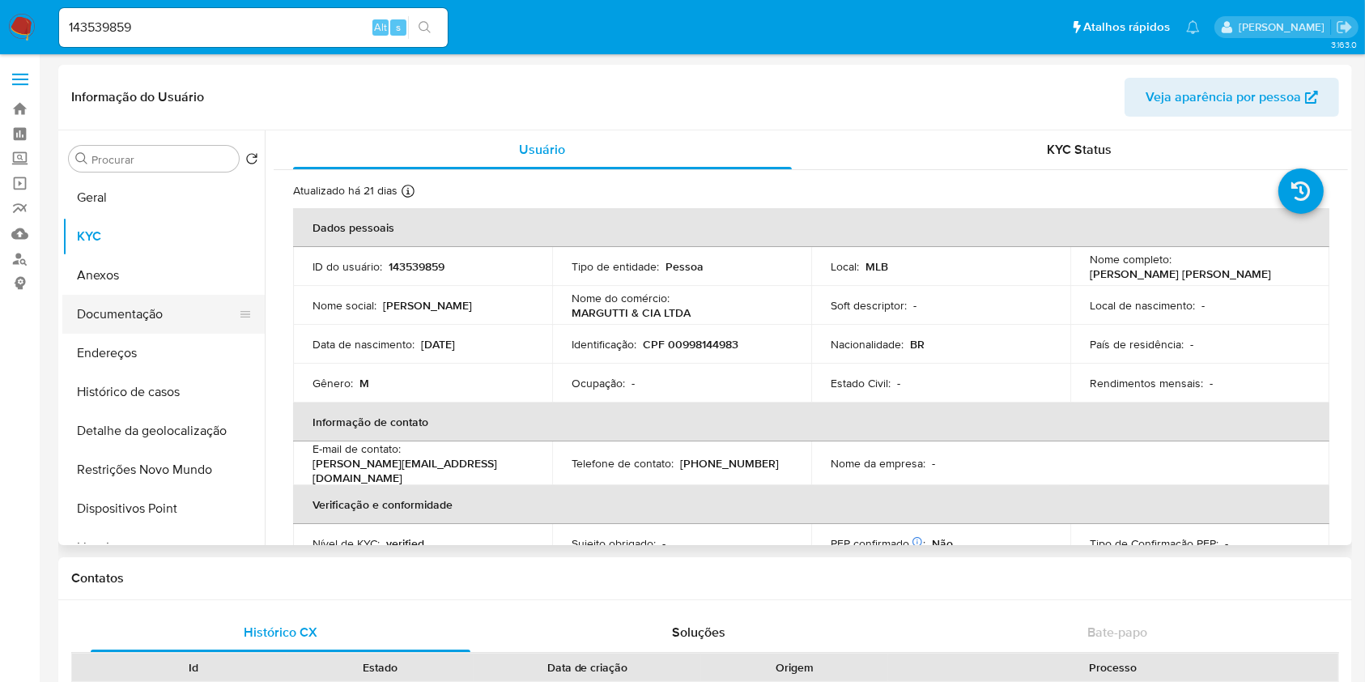
scroll to position [114, 0]
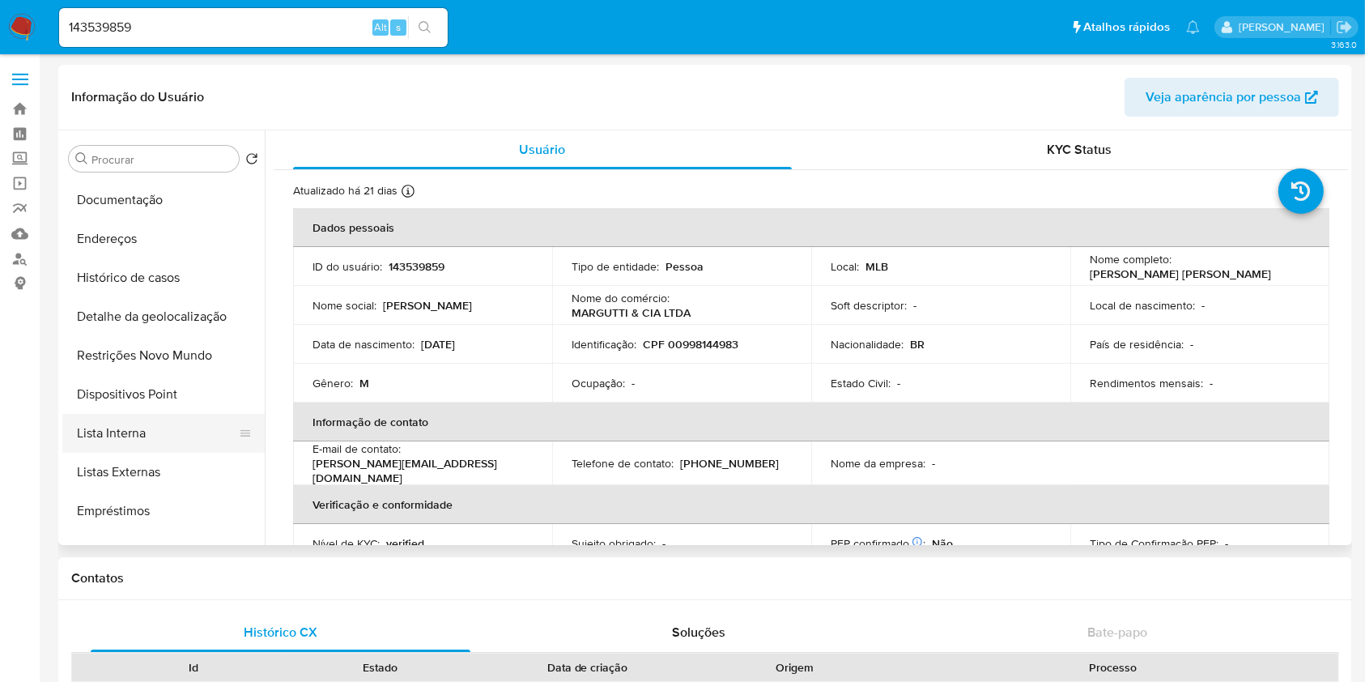
click at [170, 430] on button "Lista Interna" at bounding box center [156, 433] width 189 height 39
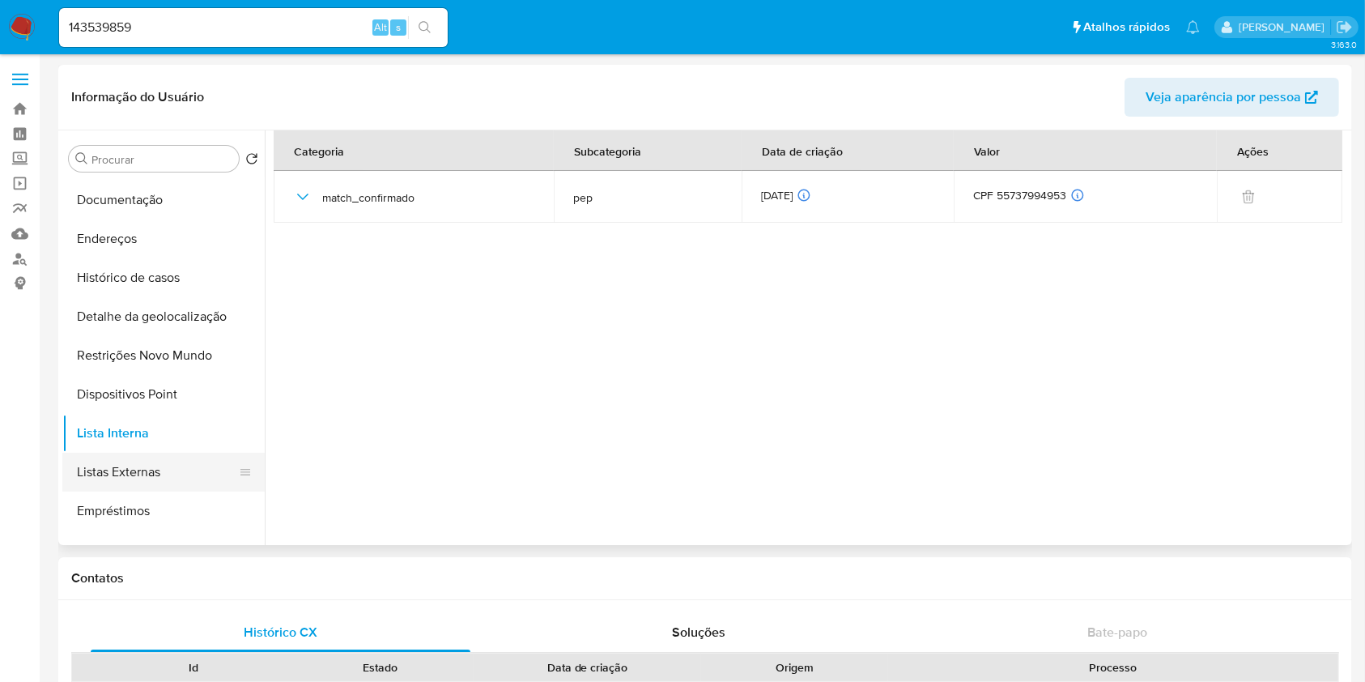
click at [170, 470] on button "Listas Externas" at bounding box center [156, 472] width 189 height 39
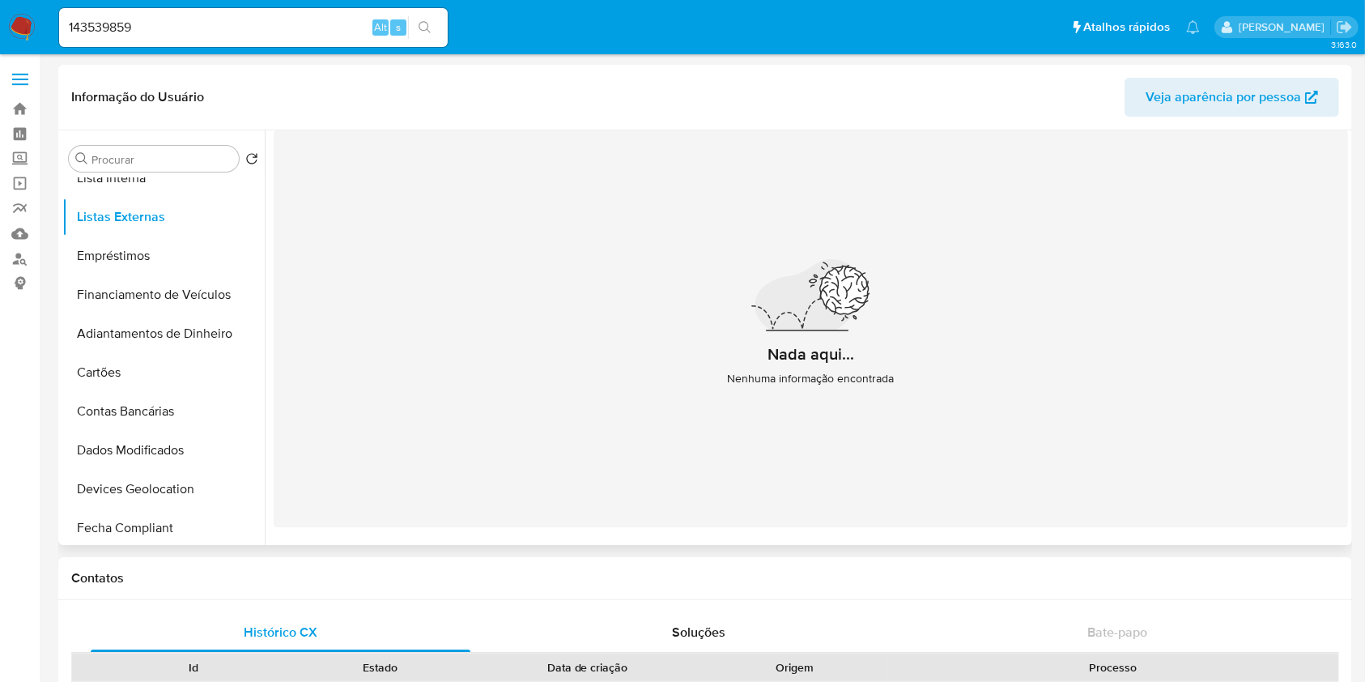
scroll to position [377, 0]
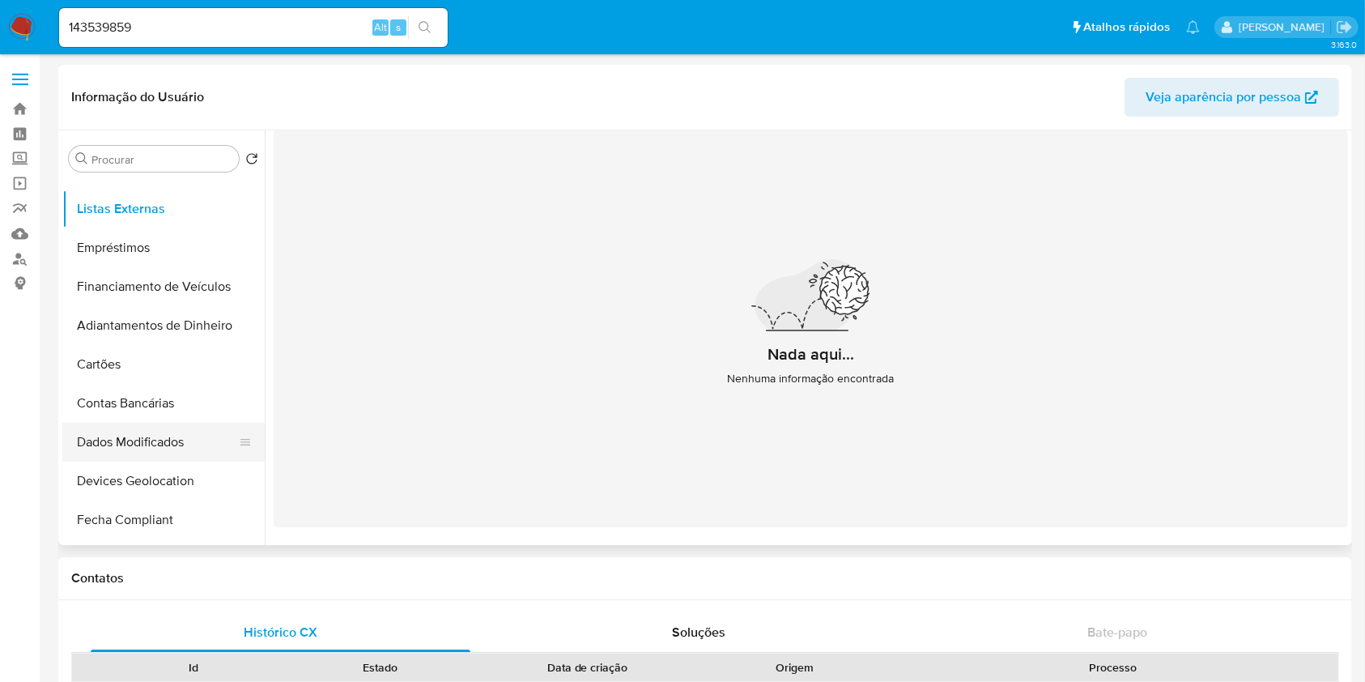
click at [192, 442] on button "Dados Modificados" at bounding box center [156, 442] width 189 height 39
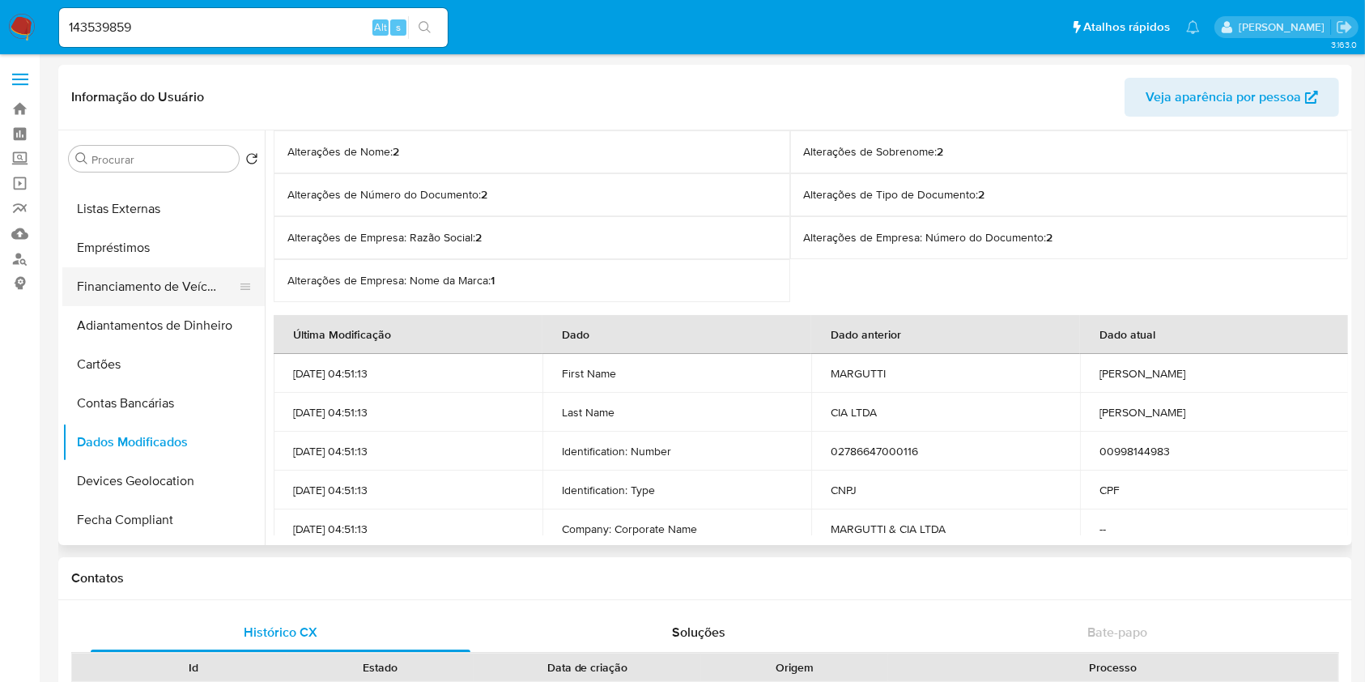
scroll to position [0, 0]
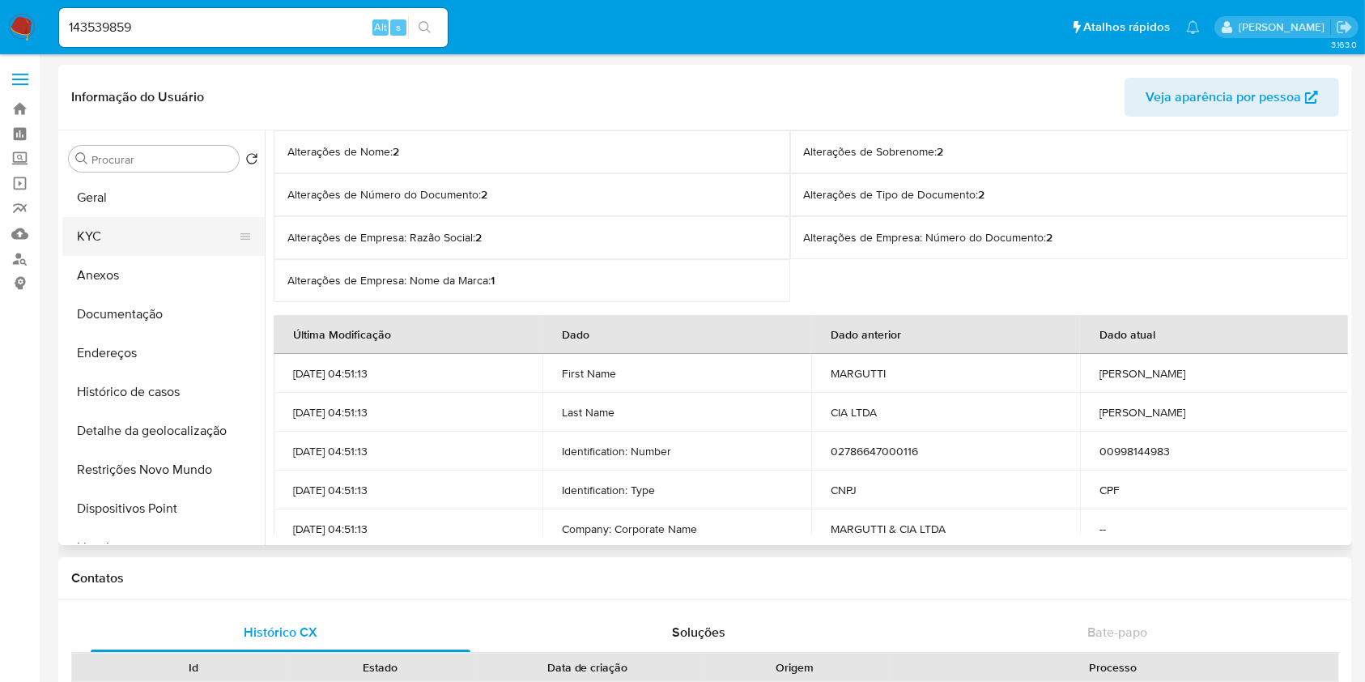
click at [177, 221] on button "KYC" at bounding box center [156, 236] width 189 height 39
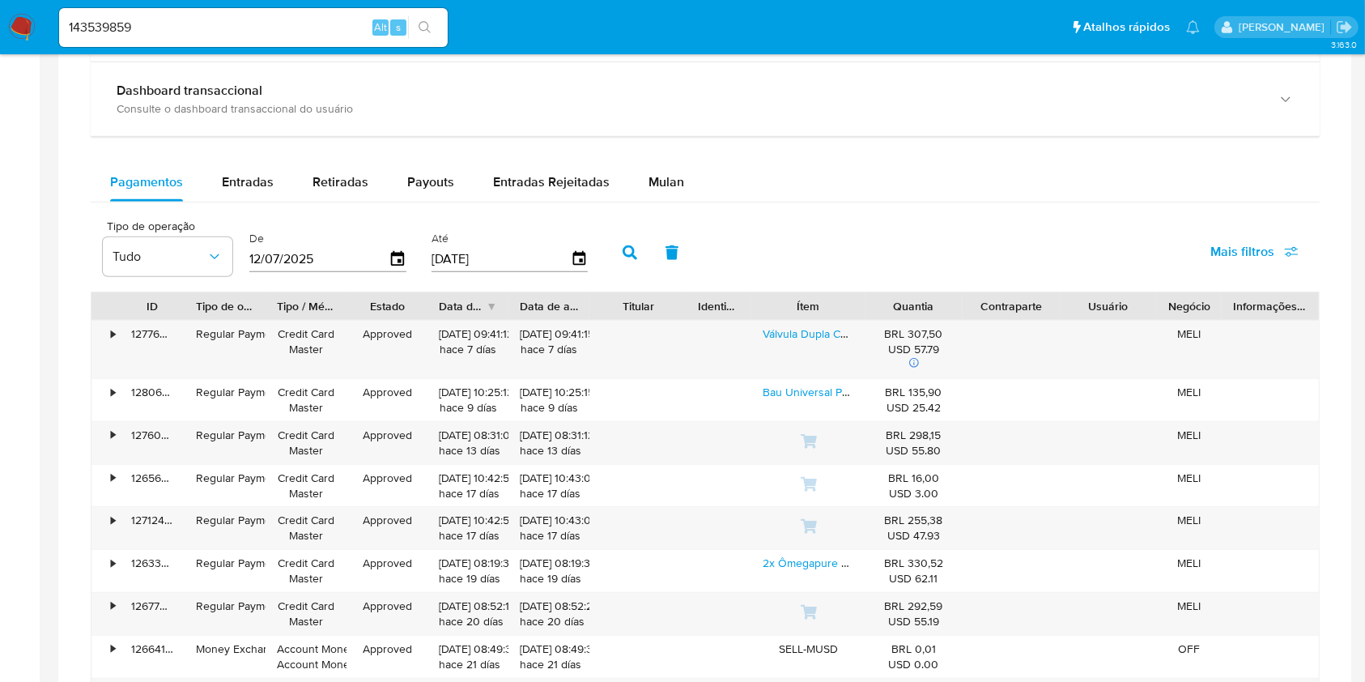
scroll to position [993, 0]
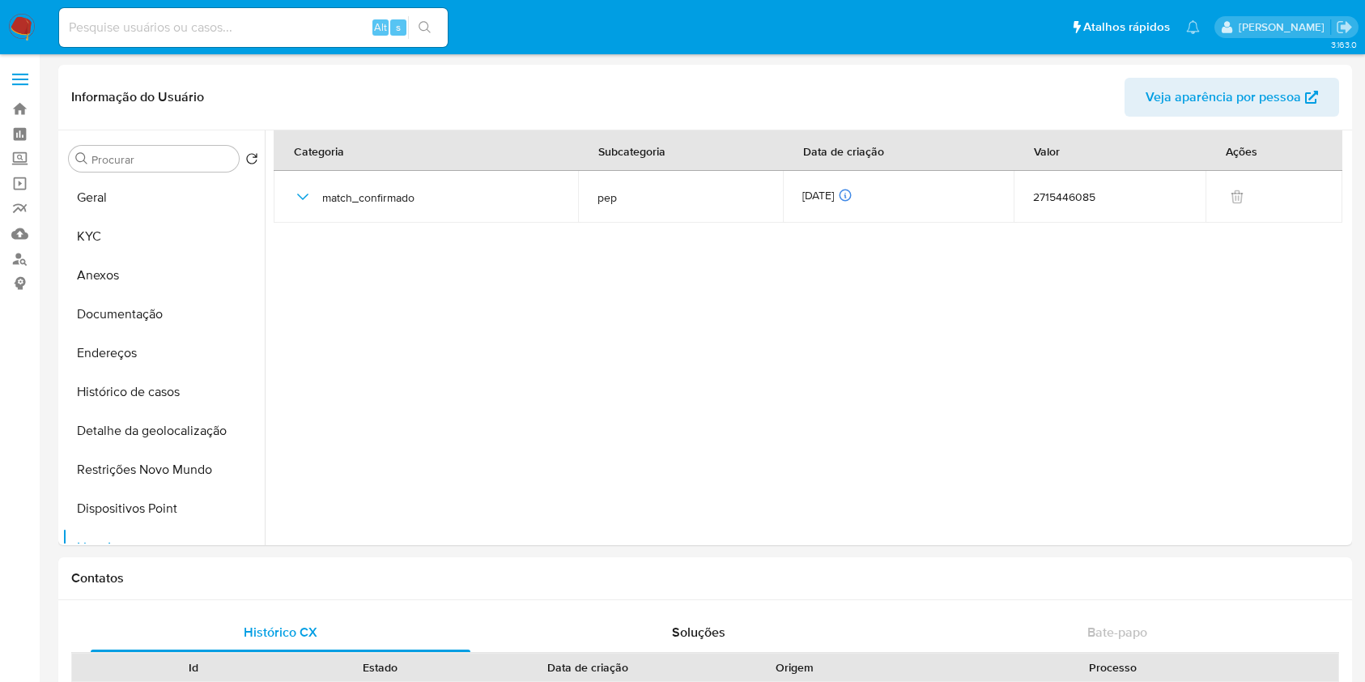
select select "10"
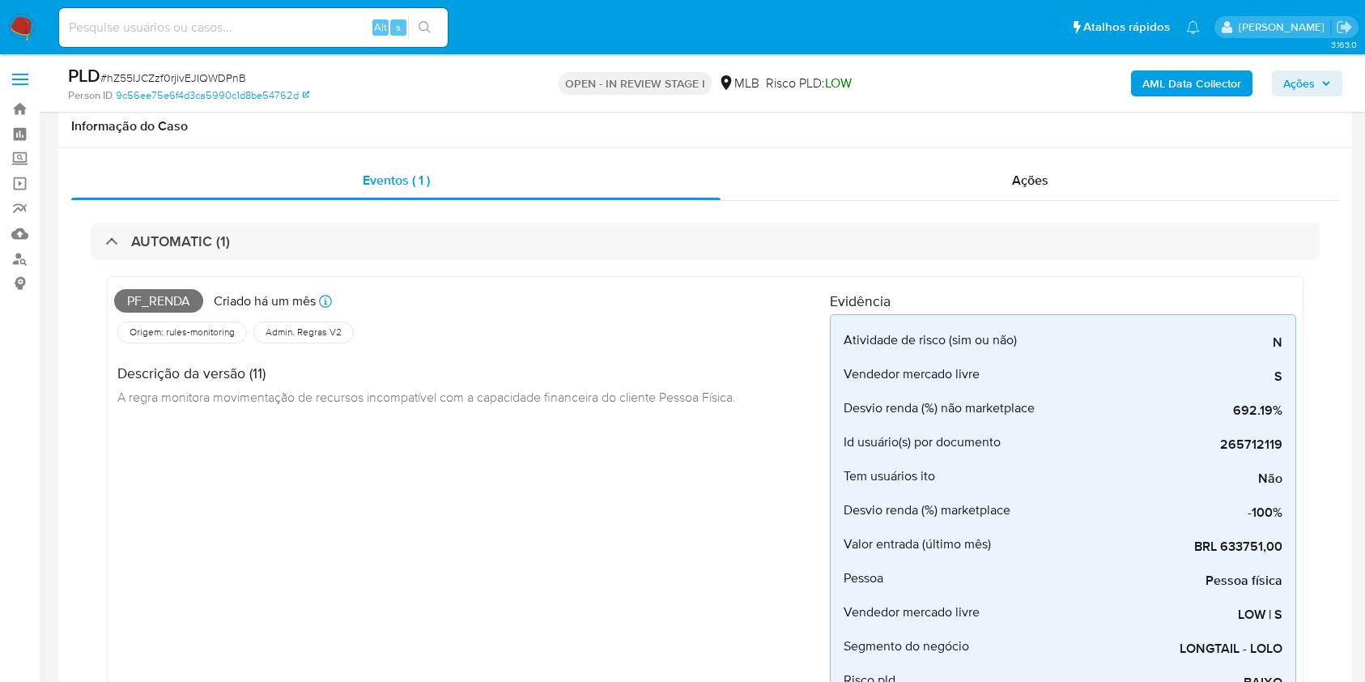
scroll to position [794, 0]
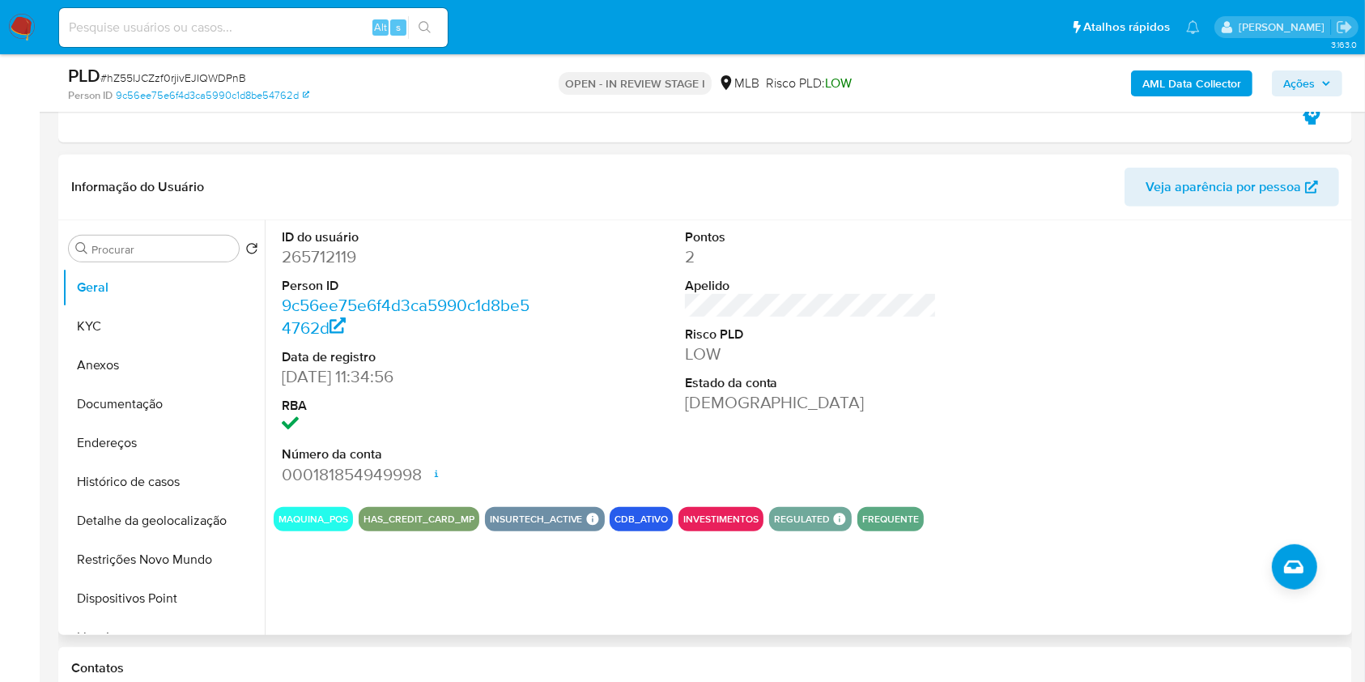
click at [317, 257] on dd "265712119" at bounding box center [408, 256] width 253 height 23
click at [317, 258] on dd "265712119" at bounding box center [408, 256] width 253 height 23
copy dd "265712119"
click at [1300, 76] on span "Ações" at bounding box center [1300, 83] width 32 height 26
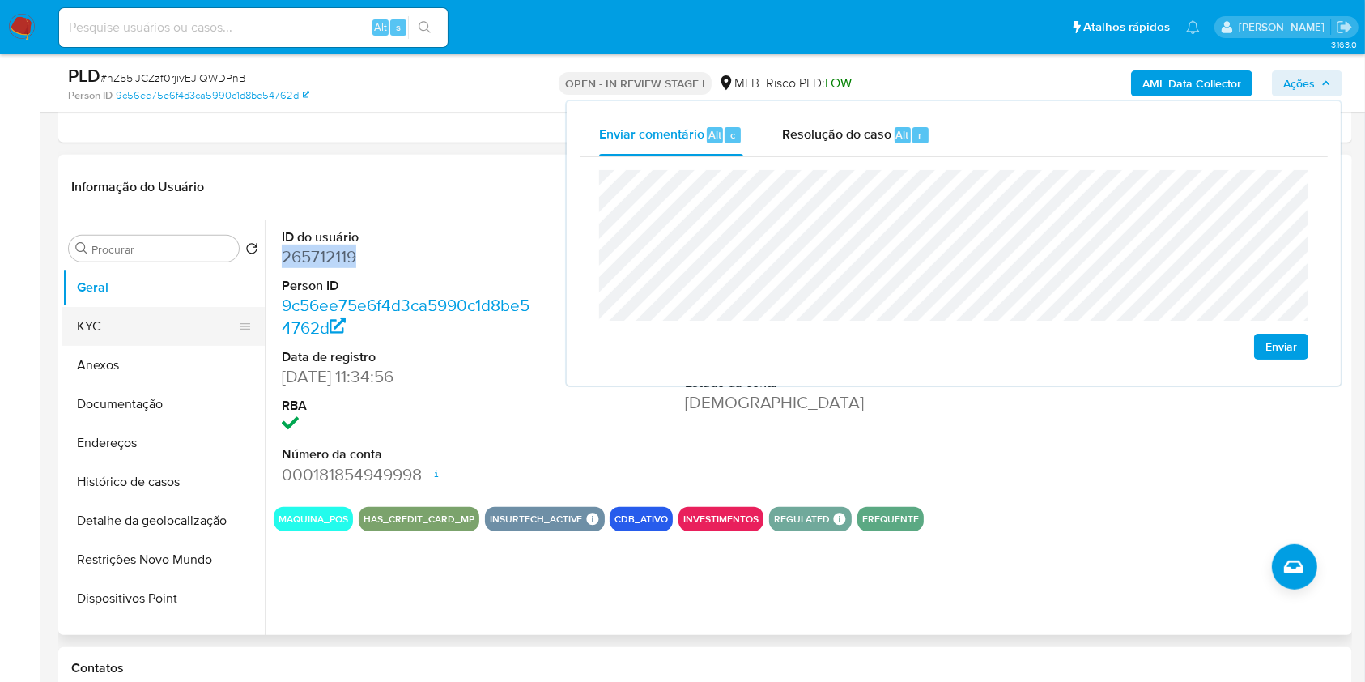
click at [144, 316] on button "KYC" at bounding box center [156, 326] width 189 height 39
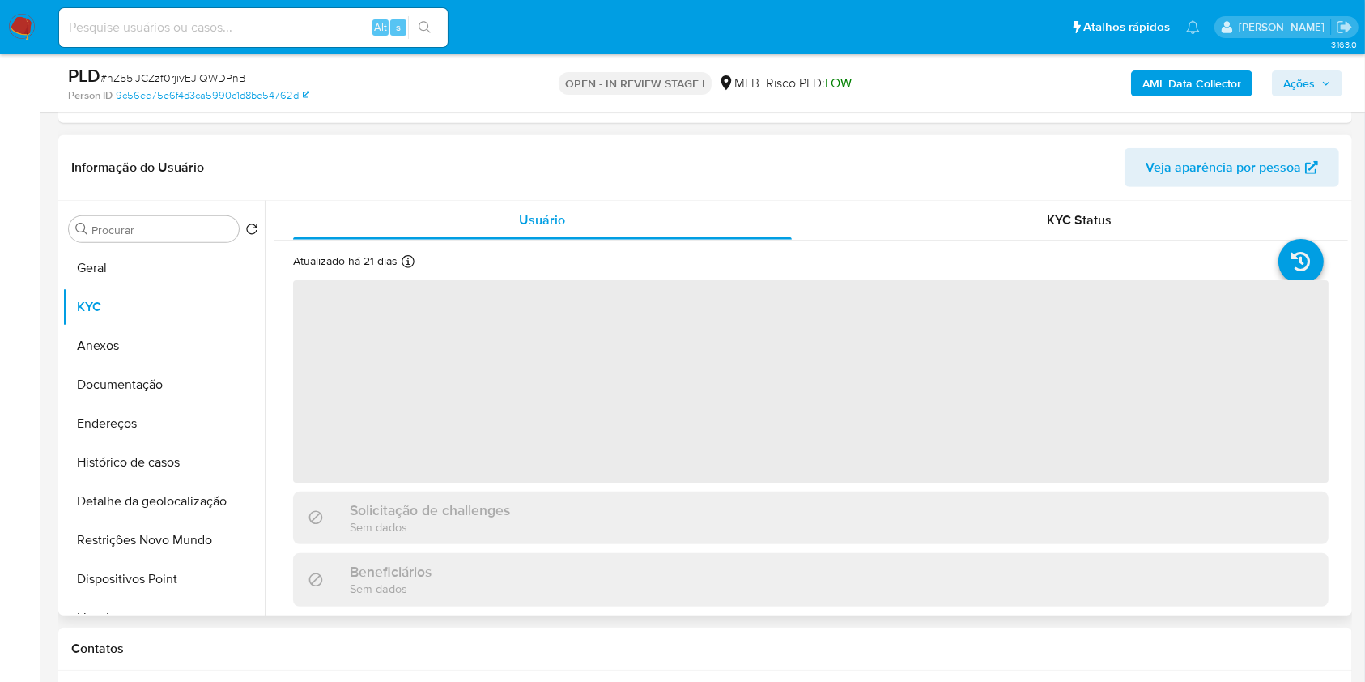
scroll to position [829, 0]
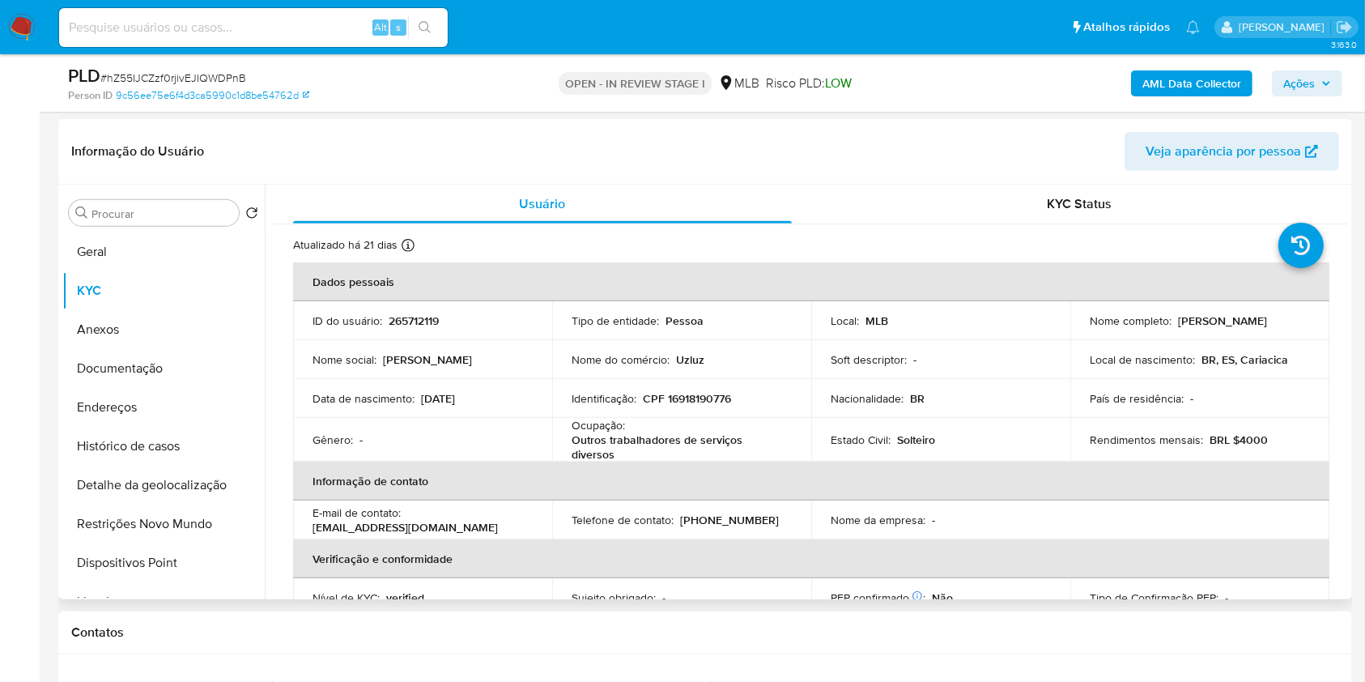
click at [706, 404] on p "CPF 16918190776" at bounding box center [687, 398] width 88 height 15
click at [705, 403] on p "CPF 16918190776" at bounding box center [687, 398] width 88 height 15
copy p "16918190776"
click at [1306, 82] on span "Ações" at bounding box center [1300, 83] width 32 height 26
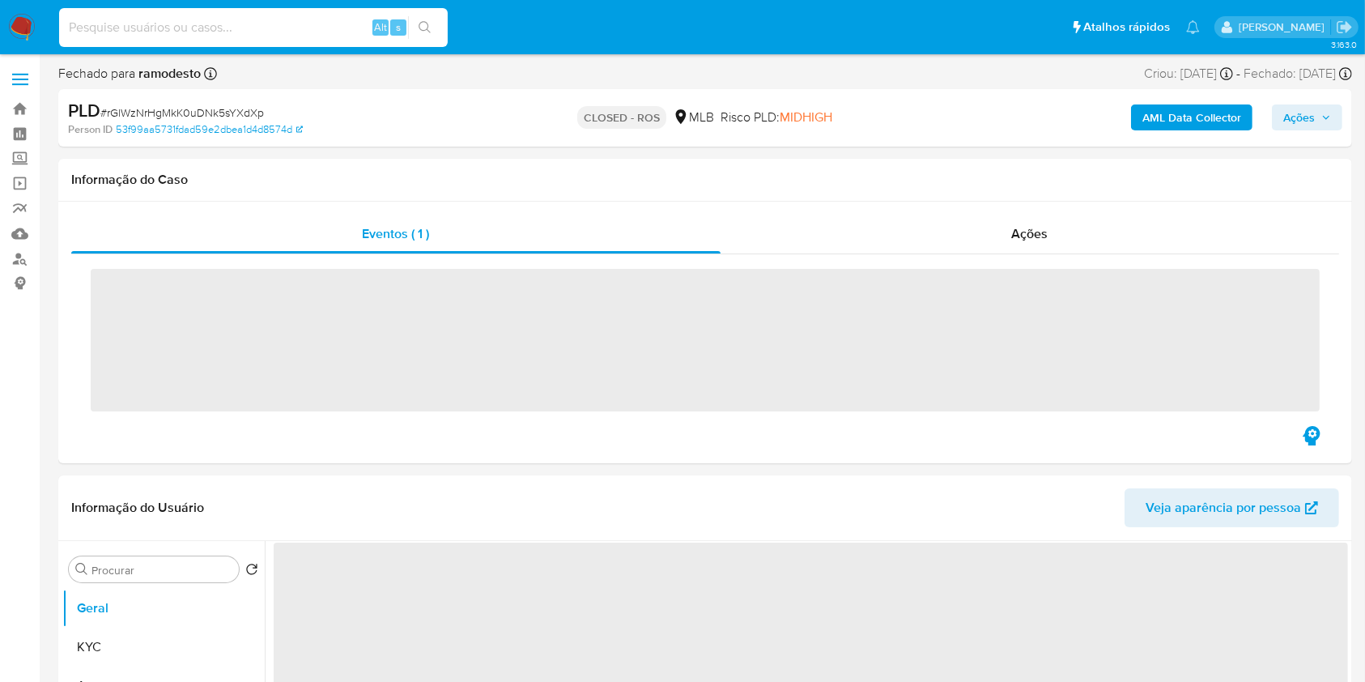
click at [337, 27] on input at bounding box center [253, 27] width 389 height 21
paste input "289043495"
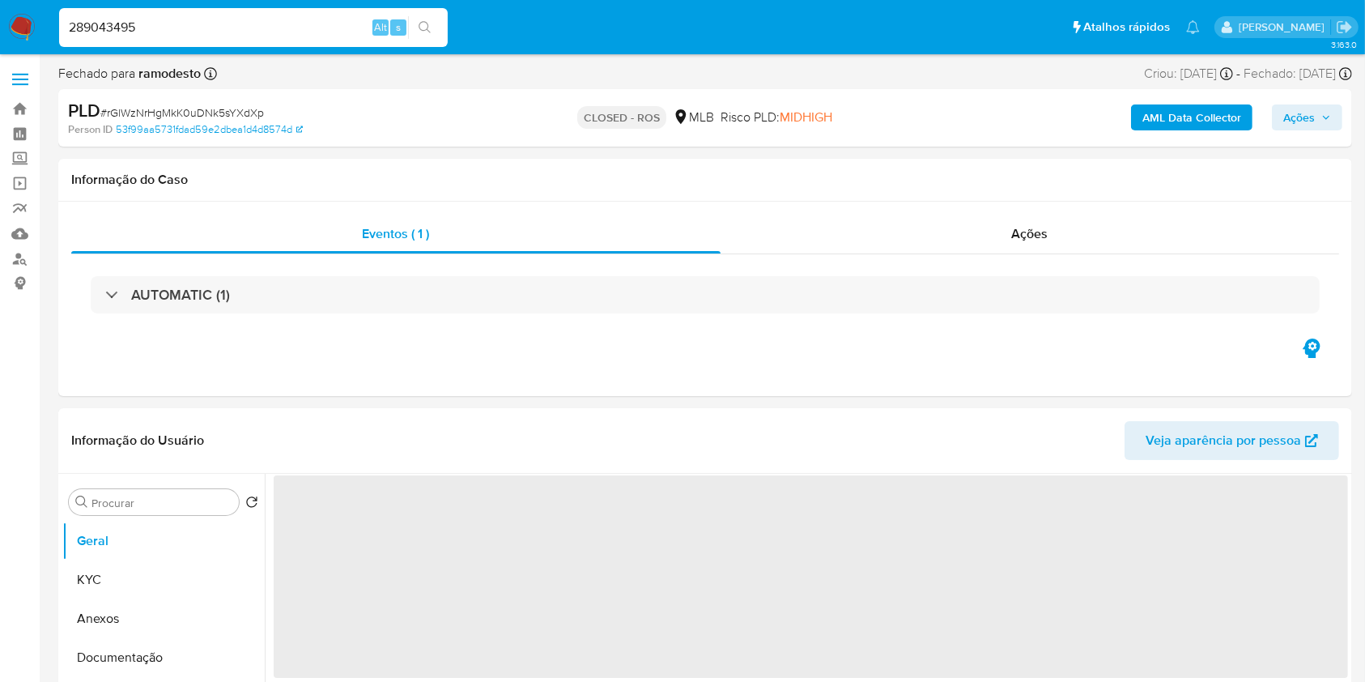
type input "289043495"
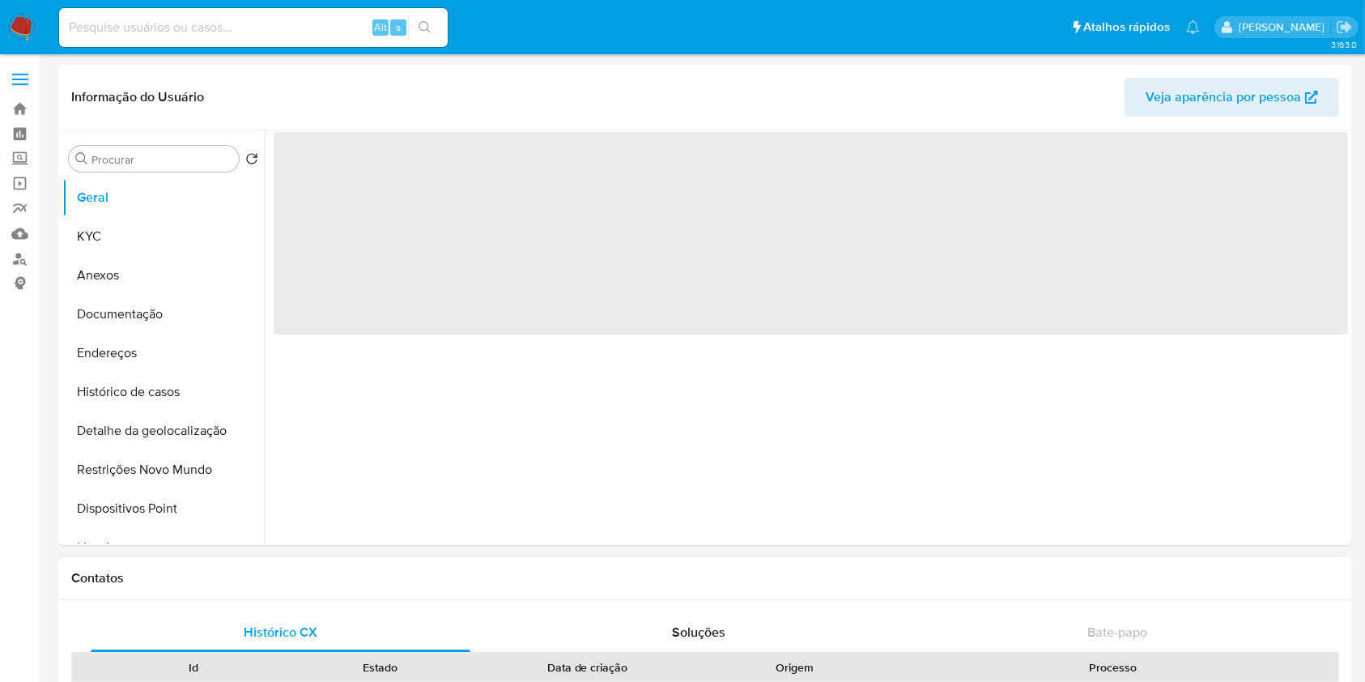
select select "10"
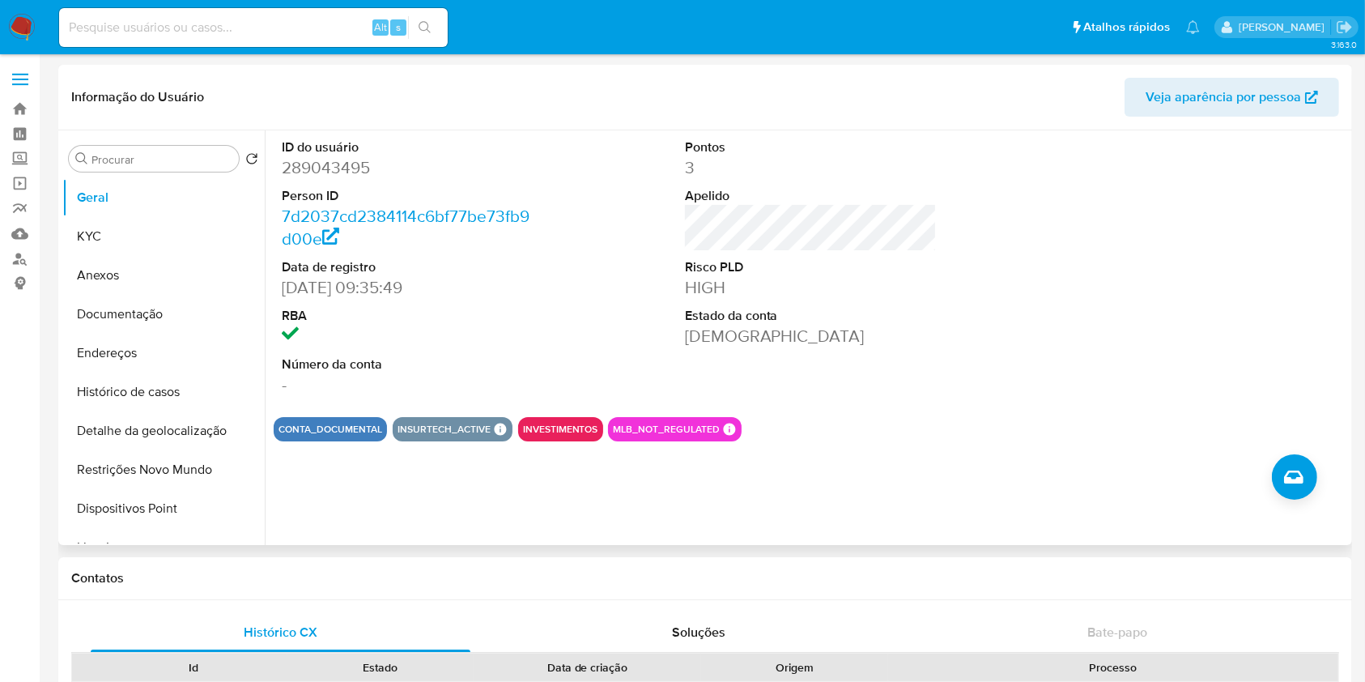
click at [1335, 282] on div at bounding box center [1213, 267] width 269 height 274
click at [149, 242] on button "KYC" at bounding box center [156, 236] width 189 height 39
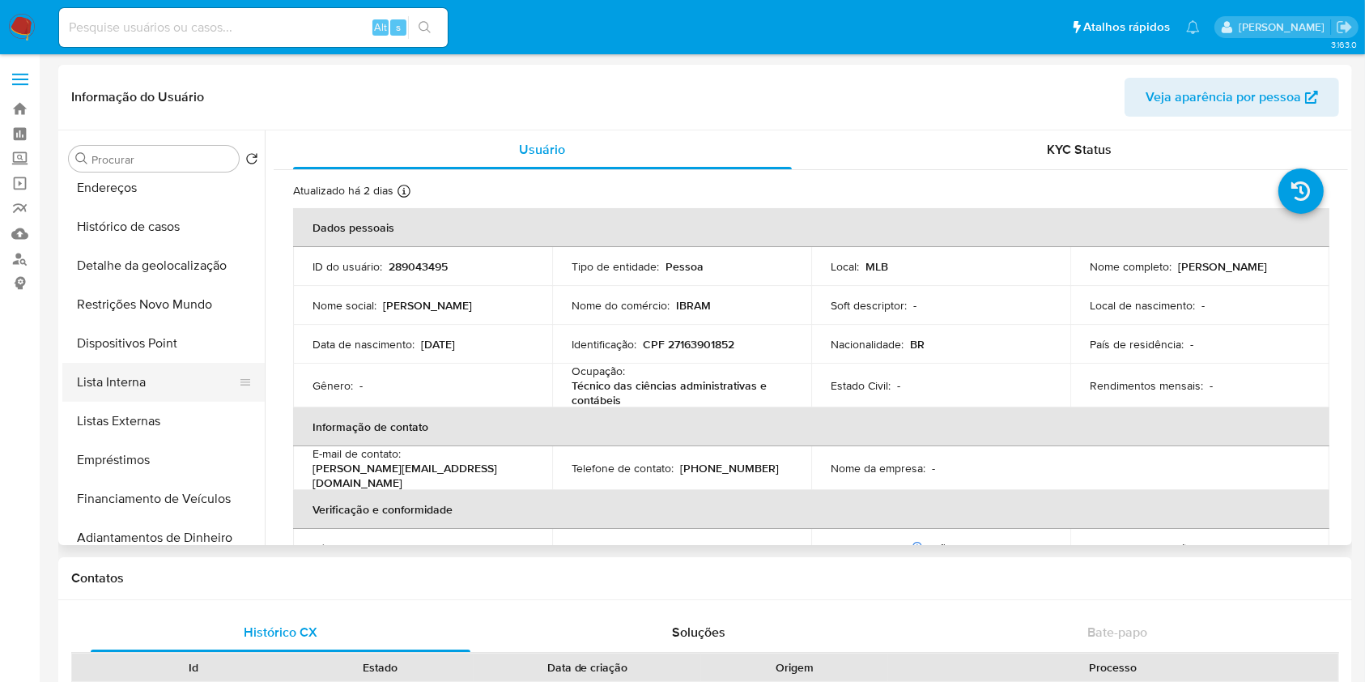
click at [168, 374] on button "Lista Interna" at bounding box center [156, 382] width 189 height 39
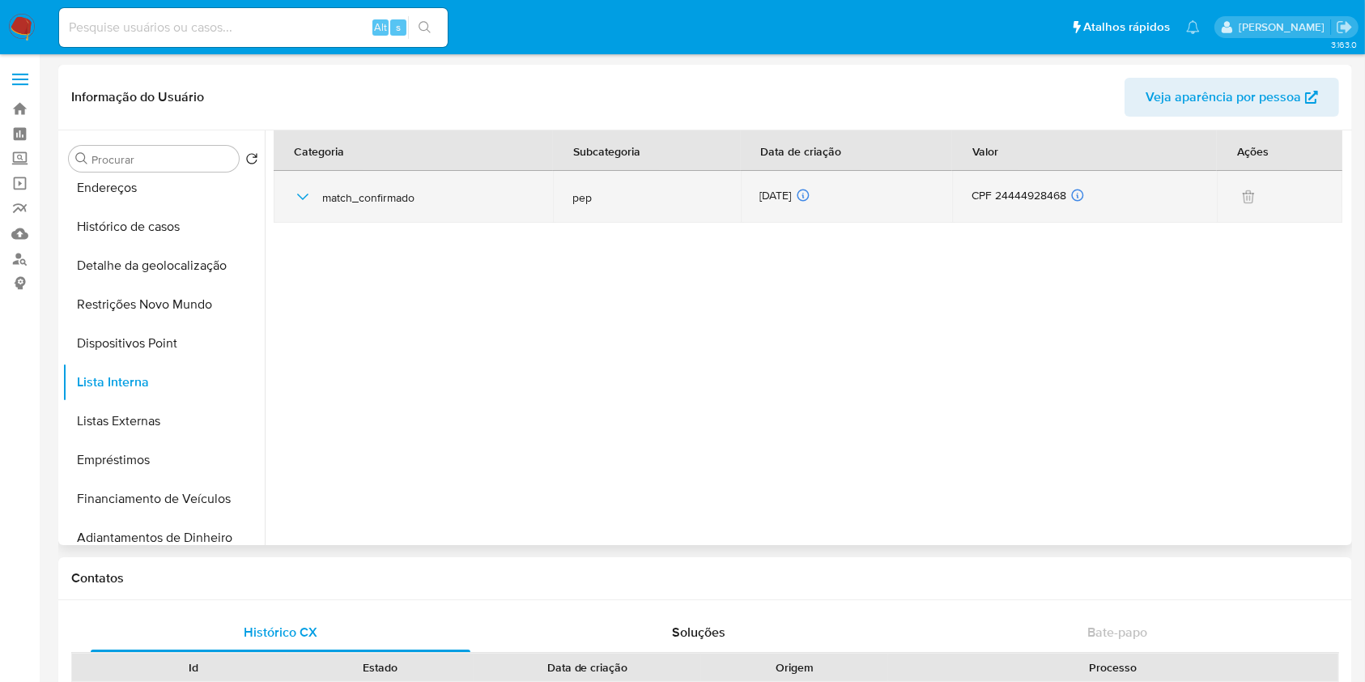
click at [307, 198] on icon "button" at bounding box center [302, 196] width 19 height 19
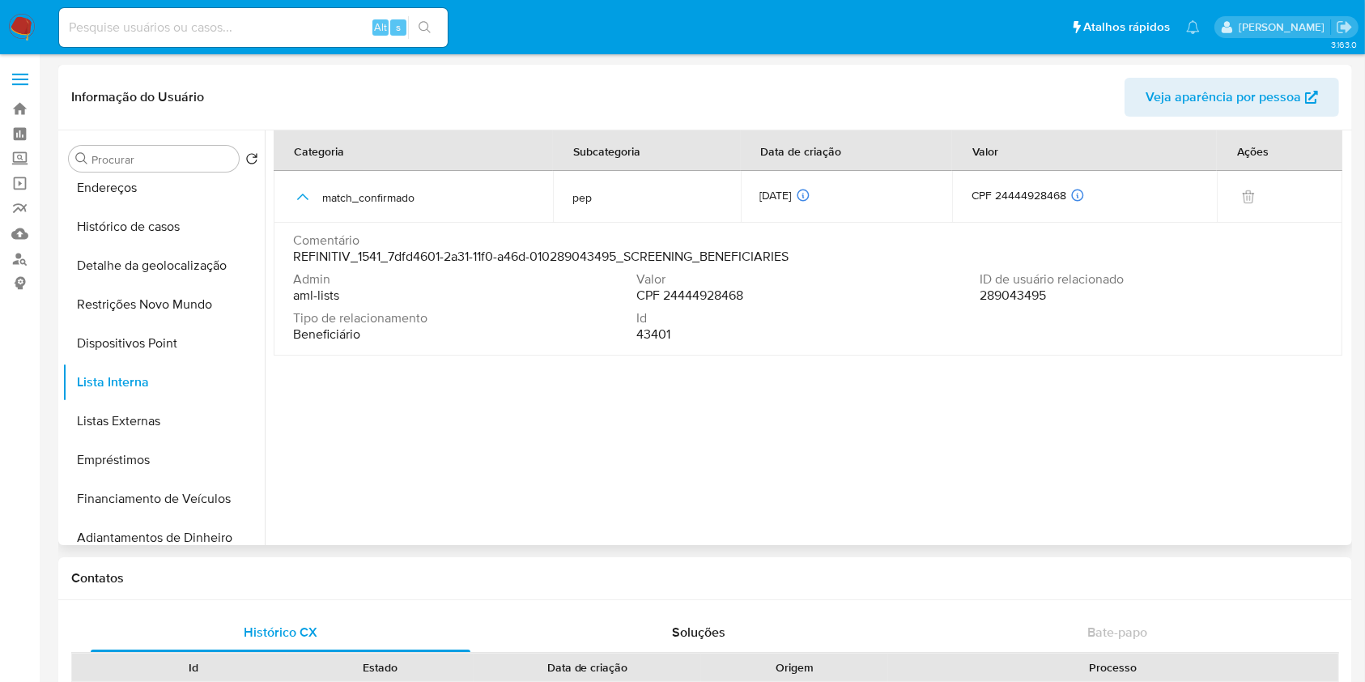
click at [705, 294] on span "CPF 24444928468" at bounding box center [689, 295] width 107 height 16
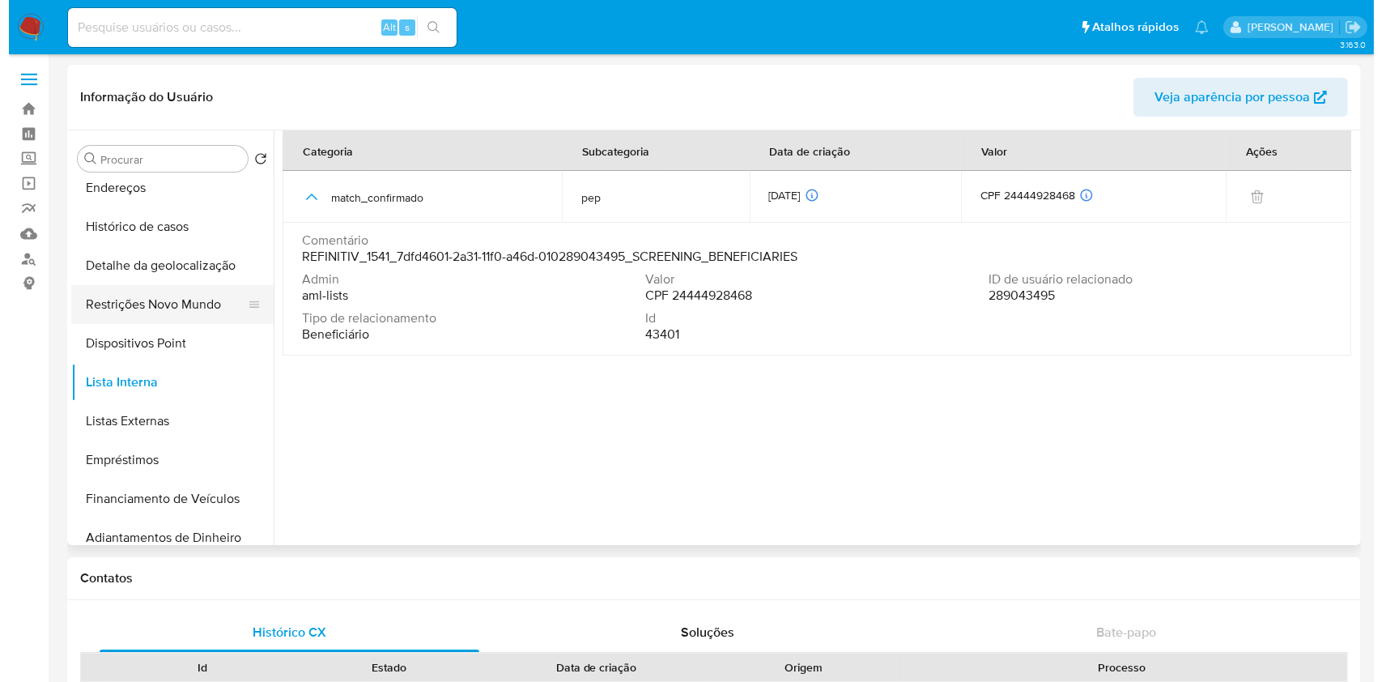
scroll to position [72, 0]
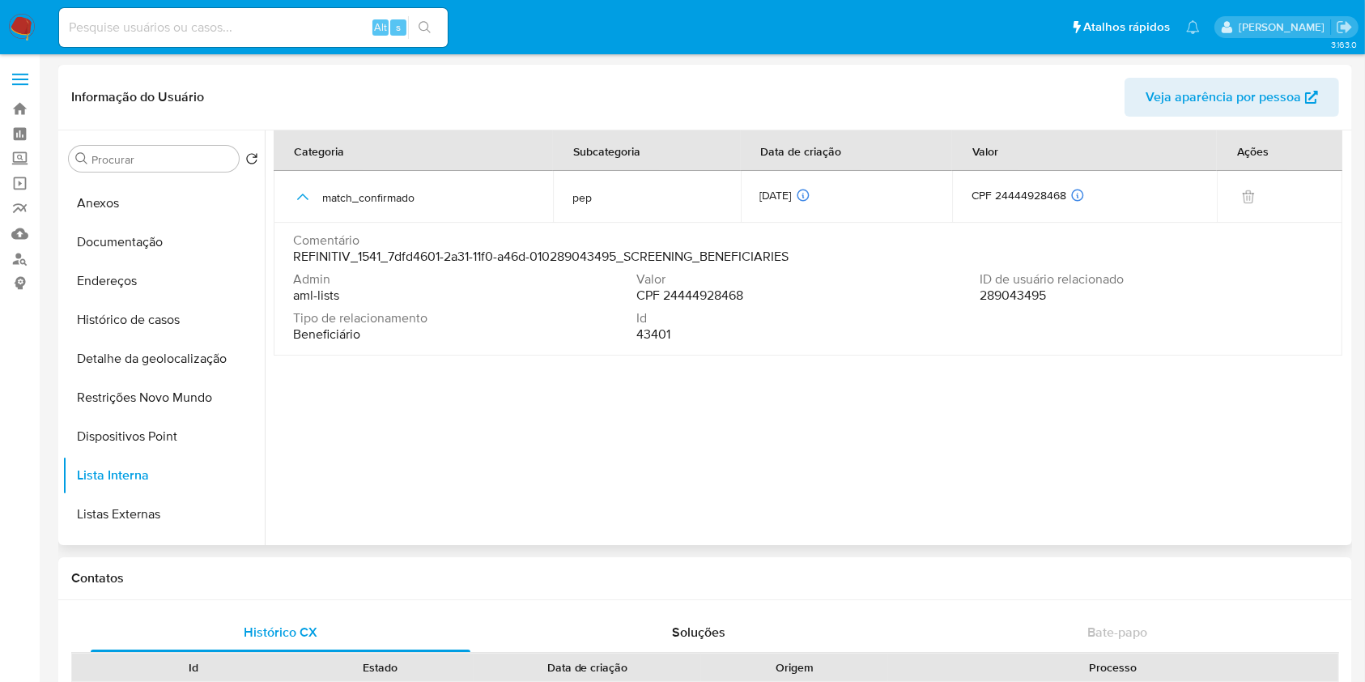
drag, startPoint x: 1153, startPoint y: 418, endPoint x: 1128, endPoint y: 418, distance: 25.1
click at [1153, 418] on section at bounding box center [811, 333] width 1075 height 407
click at [155, 516] on button "Listas Externas" at bounding box center [156, 514] width 189 height 39
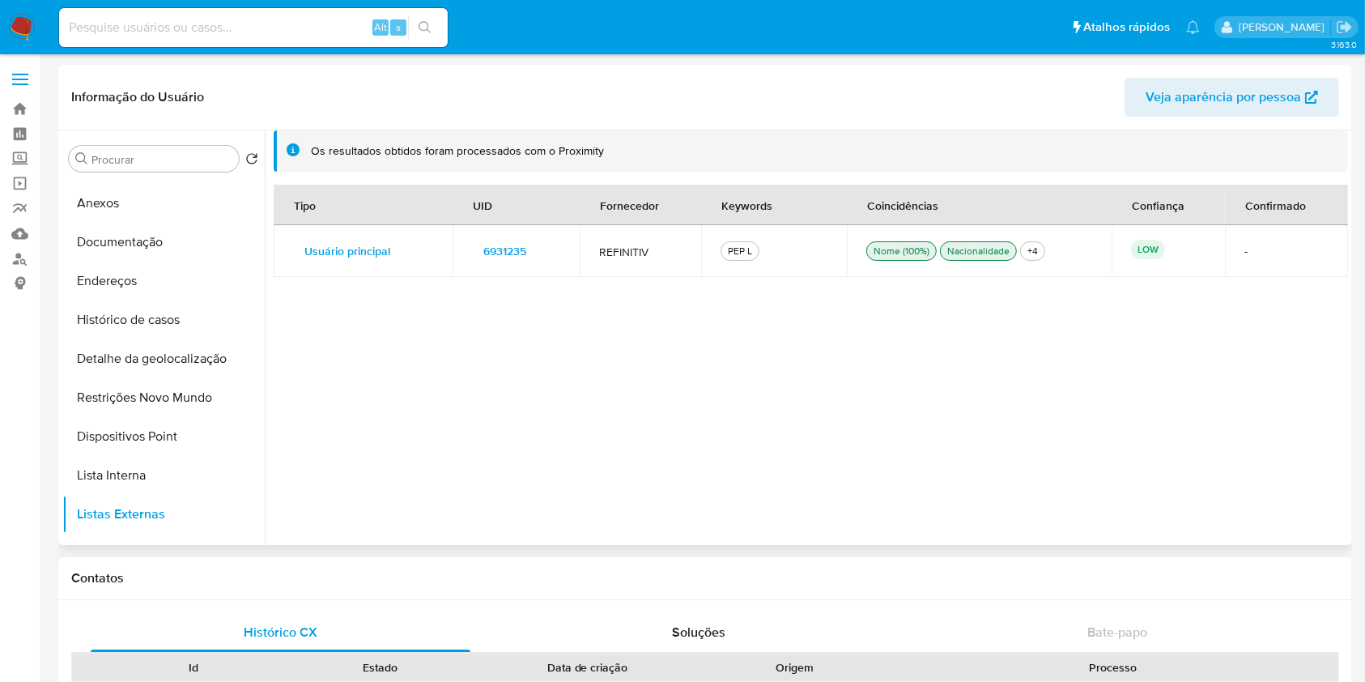
click at [513, 259] on span "6931235" at bounding box center [504, 251] width 43 height 23
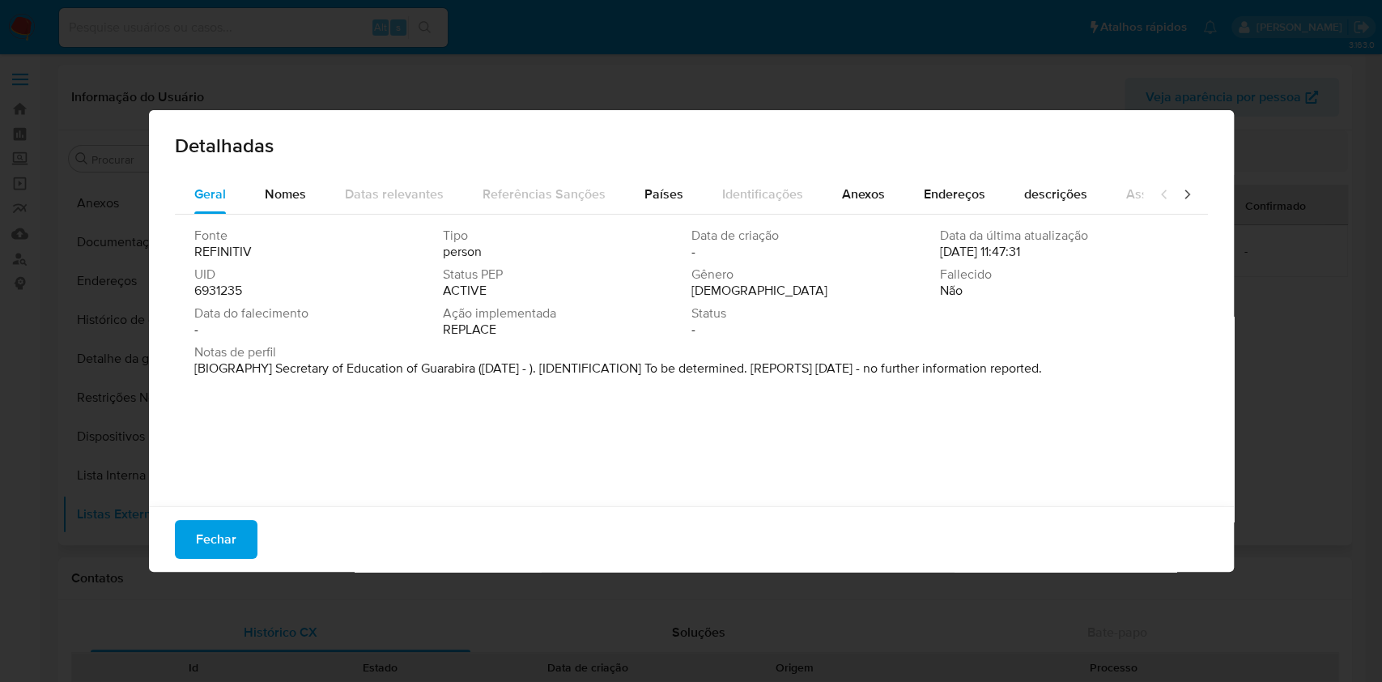
click at [238, 288] on span "6931235" at bounding box center [218, 291] width 48 height 16
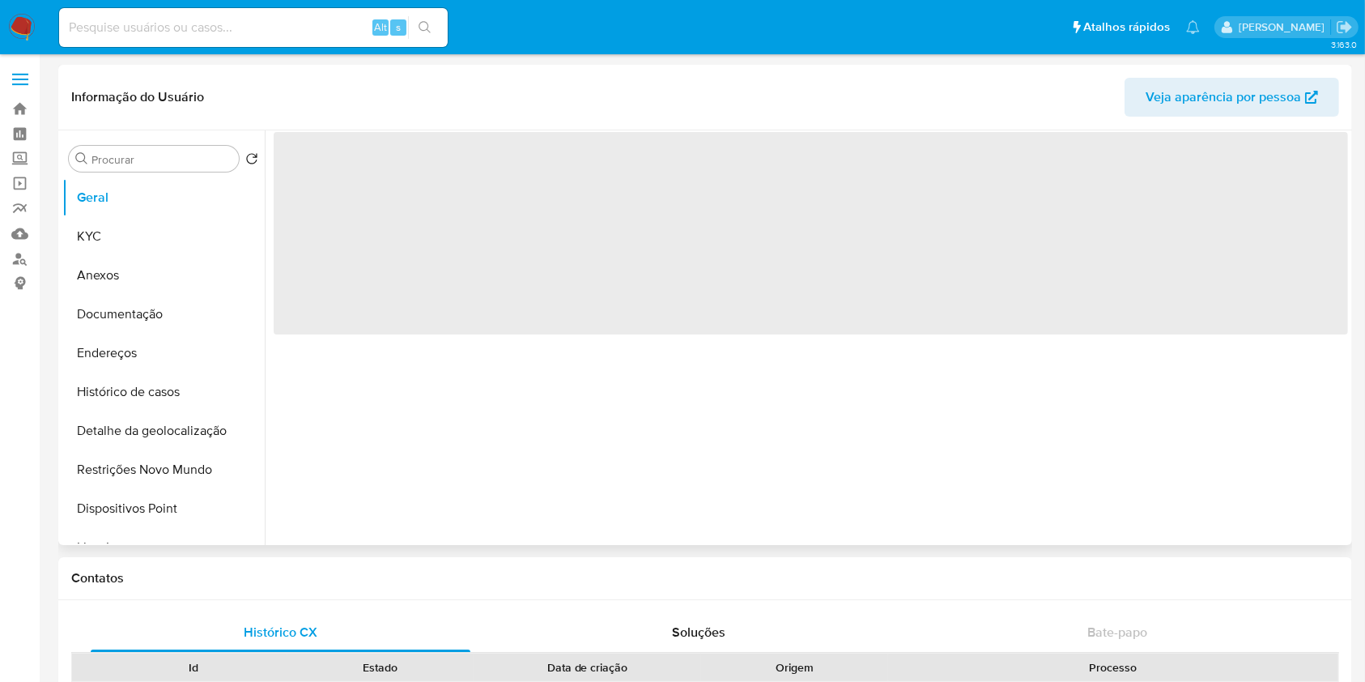
select select "10"
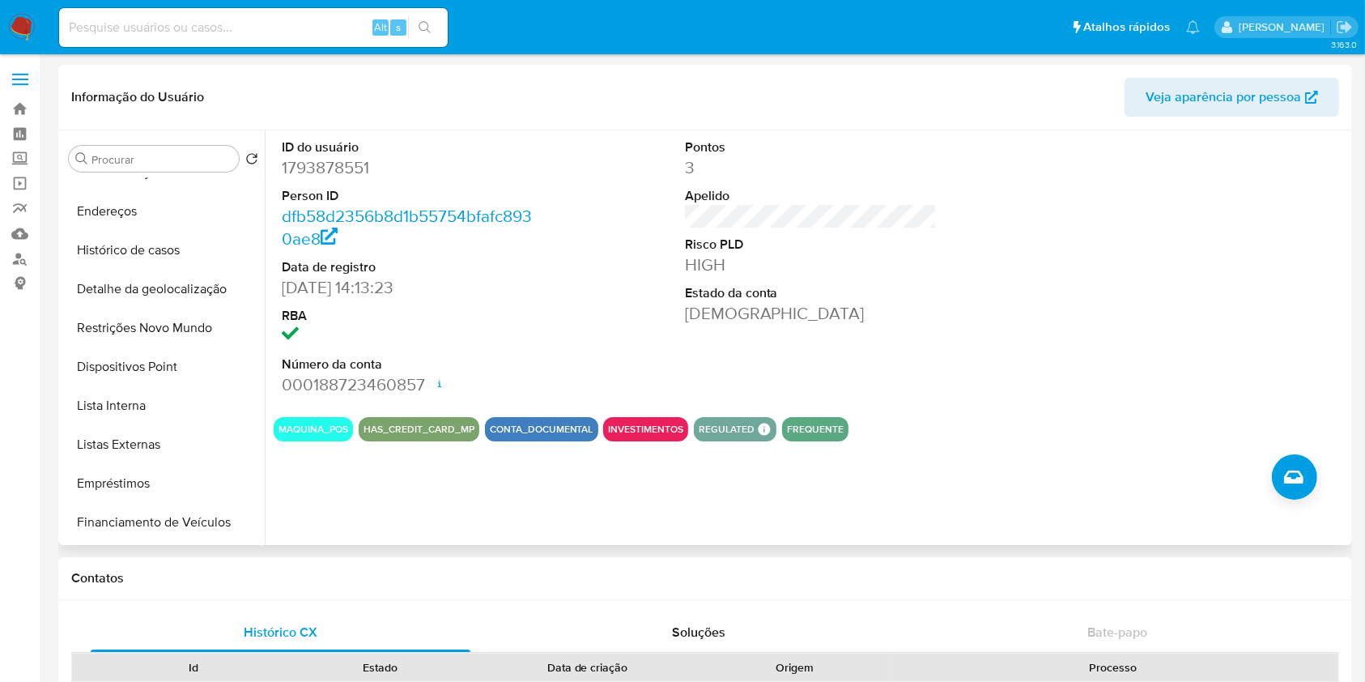
scroll to position [140, 0]
click at [160, 418] on button "Lista Interna" at bounding box center [156, 407] width 189 height 39
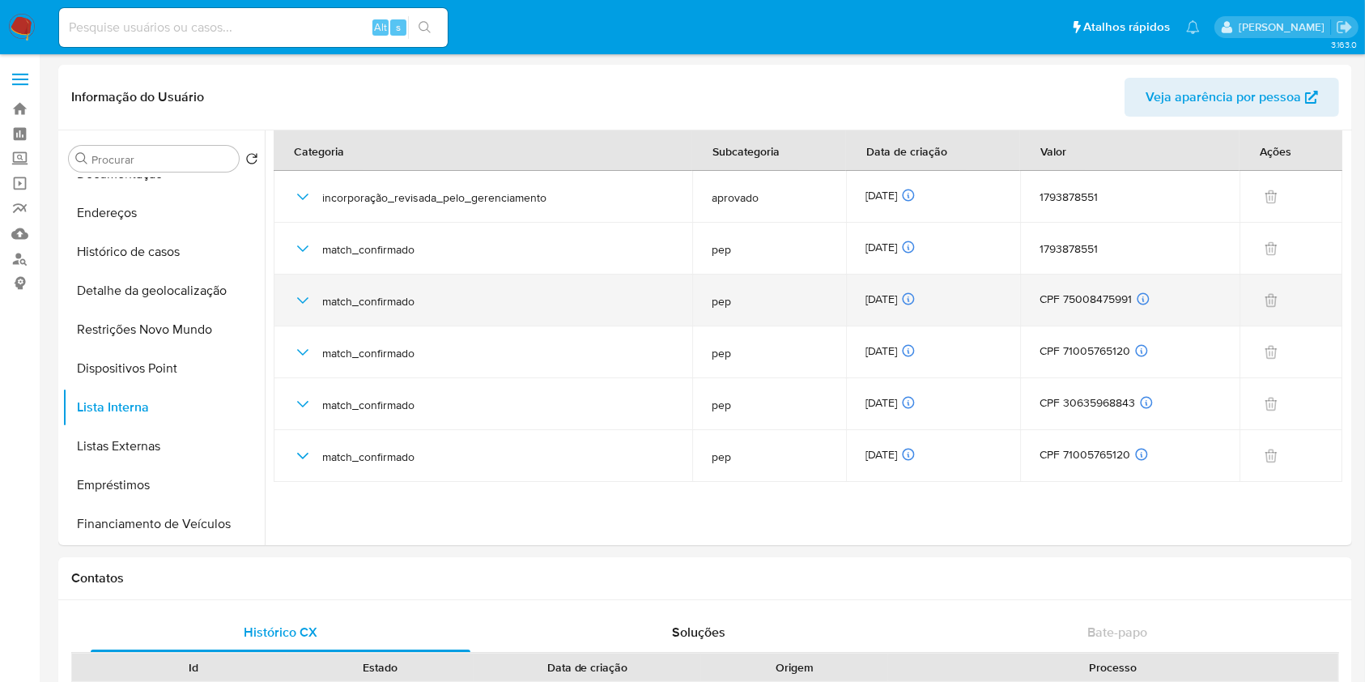
click at [1085, 295] on div "CPF 75008475991 ID de usuário relacionado 1793878551 Tipo de relacionamento Ben…" at bounding box center [1130, 301] width 181 height 18
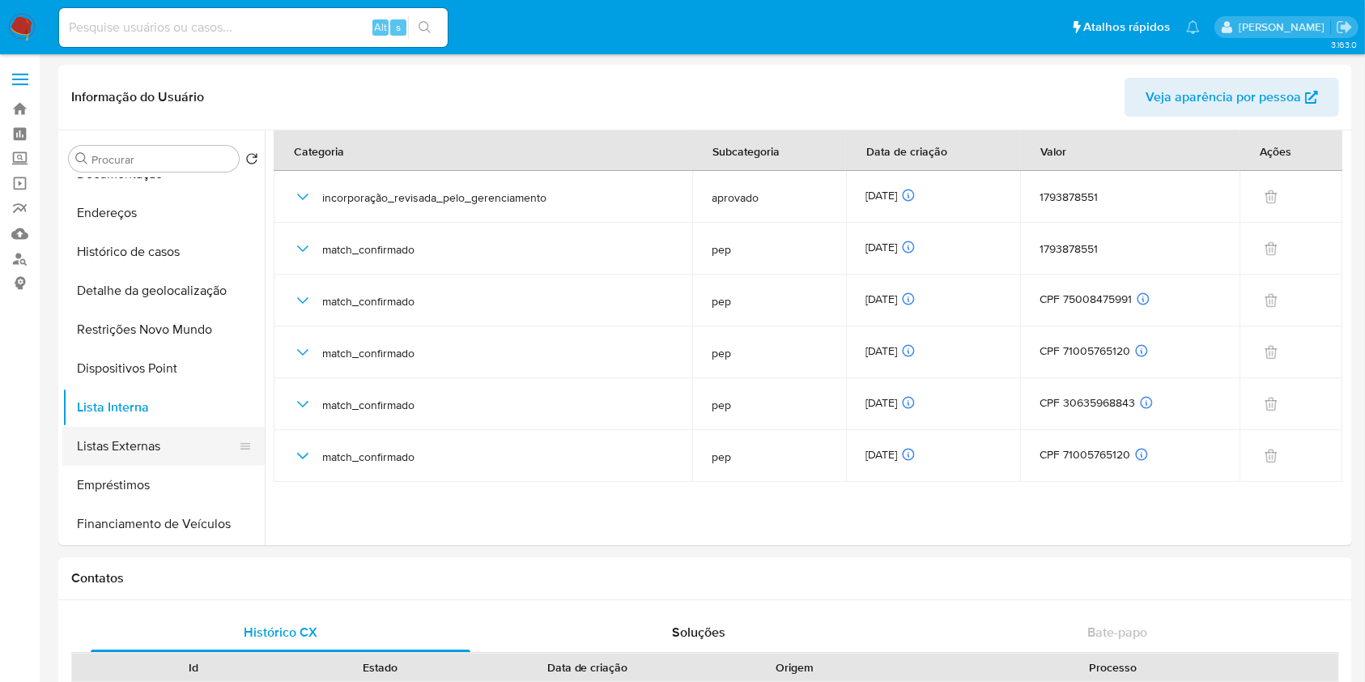
click at [138, 449] on button "Listas Externas" at bounding box center [156, 446] width 189 height 39
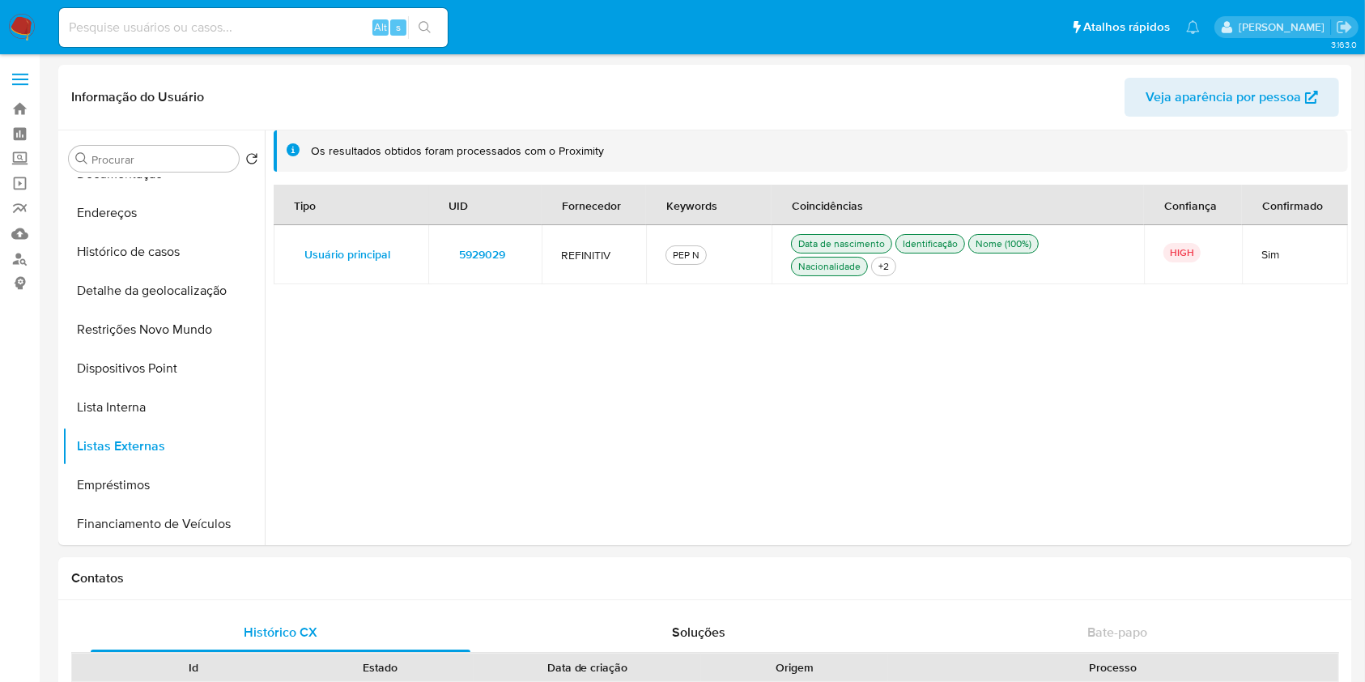
click at [491, 256] on span "5929029" at bounding box center [482, 254] width 46 height 23
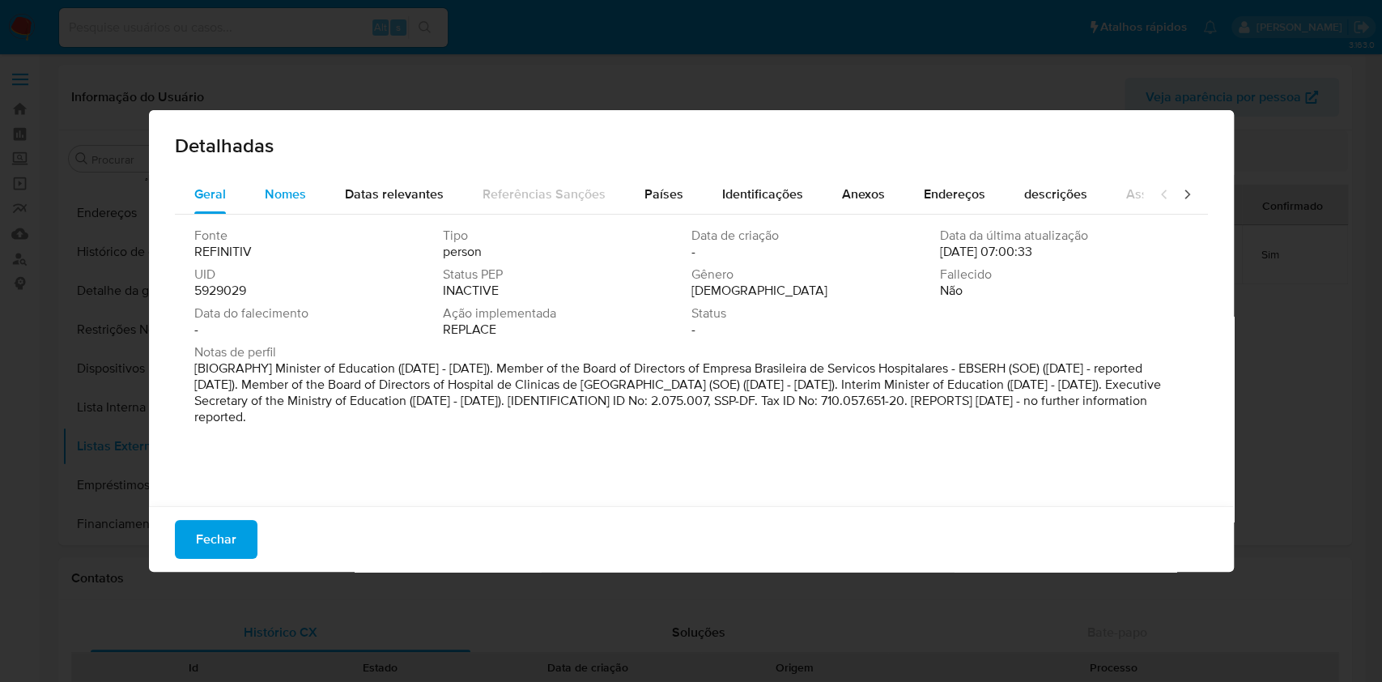
click at [291, 199] on span "Nomes" at bounding box center [285, 194] width 41 height 19
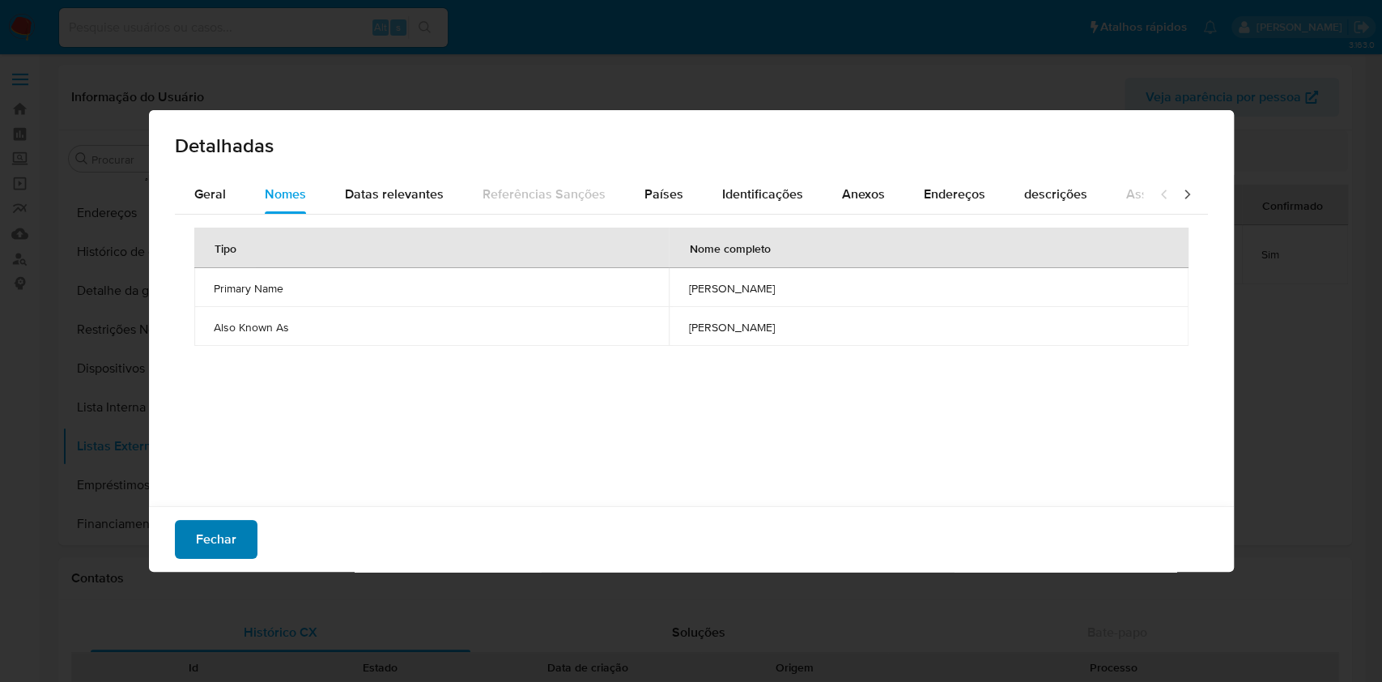
click at [206, 534] on span "Fechar" at bounding box center [216, 540] width 40 height 36
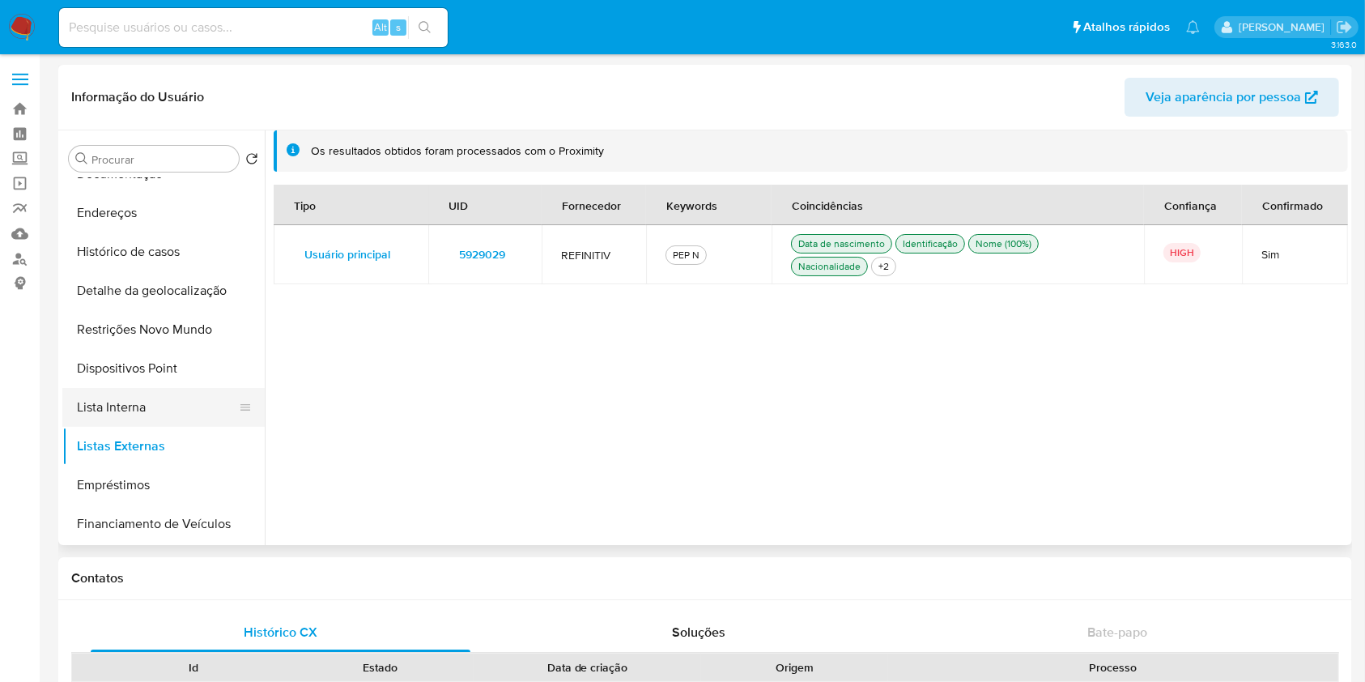
click at [159, 408] on button "Lista Interna" at bounding box center [156, 407] width 189 height 39
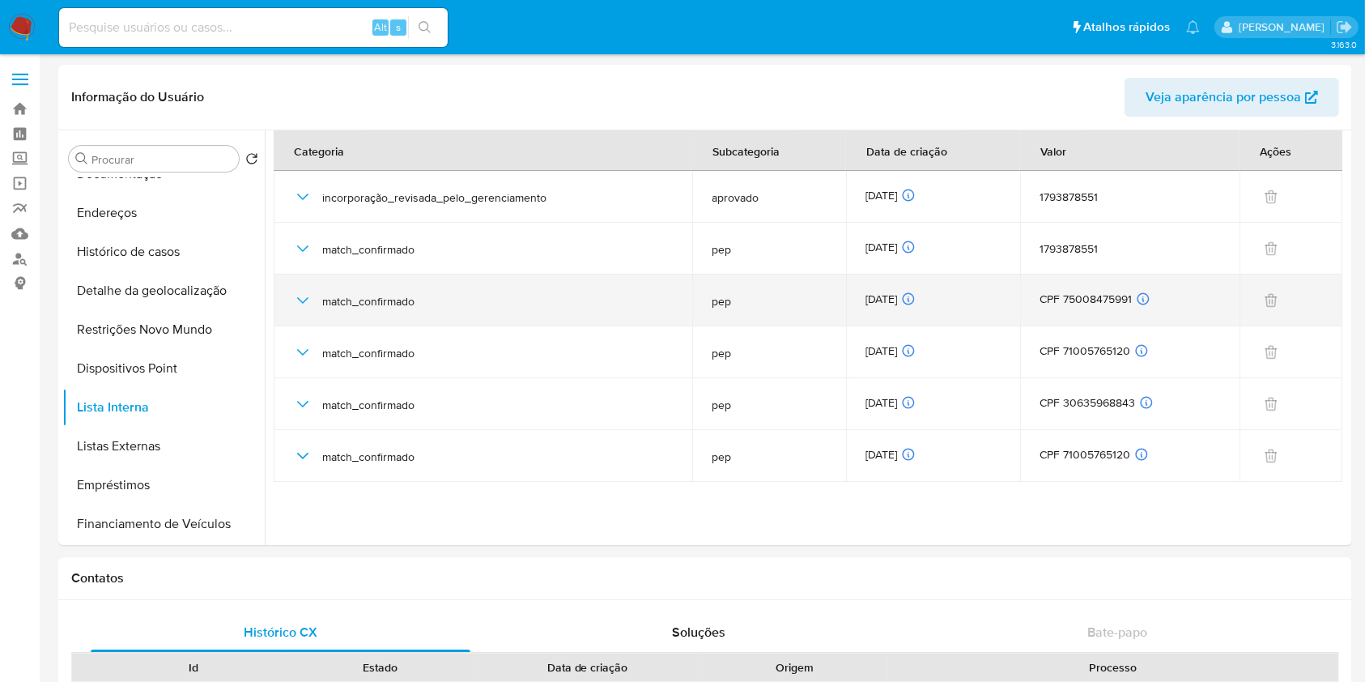
click at [1284, 288] on div at bounding box center [1291, 300] width 64 height 24
click at [1105, 295] on div "CPF 75008475991 ID de usuário relacionado 1793878551 Tipo de relacionamento Ben…" at bounding box center [1130, 301] width 181 height 18
click at [1104, 296] on div "CPF 75008475991 ID de usuário relacionado 1793878551 Tipo de relacionamento Ben…" at bounding box center [1130, 301] width 181 height 18
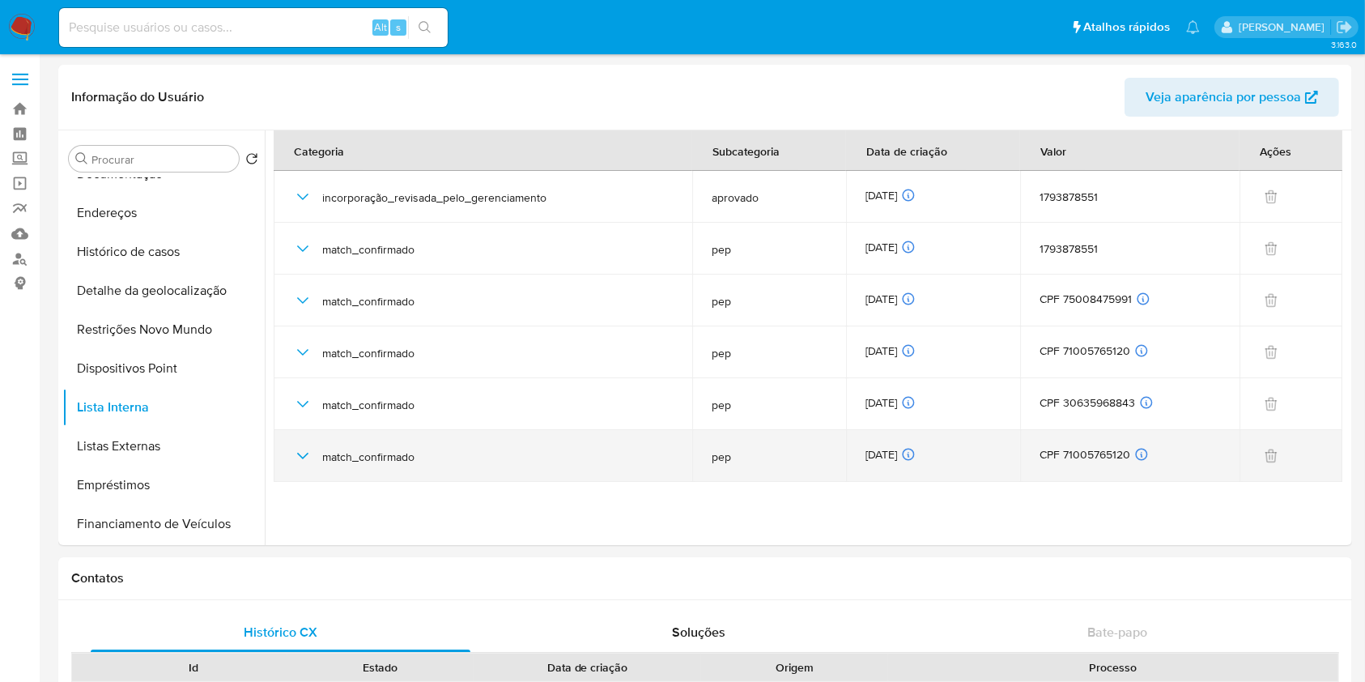
click at [1326, 476] on td at bounding box center [1291, 456] width 103 height 52
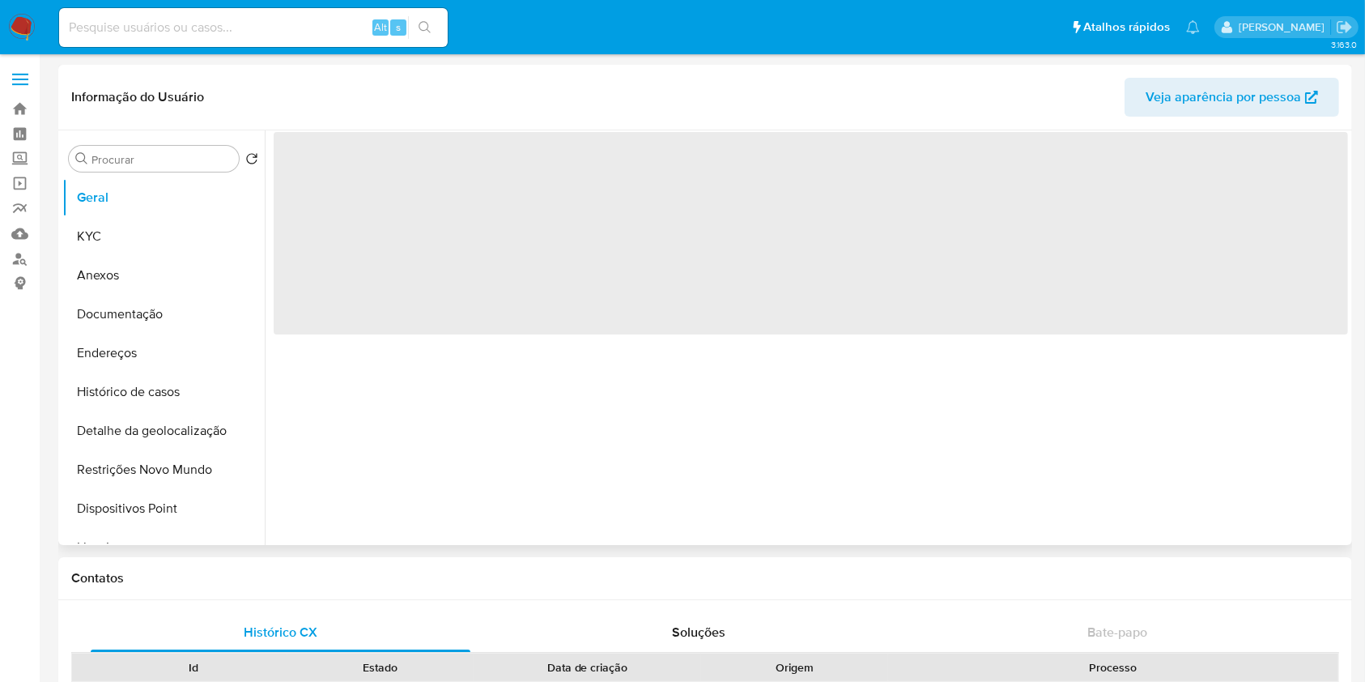
select select "10"
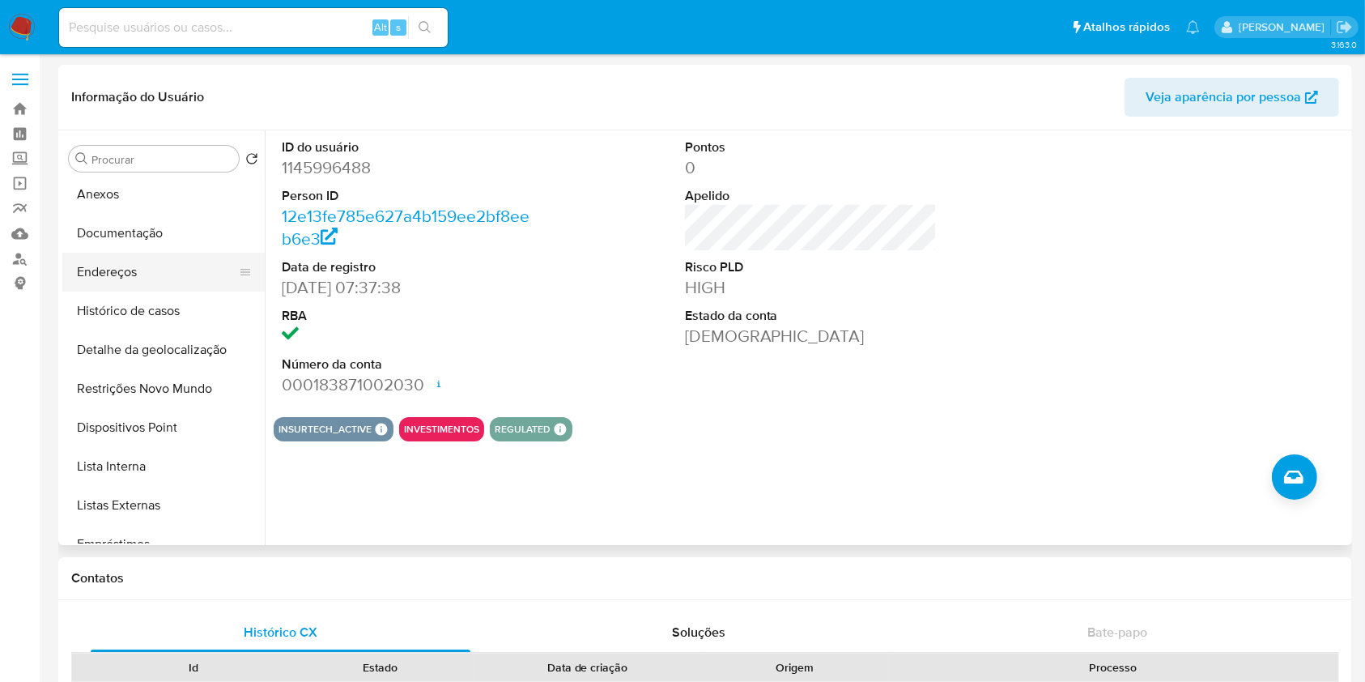
scroll to position [82, 0]
click at [155, 465] on button "Lista Interna" at bounding box center [156, 465] width 189 height 39
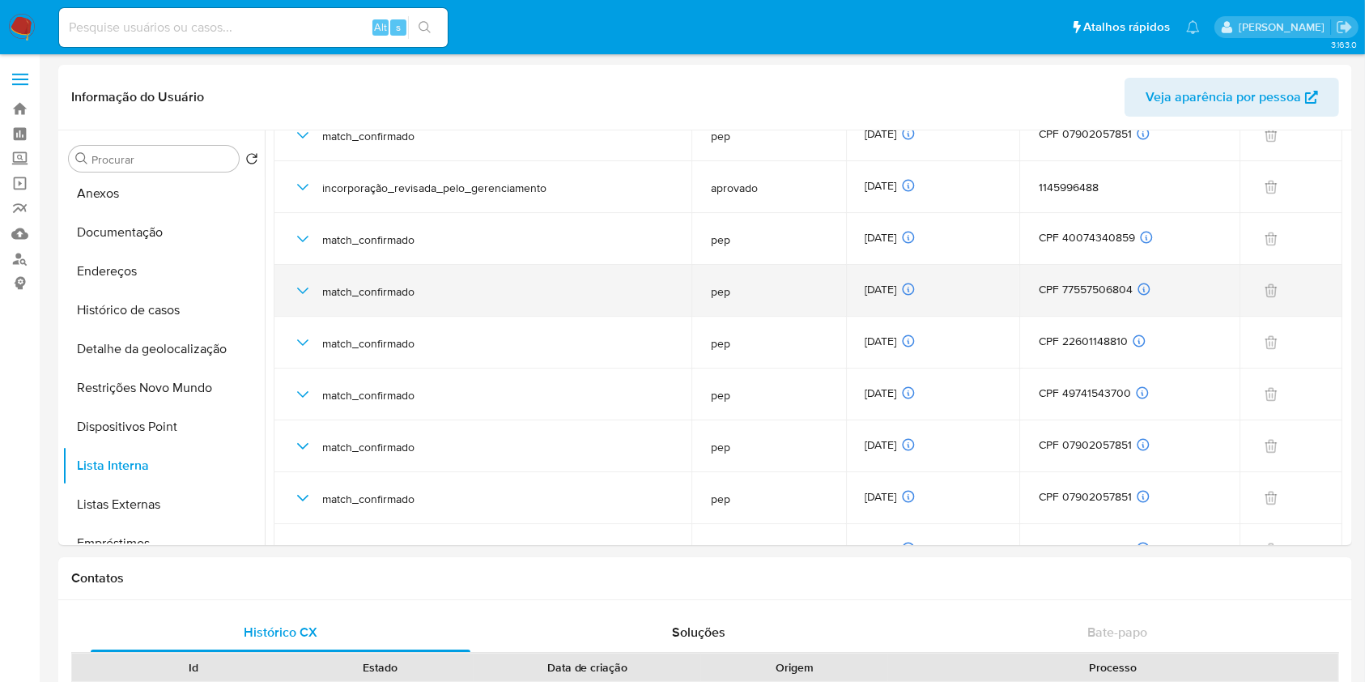
scroll to position [92, 0]
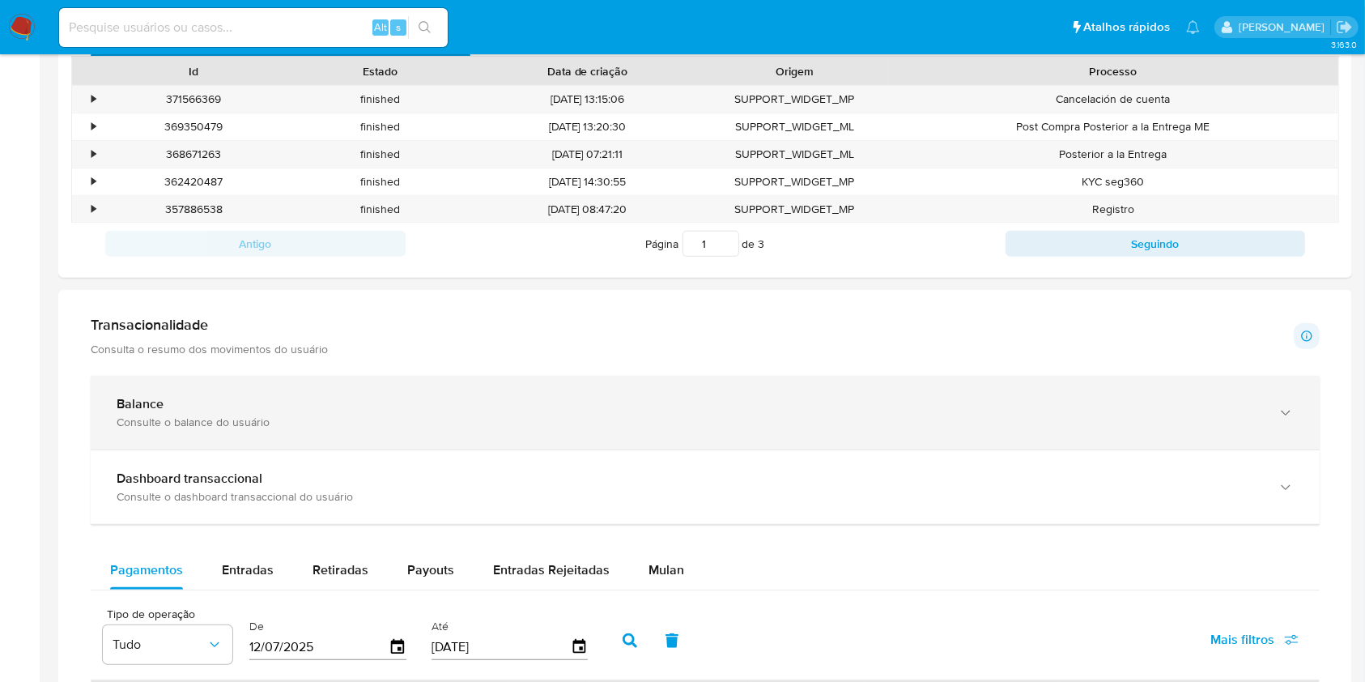
scroll to position [0, 0]
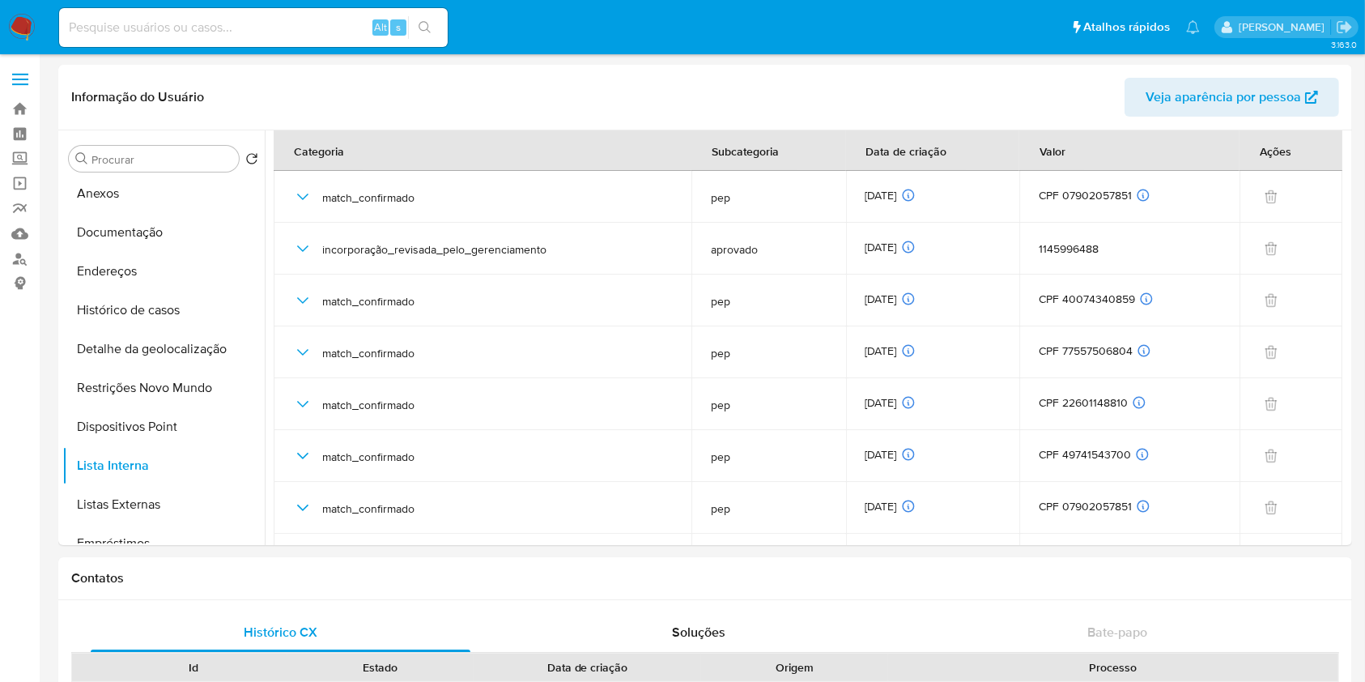
click at [86, 28] on input at bounding box center [253, 27] width 389 height 21
paste input "1145996488"
type input "1145996488"
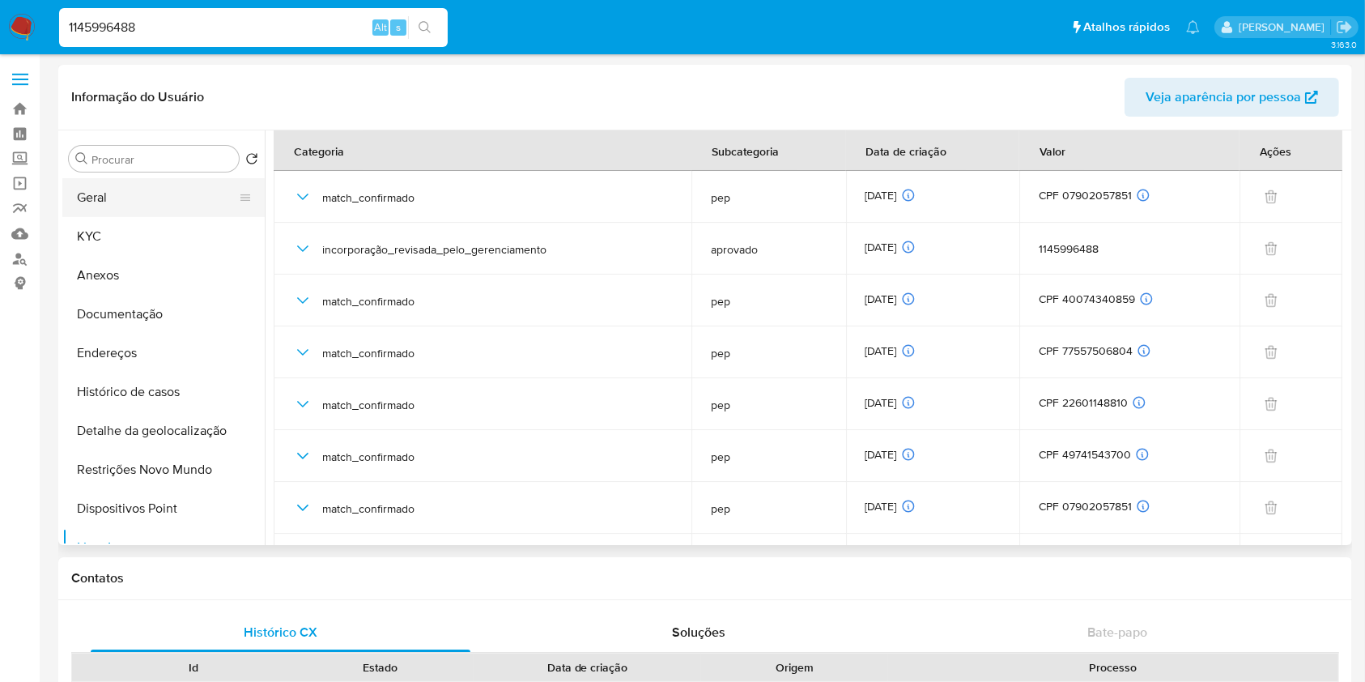
click at [124, 195] on button "Geral" at bounding box center [156, 197] width 189 height 39
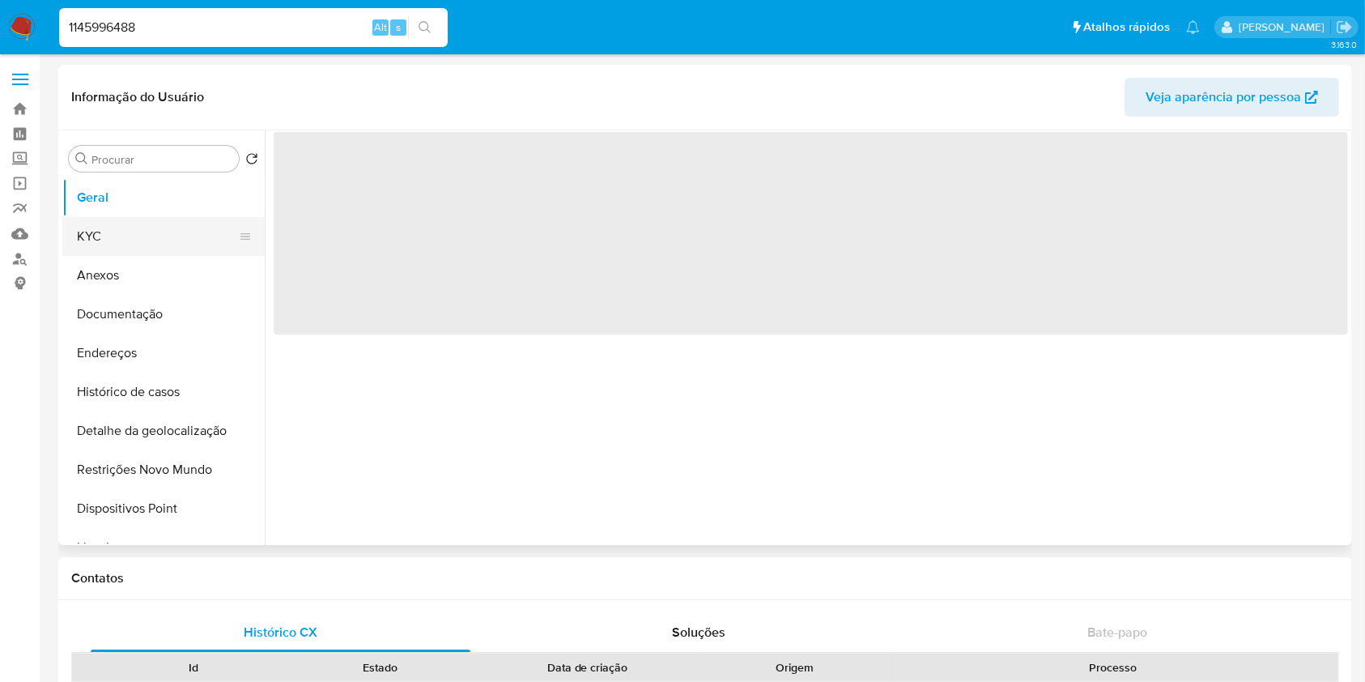
click at [112, 224] on button "KYC" at bounding box center [156, 236] width 189 height 39
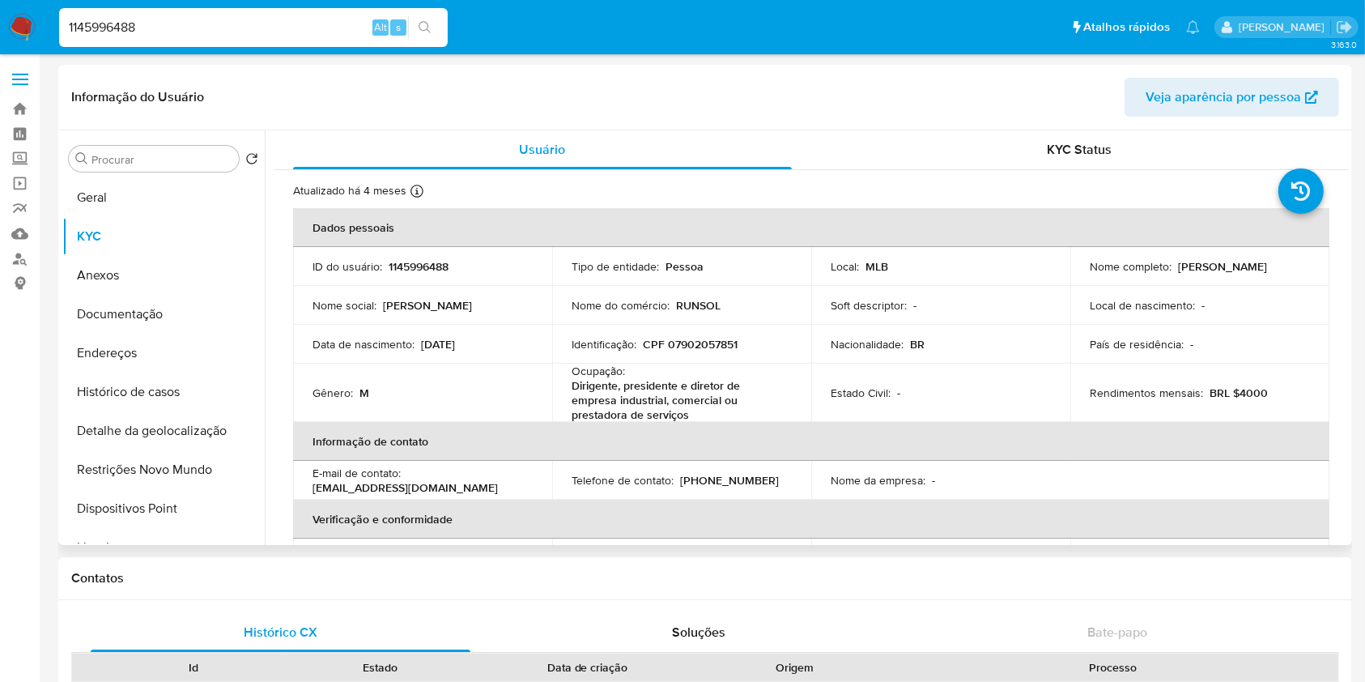
click at [1059, 100] on header "Informação do Usuário Veja aparência por pessoa" at bounding box center [705, 97] width 1268 height 39
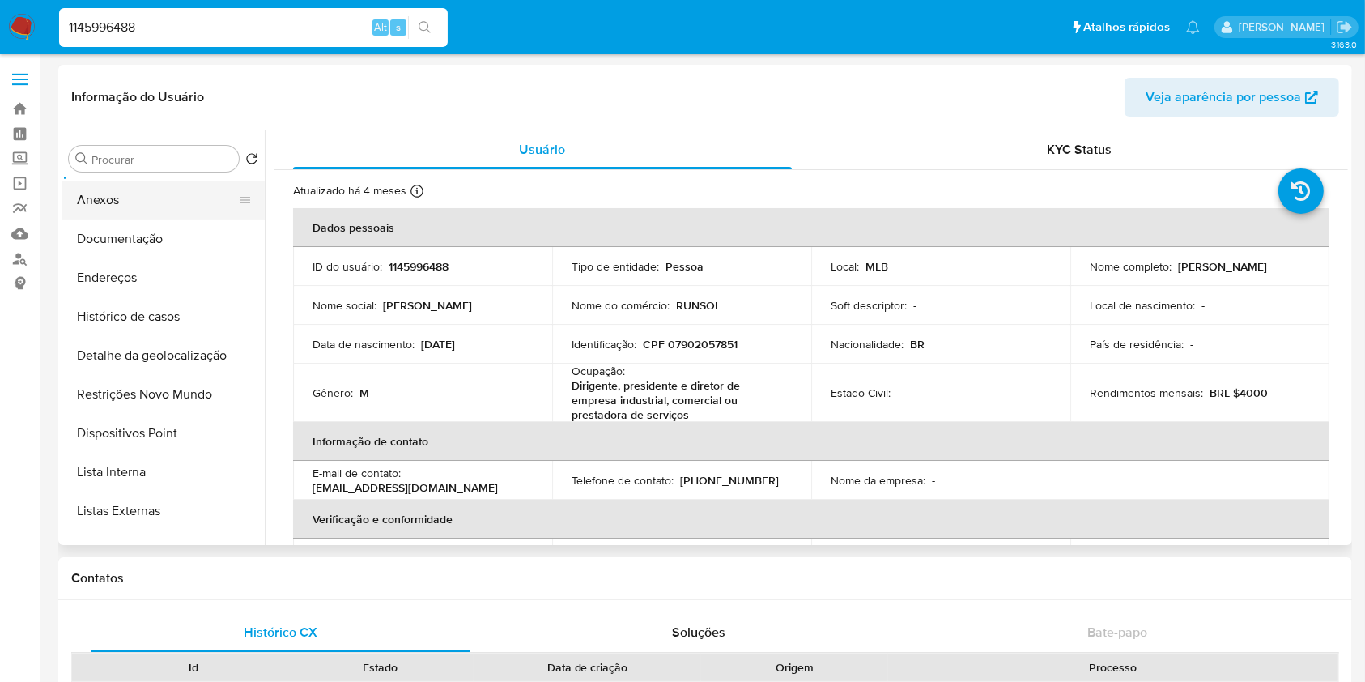
scroll to position [85, 0]
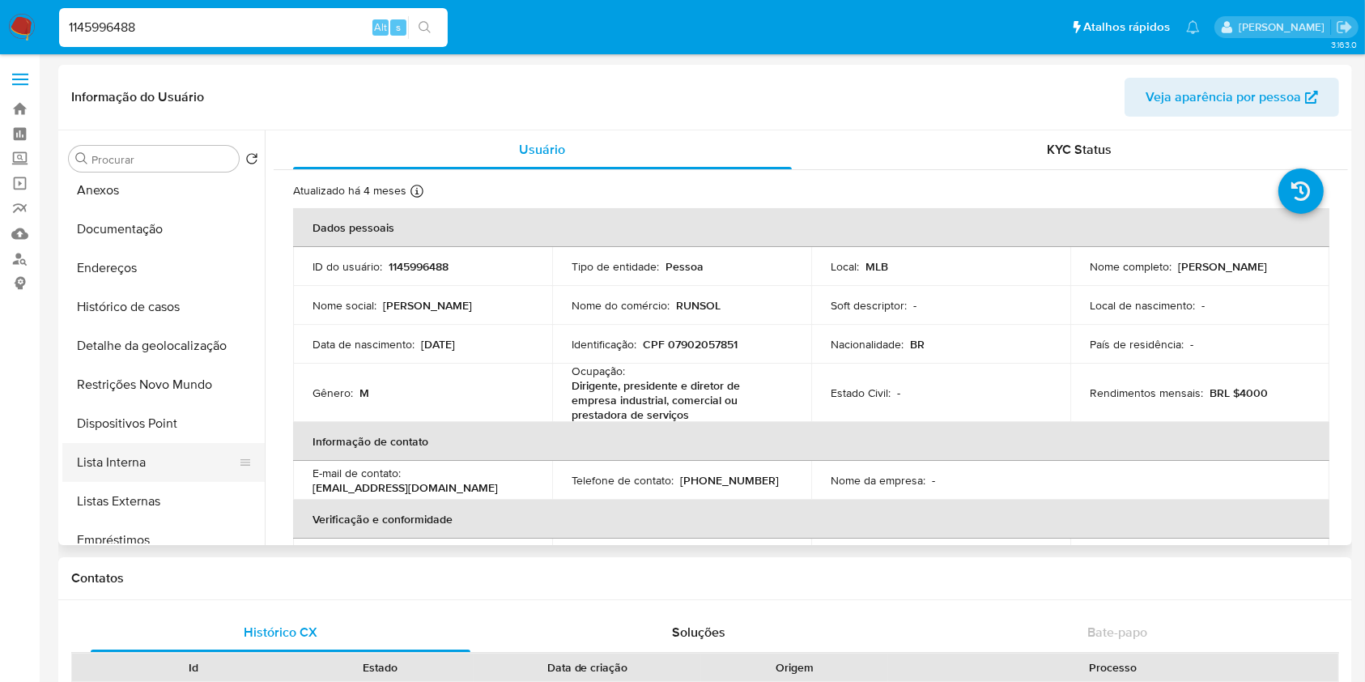
click at [175, 466] on button "Lista Interna" at bounding box center [156, 462] width 189 height 39
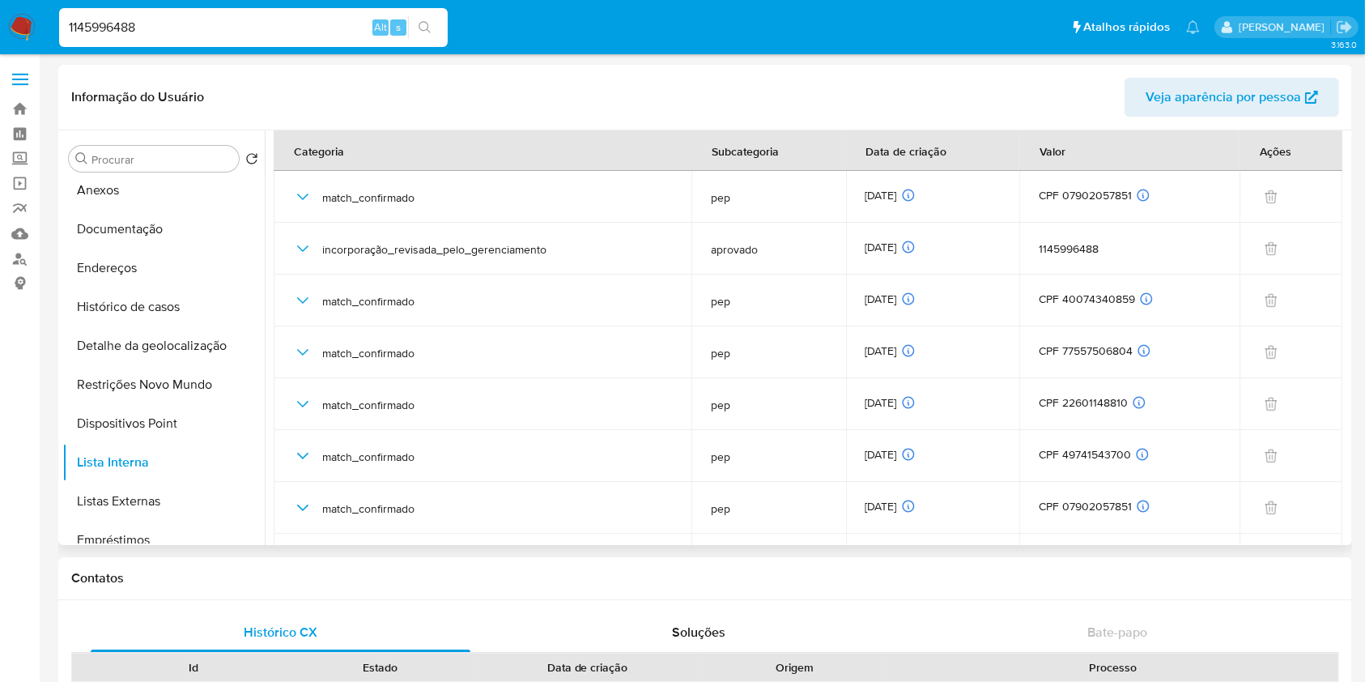
click at [1071, 103] on header "Informação do Usuário Veja aparência por pessoa" at bounding box center [705, 97] width 1268 height 39
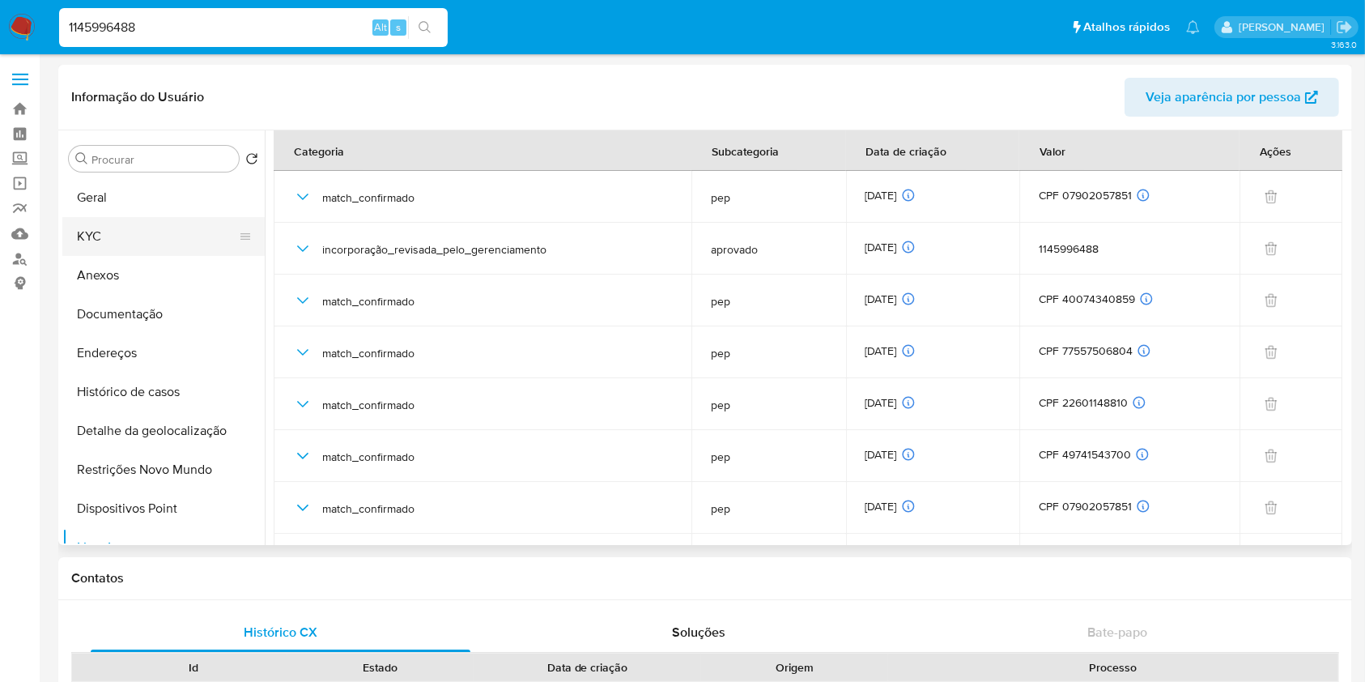
click at [116, 240] on button "KYC" at bounding box center [156, 236] width 189 height 39
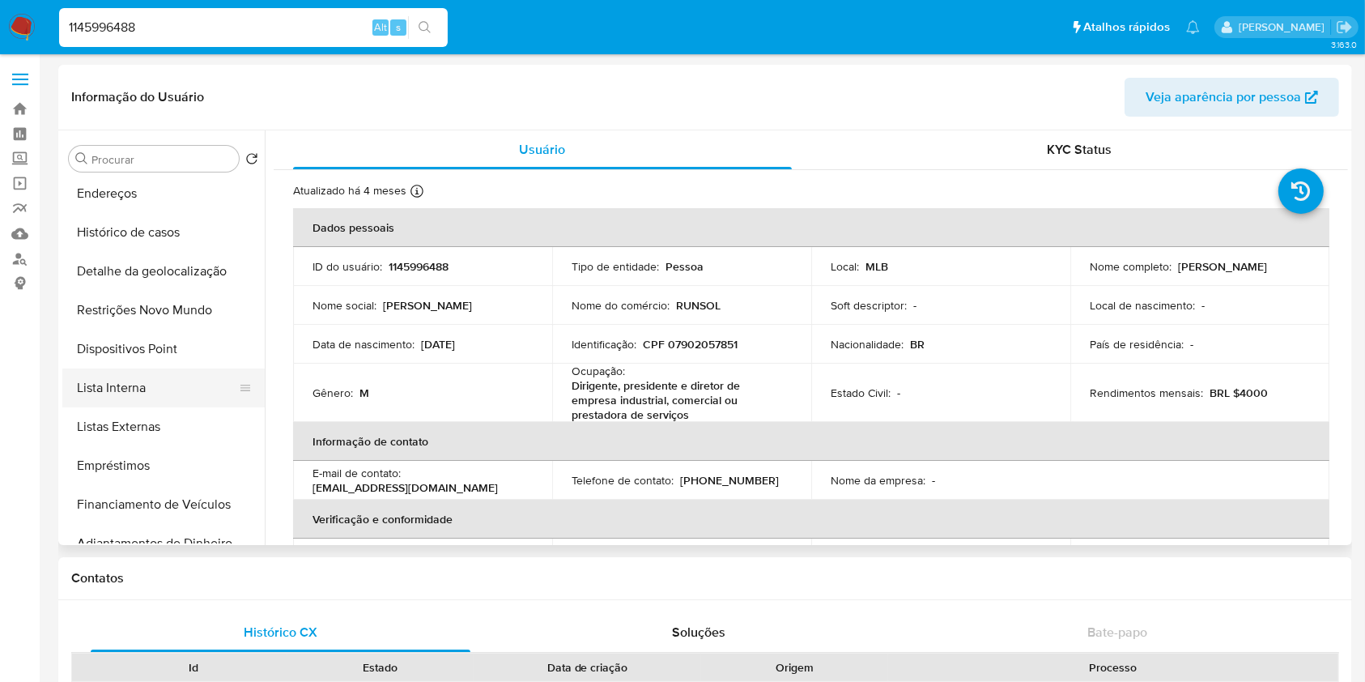
scroll to position [219, 0]
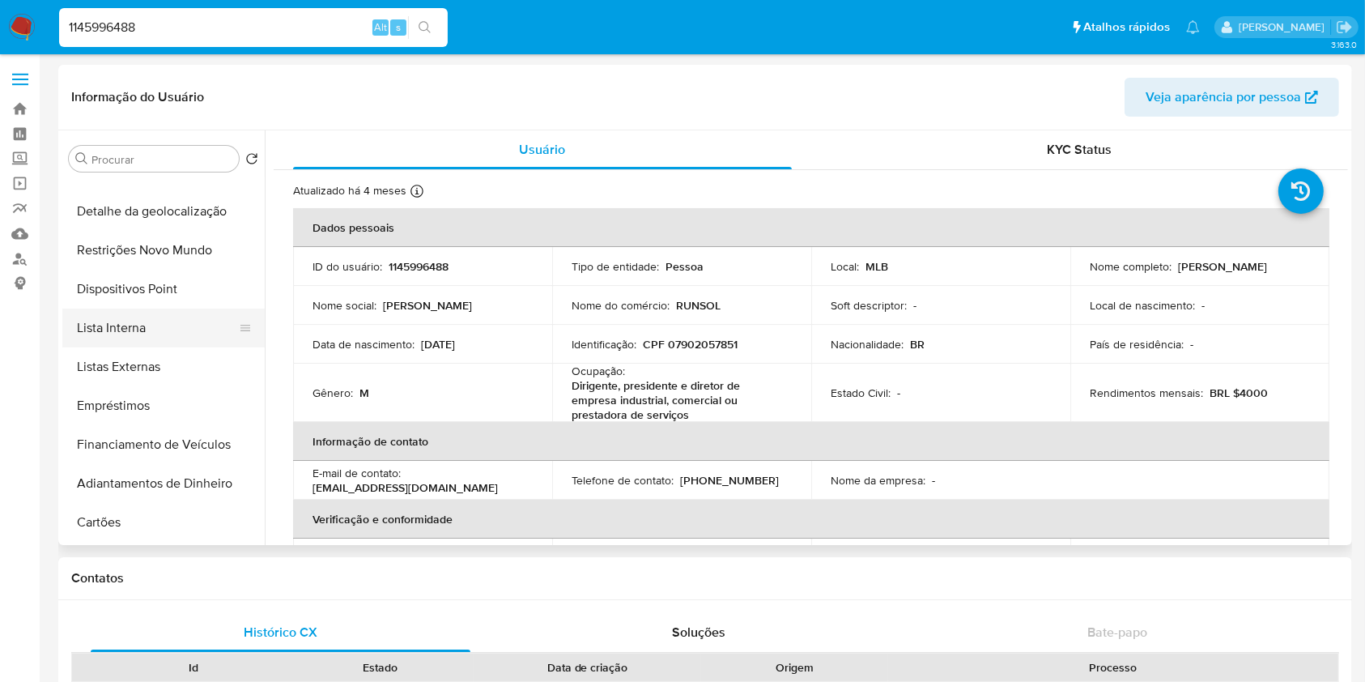
click at [168, 339] on button "Lista Interna" at bounding box center [156, 328] width 189 height 39
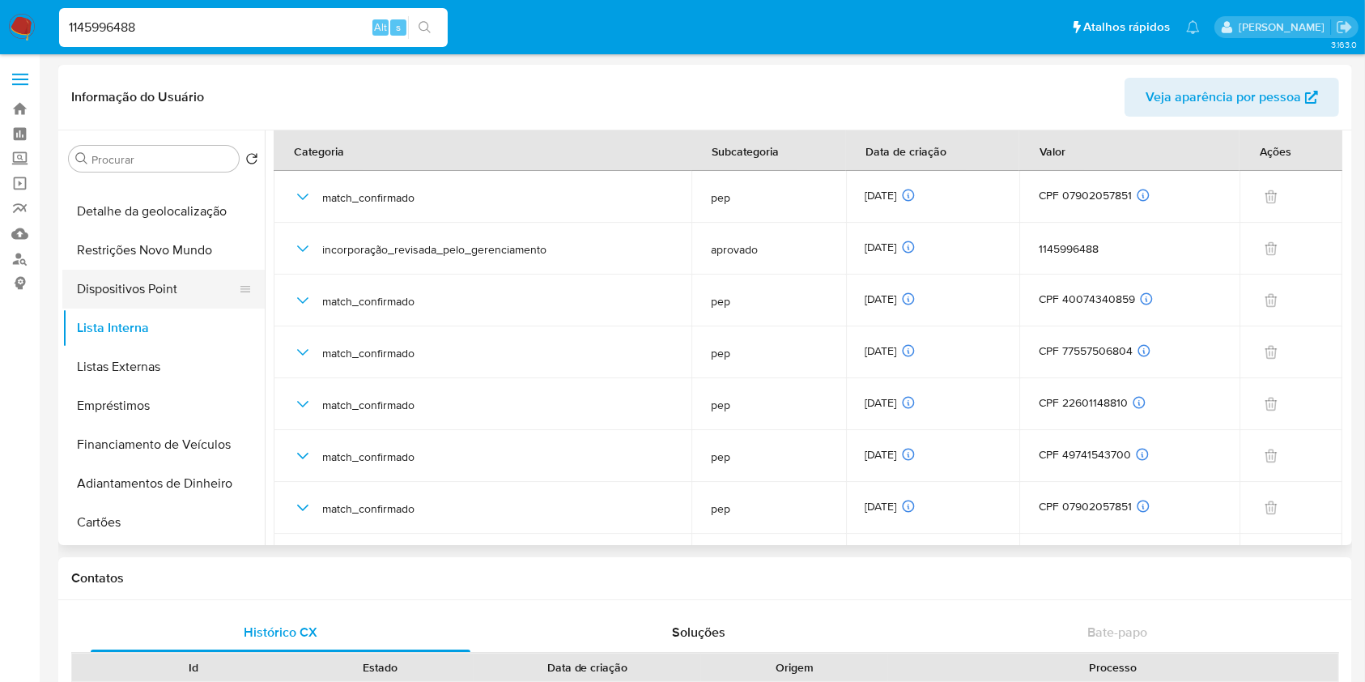
scroll to position [0, 0]
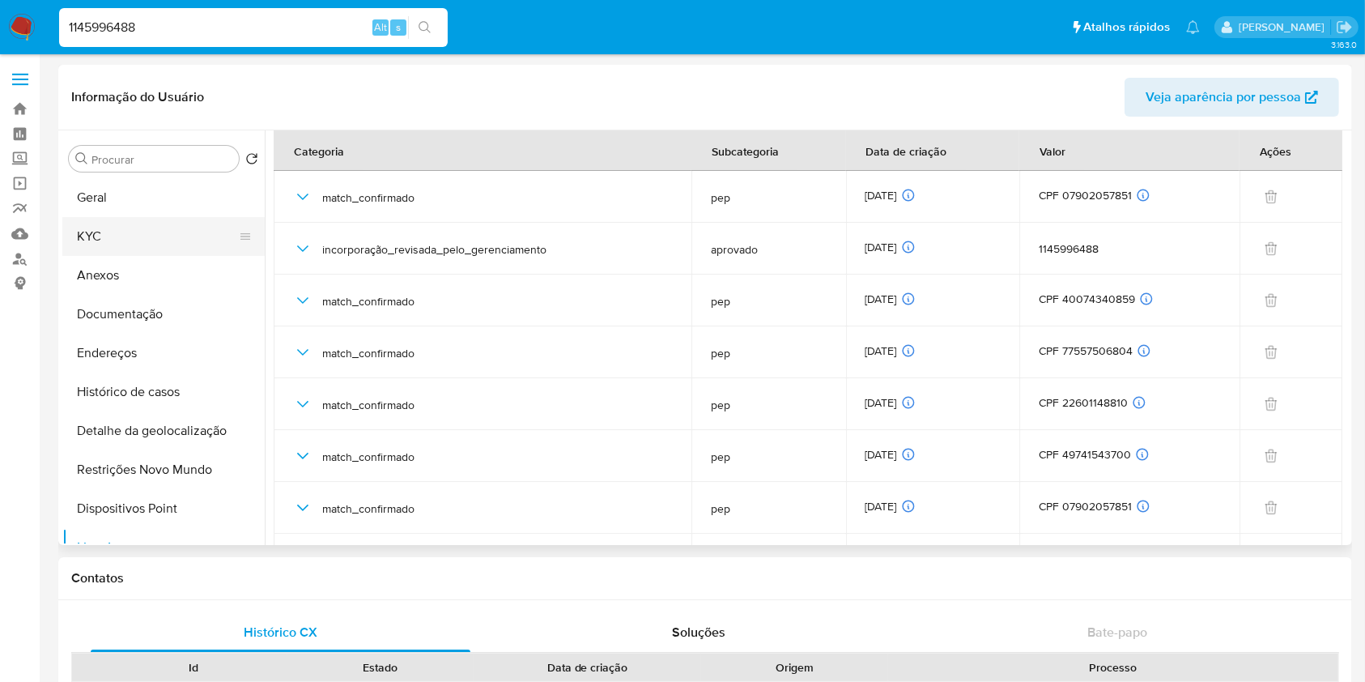
click at [147, 241] on button "KYC" at bounding box center [156, 236] width 189 height 39
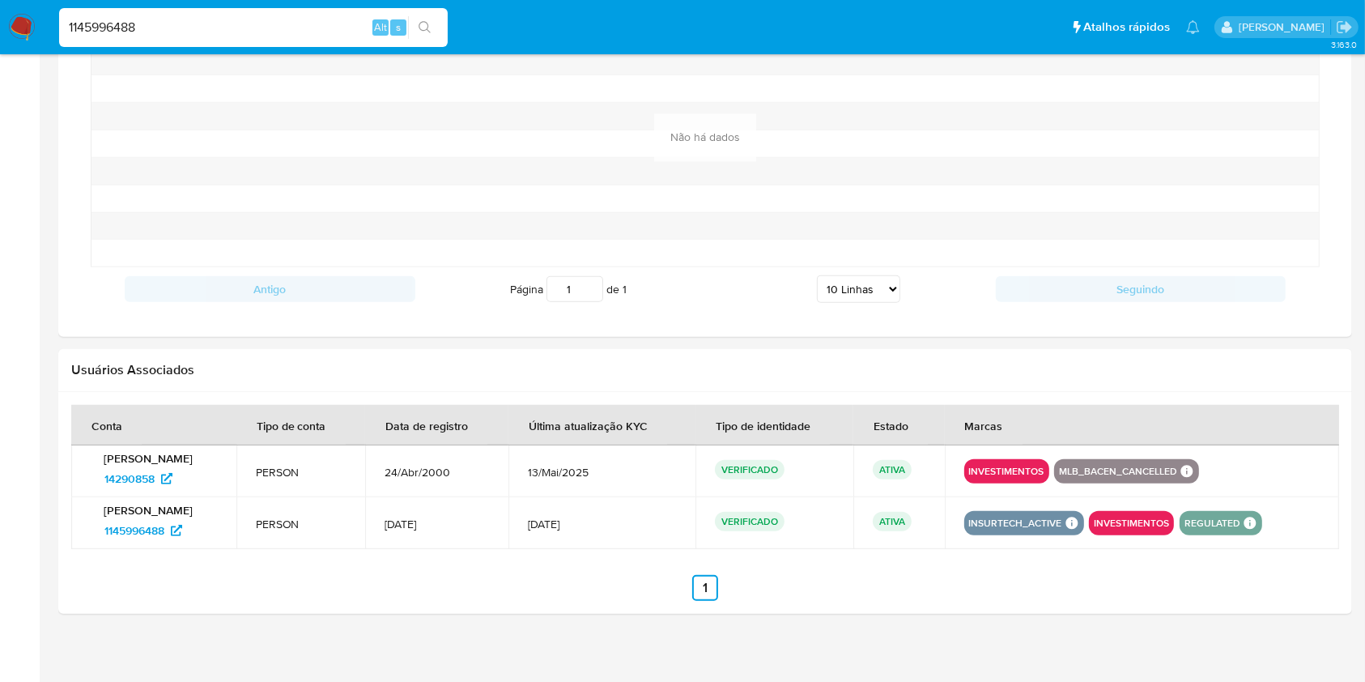
scroll to position [1323, 0]
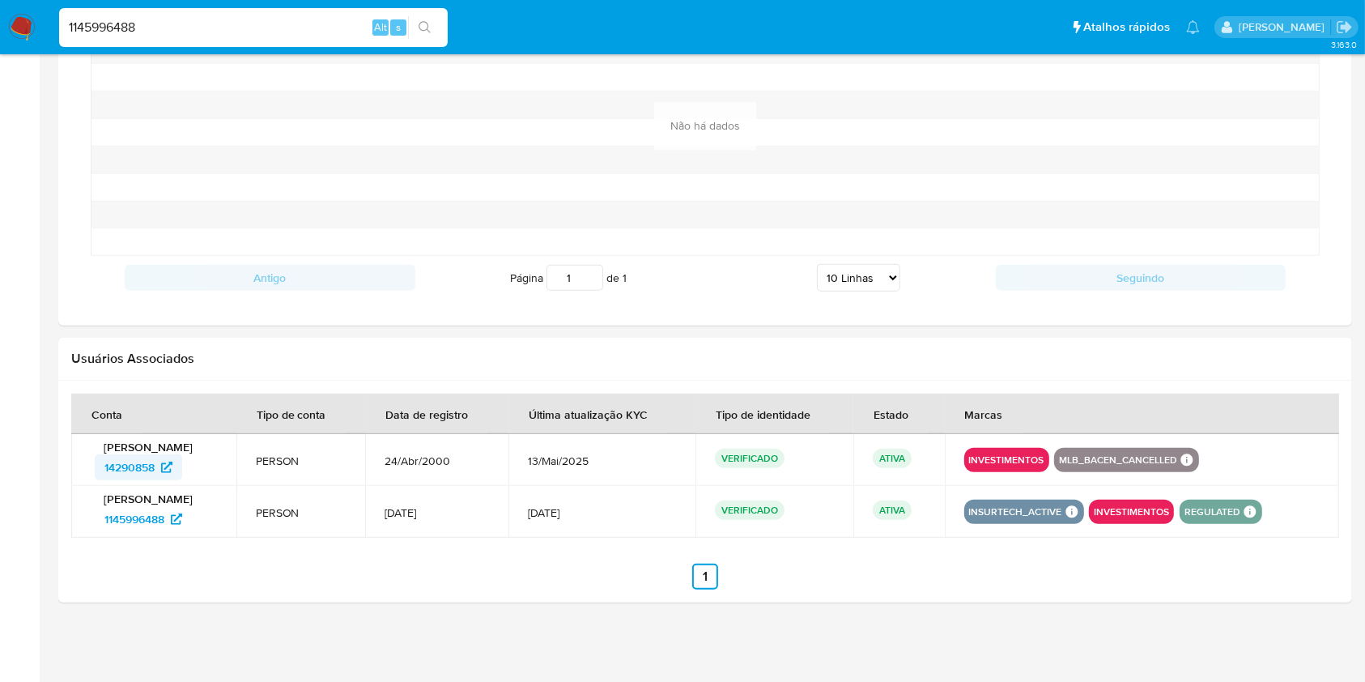
click at [149, 463] on span "14290858" at bounding box center [129, 467] width 50 height 26
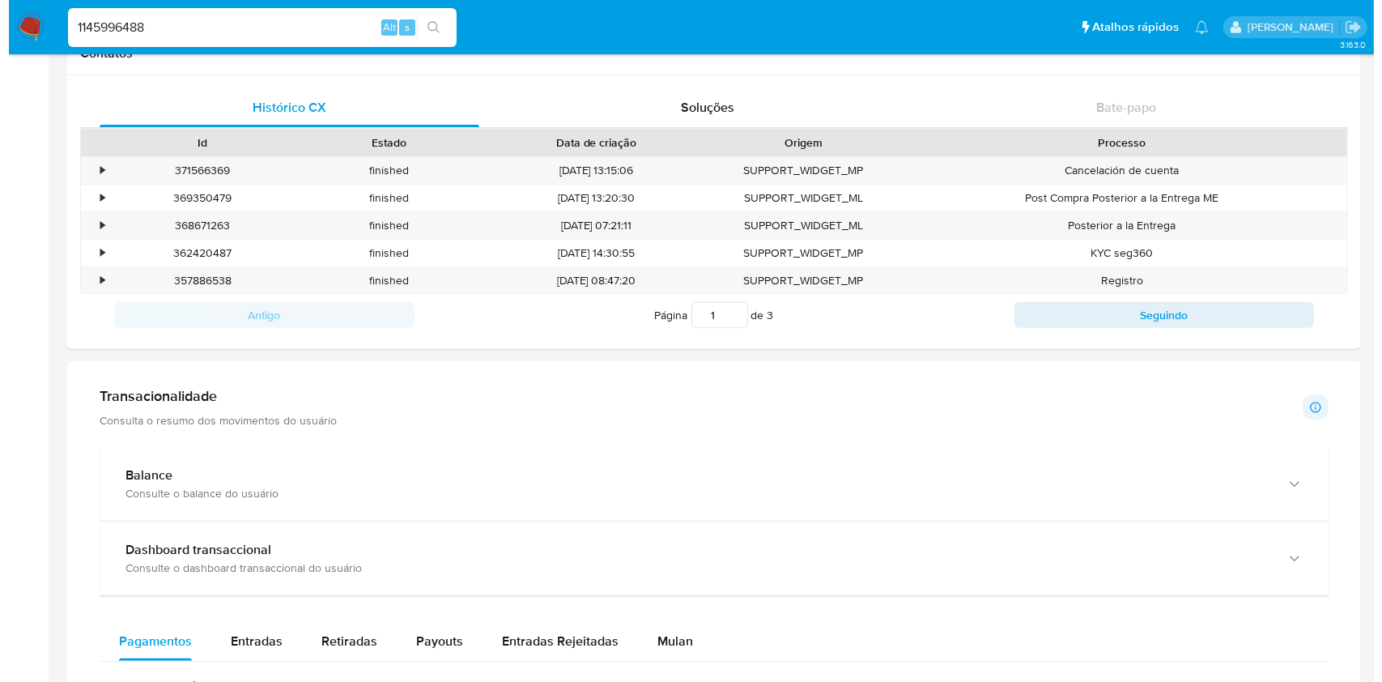
scroll to position [0, 0]
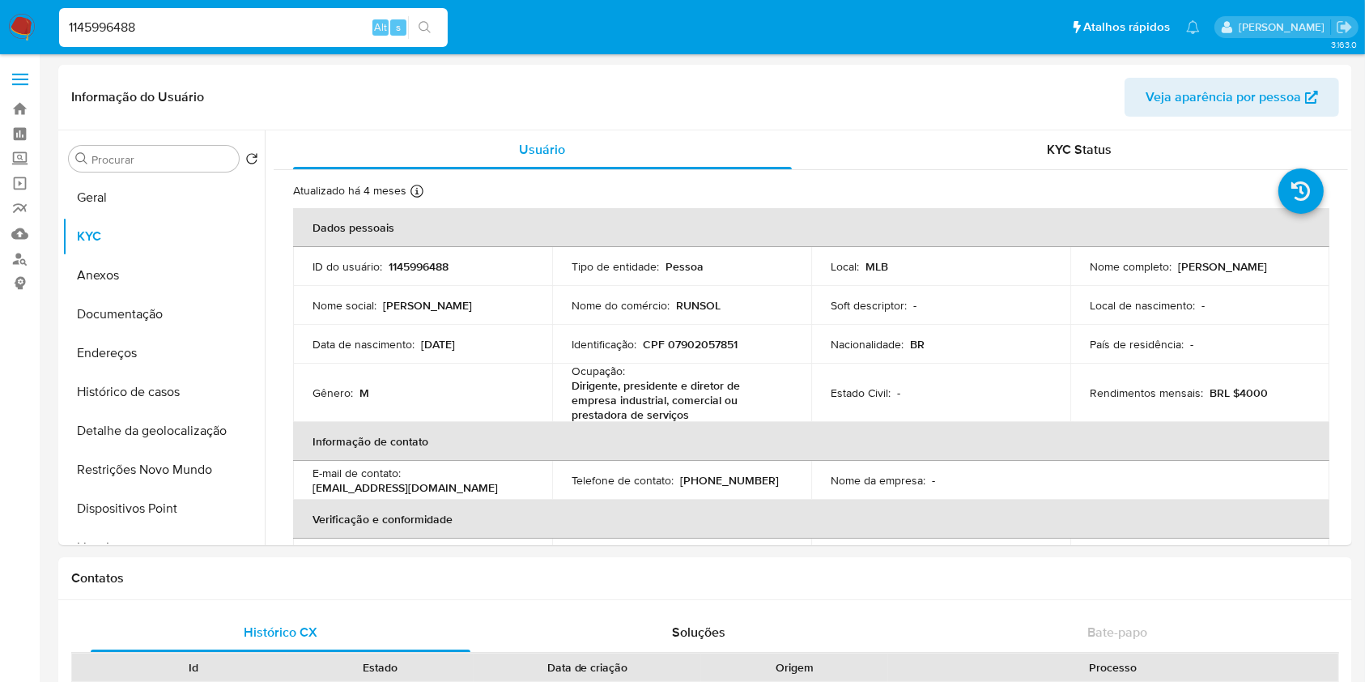
click at [162, 198] on button "Geral" at bounding box center [156, 197] width 189 height 39
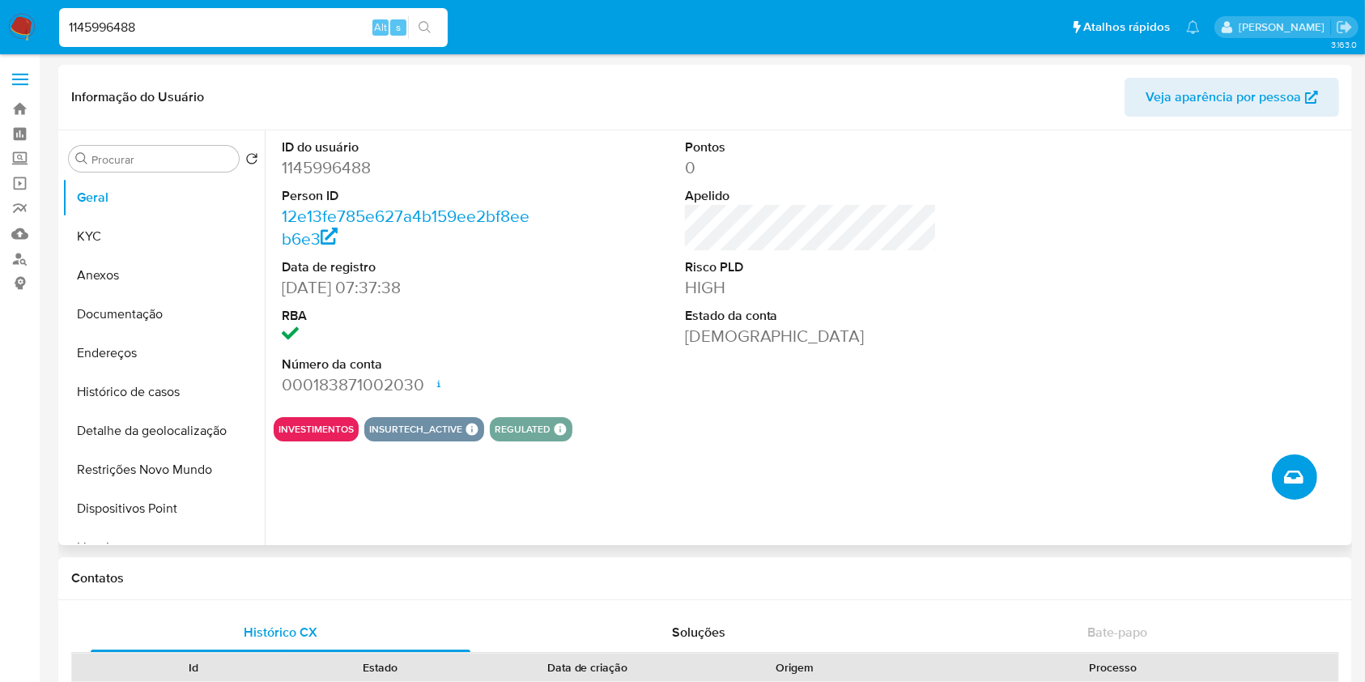
click at [1298, 475] on icon "Criar caso manual" at bounding box center [1293, 476] width 19 height 19
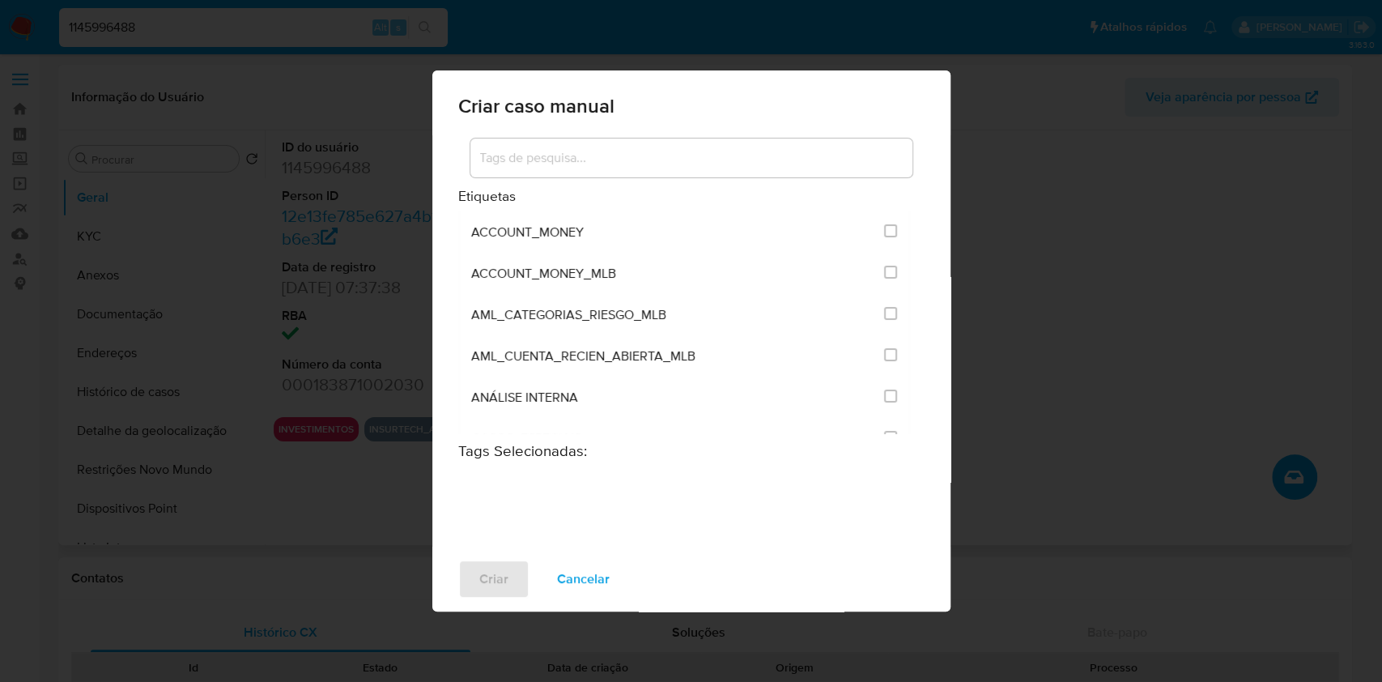
click at [690, 161] on input at bounding box center [691, 157] width 442 height 21
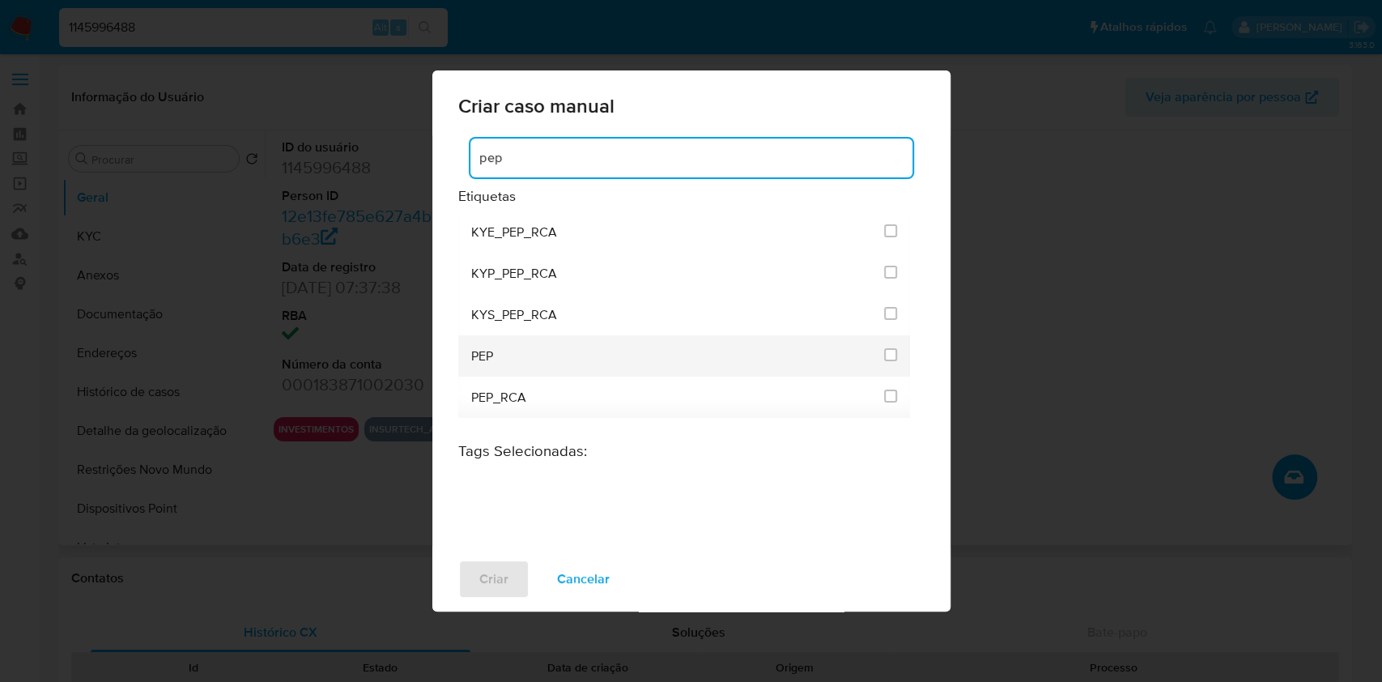
type input "pep"
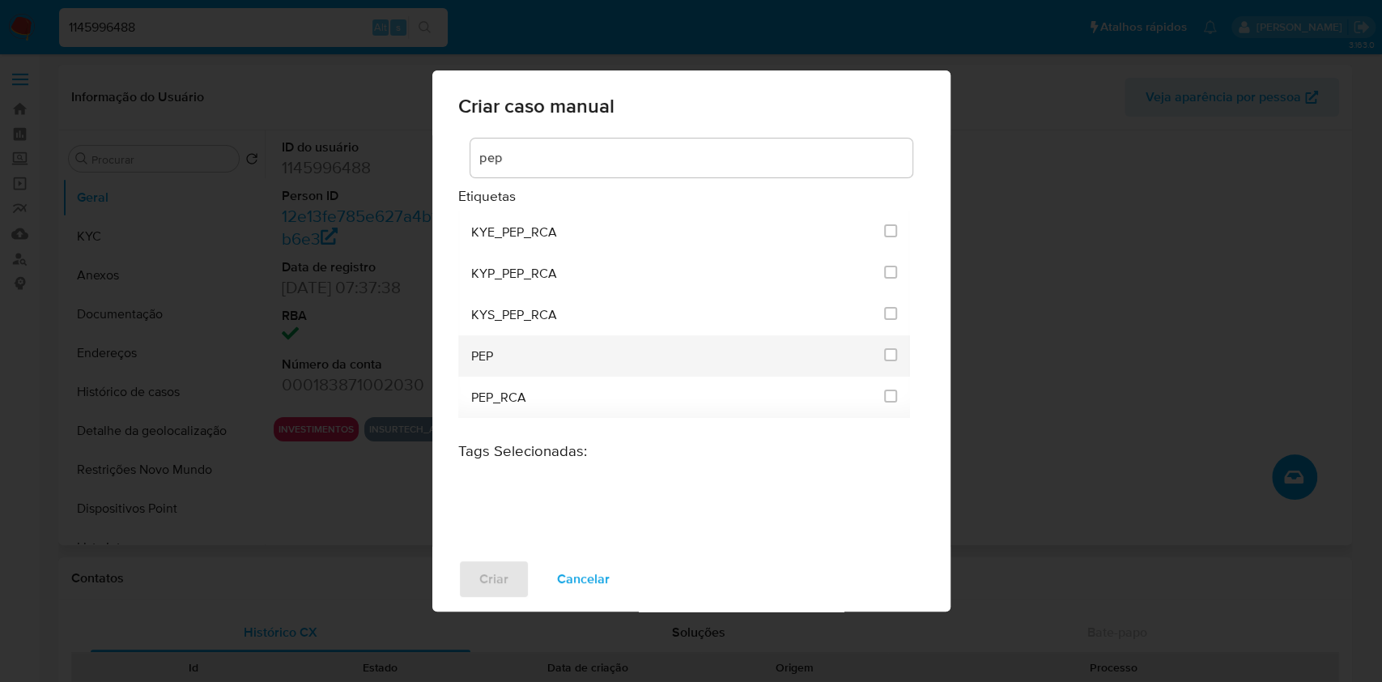
click at [898, 361] on li "PEP" at bounding box center [684, 355] width 453 height 41
click at [894, 356] on input "2512" at bounding box center [890, 354] width 13 height 13
checkbox input "true"
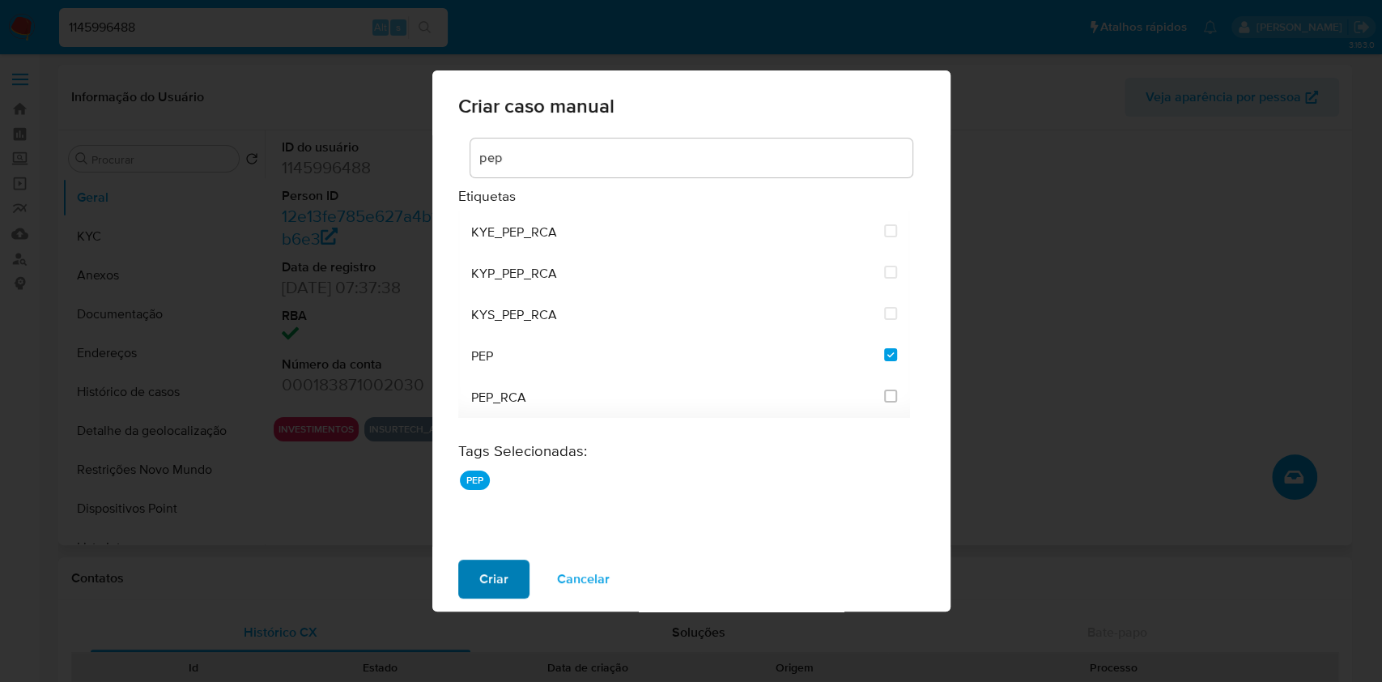
click at [475, 573] on button "Criar" at bounding box center [493, 579] width 71 height 39
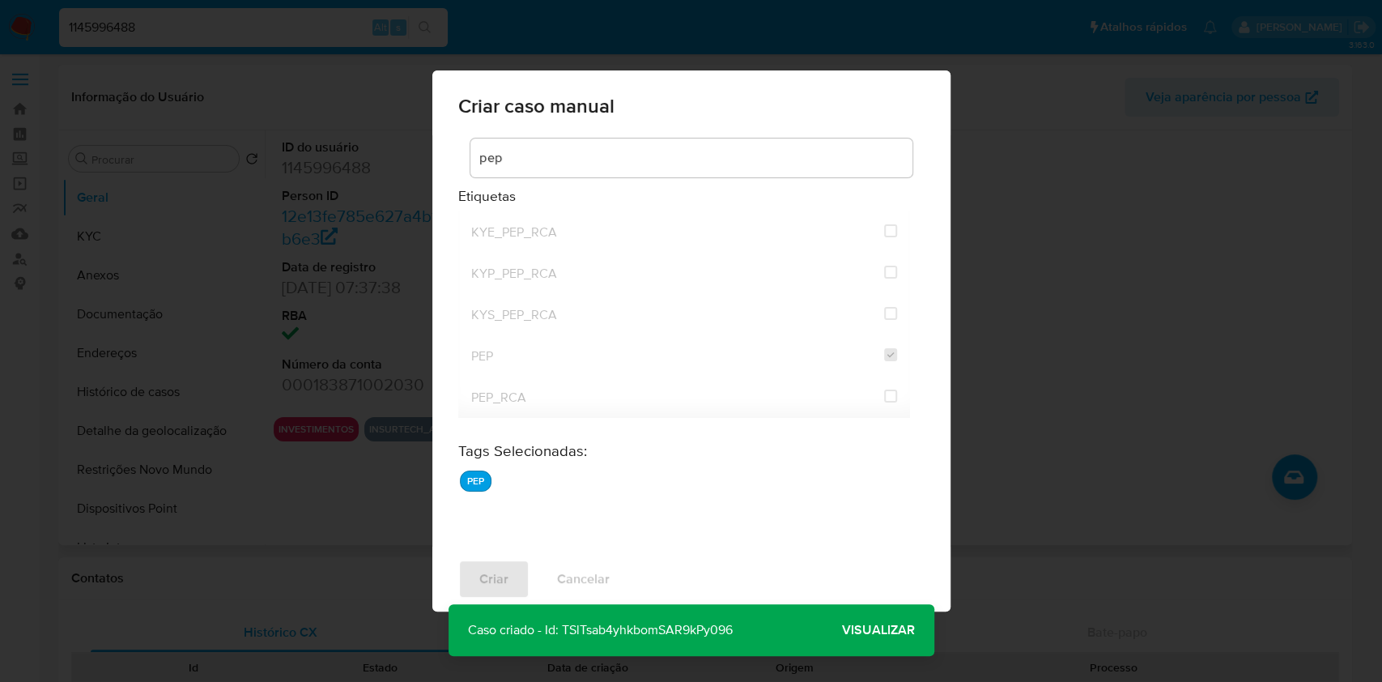
click at [872, 630] on span "Visualizar" at bounding box center [878, 630] width 73 height 0
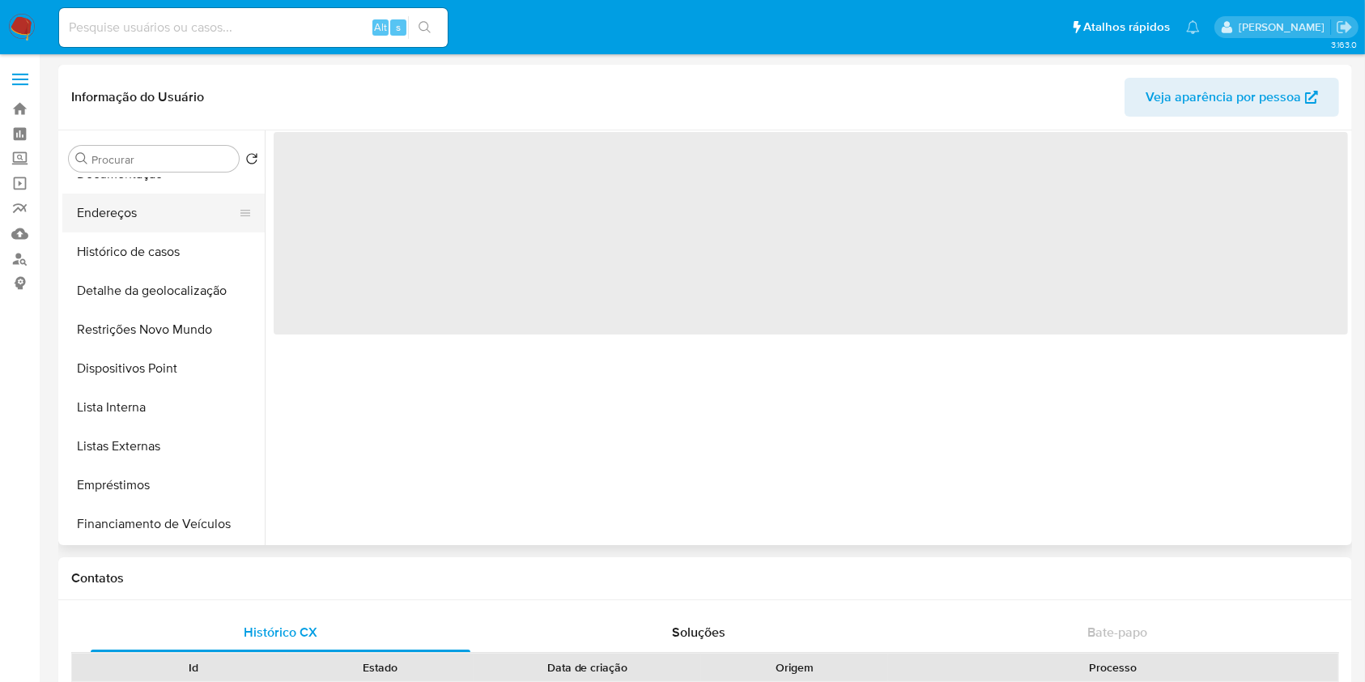
select select "10"
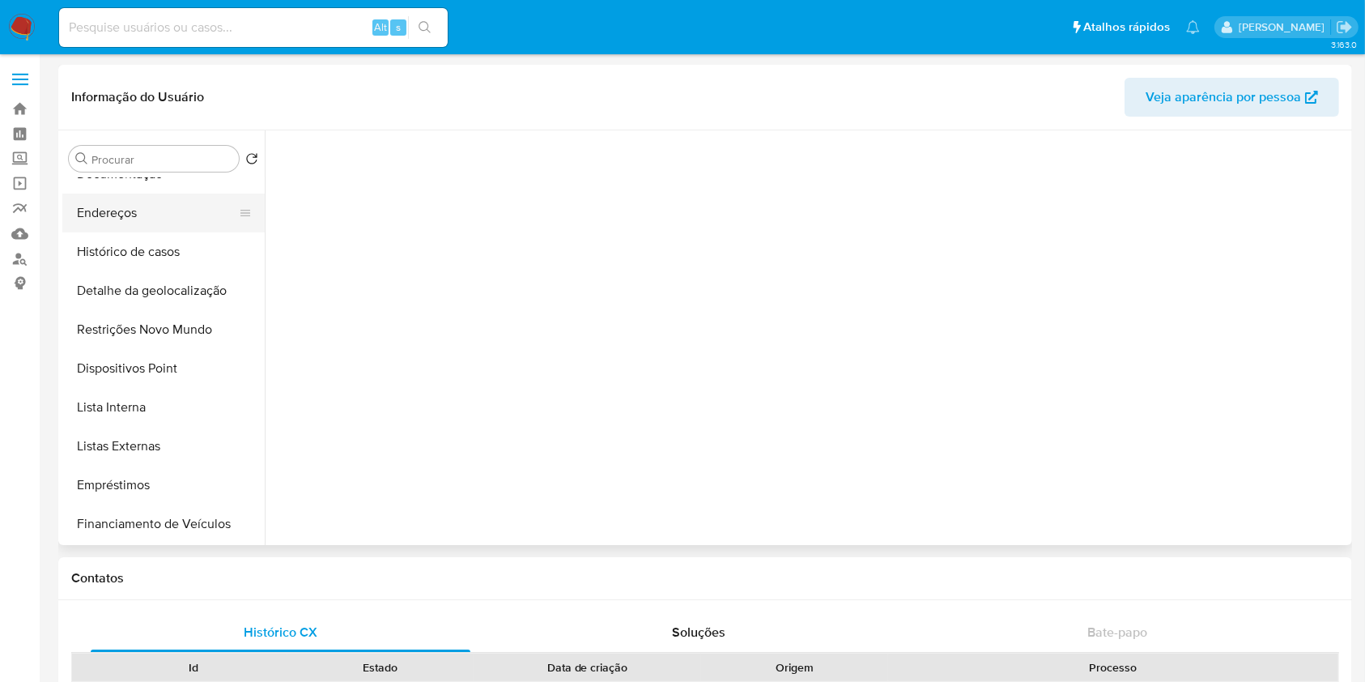
scroll to position [208, 0]
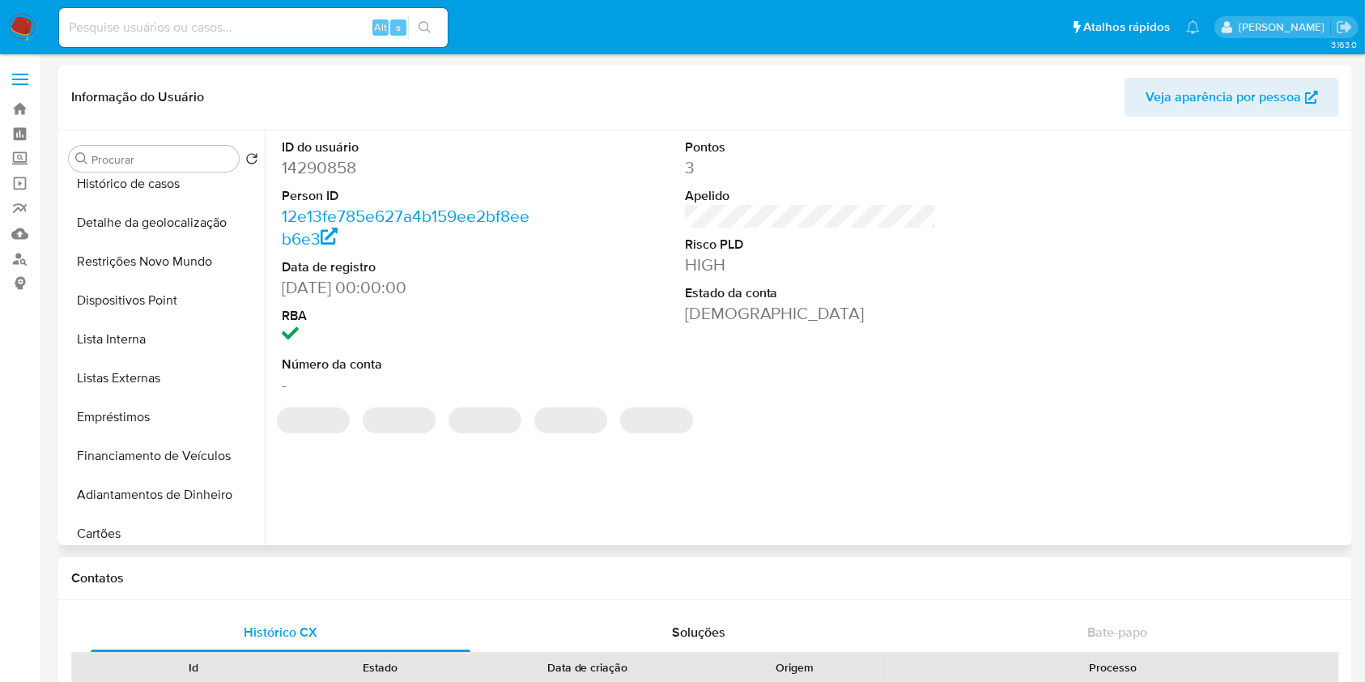
click at [144, 341] on button "Lista Interna" at bounding box center [163, 339] width 202 height 39
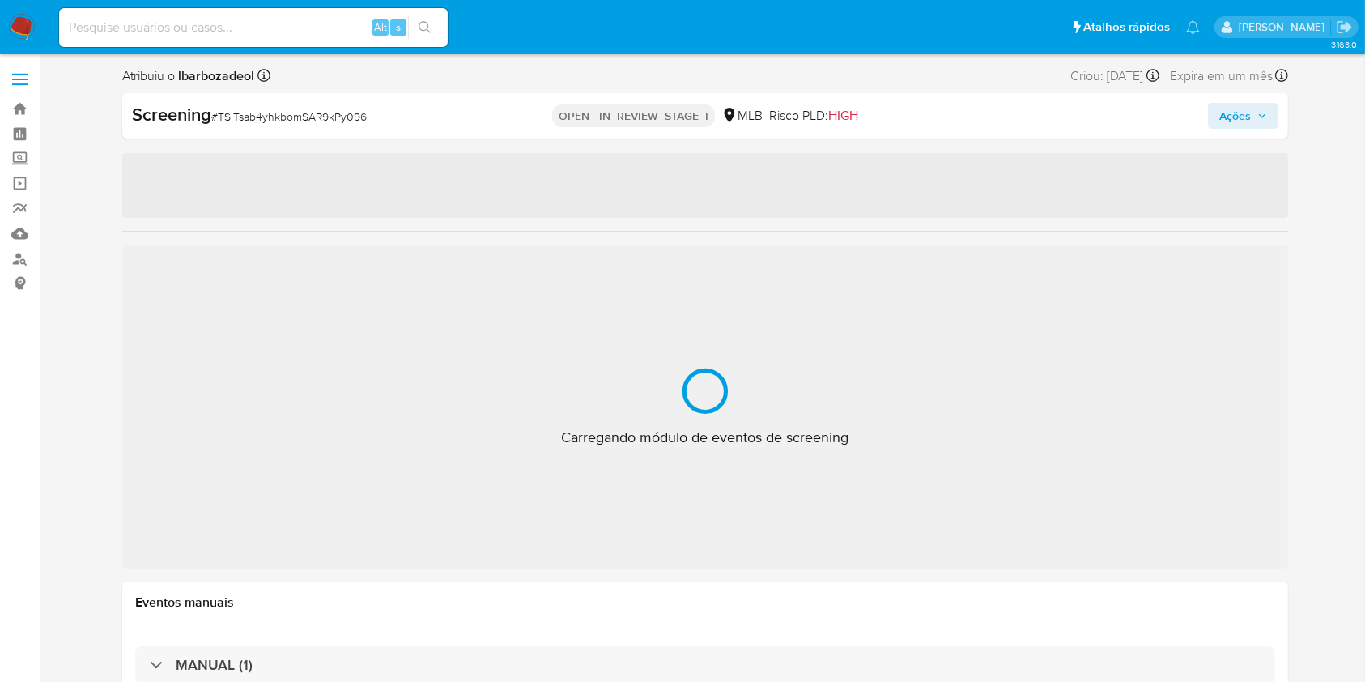
select select "10"
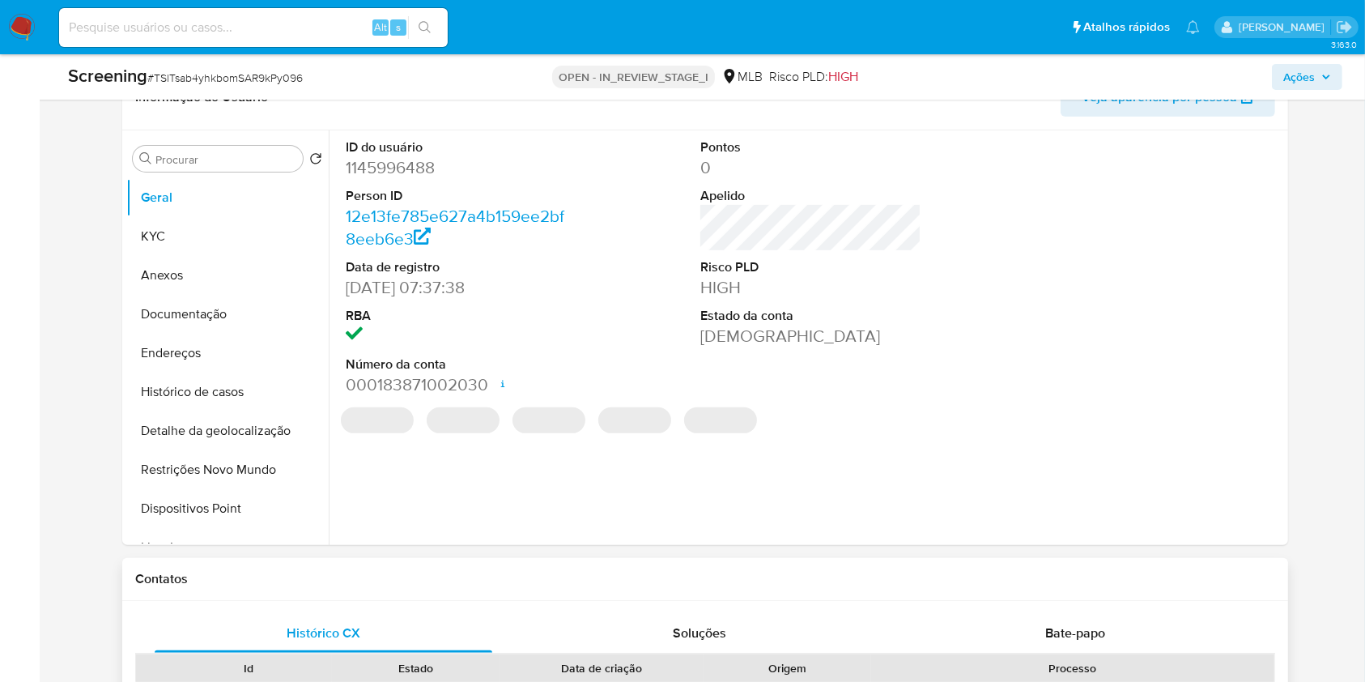
scroll to position [479, 0]
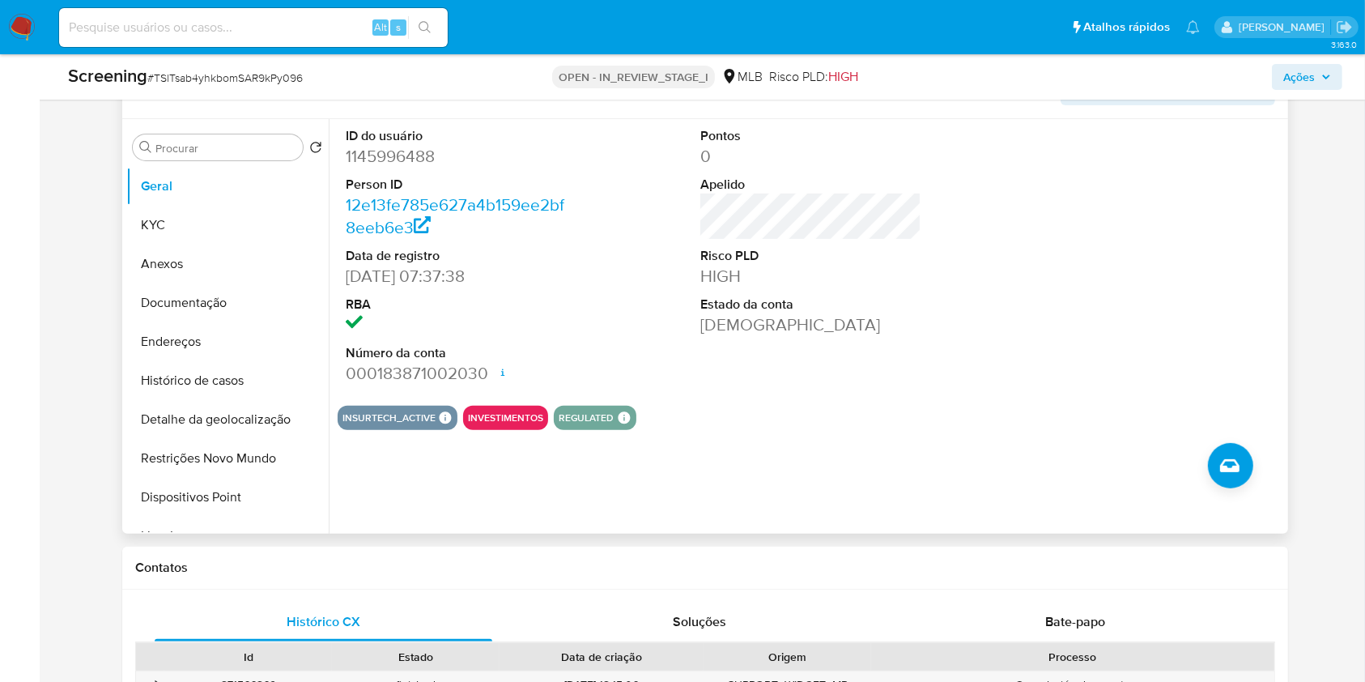
click at [1159, 209] on div at bounding box center [1166, 256] width 236 height 274
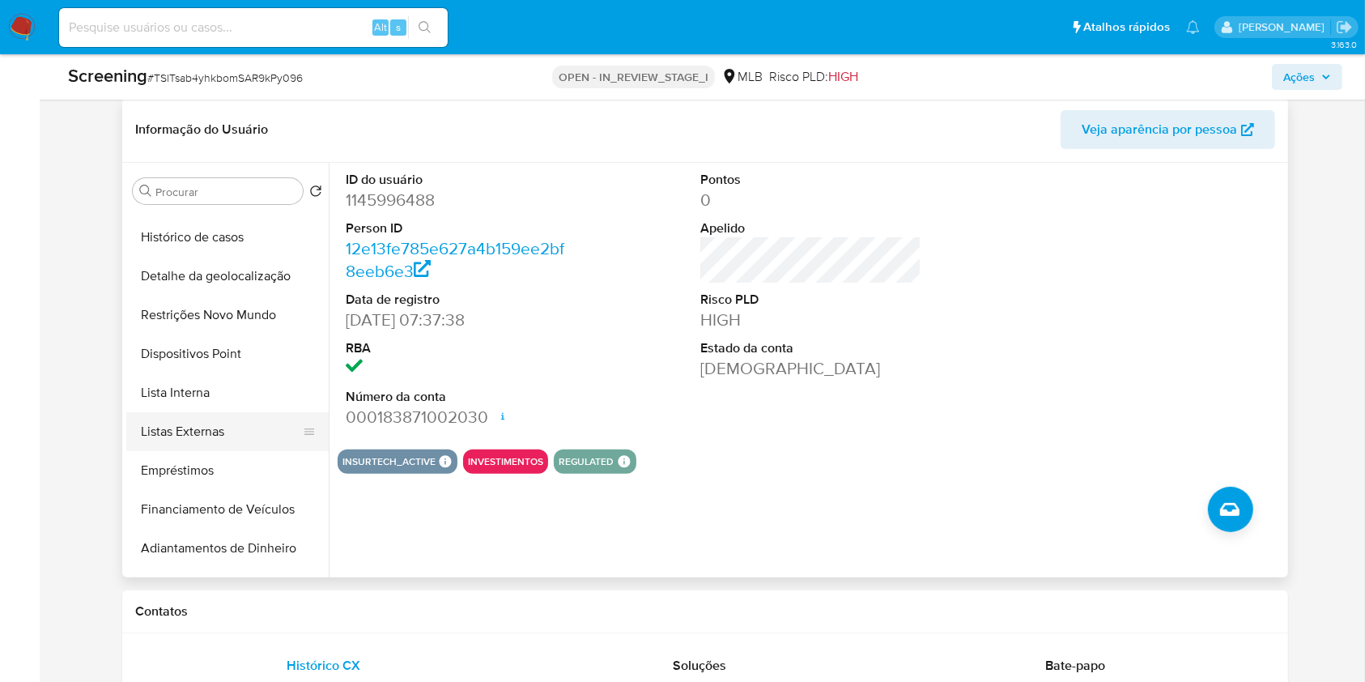
scroll to position [188, 0]
click at [246, 394] on button "Lista Interna" at bounding box center [220, 392] width 189 height 39
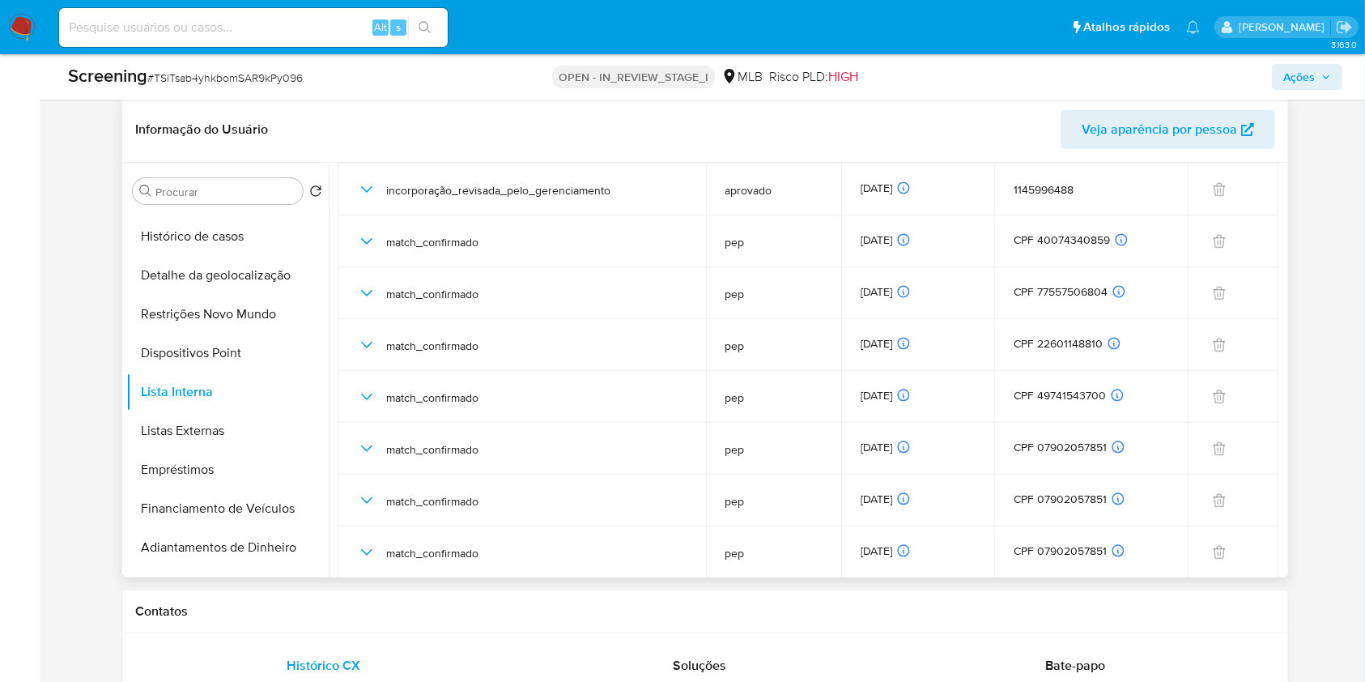
scroll to position [0, 0]
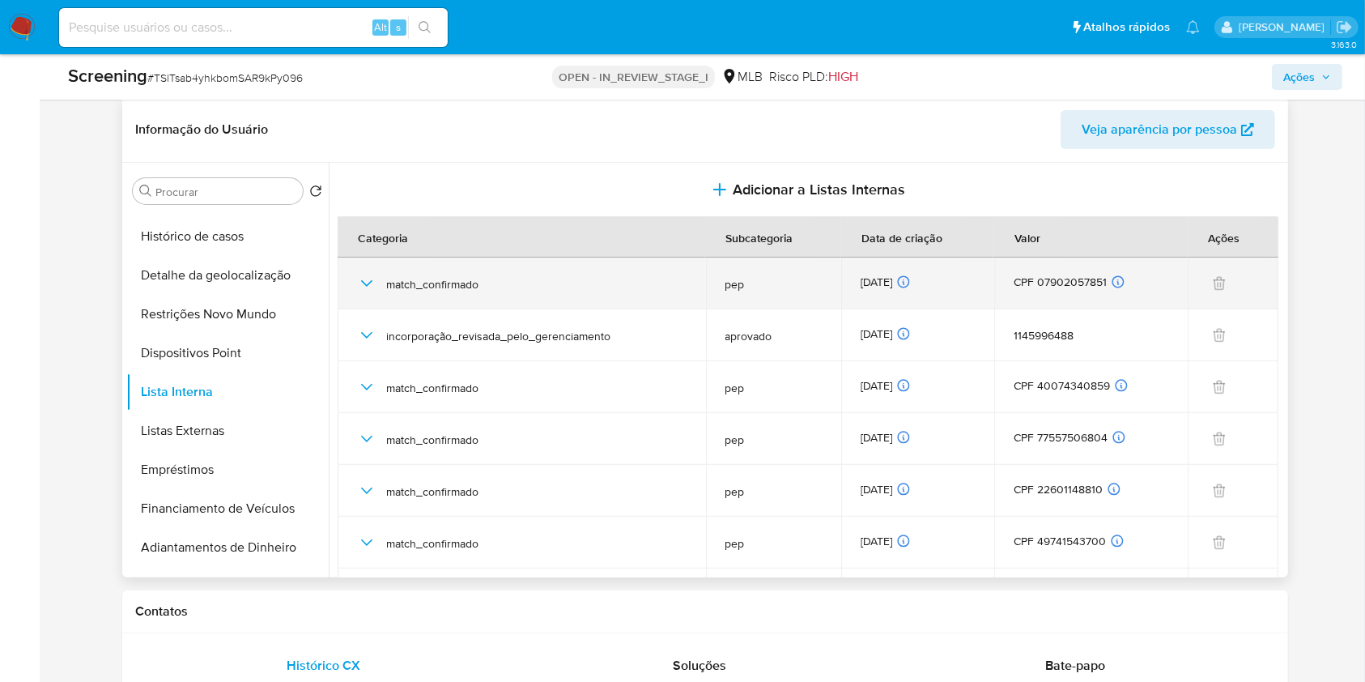
click at [364, 282] on icon "button" at bounding box center [366, 283] width 11 height 6
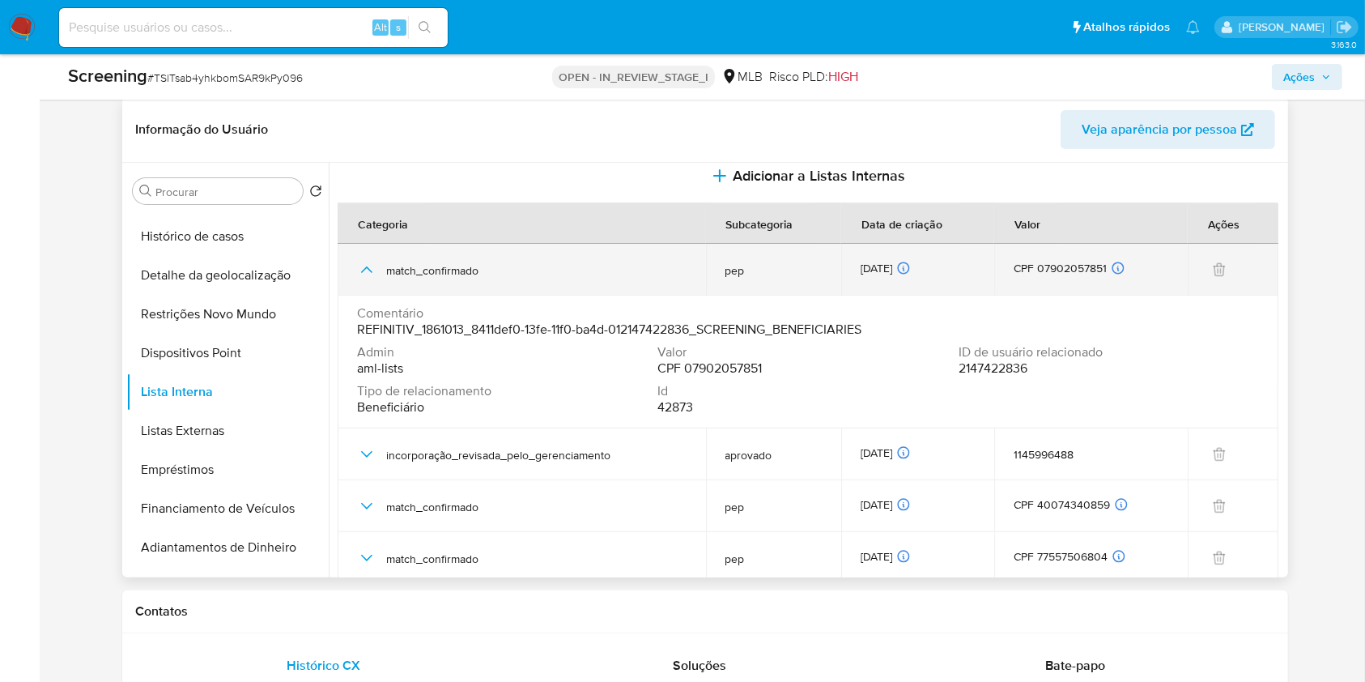
scroll to position [13, 0]
click at [360, 270] on icon "button" at bounding box center [366, 270] width 19 height 19
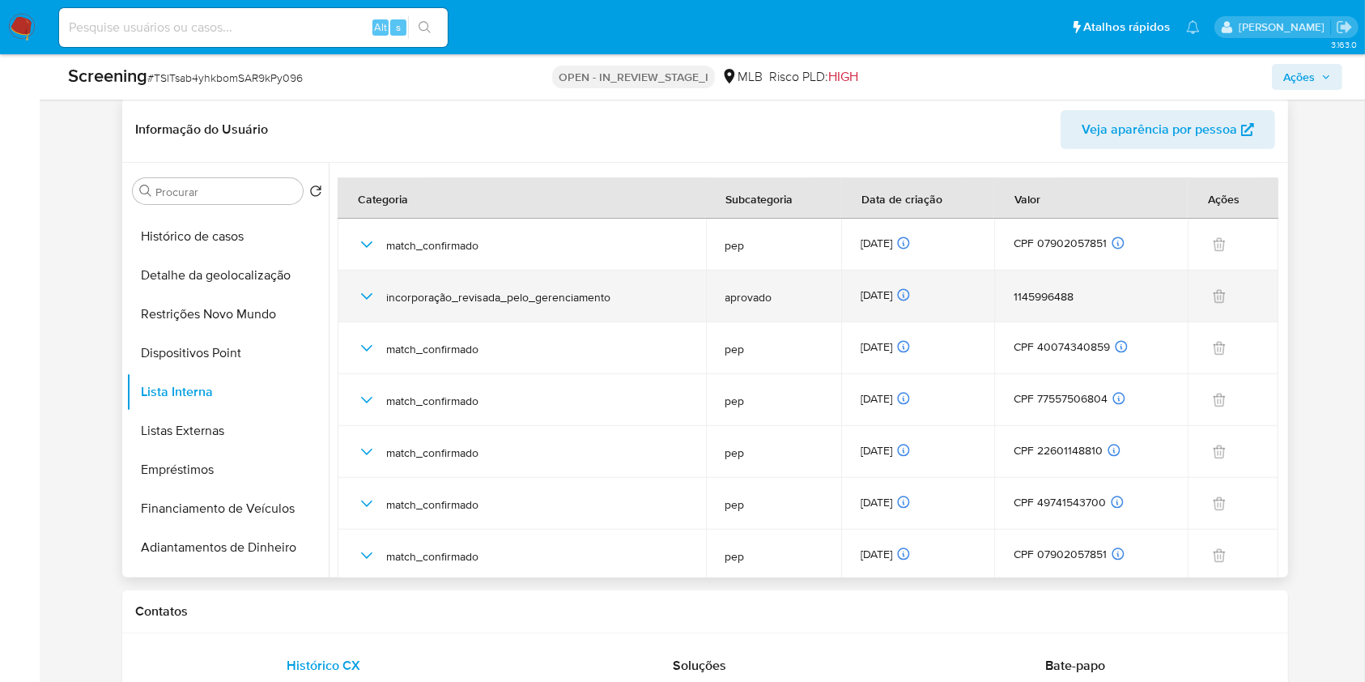
scroll to position [36, 0]
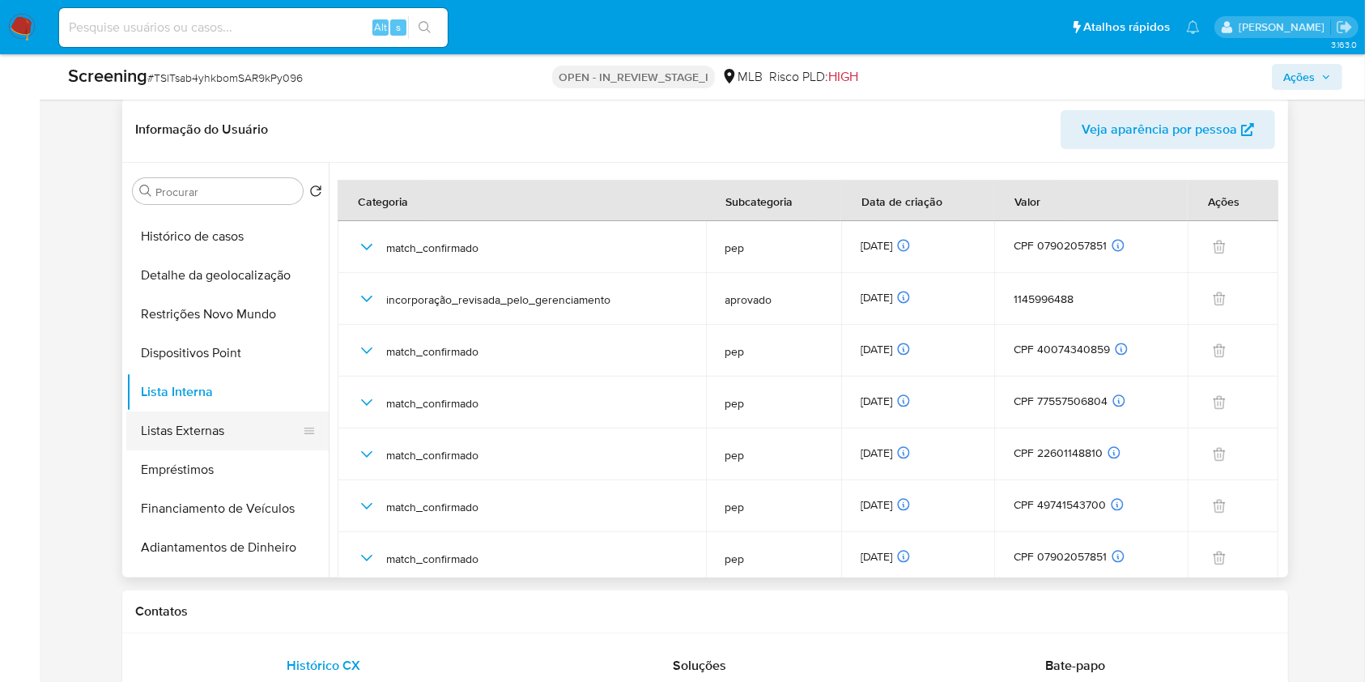
click at [206, 436] on button "Listas Externas" at bounding box center [220, 430] width 189 height 39
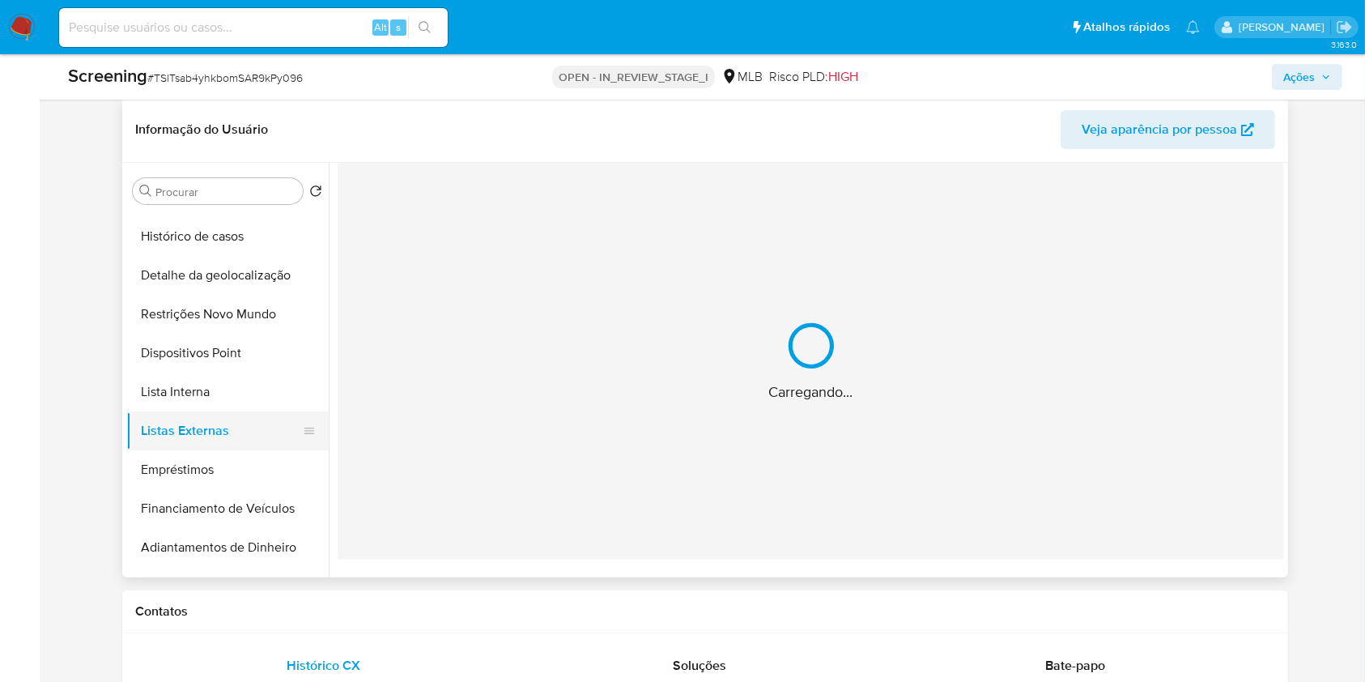
scroll to position [0, 0]
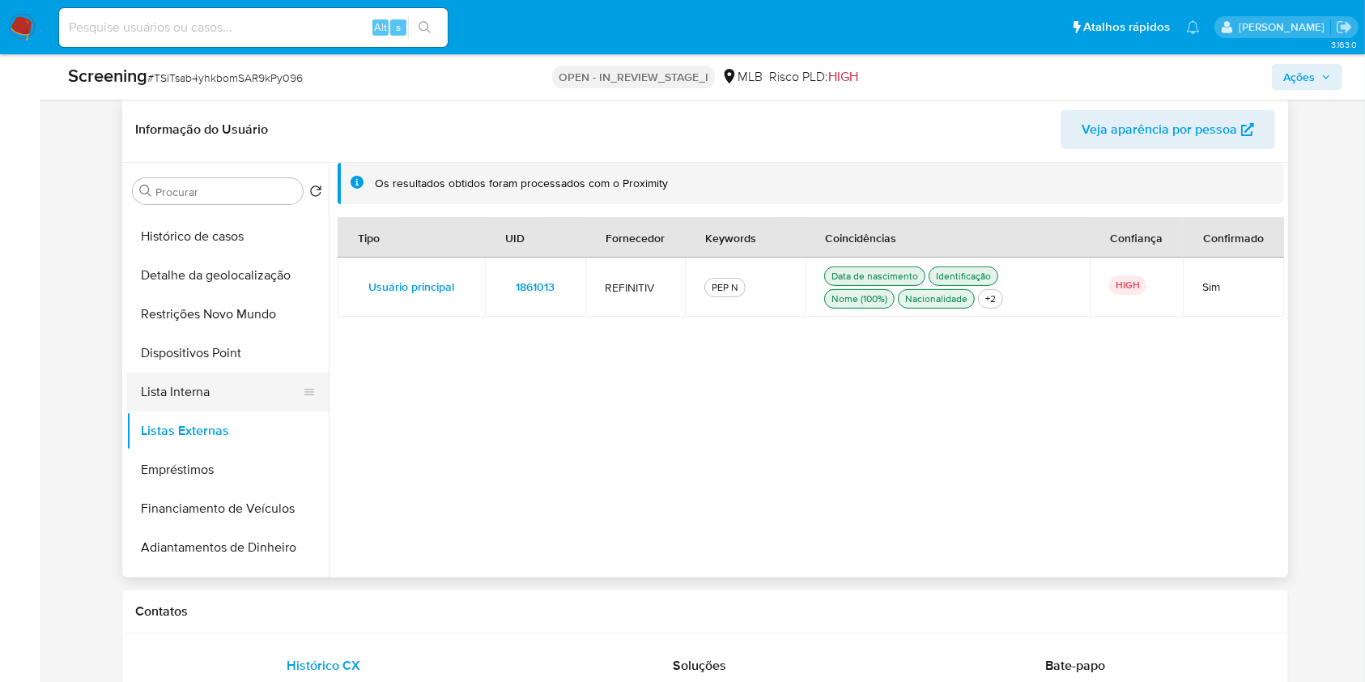
click at [220, 406] on button "Lista Interna" at bounding box center [220, 392] width 189 height 39
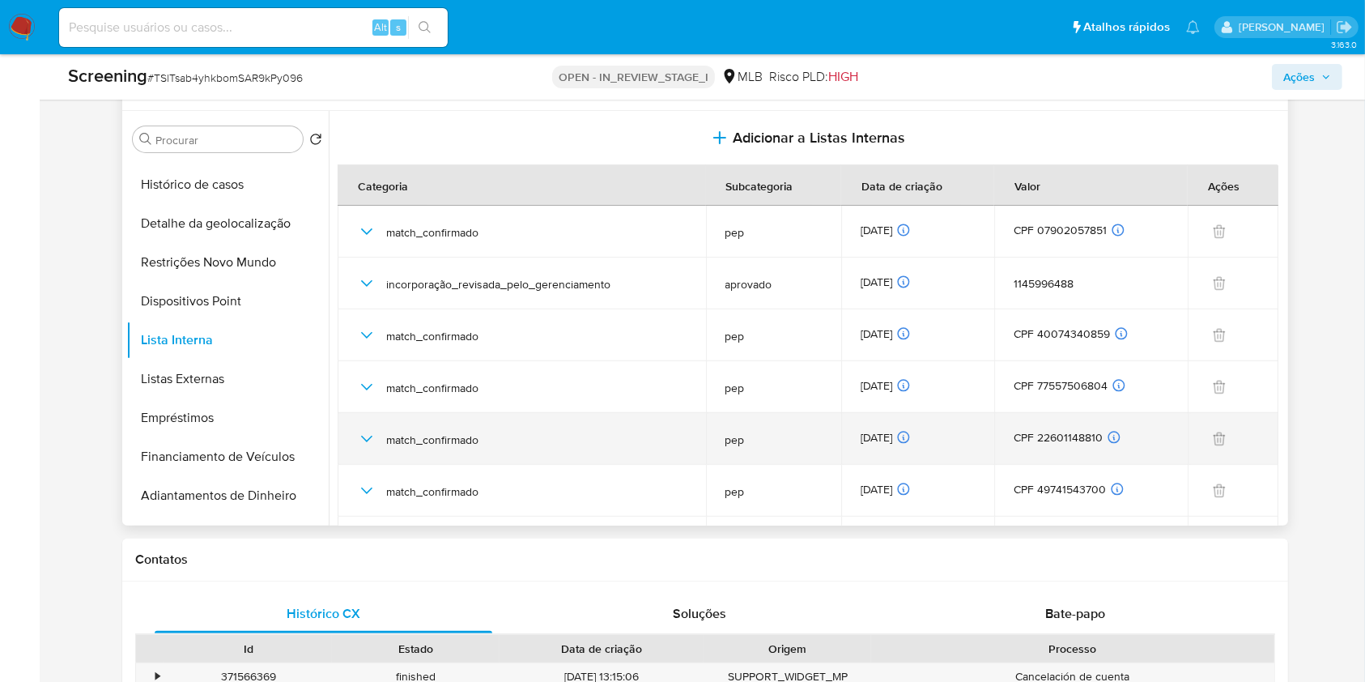
scroll to position [146, 0]
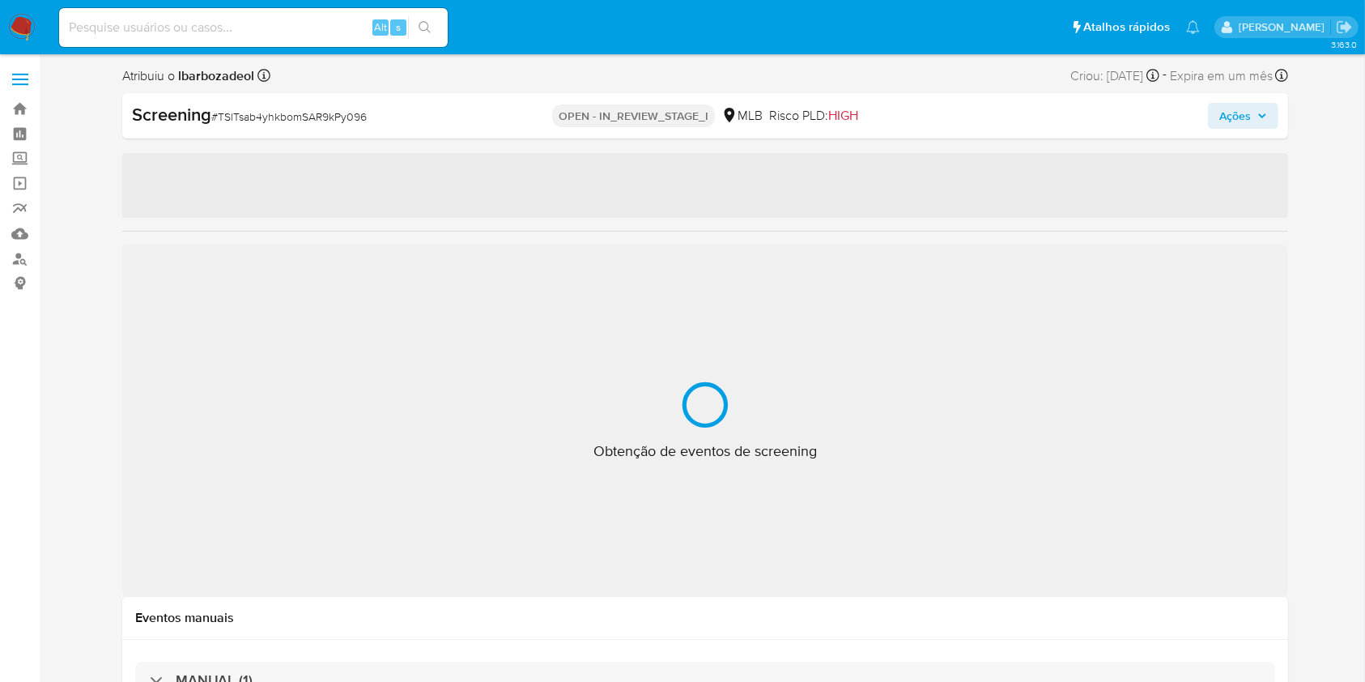
select select "10"
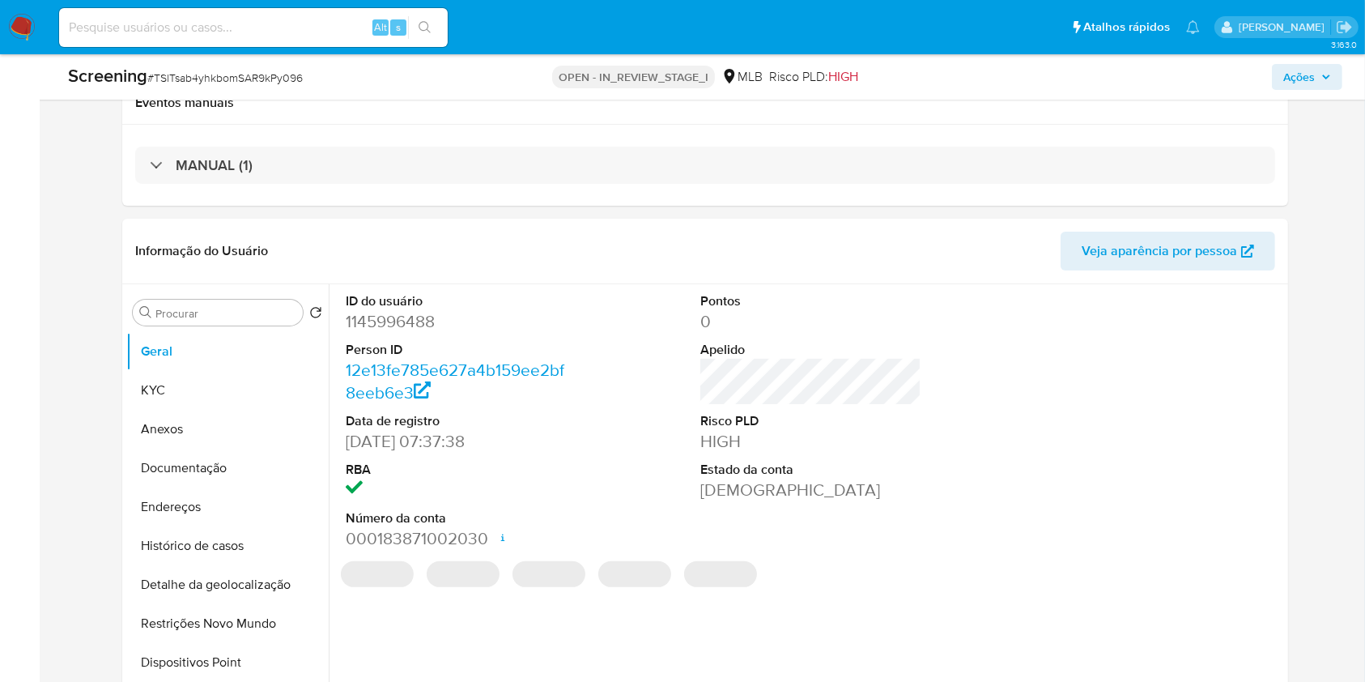
scroll to position [324, 0]
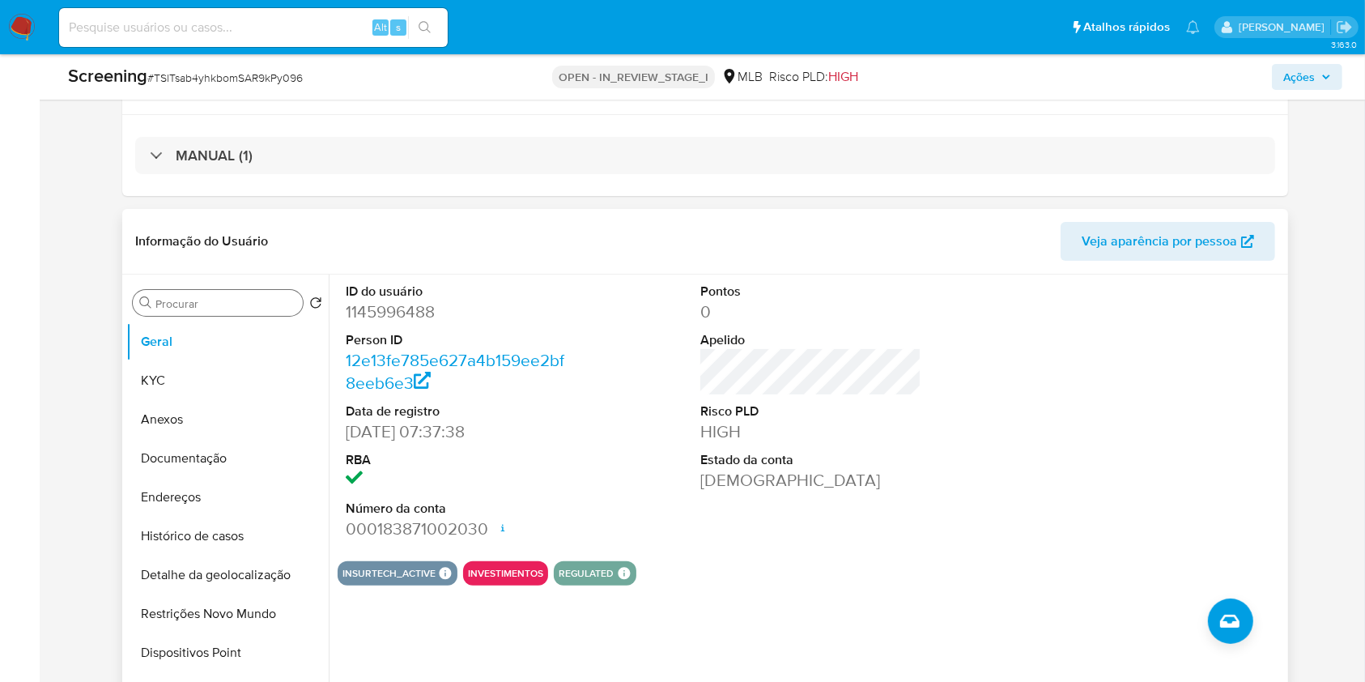
click at [230, 301] on input "Procurar" at bounding box center [225, 303] width 141 height 15
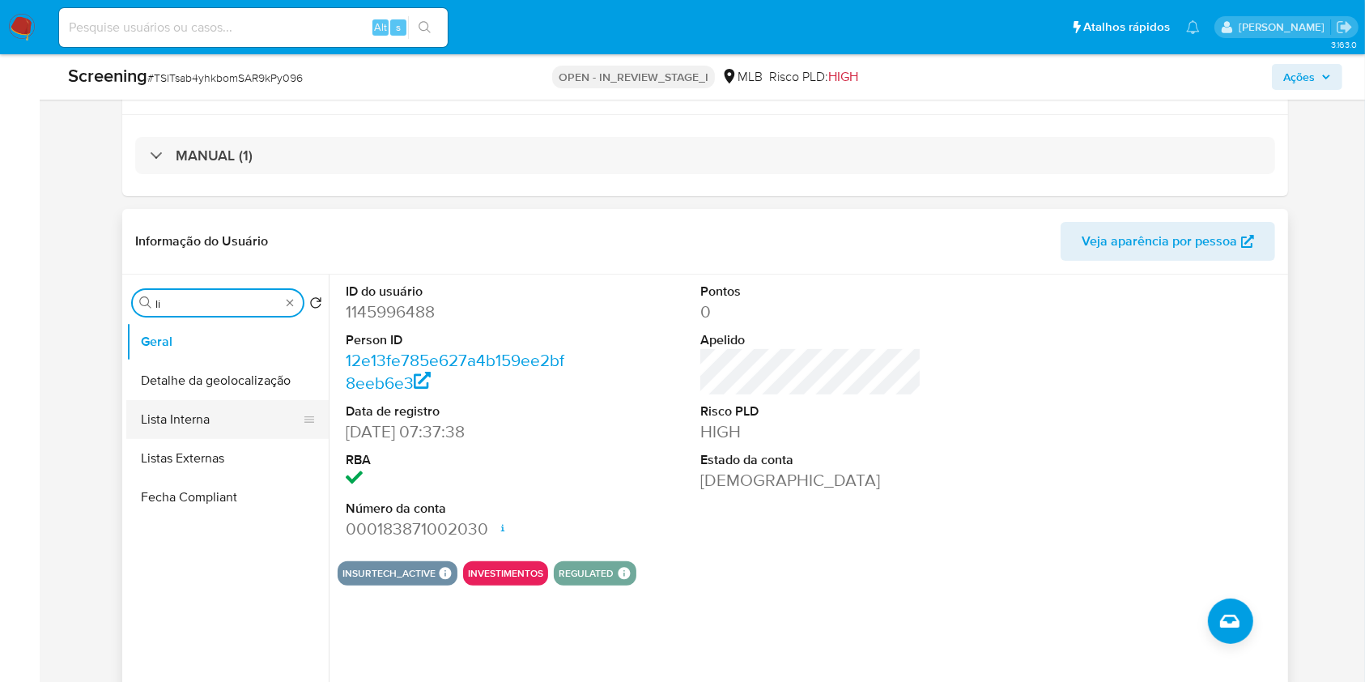
type input "li"
click at [238, 406] on button "Lista Interna" at bounding box center [220, 419] width 189 height 39
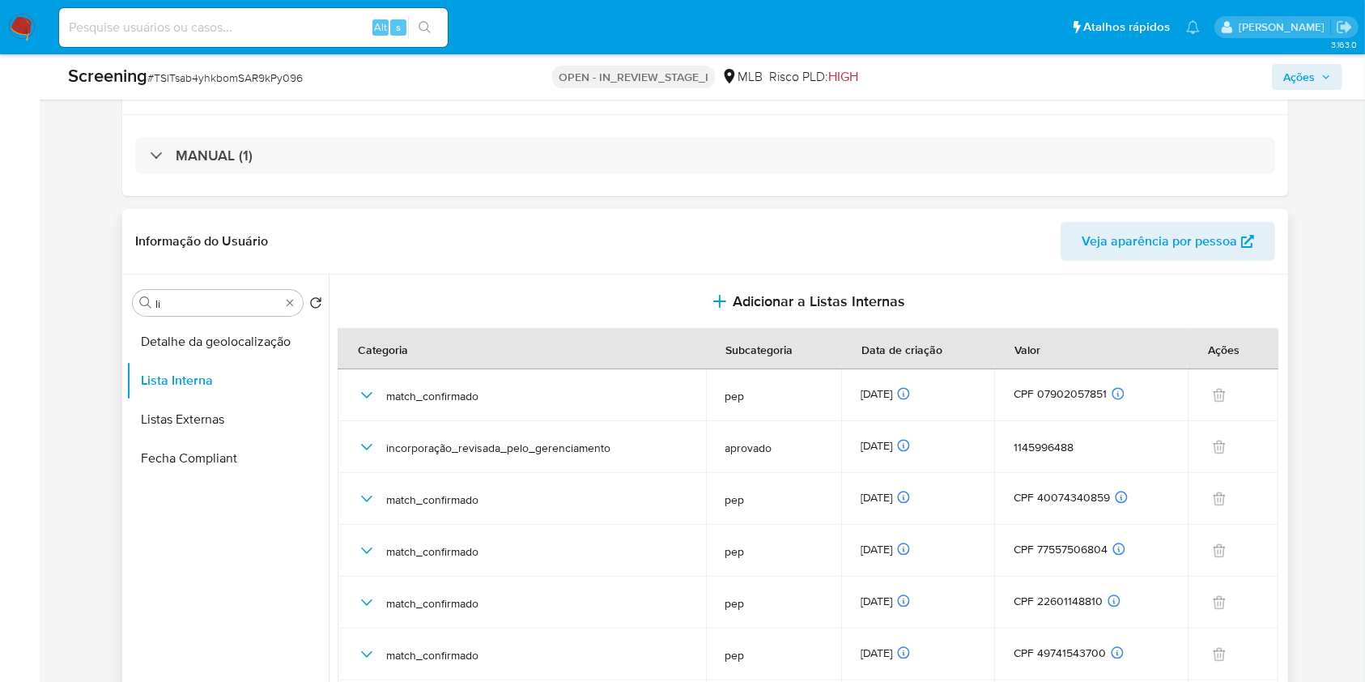
scroll to position [403, 0]
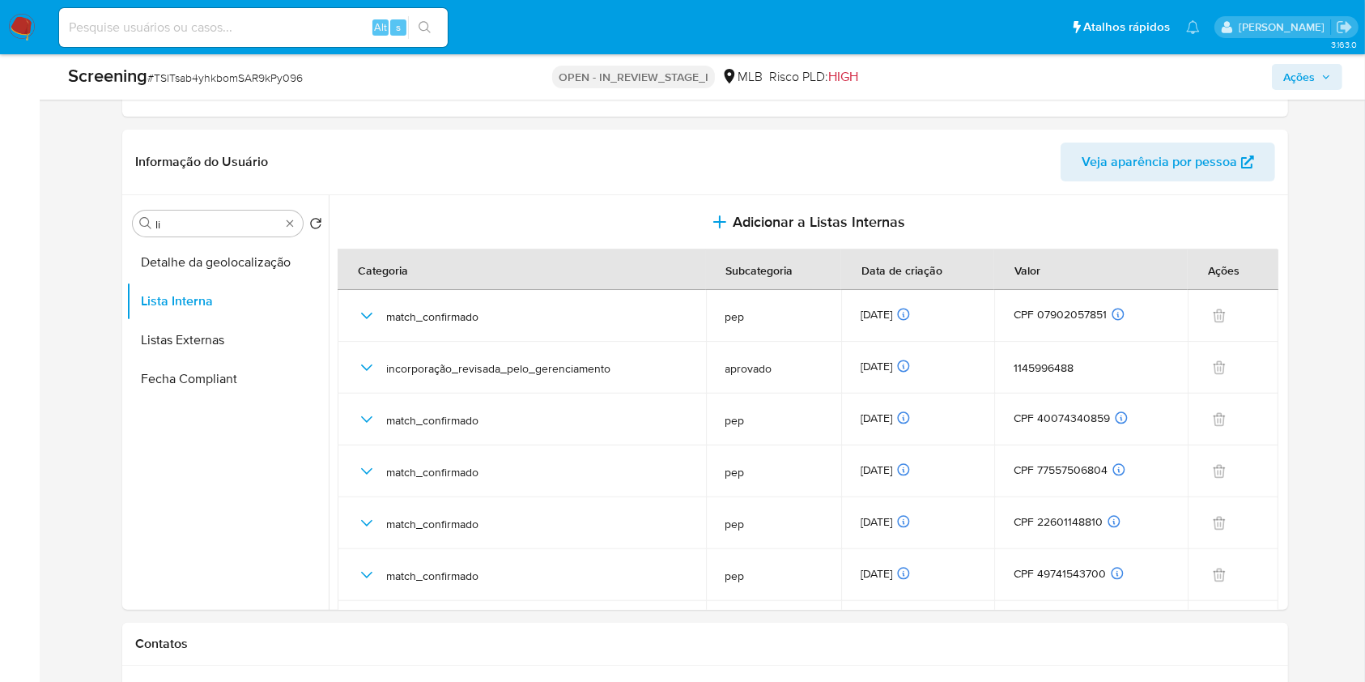
drag, startPoint x: 1379, startPoint y: 262, endPoint x: 1341, endPoint y: 164, distance: 104.4
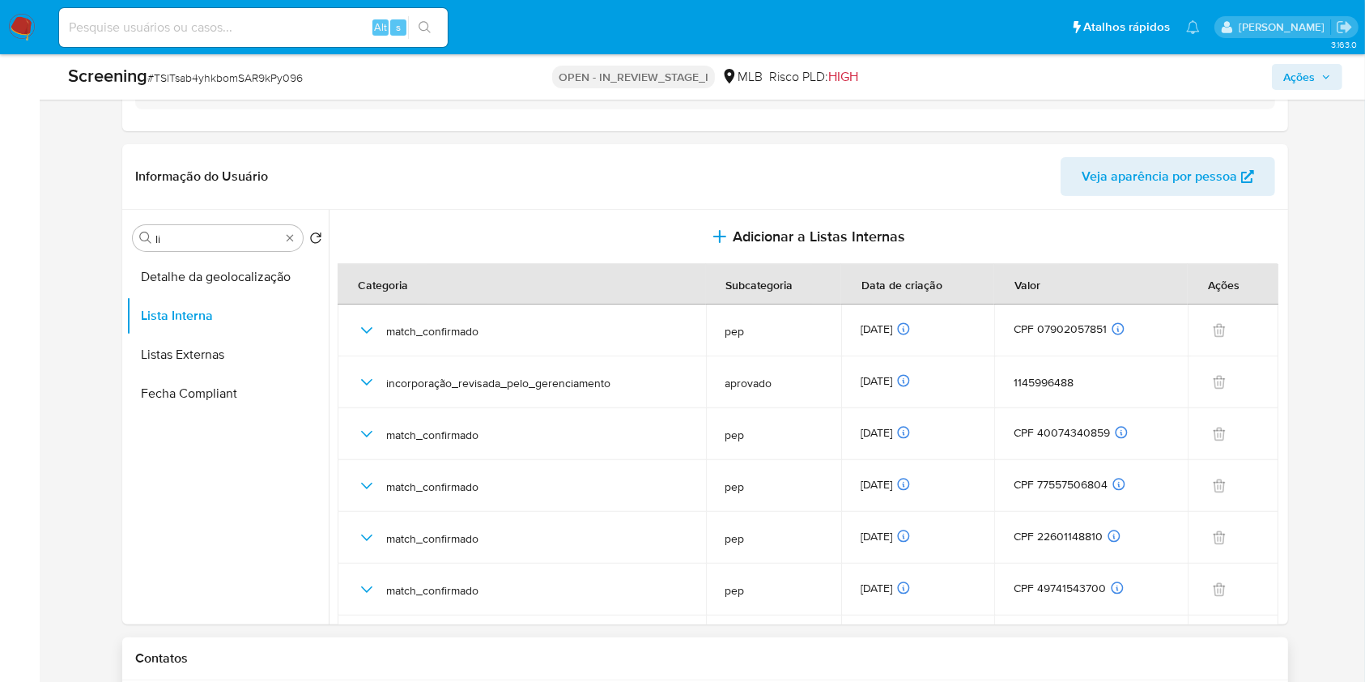
scroll to position [390, 0]
drag, startPoint x: 0, startPoint y: 251, endPoint x: 32, endPoint y: 249, distance: 31.7
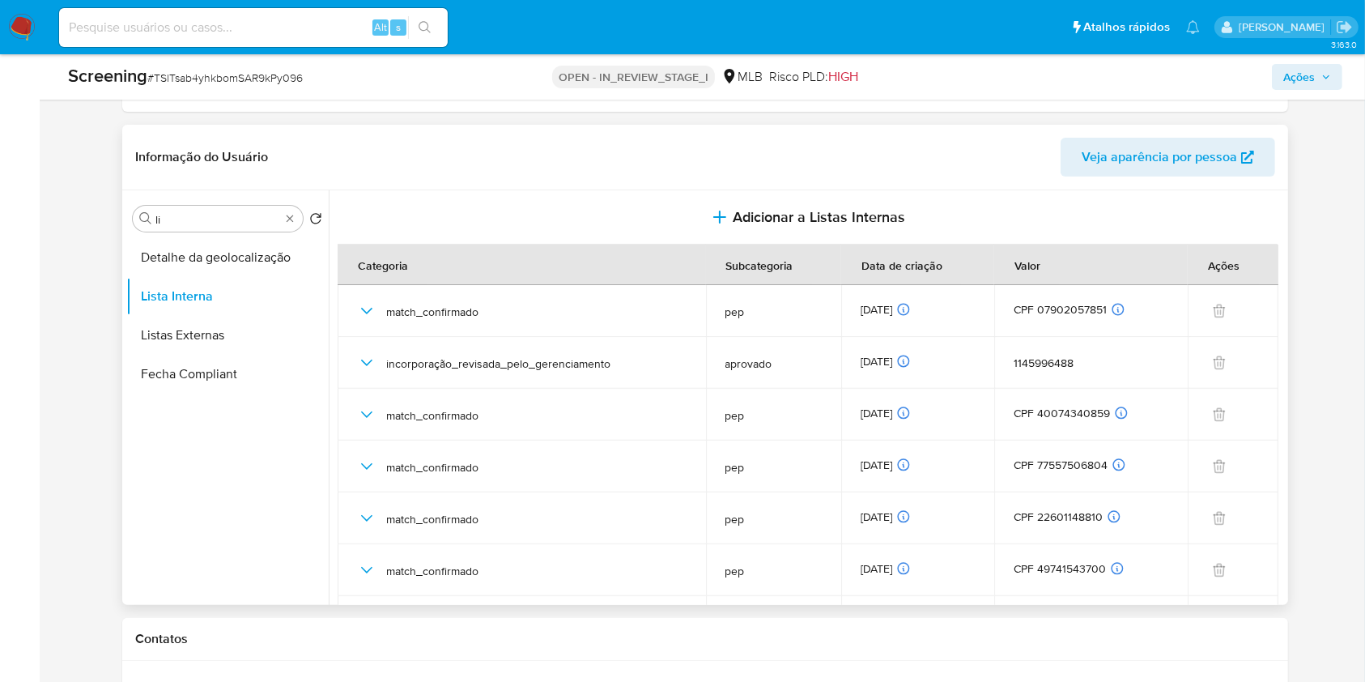
scroll to position [407, 0]
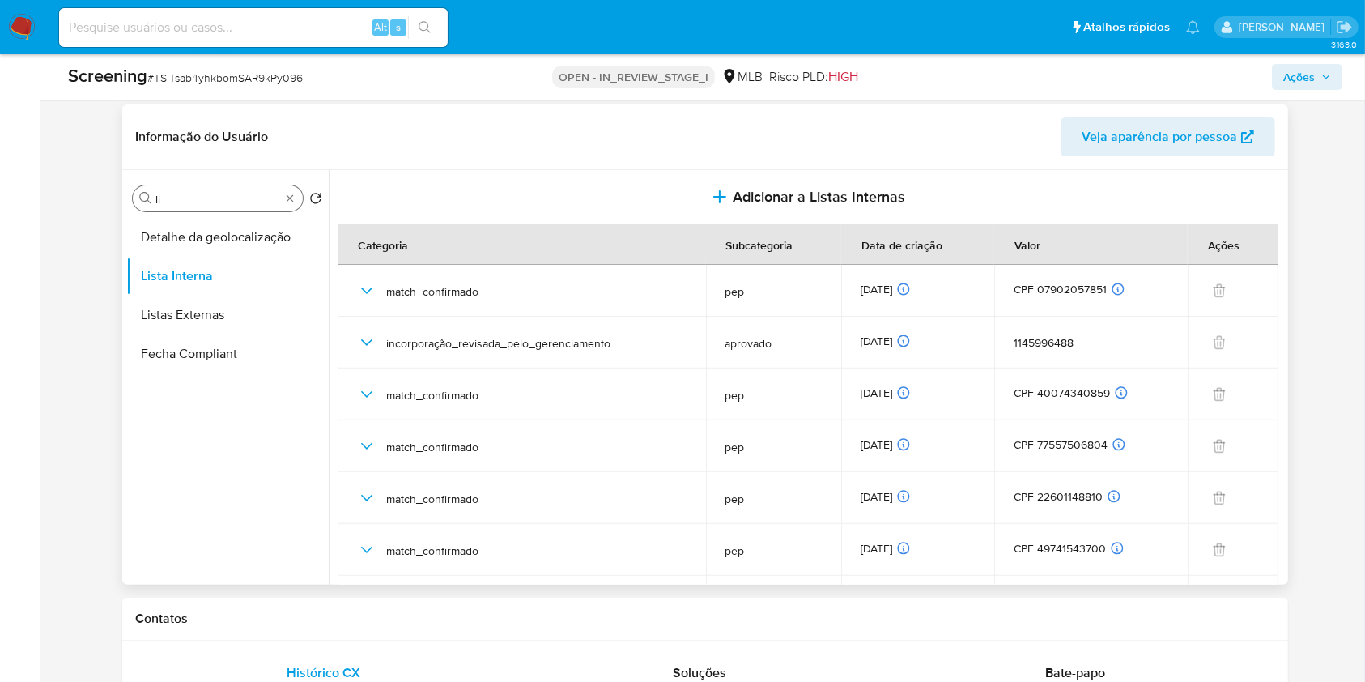
click at [168, 202] on input "li" at bounding box center [217, 199] width 125 height 15
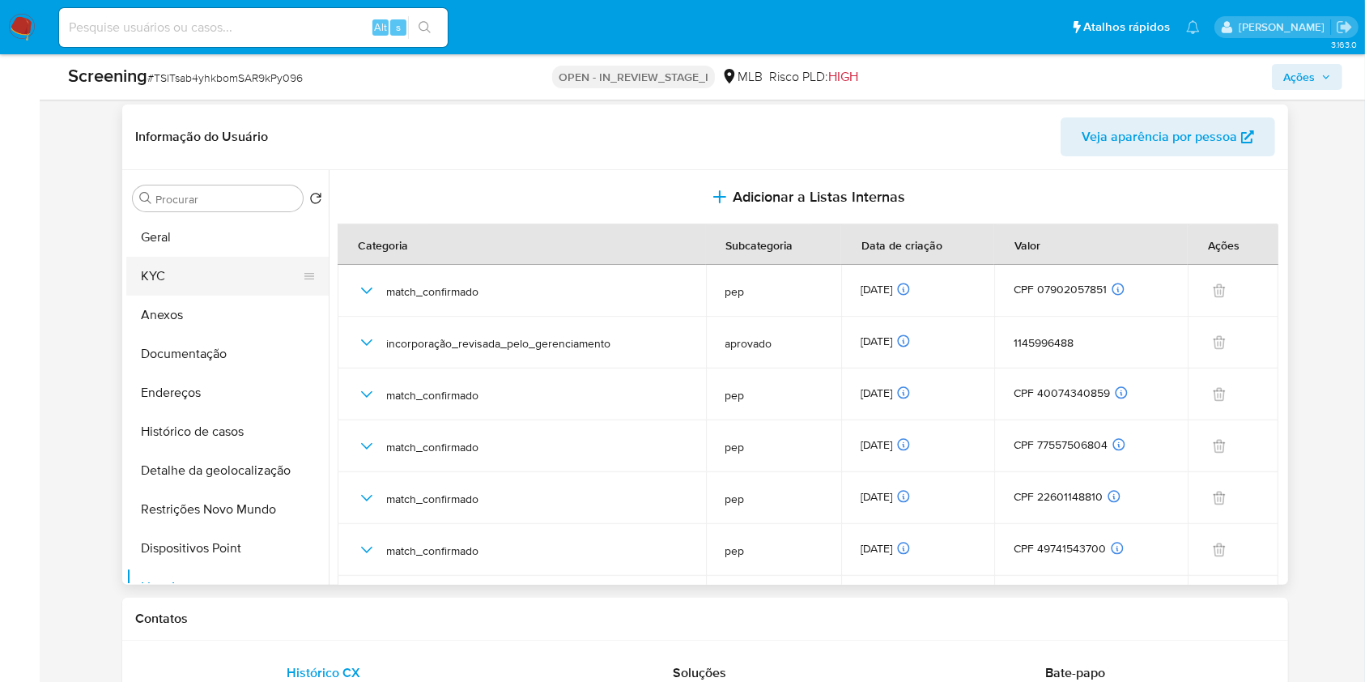
click at [194, 272] on button "KYC" at bounding box center [220, 276] width 189 height 39
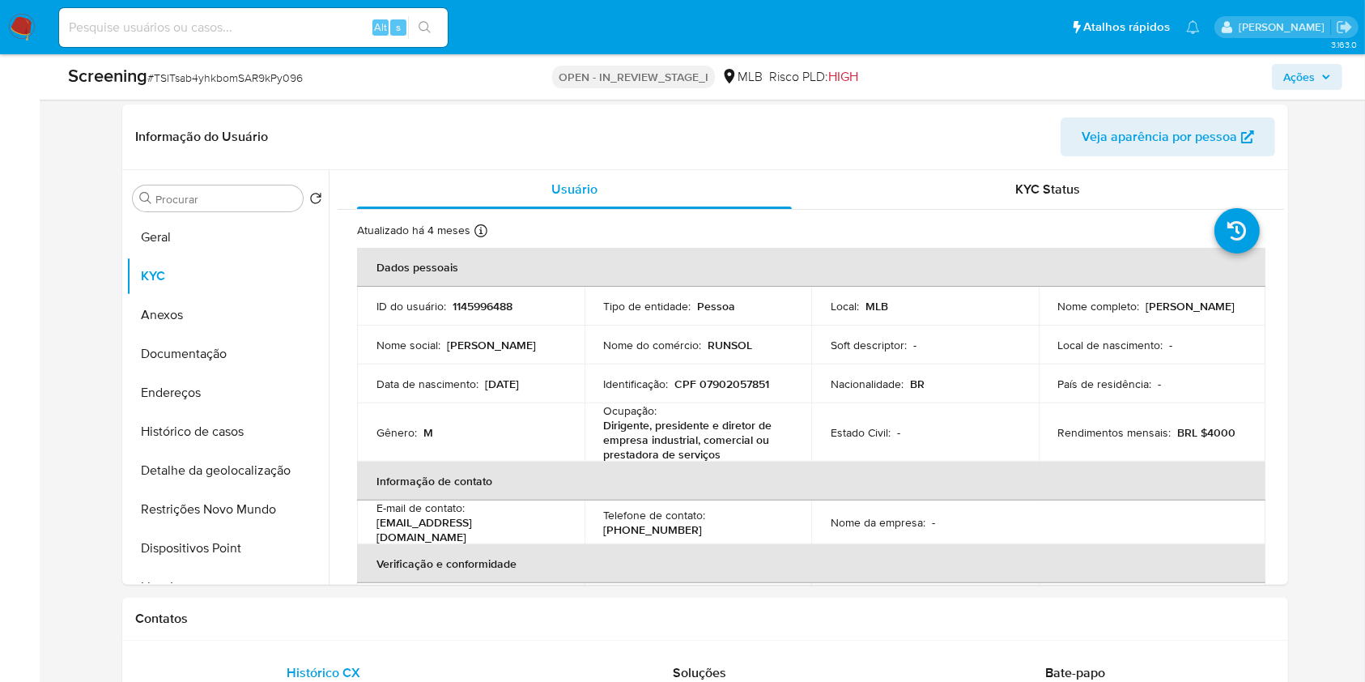
click at [1118, 92] on div "Screening # TSlTsab4yhkbomSAR9kPy096 OPEN - IN_REVIEW_STAGE_I MLB Risco PLD: HI…" at bounding box center [705, 76] width 1294 height 45
click at [265, 198] on input "Procurar" at bounding box center [225, 199] width 141 height 15
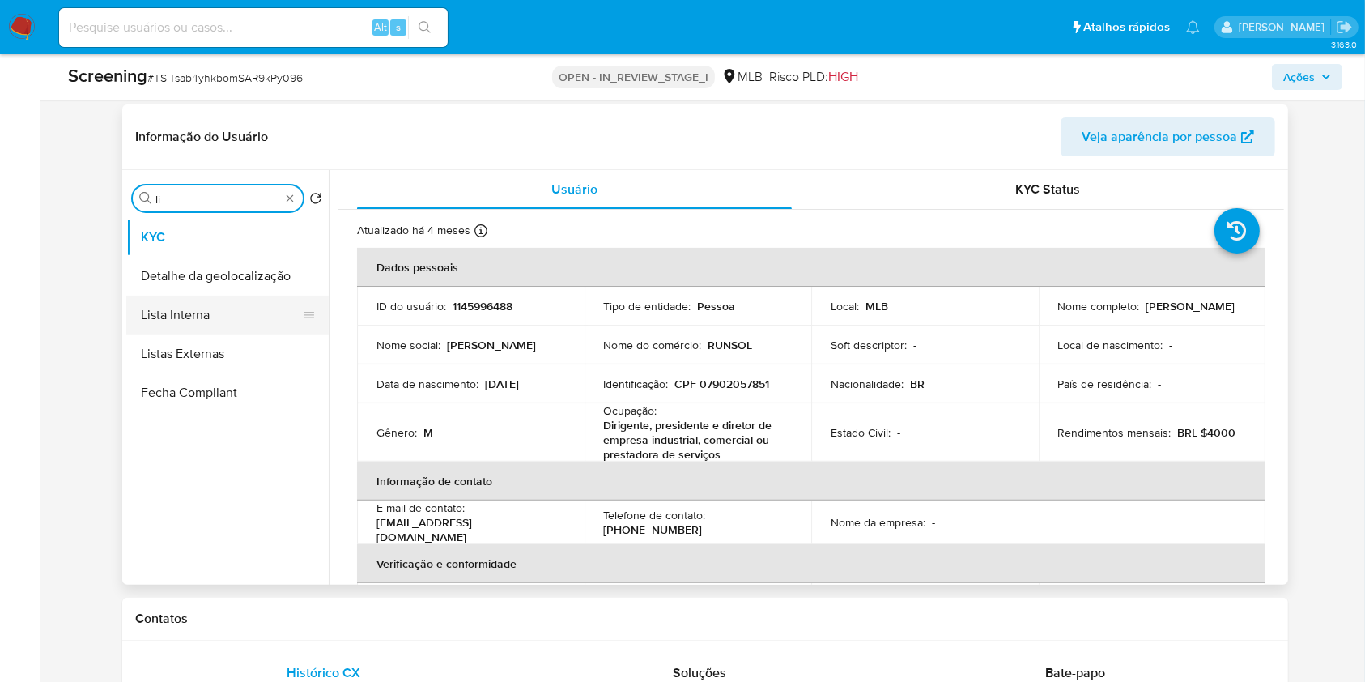
type input "li"
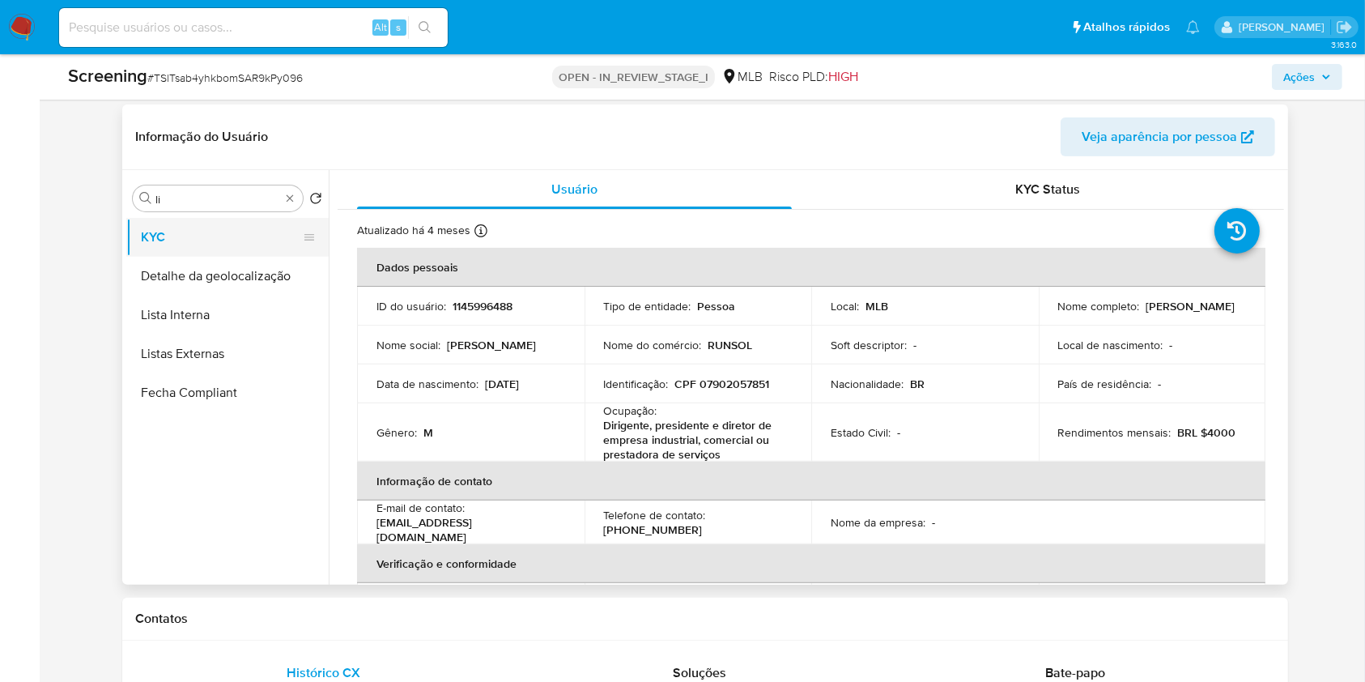
drag, startPoint x: 207, startPoint y: 320, endPoint x: 270, endPoint y: 241, distance: 100.3
click at [210, 320] on button "Lista Interna" at bounding box center [227, 315] width 202 height 39
click at [233, 319] on button "Lista Interna" at bounding box center [220, 315] width 189 height 39
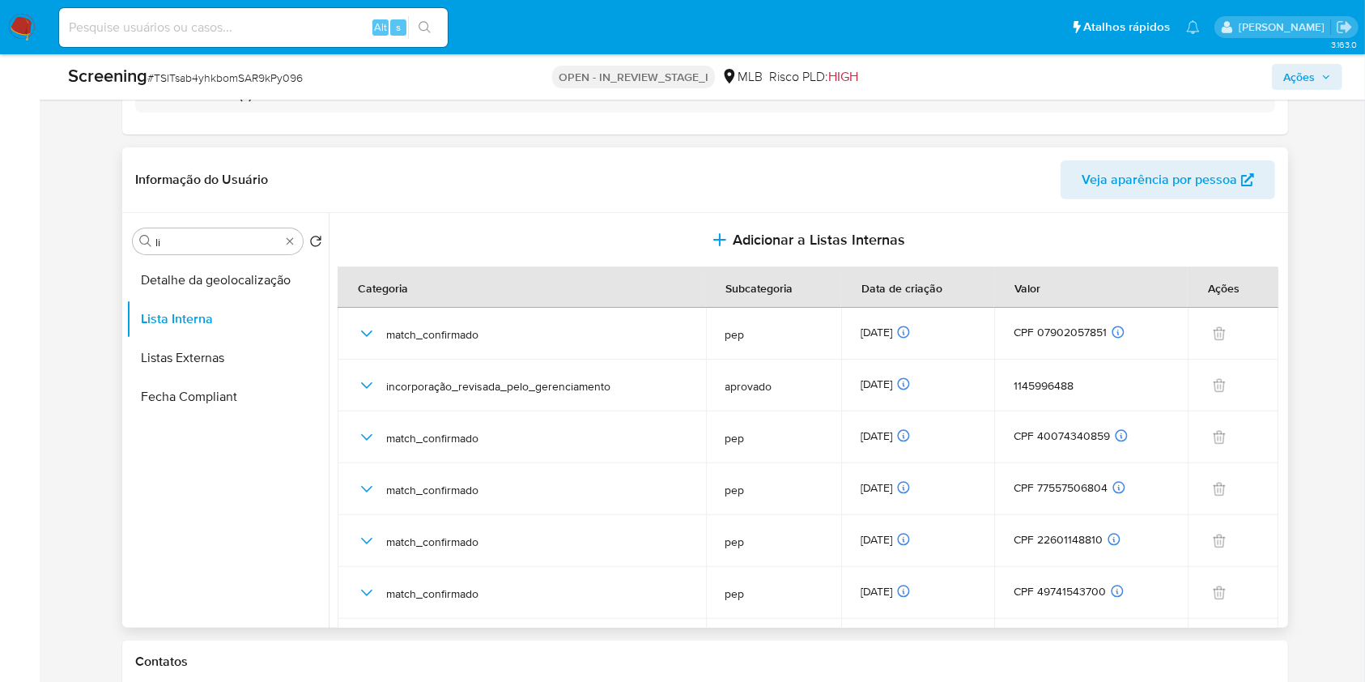
scroll to position [376, 0]
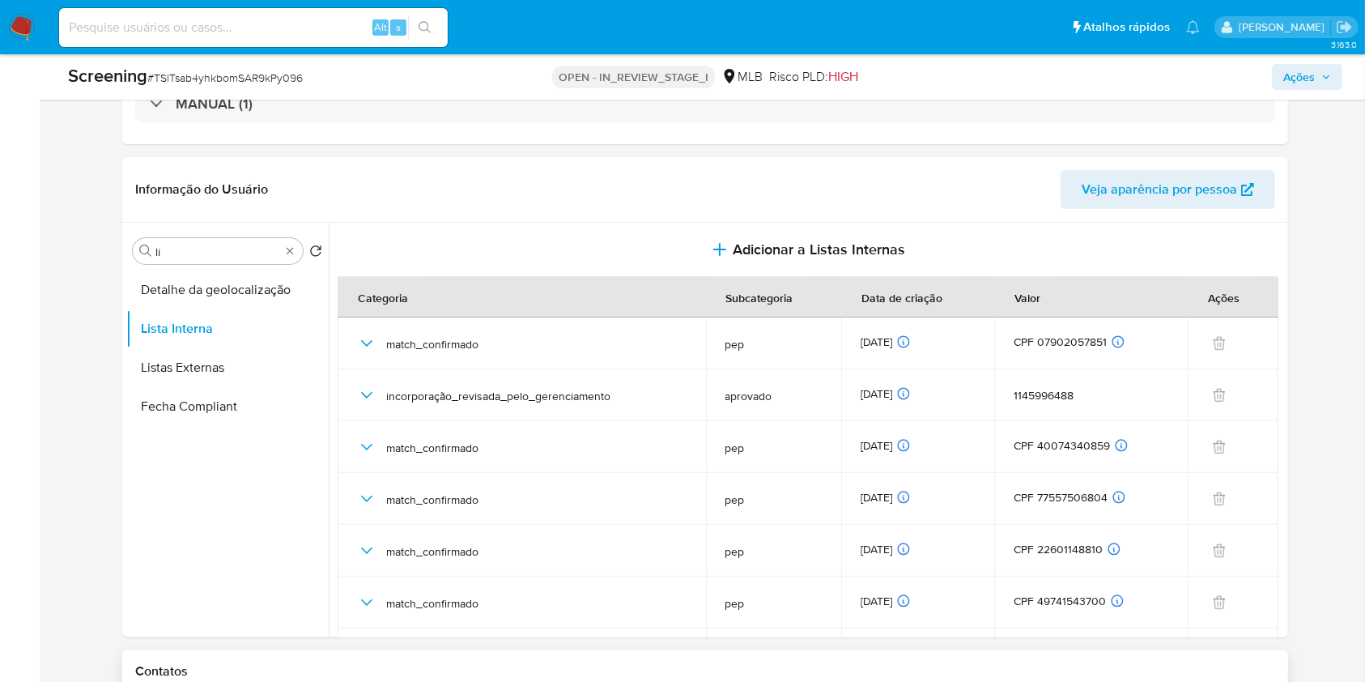
drag, startPoint x: 835, startPoint y: 654, endPoint x: 826, endPoint y: 658, distance: 9.5
click at [835, 654] on div "Contatos" at bounding box center [705, 671] width 1166 height 43
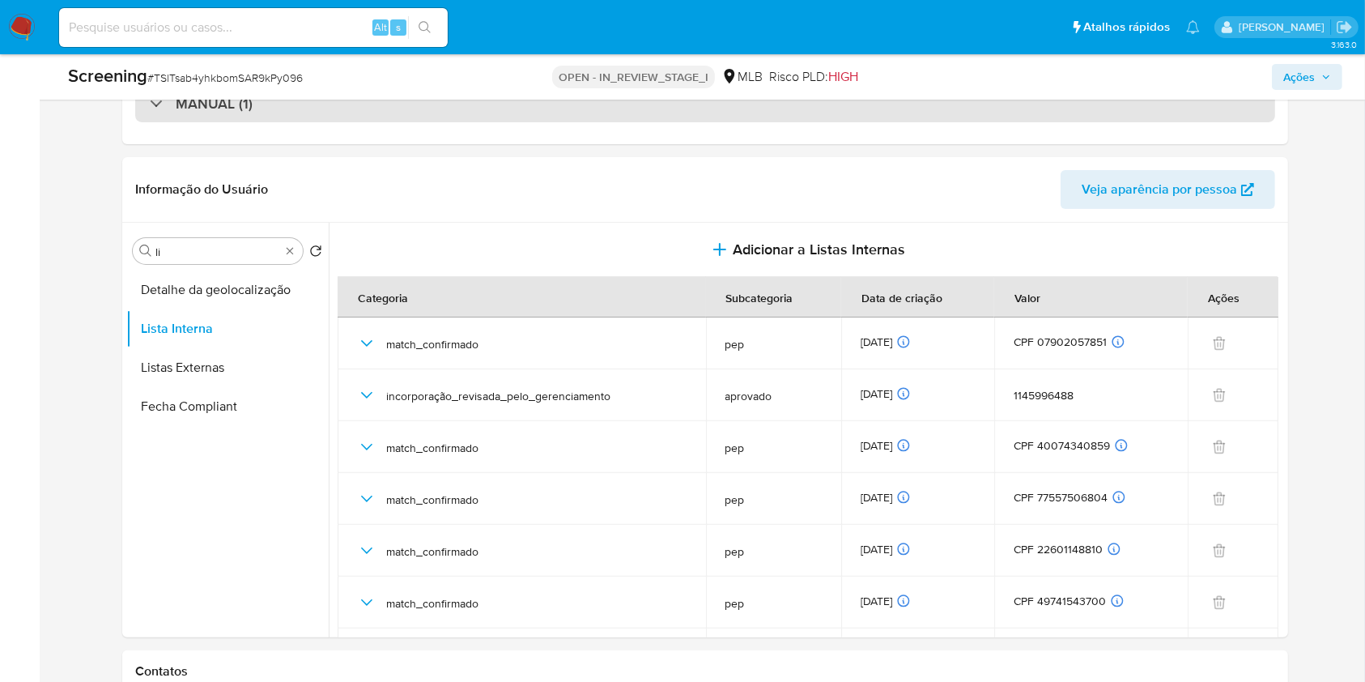
drag, startPoint x: 1120, startPoint y: 133, endPoint x: 1214, endPoint y: 104, distance: 98.1
click at [1120, 133] on div "MANUAL (1)" at bounding box center [705, 103] width 1166 height 81
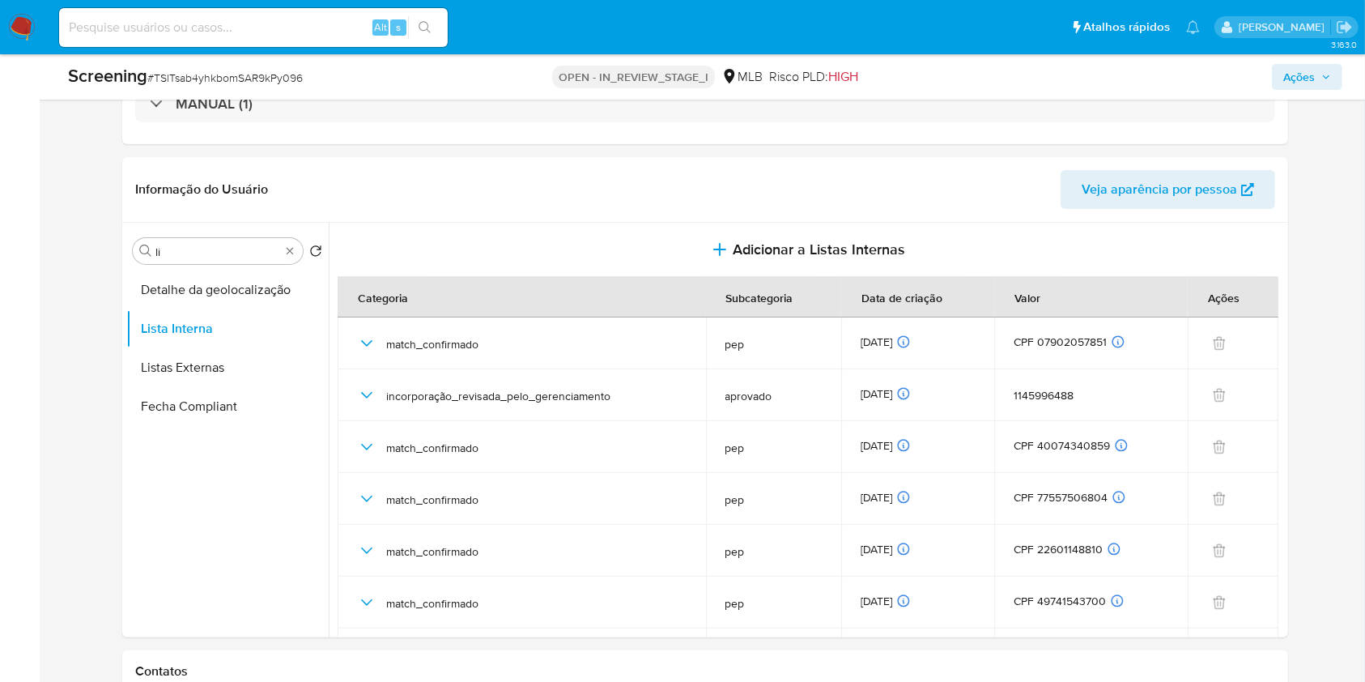
click at [1313, 83] on span "Ações" at bounding box center [1300, 77] width 32 height 26
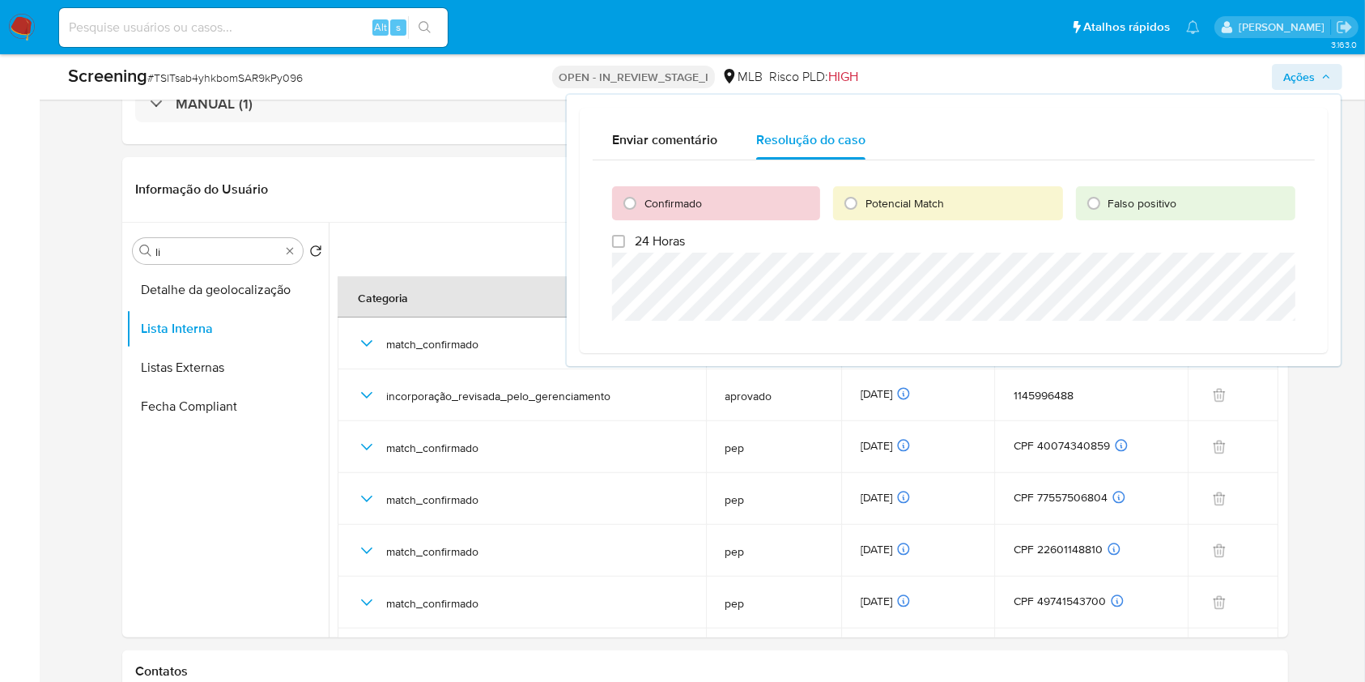
click at [900, 202] on span "Potencial Match" at bounding box center [905, 203] width 79 height 16
click at [864, 202] on input "Potencial Match" at bounding box center [851, 203] width 26 height 26
radio input "true"
click at [1267, 335] on span "Escalar" at bounding box center [1253, 340] width 49 height 23
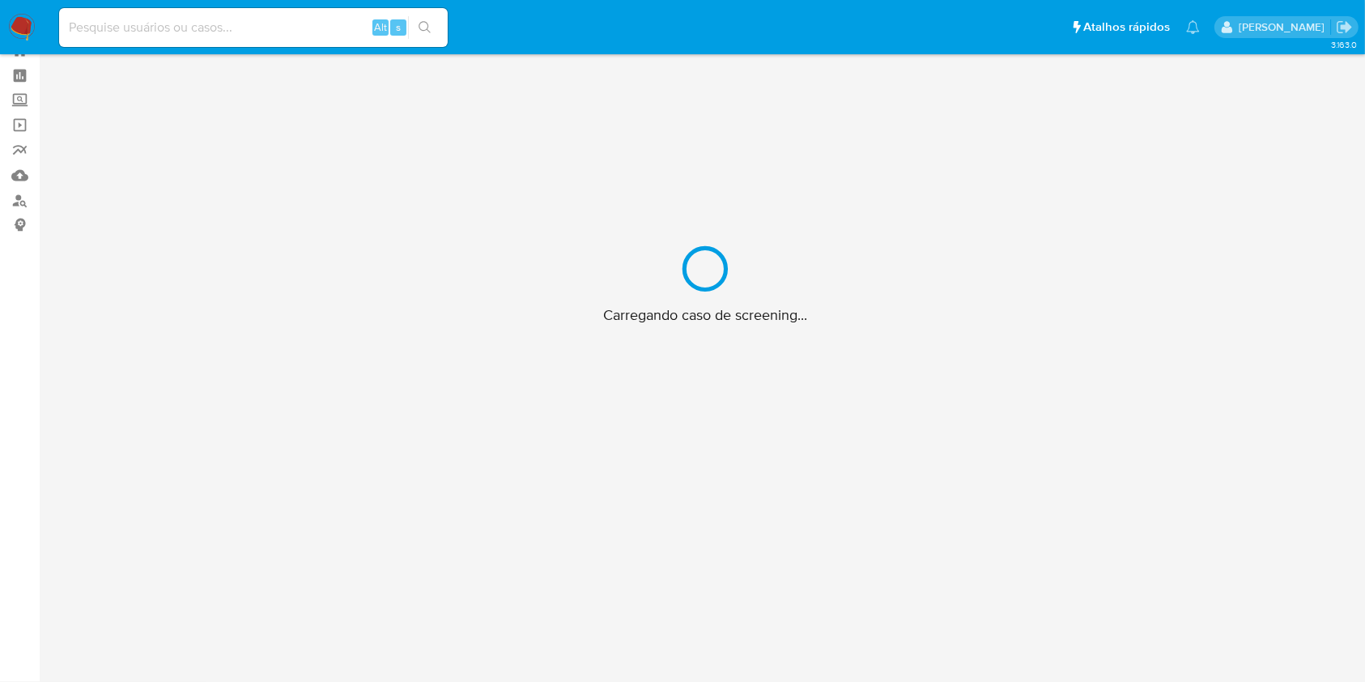
scroll to position [58, 0]
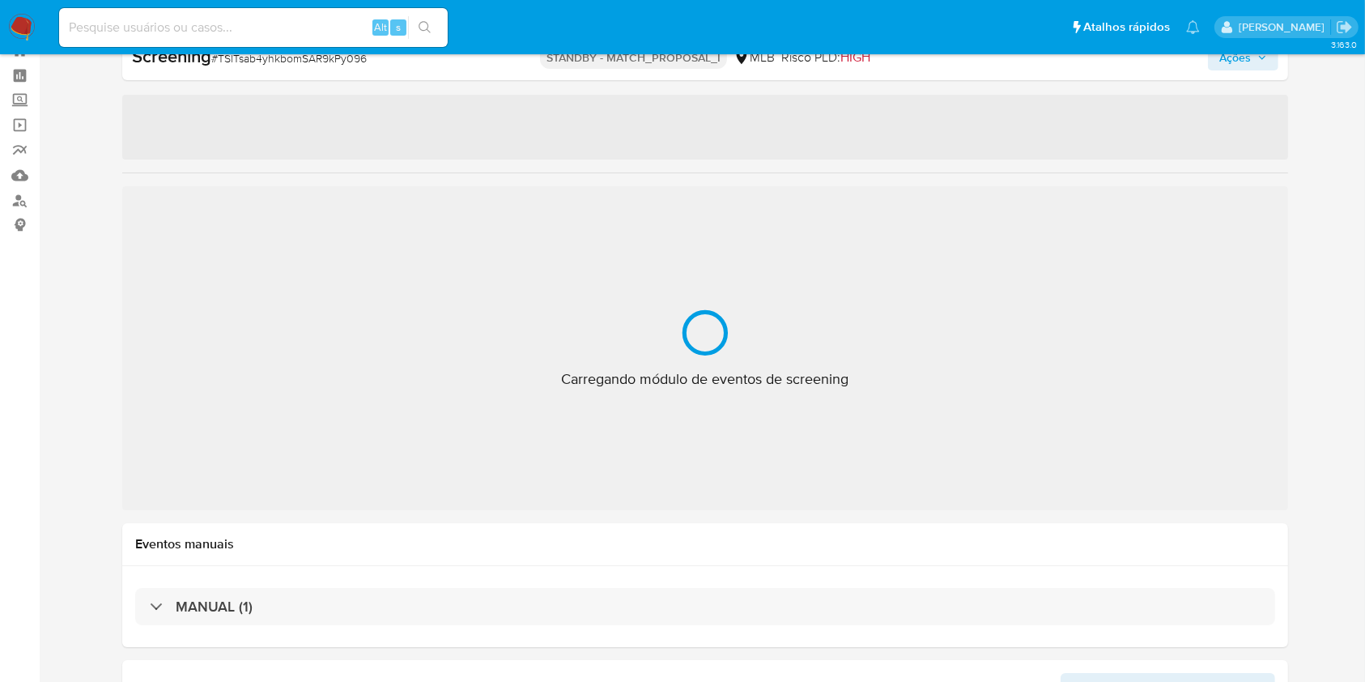
select select "10"
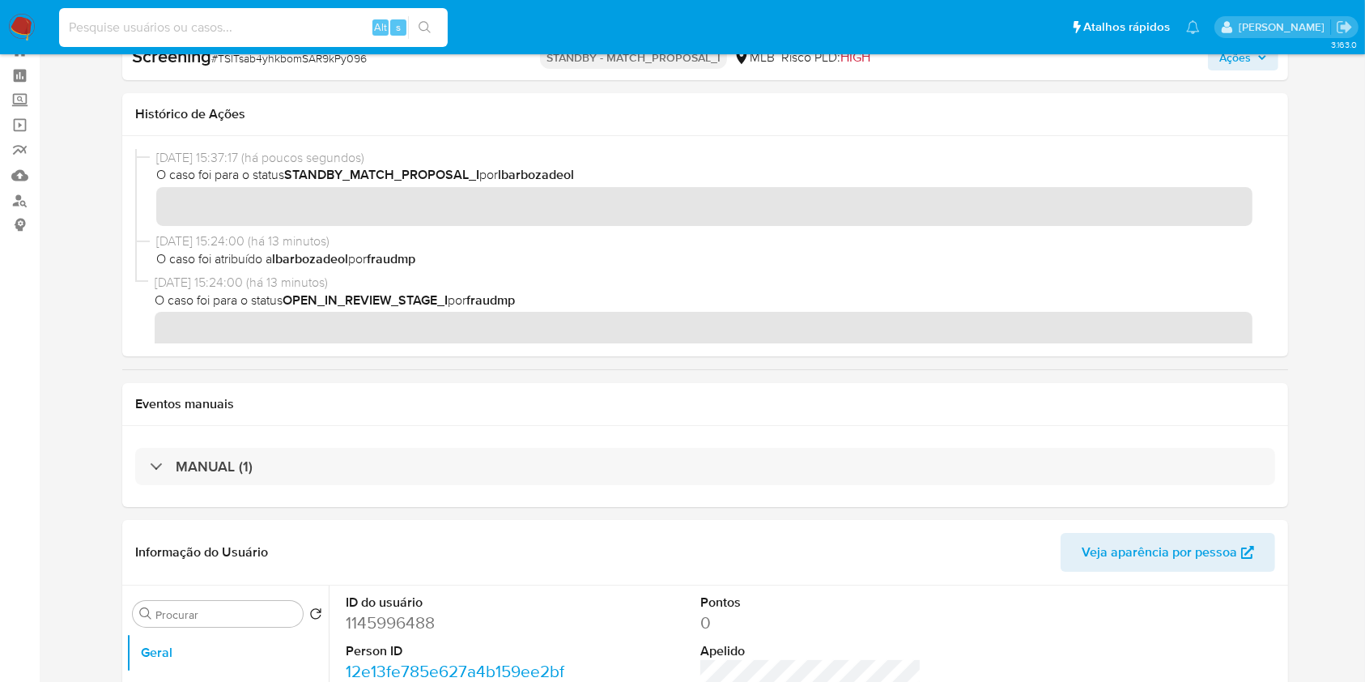
click at [87, 28] on input at bounding box center [253, 27] width 389 height 21
paste input "75871267"
type input "75871267"
click at [425, 23] on icon "search-icon" at bounding box center [425, 27] width 13 height 13
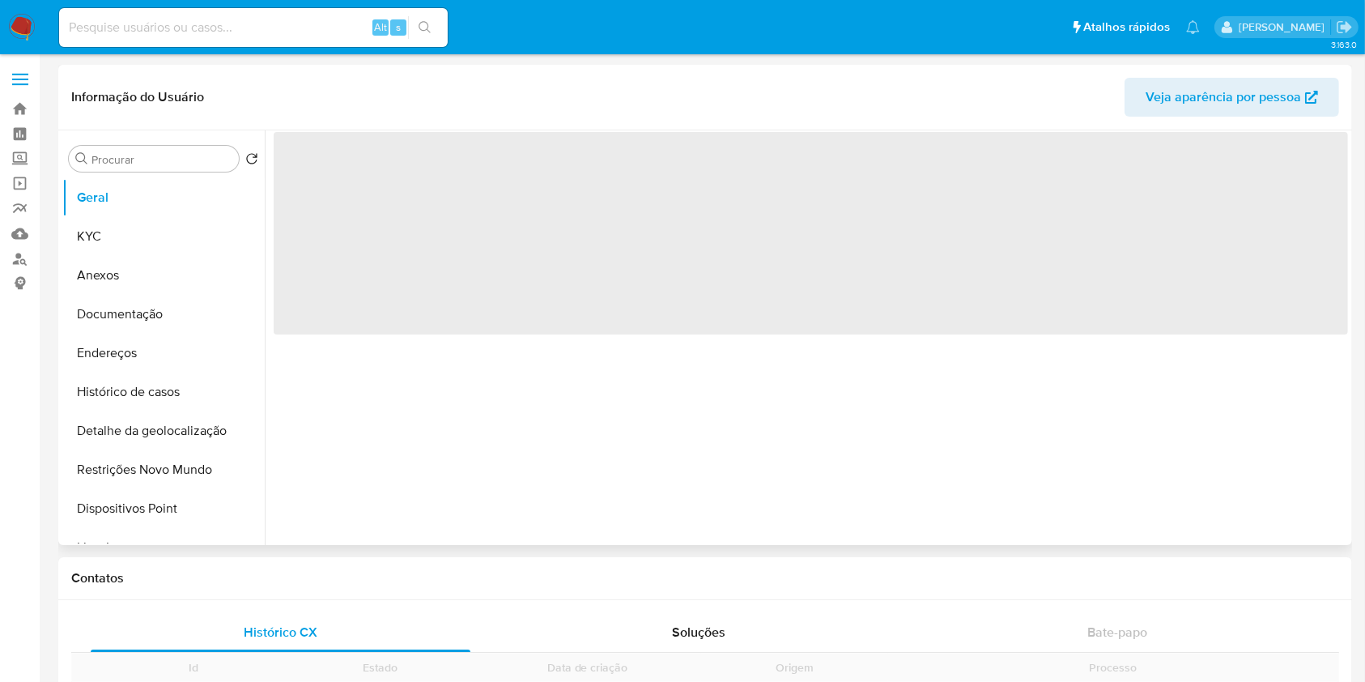
select select "10"
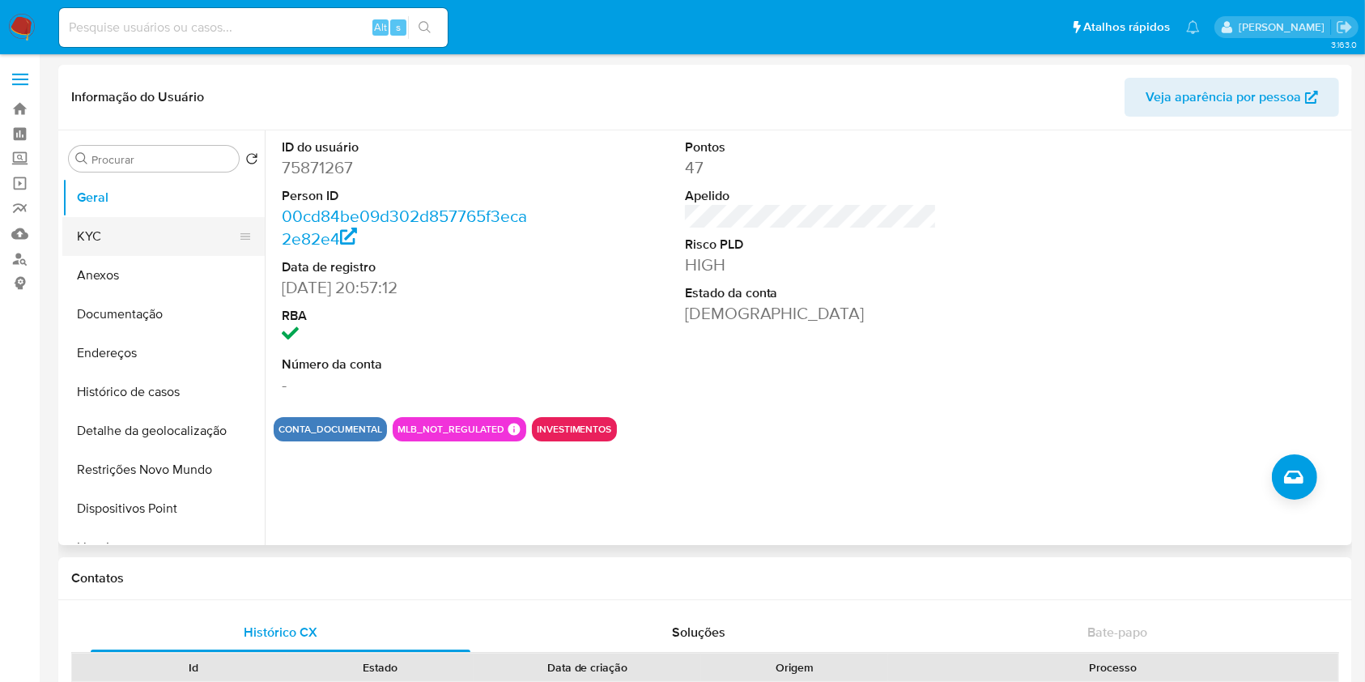
click at [105, 234] on button "KYC" at bounding box center [156, 236] width 189 height 39
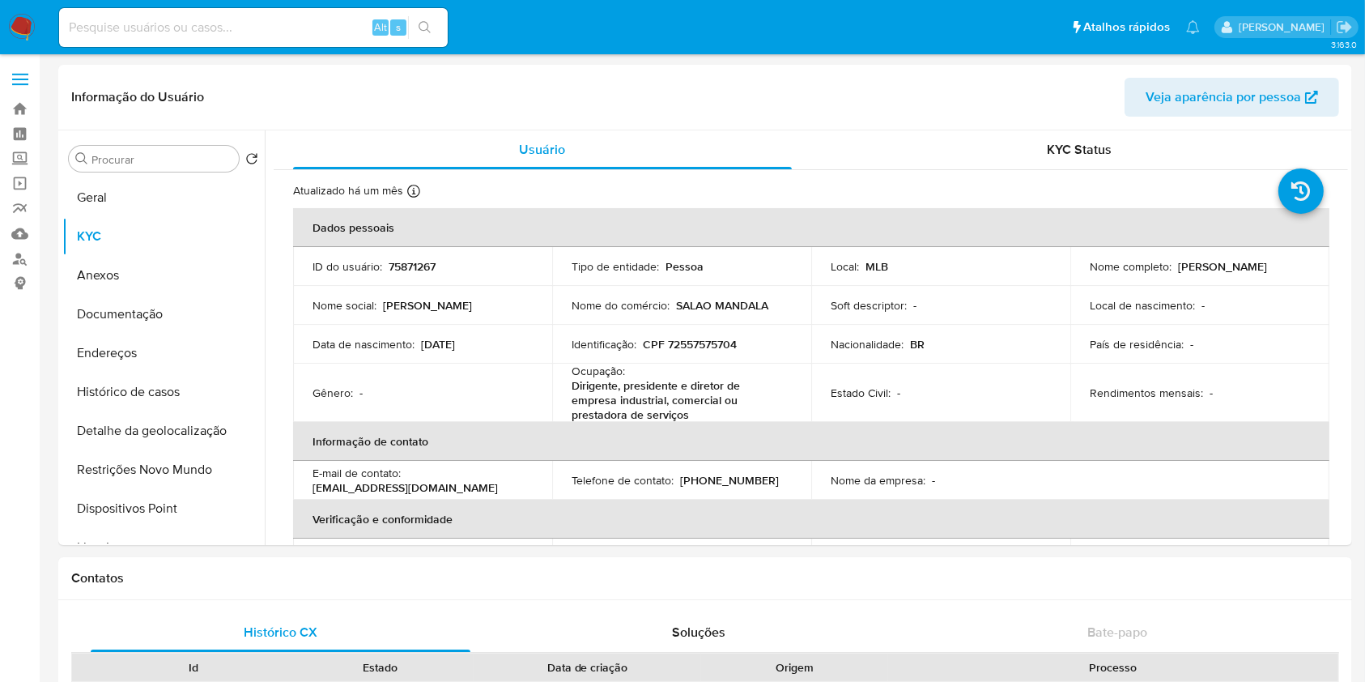
drag, startPoint x: 0, startPoint y: 301, endPoint x: 23, endPoint y: 327, distance: 34.4
click at [165, 472] on button "Lista Interna" at bounding box center [156, 469] width 189 height 39
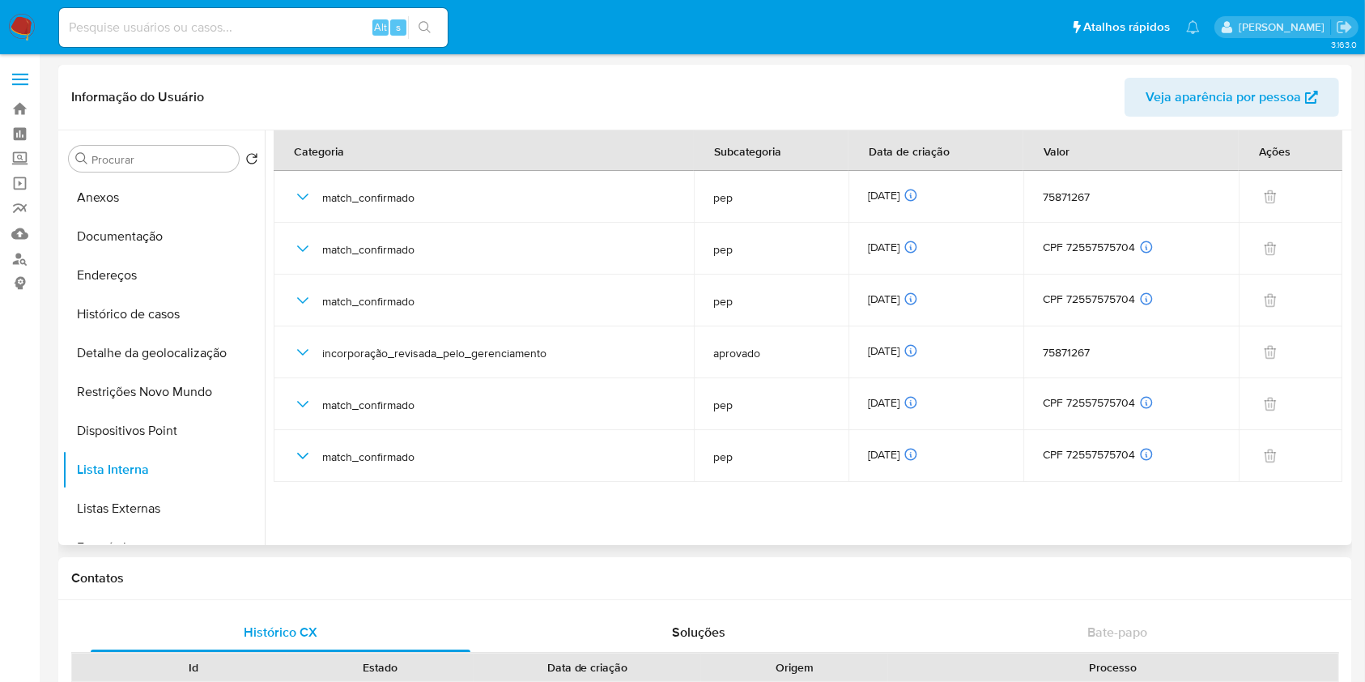
click at [1062, 92] on header "Informação do Usuário Veja aparência por pessoa" at bounding box center [705, 97] width 1268 height 39
drag, startPoint x: 91, startPoint y: 22, endPoint x: 116, endPoint y: 25, distance: 25.3
click at [91, 22] on input at bounding box center [253, 27] width 389 height 21
paste input "289043495"
type input "289043495"
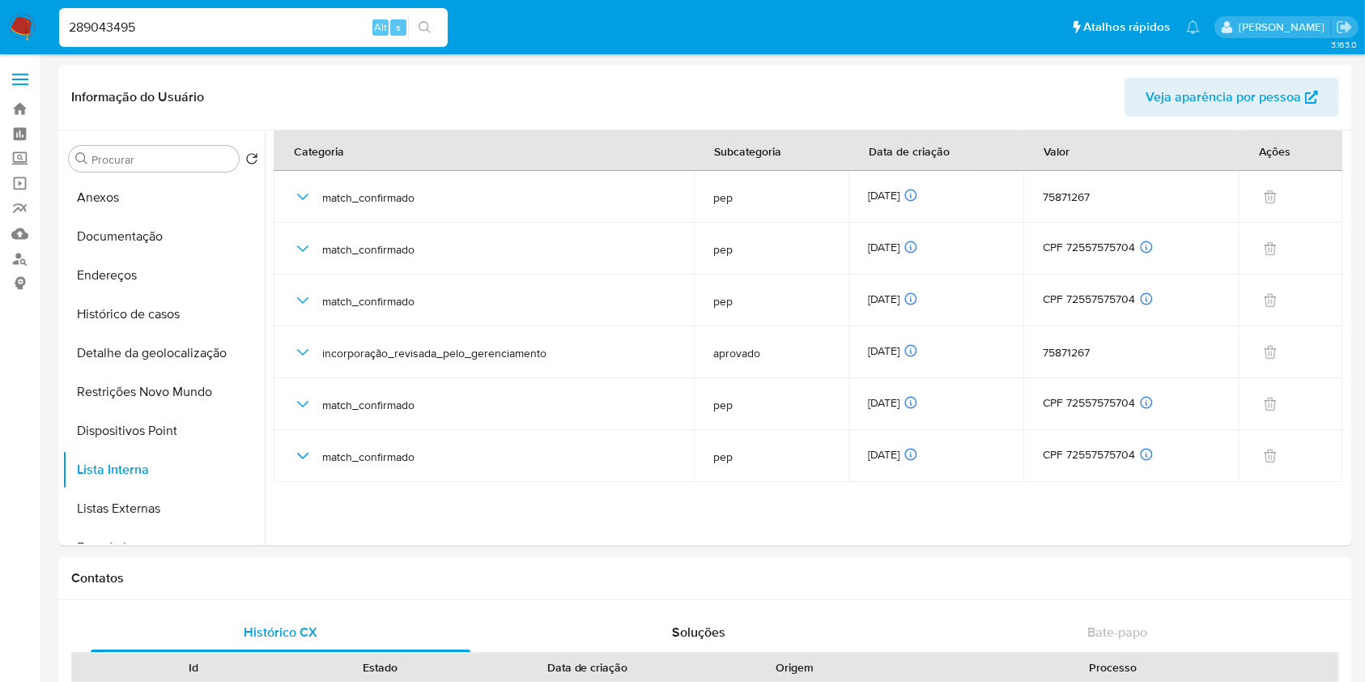
click at [436, 32] on button "search-icon" at bounding box center [424, 27] width 33 height 23
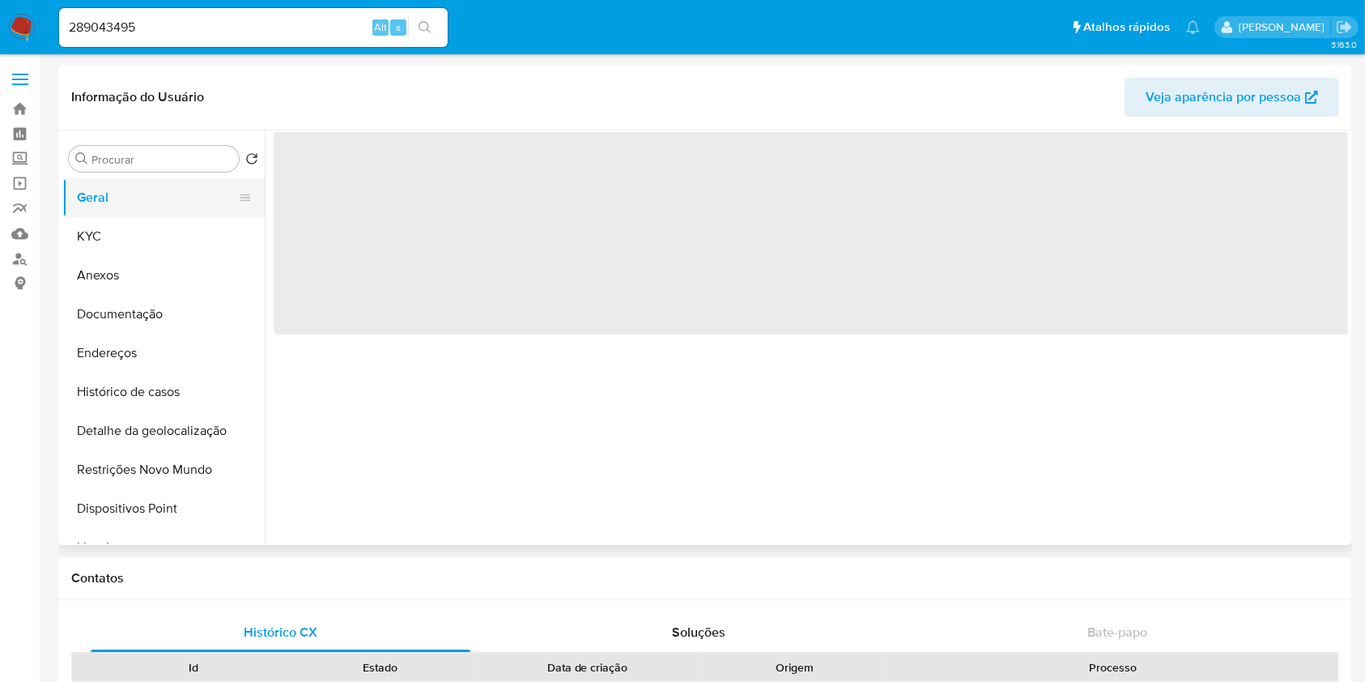
click at [132, 214] on button "Geral" at bounding box center [156, 197] width 189 height 39
select select "10"
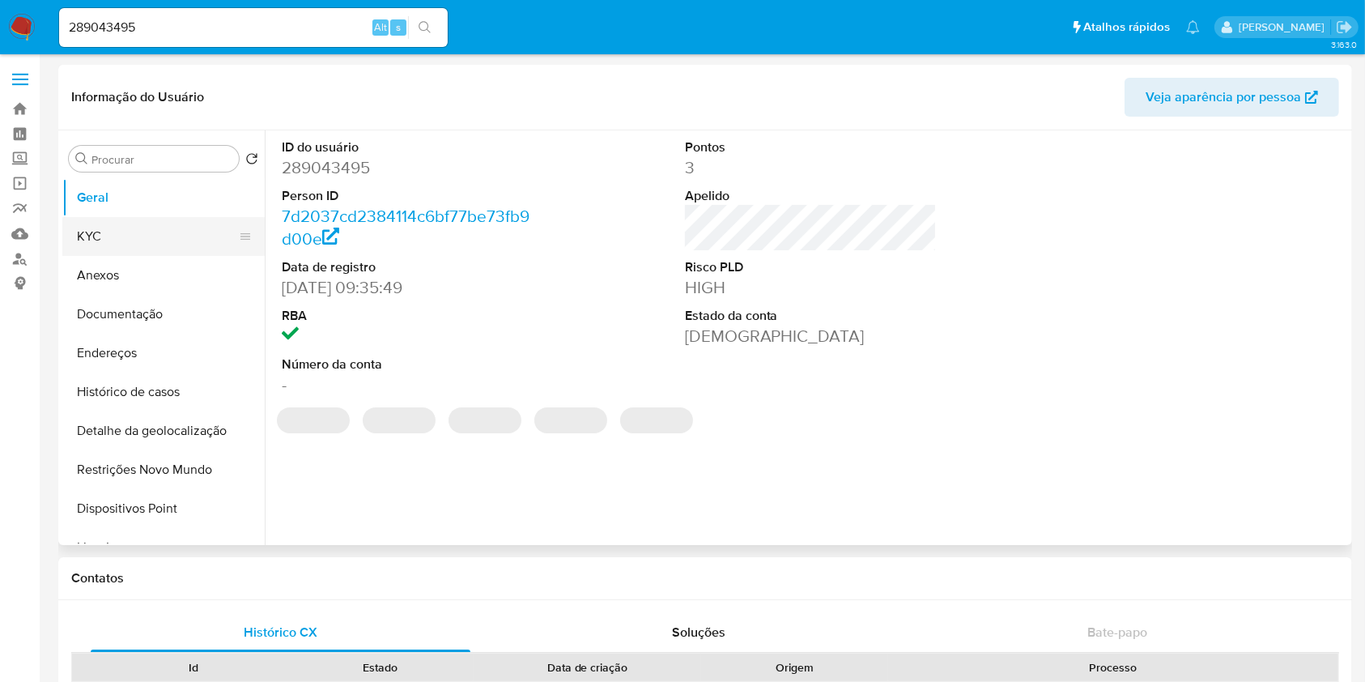
click at [123, 220] on button "KYC" at bounding box center [156, 236] width 189 height 39
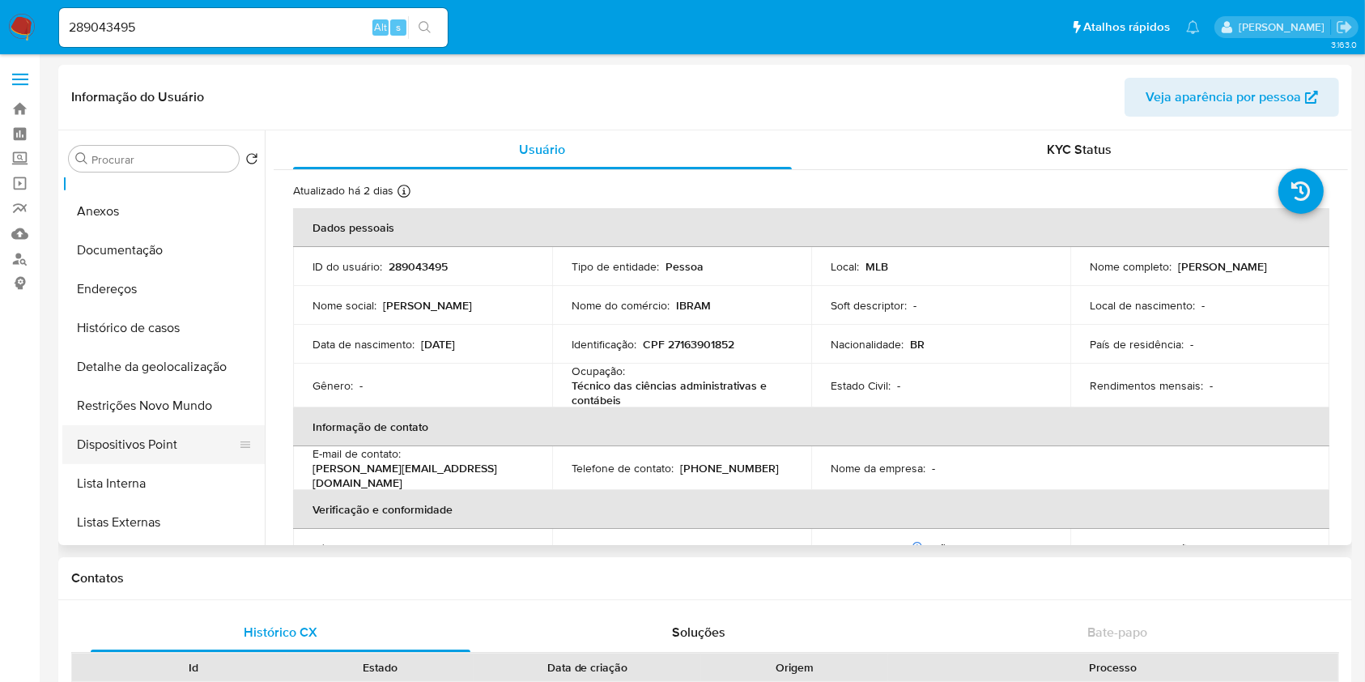
scroll to position [65, 0]
click at [180, 482] on button "Lista Interna" at bounding box center [156, 482] width 189 height 39
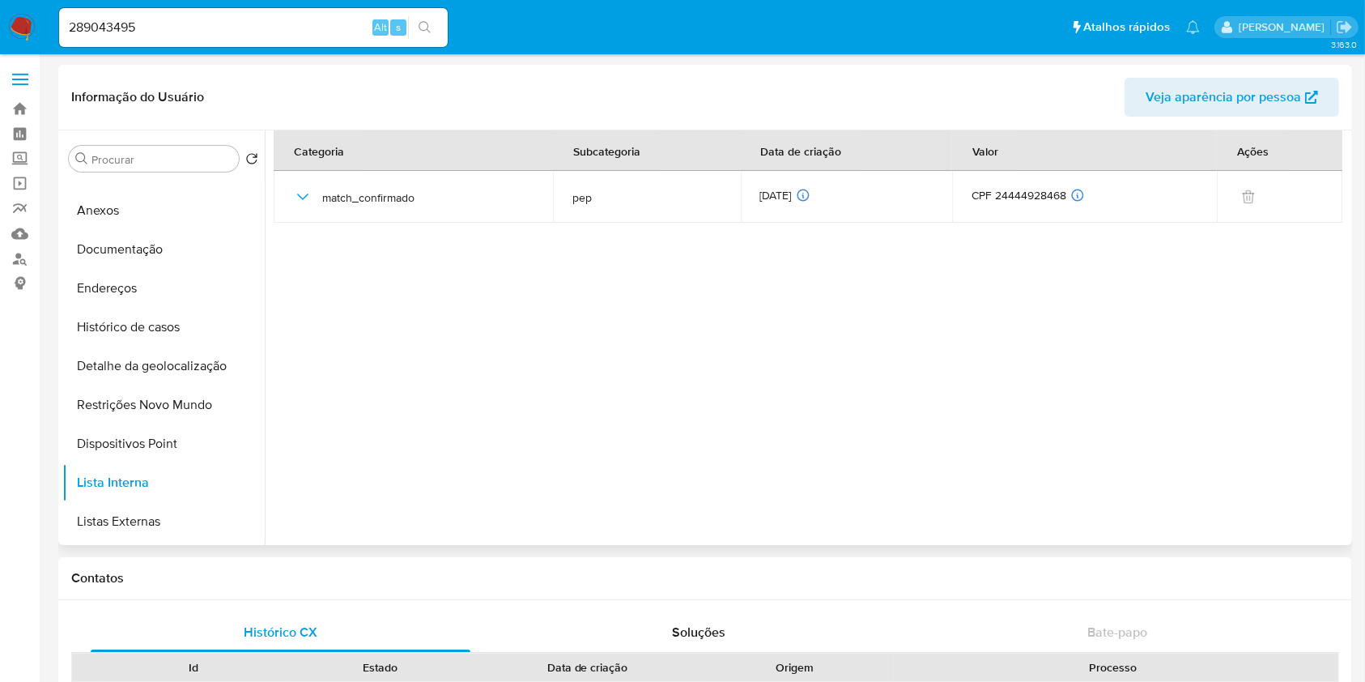
click at [1158, 295] on section at bounding box center [811, 333] width 1075 height 407
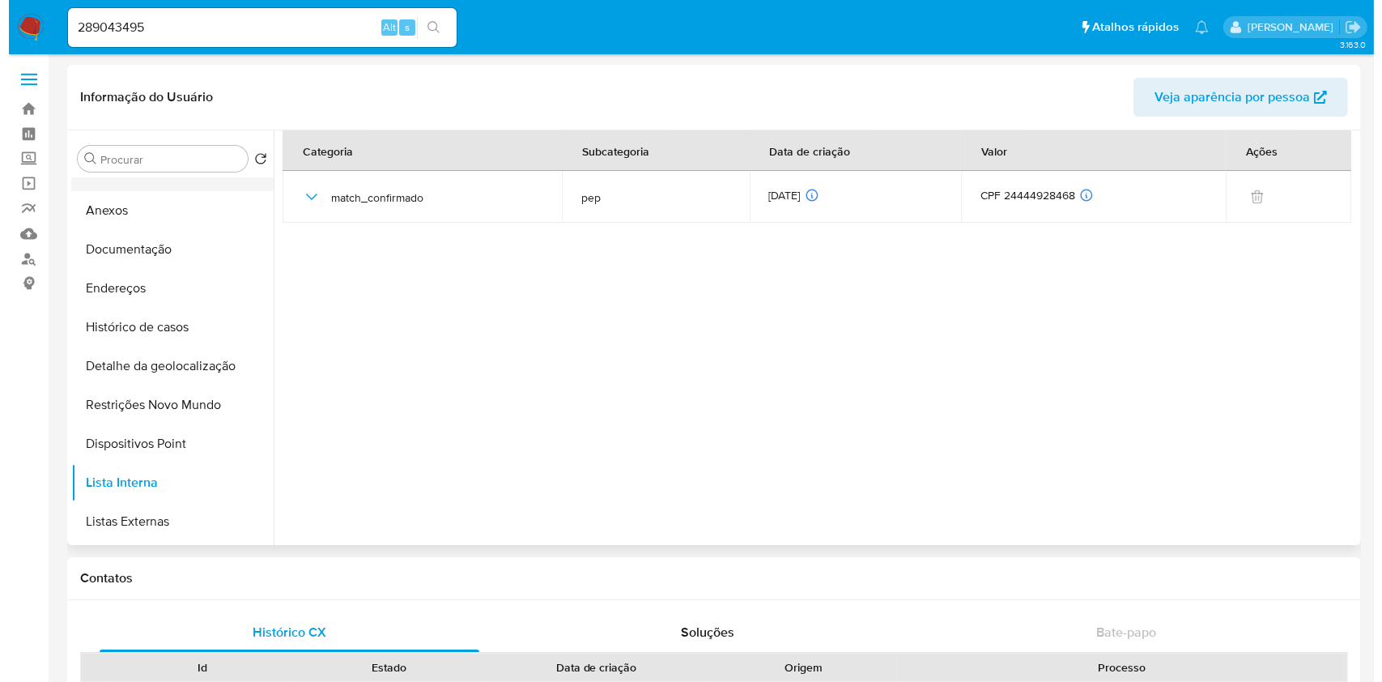
scroll to position [0, 0]
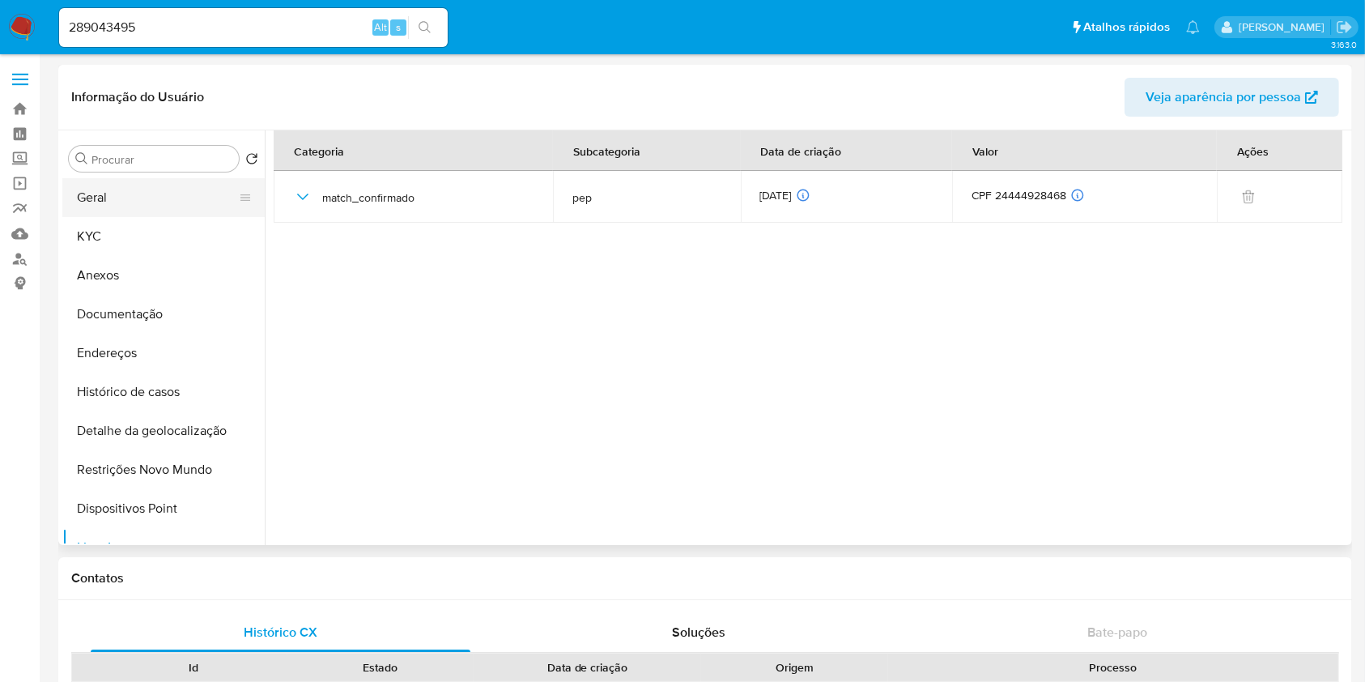
click at [137, 194] on button "Geral" at bounding box center [156, 197] width 189 height 39
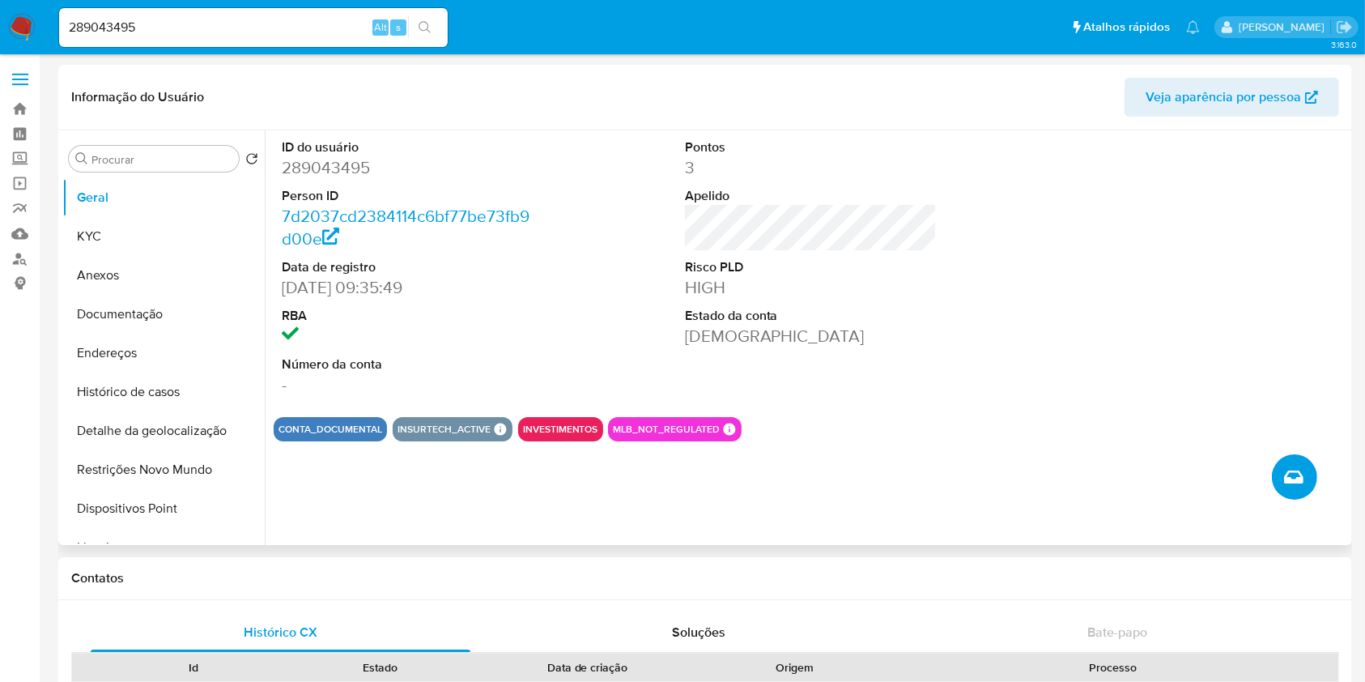
click at [1296, 475] on icon "Criar caso manual" at bounding box center [1293, 476] width 19 height 19
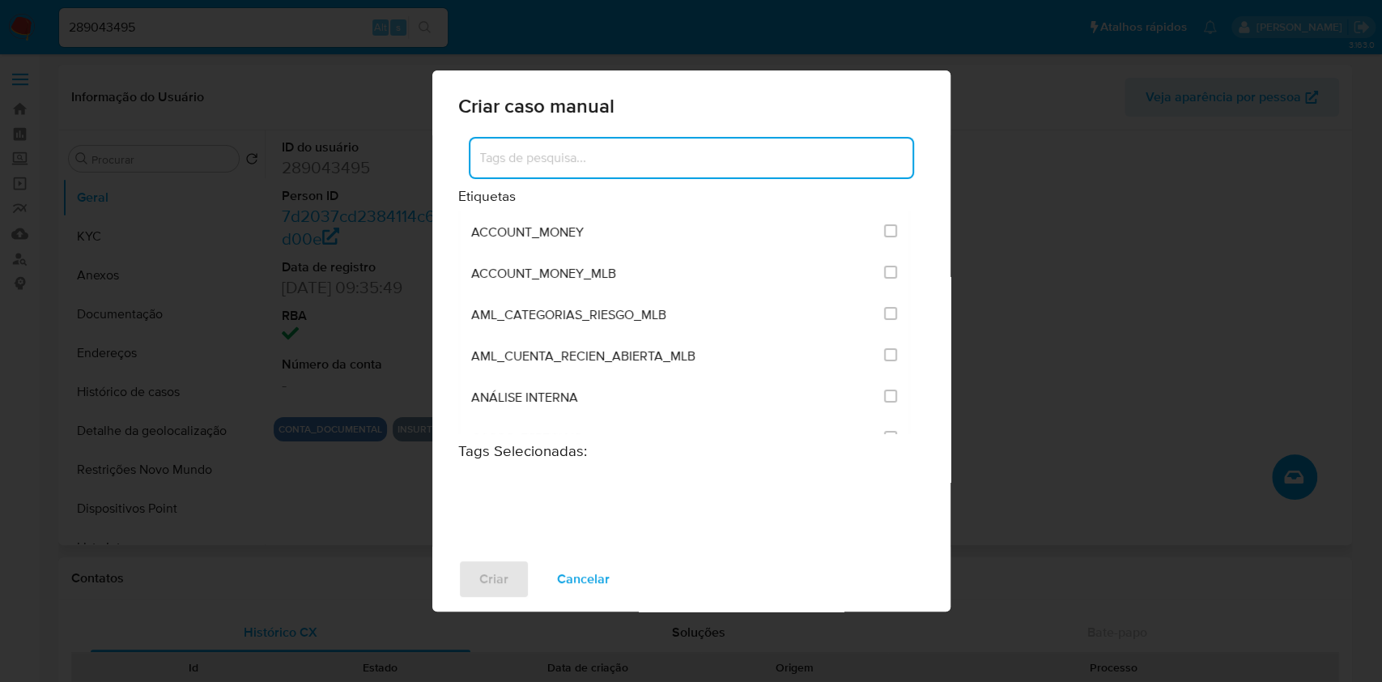
click at [578, 158] on input at bounding box center [691, 157] width 442 height 21
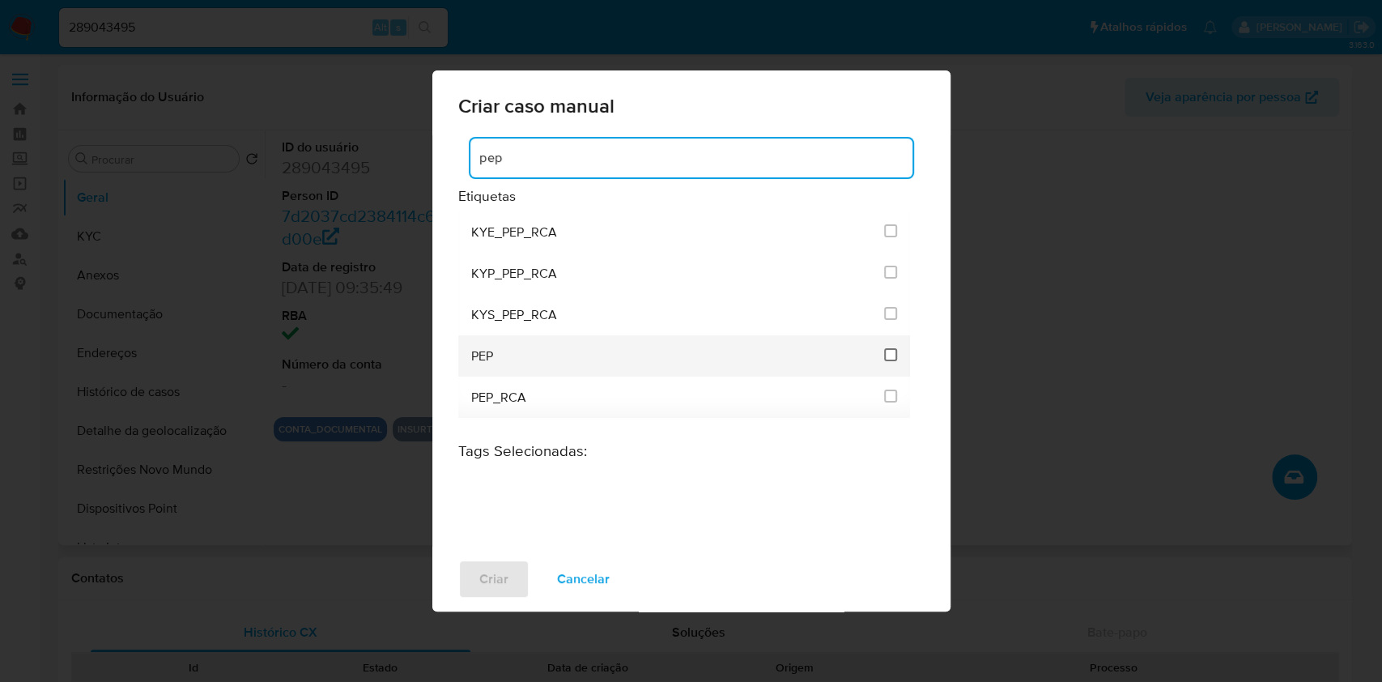
type input "pep"
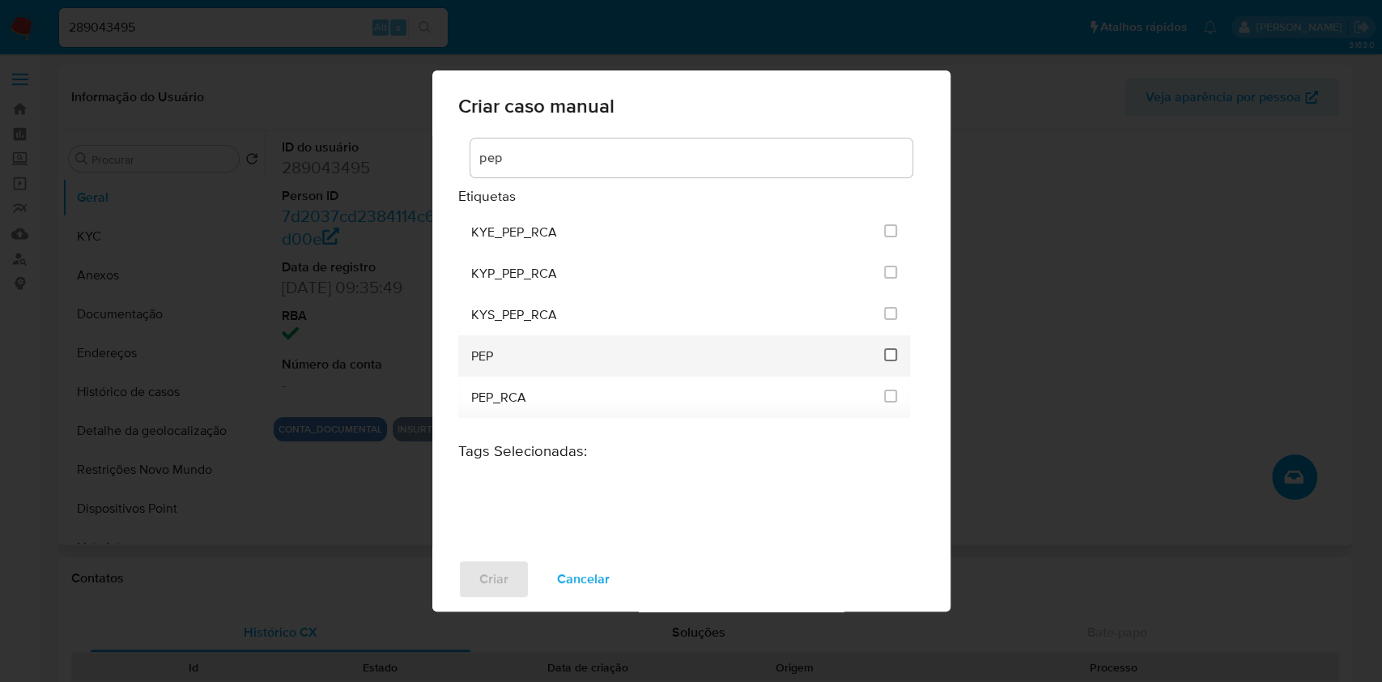
click at [889, 354] on input "2512" at bounding box center [890, 354] width 13 height 13
checkbox input "true"
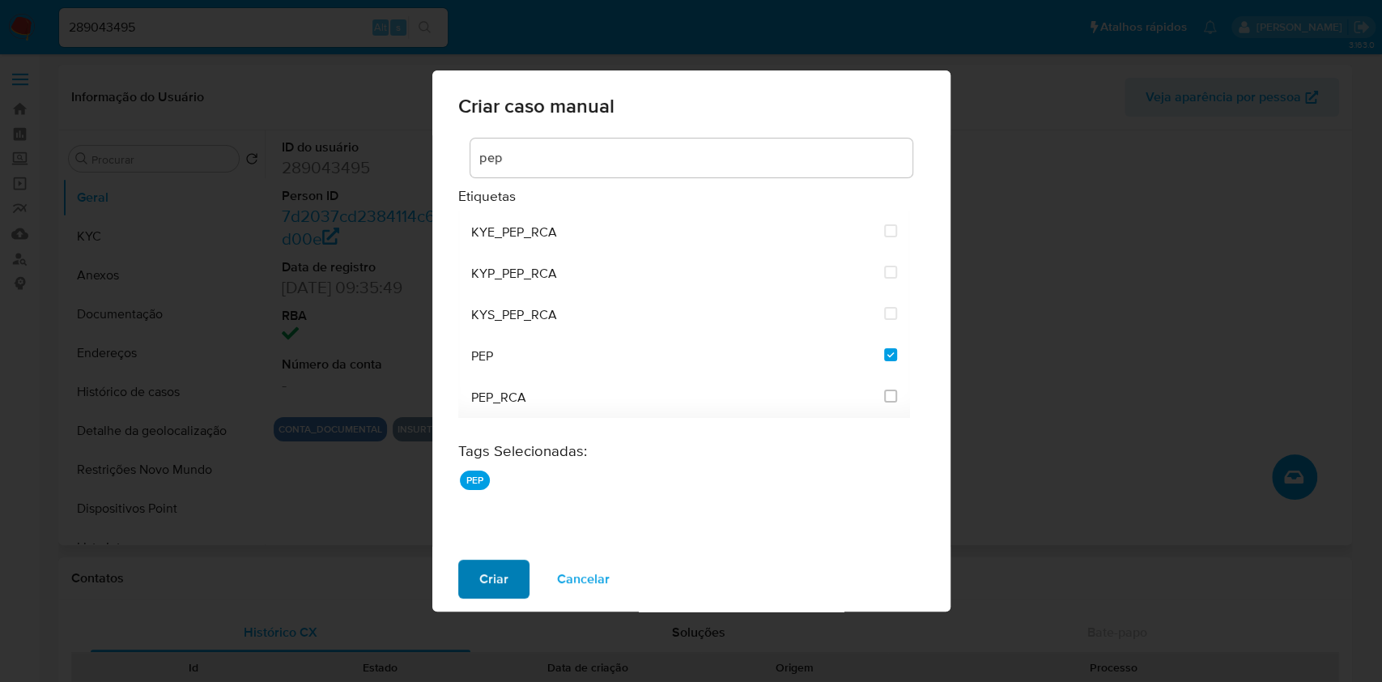
click at [487, 582] on span "Criar" at bounding box center [493, 579] width 29 height 36
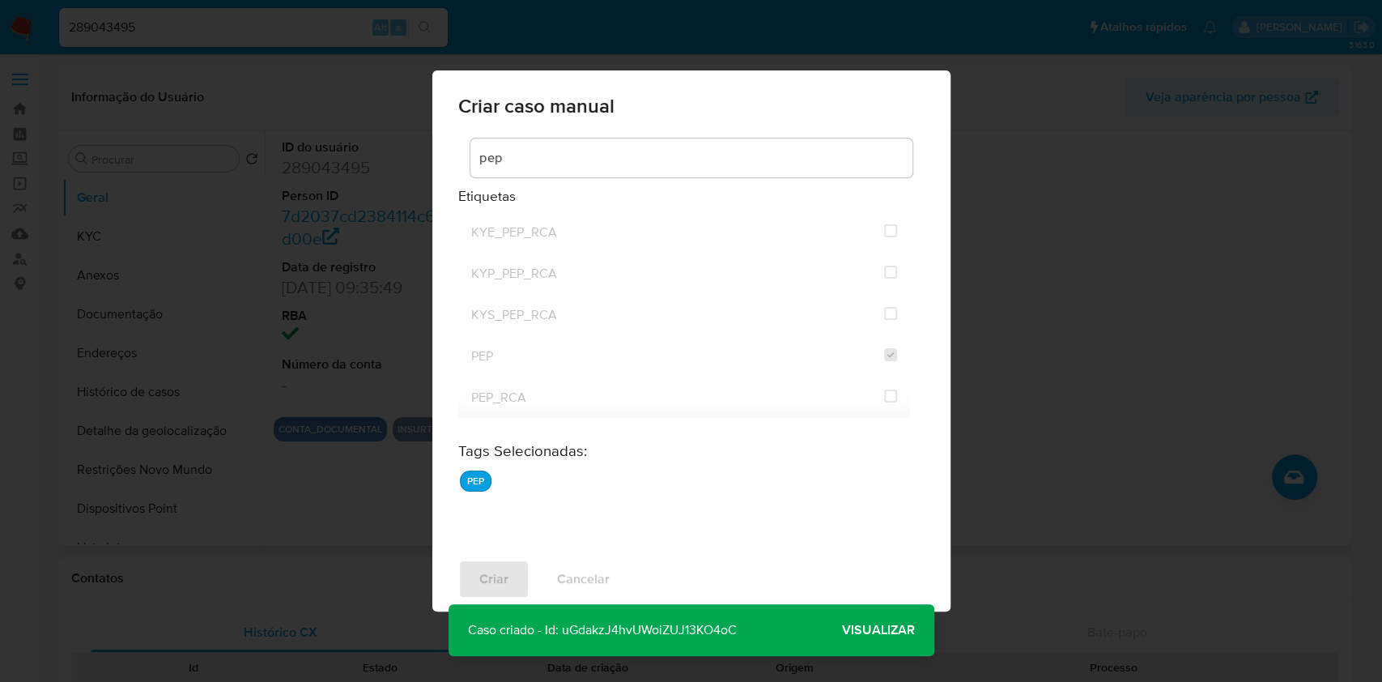
click at [870, 630] on span "Visualizar" at bounding box center [878, 630] width 73 height 0
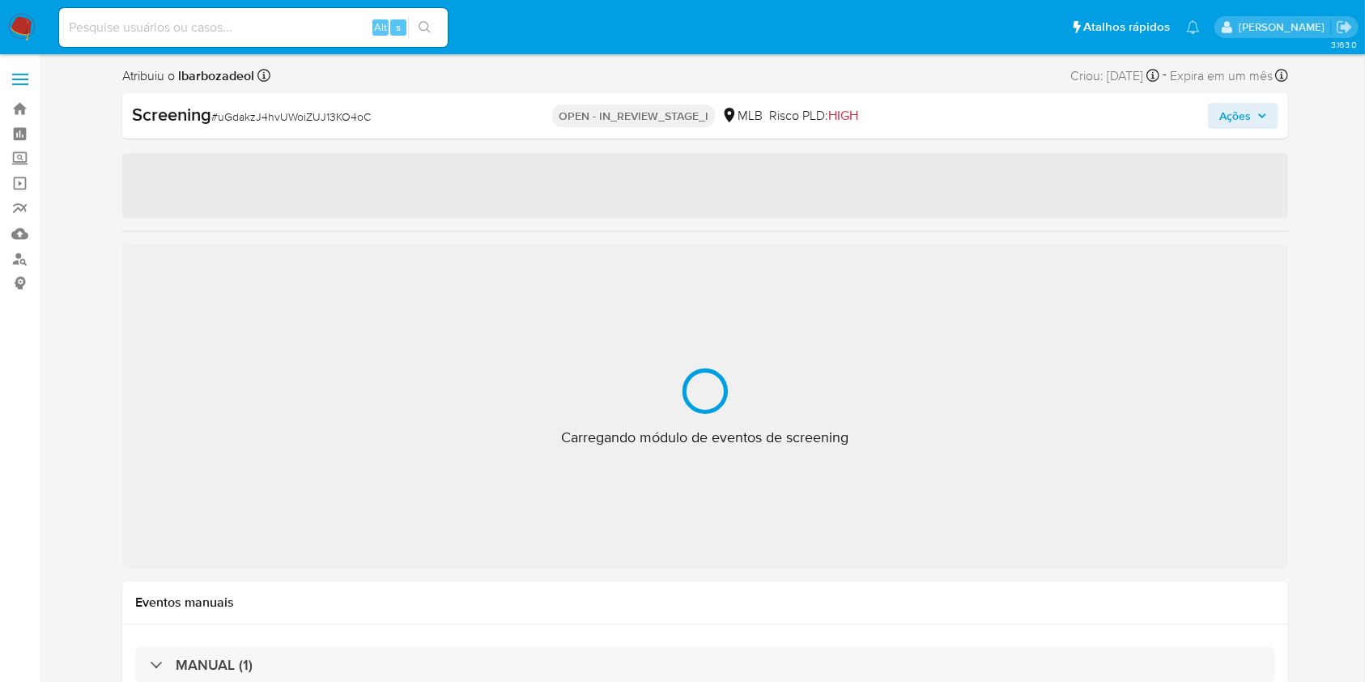
select select "10"
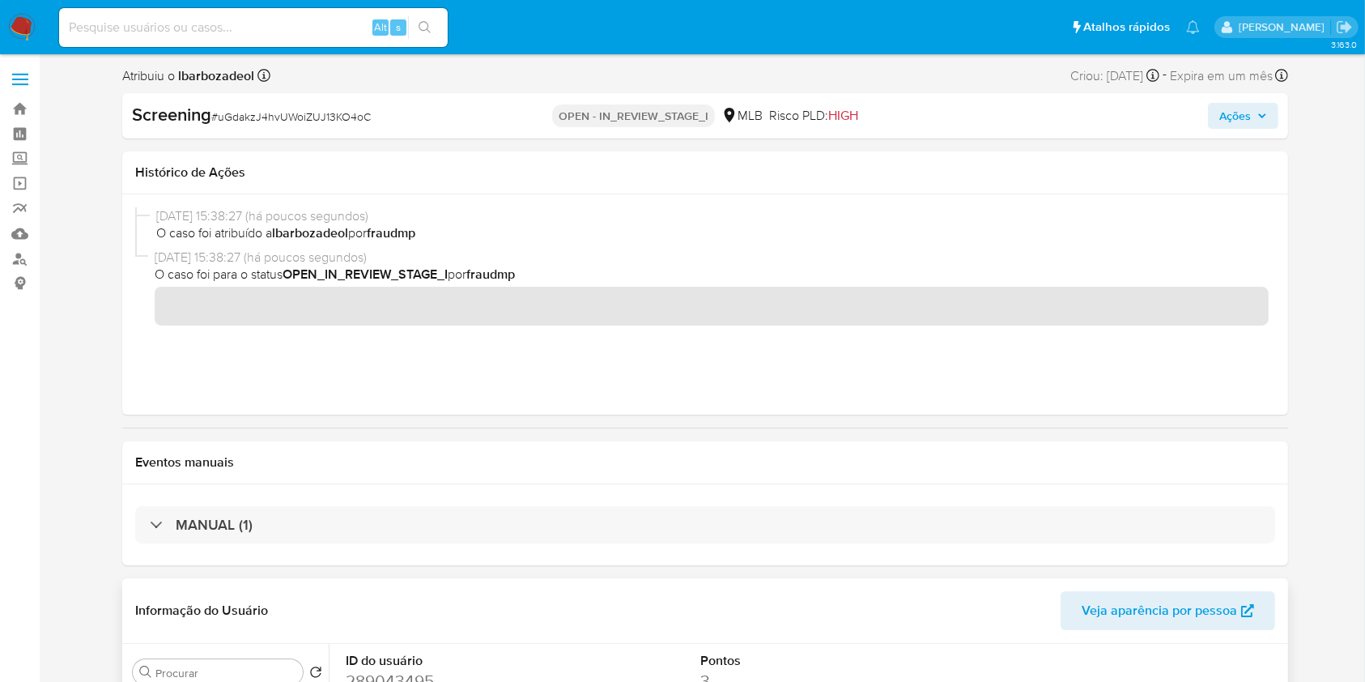
scroll to position [95, 0]
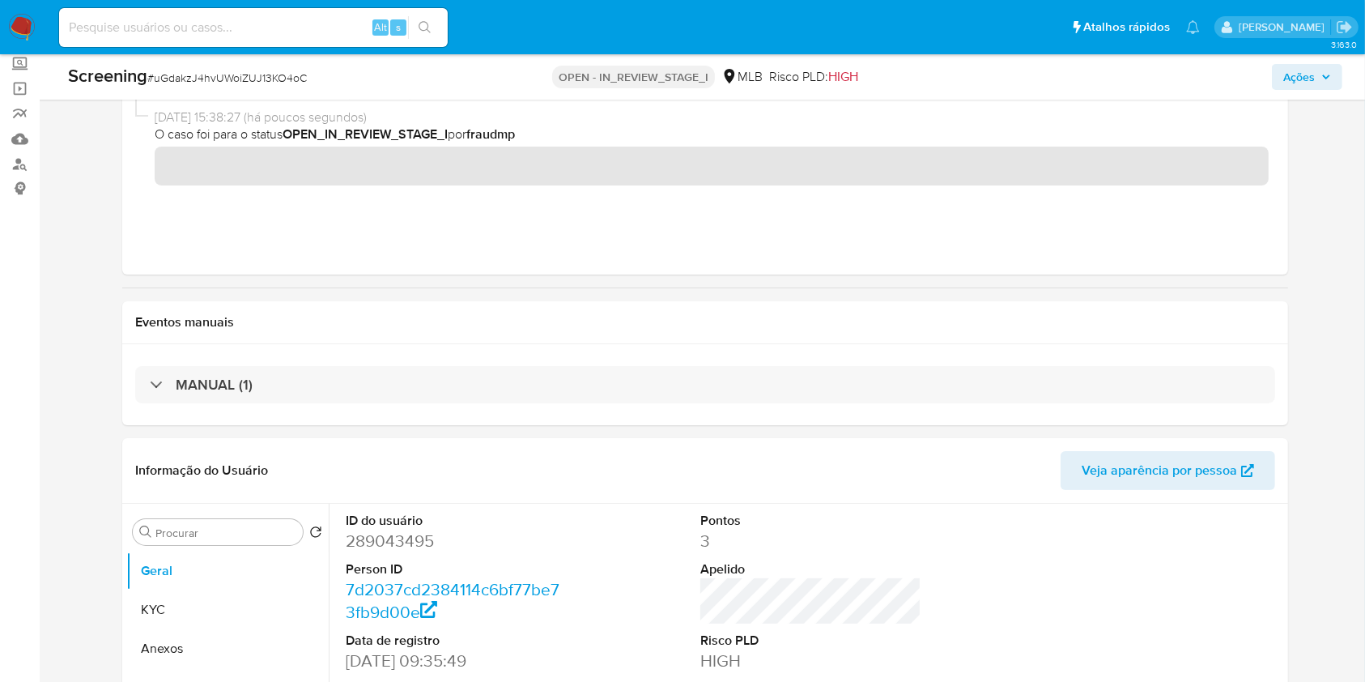
drag, startPoint x: 23, startPoint y: 408, endPoint x: 72, endPoint y: 401, distance: 49.1
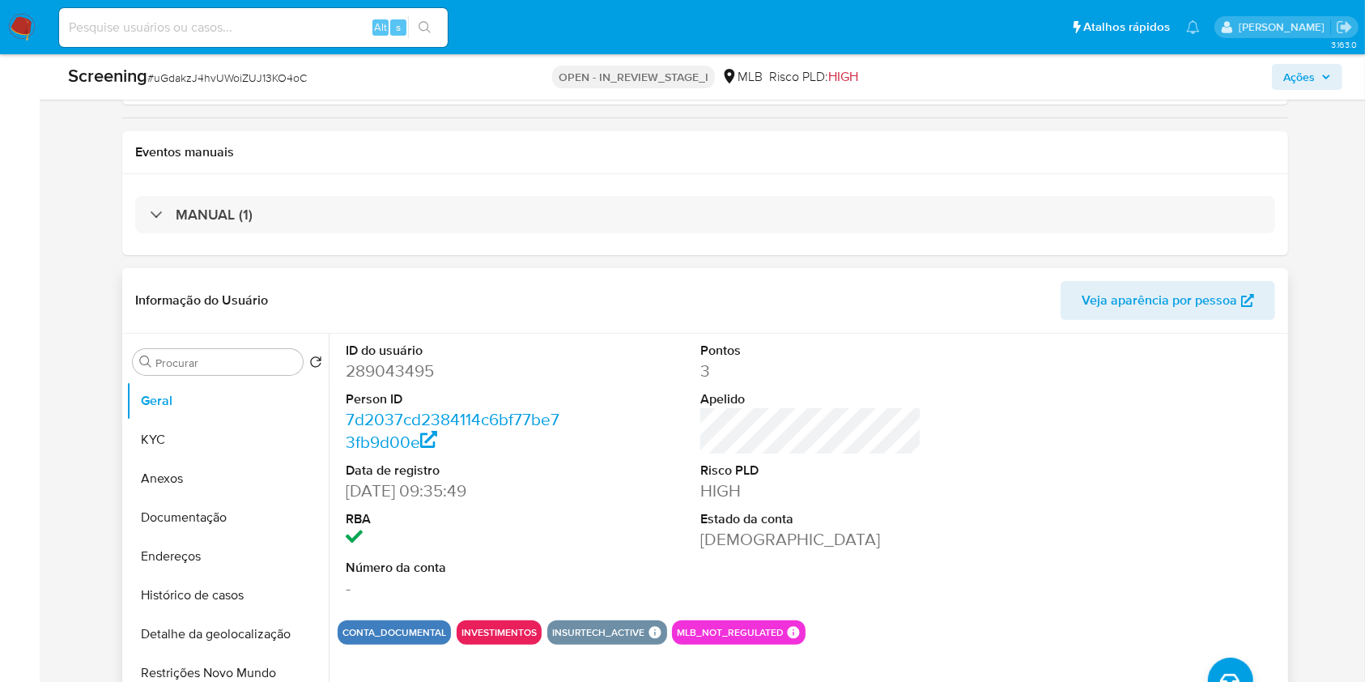
scroll to position [275, 0]
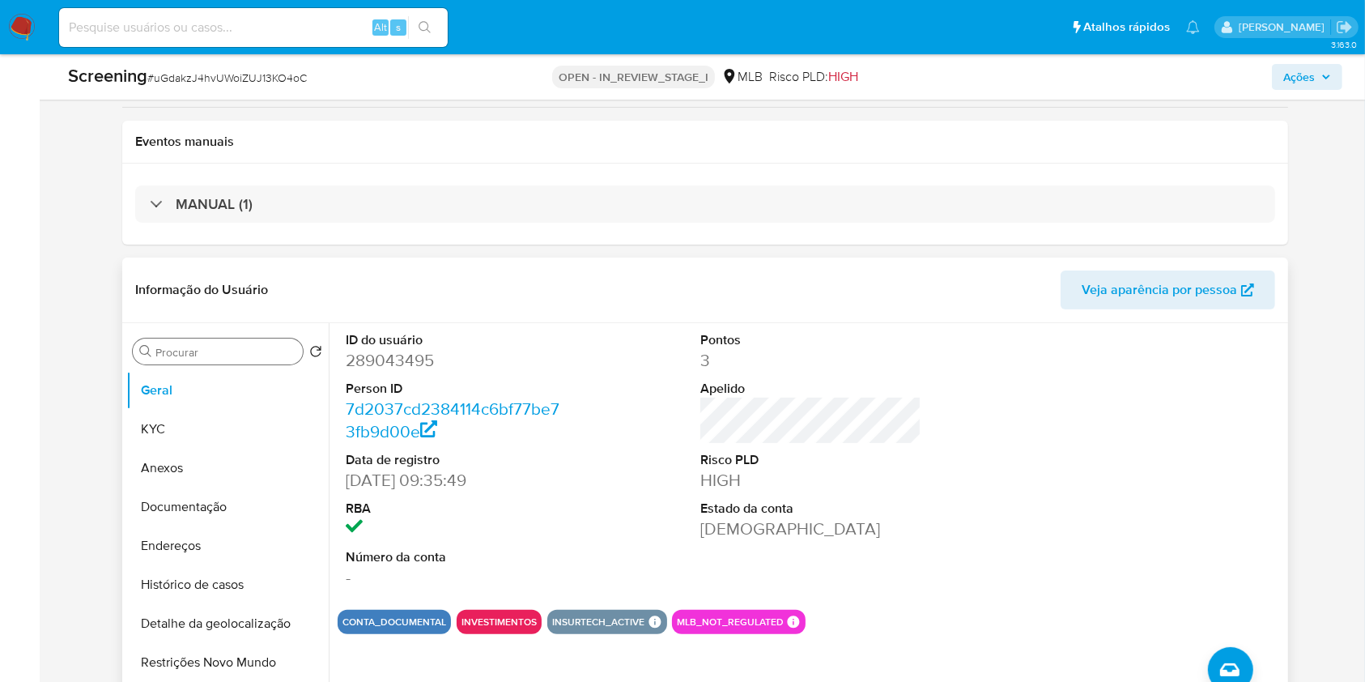
click at [245, 355] on input "Procurar" at bounding box center [225, 352] width 141 height 15
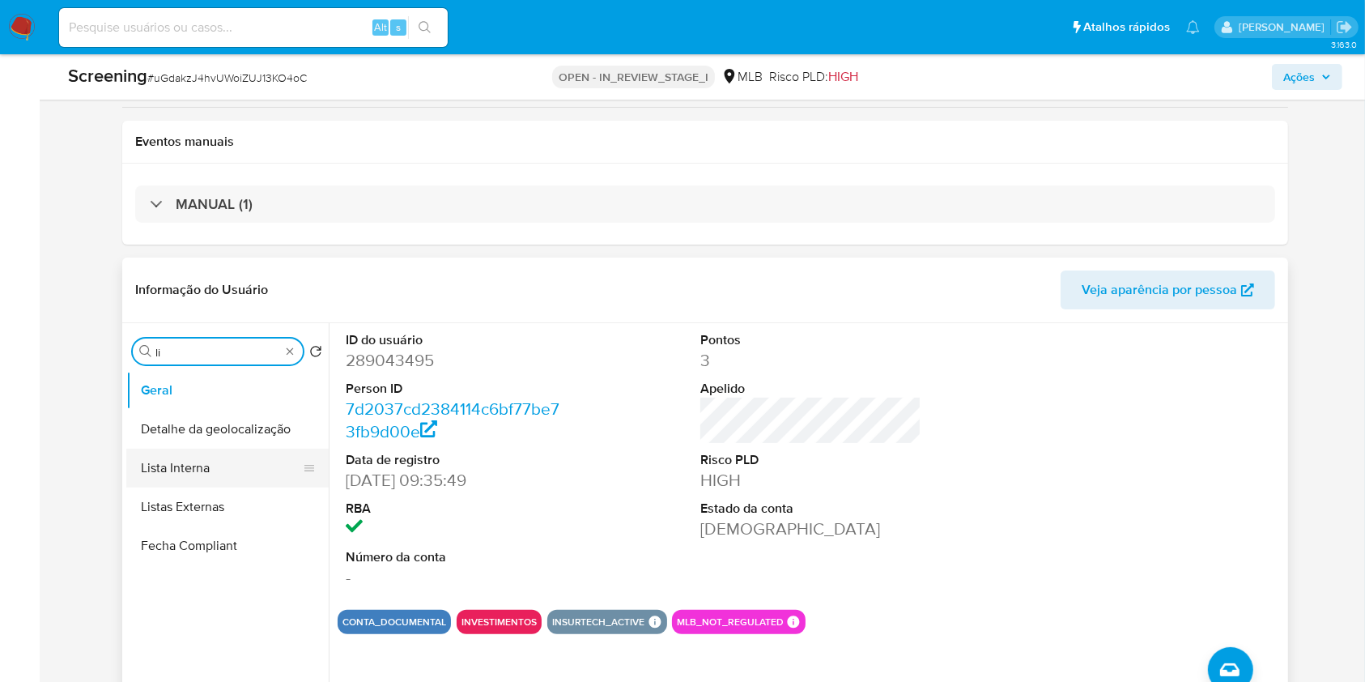
type input "li"
drag, startPoint x: 215, startPoint y: 474, endPoint x: 220, endPoint y: 467, distance: 8.6
click at [215, 475] on button "Lista Interna" at bounding box center [220, 468] width 189 height 39
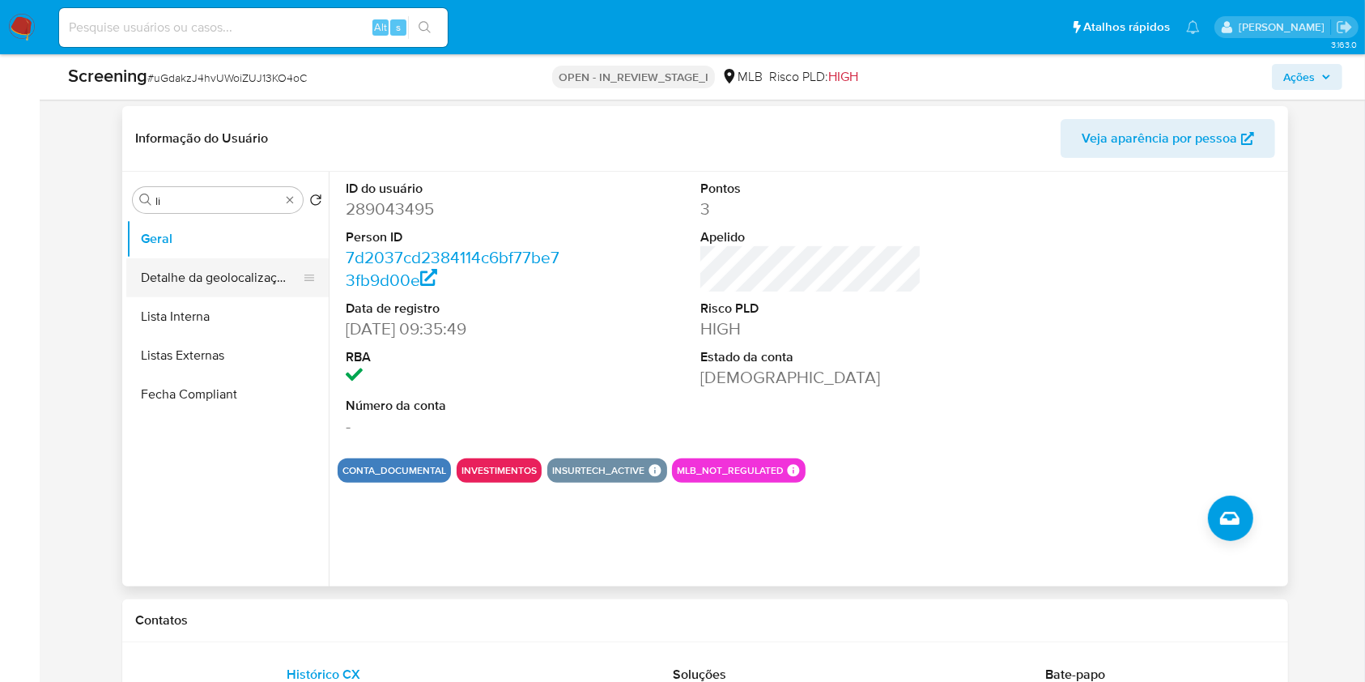
scroll to position [440, 0]
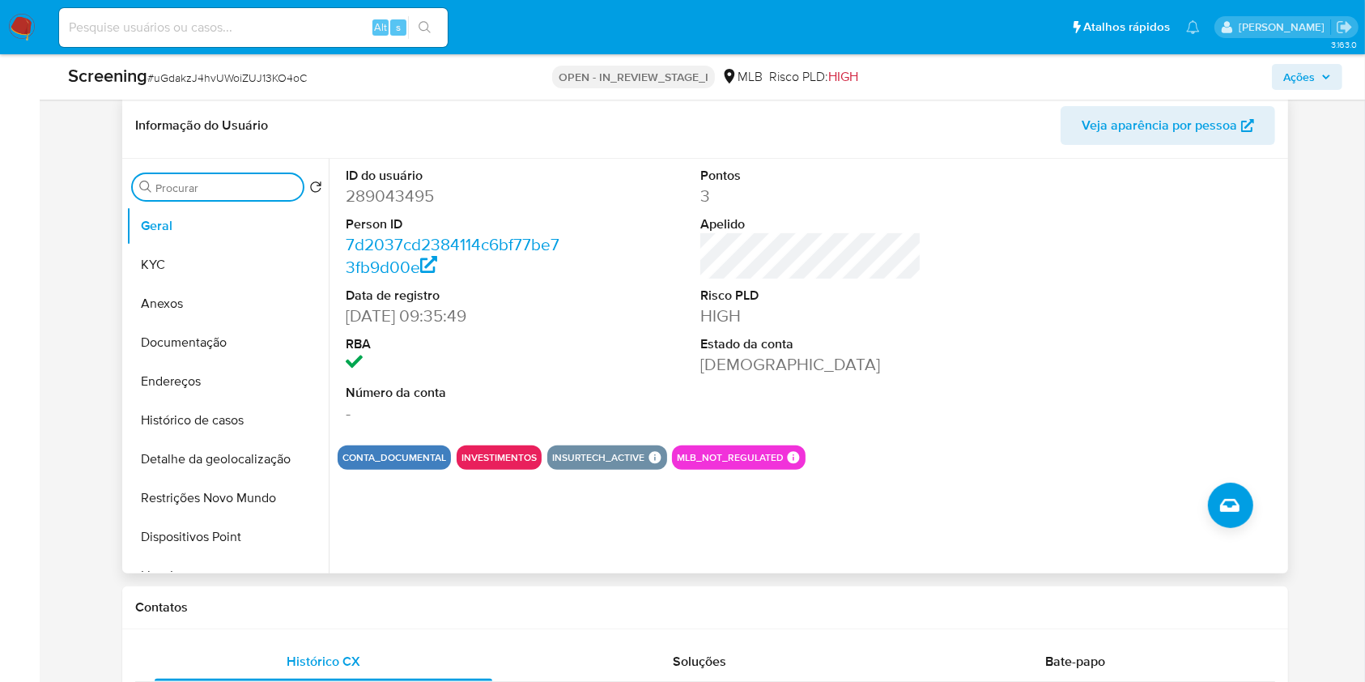
click at [211, 195] on div "Procurar" at bounding box center [218, 187] width 170 height 26
click at [214, 187] on input "Procurar" at bounding box center [225, 188] width 141 height 15
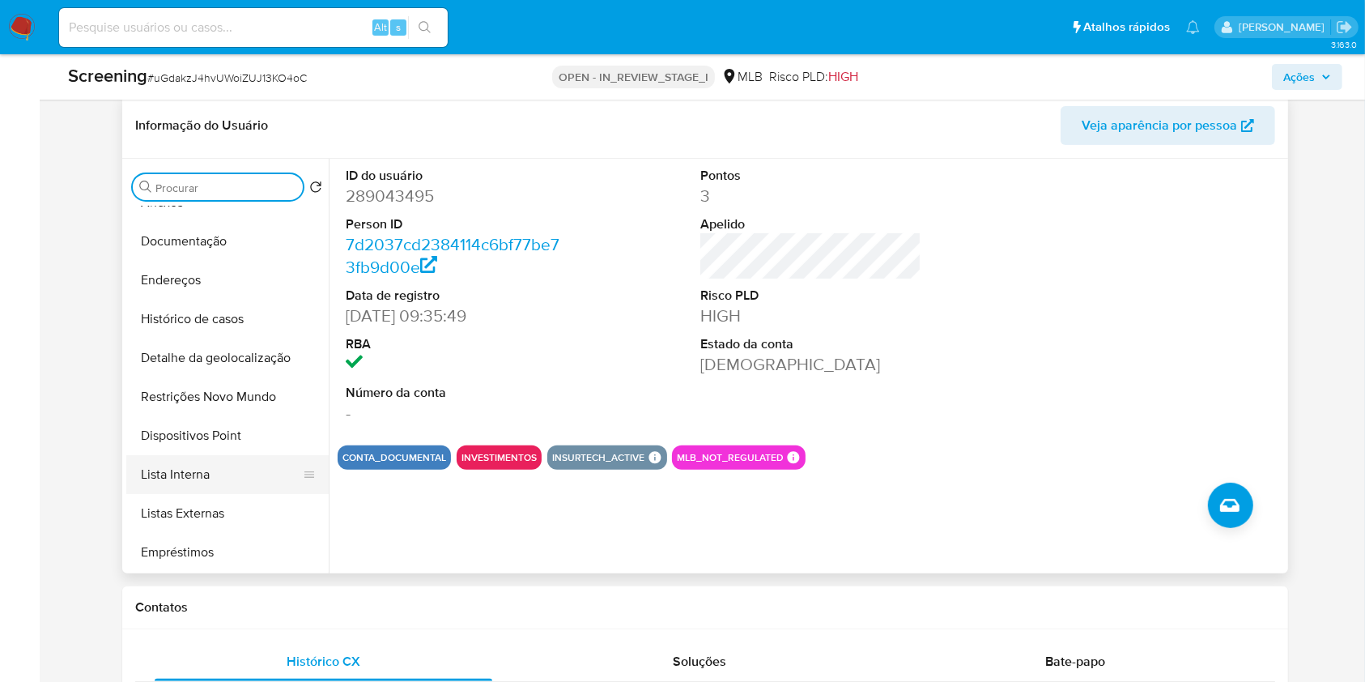
scroll to position [103, 0]
click at [236, 489] on button "Lista Interna" at bounding box center [220, 472] width 189 height 39
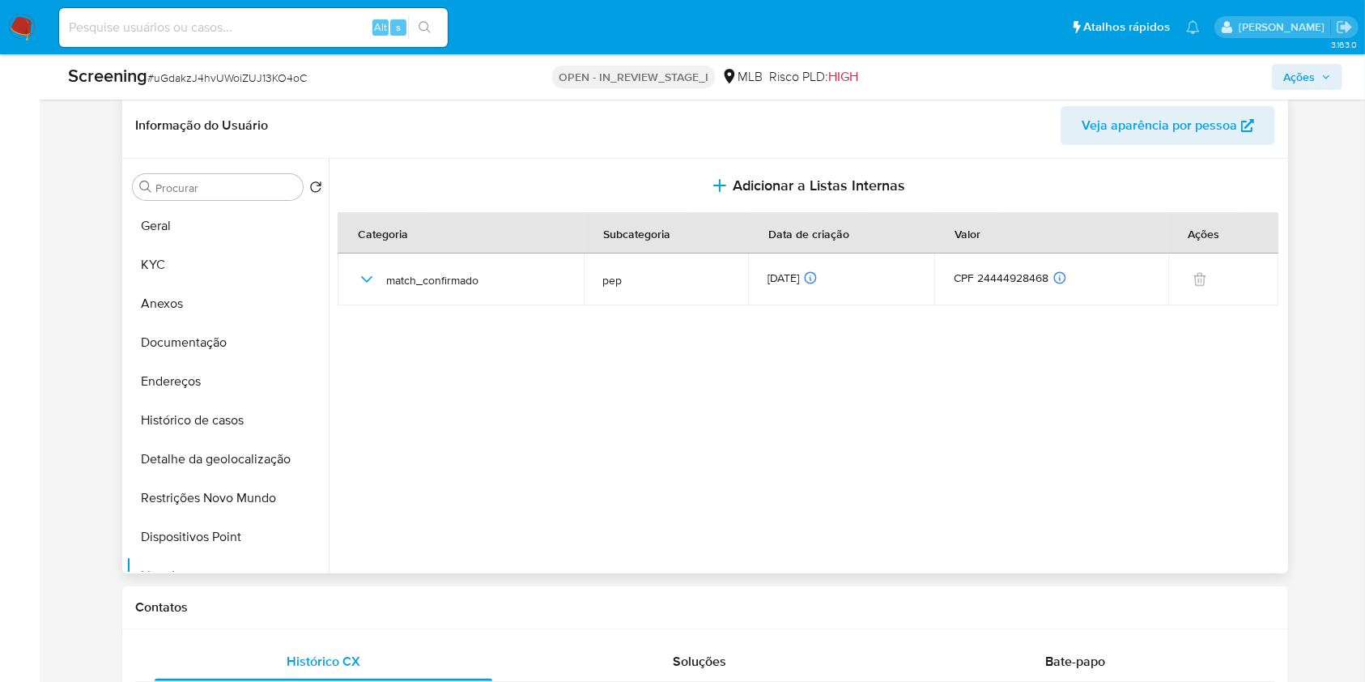
scroll to position [403, 0]
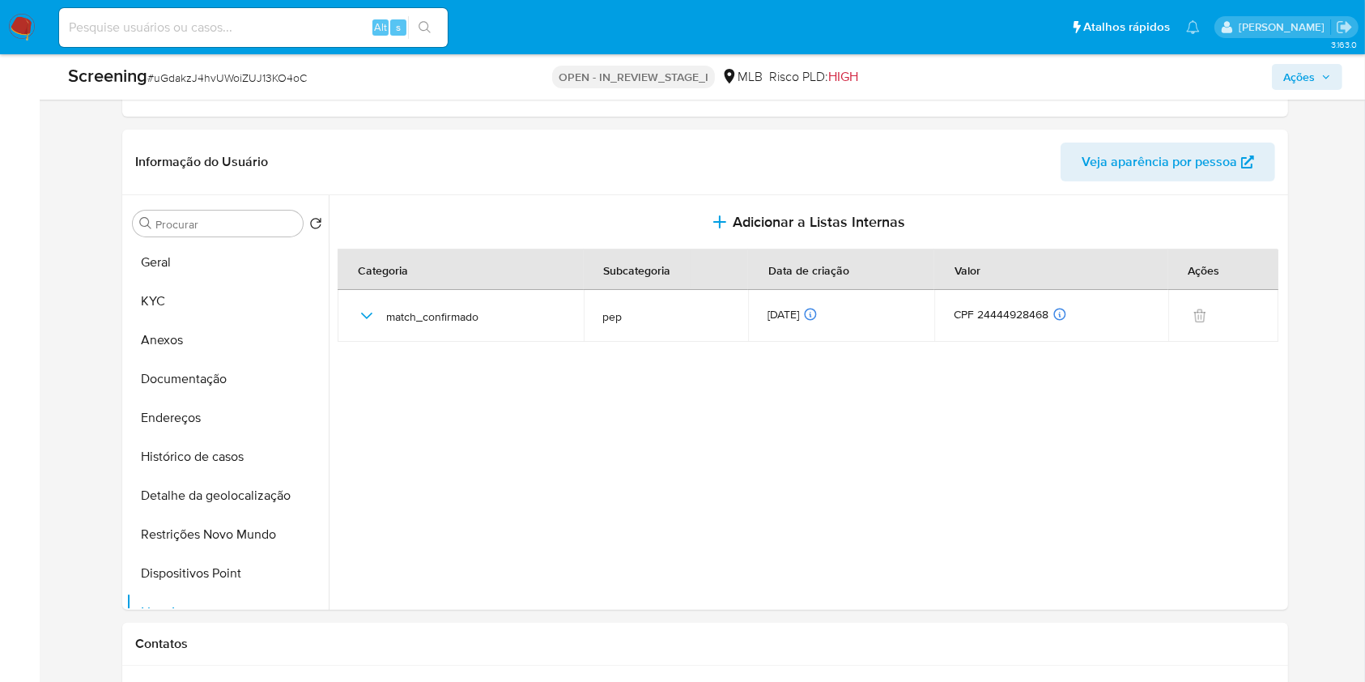
click at [1296, 84] on span "Ações" at bounding box center [1300, 77] width 32 height 26
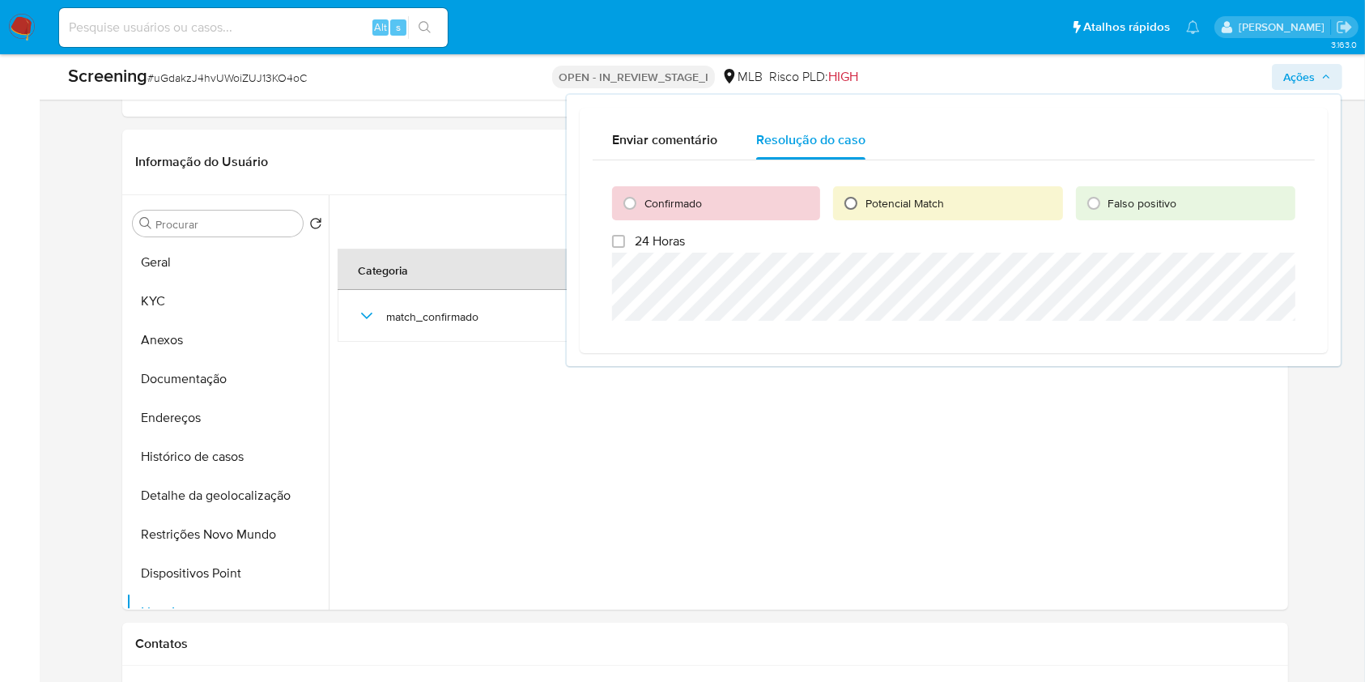
click at [861, 198] on input "Potencial Match" at bounding box center [851, 203] width 26 height 26
radio input "true"
click at [1306, 197] on div "Confirmado Potencial Match Falso positivo 24 Horas Escalar" at bounding box center [954, 263] width 722 height 206
click at [1253, 342] on span "Escalar" at bounding box center [1253, 340] width 49 height 23
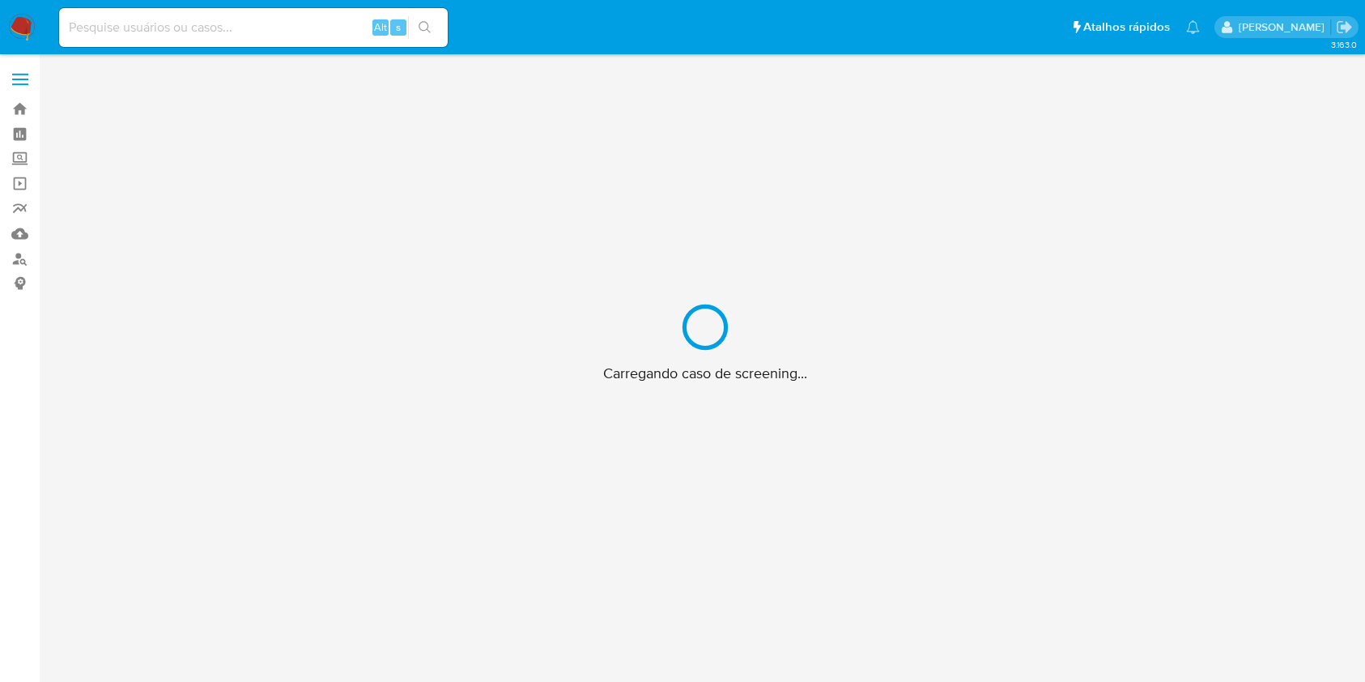
scroll to position [58, 0]
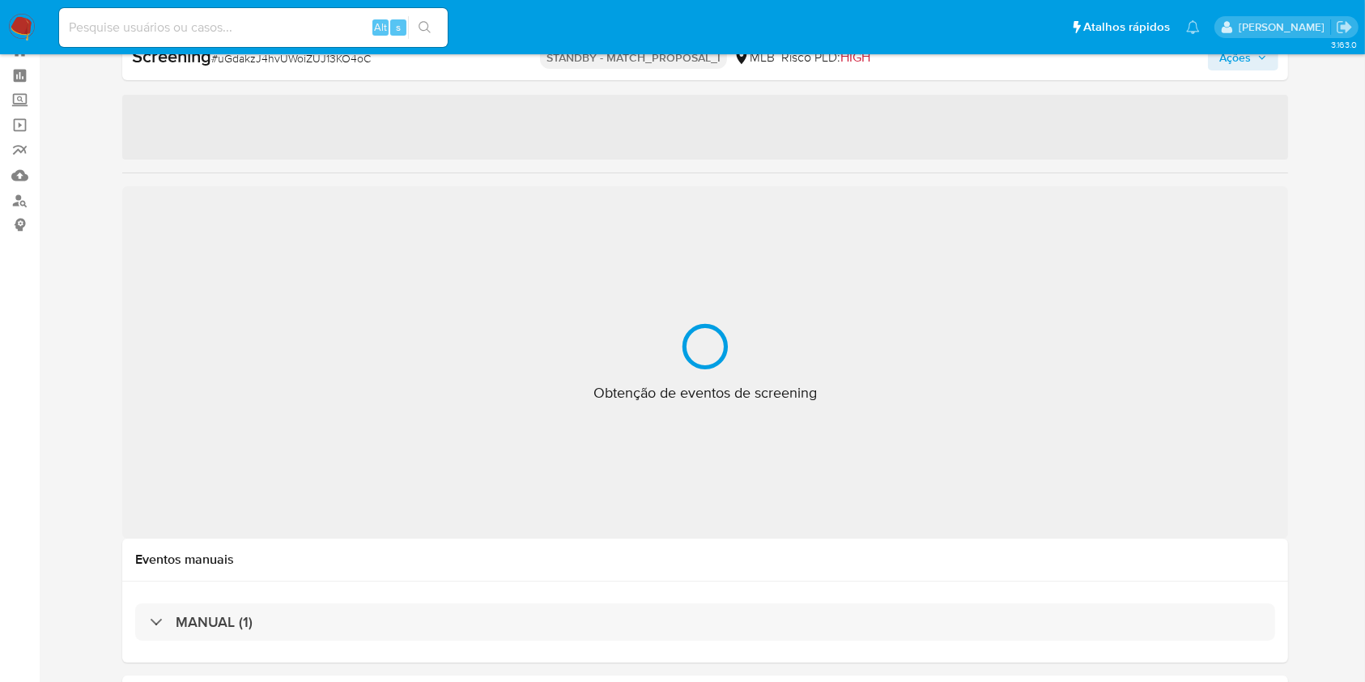
select select "10"
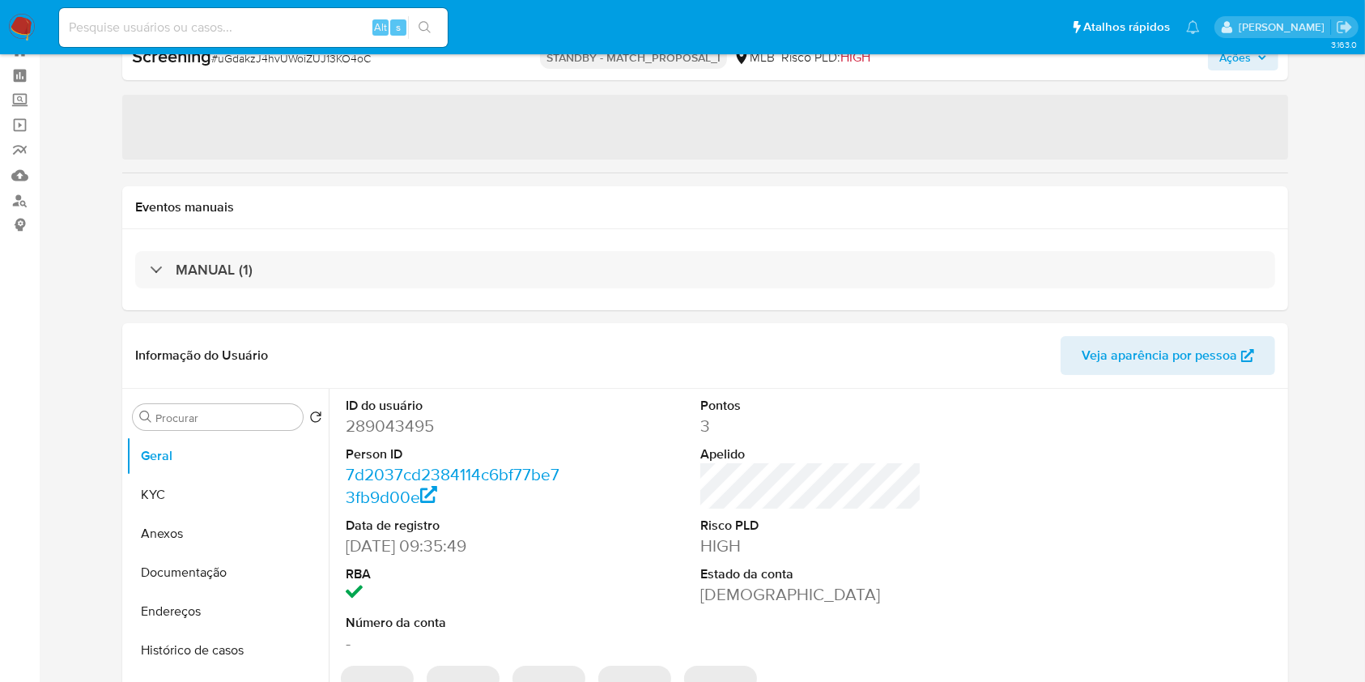
scroll to position [0, 0]
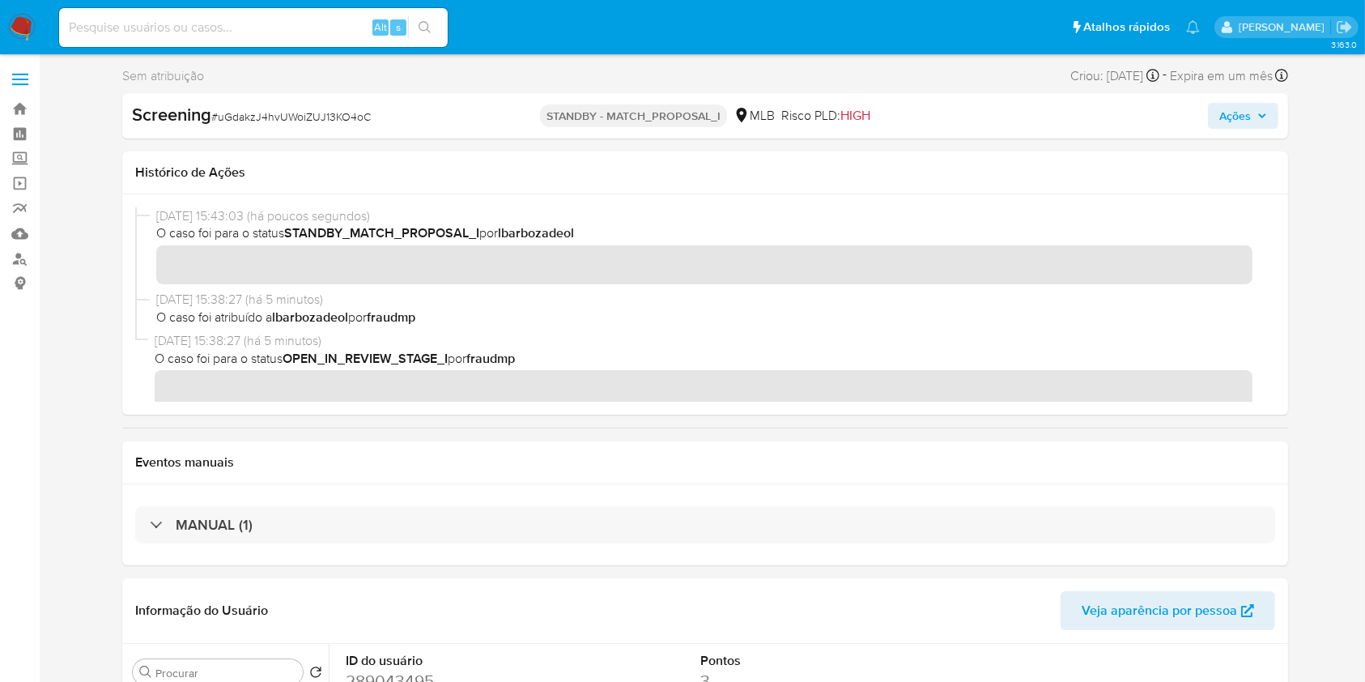
click at [246, 29] on input at bounding box center [253, 27] width 389 height 21
paste input "1026481775"
type input "1026481775"
click at [421, 29] on icon "search-icon" at bounding box center [425, 27] width 13 height 13
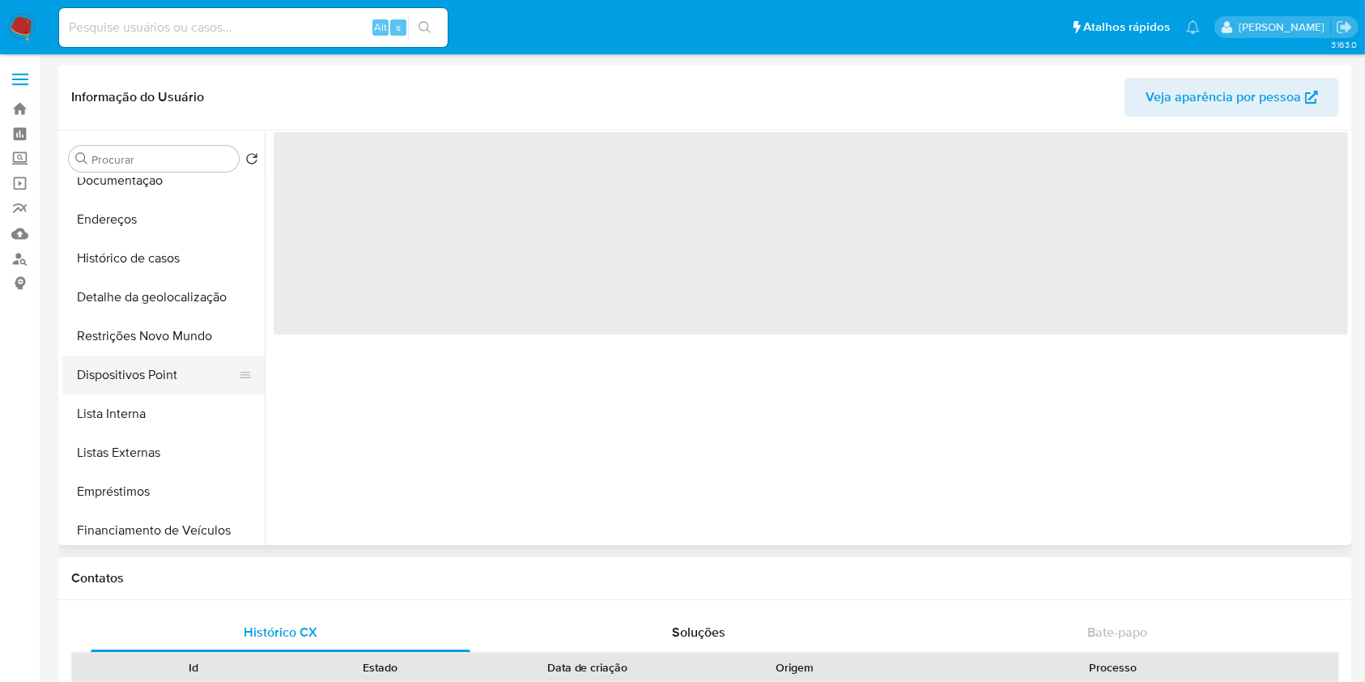
scroll to position [133, 0]
select select "10"
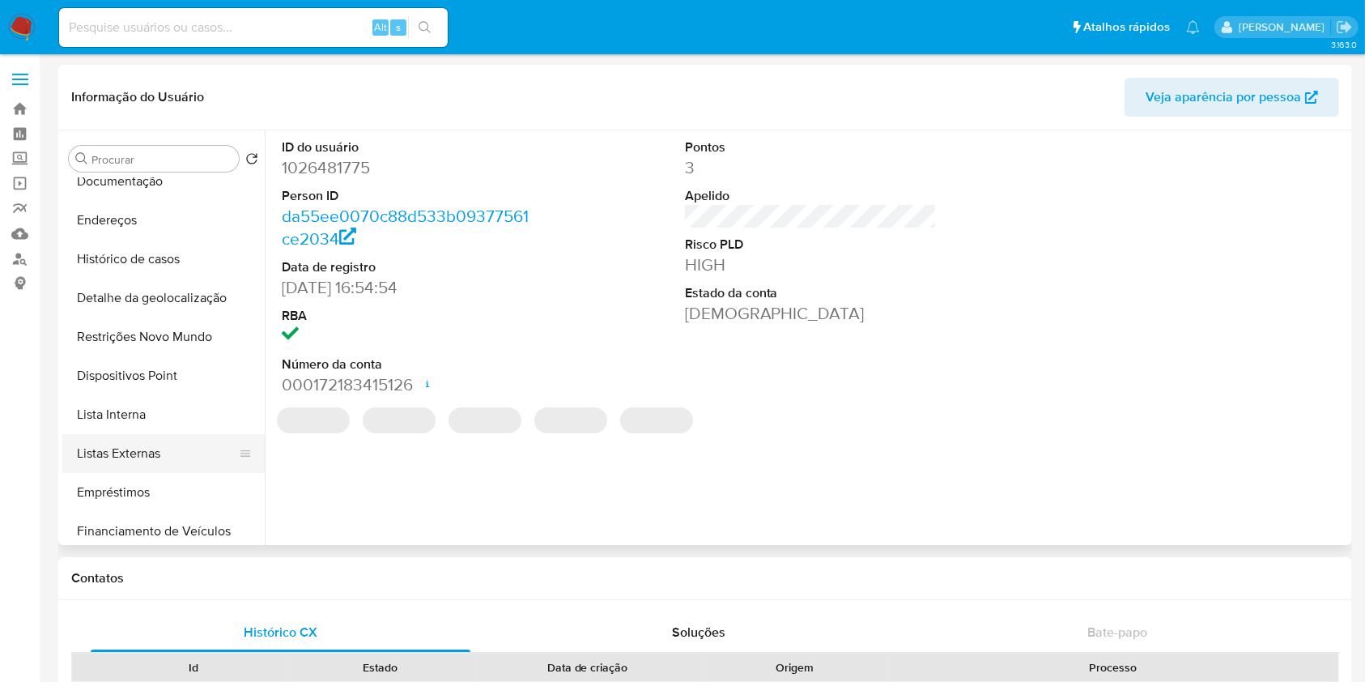
scroll to position [134, 0]
click at [146, 423] on button "Lista Interna" at bounding box center [156, 413] width 189 height 39
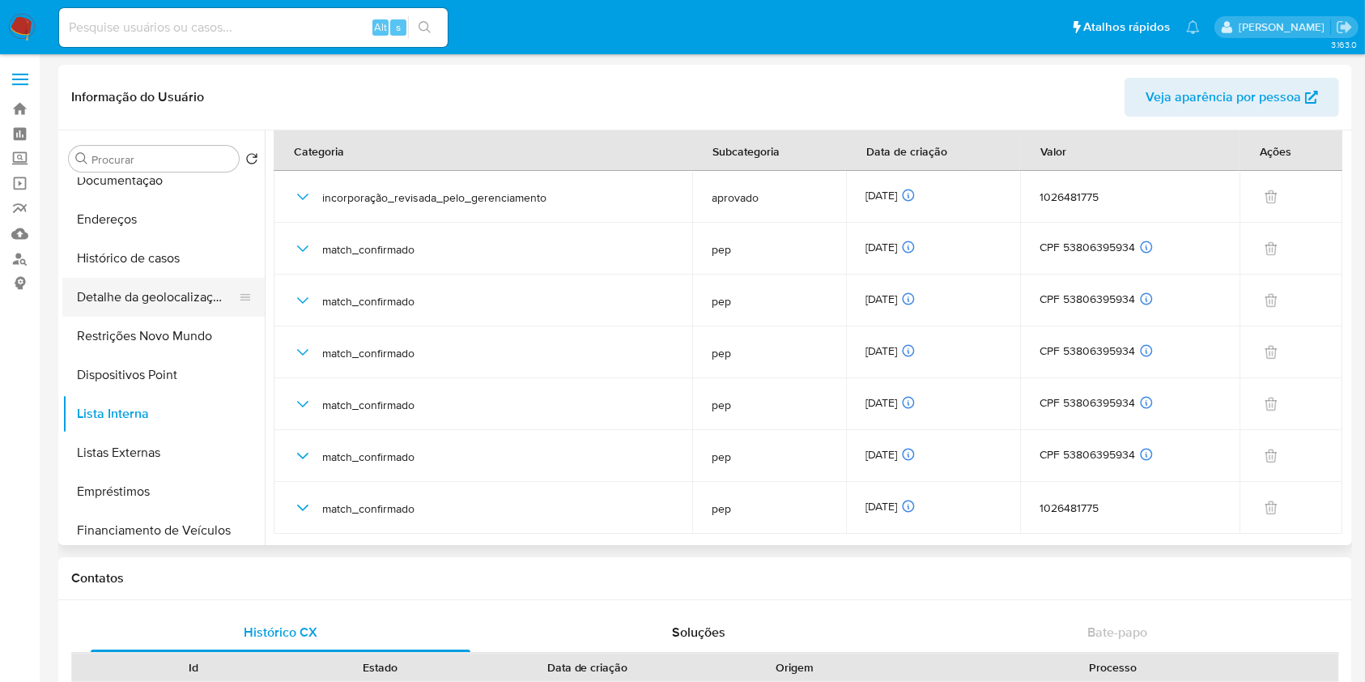
scroll to position [0, 0]
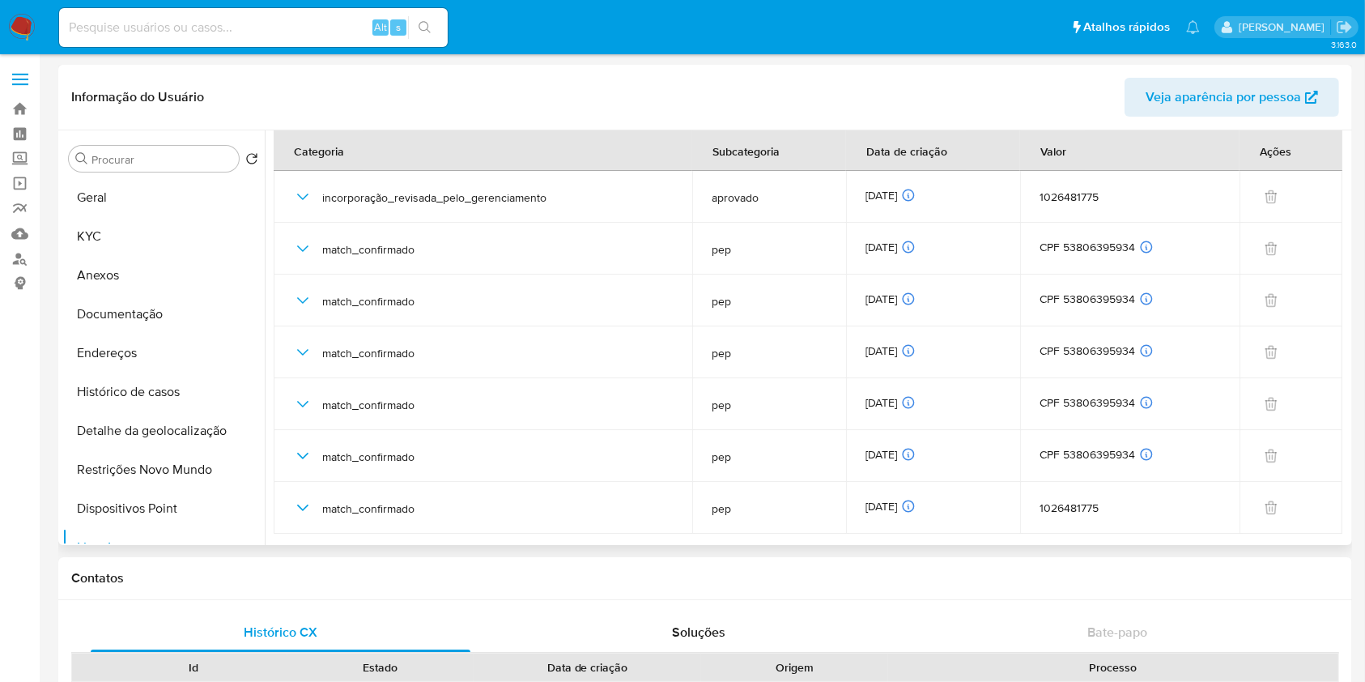
click at [1087, 94] on header "Informação do Usuário Veja aparência por pessoa" at bounding box center [705, 97] width 1268 height 39
click at [81, 26] on input at bounding box center [253, 27] width 389 height 21
paste input "1793878551"
type input "1793878551"
click at [415, 24] on button "search-icon" at bounding box center [424, 27] width 33 height 23
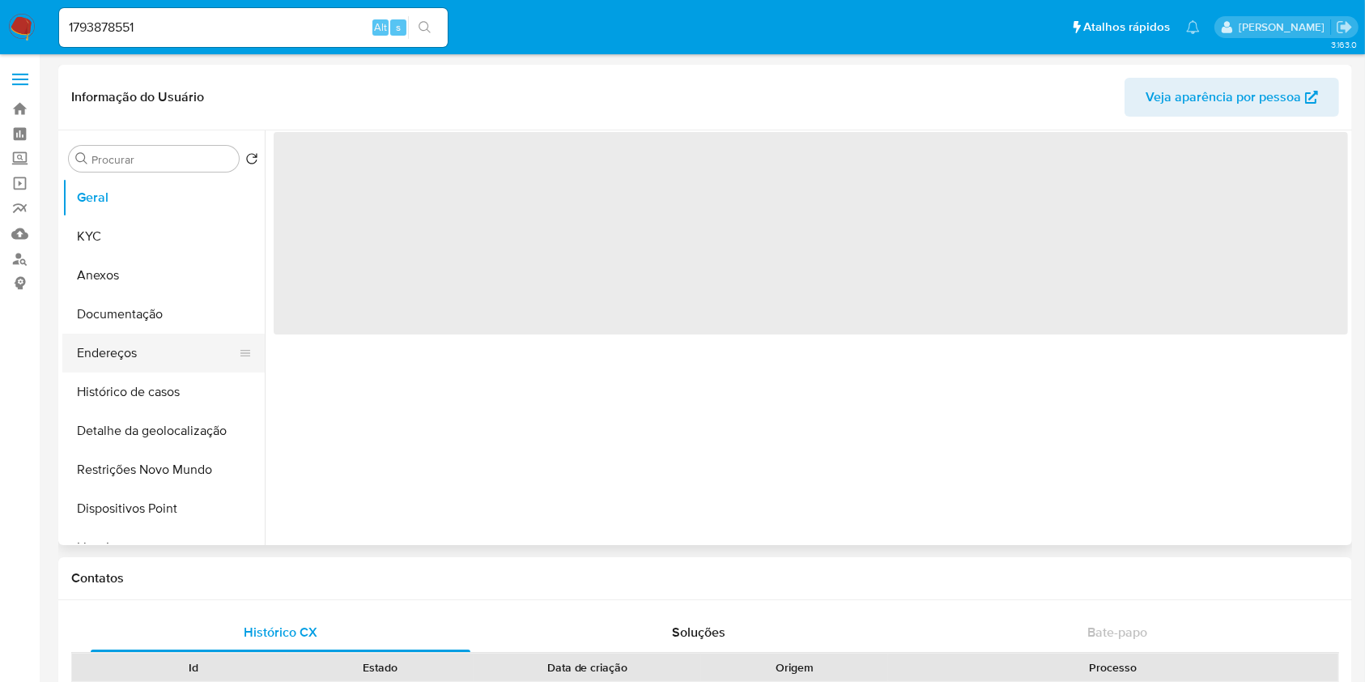
select select "10"
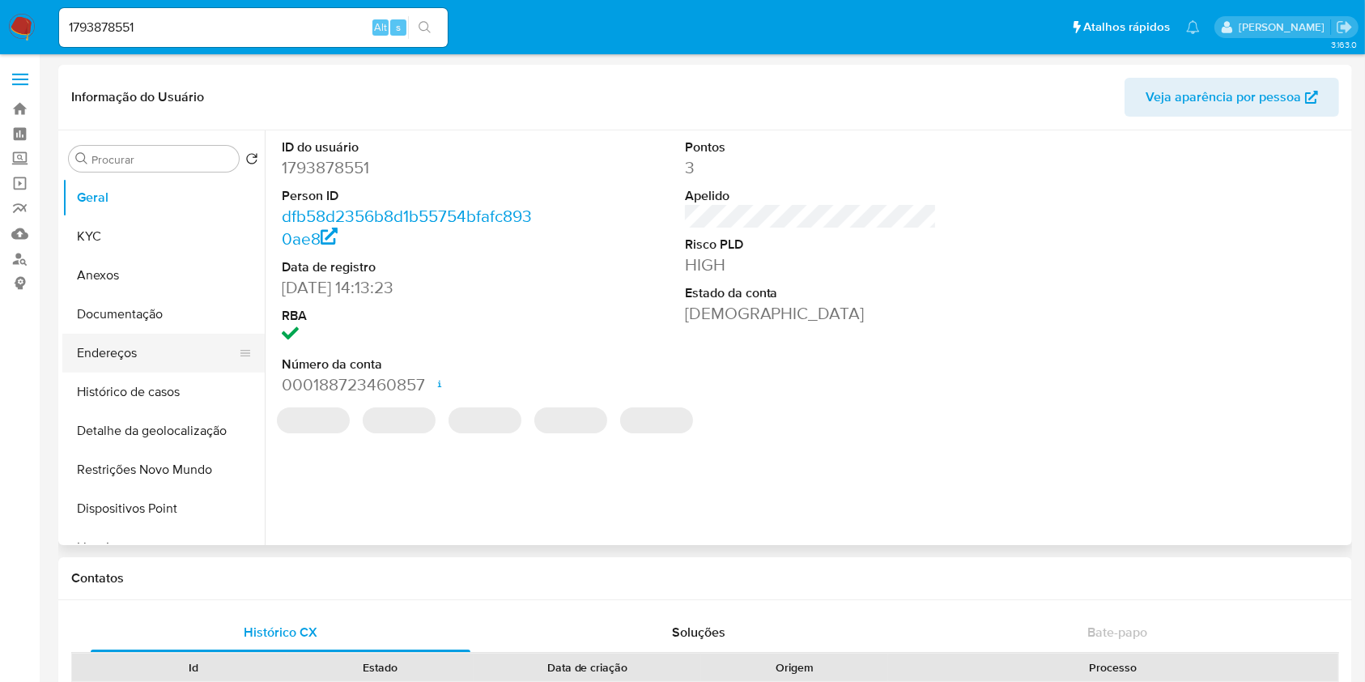
scroll to position [125, 0]
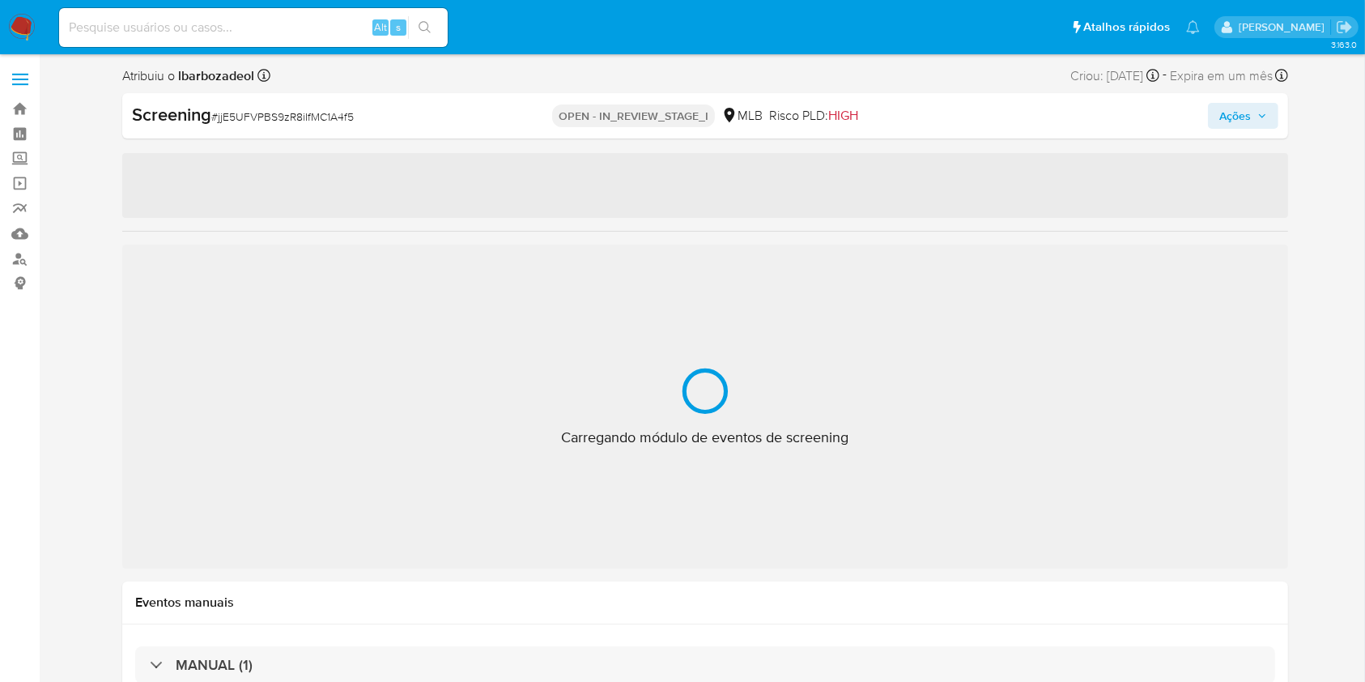
select select "10"
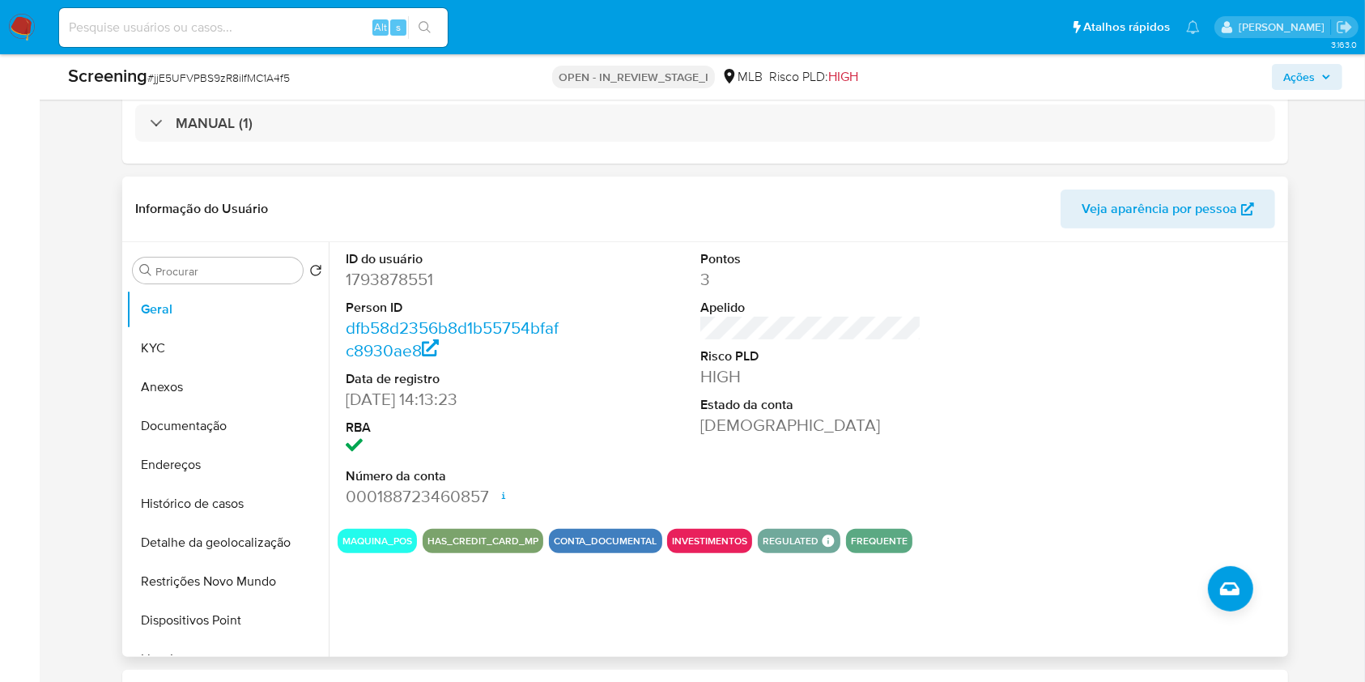
scroll to position [415, 0]
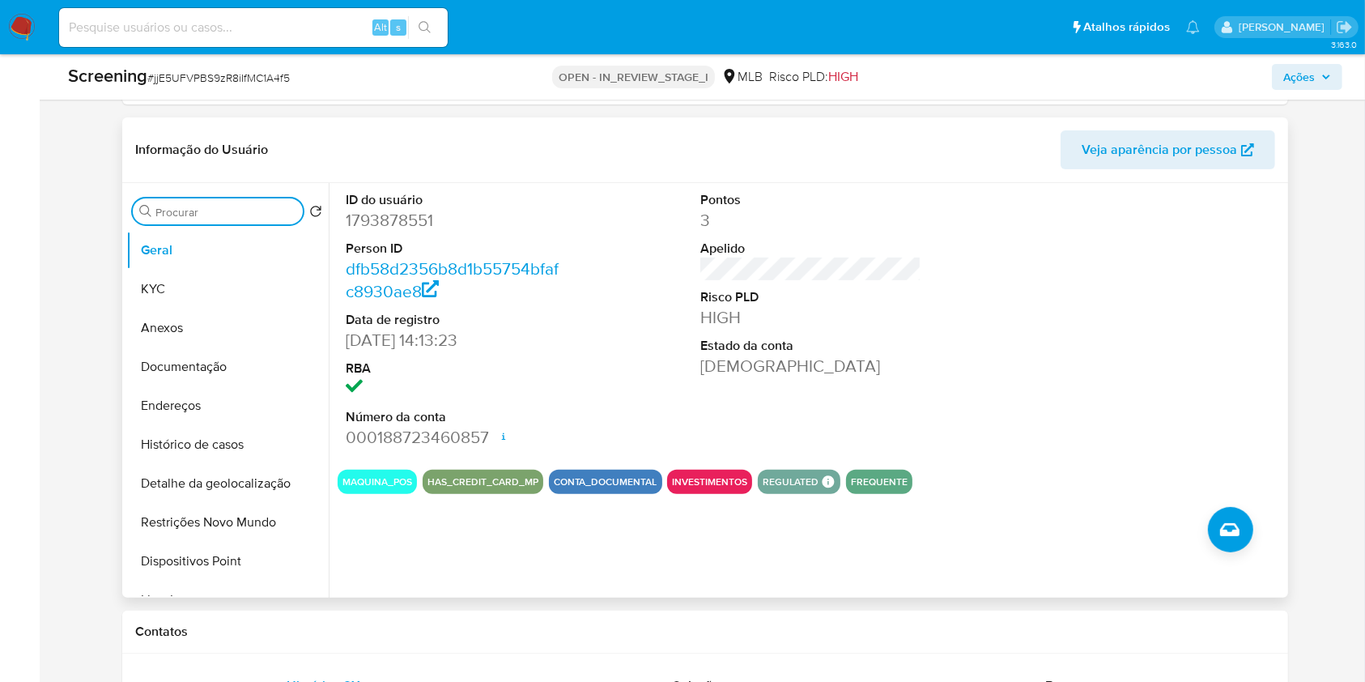
click at [214, 214] on input "Procurar" at bounding box center [225, 212] width 141 height 15
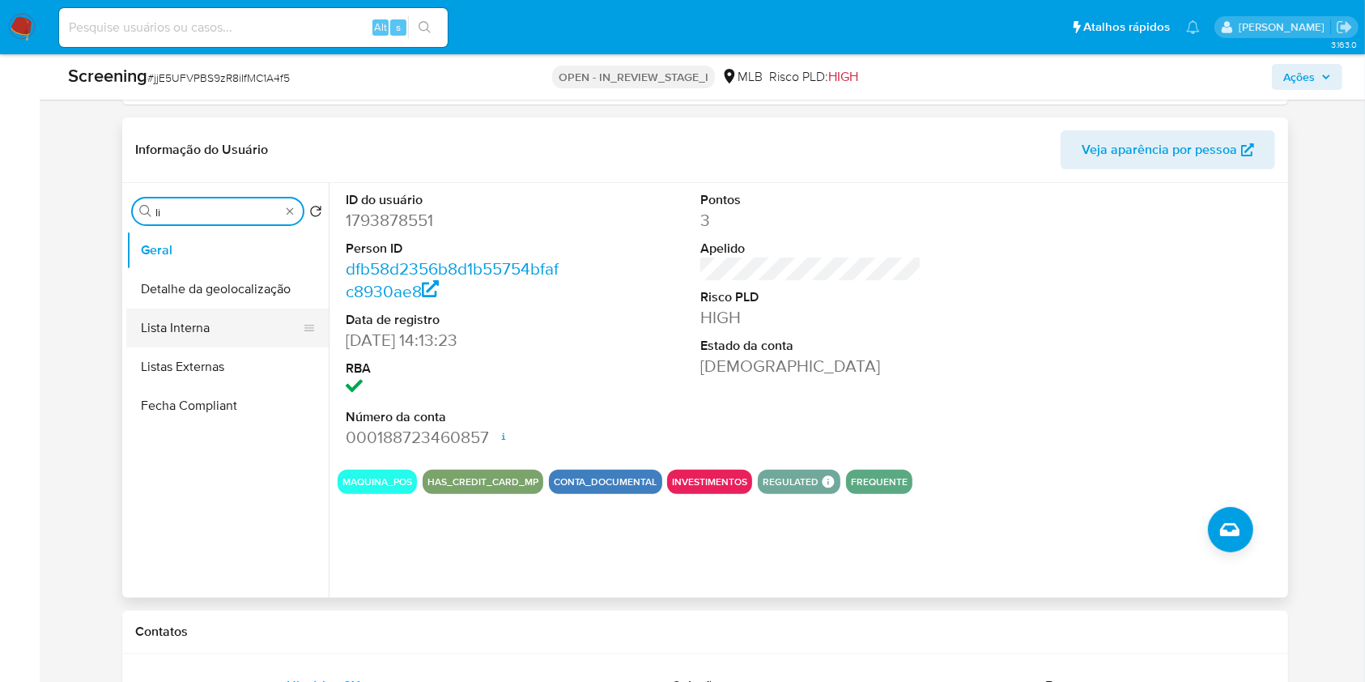
type input "li"
click at [206, 321] on button "Lista Interna" at bounding box center [220, 328] width 189 height 39
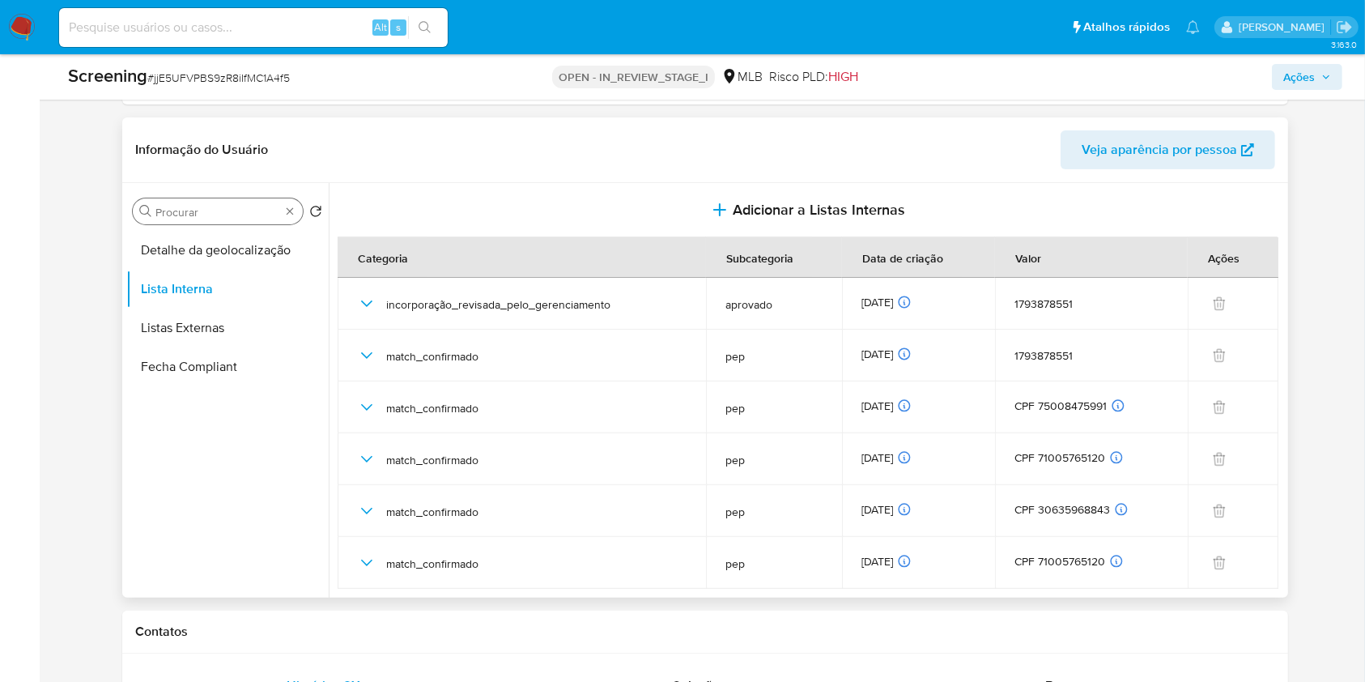
drag, startPoint x: 287, startPoint y: 210, endPoint x: 339, endPoint y: 197, distance: 54.2
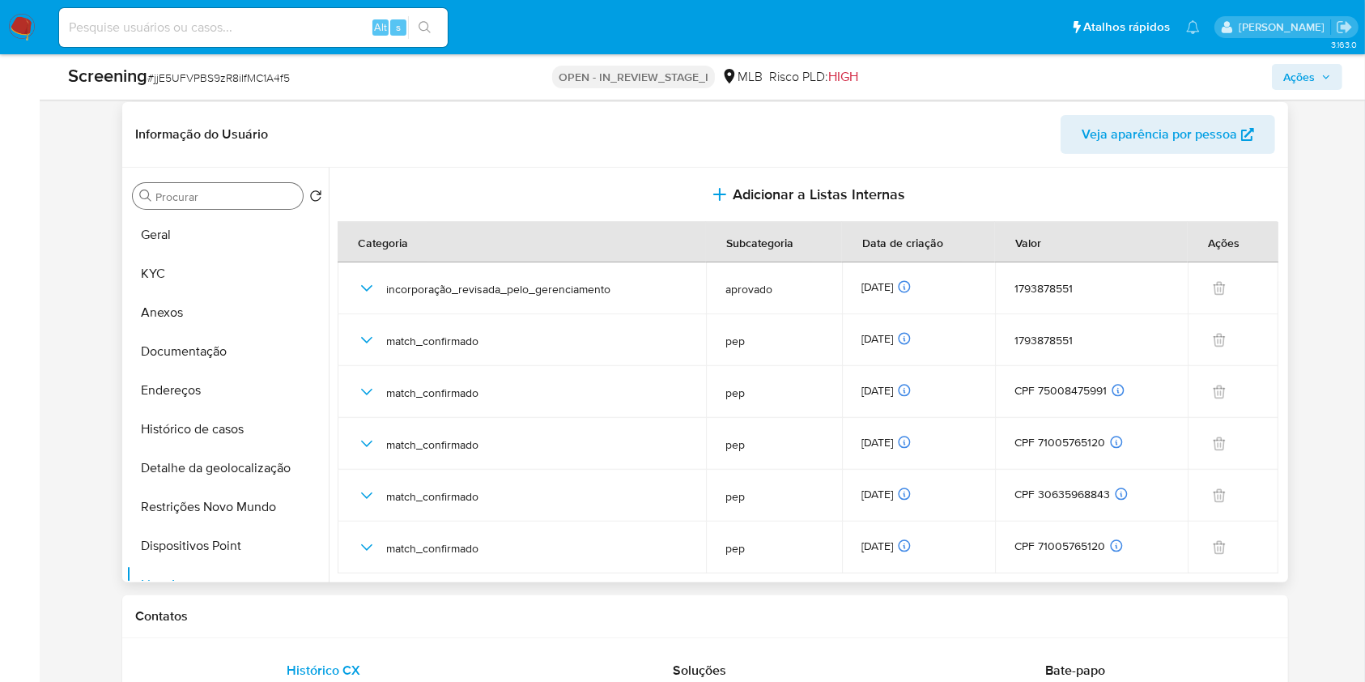
scroll to position [432, 0]
drag, startPoint x: 1341, startPoint y: 151, endPoint x: 1276, endPoint y: 79, distance: 96.9
click at [1296, 75] on span "Ações" at bounding box center [1300, 77] width 32 height 26
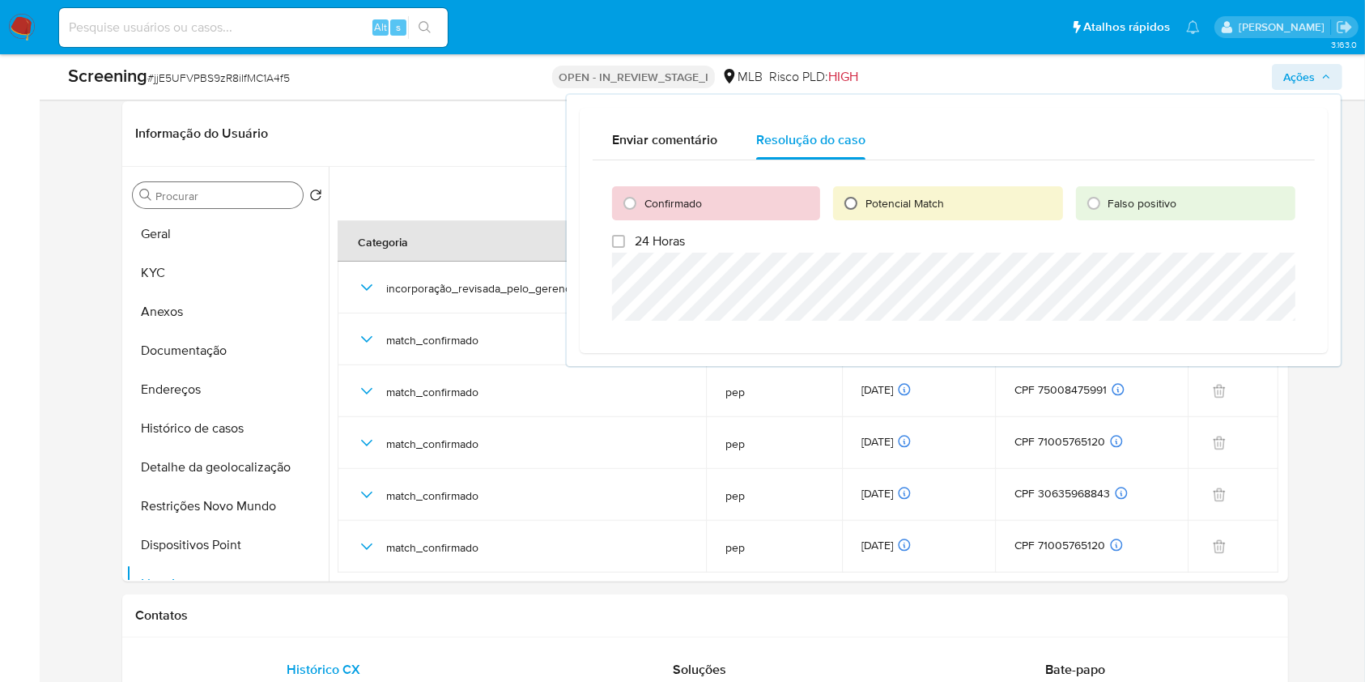
click at [849, 200] on input "Potencial Match" at bounding box center [851, 203] width 26 height 26
radio input "true"
click at [1237, 337] on span "Escalar" at bounding box center [1253, 340] width 49 height 23
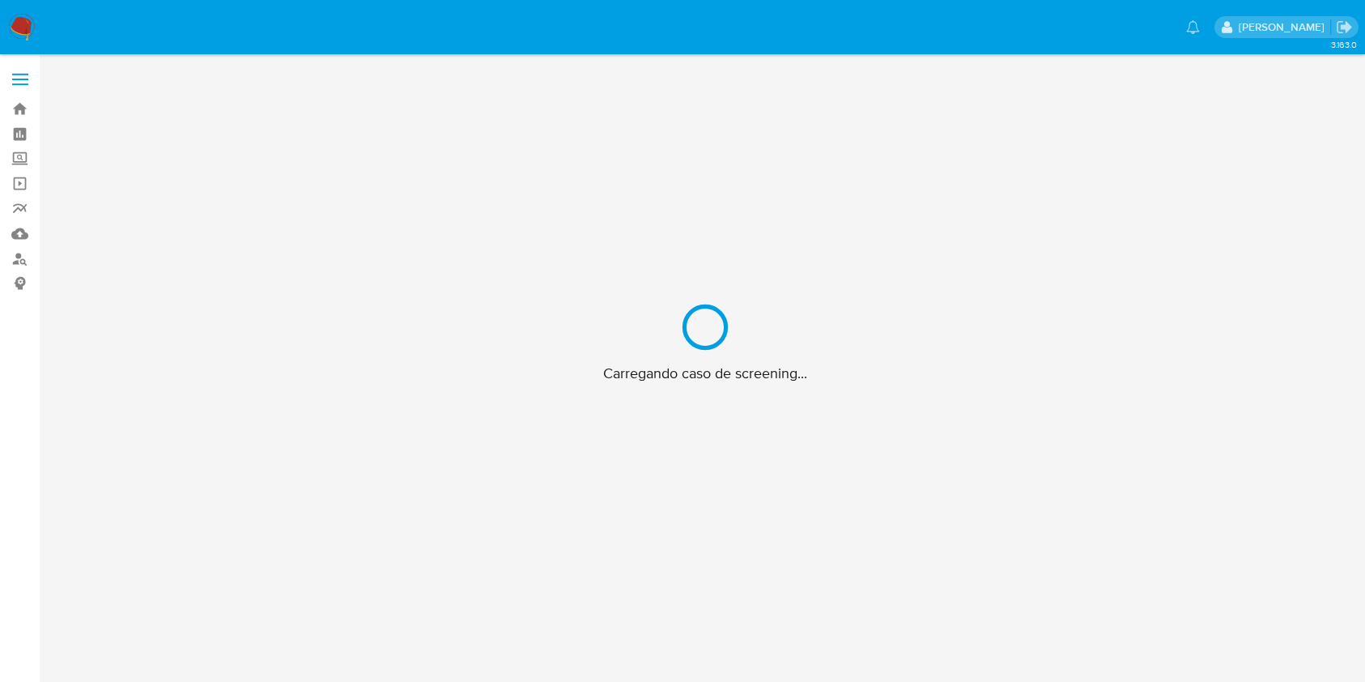
scroll to position [58, 0]
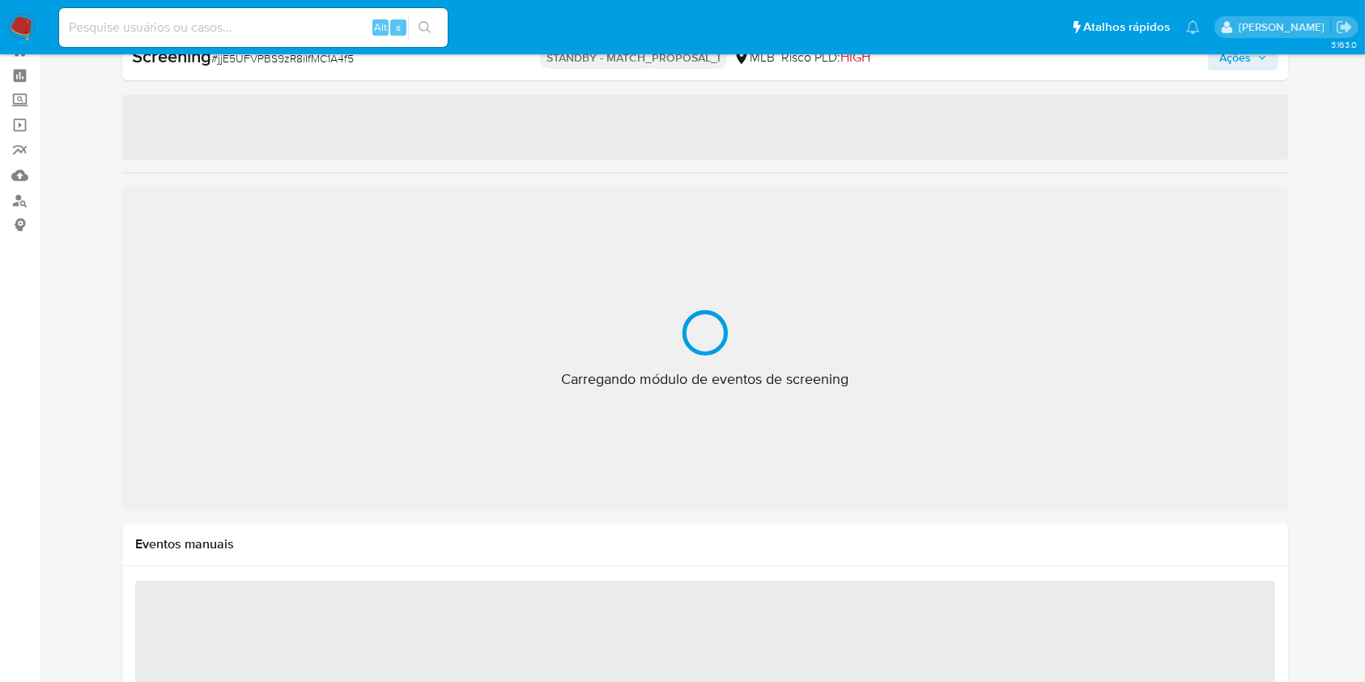
drag, startPoint x: 91, startPoint y: 32, endPoint x: 296, endPoint y: 30, distance: 204.9
click at [91, 32] on input at bounding box center [253, 27] width 389 height 21
paste input "39786149"
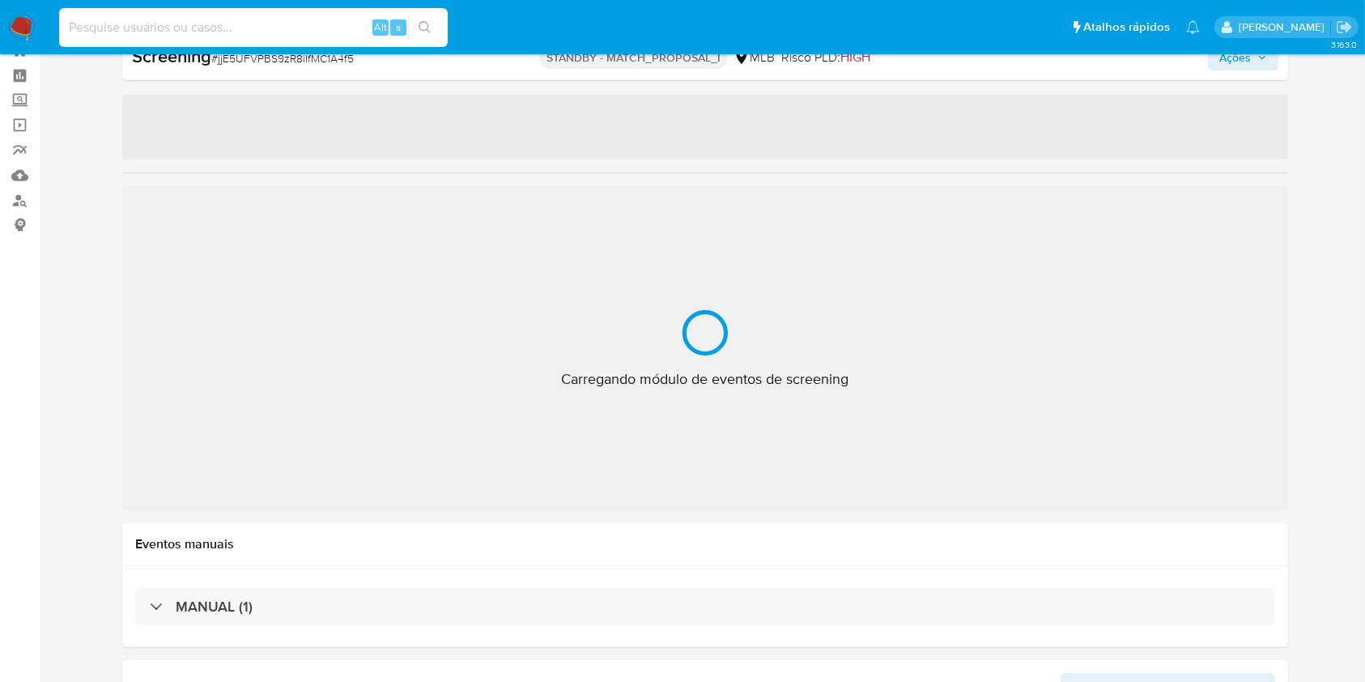
type input "39786149"
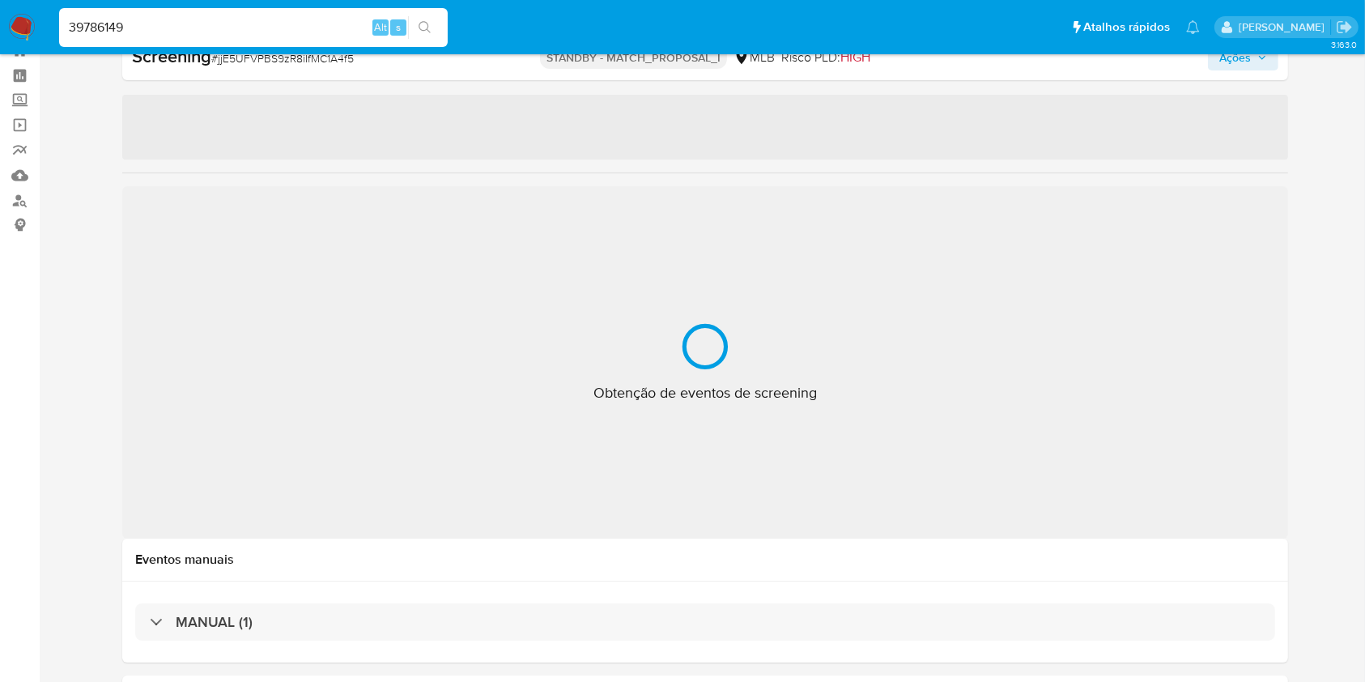
select select "10"
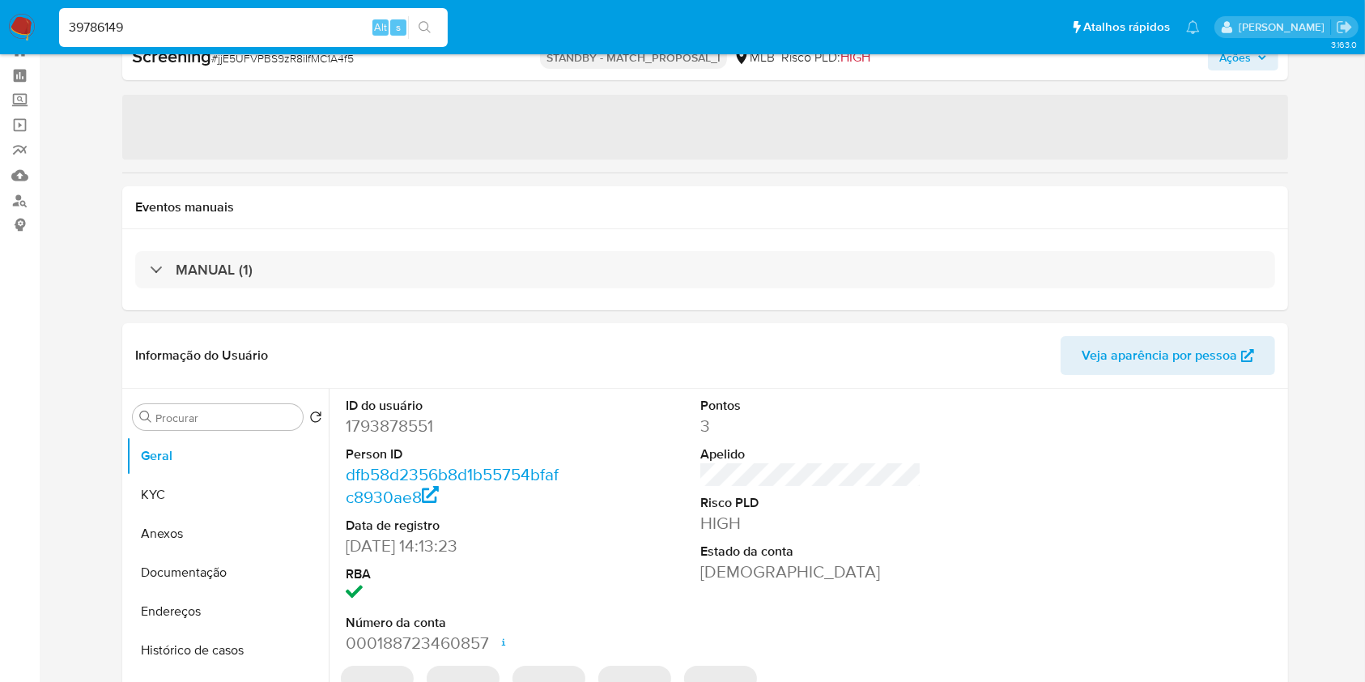
type input "39786149"
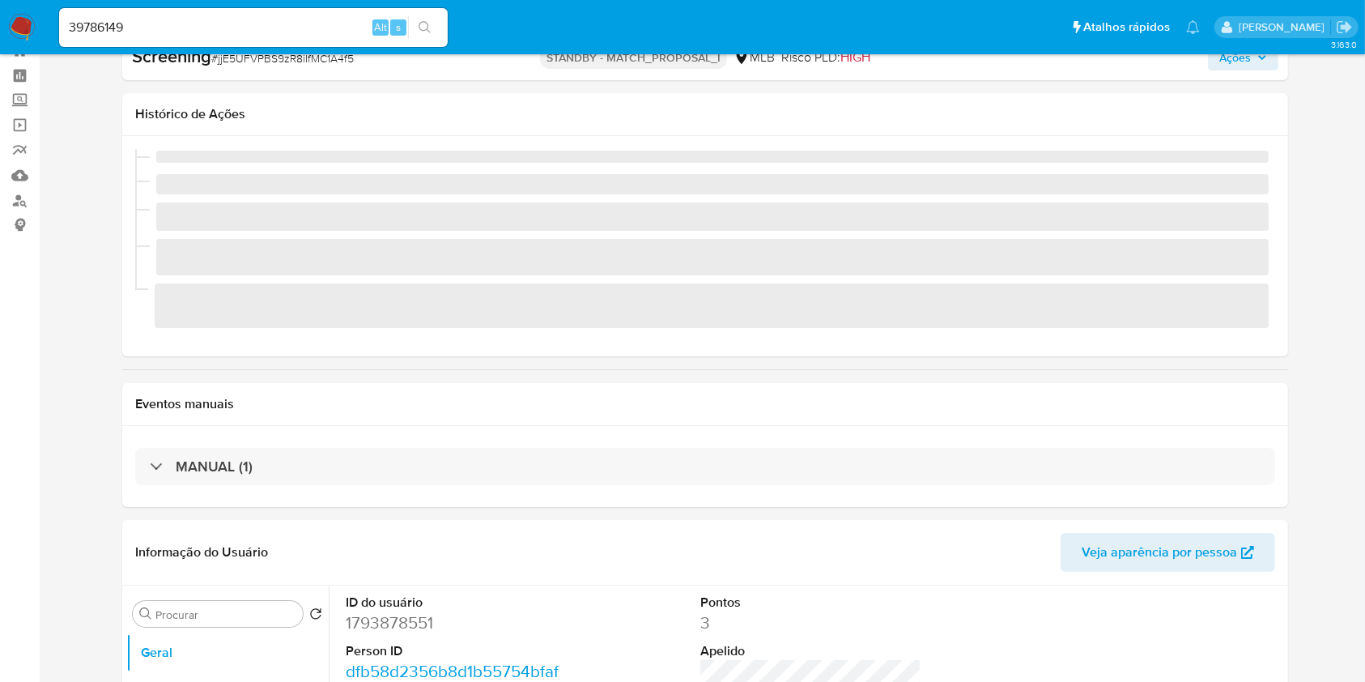
click at [430, 24] on icon "search-icon" at bounding box center [425, 27] width 13 height 13
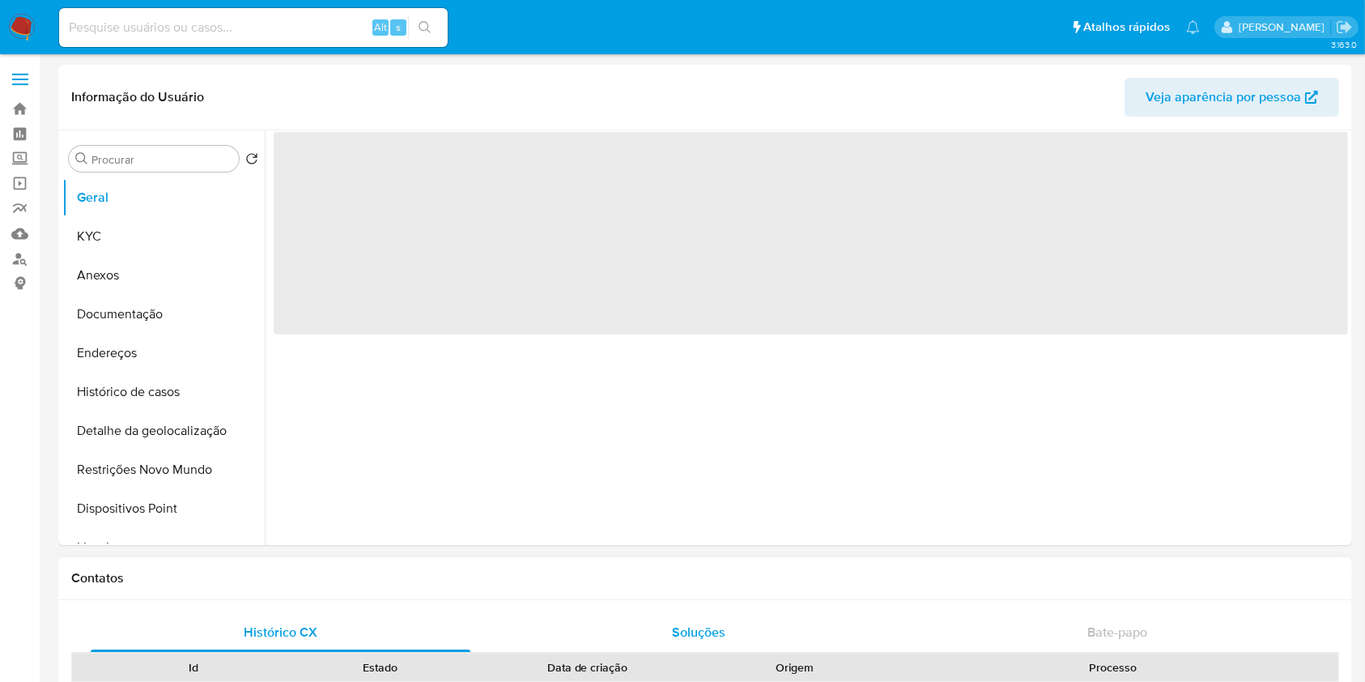
select select "10"
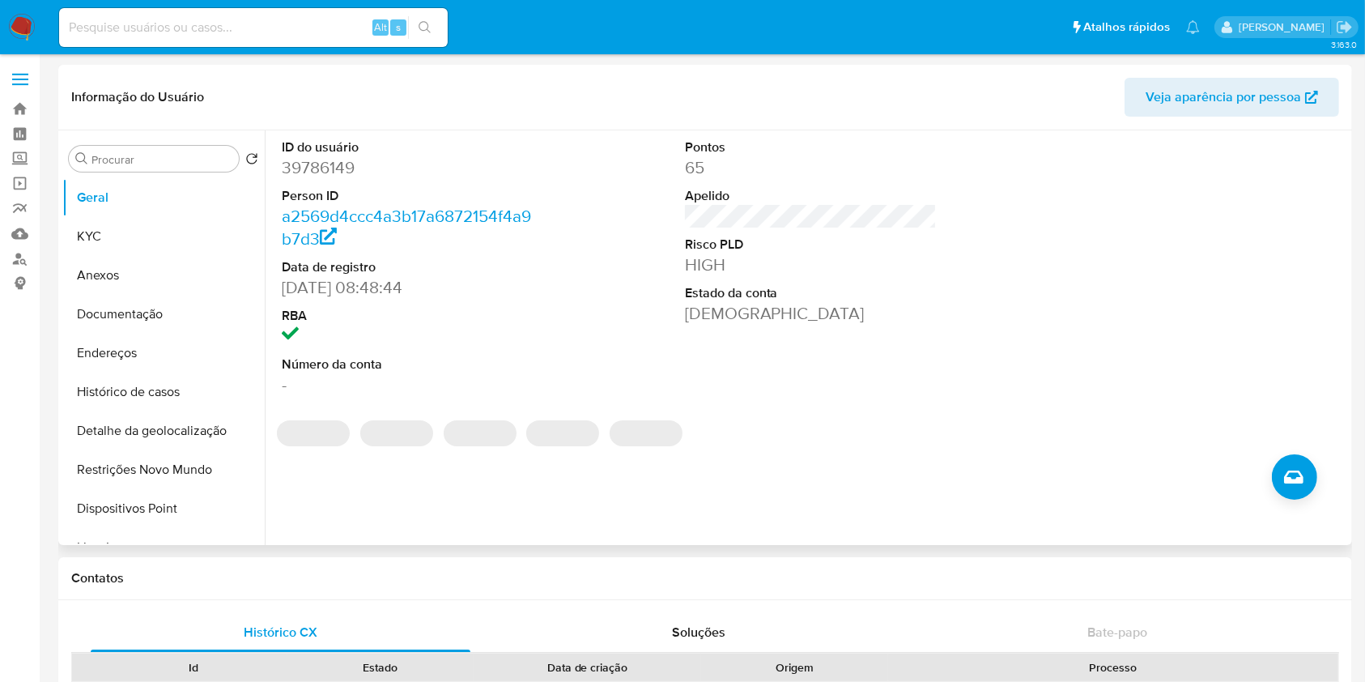
drag, startPoint x: 1132, startPoint y: 301, endPoint x: 1123, endPoint y: 302, distance: 8.9
click at [1132, 301] on div at bounding box center [1213, 267] width 269 height 274
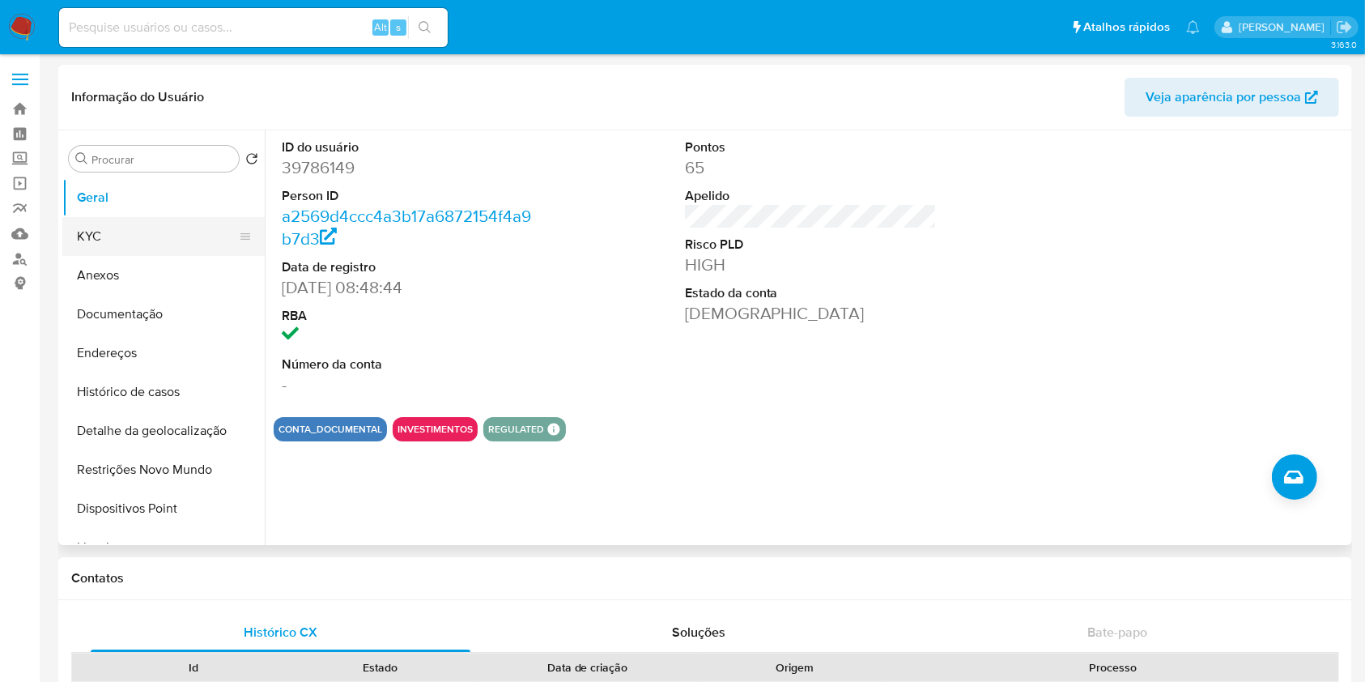
click at [143, 229] on button "KYC" at bounding box center [156, 236] width 189 height 39
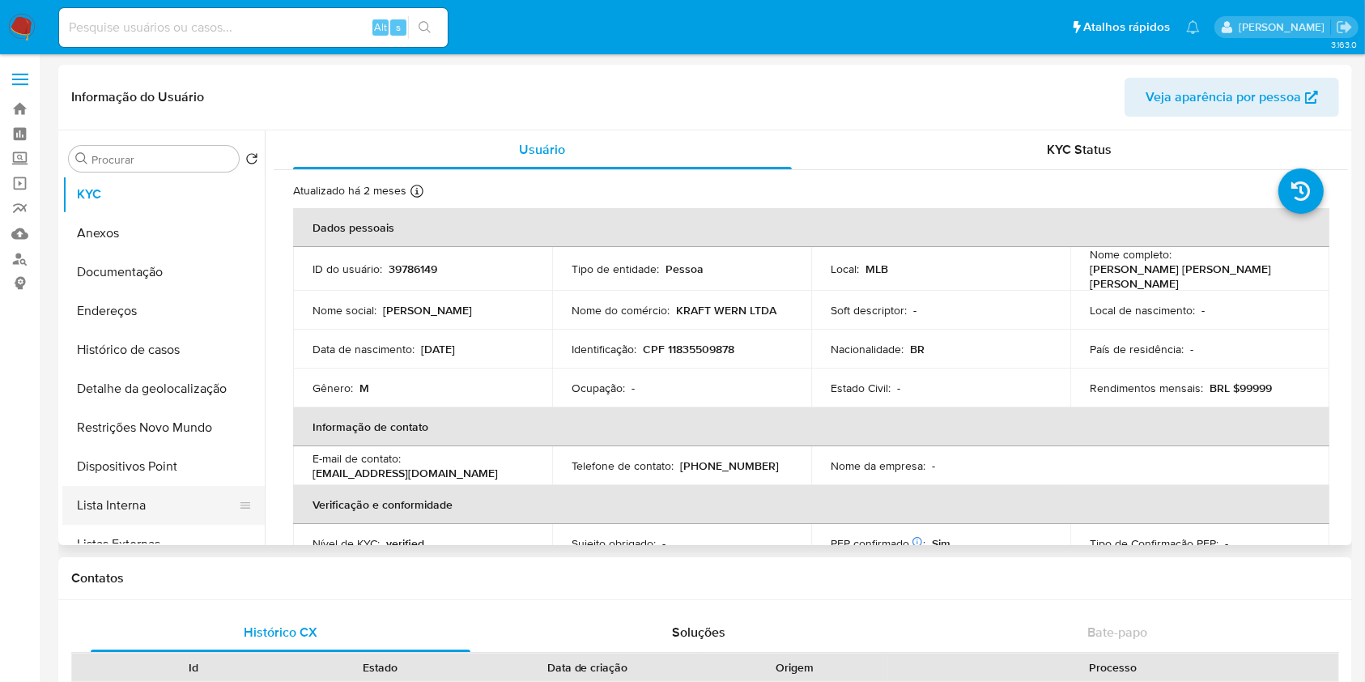
scroll to position [43, 0]
click at [153, 497] on button "Lista Interna" at bounding box center [156, 504] width 189 height 39
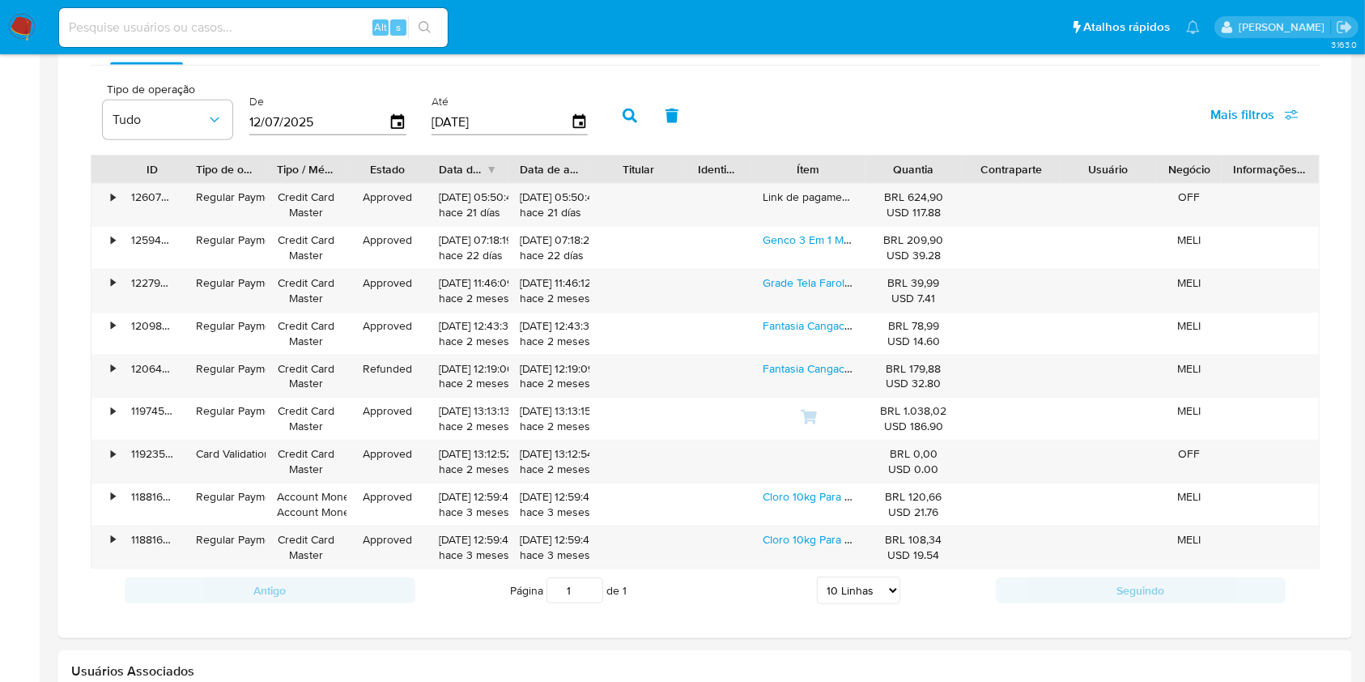
scroll to position [0, 0]
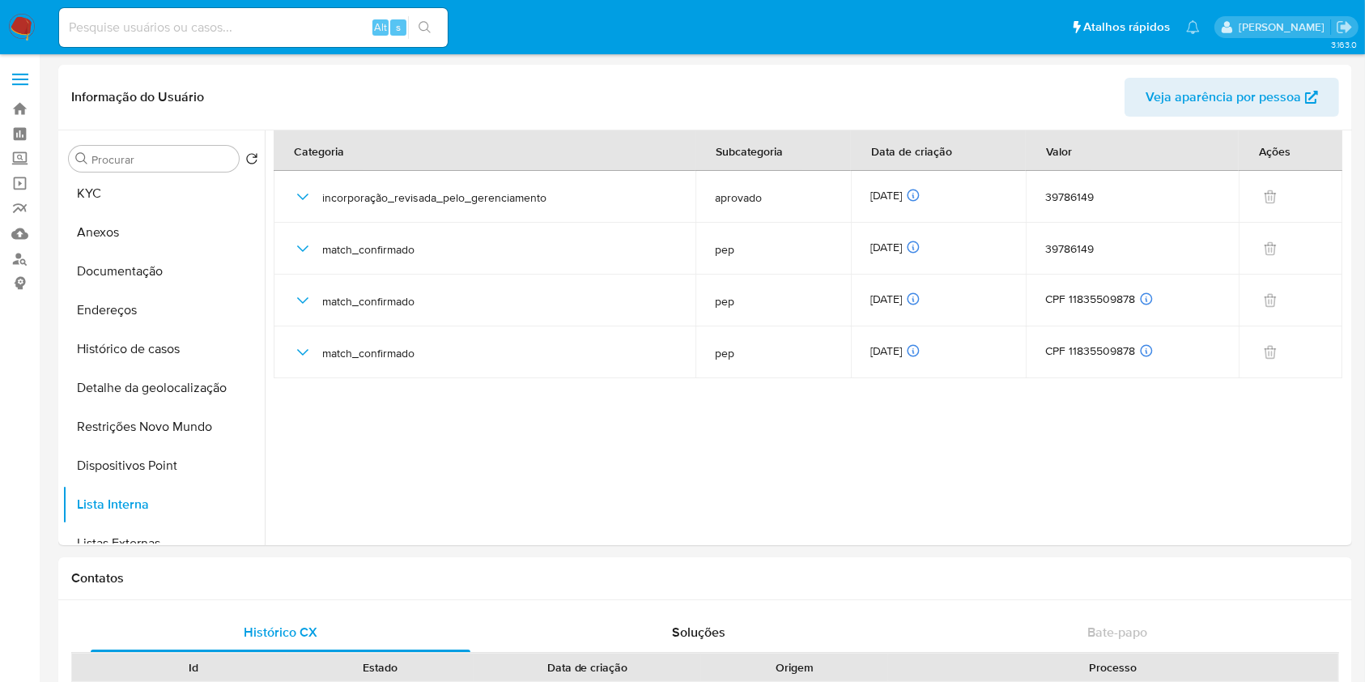
click at [87, 36] on input at bounding box center [253, 27] width 389 height 21
paste input "143539859"
type input "143539859"
click at [424, 23] on icon "search-icon" at bounding box center [425, 27] width 13 height 13
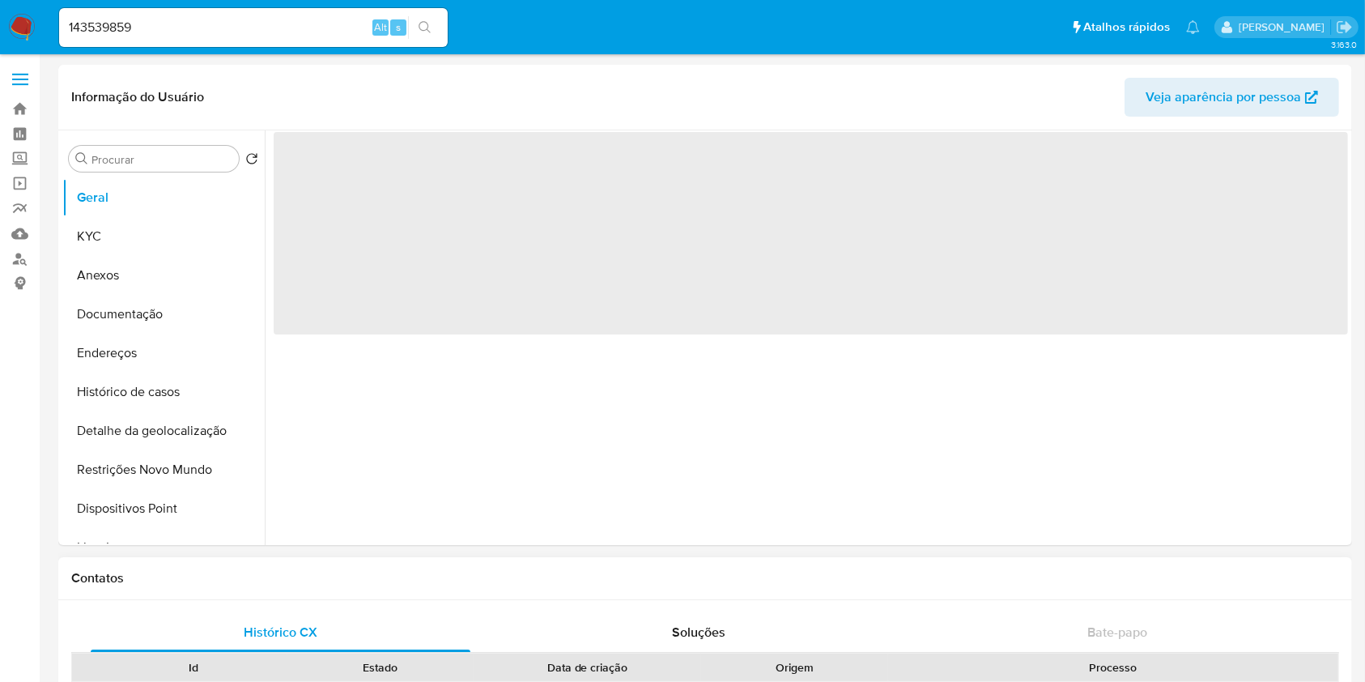
select select "10"
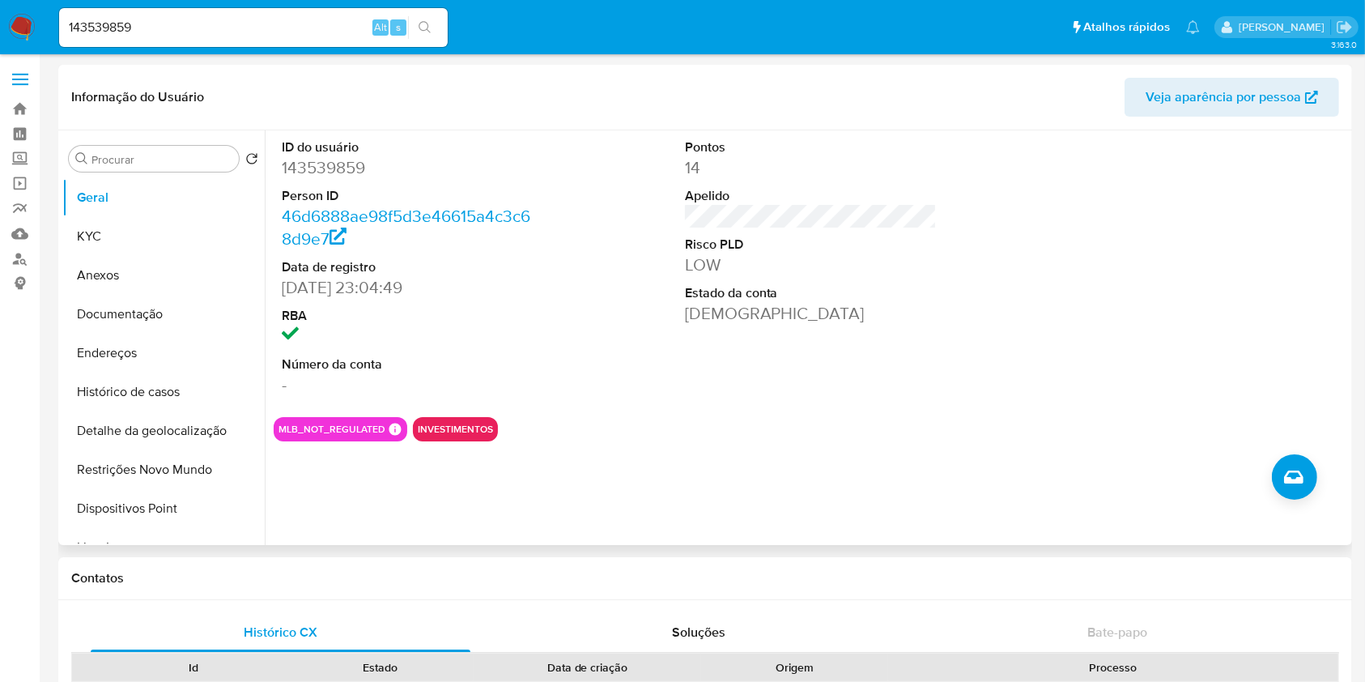
click at [1151, 204] on div at bounding box center [1213, 267] width 269 height 274
click at [161, 219] on button "KYC" at bounding box center [156, 236] width 189 height 39
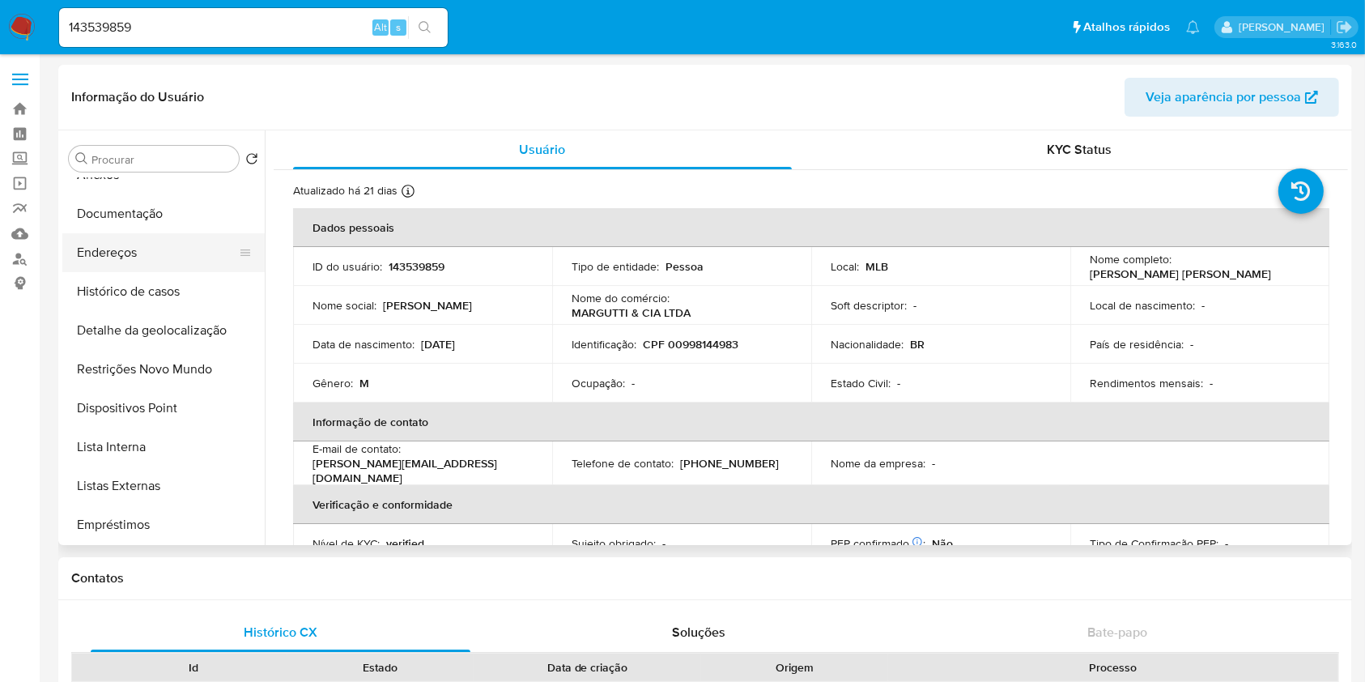
scroll to position [105, 0]
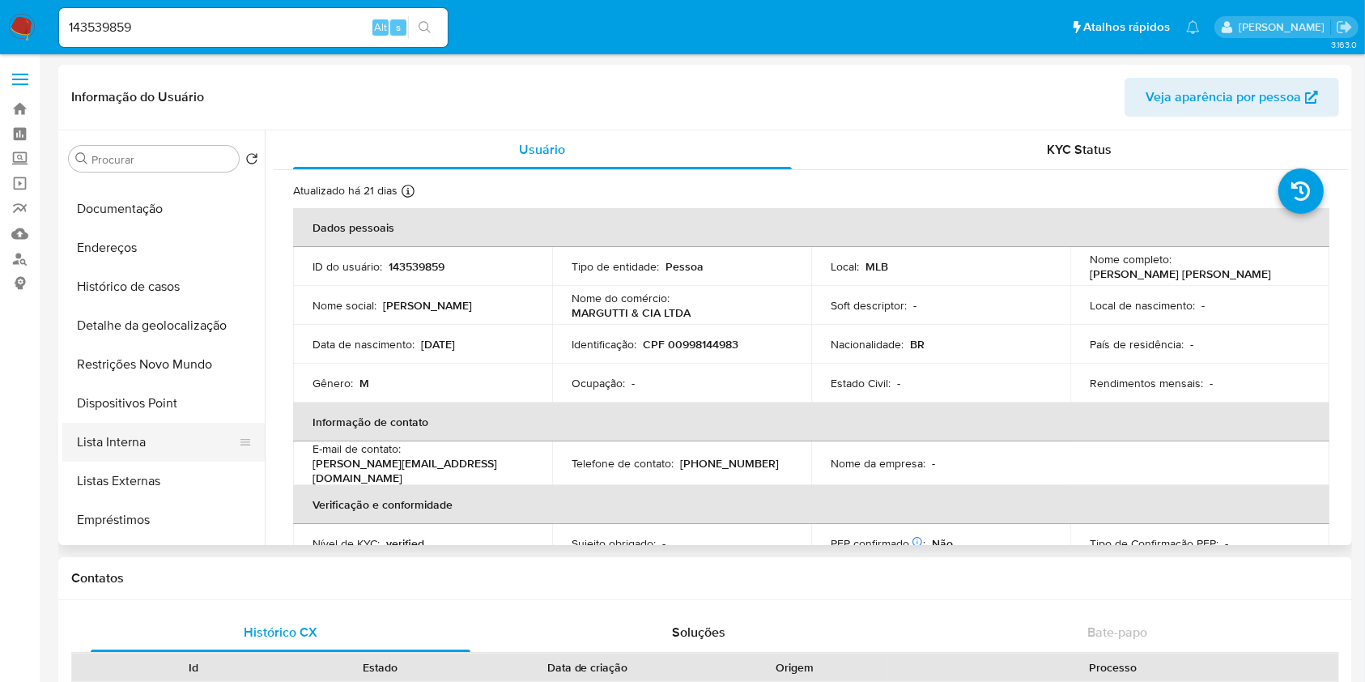
click at [160, 445] on button "Lista Interna" at bounding box center [156, 442] width 189 height 39
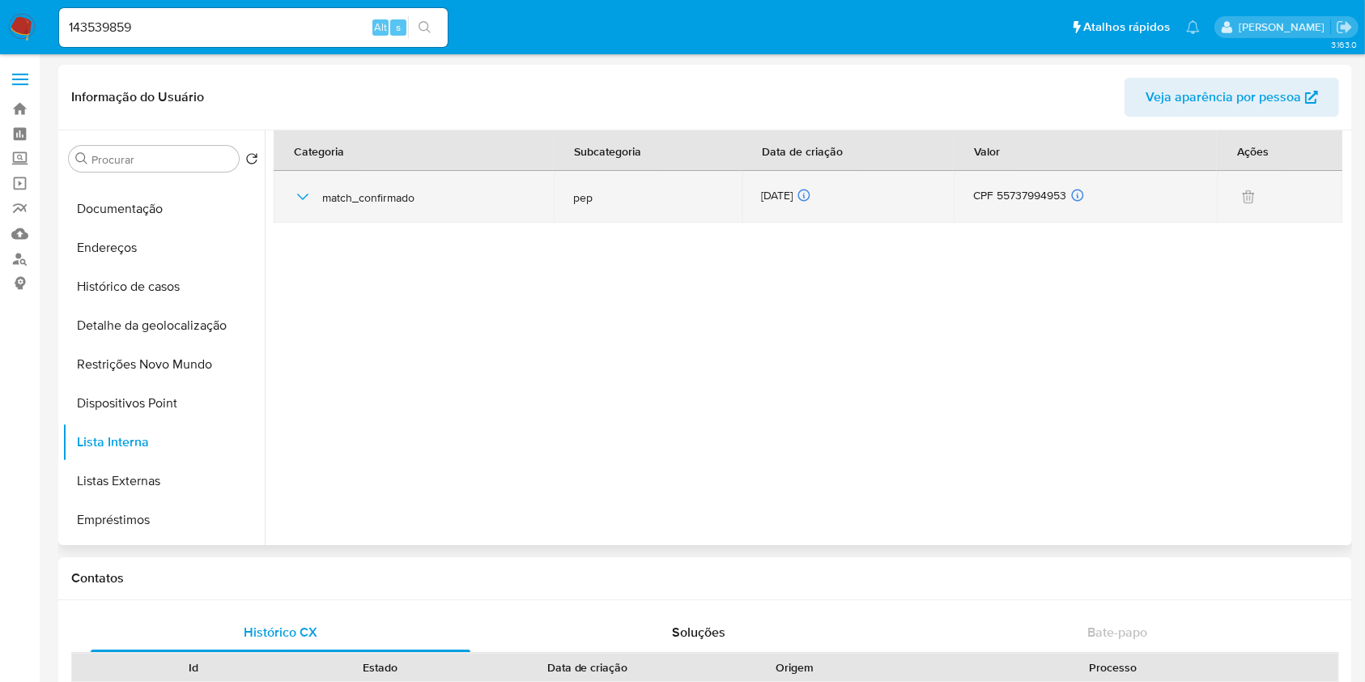
click at [298, 194] on icon "button" at bounding box center [302, 197] width 11 height 6
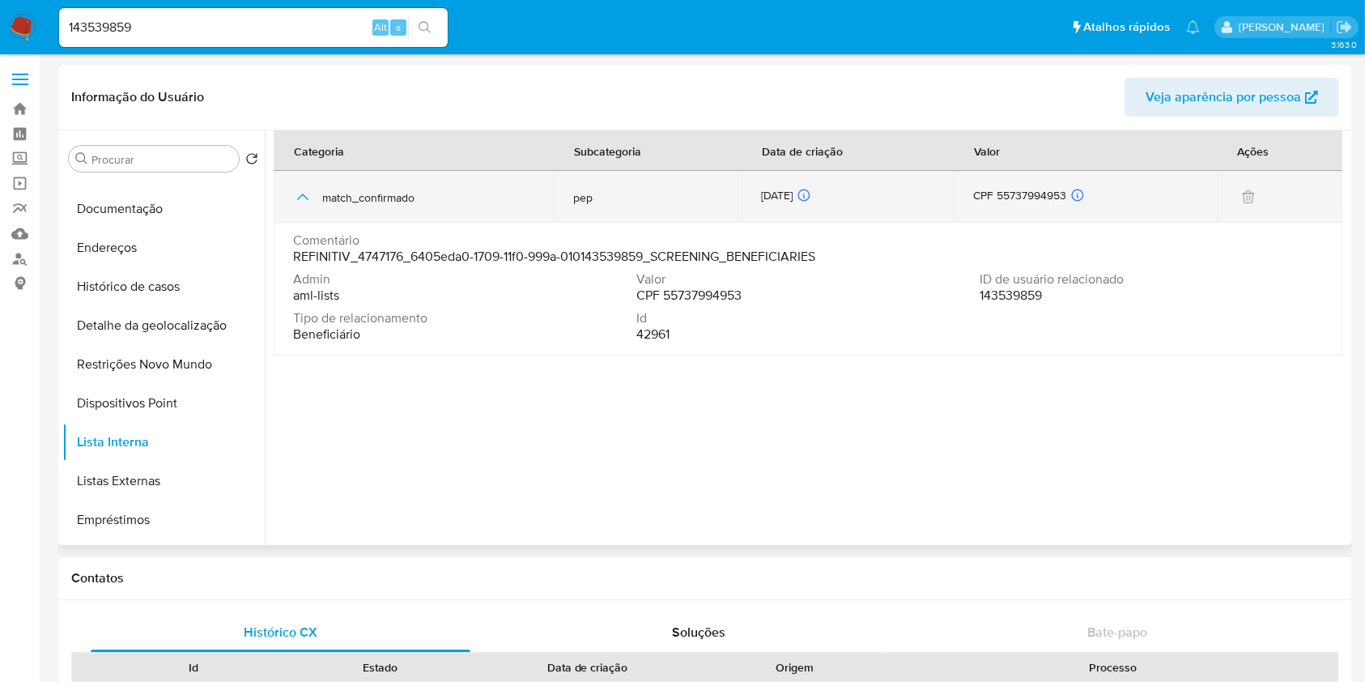
click at [1014, 196] on div "CPF 55737994953 ID de usuário relacionado 143539859 Tipo de relacionamento Bene…" at bounding box center [1085, 197] width 224 height 18
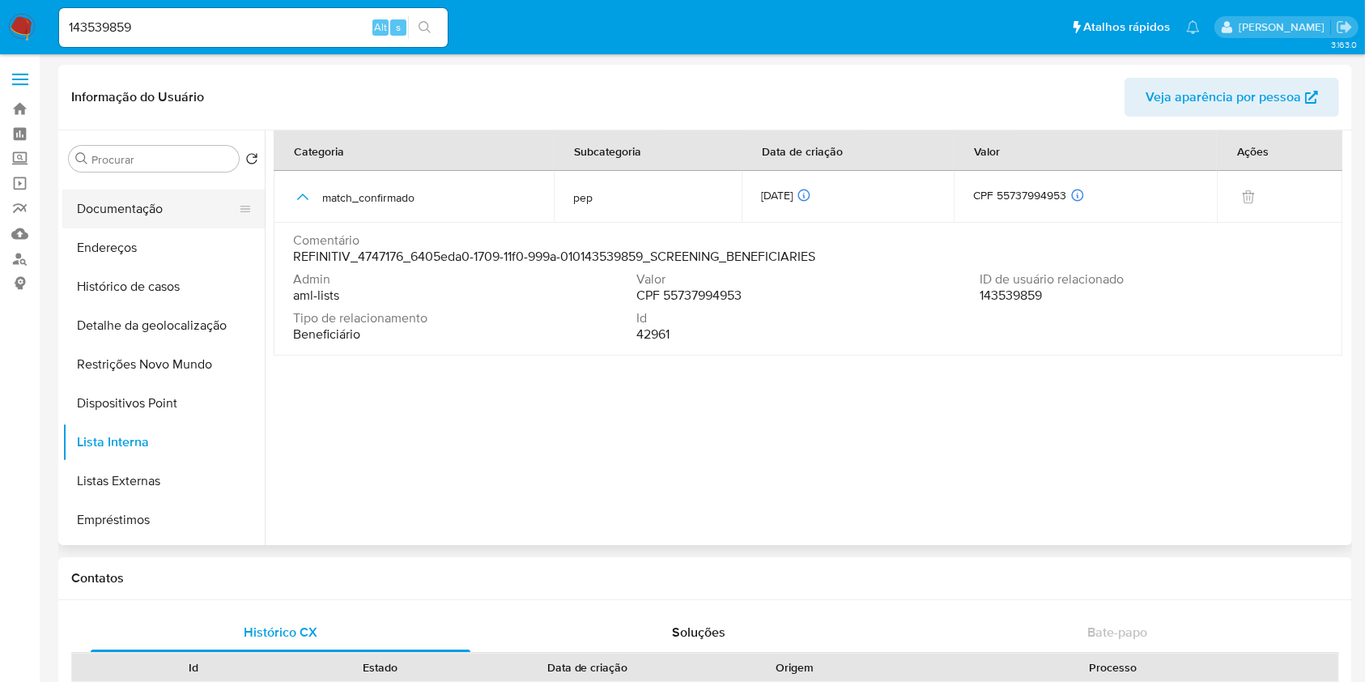
scroll to position [0, 0]
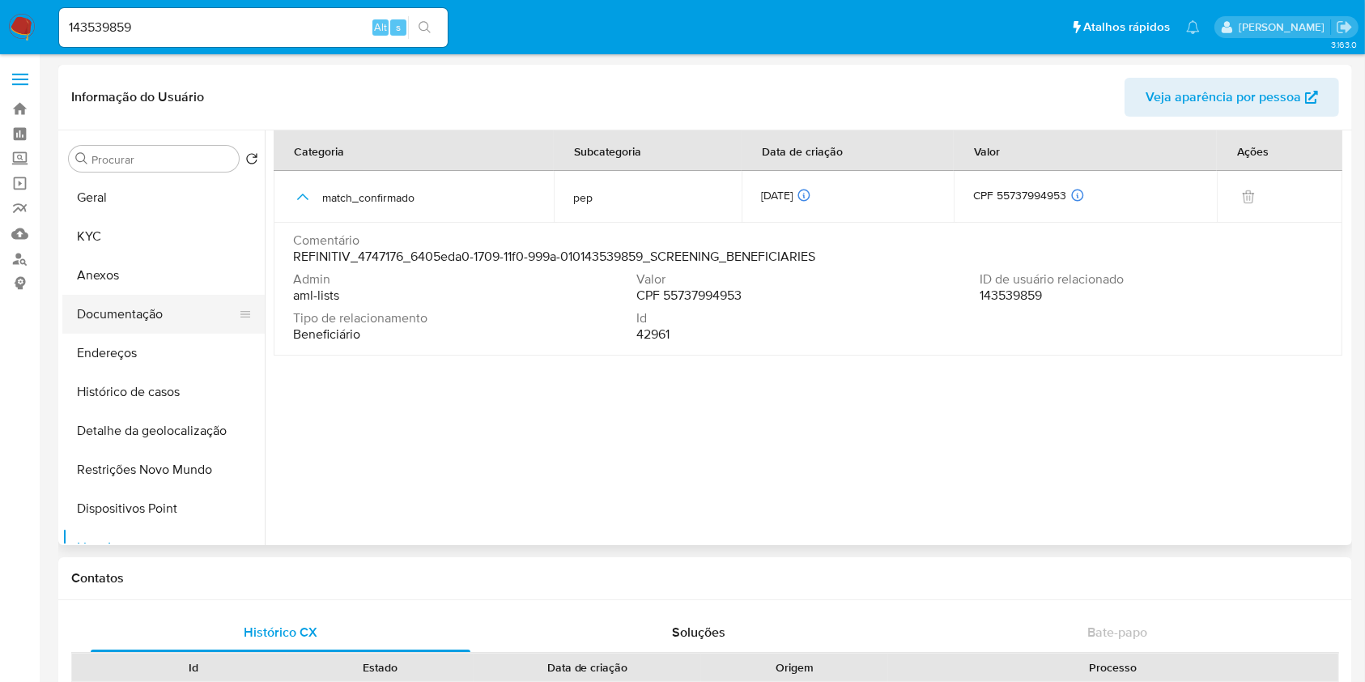
click at [160, 328] on button "Documentação" at bounding box center [156, 314] width 189 height 39
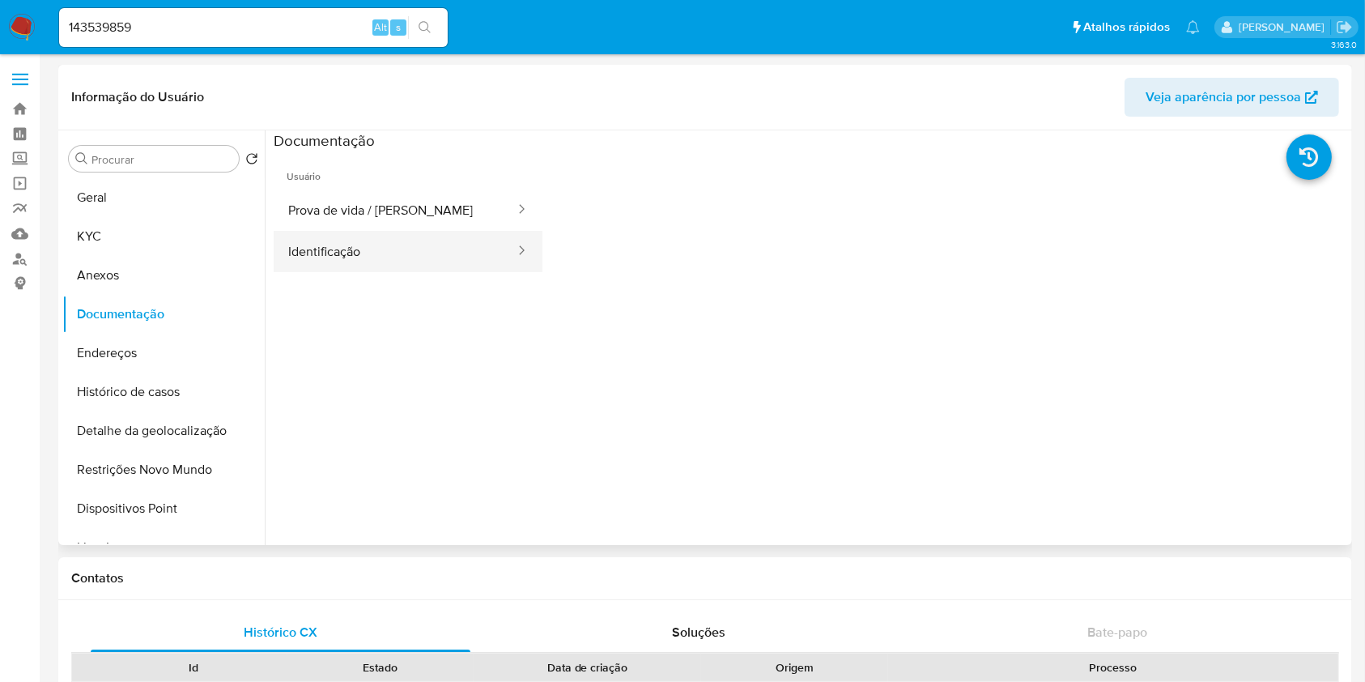
click at [422, 242] on button "Identificação" at bounding box center [395, 251] width 243 height 41
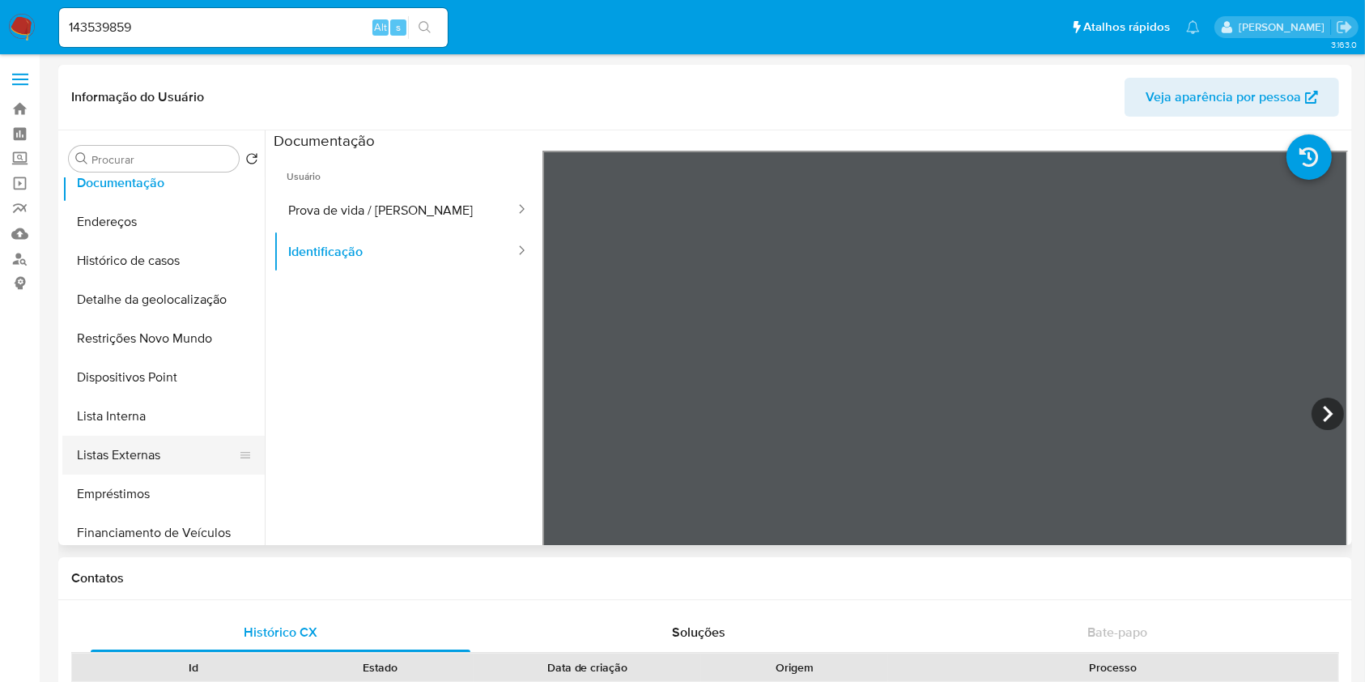
scroll to position [130, 0]
click at [162, 445] on button "Listas Externas" at bounding box center [156, 455] width 189 height 39
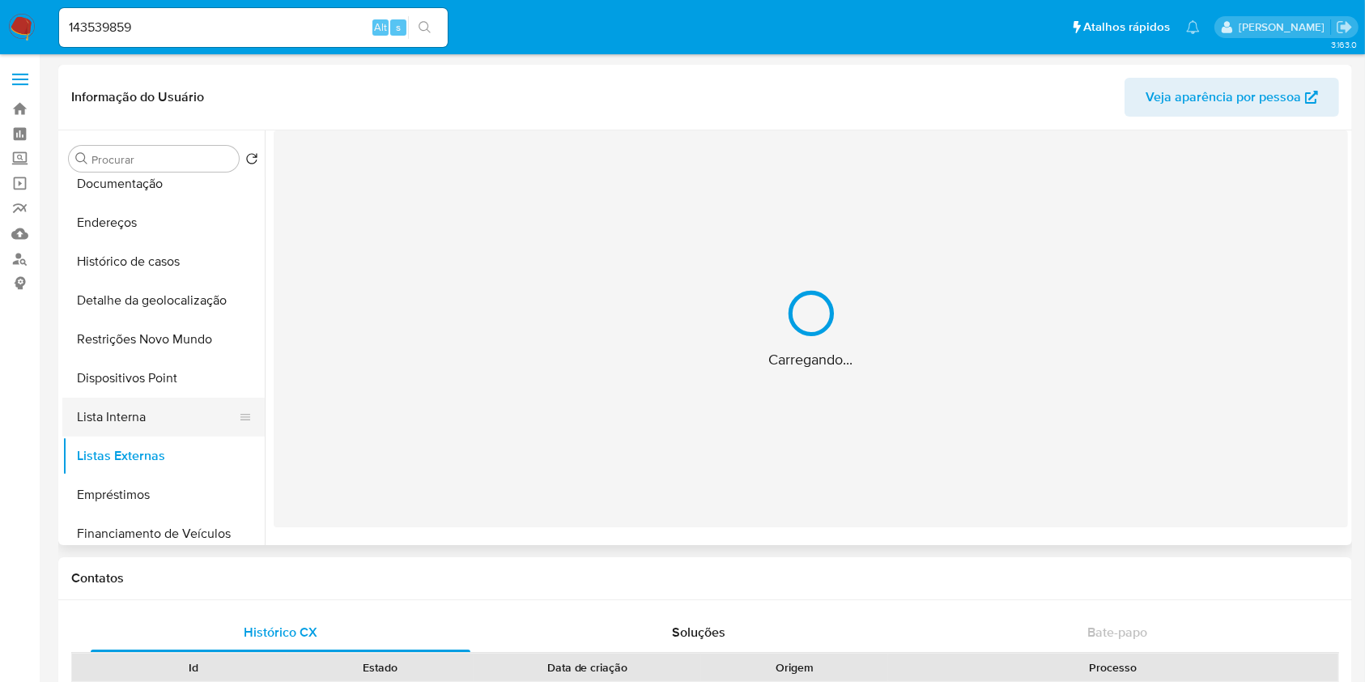
click at [170, 420] on button "Lista Interna" at bounding box center [156, 417] width 189 height 39
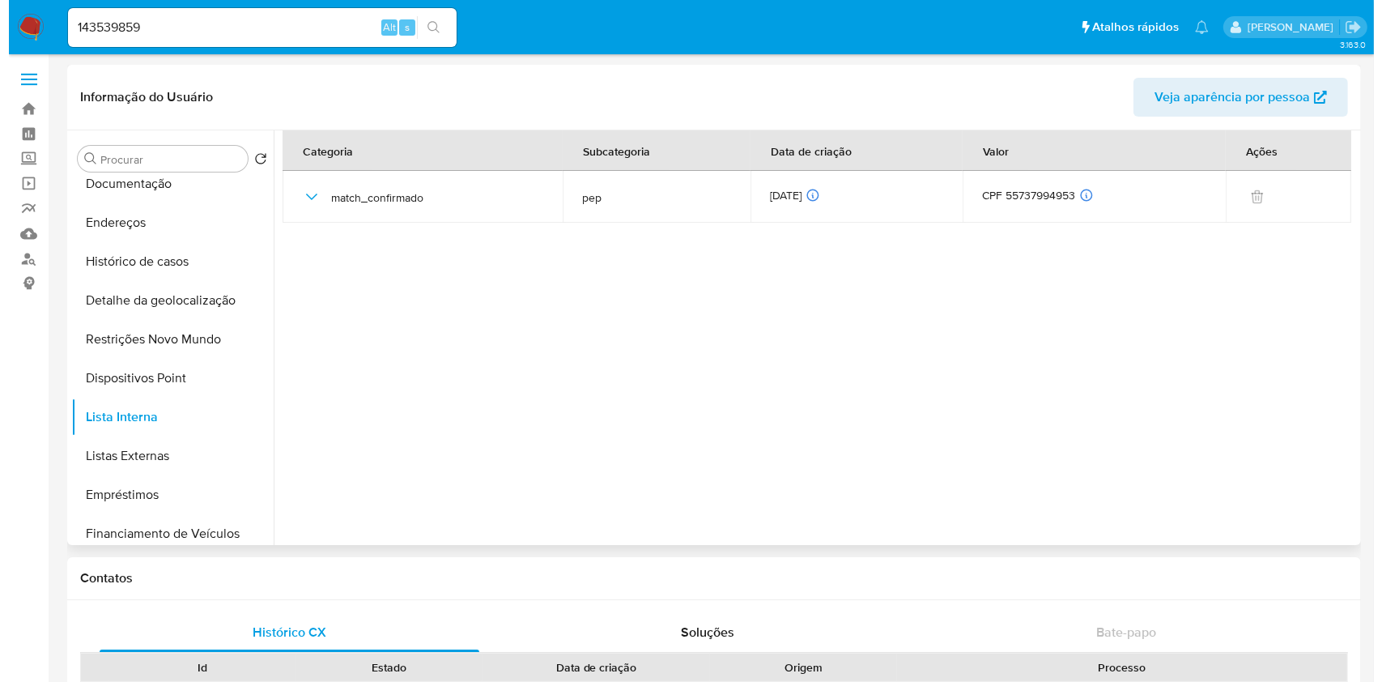
scroll to position [0, 0]
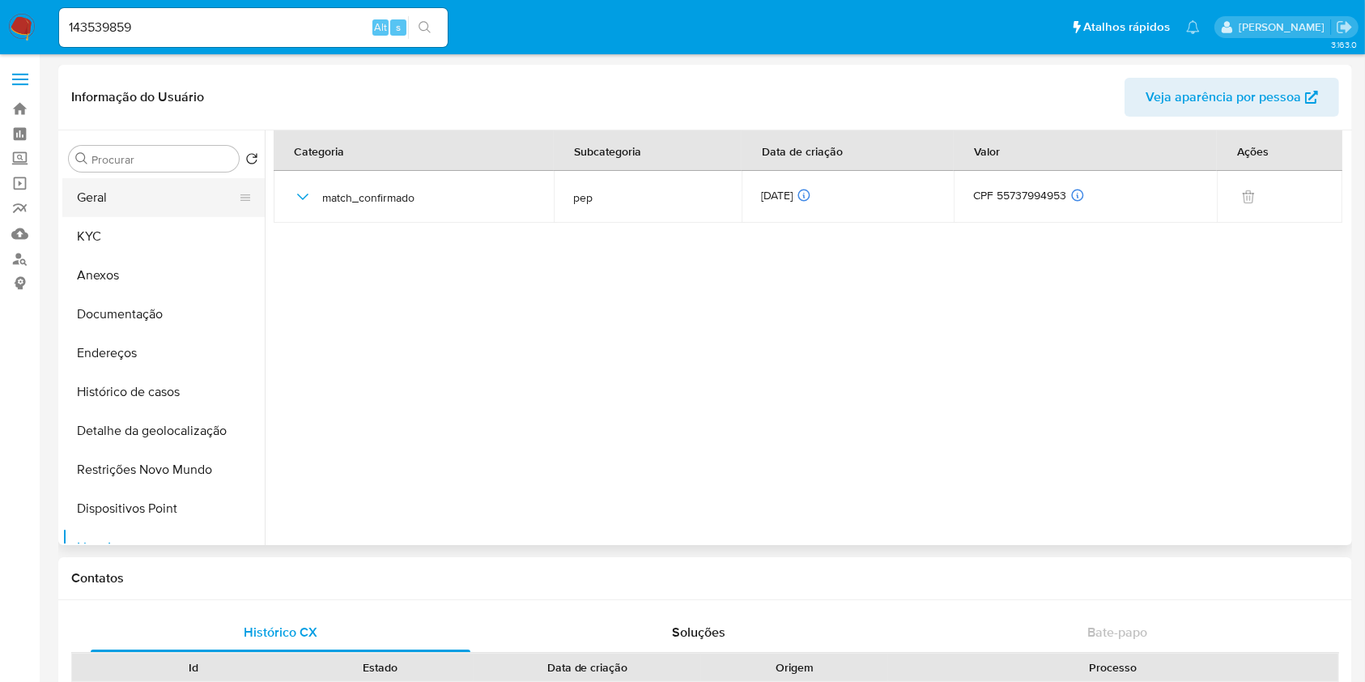
click at [155, 188] on button "Geral" at bounding box center [156, 197] width 189 height 39
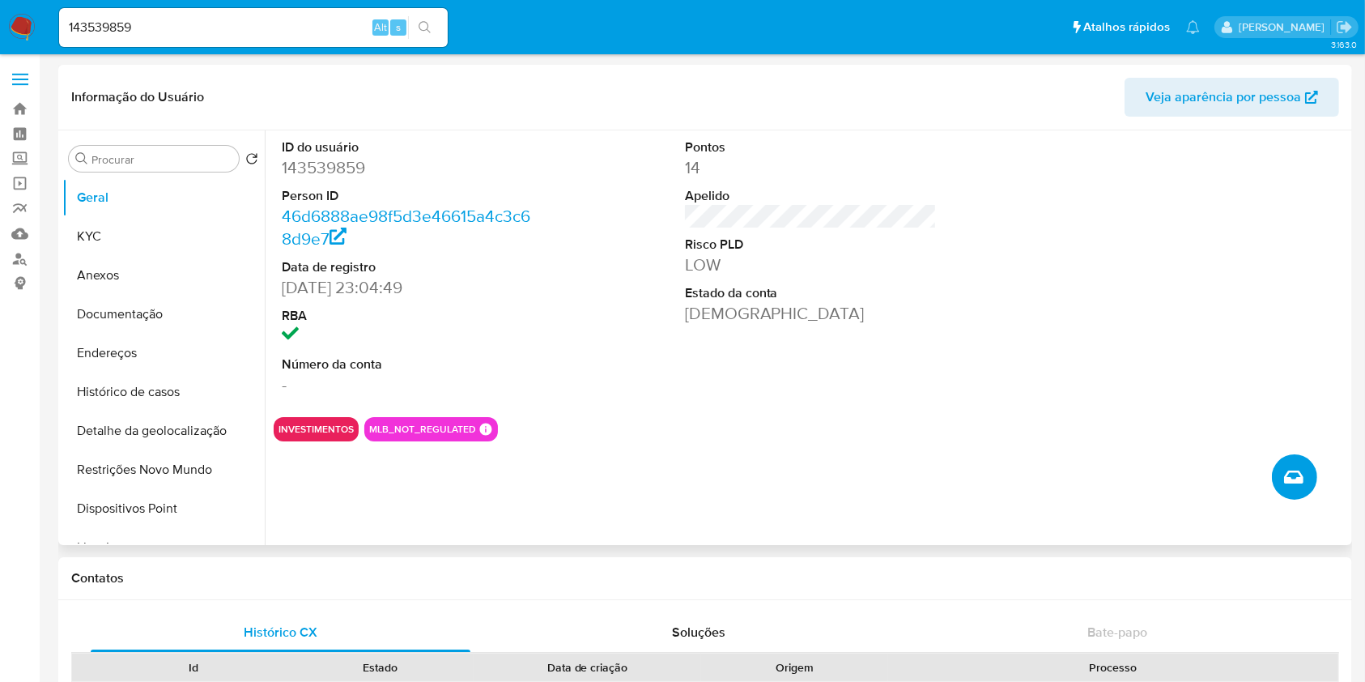
click at [1297, 479] on icon "Criar caso manual" at bounding box center [1293, 476] width 19 height 13
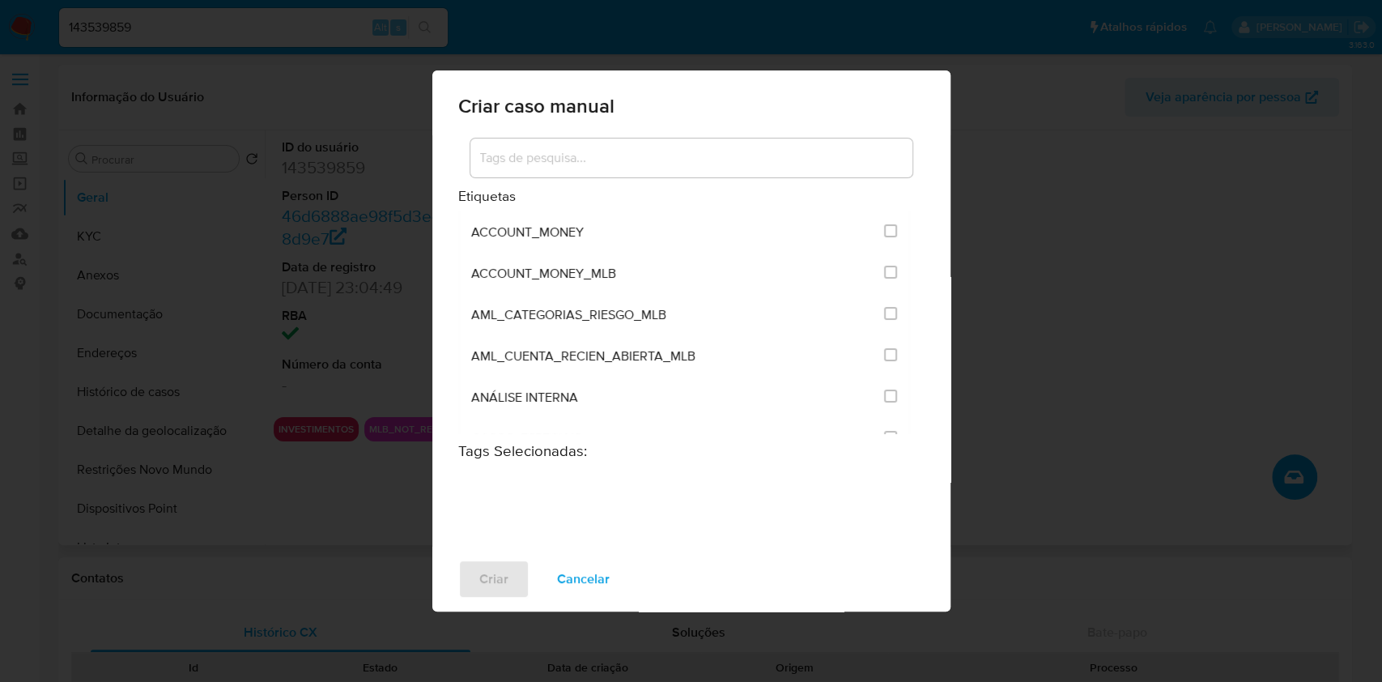
click at [611, 160] on input at bounding box center [691, 157] width 442 height 21
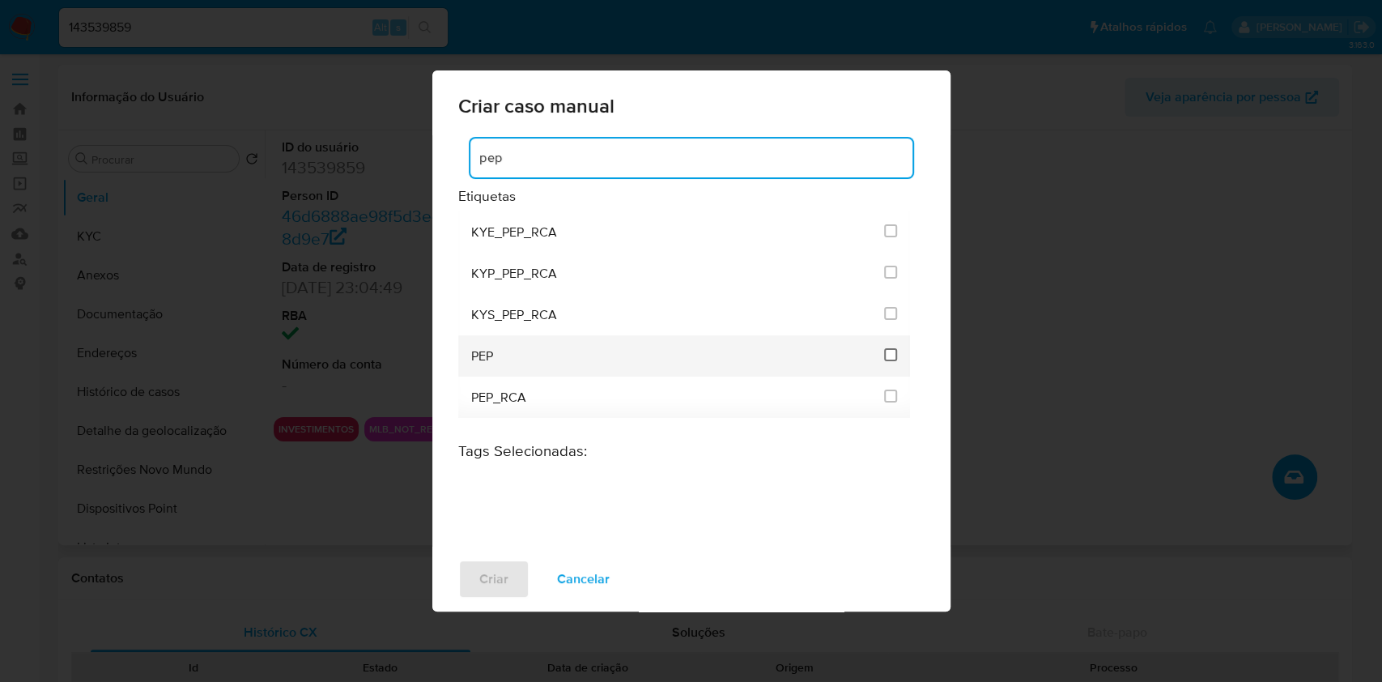
type input "pep"
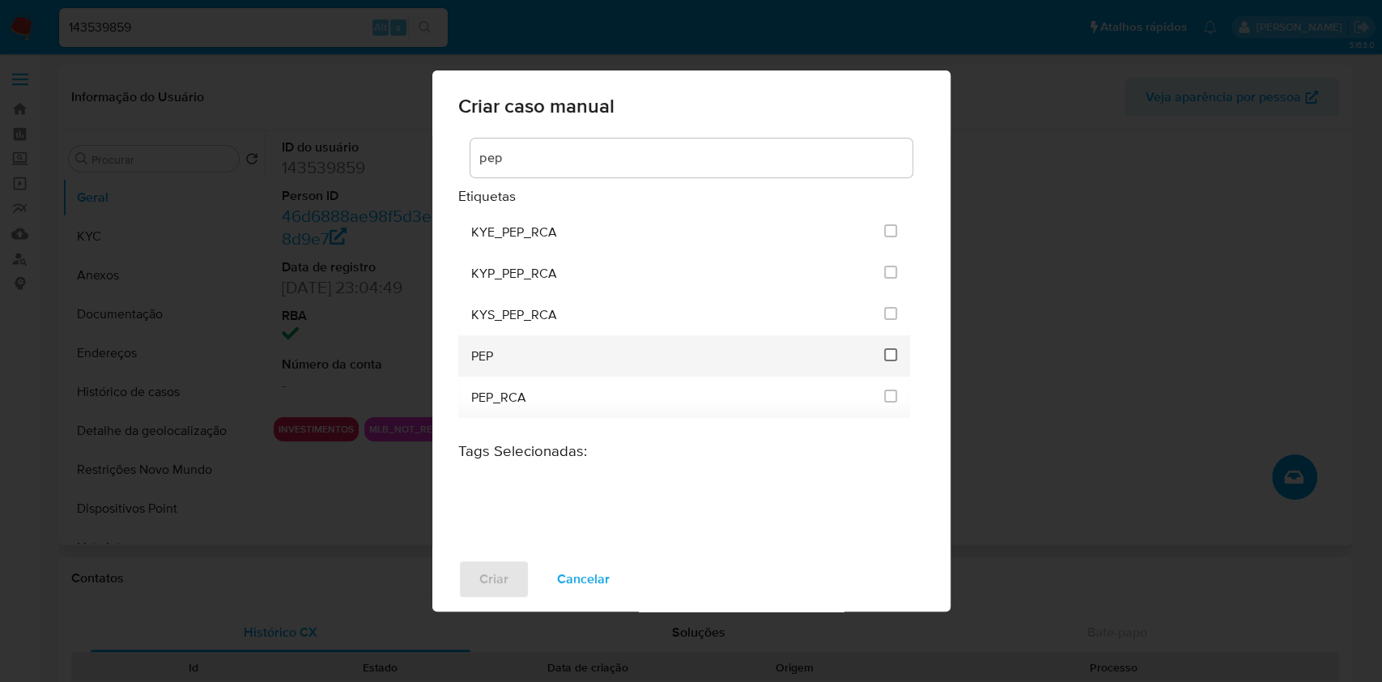
click at [892, 358] on input "2512" at bounding box center [890, 354] width 13 height 13
checkbox input "true"
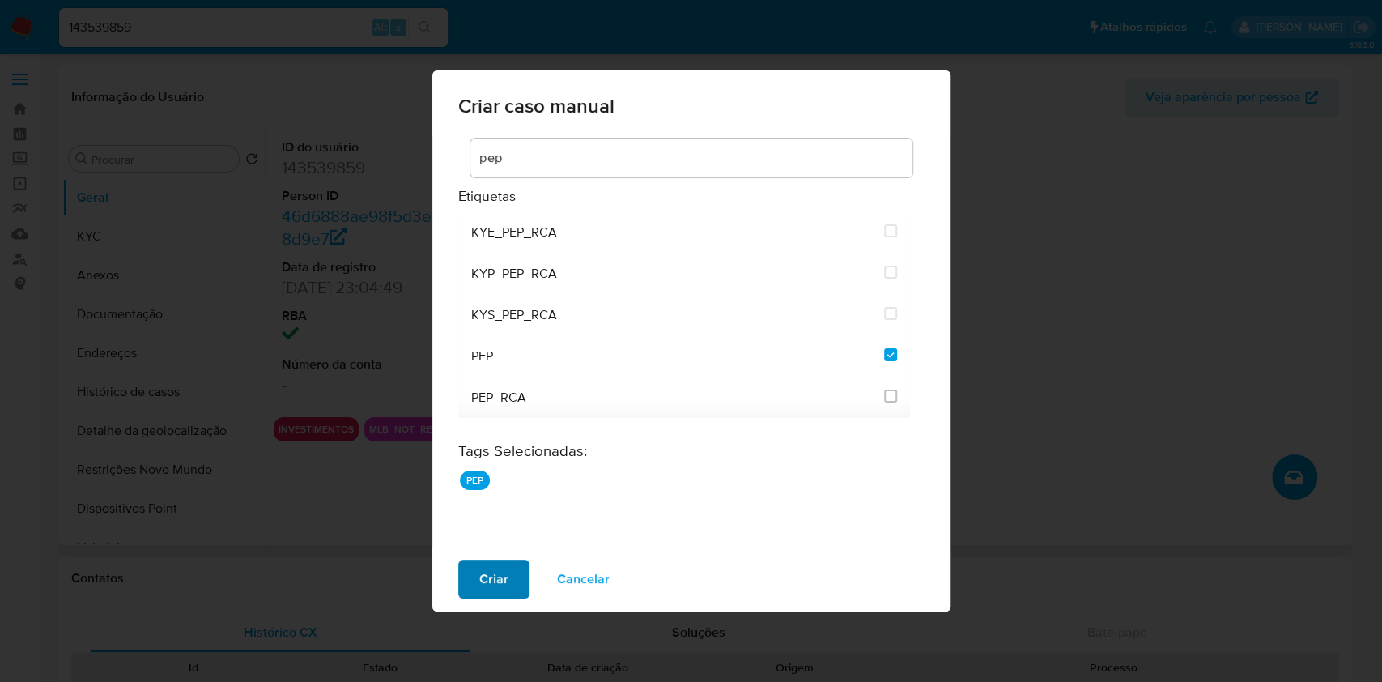
click at [504, 584] on span "Criar" at bounding box center [493, 579] width 29 height 36
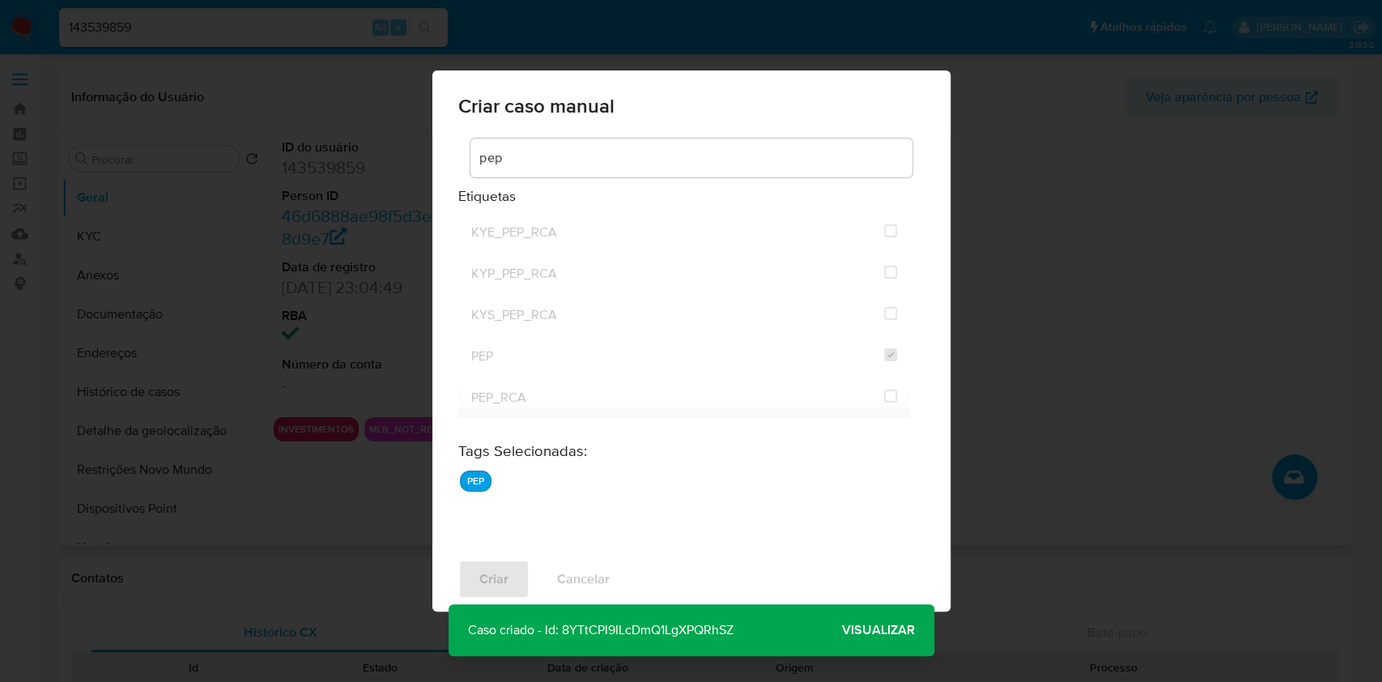
click at [884, 630] on span "Visualizar" at bounding box center [878, 630] width 73 height 0
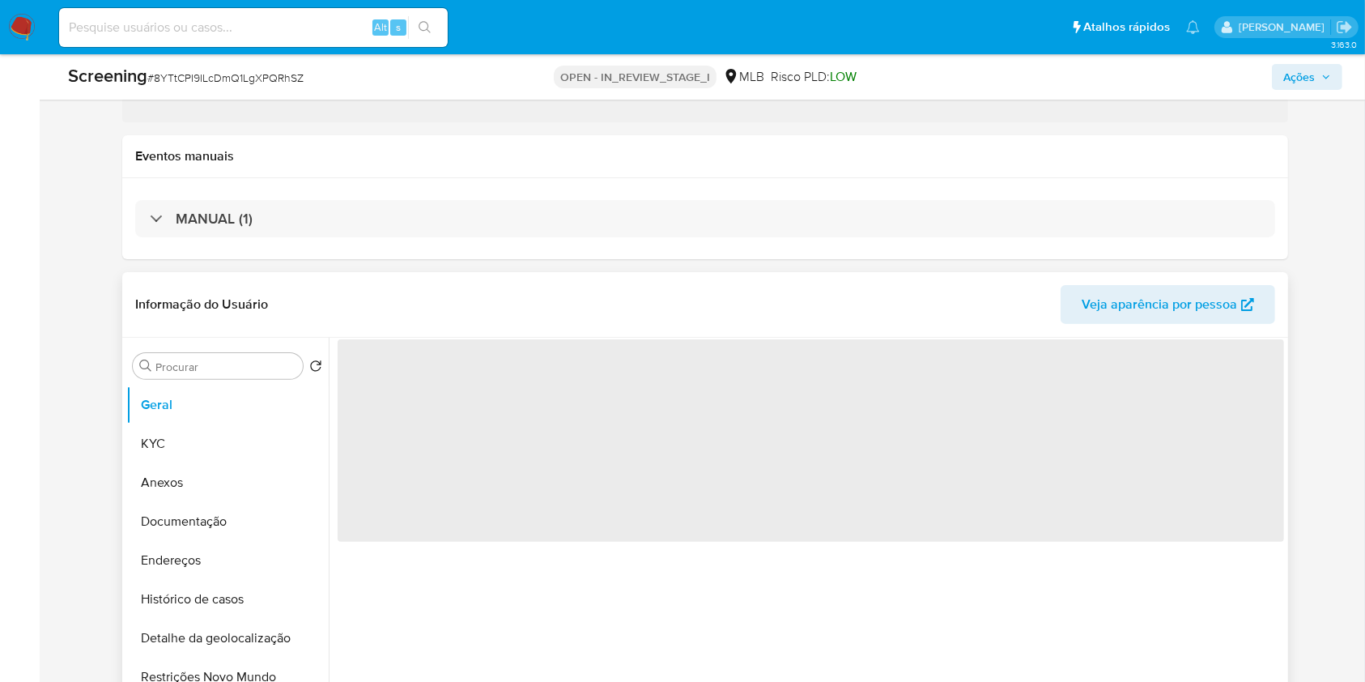
select select "10"
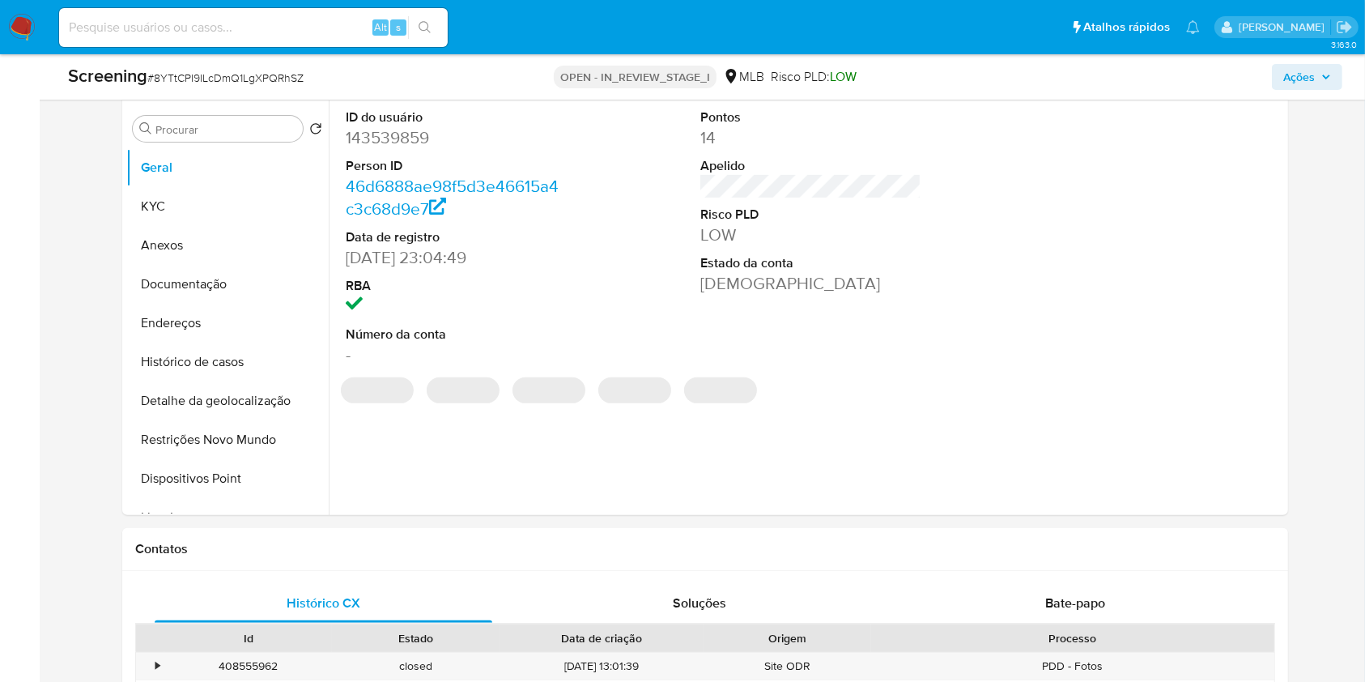
scroll to position [499, 0]
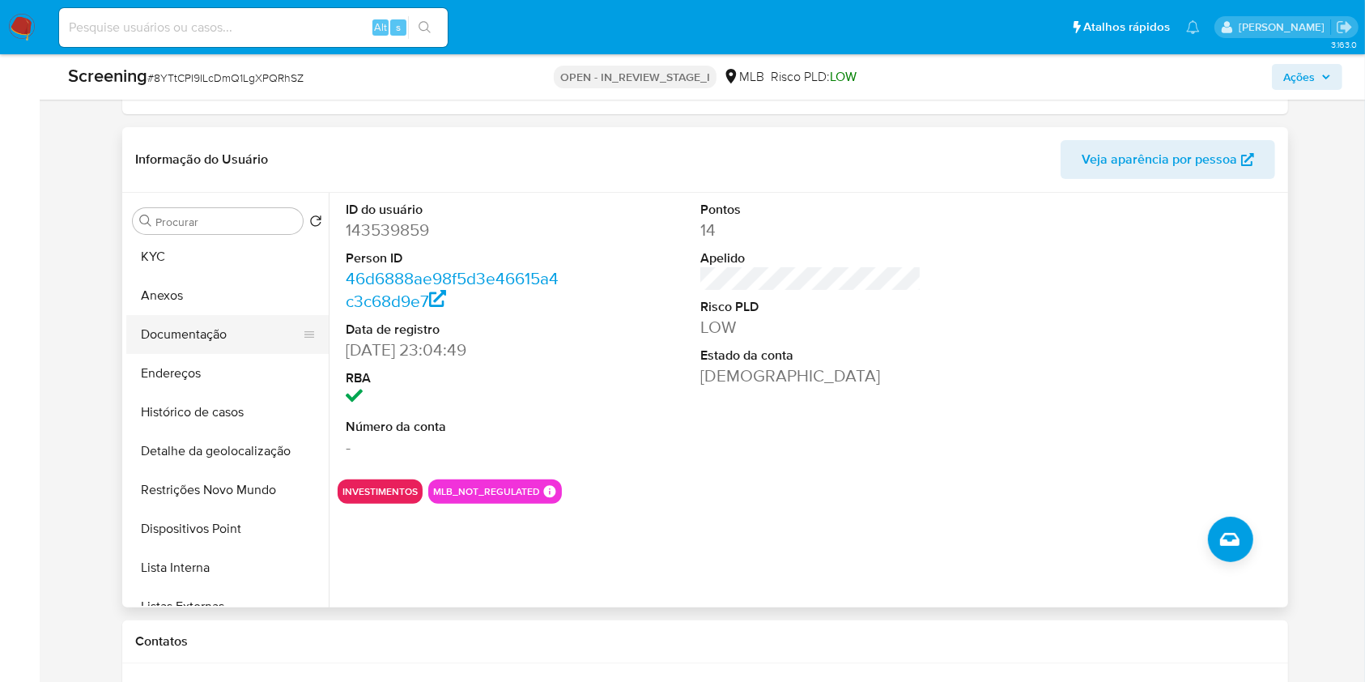
scroll to position [43, 0]
click at [201, 572] on button "Lista Interna" at bounding box center [220, 566] width 189 height 39
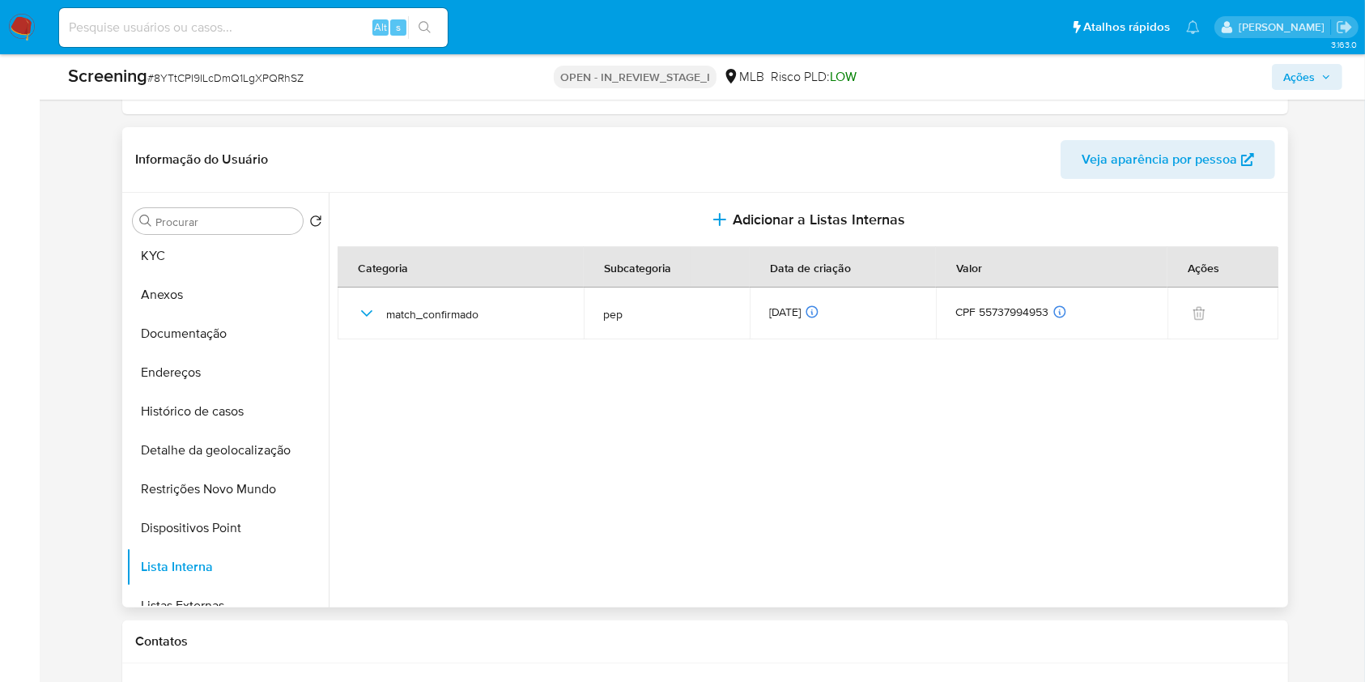
click at [1188, 395] on section at bounding box center [811, 396] width 947 height 407
click at [1296, 78] on span "Ações" at bounding box center [1300, 77] width 32 height 26
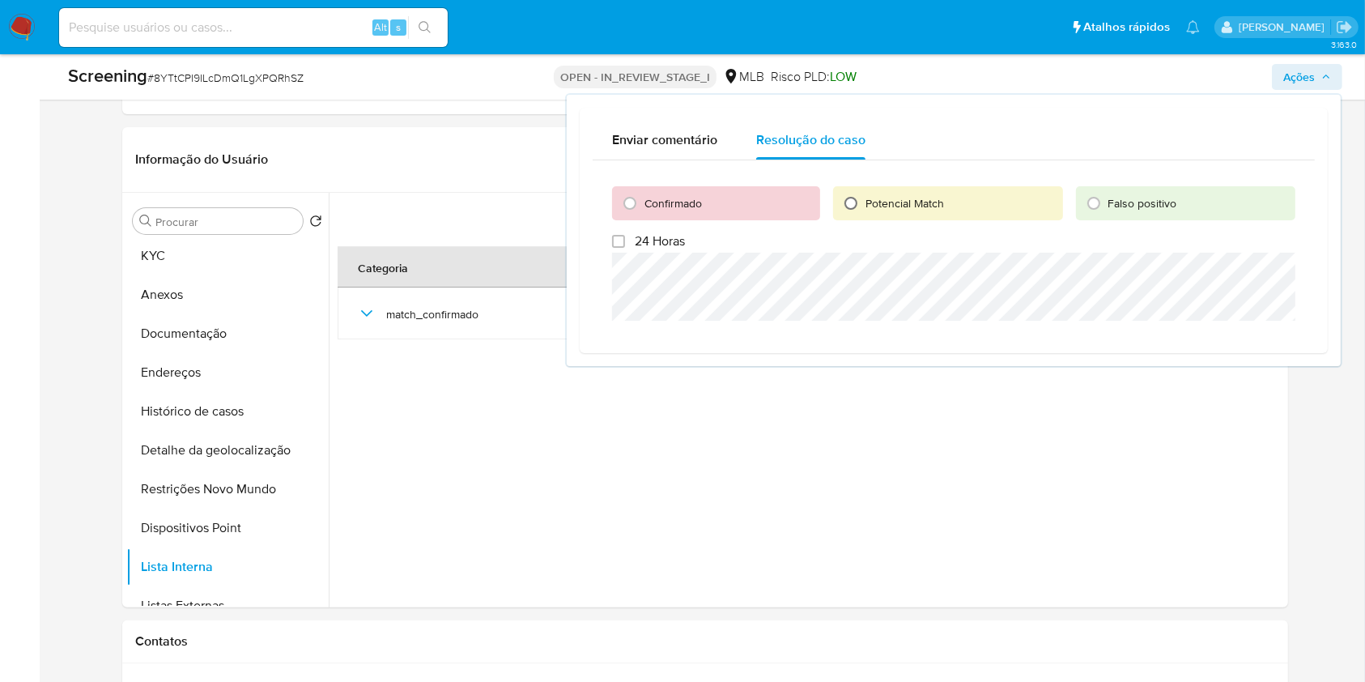
click at [862, 198] on input "Potencial Match" at bounding box center [851, 203] width 26 height 26
radio input "true"
click at [1240, 343] on span "Escalar" at bounding box center [1253, 340] width 49 height 23
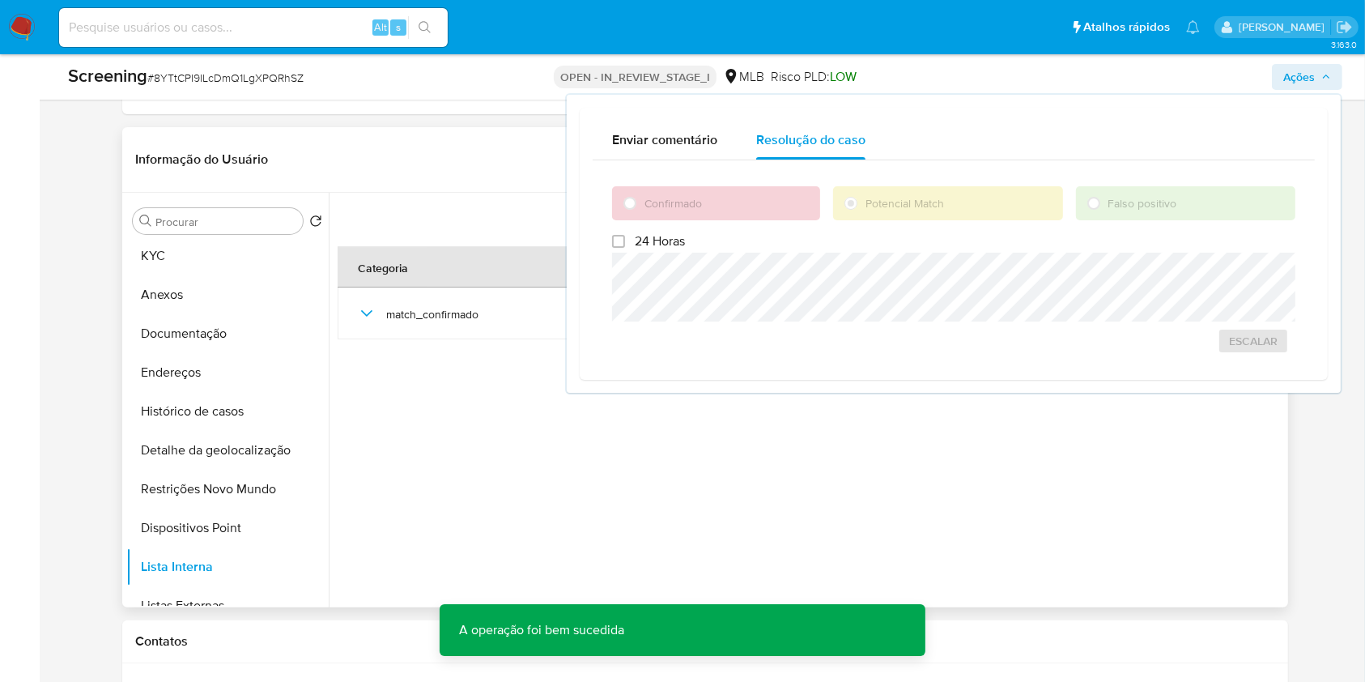
scroll to position [0, 0]
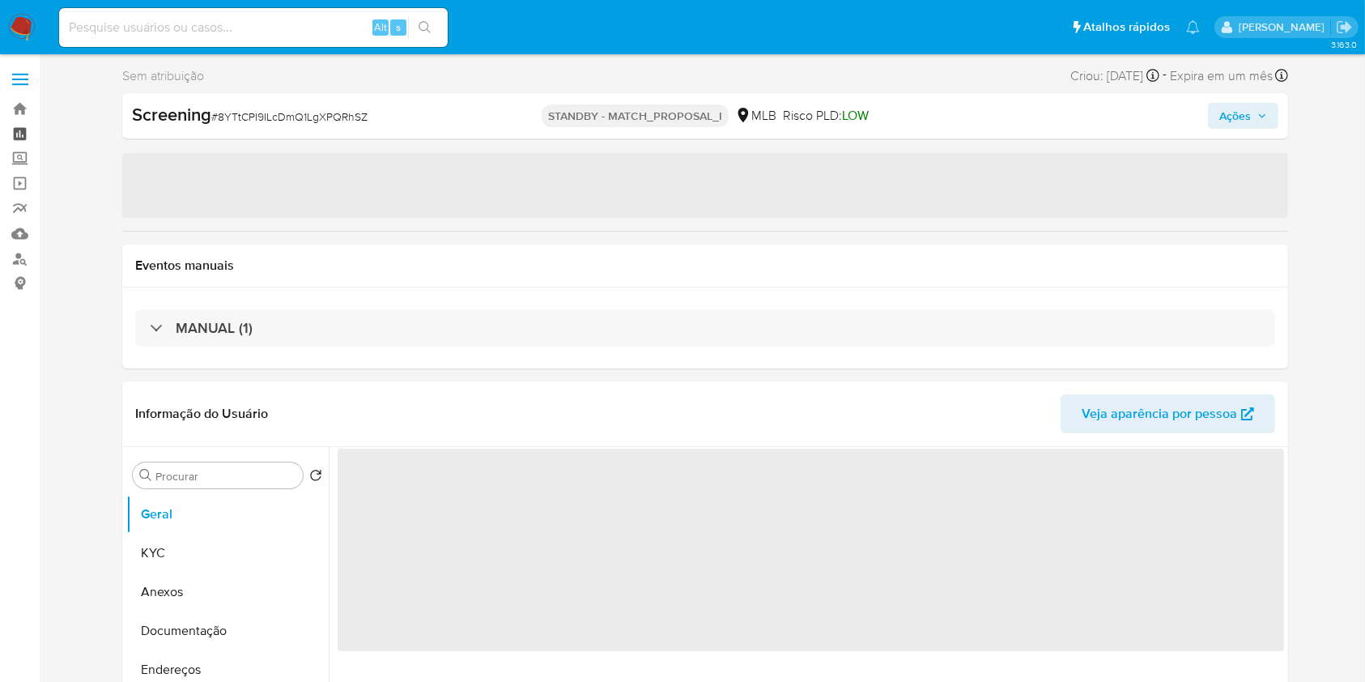
drag, startPoint x: 0, startPoint y: 0, endPoint x: 27, endPoint y: 127, distance: 129.9
click at [27, 127] on link "Painel" at bounding box center [96, 133] width 193 height 25
select select "10"
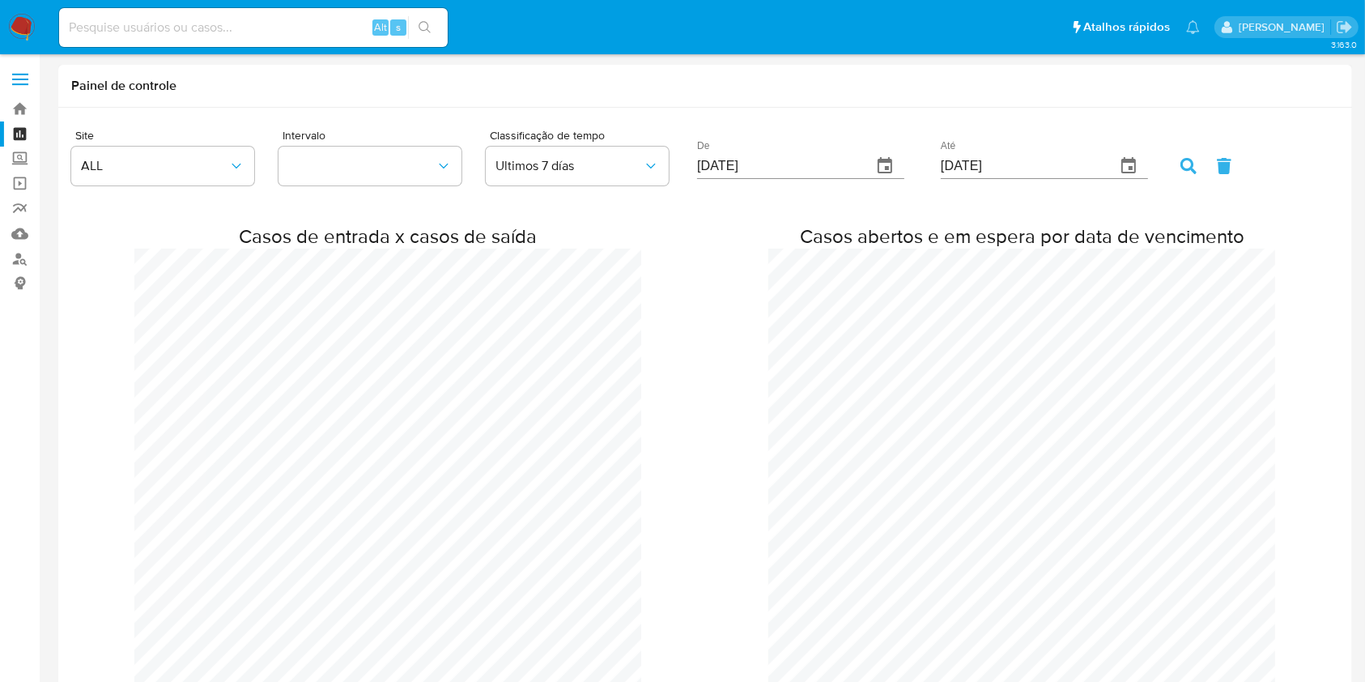
click at [1335, 436] on div "Casos de entrada x casos de saída Casos abertos e em espera por data de vencime…" at bounding box center [705, 476] width 1268 height 556
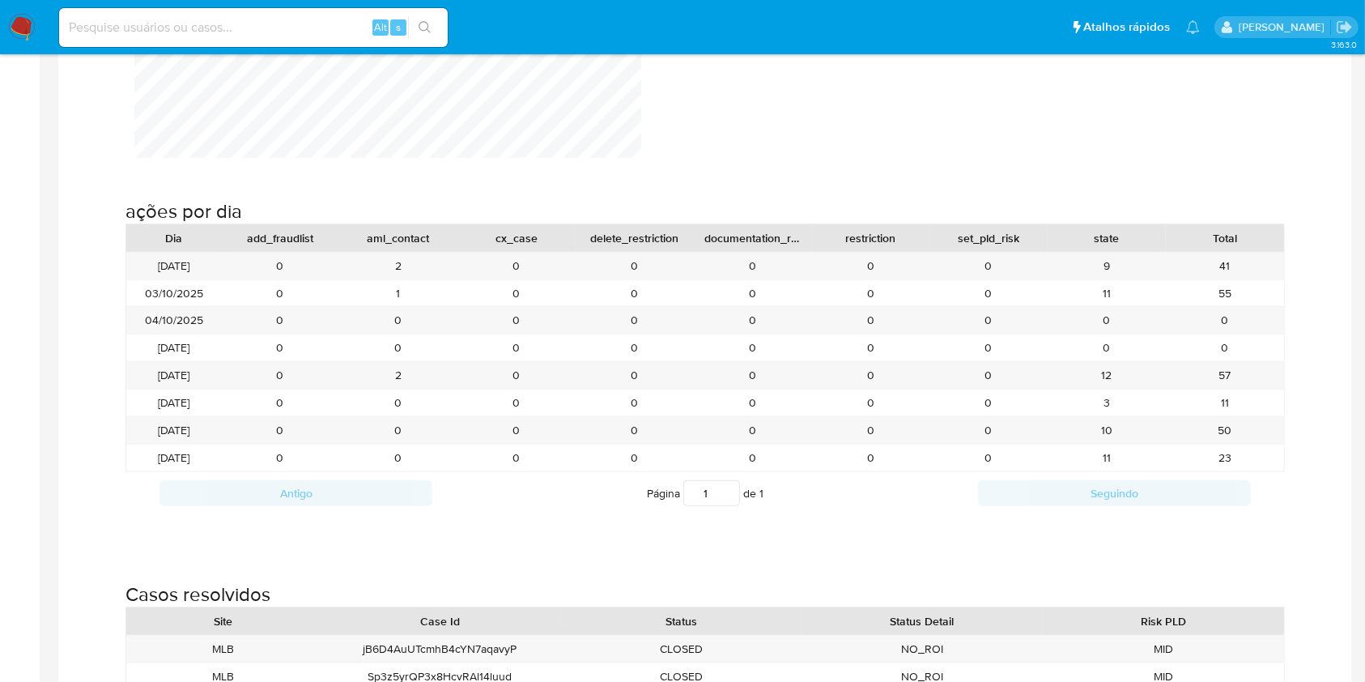
scroll to position [1712, 0]
click at [1316, 334] on div "ações por dia Dia add_fraudlist aml_contact cx_case delete_restriction document…" at bounding box center [705, 347] width 1268 height 383
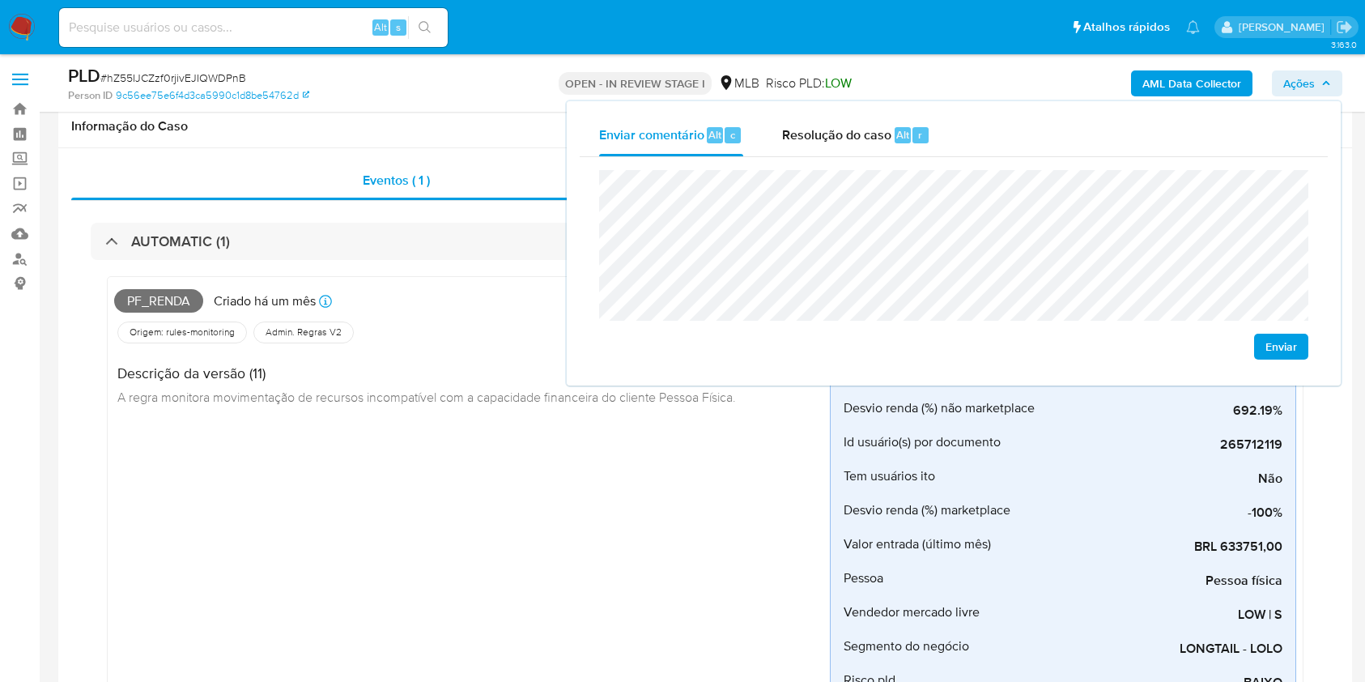
scroll to position [829, 0]
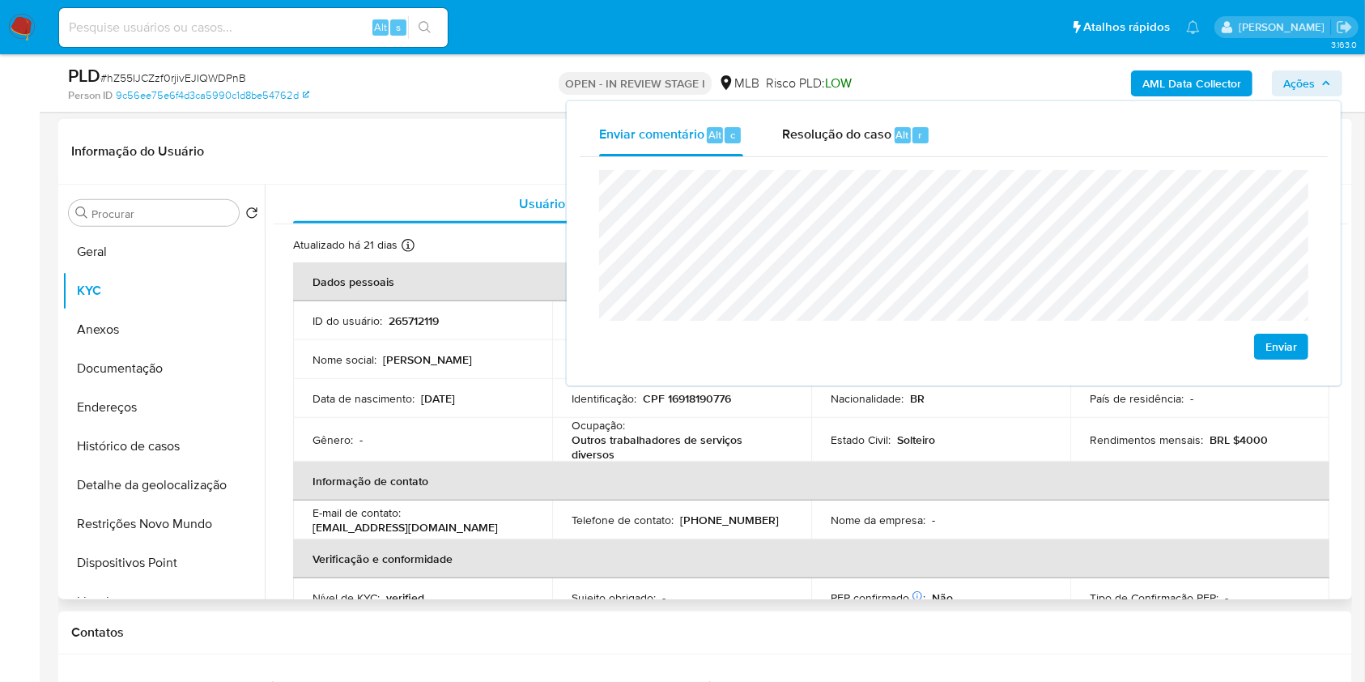
click at [608, 459] on p "Outros trabalhadores de serviços diversos" at bounding box center [679, 446] width 214 height 29
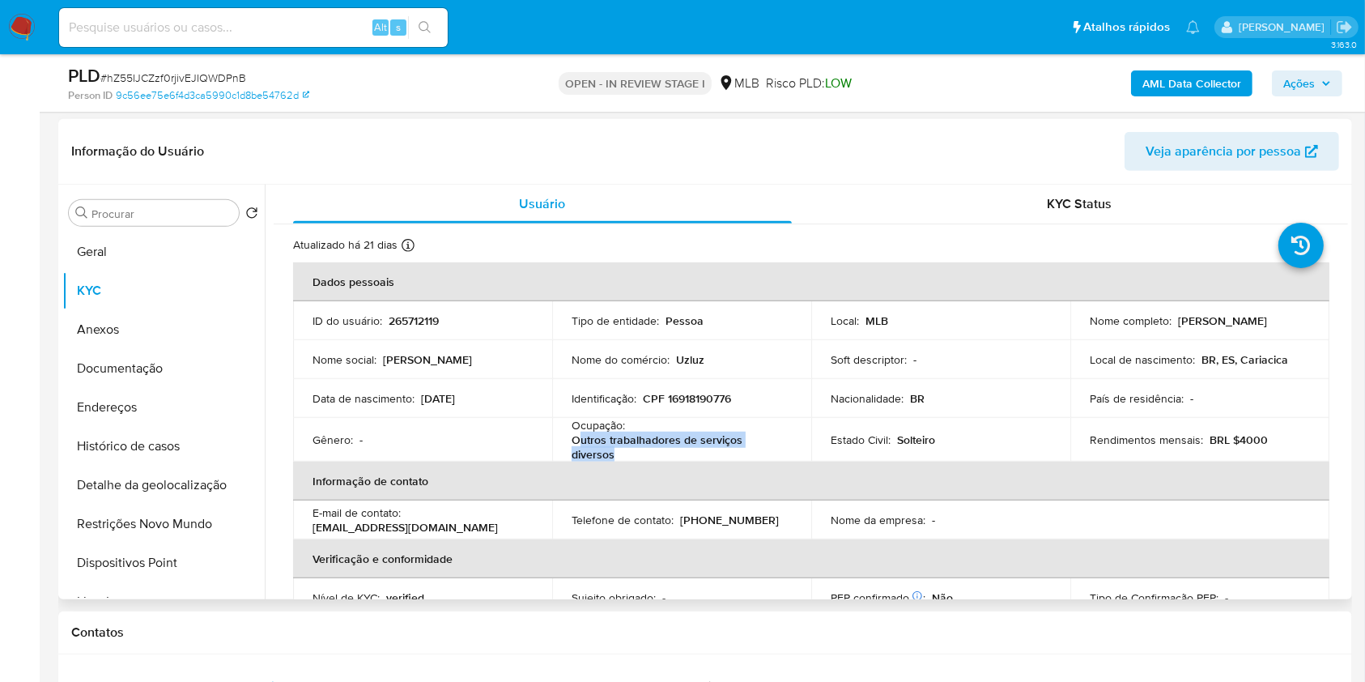
drag, startPoint x: 575, startPoint y: 440, endPoint x: 635, endPoint y: 448, distance: 60.5
click at [635, 448] on p "Outros trabalhadores de serviços diversos" at bounding box center [679, 446] width 214 height 29
click at [631, 448] on p "Outros trabalhadores de serviços diversos" at bounding box center [679, 446] width 214 height 29
drag, startPoint x: 570, startPoint y: 441, endPoint x: 639, endPoint y: 453, distance: 70.0
click at [637, 453] on td "Ocupação : Outros trabalhadores de serviços diversos" at bounding box center [681, 440] width 259 height 44
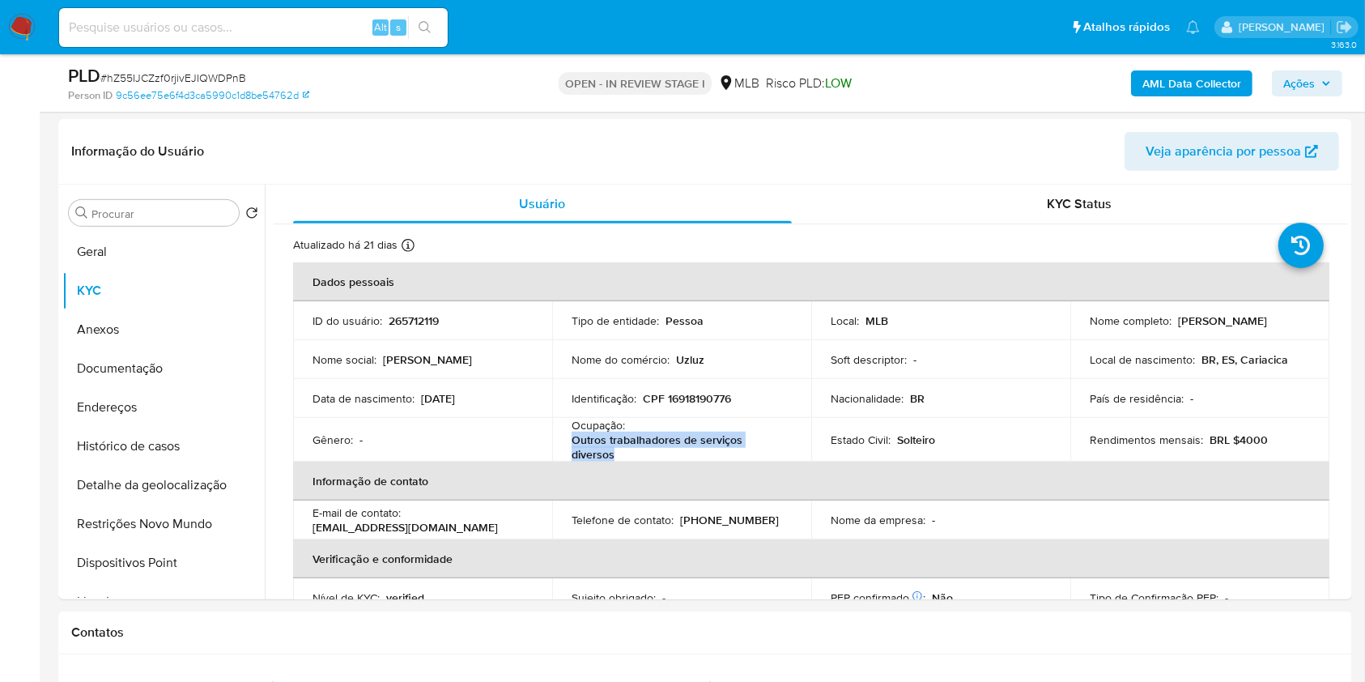
click at [1314, 83] on span "Ações" at bounding box center [1300, 83] width 32 height 26
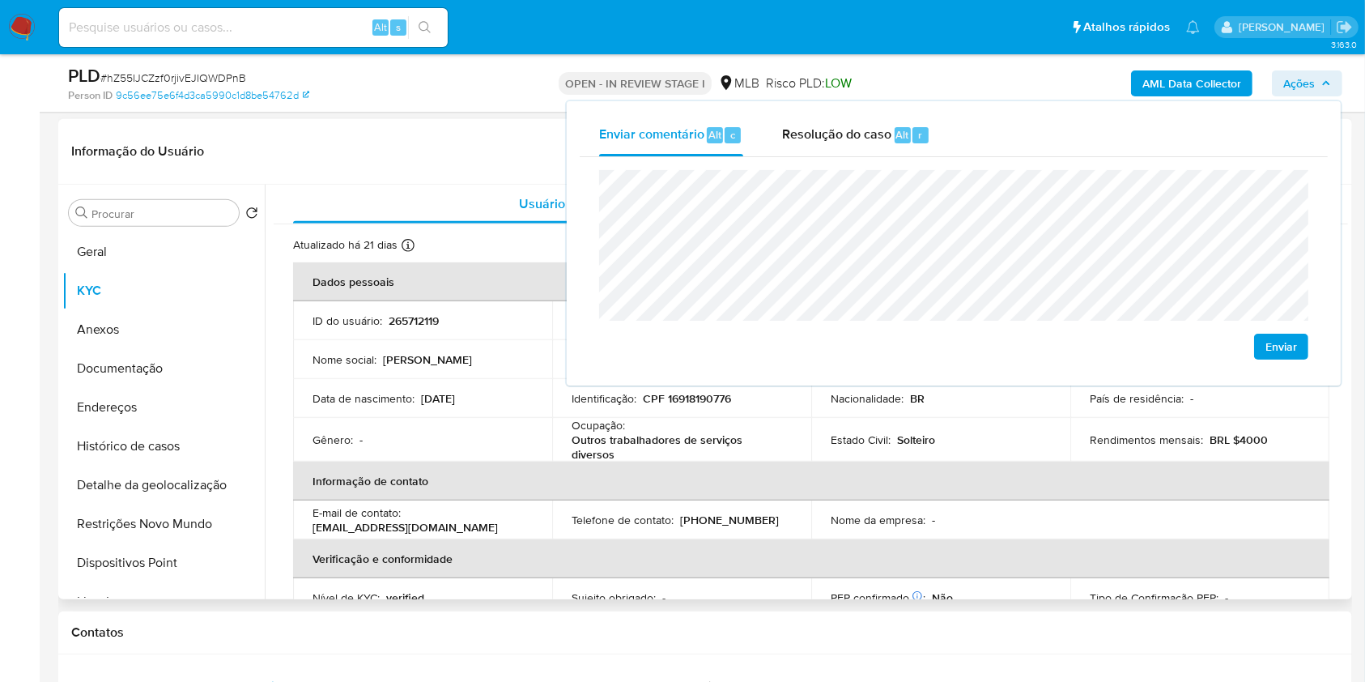
click at [956, 489] on th "Informação de contato" at bounding box center [811, 481] width 1037 height 39
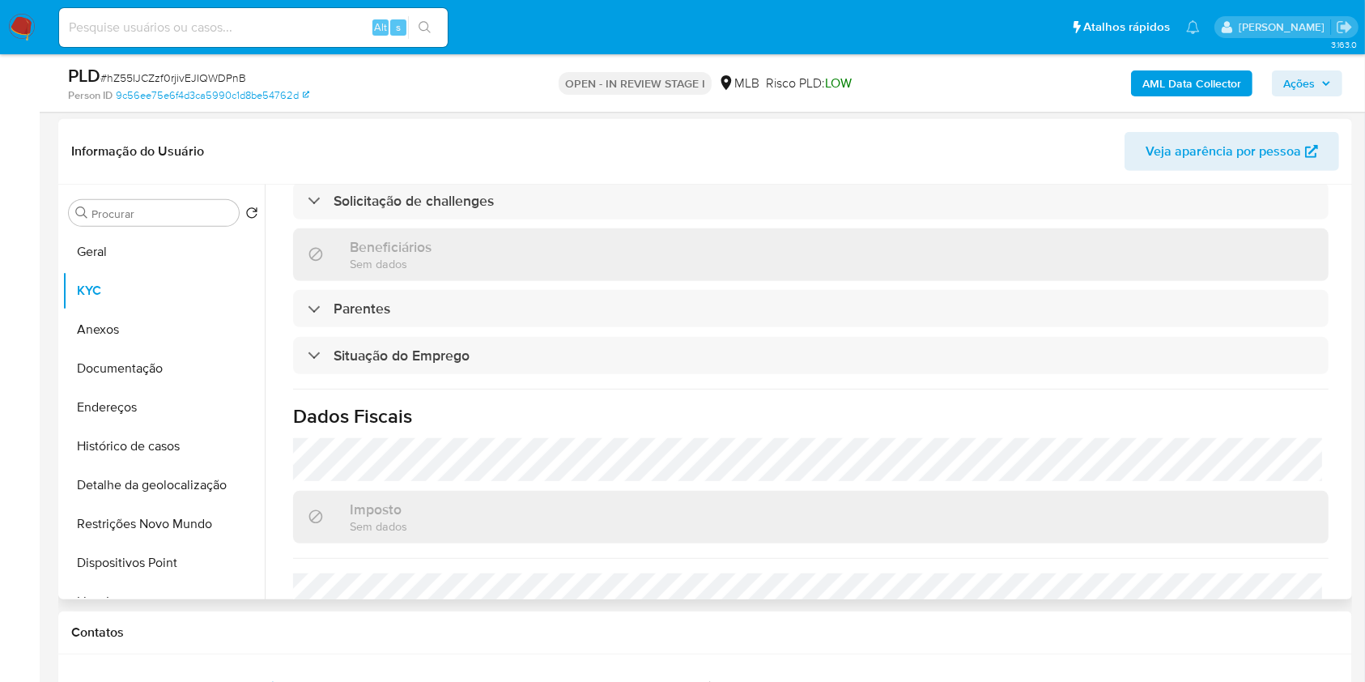
scroll to position [693, 0]
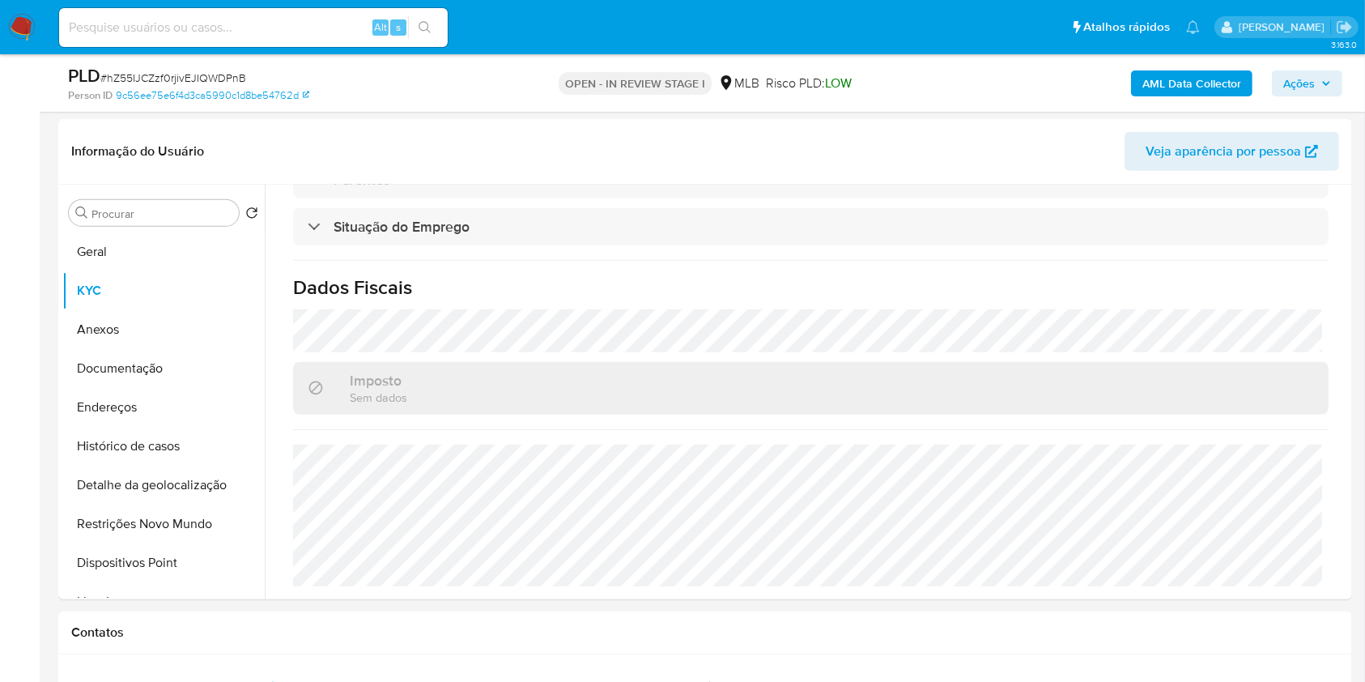
click at [1295, 83] on span "Ações" at bounding box center [1300, 83] width 32 height 26
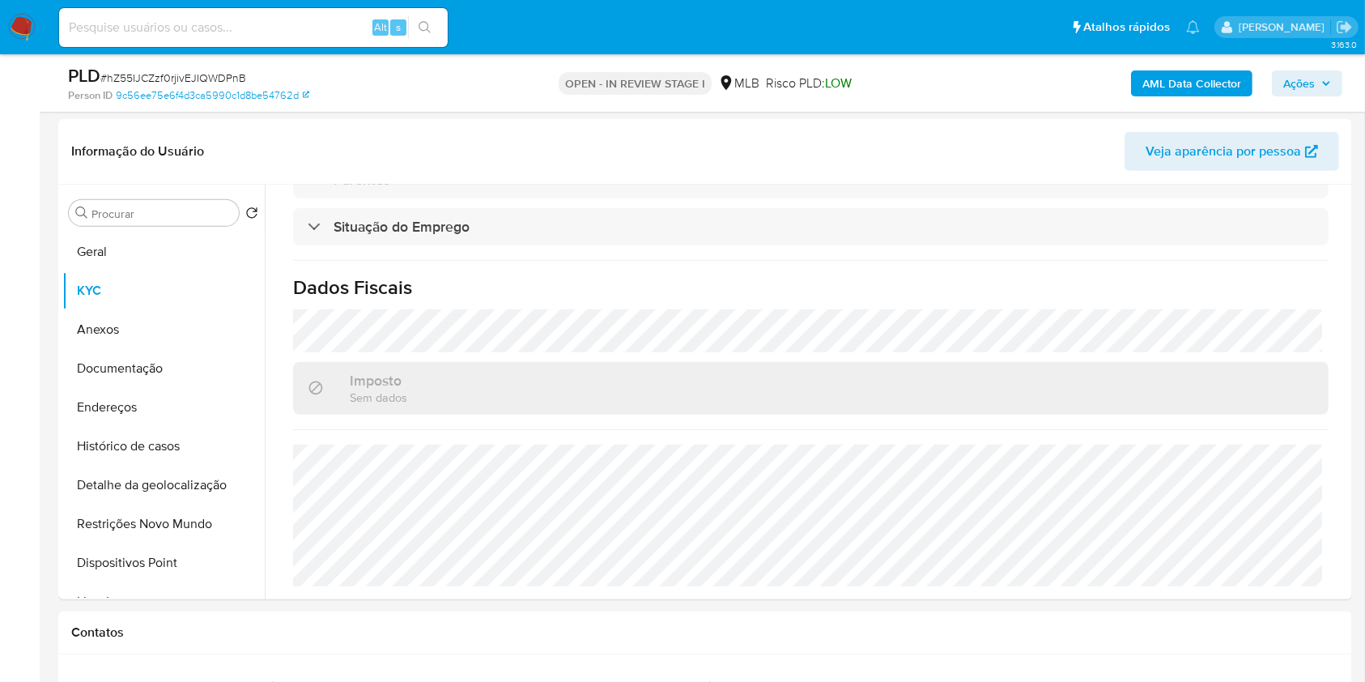
click at [1303, 91] on span "Ações" at bounding box center [1300, 83] width 32 height 26
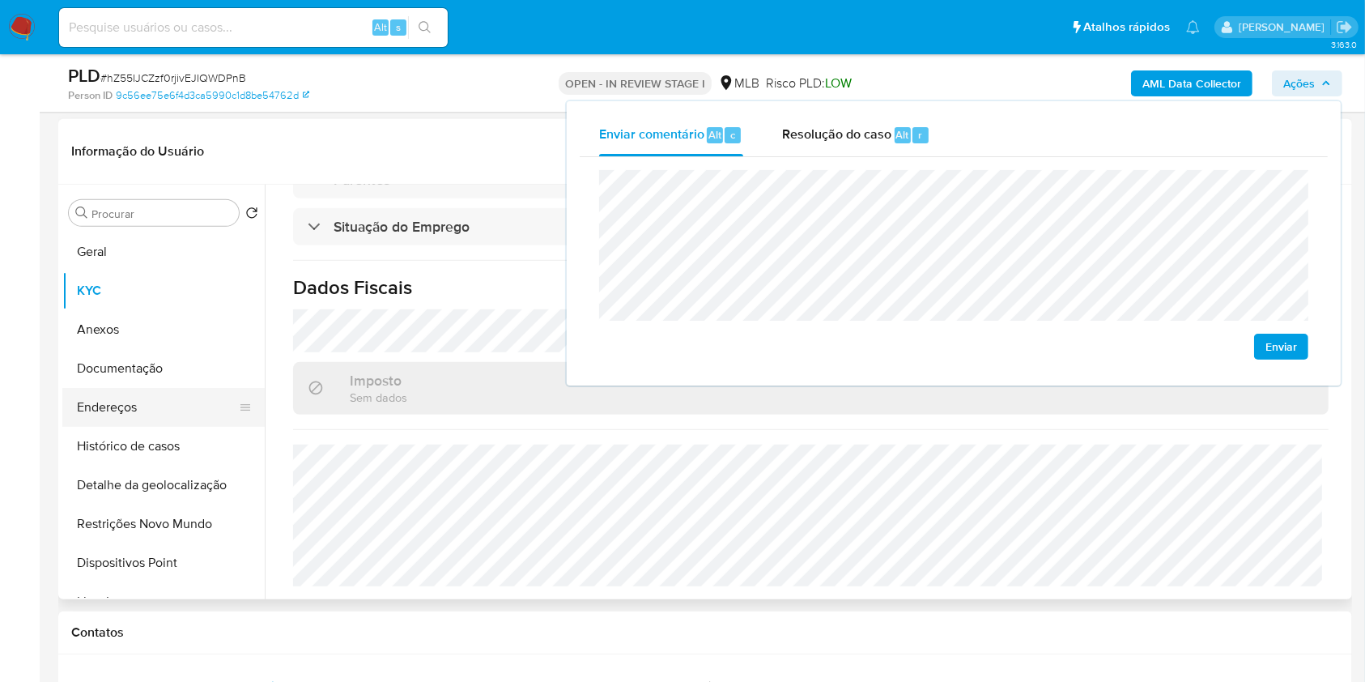
click at [166, 411] on button "Endereços" at bounding box center [156, 407] width 189 height 39
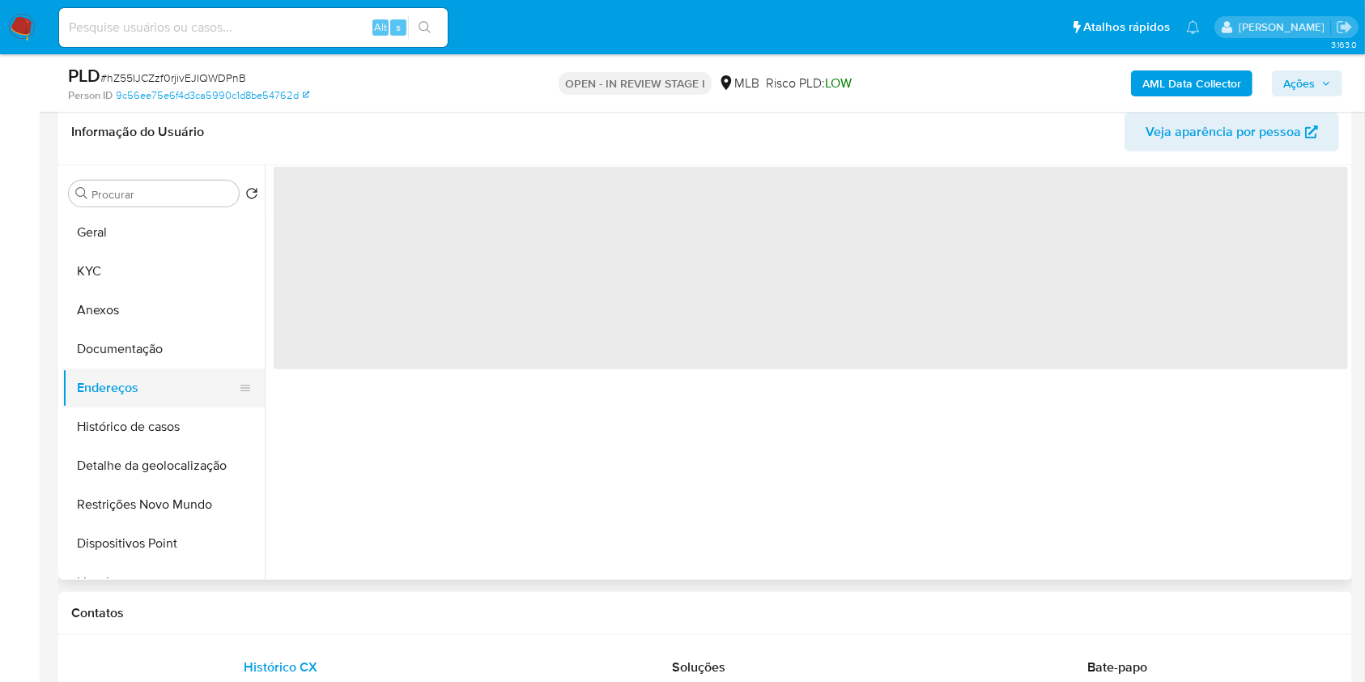
scroll to position [0, 0]
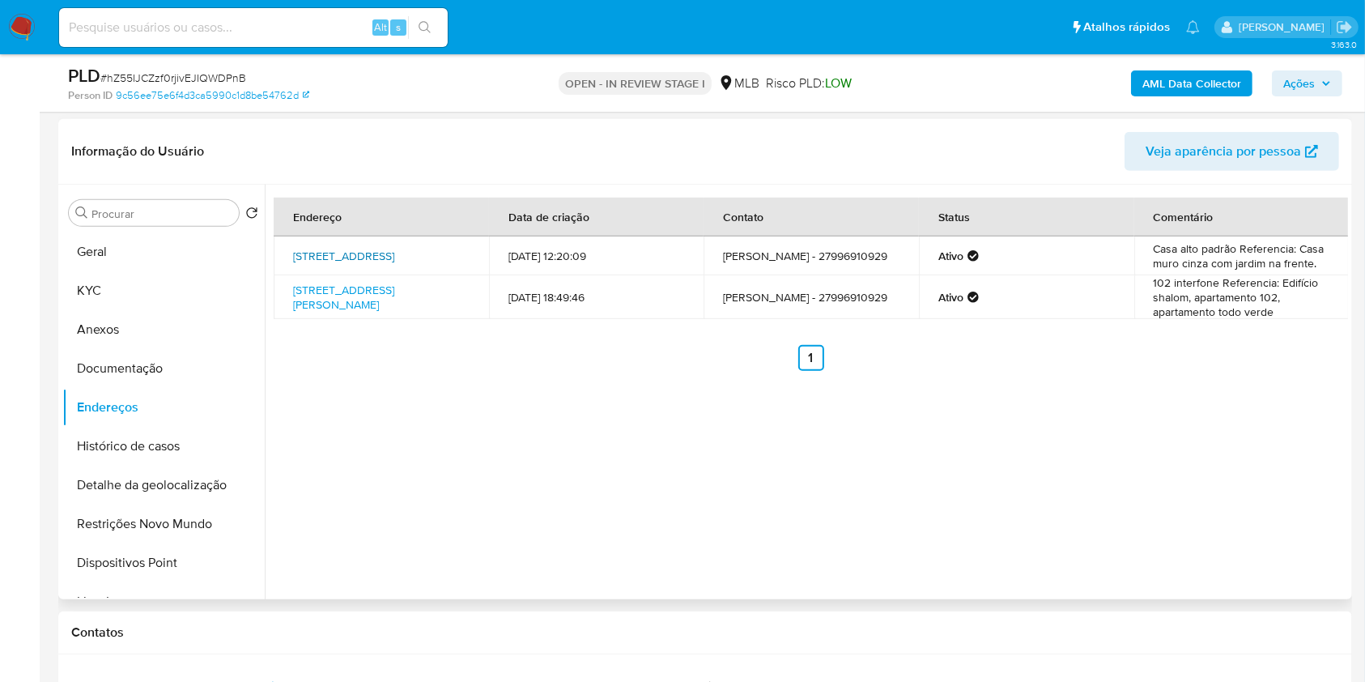
click at [394, 253] on link "Rua Vista Linda 196, Cariacica, Espírito Santo, 29156786, Brasil 196" at bounding box center [343, 256] width 101 height 16
click at [394, 292] on link "Rua Pastor Abílio Rodrigues Filho 14, Cariacica, Espírito Santo, 29146808, Bras…" at bounding box center [343, 297] width 101 height 31
click at [123, 377] on button "Documentação" at bounding box center [156, 368] width 189 height 39
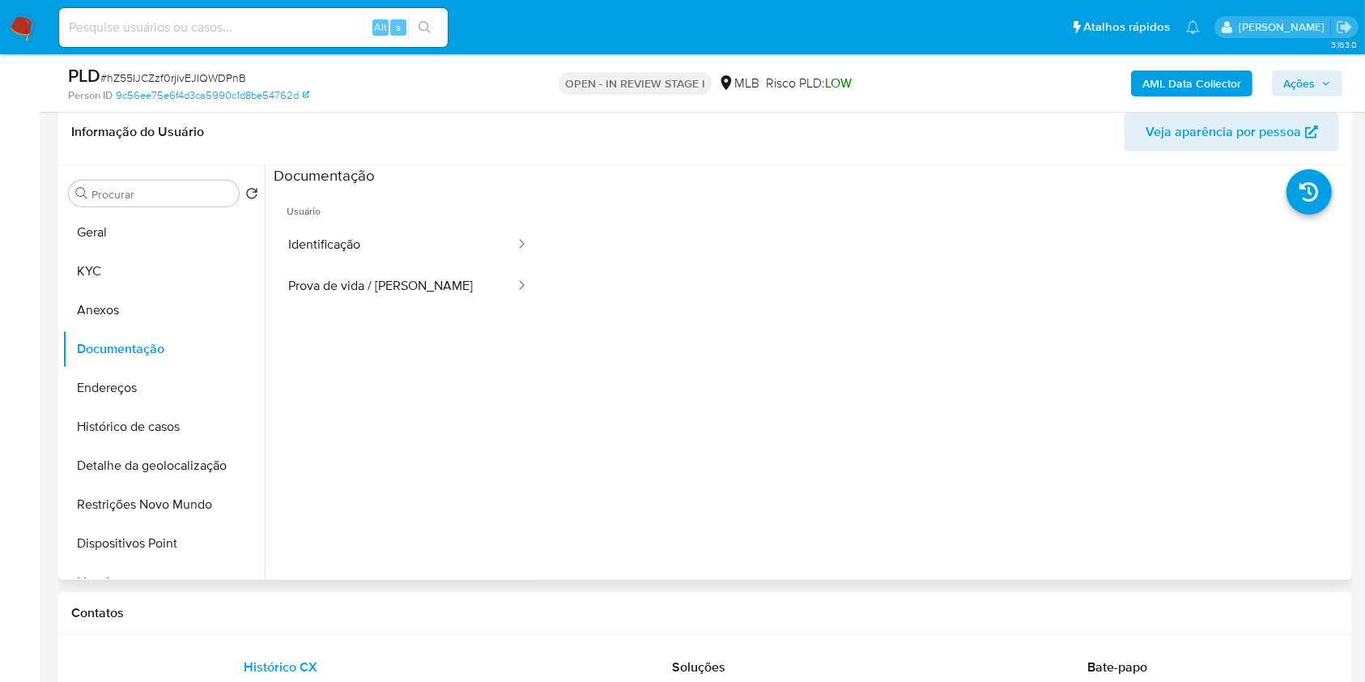
drag, startPoint x: 295, startPoint y: 285, endPoint x: 496, endPoint y: 366, distance: 216.5
click at [296, 285] on button "Prova de vida / Selfie" at bounding box center [395, 286] width 243 height 41
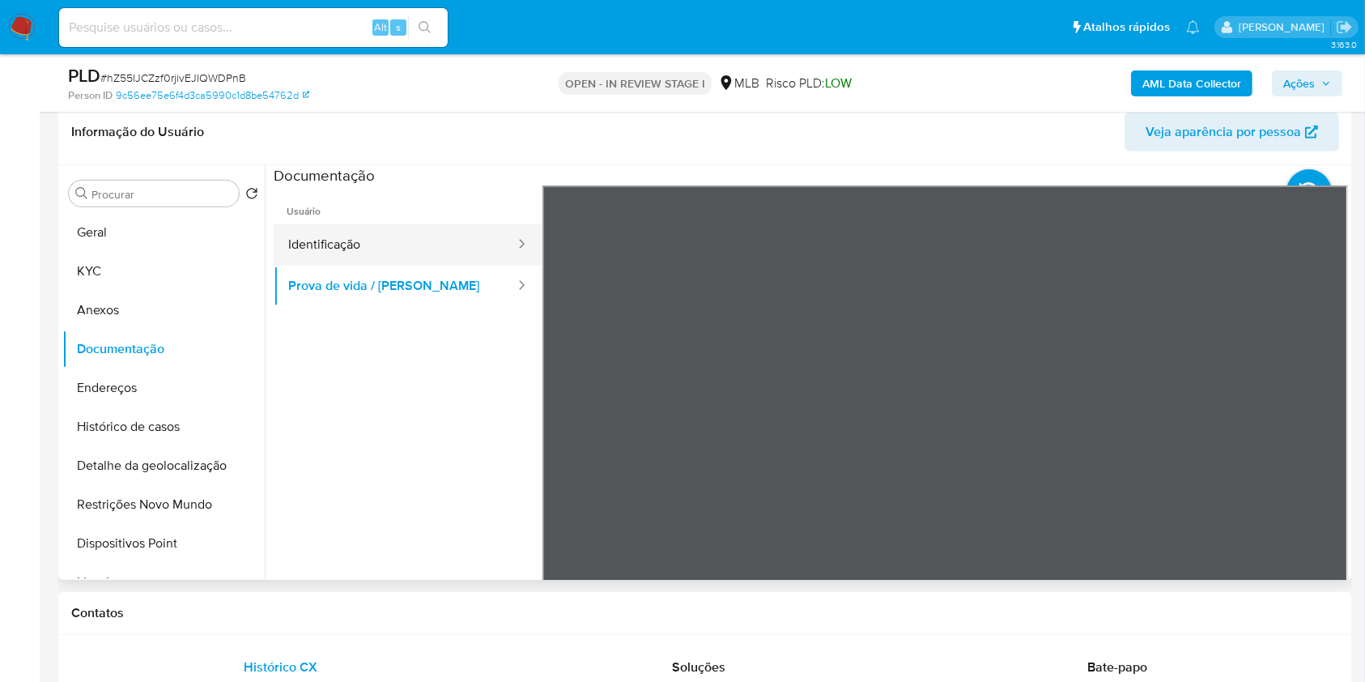
click at [396, 244] on button "Identificação" at bounding box center [395, 244] width 243 height 41
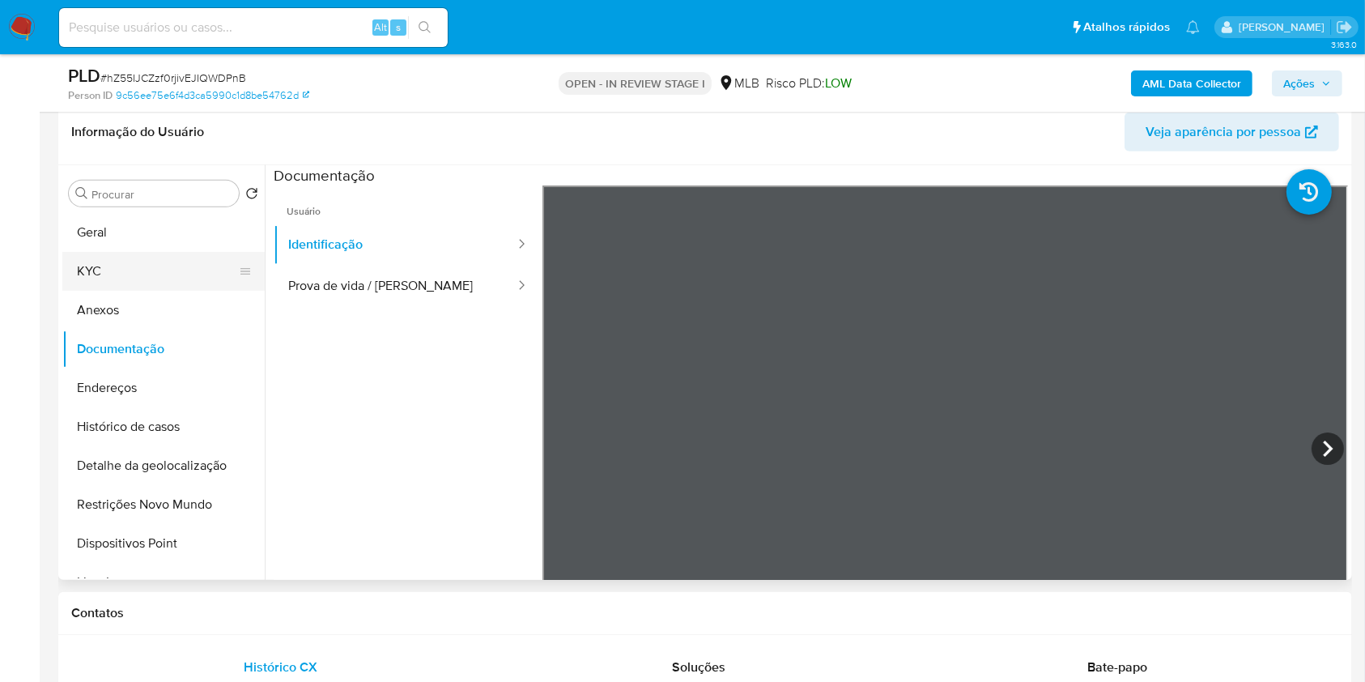
click at [177, 252] on button "KYC" at bounding box center [156, 271] width 189 height 39
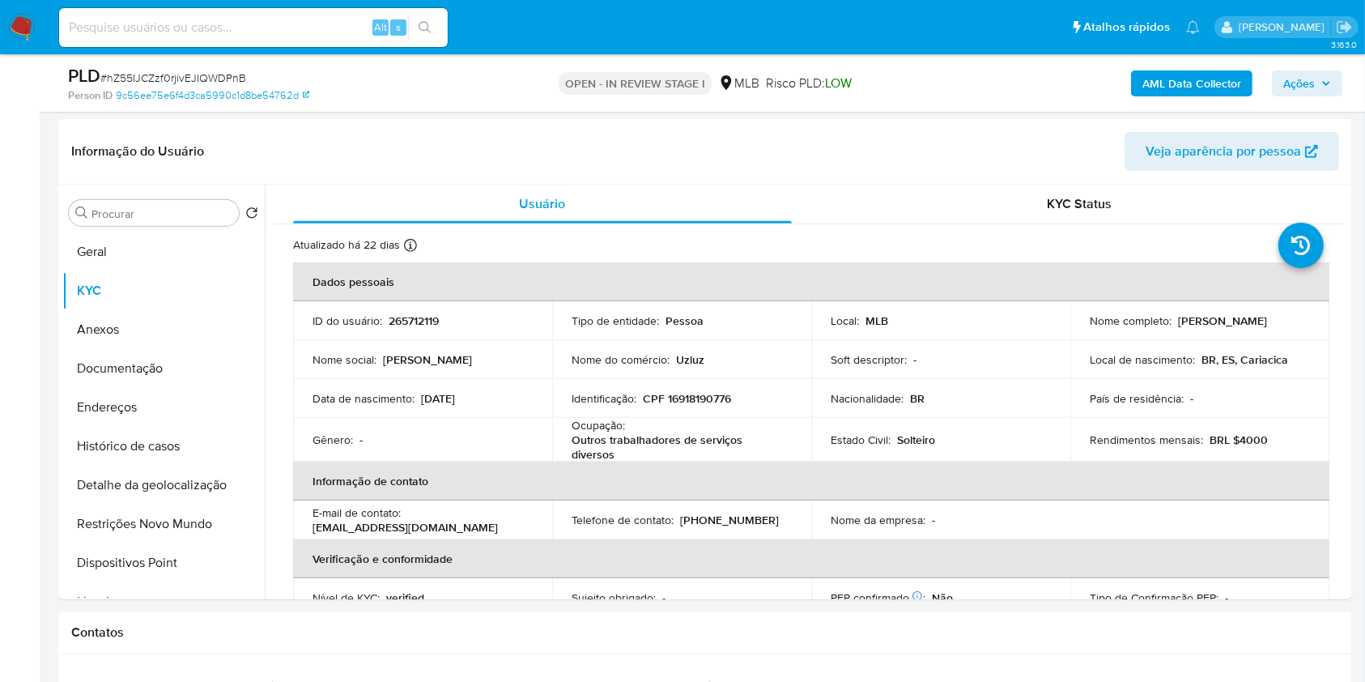
click at [154, 255] on button "Geral" at bounding box center [156, 251] width 189 height 39
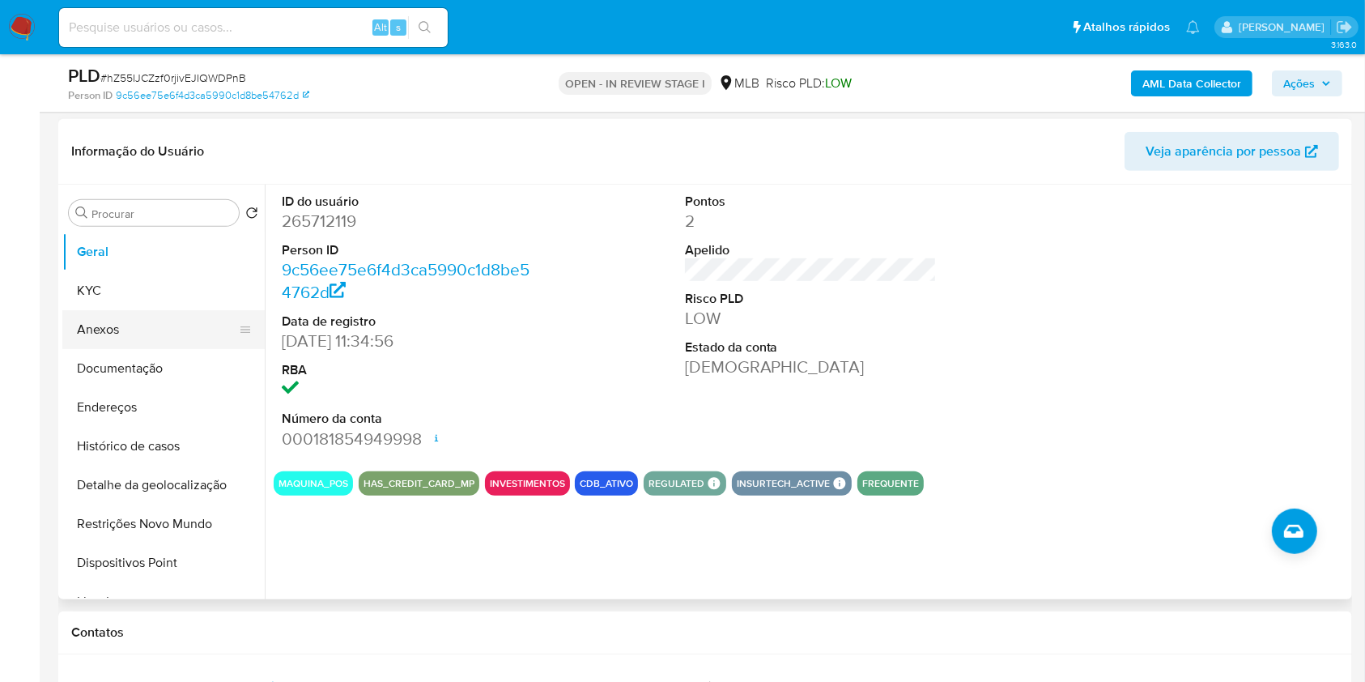
click at [168, 294] on button "KYC" at bounding box center [163, 290] width 202 height 39
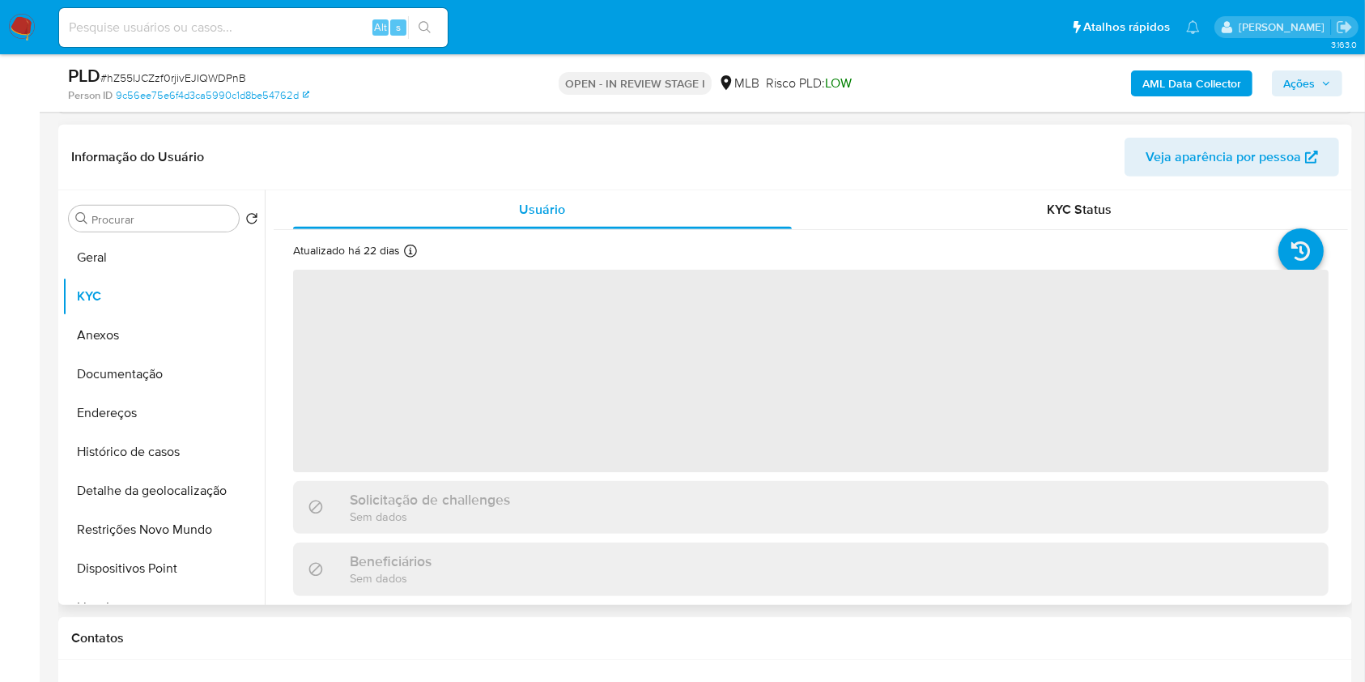
scroll to position [798, 0]
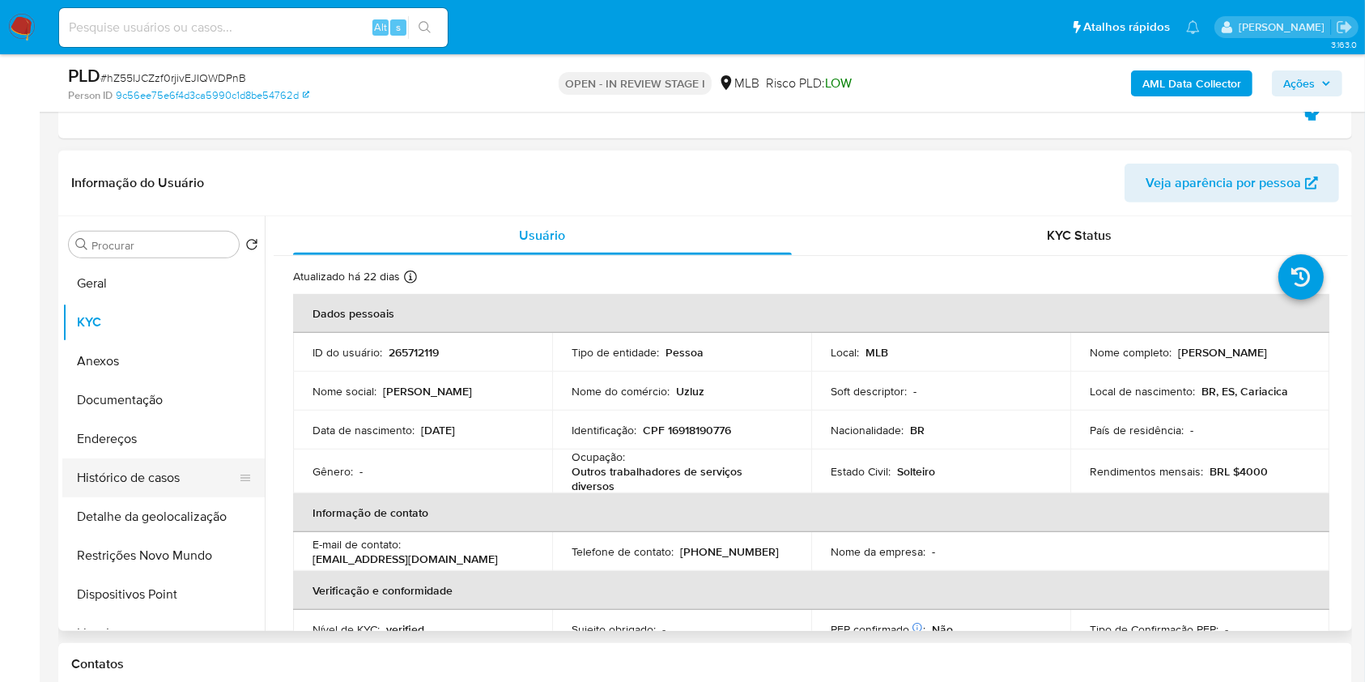
click at [200, 481] on button "Histórico de casos" at bounding box center [156, 477] width 189 height 39
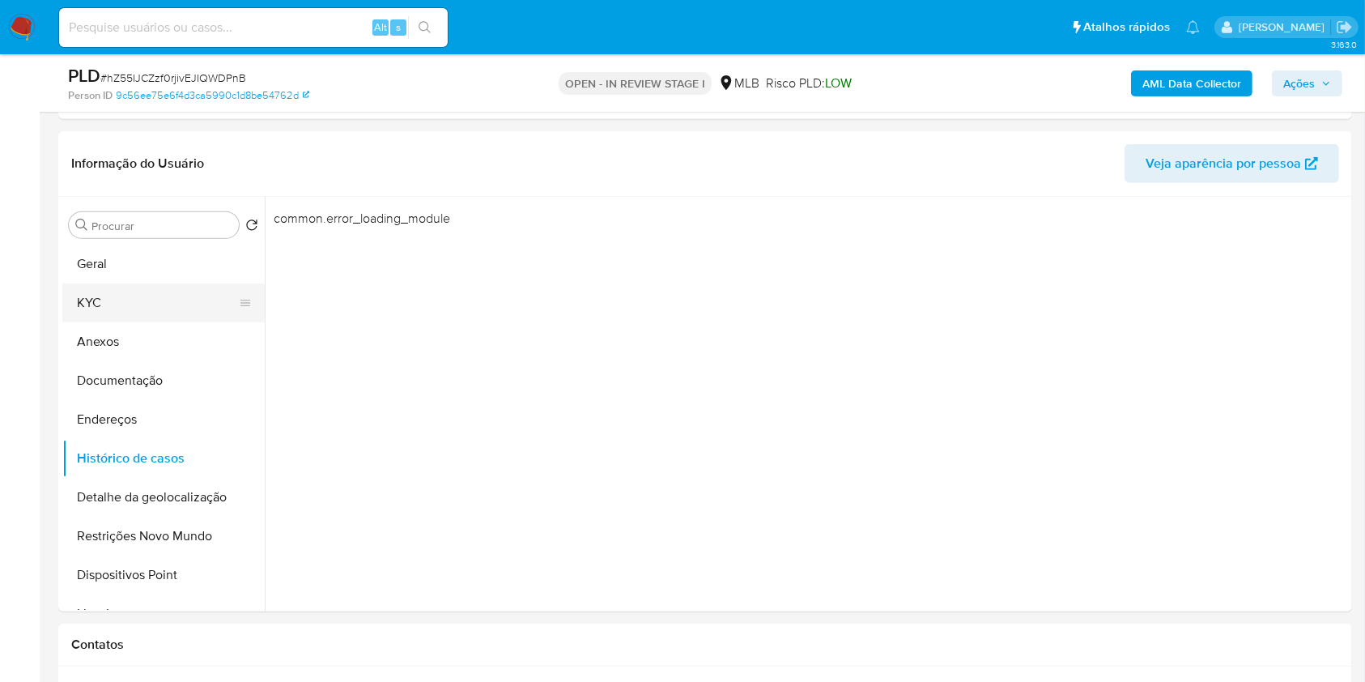
click at [136, 288] on button "KYC" at bounding box center [156, 302] width 189 height 39
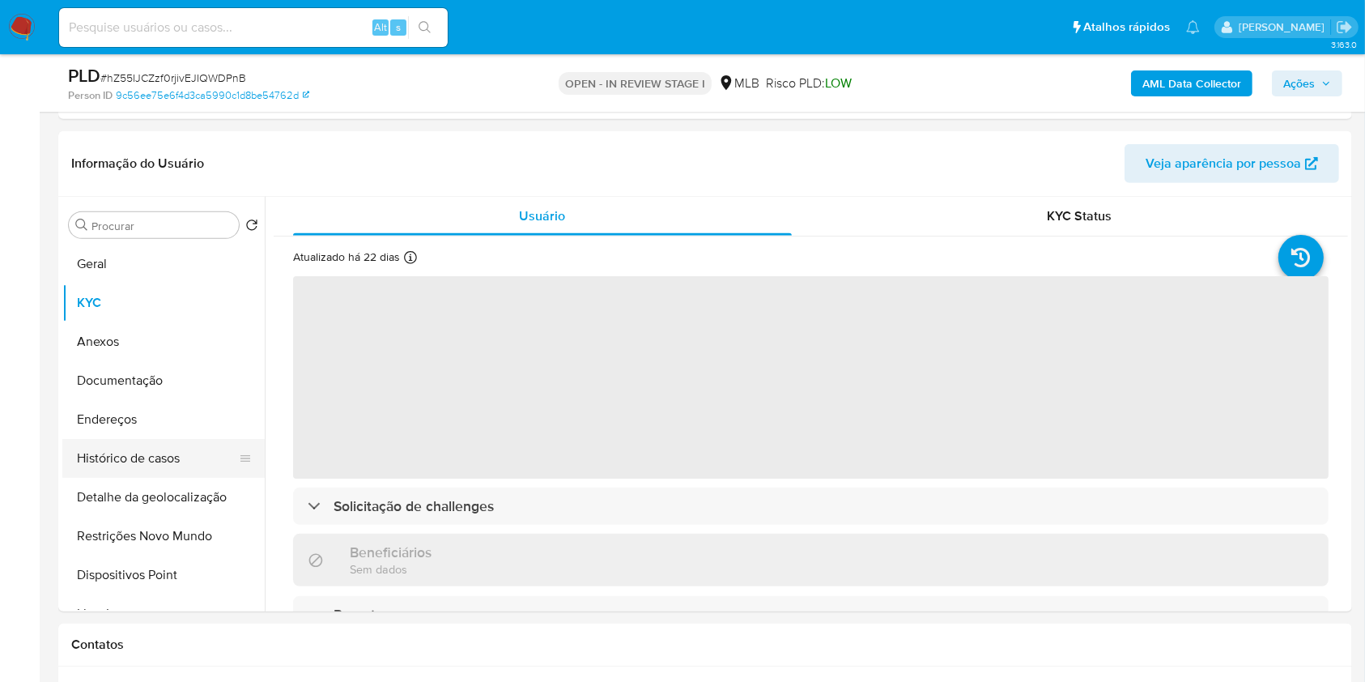
click at [150, 457] on button "Histórico de casos" at bounding box center [156, 458] width 189 height 39
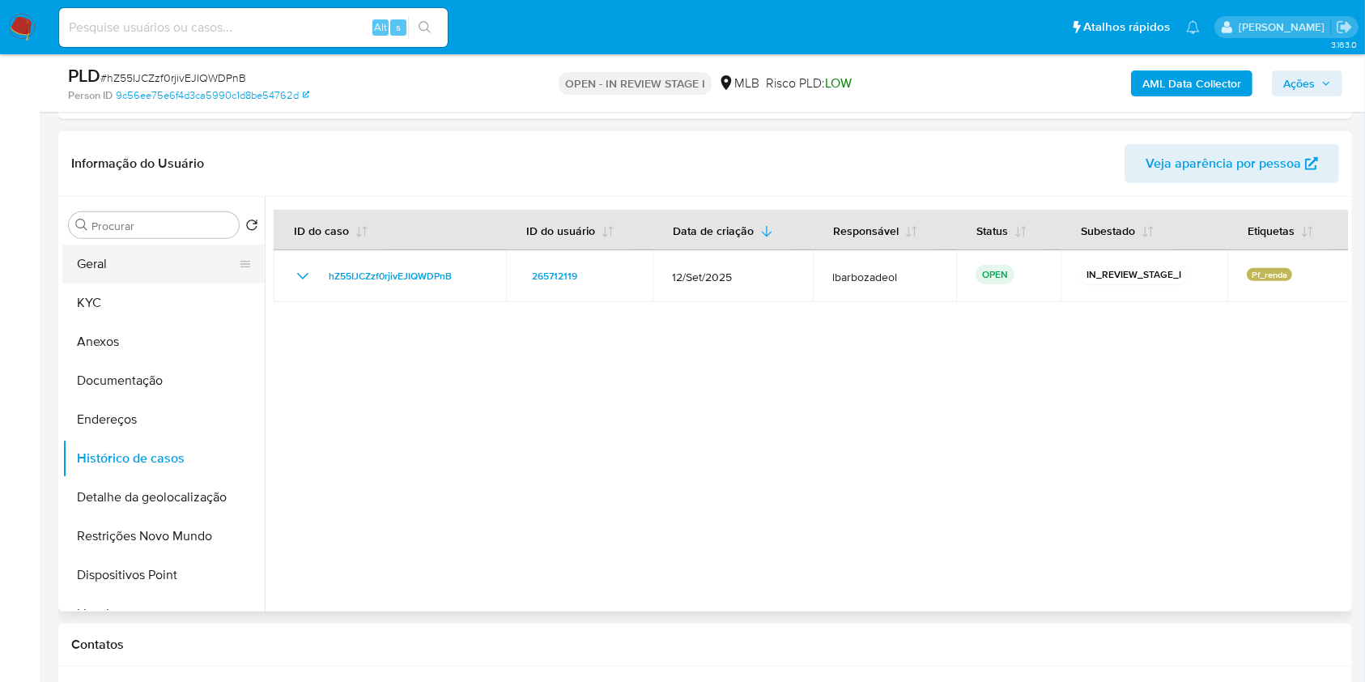
click at [175, 260] on button "Geral" at bounding box center [156, 264] width 189 height 39
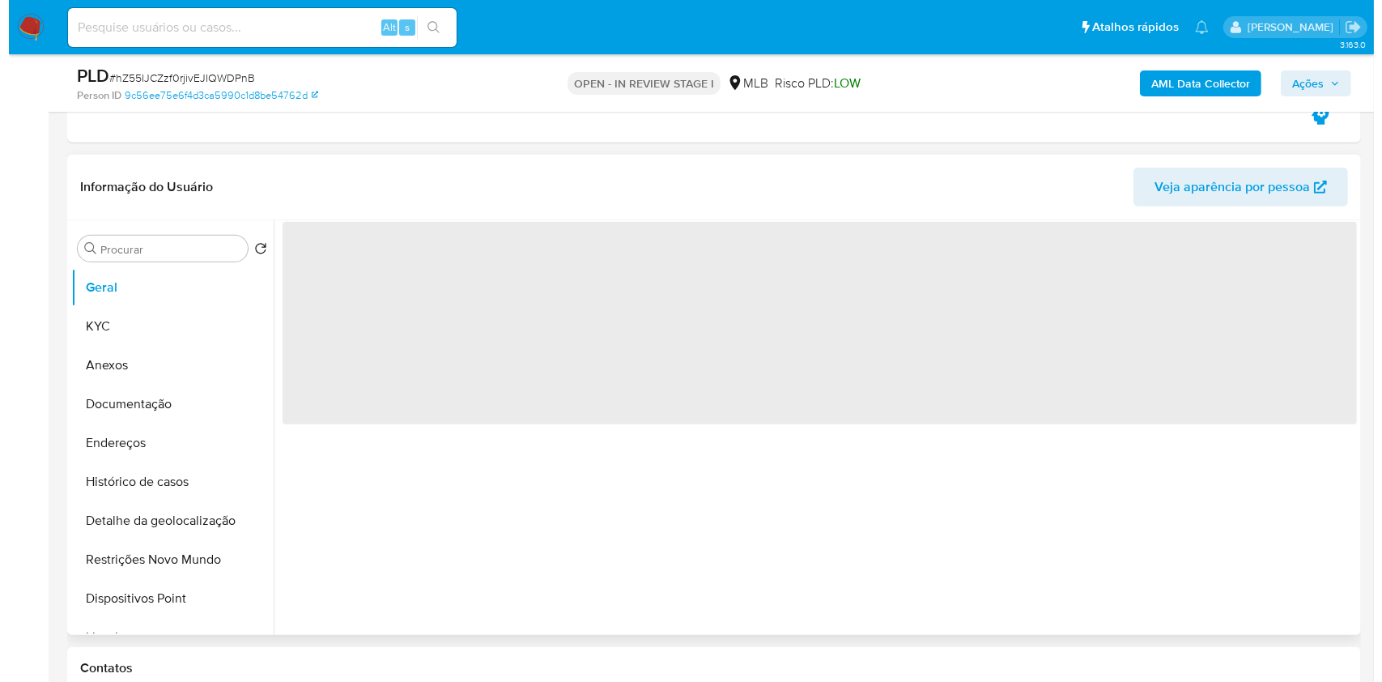
scroll to position [773, 0]
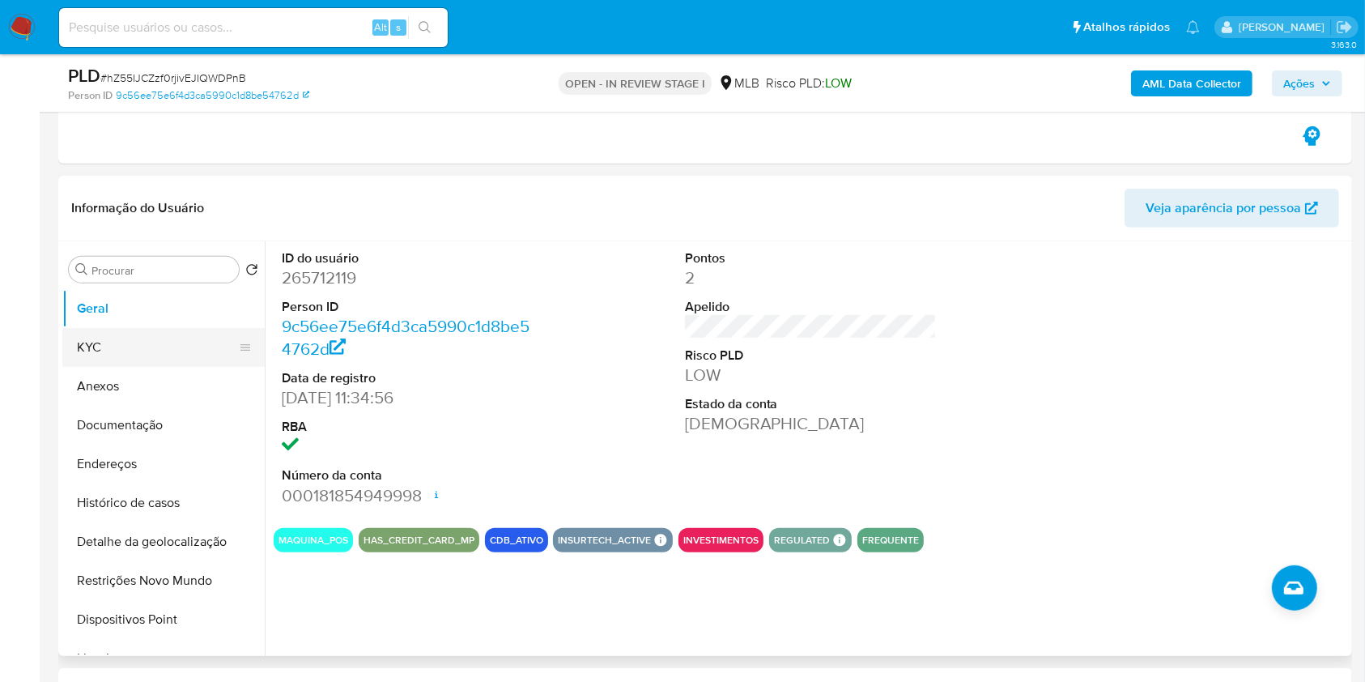
click at [139, 339] on button "KYC" at bounding box center [156, 347] width 189 height 39
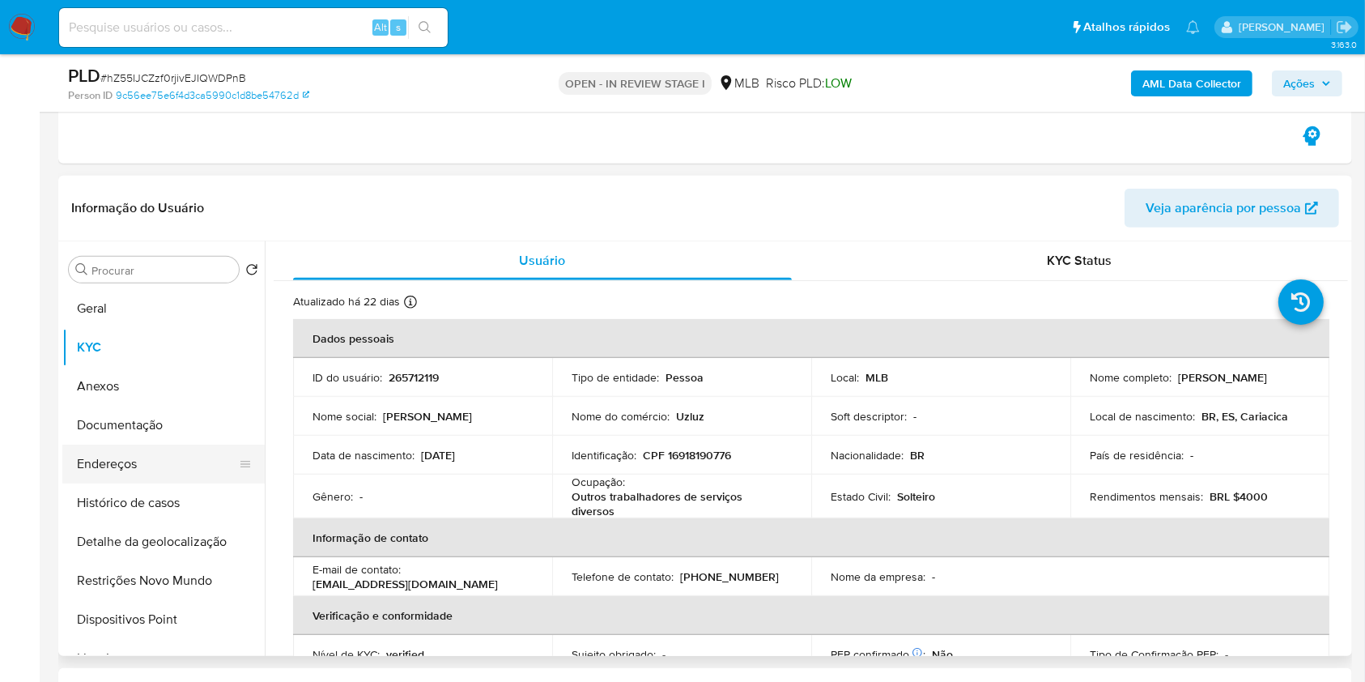
click at [141, 469] on button "Endereços" at bounding box center [156, 464] width 189 height 39
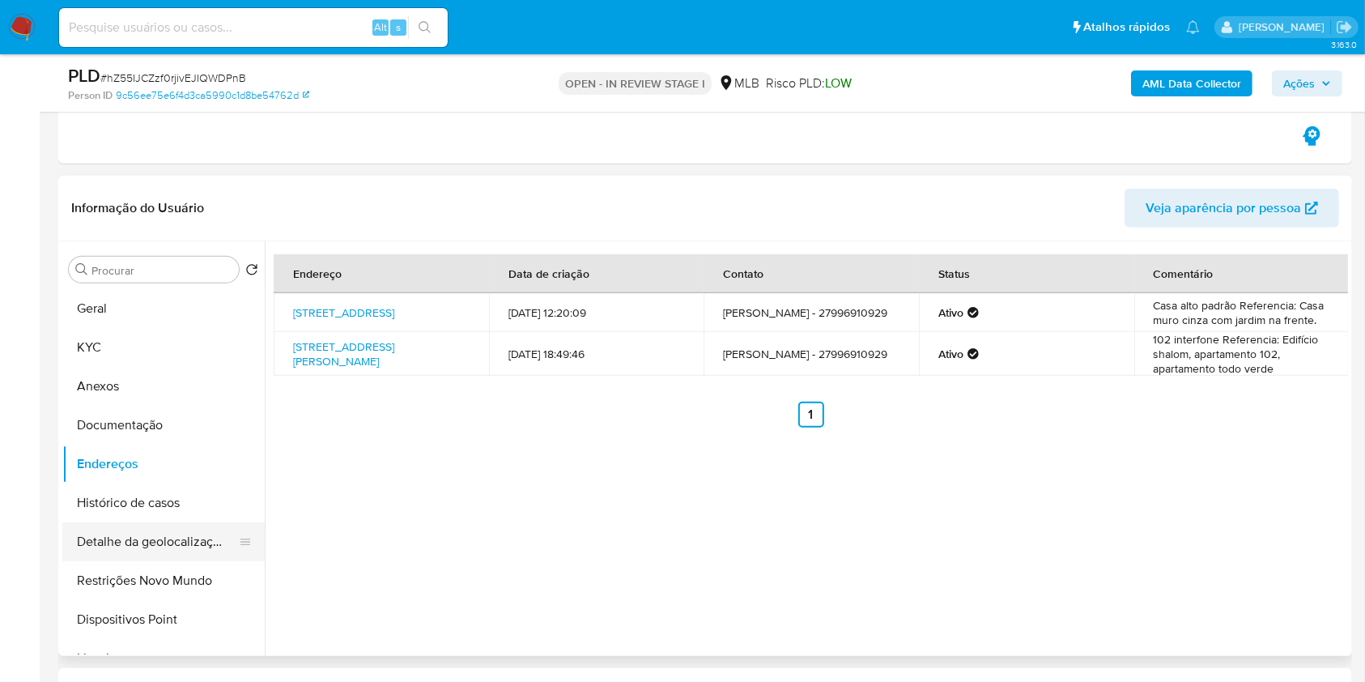
click at [162, 527] on button "Detalhe da geolocalização" at bounding box center [156, 541] width 189 height 39
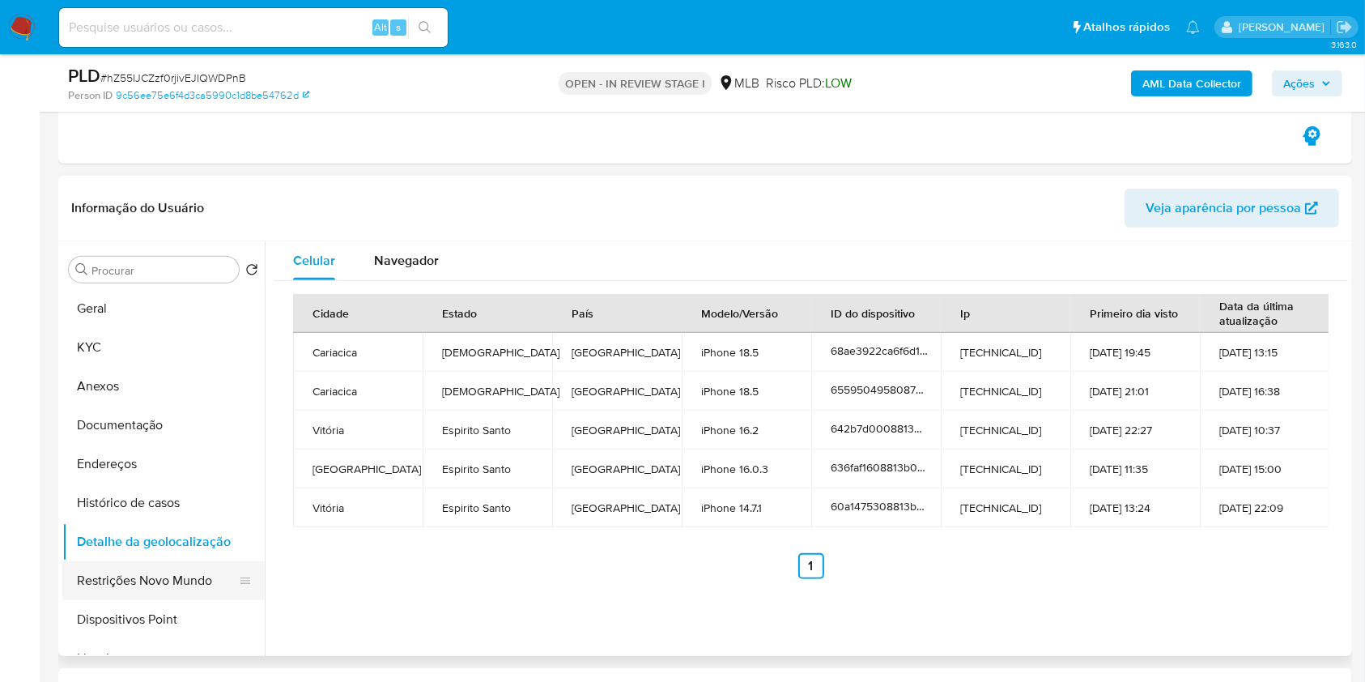
click at [181, 585] on button "Restrições Novo Mundo" at bounding box center [156, 580] width 189 height 39
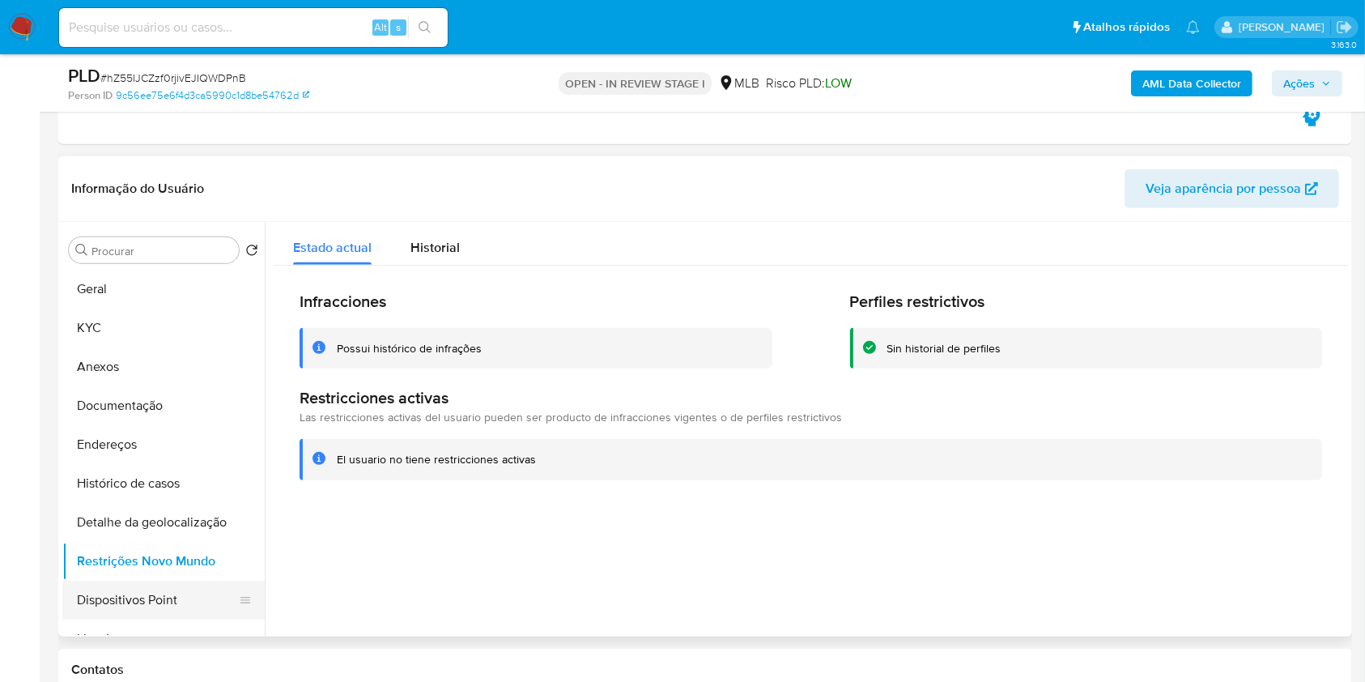
click at [200, 592] on button "Dispositivos Point" at bounding box center [156, 600] width 189 height 39
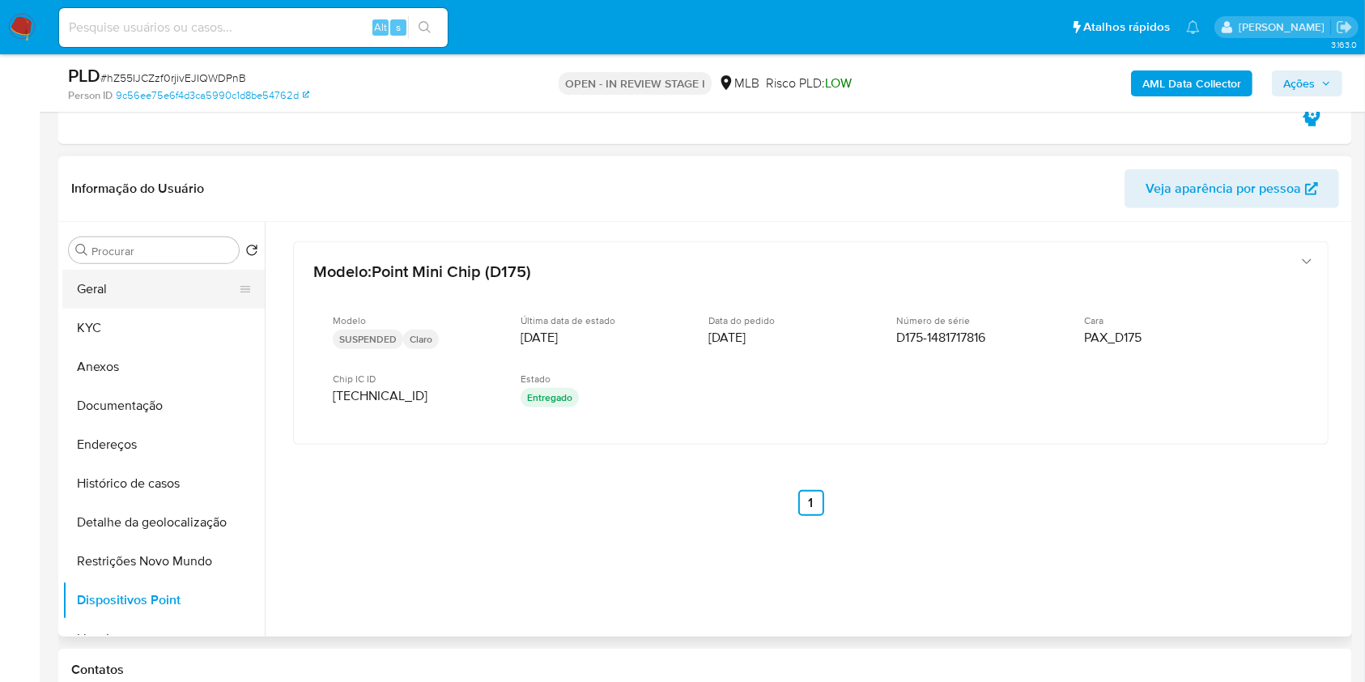
click at [149, 288] on button "Geral" at bounding box center [156, 289] width 189 height 39
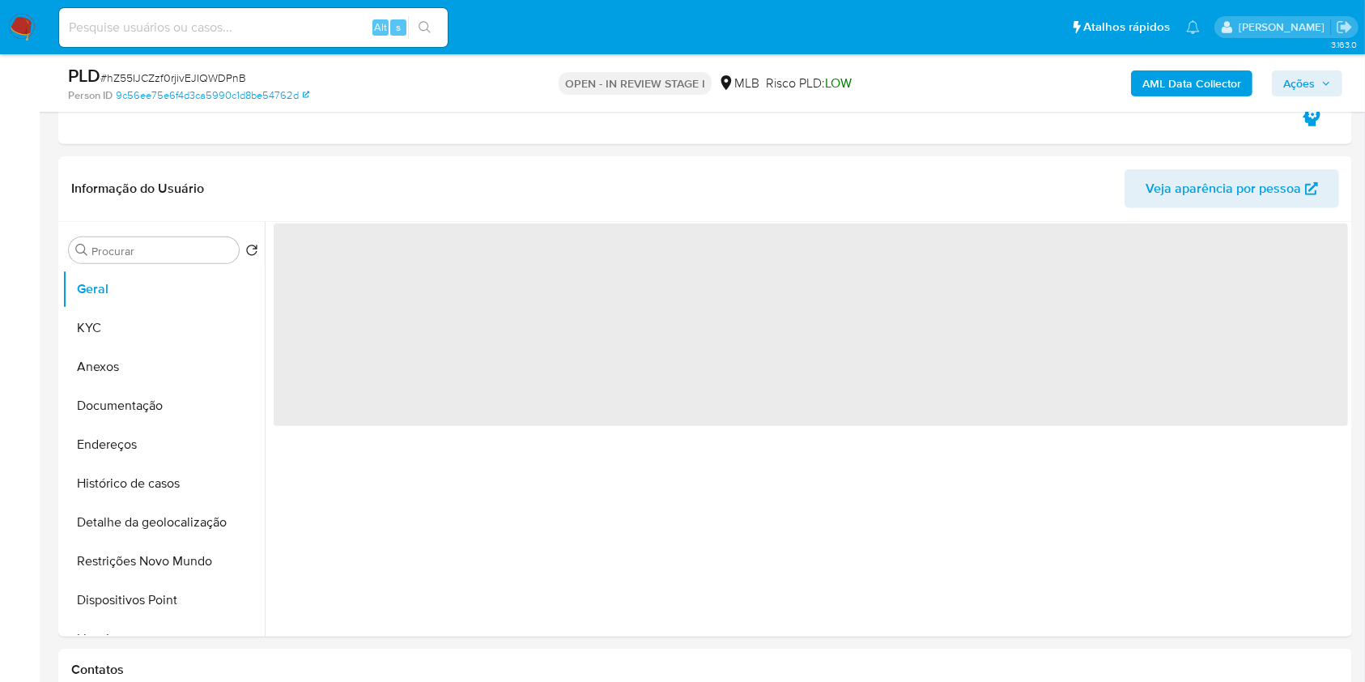
click at [1313, 77] on span "Ações" at bounding box center [1300, 83] width 32 height 26
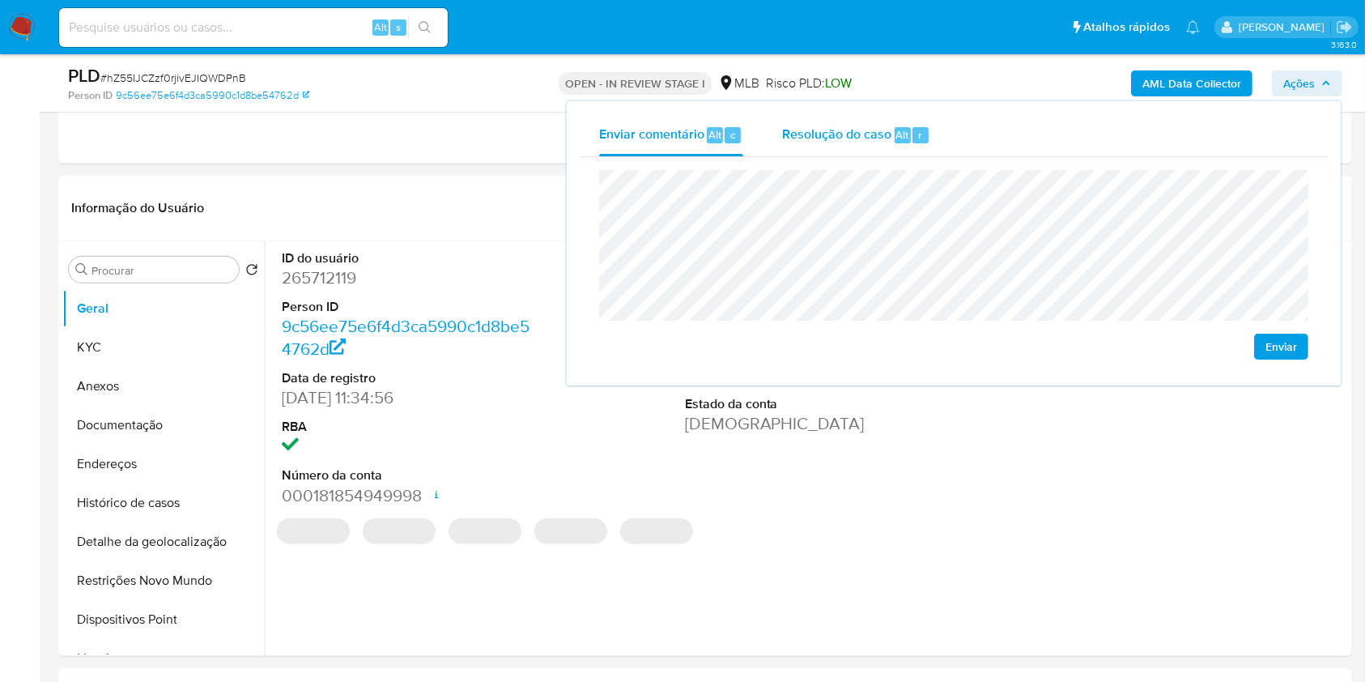
click at [905, 148] on div "Resolução do caso Alt r" at bounding box center [856, 135] width 148 height 42
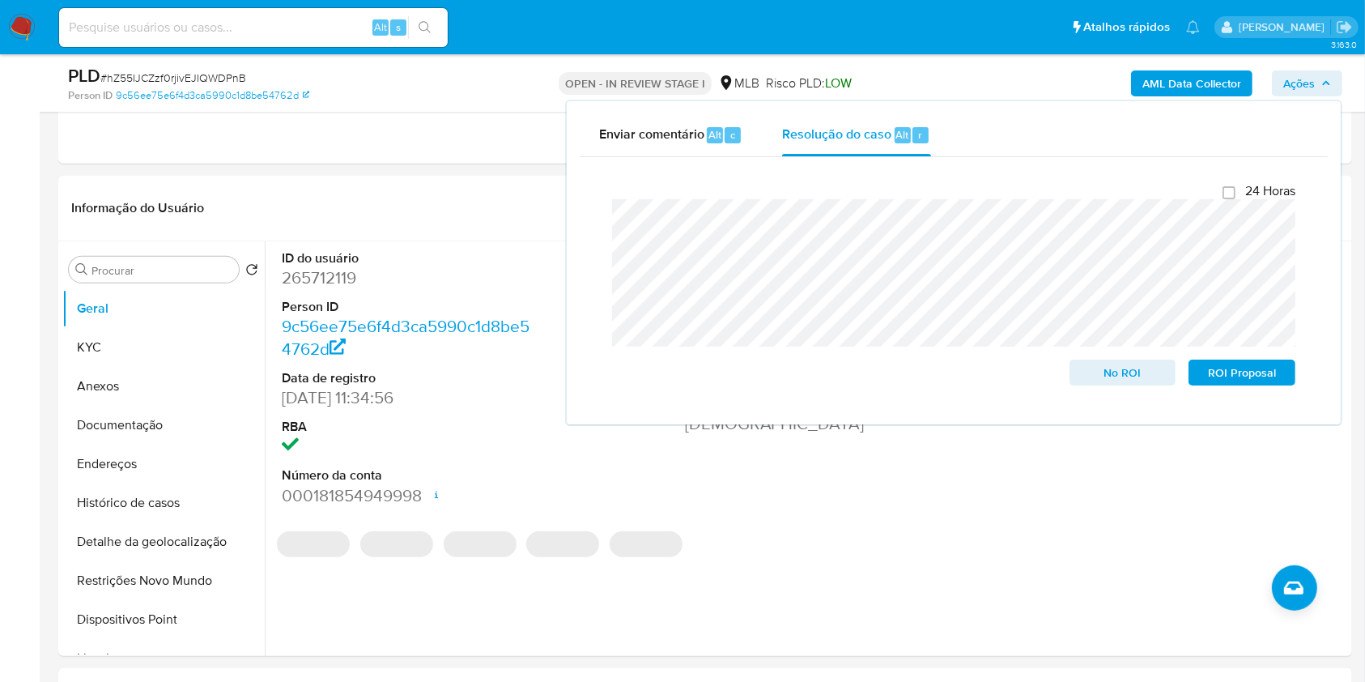
click at [1049, 77] on div "AML Data Collector Ações Enviar comentário Alt c Resolução do caso Alt r Fecham…" at bounding box center [1132, 83] width 420 height 38
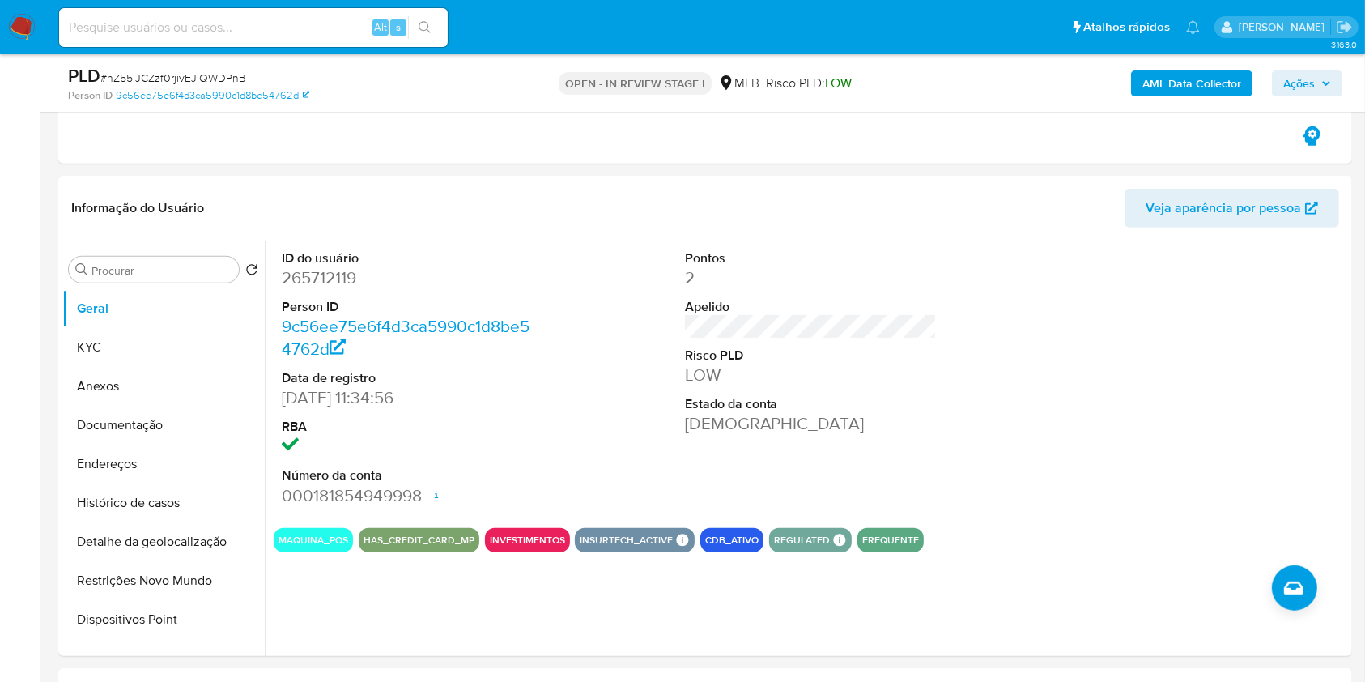
click at [1217, 77] on b "AML Data Collector" at bounding box center [1192, 83] width 99 height 26
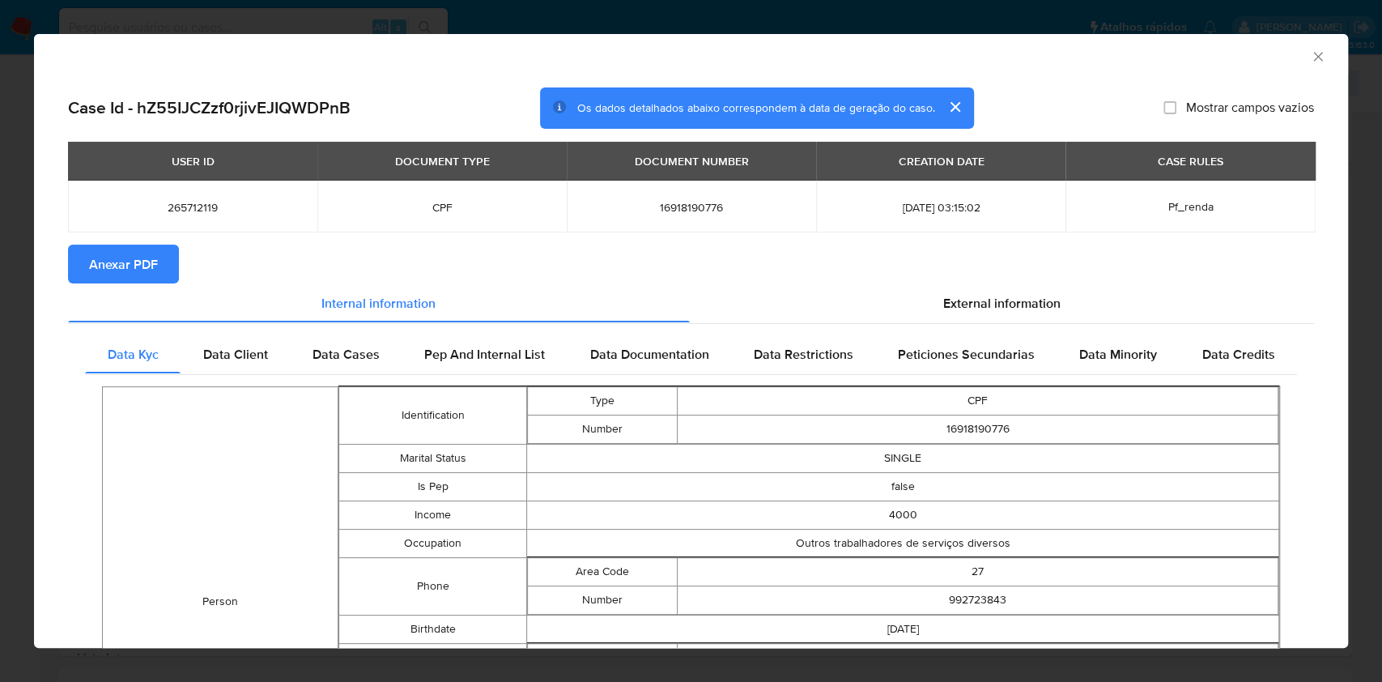
click at [147, 256] on span "Anexar PDF" at bounding box center [123, 264] width 69 height 36
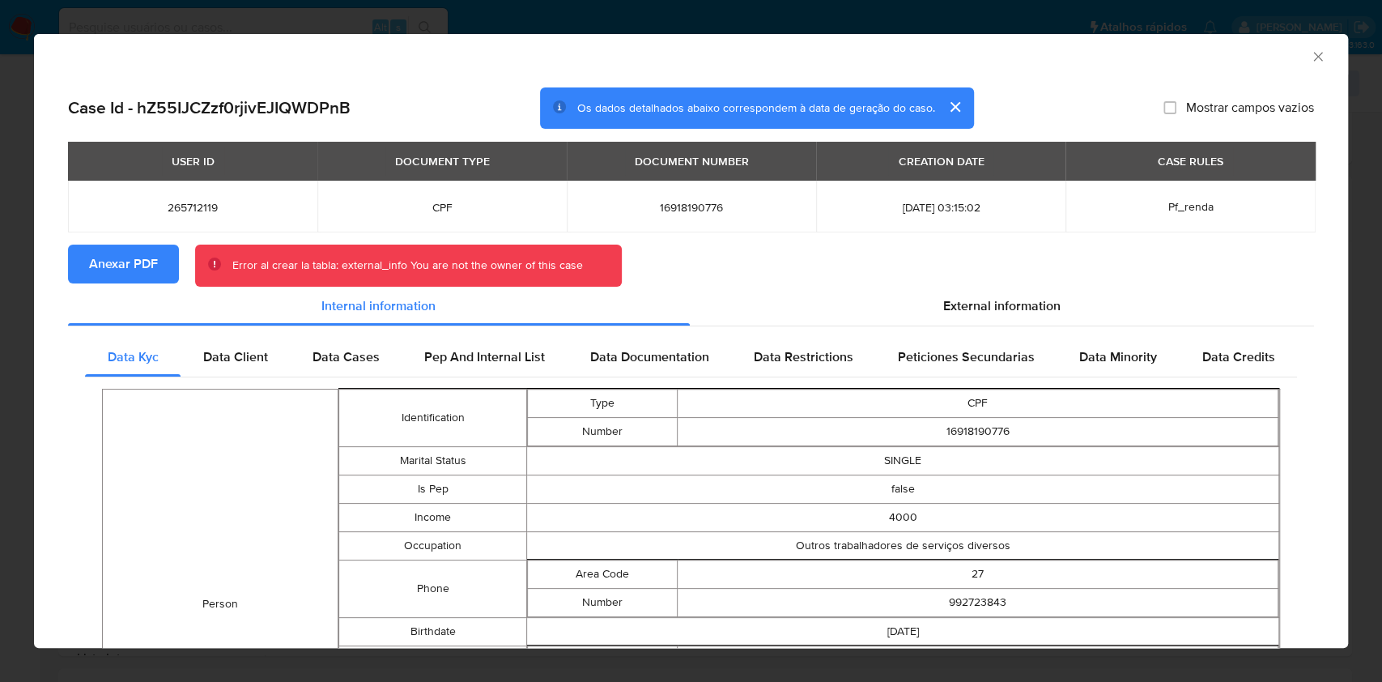
click at [1310, 49] on icon "Fechar a janela" at bounding box center [1318, 57] width 16 height 16
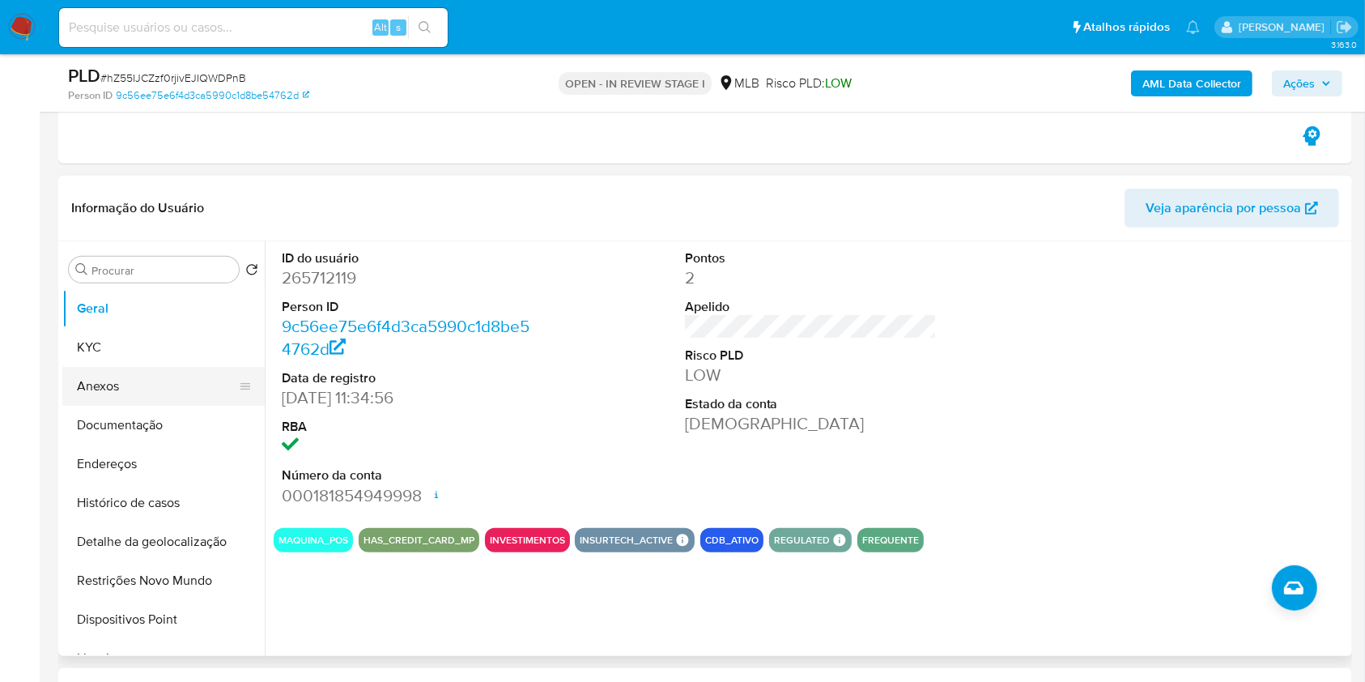
click at [162, 390] on button "Anexos" at bounding box center [156, 386] width 189 height 39
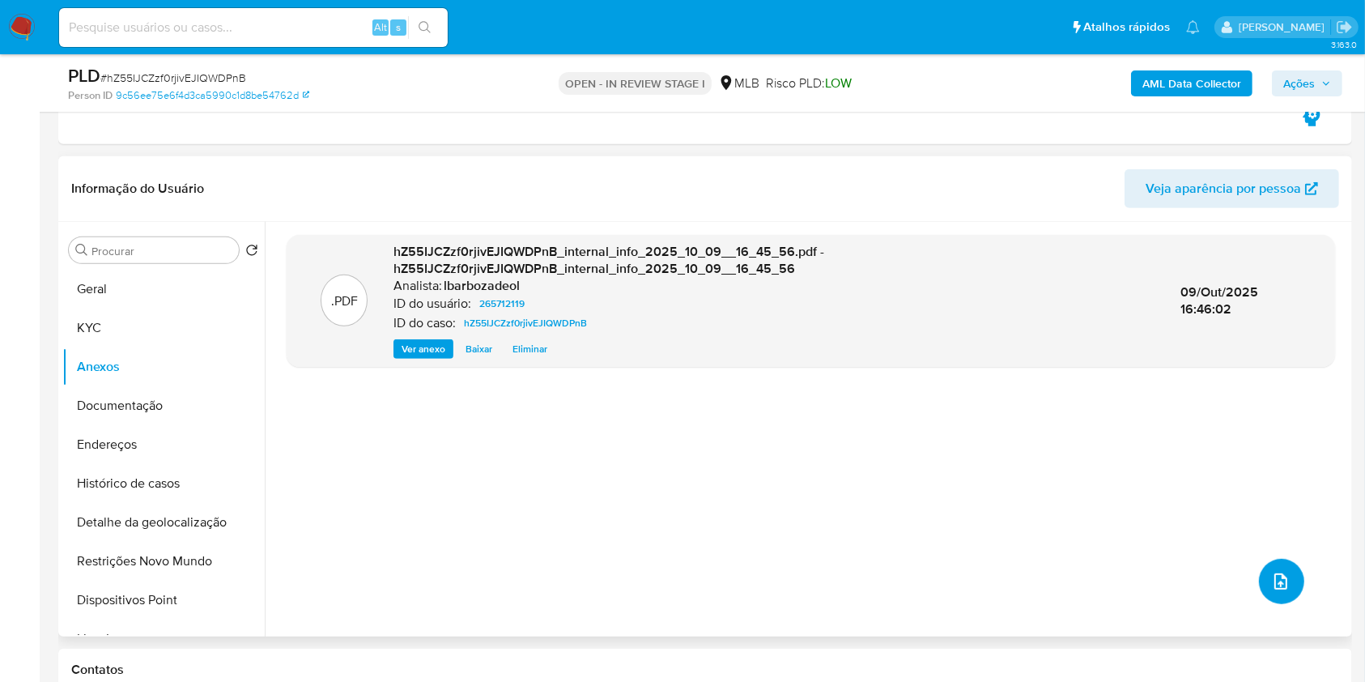
click at [1271, 575] on icon "upload-file" at bounding box center [1280, 581] width 19 height 19
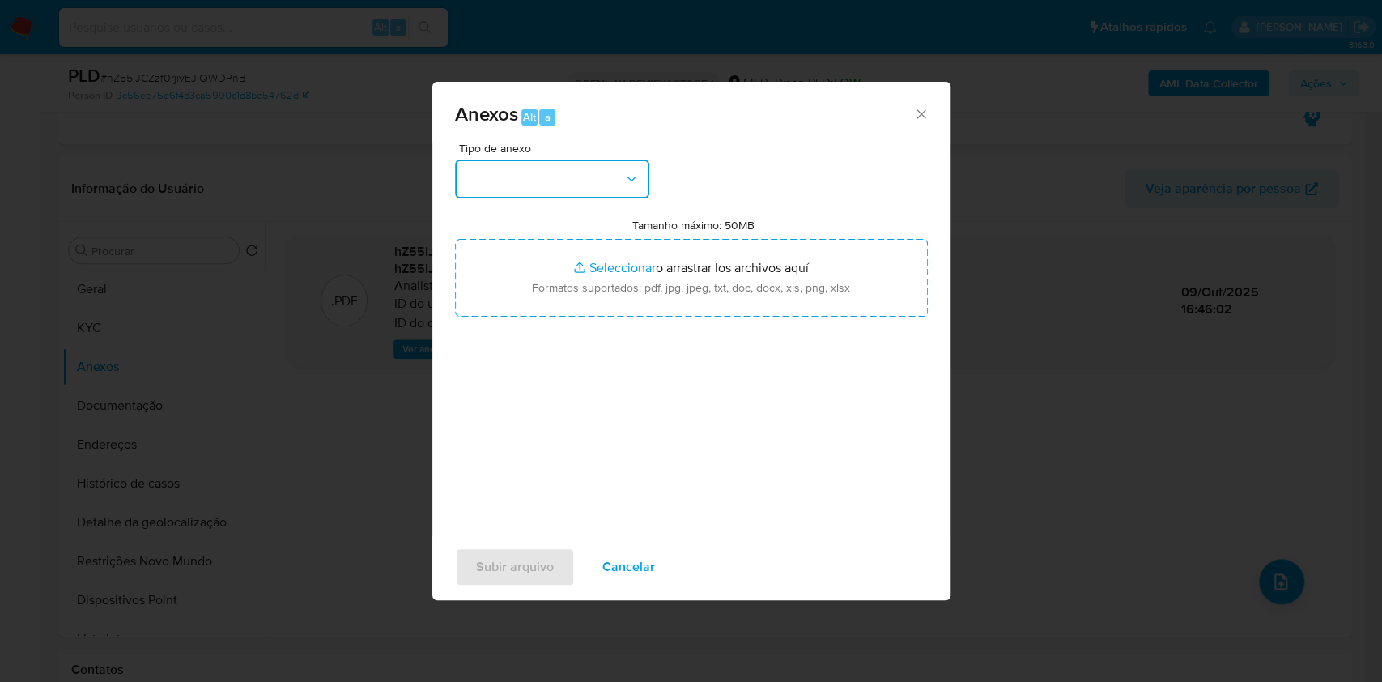
click at [602, 171] on button "button" at bounding box center [552, 179] width 194 height 39
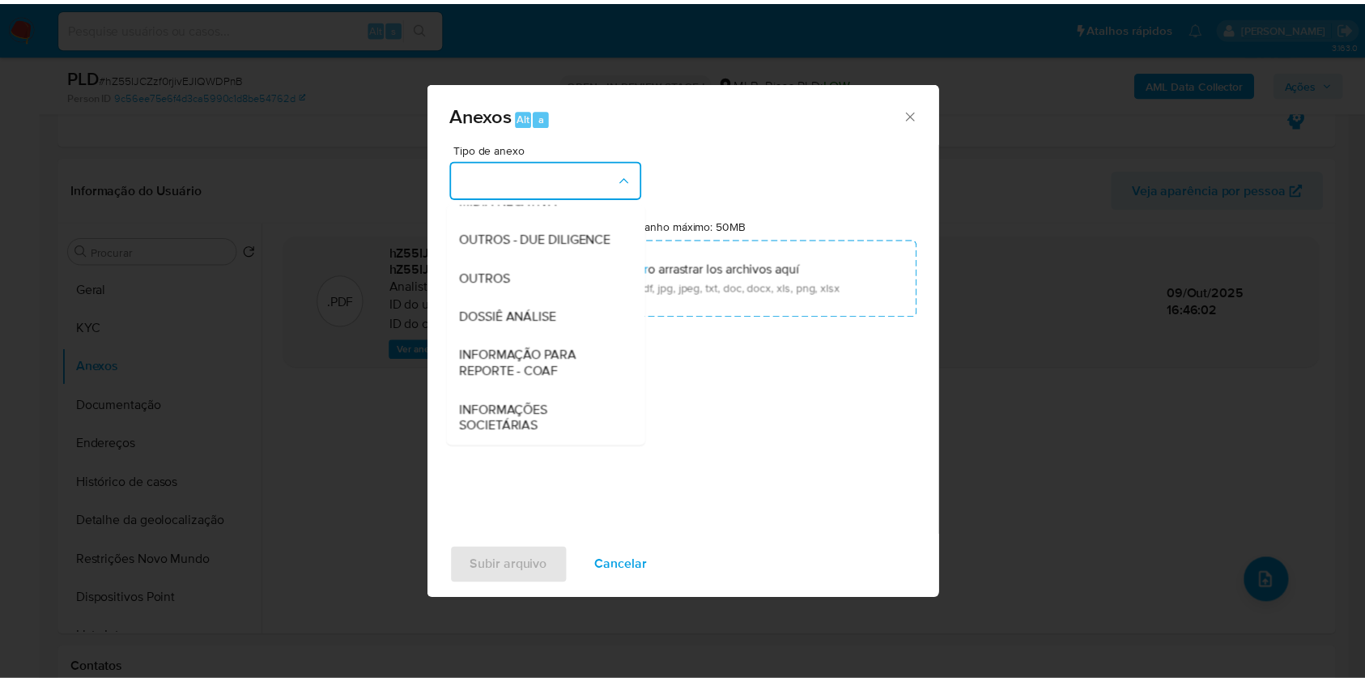
scroll to position [246, 0]
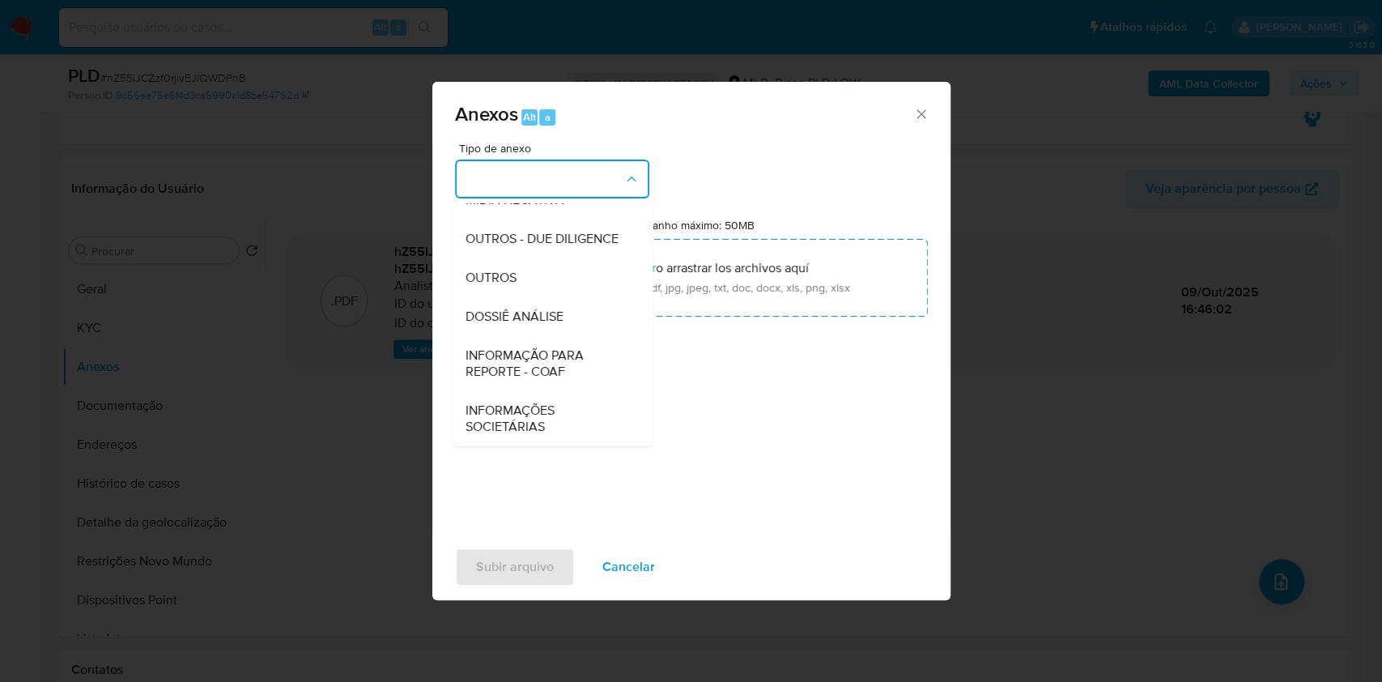
click at [548, 308] on div "DOSSIÊ ANÁLISE" at bounding box center [547, 316] width 165 height 39
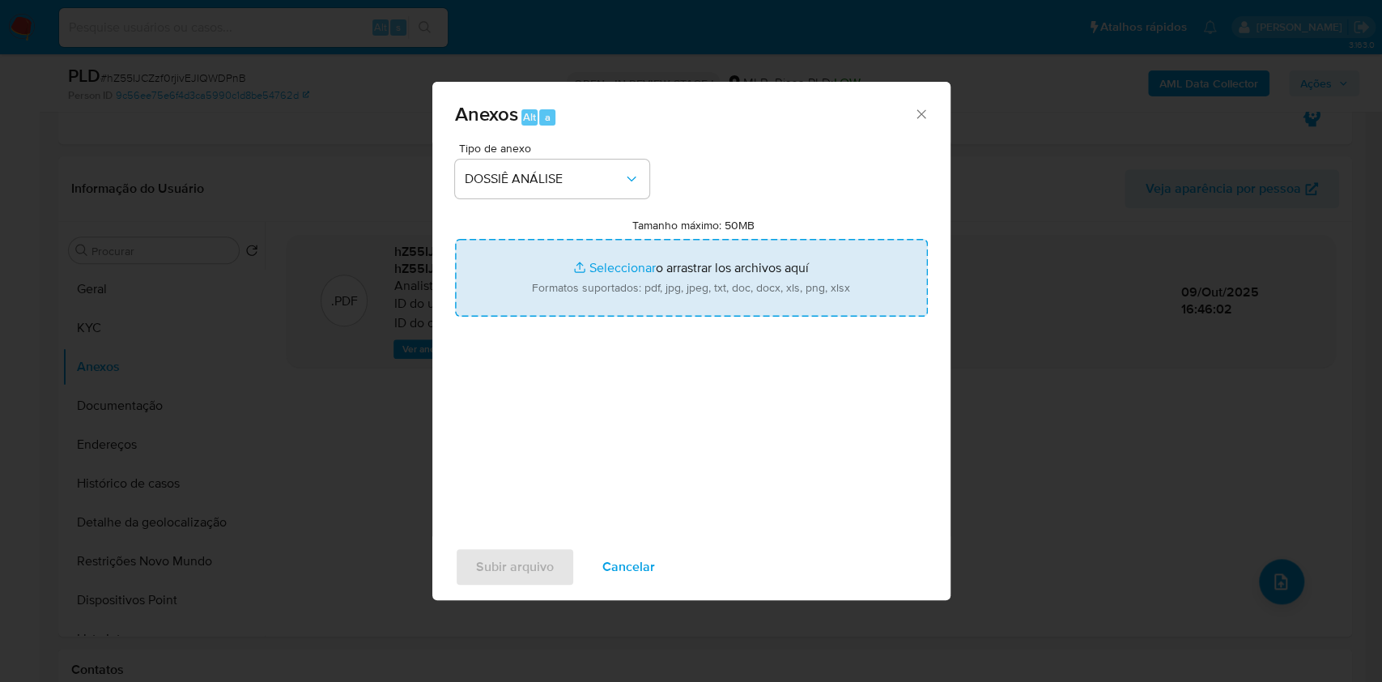
click at [551, 300] on input "Tamanho máximo: 50MB Seleccionar archivos" at bounding box center [691, 278] width 473 height 78
type input "C:\fakepath\Mulan 265712119_2025_10_09_11_35_58.xlsx"
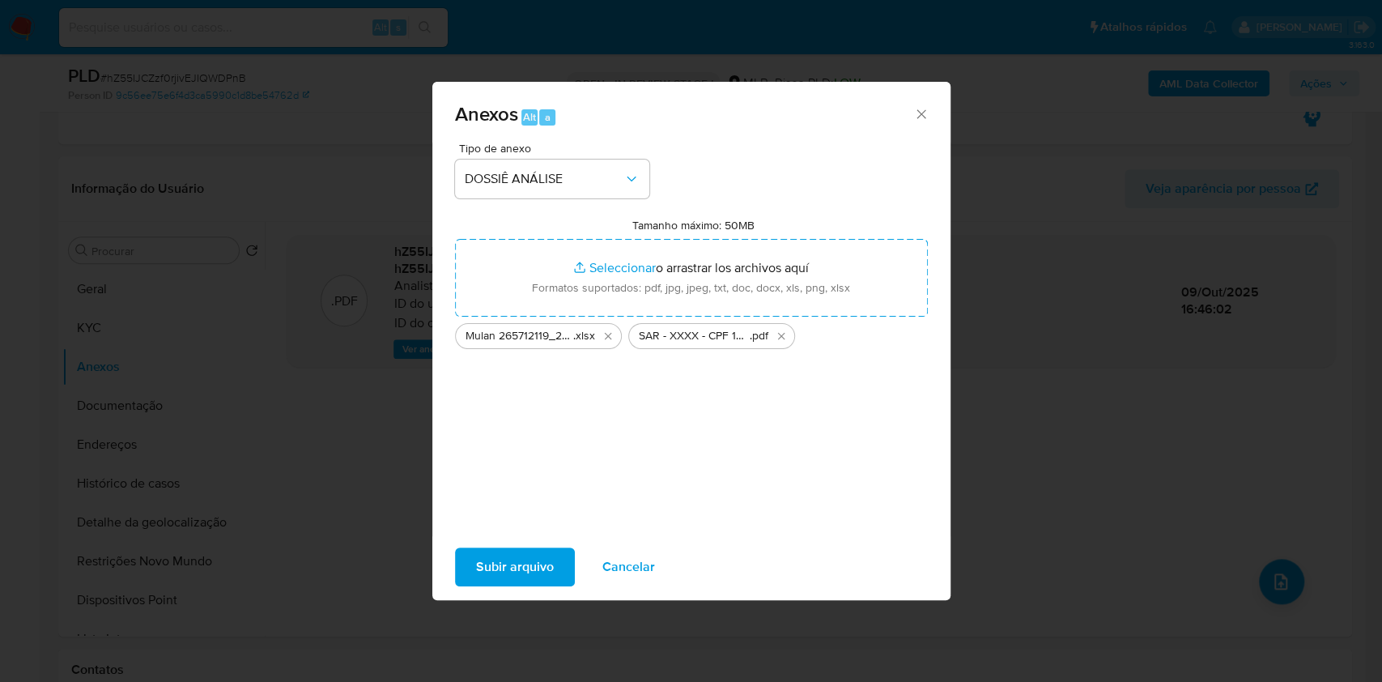
click at [536, 567] on span "Subir arquivo" at bounding box center [515, 567] width 78 height 36
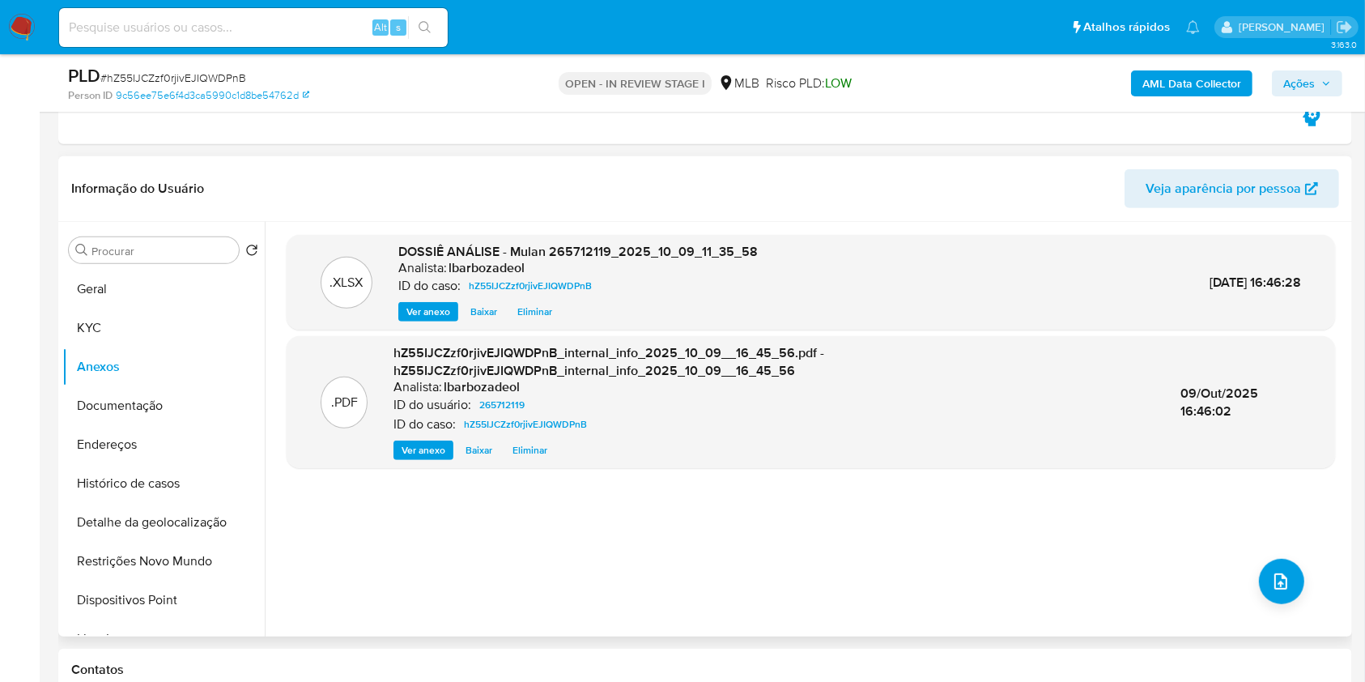
click at [633, 566] on div ".XLSX DOSSIÊ ANÁLISE - Mulan 265712119_2025_10_09_11_35_58 Analista: lbarbozade…" at bounding box center [811, 429] width 1049 height 389
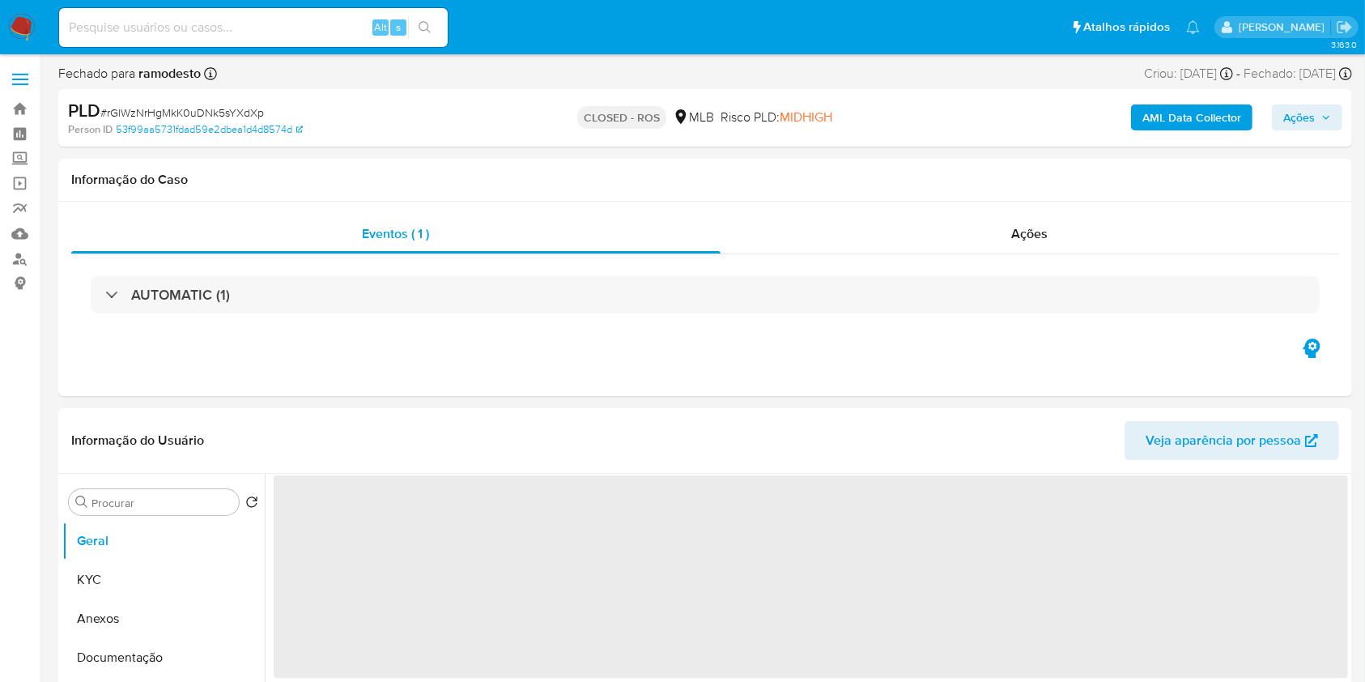
select select "10"
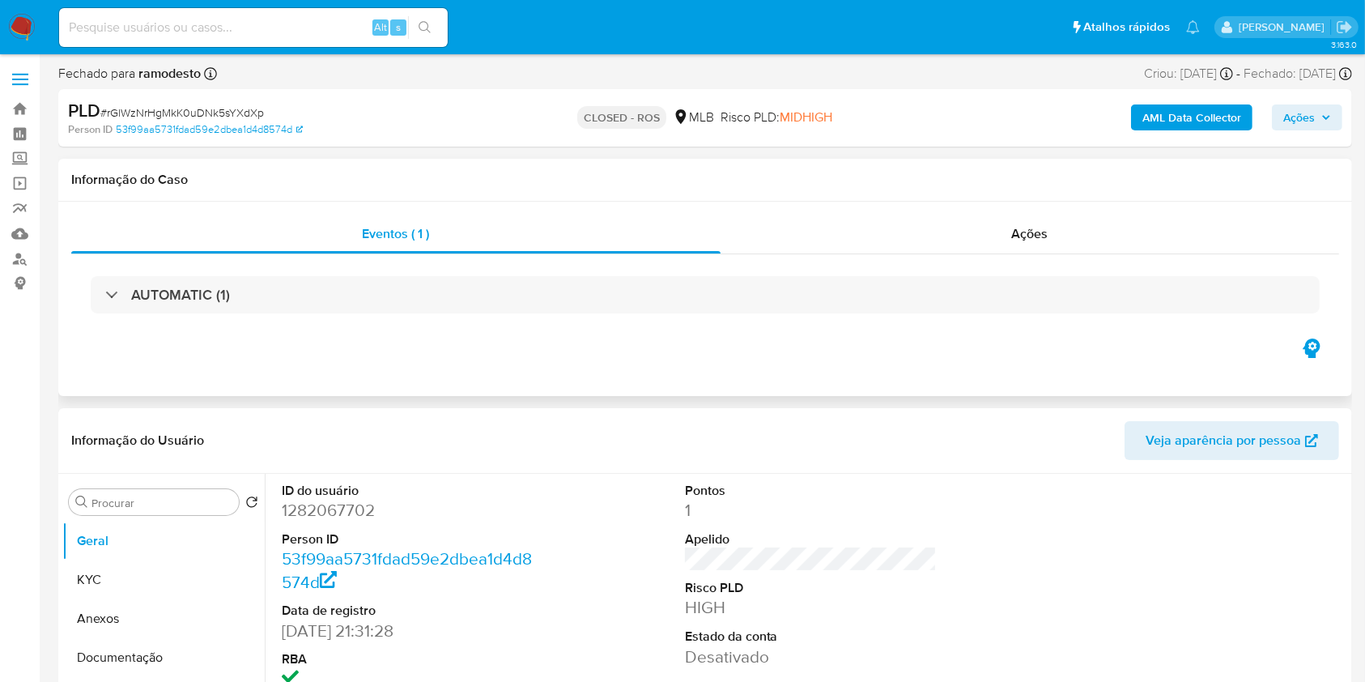
drag, startPoint x: 1326, startPoint y: 200, endPoint x: 1188, endPoint y: 348, distance: 202.8
click at [1326, 200] on div "Informação do Caso" at bounding box center [705, 180] width 1294 height 43
click at [103, 36] on input at bounding box center [253, 27] width 389 height 21
paste input "289043495"
type input "289043495"
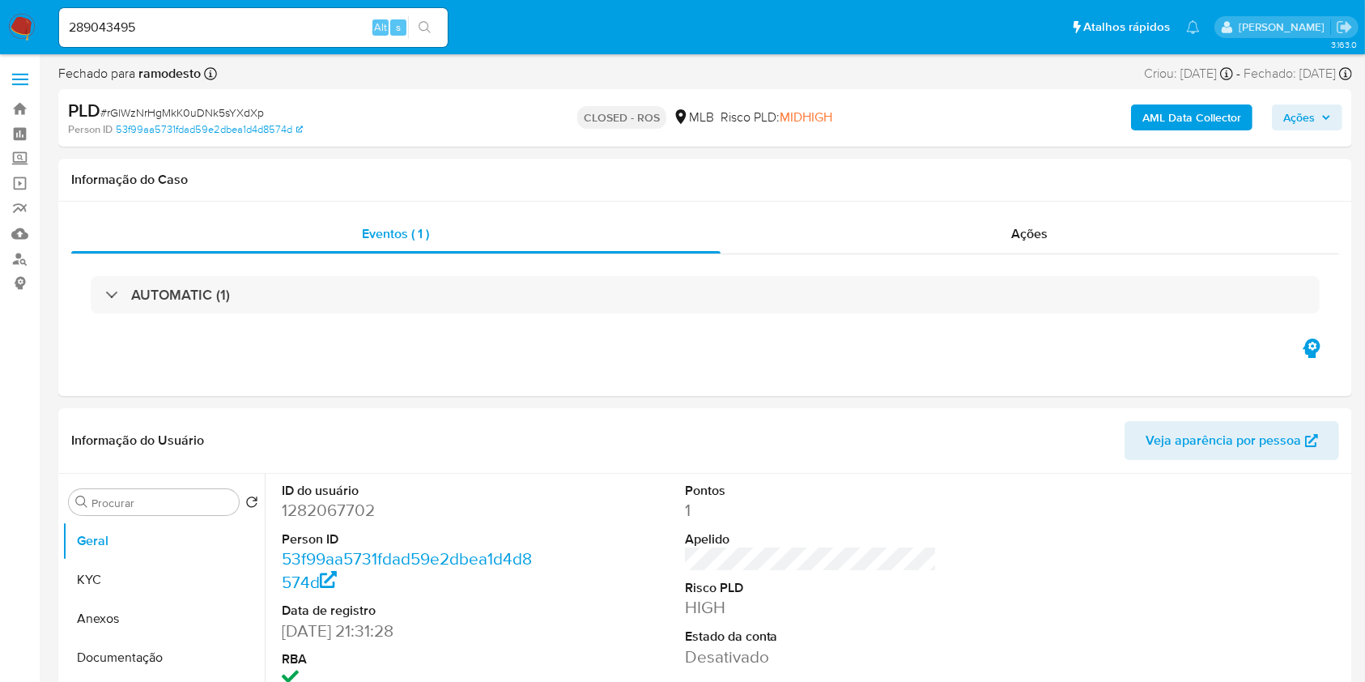
click at [432, 23] on button "search-icon" at bounding box center [424, 27] width 33 height 23
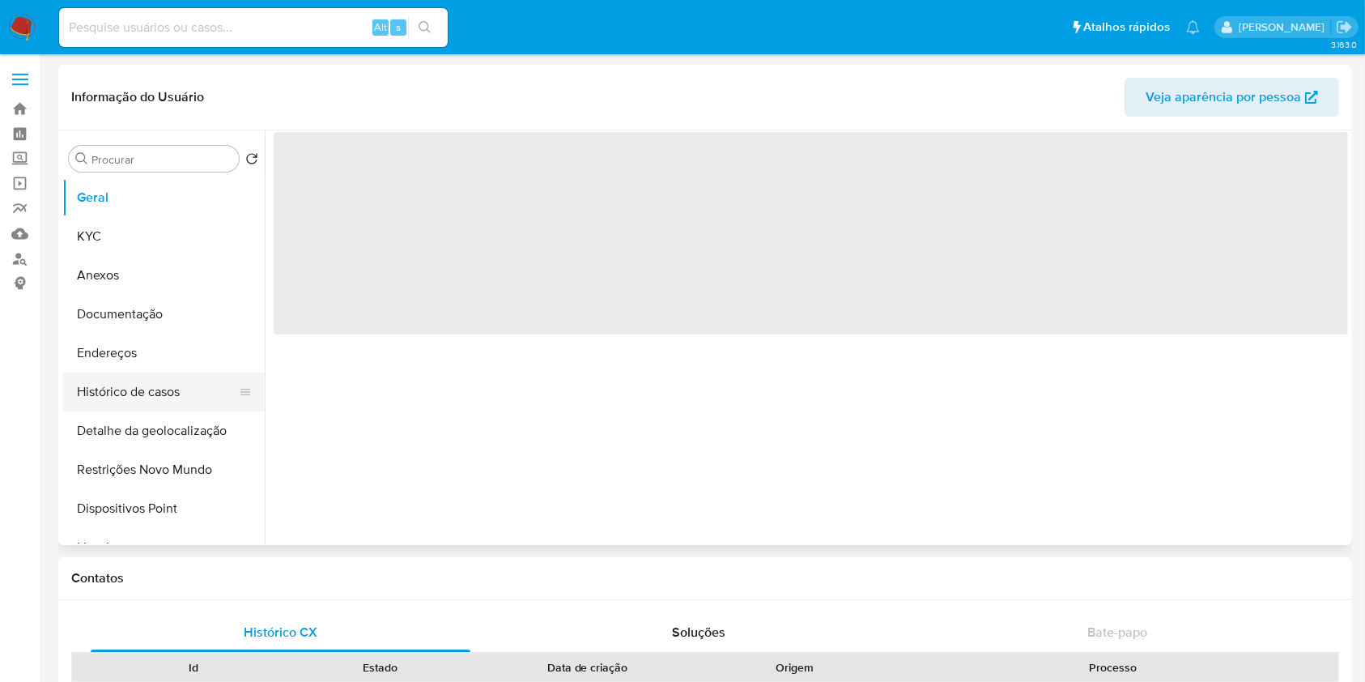
click at [138, 382] on button "Histórico de casos" at bounding box center [156, 392] width 189 height 39
select select "10"
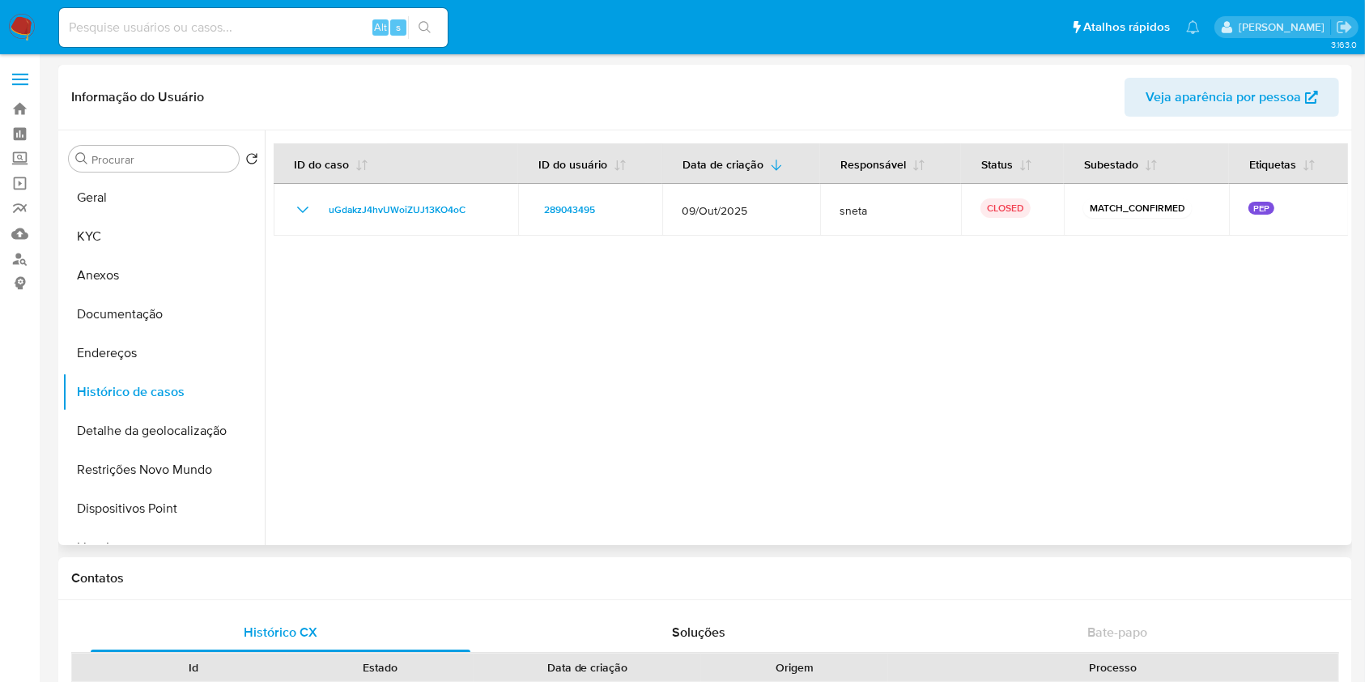
click at [1324, 342] on div at bounding box center [807, 337] width 1084 height 415
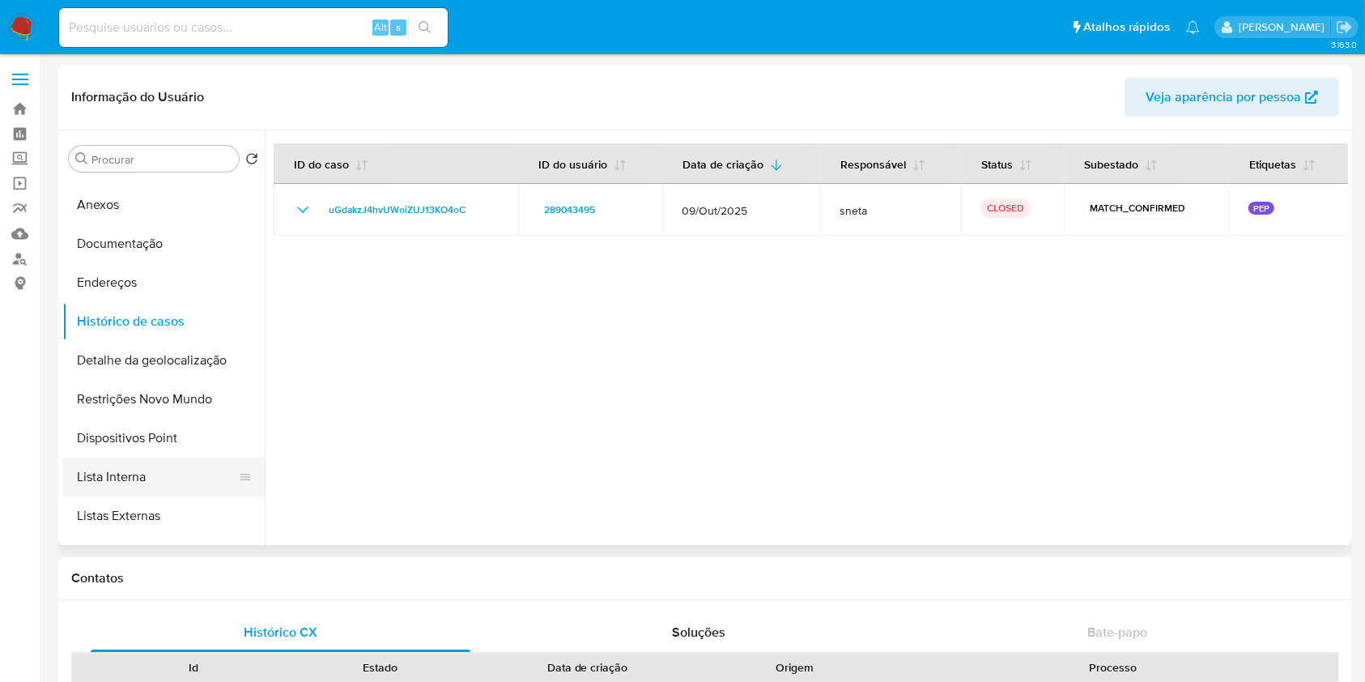
click at [151, 476] on button "Lista Interna" at bounding box center [156, 477] width 189 height 39
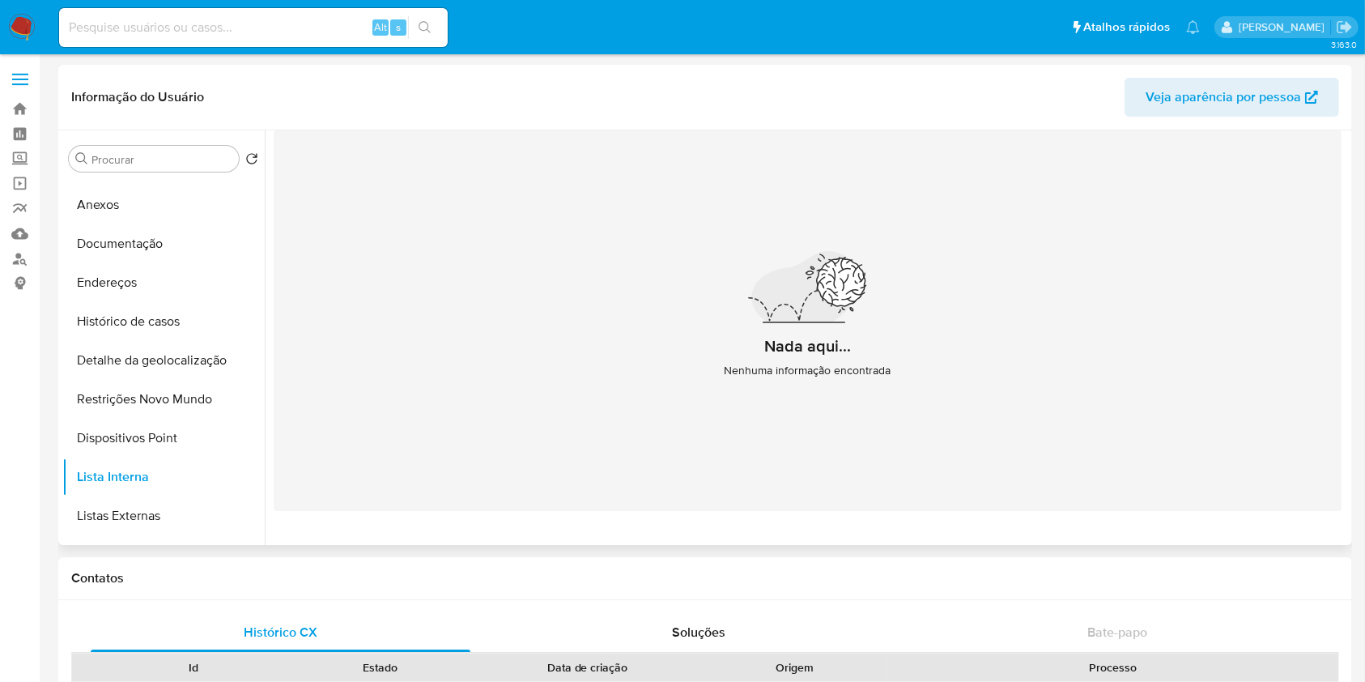
click at [1330, 362] on div "Nada aqui... Nenhuma informação encontrada" at bounding box center [808, 320] width 1068 height 381
click at [184, 327] on button "Histórico de casos" at bounding box center [156, 321] width 189 height 39
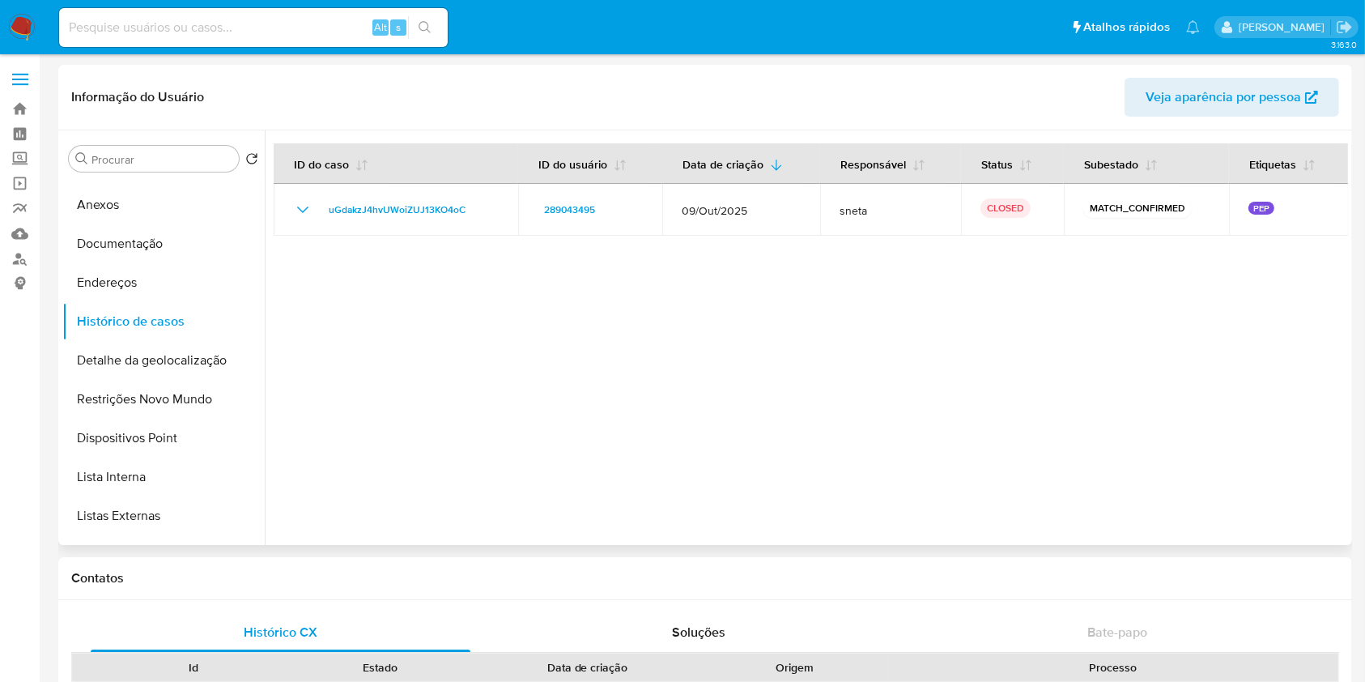
click at [1290, 418] on div at bounding box center [807, 337] width 1084 height 415
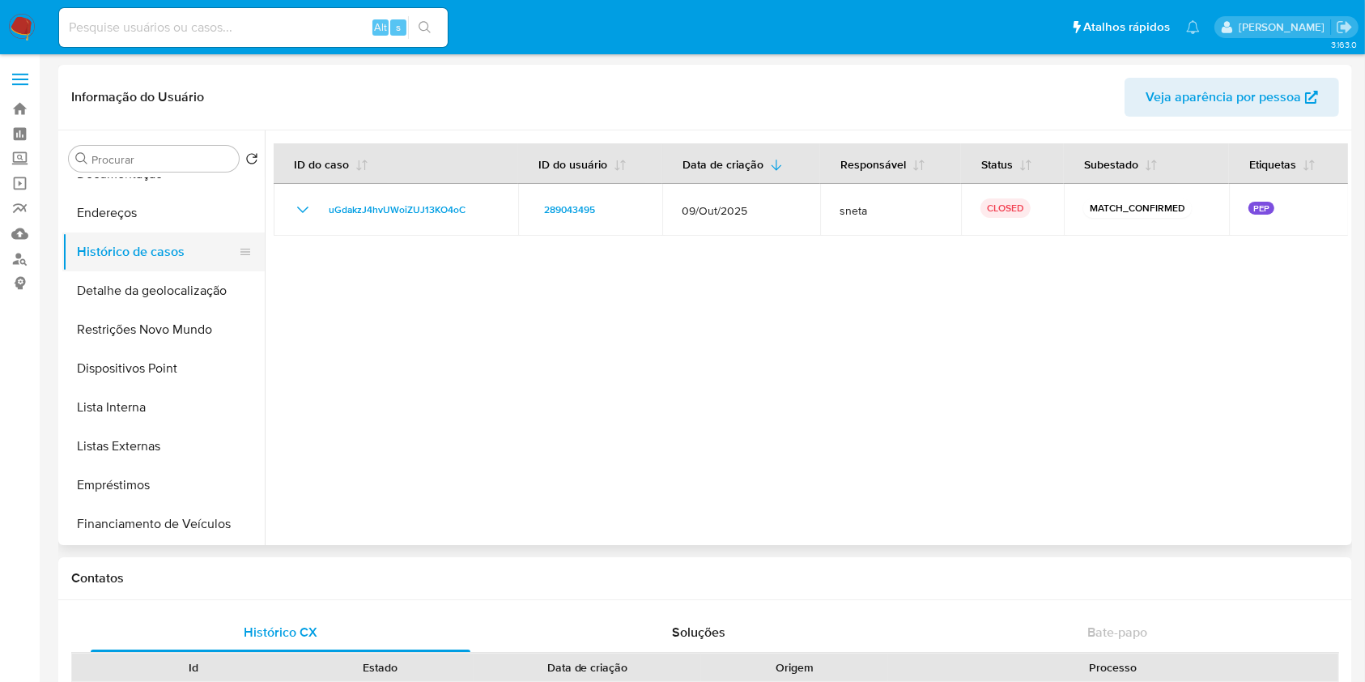
scroll to position [142, 0]
click at [157, 441] on button "Listas Externas" at bounding box center [156, 444] width 189 height 39
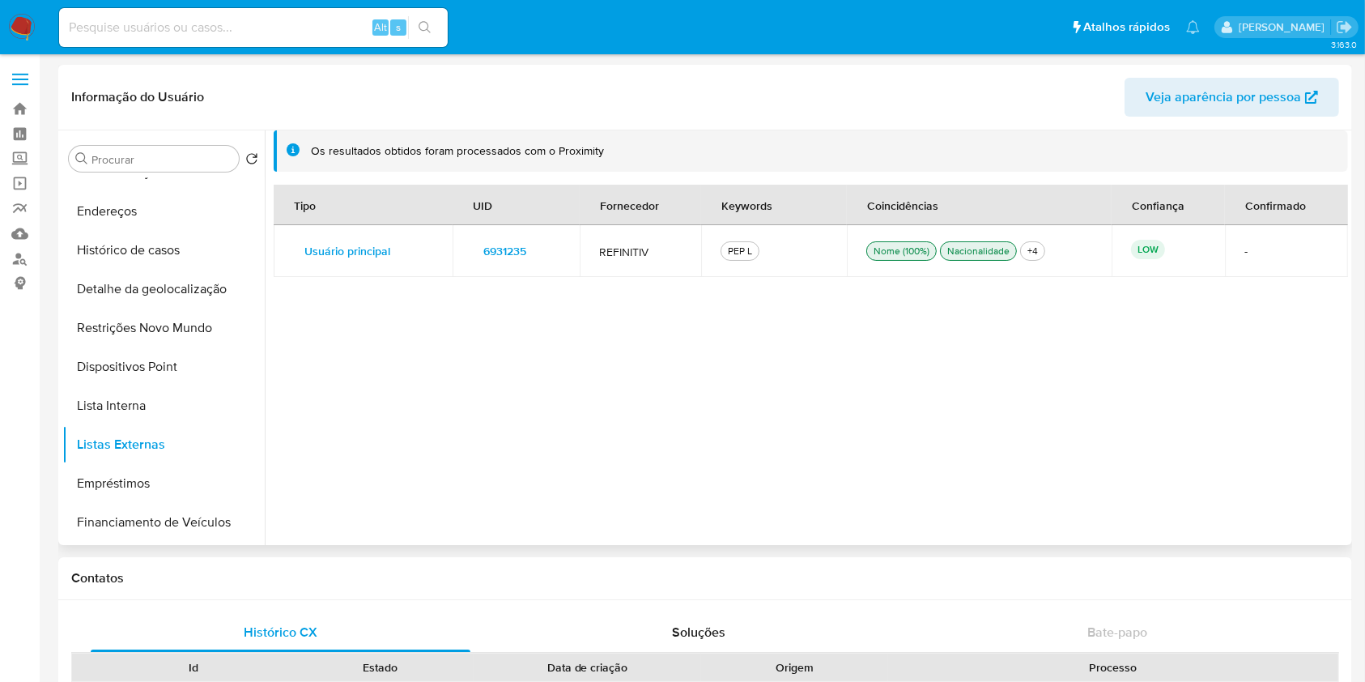
click at [506, 253] on span "6931235" at bounding box center [504, 251] width 43 height 23
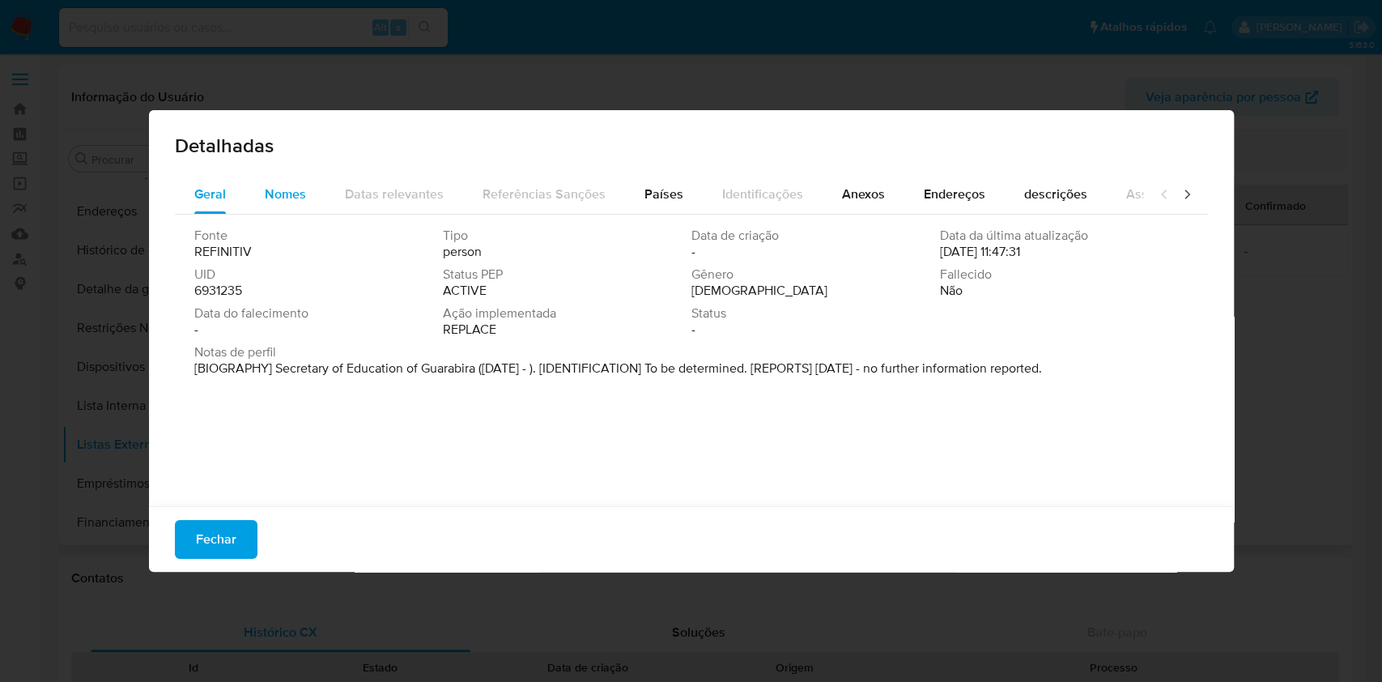
click at [275, 198] on span "Nomes" at bounding box center [285, 194] width 41 height 19
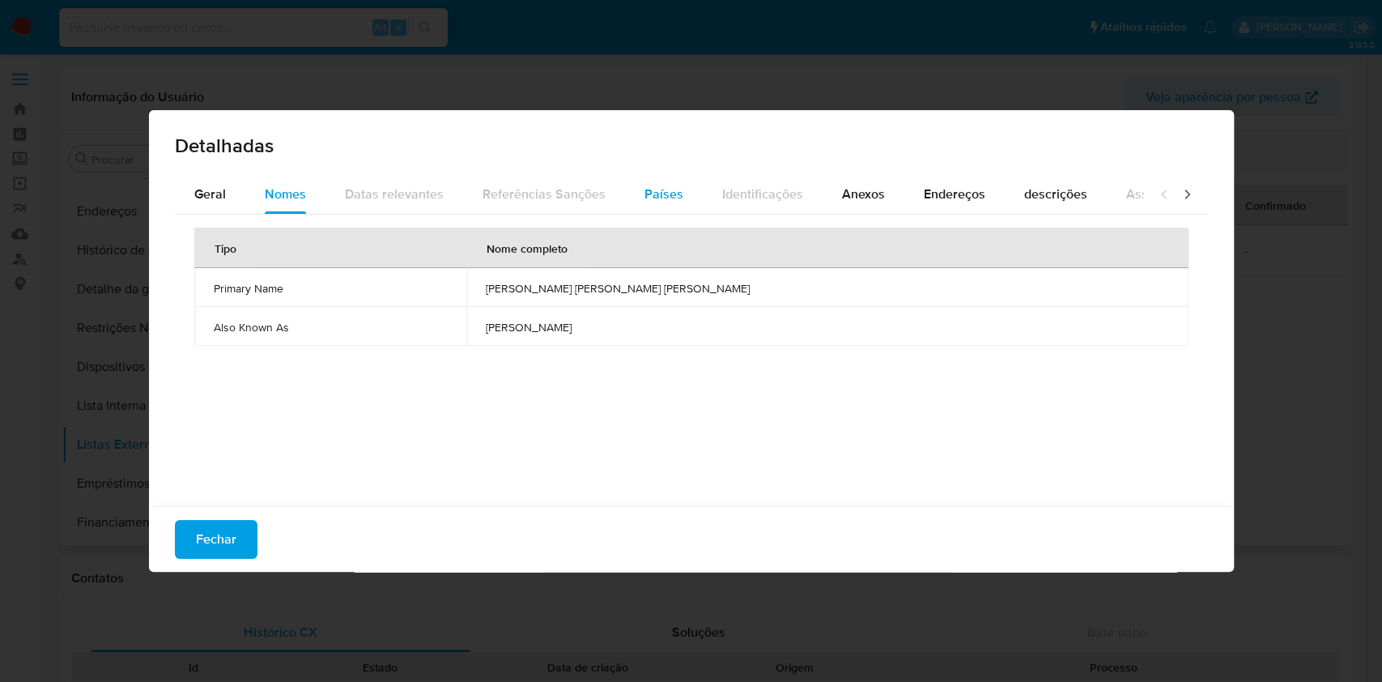
click at [651, 204] on div "Países" at bounding box center [664, 194] width 39 height 39
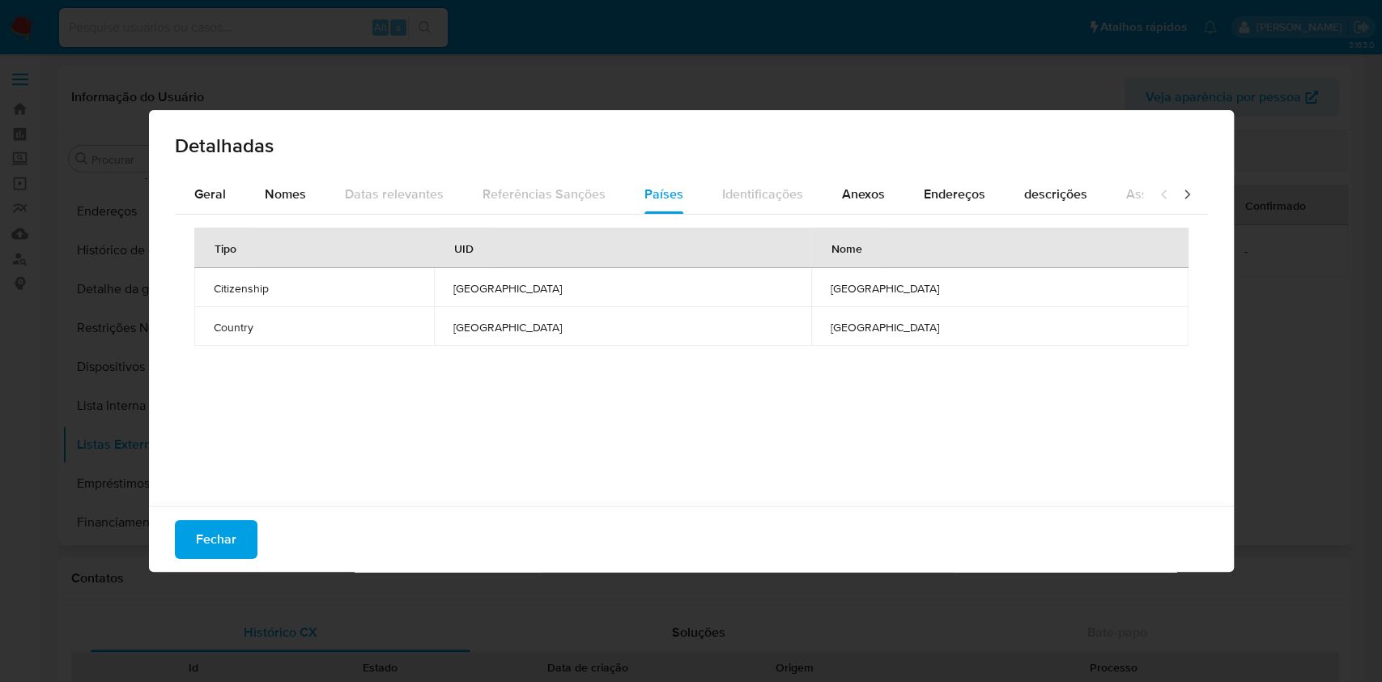
click at [1306, 300] on div "Detalhadas Geral Nomes Datas relevantes Referências Sanções Países Identificaçõ…" at bounding box center [691, 341] width 1382 height 682
click at [228, 543] on span "Fechar" at bounding box center [216, 540] width 40 height 36
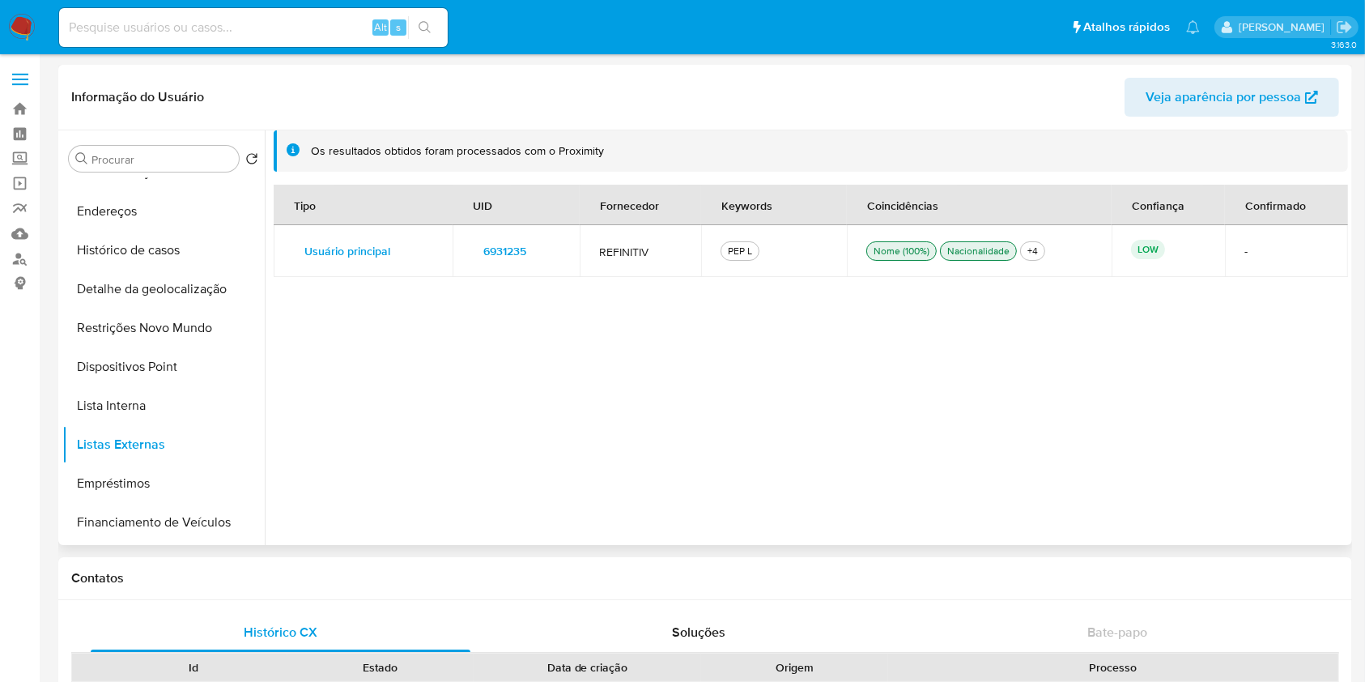
click at [1303, 449] on div "Tipo UID Fornecedor Keywords Coincidências Confiança Confirmado Usuário princip…" at bounding box center [811, 356] width 1075 height 343
click at [1308, 344] on div "Tipo UID Fornecedor Keywords Coincidências Confiança Confirmado Usuário princip…" at bounding box center [811, 356] width 1075 height 343
click at [83, 29] on input at bounding box center [253, 27] width 389 height 21
paste input "TSlTsab4yhkbomSAR9kPy096"
type input "TSlTsab4yhkbomSAR9kPy096"
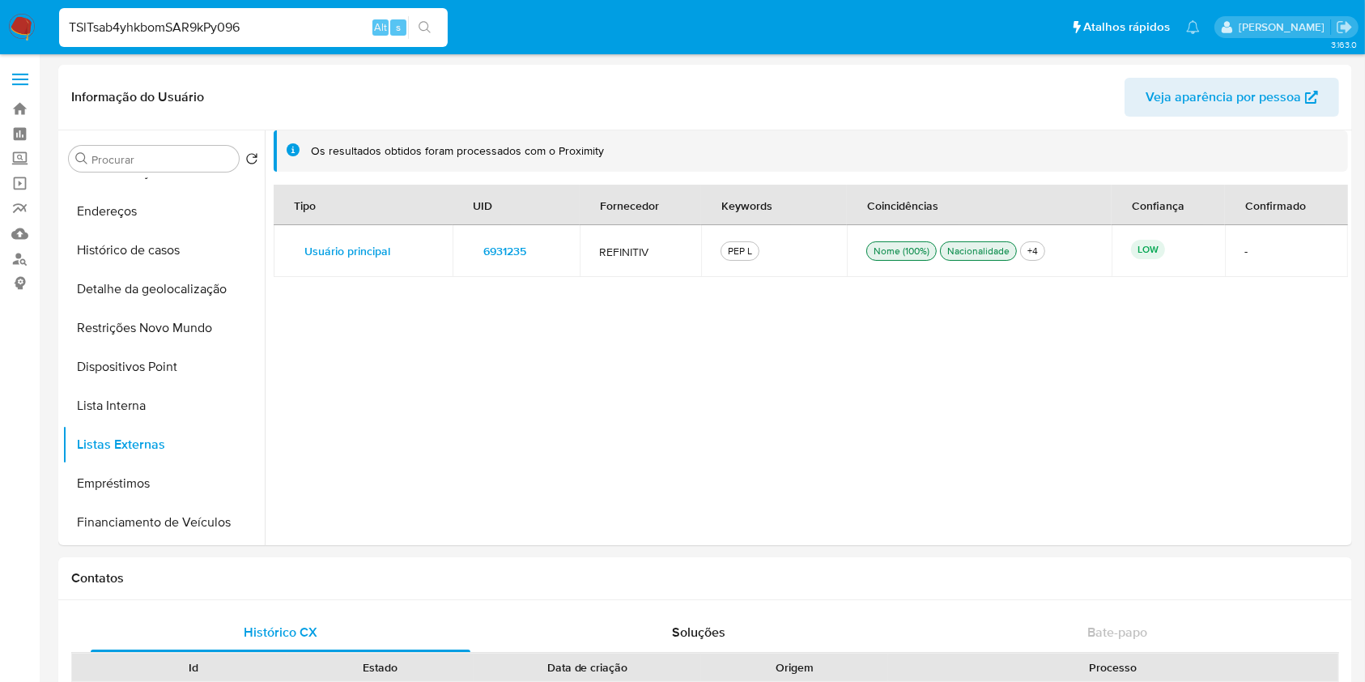
click at [424, 24] on icon "search-icon" at bounding box center [425, 27] width 13 height 13
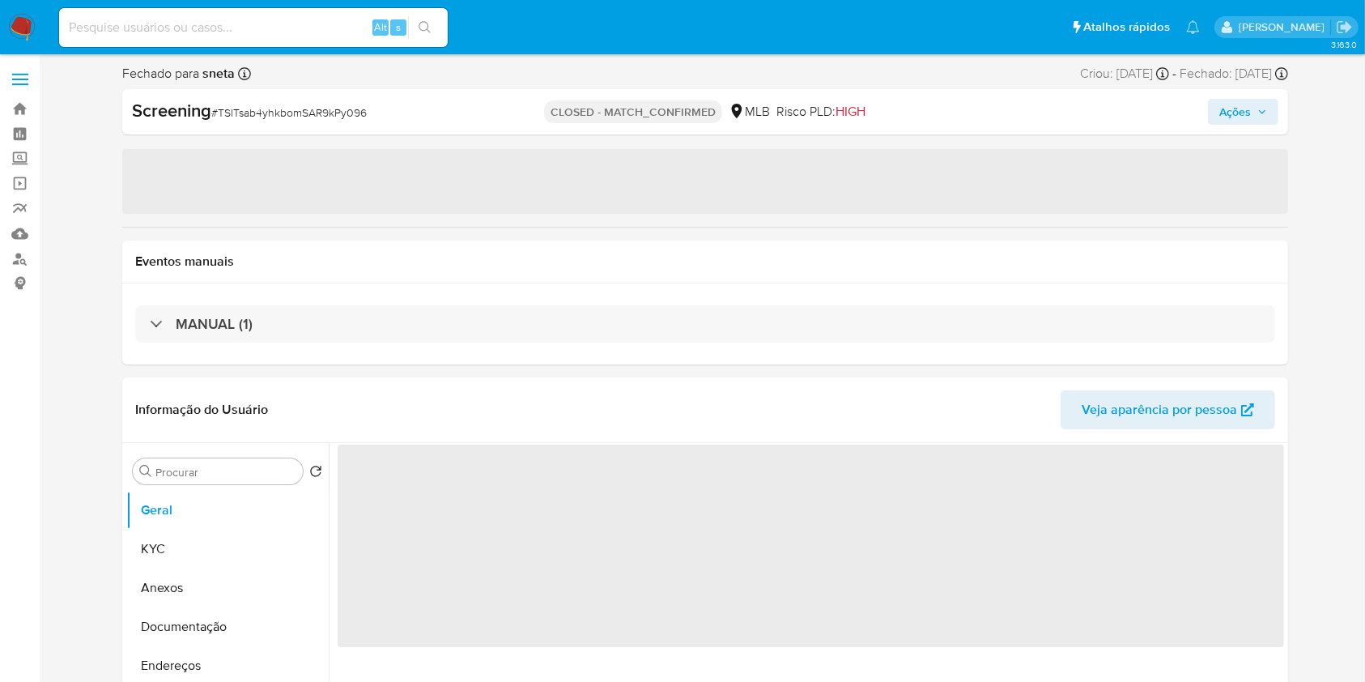
select select "10"
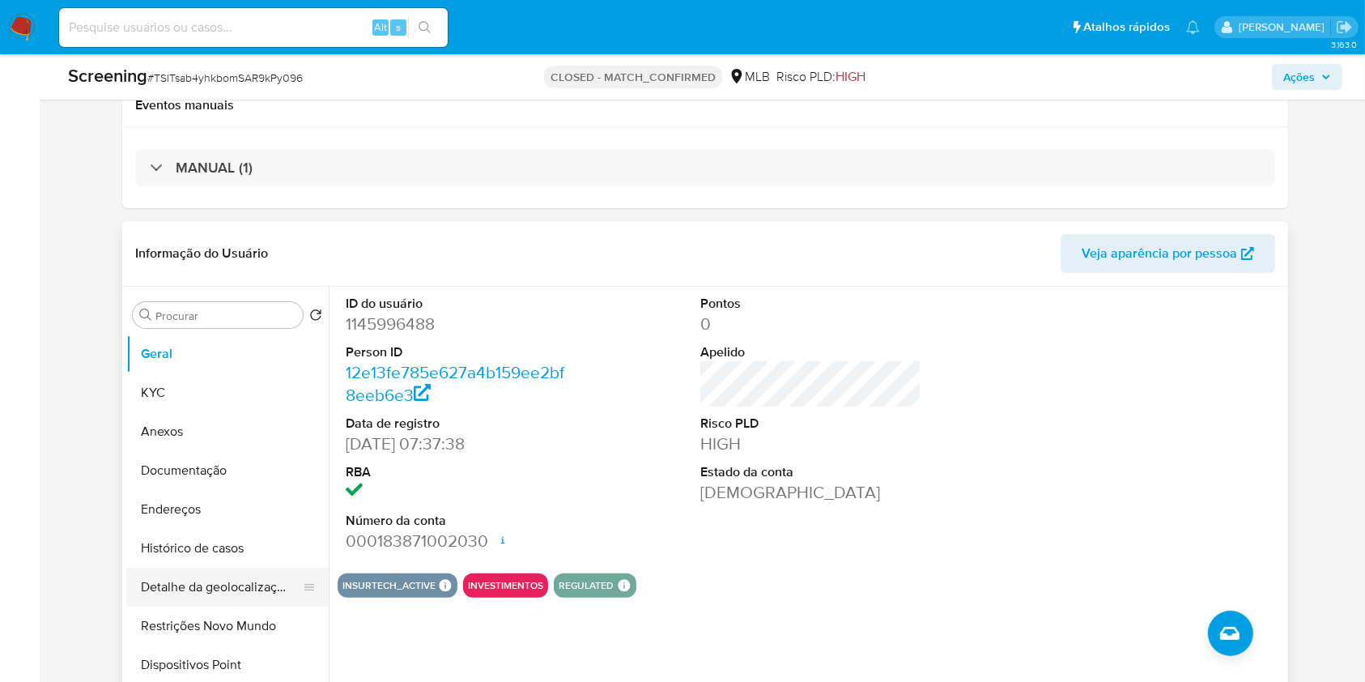
scroll to position [52, 0]
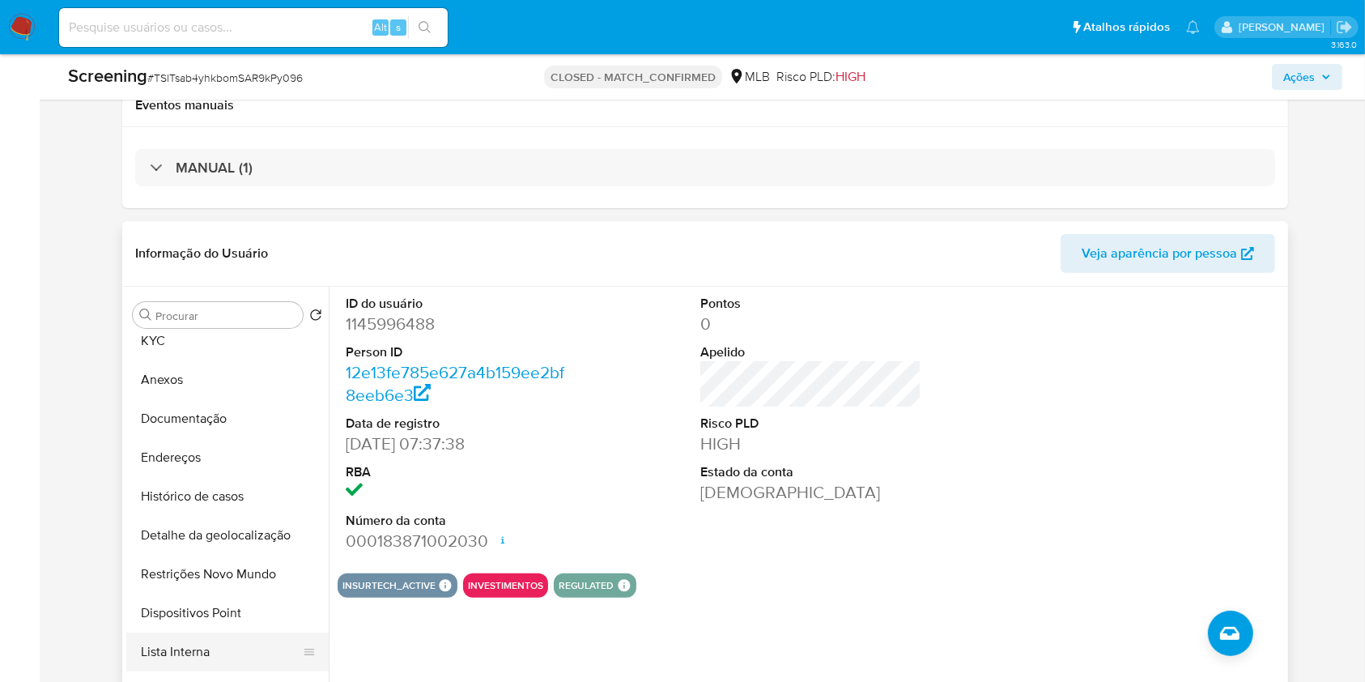
click at [225, 651] on button "Lista Interna" at bounding box center [220, 651] width 189 height 39
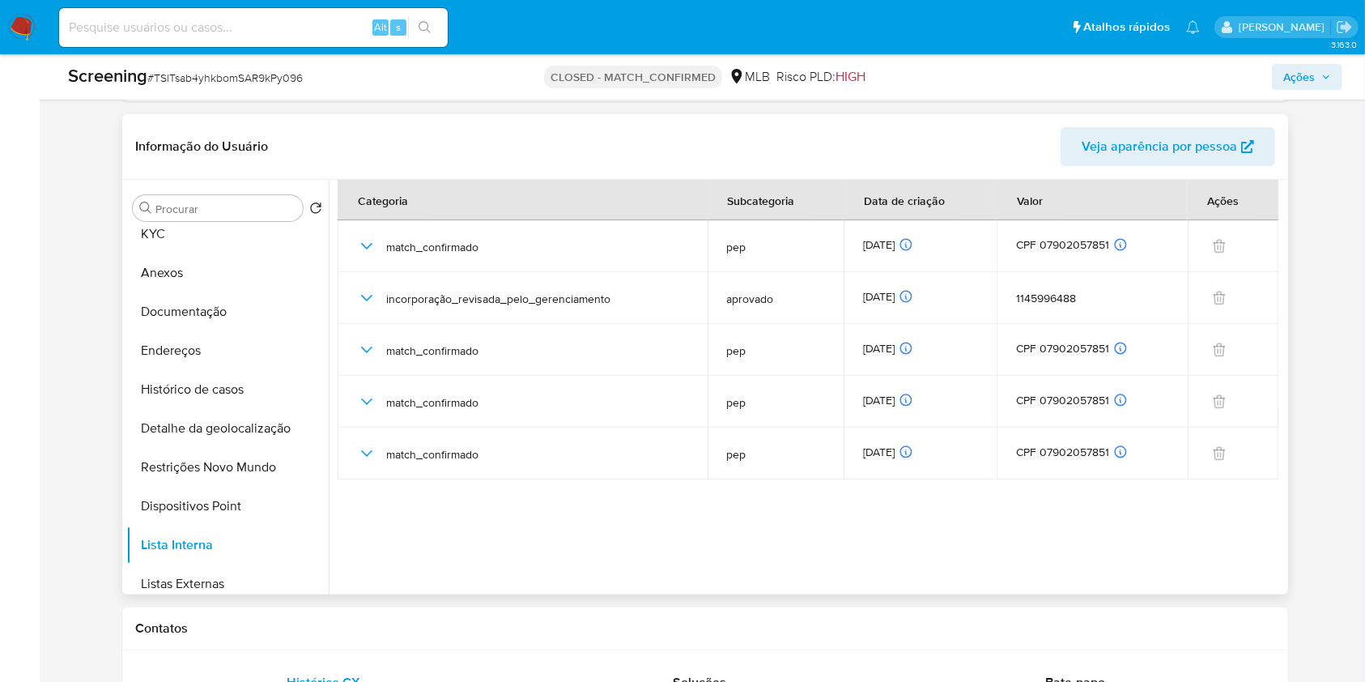
scroll to position [419, 0]
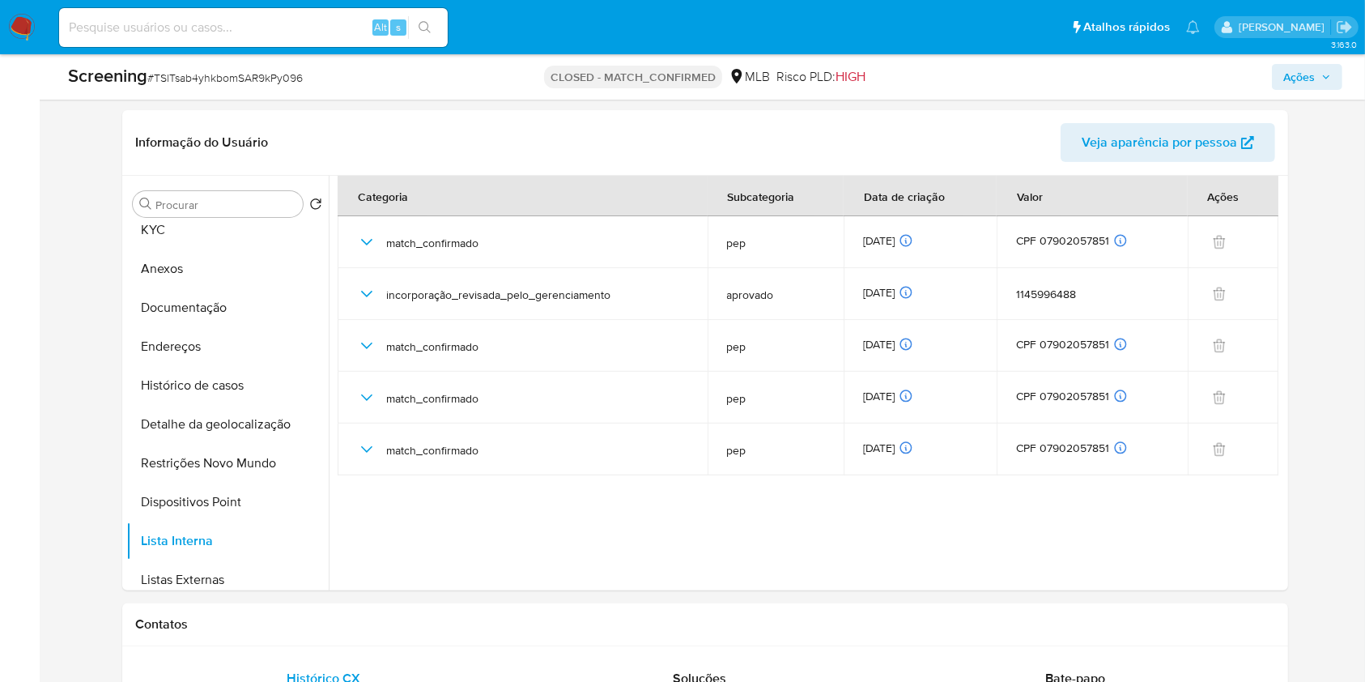
click at [343, 17] on input at bounding box center [253, 27] width 389 height 21
paste input "uGdakzJ4hvUWoiZUJ13KO4oC"
type input "uGdakzJ4hvUWoiZUJ13KO4oC"
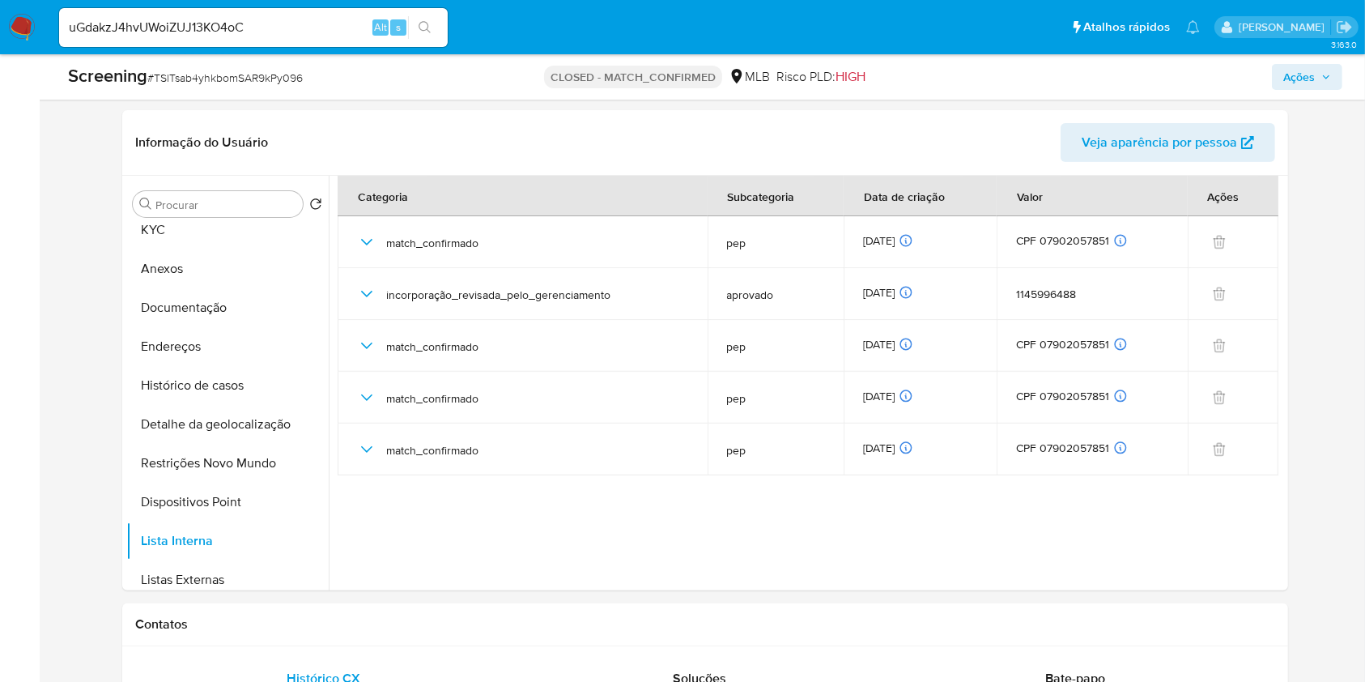
click at [428, 29] on icon "search-icon" at bounding box center [425, 27] width 12 height 12
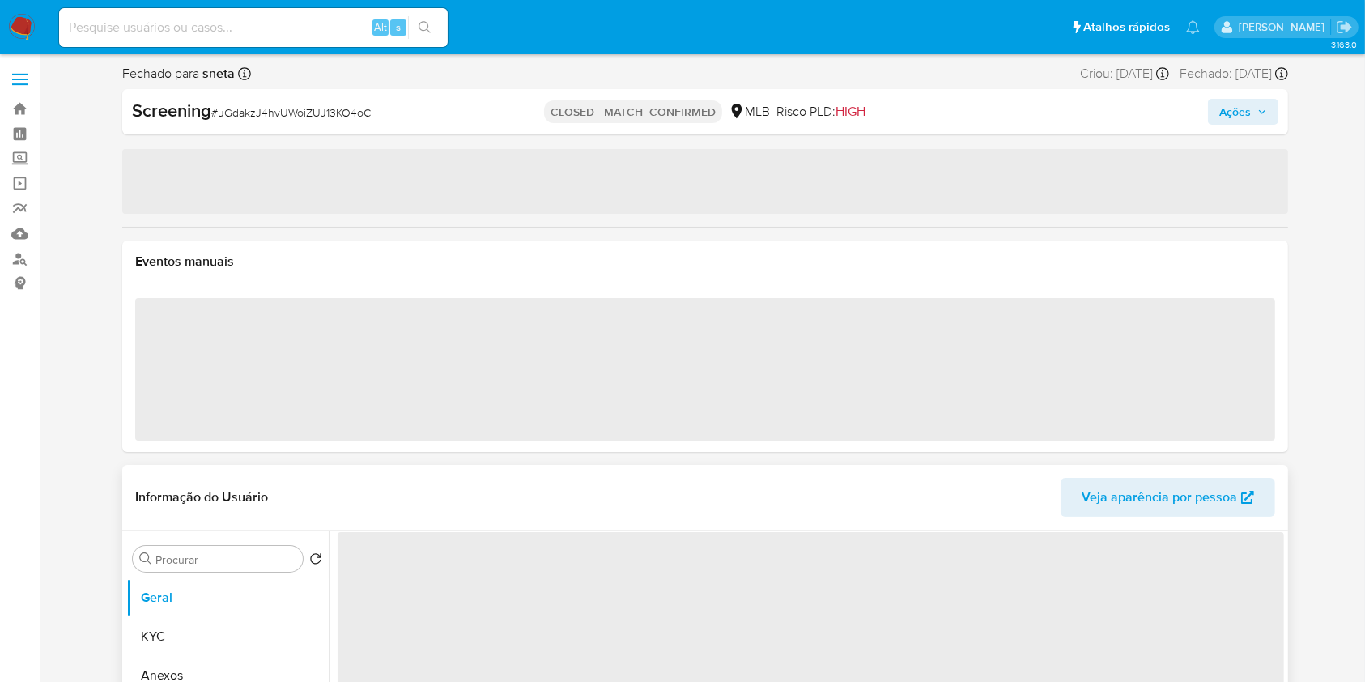
select select "10"
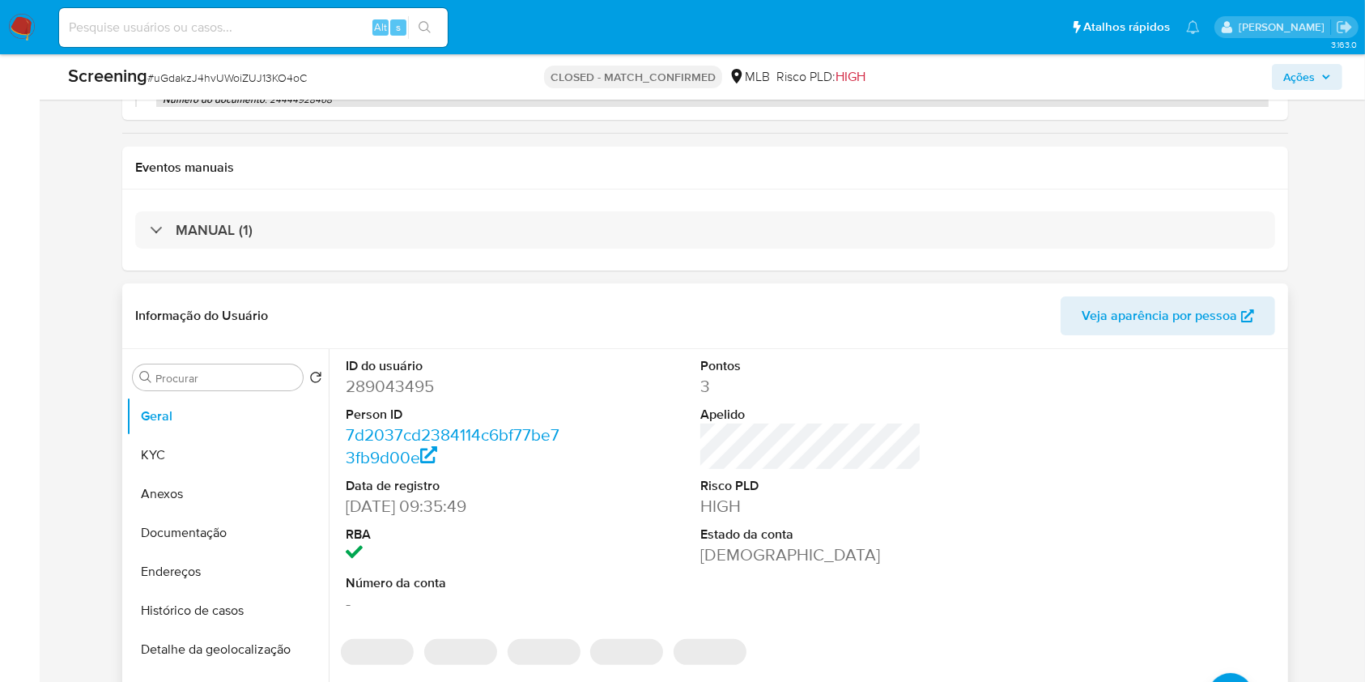
scroll to position [256, 0]
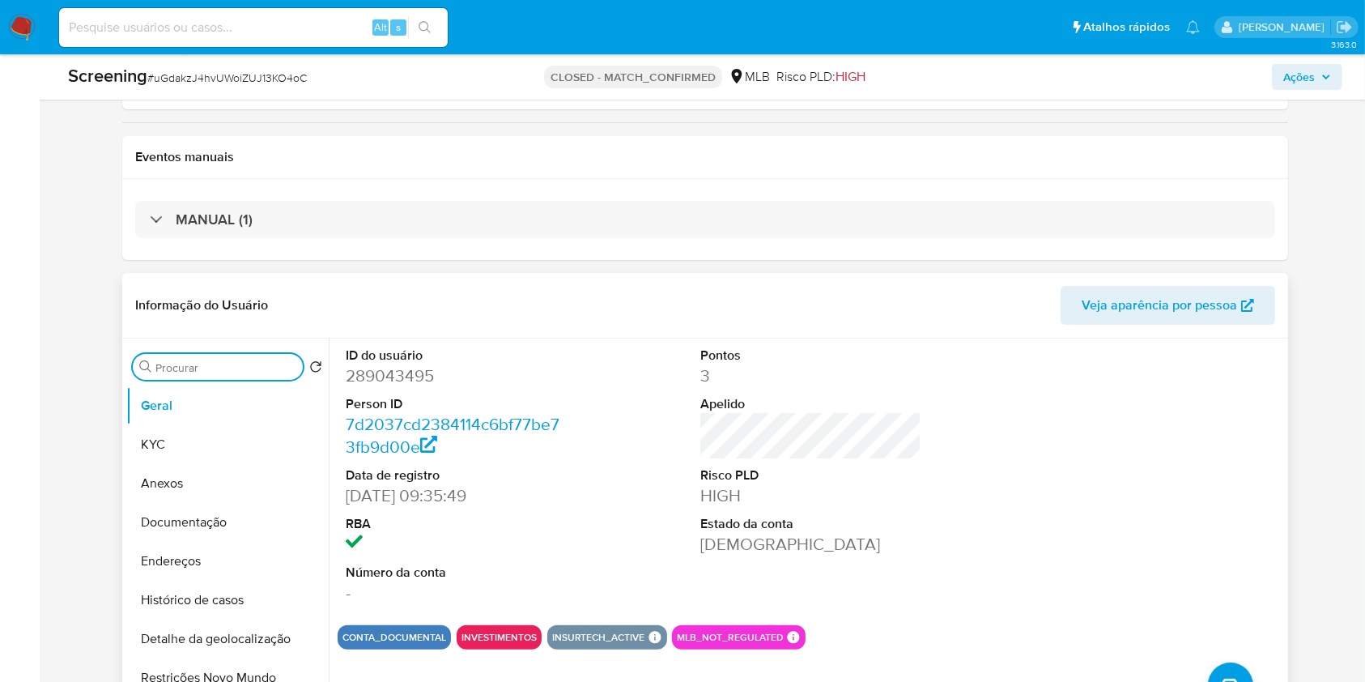
click at [279, 369] on input "Procurar" at bounding box center [225, 367] width 141 height 15
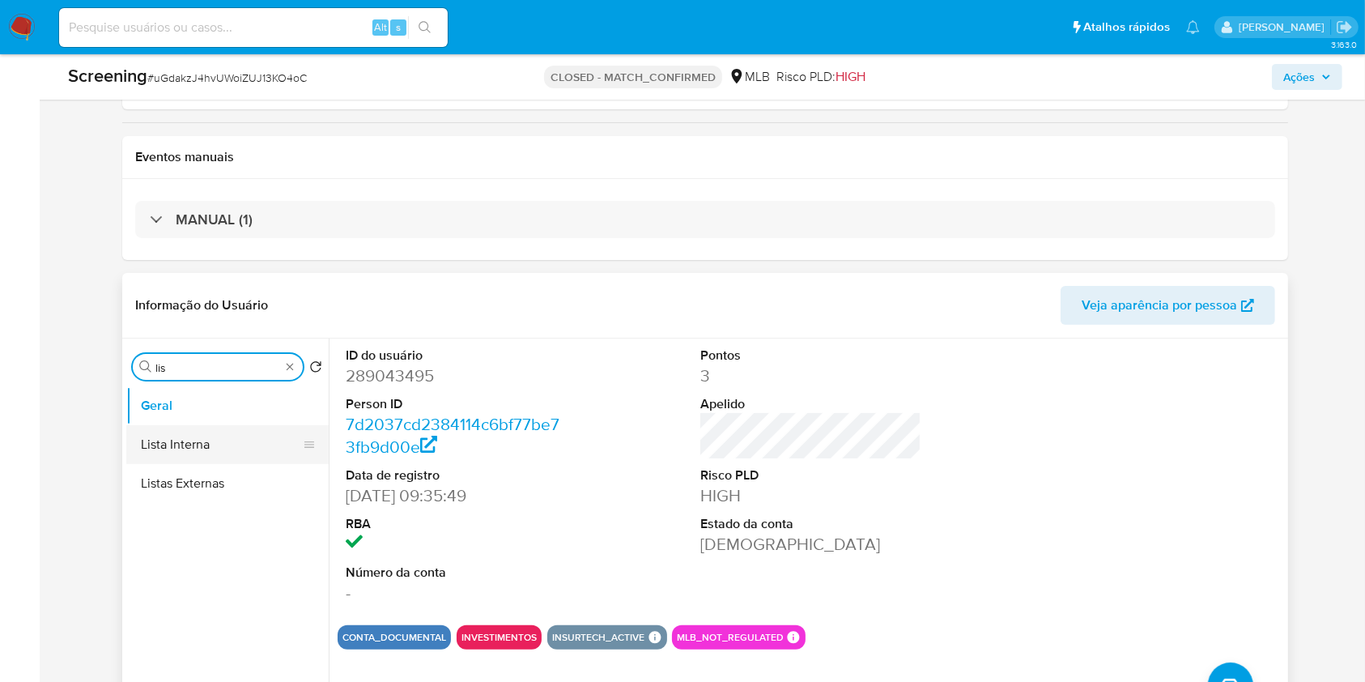
type input "lis"
click at [235, 440] on button "Lista Interna" at bounding box center [220, 444] width 189 height 39
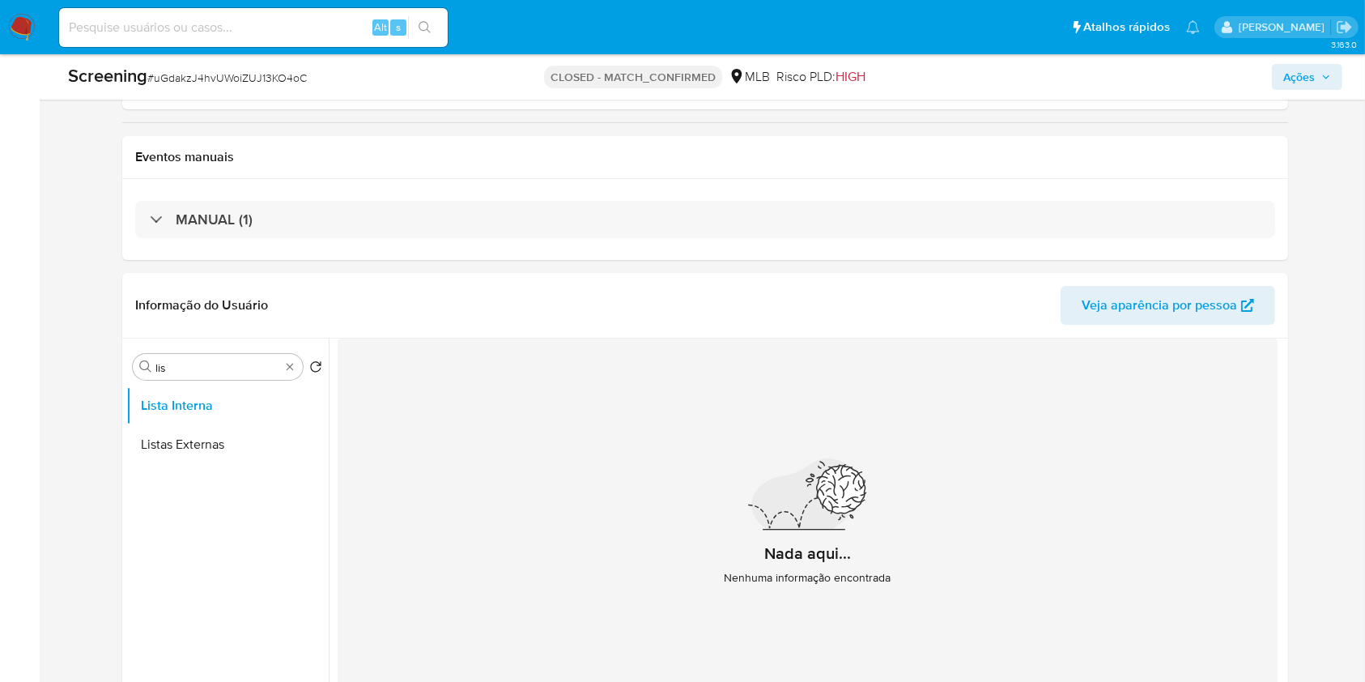
click at [326, 30] on input at bounding box center [253, 27] width 389 height 21
paste input "jjE5UFVPBS9zR8iIfMC1A4f5"
type input "jjE5UFVPBS9zR8iIfMC1A4f5"
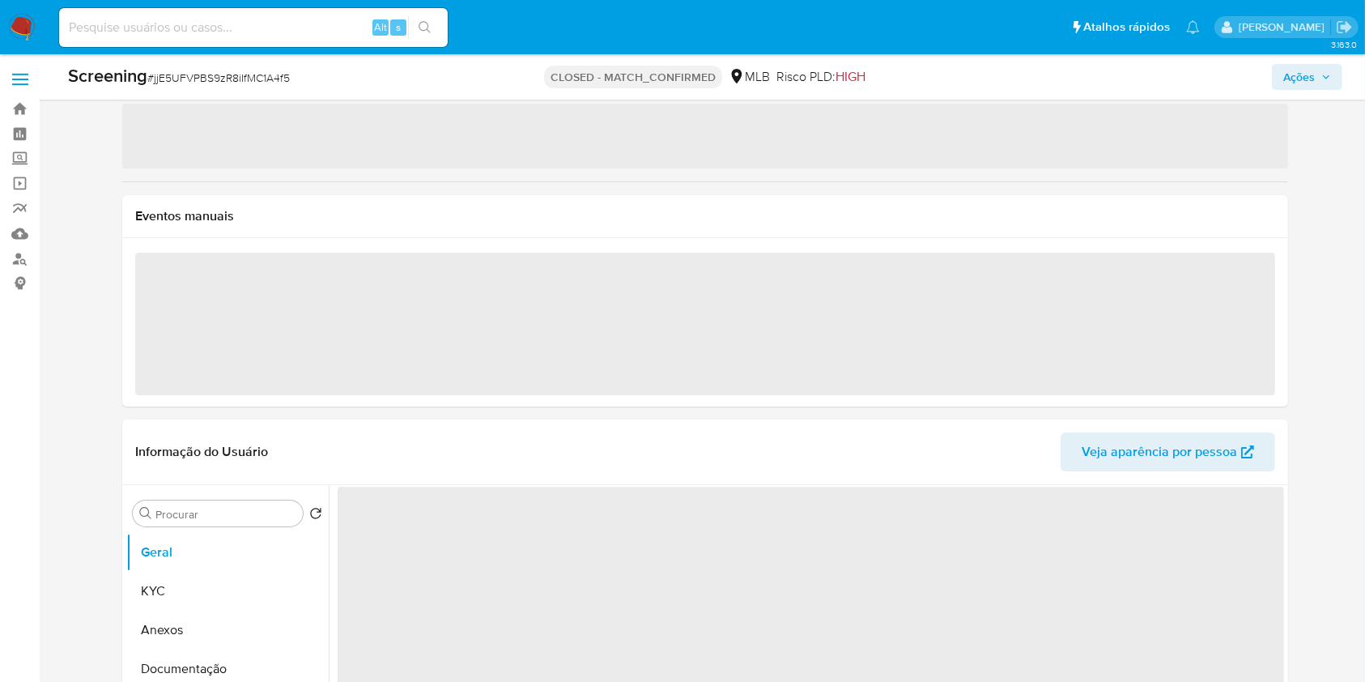
scroll to position [181, 0]
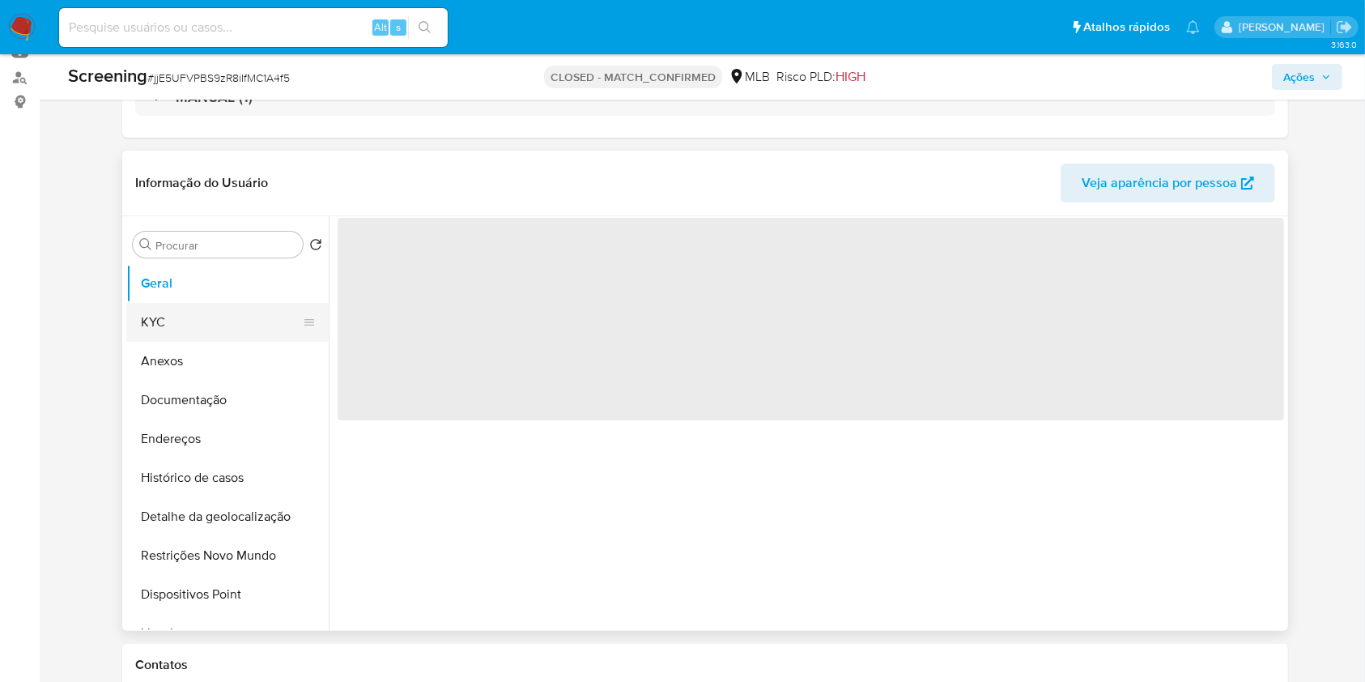
select select "10"
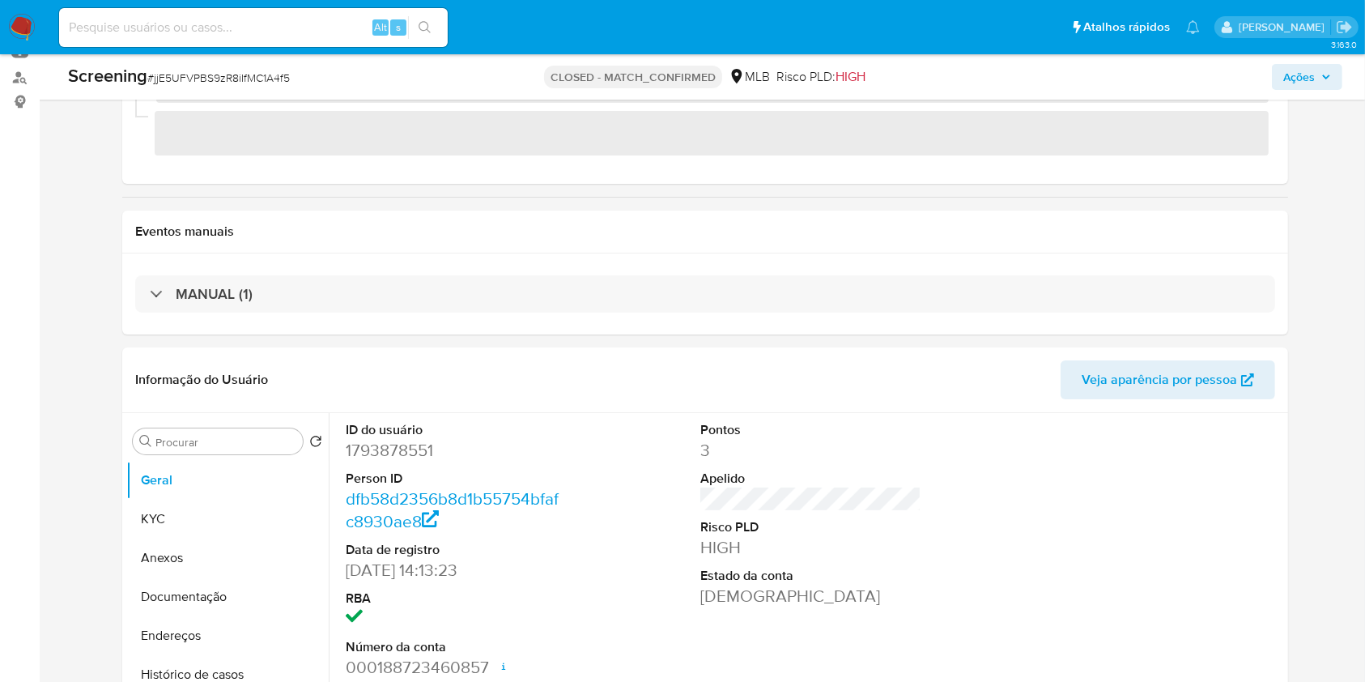
click at [240, 249] on div "Eventos manuais" at bounding box center [705, 232] width 1166 height 43
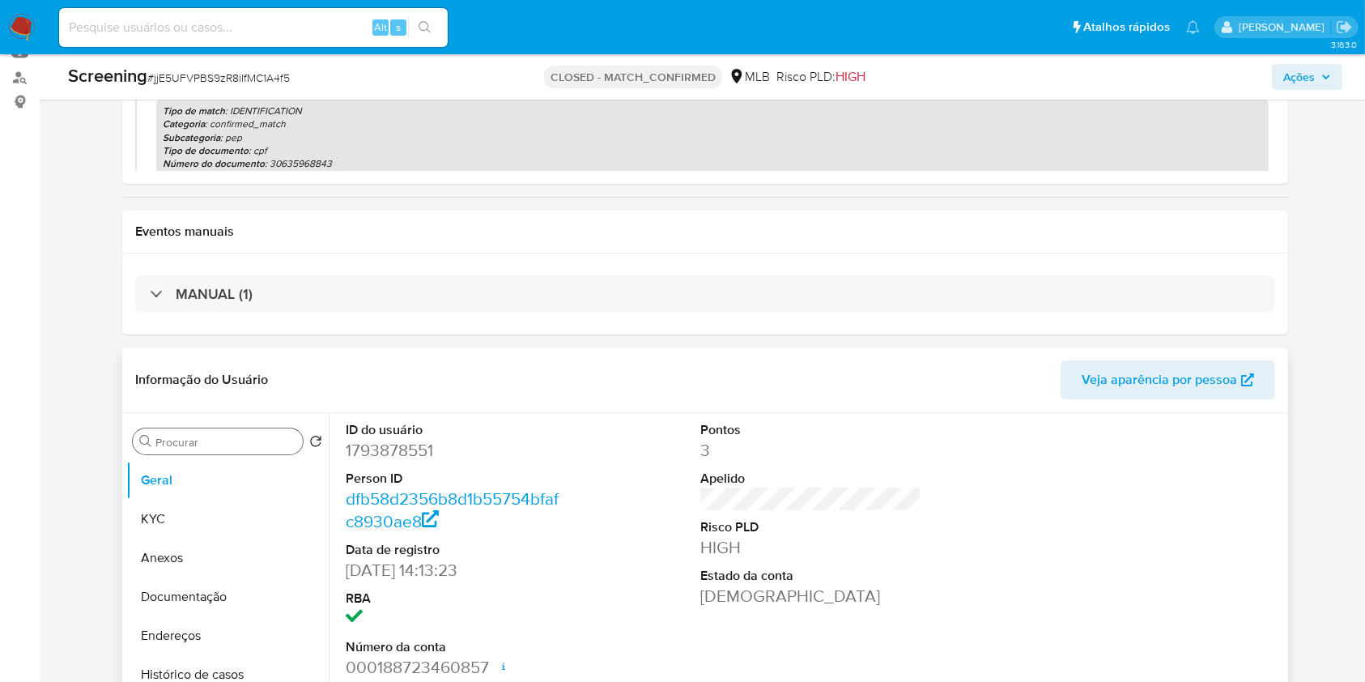
click at [278, 445] on input "Procurar" at bounding box center [225, 442] width 141 height 15
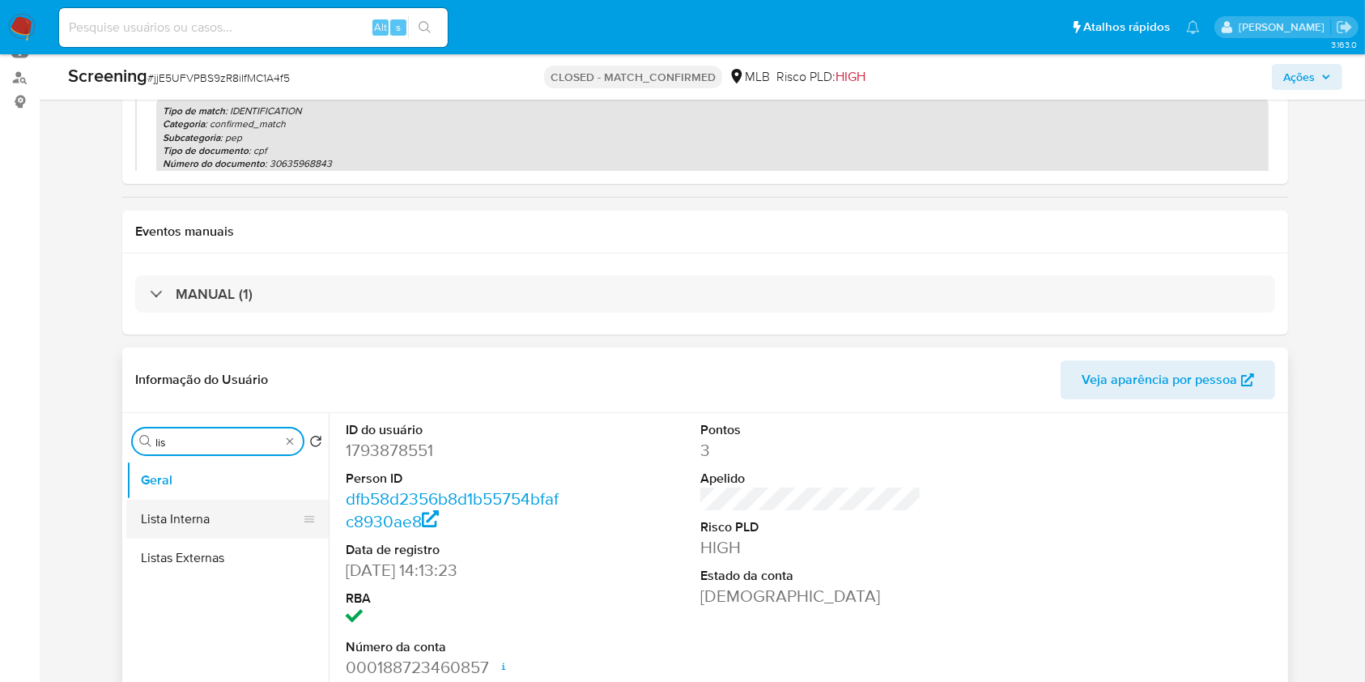
type input "lis"
click at [284, 515] on button "Lista Interna" at bounding box center [220, 519] width 189 height 39
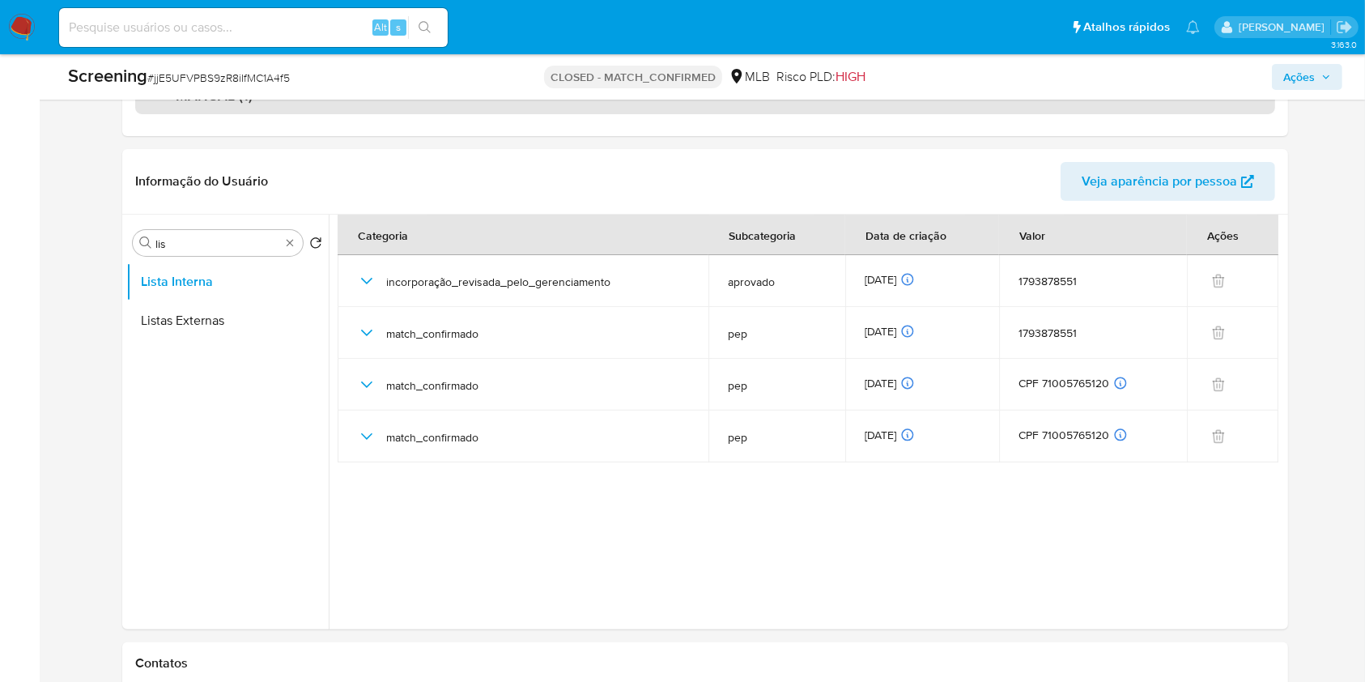
scroll to position [379, 0]
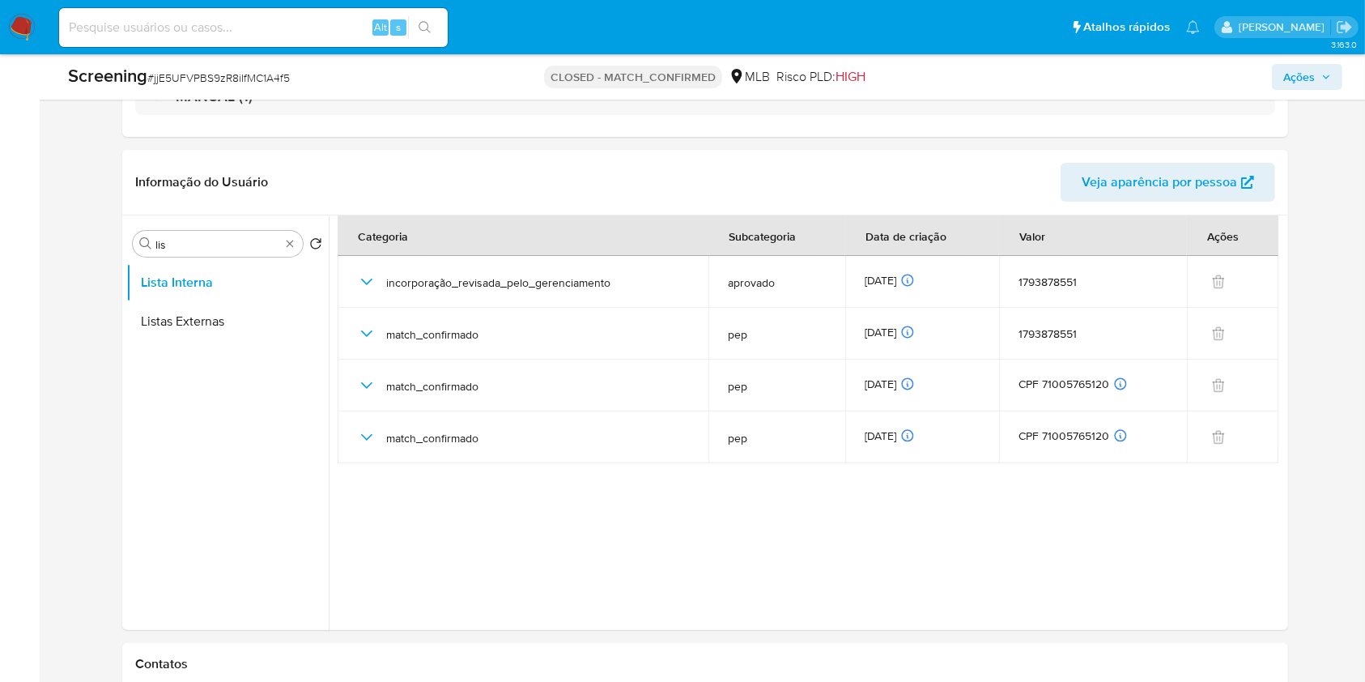
click at [301, 19] on input at bounding box center [253, 27] width 389 height 21
paste input "8YTtCPI9ILcDmQ1LgXPQRhSZ"
type input "8YTtCPI9ILcDmQ1LgXPQRhSZ"
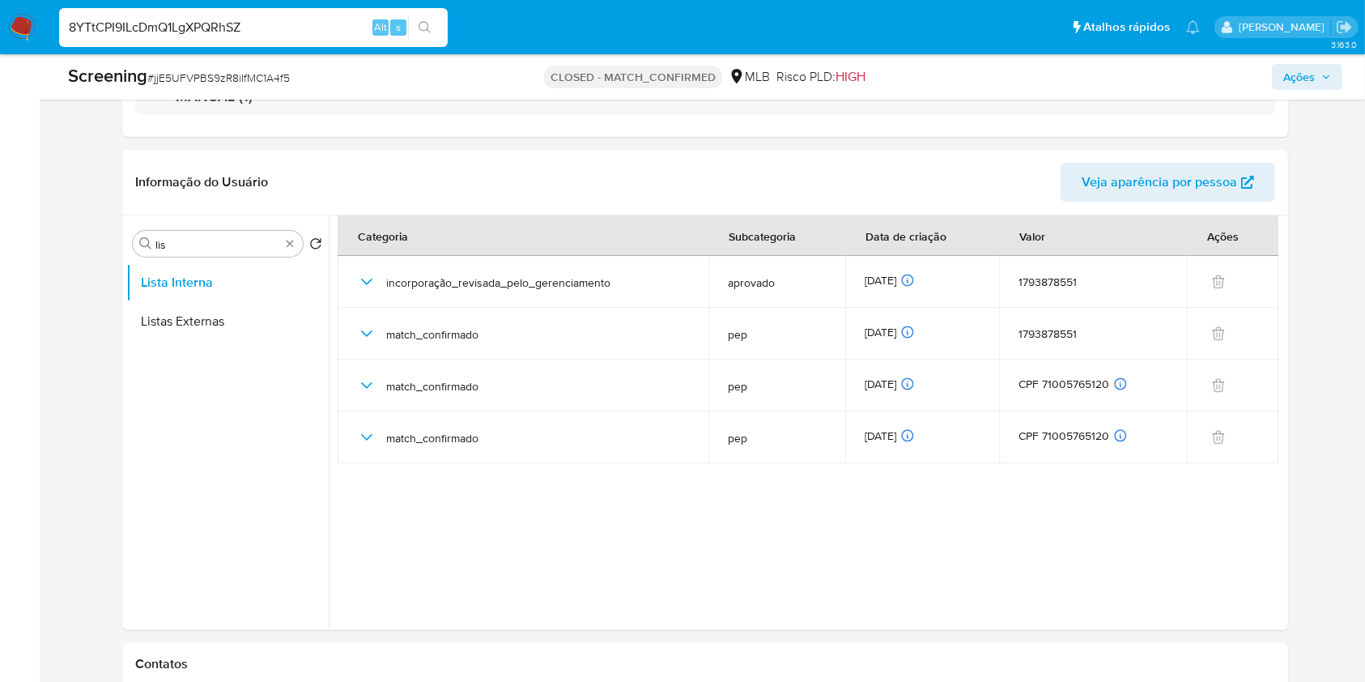
click at [426, 28] on icon "search-icon" at bounding box center [425, 27] width 13 height 13
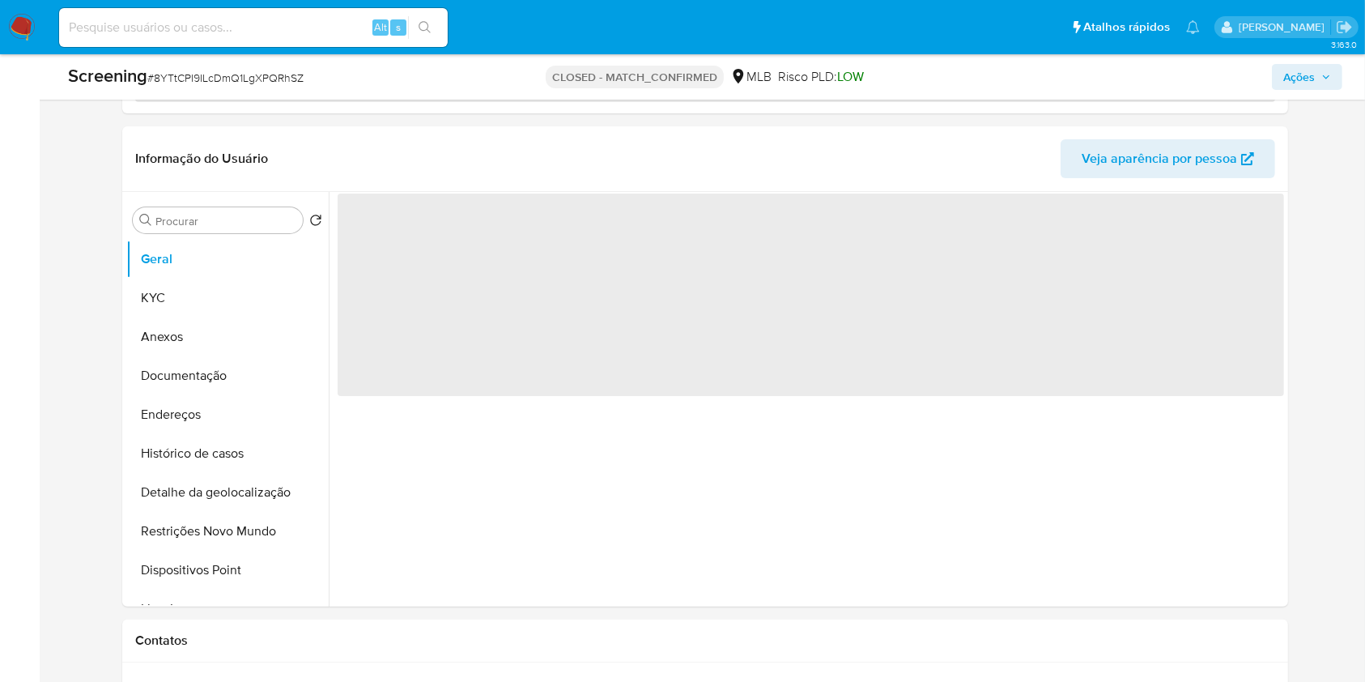
select select "10"
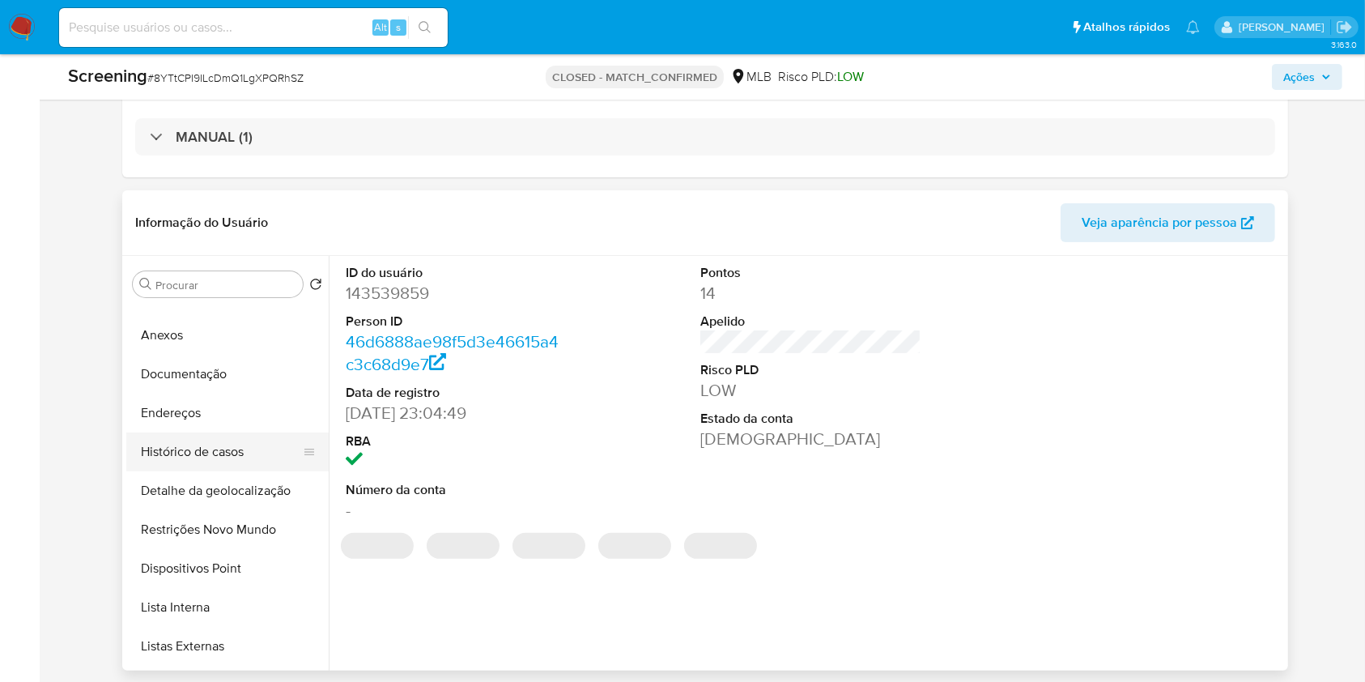
scroll to position [66, 0]
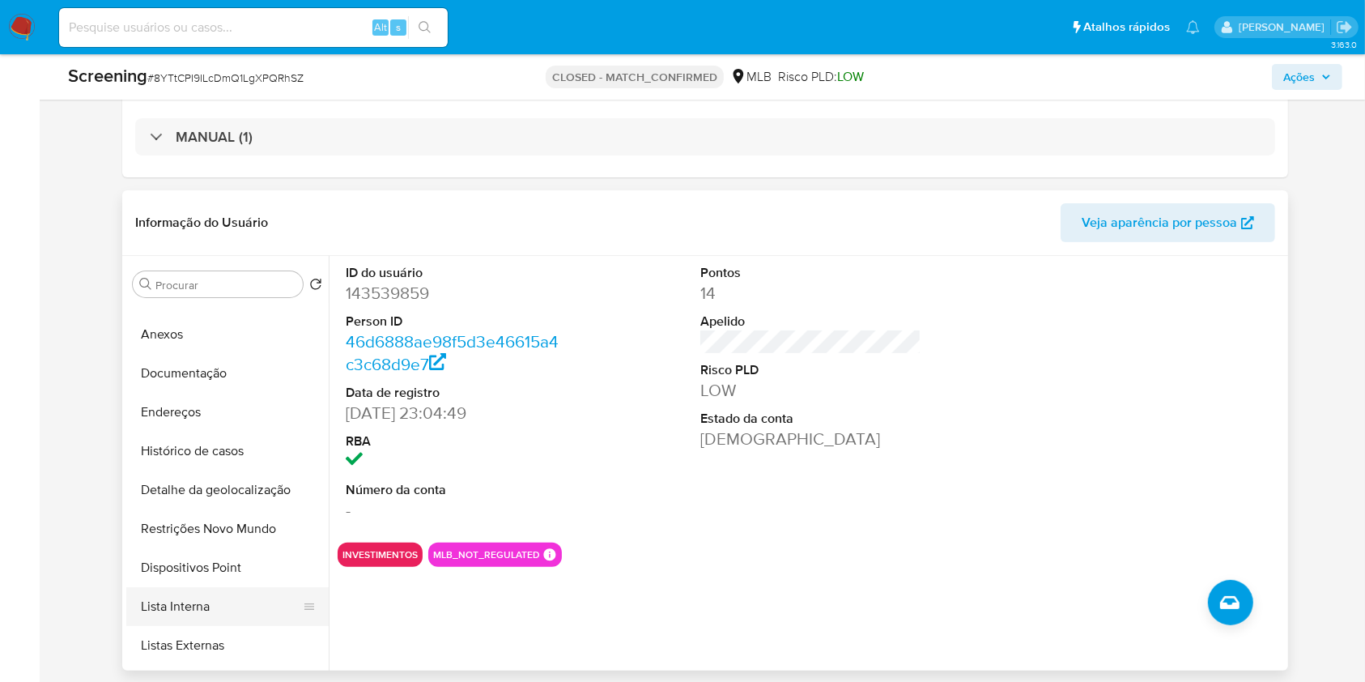
click at [193, 605] on button "Lista Interna" at bounding box center [220, 606] width 189 height 39
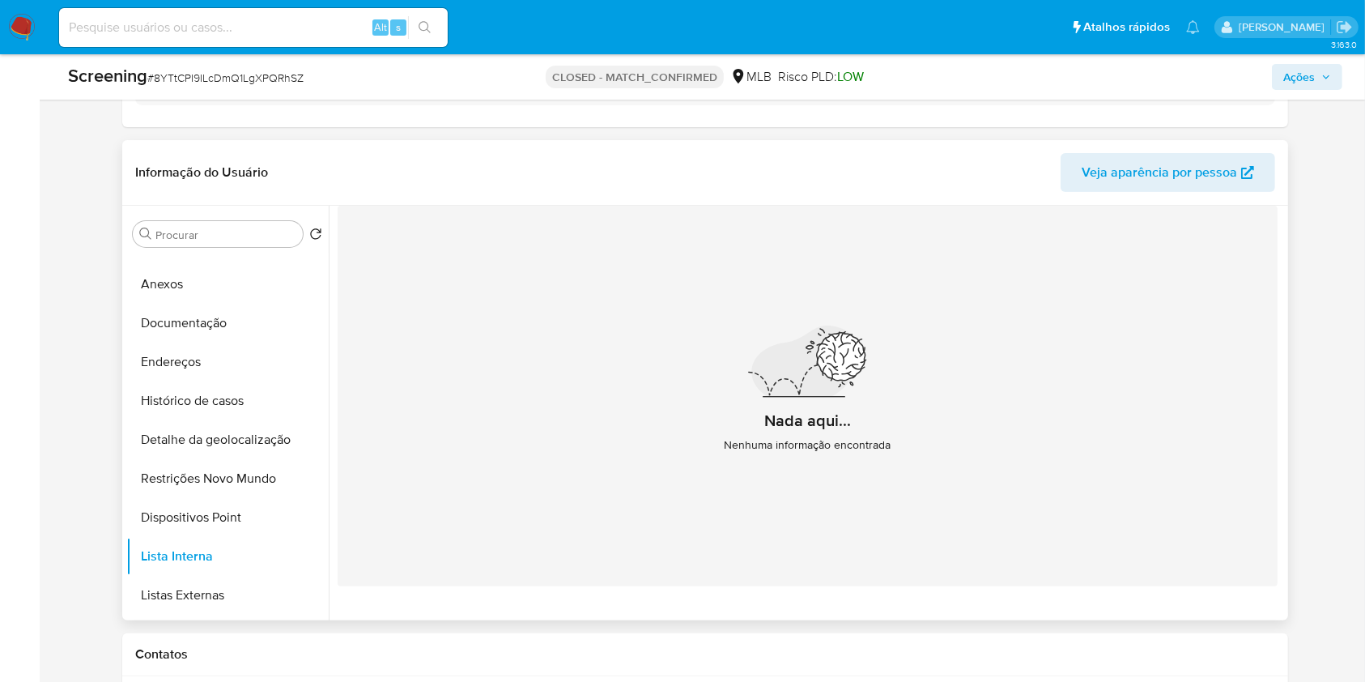
scroll to position [407, 0]
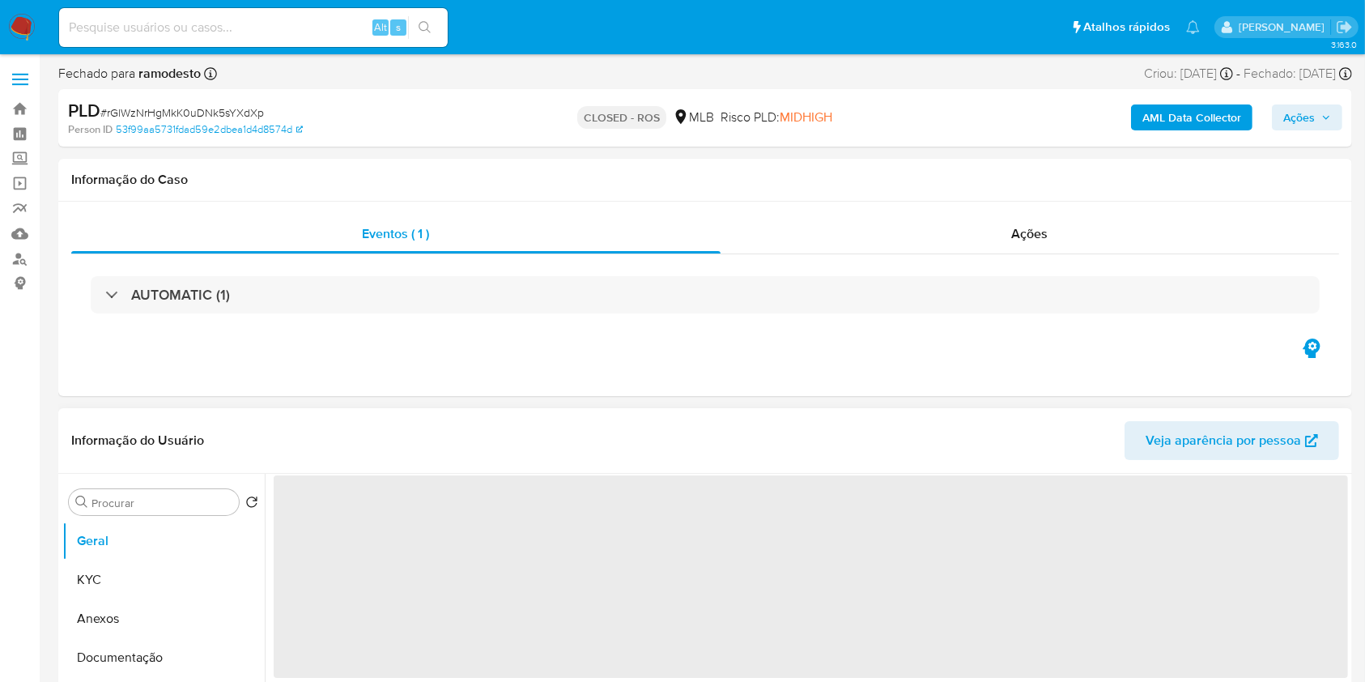
select select "10"
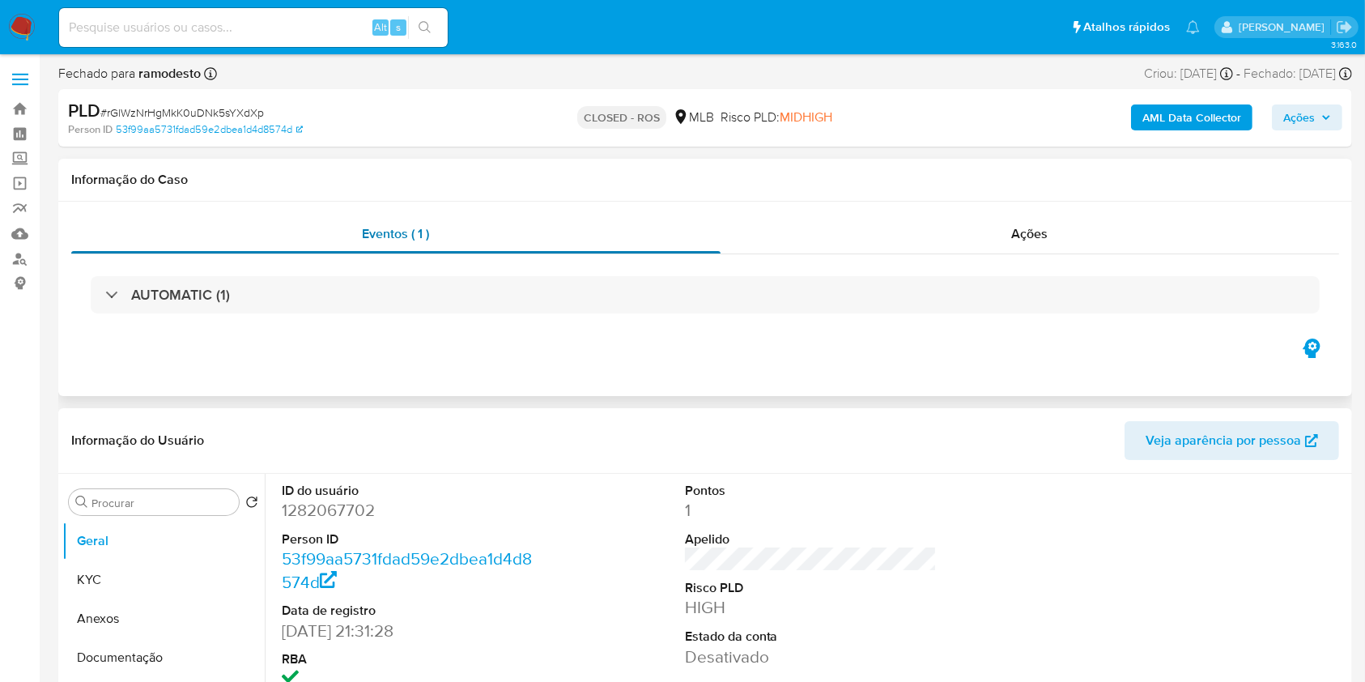
click at [60, 315] on div "Eventos ( 1 ) Ações AUTOMATIC (1)" at bounding box center [705, 299] width 1294 height 194
drag, startPoint x: 232, startPoint y: 36, endPoint x: 246, endPoint y: 36, distance: 14.6
click at [232, 36] on input at bounding box center [253, 27] width 389 height 21
paste input "289043495"
type input "289043495"
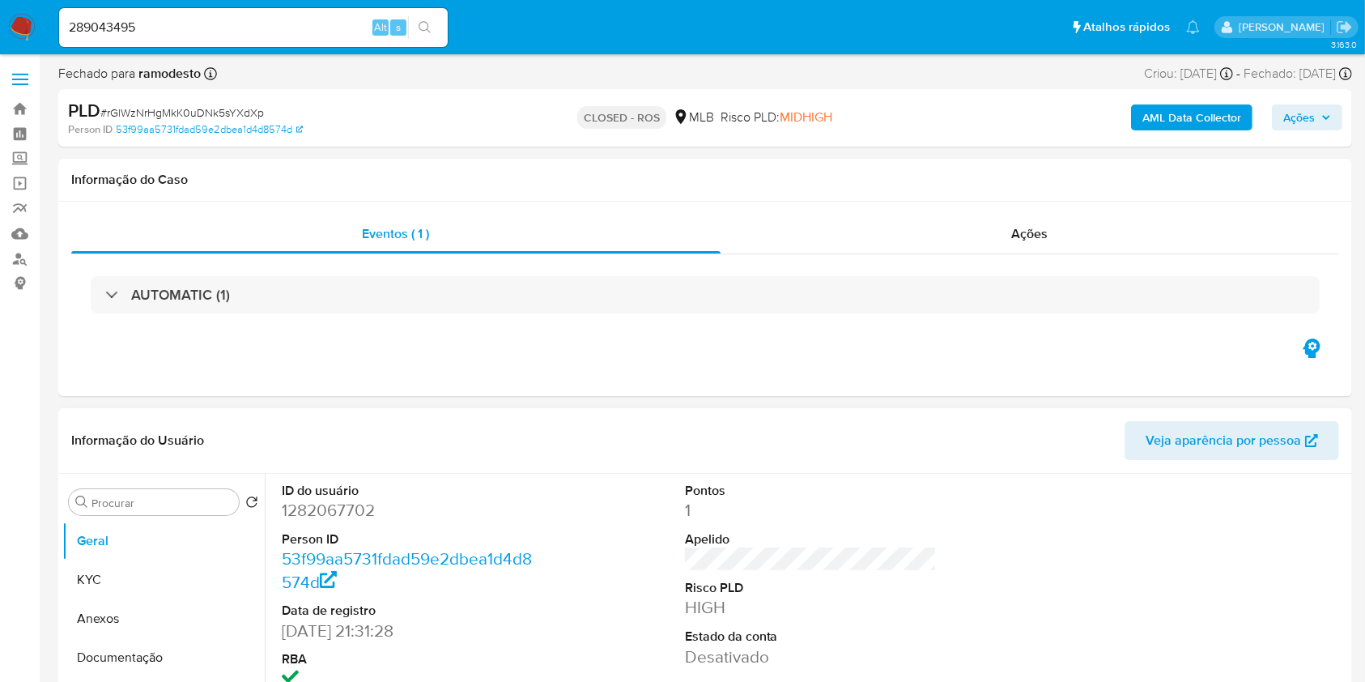
click at [427, 27] on icon "search-icon" at bounding box center [425, 27] width 13 height 13
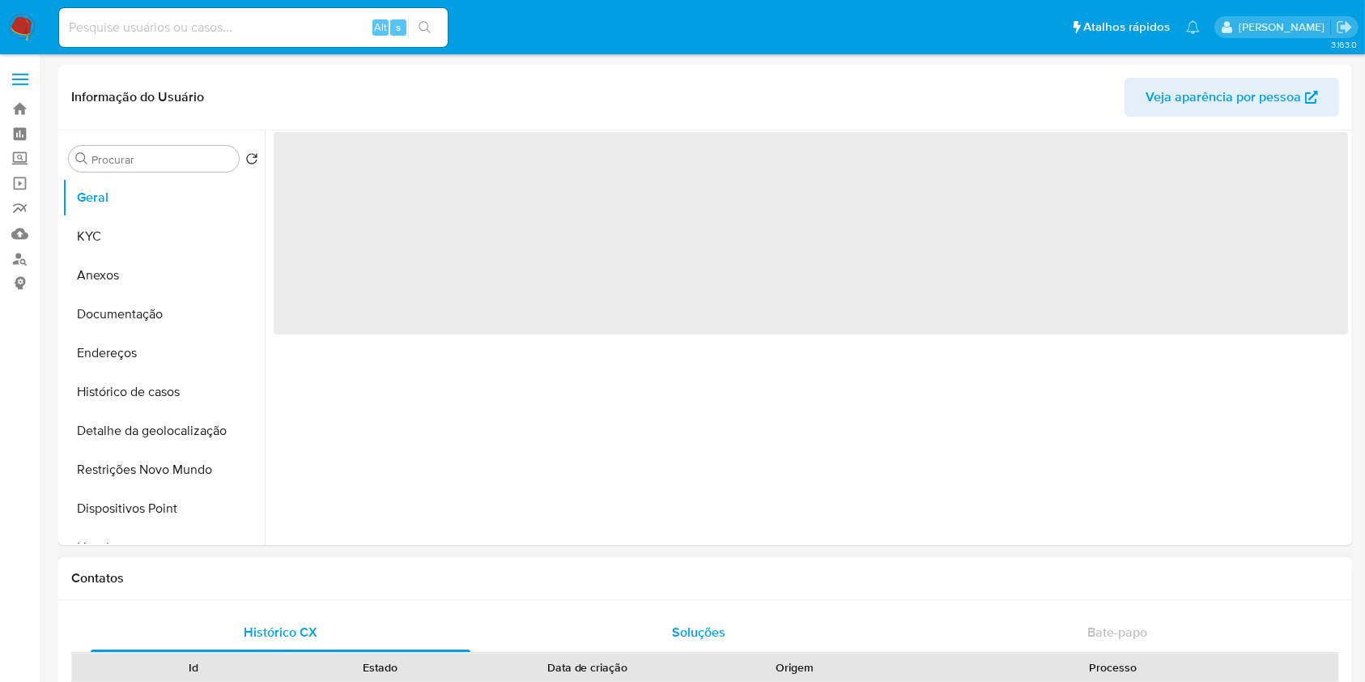
select select "10"
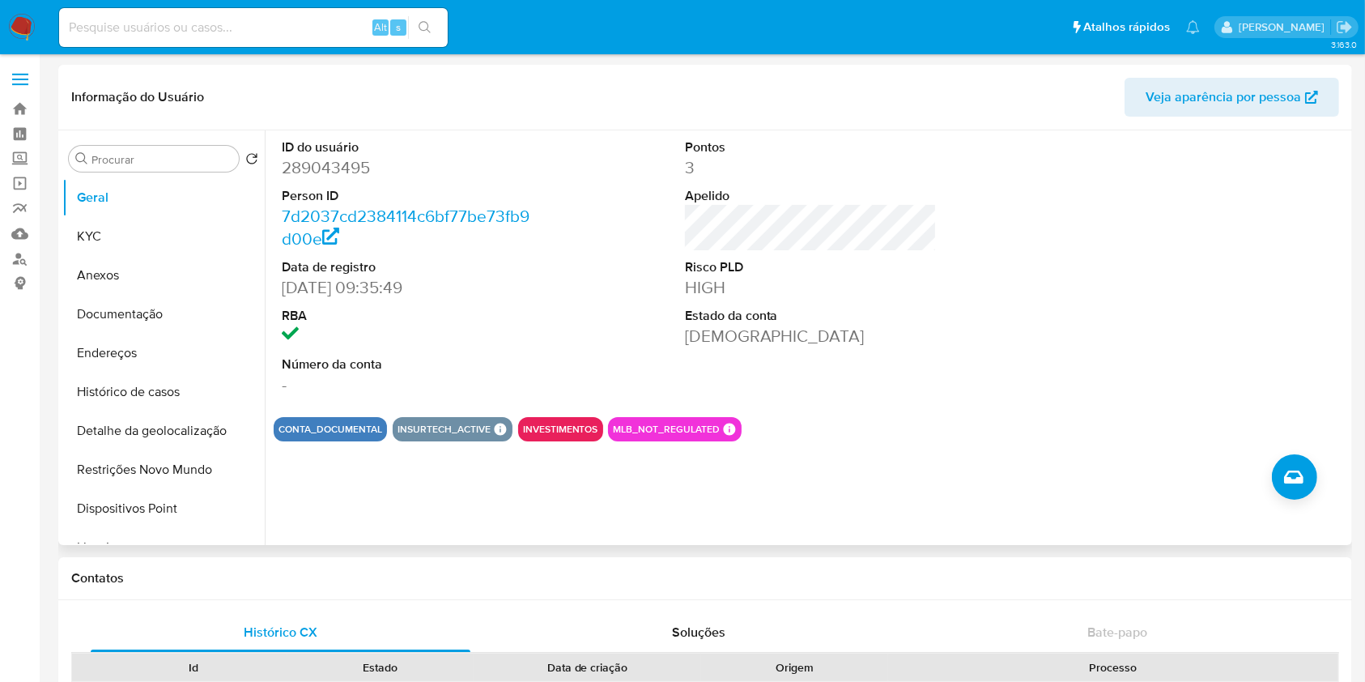
click at [1339, 256] on div at bounding box center [1213, 267] width 269 height 274
click at [266, 23] on input at bounding box center [253, 27] width 389 height 21
paste input "289043495"
type input "289043495"
click at [421, 21] on icon "search-icon" at bounding box center [425, 27] width 13 height 13
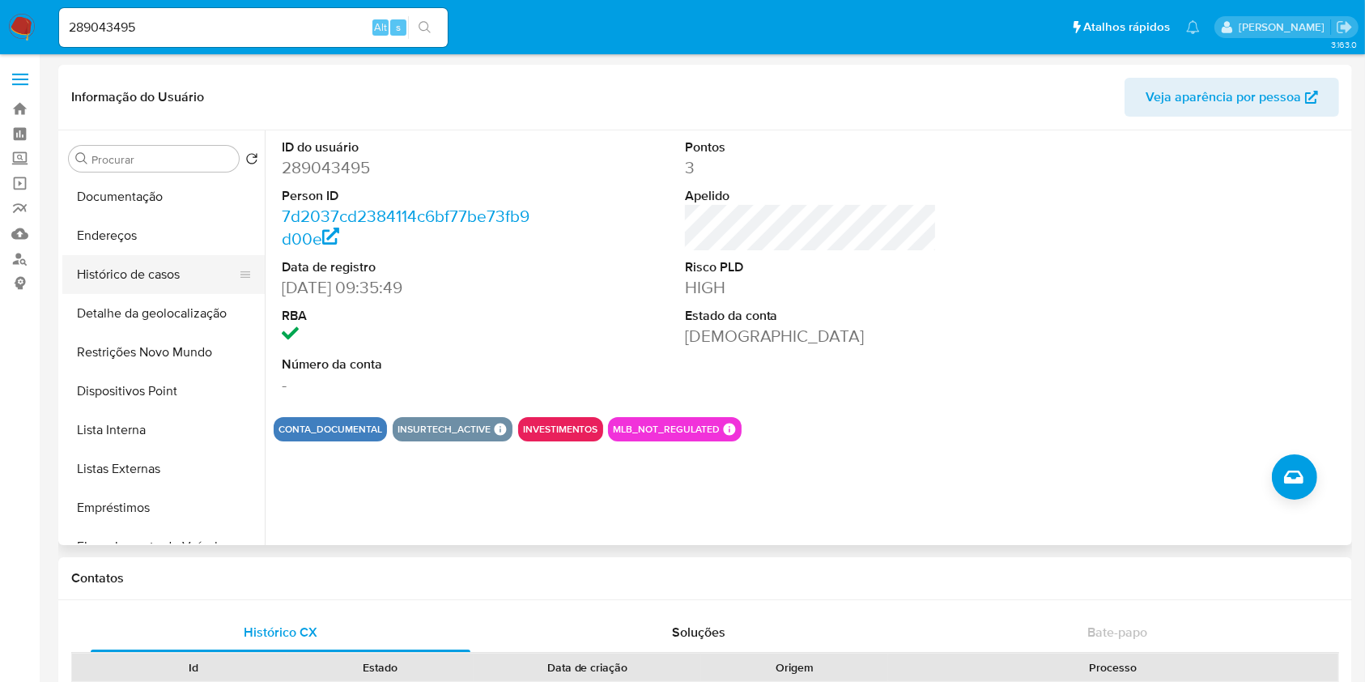
scroll to position [143, 0]
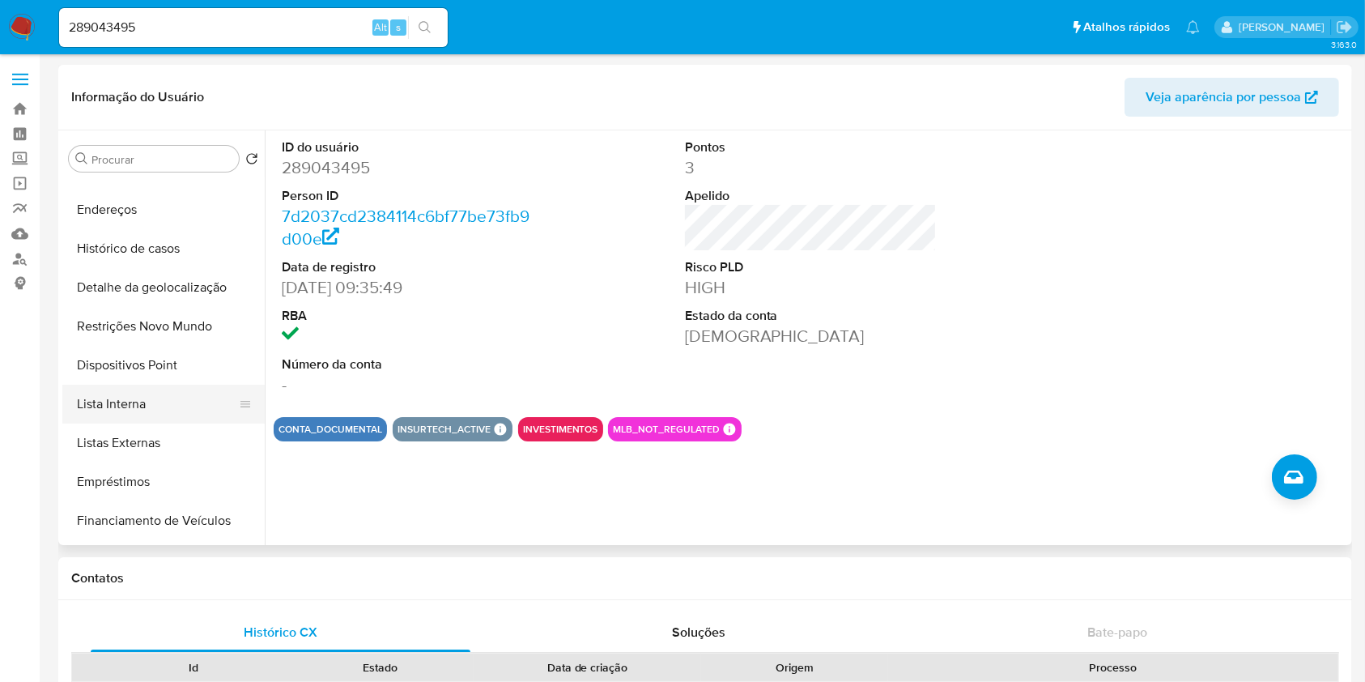
click at [142, 396] on button "Lista Interna" at bounding box center [156, 404] width 189 height 39
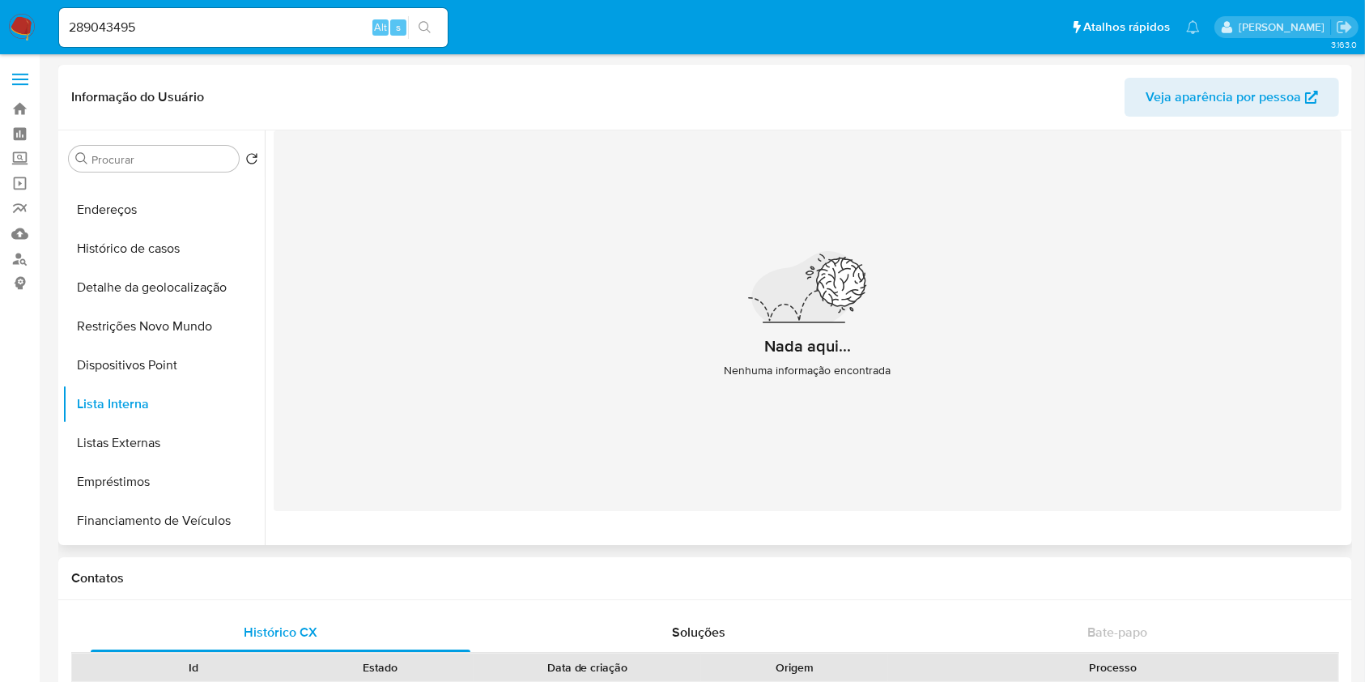
scroll to position [0, 0]
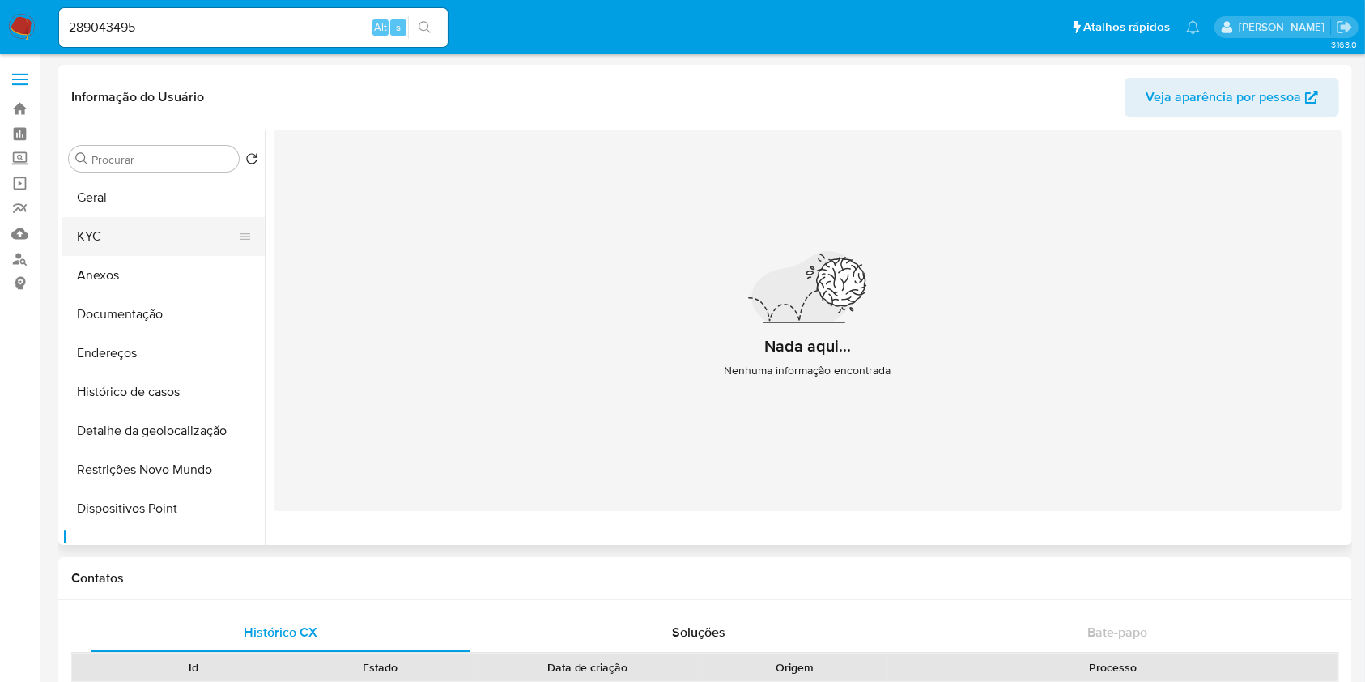
click at [176, 241] on button "KYC" at bounding box center [156, 236] width 189 height 39
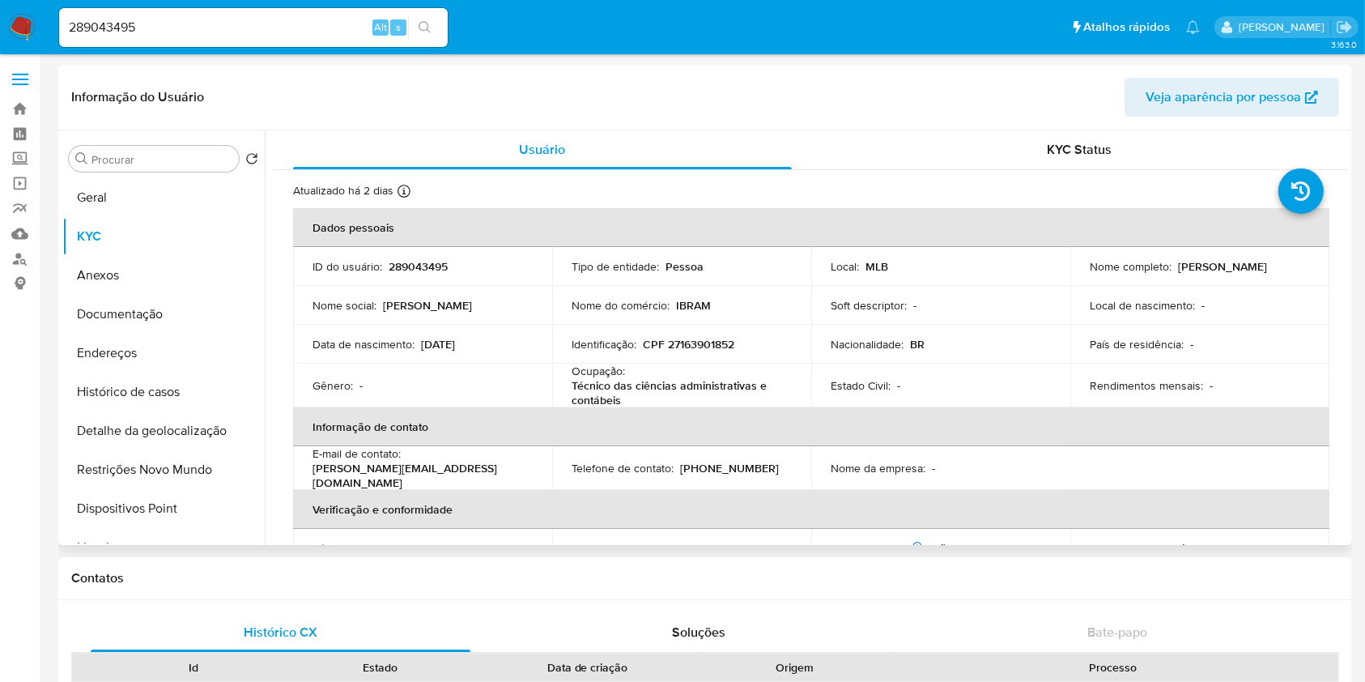
click at [709, 347] on p "CPF 27163901852" at bounding box center [689, 344] width 92 height 15
copy p "27163901852"
click at [186, 195] on button "Geral" at bounding box center [156, 197] width 189 height 39
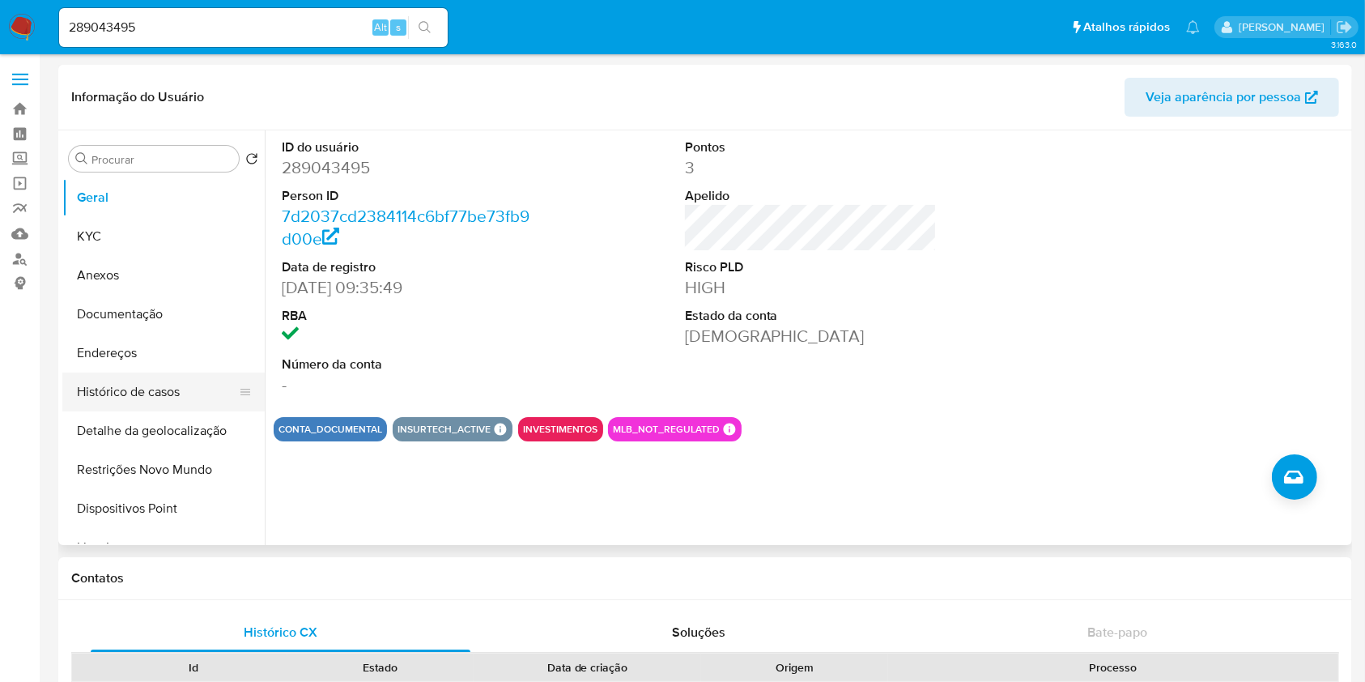
scroll to position [34, 0]
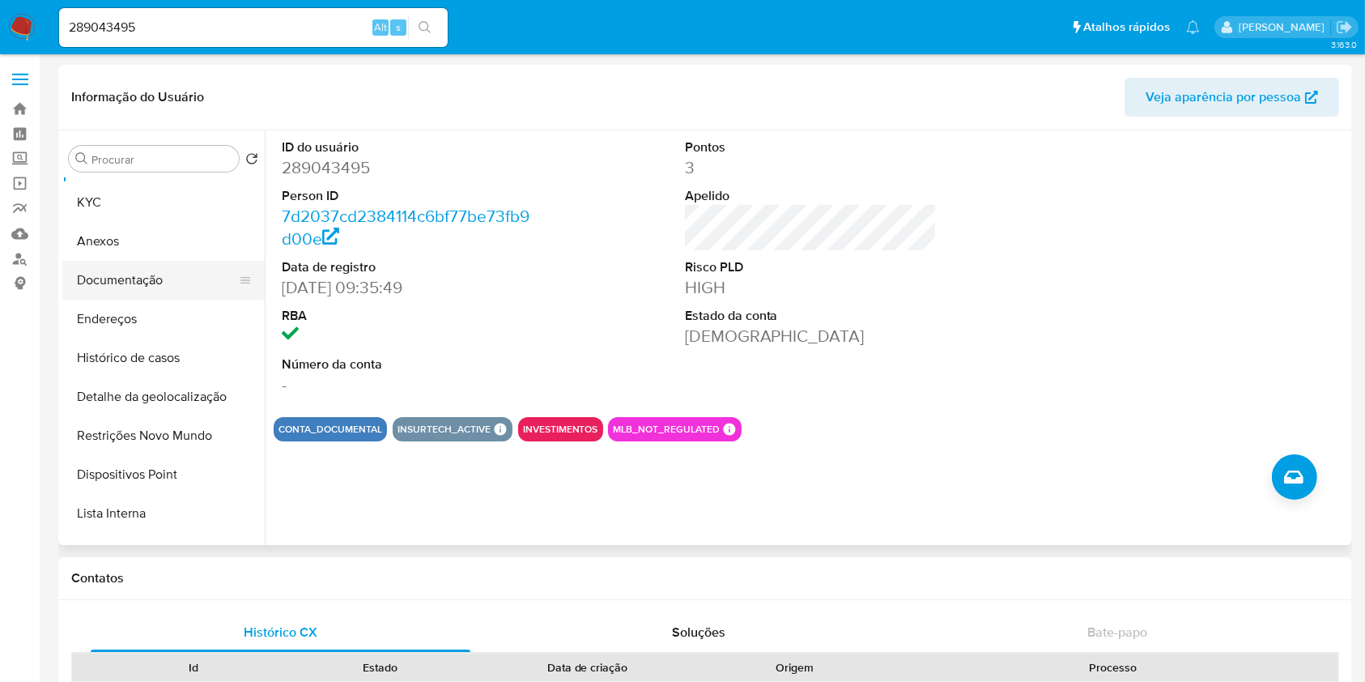
click at [147, 281] on button "Documentação" at bounding box center [156, 280] width 189 height 39
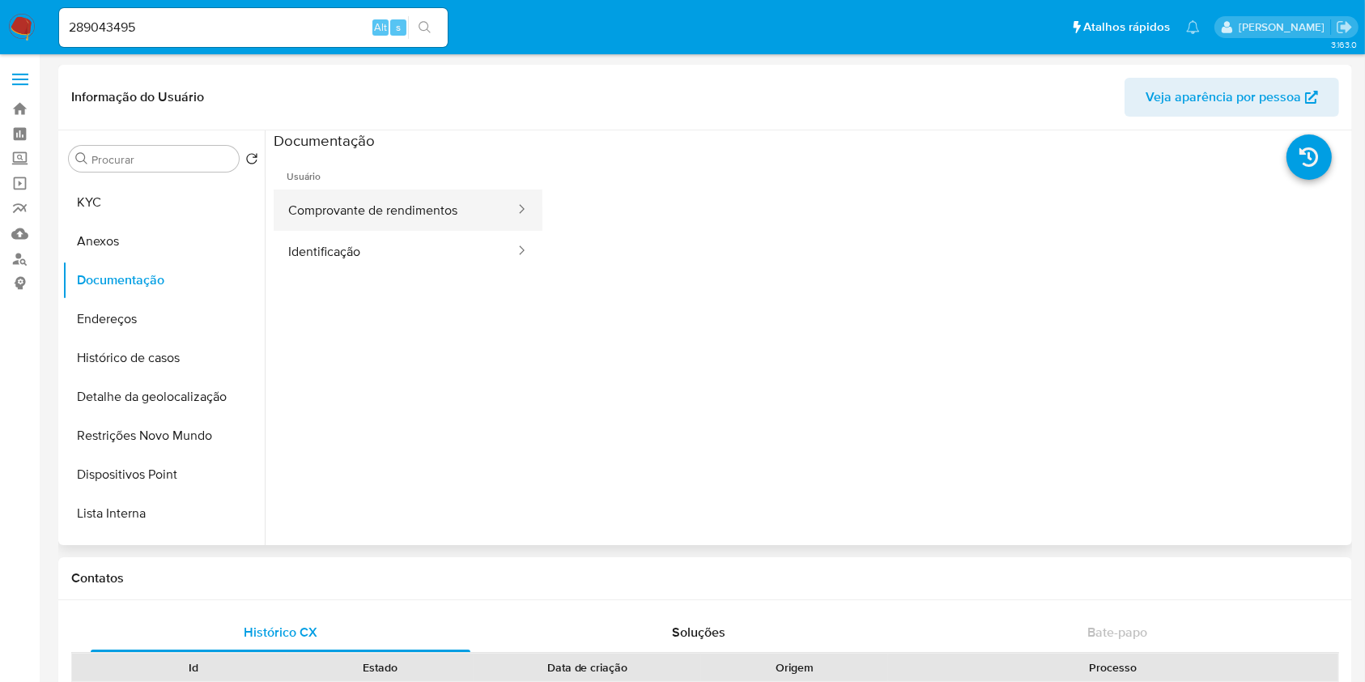
click at [430, 198] on button "Comprovante de rendimentos" at bounding box center [395, 209] width 243 height 41
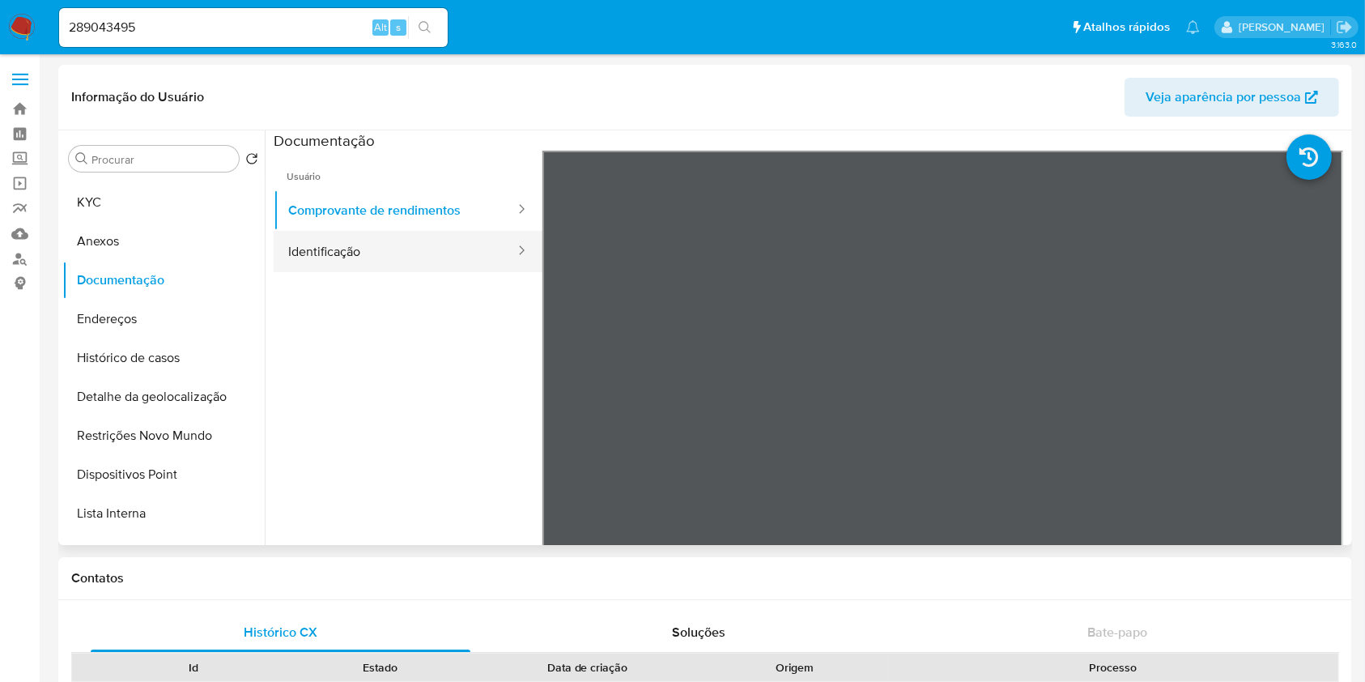
click at [436, 259] on button "Identificação" at bounding box center [395, 251] width 243 height 41
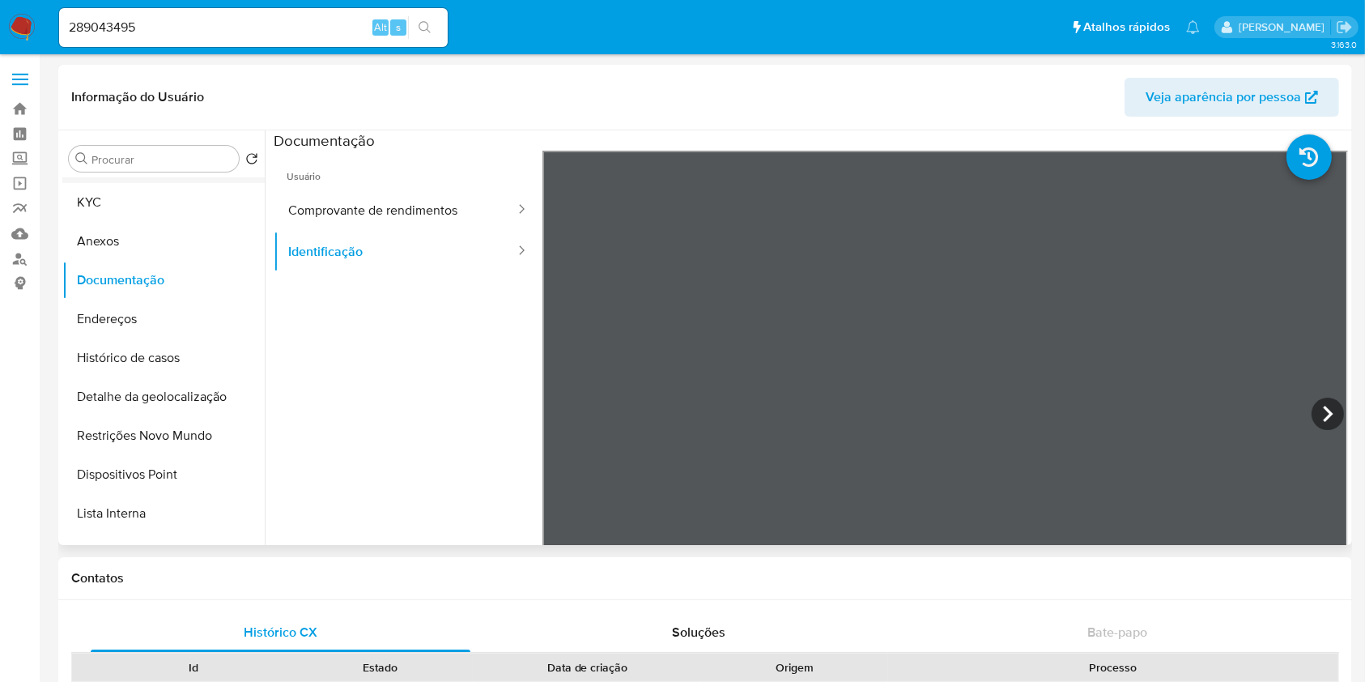
click at [185, 181] on button "Geral" at bounding box center [156, 163] width 189 height 39
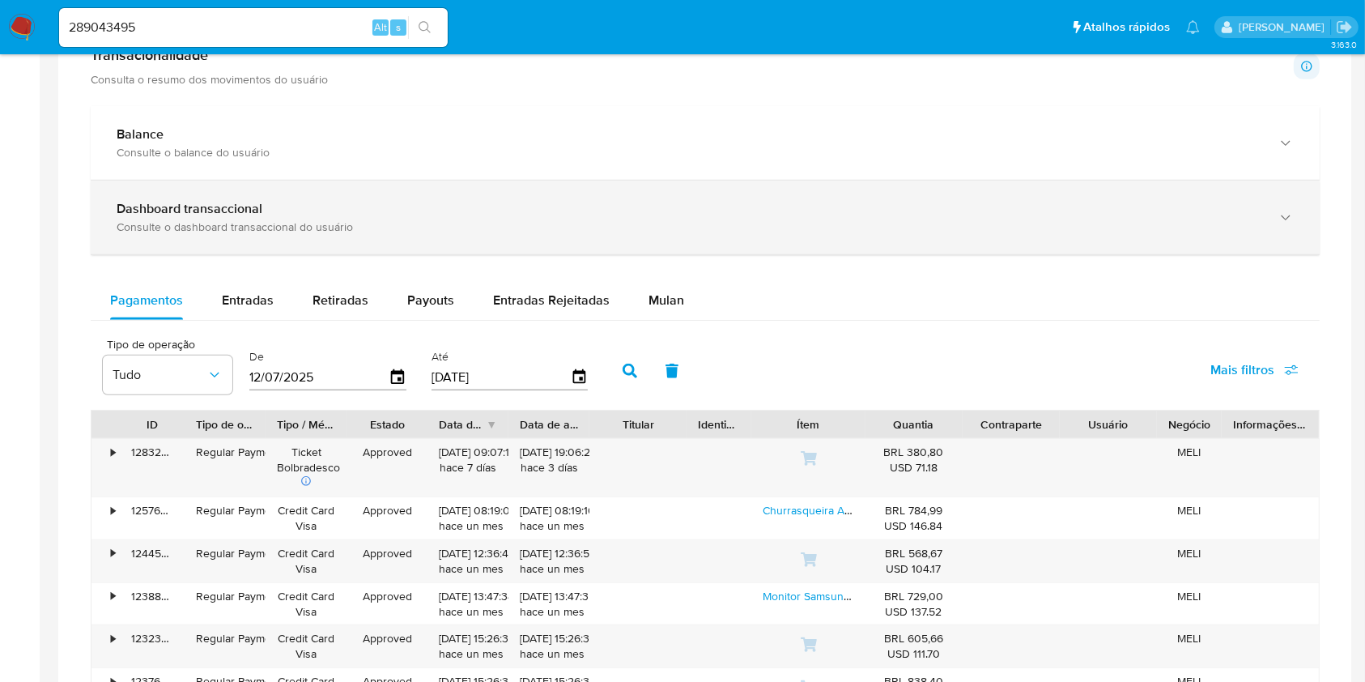
scroll to position [865, 0]
click at [460, 203] on div "Dashboard transaccional" at bounding box center [689, 210] width 1145 height 16
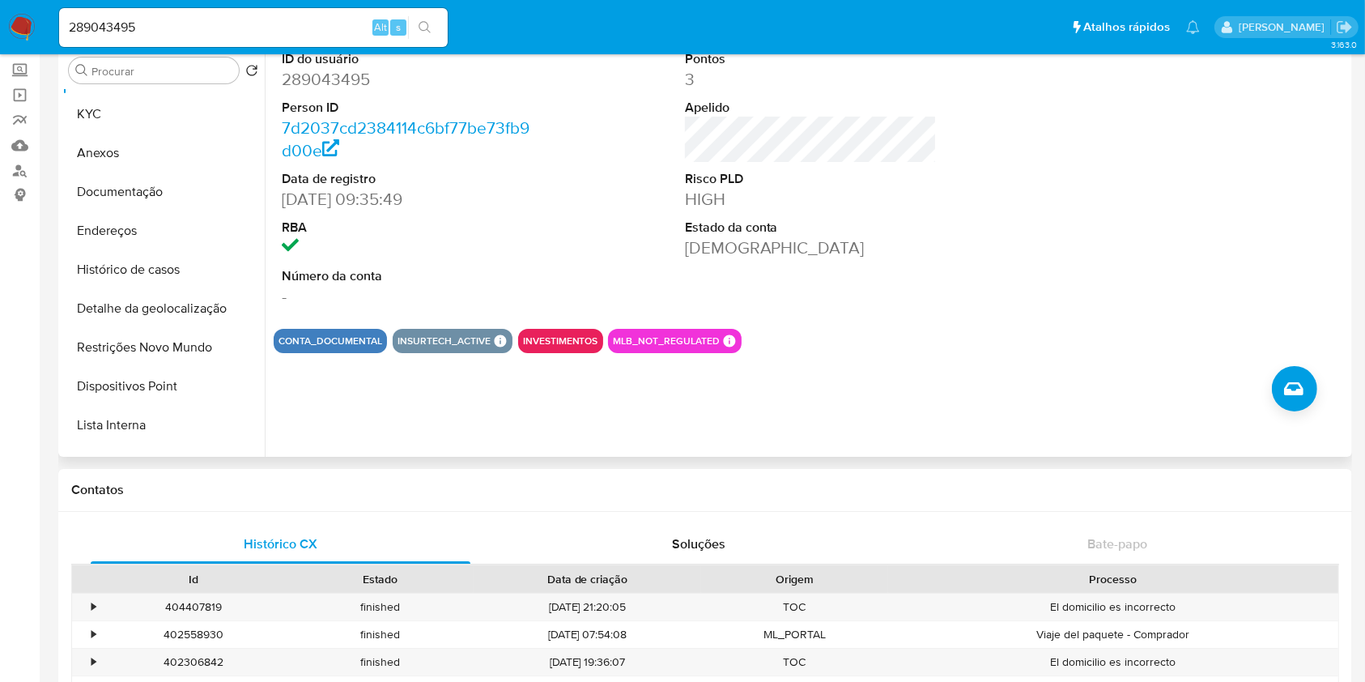
scroll to position [0, 0]
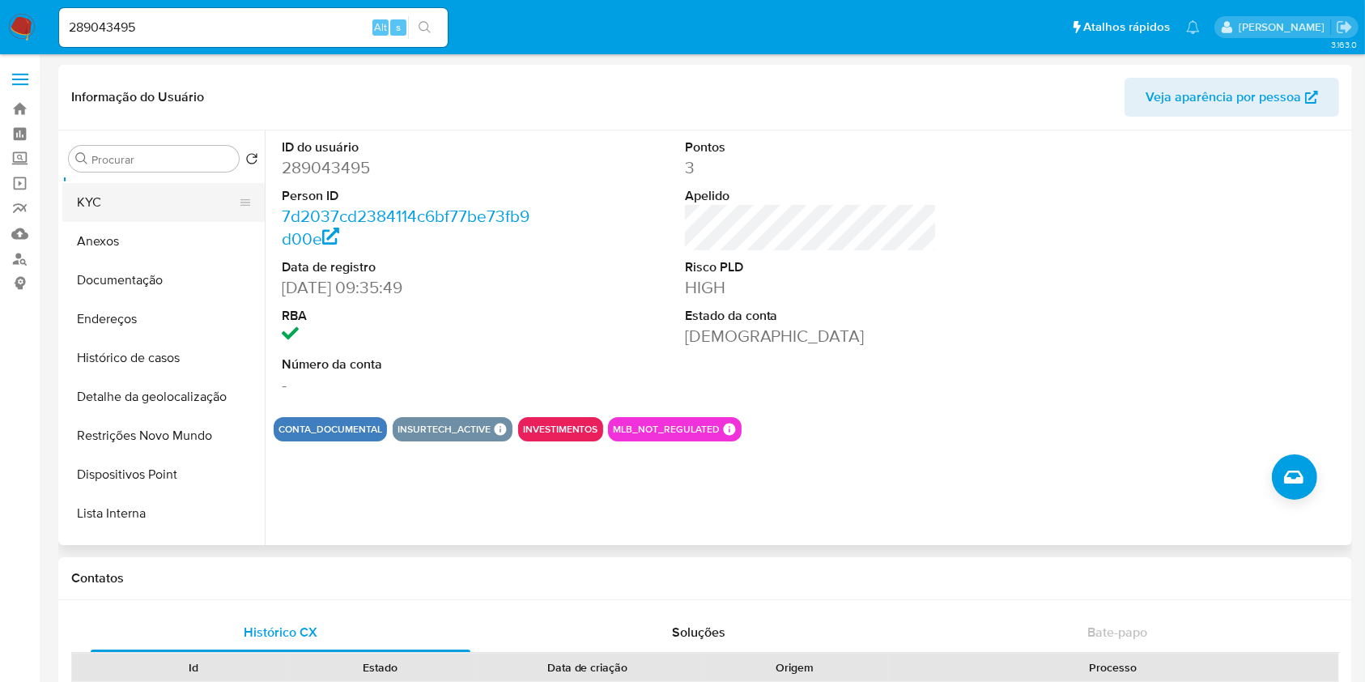
click at [134, 206] on button "KYC" at bounding box center [156, 202] width 189 height 39
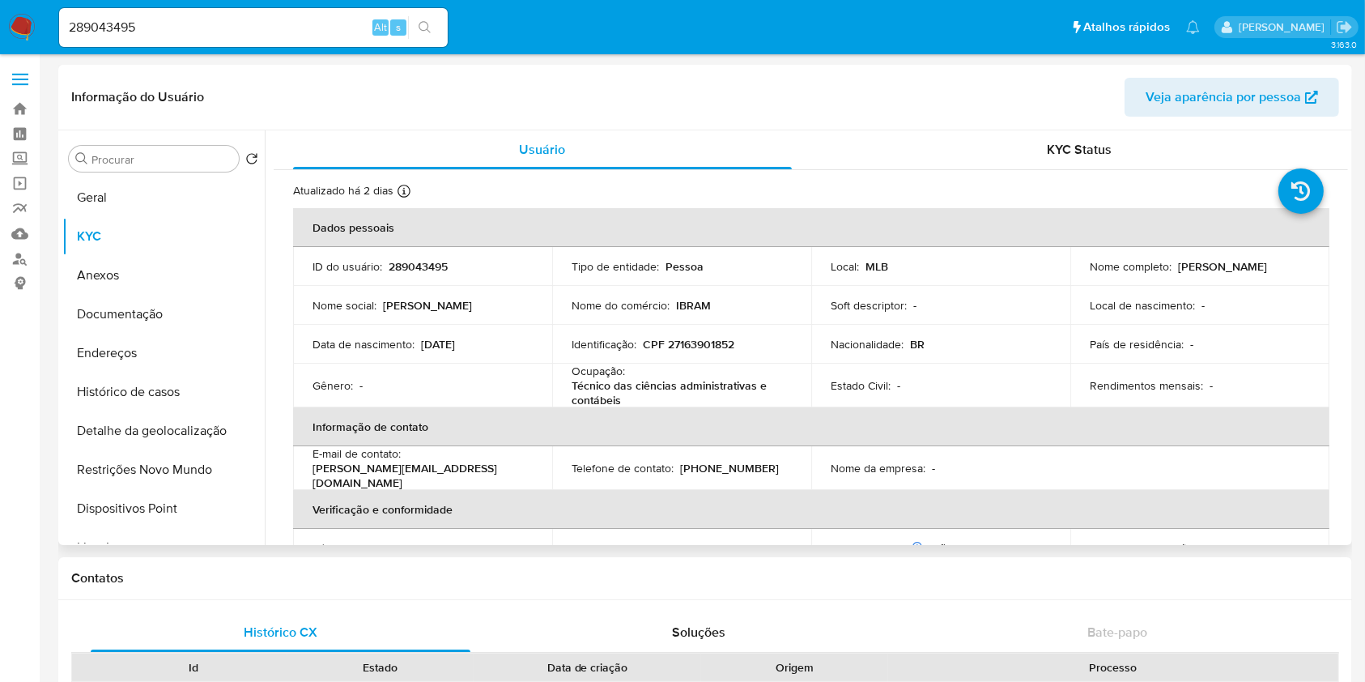
click at [1211, 265] on p "Andrea Cavalcante" at bounding box center [1222, 266] width 89 height 15
drag, startPoint x: 1169, startPoint y: 266, endPoint x: 1288, endPoint y: 269, distance: 119.9
click at [1288, 269] on div "Nome completo : Andrea Cavalcante" at bounding box center [1200, 266] width 220 height 15
copy div "Andrea Cavalcante"
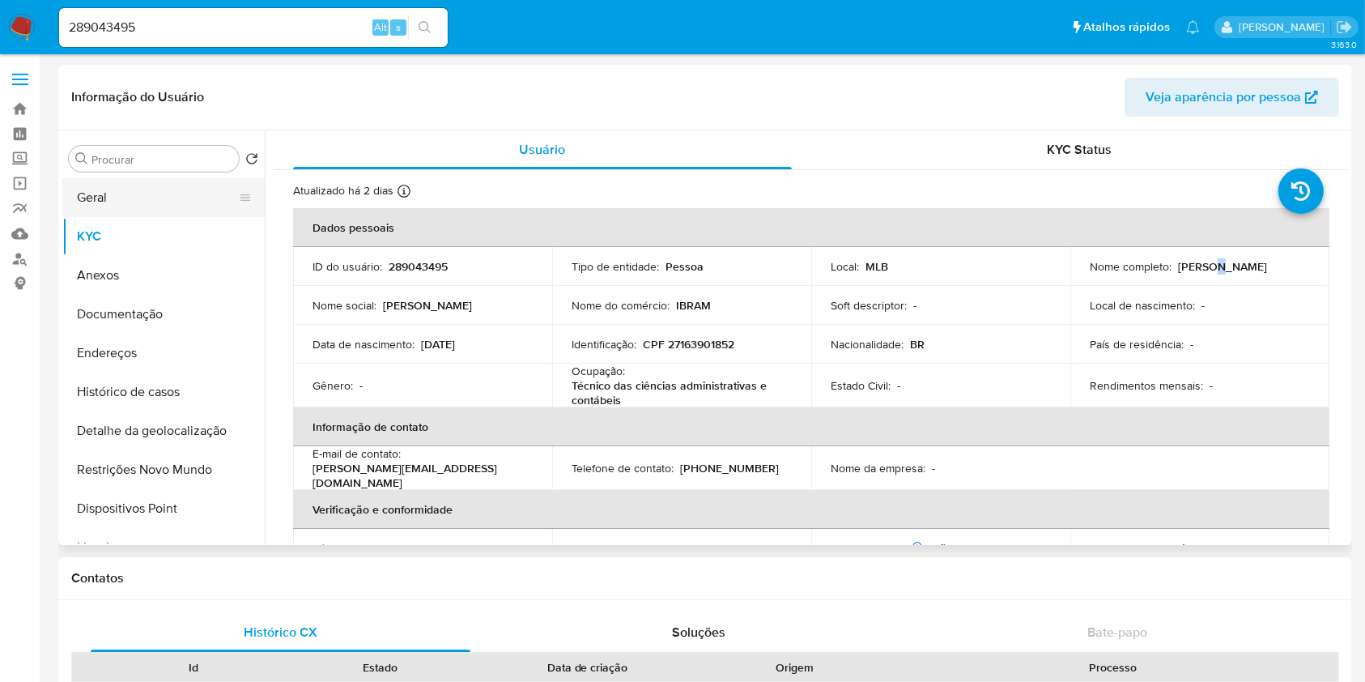
drag, startPoint x: 155, startPoint y: 189, endPoint x: 202, endPoint y: 198, distance: 47.0
click at [155, 189] on button "Geral" at bounding box center [156, 197] width 189 height 39
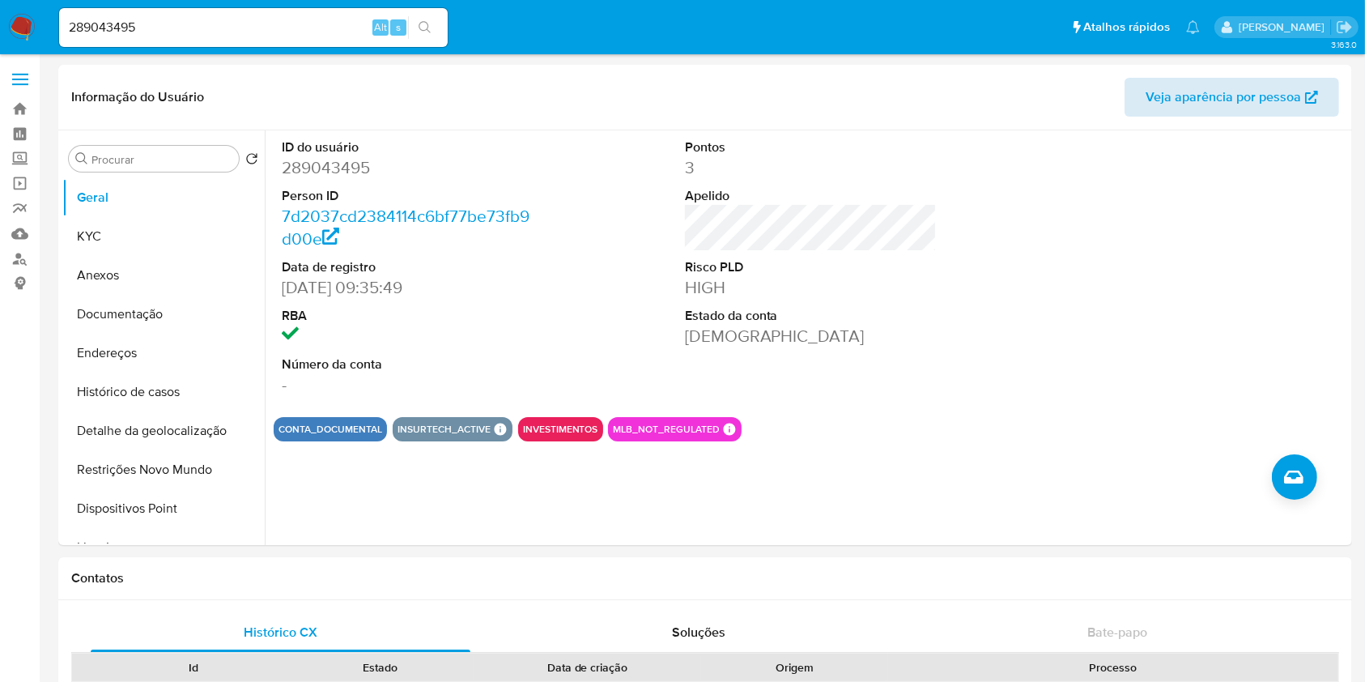
drag, startPoint x: 1298, startPoint y: 177, endPoint x: 1146, endPoint y: 94, distance: 173.2
click at [1298, 177] on div at bounding box center [1213, 267] width 269 height 274
click at [1304, 364] on div at bounding box center [1213, 267] width 269 height 274
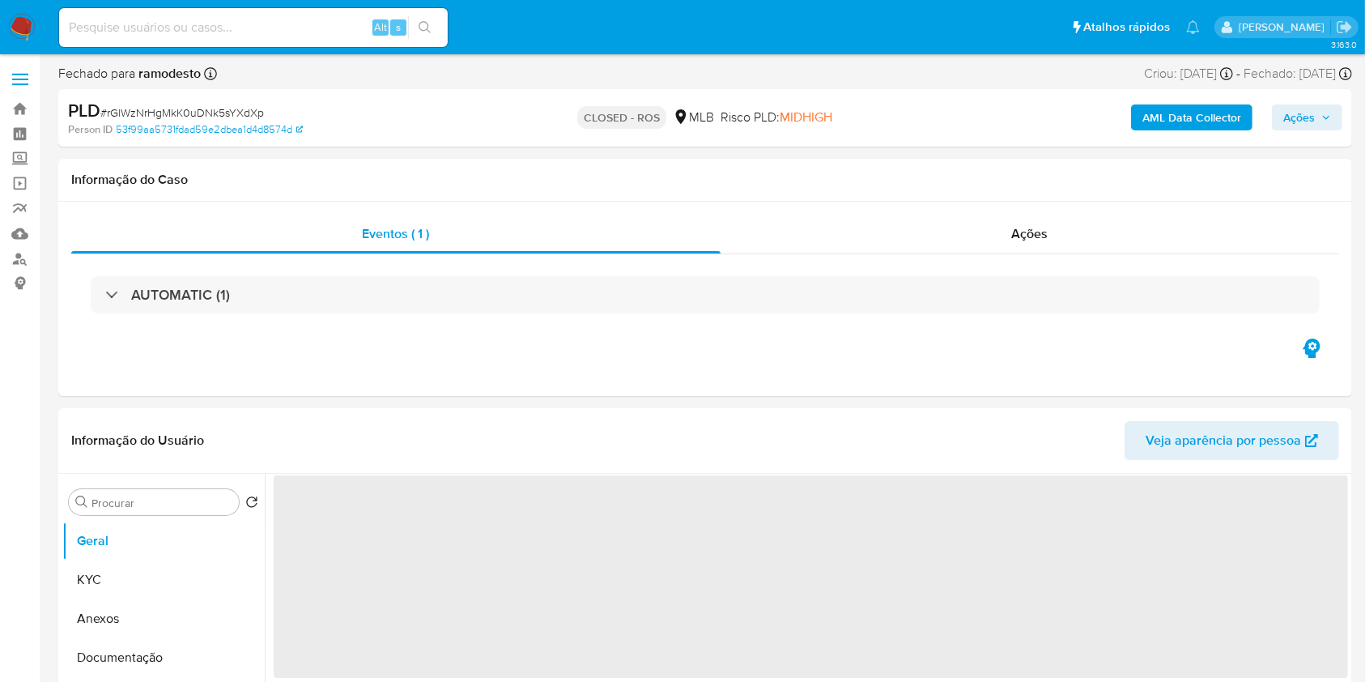
select select "10"
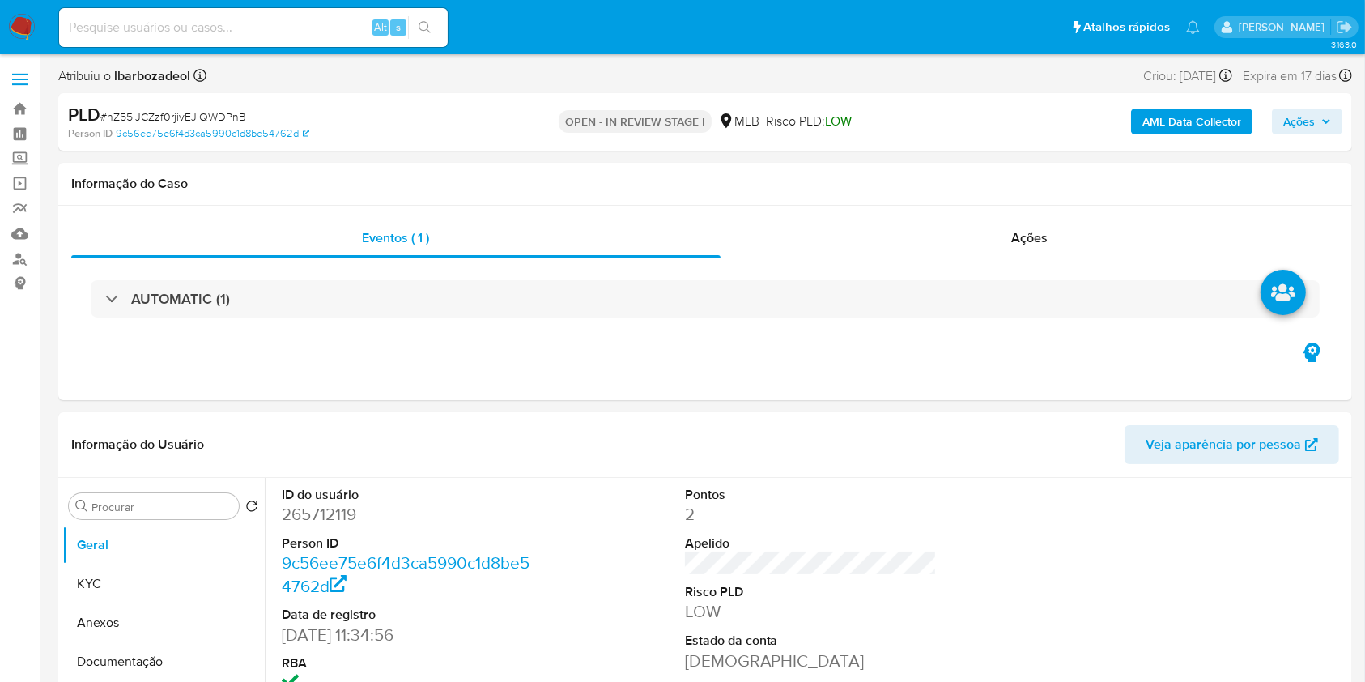
select select "10"
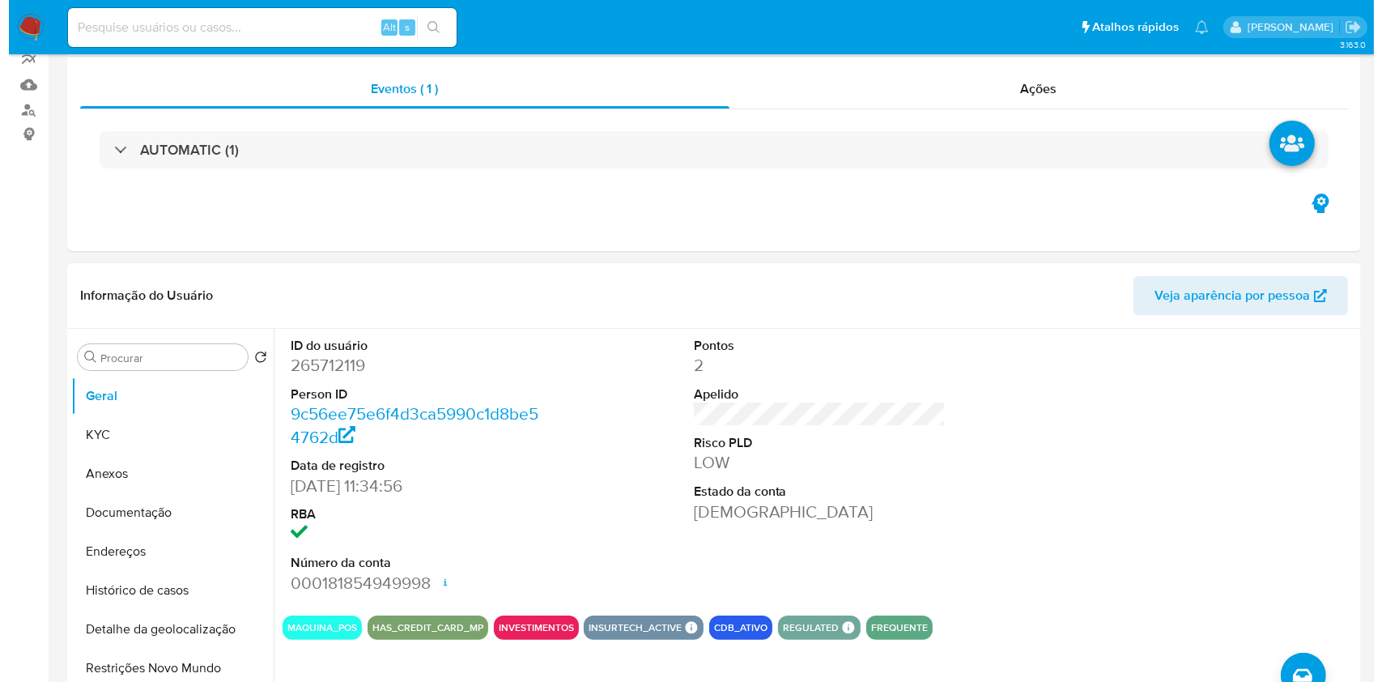
scroll to position [151, 0]
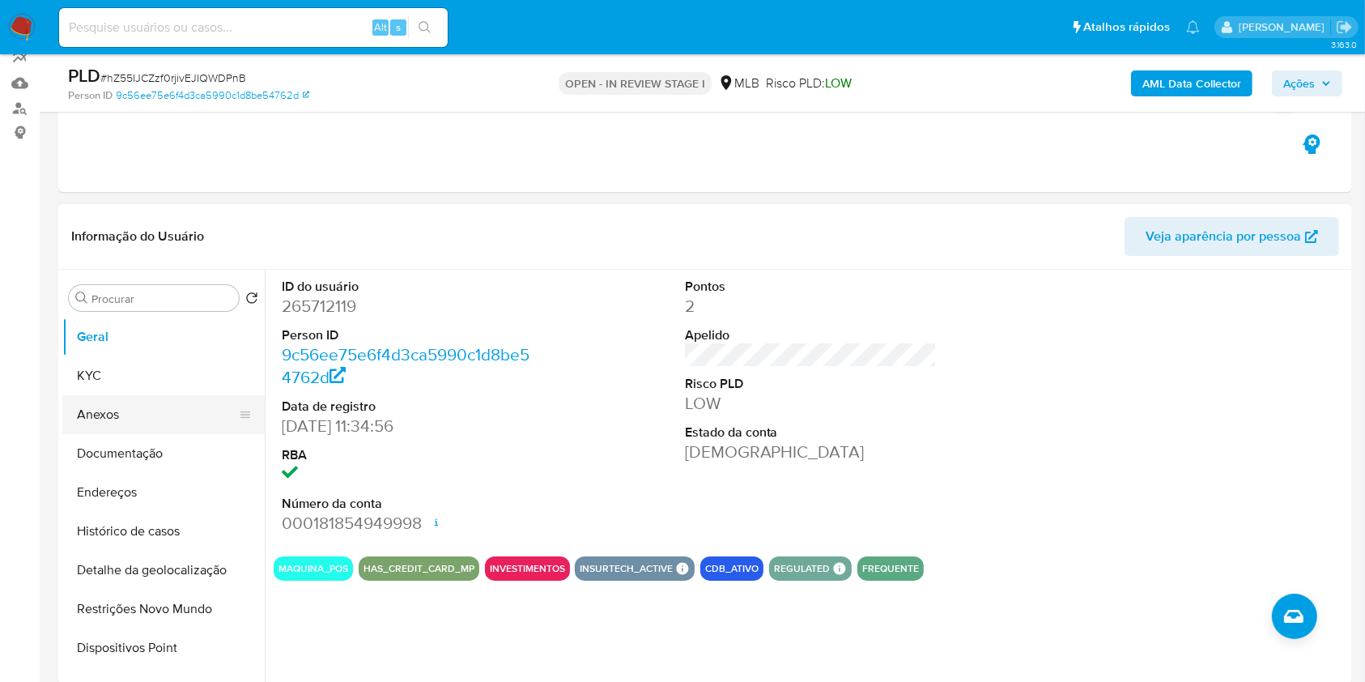
click at [146, 400] on button "Anexos" at bounding box center [156, 414] width 189 height 39
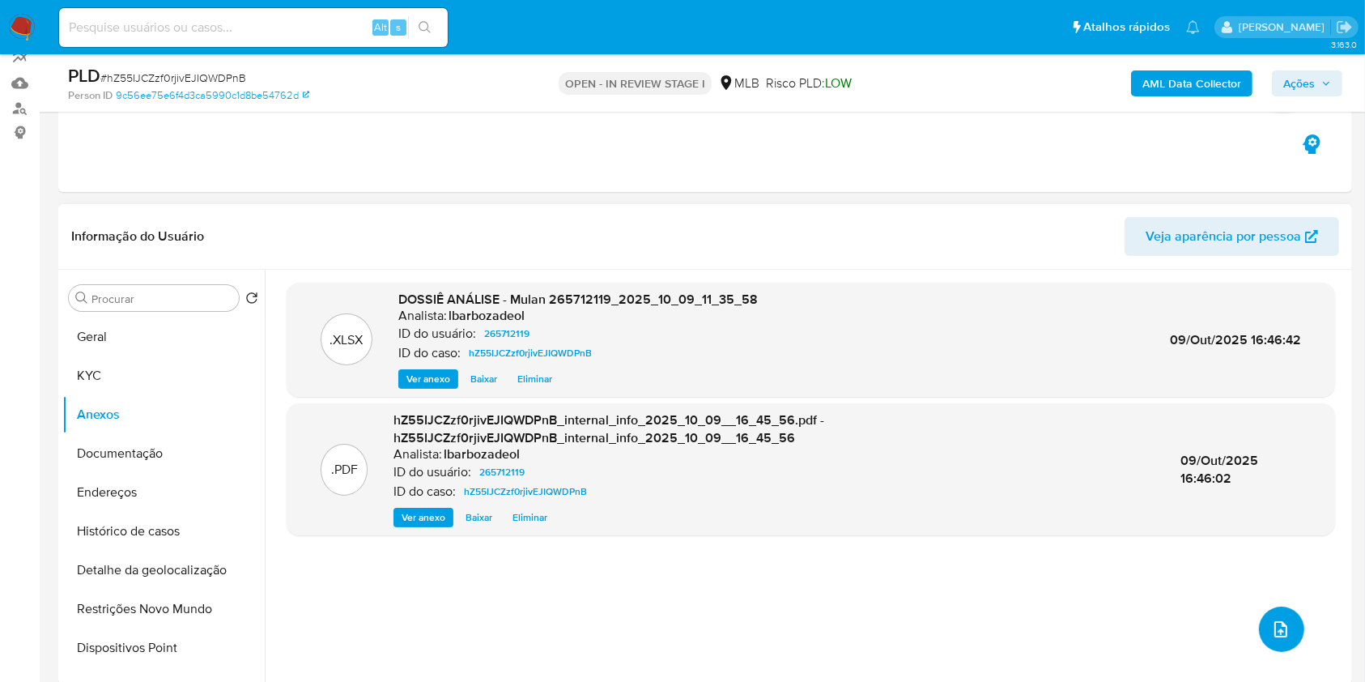
click at [1259, 632] on button "upload-file" at bounding box center [1281, 629] width 45 height 45
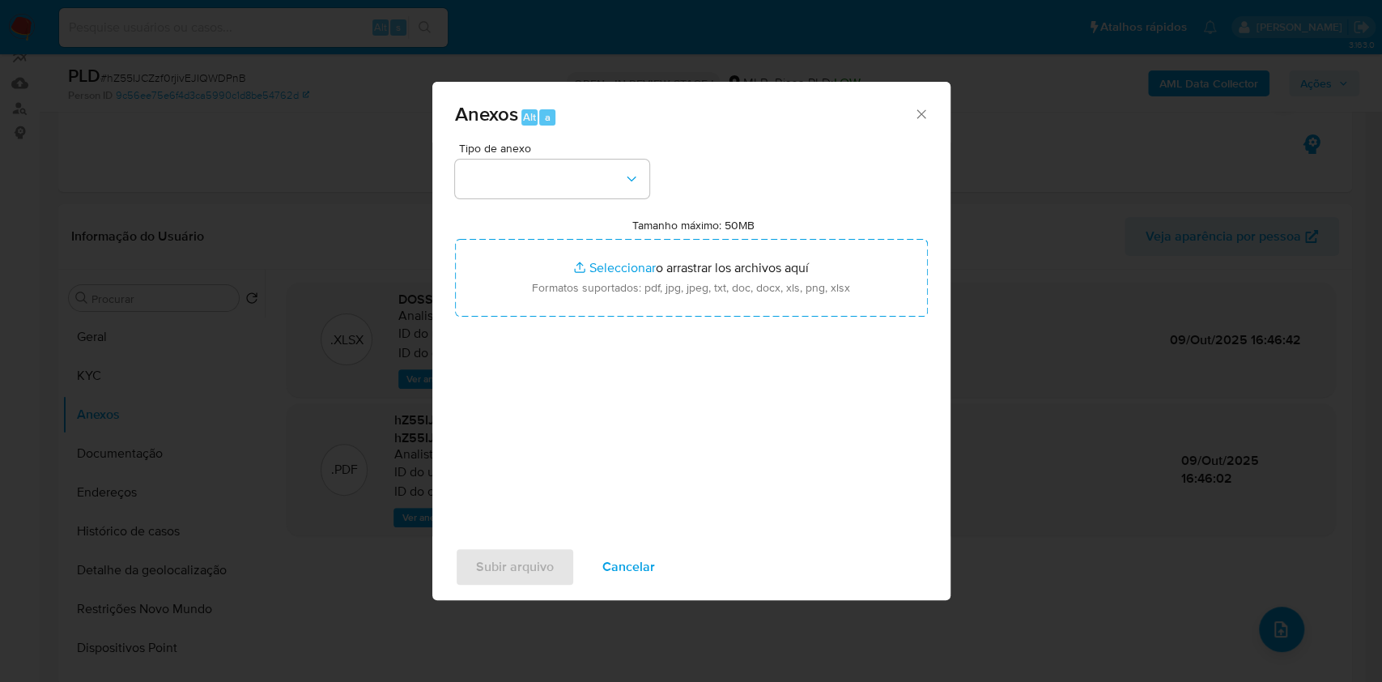
click at [617, 549] on span "Cancelar" at bounding box center [628, 567] width 53 height 36
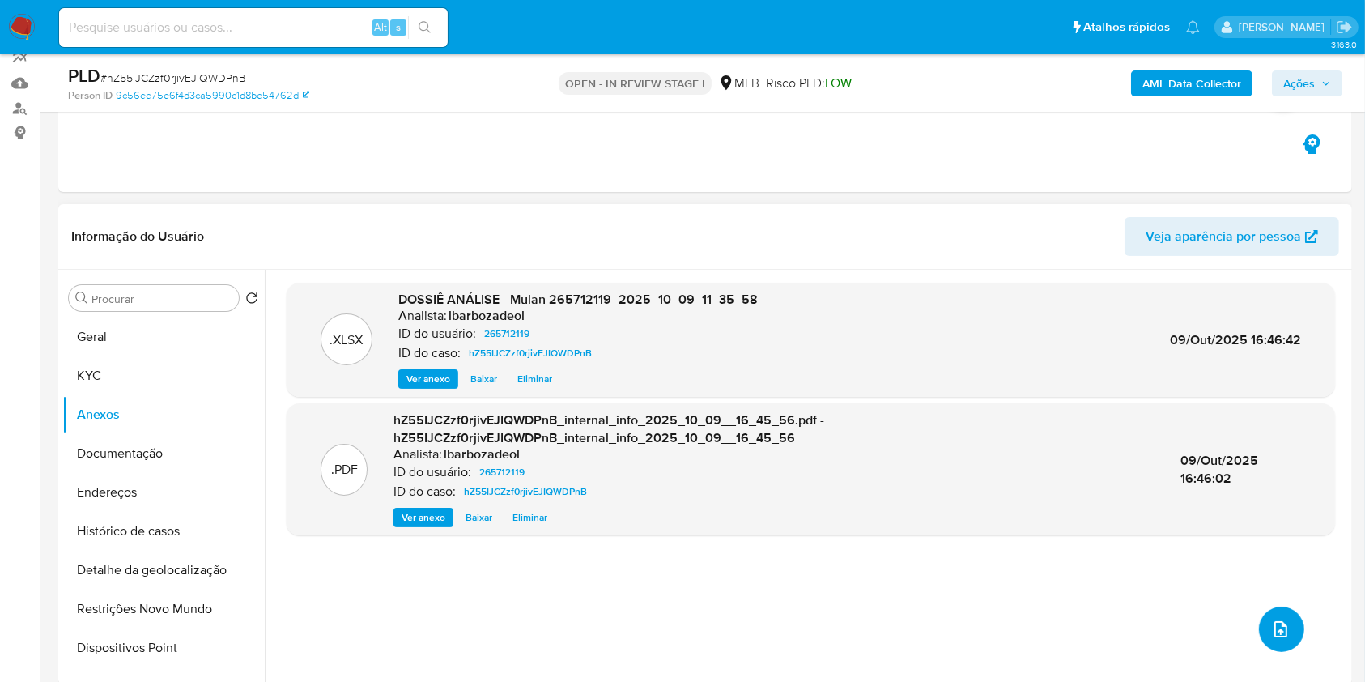
click at [1290, 613] on button "upload-file" at bounding box center [1281, 629] width 45 height 45
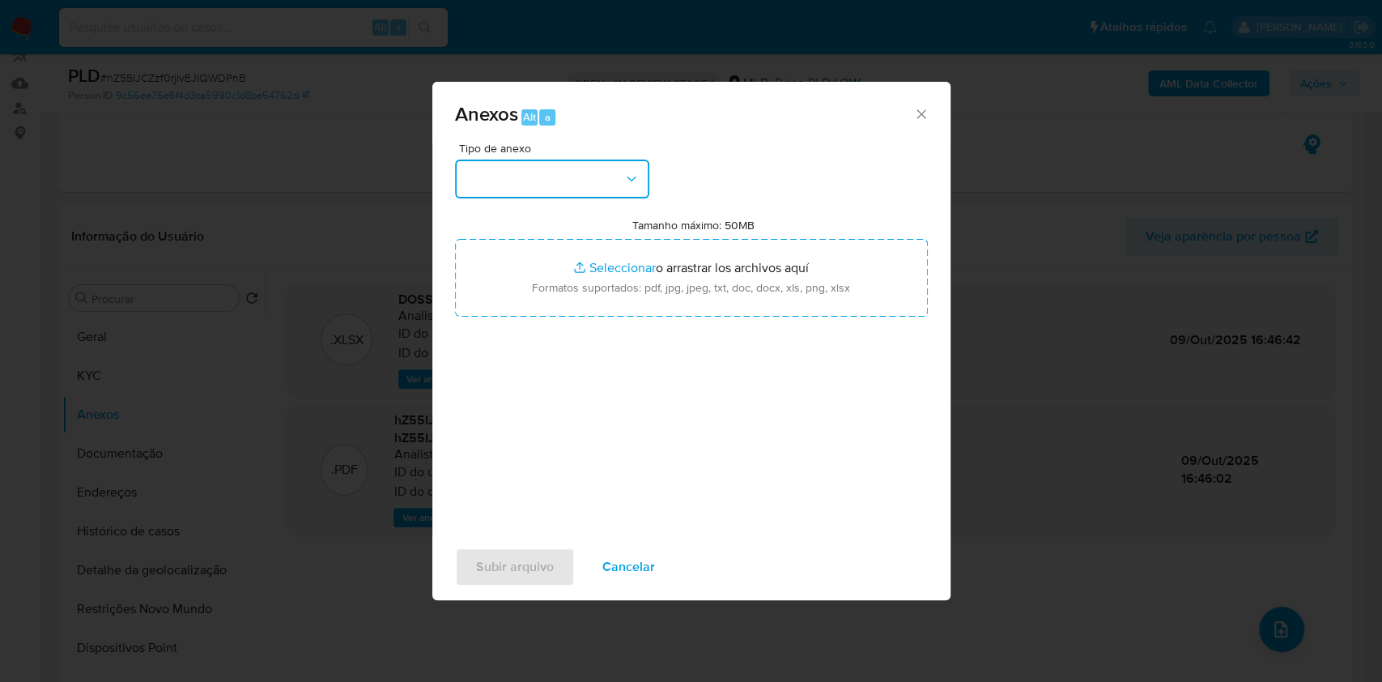
click at [624, 179] on icon "button" at bounding box center [632, 179] width 16 height 16
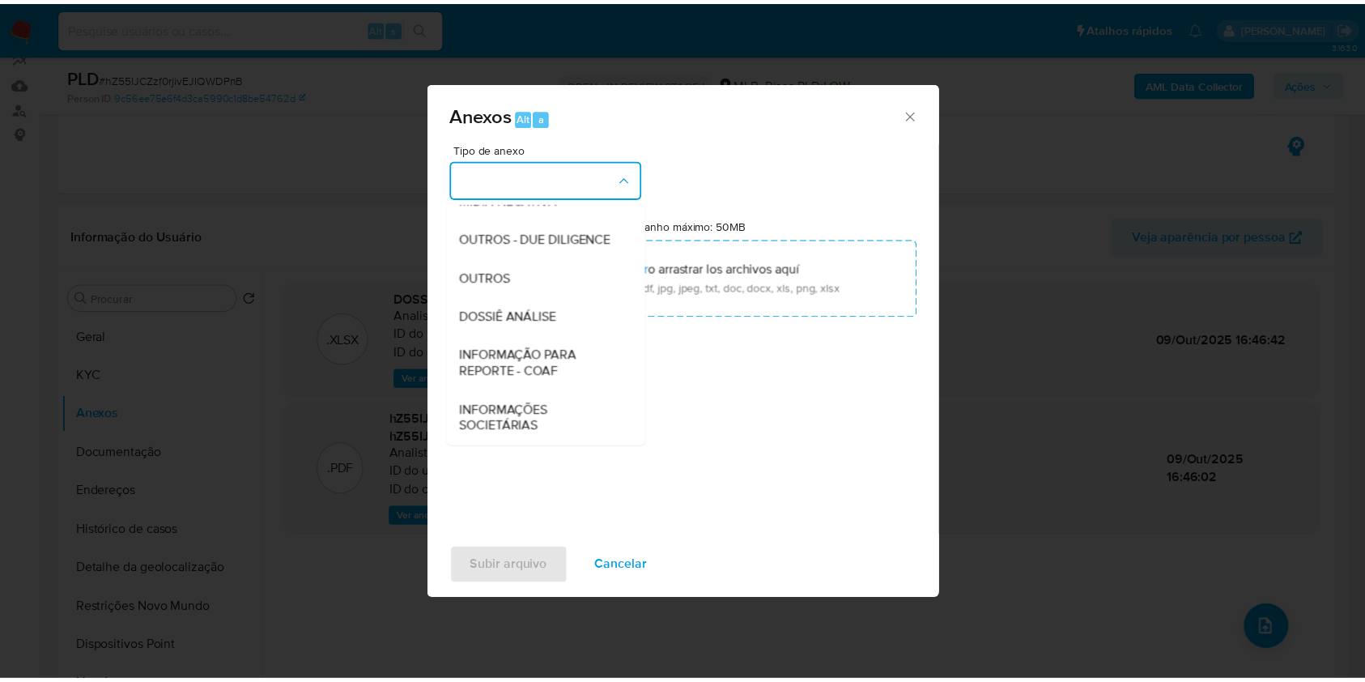
scroll to position [249, 0]
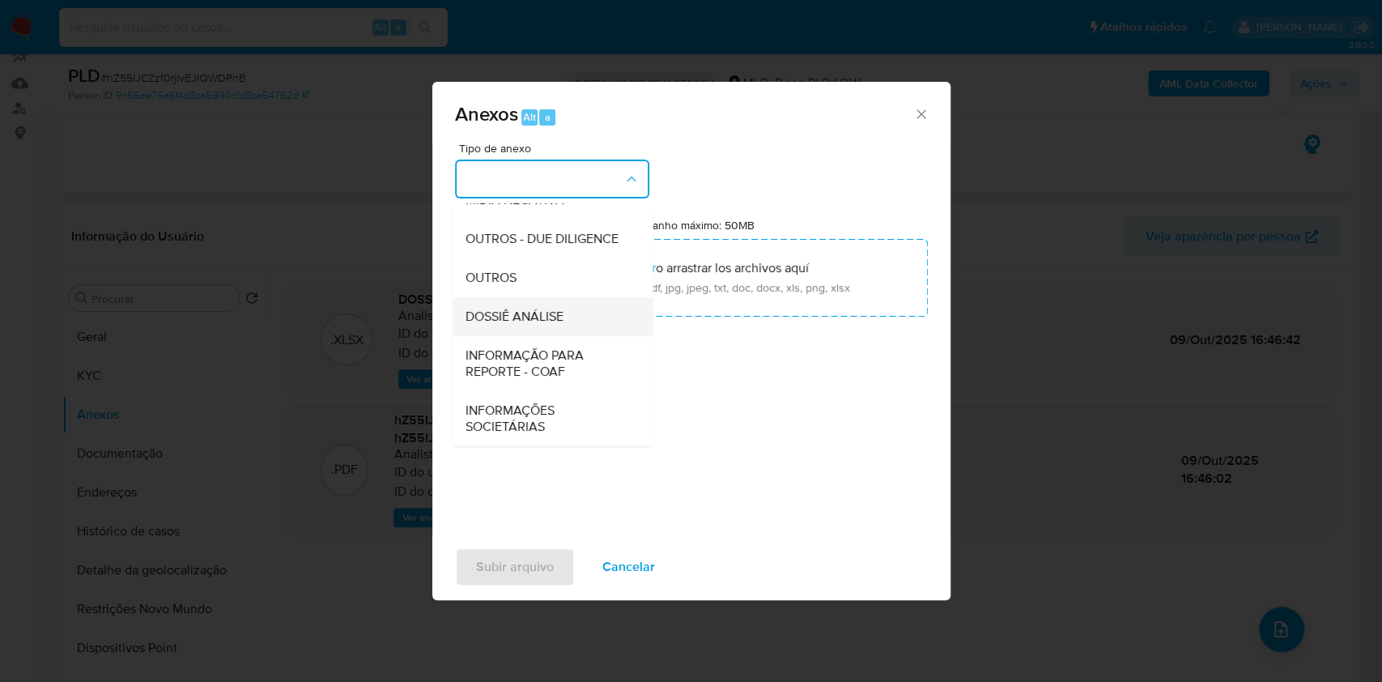
click at [604, 317] on div "DOSSIÊ ANÁLISE" at bounding box center [547, 316] width 165 height 39
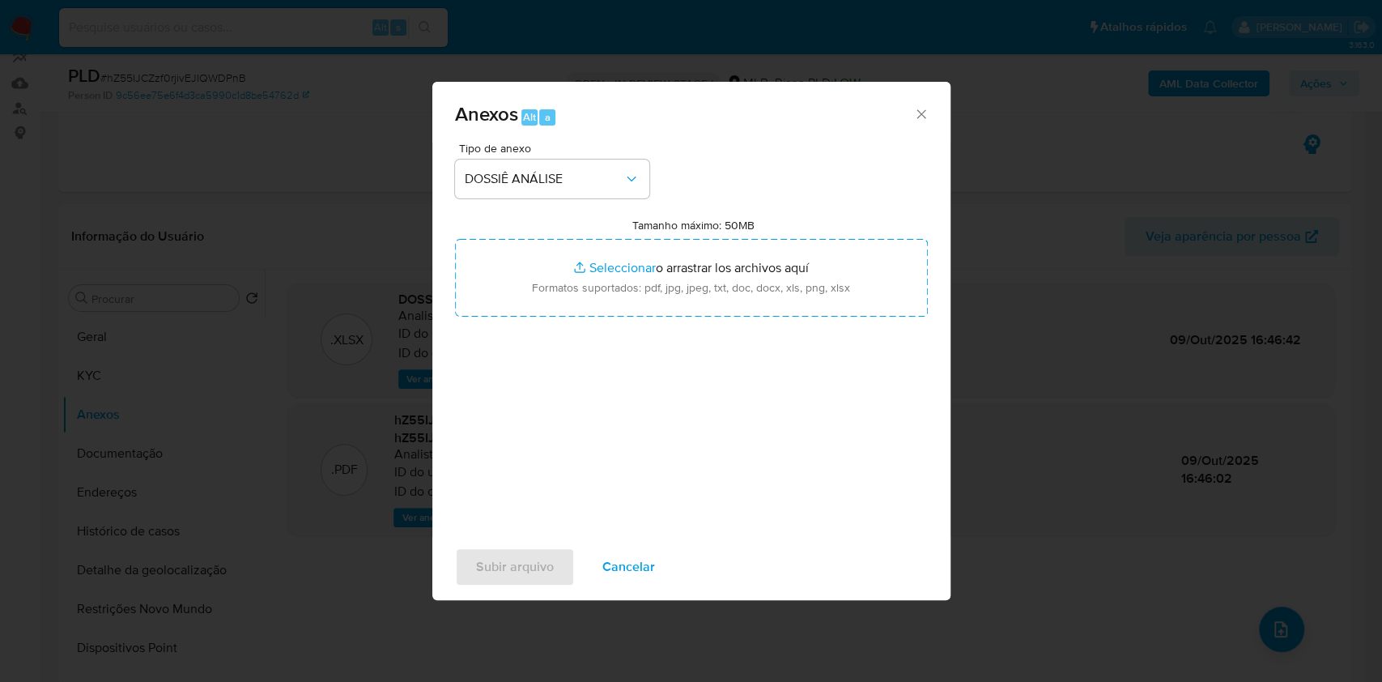
click at [626, 321] on div "Tipo de anexo DOSSIÊ ANÁLISE Tamanho máximo: 50MB Seleccionar archivos Seleccio…" at bounding box center [691, 334] width 473 height 382
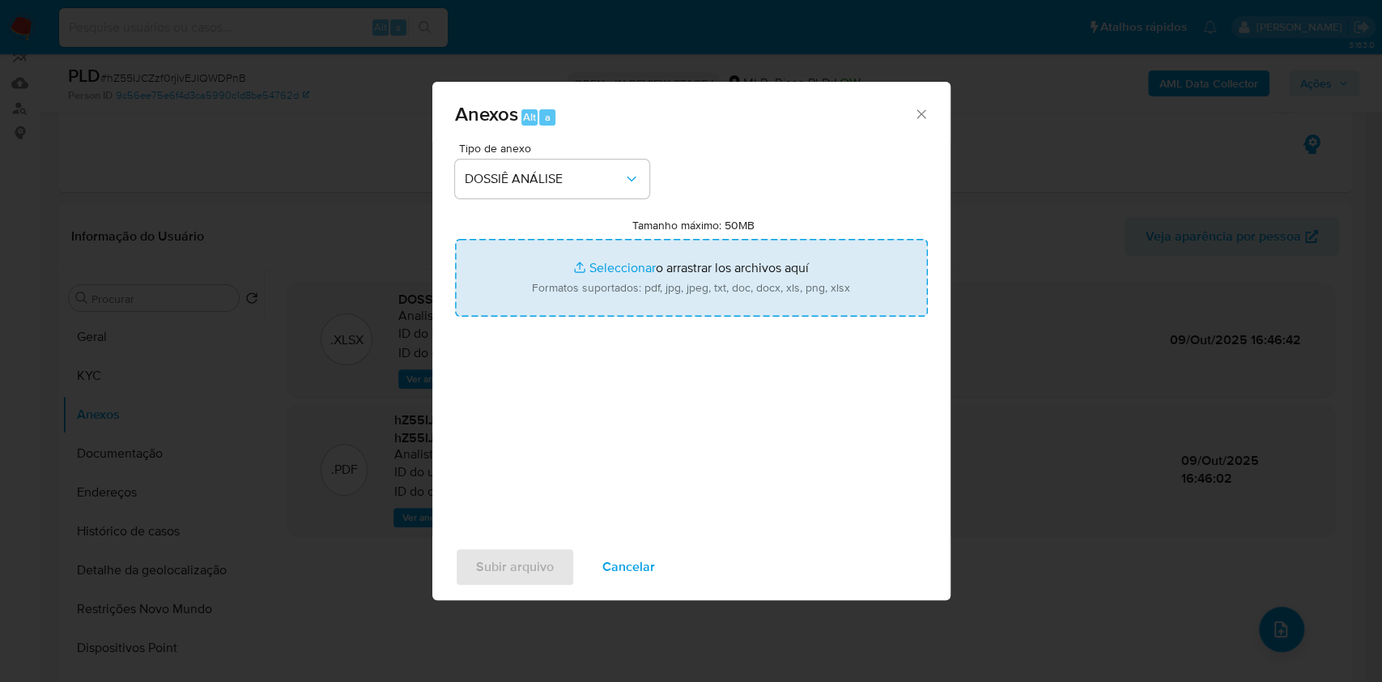
click at [626, 313] on input "Tamanho máximo: 50MB Seleccionar archivos" at bounding box center [691, 278] width 473 height 78
type input "C:\fakepath\SAR - XXXX - CPF 16918190776 - [PERSON_NAME].pdf"
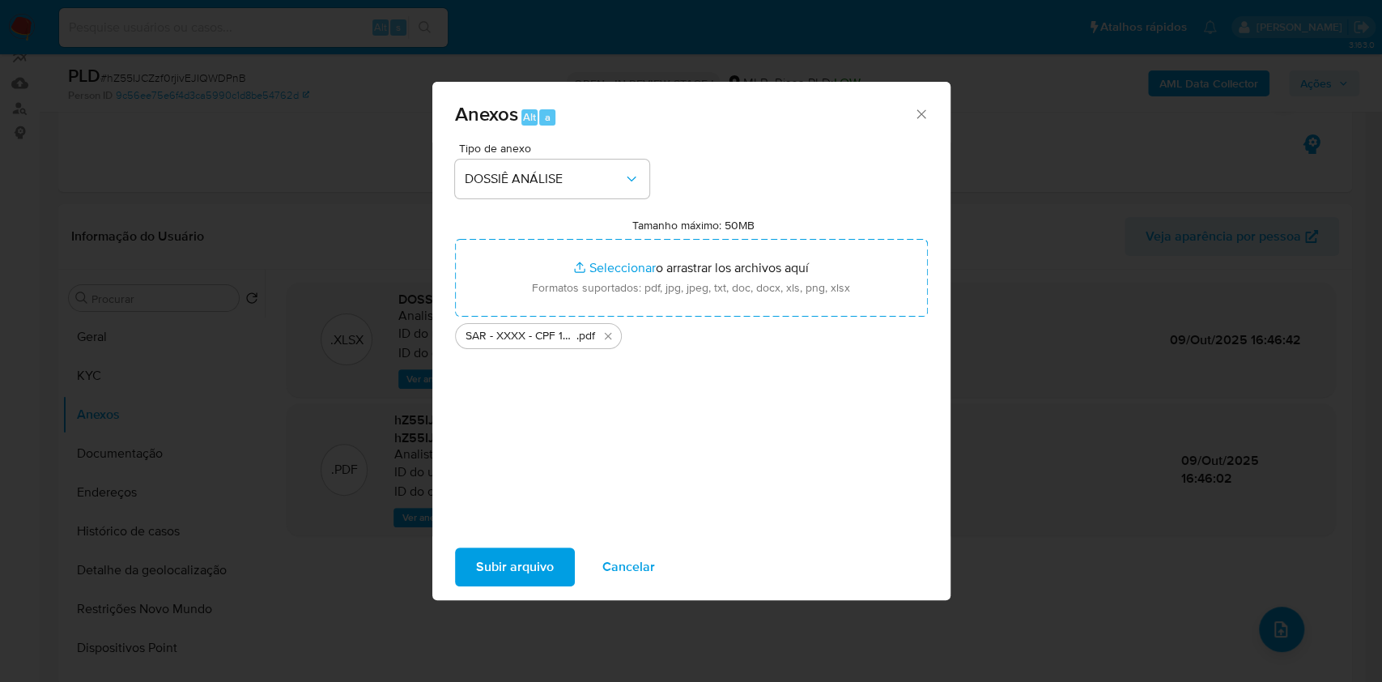
click at [535, 564] on span "Subir arquivo" at bounding box center [515, 567] width 78 height 36
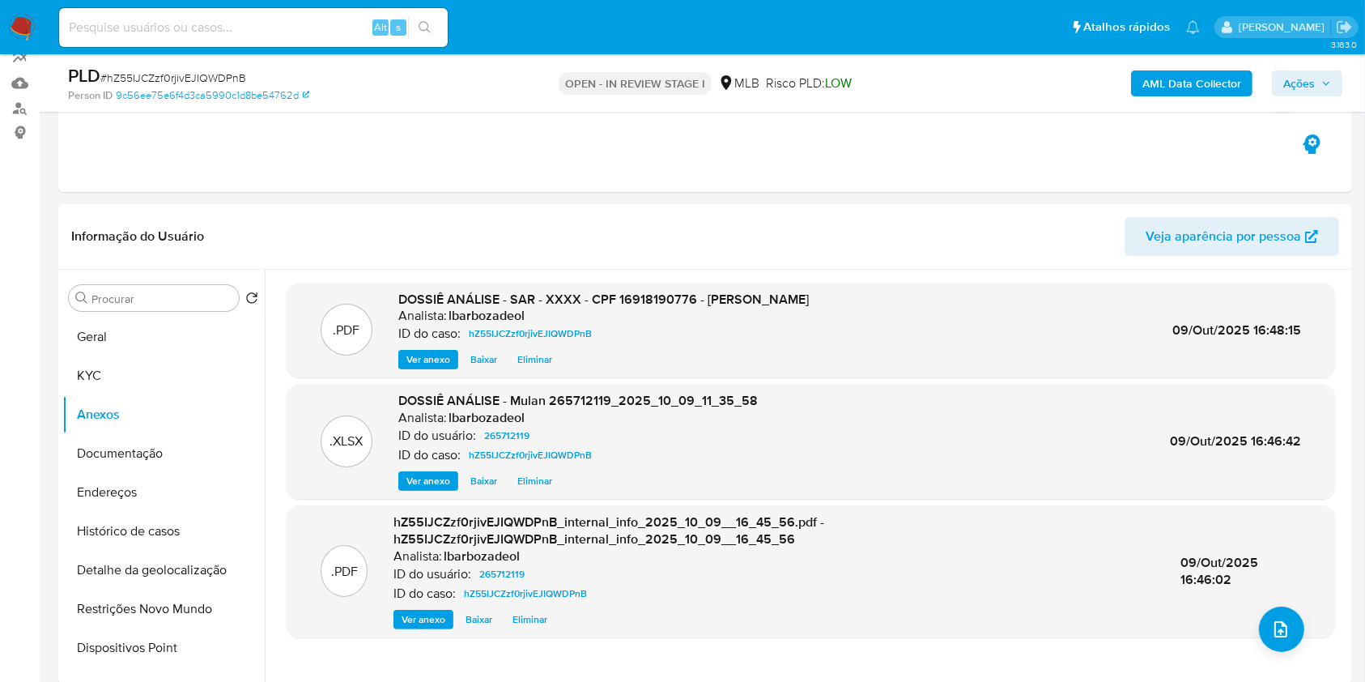
click at [1313, 84] on span "Ações" at bounding box center [1300, 83] width 32 height 26
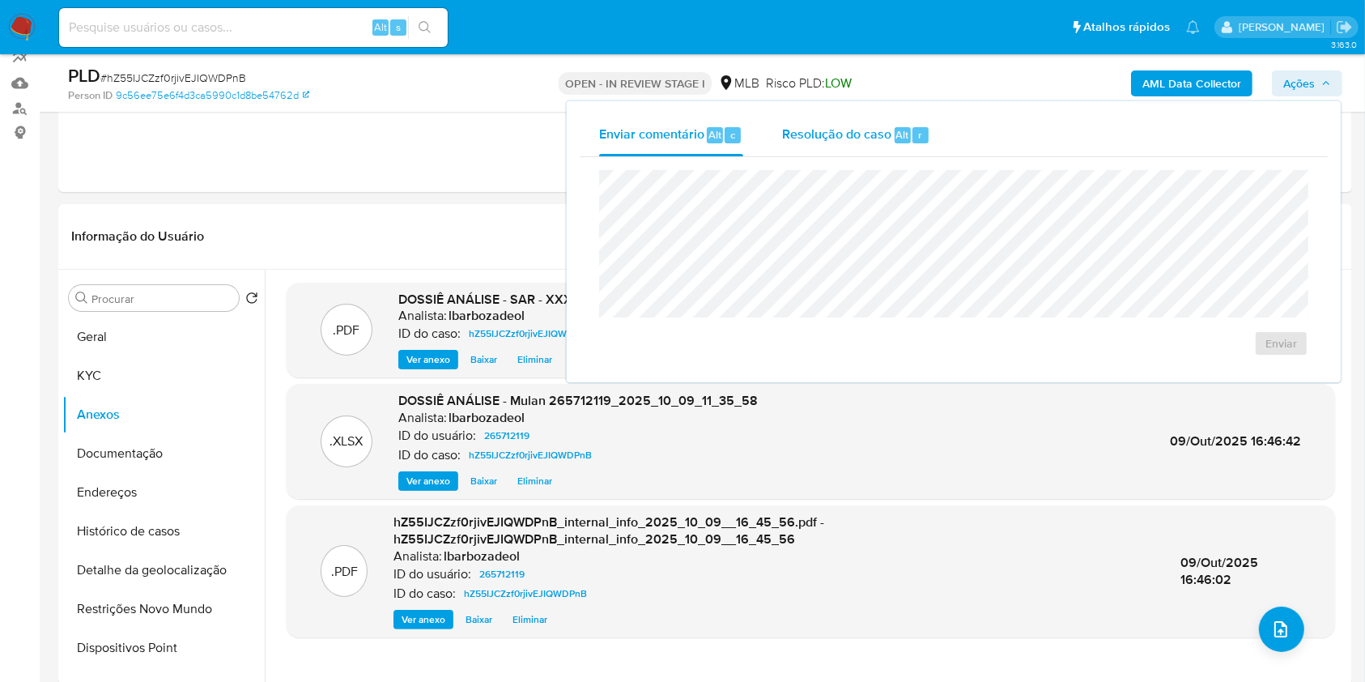
click at [831, 149] on div "Resolução do caso Alt r" at bounding box center [856, 135] width 148 height 42
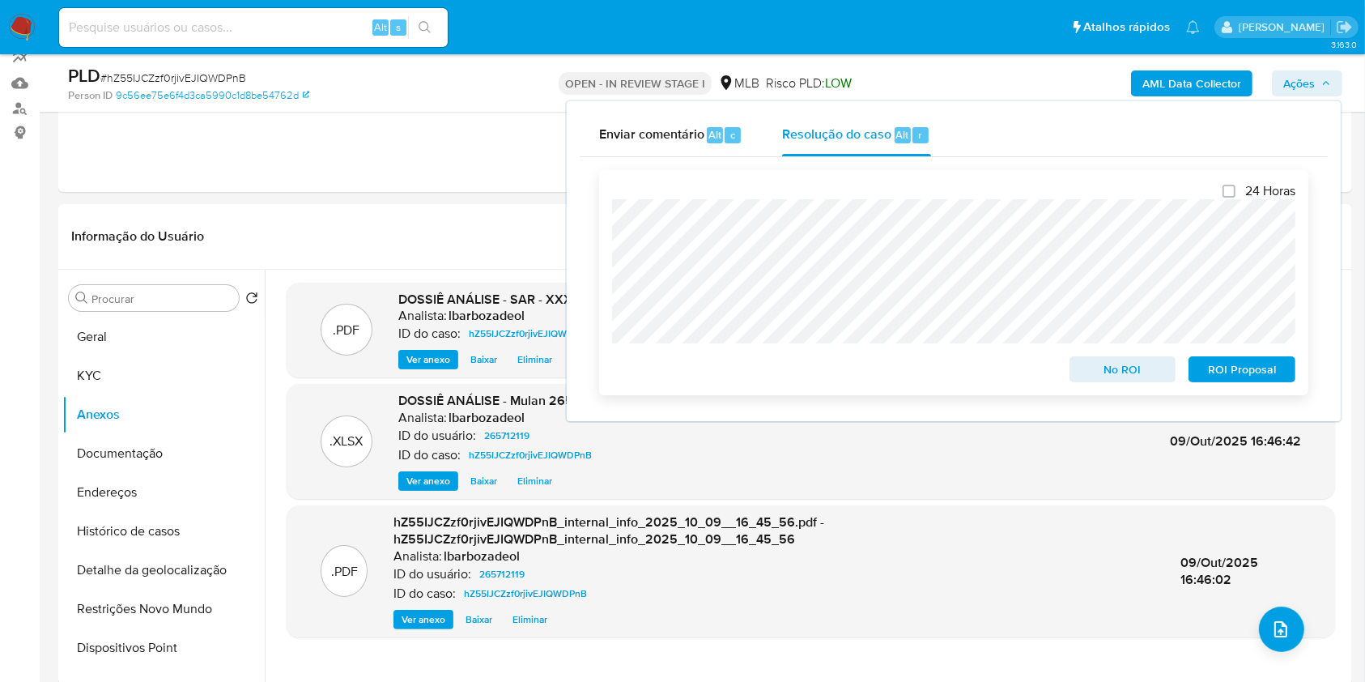
click at [1217, 363] on span "ROI Proposal" at bounding box center [1242, 369] width 84 height 23
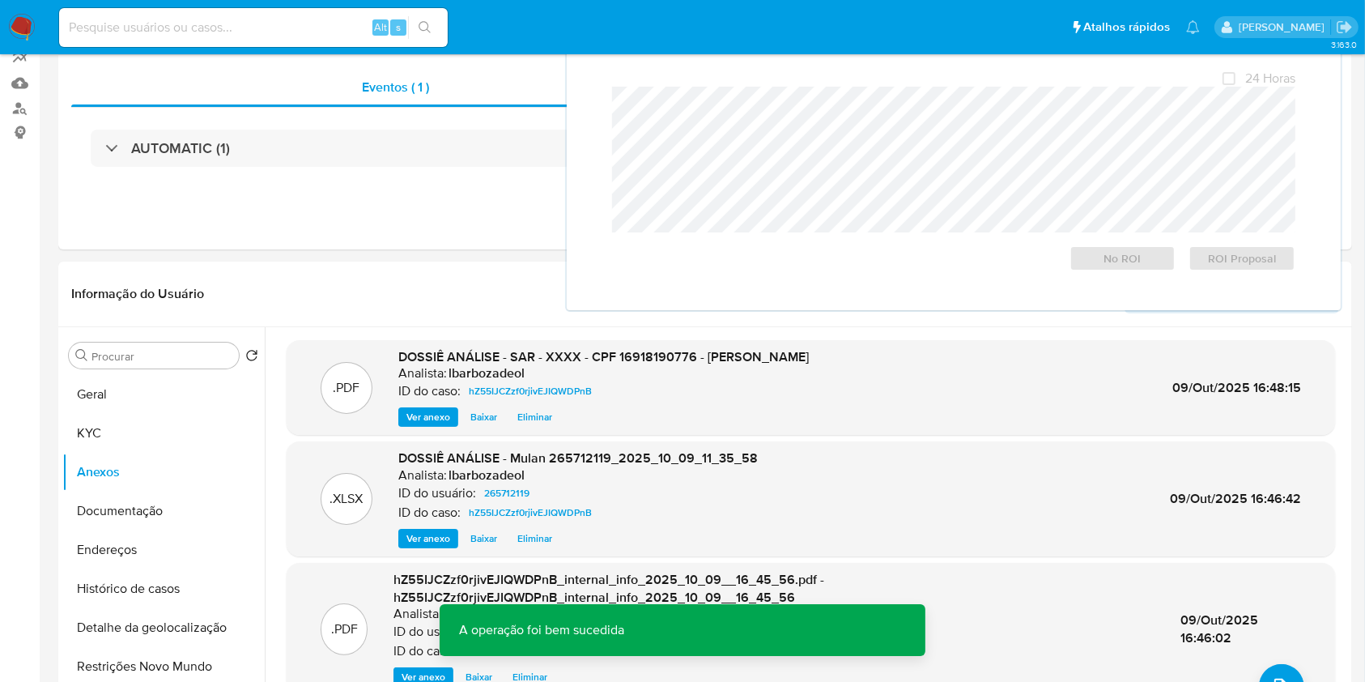
scroll to position [0, 0]
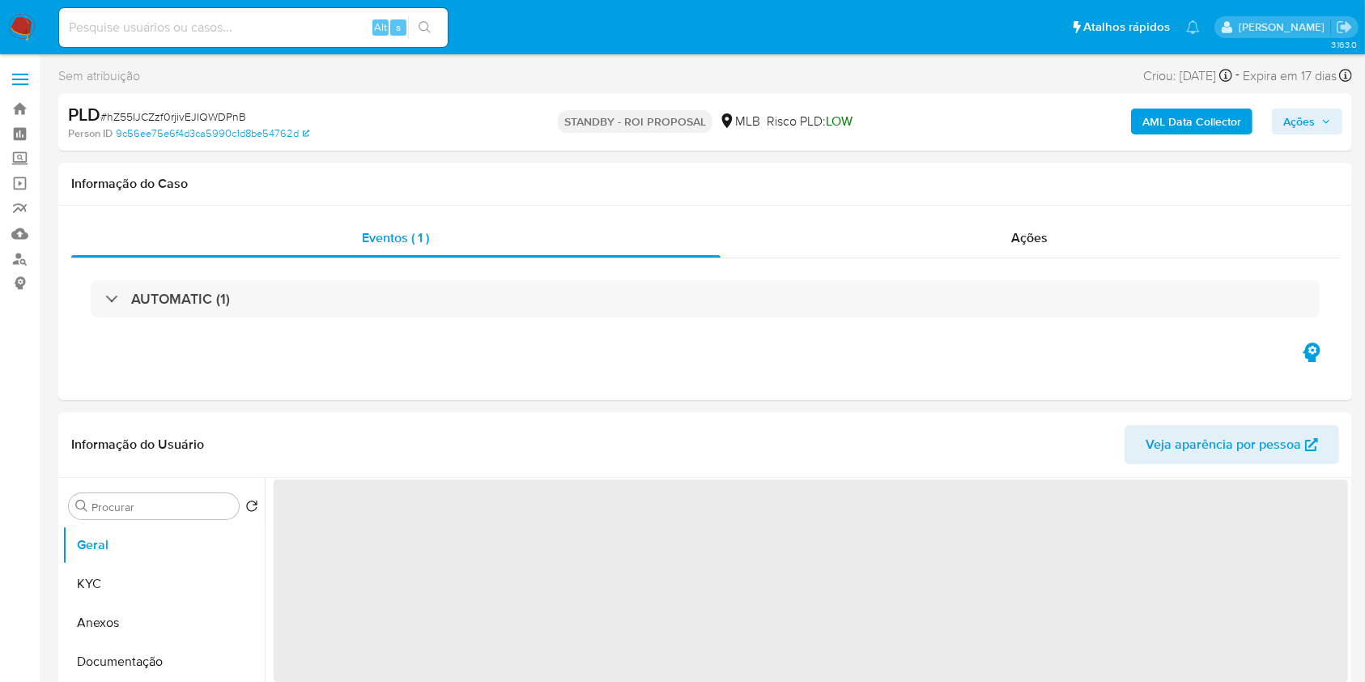
select select "10"
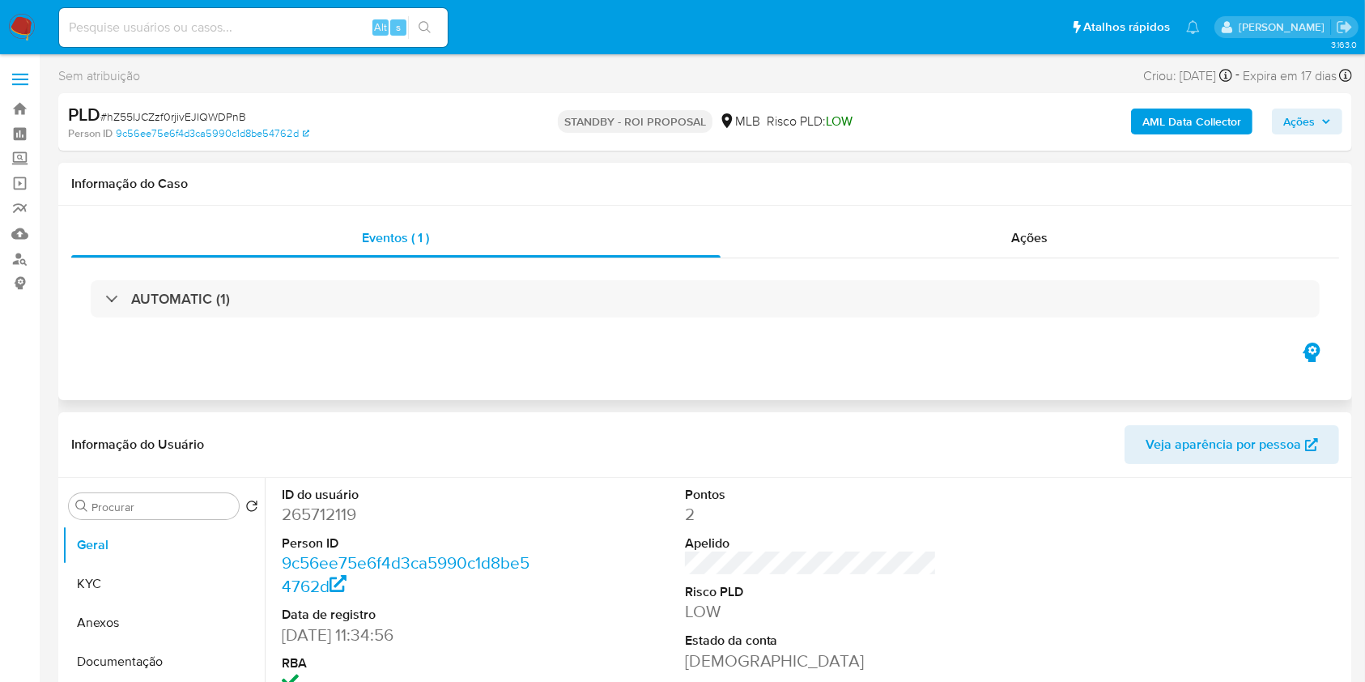
click at [221, 177] on h1 "Informação do Caso" at bounding box center [705, 184] width 1268 height 16
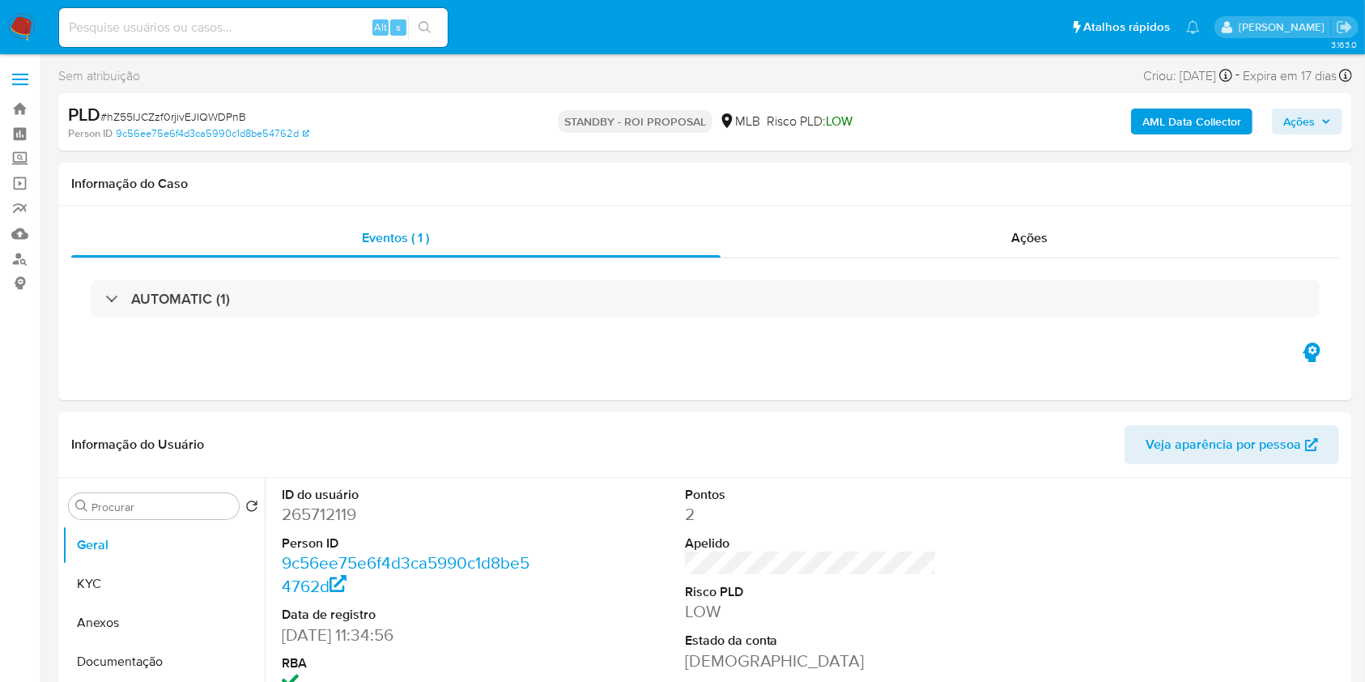
click at [26, 28] on img at bounding box center [22, 28] width 28 height 28
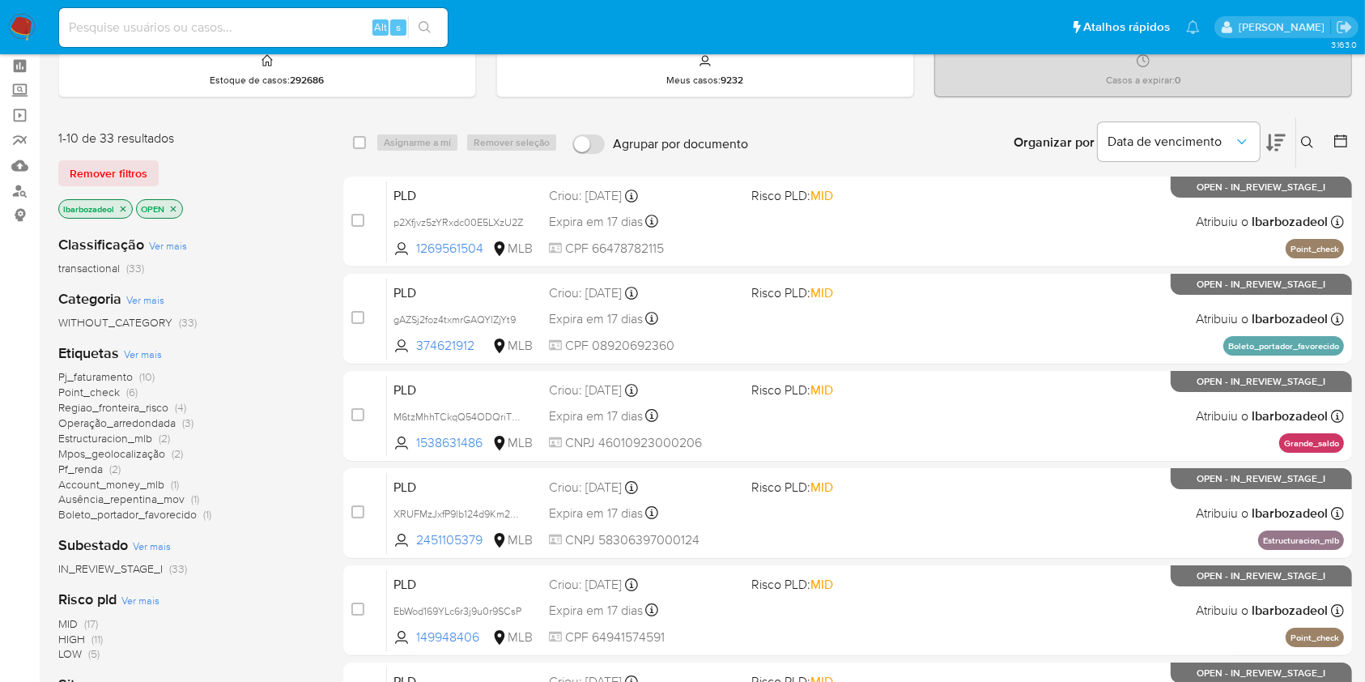
scroll to position [69, 0]
click at [145, 406] on span "Regiao_fronteira_risco" at bounding box center [113, 406] width 110 height 16
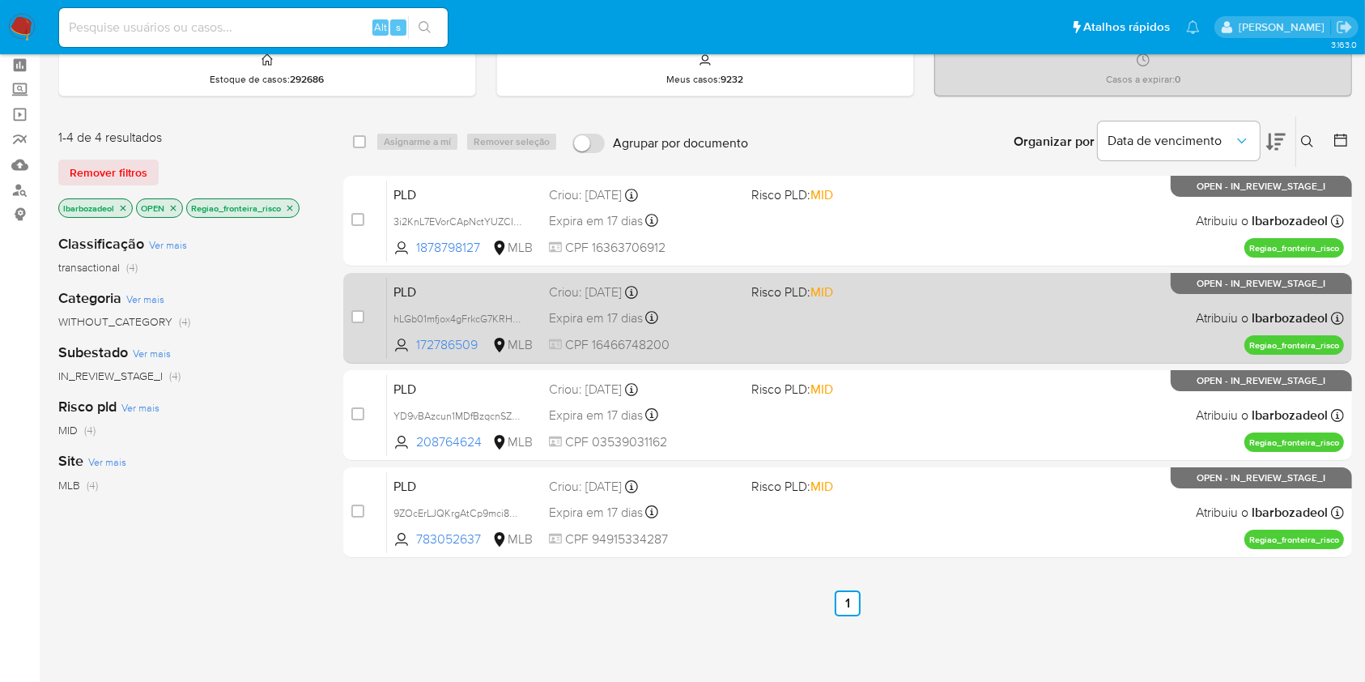
click at [772, 326] on div "PLD hLGb01mfjox4gFrkcG7KRHmZ 172786509 MLB Risco PLD: MID Criou: [DATE] Criou: …" at bounding box center [865, 318] width 957 height 82
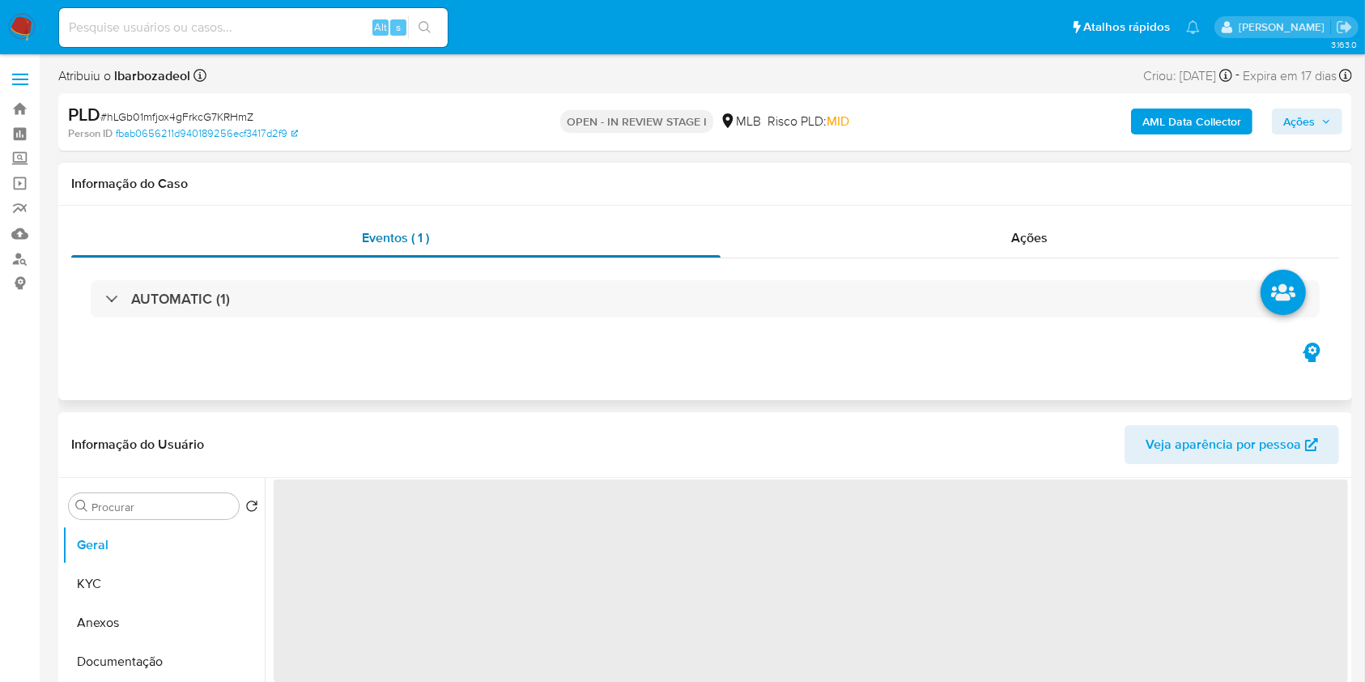
select select "10"
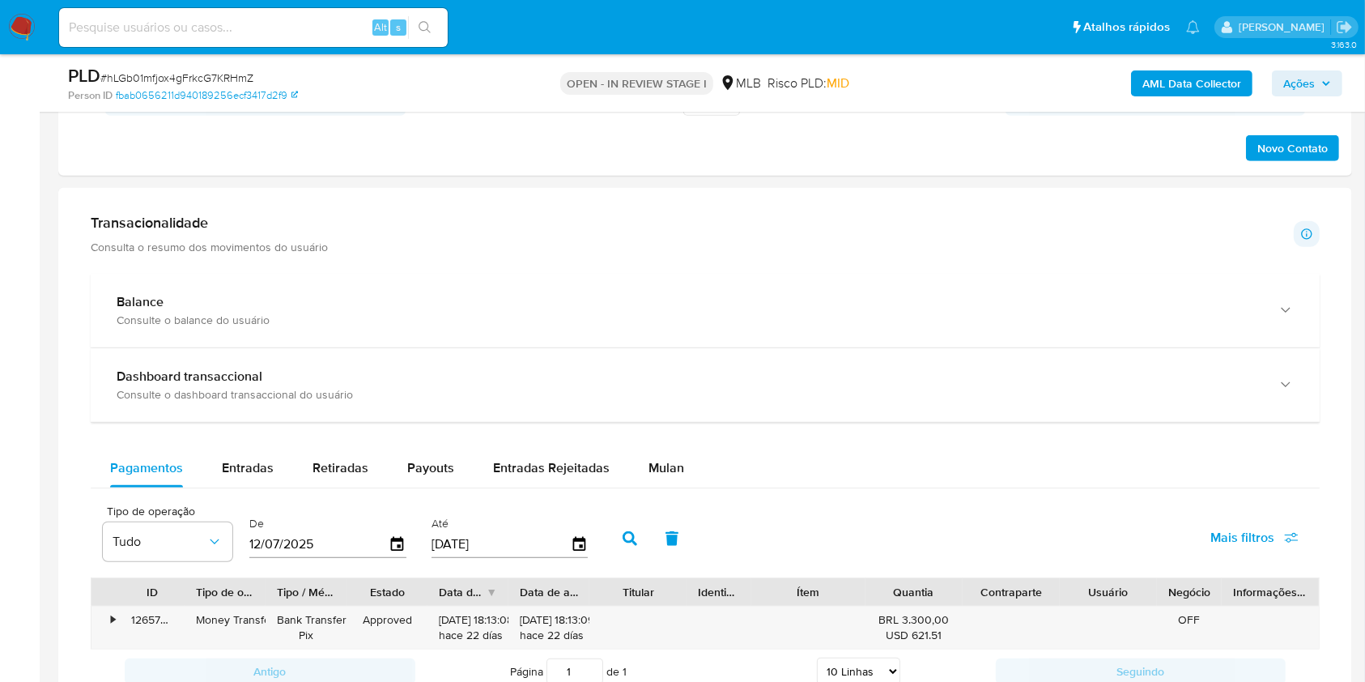
scroll to position [1377, 0]
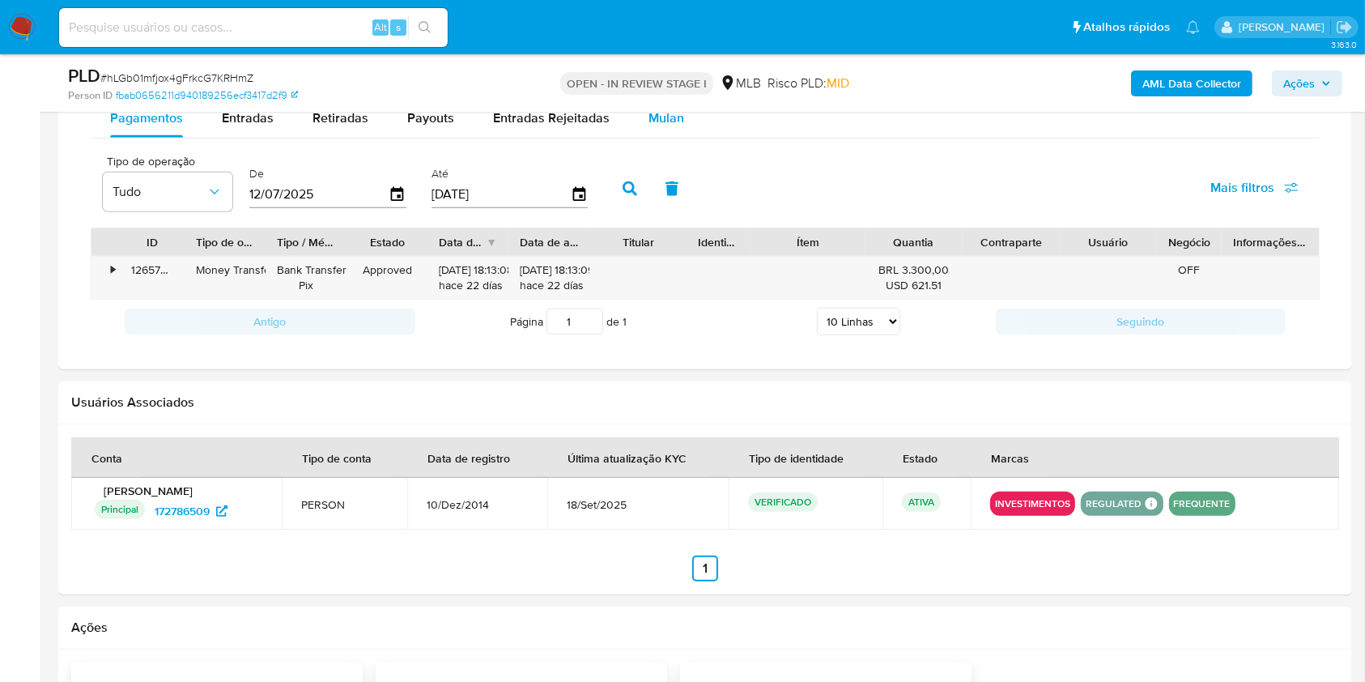
click at [661, 122] on span "Mulan" at bounding box center [667, 118] width 36 height 19
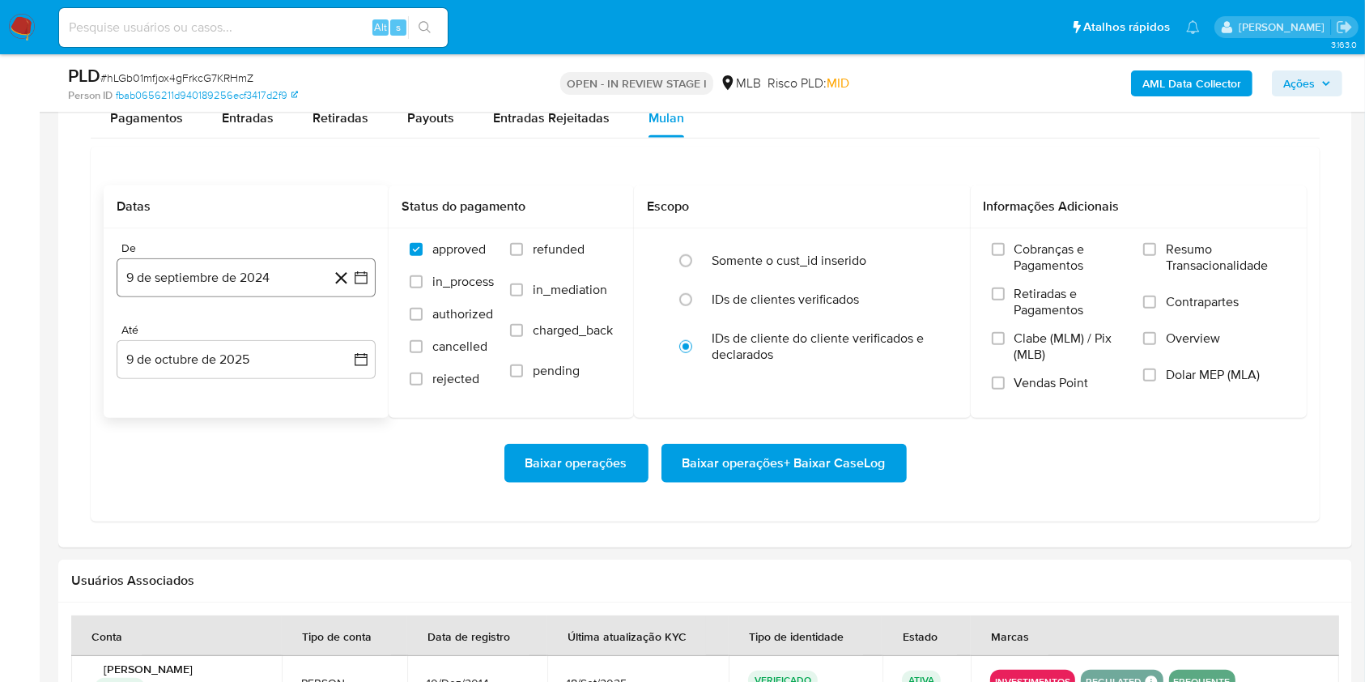
click at [233, 286] on button "9 de septiembre de 2024" at bounding box center [246, 277] width 259 height 39
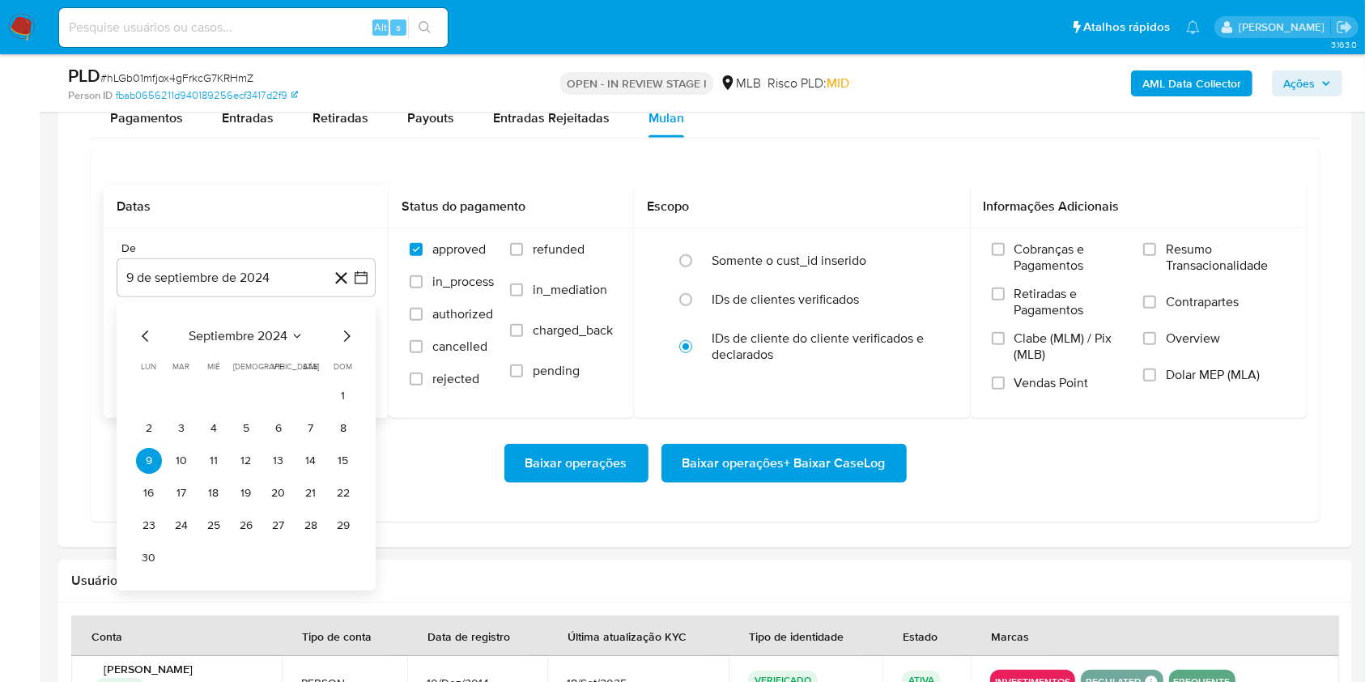
click at [240, 334] on span "septiembre 2024" at bounding box center [238, 336] width 99 height 16
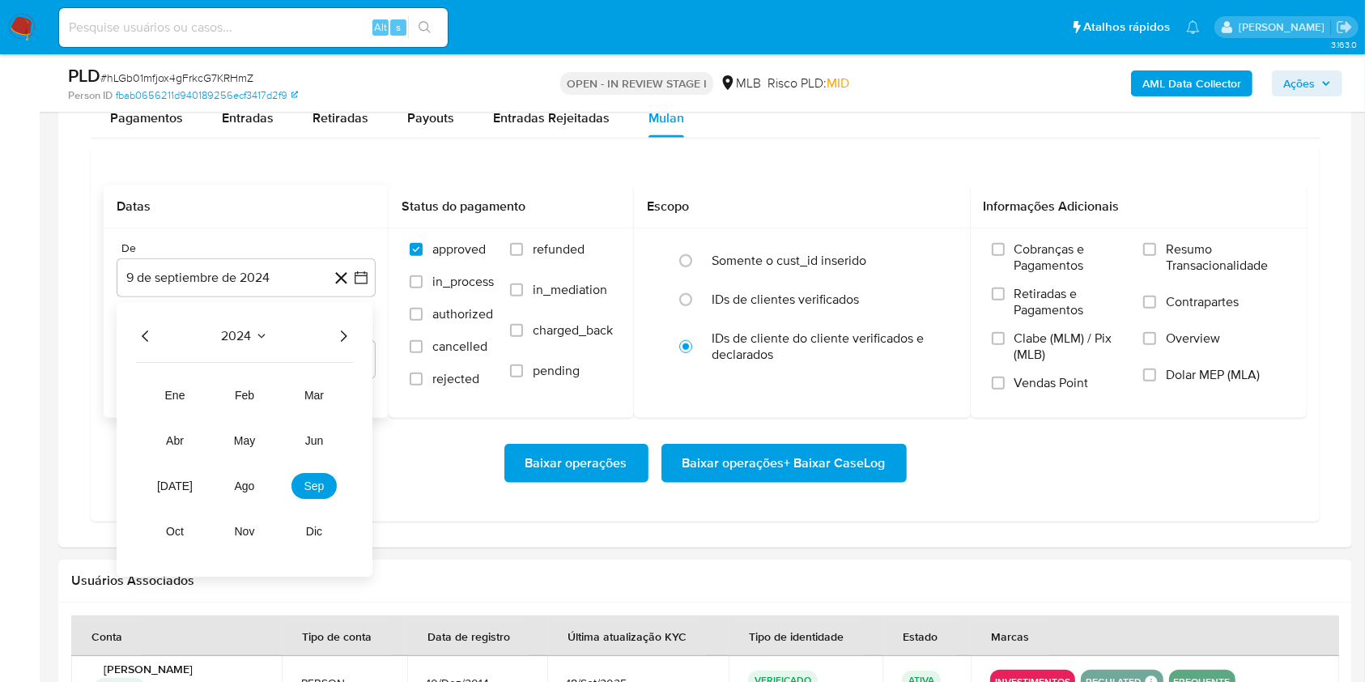
click at [344, 334] on icon "Año siguiente" at bounding box center [344, 335] width 6 height 11
click at [259, 470] on tr "ene feb mar abr may jun jul ago sep oct nov dic" at bounding box center [244, 463] width 185 height 162
click at [253, 480] on span "ago" at bounding box center [245, 485] width 20 height 13
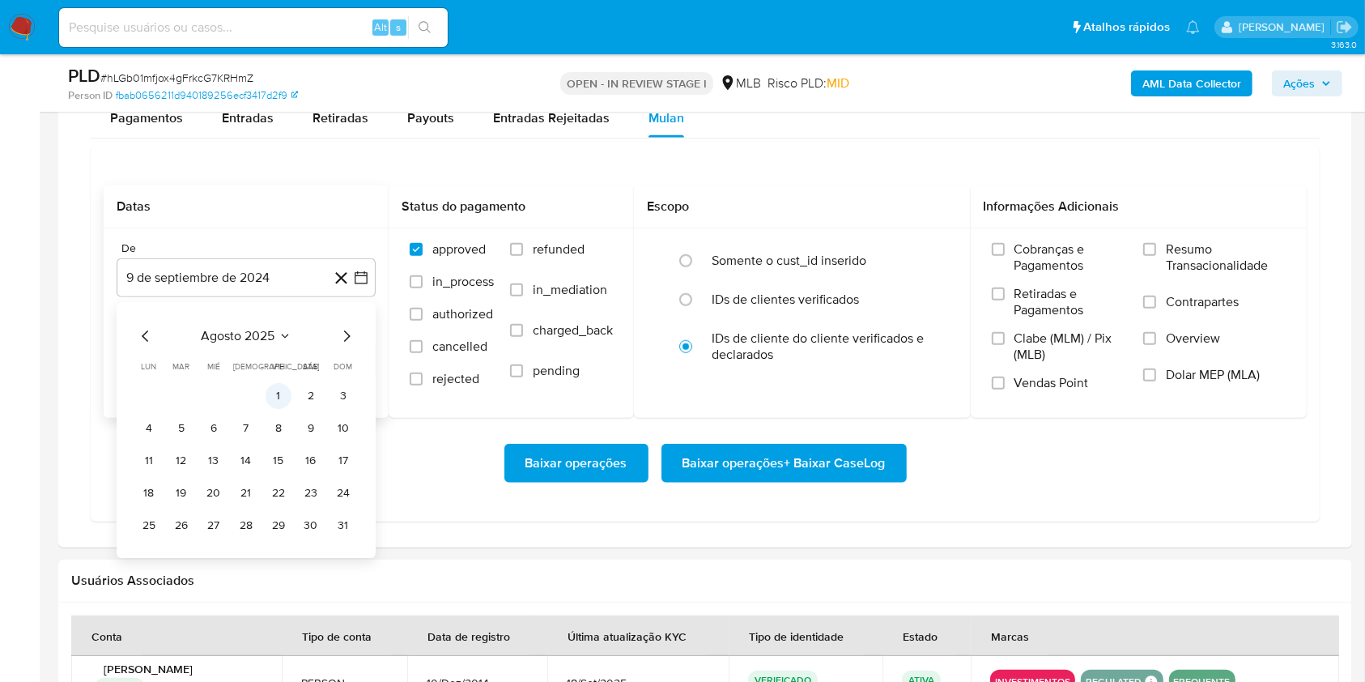
click at [279, 403] on button "1" at bounding box center [279, 396] width 26 height 26
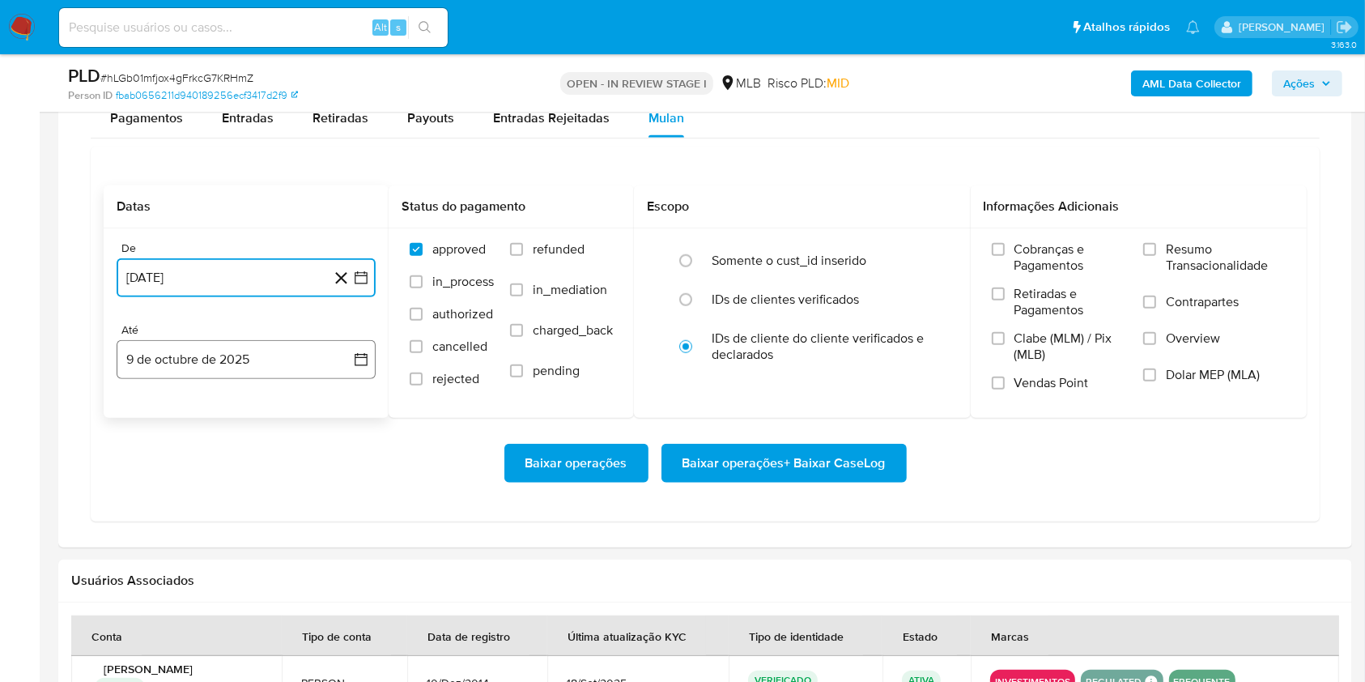
click at [268, 360] on button "9 de octubre de 2025" at bounding box center [246, 359] width 259 height 39
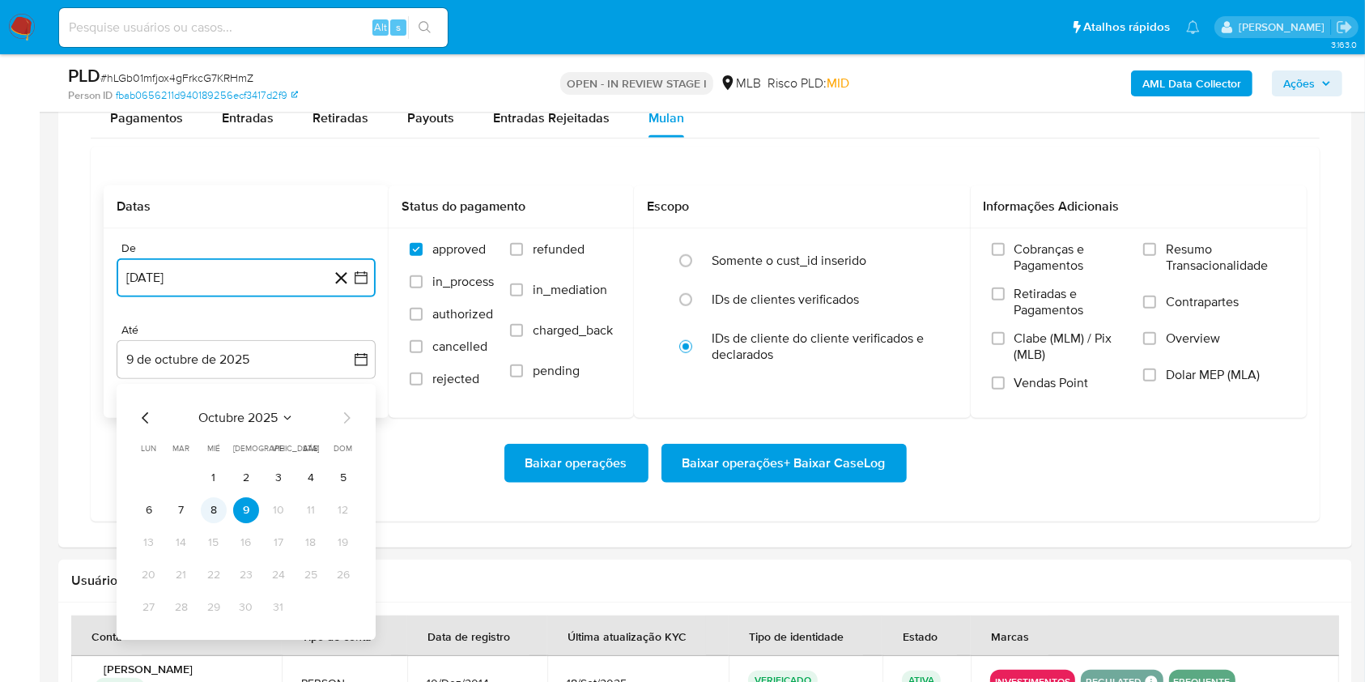
click at [207, 500] on button "8" at bounding box center [214, 510] width 26 height 26
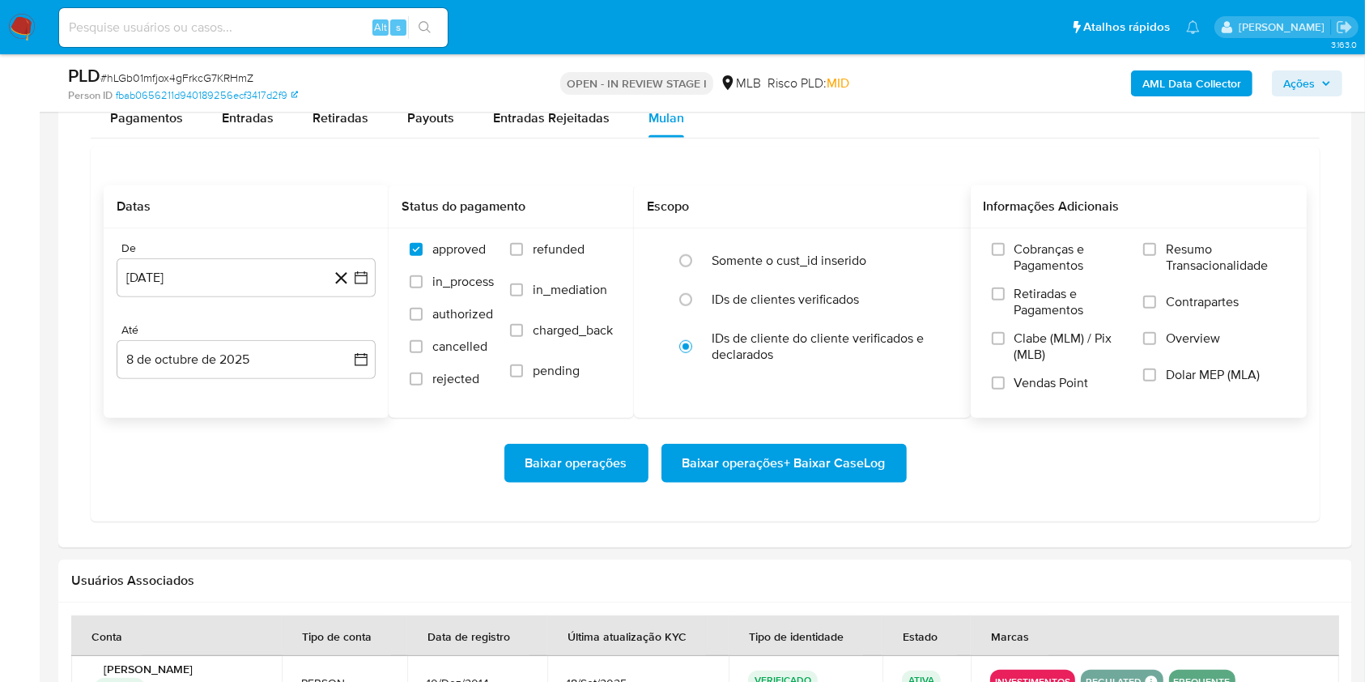
click at [1179, 262] on span "Resumo Transacionalidade" at bounding box center [1226, 257] width 120 height 32
click at [1156, 256] on input "Resumo Transacionalidade" at bounding box center [1149, 249] width 13 height 13
click at [777, 458] on span "Baixar operações + Baixar CaseLog" at bounding box center [784, 463] width 203 height 36
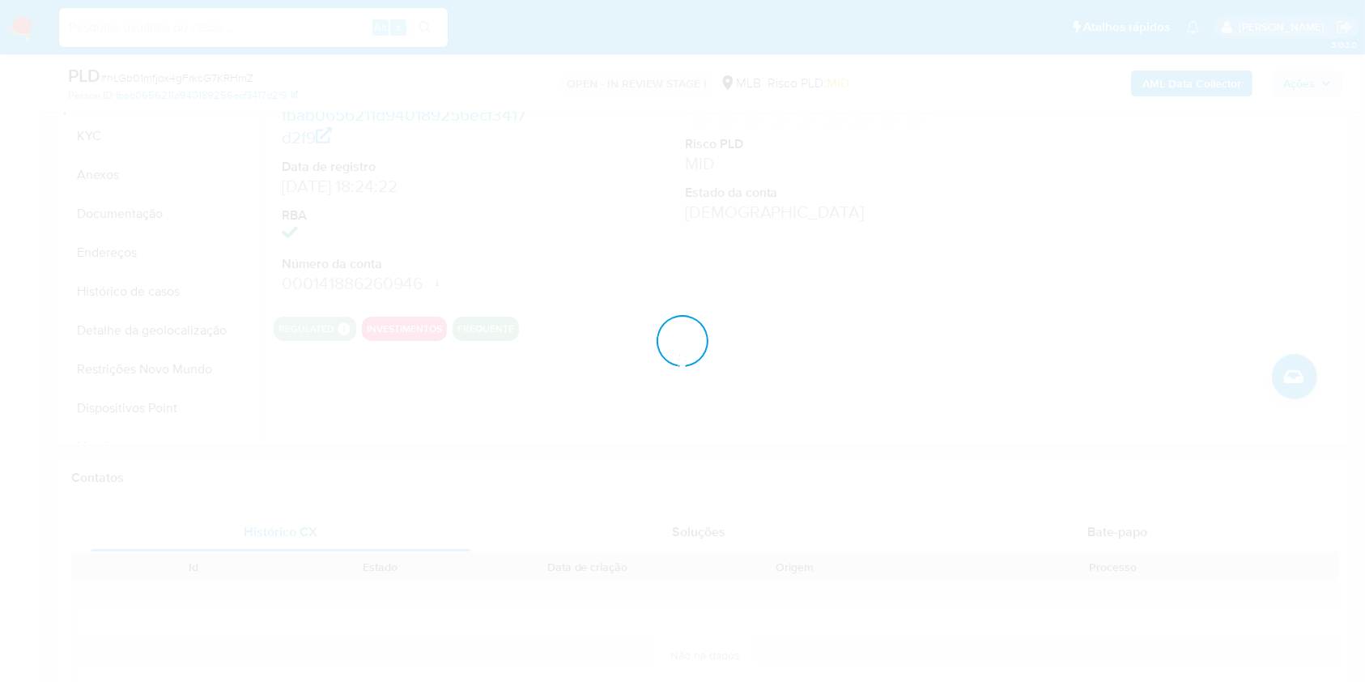
scroll to position [0, 0]
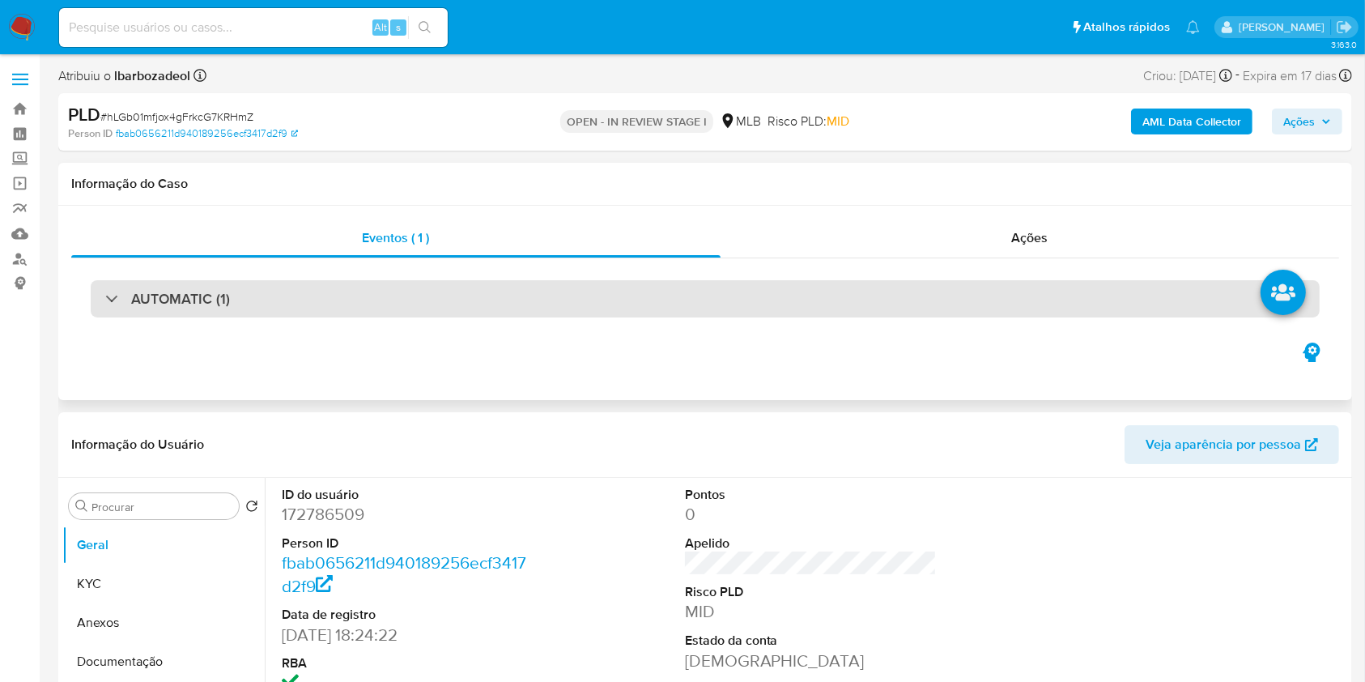
click at [447, 314] on div "AUTOMATIC (1)" at bounding box center [705, 298] width 1229 height 37
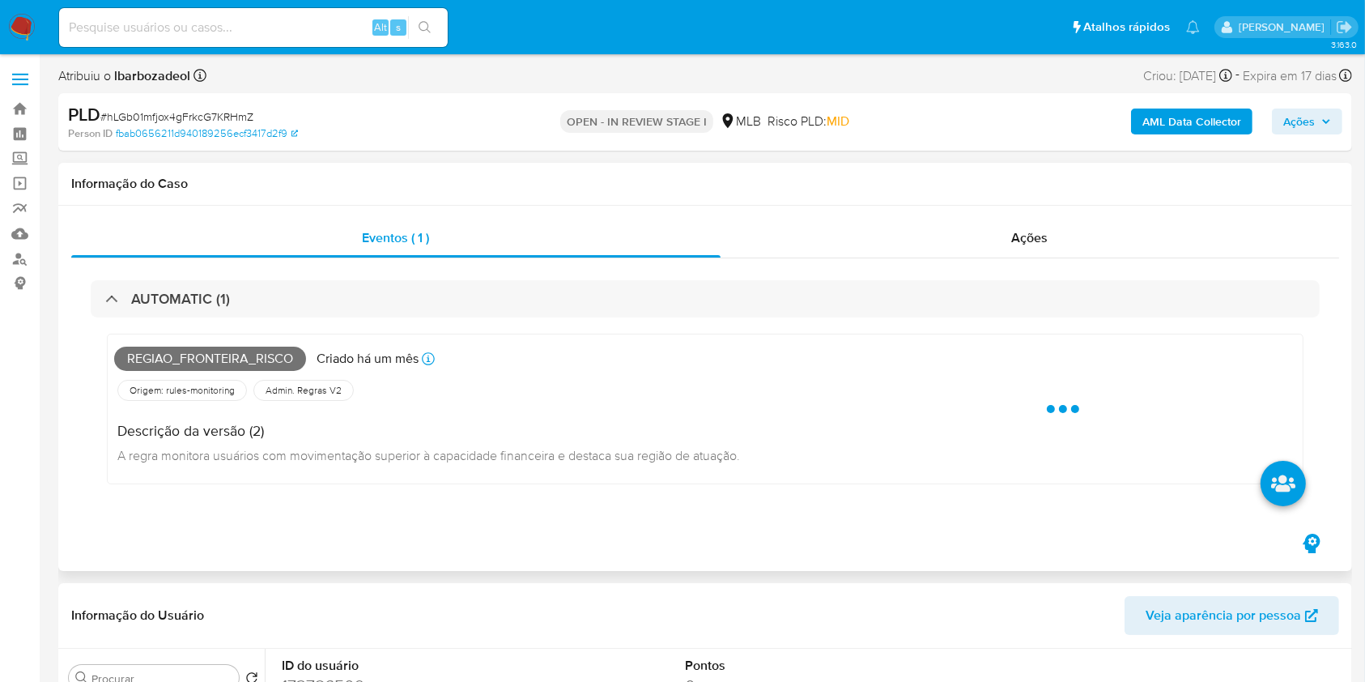
click at [212, 354] on span "Regiao_fronteira_risco" at bounding box center [210, 359] width 192 height 24
copy span "Regiao_fronteira_risco"
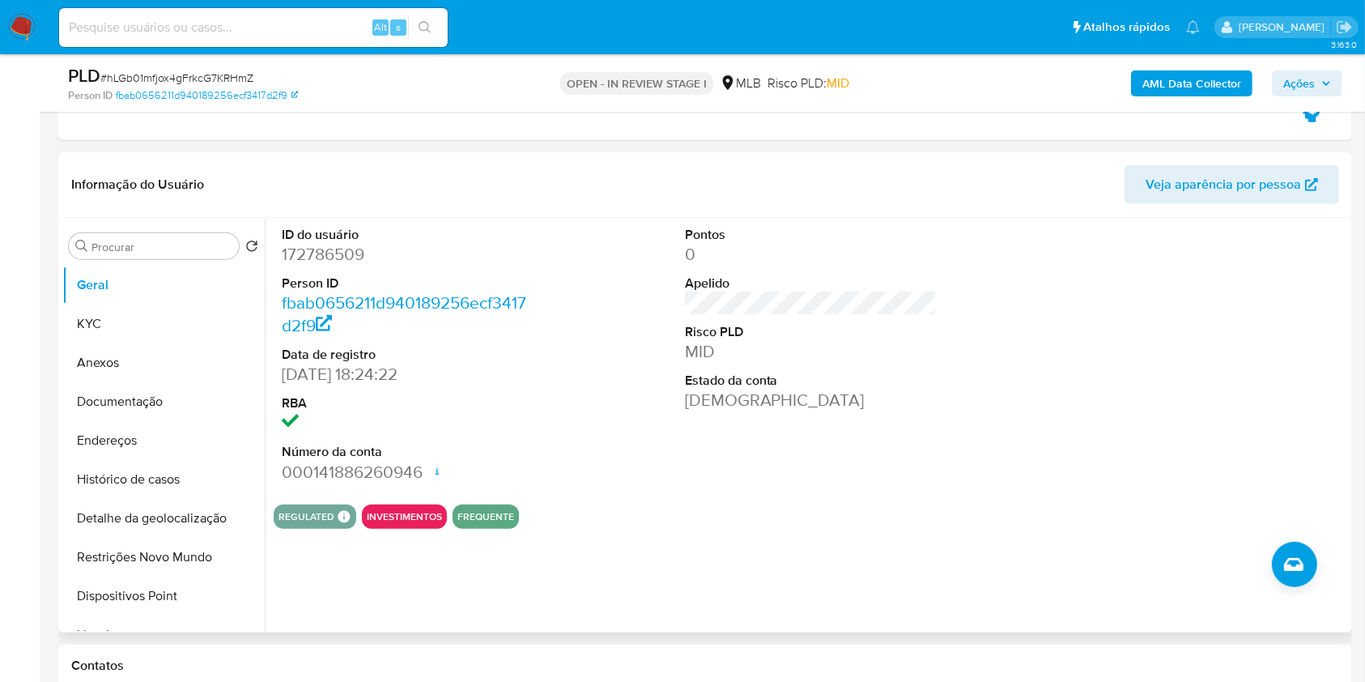
scroll to position [700, 0]
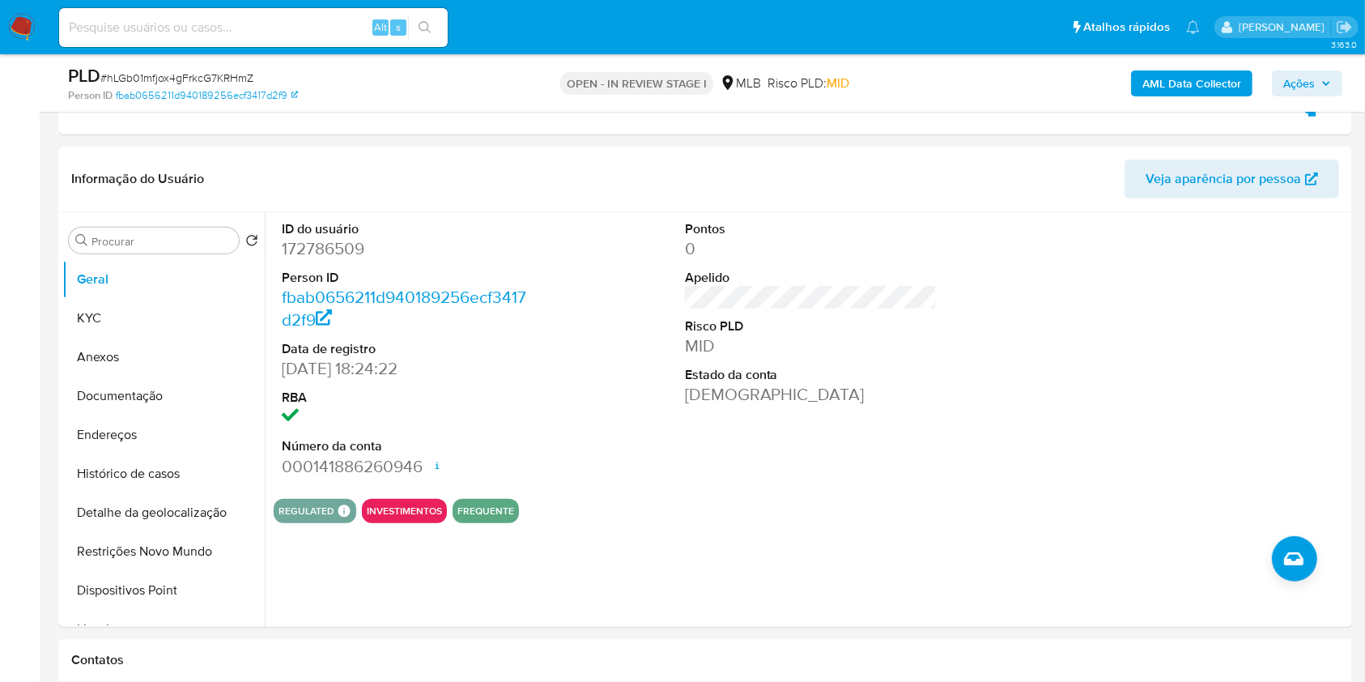
click at [1298, 87] on span "Ações" at bounding box center [1300, 83] width 32 height 26
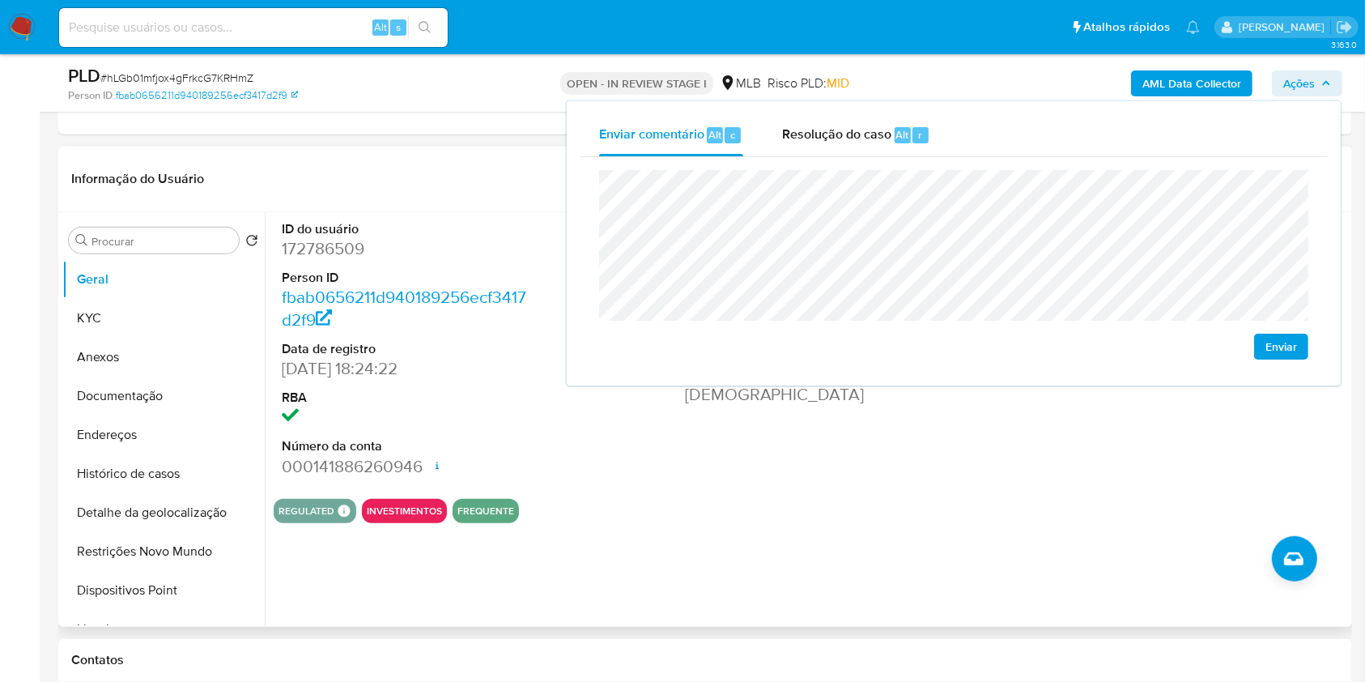
click at [411, 189] on header "Informação do Usuário Veja aparência por pessoa" at bounding box center [705, 179] width 1268 height 39
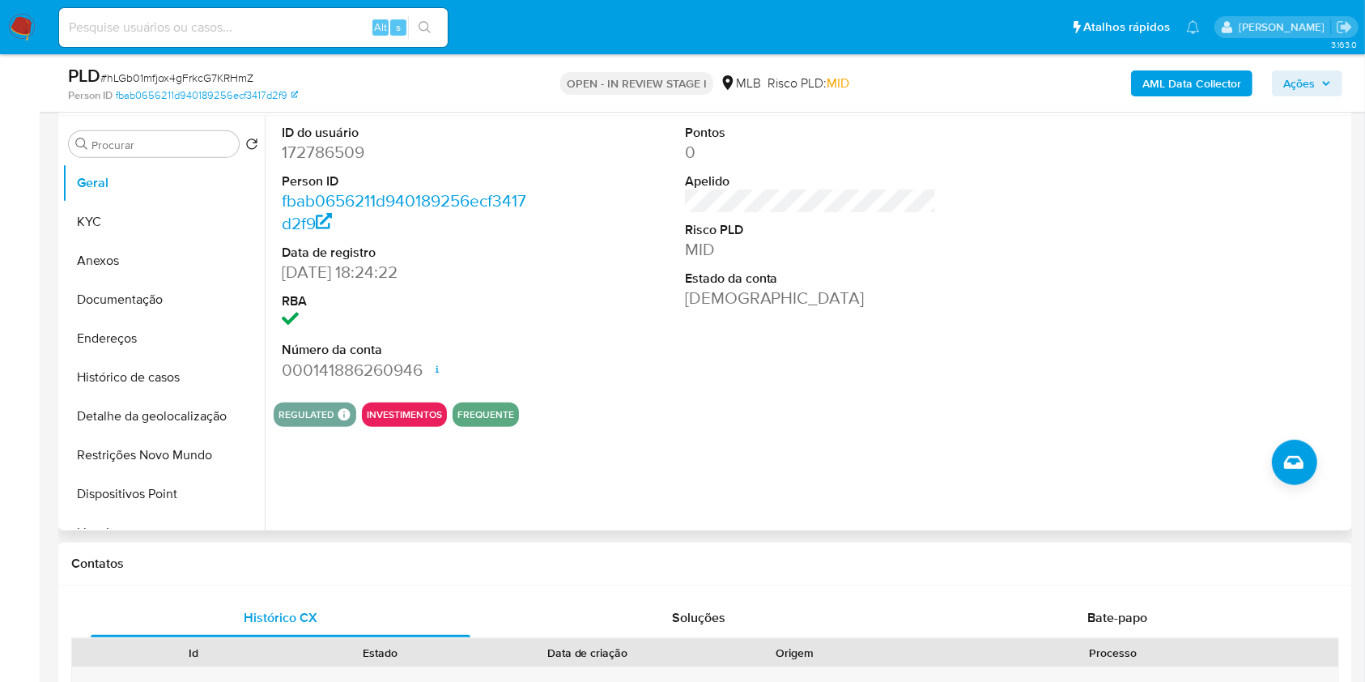
scroll to position [792, 0]
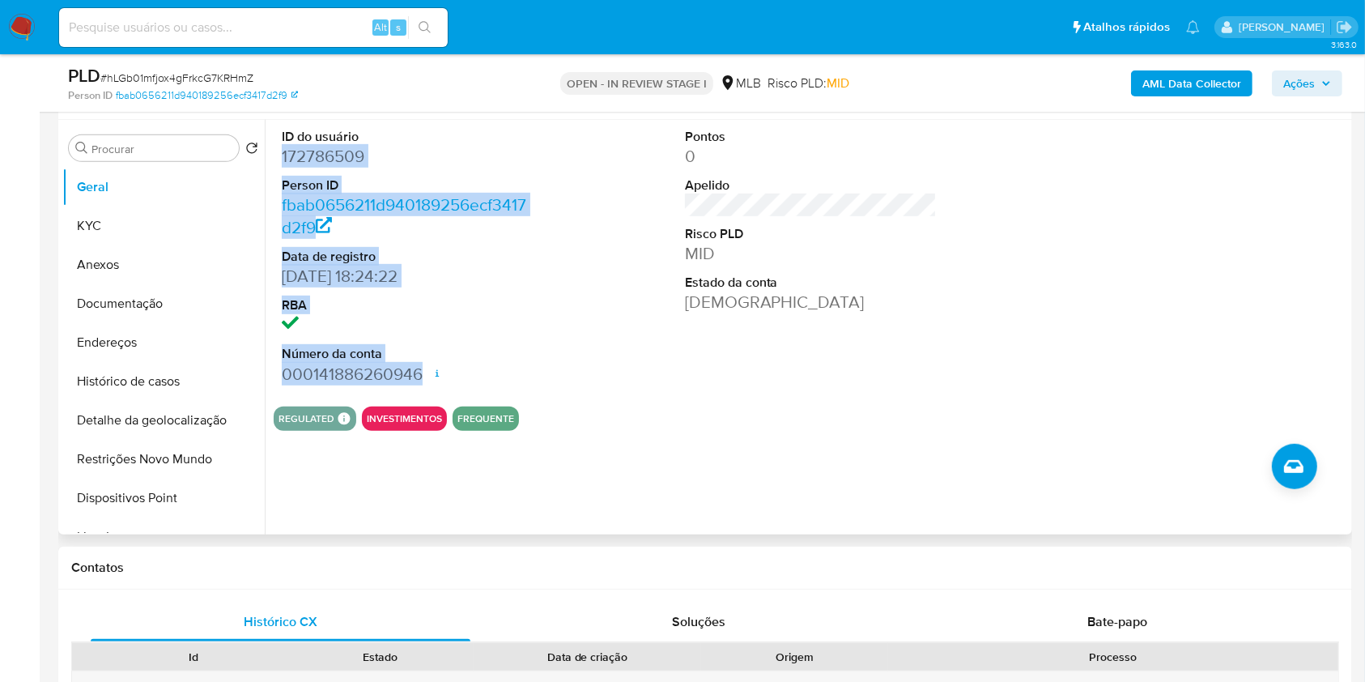
drag, startPoint x: 279, startPoint y: 155, endPoint x: 423, endPoint y: 381, distance: 267.6
click at [423, 381] on div "ID do usuário 172786509 Person ID fbab0656211d940189256ecf3417d2f9 Data de regi…" at bounding box center [408, 257] width 269 height 274
copy dl "172786509 Person ID fbab0656211d940189256ecf3417d2f9 Data de registro 10/12/201…"
click at [81, 212] on button "KYC" at bounding box center [156, 225] width 189 height 39
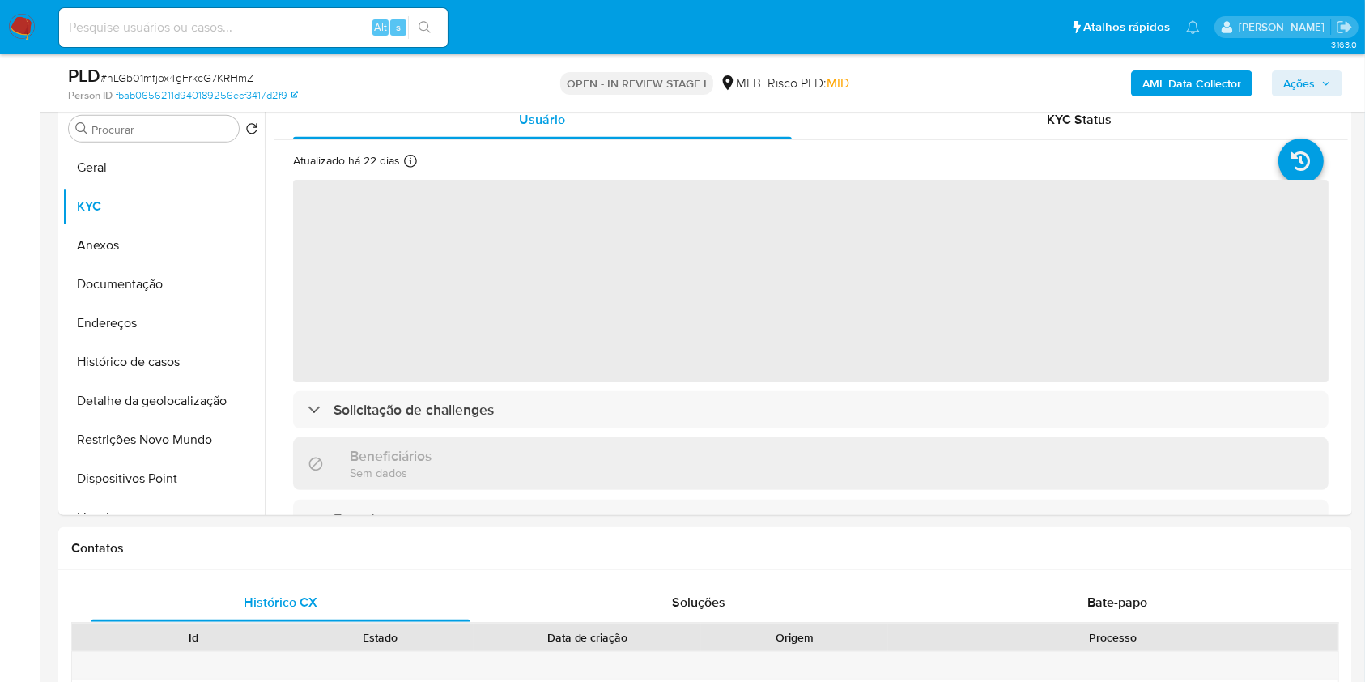
click at [1314, 79] on span "Ações" at bounding box center [1300, 83] width 32 height 26
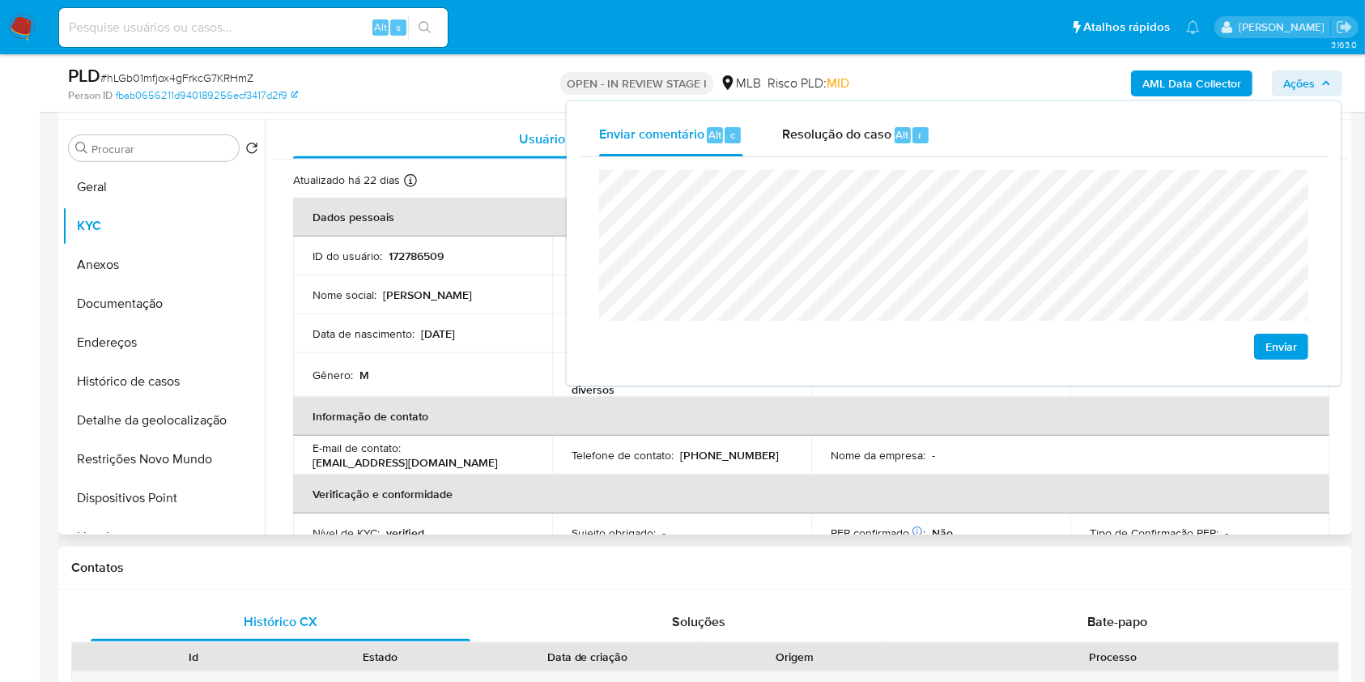
click at [751, 424] on th "Informação de contato" at bounding box center [811, 416] width 1037 height 39
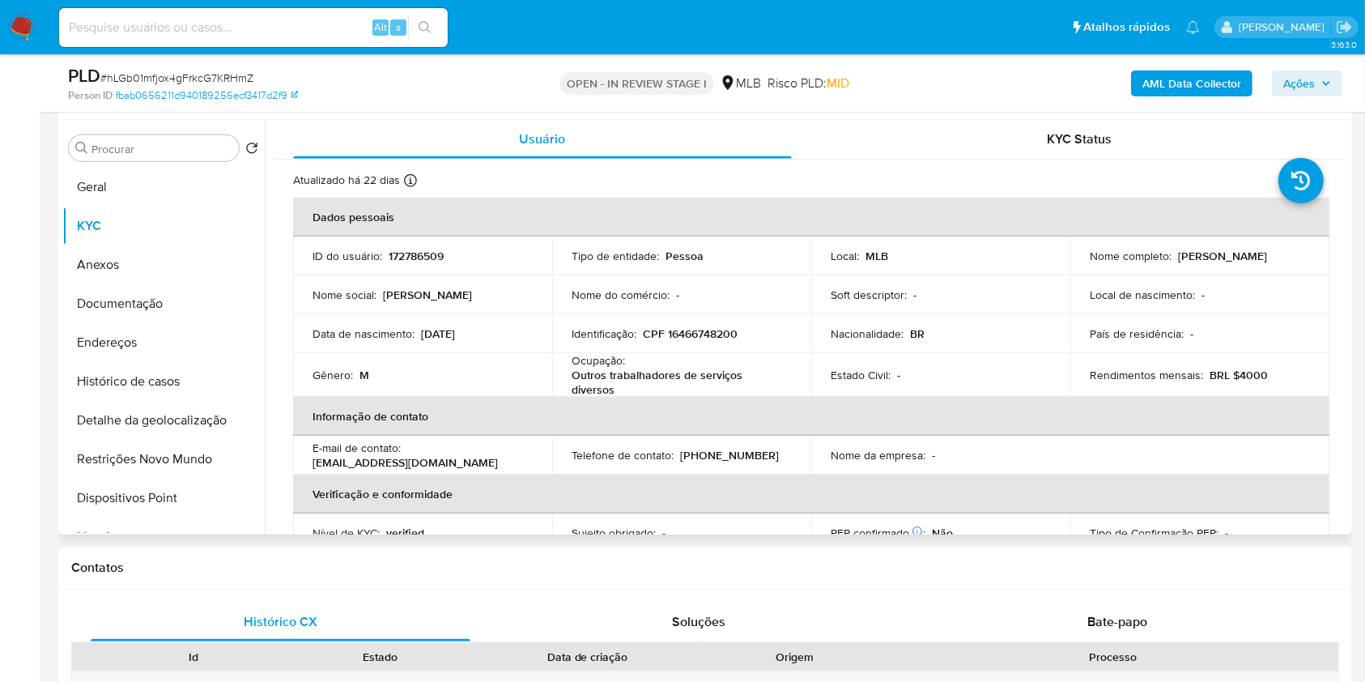
click at [700, 328] on p "CPF 16466748200" at bounding box center [690, 333] width 95 height 15
copy p "16466748200"
click at [1309, 87] on span "Ações" at bounding box center [1300, 83] width 32 height 26
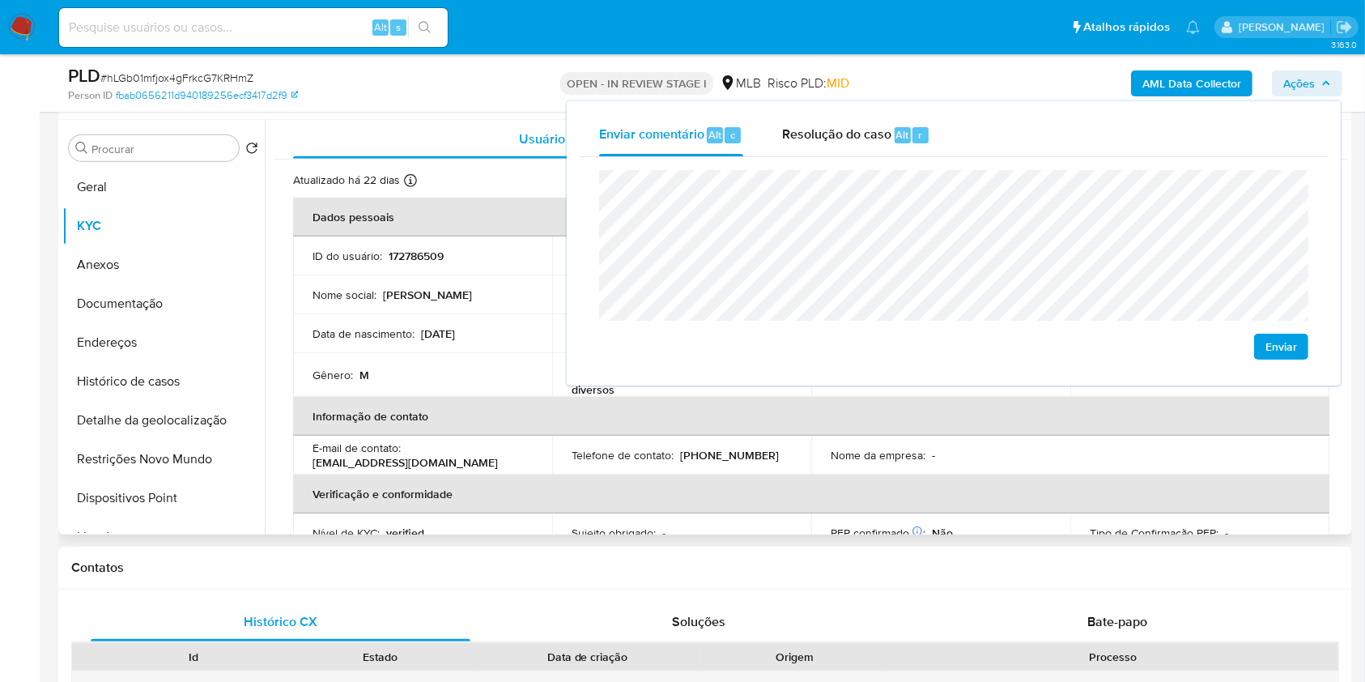
click at [443, 334] on p "05/01/1963" at bounding box center [438, 333] width 34 height 15
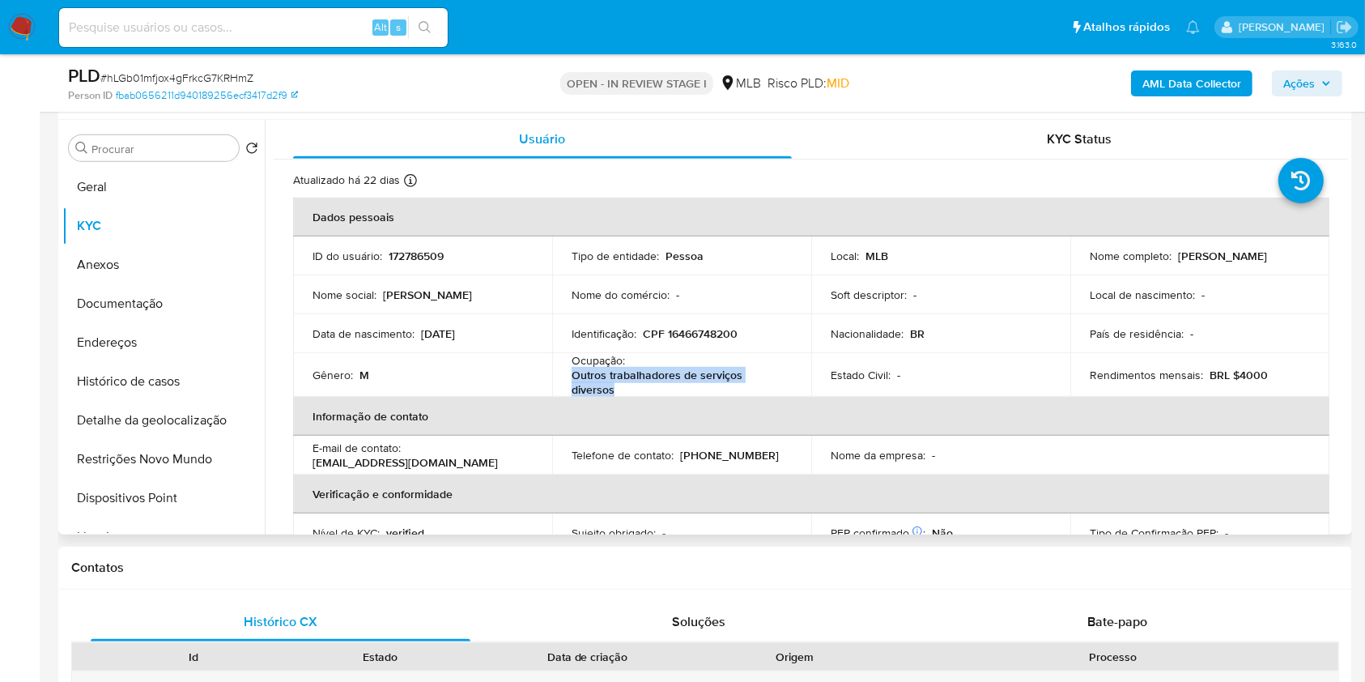
drag, startPoint x: 568, startPoint y: 373, endPoint x: 628, endPoint y: 390, distance: 63.1
click at [628, 390] on td "Ocupação : Outros trabalhadores de serviços diversos" at bounding box center [681, 375] width 259 height 44
copy p "Outros trabalhadores de serviços diversos"
click at [1303, 73] on span "Ações" at bounding box center [1300, 83] width 32 height 26
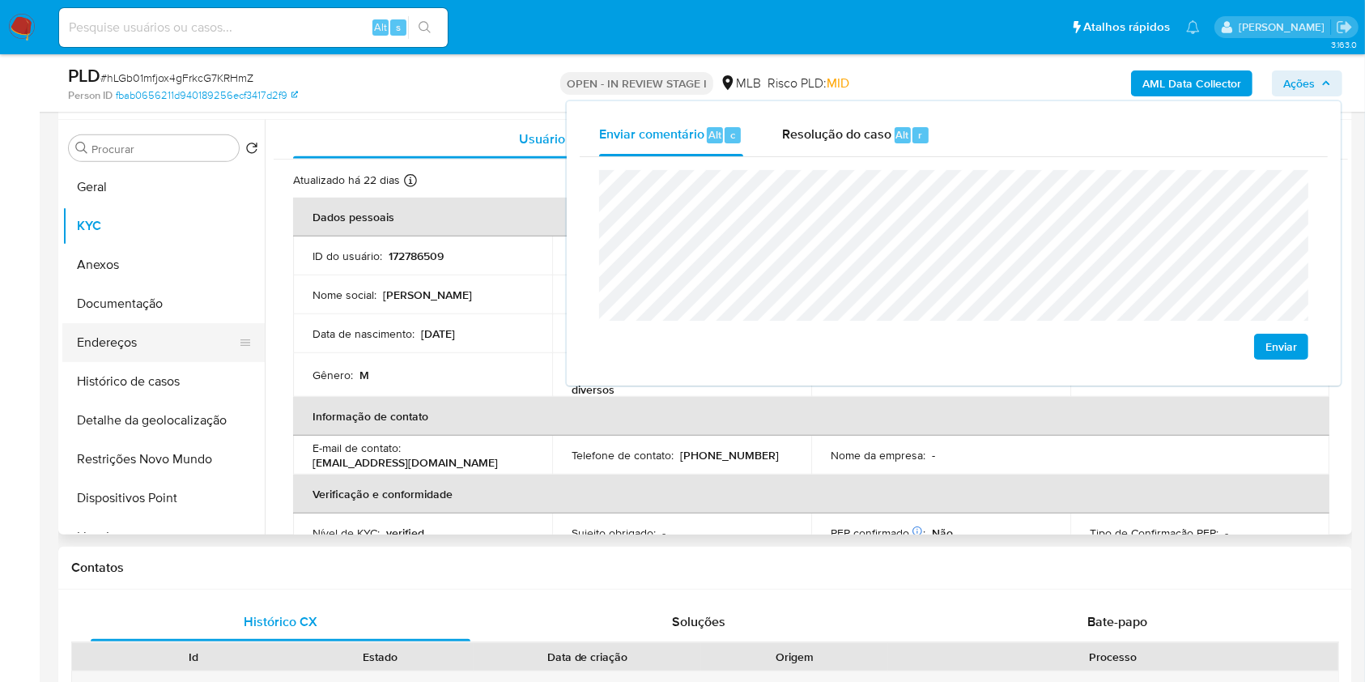
click at [165, 330] on button "Endereços" at bounding box center [156, 342] width 189 height 39
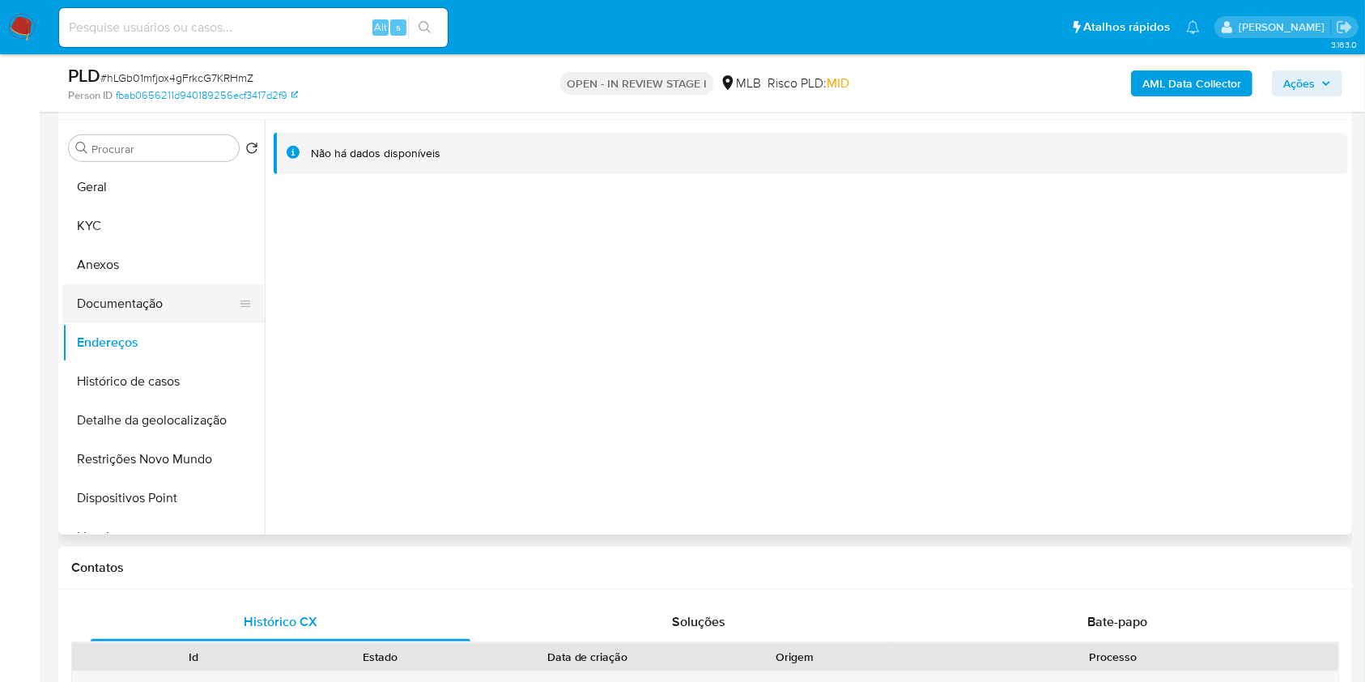
click at [148, 295] on button "Documentação" at bounding box center [156, 303] width 189 height 39
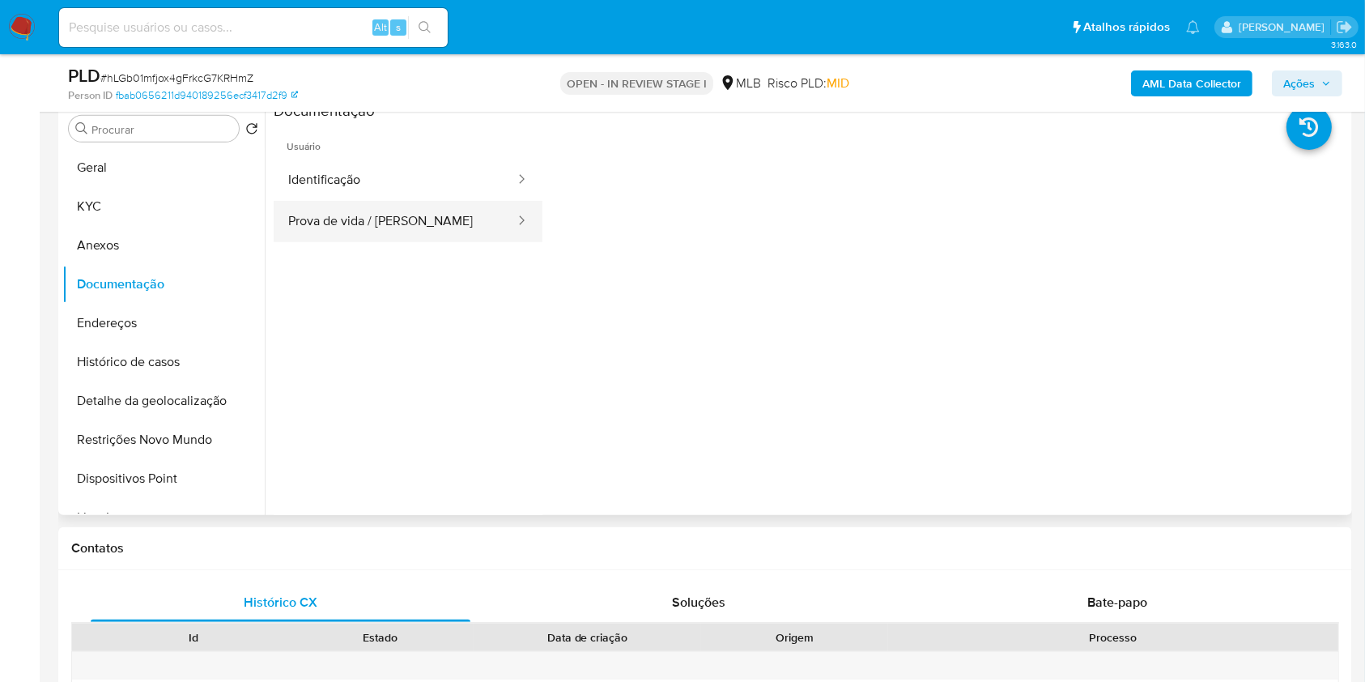
click at [383, 222] on button "Prova de vida / Selfie" at bounding box center [395, 221] width 243 height 41
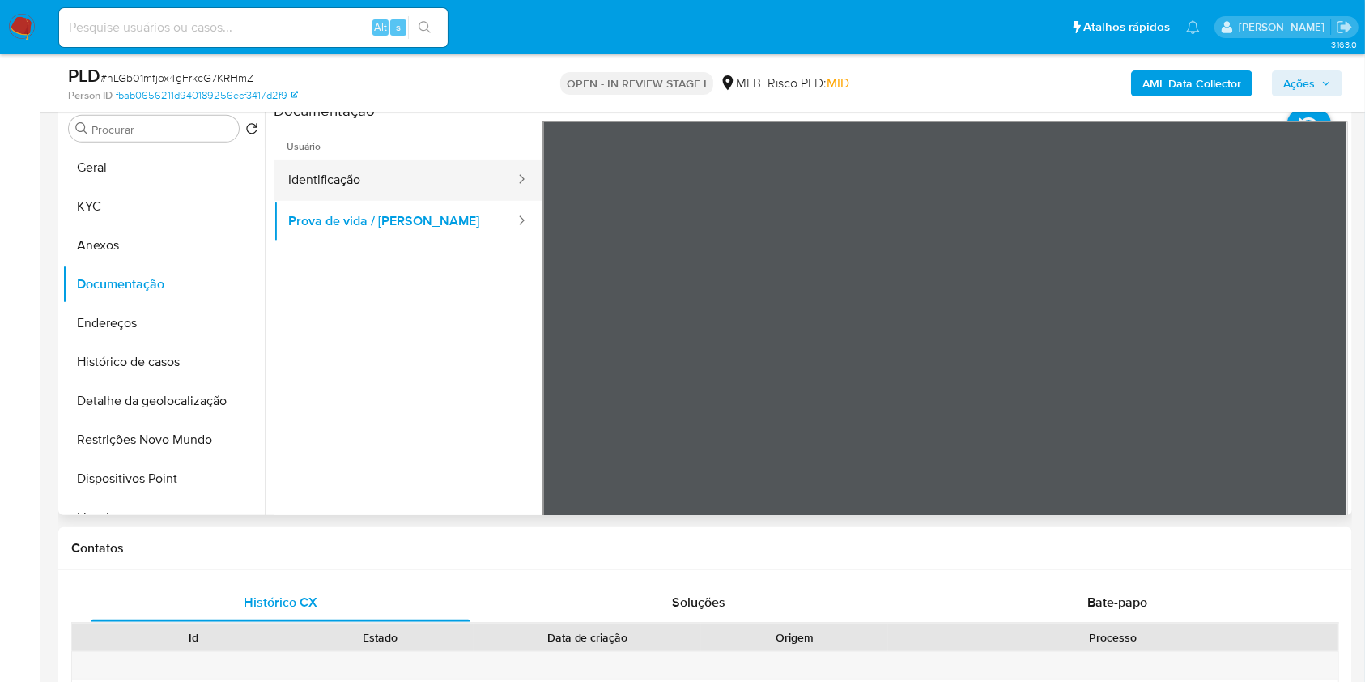
click at [470, 173] on button "Identificação" at bounding box center [395, 180] width 243 height 41
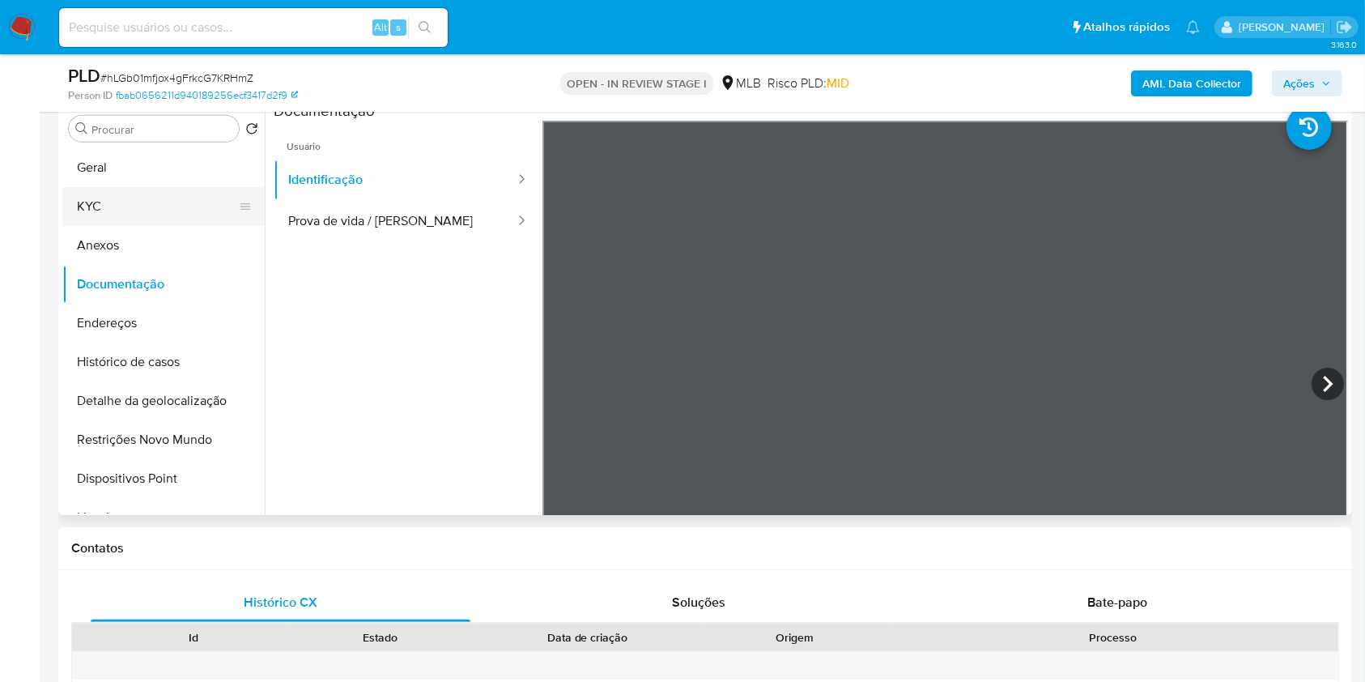
click at [189, 205] on button "KYC" at bounding box center [156, 206] width 189 height 39
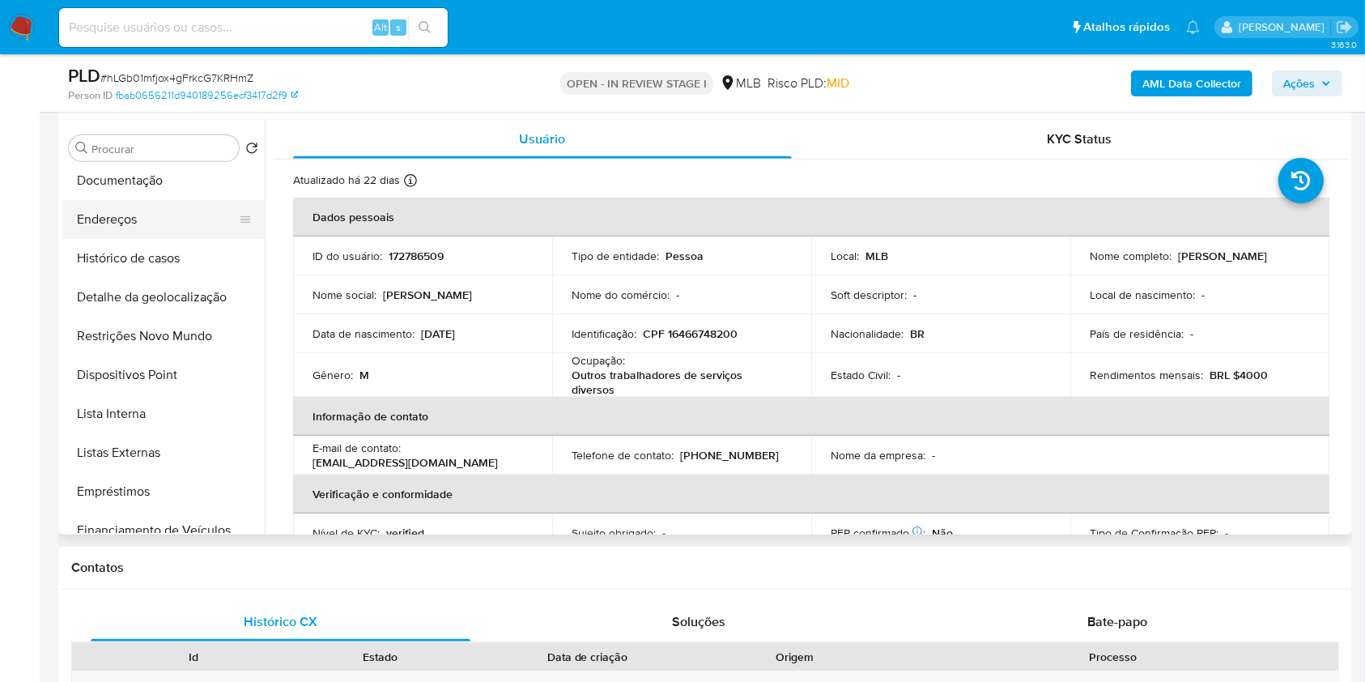
scroll to position [125, 0]
click at [148, 402] on button "Lista Interna" at bounding box center [156, 412] width 189 height 39
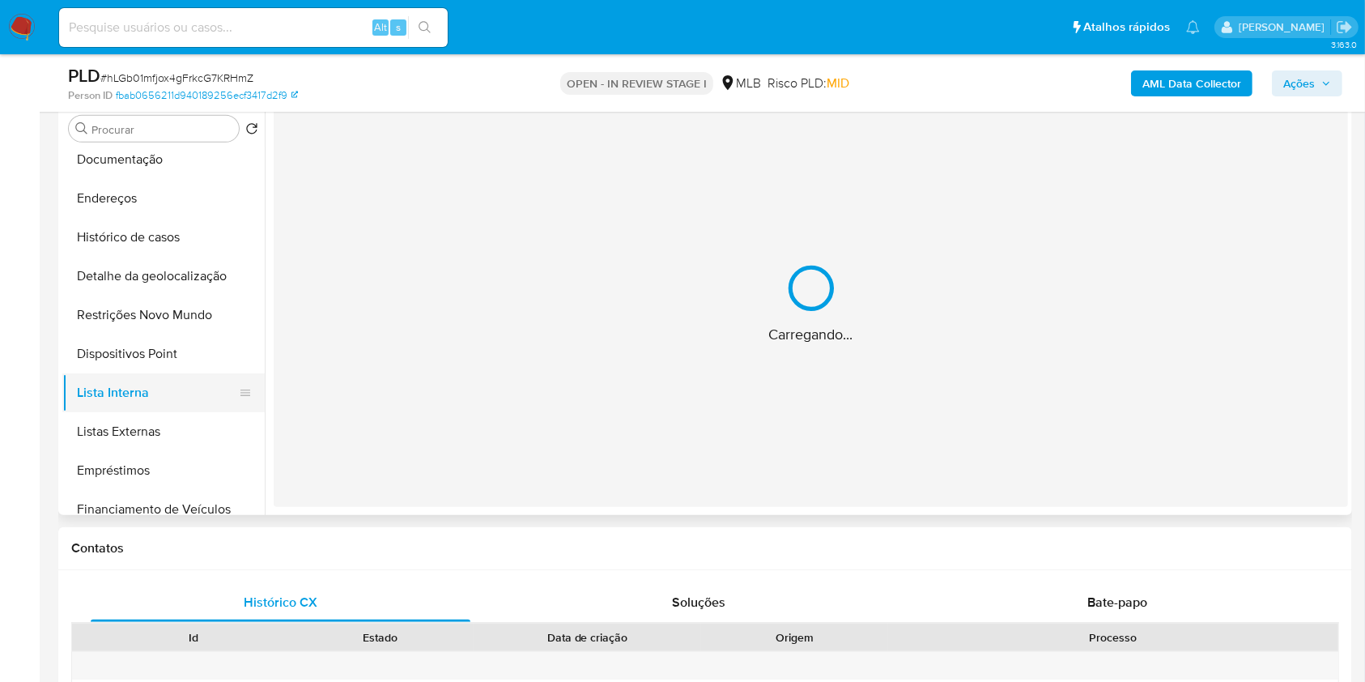
scroll to position [0, 0]
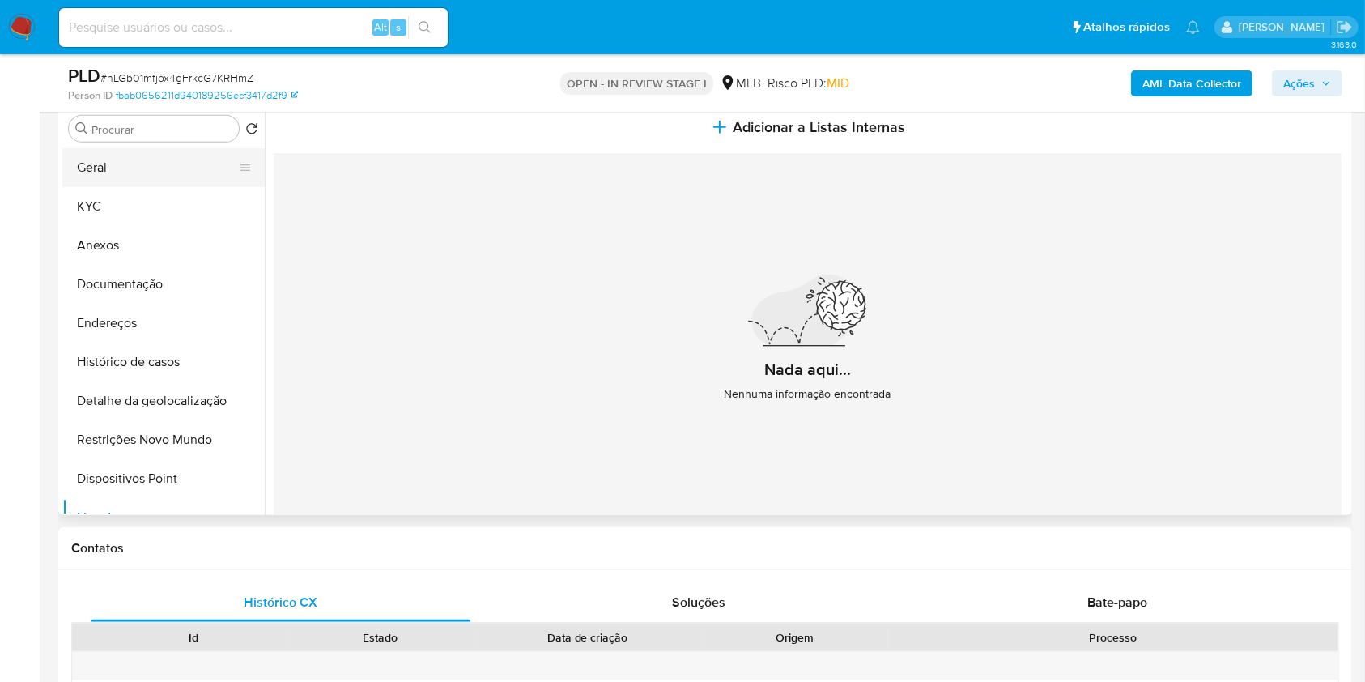
click at [180, 168] on button "Geral" at bounding box center [156, 167] width 189 height 39
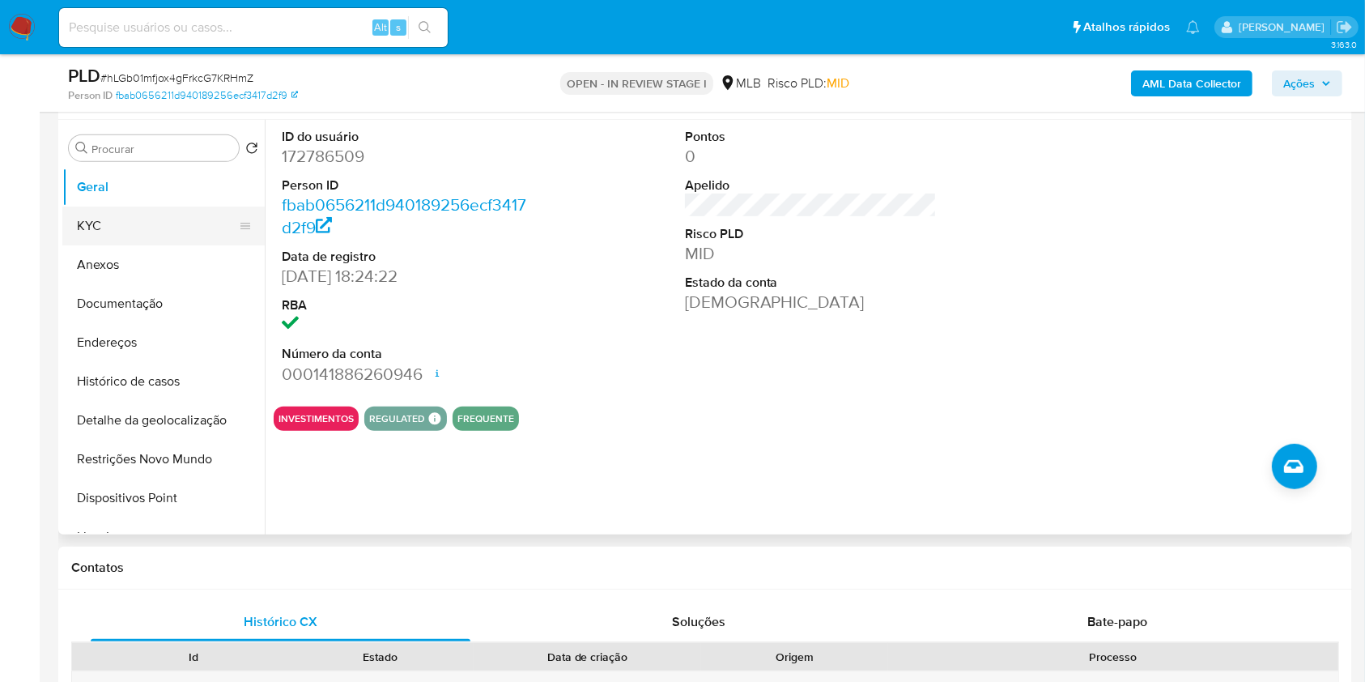
click at [164, 217] on button "KYC" at bounding box center [156, 225] width 189 height 39
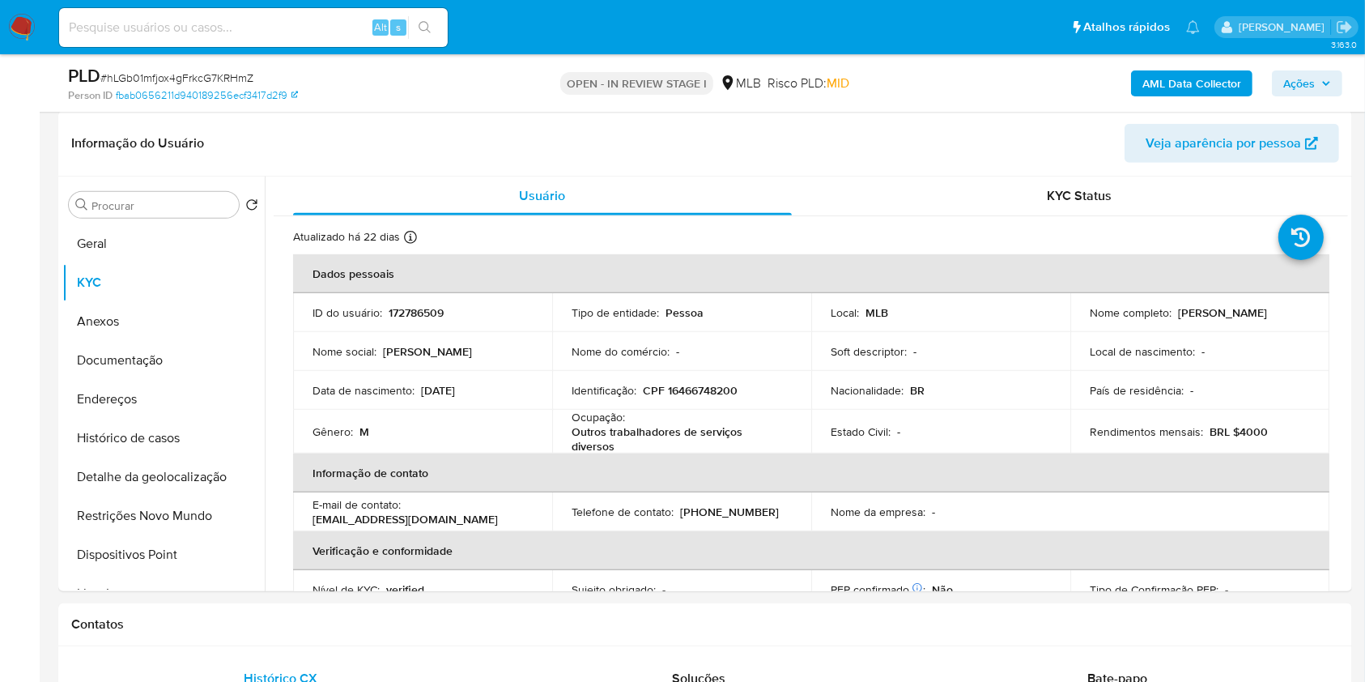
scroll to position [738, 0]
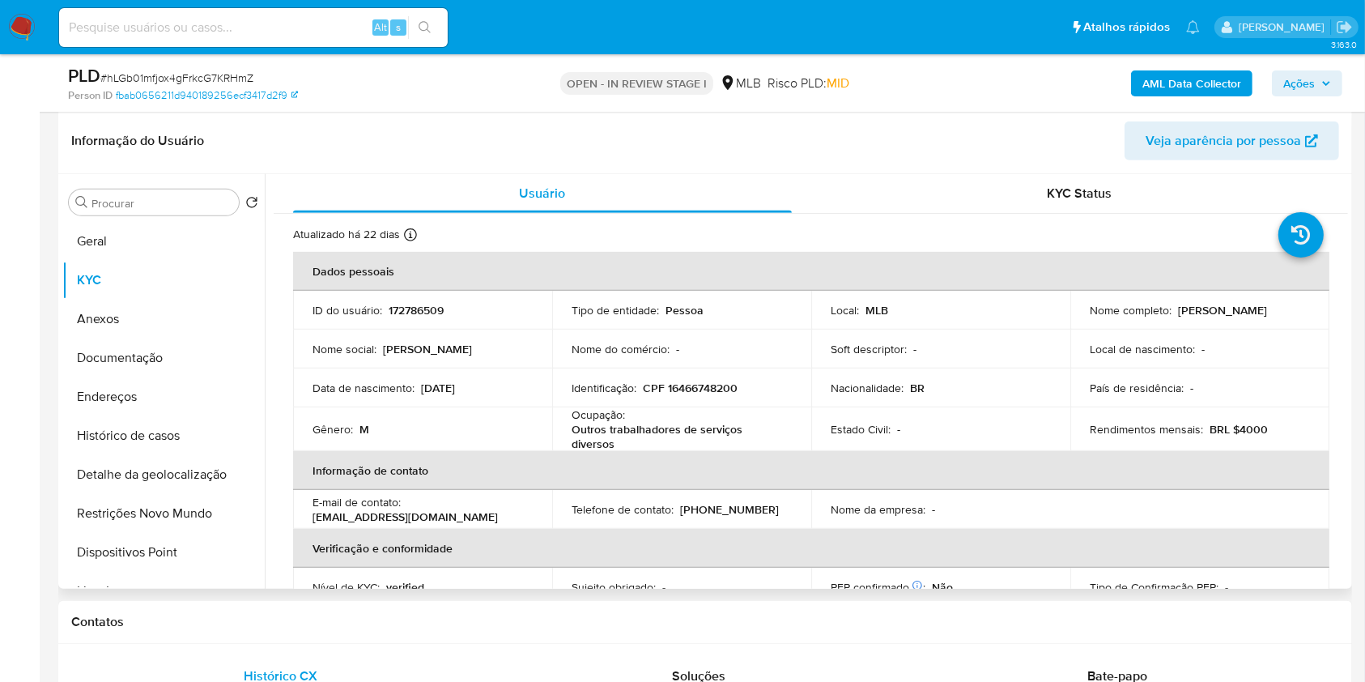
click at [1308, 504] on table "Dados pessoais ID do usuário : 172786509 Tipo de entidade : Pessoa Local : MLB …" at bounding box center [811, 487] width 1037 height 471
click at [175, 249] on button "Geral" at bounding box center [156, 241] width 189 height 39
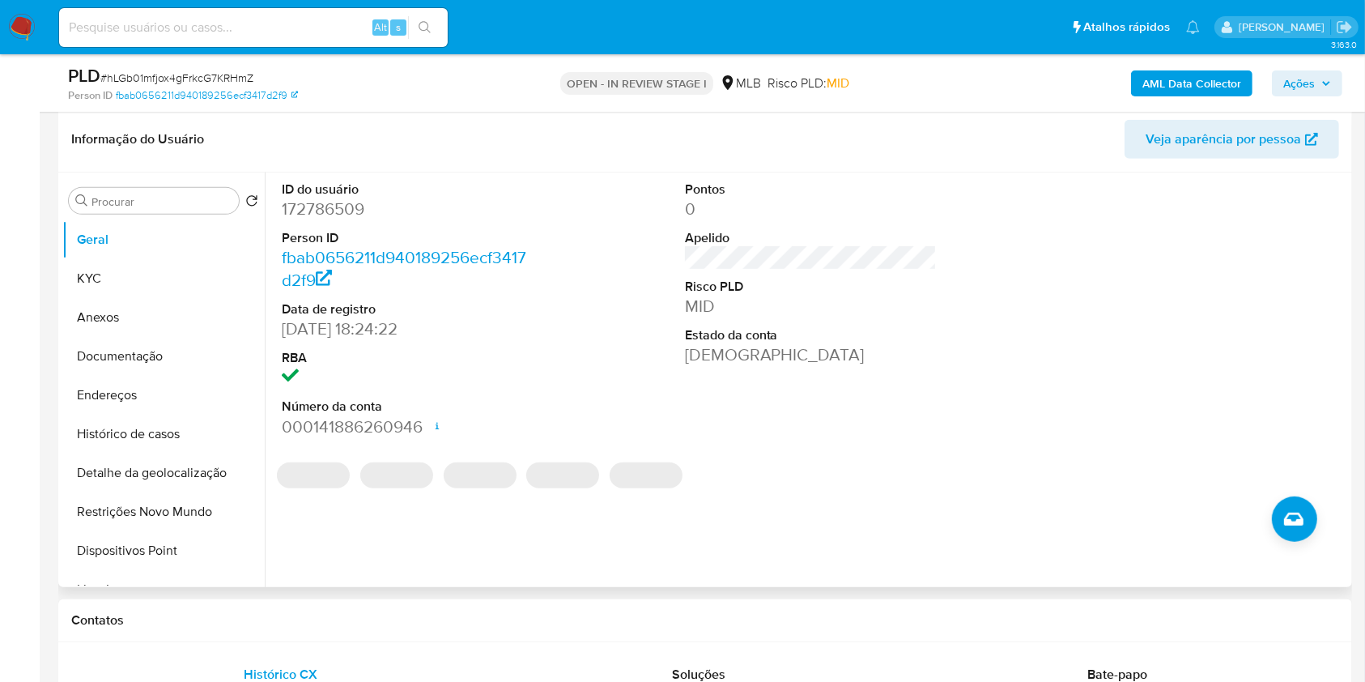
scroll to position [722, 0]
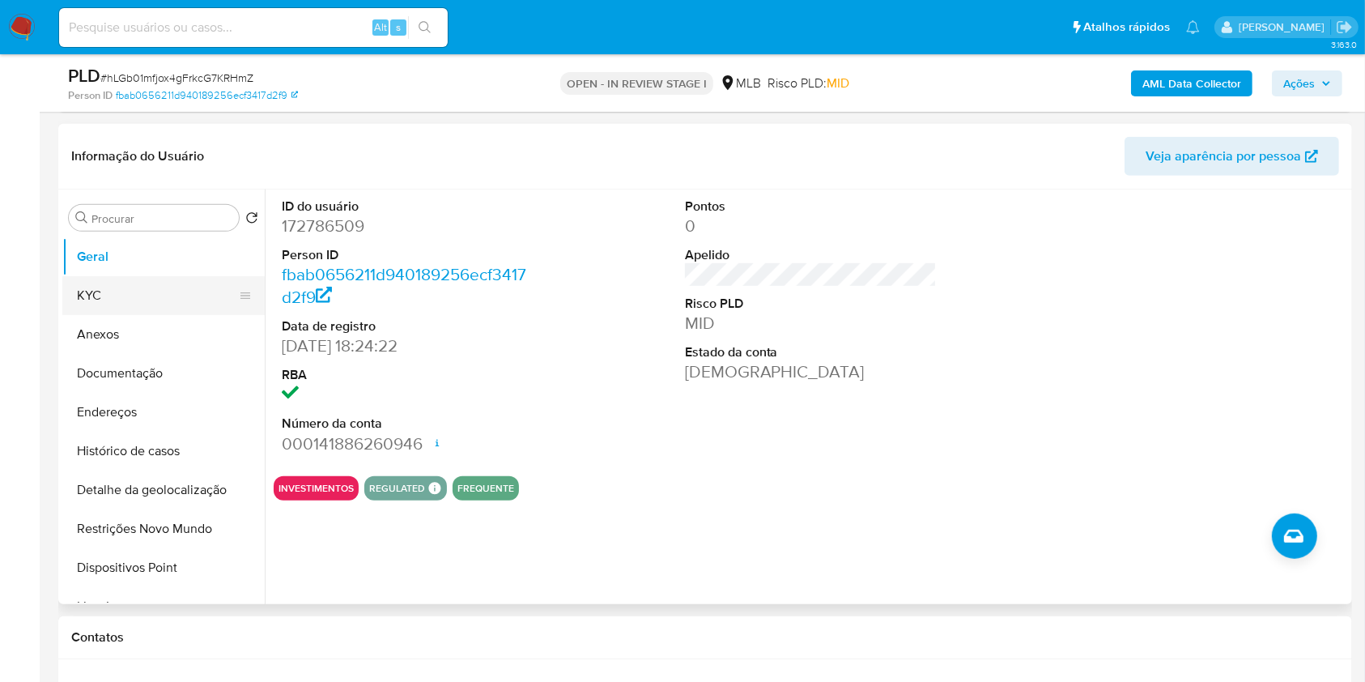
click at [140, 294] on button "KYC" at bounding box center [156, 295] width 189 height 39
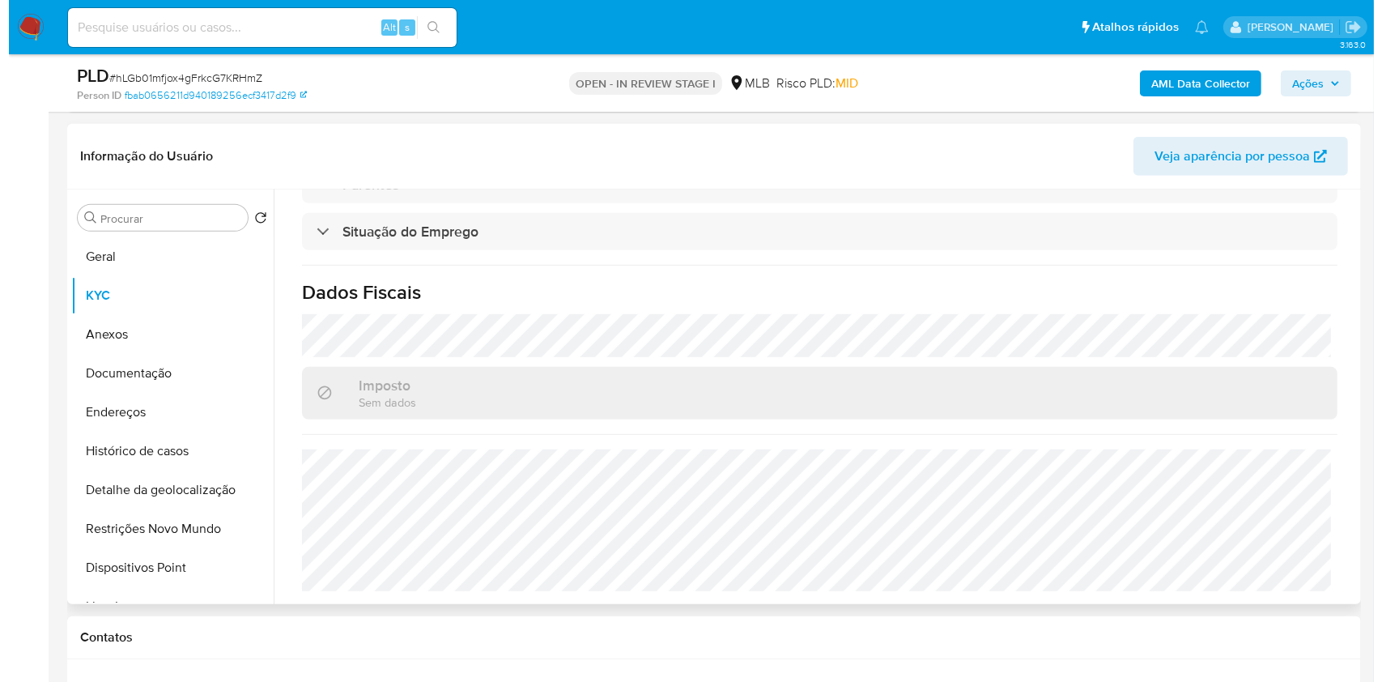
scroll to position [0, 0]
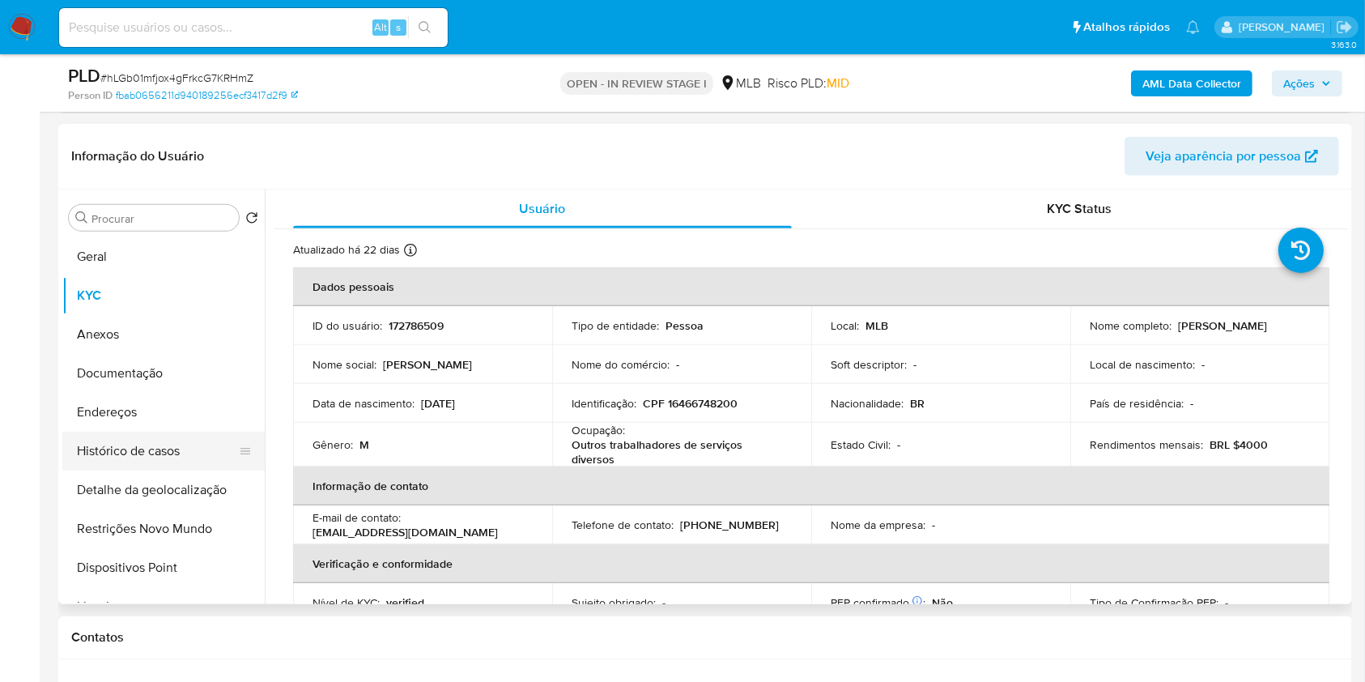
click at [176, 441] on button "Histórico de casos" at bounding box center [156, 451] width 189 height 39
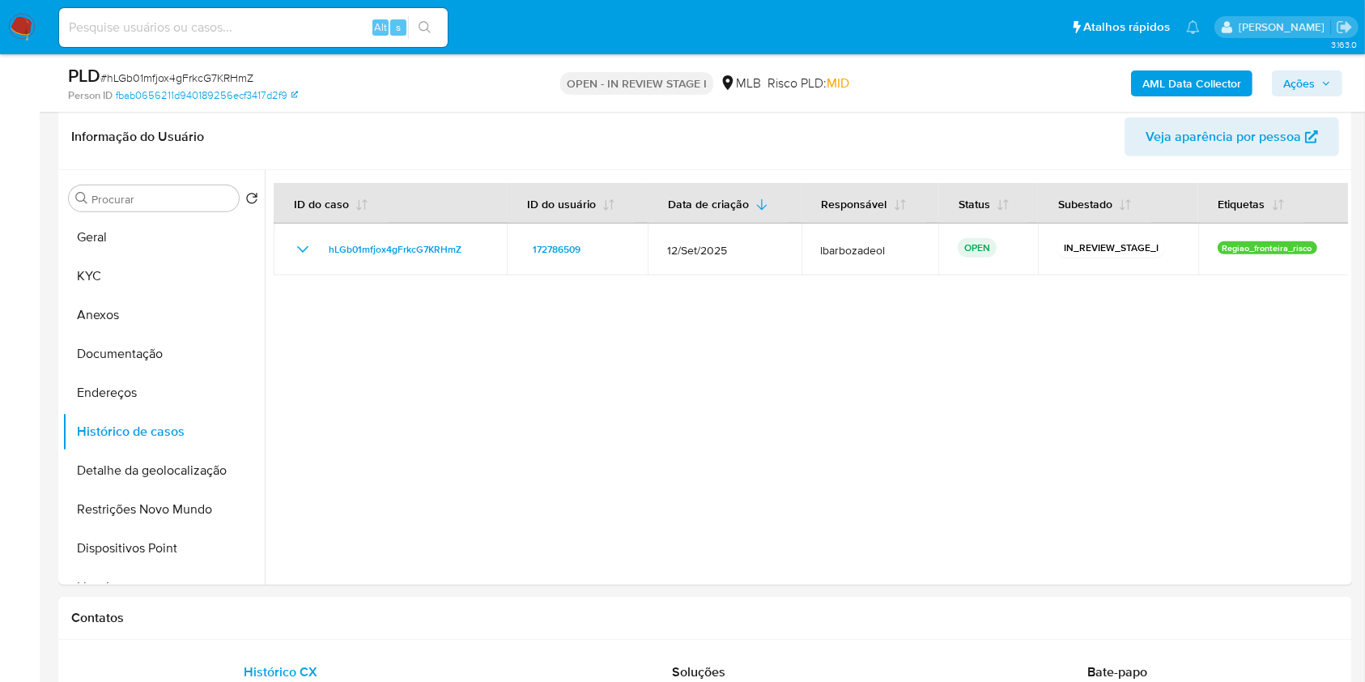
click at [1216, 74] on b "AML Data Collector" at bounding box center [1192, 83] width 99 height 26
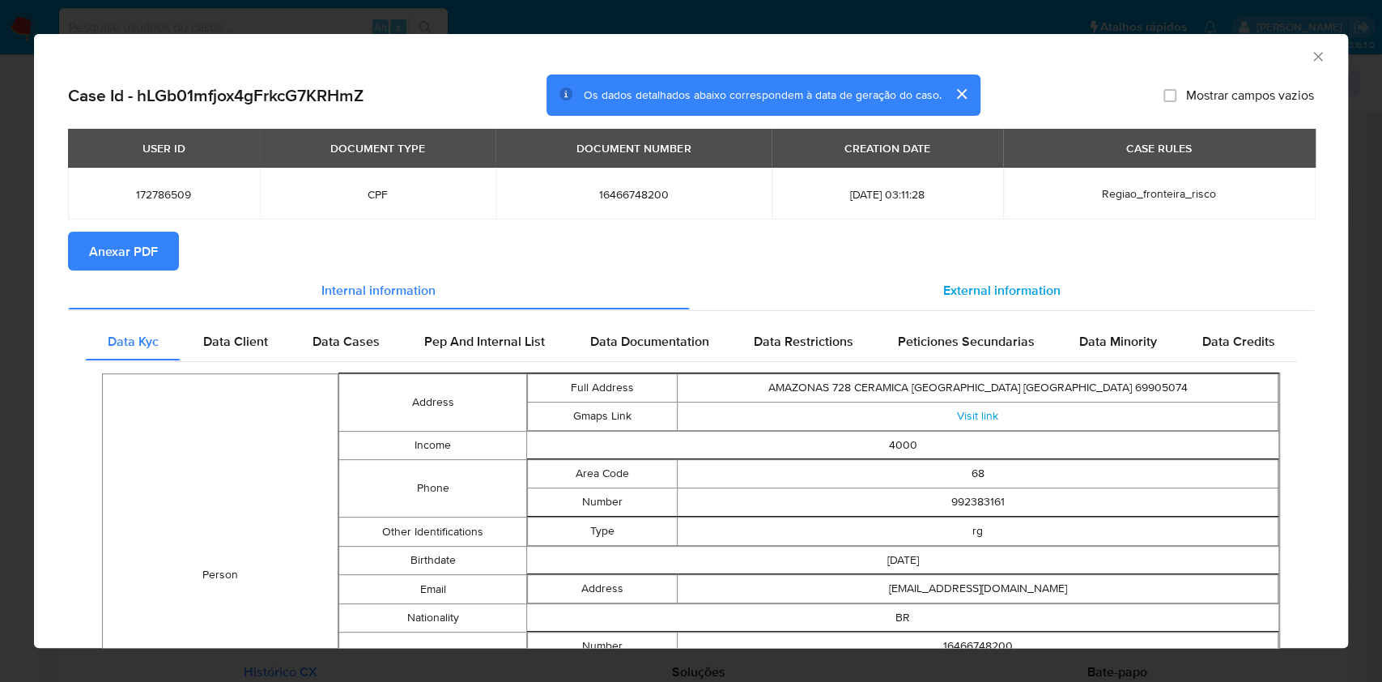
click at [889, 292] on div "External information" at bounding box center [1002, 289] width 625 height 39
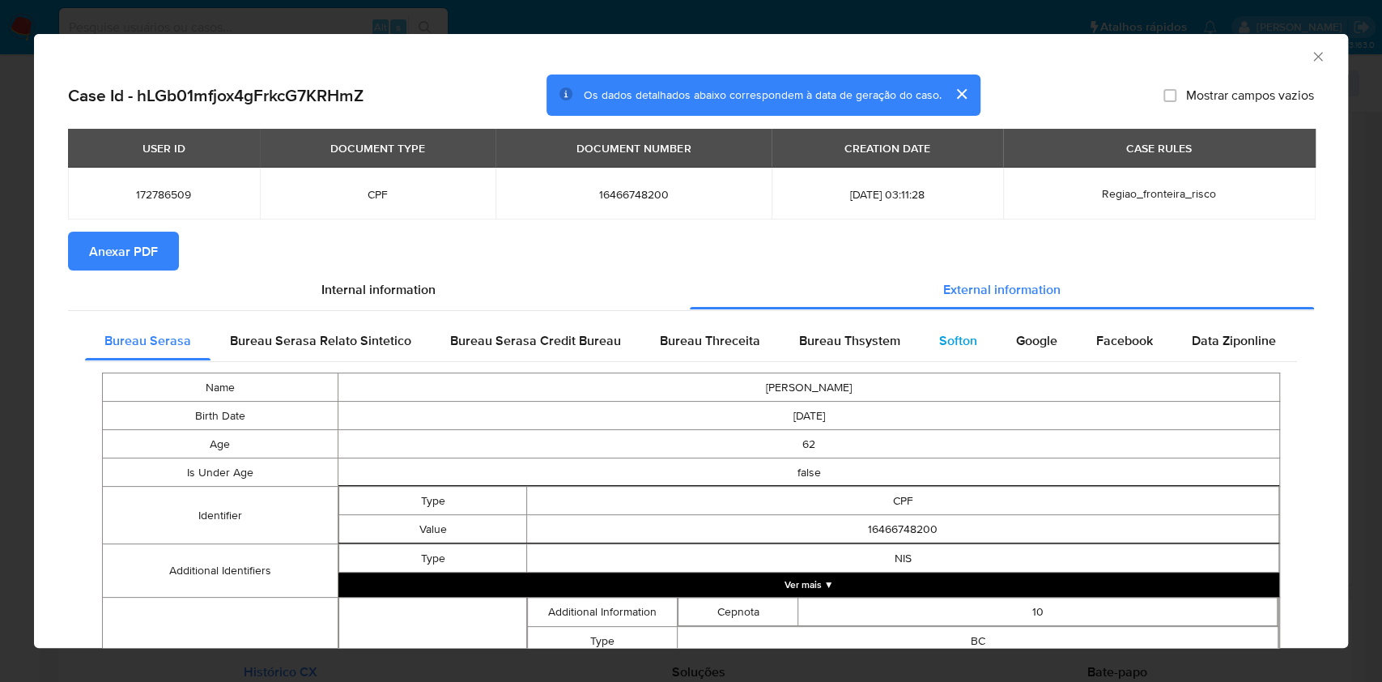
click at [957, 340] on span "Softon" at bounding box center [958, 340] width 38 height 19
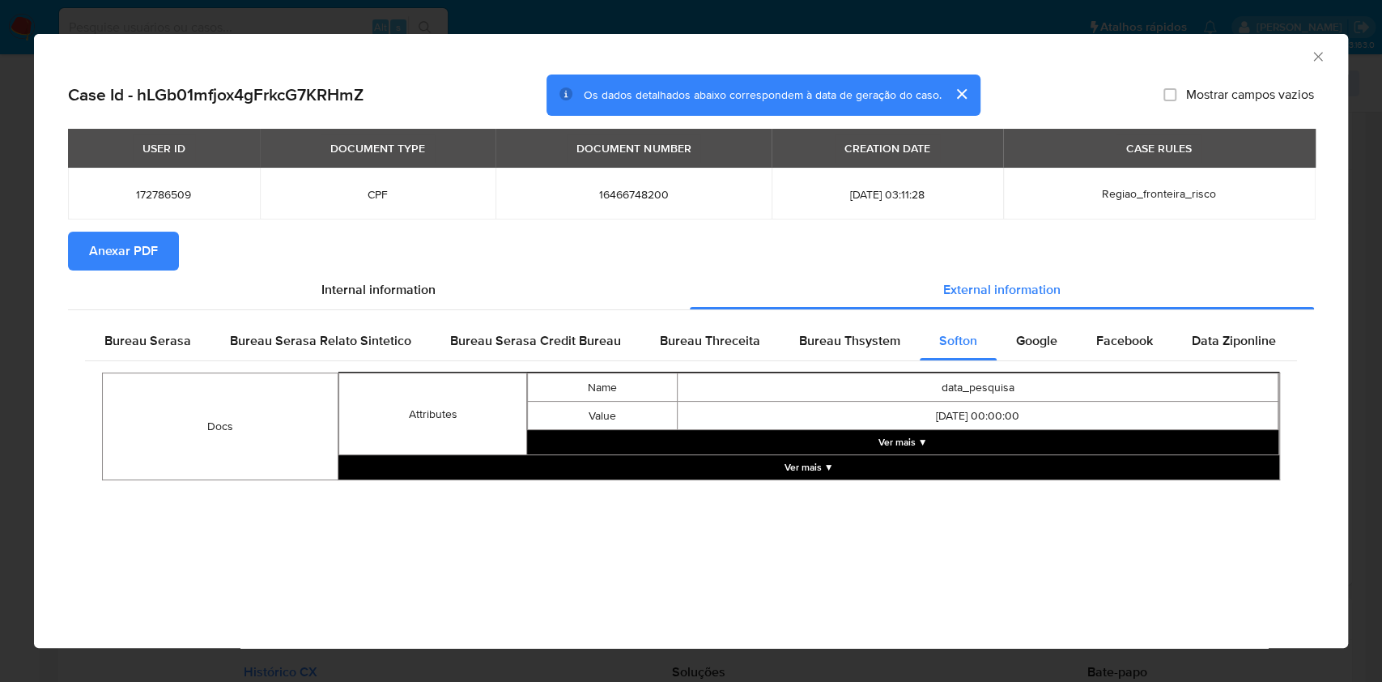
click at [764, 470] on button "Ver mais ▼" at bounding box center [808, 467] width 941 height 24
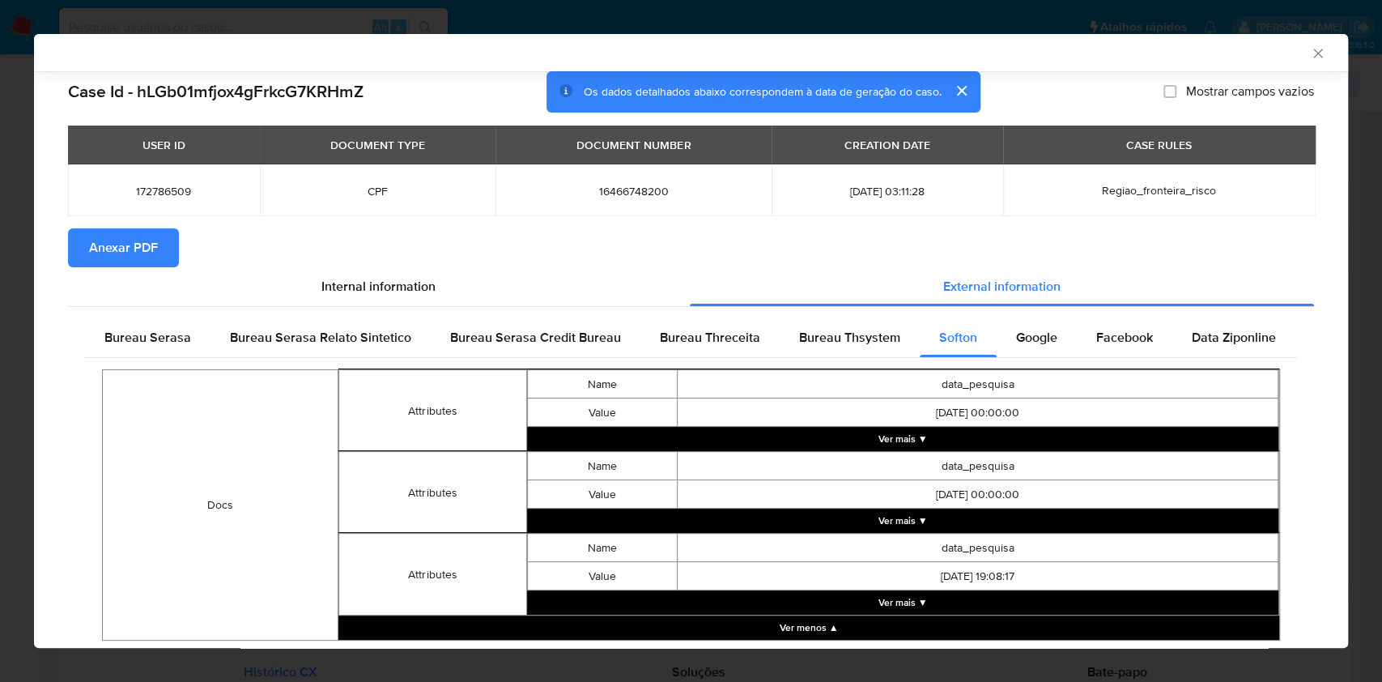
scroll to position [48, 0]
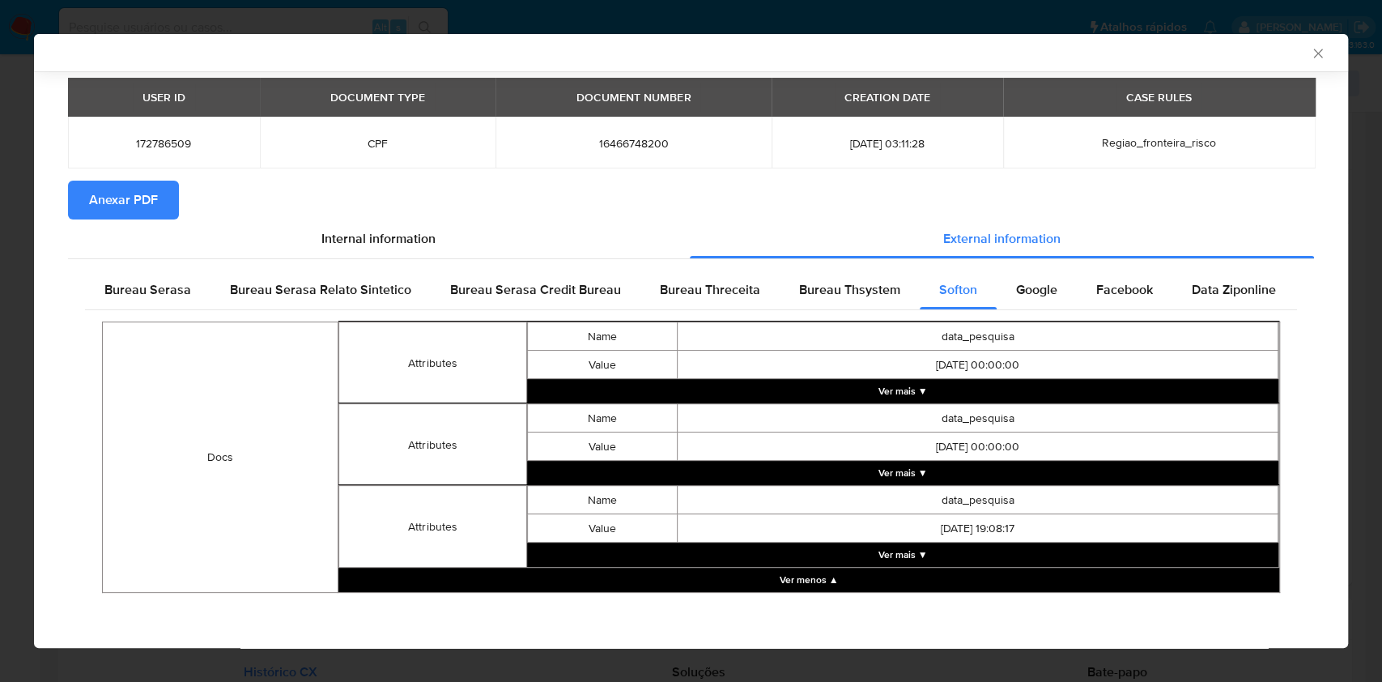
click at [780, 385] on button "Ver mais ▼" at bounding box center [902, 391] width 751 height 24
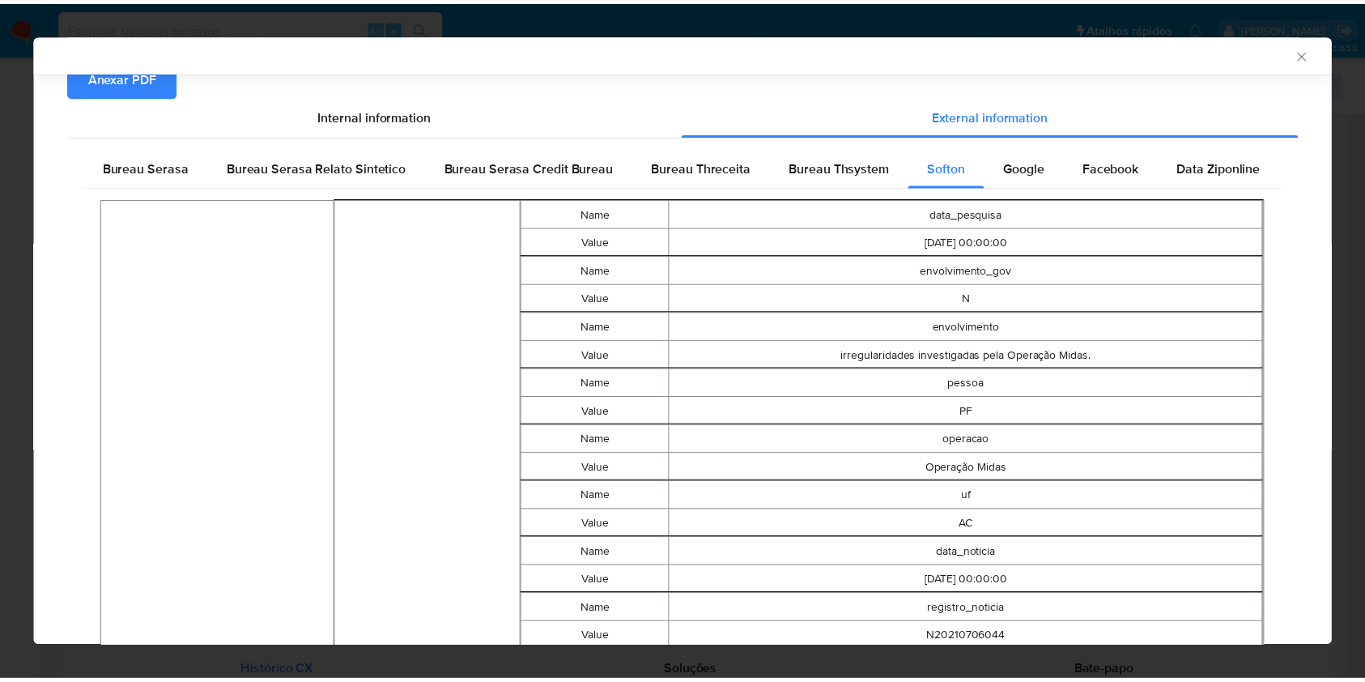
scroll to position [173, 0]
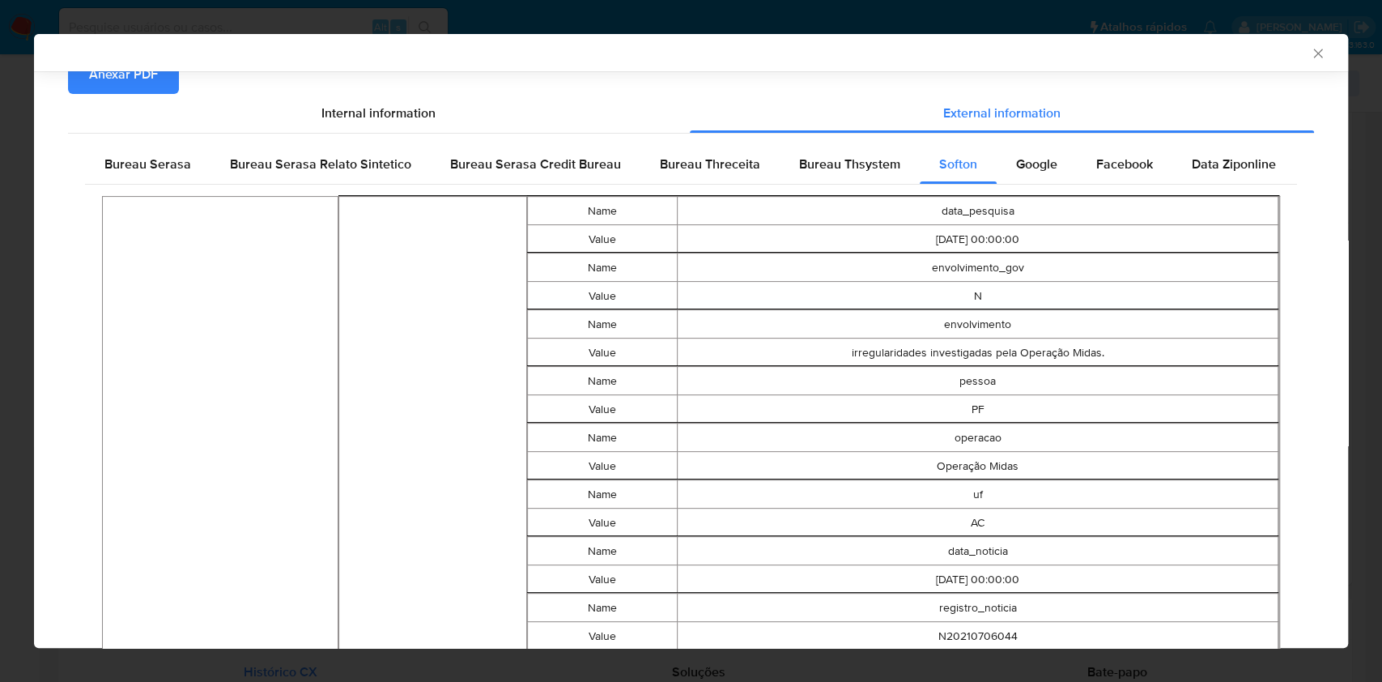
click at [1311, 53] on div "AML Data Collector" at bounding box center [691, 52] width 1314 height 37
click at [1284, 48] on div "AML Data Collector" at bounding box center [677, 52] width 1265 height 15
click at [1310, 58] on icon "Fechar a janela" at bounding box center [1318, 53] width 16 height 16
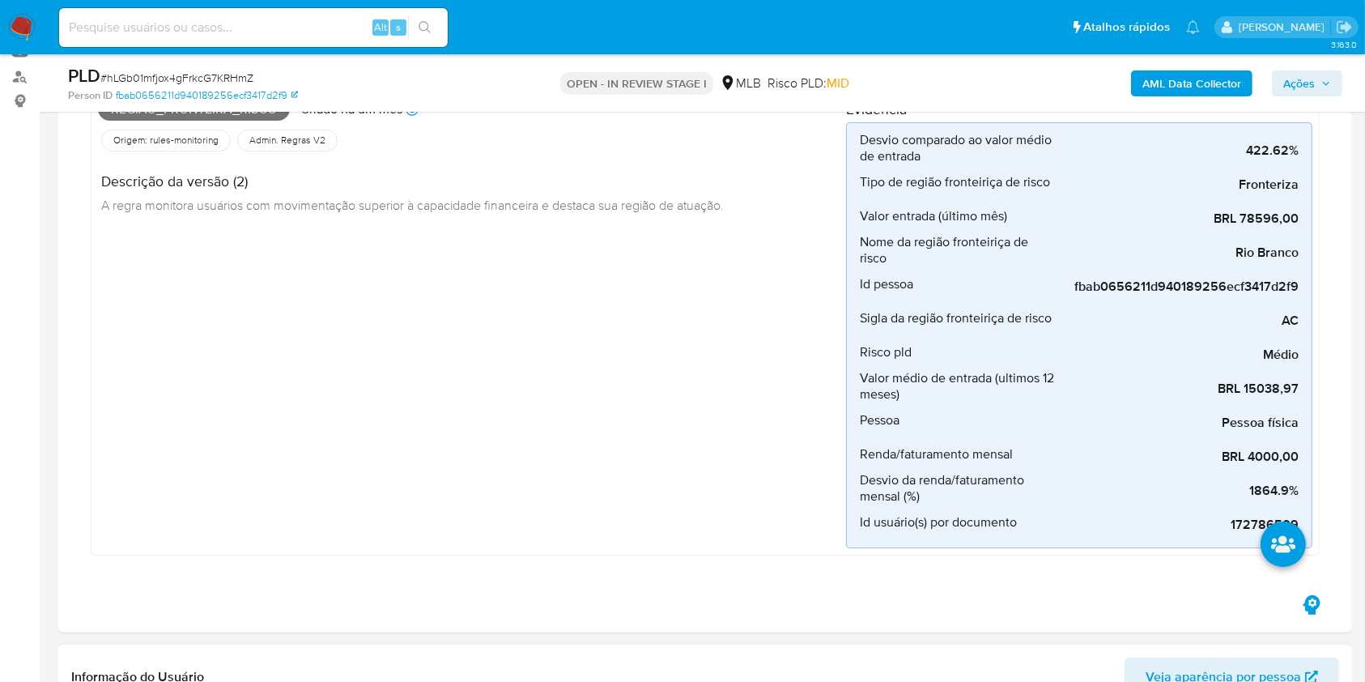
scroll to position [0, 0]
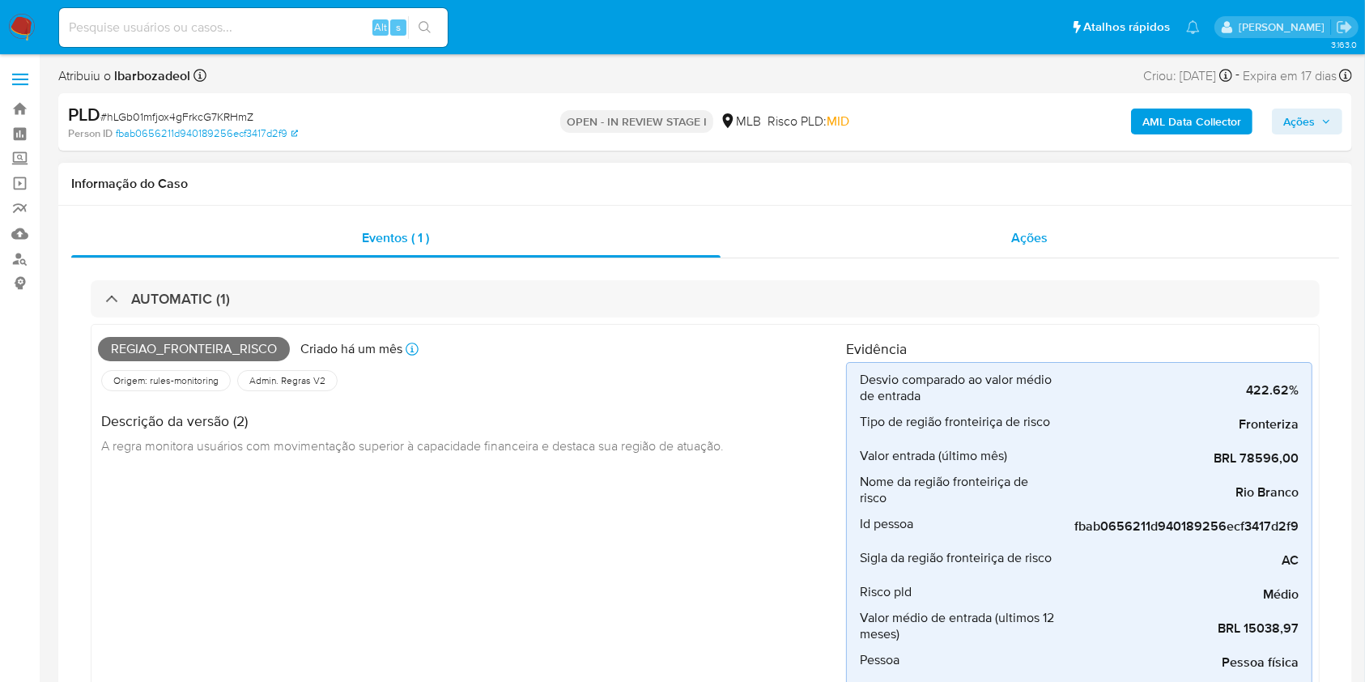
click at [904, 245] on div "Ações" at bounding box center [1030, 238] width 619 height 39
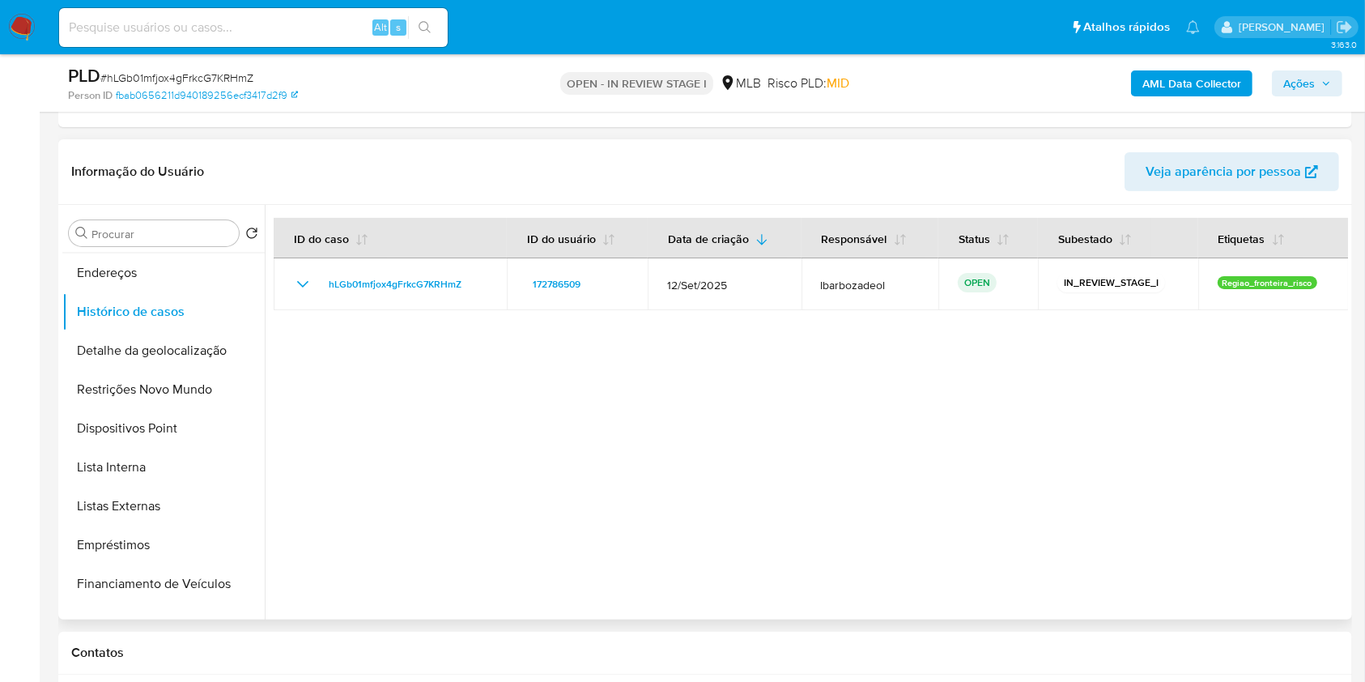
scroll to position [155, 0]
click at [127, 513] on button "Listas Externas" at bounding box center [156, 505] width 189 height 39
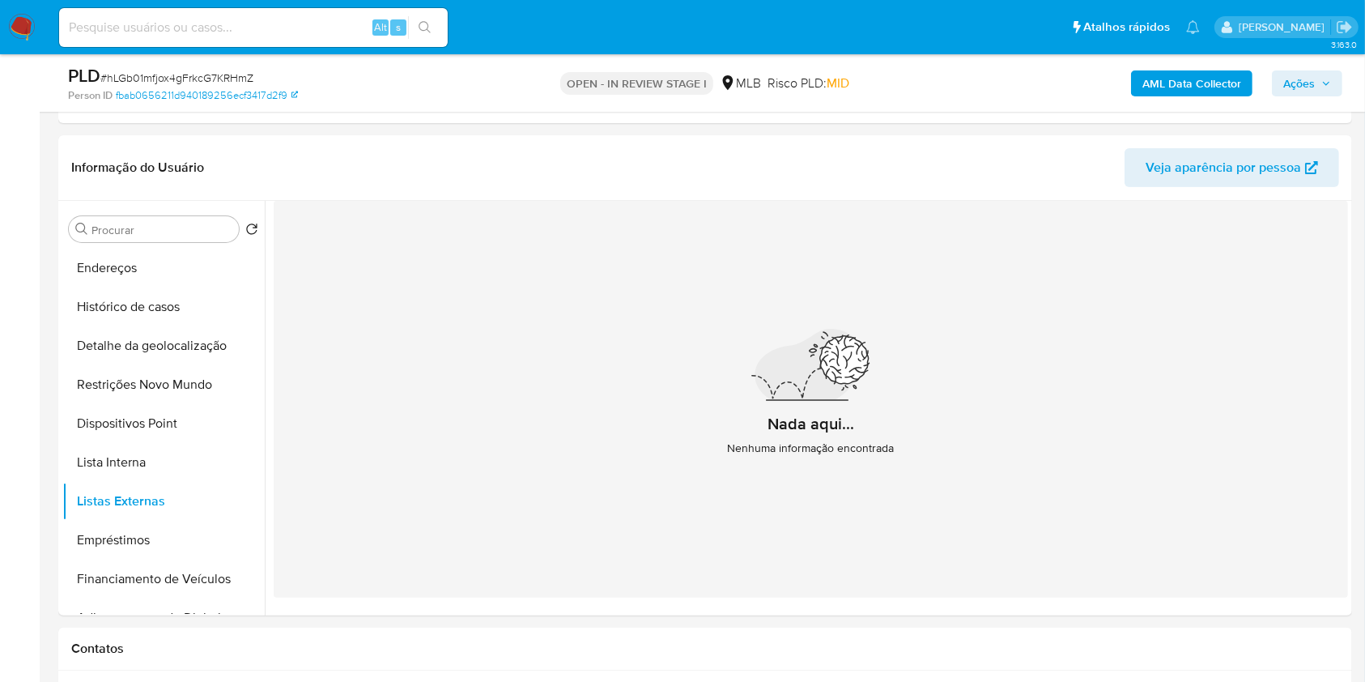
scroll to position [312, 0]
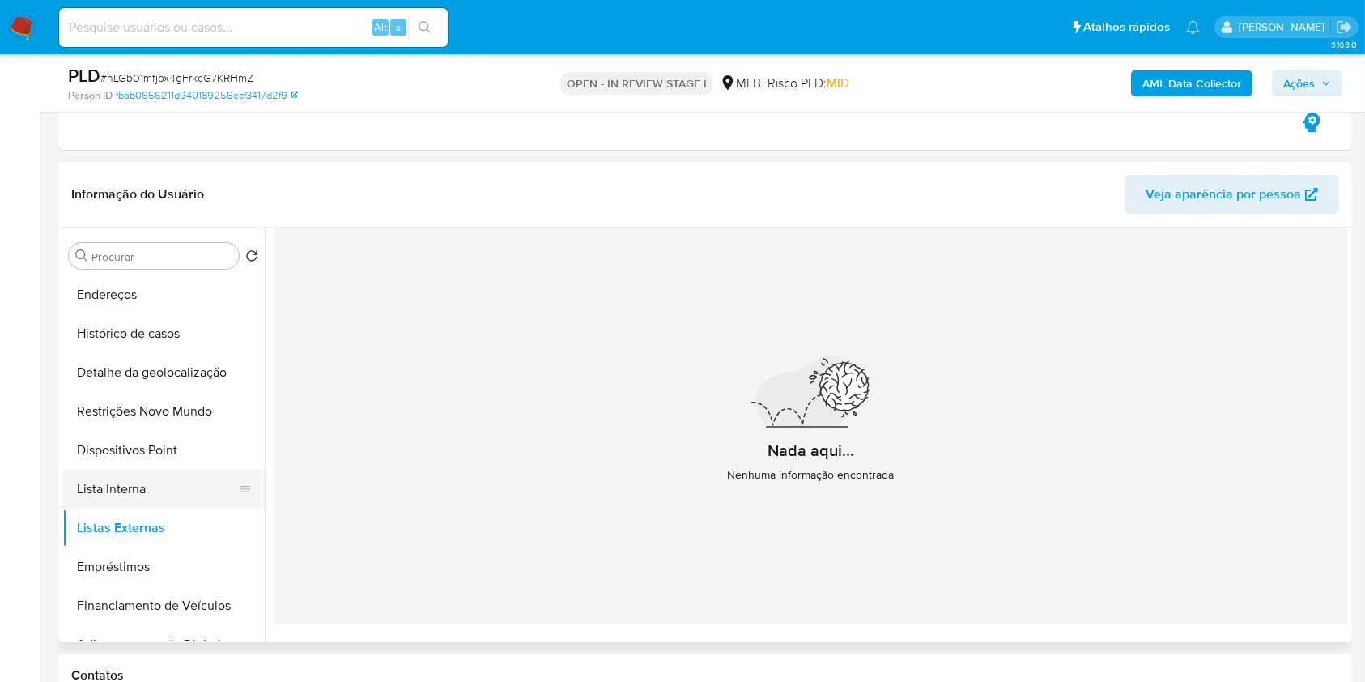
click at [185, 482] on button "Lista Interna" at bounding box center [156, 489] width 189 height 39
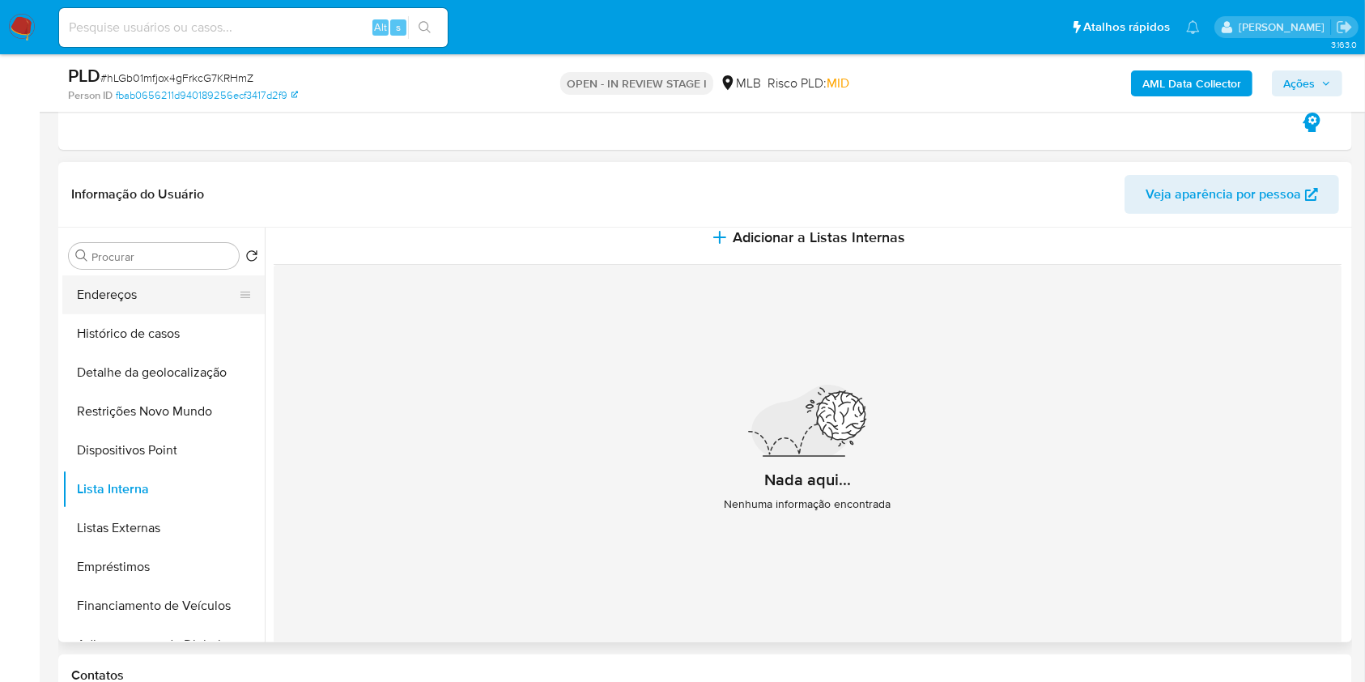
scroll to position [0, 0]
click at [162, 304] on button "Geral" at bounding box center [156, 294] width 189 height 39
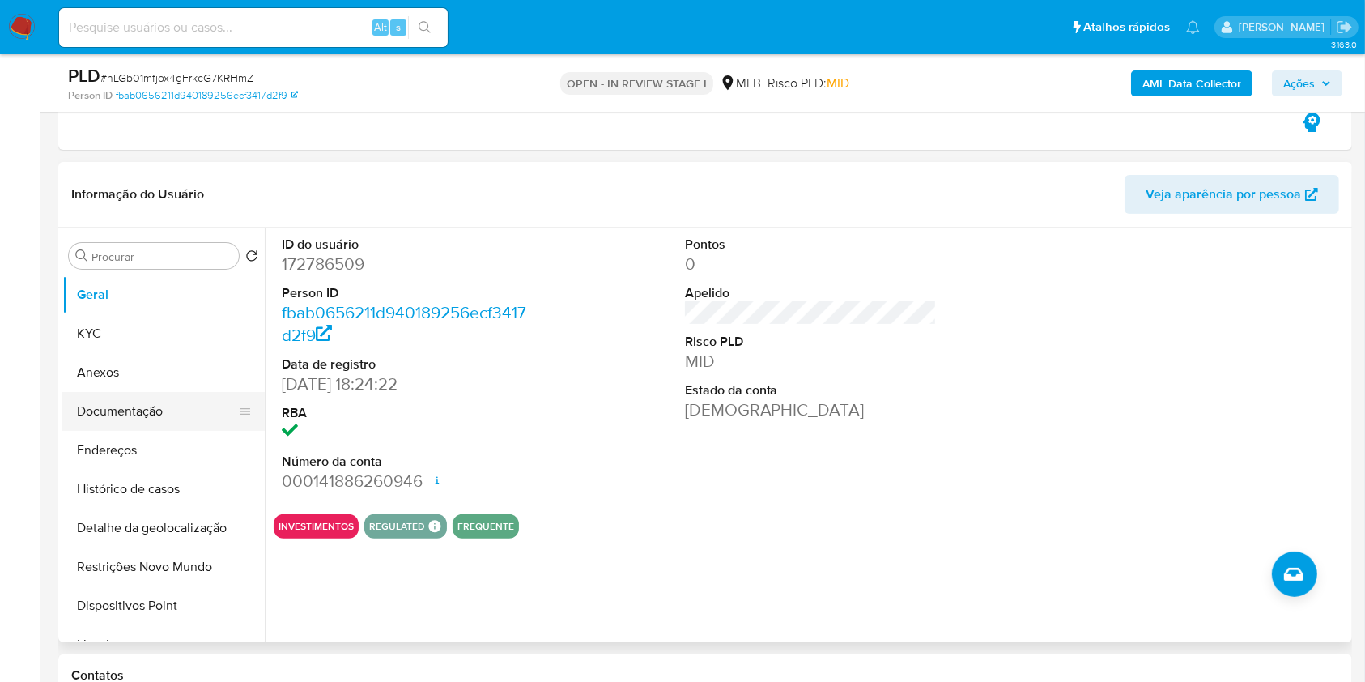
click at [172, 410] on button "Documentação" at bounding box center [156, 411] width 189 height 39
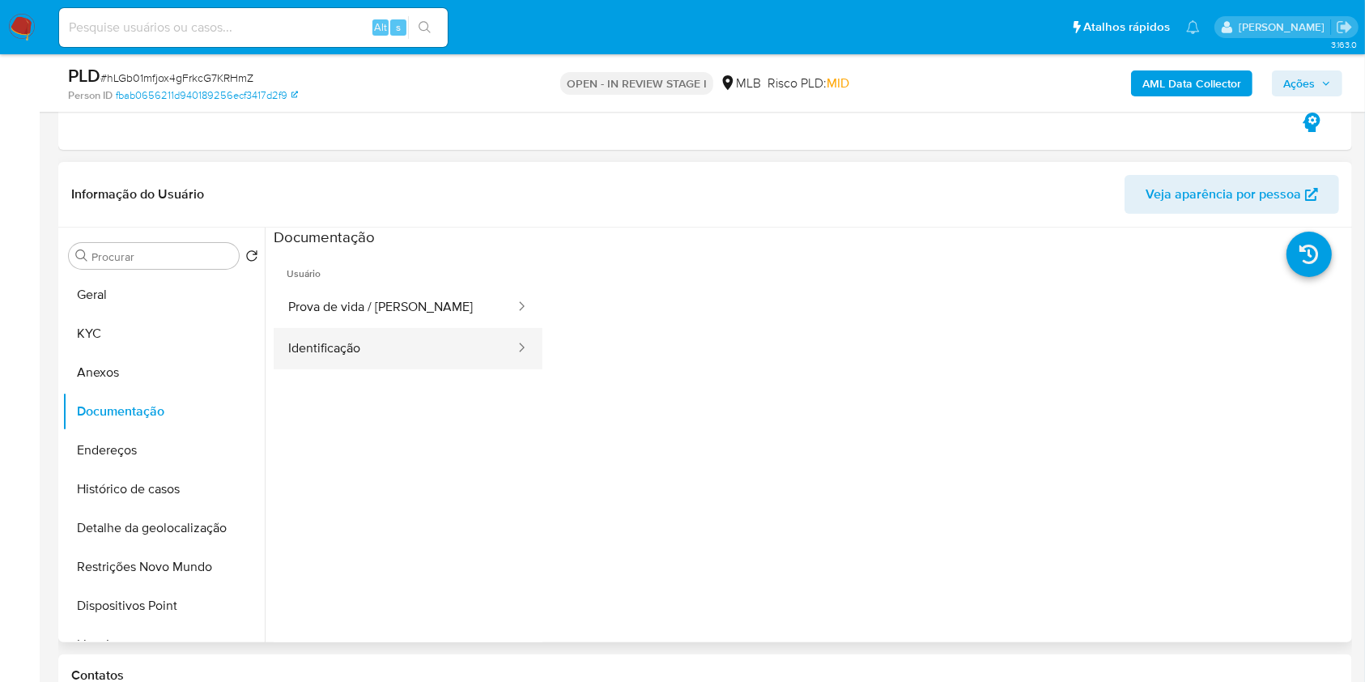
click at [398, 341] on button "Identificação" at bounding box center [395, 348] width 243 height 41
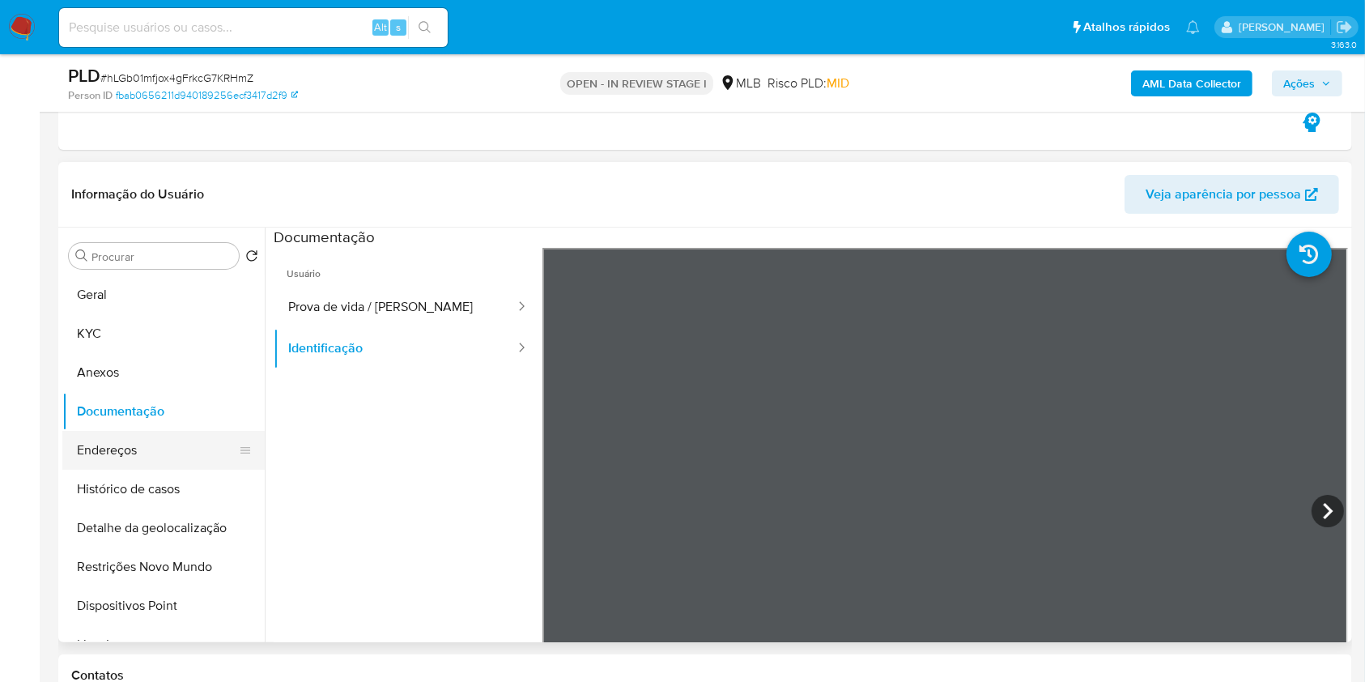
click at [213, 450] on button "Endereços" at bounding box center [156, 450] width 189 height 39
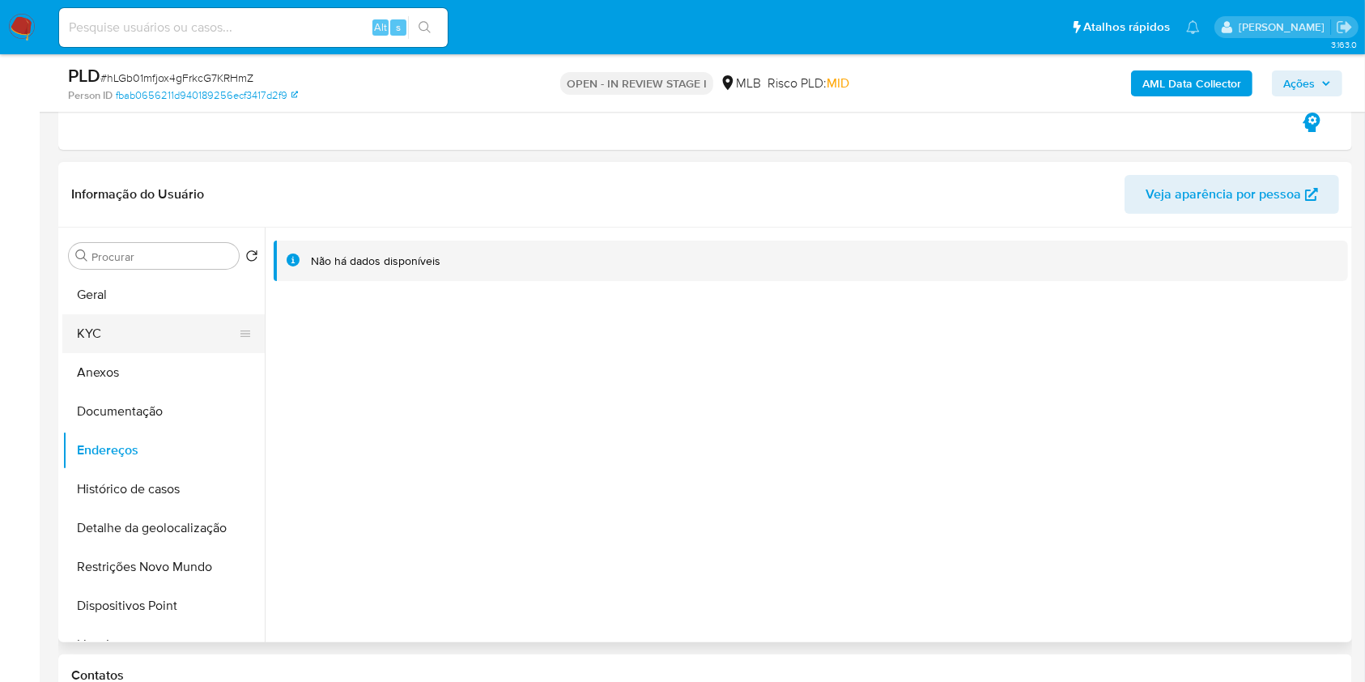
click at [155, 321] on button "KYC" at bounding box center [156, 333] width 189 height 39
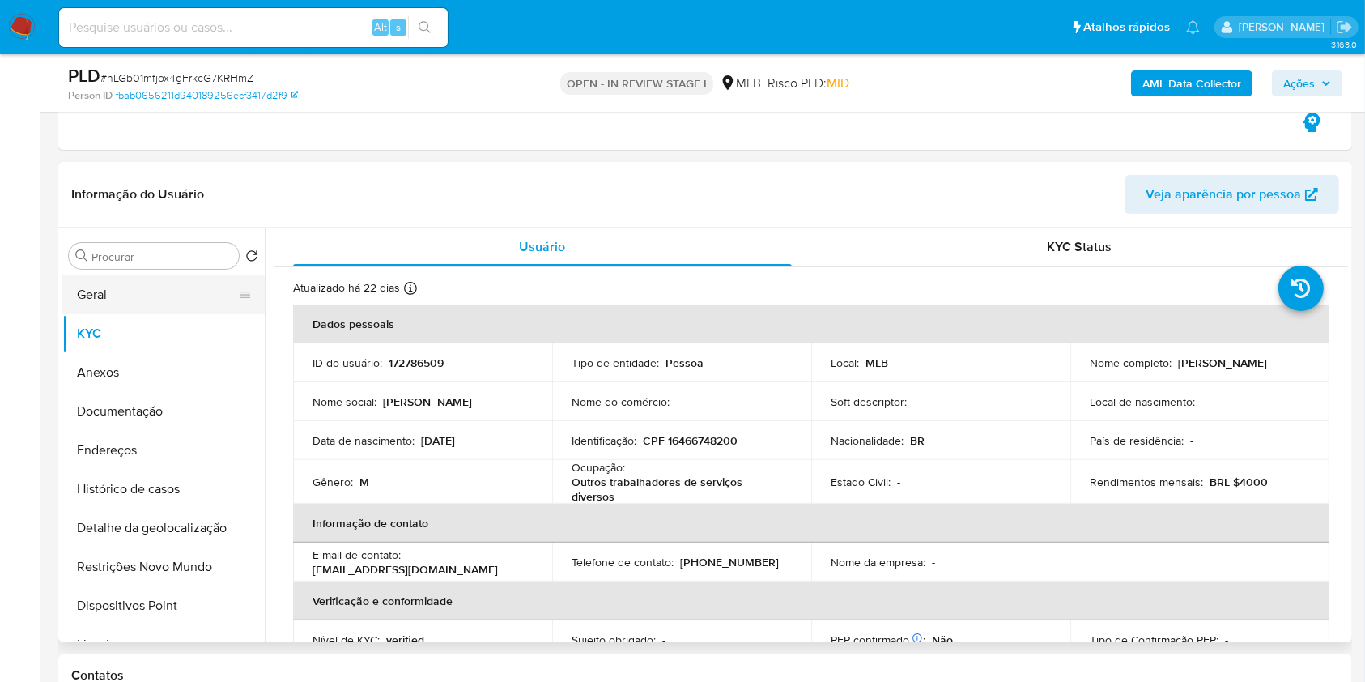
click at [193, 286] on button "Geral" at bounding box center [156, 294] width 189 height 39
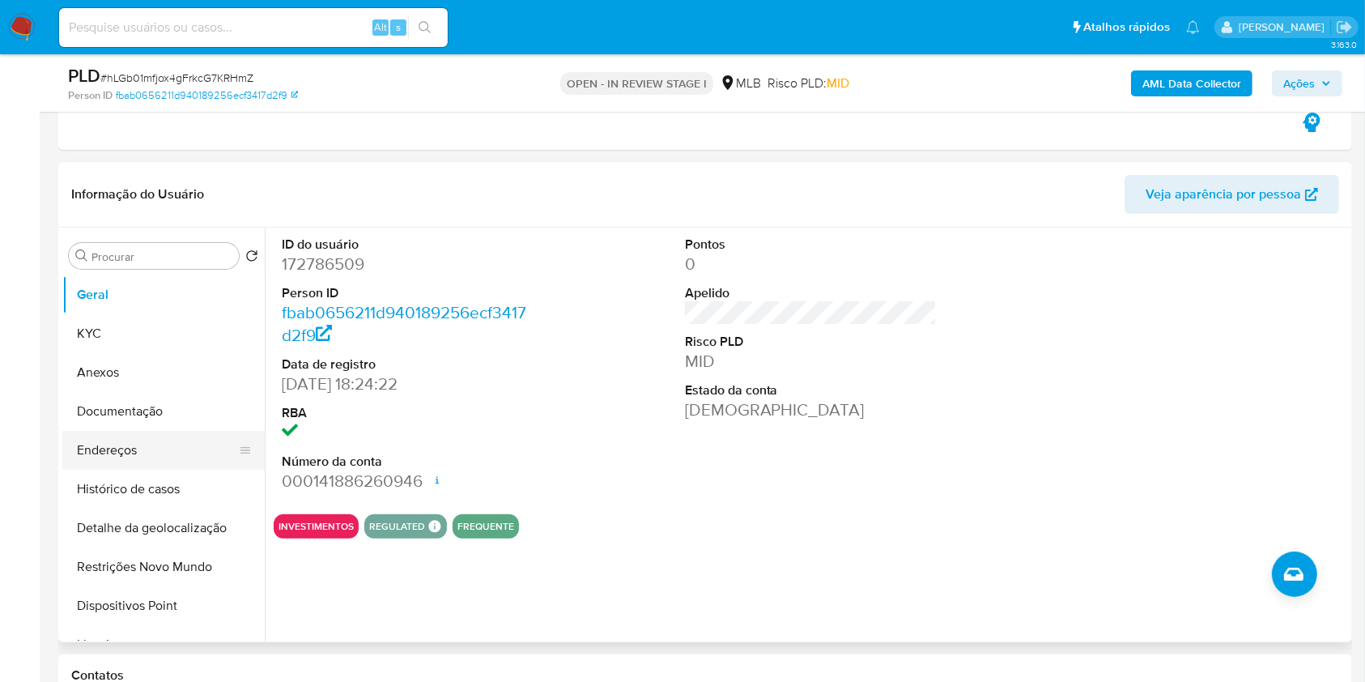
click at [164, 460] on button "Endereços" at bounding box center [156, 450] width 189 height 39
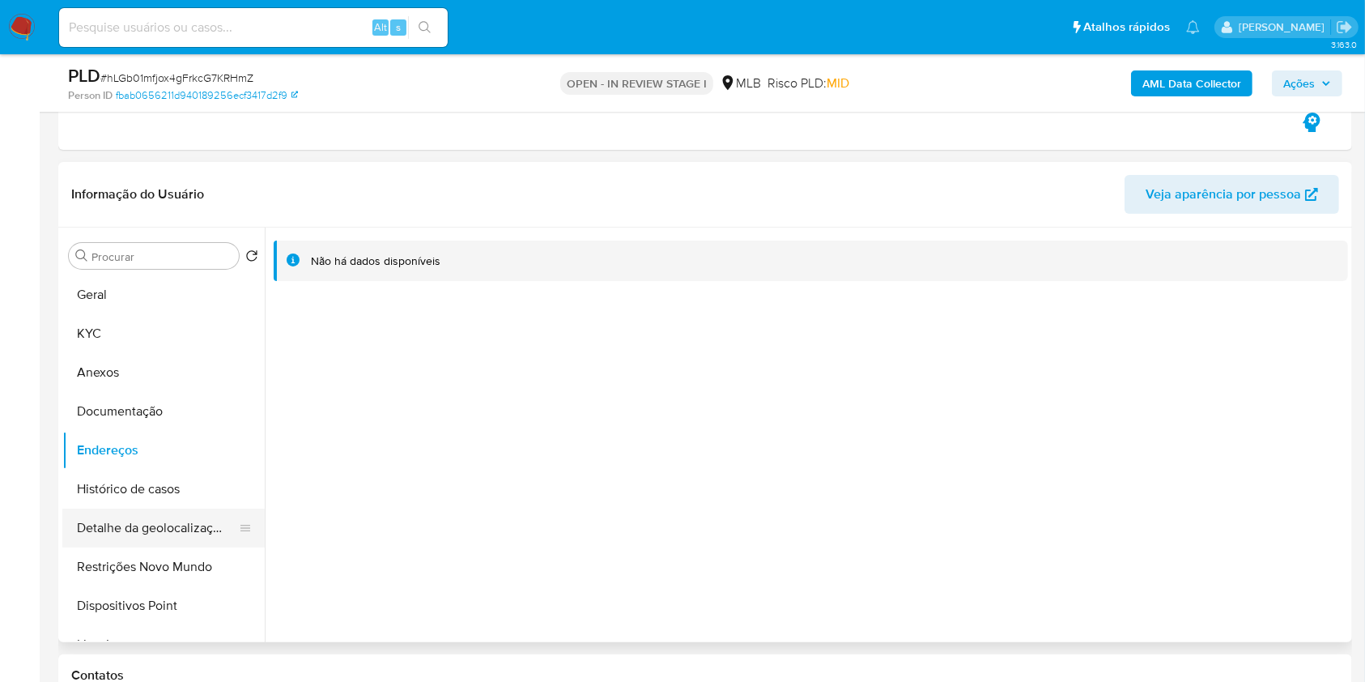
click at [175, 540] on button "Detalhe da geolocalização" at bounding box center [156, 528] width 189 height 39
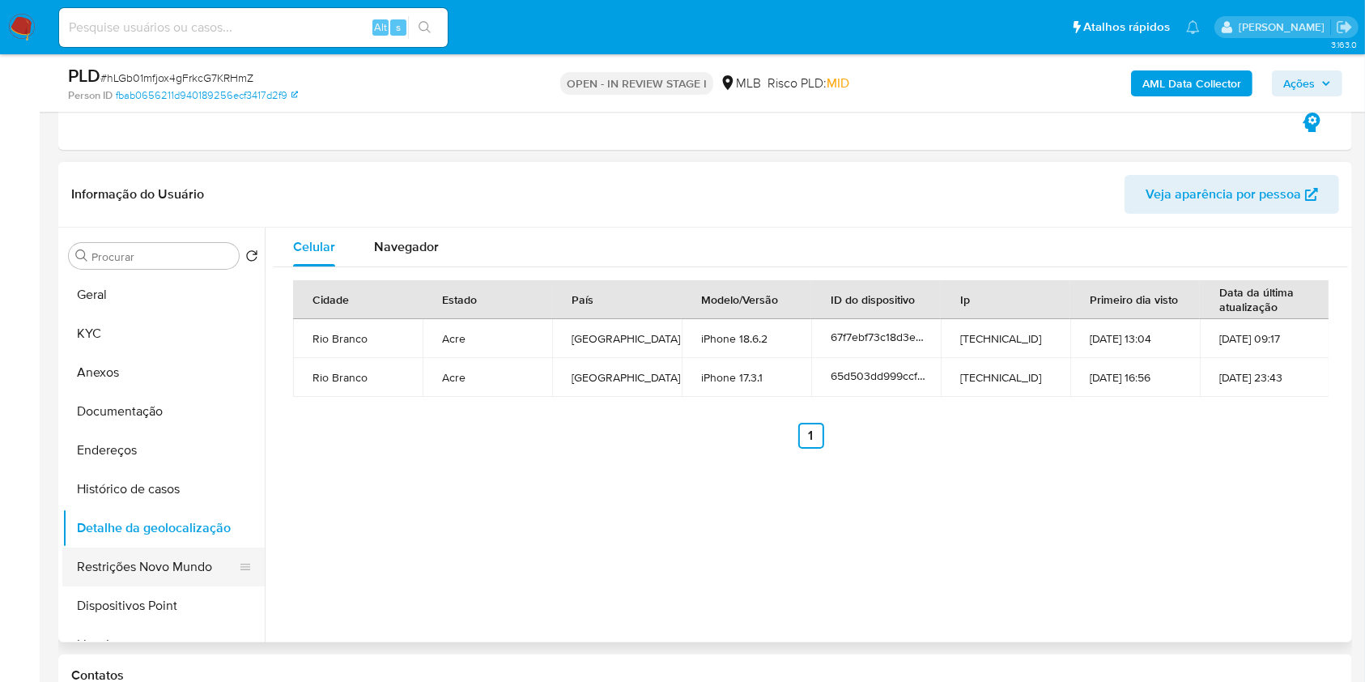
click at [150, 552] on button "Restrições Novo Mundo" at bounding box center [156, 566] width 189 height 39
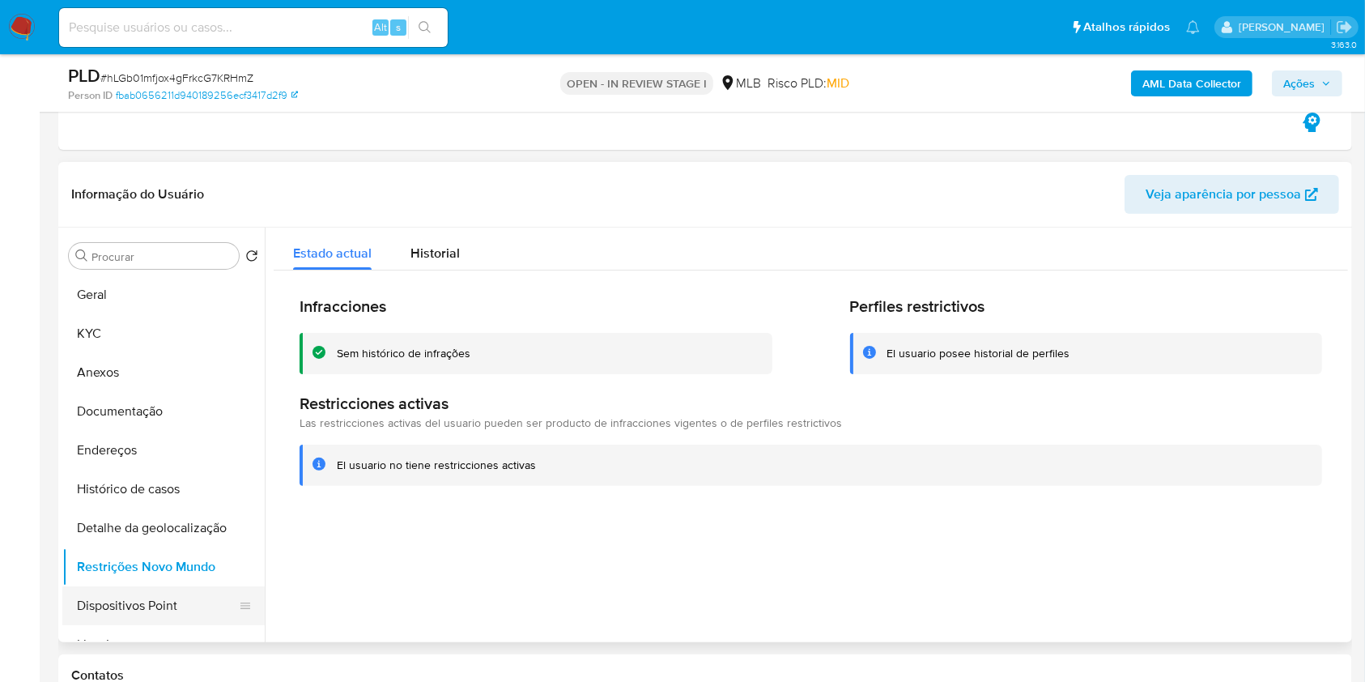
click at [177, 606] on button "Dispositivos Point" at bounding box center [156, 605] width 189 height 39
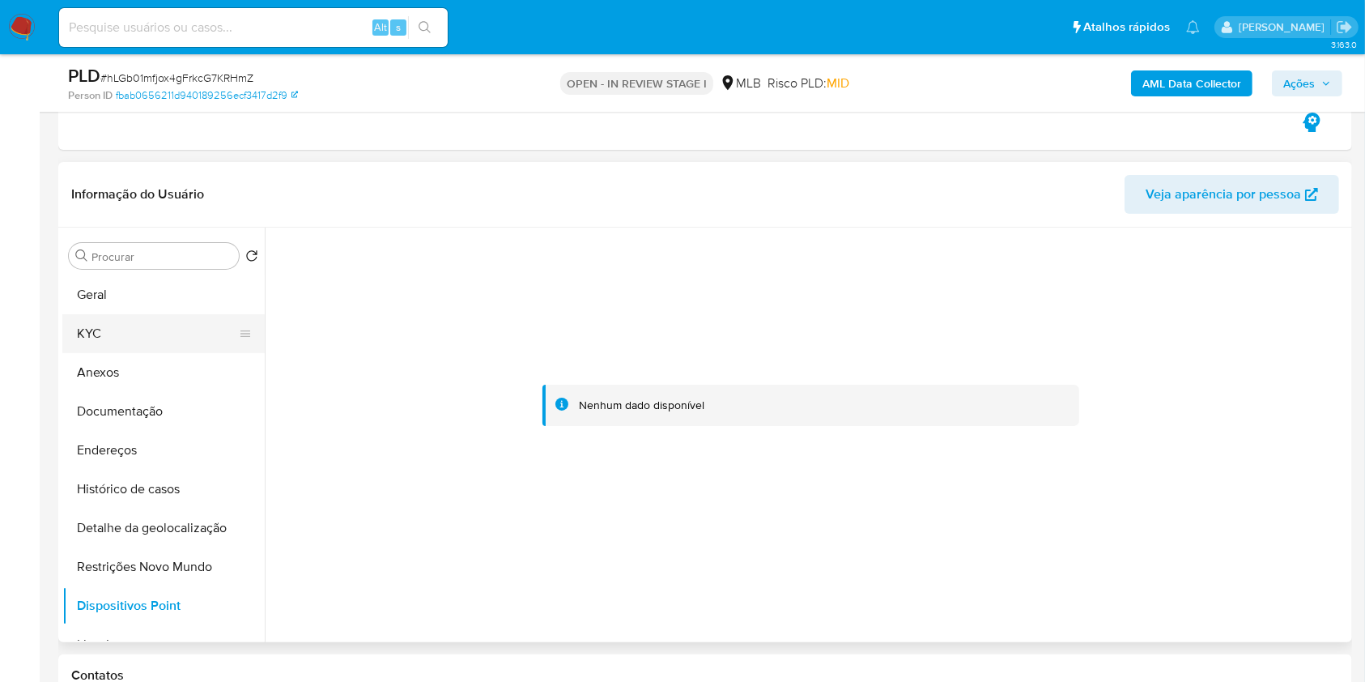
click at [102, 334] on button "KYC" at bounding box center [156, 333] width 189 height 39
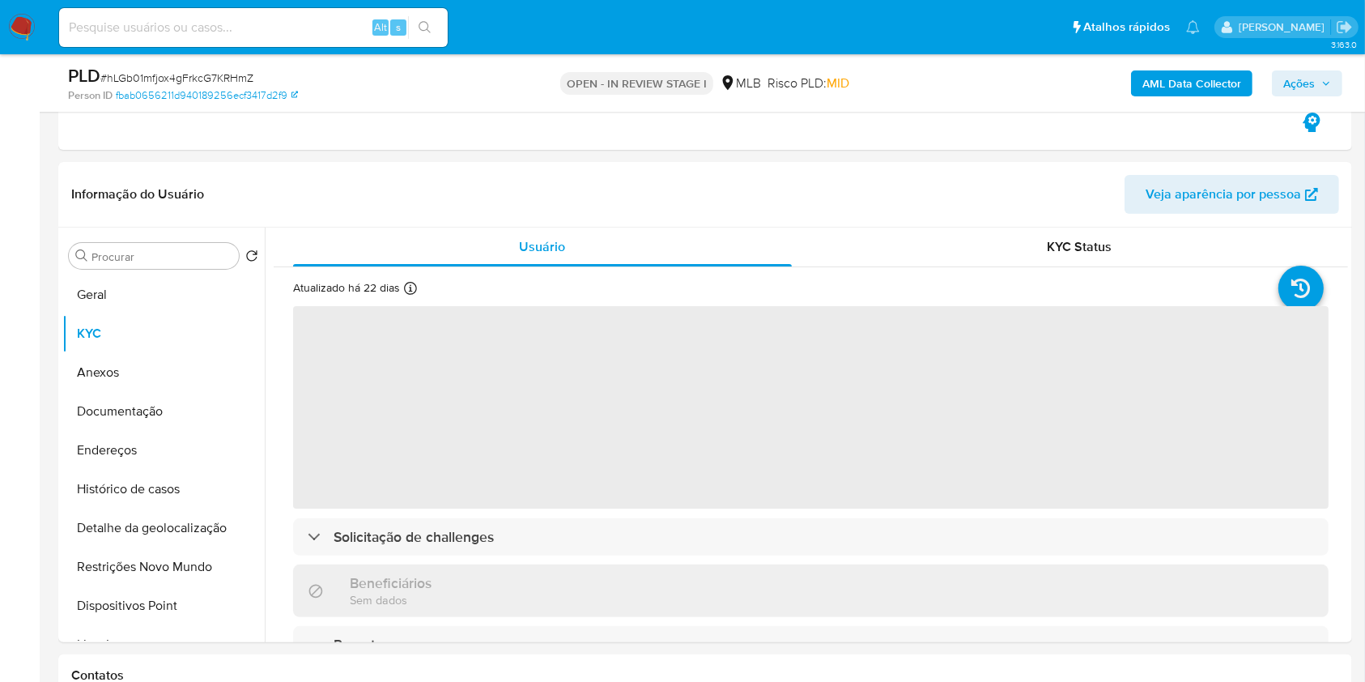
click at [1302, 83] on span "Ações" at bounding box center [1300, 83] width 32 height 26
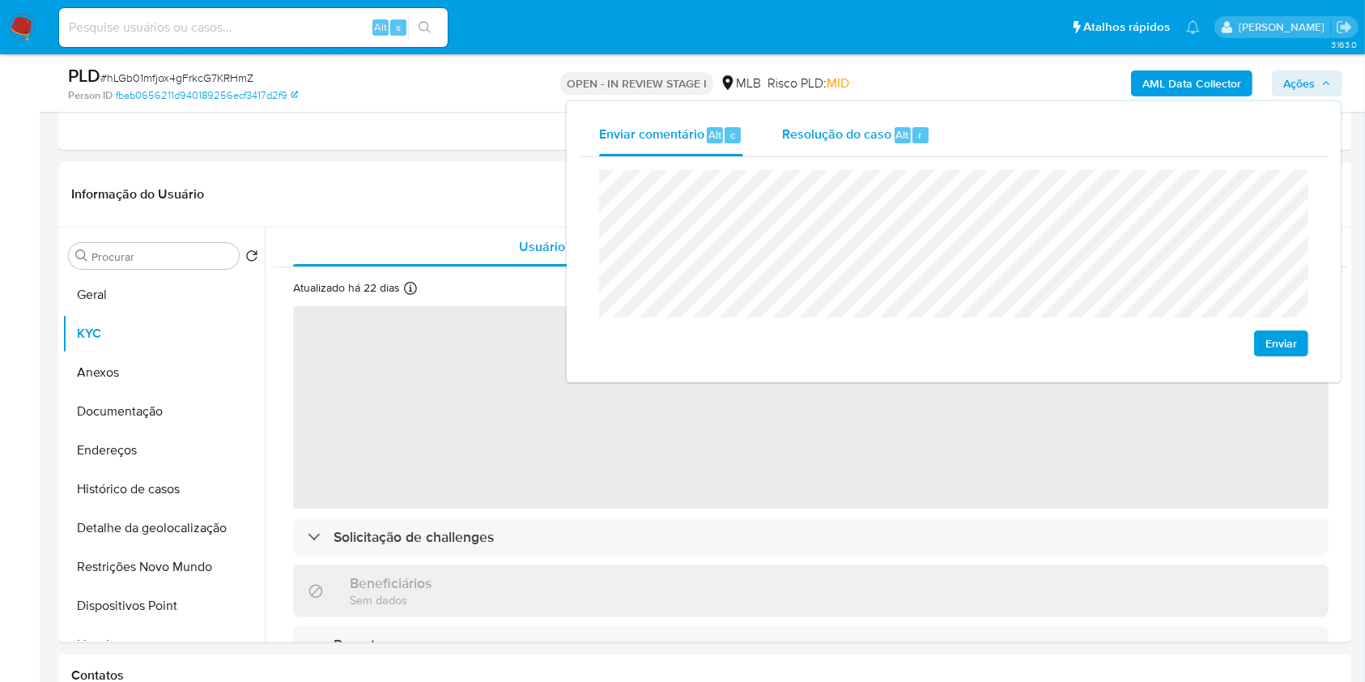
click at [798, 154] on div "Resolução do caso Alt r" at bounding box center [856, 135] width 148 height 42
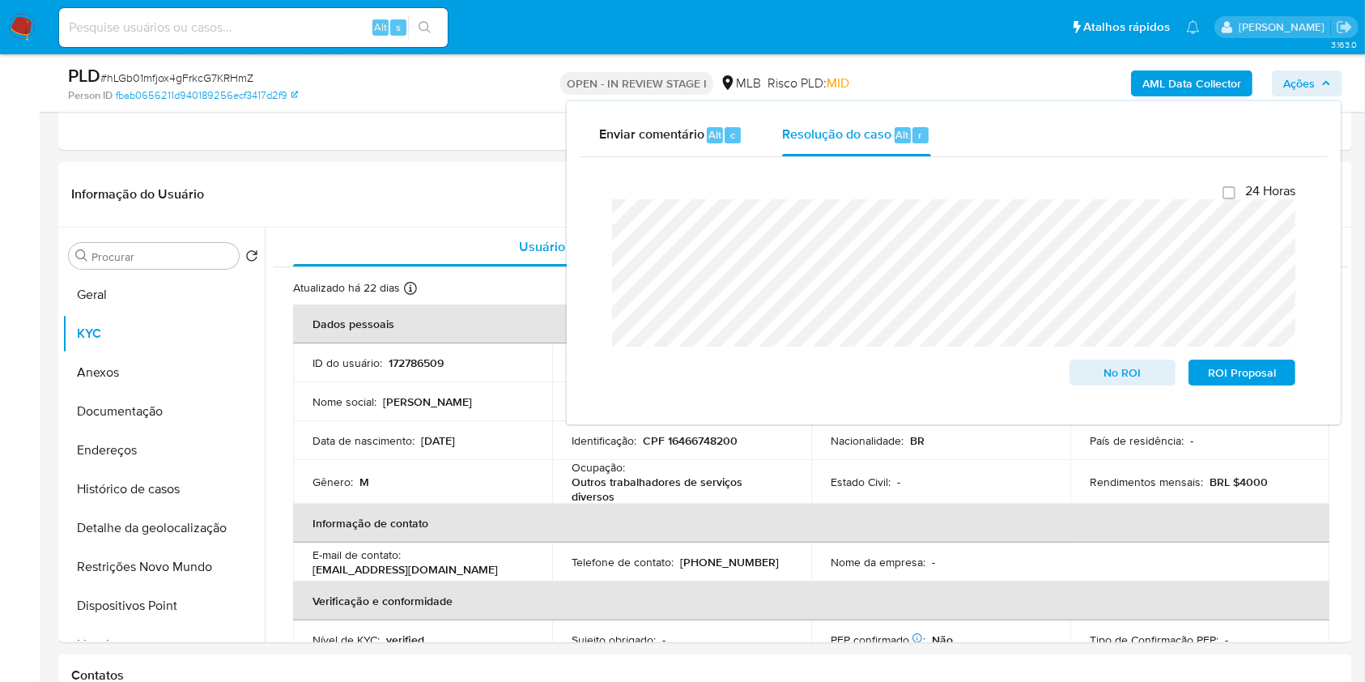
click at [909, 76] on div "OPEN - IN REVIEW STAGE I MLB Risco PLD: MID" at bounding box center [705, 83] width 420 height 38
click at [1037, 75] on div "AML Data Collector Ações Enviar comentário Alt c Resolução do caso Alt r Fecham…" at bounding box center [1132, 83] width 420 height 38
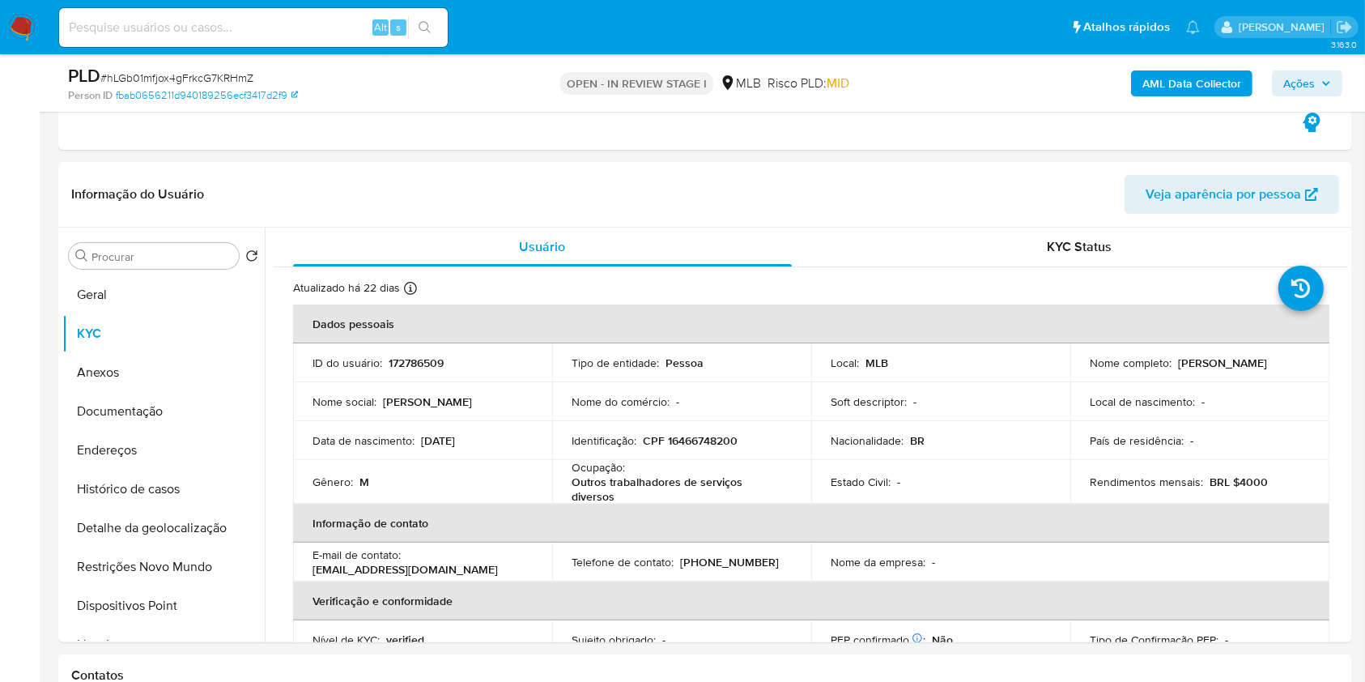
click at [1184, 84] on b "AML Data Collector" at bounding box center [1192, 83] width 99 height 26
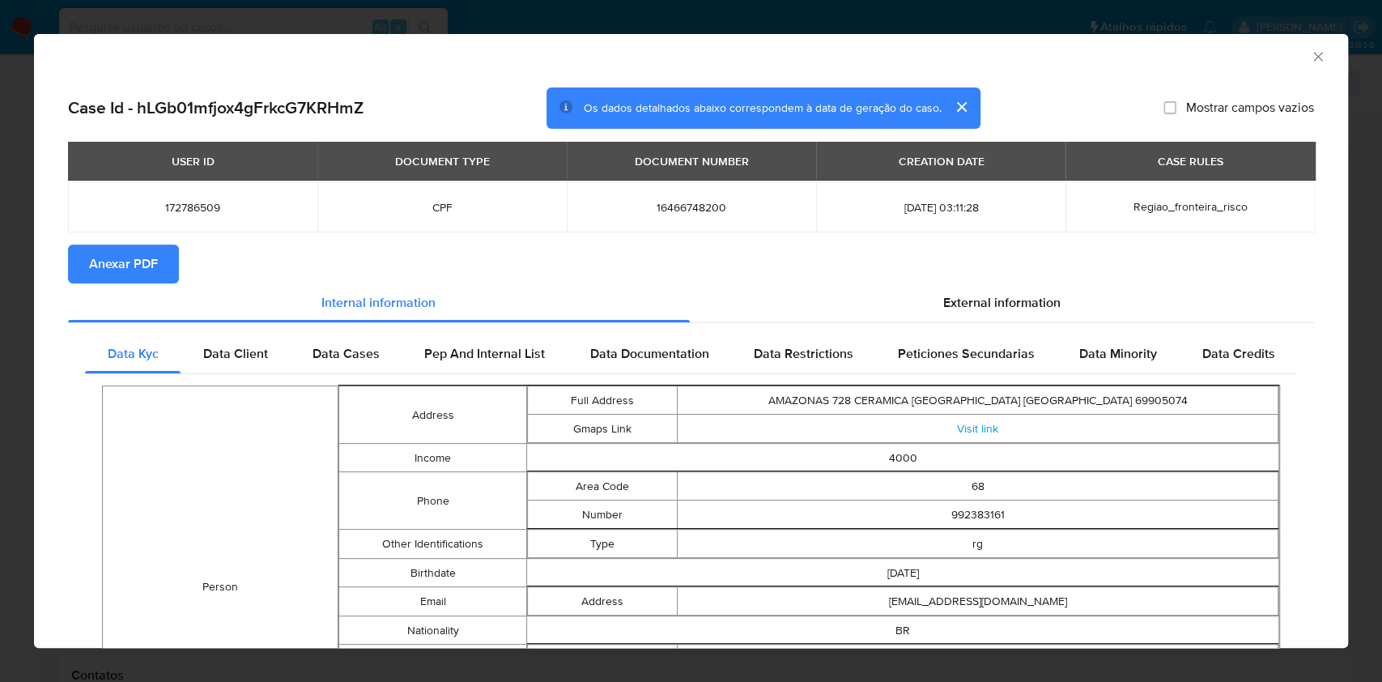
click at [154, 262] on span "Anexar PDF" at bounding box center [123, 264] width 69 height 36
click at [1310, 61] on icon "Fechar a janela" at bounding box center [1318, 57] width 16 height 16
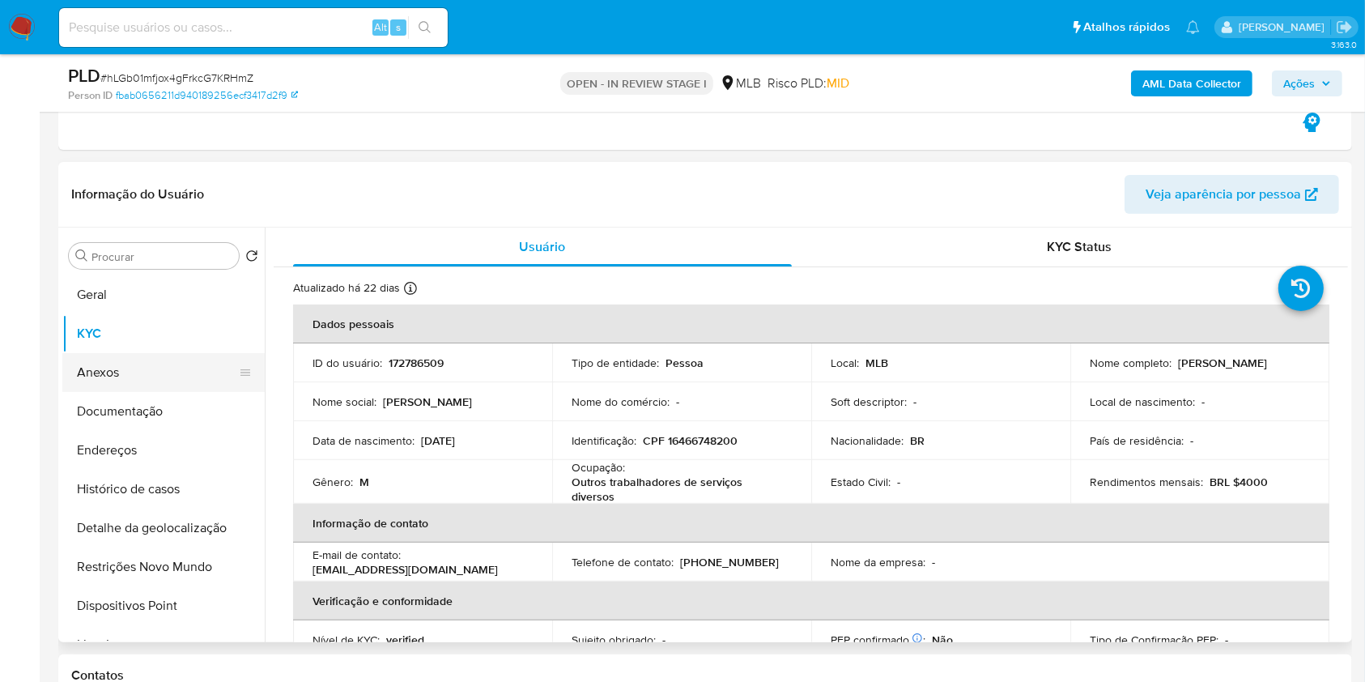
click at [188, 381] on button "Anexos" at bounding box center [156, 372] width 189 height 39
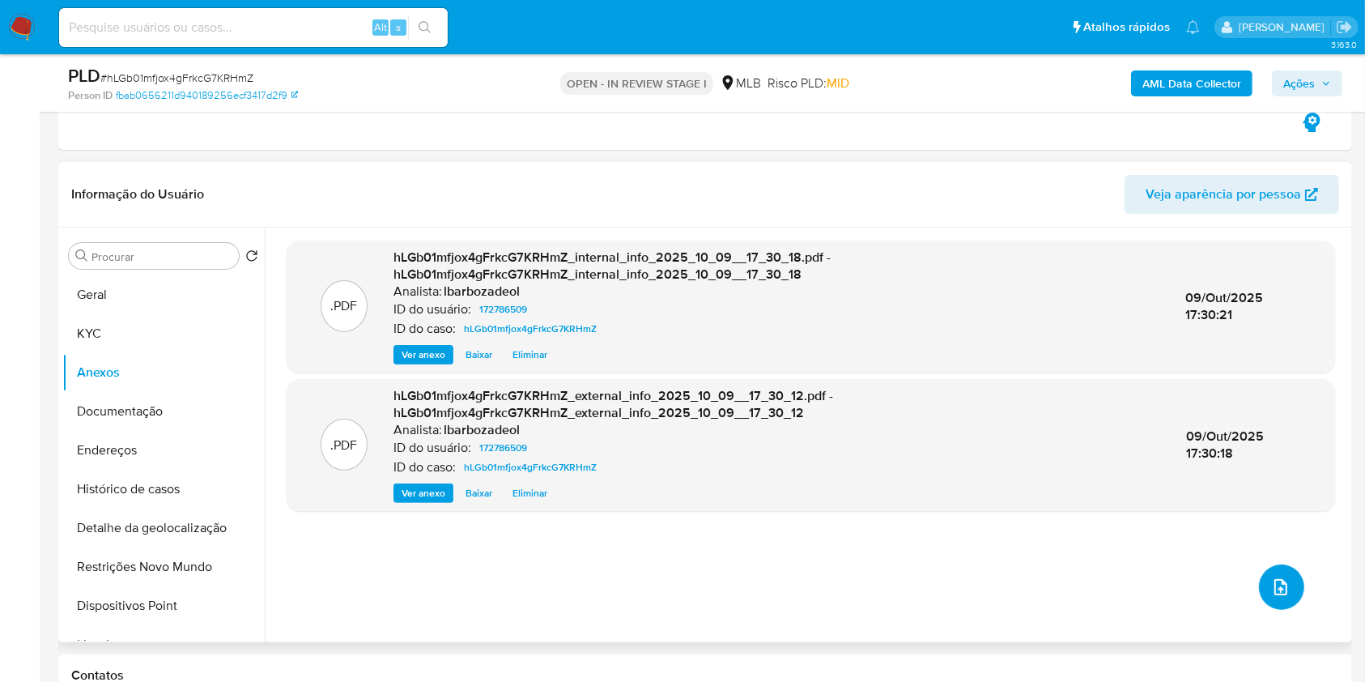
click at [1276, 591] on icon "upload-file" at bounding box center [1280, 586] width 19 height 19
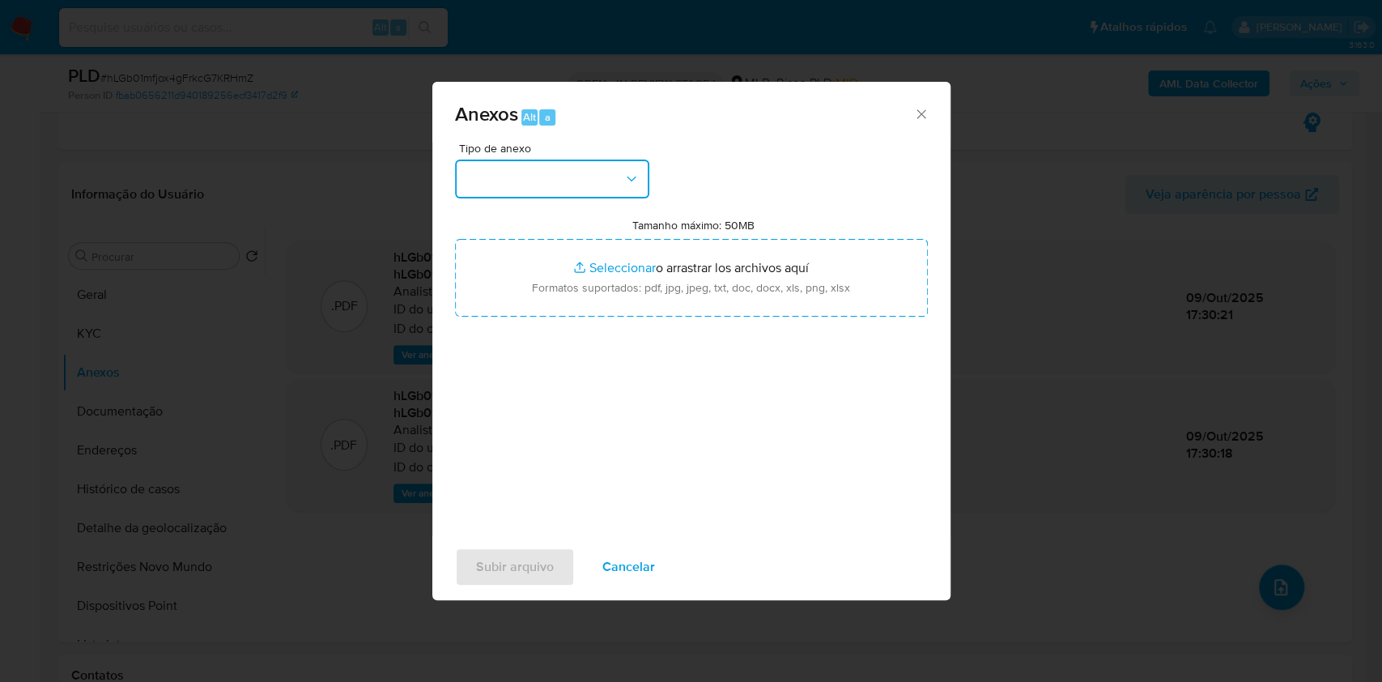
drag, startPoint x: 512, startPoint y: 183, endPoint x: 562, endPoint y: 187, distance: 50.4
click at [512, 183] on button "button" at bounding box center [552, 179] width 194 height 39
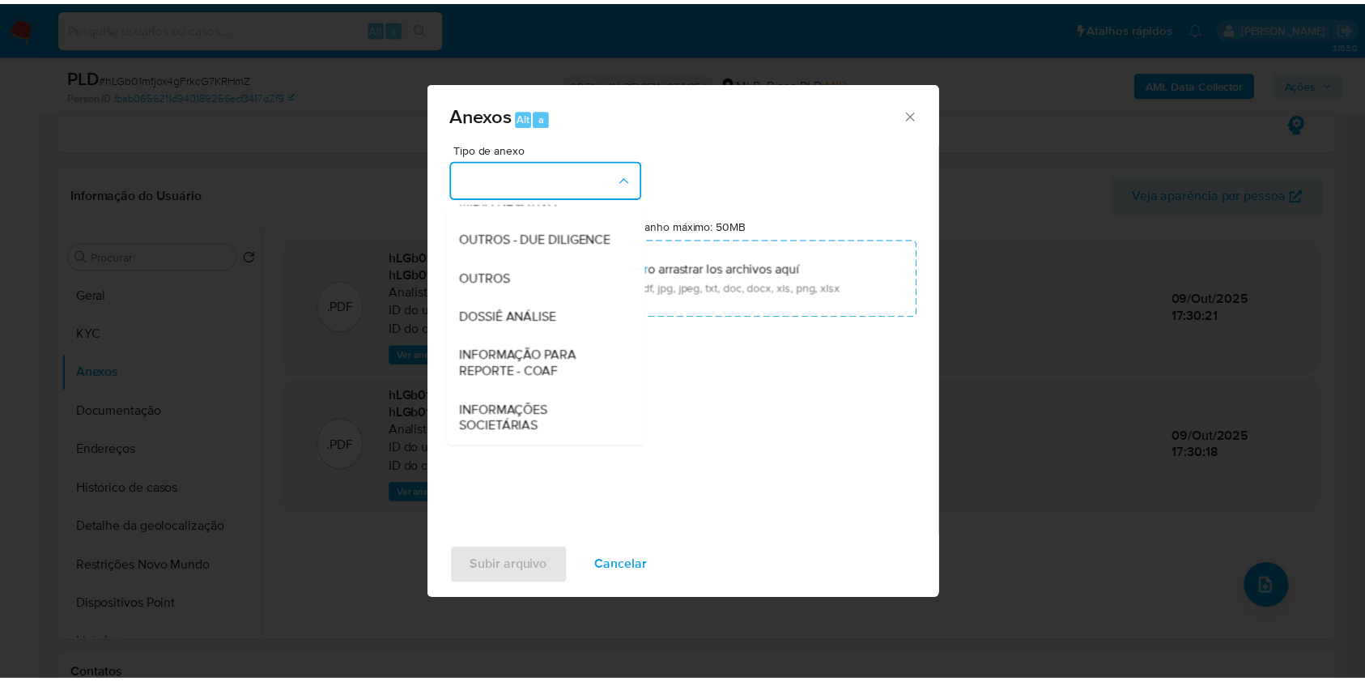
scroll to position [249, 0]
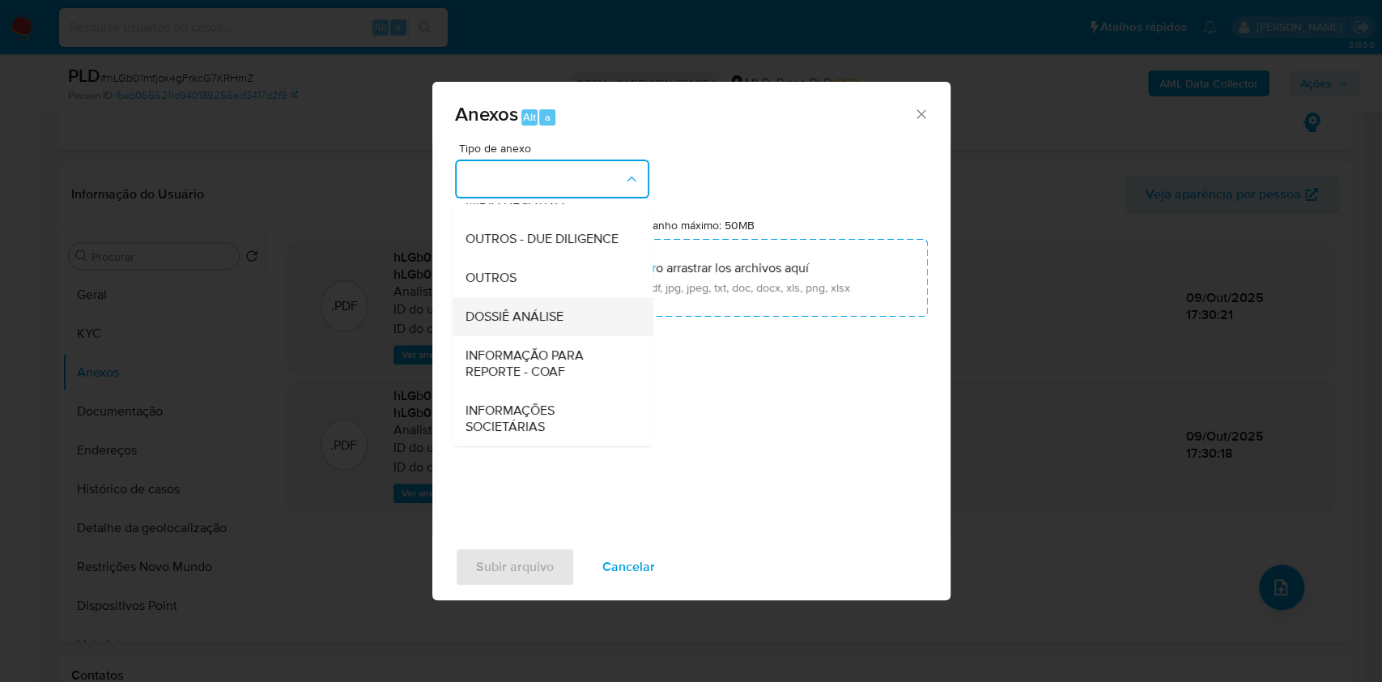
click at [569, 321] on div "DOSSIÊ ANÁLISE" at bounding box center [547, 316] width 165 height 39
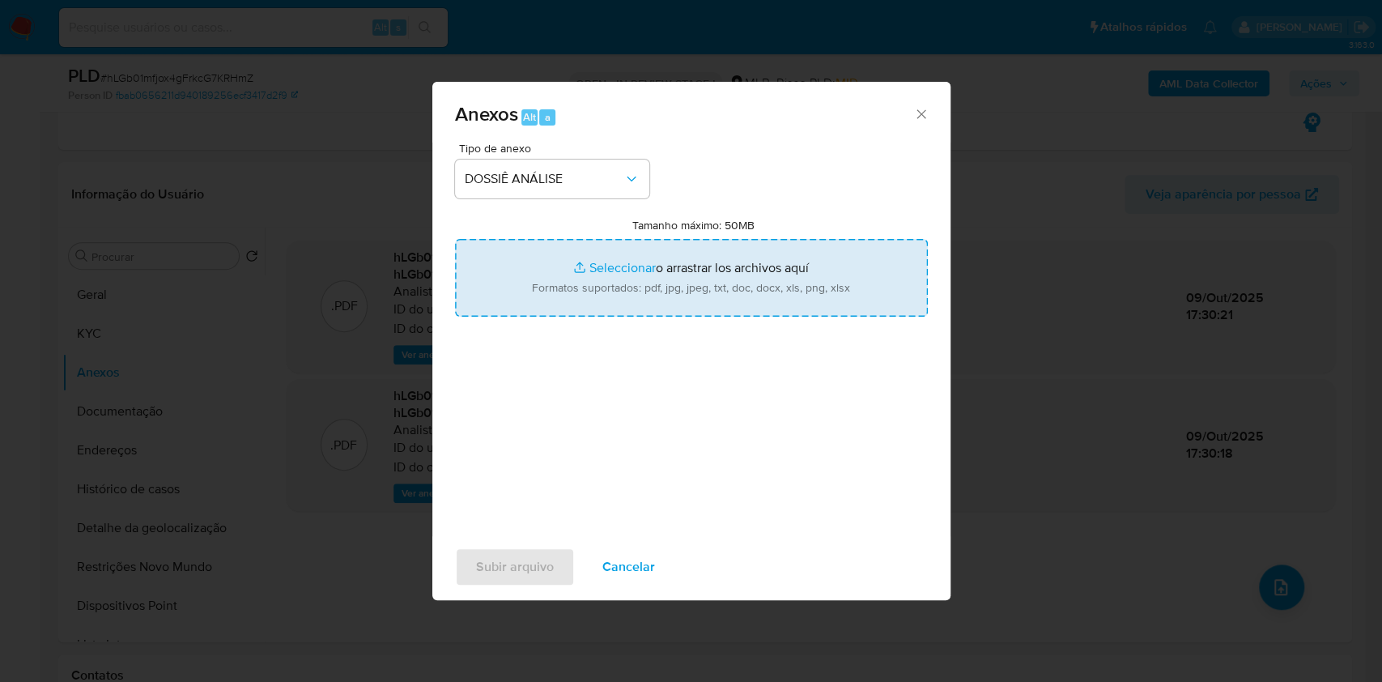
click at [600, 287] on input "Tamanho máximo: 50MB Seleccionar archivos" at bounding box center [691, 278] width 473 height 78
type input "C:\fakepath\Declinio - XXXX - CPF 16466748200 - NELSON DE FREITAS CORREIA.pdf"
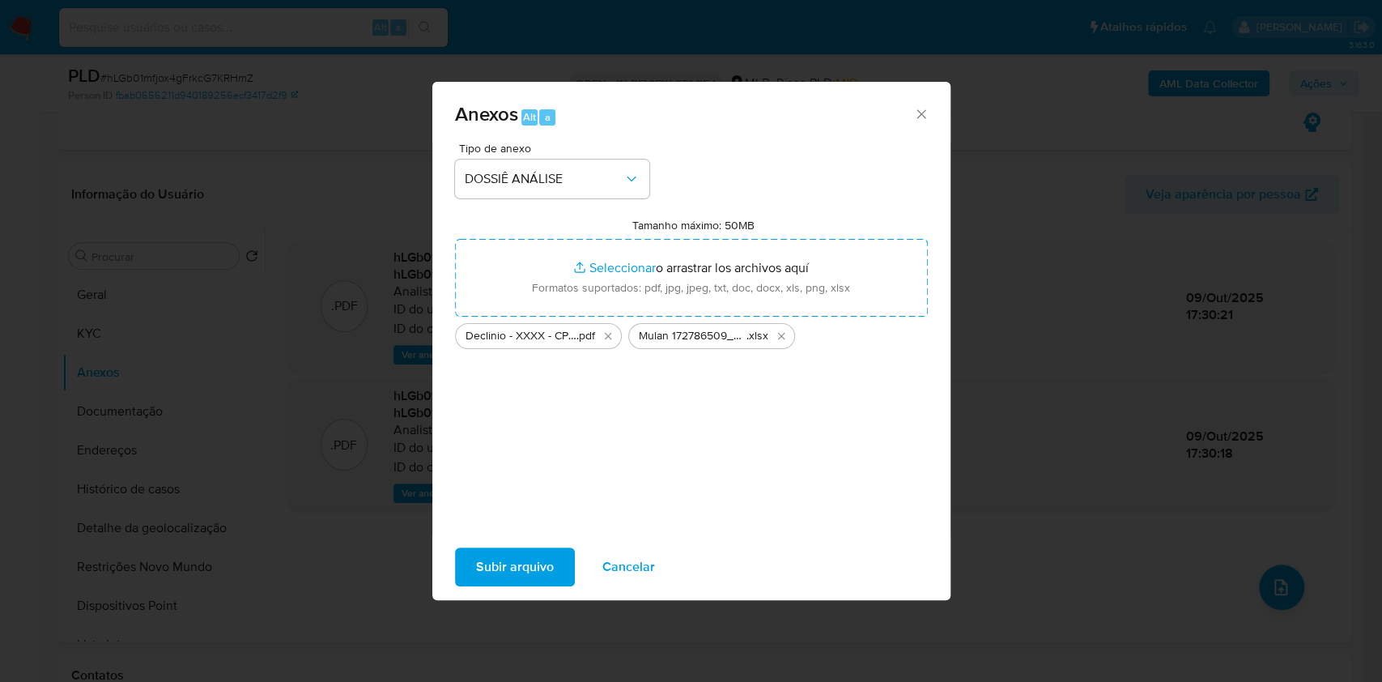
click at [557, 550] on button "Subir arquivo" at bounding box center [515, 566] width 120 height 39
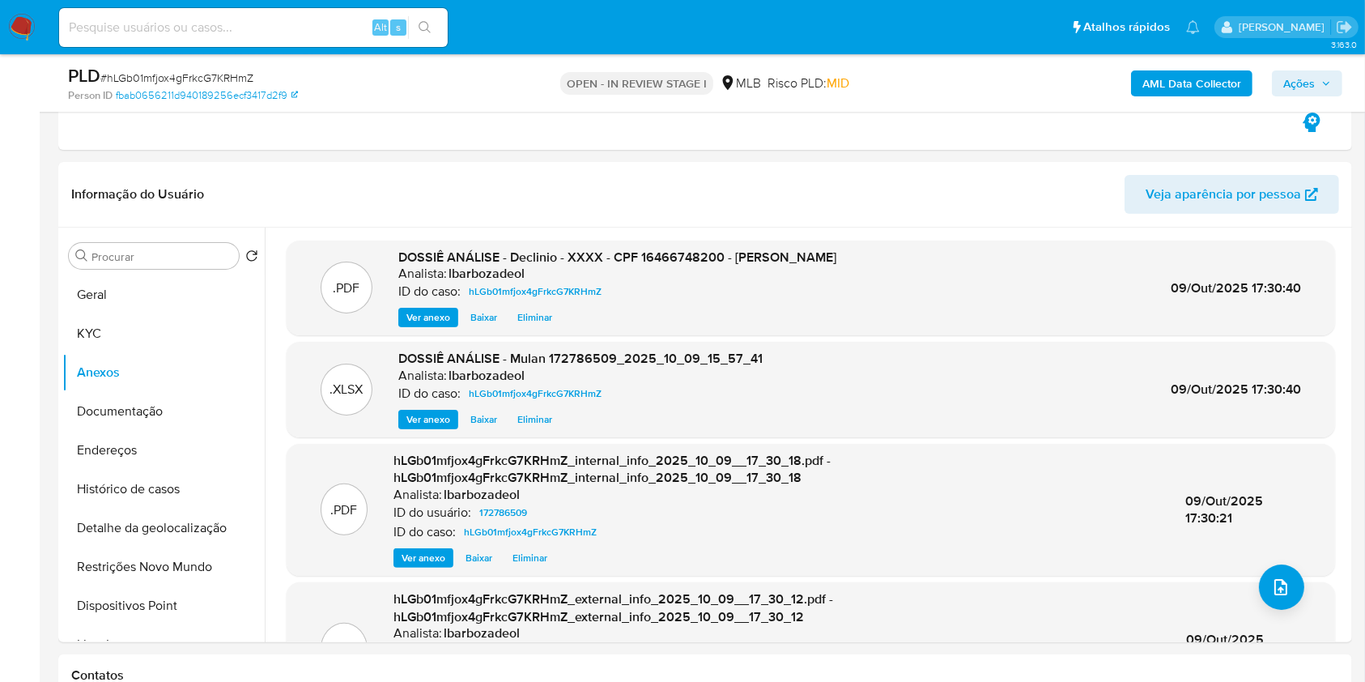
click at [1309, 75] on span "Ações" at bounding box center [1300, 83] width 32 height 26
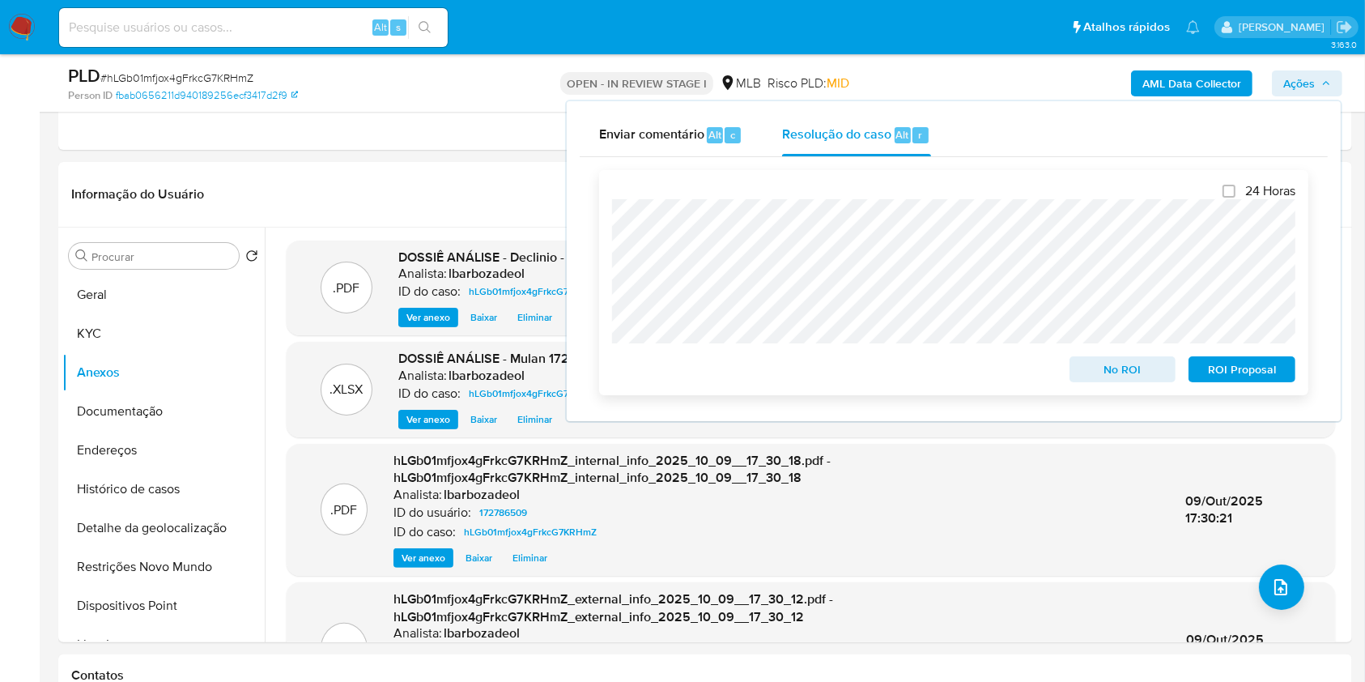
click at [1101, 369] on span "No ROI" at bounding box center [1123, 369] width 84 height 23
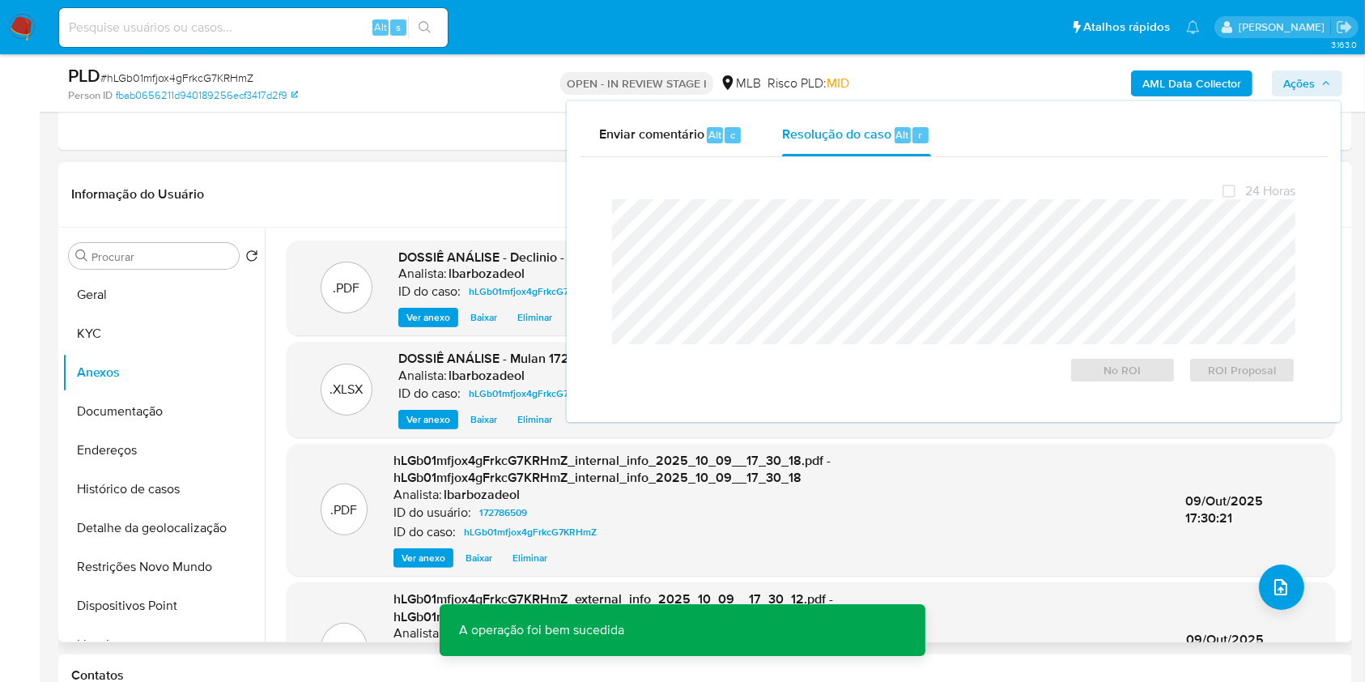
scroll to position [0, 0]
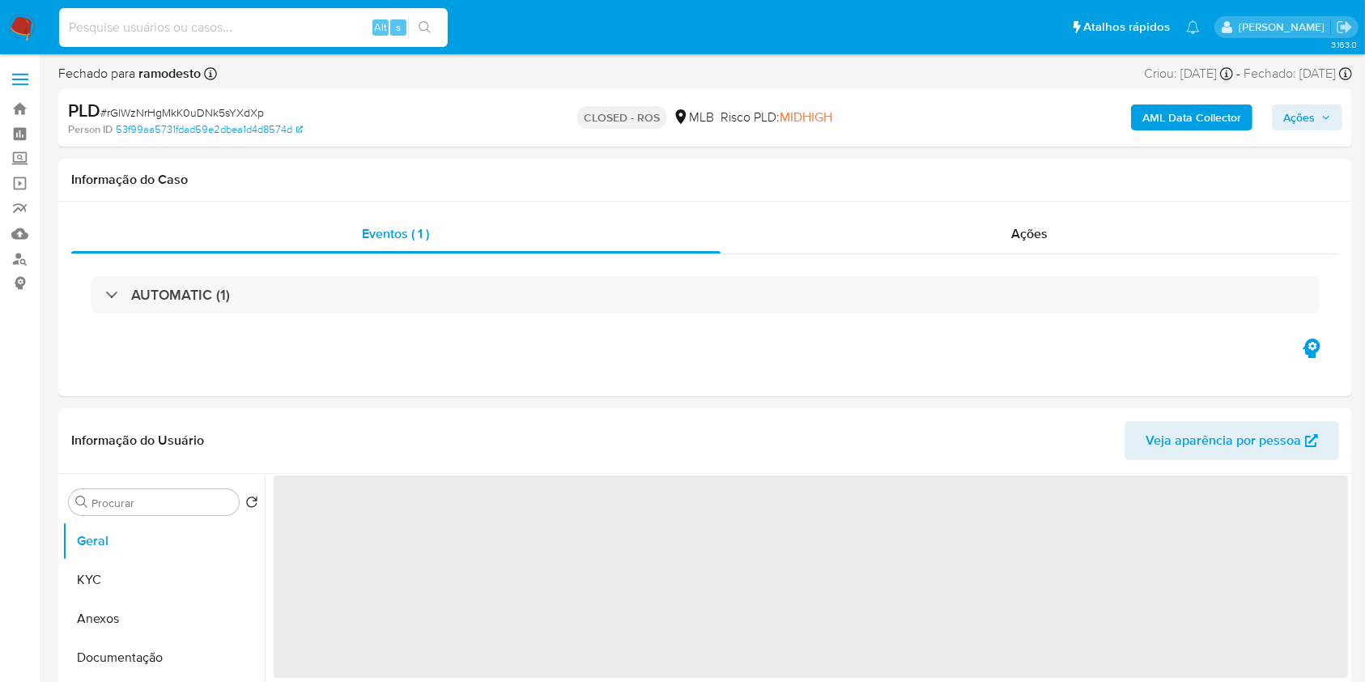
click at [320, 36] on input at bounding box center [253, 27] width 389 height 21
paste input "Y34WhIEFvX2Qc3I2nxUaEiiQ"
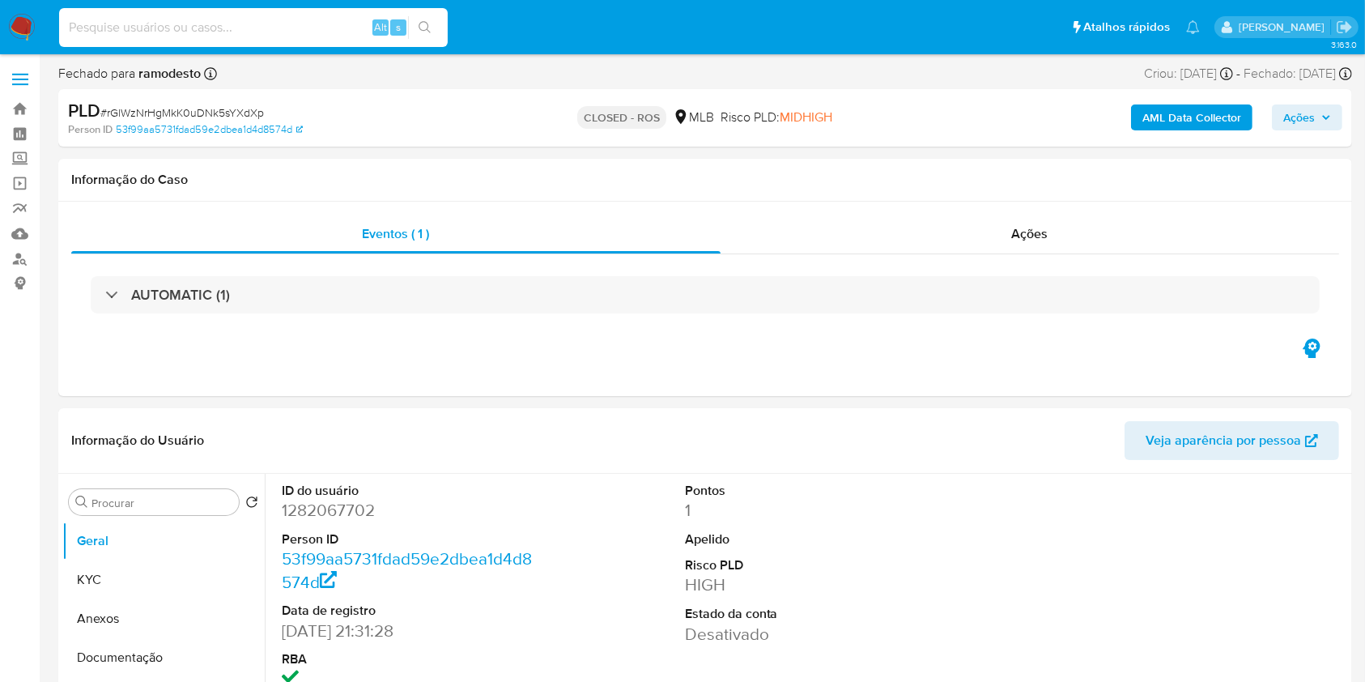
type input "Y34WhIEFvX2Qc3I2nxUaEiiQ"
select select "10"
type input "Y34WhIEFvX2Qc3I2nxUaEiiQ"
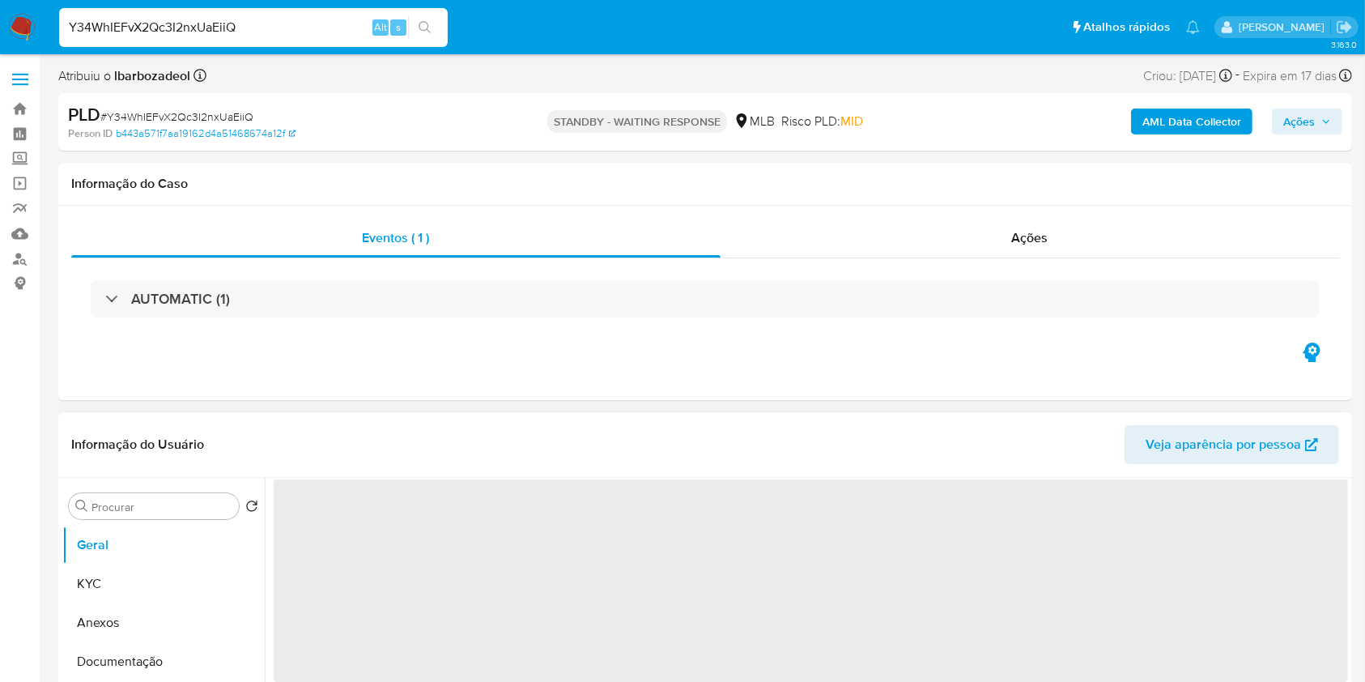
select select "10"
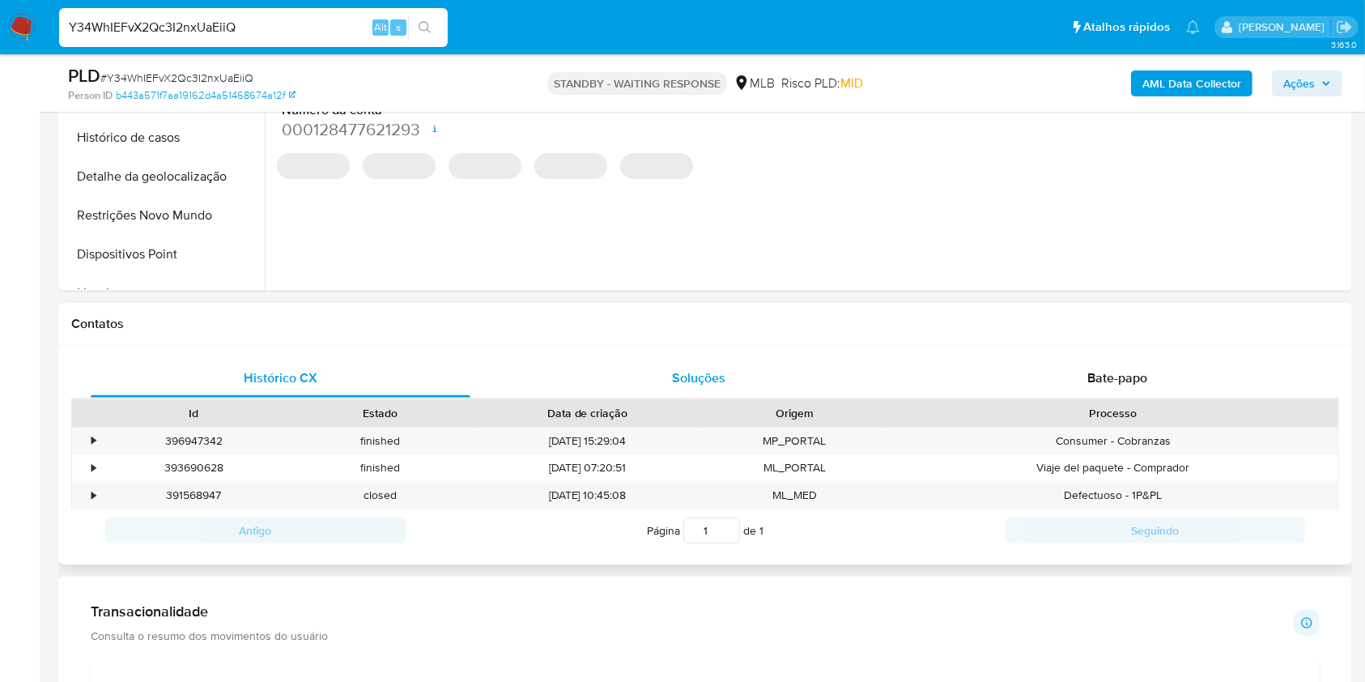
scroll to position [545, 0]
click at [909, 358] on div "Histórico CX Soluções Bate-papo" at bounding box center [705, 377] width 1268 height 39
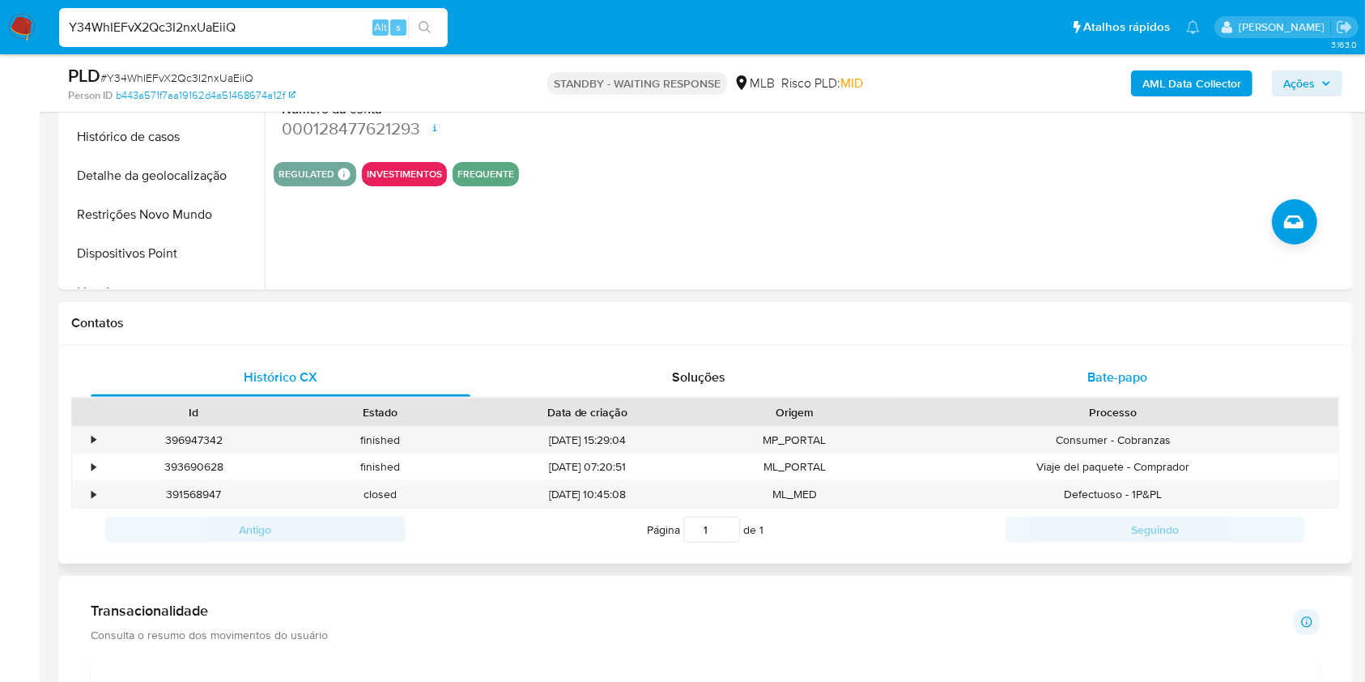
click at [909, 360] on button "Bate-papo" at bounding box center [1118, 377] width 419 height 39
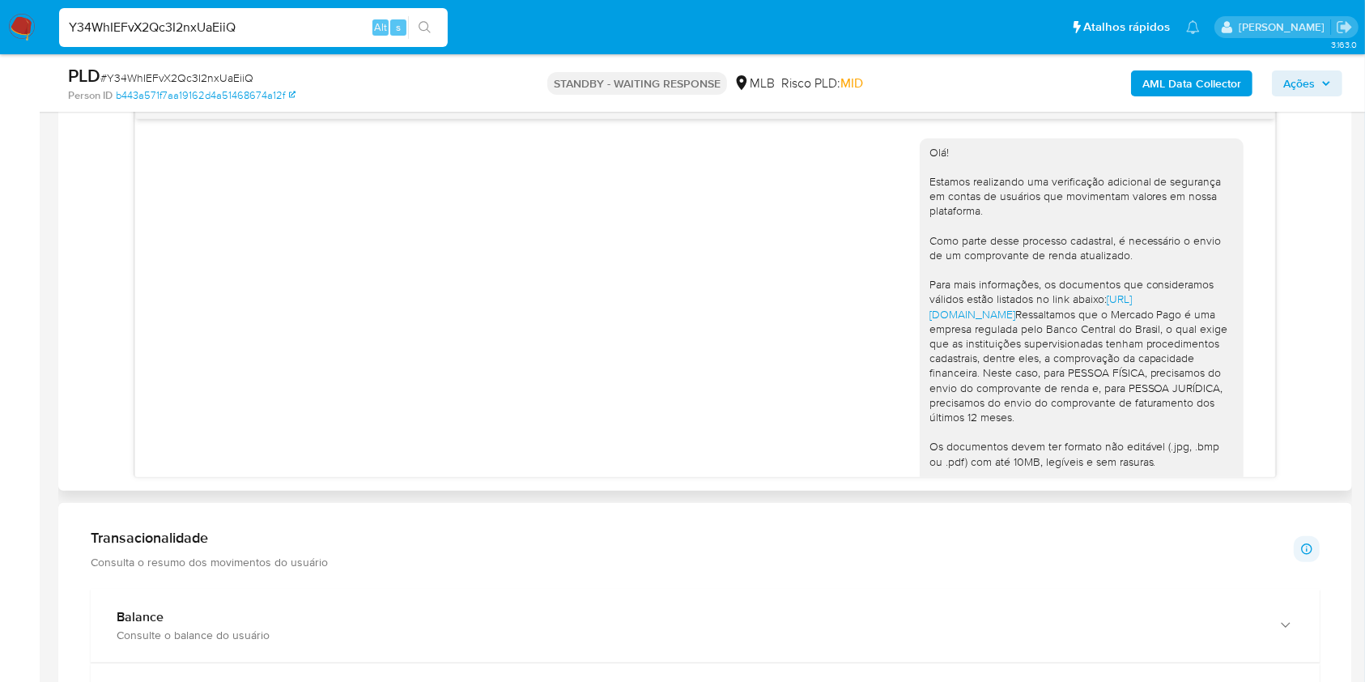
scroll to position [0, 0]
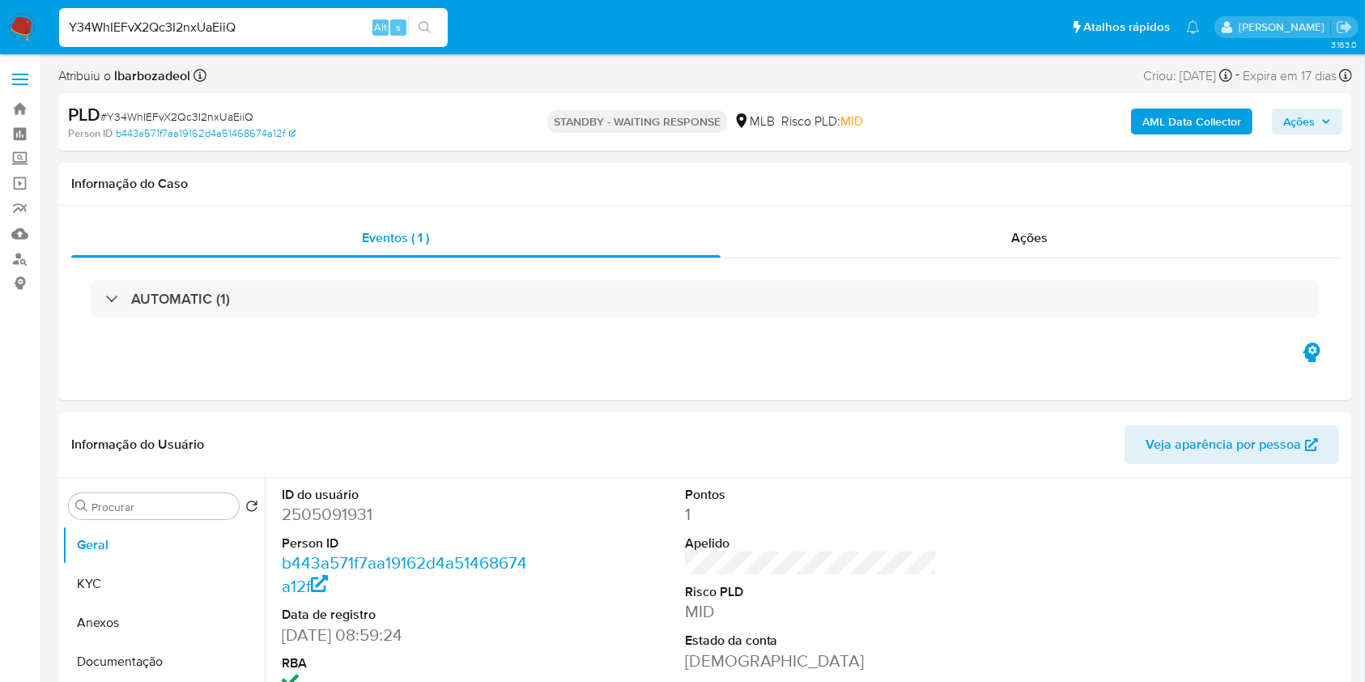
click at [36, 32] on nav "Pausado Ver notificaciones Y34WhIEFvX2Qc3I2nxUaEiiQ Alt s Atalhos rápidos Presi…" at bounding box center [682, 27] width 1365 height 54
click at [26, 28] on img at bounding box center [22, 28] width 28 height 28
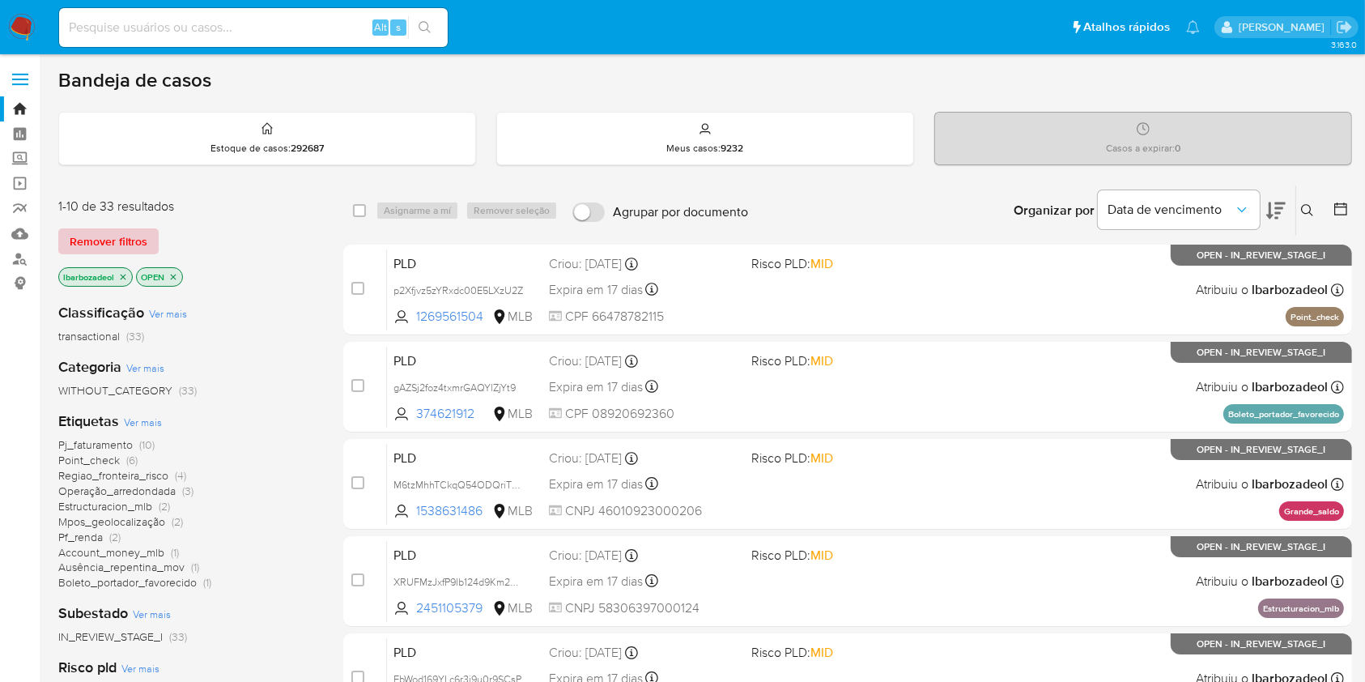
click at [142, 242] on span "Remover filtros" at bounding box center [109, 241] width 78 height 23
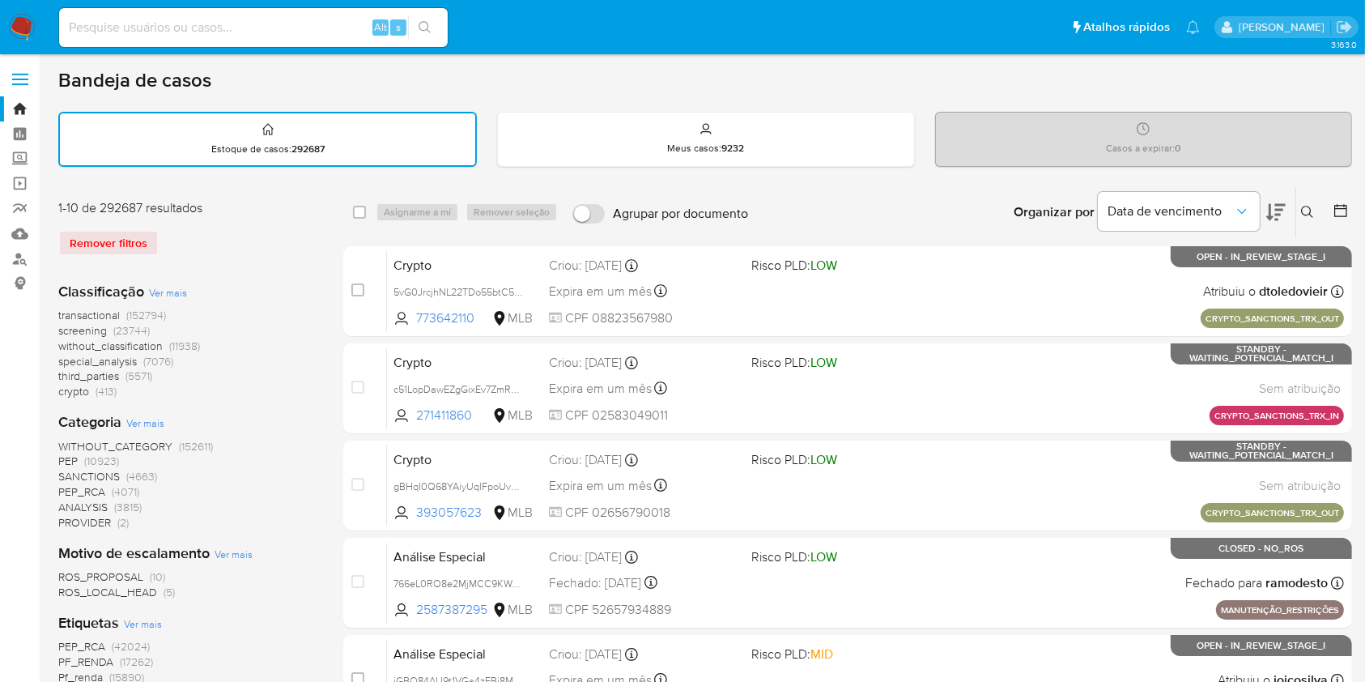
click at [1317, 215] on button at bounding box center [1309, 211] width 27 height 19
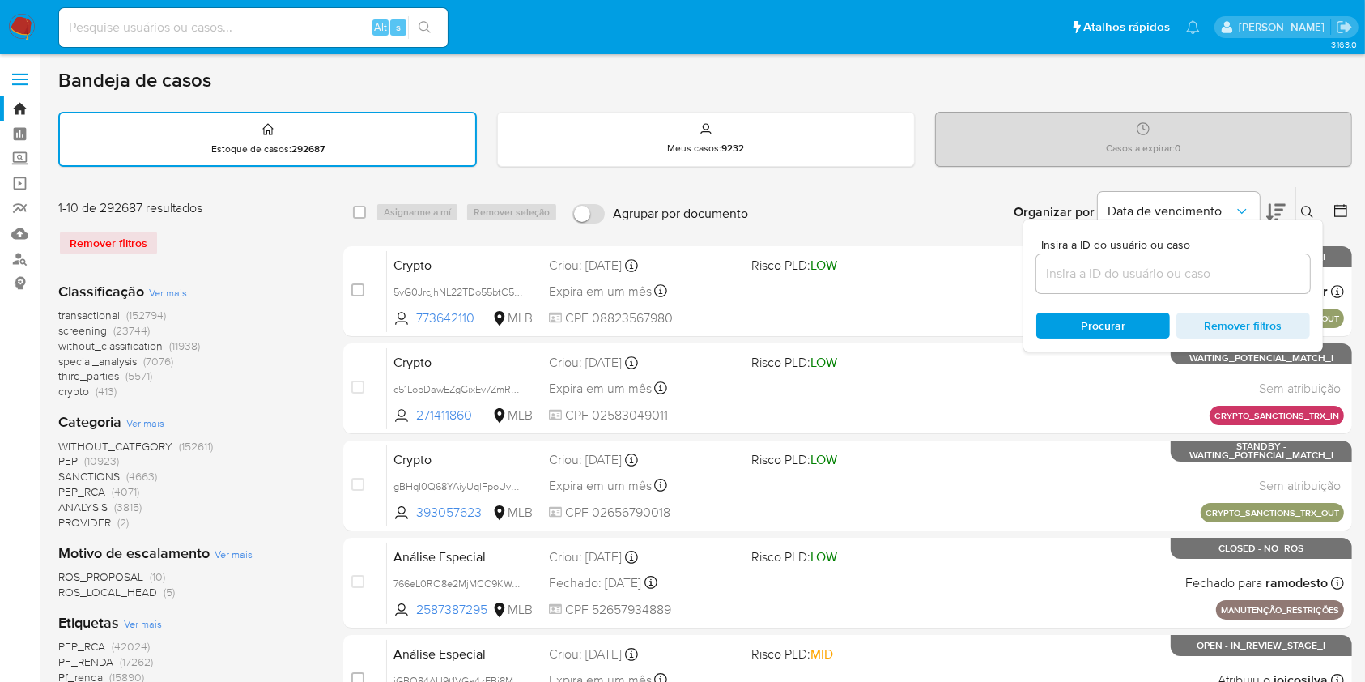
click at [1169, 270] on input at bounding box center [1174, 273] width 274 height 21
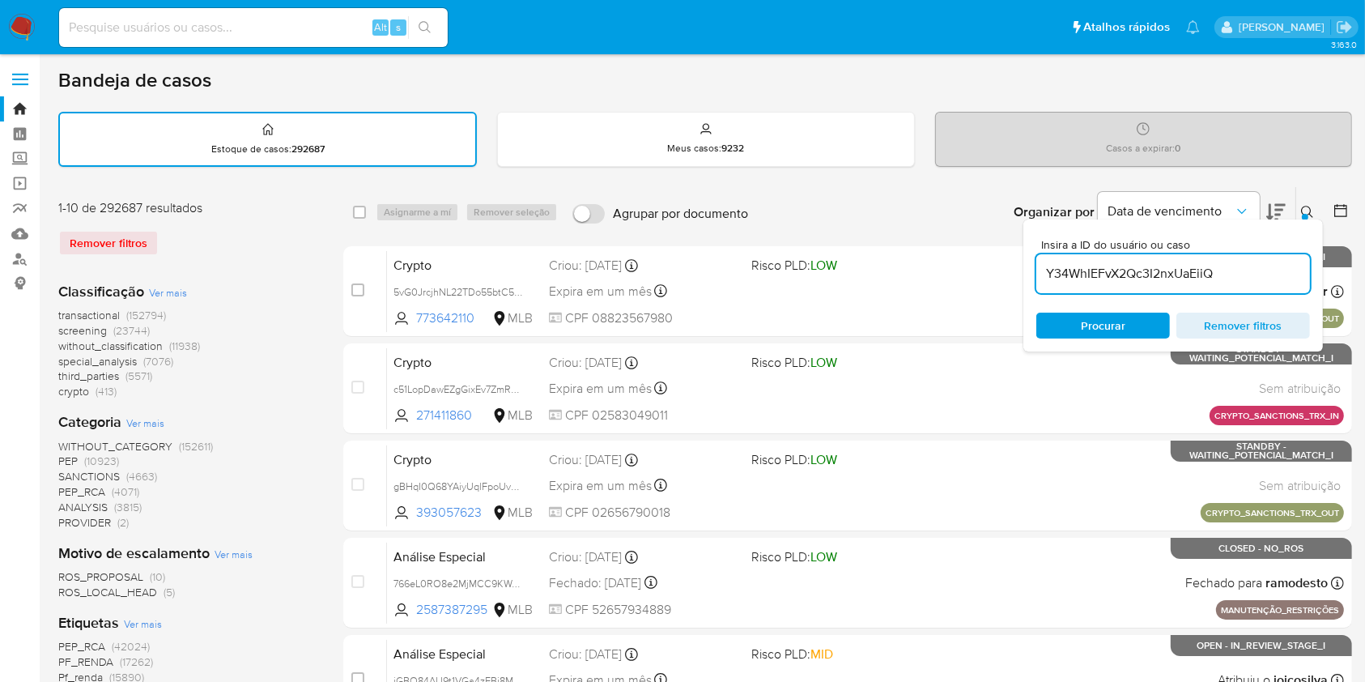
type input "Y34WhIEFvX2Qc3I2nxUaEiiQ"
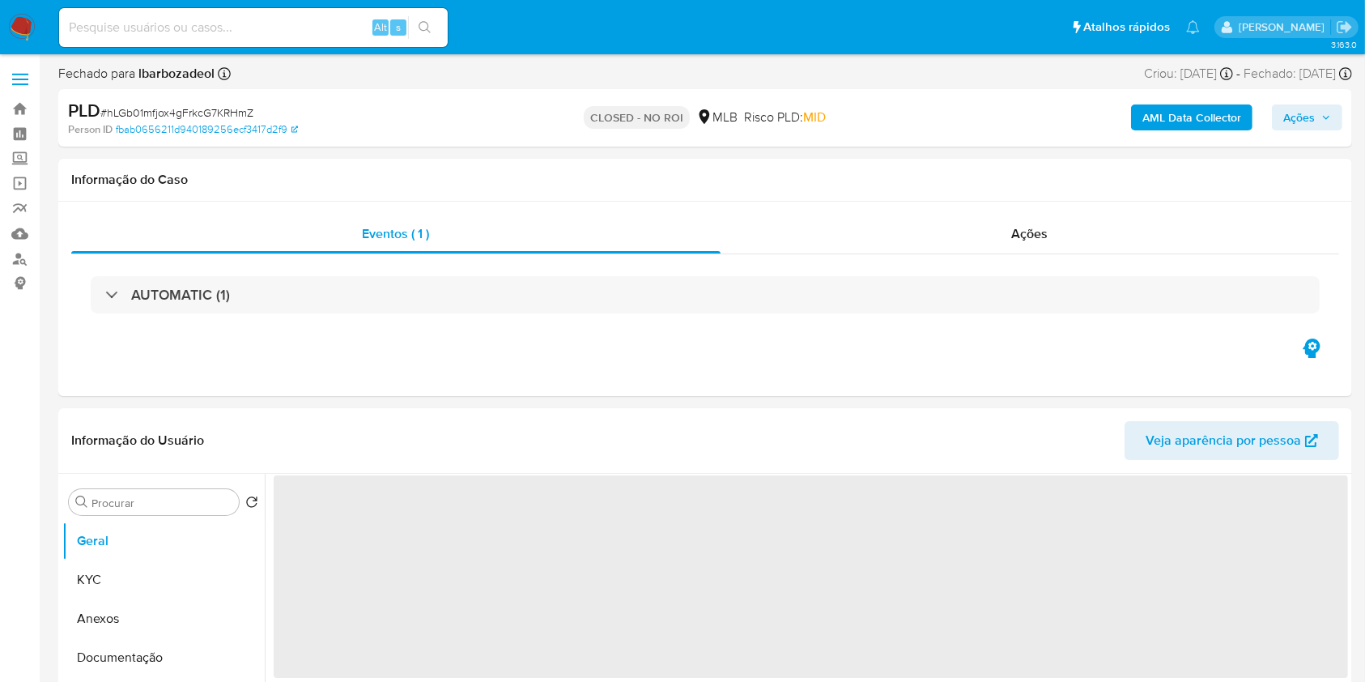
select select "10"
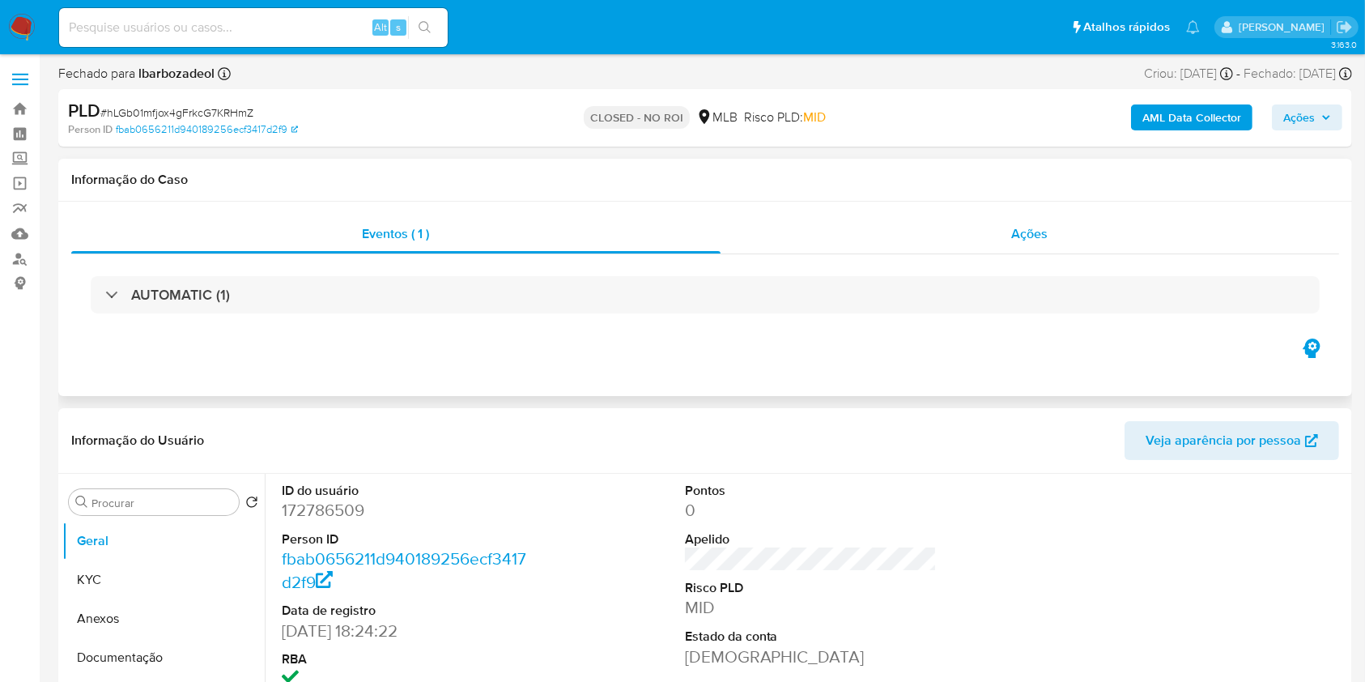
drag, startPoint x: 1312, startPoint y: 236, endPoint x: 1287, endPoint y: 234, distance: 25.2
click at [1312, 236] on div "Ações" at bounding box center [1030, 234] width 619 height 39
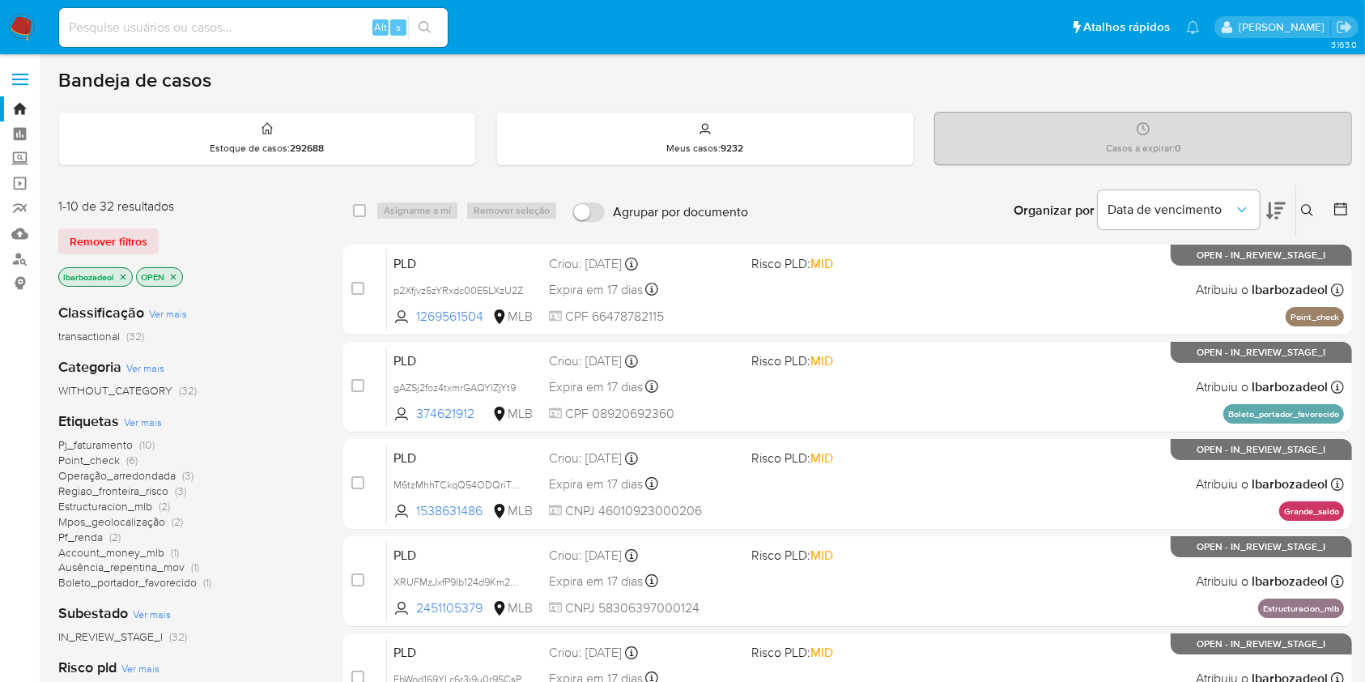
scroll to position [47, 0]
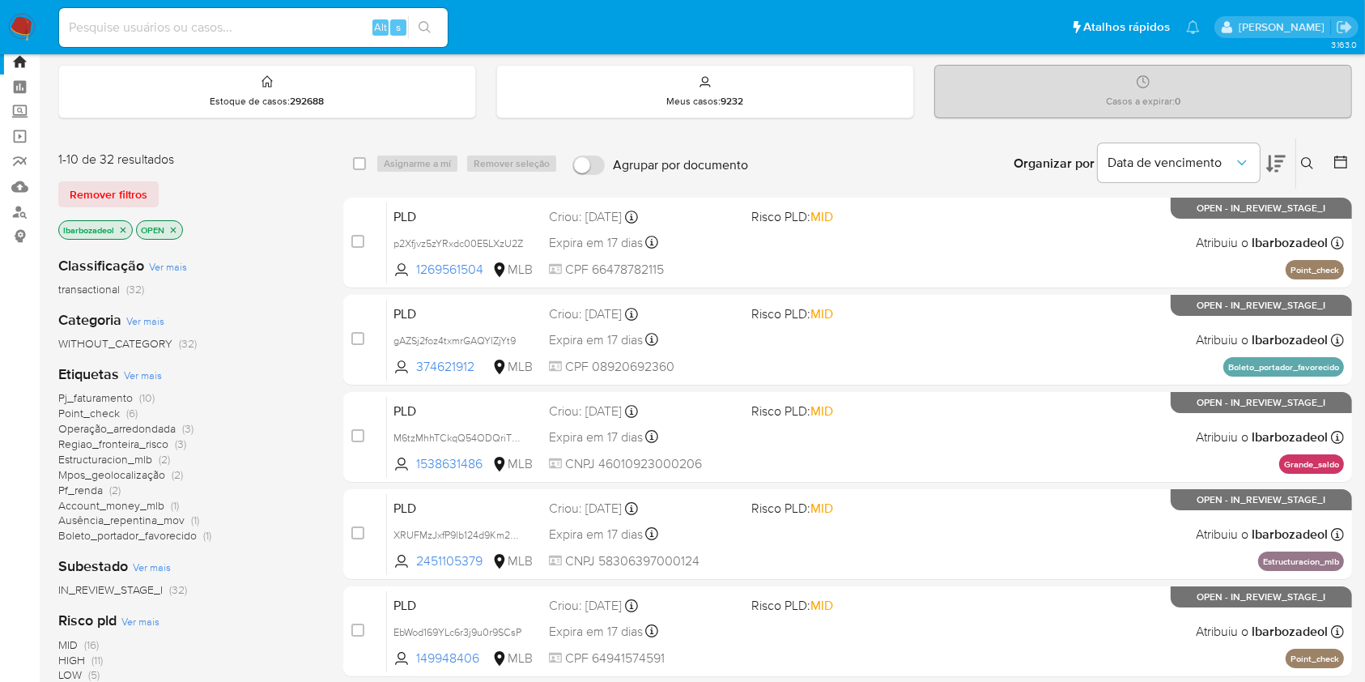
click at [135, 392] on span "Pj_faturamento (10)" at bounding box center [106, 397] width 96 height 15
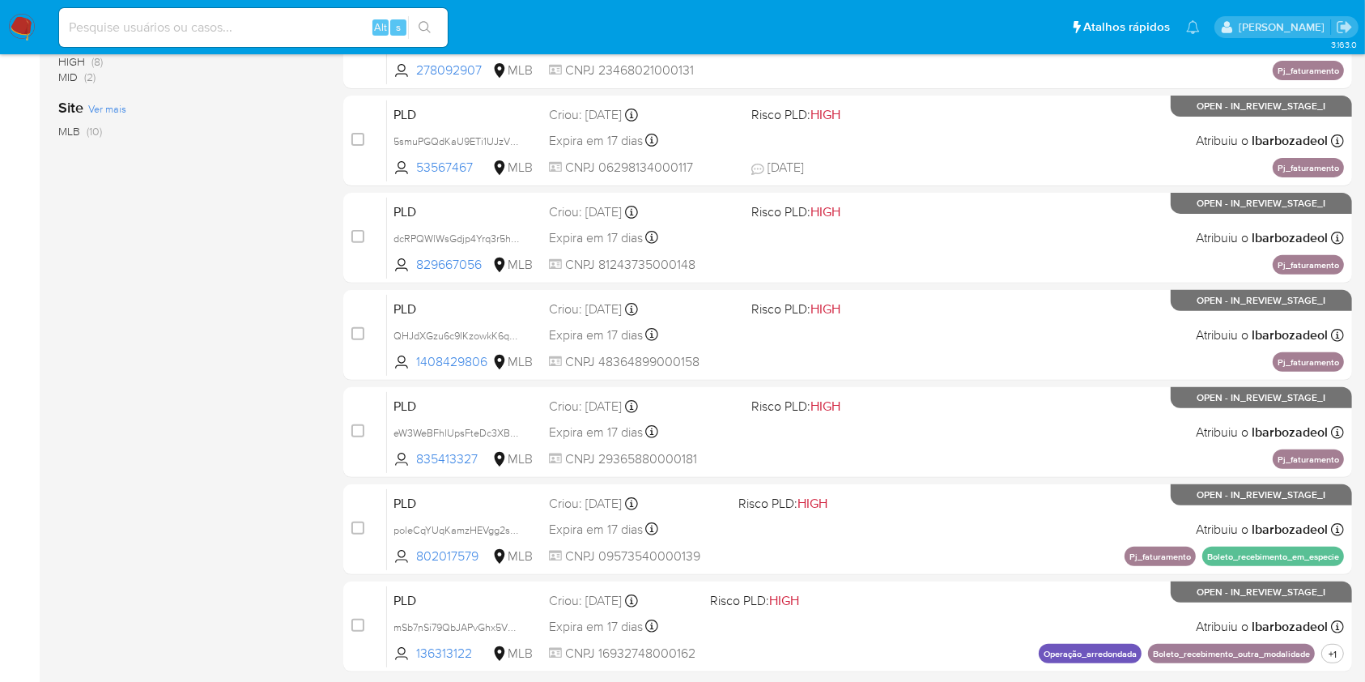
scroll to position [537, 0]
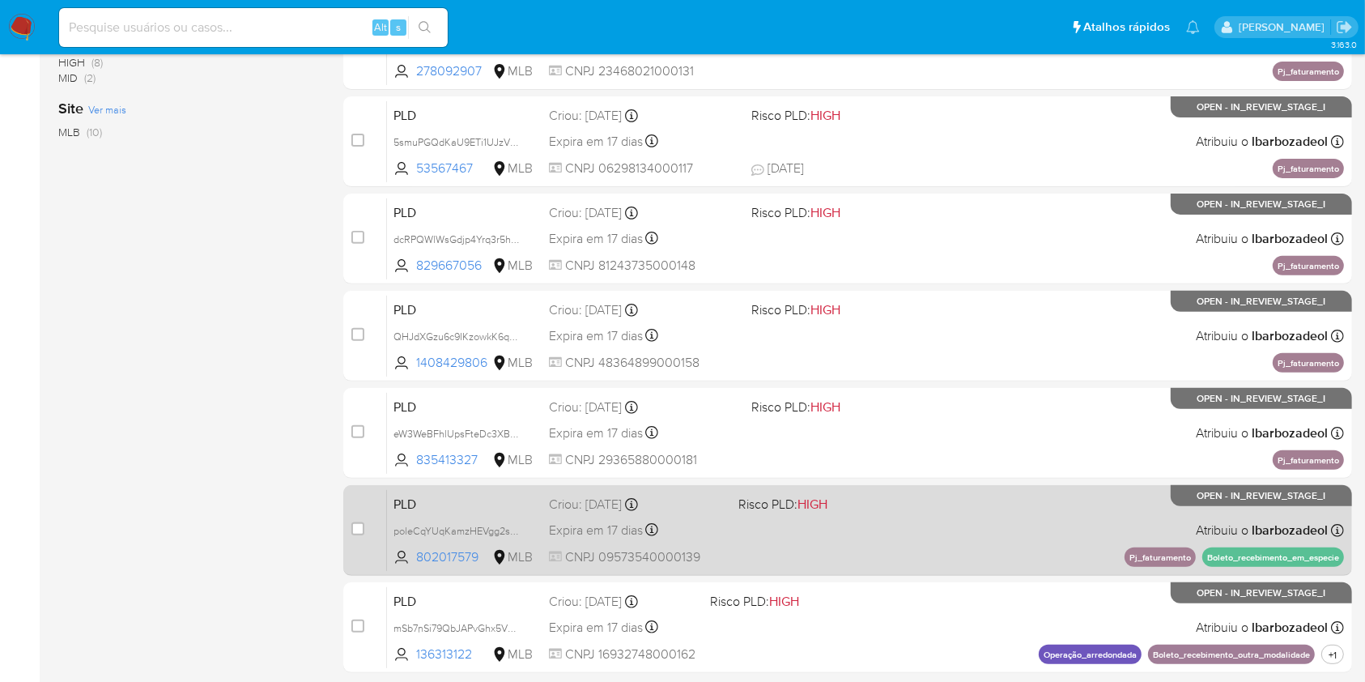
click at [843, 561] on div "PLD poleCqYUqKamzHEVgg2seBMv 802017579 MLB Risco PLD: HIGH Criou: 12/09/2025 Cr…" at bounding box center [865, 530] width 957 height 82
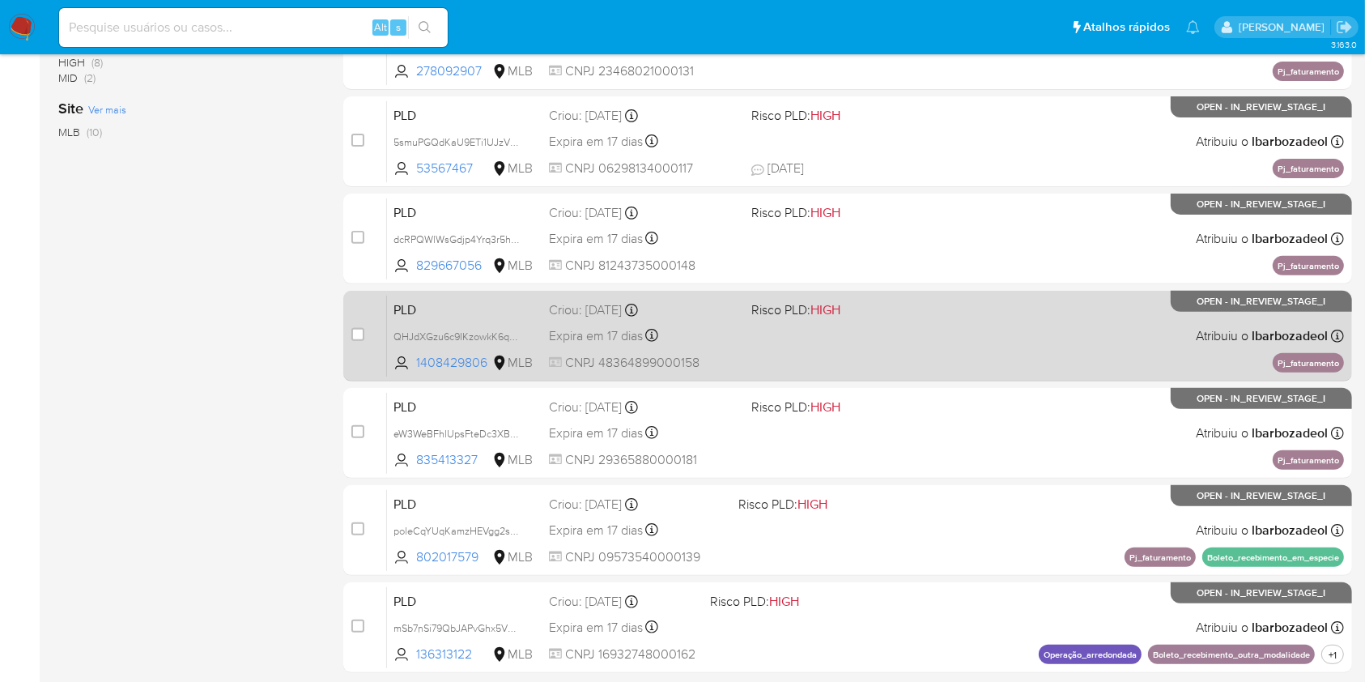
click at [823, 332] on div "PLD QHJdXGzu6c9IKzowkK6qBNSJ 1408429806 MLB Risco PLD: HIGH Criou: 12/09/2025 C…" at bounding box center [865, 336] width 957 height 82
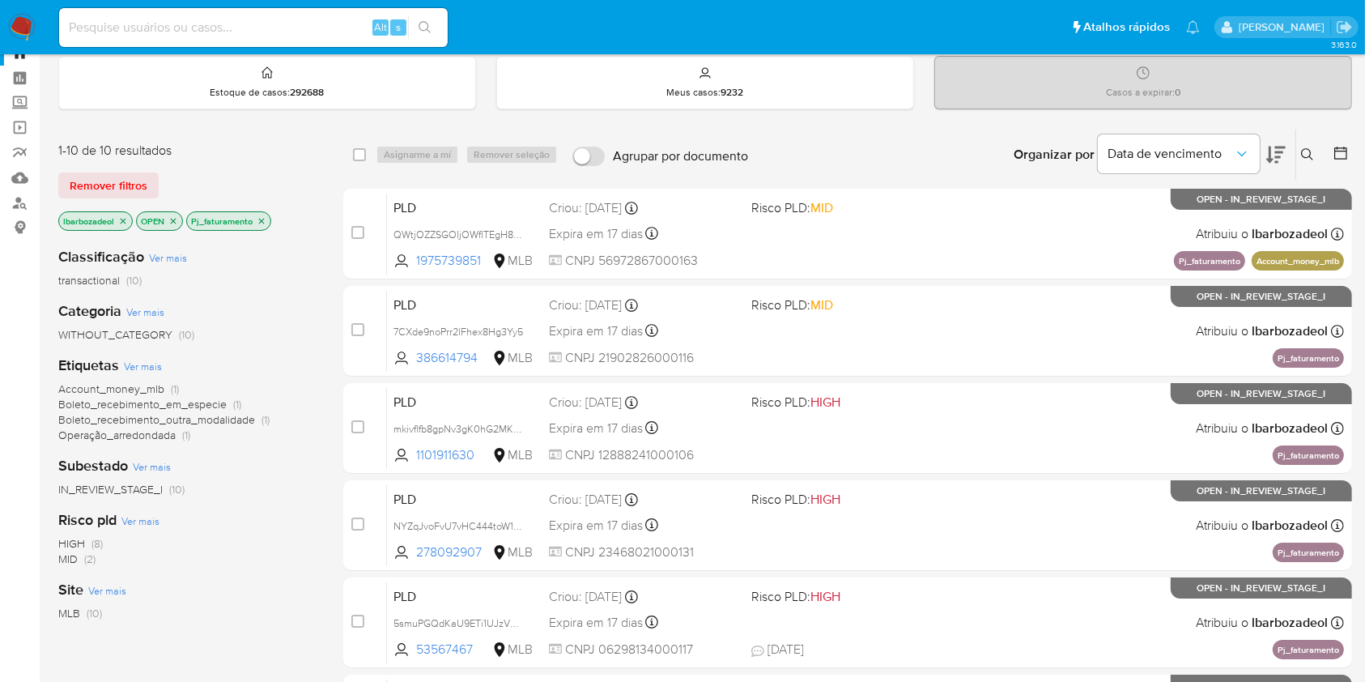
scroll to position [0, 0]
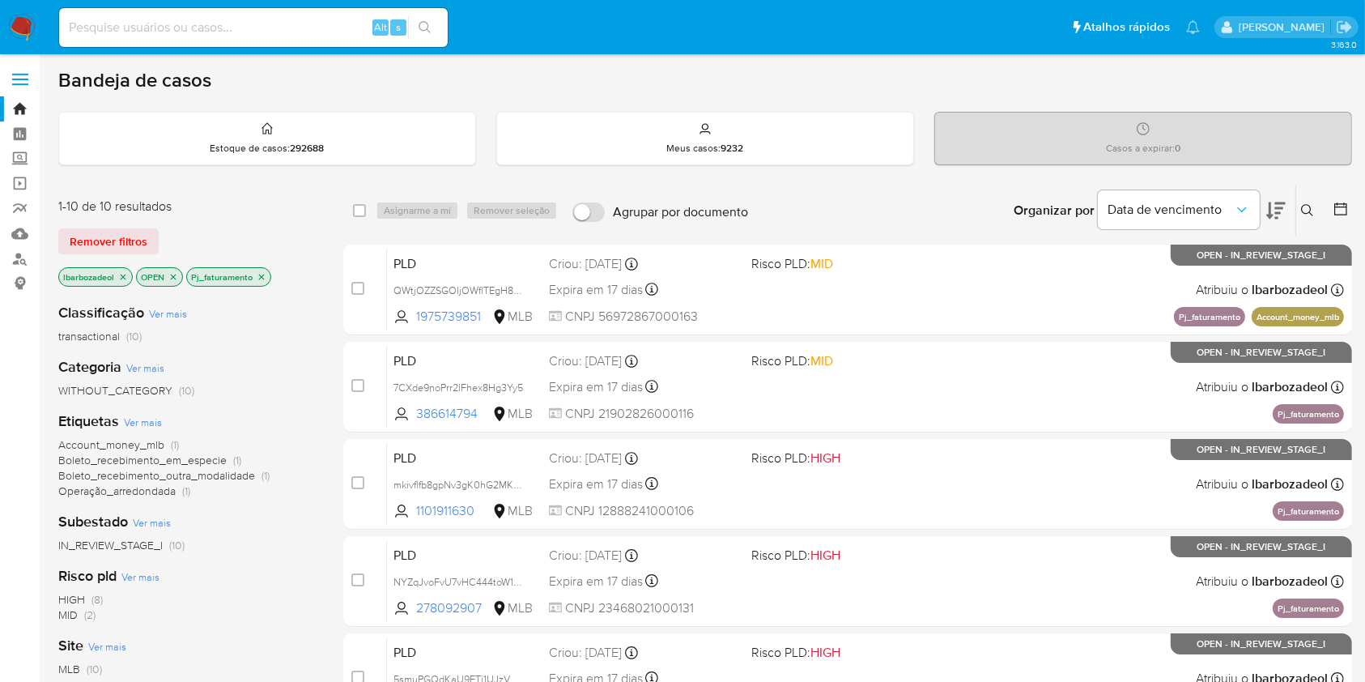
click at [20, 21] on img at bounding box center [22, 28] width 28 height 28
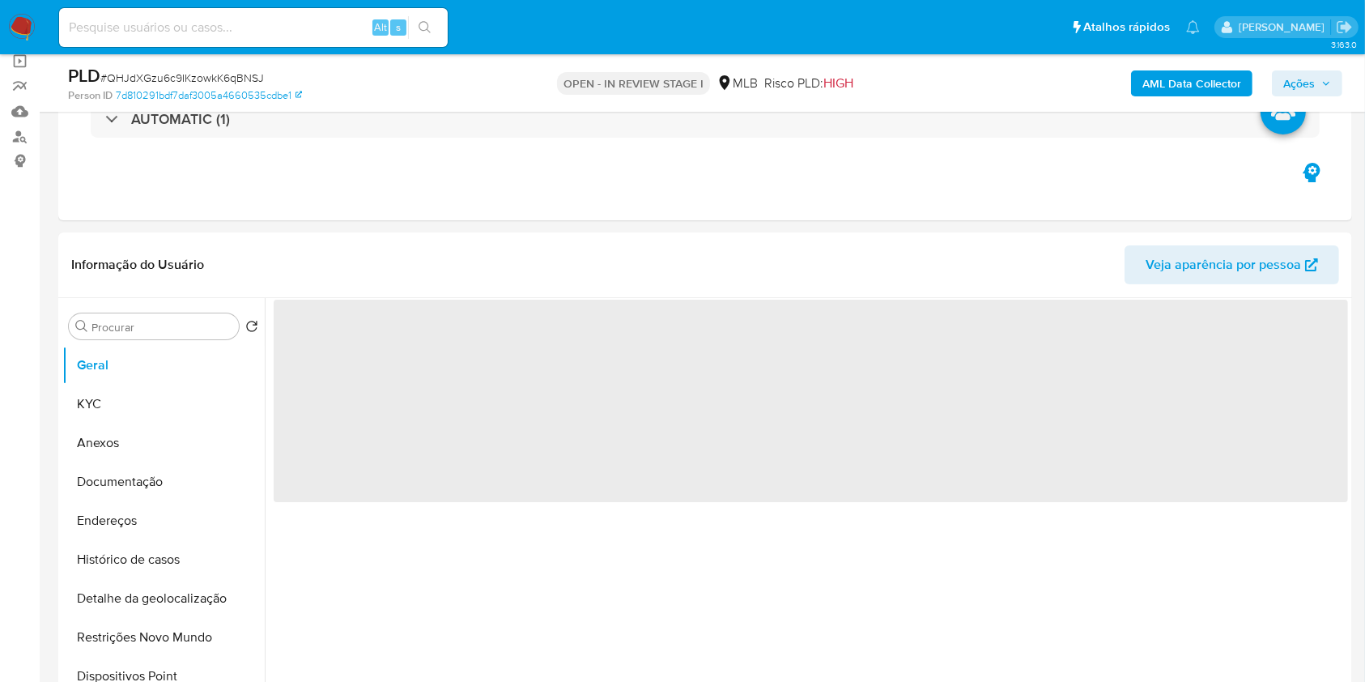
scroll to position [137, 0]
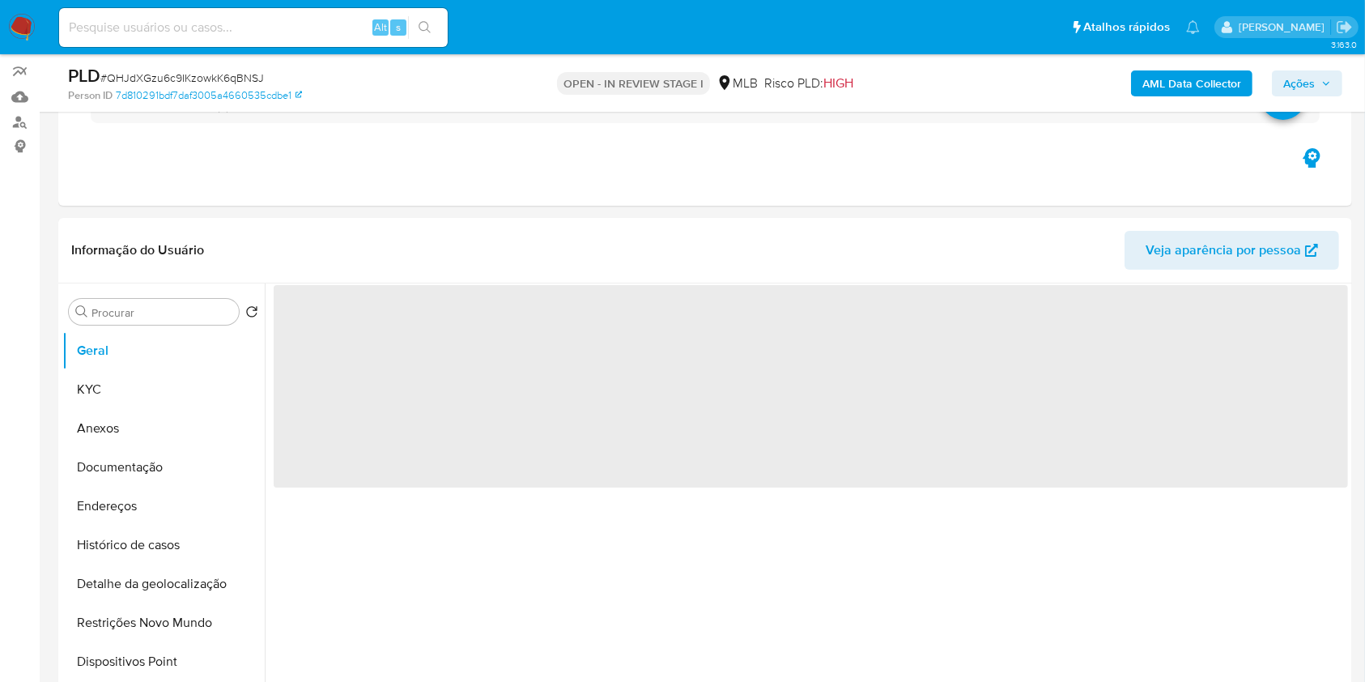
select select "10"
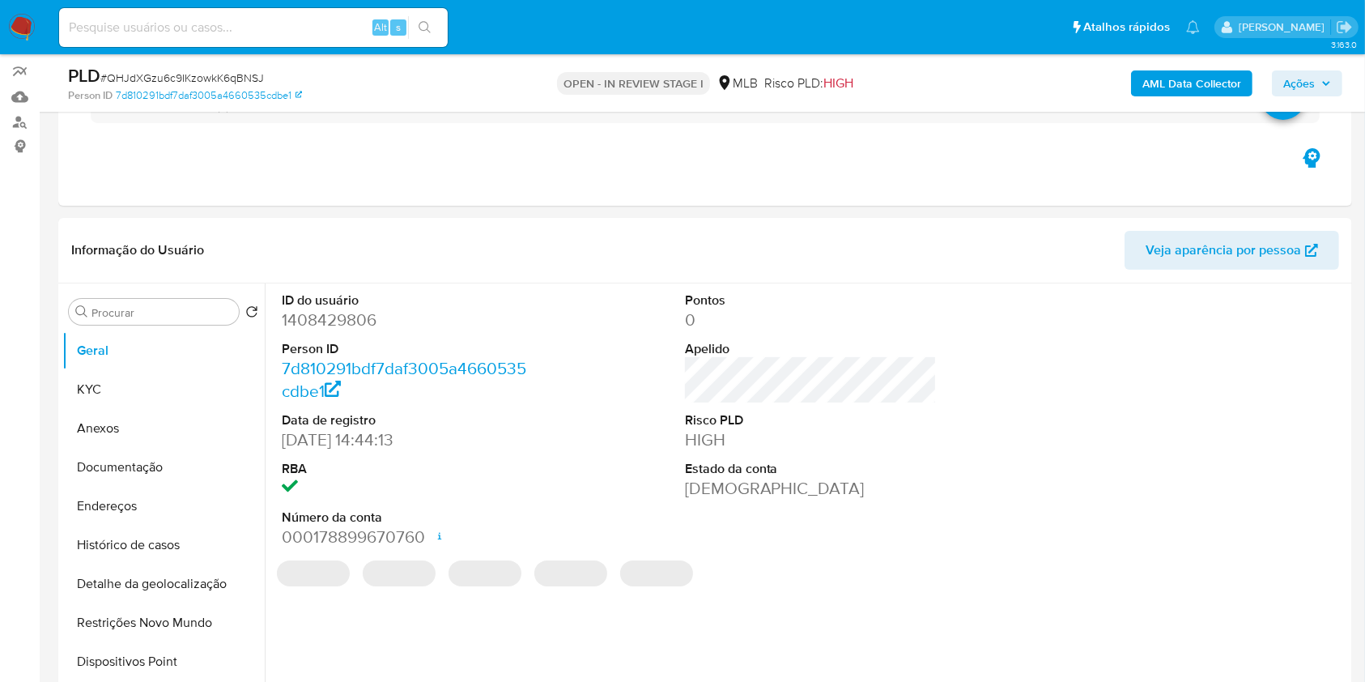
scroll to position [138, 0]
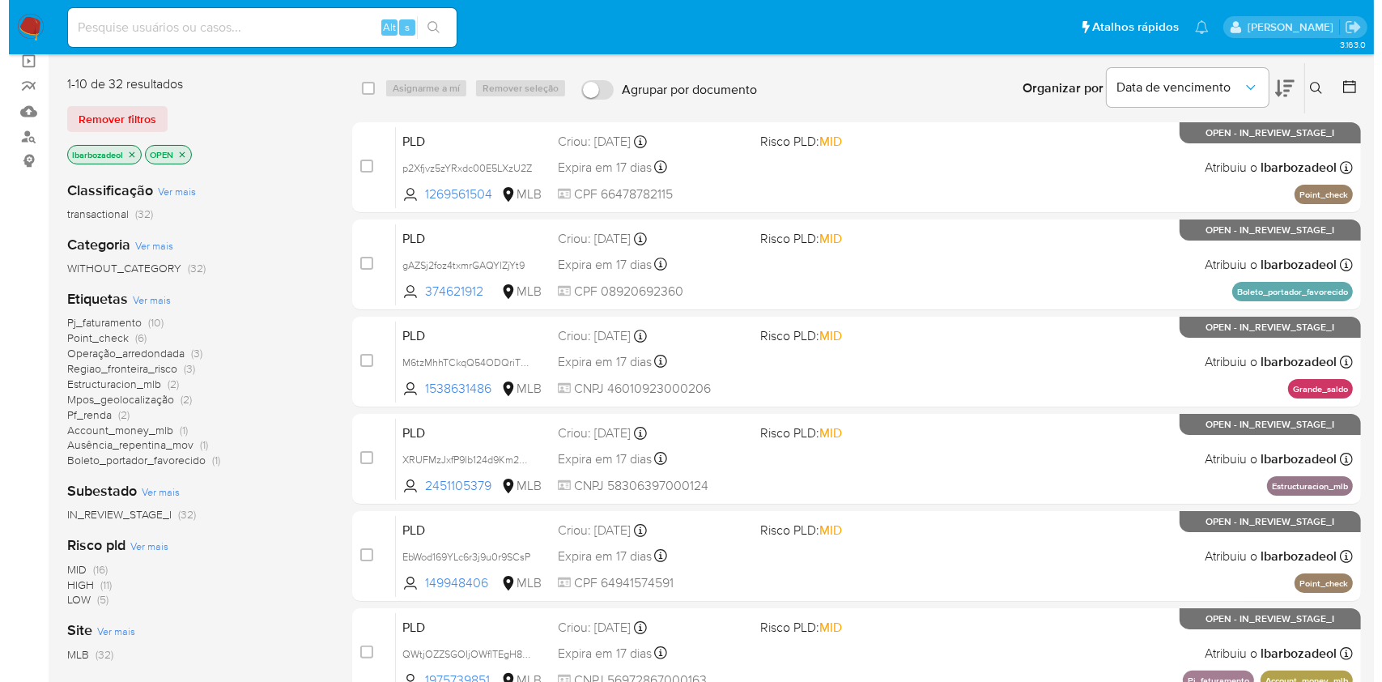
scroll to position [130, 0]
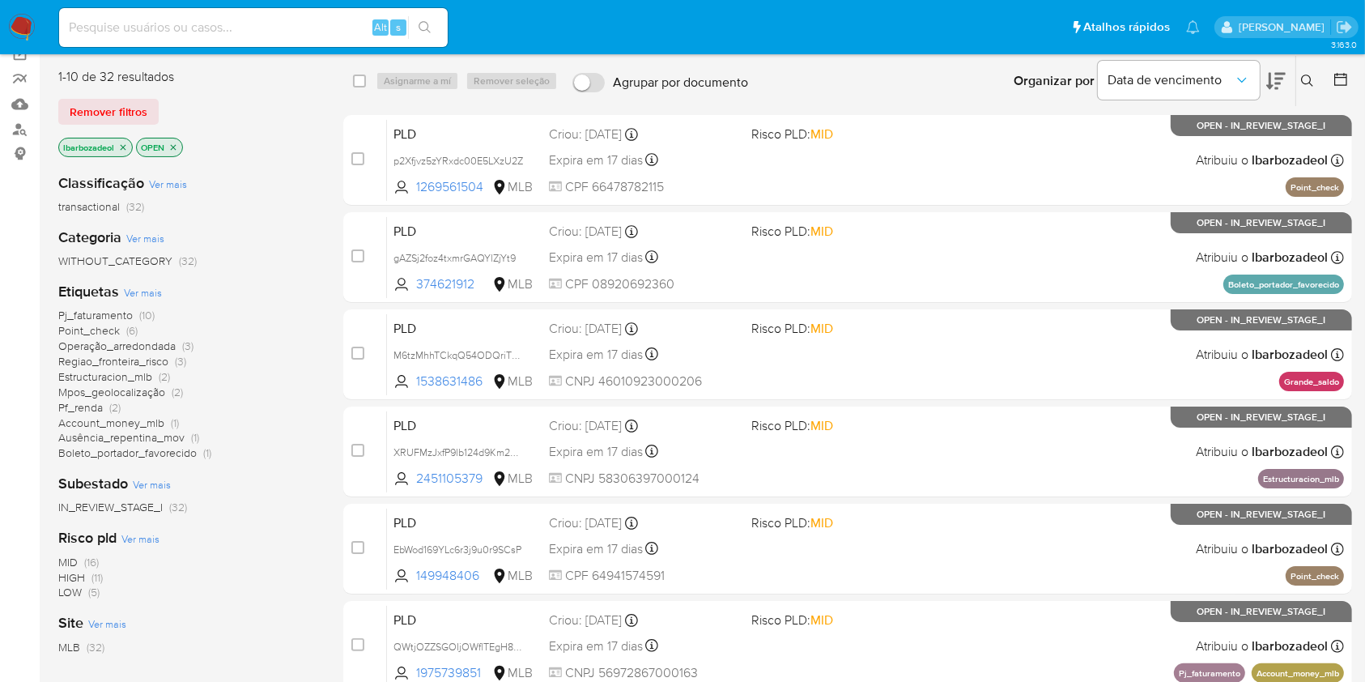
click at [149, 291] on span "Ver mais" at bounding box center [143, 292] width 38 height 15
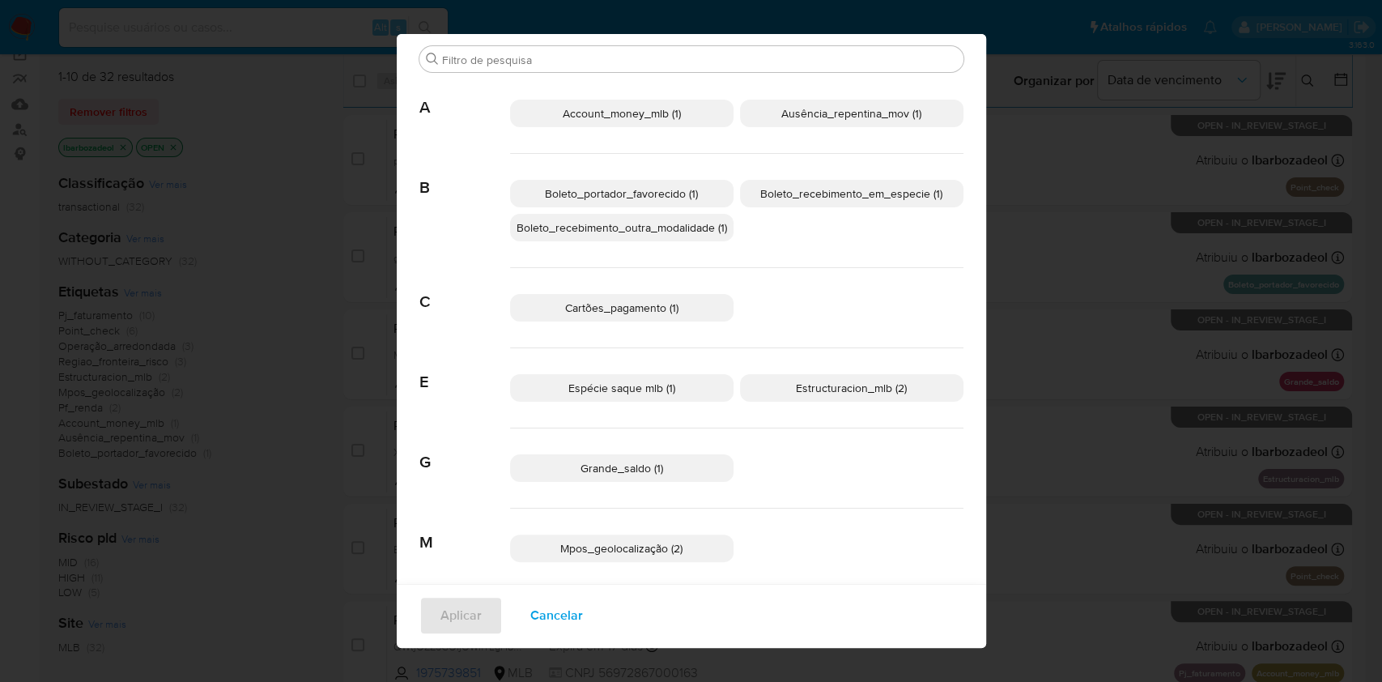
scroll to position [42, 0]
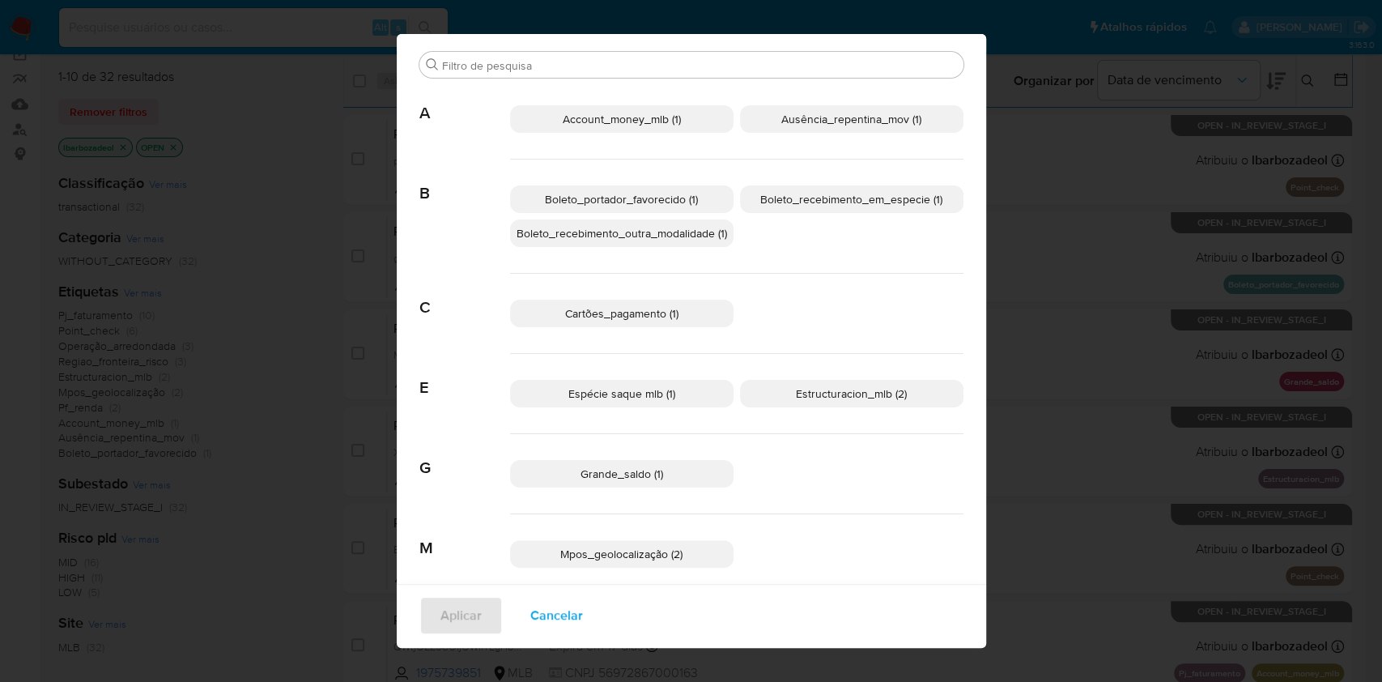
click at [664, 400] on p "Espécie saque mlb (1)" at bounding box center [622, 394] width 224 height 28
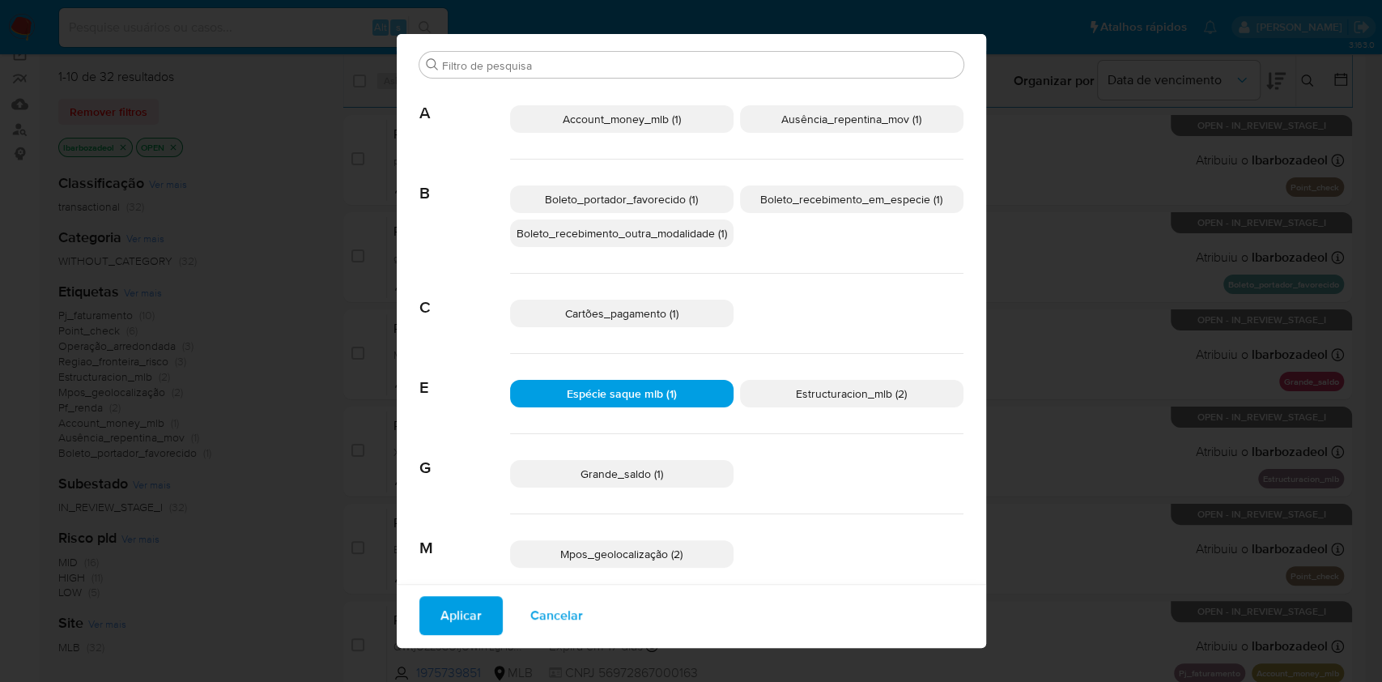
click at [451, 611] on span "Aplicar" at bounding box center [461, 616] width 41 height 36
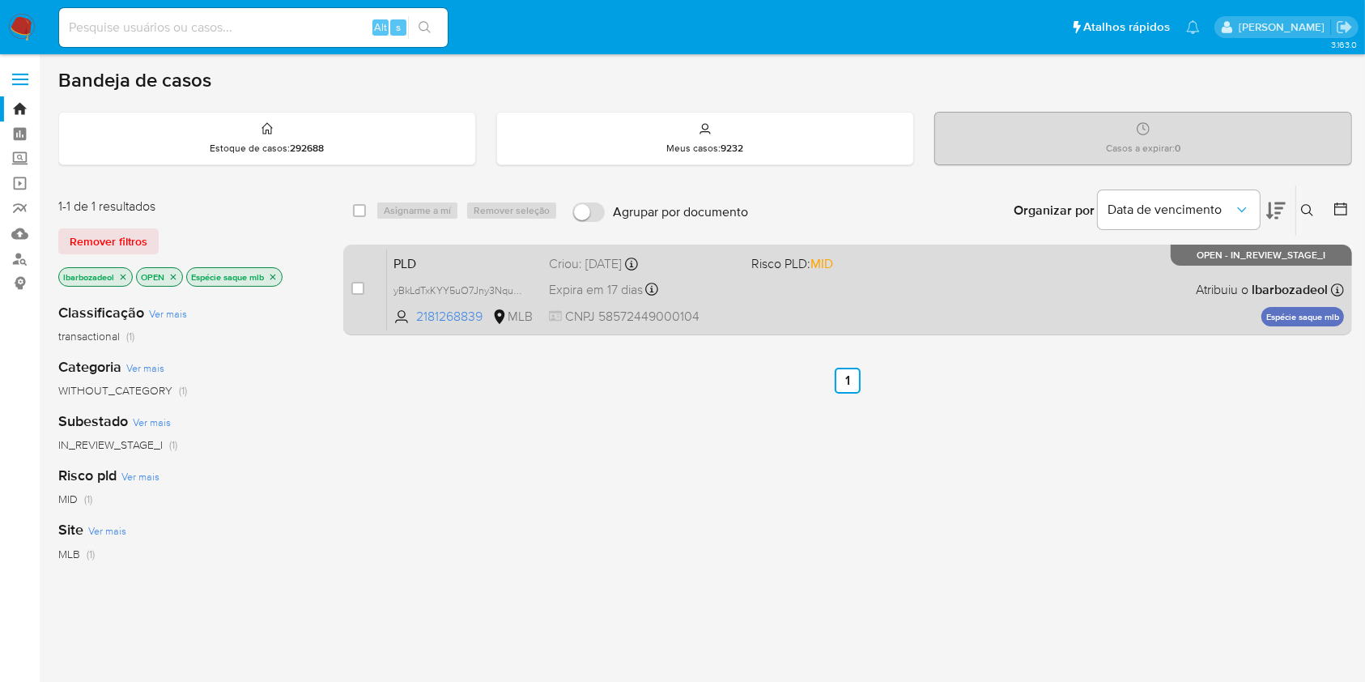
click at [807, 288] on span at bounding box center [845, 288] width 189 height 3
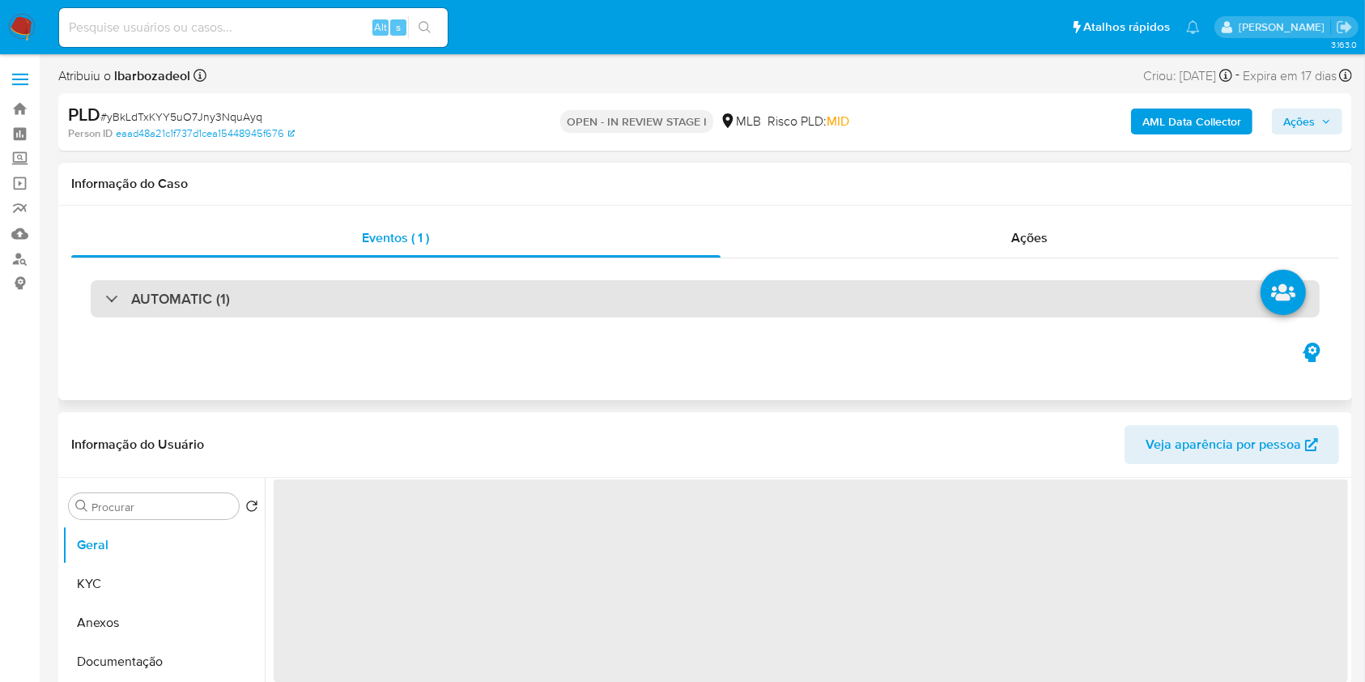
select select "10"
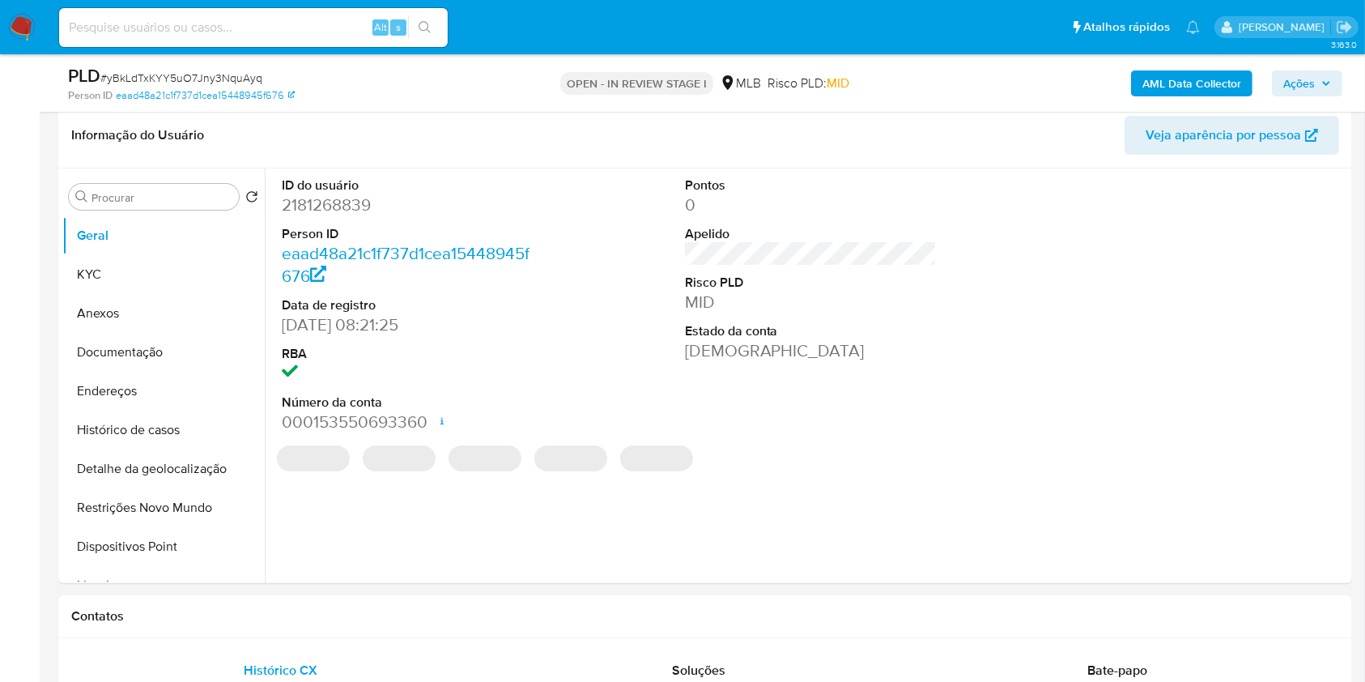
scroll to position [253, 0]
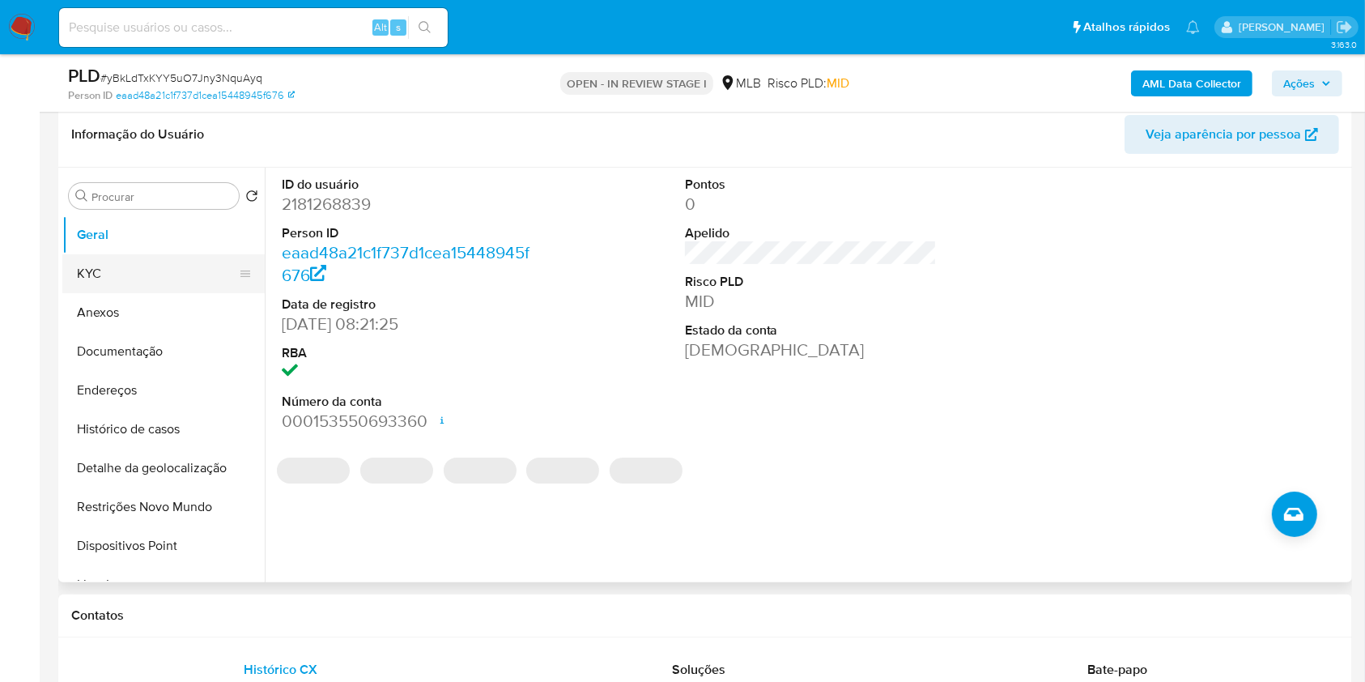
click at [87, 269] on button "KYC" at bounding box center [156, 273] width 189 height 39
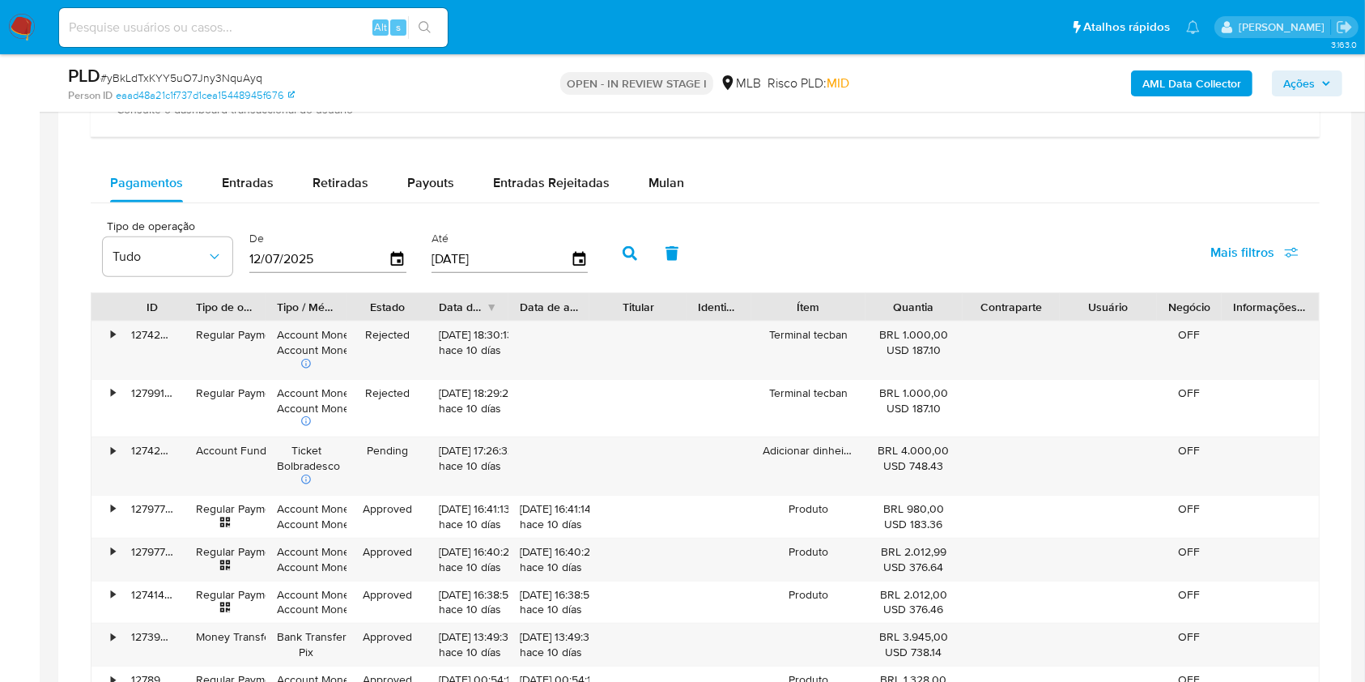
scroll to position [1310, 0]
click at [649, 181] on span "Mulan" at bounding box center [667, 184] width 36 height 19
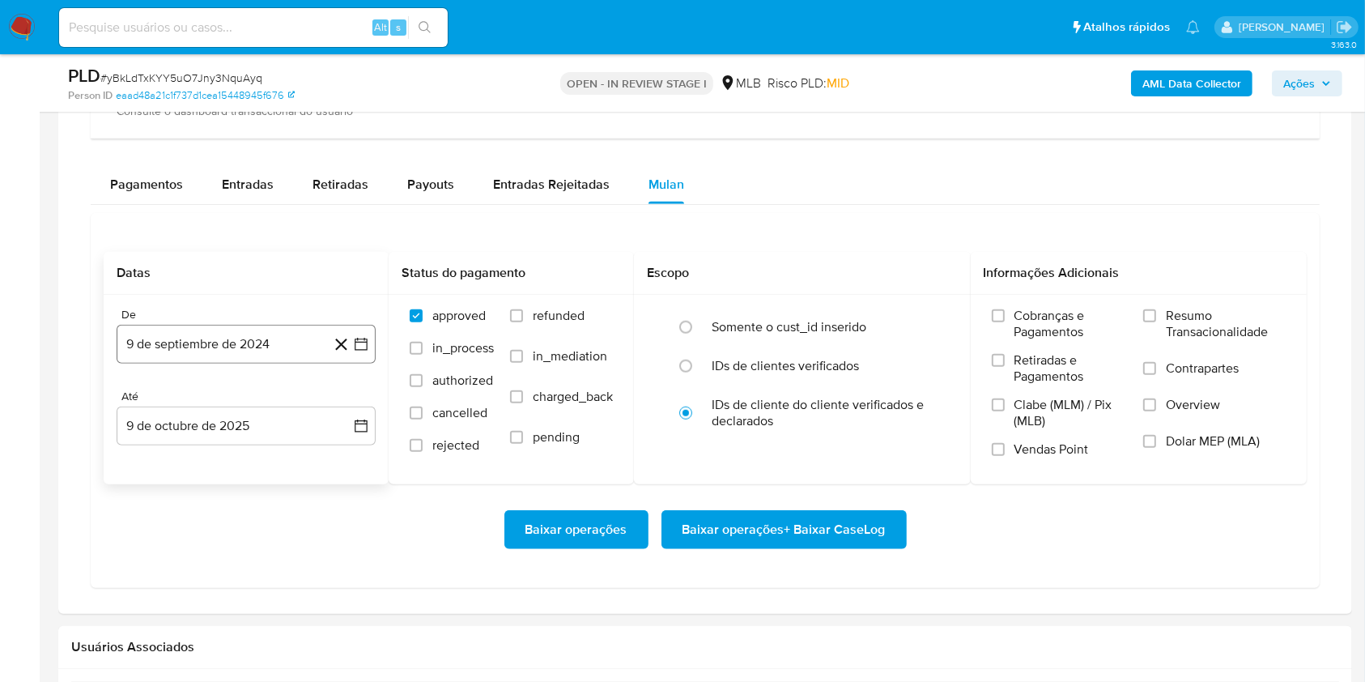
click at [219, 351] on button "9 de septiembre de 2024" at bounding box center [246, 344] width 259 height 39
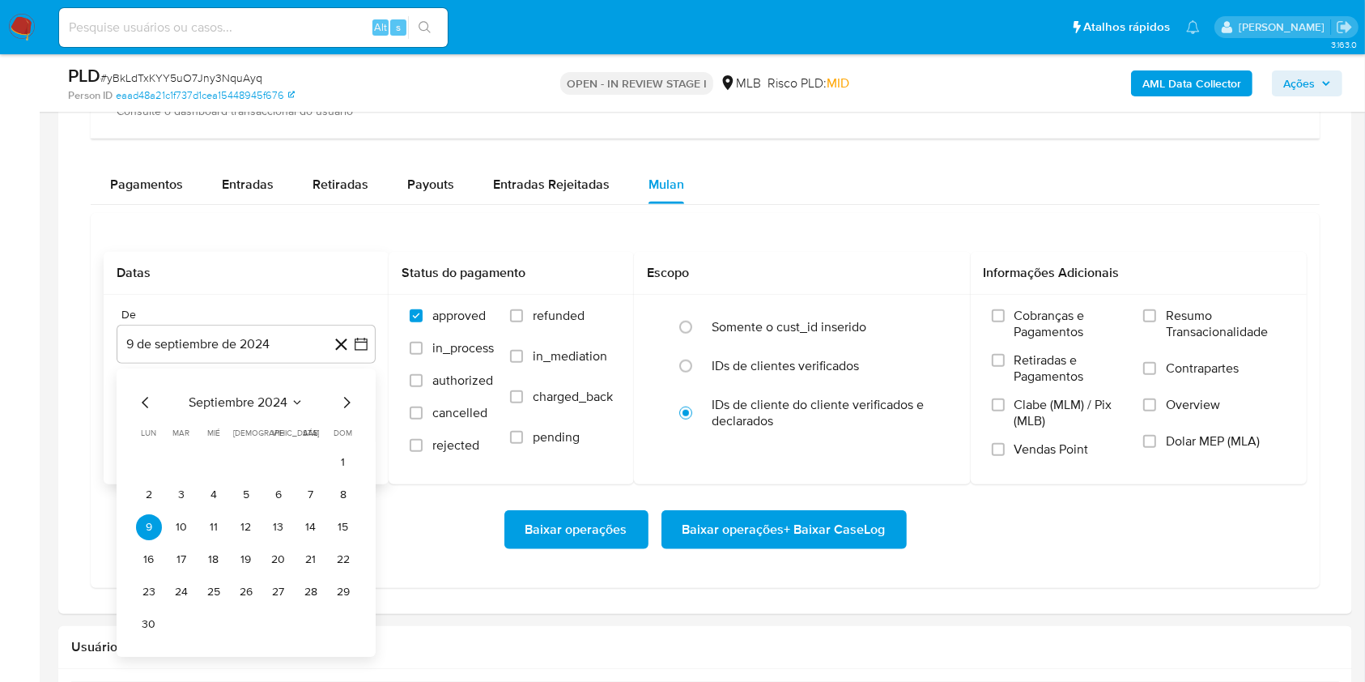
click at [259, 405] on span "septiembre 2024" at bounding box center [238, 402] width 99 height 16
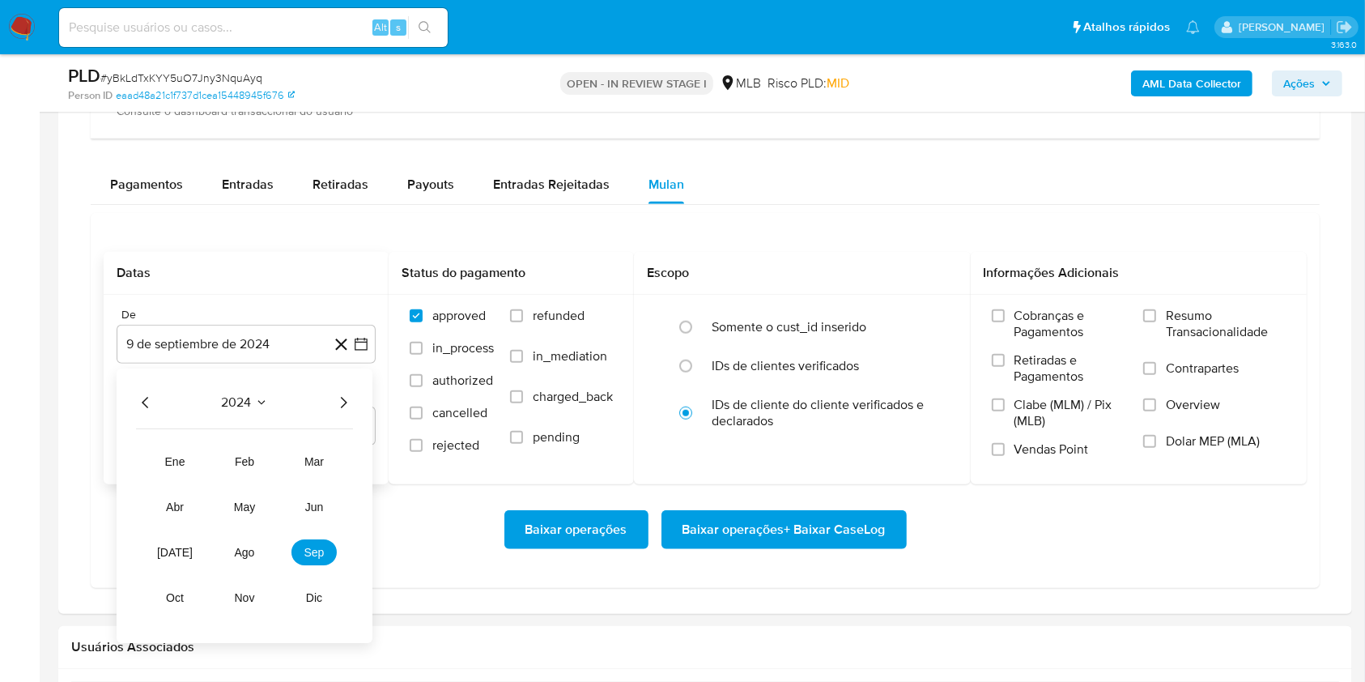
click at [343, 398] on icon "Año siguiente" at bounding box center [344, 402] width 6 height 11
click at [256, 547] on button "ago" at bounding box center [244, 552] width 45 height 26
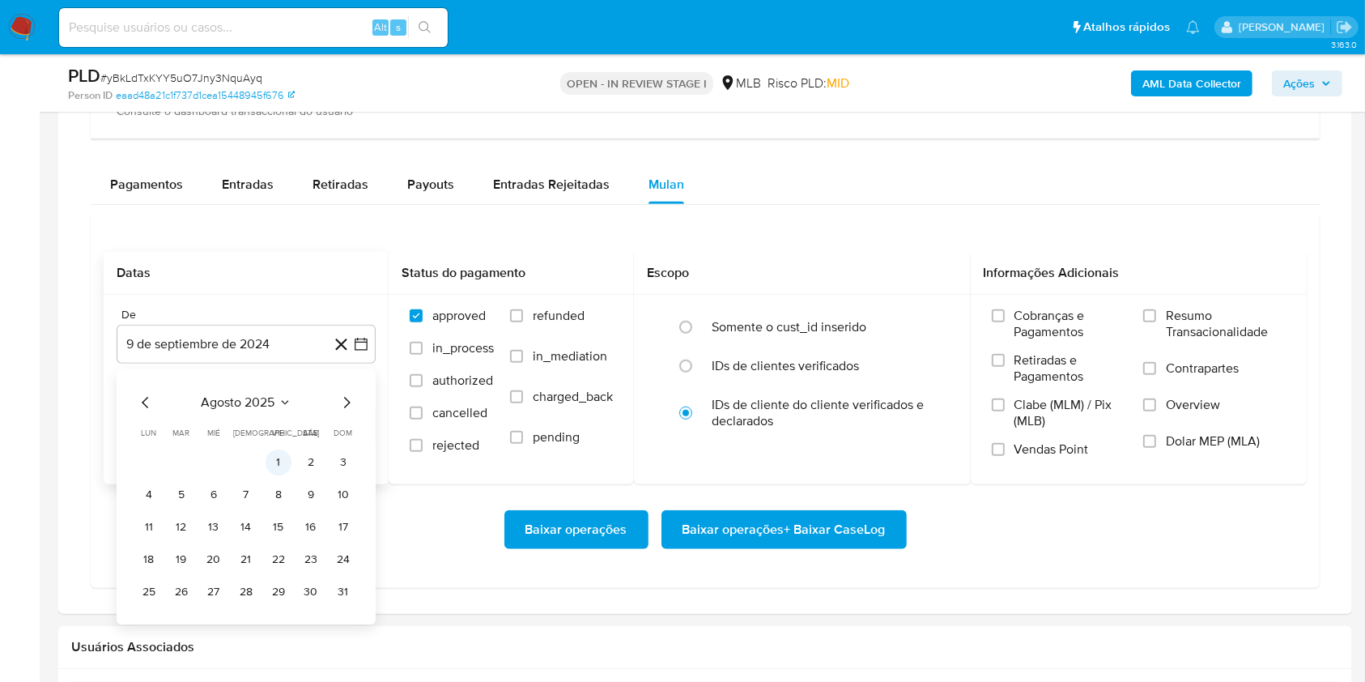
click at [275, 465] on button "1" at bounding box center [279, 462] width 26 height 26
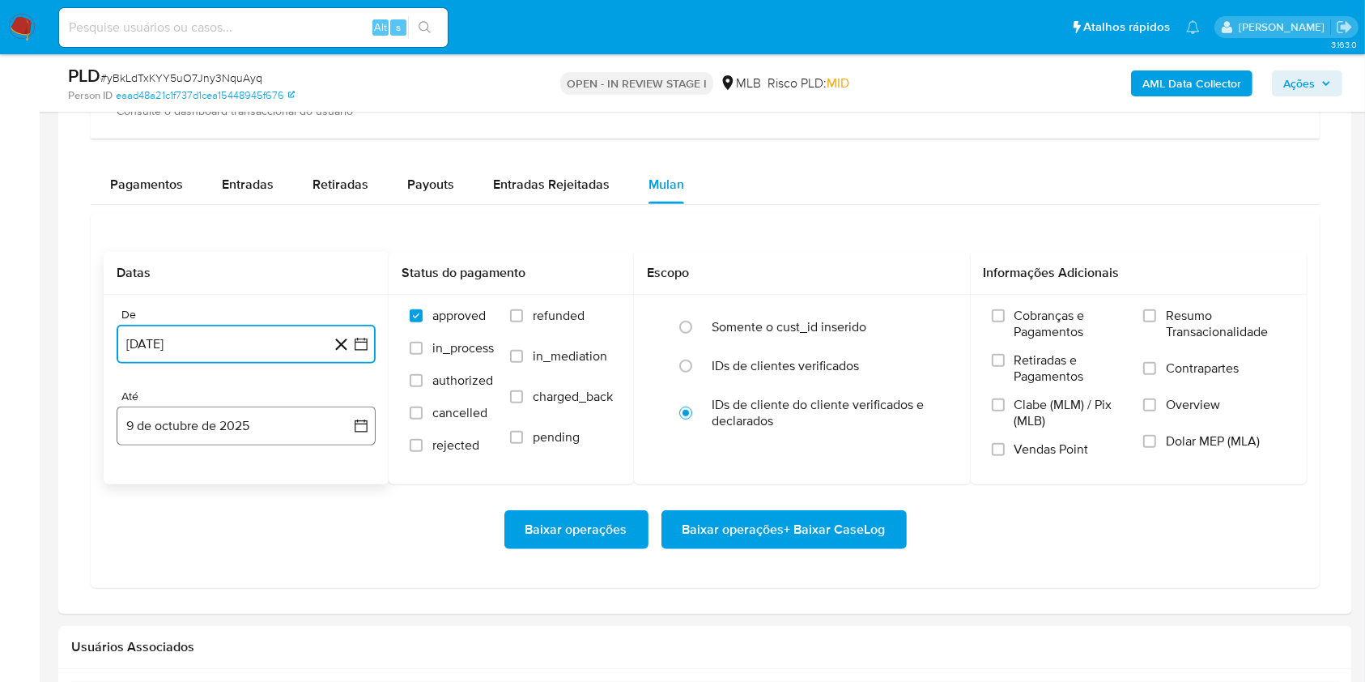
click at [241, 419] on button "9 de octubre de 2025" at bounding box center [246, 426] width 259 height 39
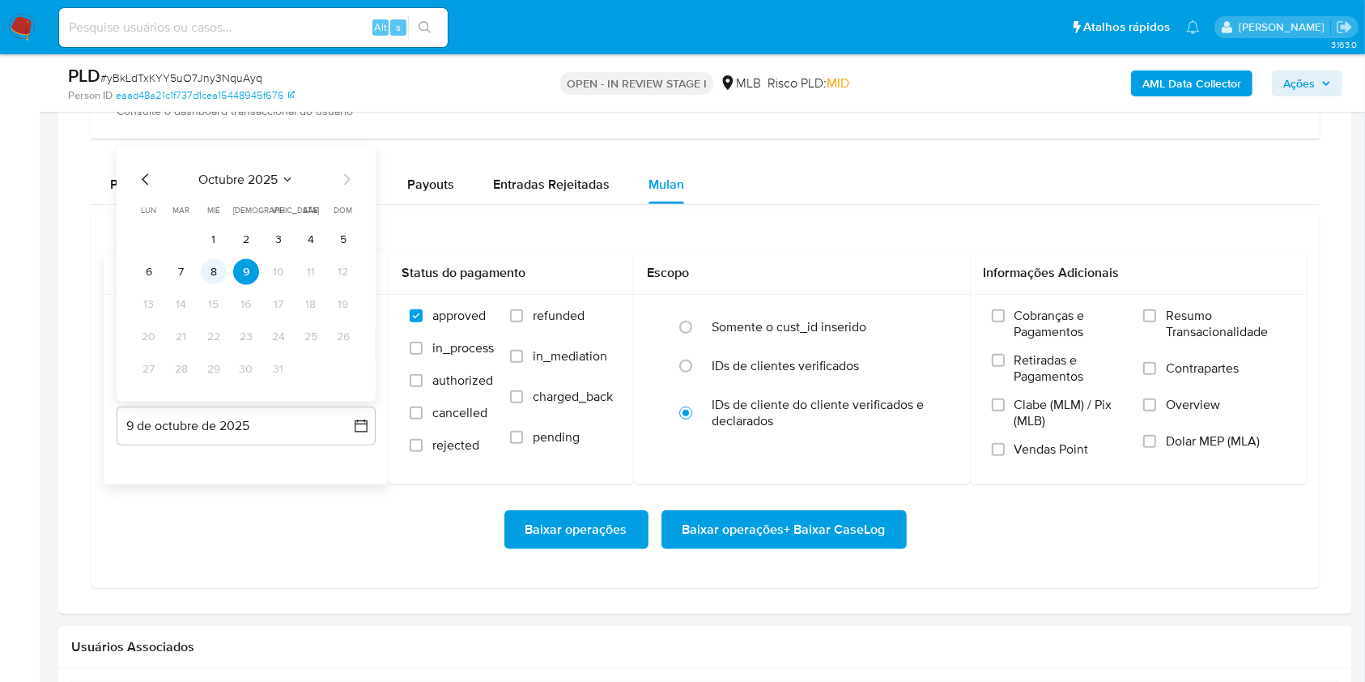
click at [213, 266] on button "8" at bounding box center [214, 272] width 26 height 26
click at [1217, 321] on span "Resumo Transacionalidade" at bounding box center [1226, 324] width 120 height 32
click at [1156, 321] on input "Resumo Transacionalidade" at bounding box center [1149, 315] width 13 height 13
click at [837, 522] on span "Baixar operações + Baixar CaseLog" at bounding box center [784, 530] width 203 height 36
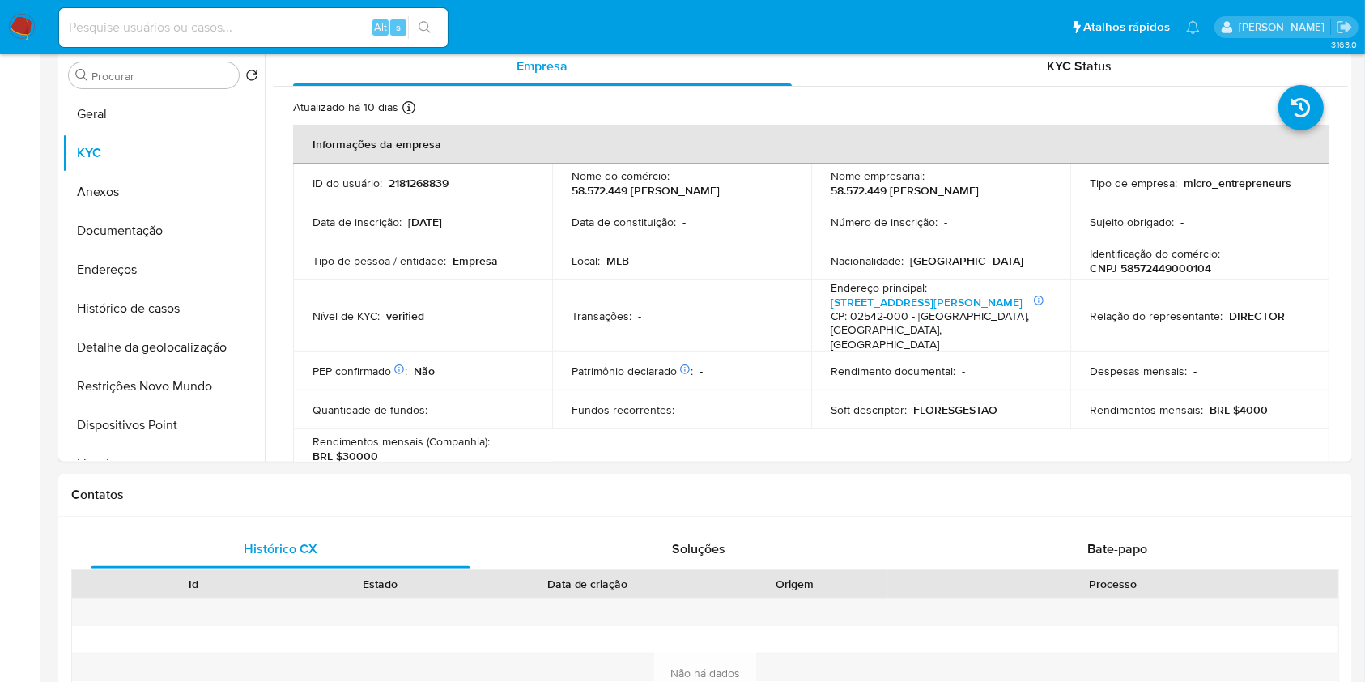
scroll to position [0, 0]
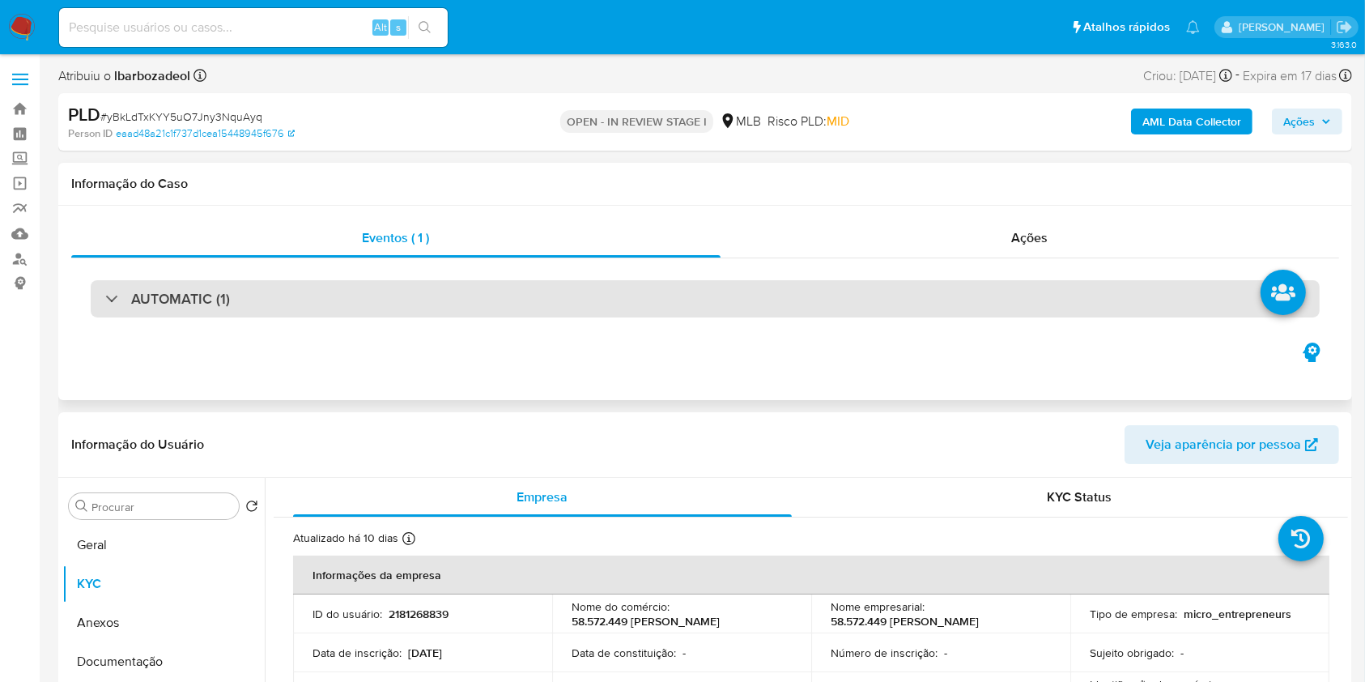
click at [662, 304] on div "AUTOMATIC (1)" at bounding box center [705, 298] width 1229 height 37
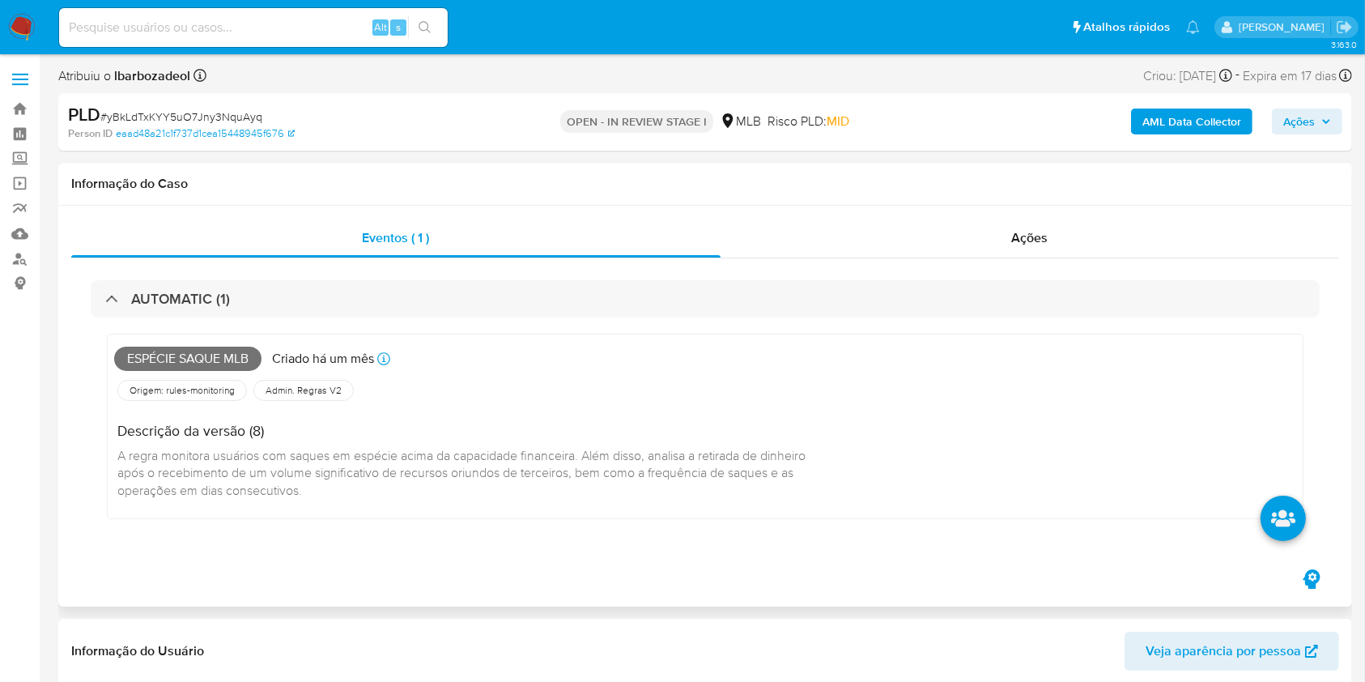
click at [212, 351] on span "Espécie saque mlb" at bounding box center [187, 359] width 147 height 24
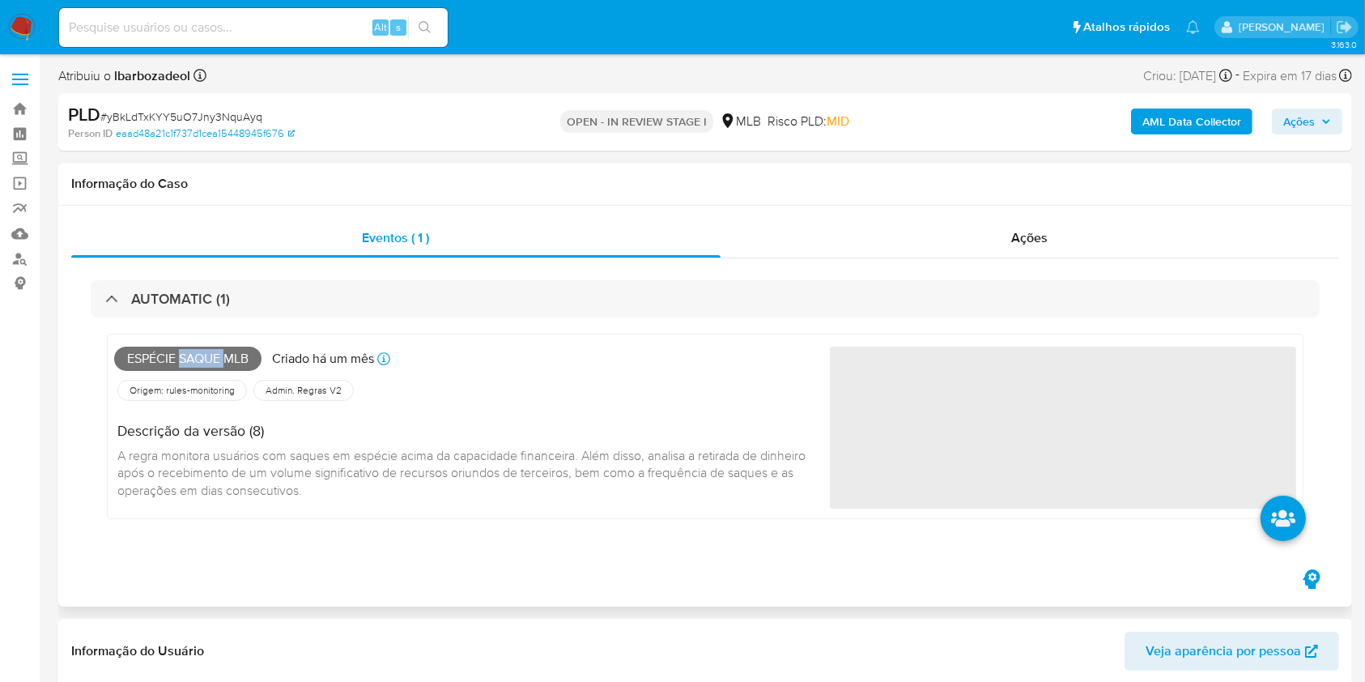
click at [212, 351] on span "Espécie saque mlb" at bounding box center [187, 359] width 147 height 24
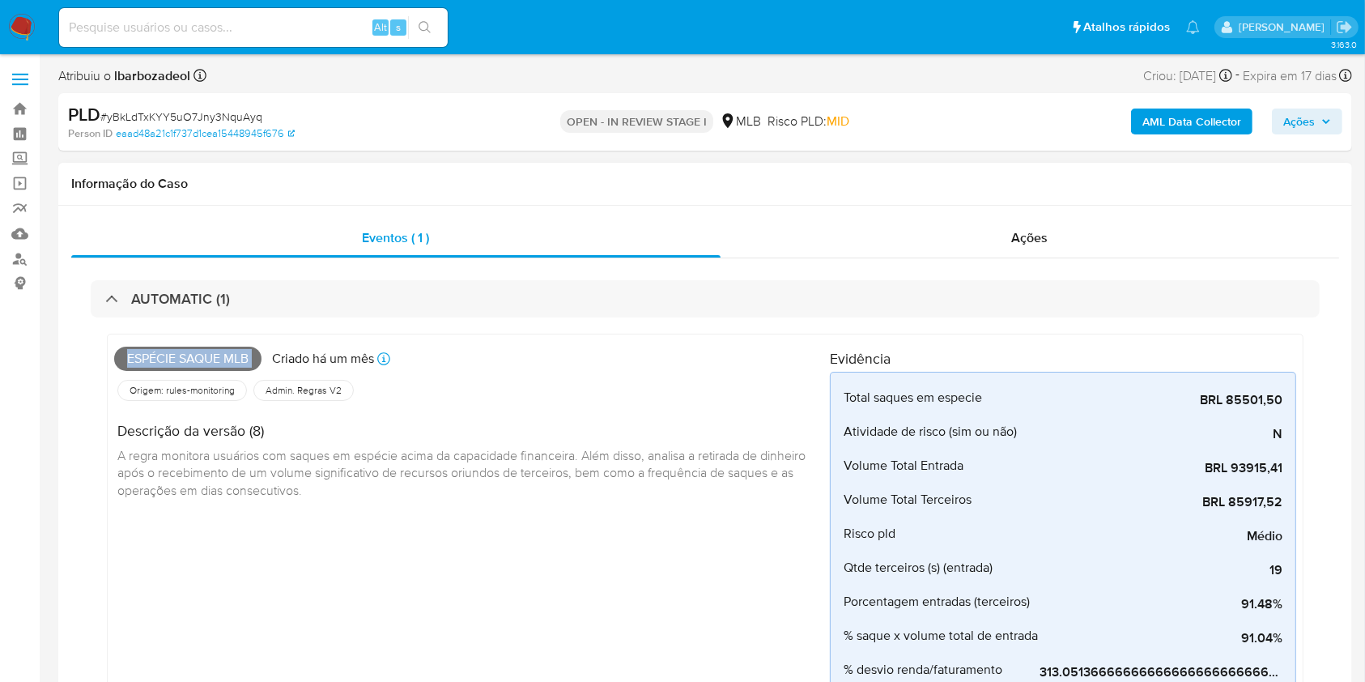
click at [212, 351] on span "Espécie saque mlb" at bounding box center [187, 359] width 147 height 24
copy span "Espécie saque mlb"
click at [1293, 121] on span "Ações" at bounding box center [1300, 122] width 32 height 26
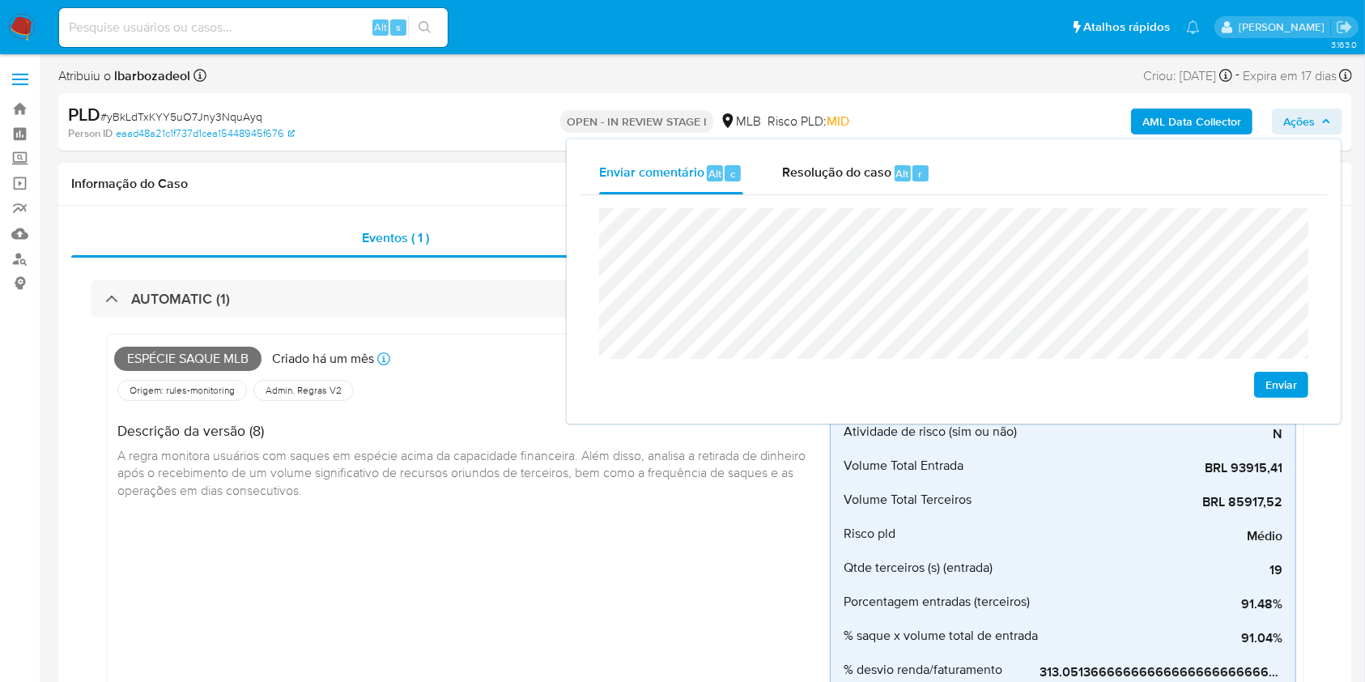
click at [598, 577] on div "Espécie saque mlb Criado há um mês Criado: 12/09/2025 00:09:31 Origem: rules-mo…" at bounding box center [472, 603] width 716 height 525
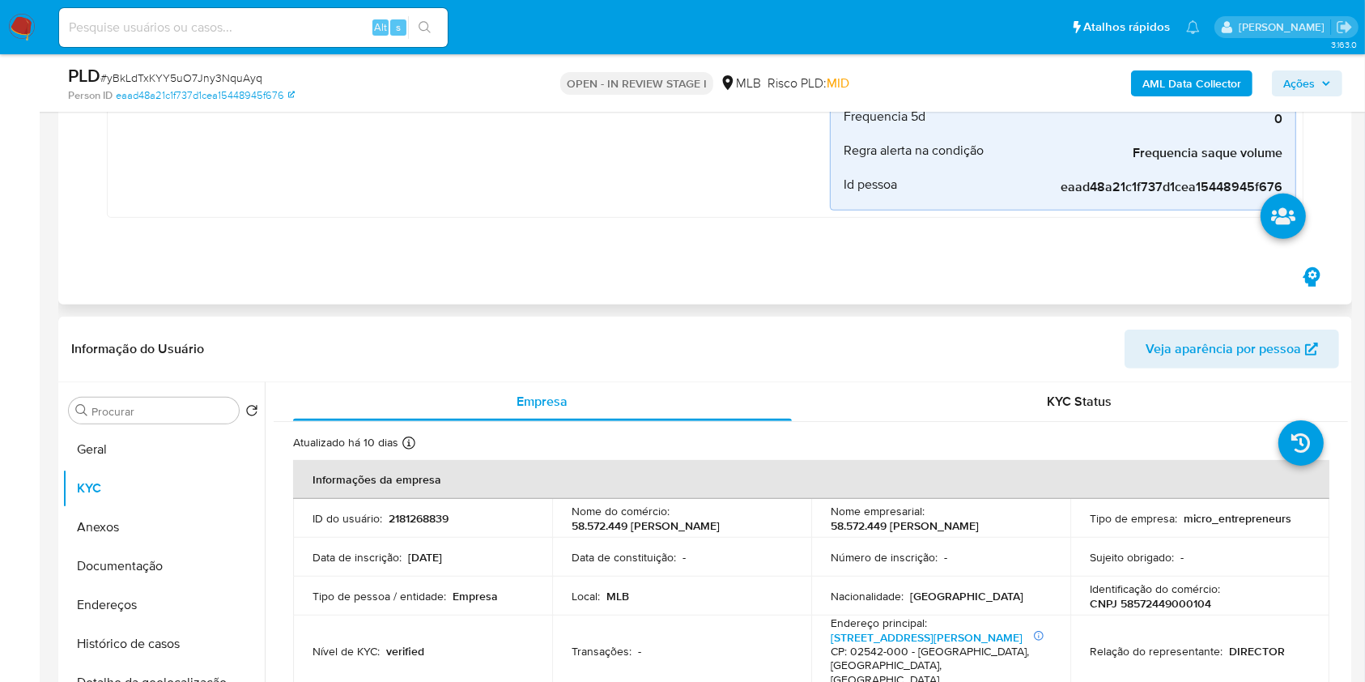
drag, startPoint x: 173, startPoint y: 454, endPoint x: 449, endPoint y: 299, distance: 316.9
click at [159, 446] on button "Geral" at bounding box center [156, 449] width 189 height 39
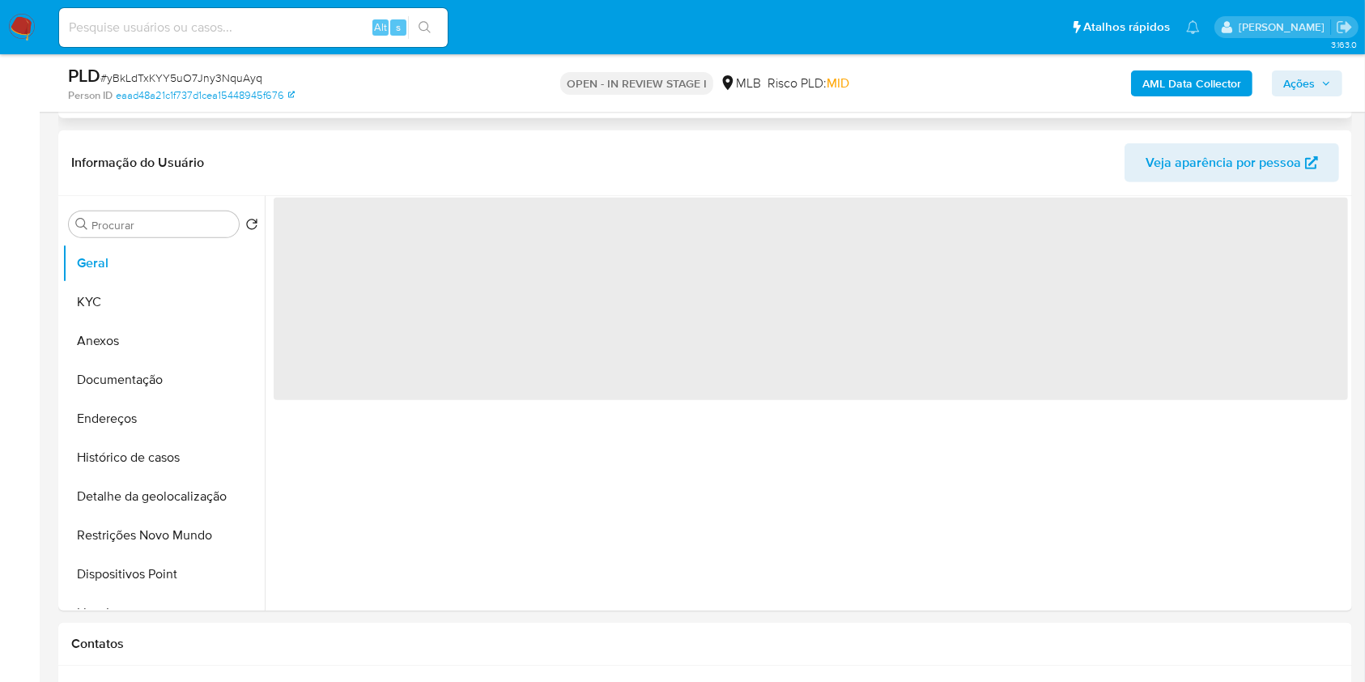
scroll to position [774, 0]
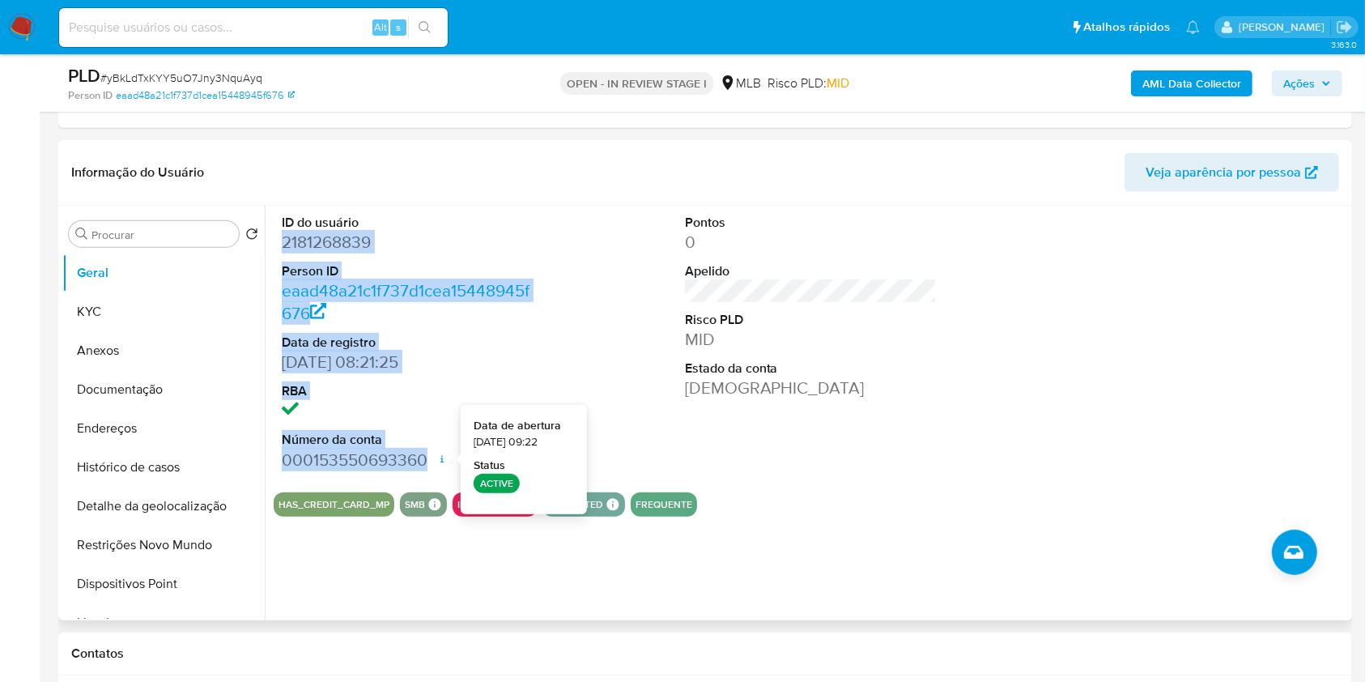
drag, startPoint x: 279, startPoint y: 242, endPoint x: 451, endPoint y: 466, distance: 283.0
click at [451, 466] on div "ID do usuário 2181268839 Person ID eaad48a21c1f737d1cea15448945f676 Data de reg…" at bounding box center [408, 343] width 269 height 274
copy dl "2181268839 Person ID eaad48a21c1f737d1cea15448945f676 Data de registro 28/12/20…"
click at [1297, 92] on span "Ações" at bounding box center [1300, 83] width 32 height 26
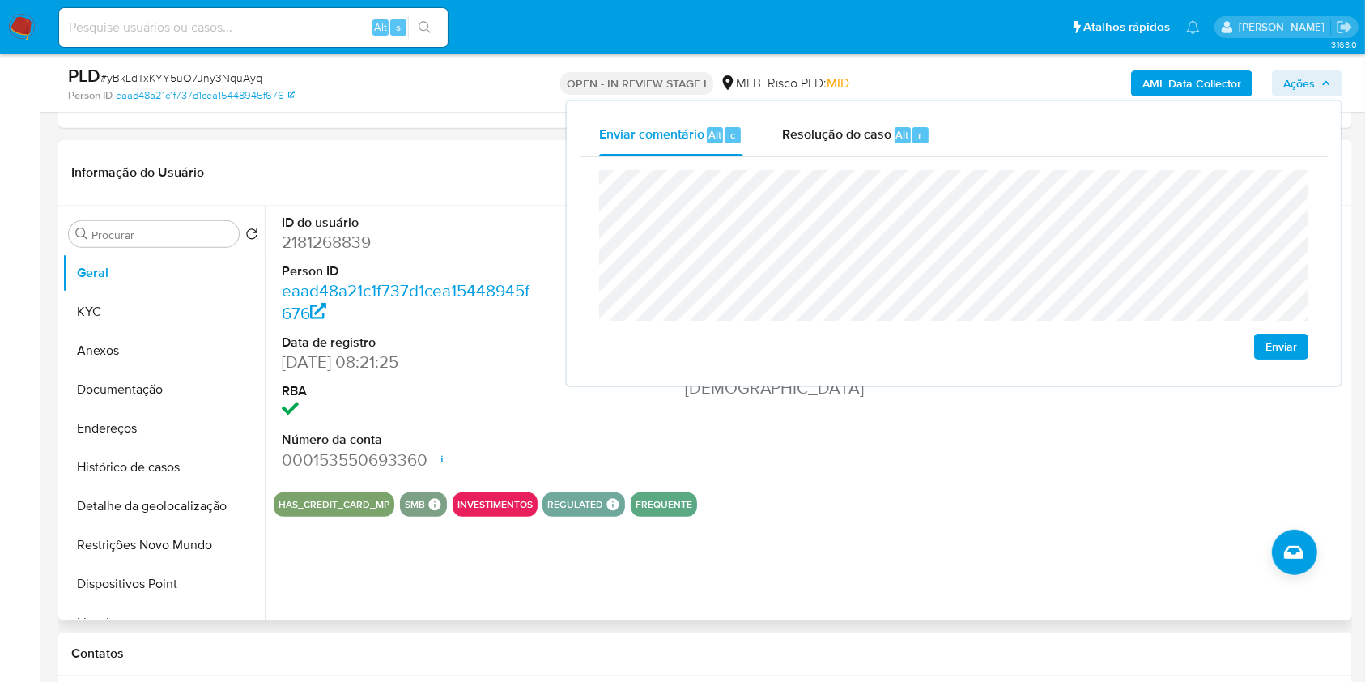
click at [398, 141] on div "Informação do Usuário Veja aparência por pessoa" at bounding box center [705, 173] width 1294 height 66
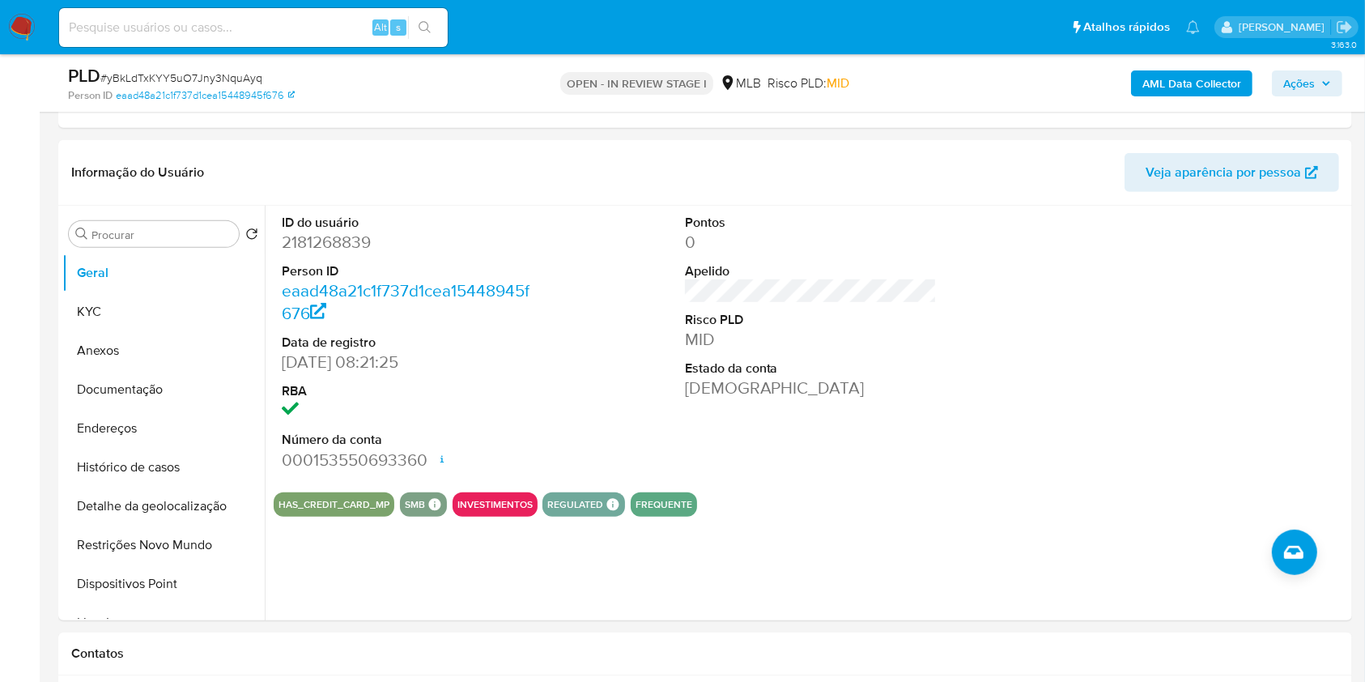
click at [1322, 83] on icon "button" at bounding box center [1327, 84] width 10 height 10
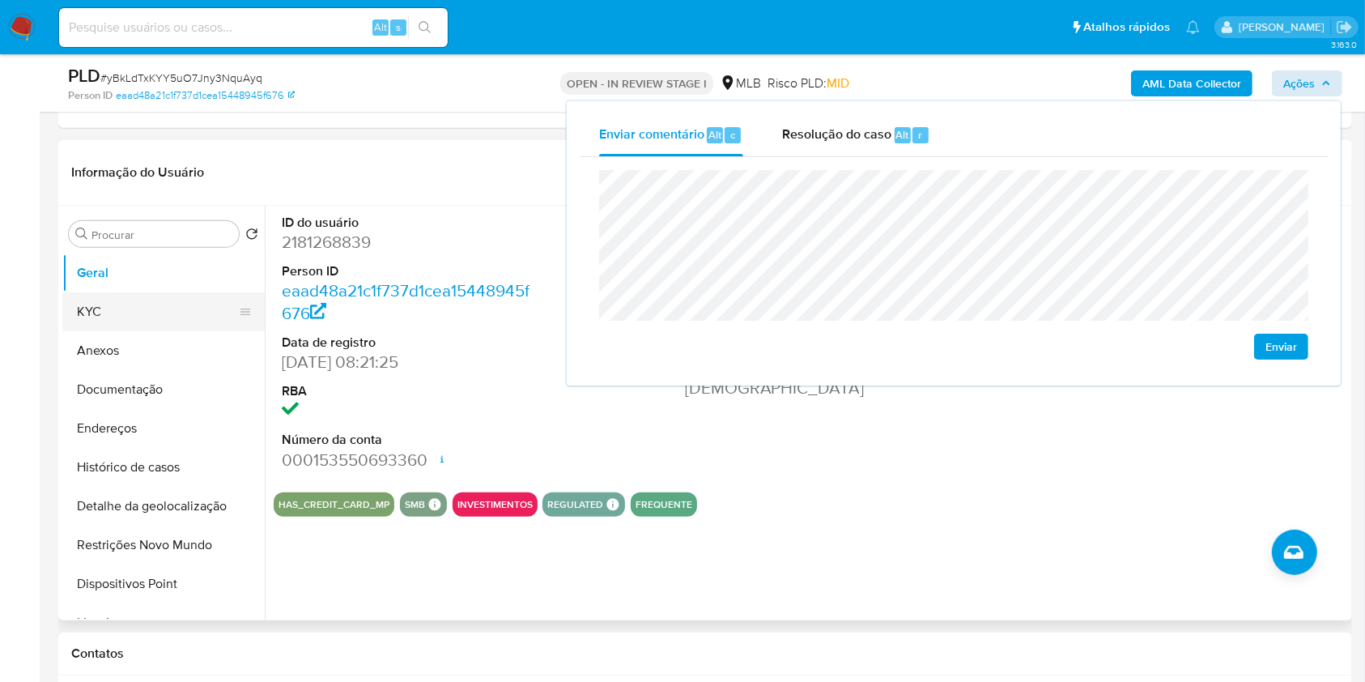
click at [159, 309] on button "KYC" at bounding box center [156, 311] width 189 height 39
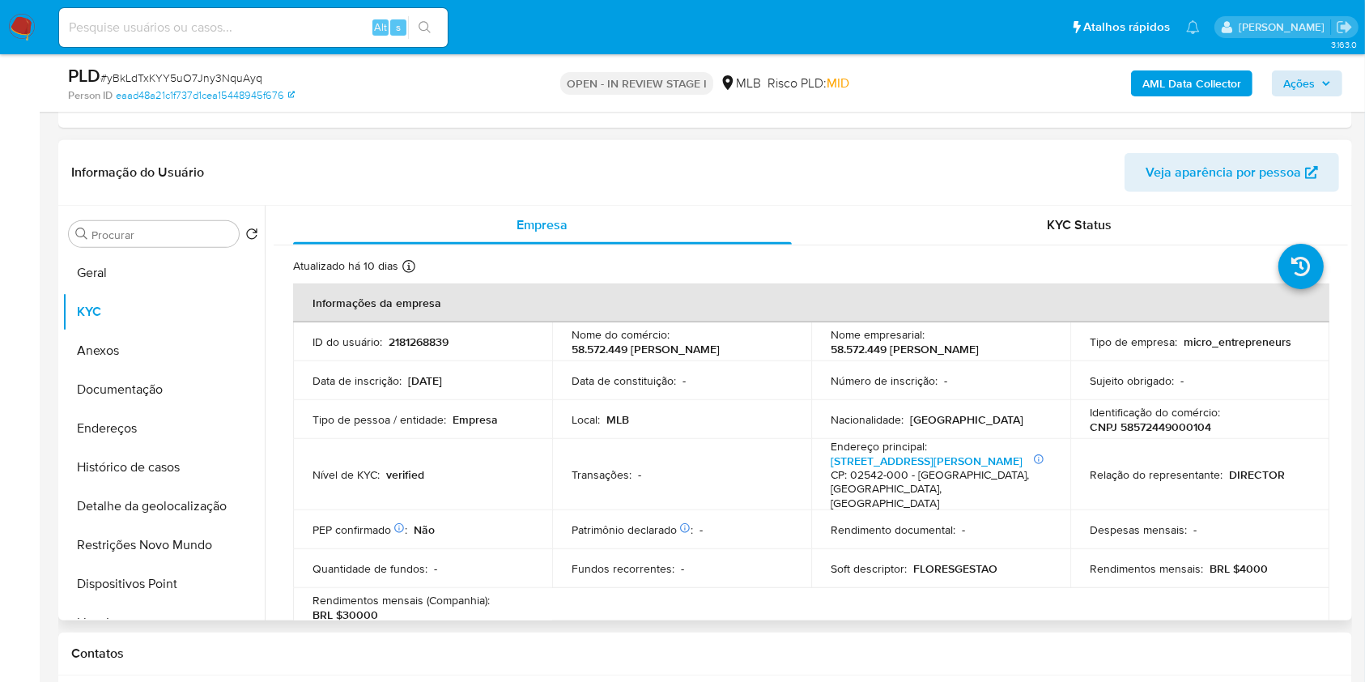
click at [1129, 432] on p "CNPJ 58572449000104" at bounding box center [1150, 426] width 121 height 15
copy p "58572449000104"
click at [1335, 77] on button "Ações" at bounding box center [1307, 83] width 70 height 26
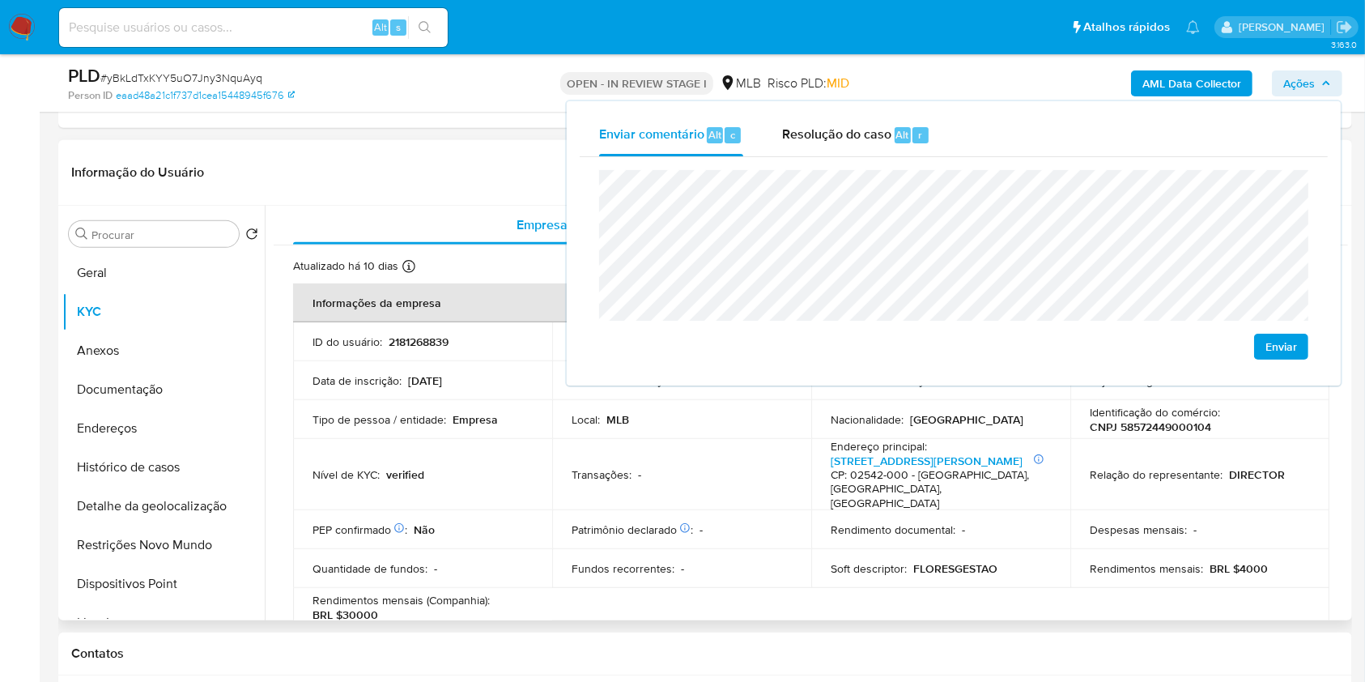
click at [715, 468] on td "Transações : -" at bounding box center [681, 475] width 259 height 72
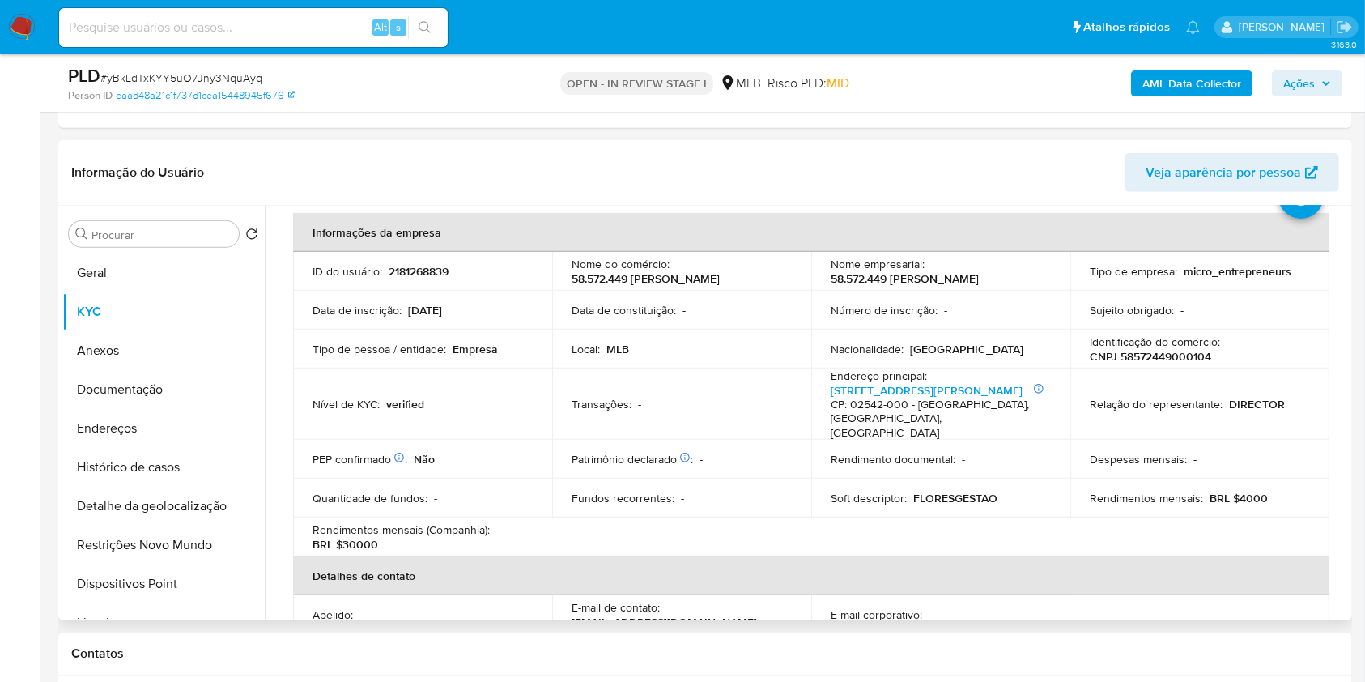
scroll to position [71, 0]
click at [1329, 90] on span "Ações" at bounding box center [1308, 83] width 48 height 23
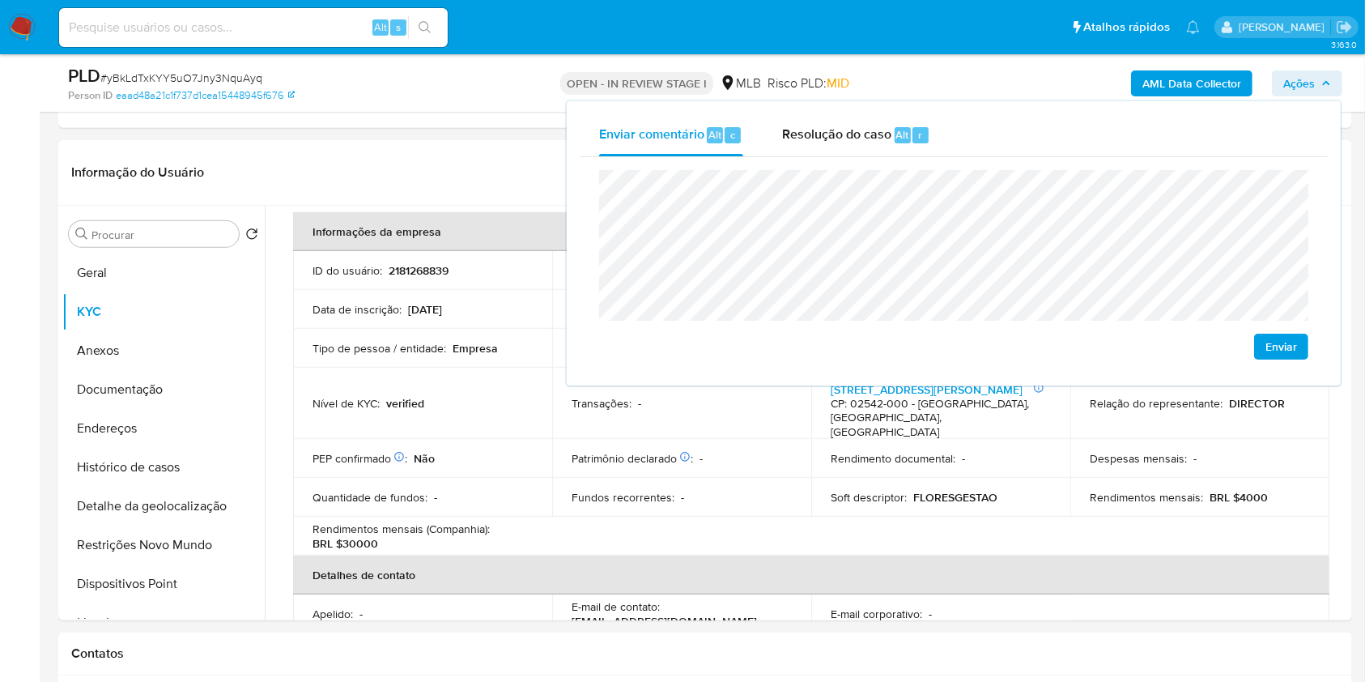
click at [0, 0] on lt-span "econômica" at bounding box center [0, 0] width 0 height 0
click at [721, 478] on td "Patrimônio declarado Conformado por Investimentos financeiros Não Bens imóveis …" at bounding box center [681, 458] width 259 height 39
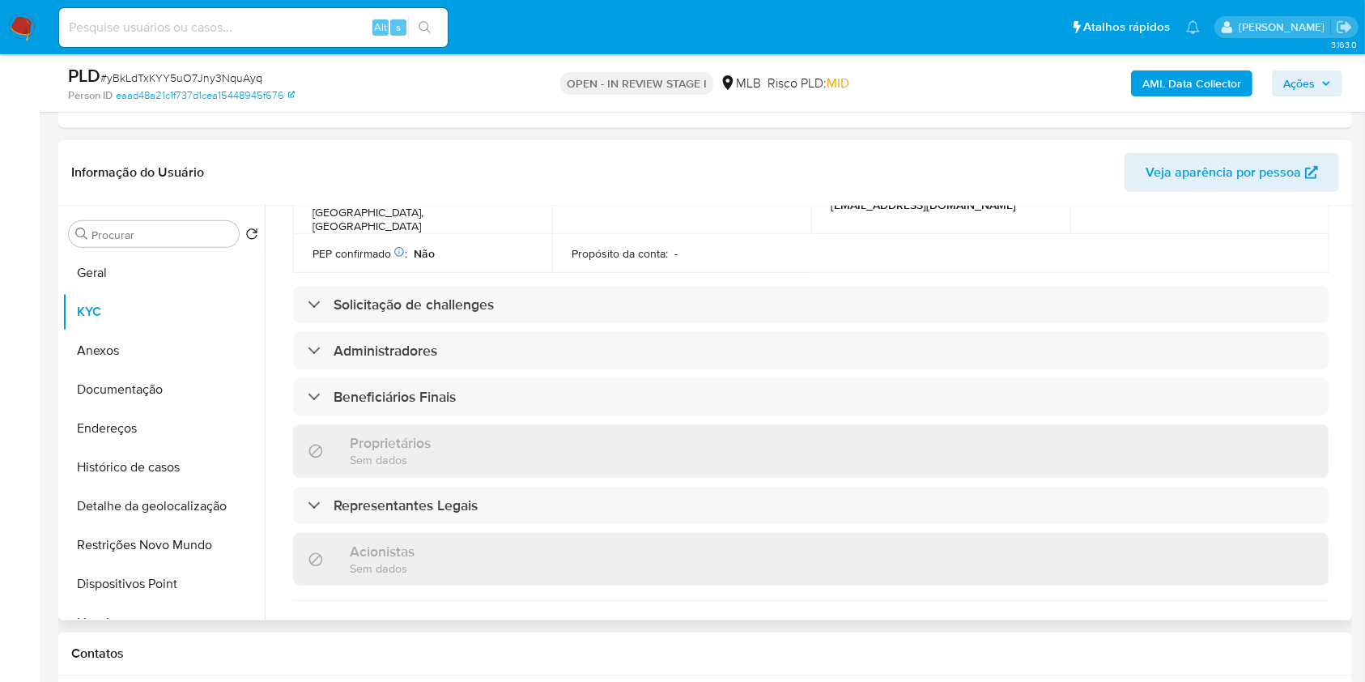
scroll to position [628, 0]
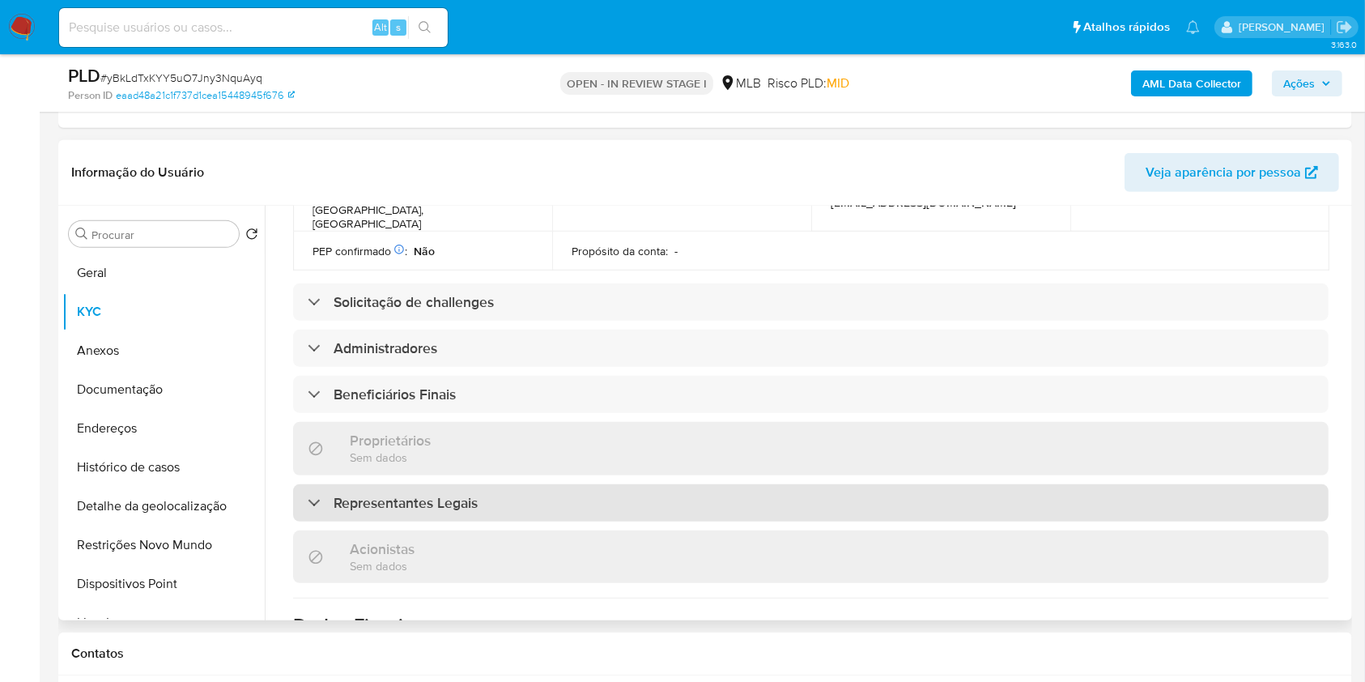
click at [546, 492] on div "Representantes Legais" at bounding box center [811, 502] width 1036 height 37
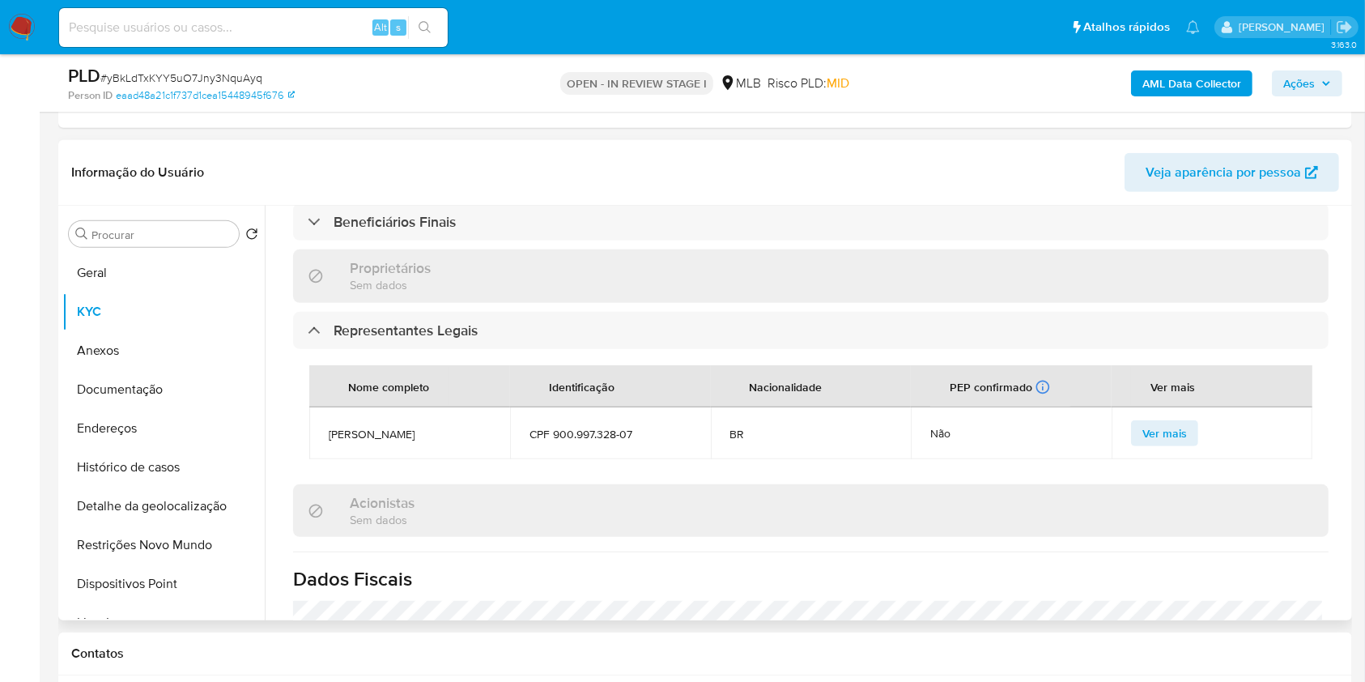
scroll to position [760, 0]
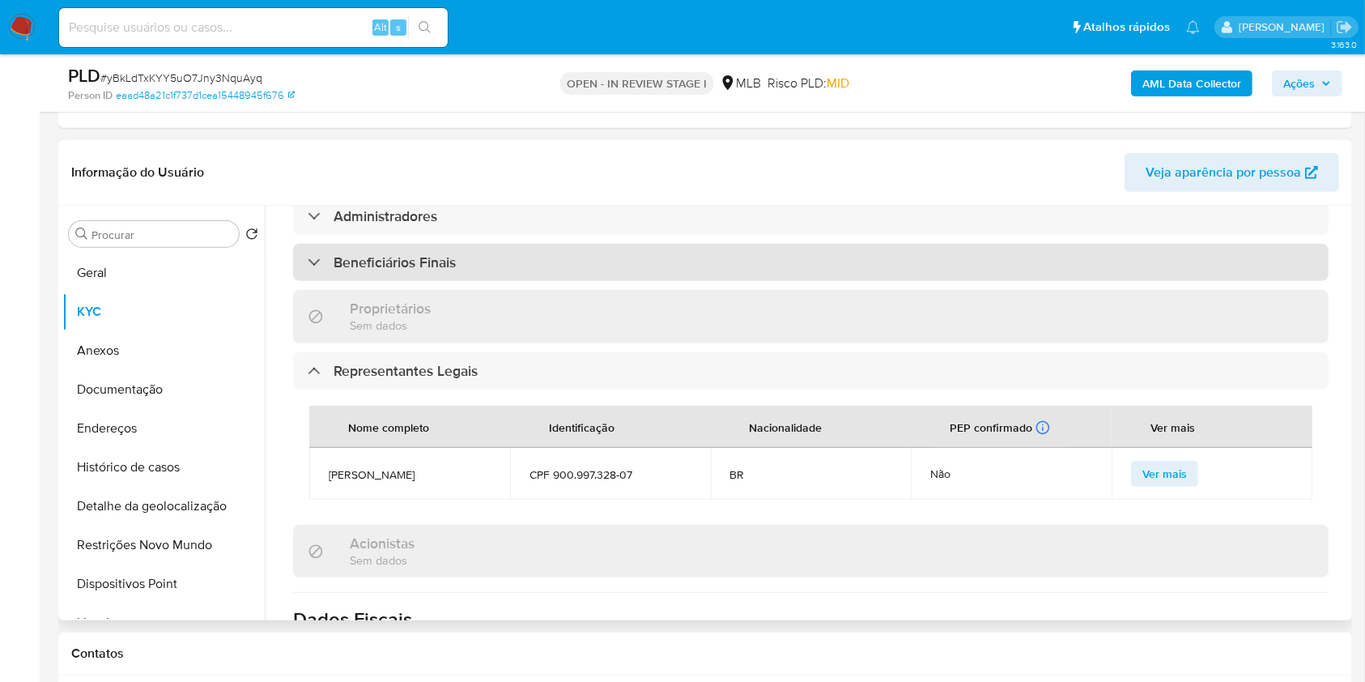
click at [611, 277] on div "Beneficiários Finais" at bounding box center [811, 262] width 1036 height 37
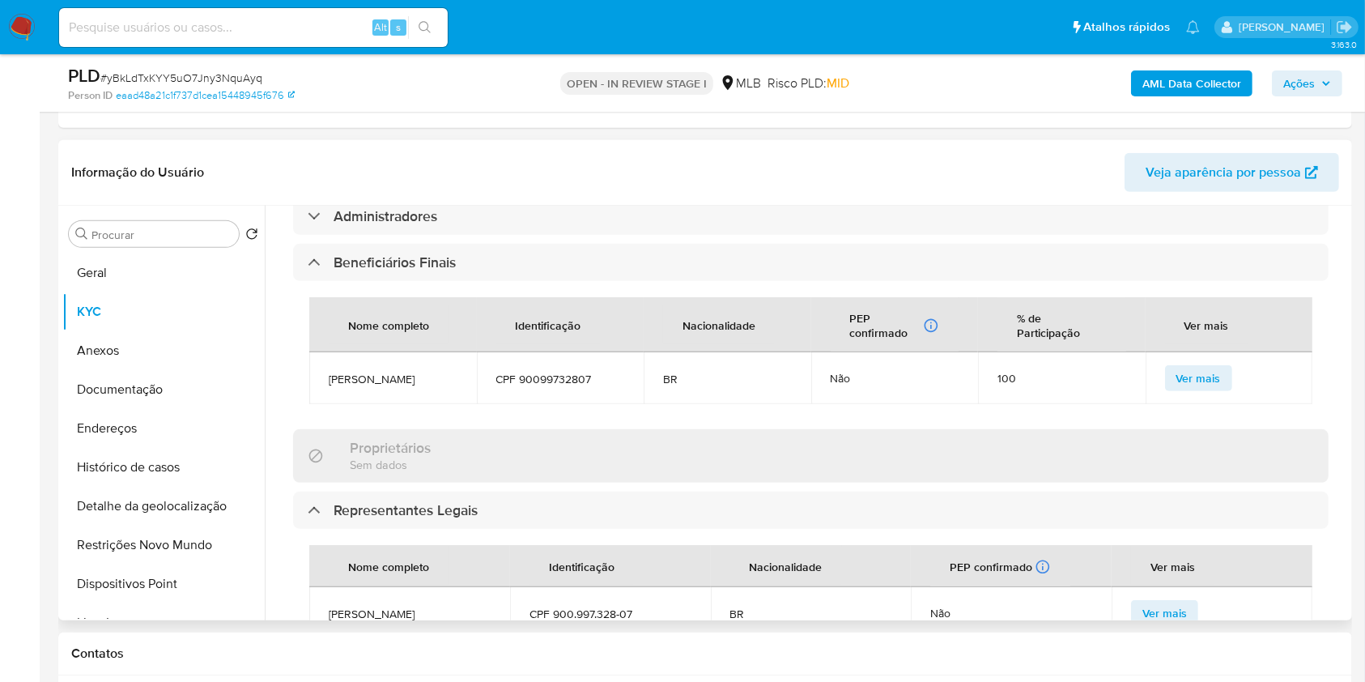
click at [572, 386] on span "CPF 90099732807" at bounding box center [560, 379] width 129 height 15
copy span "90099732807"
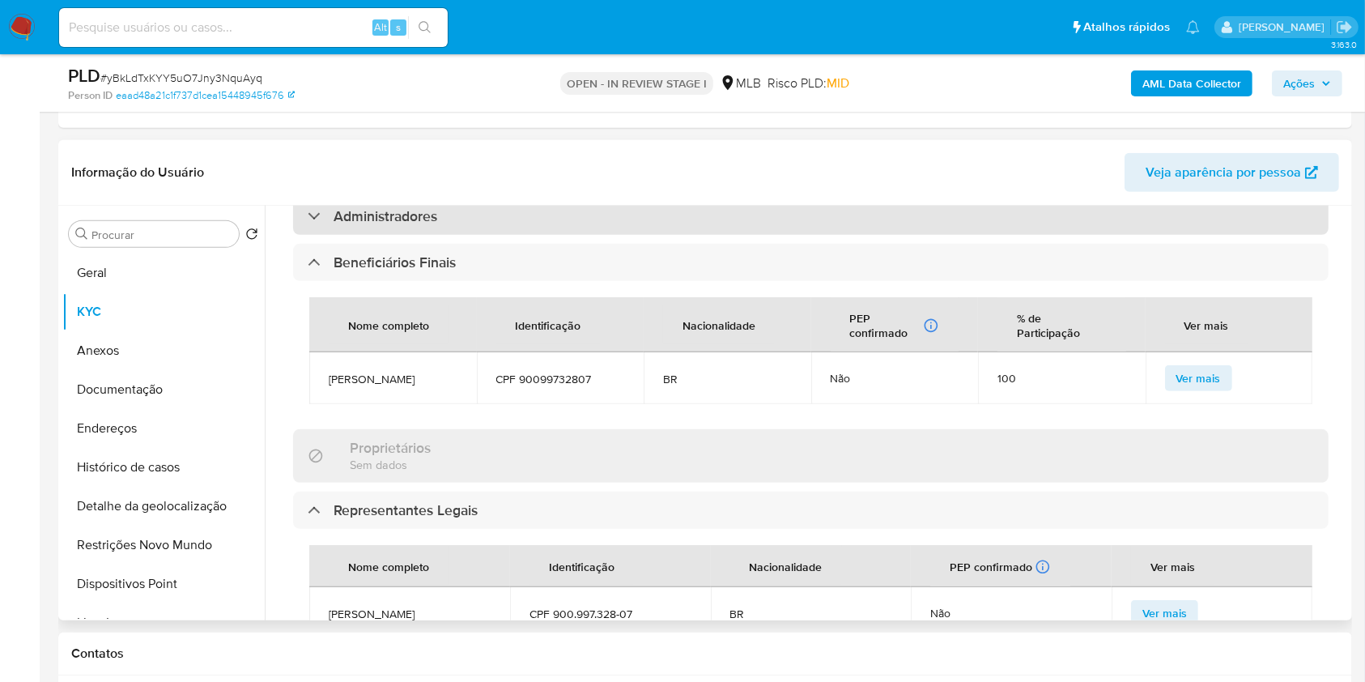
click at [631, 224] on div "Administradores" at bounding box center [811, 216] width 1036 height 37
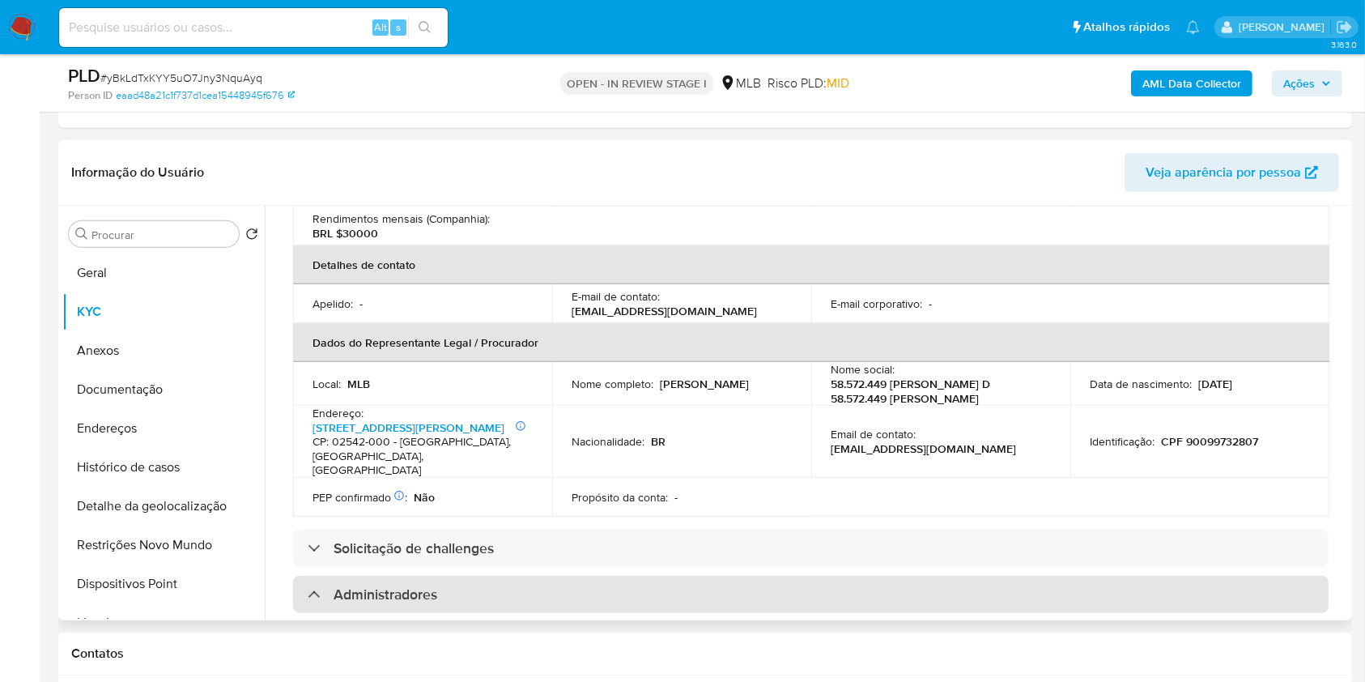
scroll to position [373, 0]
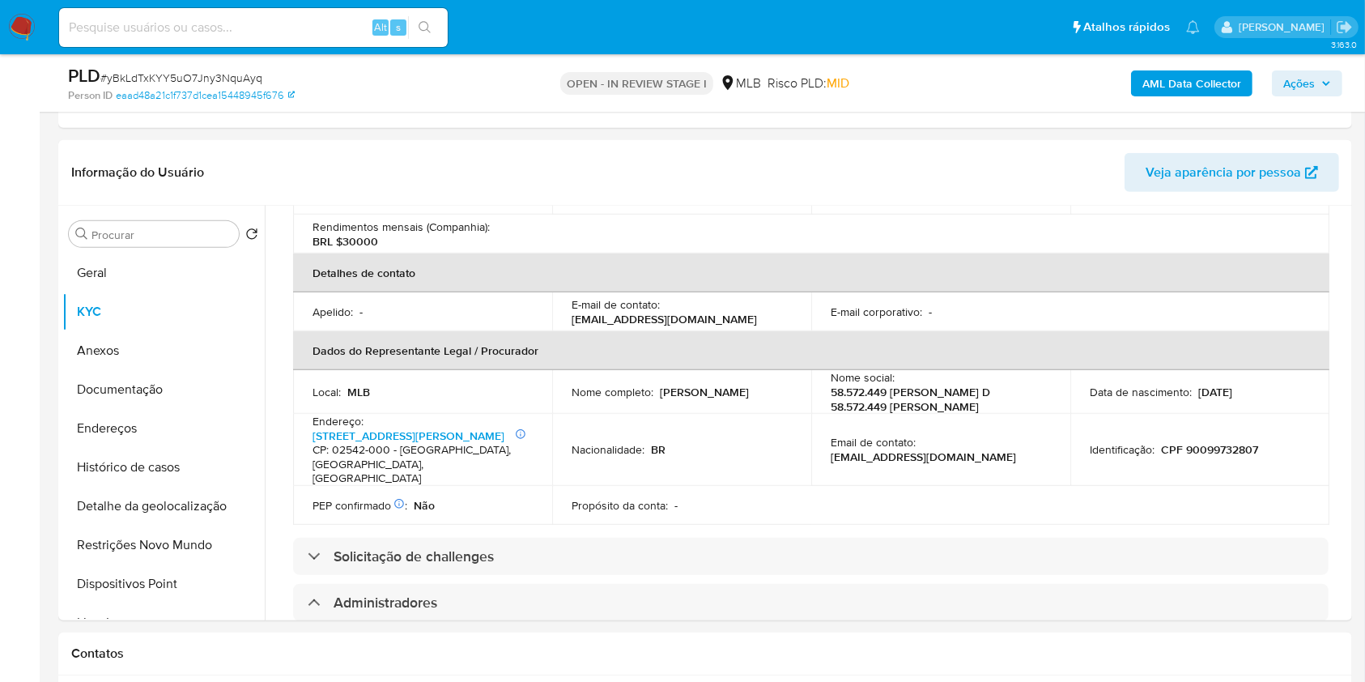
click at [1308, 82] on span "Ações" at bounding box center [1300, 83] width 32 height 26
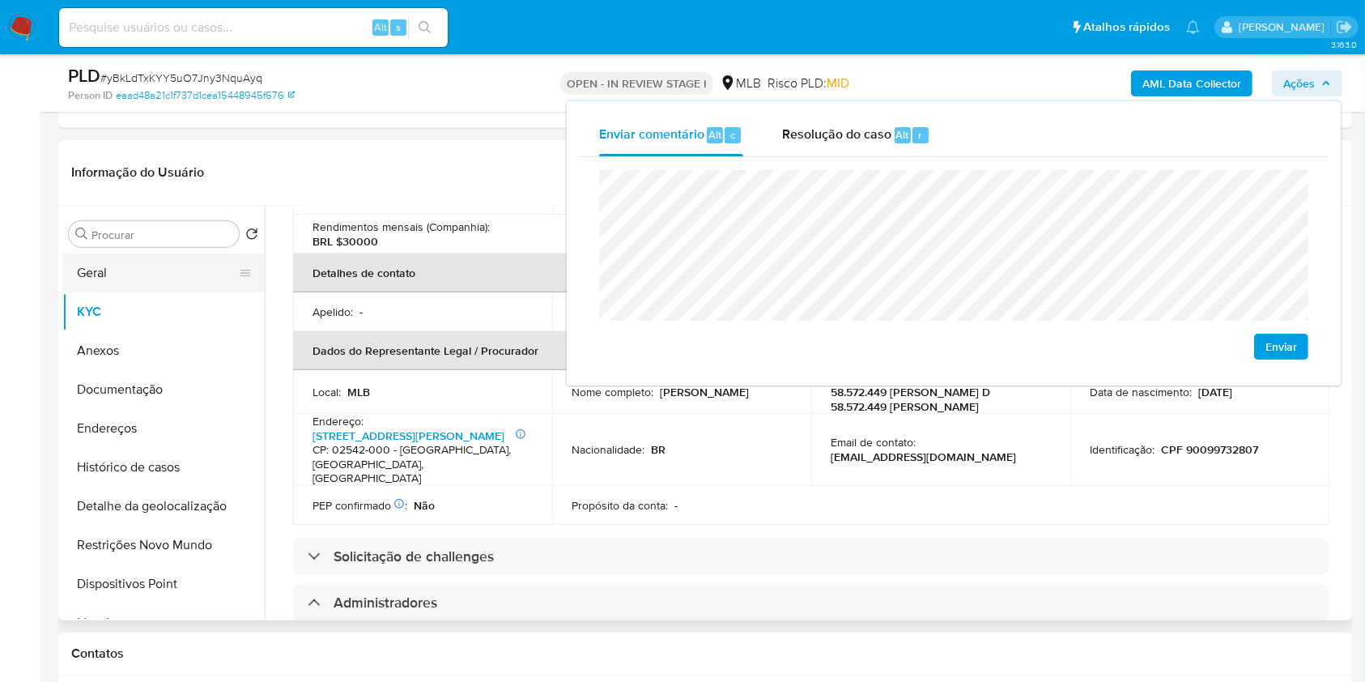
click at [150, 269] on button "Geral" at bounding box center [156, 272] width 189 height 39
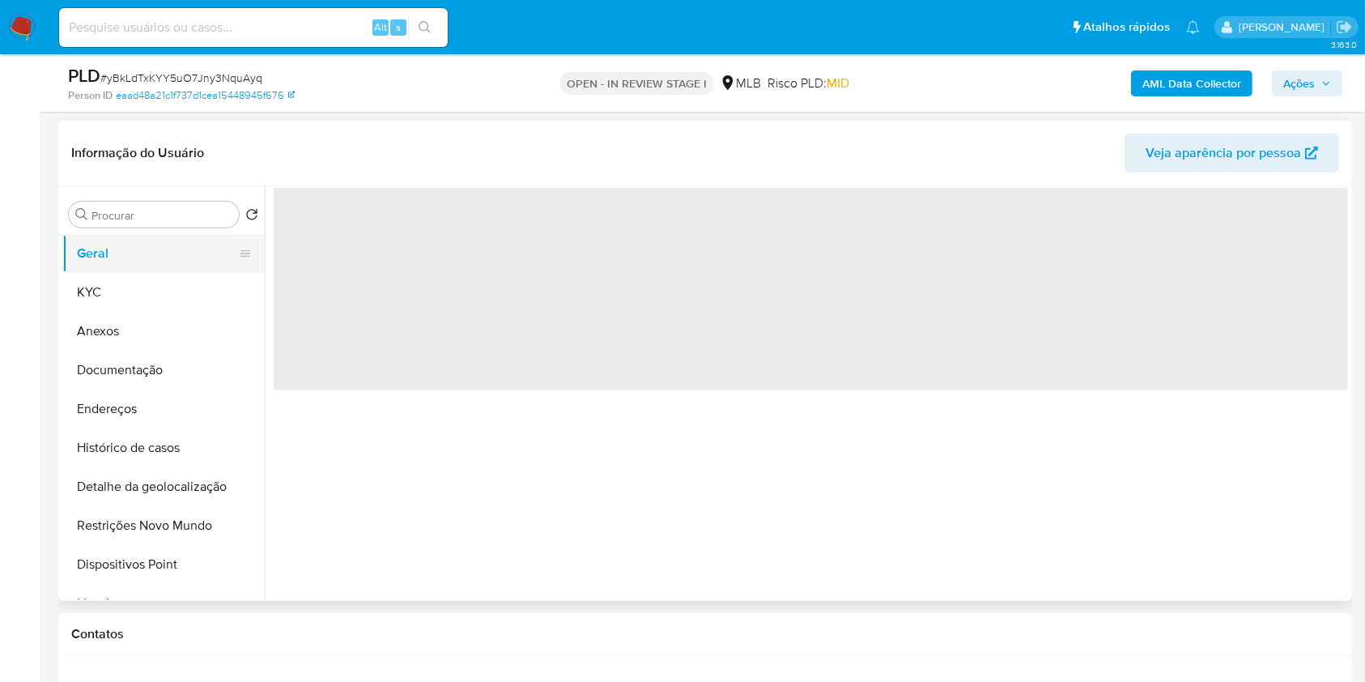
scroll to position [0, 0]
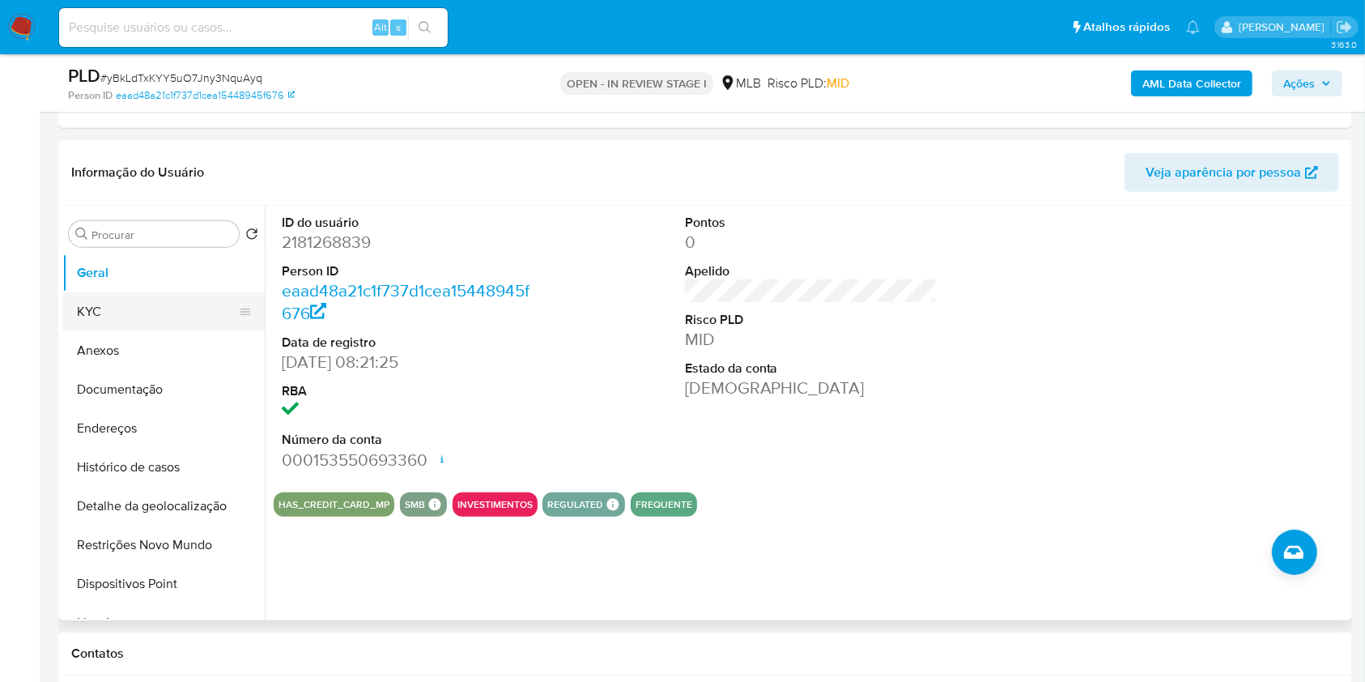
click at [97, 319] on button "KYC" at bounding box center [156, 311] width 189 height 39
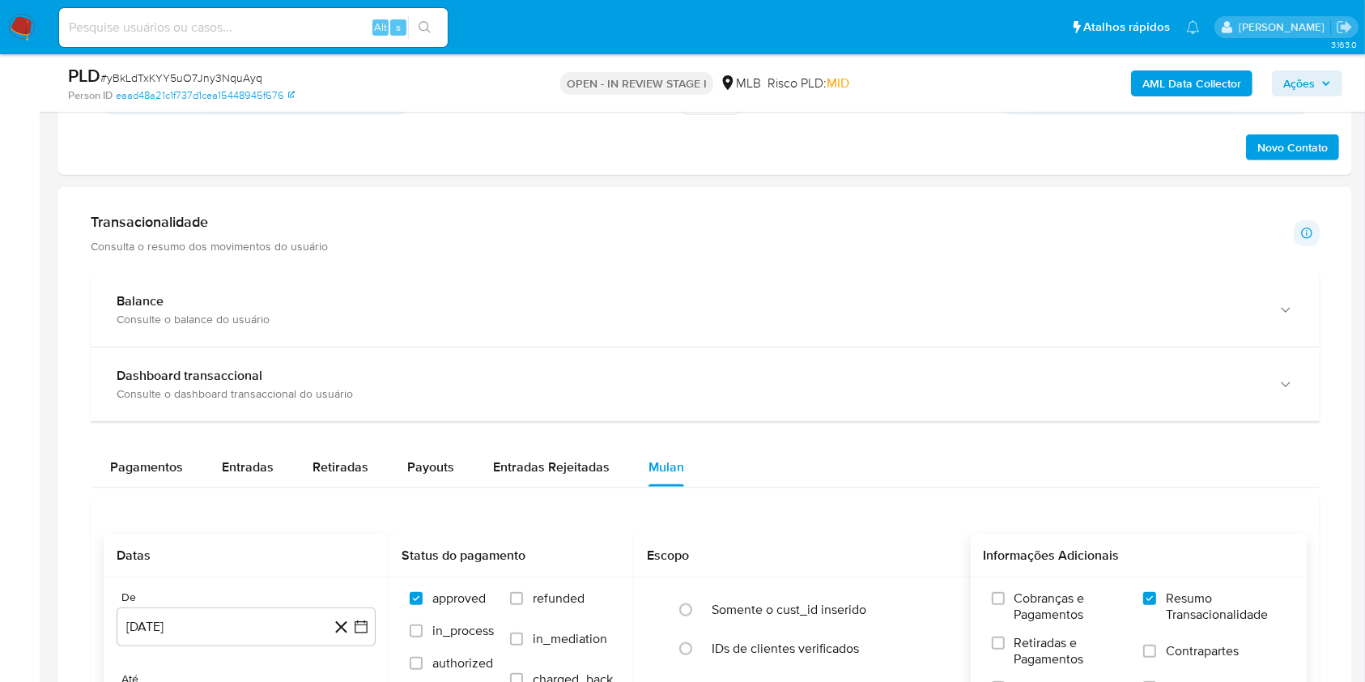
scroll to position [1588, 0]
click at [434, 479] on div "Payouts" at bounding box center [430, 466] width 47 height 39
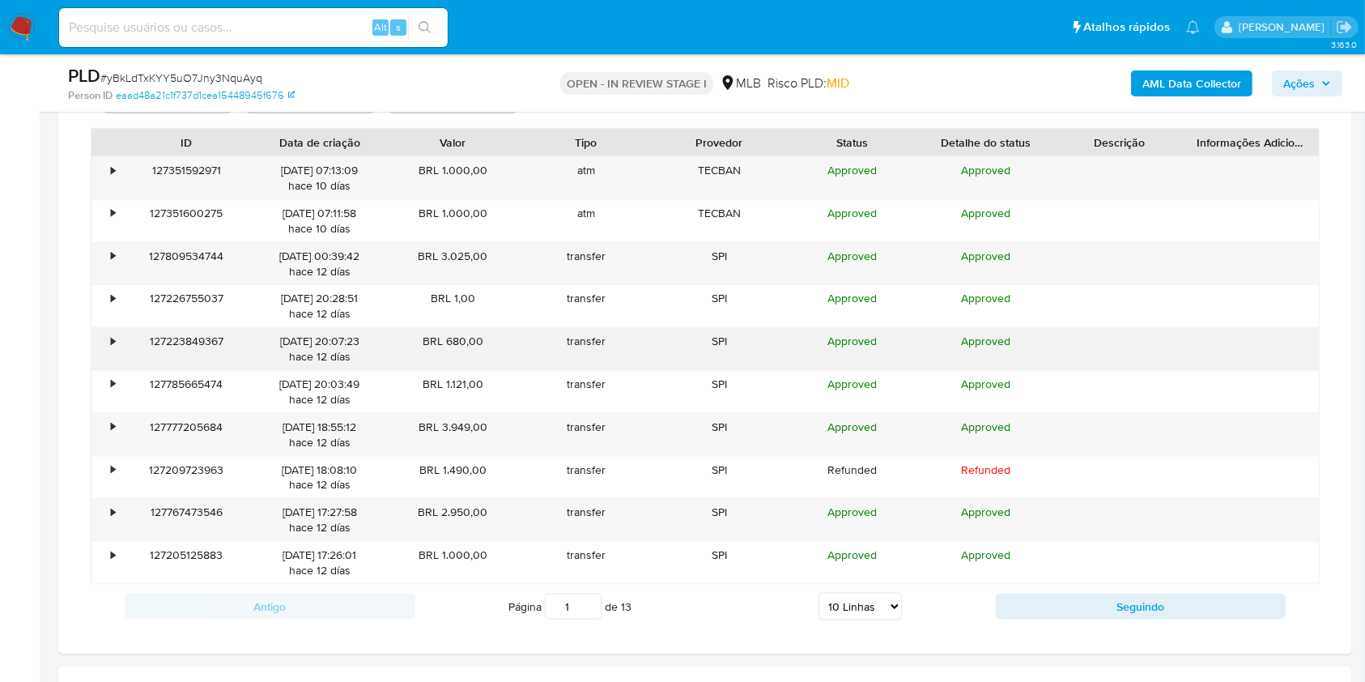
scroll to position [2049, 0]
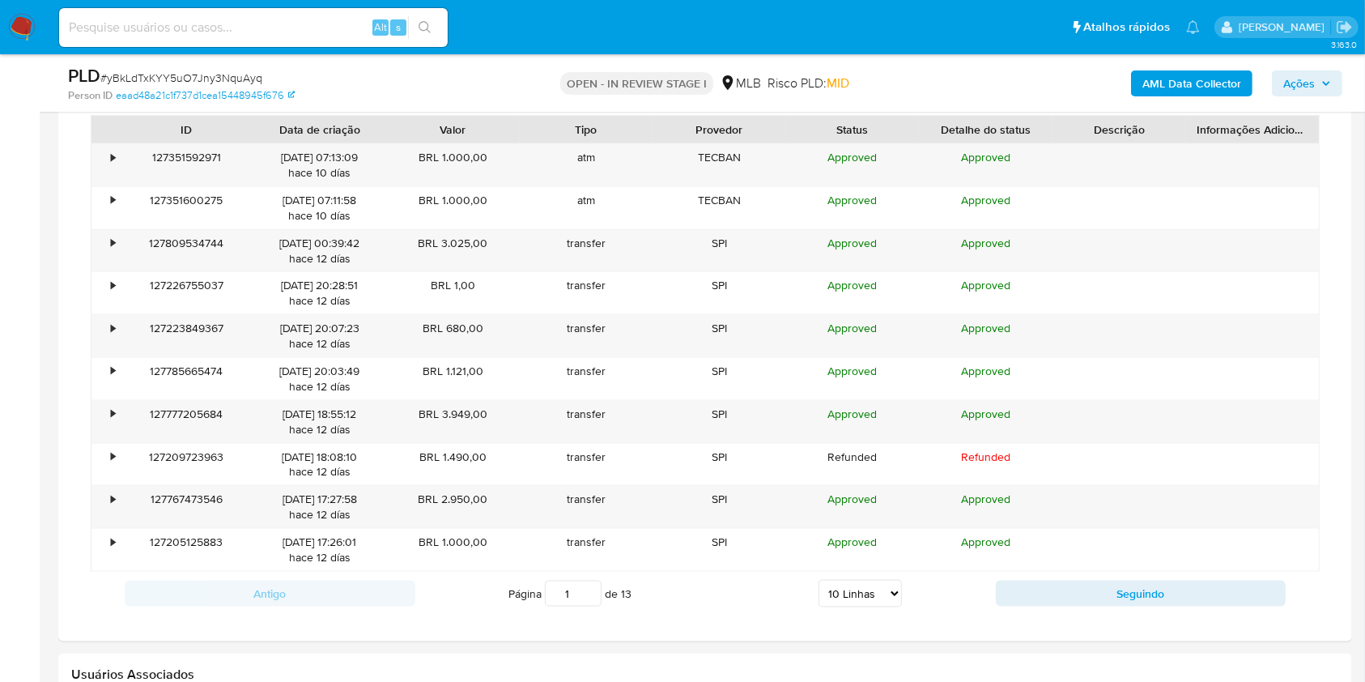
click at [868, 590] on select "5 Linhas 10 Linhas 20 Linhas 25 Linhas 50 Linhas 100 Linhas" at bounding box center [860, 594] width 83 height 28
select select "100"
click at [819, 580] on select "5 Linhas 10 Linhas 20 Linhas 25 Linhas 50 Linhas 100 Linhas" at bounding box center [860, 594] width 83 height 28
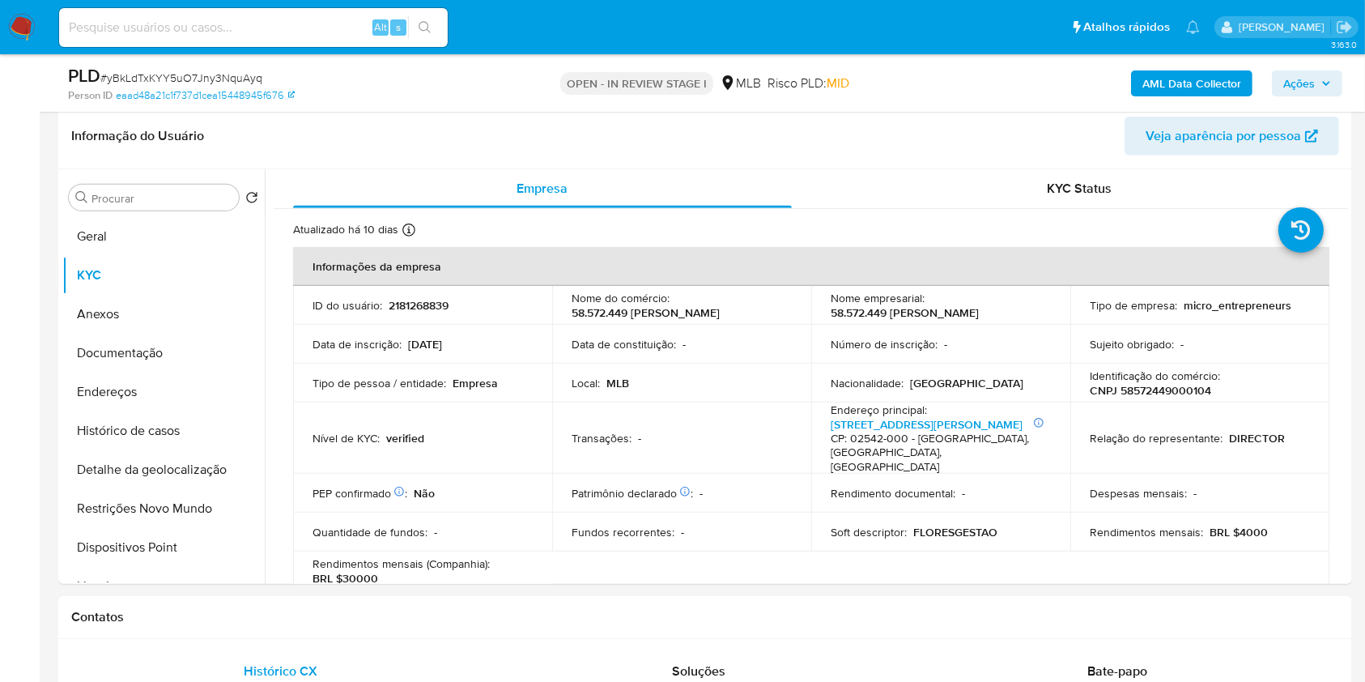
scroll to position [811, 0]
click at [187, 428] on button "Histórico de casos" at bounding box center [156, 430] width 189 height 39
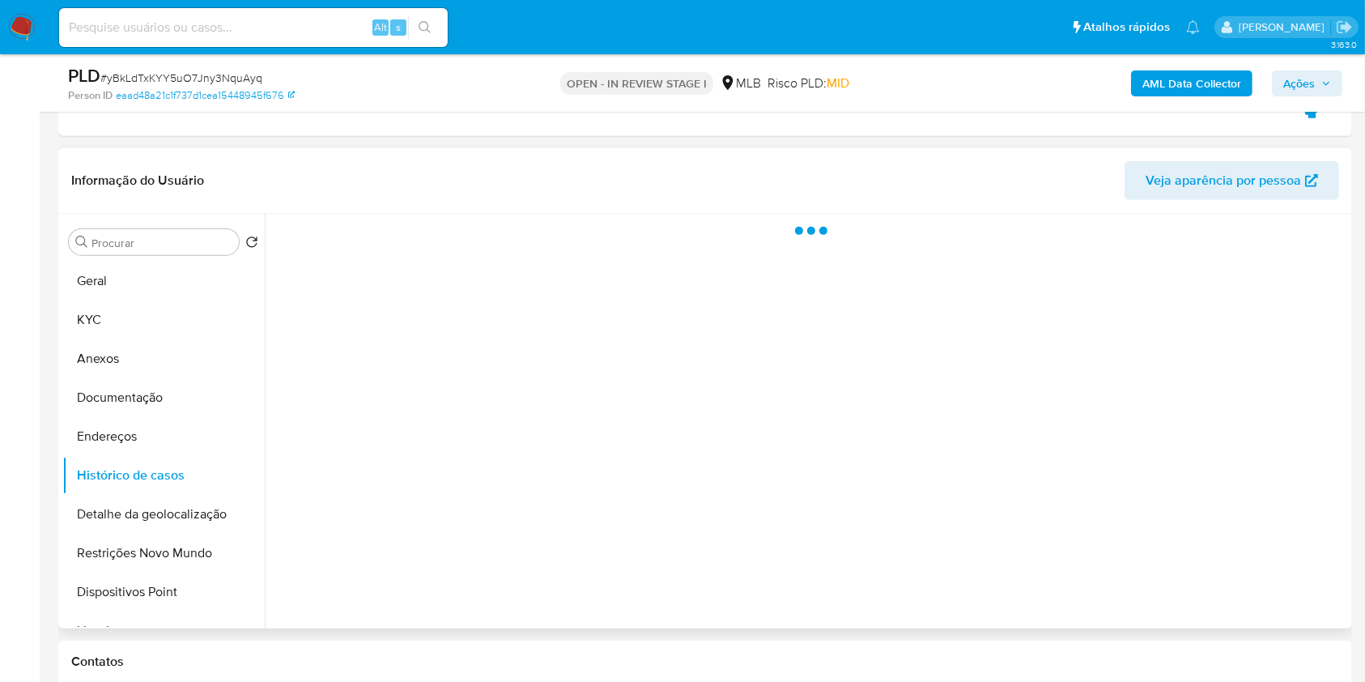
scroll to position [752, 0]
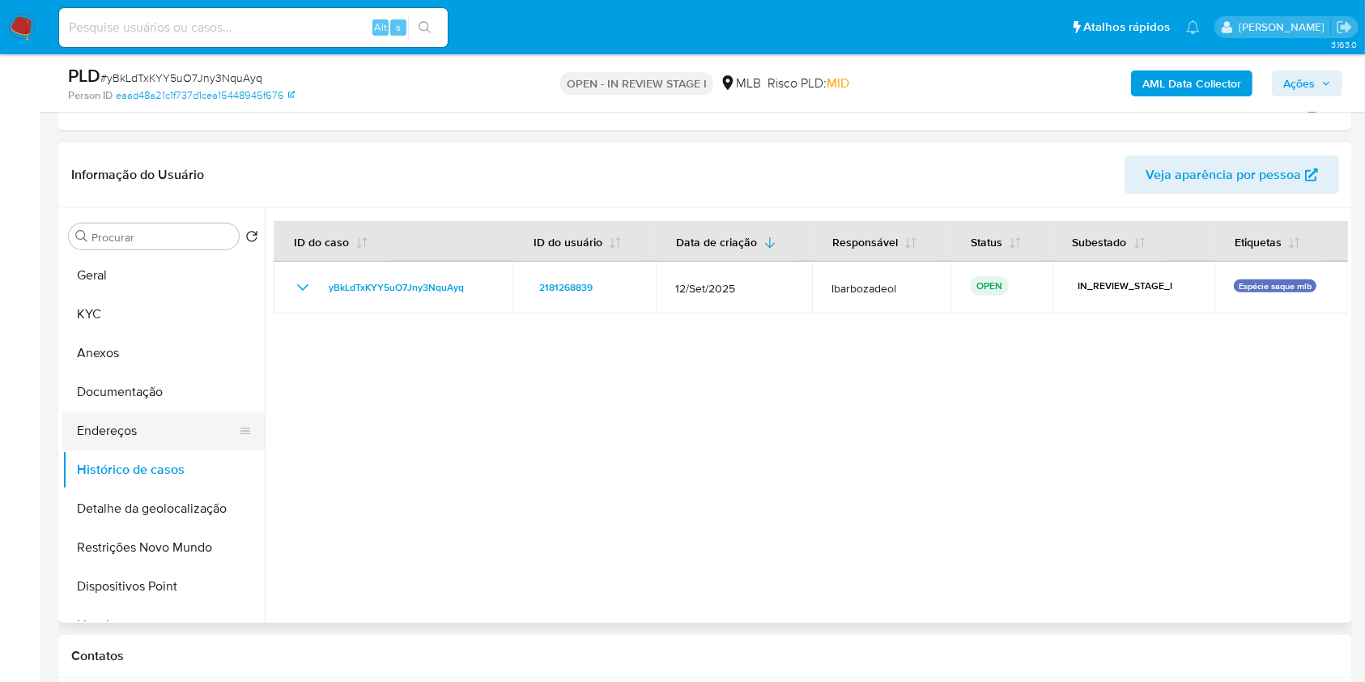
click at [194, 434] on button "Endereços" at bounding box center [156, 430] width 189 height 39
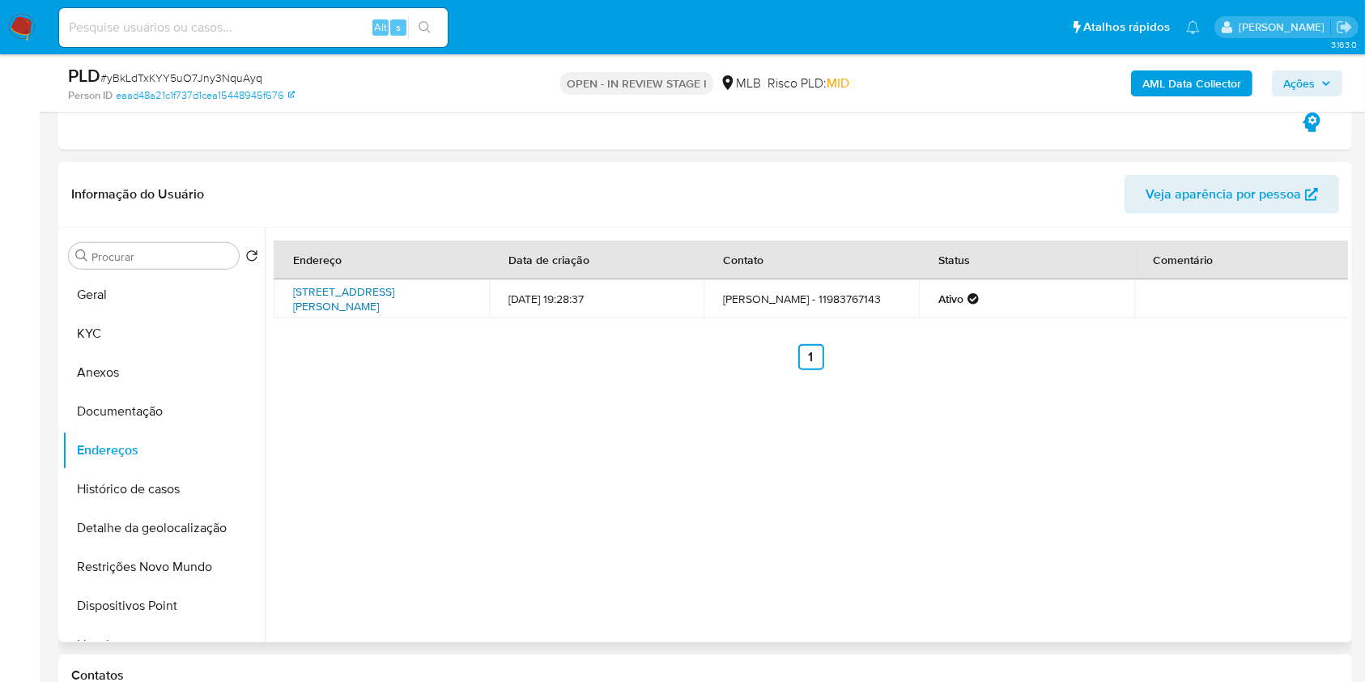
click at [382, 301] on link "Rua Epaminondas Melo Do Amaral 934, São Paulo, São Paulo, 02542000, Brasil 934" at bounding box center [343, 298] width 101 height 31
click at [777, 497] on div "Endereço Data de criação Contato Status Comentário Rua Epaminondas Melo Do Amar…" at bounding box center [807, 435] width 1084 height 415
click at [186, 302] on button "Geral" at bounding box center [156, 294] width 189 height 39
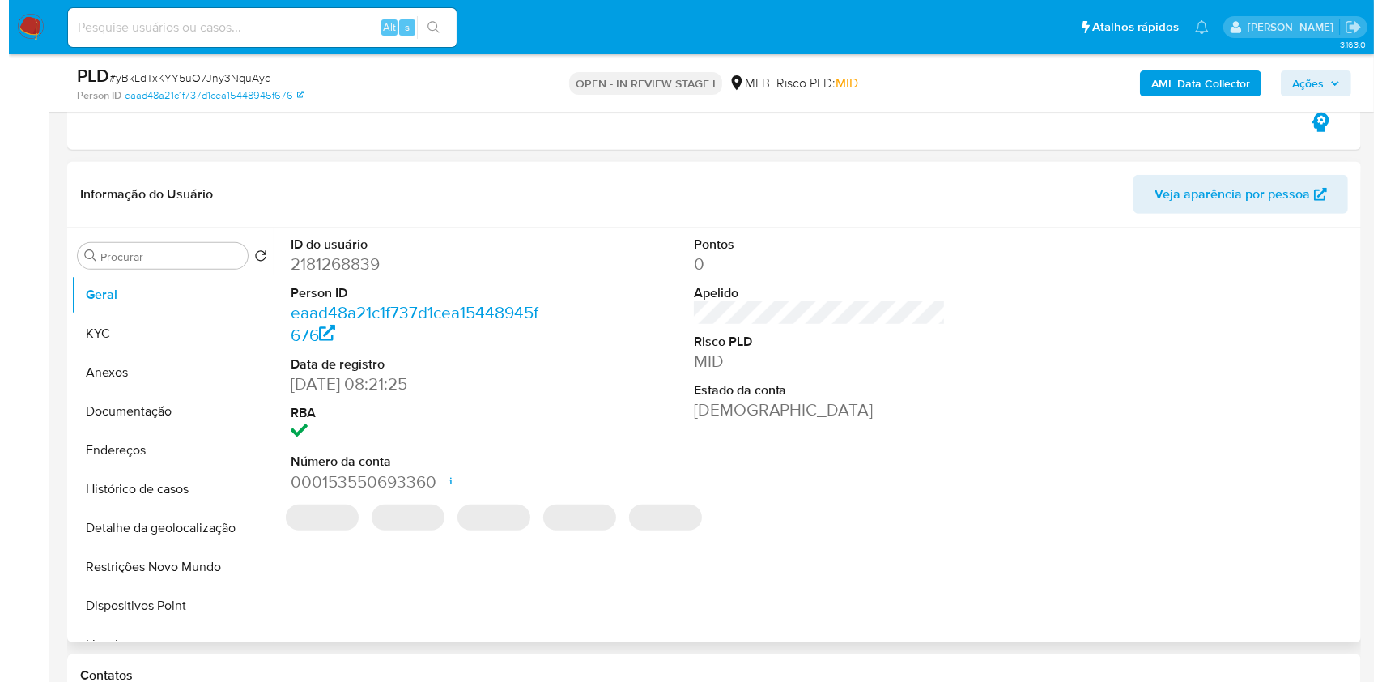
scroll to position [755, 0]
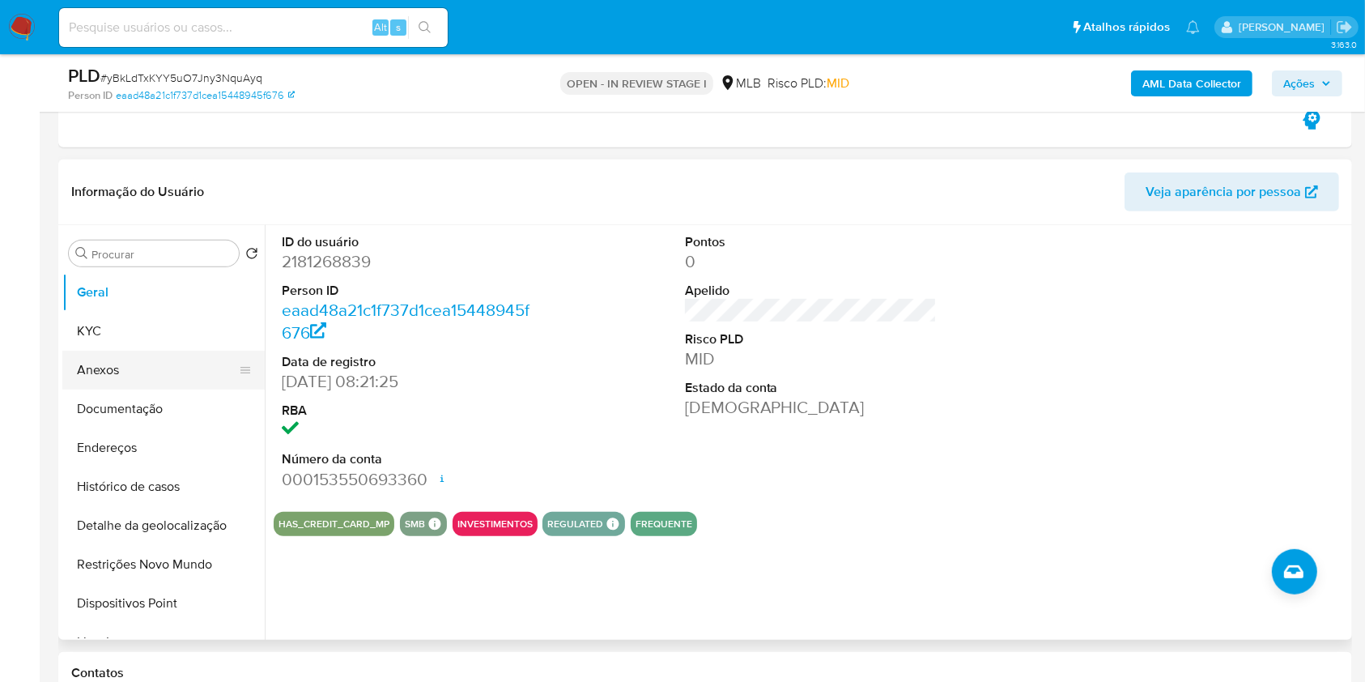
click at [139, 348] on button "KYC" at bounding box center [163, 331] width 202 height 39
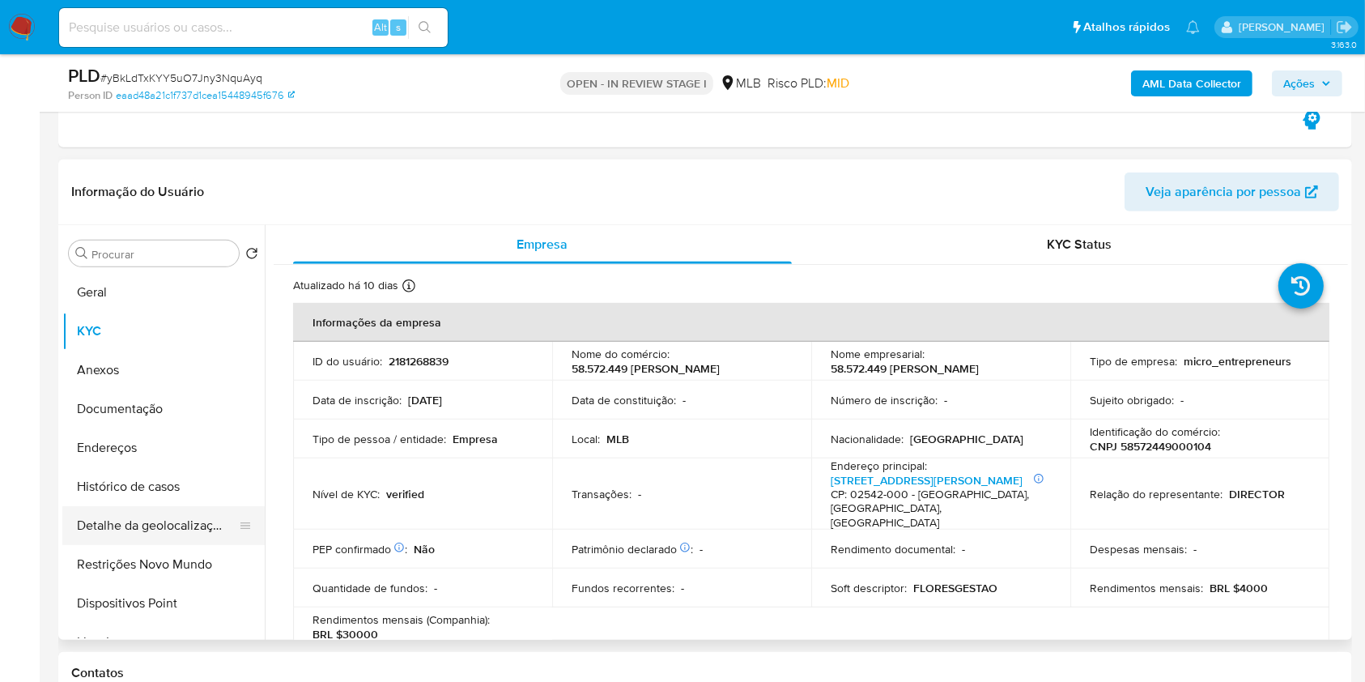
click at [210, 519] on button "Detalhe da geolocalização" at bounding box center [156, 525] width 189 height 39
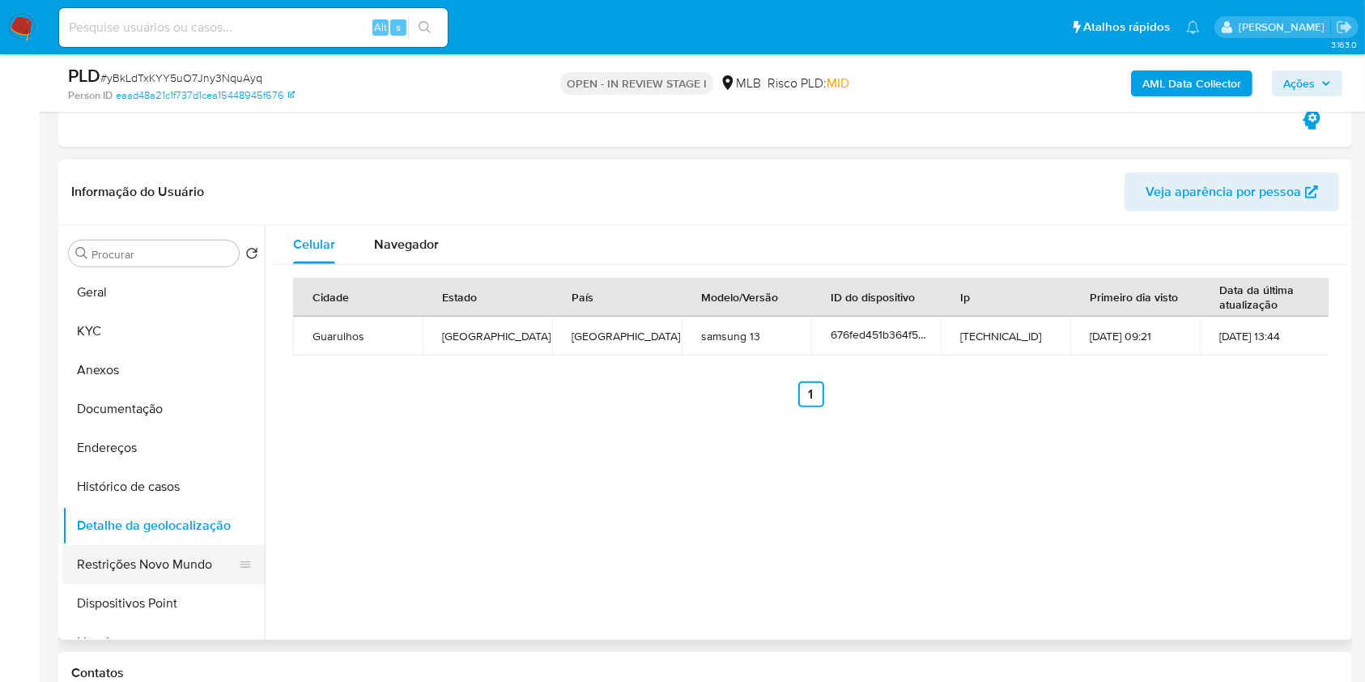
click at [211, 556] on button "Restrições Novo Mundo" at bounding box center [156, 564] width 189 height 39
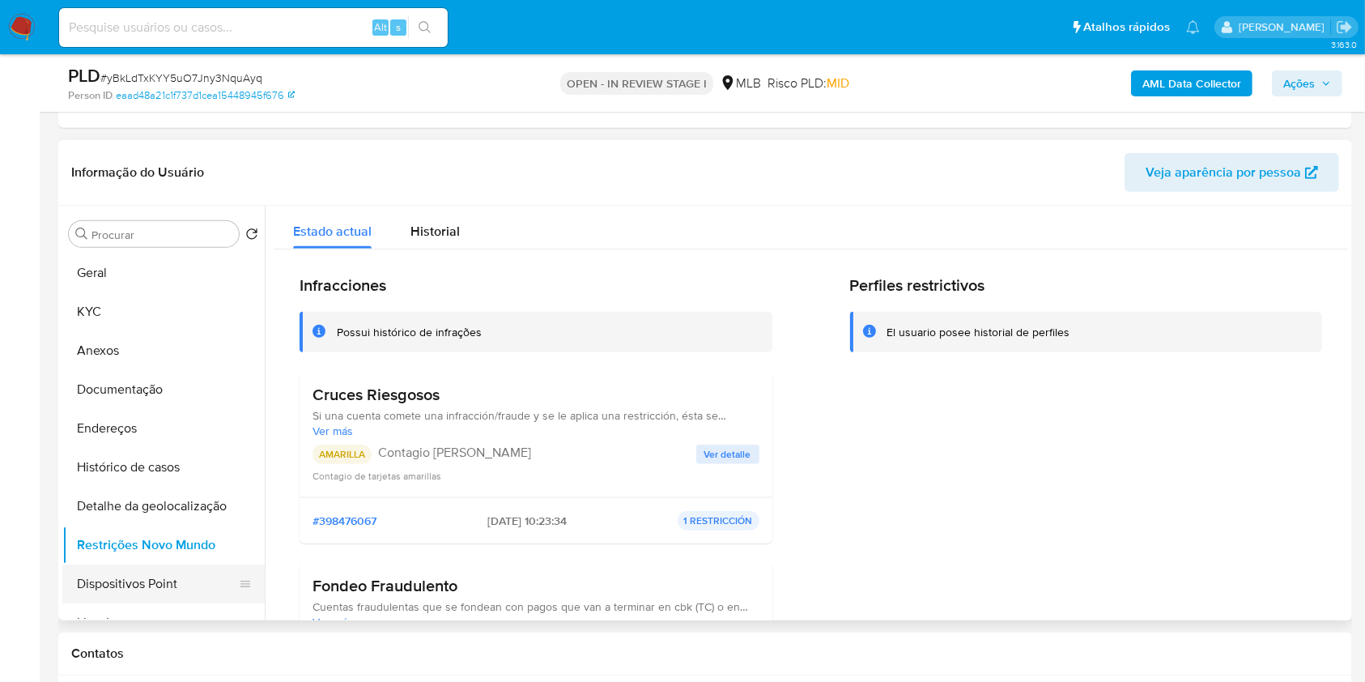
click at [194, 580] on button "Dispositivos Point" at bounding box center [156, 583] width 189 height 39
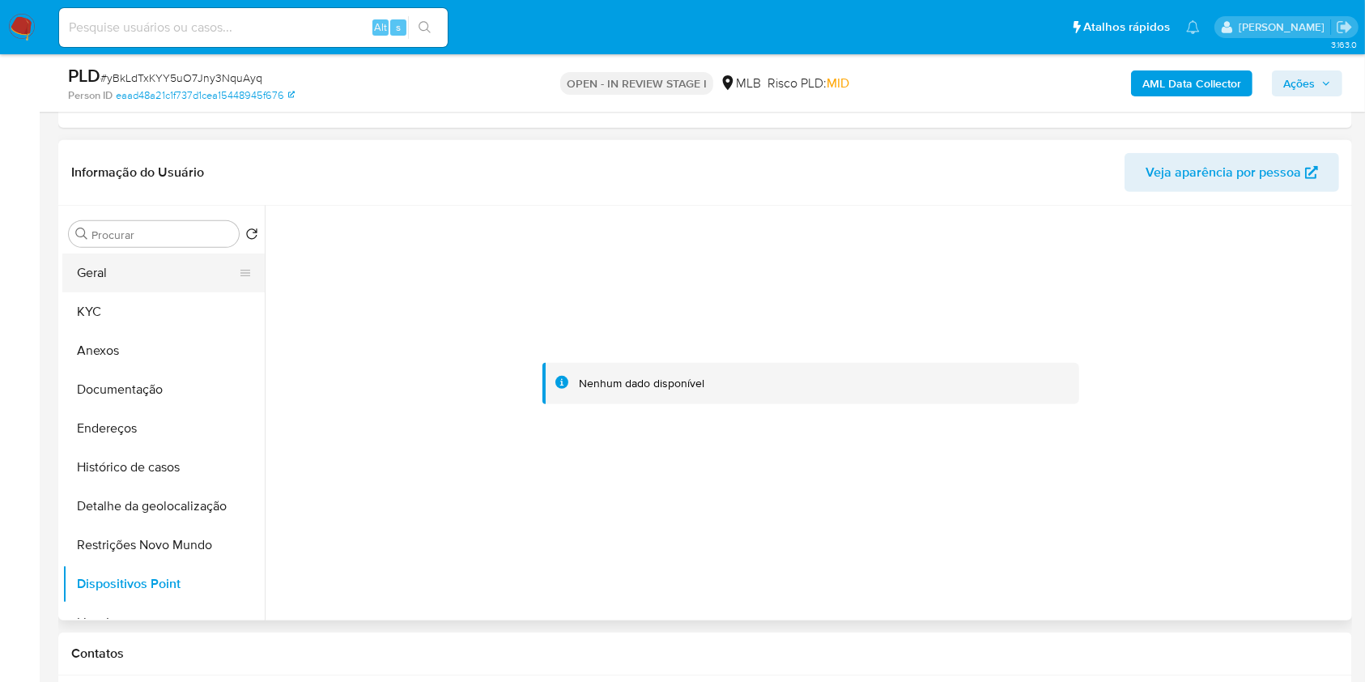
click at [157, 282] on button "Geral" at bounding box center [156, 272] width 189 height 39
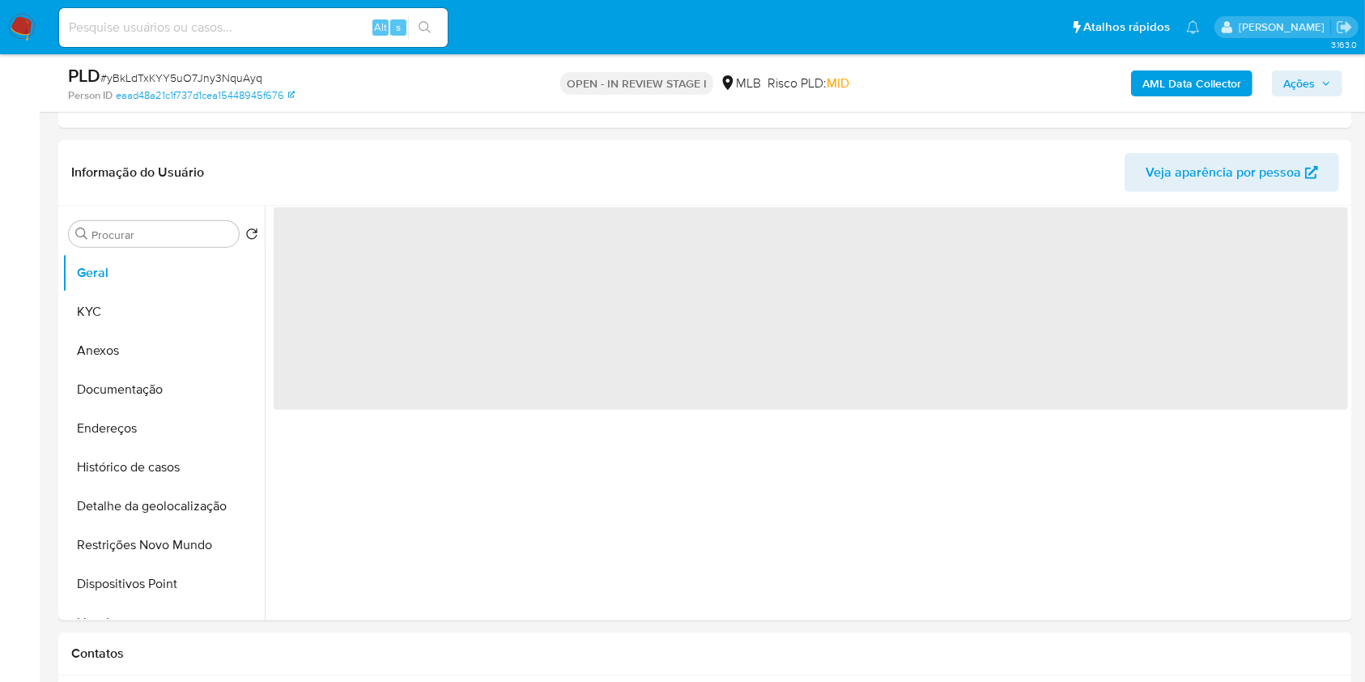
click at [1300, 80] on span "Ações" at bounding box center [1300, 83] width 32 height 26
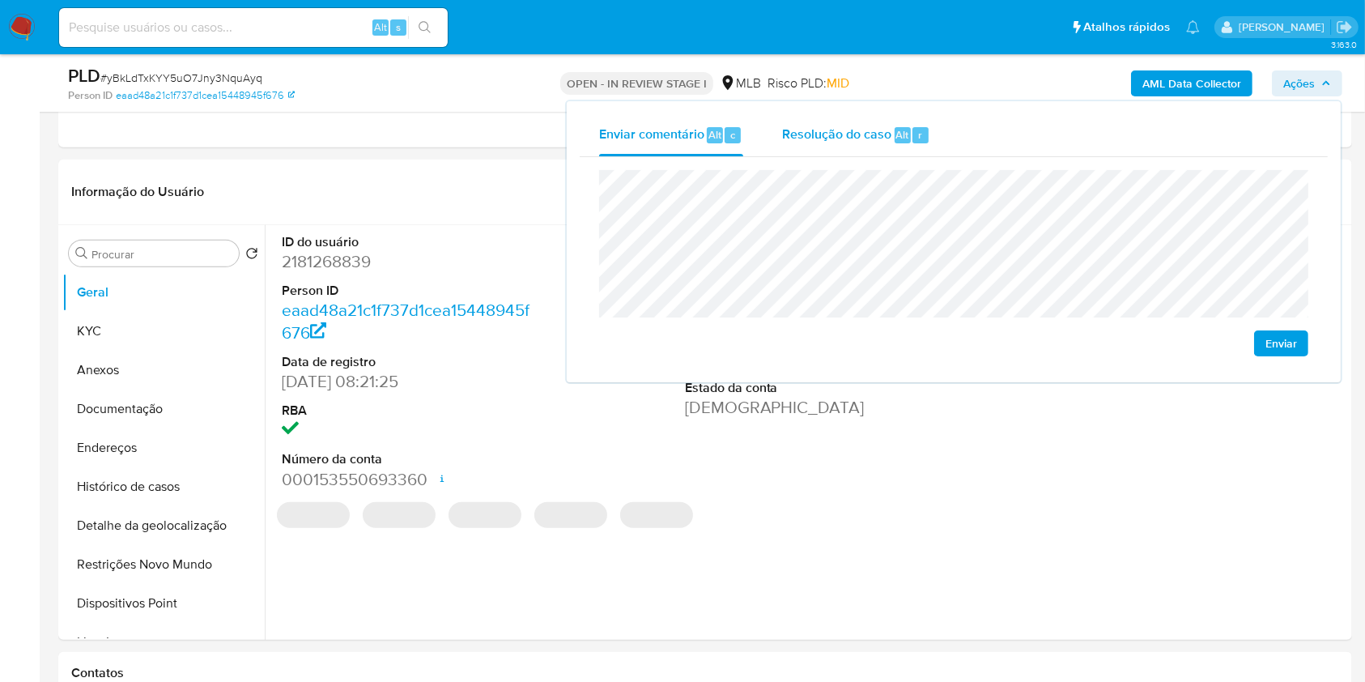
click at [924, 134] on div "r" at bounding box center [921, 135] width 16 height 16
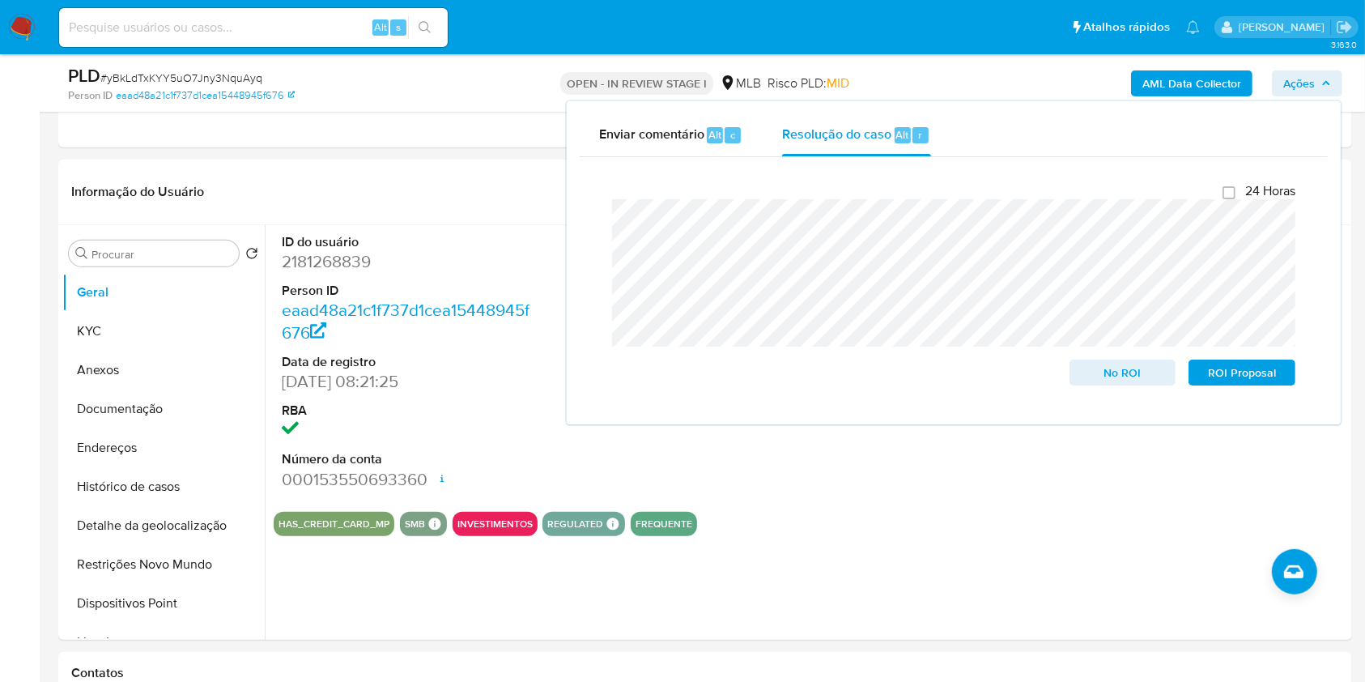
click at [837, 50] on nav "Pausado Ver notificaciones Alt s Atalhos rápidos Presiona las siguientes teclas…" at bounding box center [682, 27] width 1365 height 54
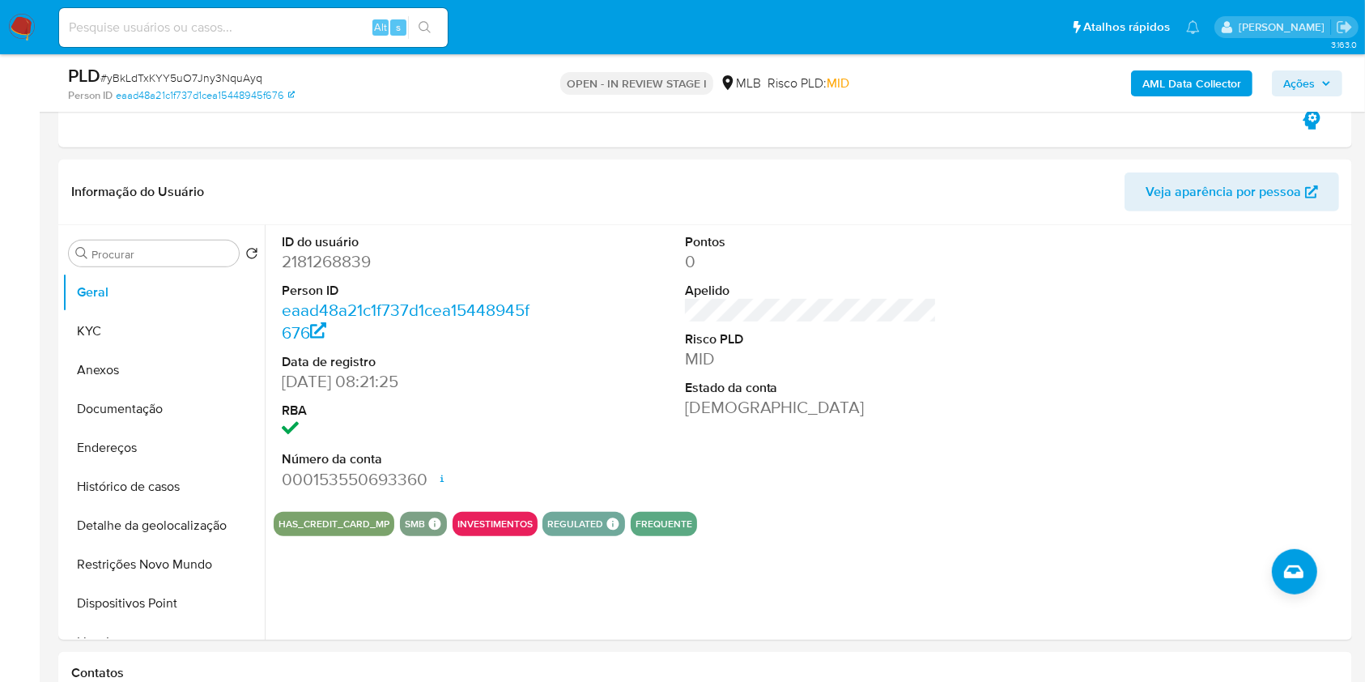
click at [1176, 84] on b "AML Data Collector" at bounding box center [1192, 83] width 99 height 26
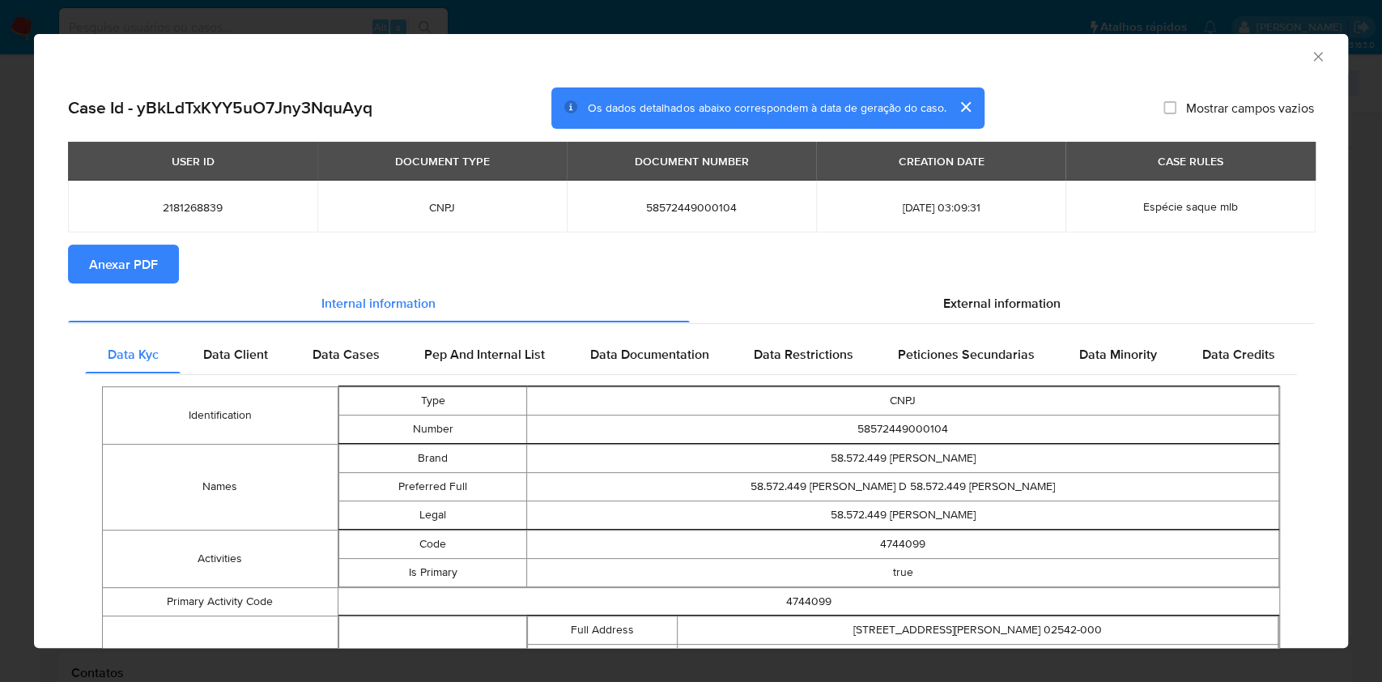
click at [136, 272] on span "Anexar PDF" at bounding box center [123, 264] width 69 height 36
click at [1301, 48] on div "AML Data Collector" at bounding box center [691, 54] width 1314 height 40
click at [1310, 53] on icon "Fechar a janela" at bounding box center [1318, 57] width 16 height 16
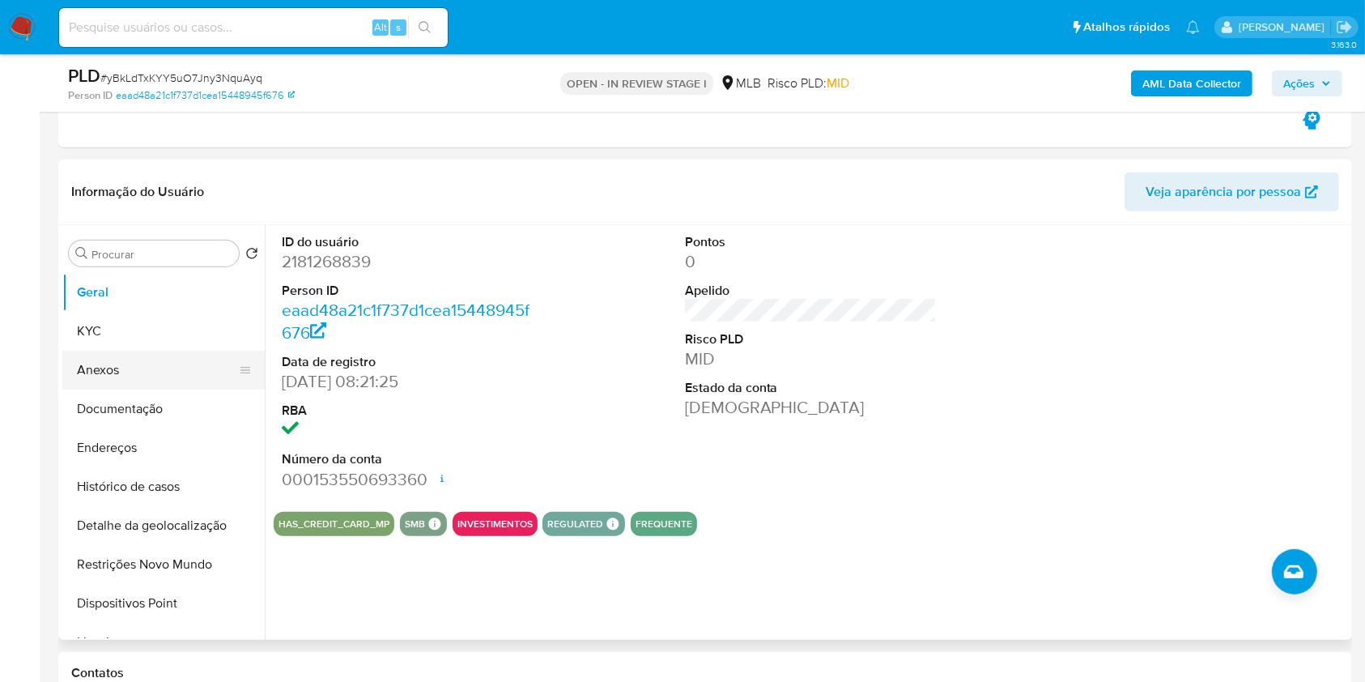
click at [175, 360] on button "Anexos" at bounding box center [156, 370] width 189 height 39
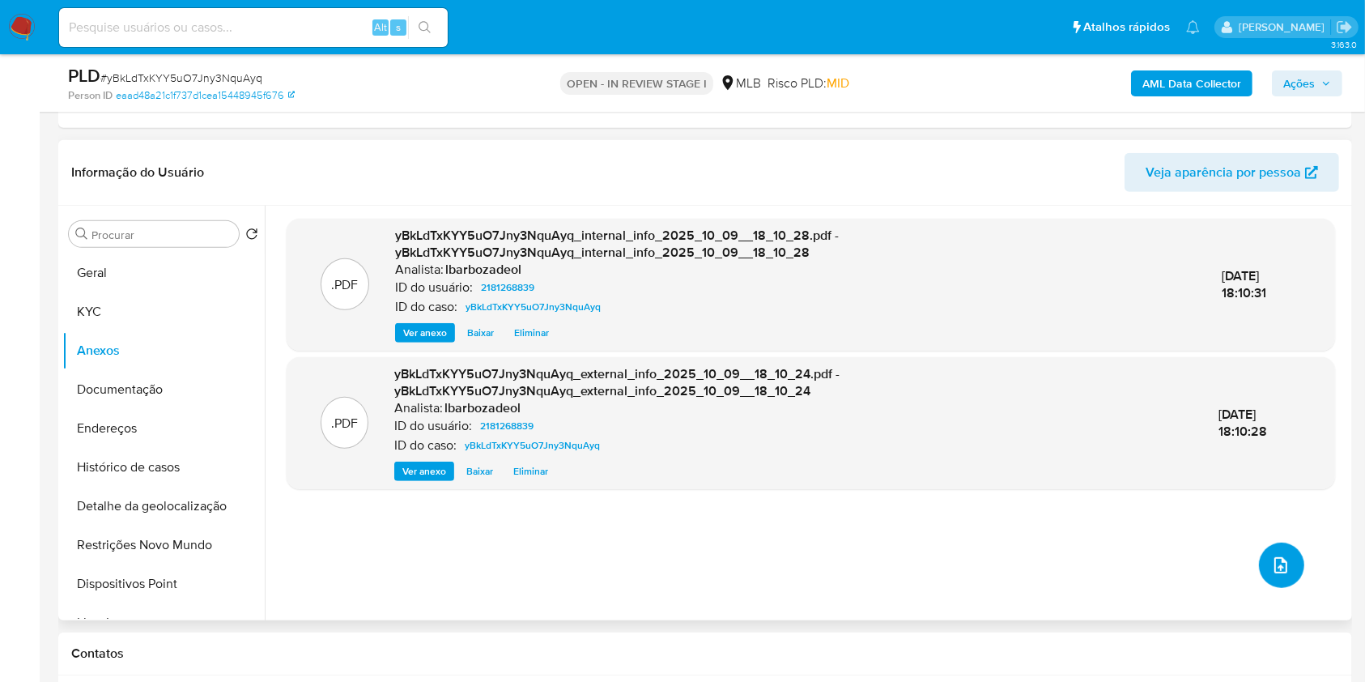
click at [1272, 550] on button "upload-file" at bounding box center [1281, 565] width 45 height 45
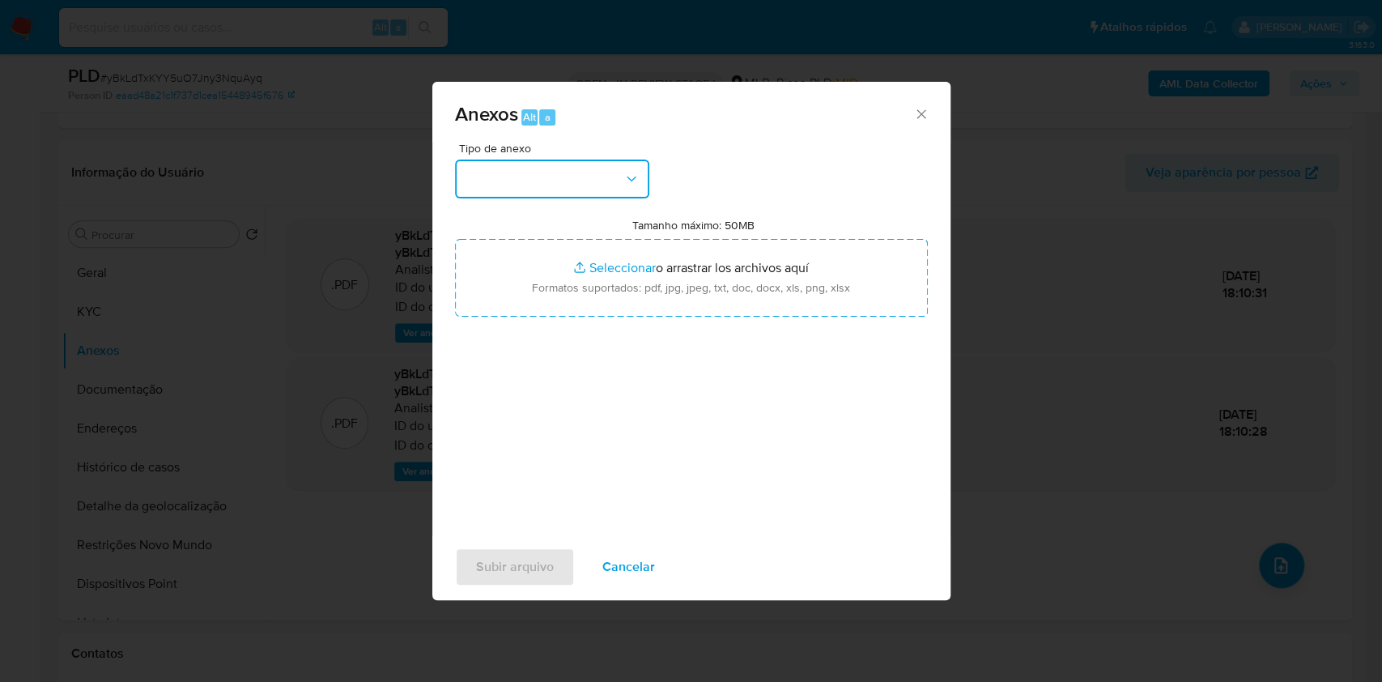
click at [557, 178] on button "button" at bounding box center [552, 179] width 194 height 39
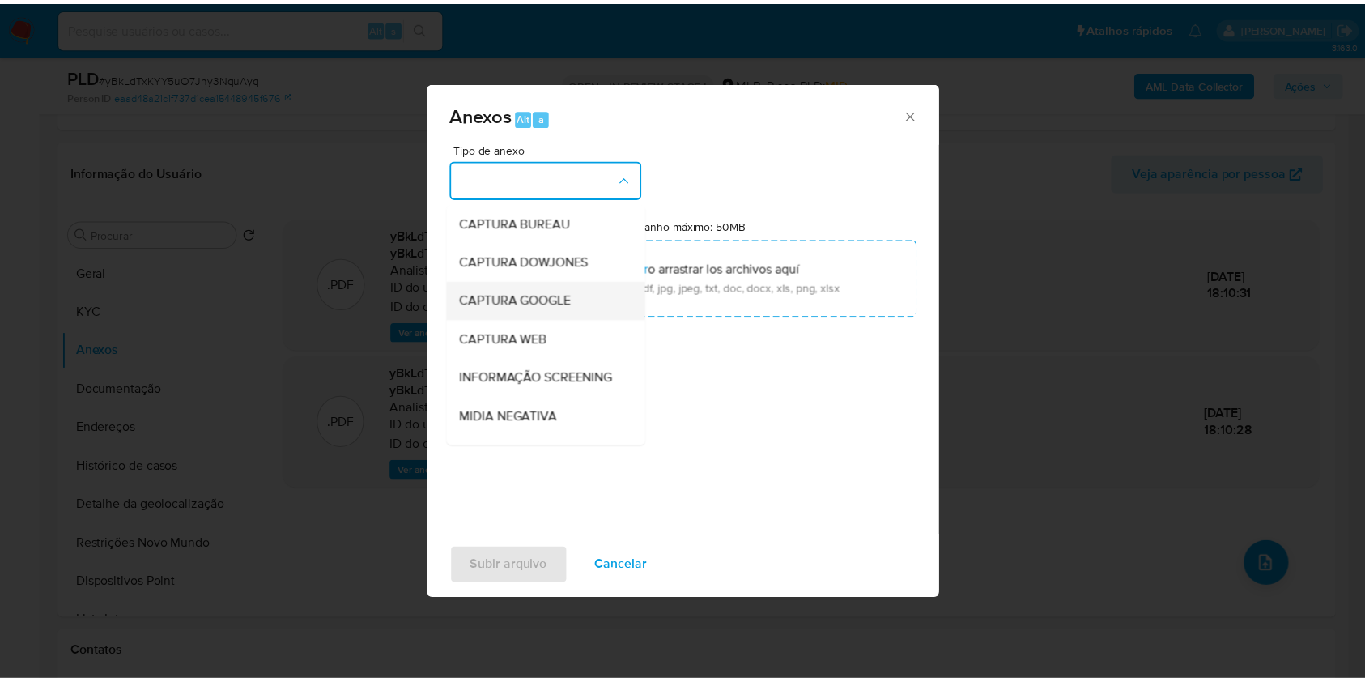
scroll to position [249, 0]
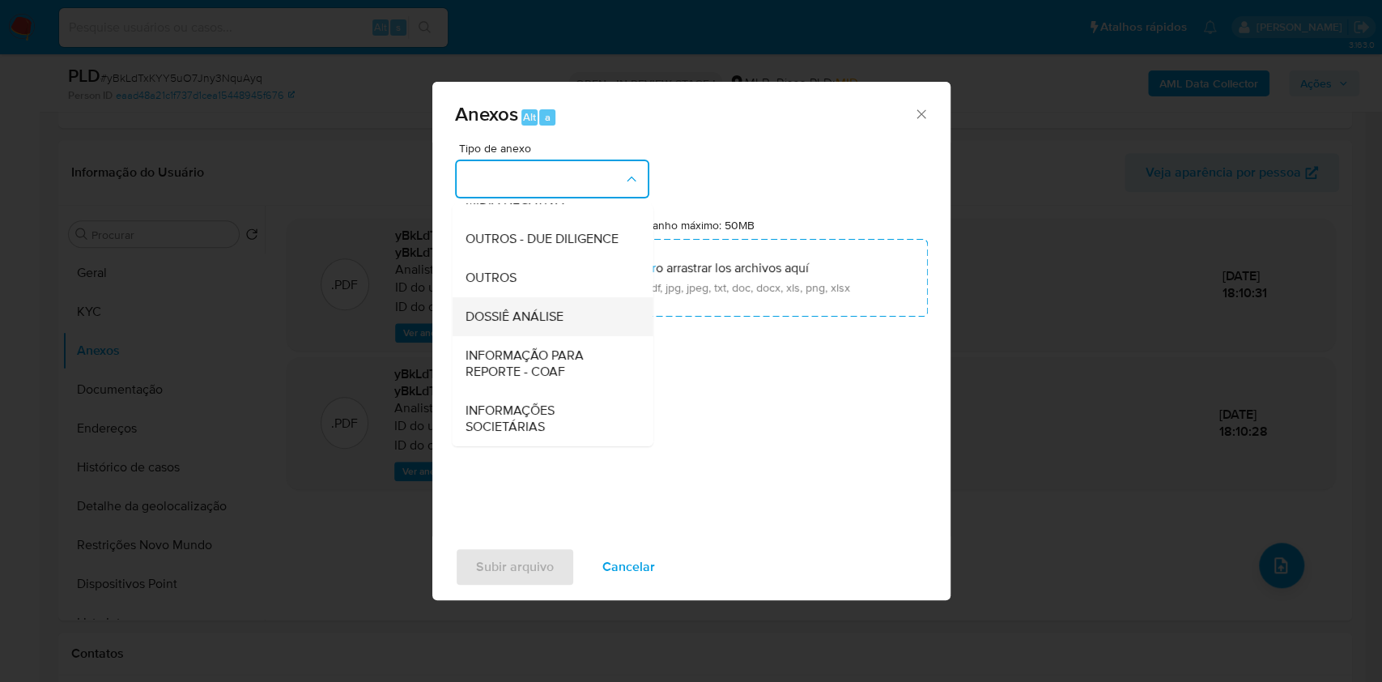
click at [556, 313] on span "DOSSIÊ ANÁLISE" at bounding box center [514, 317] width 98 height 16
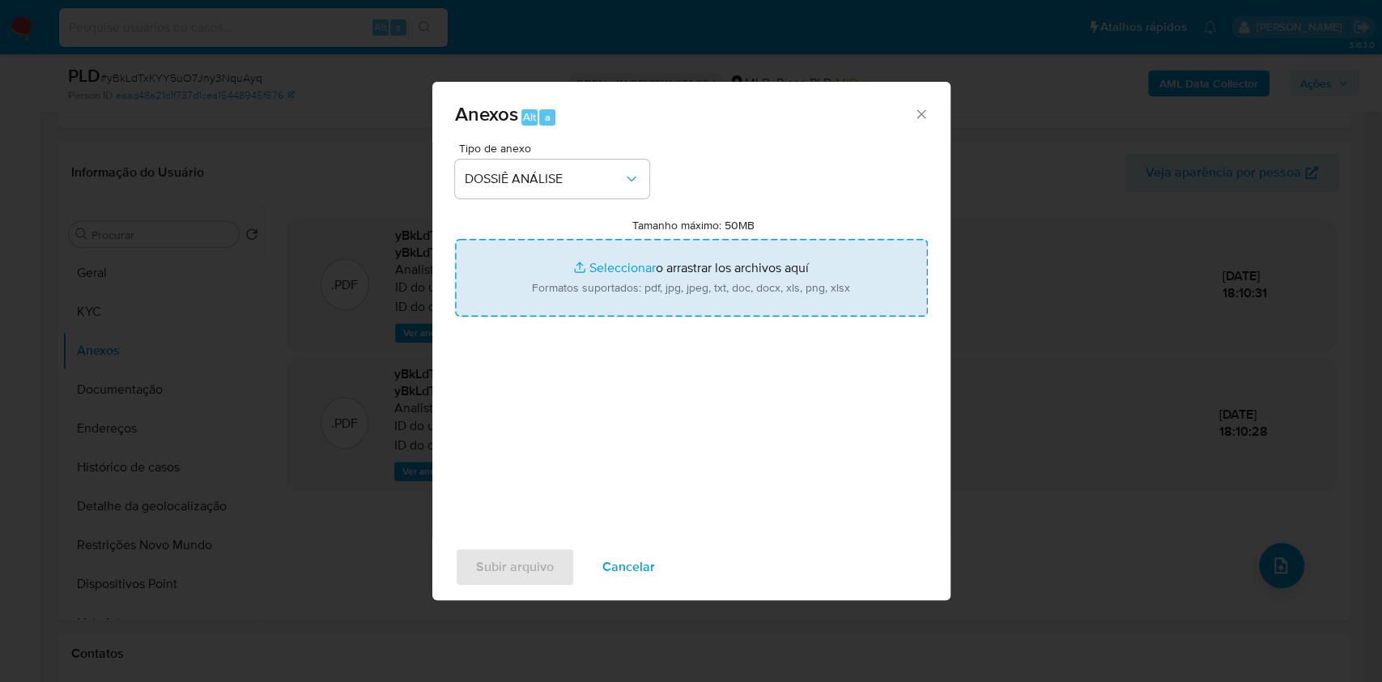
click at [618, 283] on input "Tamanho máximo: 50MB Seleccionar archivos" at bounding box center [691, 278] width 473 height 78
type input "C:\fakepath\SAR - XXXX - CNPJ 58572449000104 - 58.572.449 BENIVALDA ROBERTO DA …"
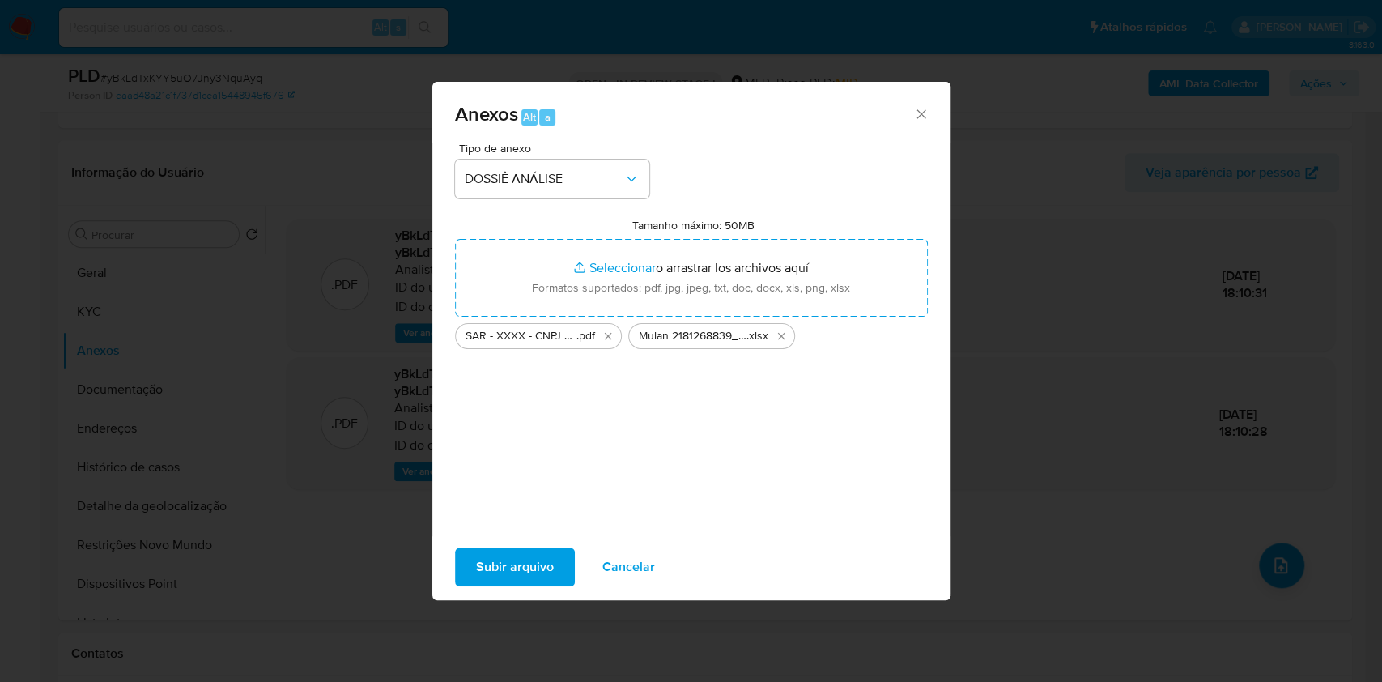
click at [534, 575] on span "Subir arquivo" at bounding box center [515, 567] width 78 height 36
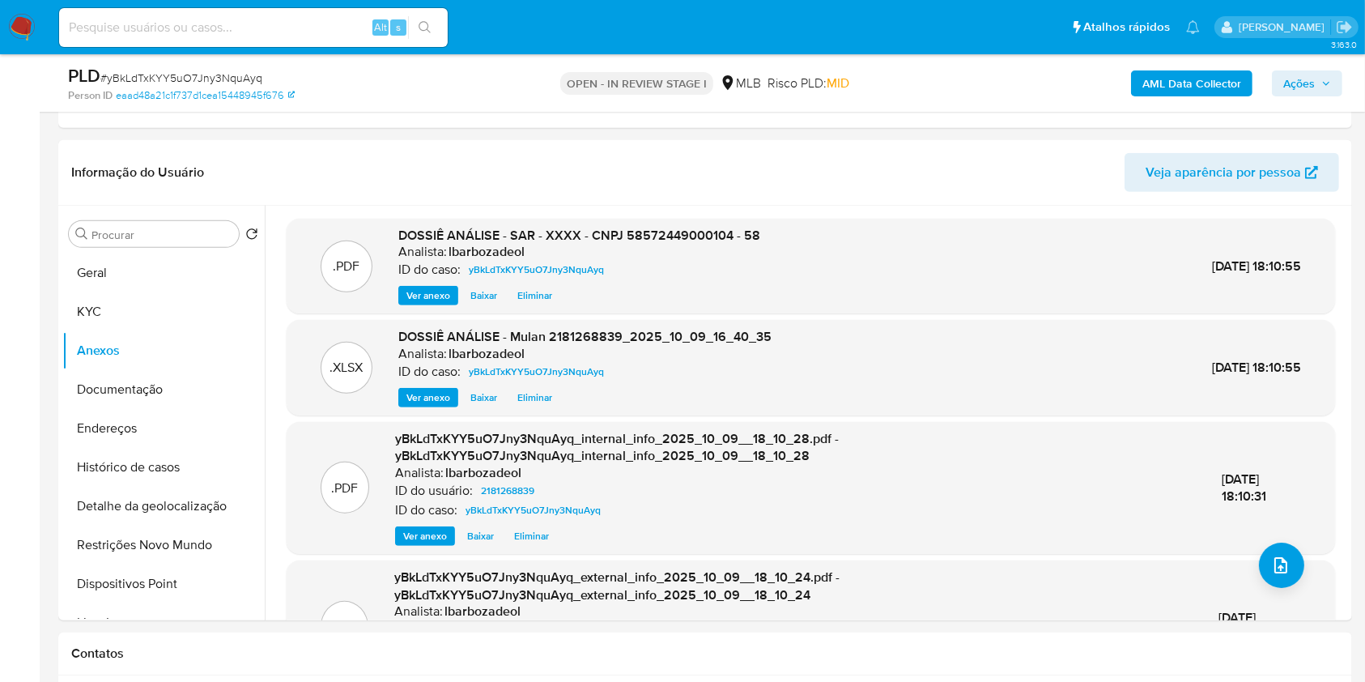
click at [1296, 83] on span "Ações" at bounding box center [1300, 83] width 32 height 26
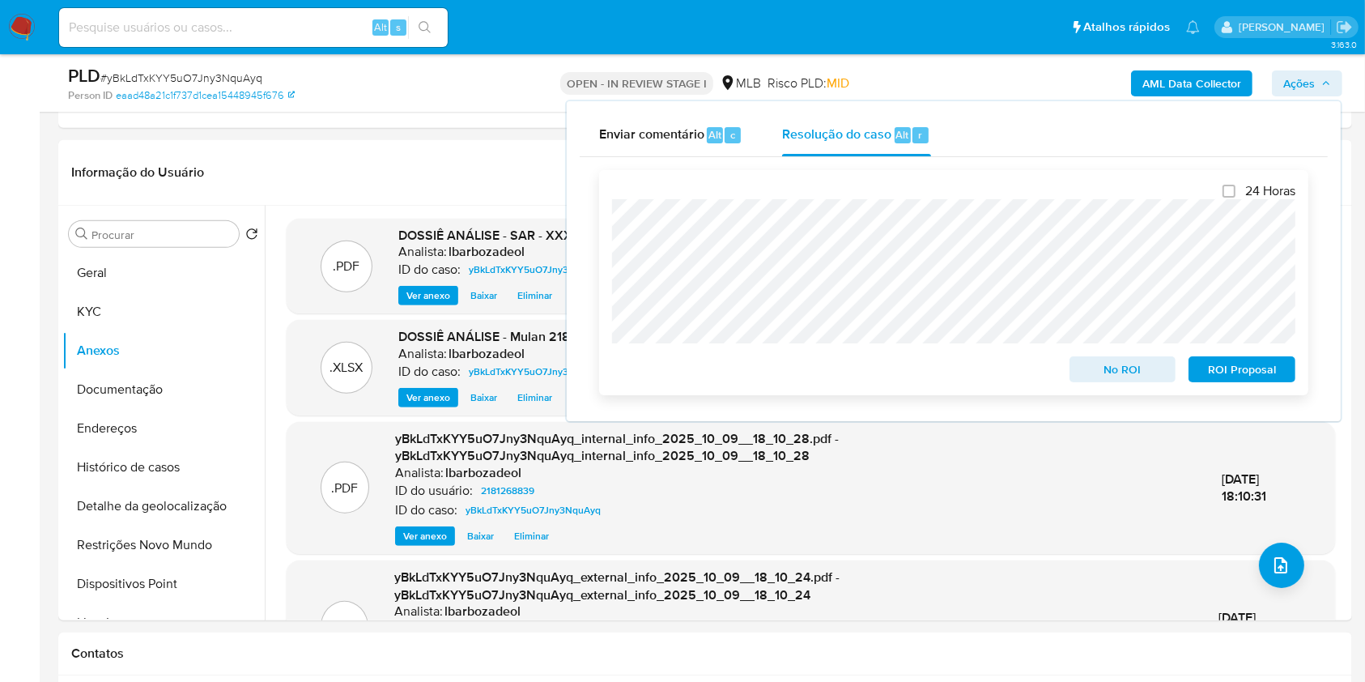
click at [1218, 373] on span "ROI Proposal" at bounding box center [1242, 369] width 84 height 23
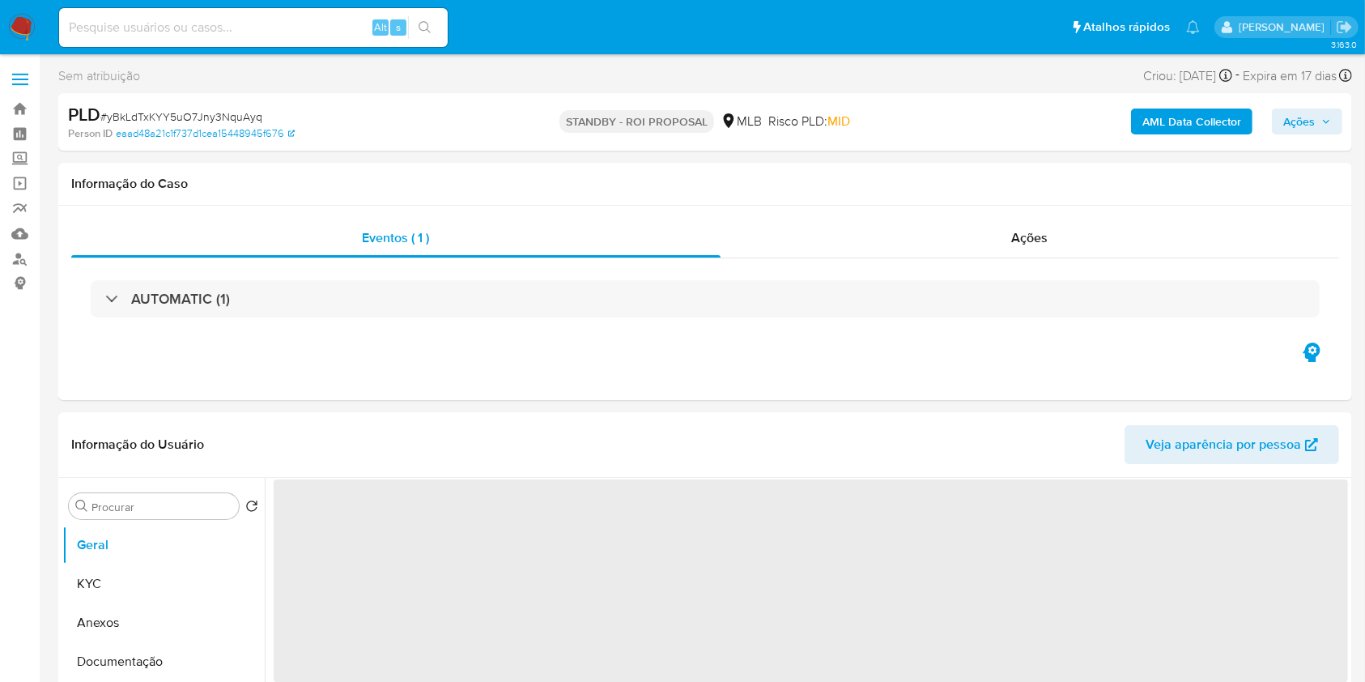
select select "10"
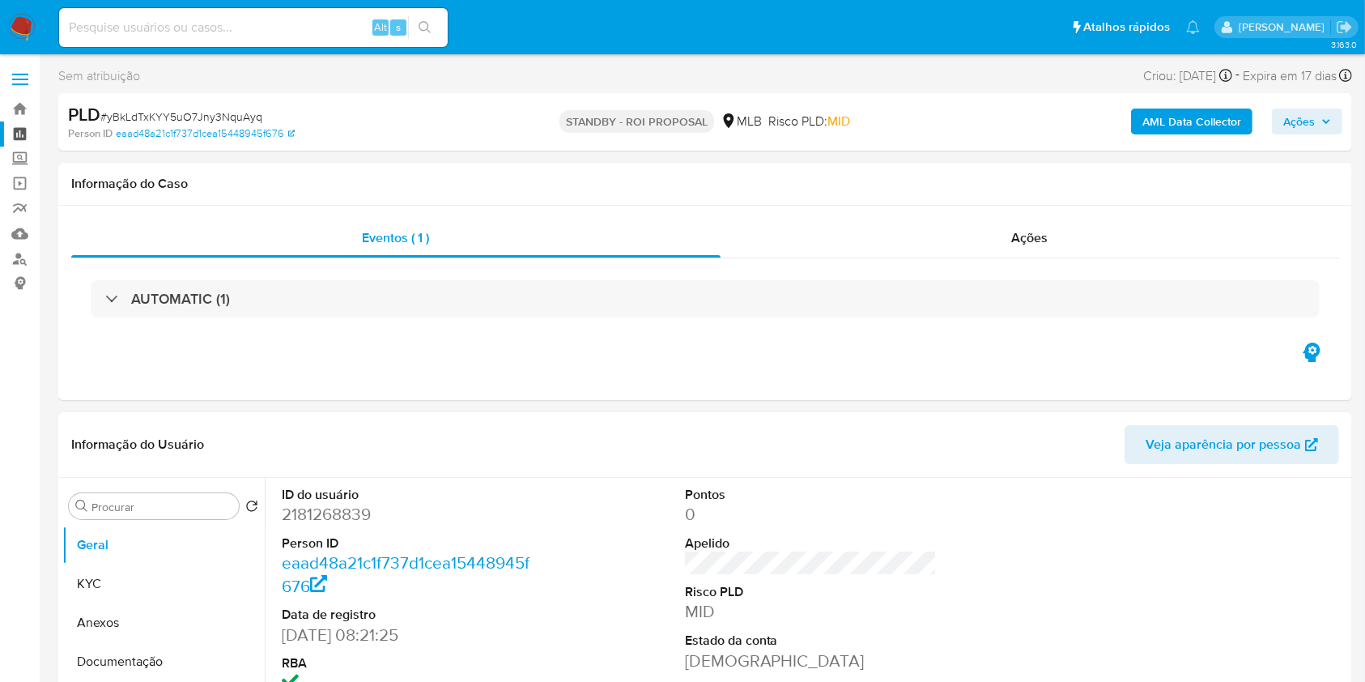
click at [23, 129] on link "Painel" at bounding box center [96, 133] width 193 height 25
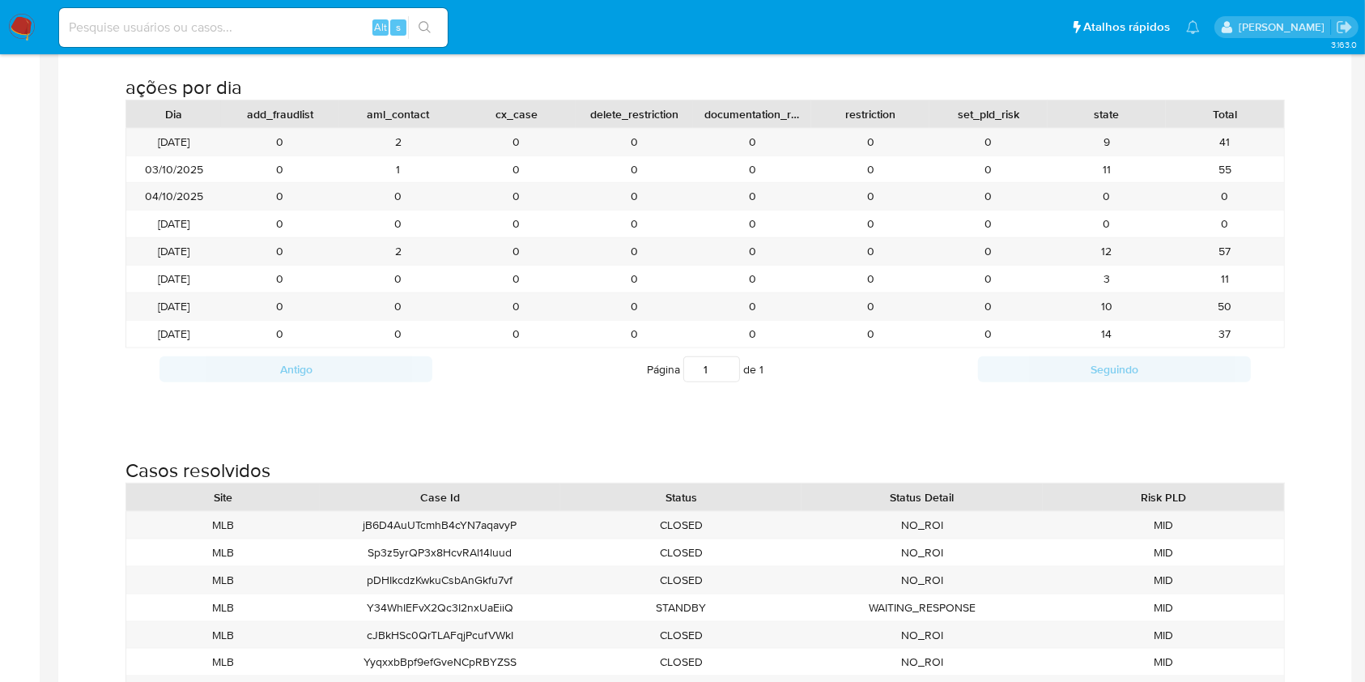
scroll to position [1833, 0]
drag, startPoint x: 402, startPoint y: 258, endPoint x: 374, endPoint y: 248, distance: 29.2
click at [374, 248] on div "2" at bounding box center [398, 252] width 118 height 27
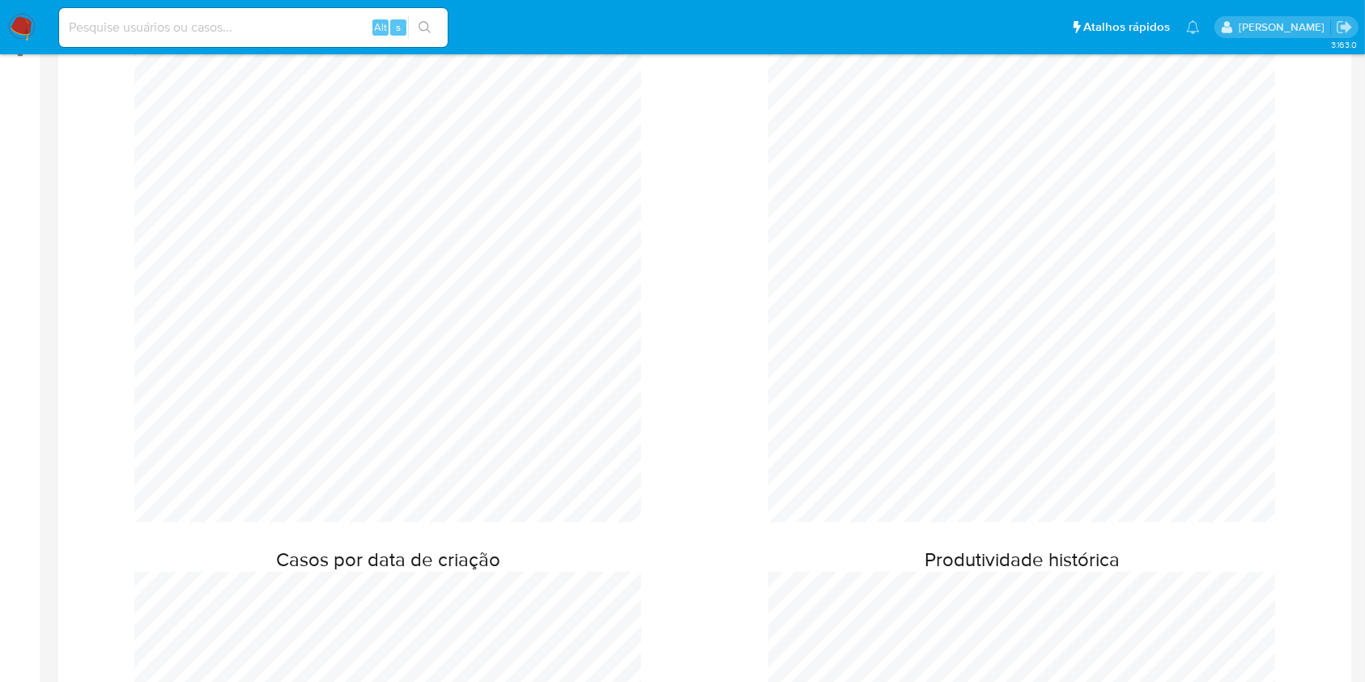
scroll to position [123, 0]
